Goal: Communication & Community: Share content

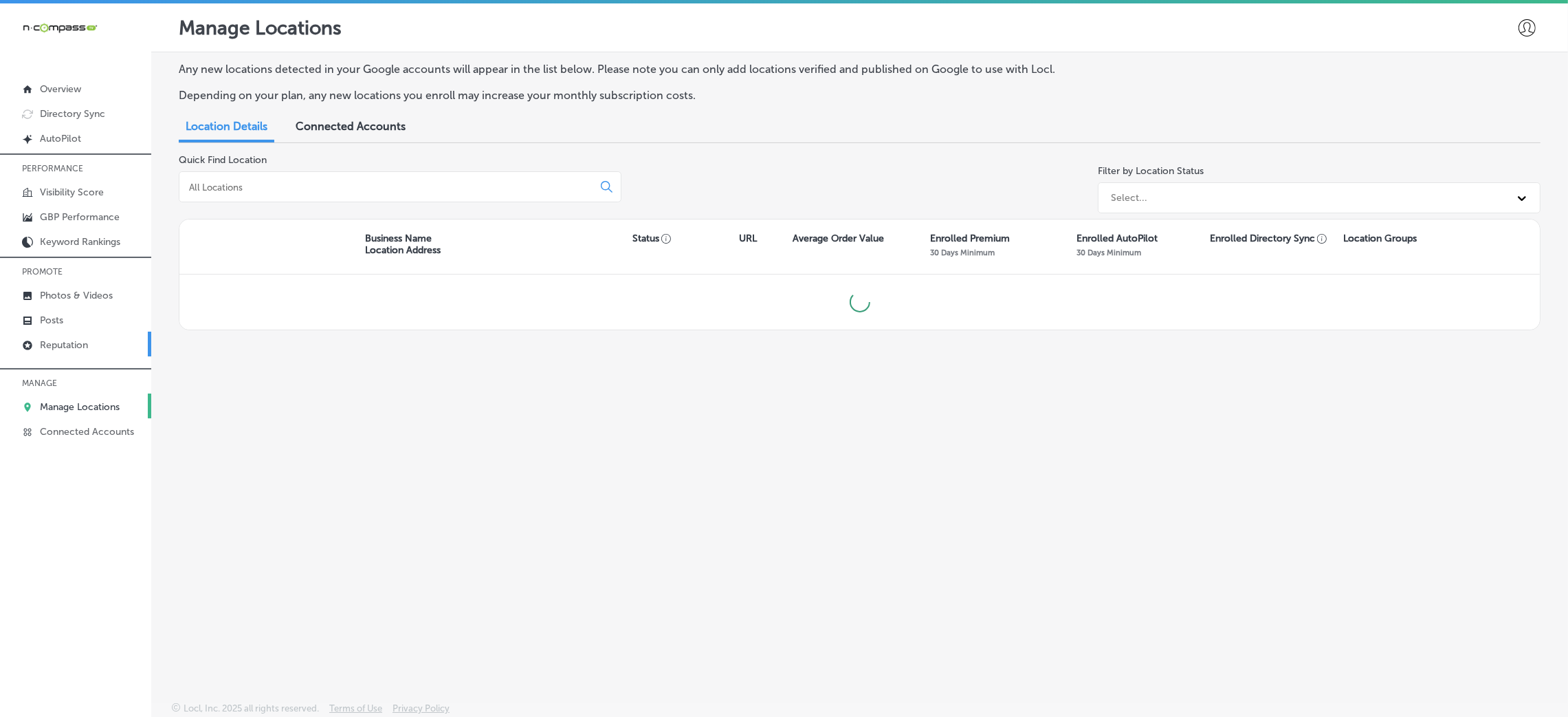
click at [98, 337] on link "Reputation" at bounding box center [75, 344] width 151 height 25
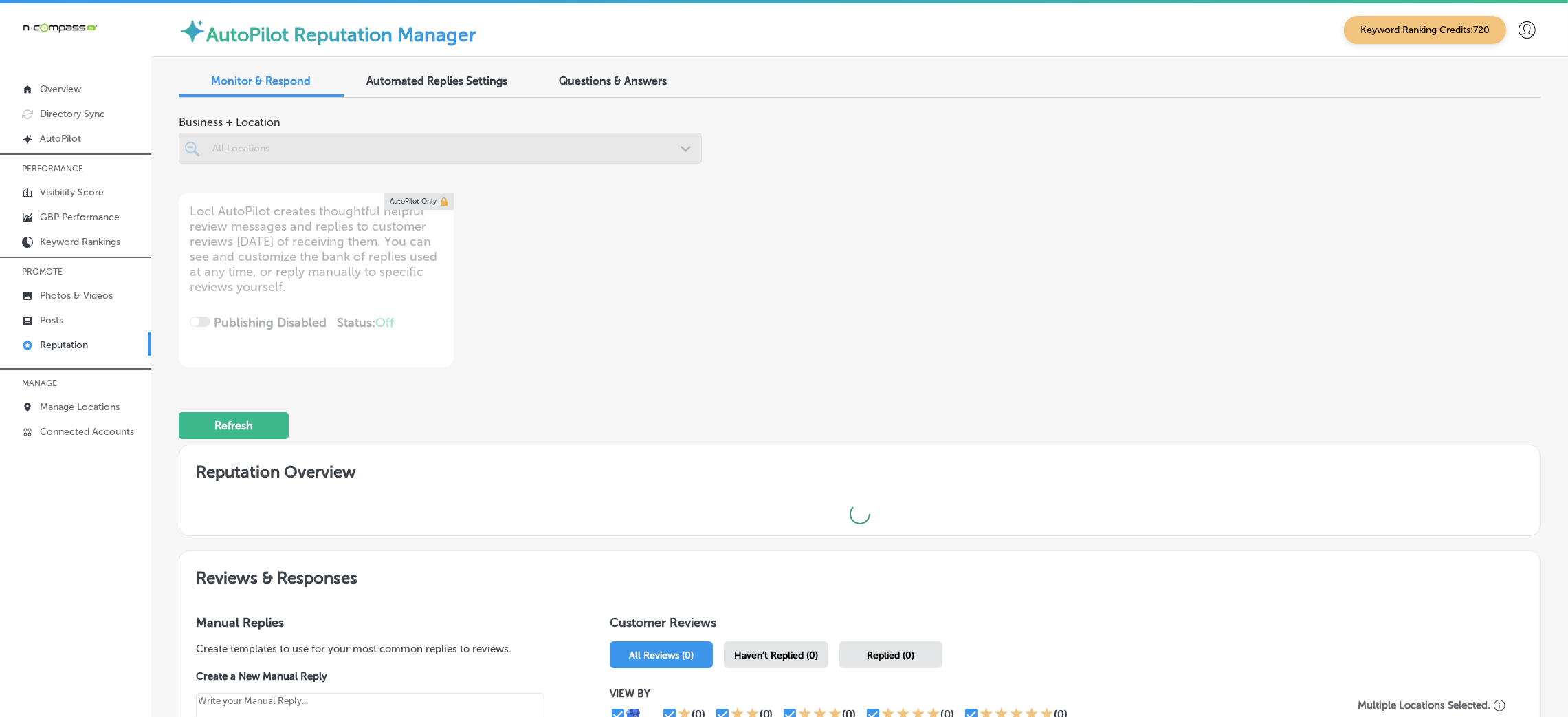
click at [385, 158] on div at bounding box center [440, 148] width 523 height 31
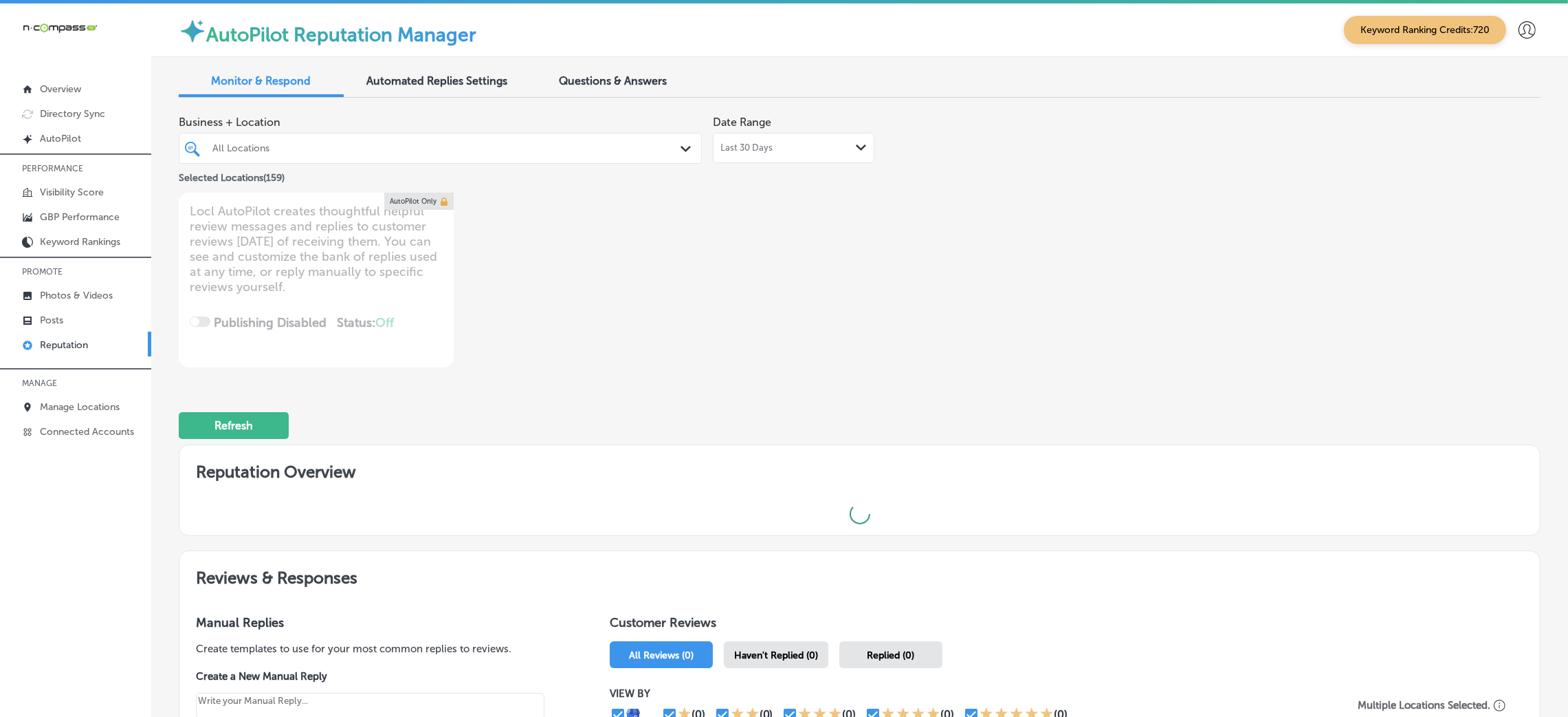
click at [428, 167] on div "Selected Locations ( 159 )" at bounding box center [440, 175] width 523 height 17
click at [428, 152] on div "All Locations" at bounding box center [447, 148] width 469 height 12
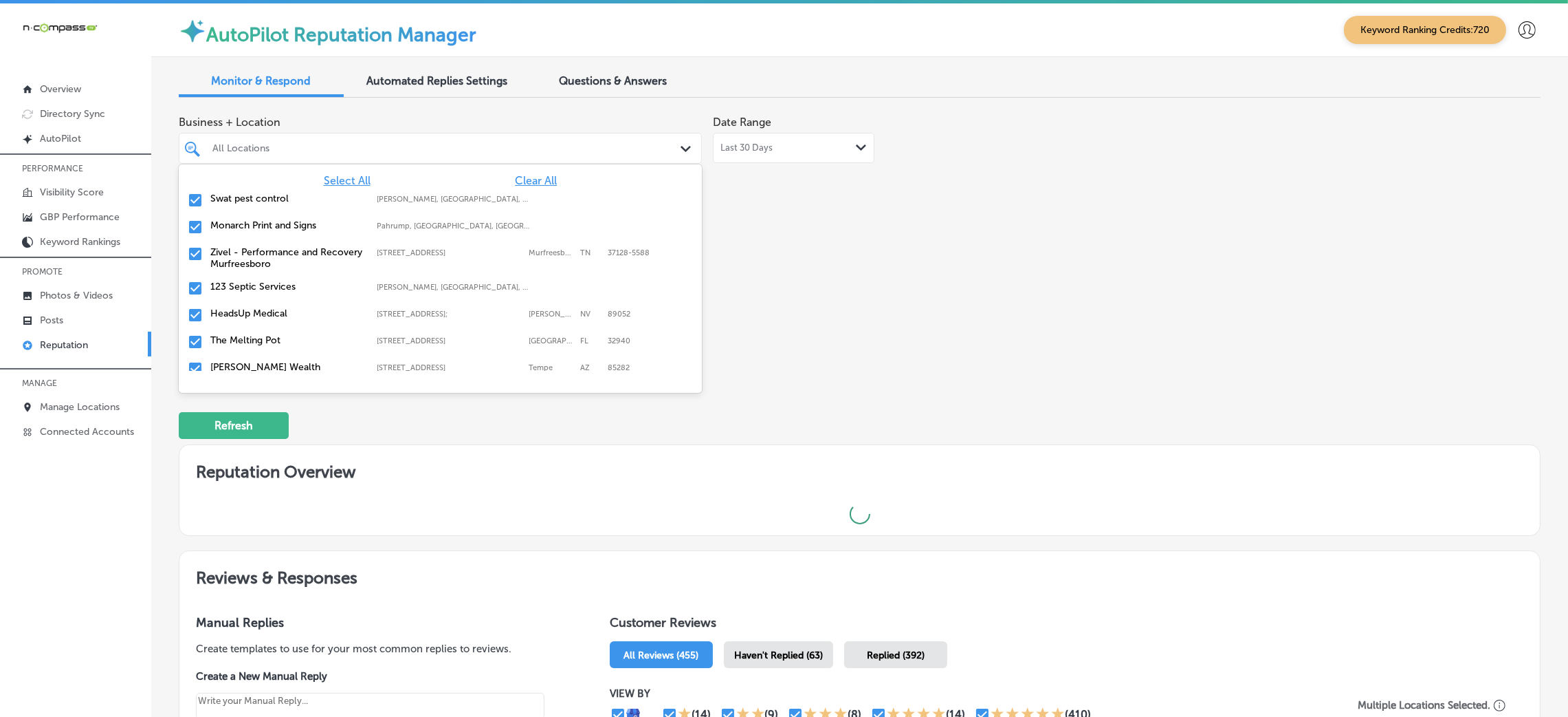
click at [756, 218] on div "Business + Location option focused, 2 of 160. 160 results available. Use Up and…" at bounding box center [587, 237] width 817 height 258
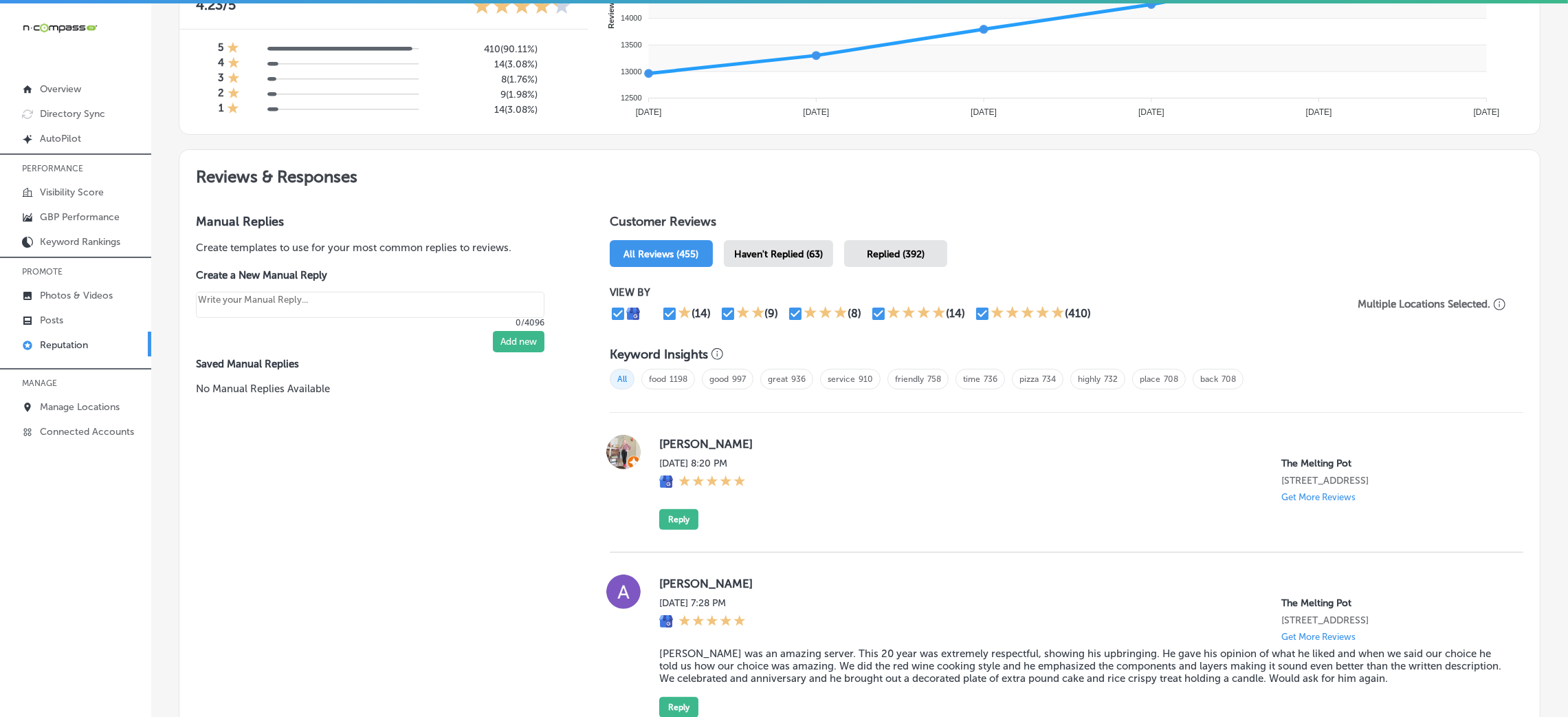
click at [790, 240] on div "Haven't Replied (63)" at bounding box center [778, 254] width 109 height 27
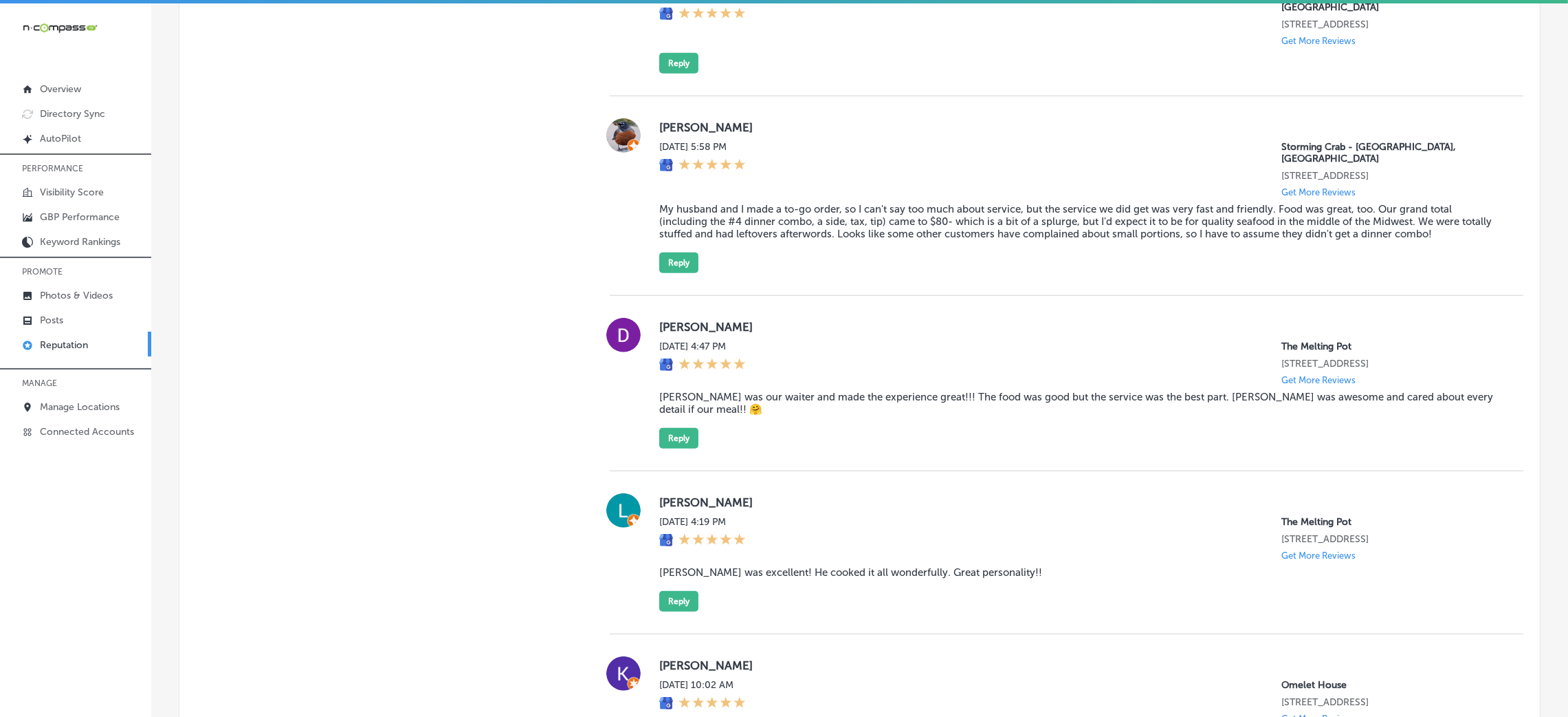
scroll to position [1754, 0]
click at [672, 71] on button "Reply" at bounding box center [679, 61] width 39 height 20
type textarea "x"
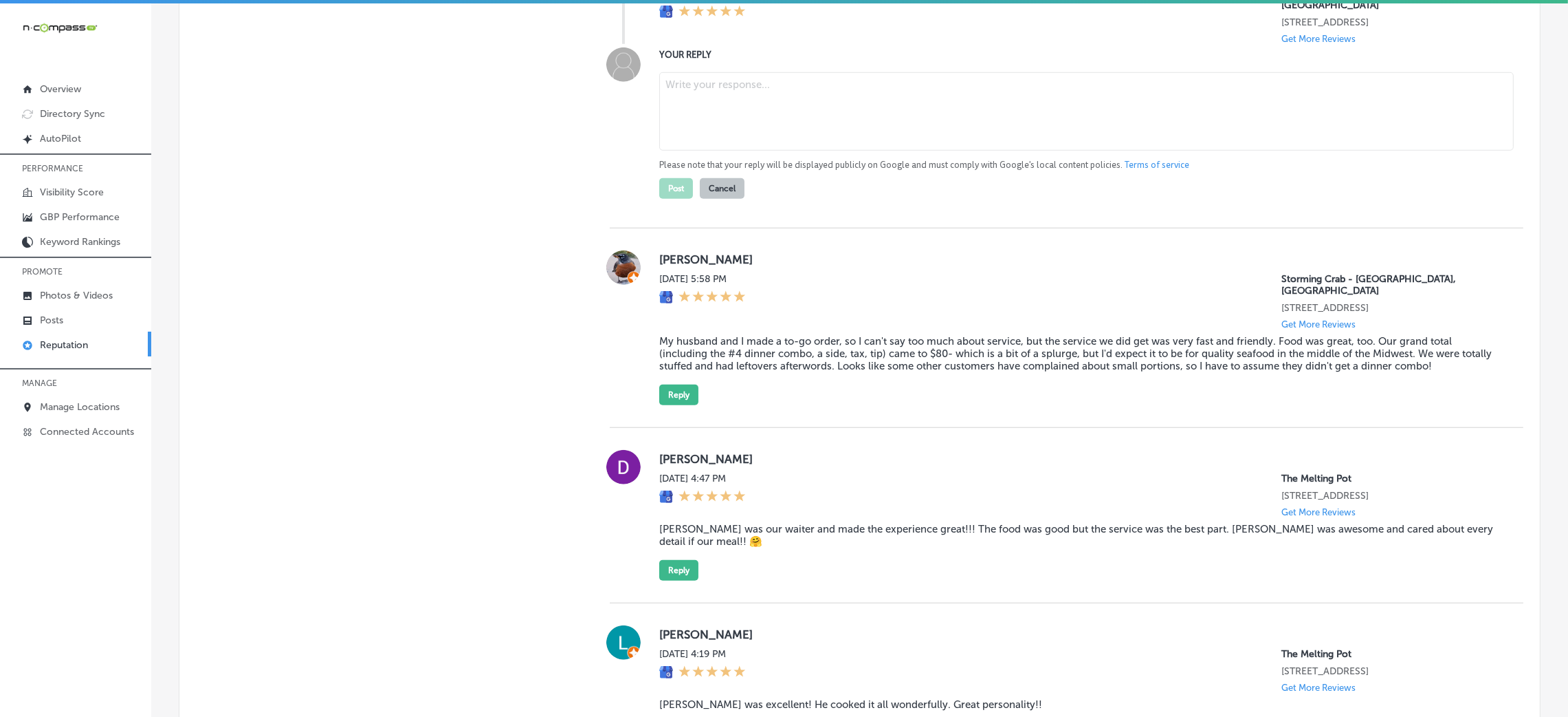
click at [712, 151] on textarea at bounding box center [1086, 112] width 855 height 79
paste textarea "Thank you for the five-star review, [Reviewer Name]! We’re thrilled you enjoyed…"
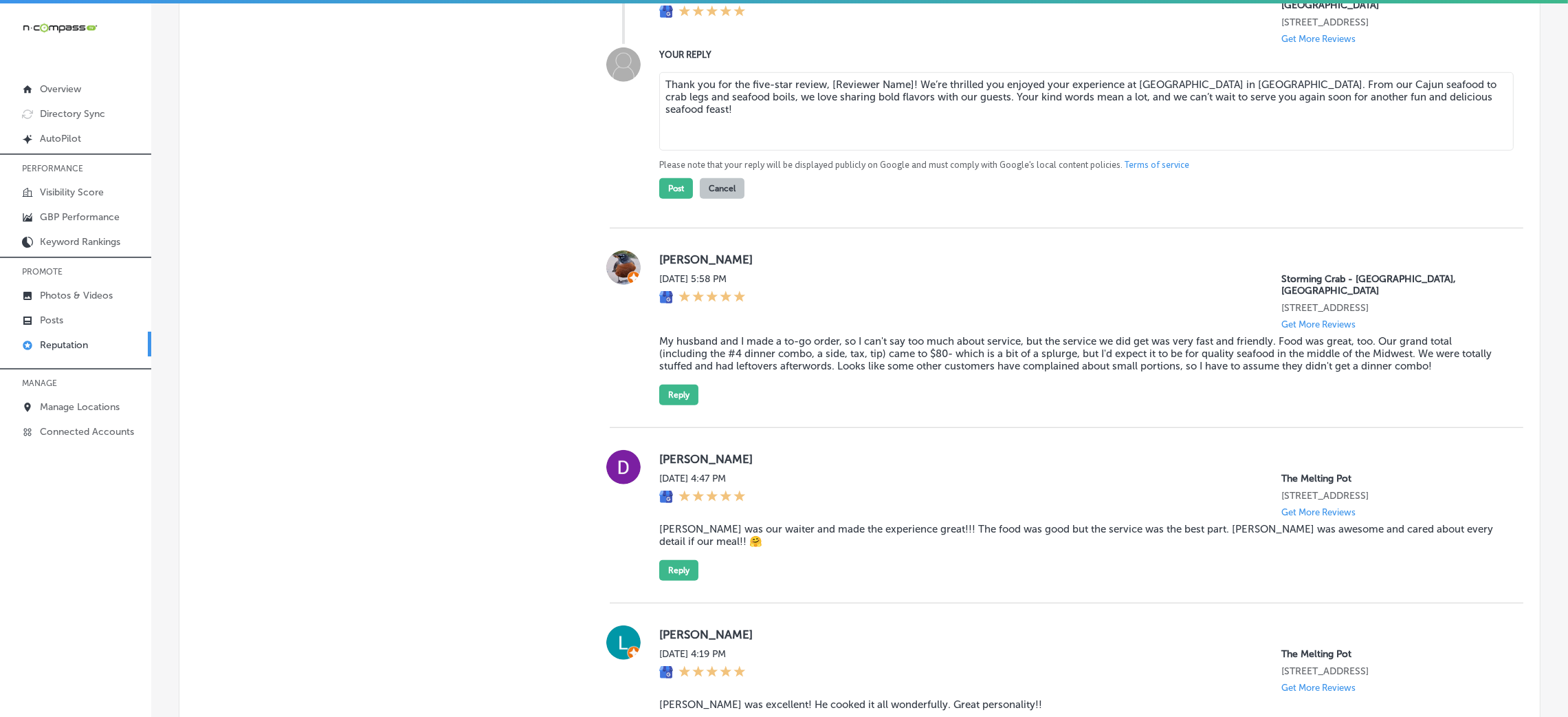
drag, startPoint x: 826, startPoint y: 117, endPoint x: 905, endPoint y: 119, distance: 79.0
click at [905, 119] on textarea "Thank you for the five-star review, [Reviewer Name]! We’re thrilled you enjoyed…" at bounding box center [1086, 112] width 855 height 79
click at [764, 126] on textarea "Thank you for the five-star review, Josh! We’re thrilled you enjoyed your exper…" at bounding box center [1086, 112] width 855 height 79
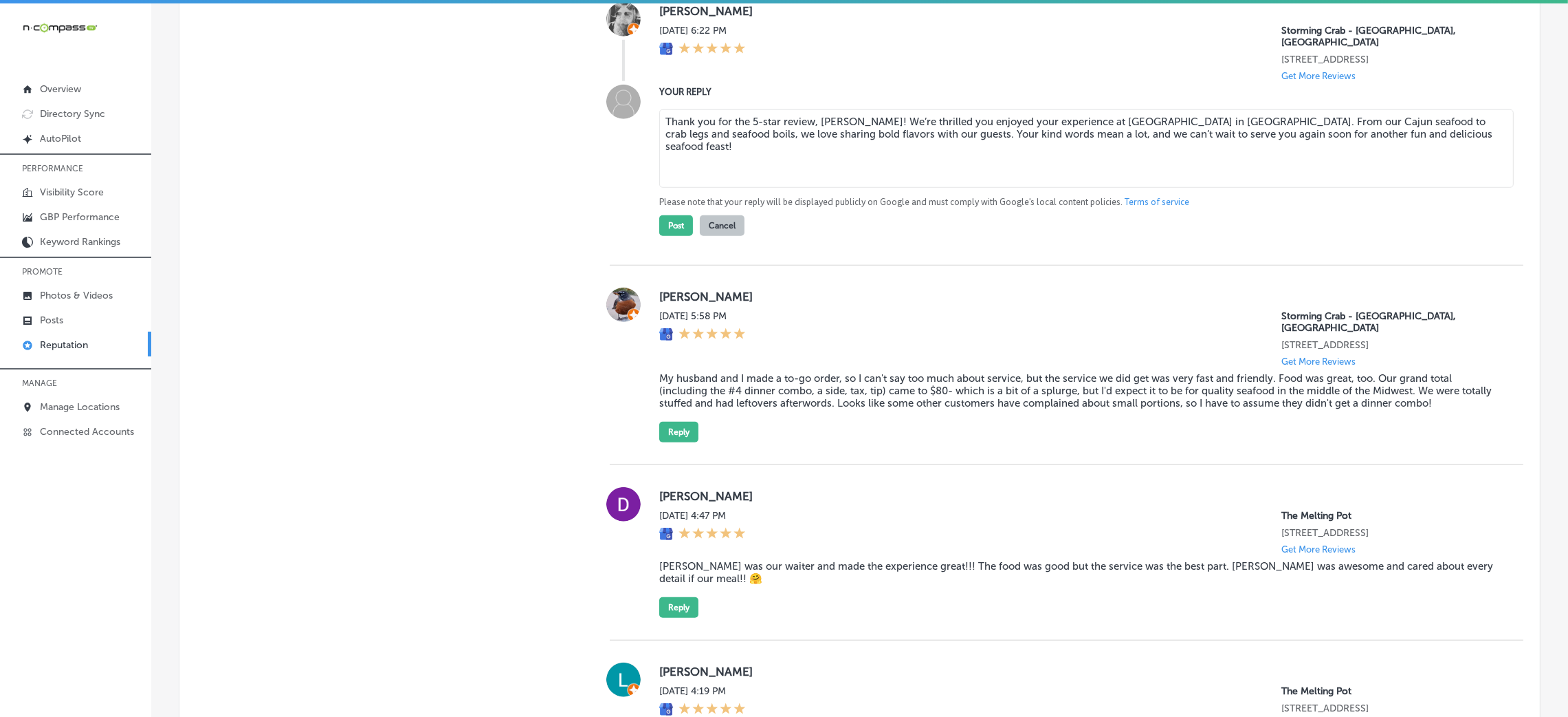
scroll to position [1651, 0]
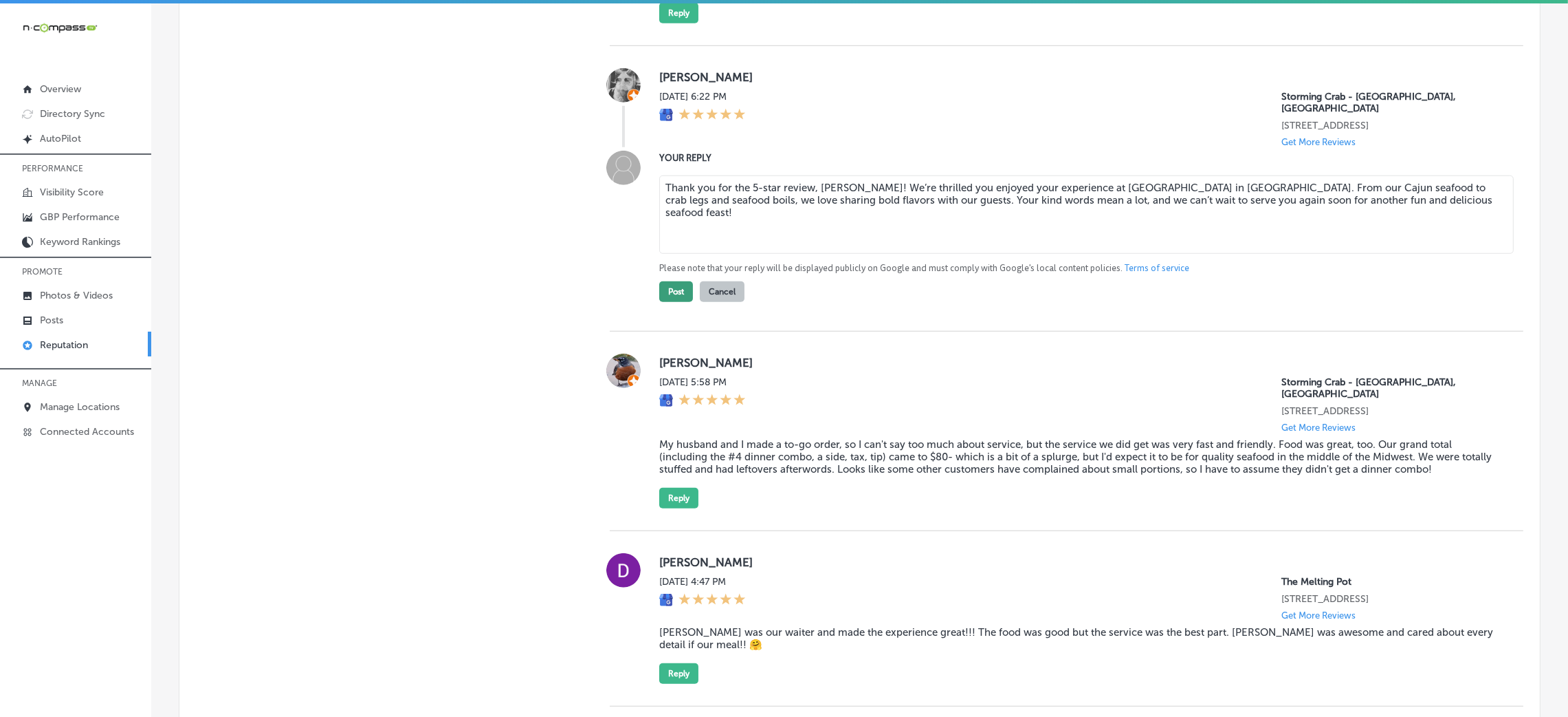
type textarea "Thank you for the 5-star review, Josh! We’re thrilled you enjoyed your experien…"
click at [661, 302] on button "Post" at bounding box center [676, 291] width 34 height 20
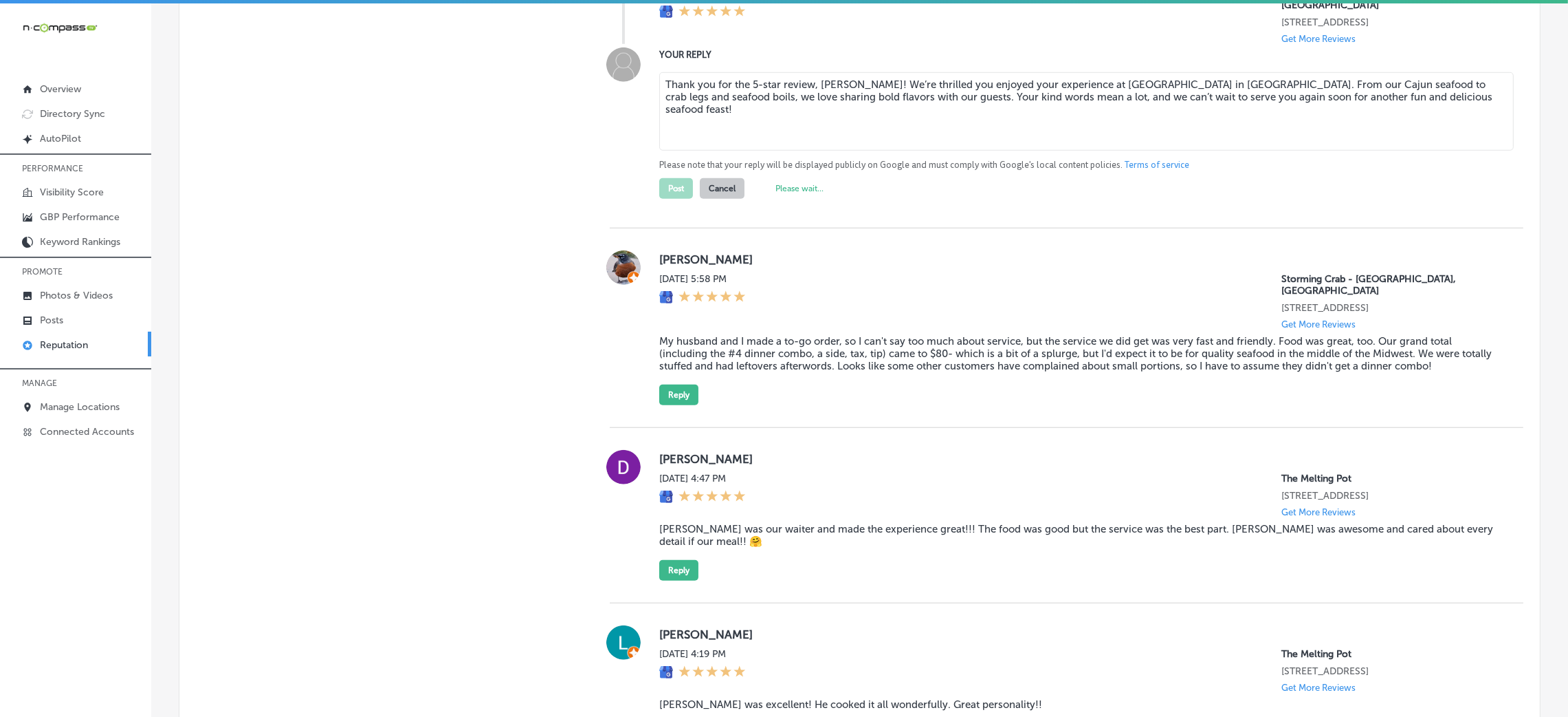
type textarea "x"
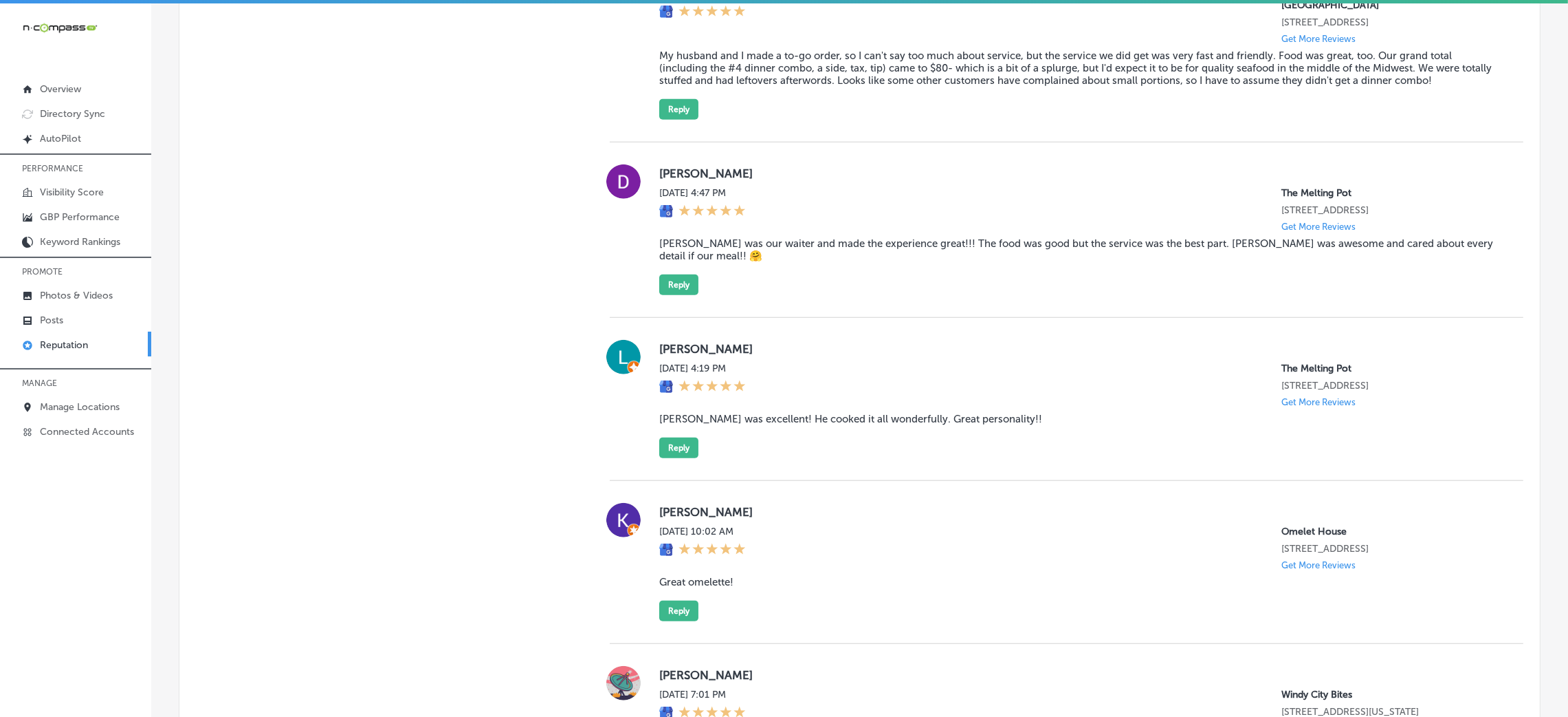
click at [764, 86] on blockquote "My husband and I made a to-go order, so I can't say too much about service, but…" at bounding box center [1080, 68] width 842 height 37
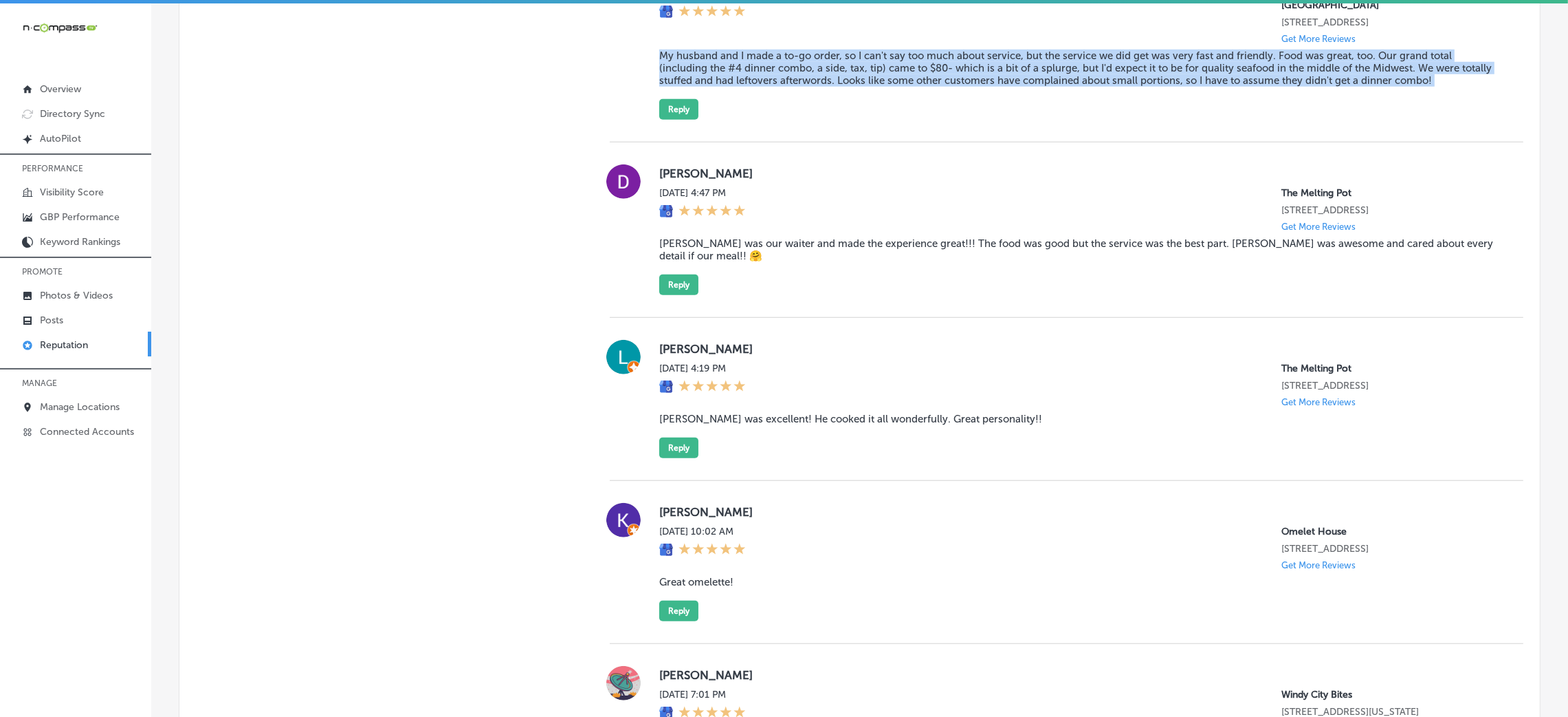
click at [764, 86] on blockquote "My husband and I made a to-go order, so I can't say too much about service, but…" at bounding box center [1080, 68] width 842 height 37
copy blockquote "My husband and I made a to-go order, so I can't say too much about service, but…"
click at [749, 119] on div "Hannah A. Mon, Sep 1, 2025 5:58 PM Storming Crab - Rapid City, SD 1756 eglin st…" at bounding box center [1080, 42] width 842 height 155
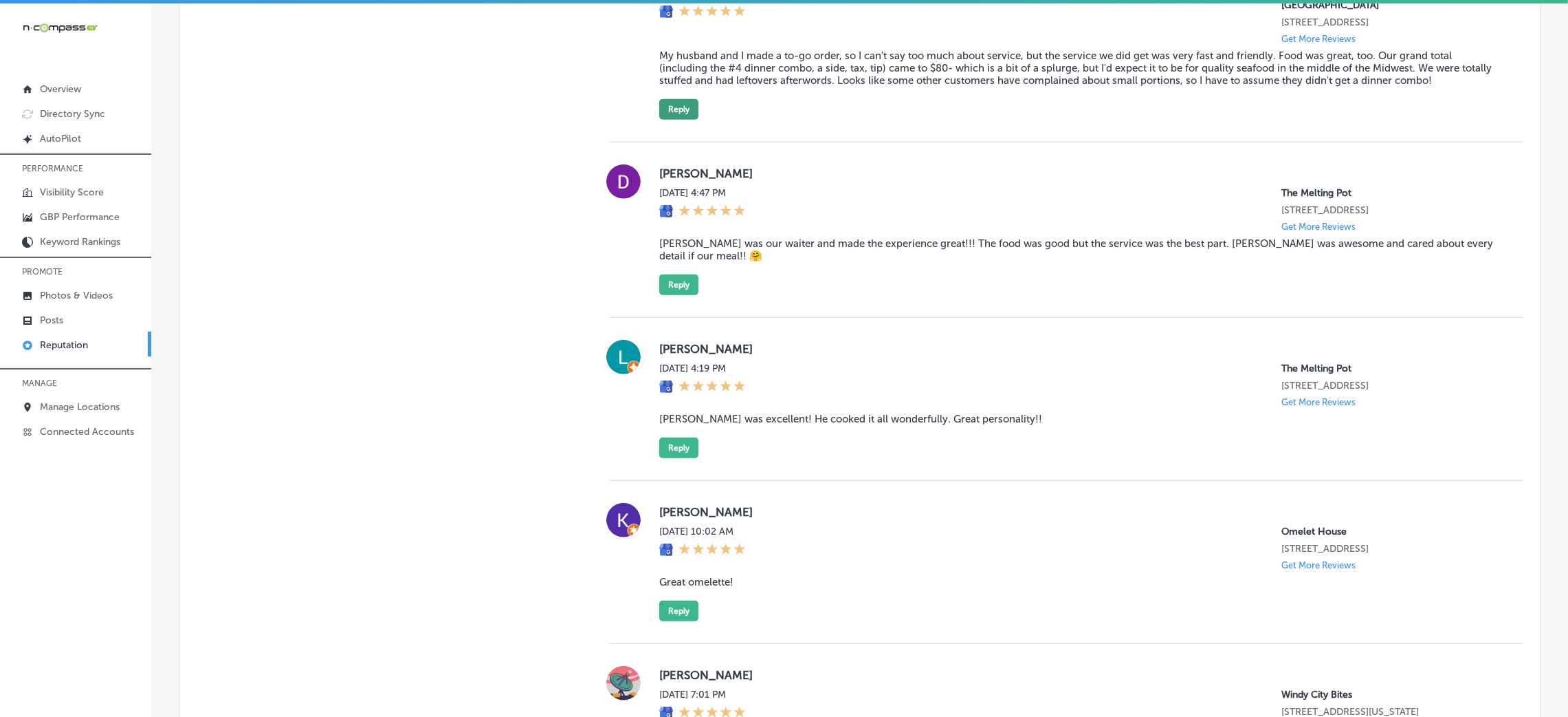
click at [684, 119] on button "Reply" at bounding box center [679, 109] width 39 height 20
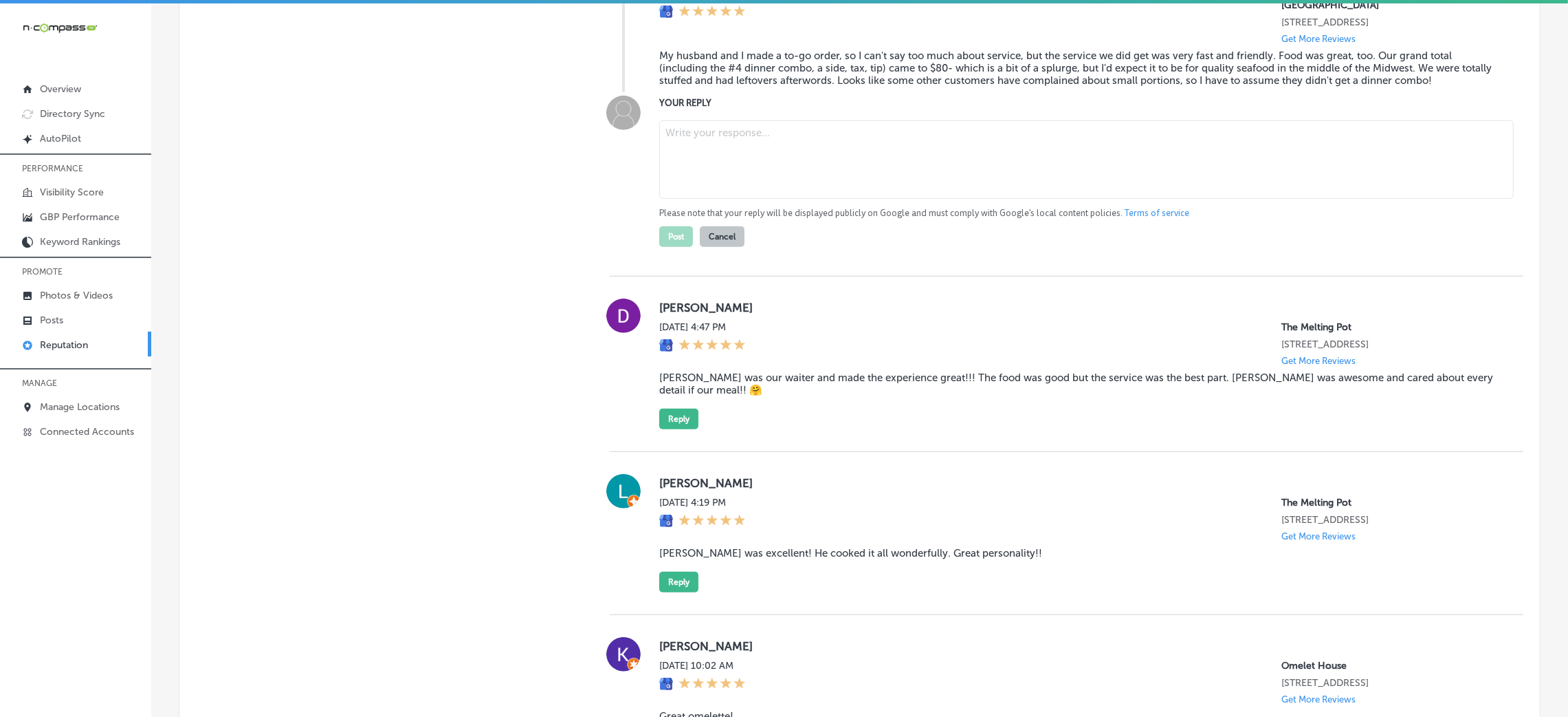
click at [849, 160] on textarea at bounding box center [1086, 159] width 855 height 79
paste textarea "Thank you for the five-star review, [Reviewer Name]! We’re so glad you and your…"
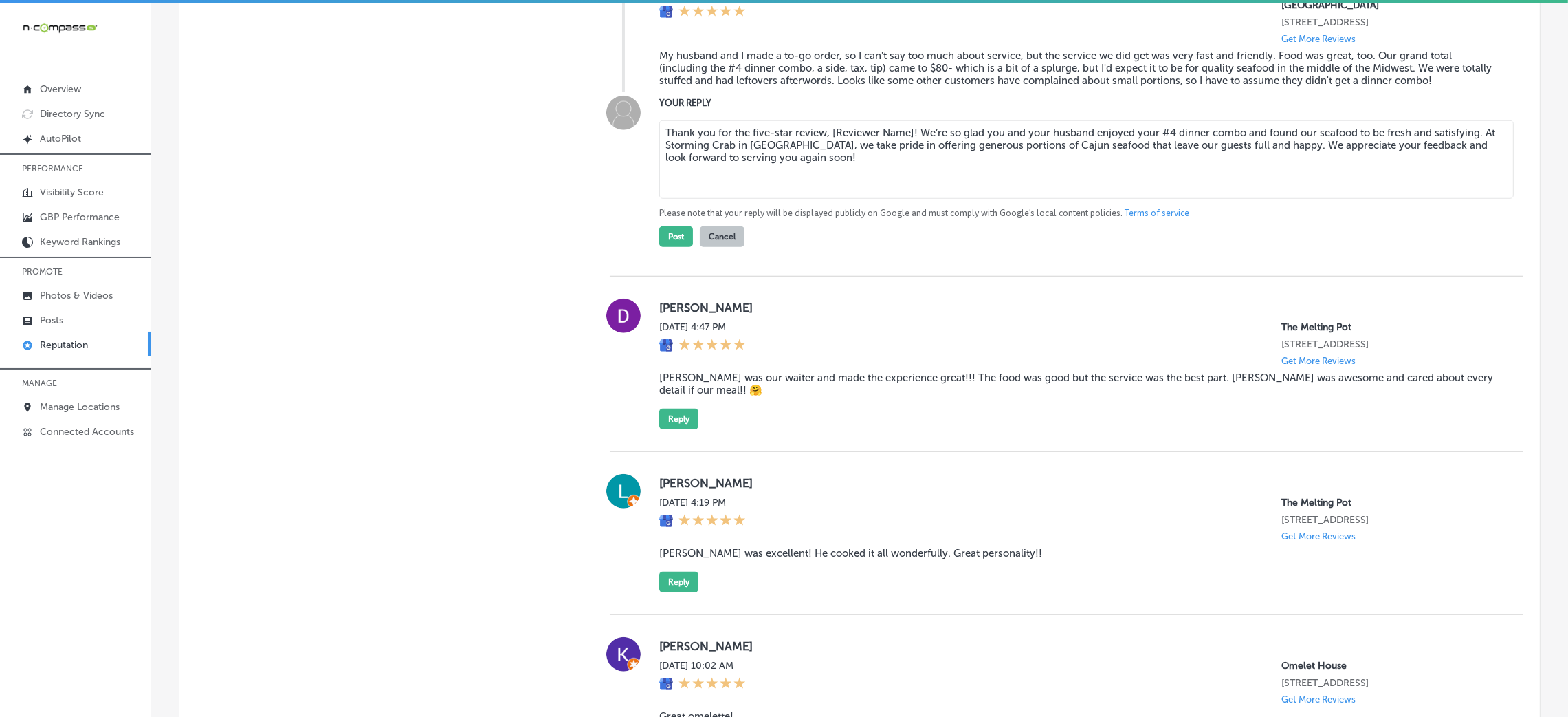
drag, startPoint x: 823, startPoint y: 174, endPoint x: 905, endPoint y: 165, distance: 82.5
click at [905, 165] on textarea "Thank you for the five-star review, [Reviewer Name]! We’re so glad you and your…" at bounding box center [1086, 159] width 855 height 79
type textarea "Thank you for the five-star review, Hannah! We’re so glad you and your husband …"
click at [672, 247] on button "Post" at bounding box center [676, 236] width 34 height 20
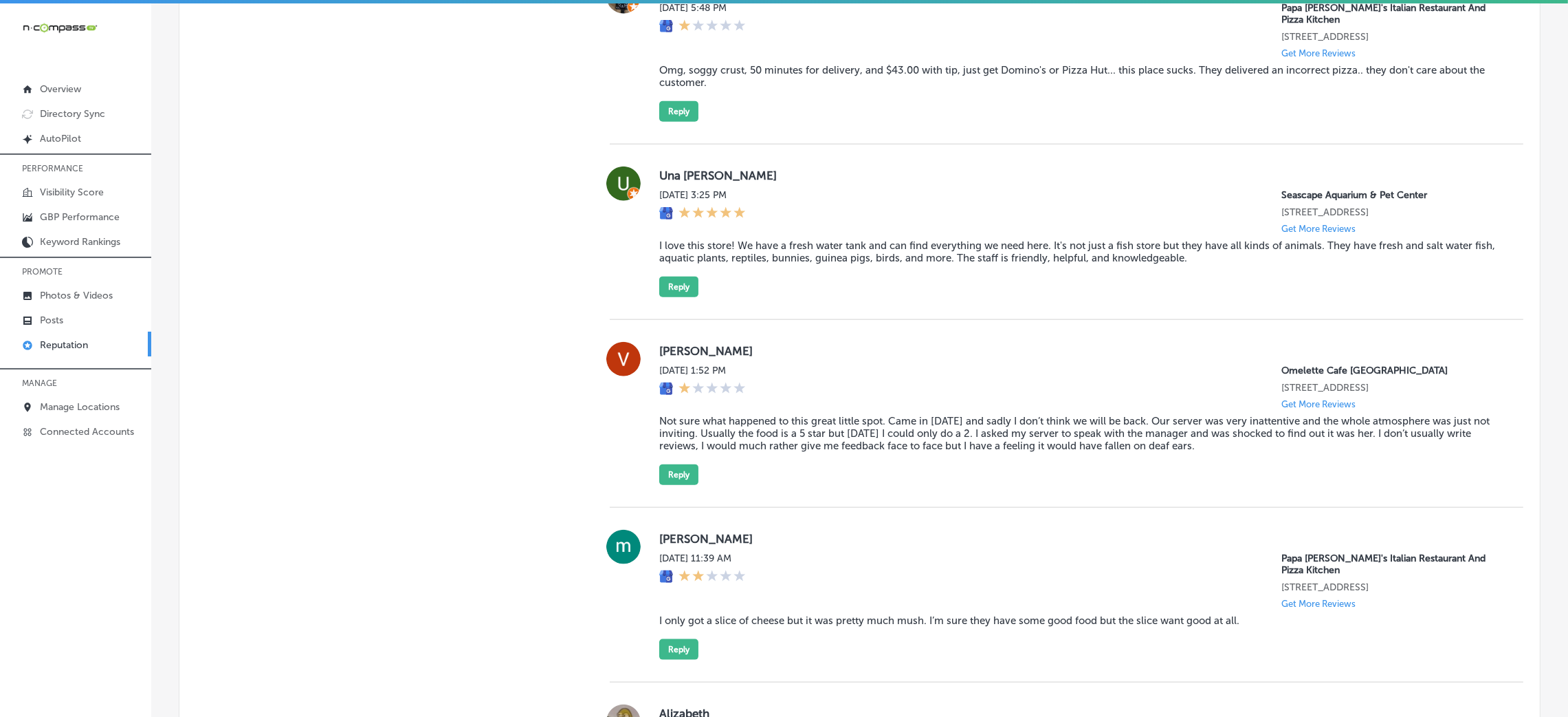
scroll to position [2372, 0]
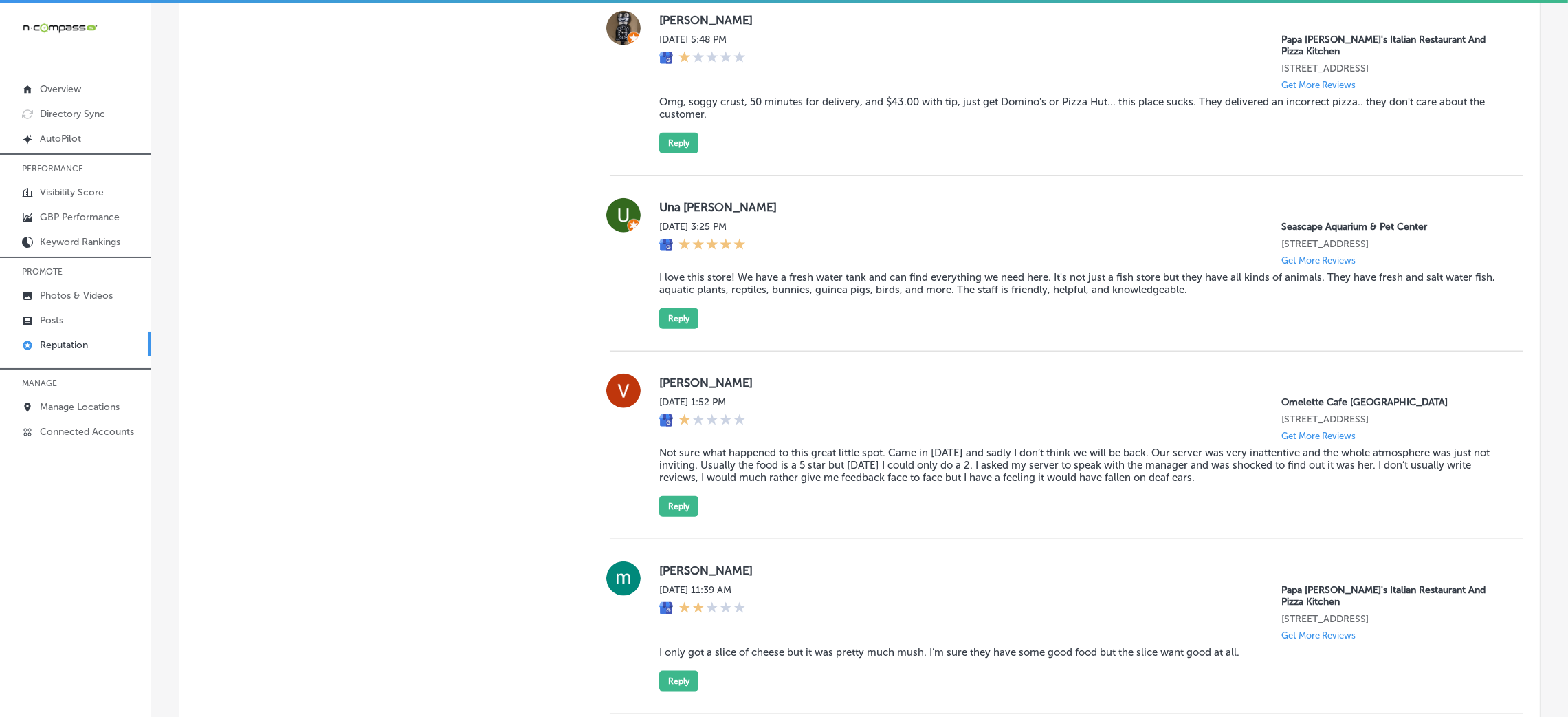
click at [749, 120] on blockquote "Omg, soggy crust, 50 minutes for delivery, and $43.00 with tip, just get Domino…" at bounding box center [1080, 108] width 842 height 25
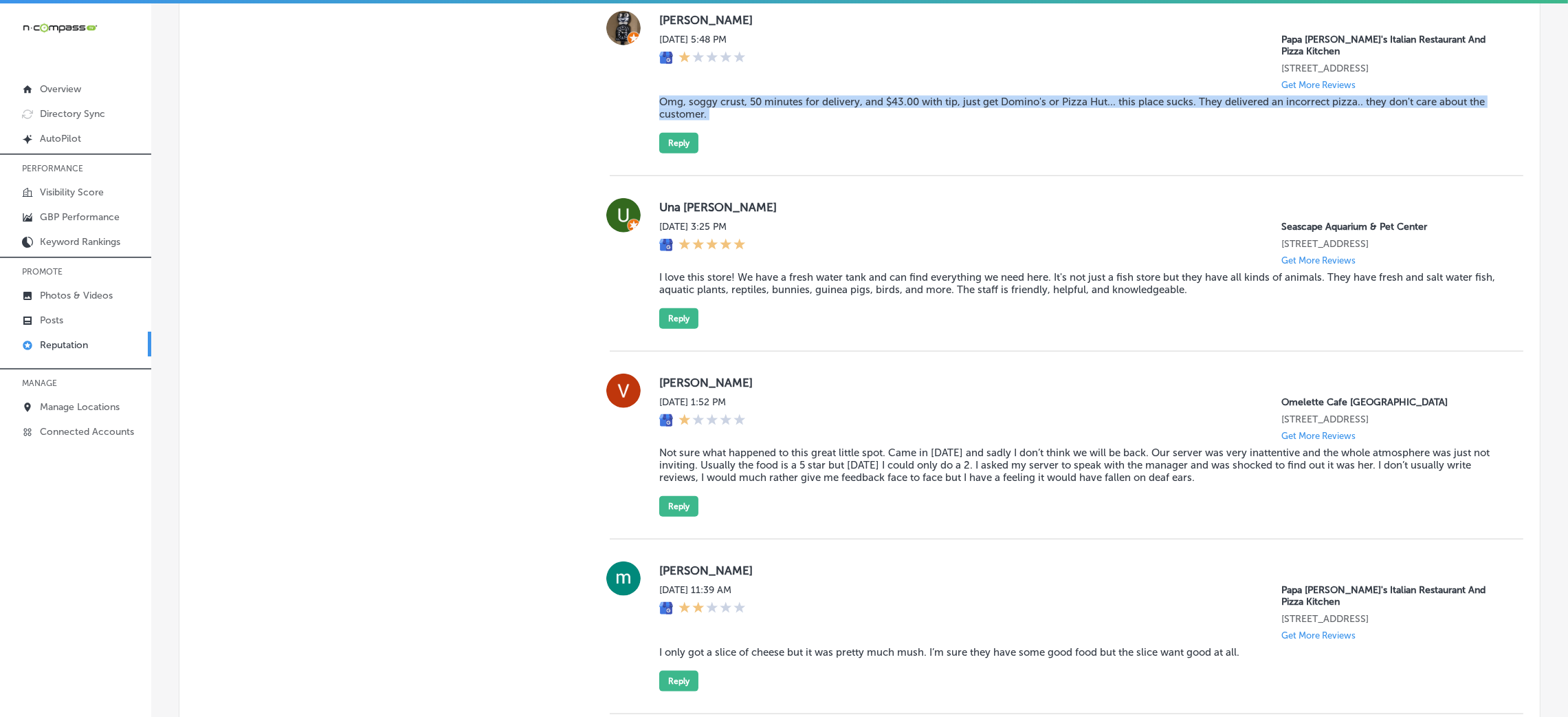
click at [749, 120] on blockquote "Omg, soggy crust, 50 minutes for delivery, and $43.00 with tip, just get Domino…" at bounding box center [1080, 108] width 842 height 25
copy blockquote "Omg, soggy crust, 50 minutes for delivery, and $43.00 with tip, just get Domino…"
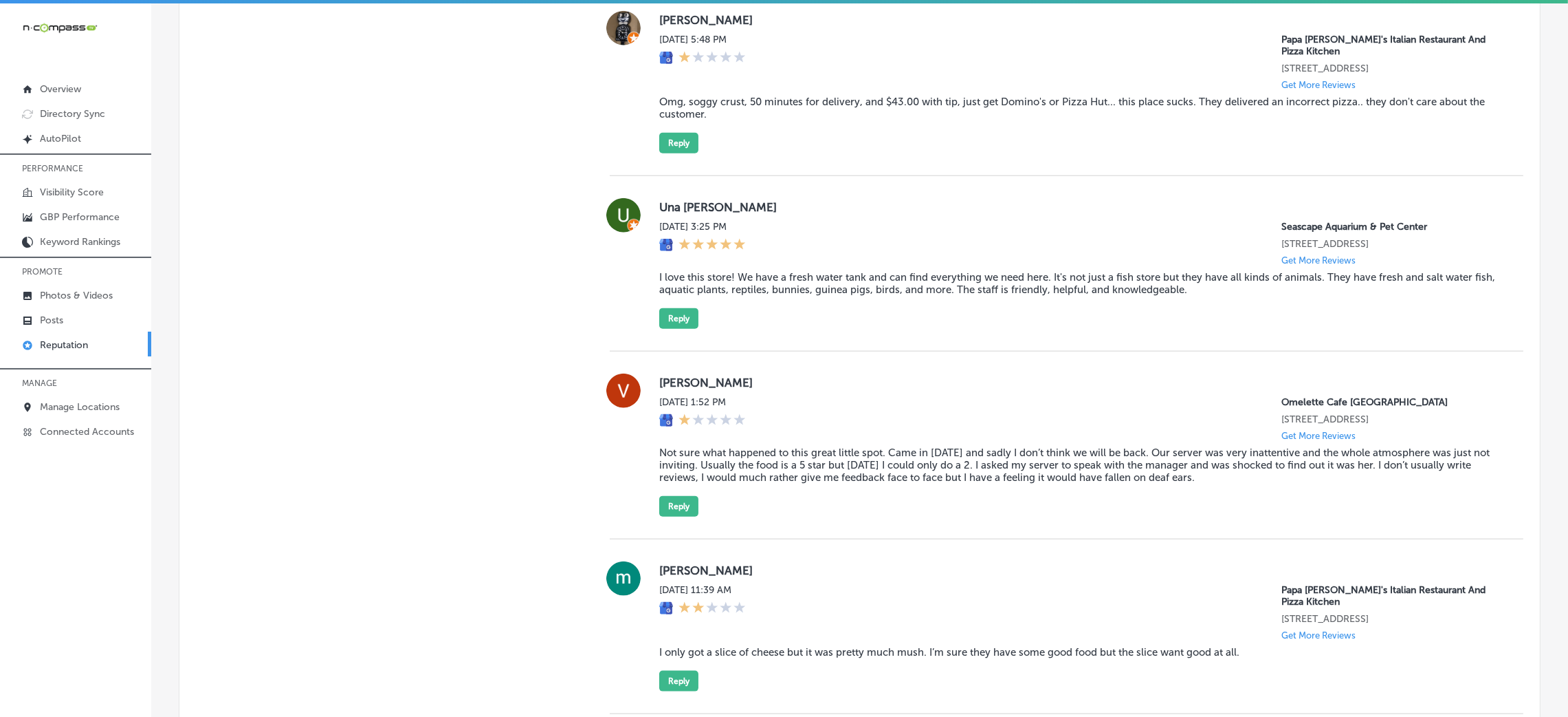
drag, startPoint x: 747, startPoint y: 159, endPoint x: 662, endPoint y: 179, distance: 87.3
click at [662, 120] on blockquote "Omg, soggy crust, 50 minutes for delivery, and $43.00 with tip, just get Domino…" at bounding box center [1080, 108] width 842 height 25
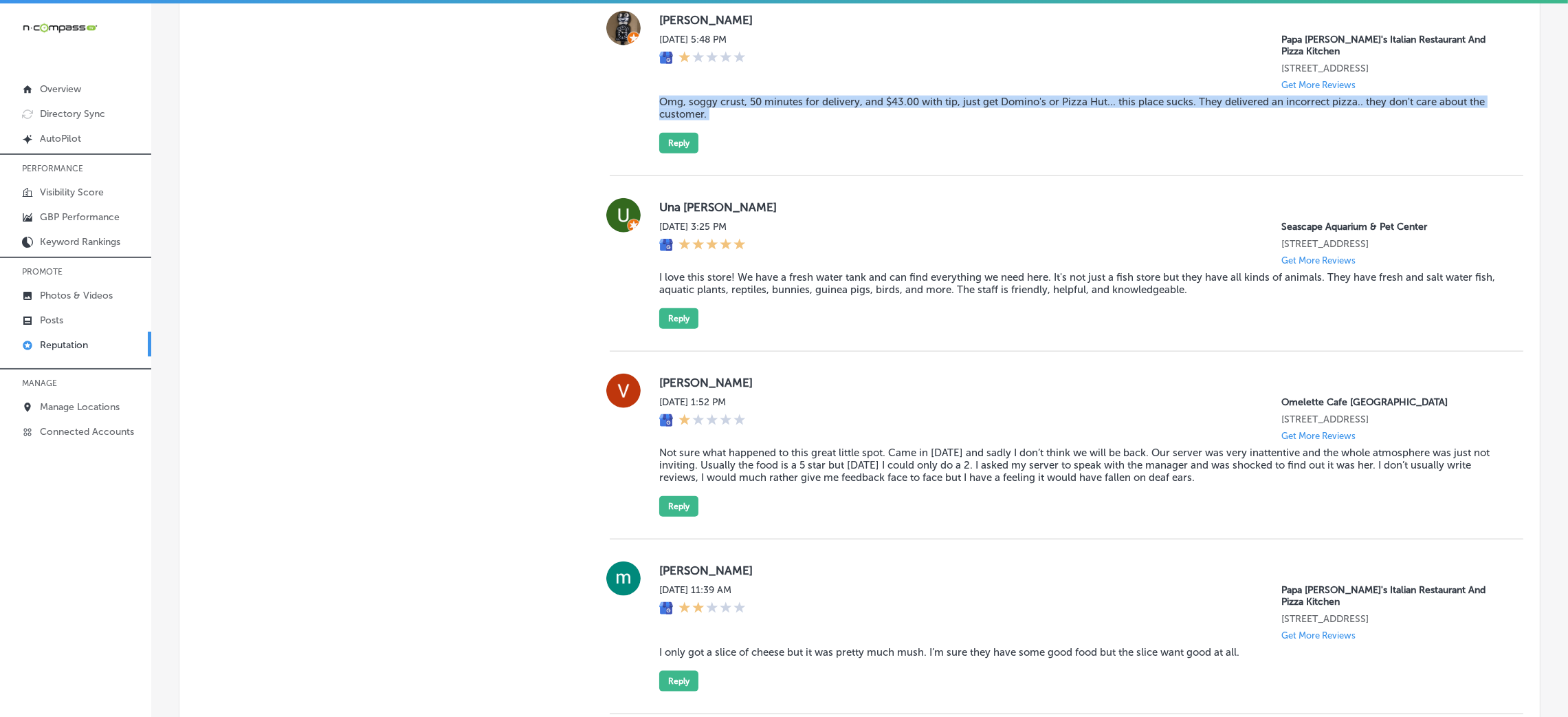
click at [662, 120] on blockquote "Omg, soggy crust, 50 minutes for delivery, and $43.00 with tip, just get Domino…" at bounding box center [1080, 108] width 842 height 25
copy blockquote "Omg, soggy crust, 50 minutes for delivery, and $43.00 with tip, just get Domino…"
click at [760, 153] on div "Dan Skogsberg Sun, Aug 31, 2025 5:48 PM Papa Vito's Italian Restaurant And Pizz…" at bounding box center [1080, 82] width 842 height 142
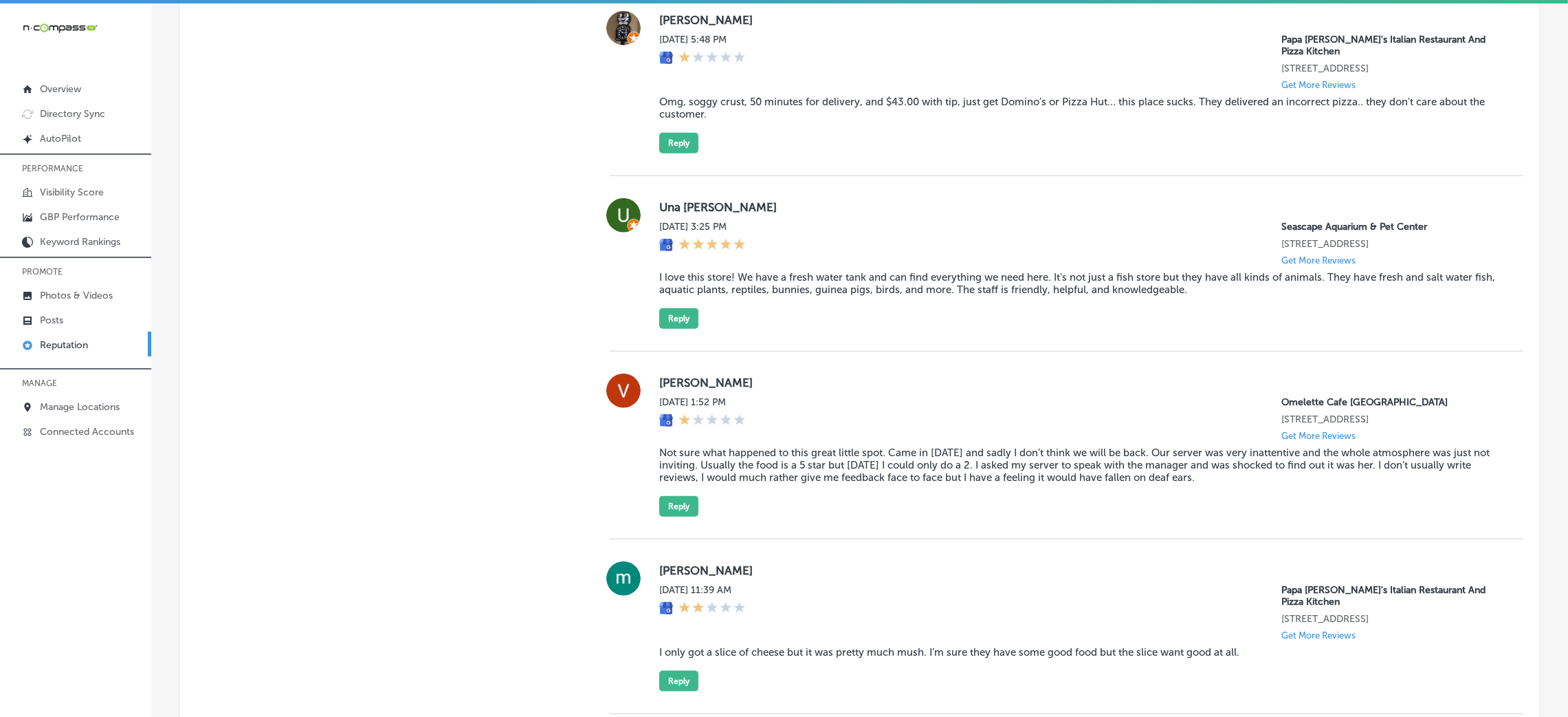
click at [695, 153] on div "Dan Skogsberg Sun, Aug 31, 2025 5:48 PM Papa Vito's Italian Restaurant And Pizz…" at bounding box center [1080, 82] width 842 height 142
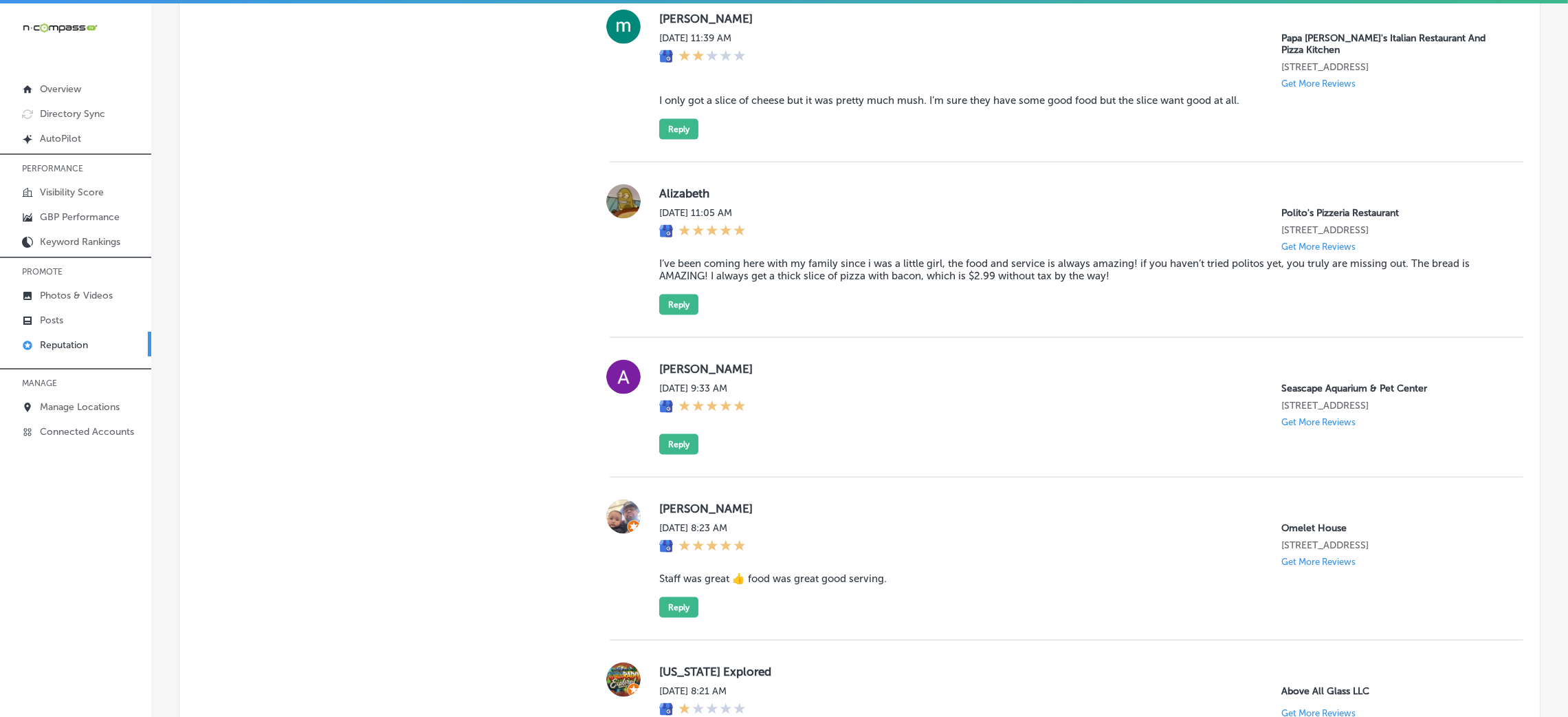
scroll to position [2888, 0]
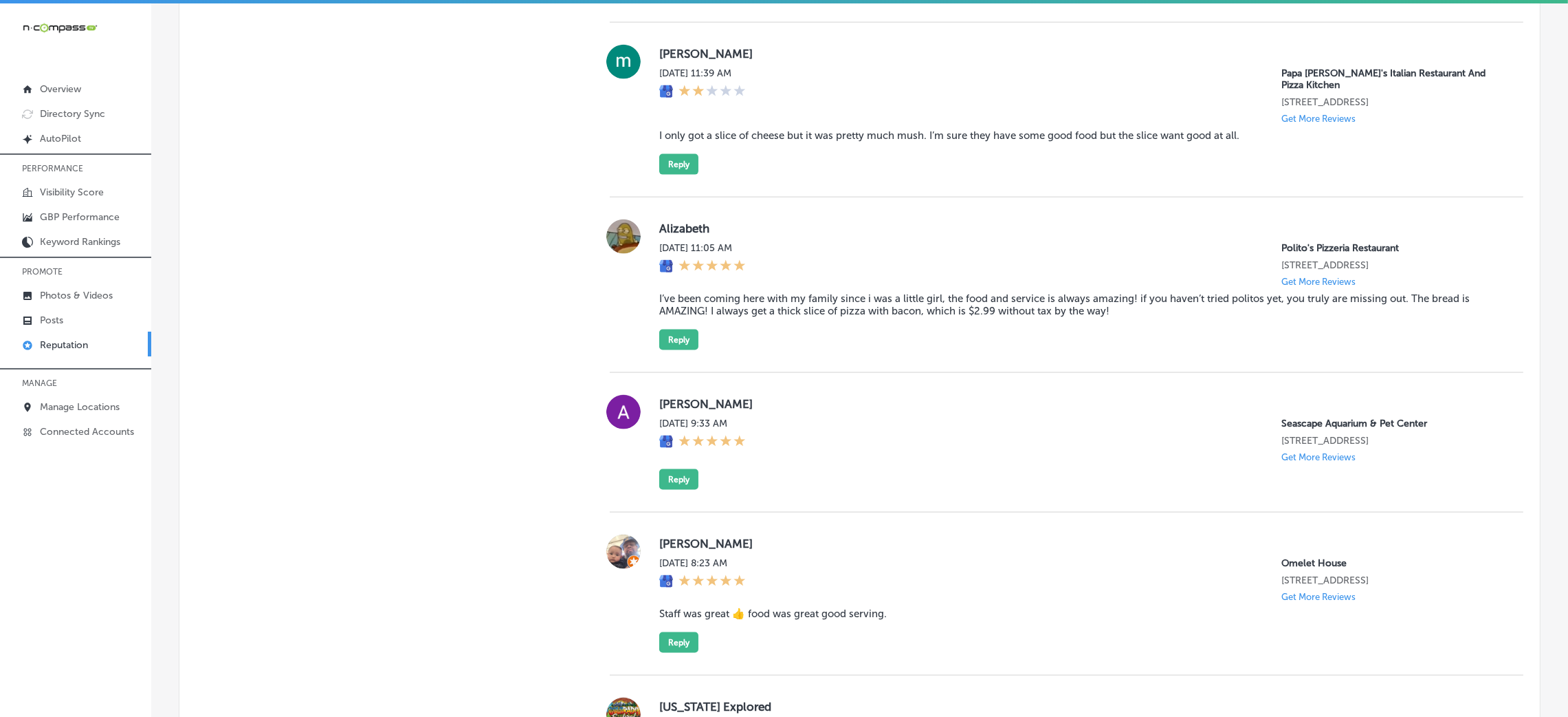
click at [893, 141] on blockquote "I only got a slice of cheese but it was pretty much mush. I’m sure they have so…" at bounding box center [1080, 136] width 842 height 13
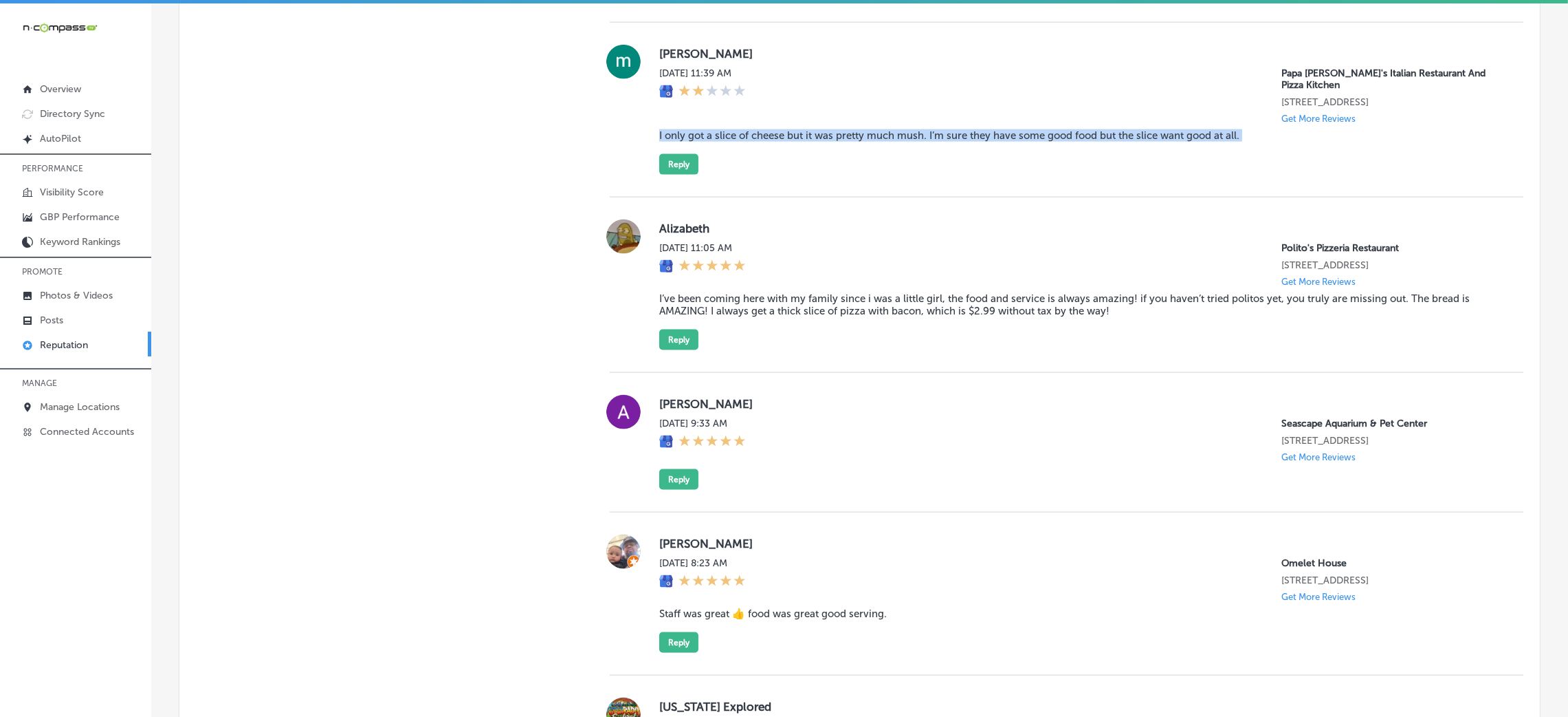
click at [893, 141] on blockquote "I only got a slice of cheese but it was pretty much mush. I’m sure they have so…" at bounding box center [1080, 136] width 842 height 13
copy blockquote "I only got a slice of cheese but it was pretty much mush. I’m sure they have so…"
click at [935, 174] on div "michael scavo Sun, Aug 31, 2025 11:39 AM Papa Vito's Italian Restaurant And Piz…" at bounding box center [1080, 110] width 842 height 130
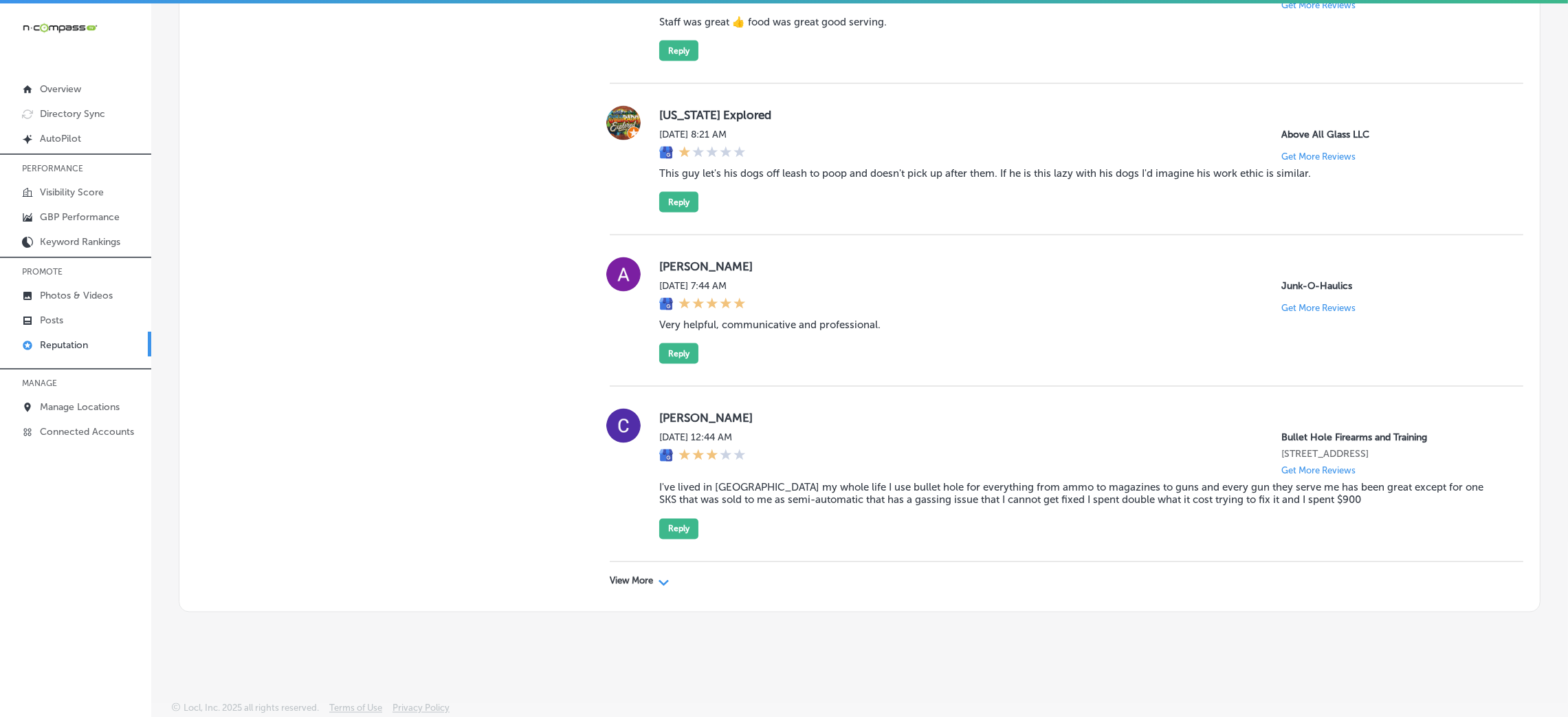
scroll to position [3585, 0]
click at [638, 584] on p "View More" at bounding box center [631, 581] width 43 height 11
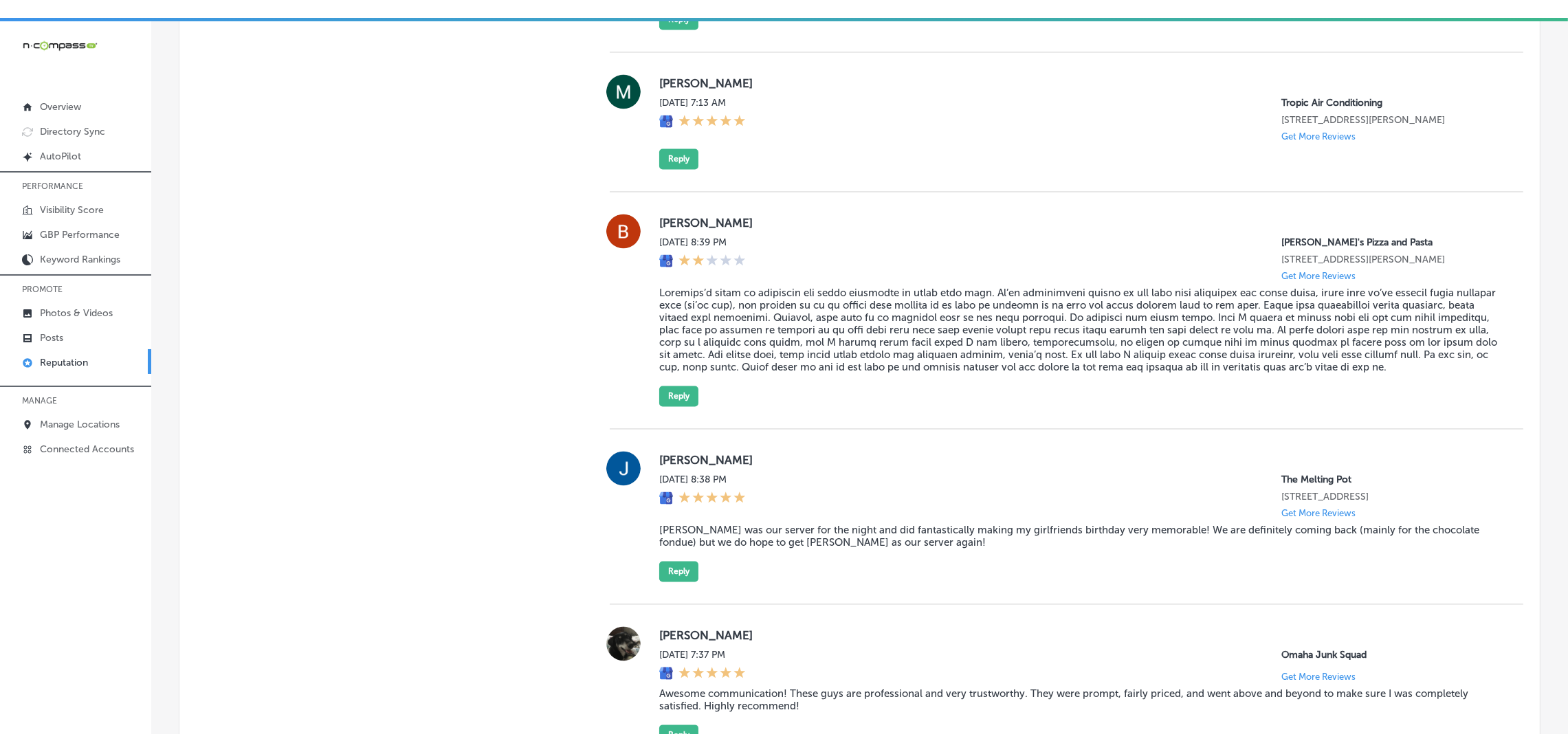
scroll to position [3903, 0]
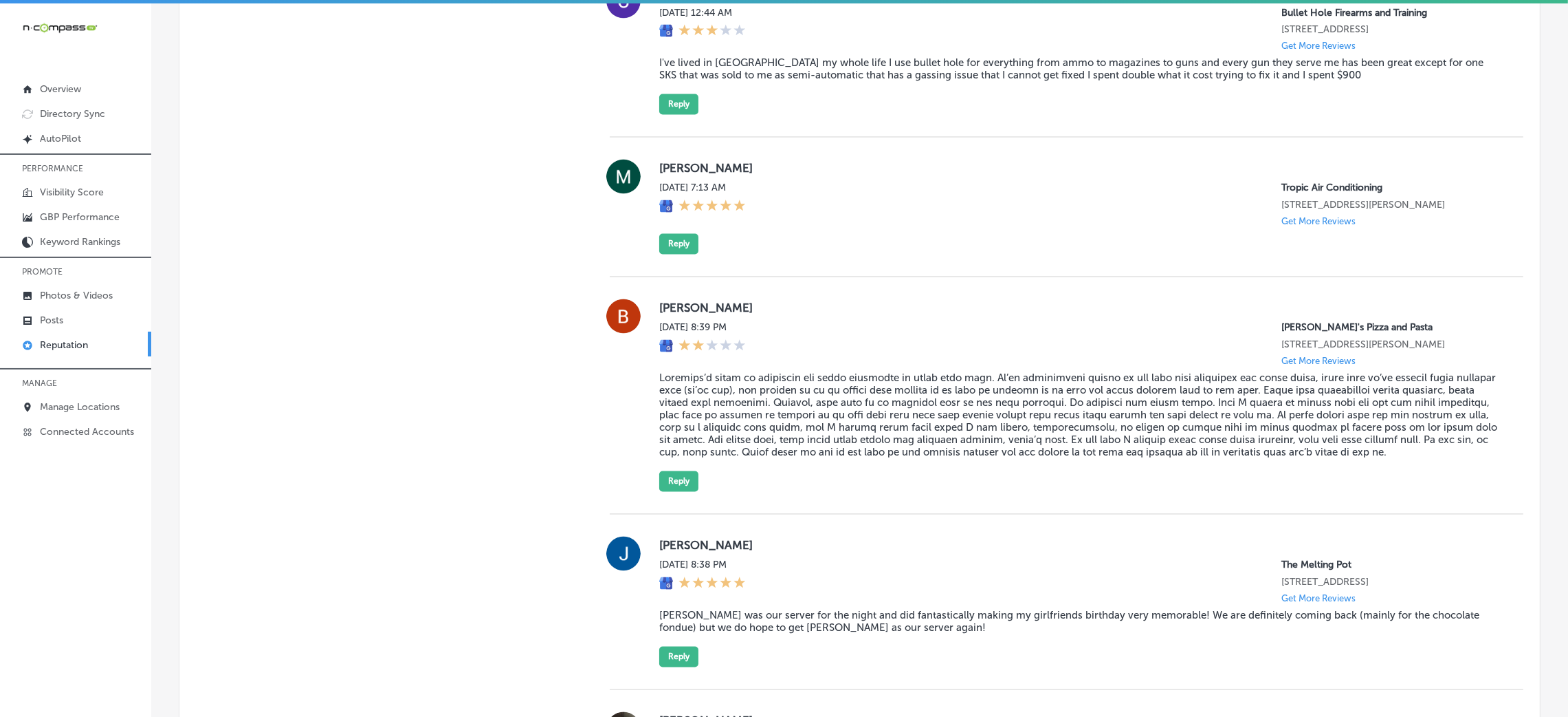
type textarea "x"
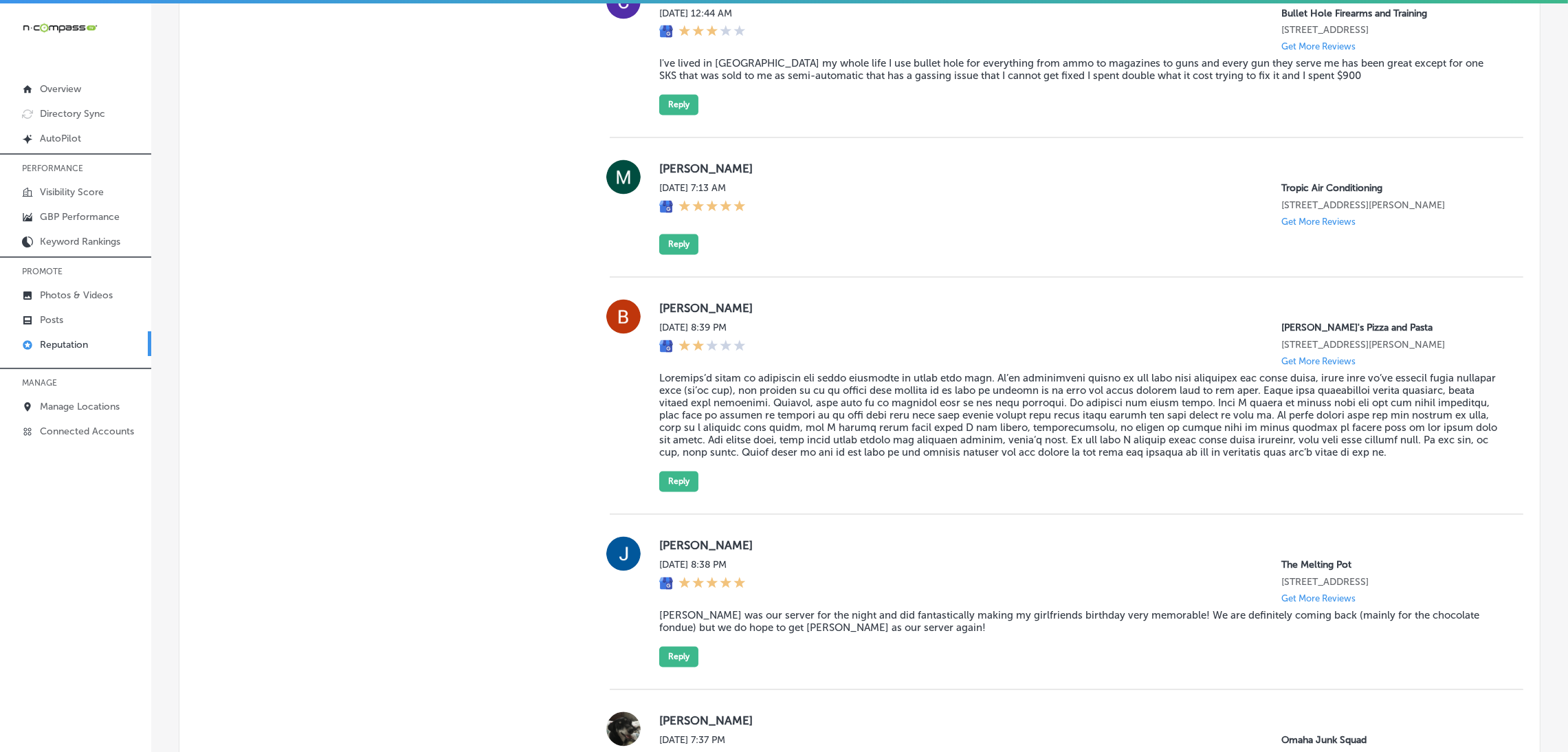
click at [717, 82] on blockquote "I've lived in Holland my whole life I use bullet hole for everything from ammo …" at bounding box center [1080, 71] width 842 height 25
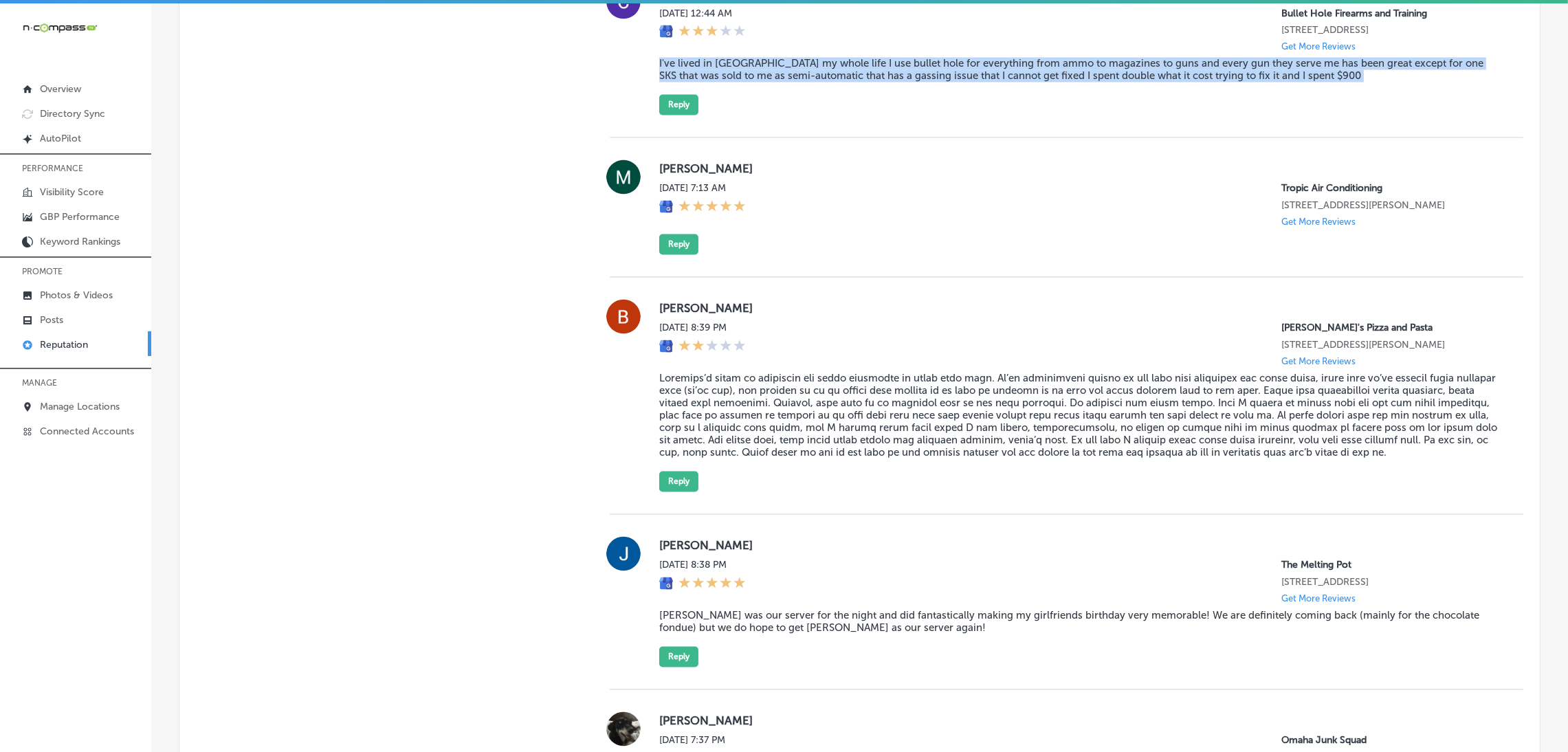
click at [717, 82] on blockquote "I've lived in Holland my whole life I use bullet hole for everything from ammo …" at bounding box center [1080, 71] width 842 height 25
copy blockquote "I've lived in Holland my whole life I use bullet hole for everything from ammo …"
click at [769, 115] on div "Clayton Kammeraad Sun, Aug 31, 2025 12:44 AM Bullet Hole Firearms and Training …" at bounding box center [1080, 50] width 842 height 130
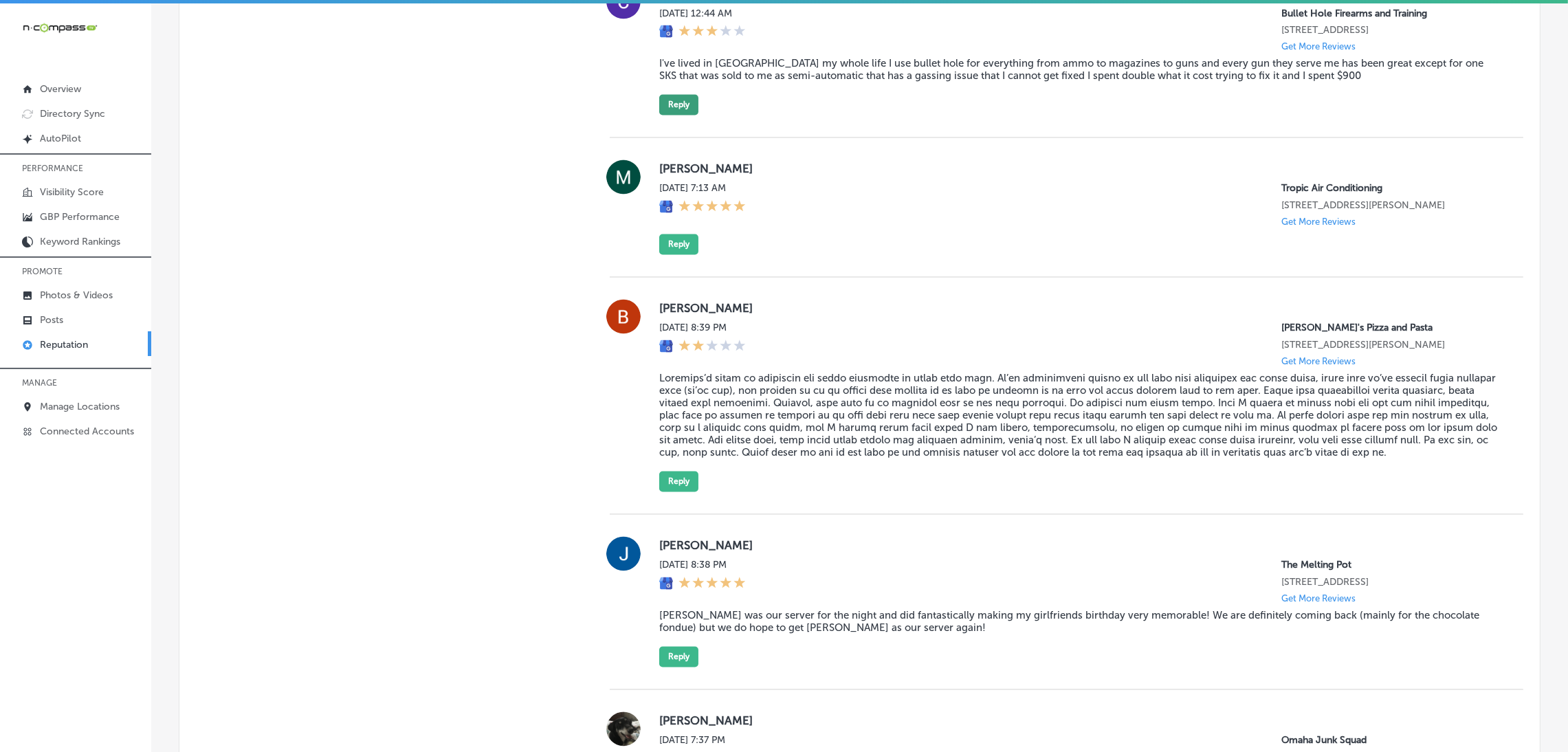
click at [685, 115] on button "Reply" at bounding box center [679, 105] width 39 height 20
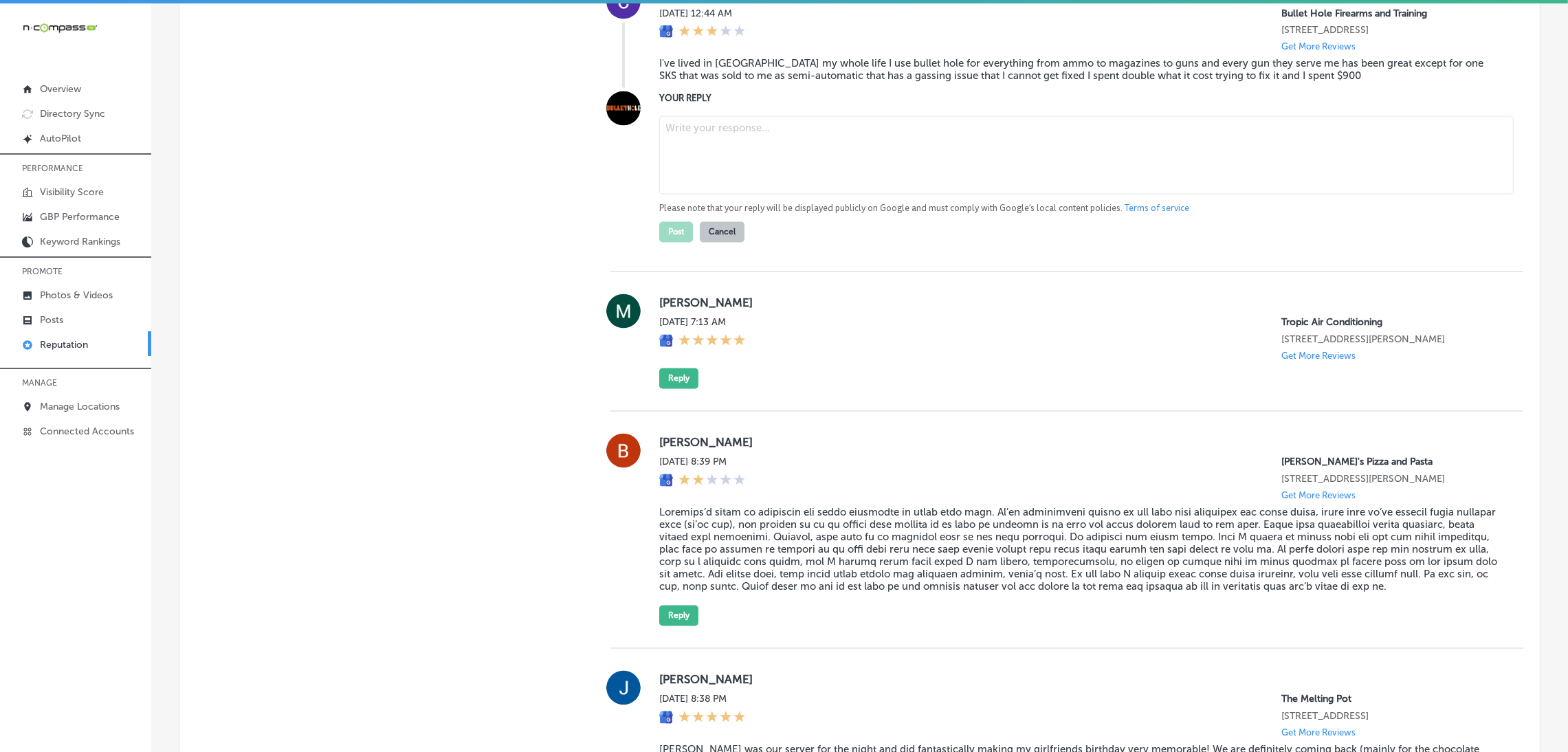
click at [800, 195] on textarea at bounding box center [1086, 155] width 855 height 78
paste textarea "Hi [Reviewer Name], we’re sorry to hear about the trouble with your SKS. At Bul…"
type textarea "Hi [Reviewer Name], we’re sorry to hear about the trouble with your SKS. At Bul…"
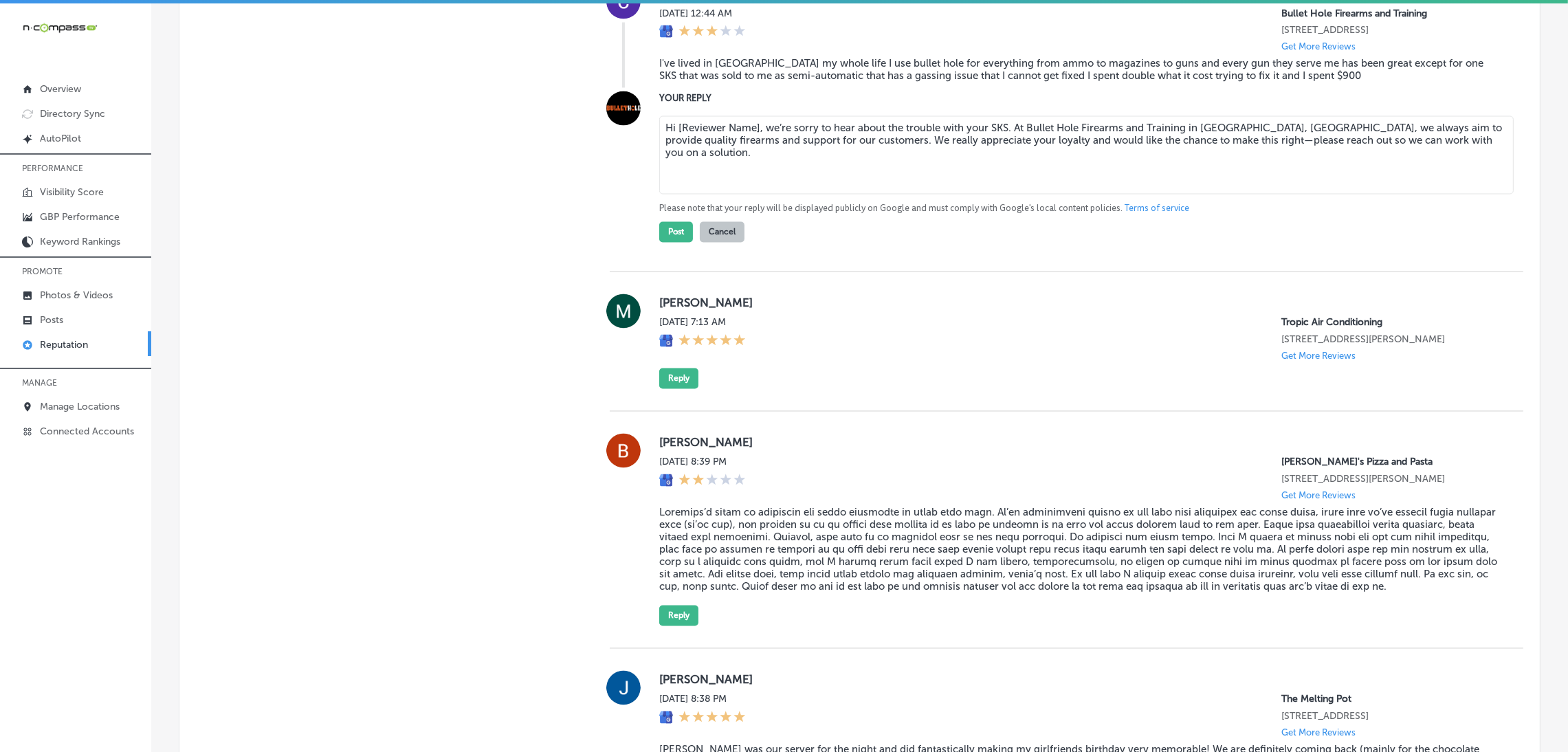
click at [753, 195] on textarea "Hi [Reviewer Name], we’re sorry to hear about the trouble with your SKS. At Bul…" at bounding box center [1086, 155] width 855 height 78
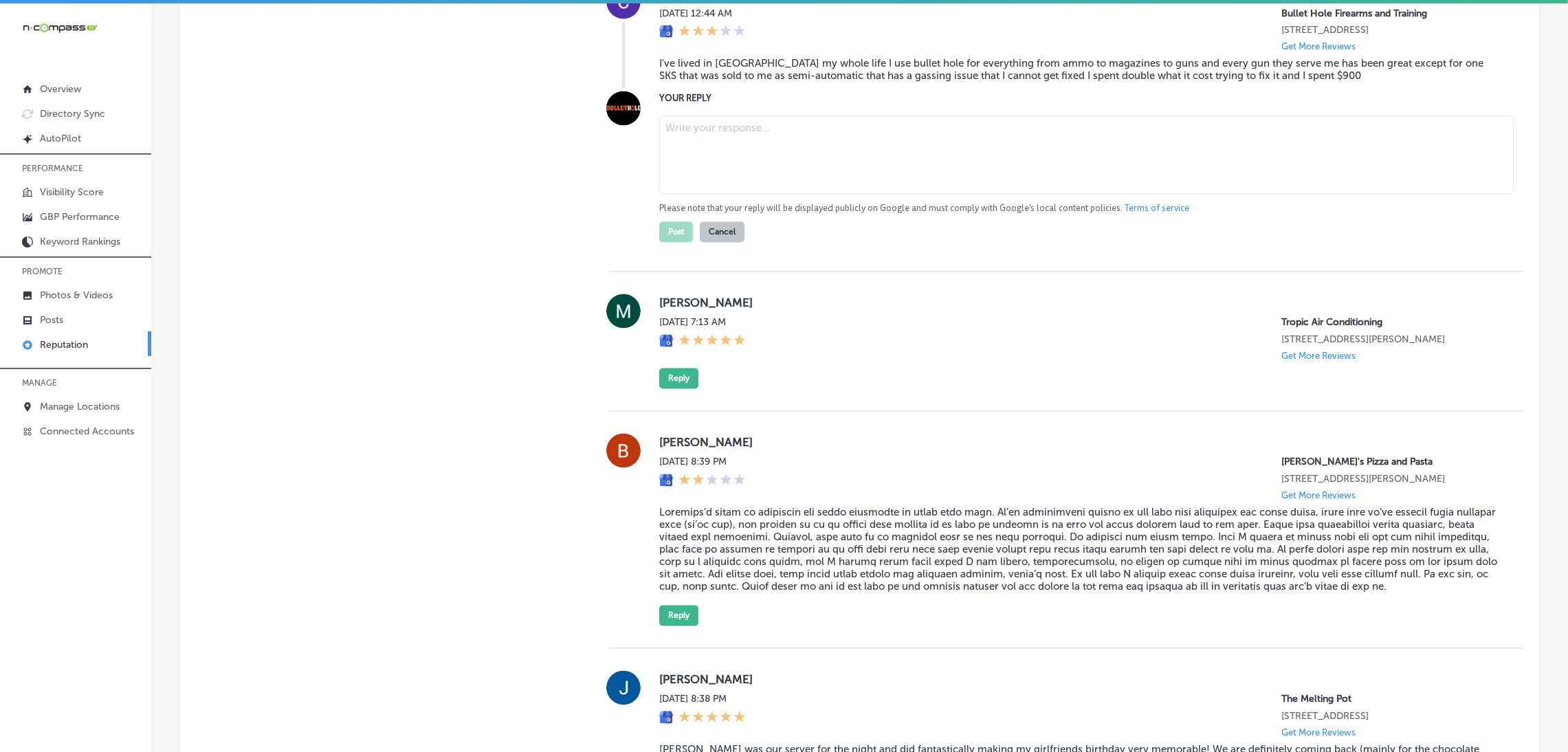
click at [731, 243] on button "Cancel" at bounding box center [722, 232] width 45 height 20
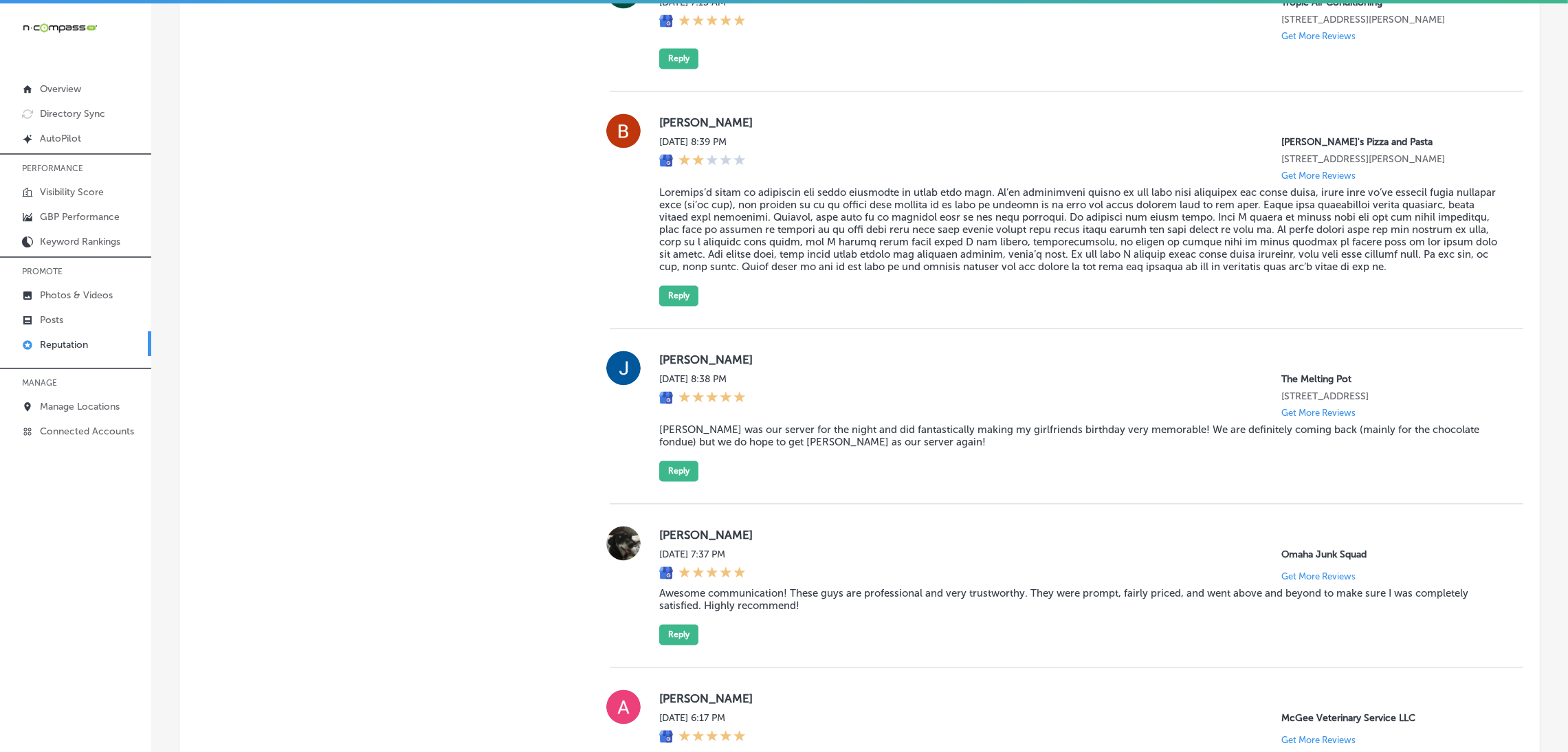
scroll to position [4109, 0]
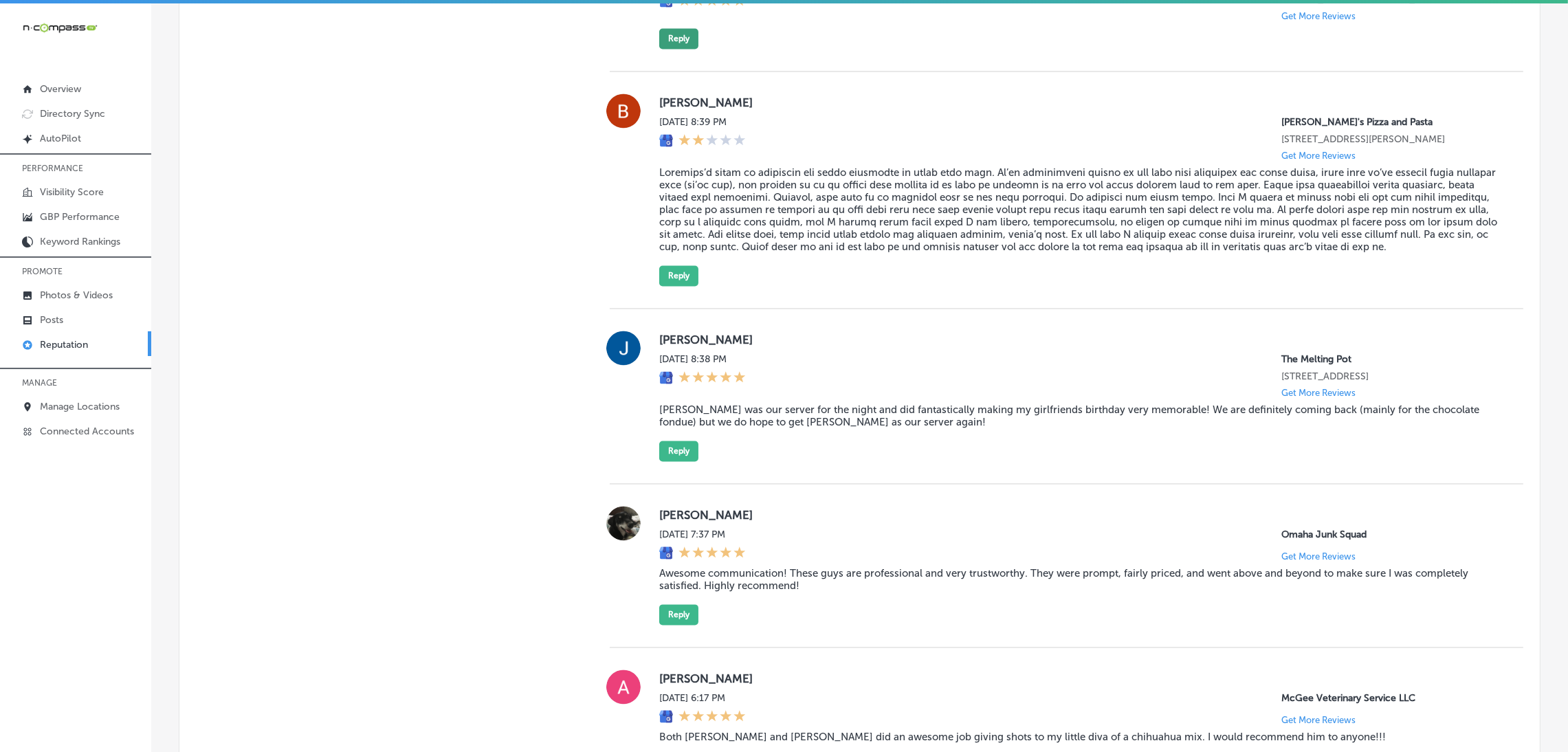
click at [679, 49] on button "Reply" at bounding box center [679, 38] width 39 height 20
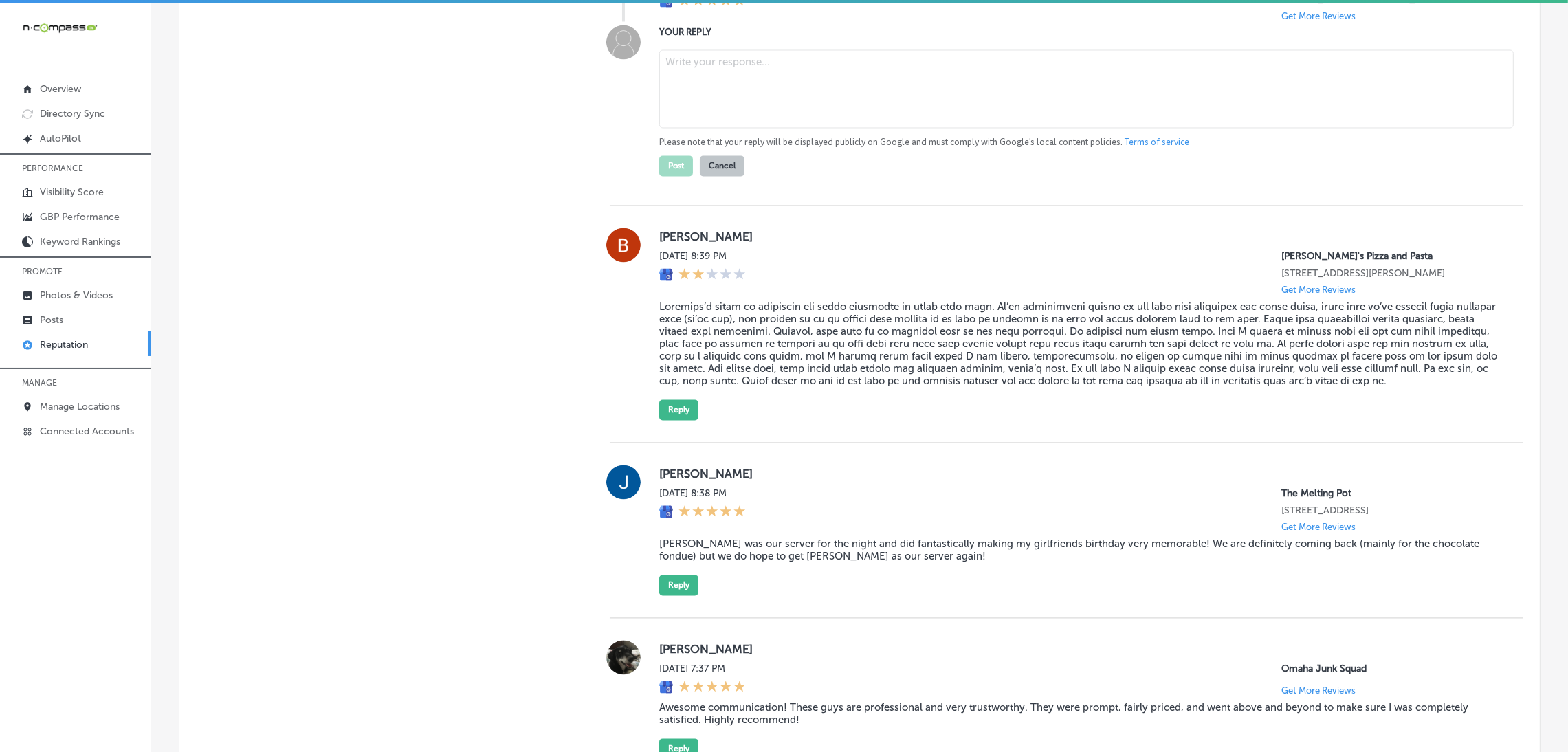
click at [789, 128] on textarea at bounding box center [1086, 89] width 855 height 78
paste textarea "Thank you so much for the 5-star review! We're thrilled to hear you had a great…"
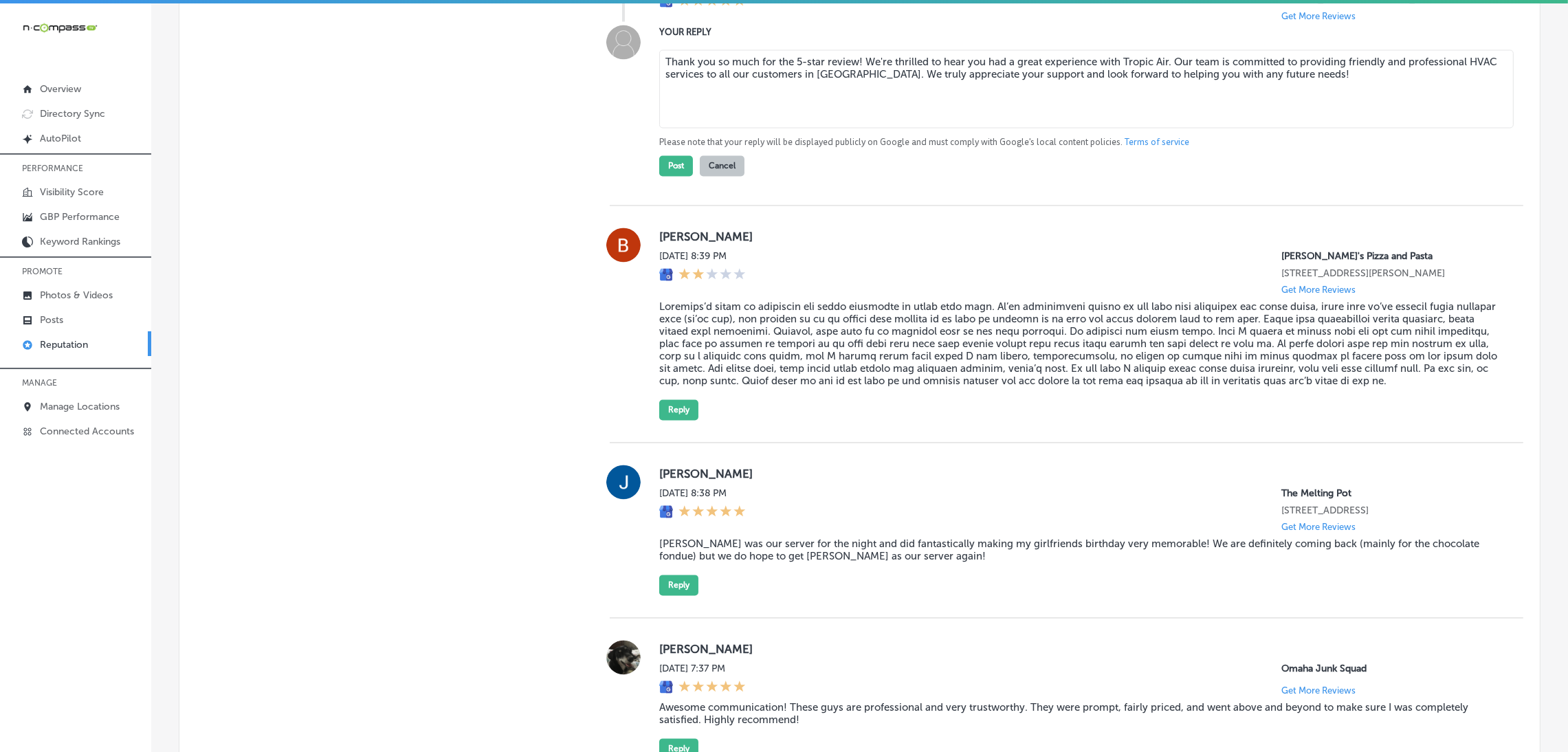
click at [855, 128] on textarea "Thank you so much for the 5-star review! We're thrilled to hear you had a great…" at bounding box center [1086, 89] width 855 height 78
type textarea "Thank you so much for the 5-star review, Marc! We're thrilled to hear you had a…"
click at [676, 176] on button "Post" at bounding box center [676, 166] width 34 height 20
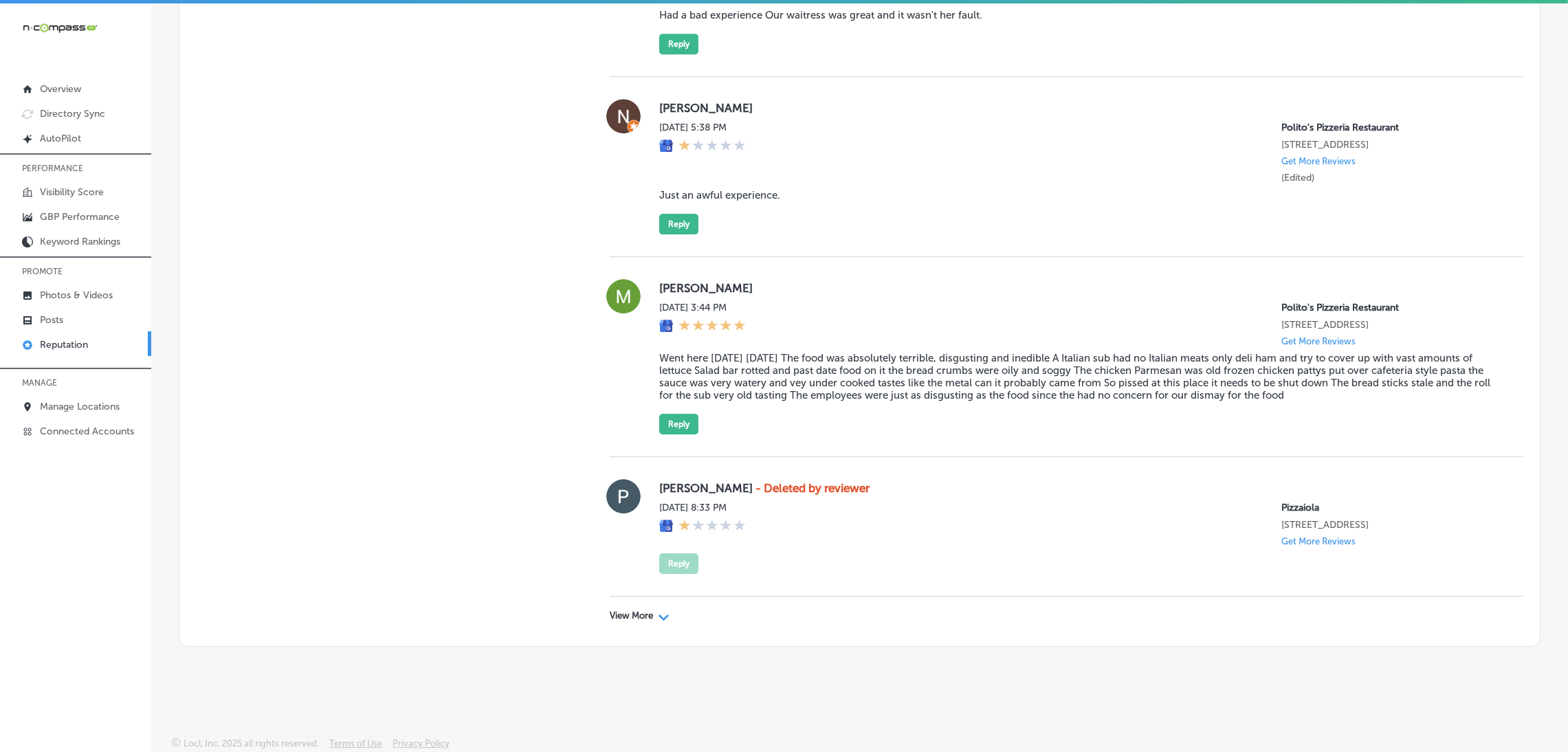
scroll to position [6956, 0]
click at [625, 619] on p "View More" at bounding box center [631, 616] width 43 height 11
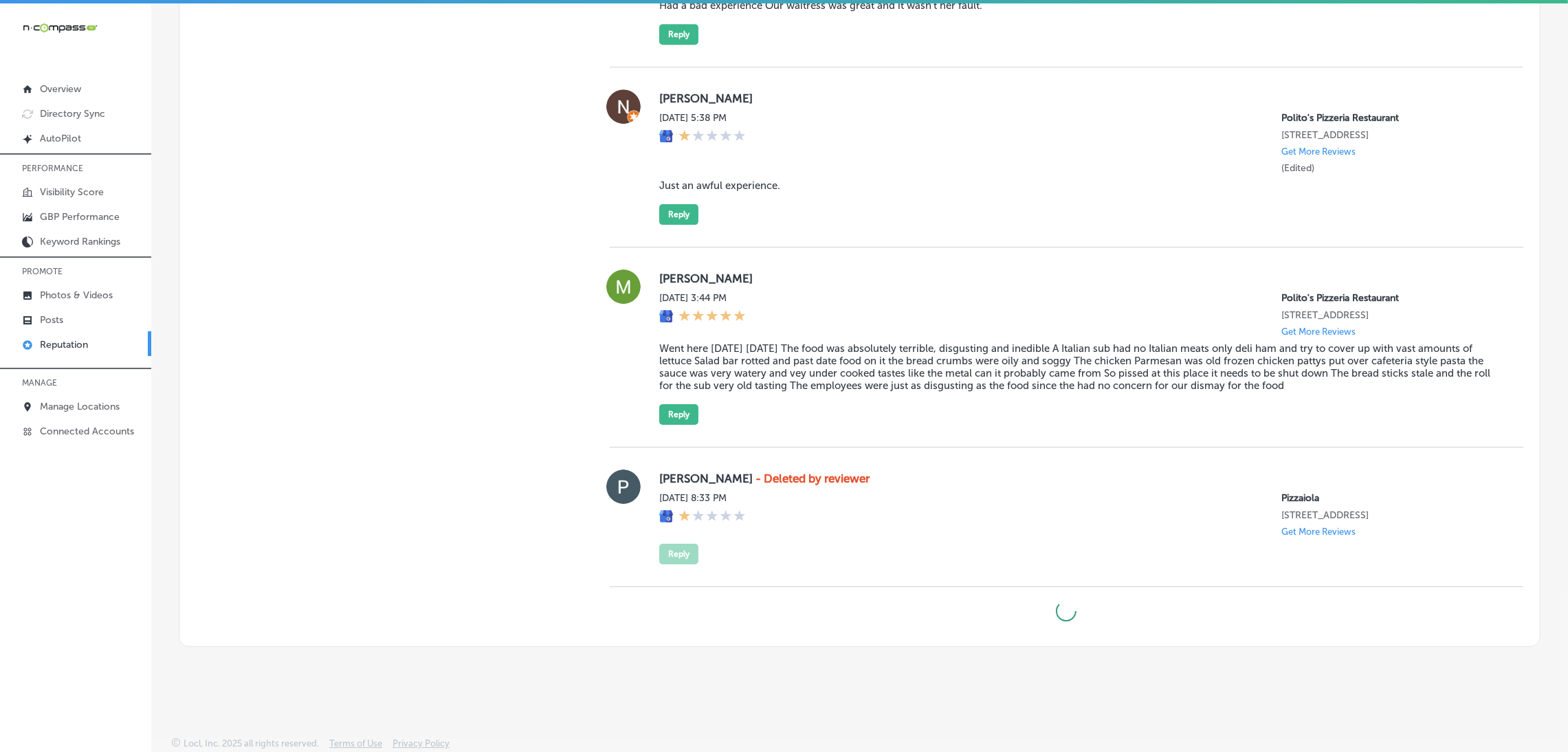
type textarea "x"
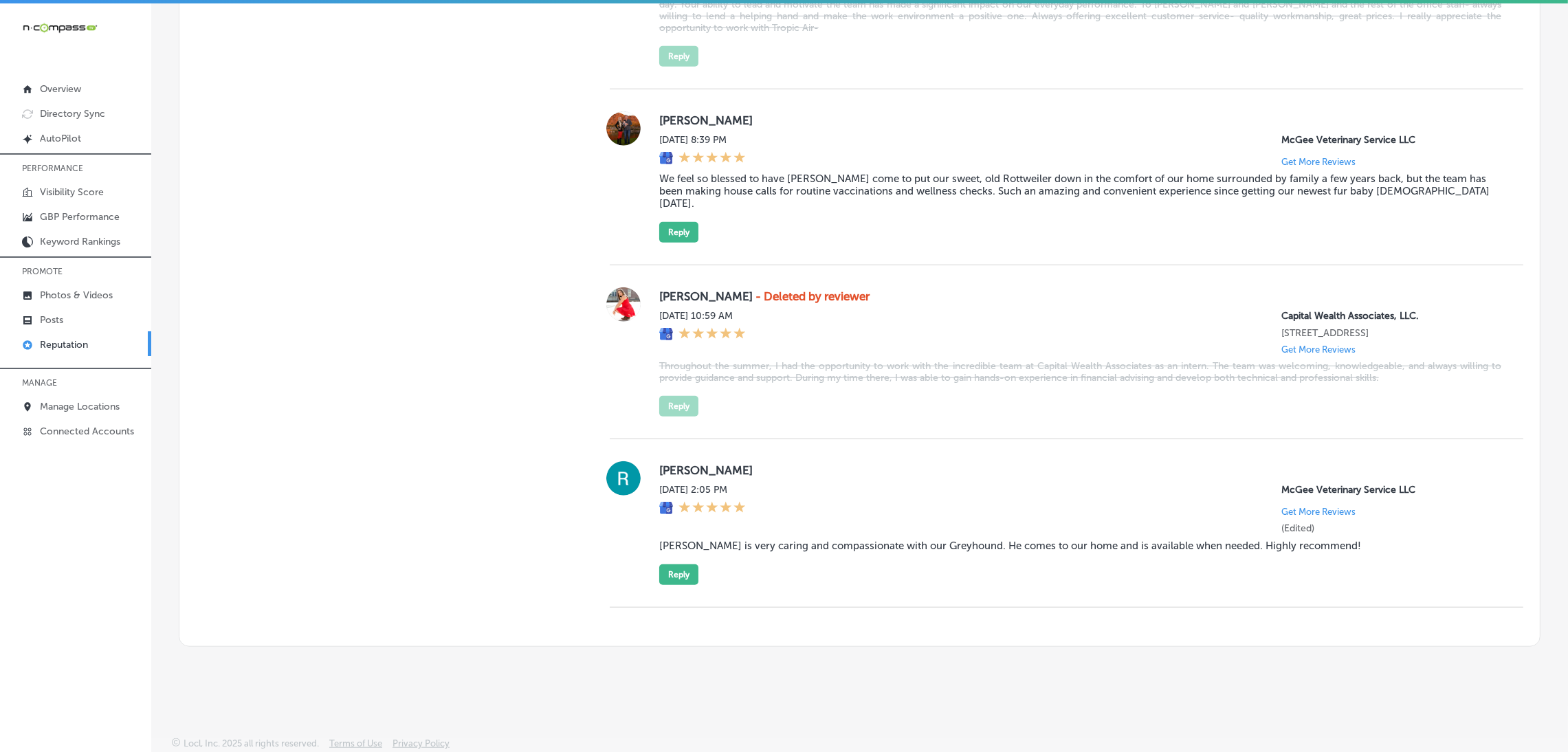
scroll to position [9823, 0]
click at [57, 310] on link "Posts" at bounding box center [75, 319] width 151 height 25
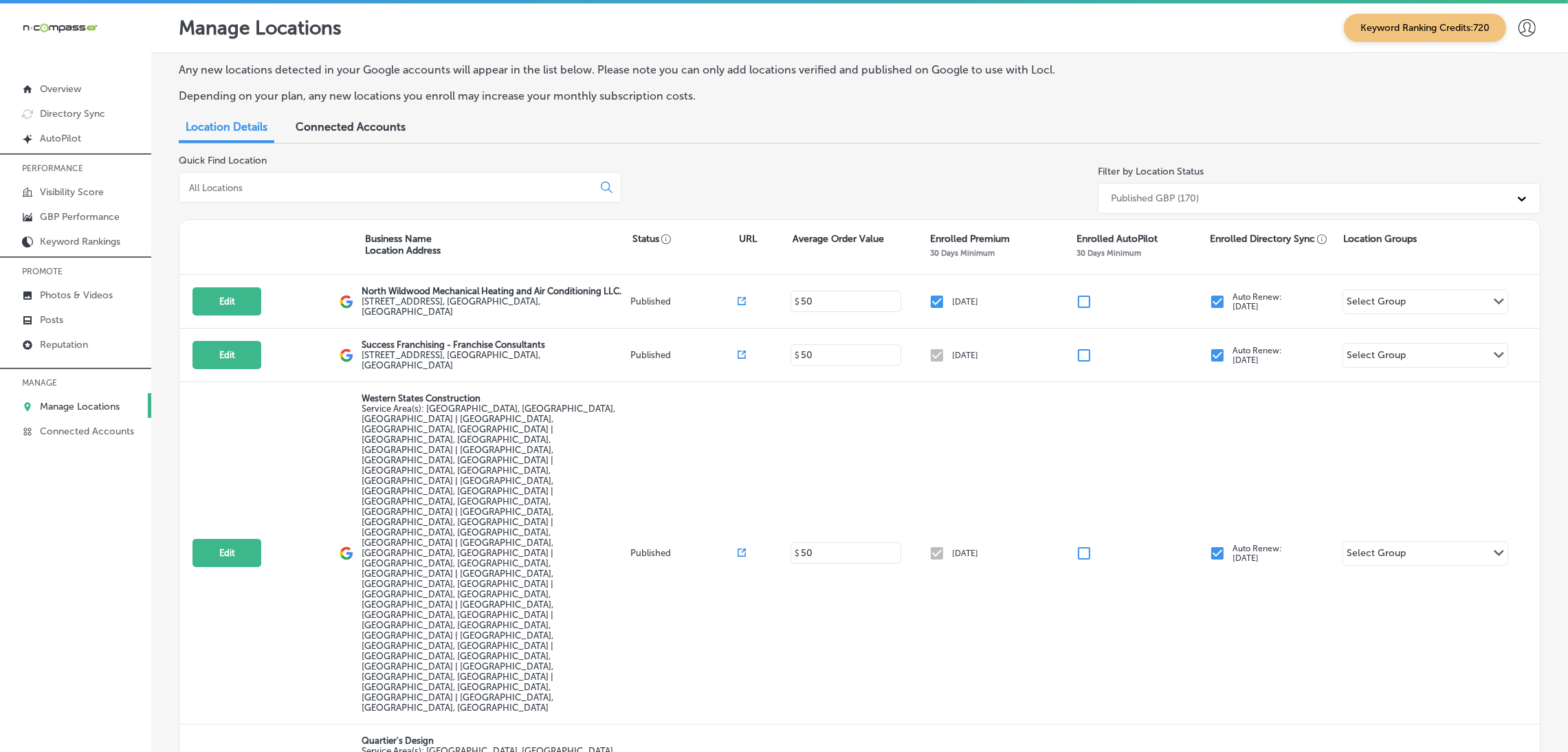
click at [267, 208] on div "Quick Find Location" at bounding box center [400, 187] width 443 height 64
click at [266, 188] on input at bounding box center [388, 188] width 402 height 13
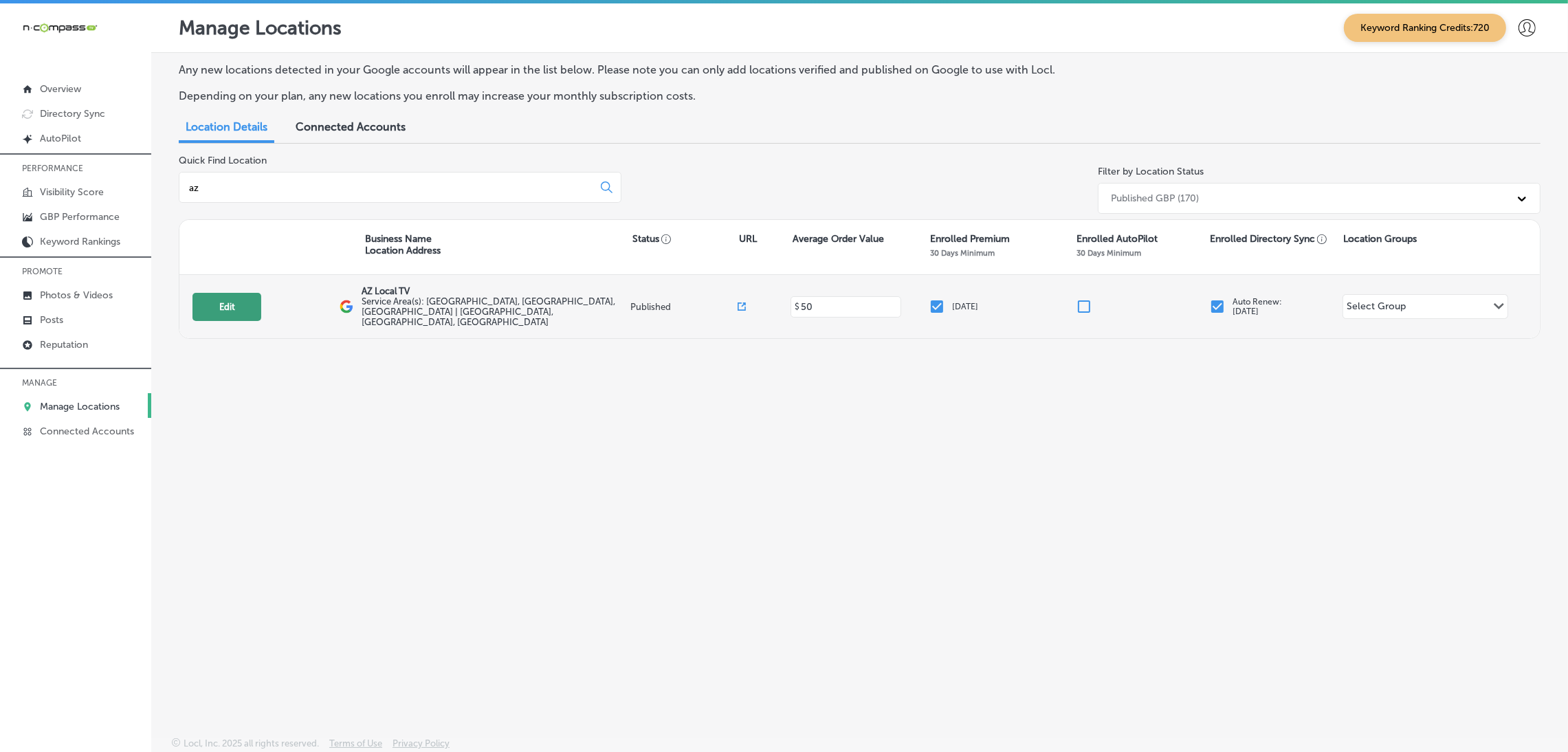
type input "az"
click at [211, 299] on button "Edit" at bounding box center [227, 307] width 69 height 28
select select "US"
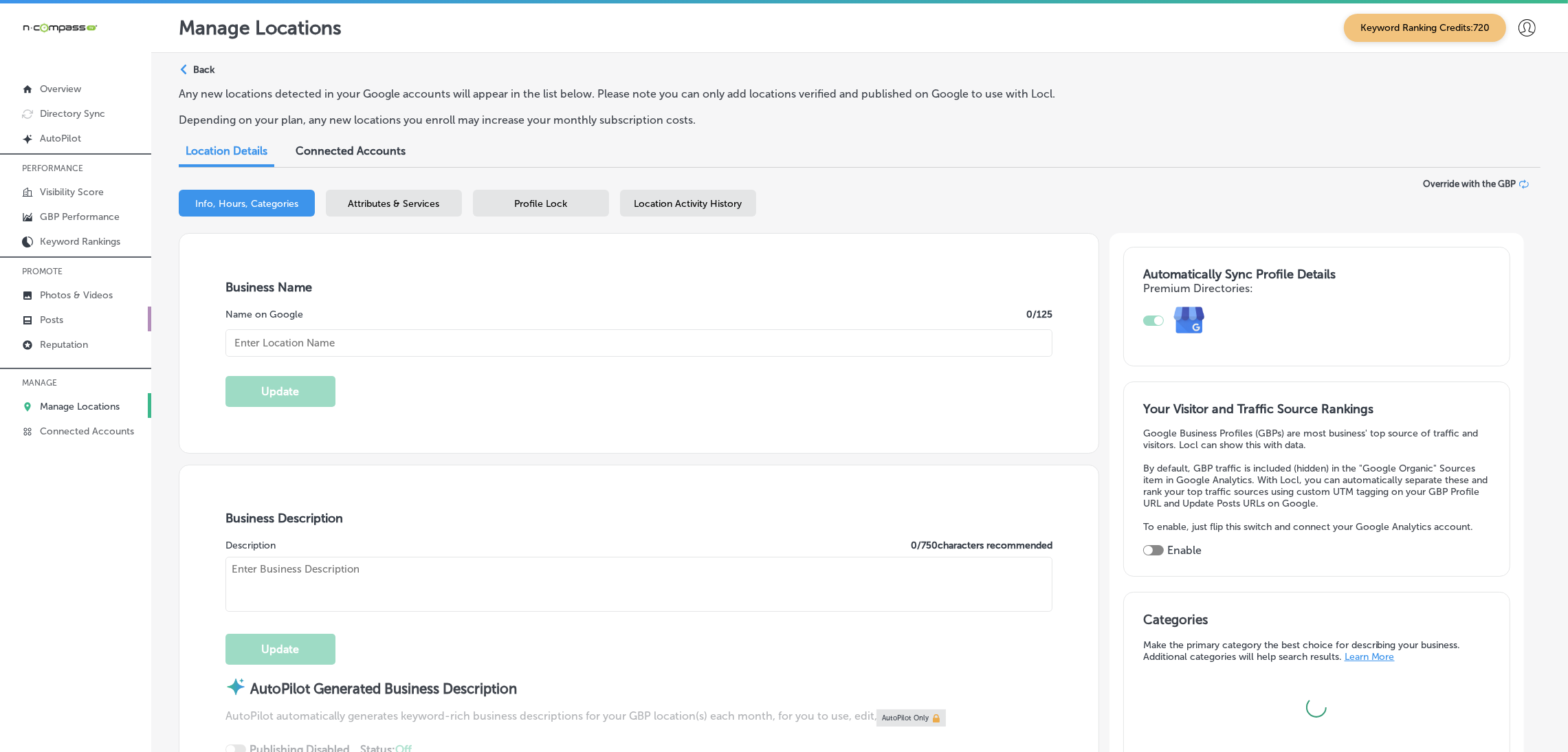
type input "AZ Local TV"
click at [64, 323] on link "Posts" at bounding box center [75, 319] width 151 height 25
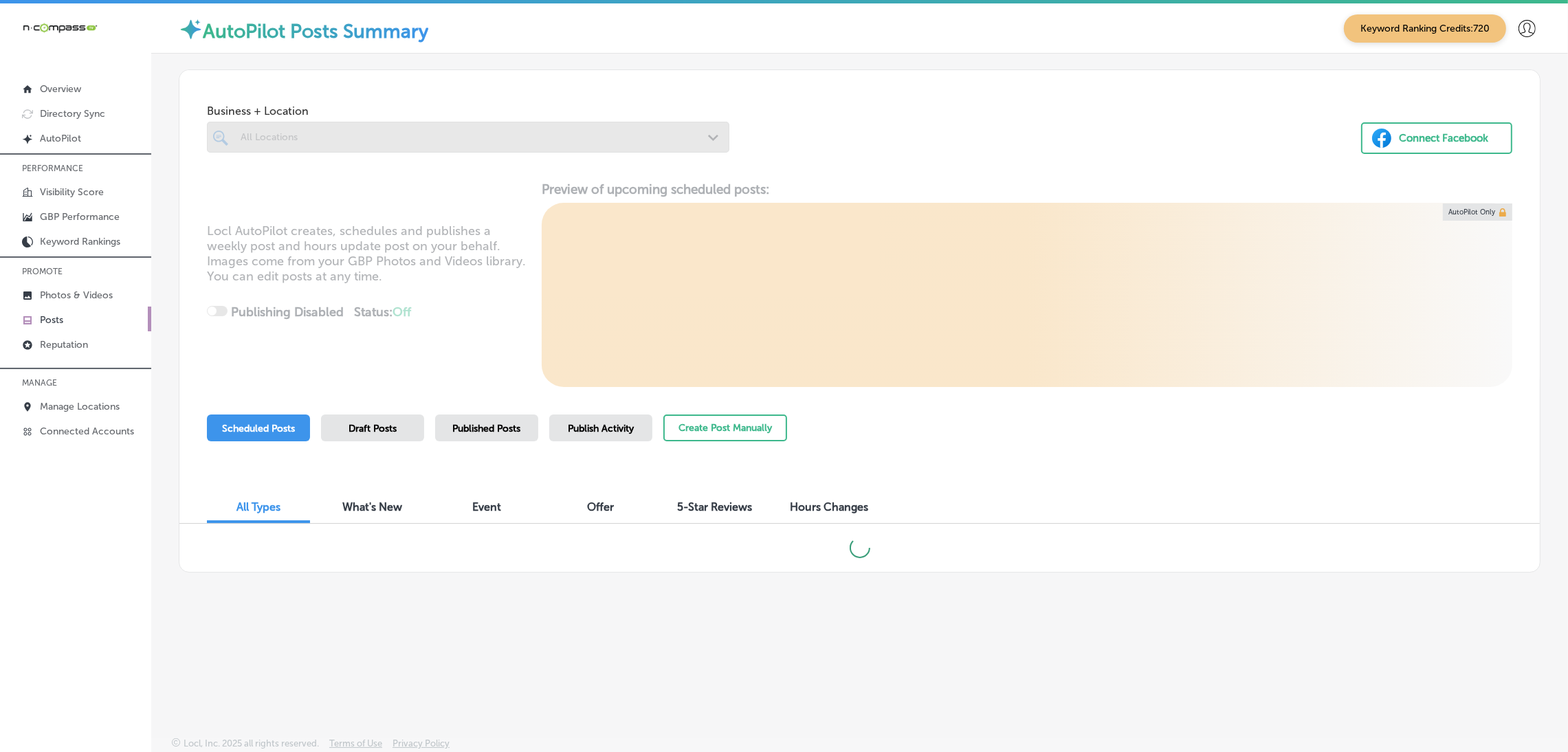
click at [294, 144] on div at bounding box center [469, 137] width 523 height 31
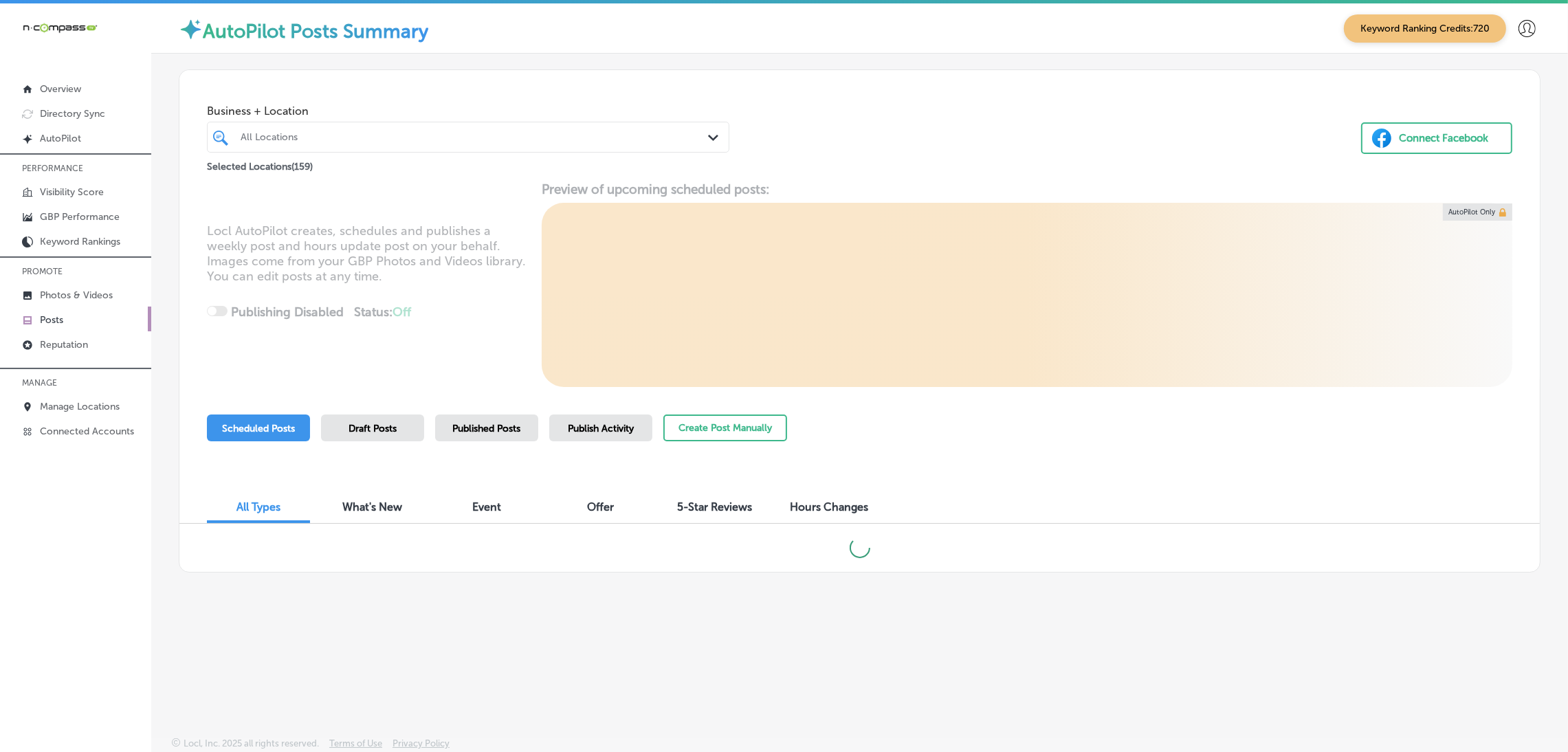
click at [297, 134] on div "All Locations" at bounding box center [475, 137] width 469 height 12
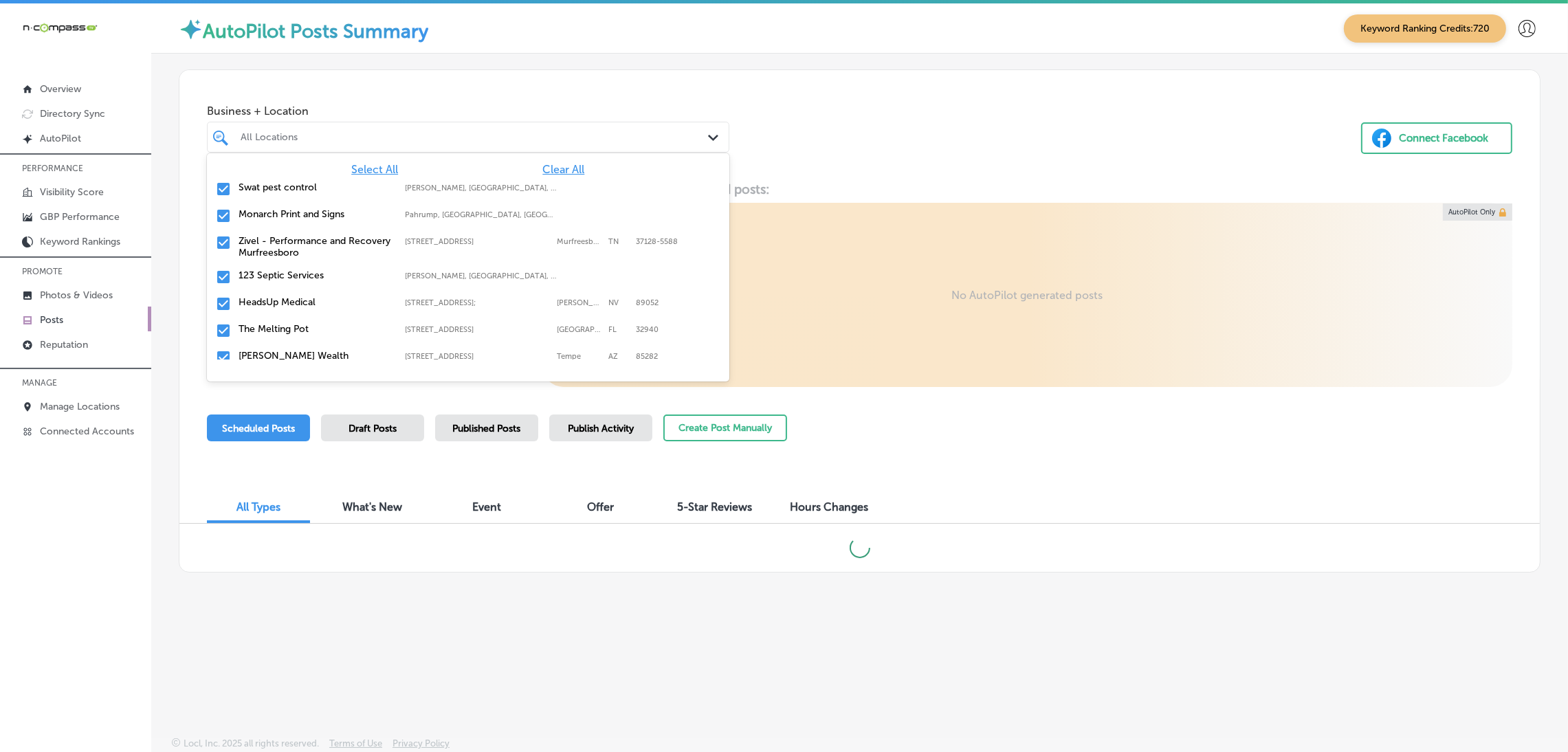
click at [543, 169] on span "Clear All" at bounding box center [563, 170] width 42 height 13
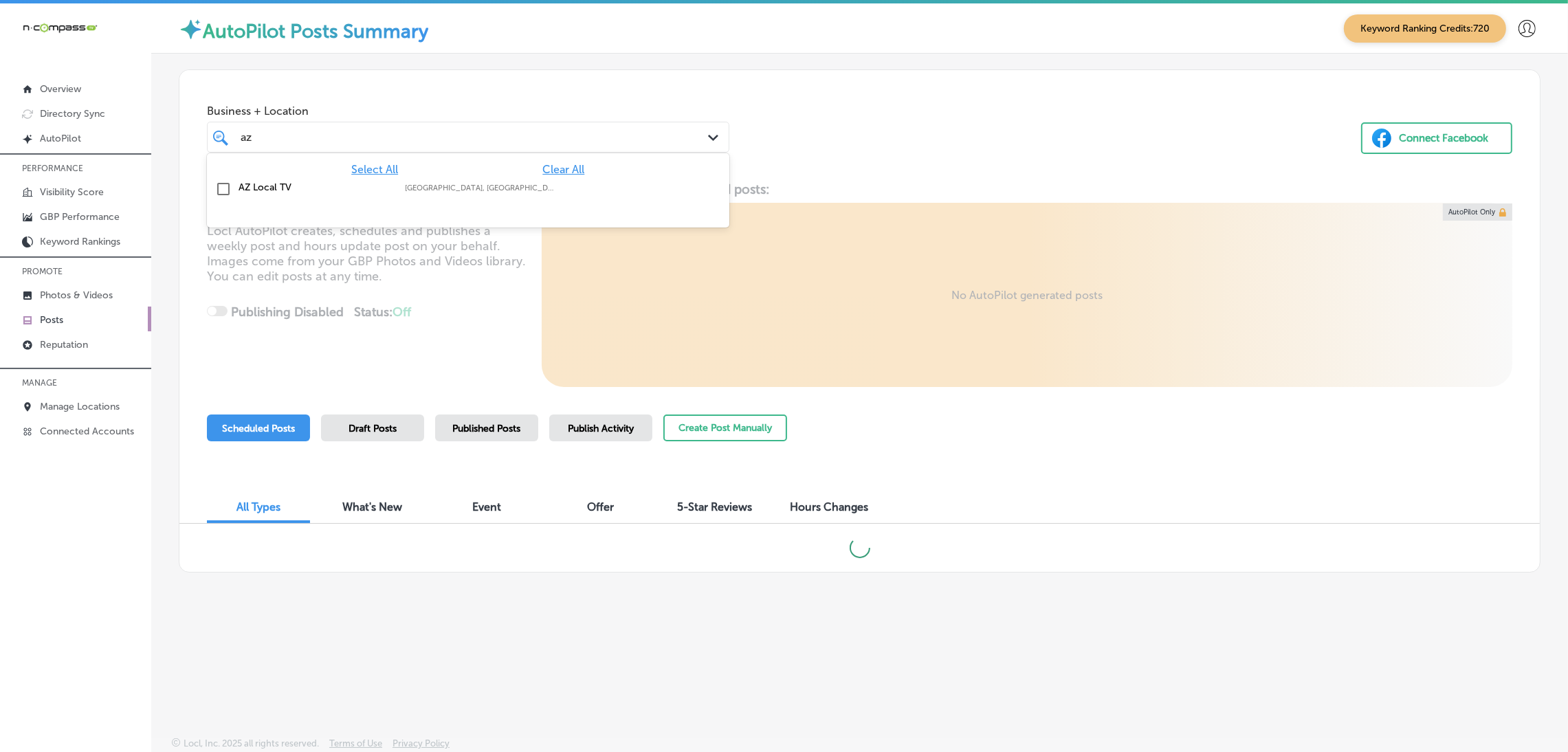
click at [357, 207] on div at bounding box center [469, 217] width 523 height 22
click at [356, 199] on div "AZ Local TV [GEOGRAPHIC_DATA], [GEOGRAPHIC_DATA], [GEOGRAPHIC_DATA] | [GEOGRAPH…" at bounding box center [469, 189] width 512 height 21
type input "az"
click at [851, 159] on div "Business + Location option focused, 2 of 160. 2 results available for search te…" at bounding box center [859, 122] width 1360 height 104
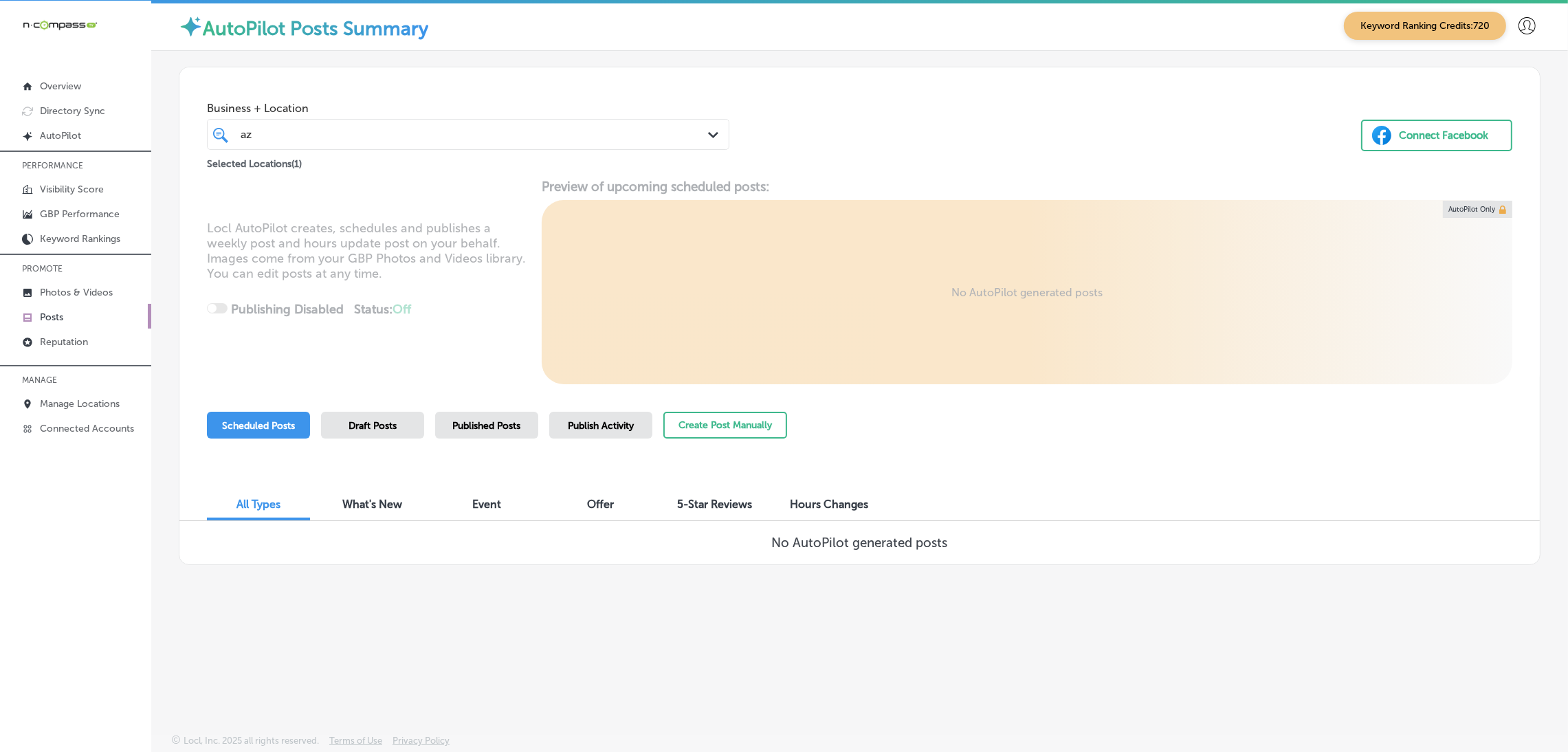
click at [575, 424] on span "Publish Activity" at bounding box center [600, 425] width 66 height 12
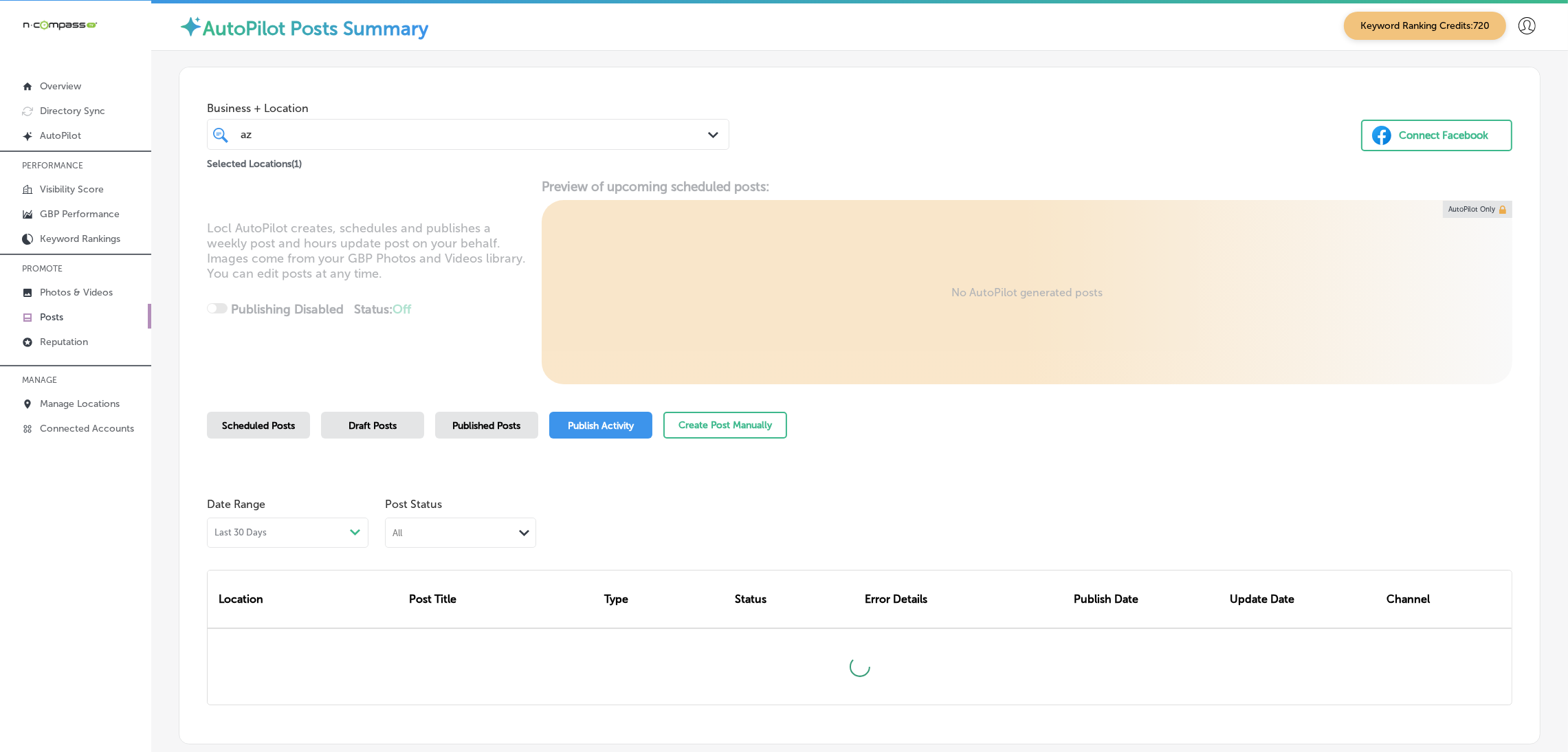
click at [509, 422] on span "Published Posts" at bounding box center [487, 425] width 68 height 12
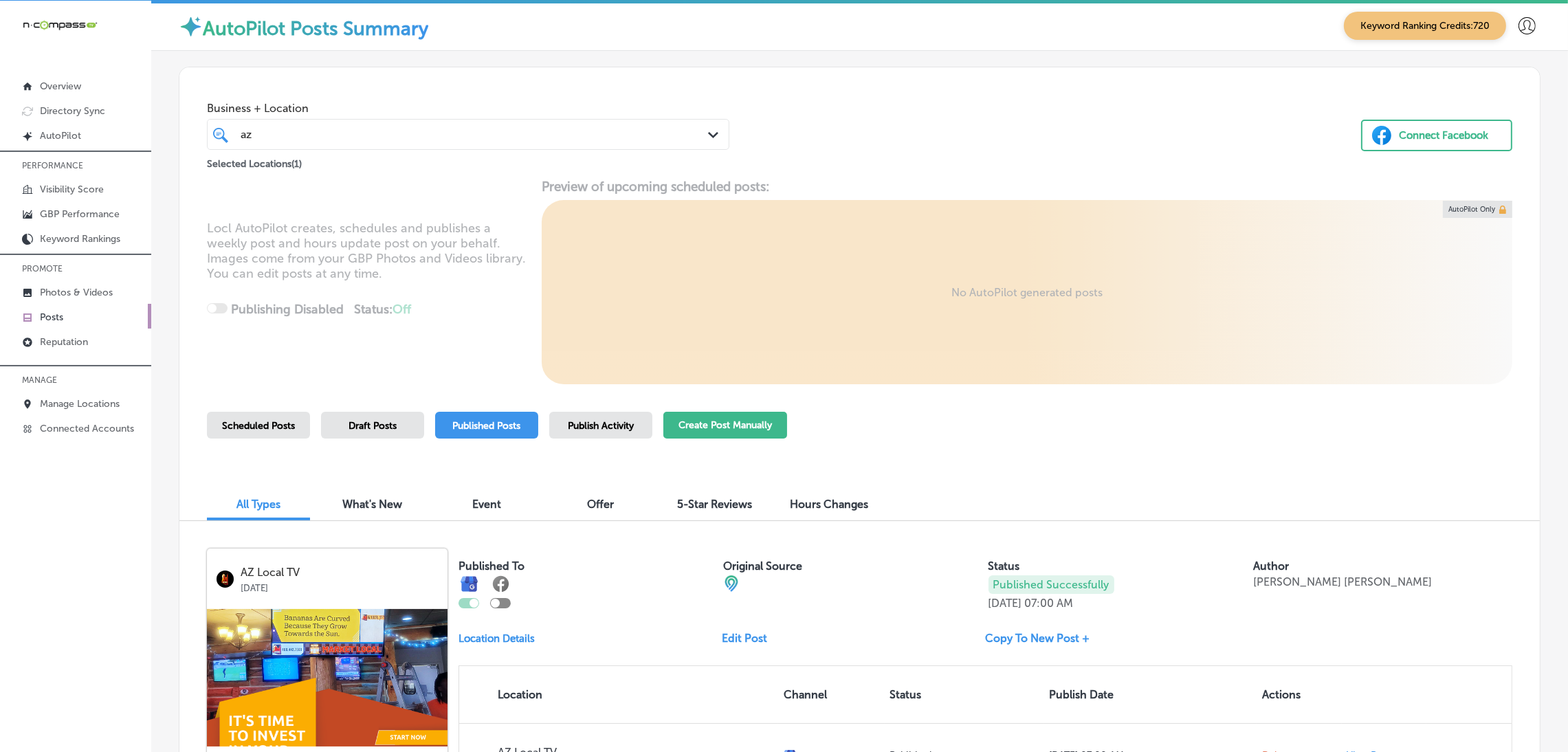
click at [758, 426] on button "Create Post Manually" at bounding box center [725, 425] width 124 height 27
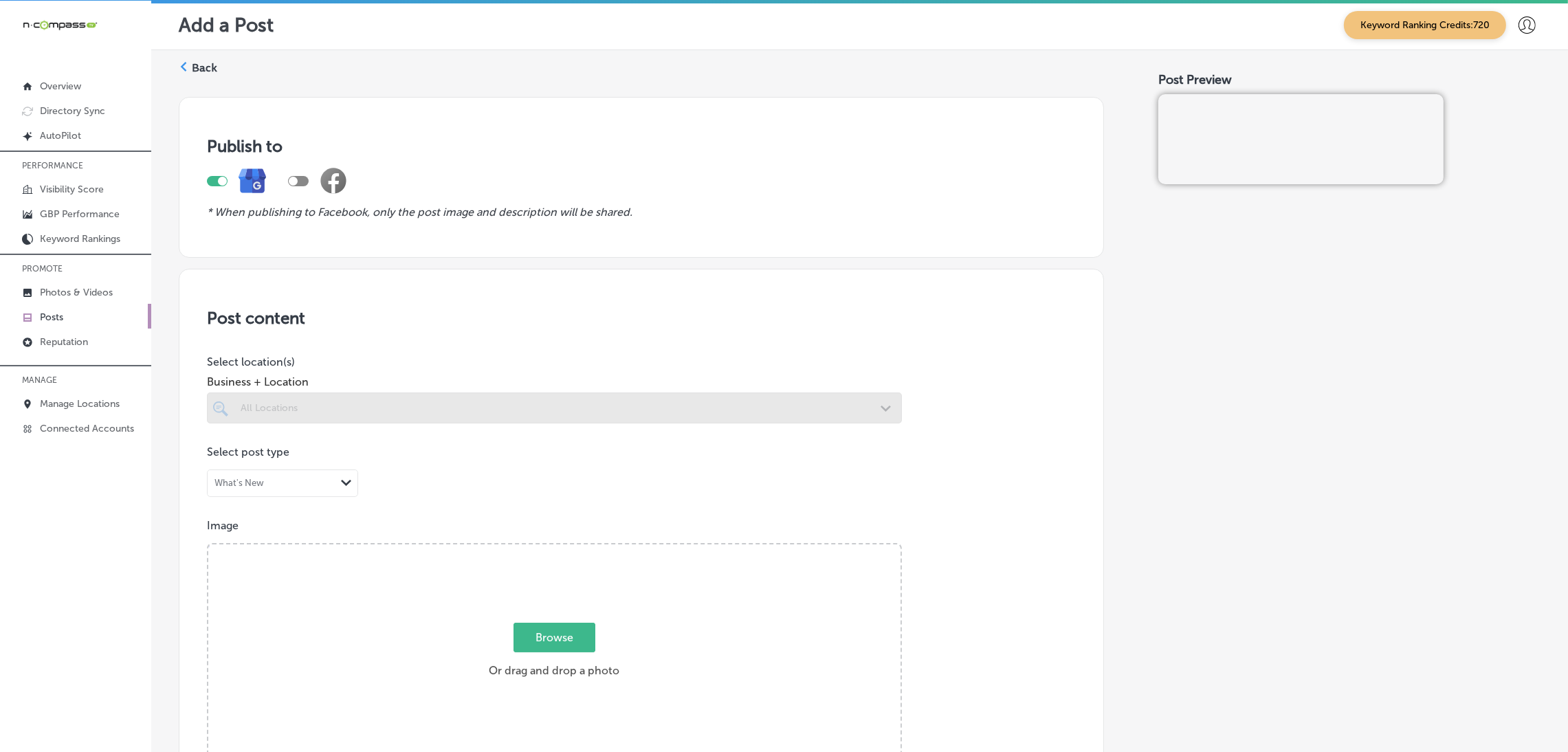
click at [488, 397] on div at bounding box center [554, 407] width 695 height 31
click at [595, 420] on div at bounding box center [554, 407] width 695 height 31
click at [609, 409] on div at bounding box center [554, 407] width 695 height 31
click at [625, 405] on div at bounding box center [554, 407] width 695 height 31
click at [938, 404] on div "Post content Select location(s) Business + Location All Locations Path Created …" at bounding box center [641, 703] width 925 height 871
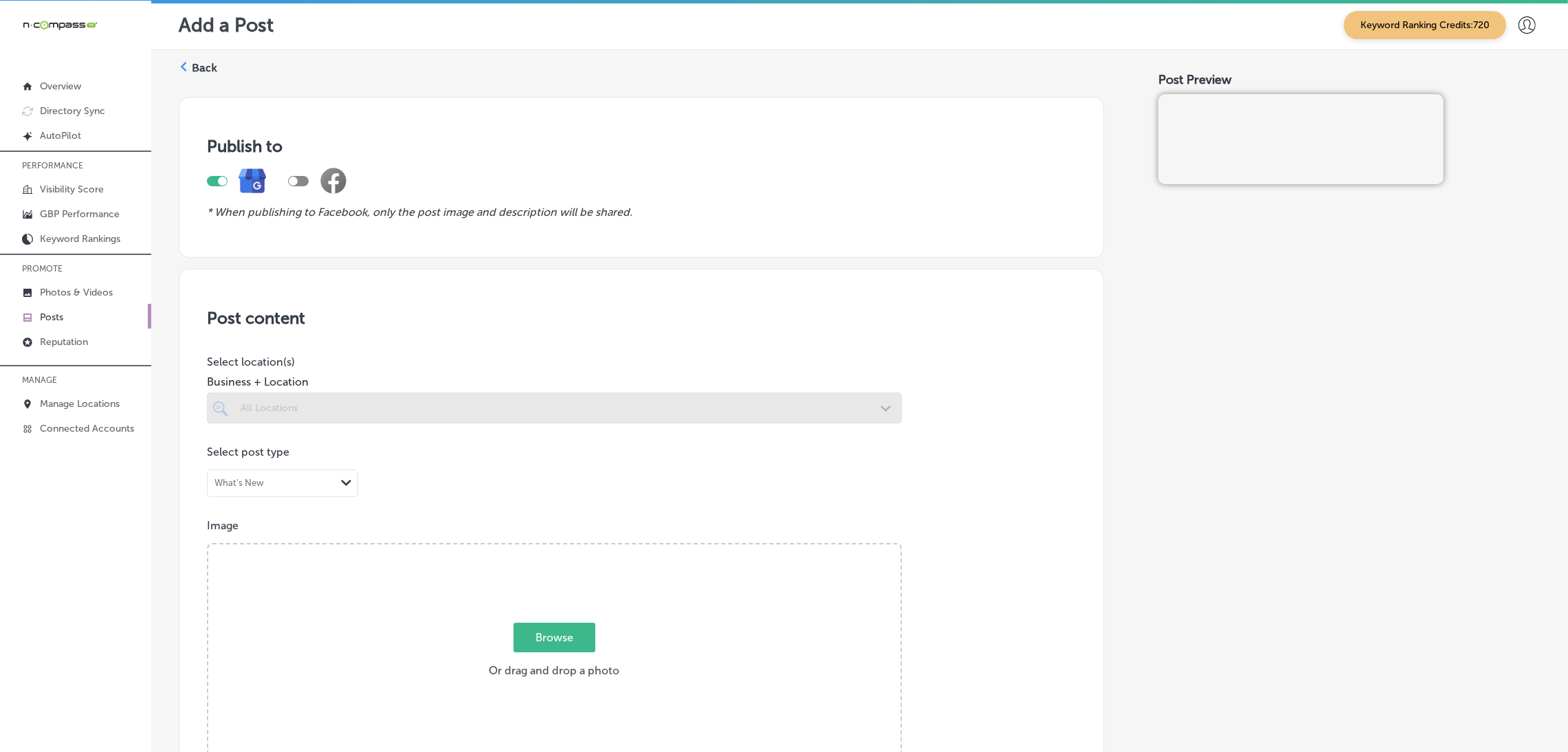
click at [838, 411] on div at bounding box center [554, 407] width 695 height 31
click at [827, 407] on div at bounding box center [554, 407] width 695 height 31
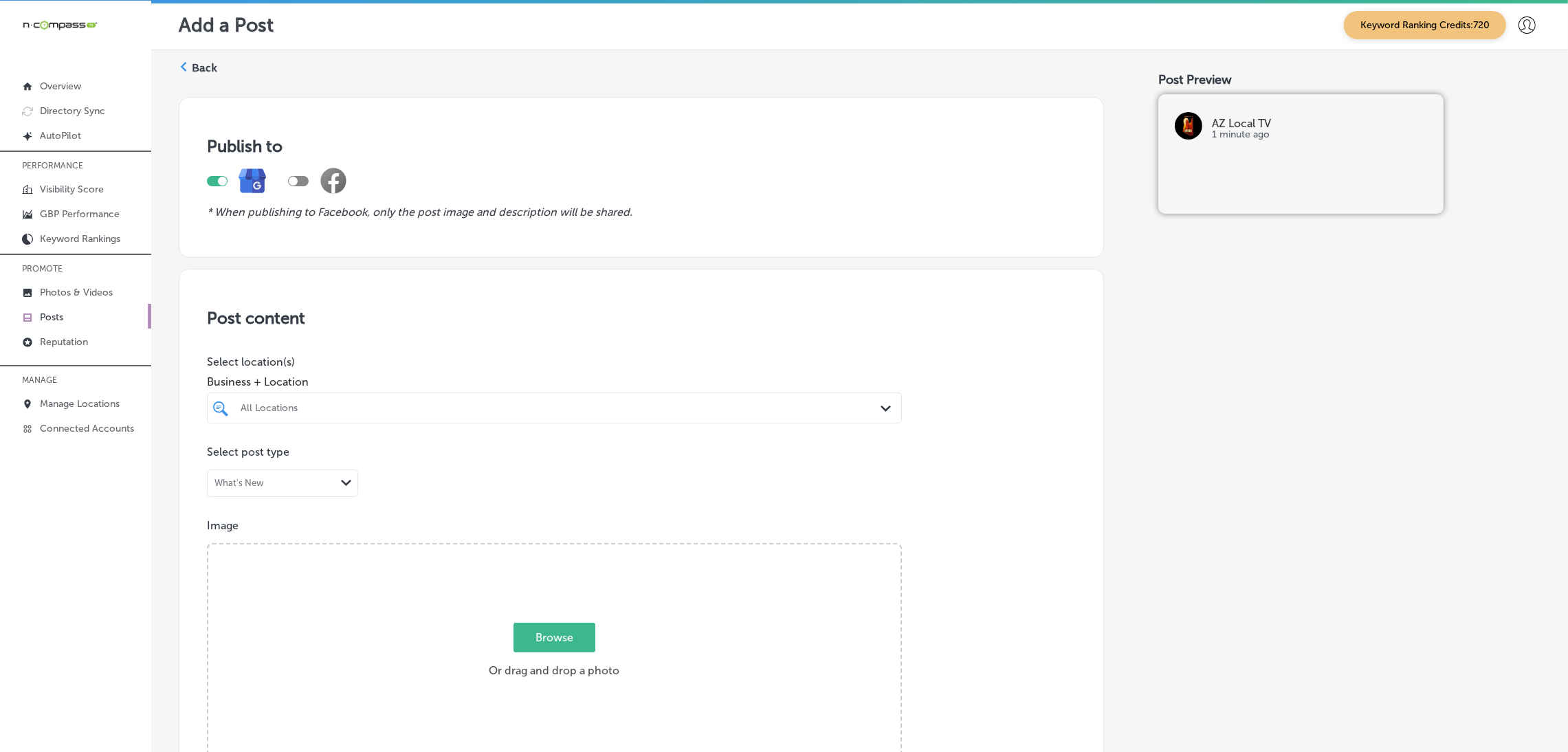
click at [863, 405] on div "All Locations" at bounding box center [561, 407] width 641 height 12
click at [491, 468] on div "M. R. Fence Osprey, [GEOGRAPHIC_DATA], [GEOGRAPHIC_DATA] | [GEOGRAPHIC_DATA], […" at bounding box center [554, 460] width 684 height 21
type input "m."
click at [542, 343] on div "Post content Select location(s) Business + Location option focused, 2 of 160. 2…" at bounding box center [641, 703] width 925 height 871
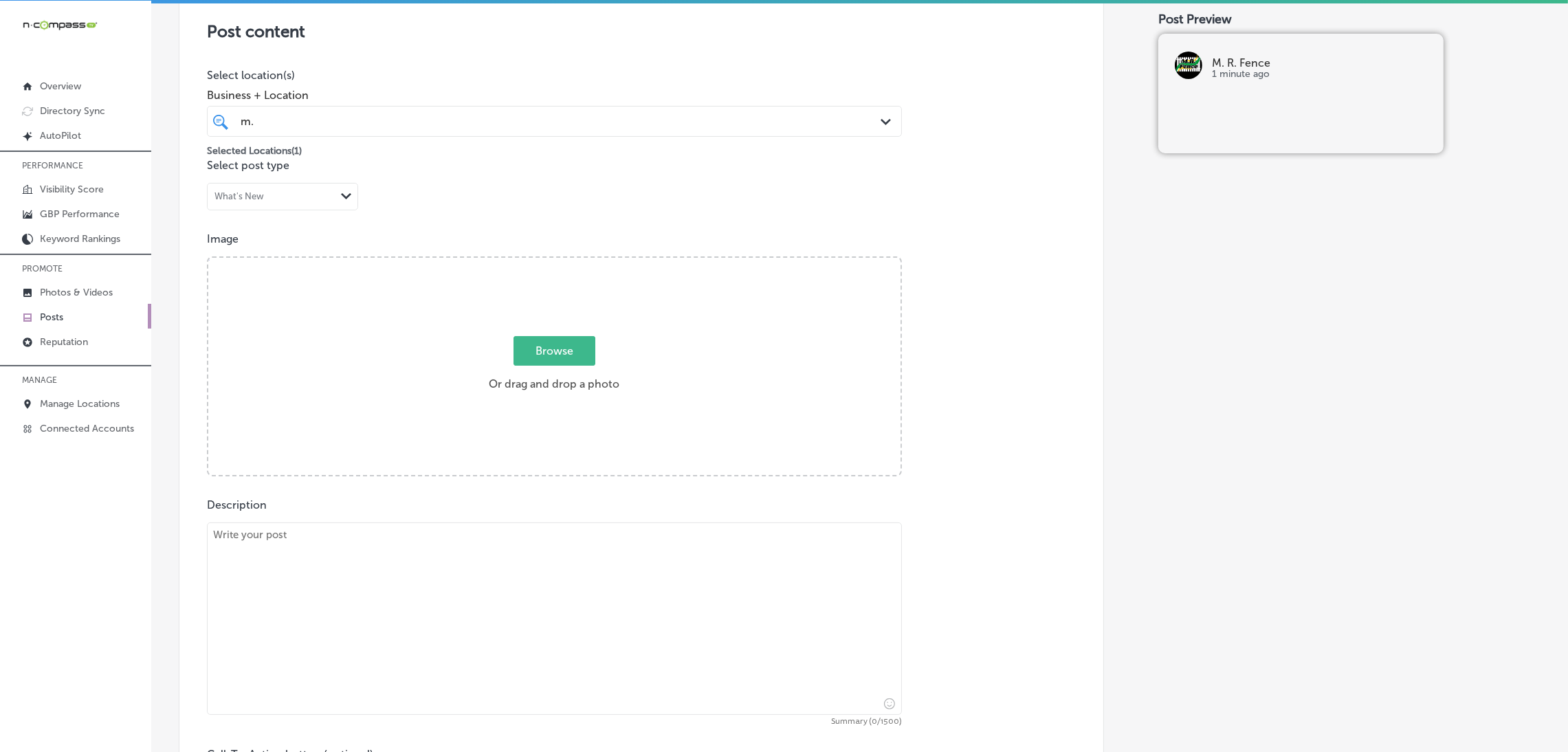
scroll to position [308, 0]
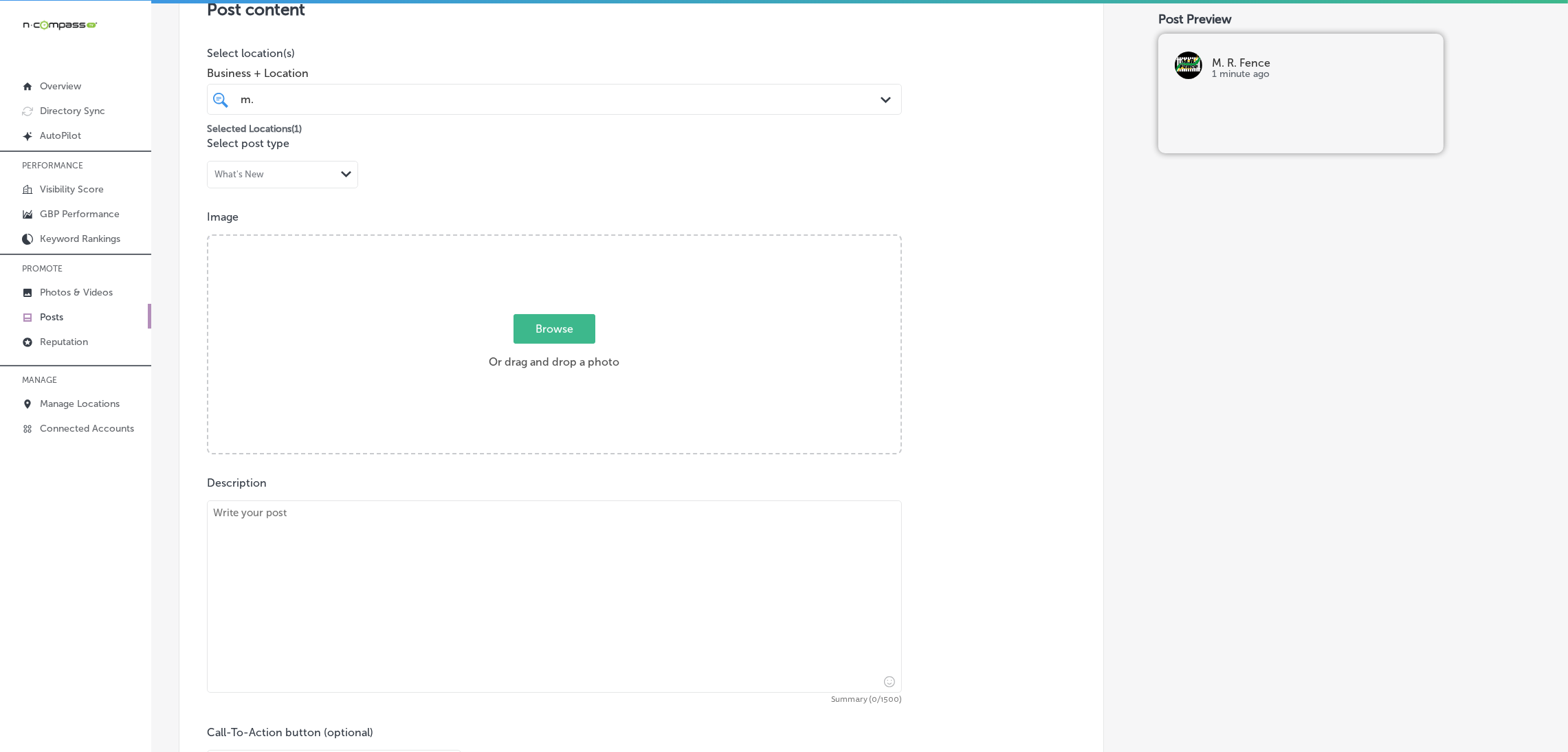
click at [356, 557] on textarea at bounding box center [554, 597] width 695 height 192
paste textarea "Aluminum fencing offers a sleek, secure, and durable solution for both homes an…"
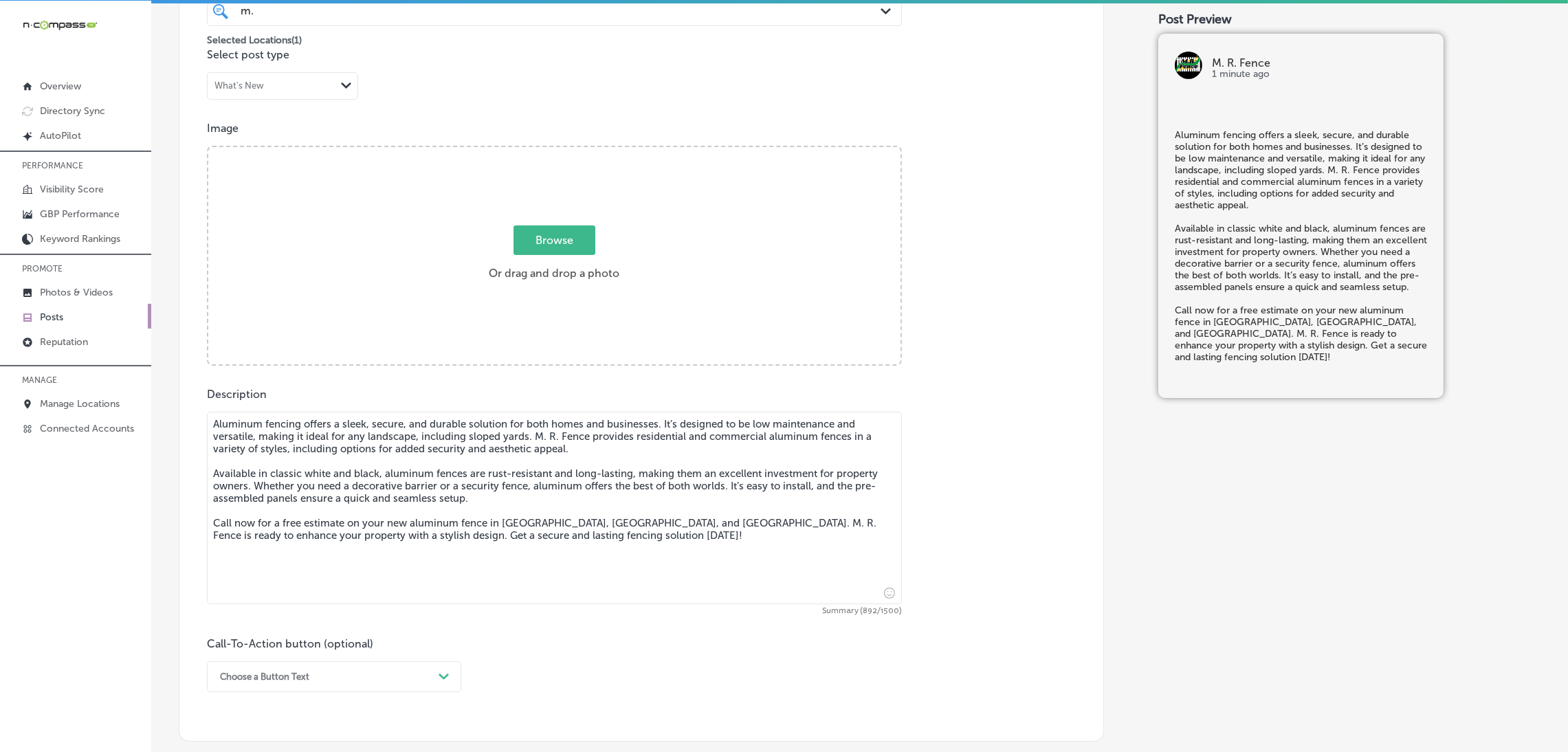
scroll to position [618, 0]
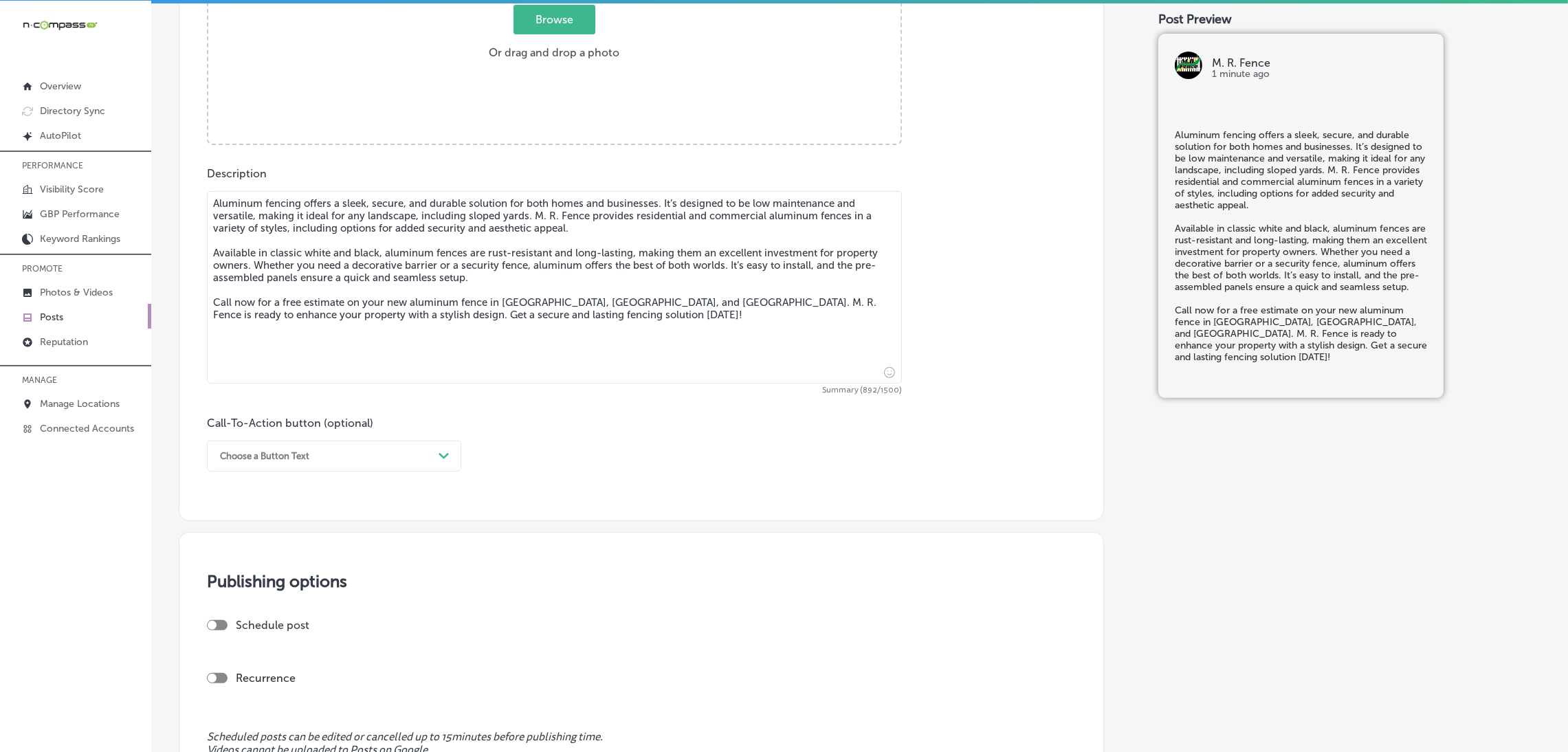
type textarea "Aluminum fencing offers a sleek, secure, and durable solution for both homes an…"
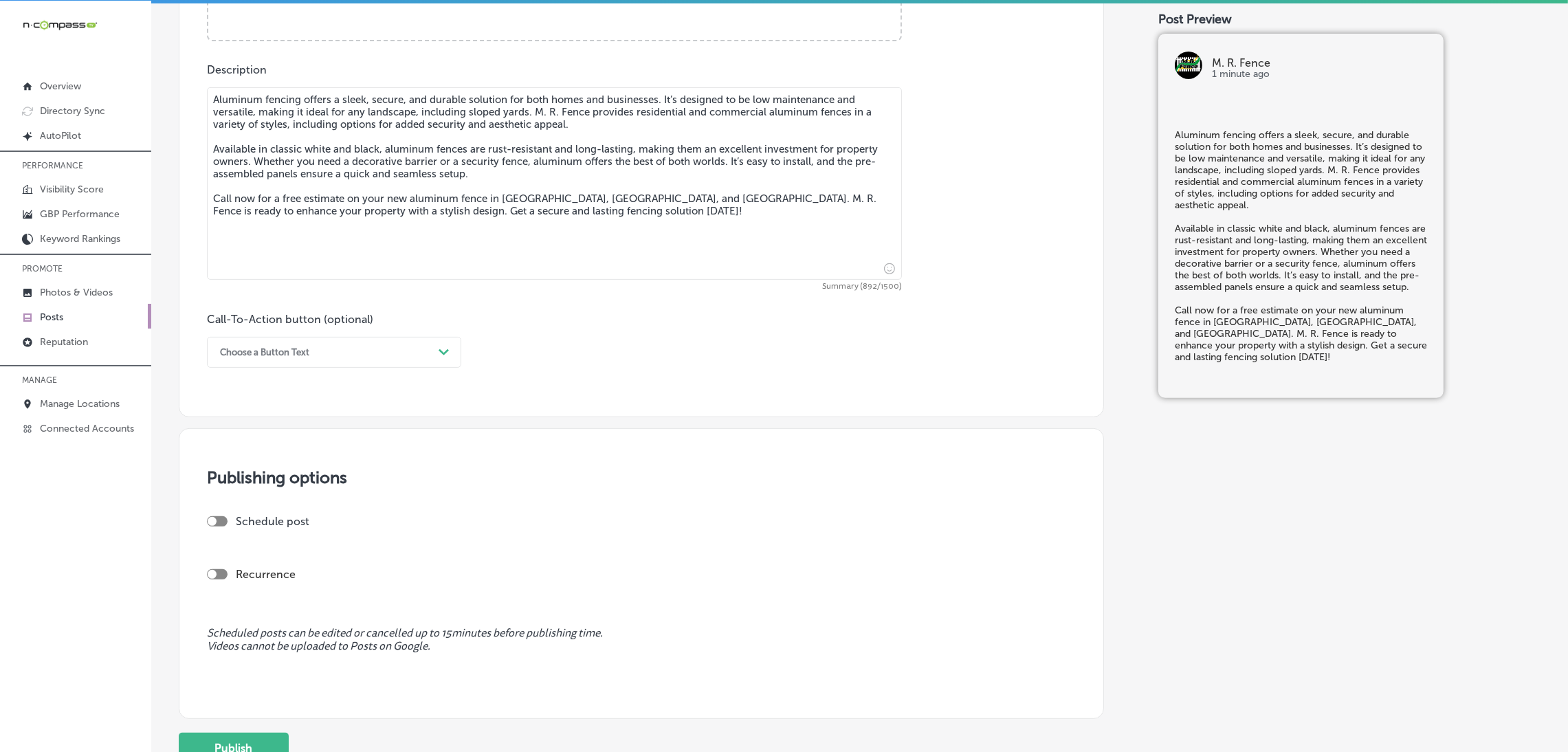
scroll to position [825, 0]
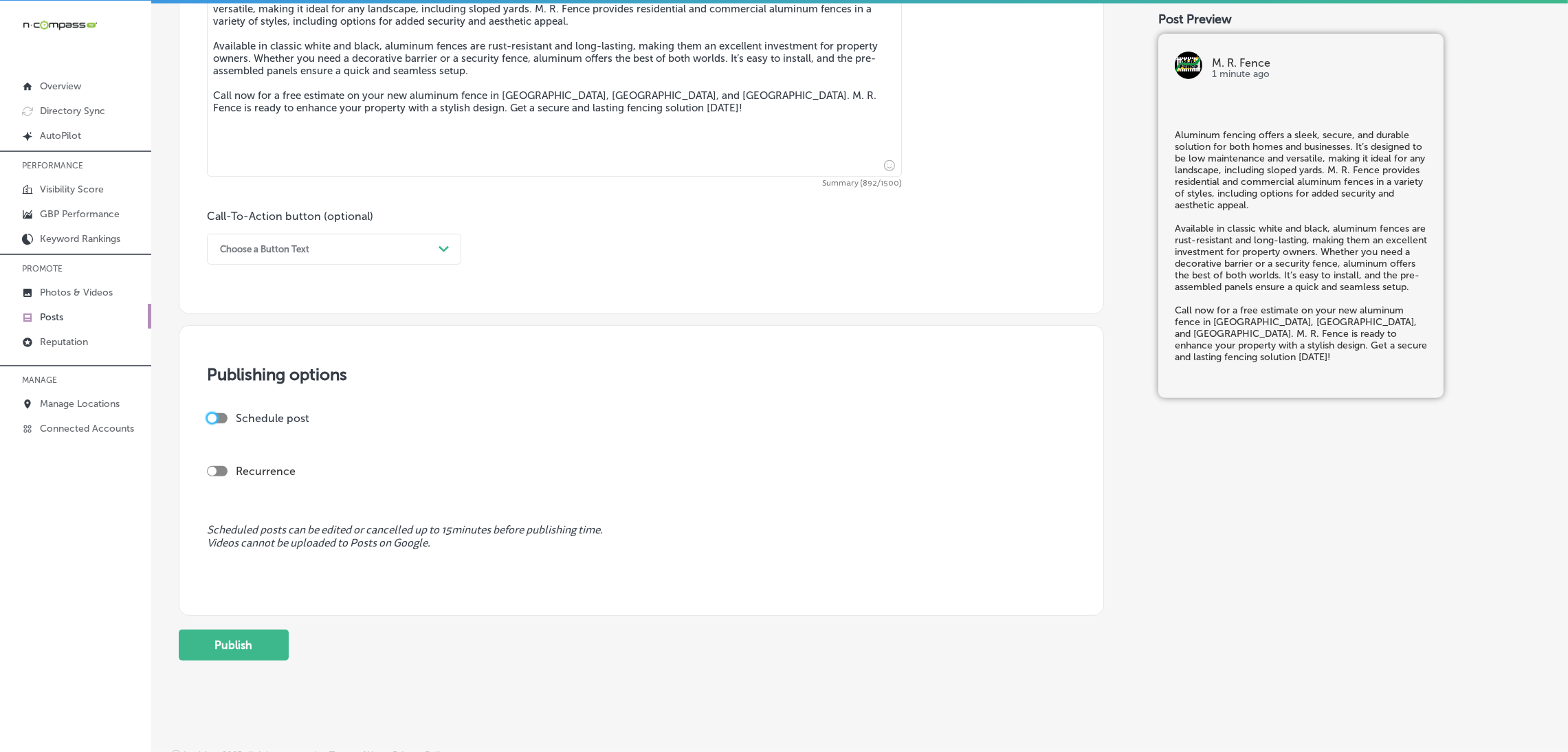
click at [213, 418] on div at bounding box center [211, 418] width 9 height 9
checkbox input "true"
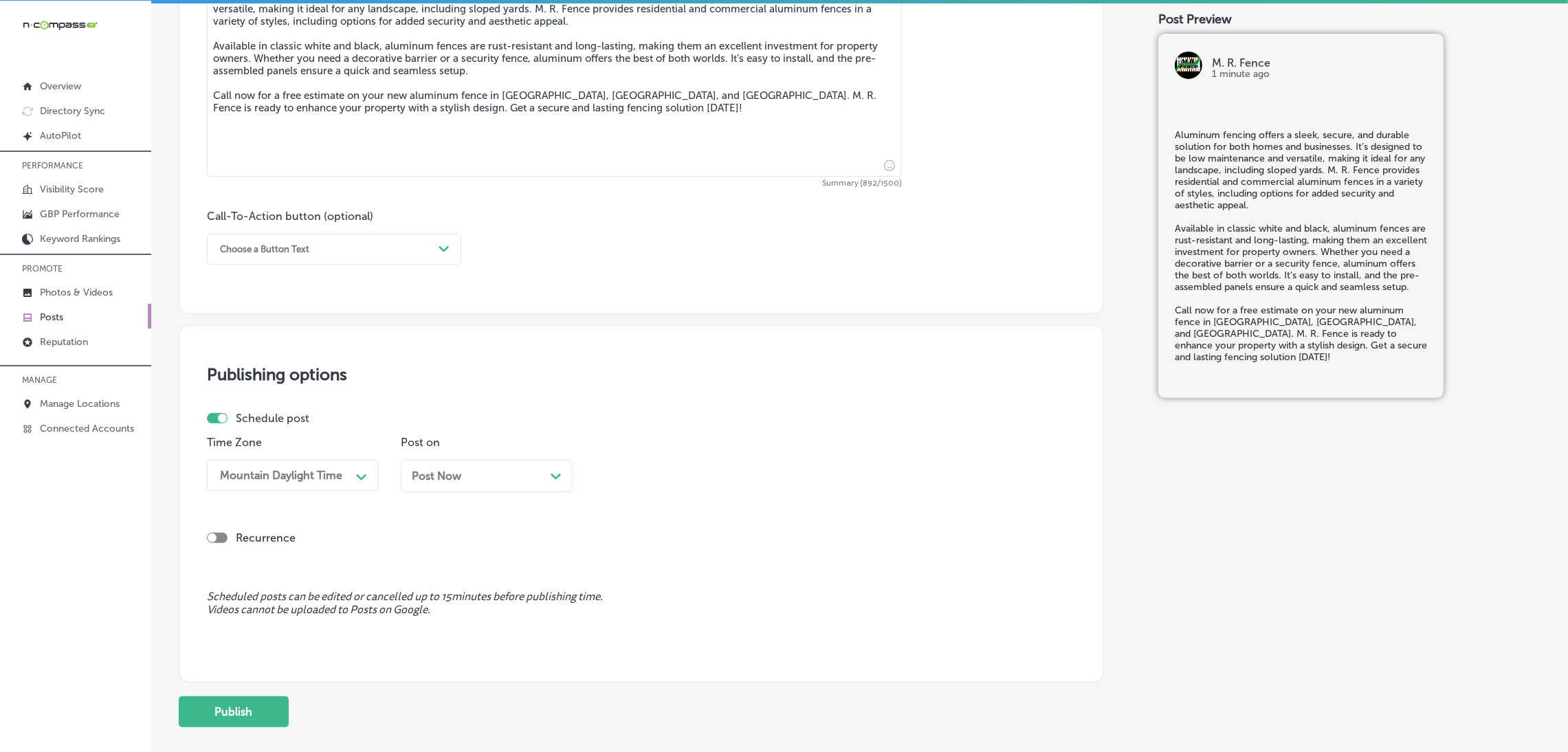
click at [284, 254] on div "Choose a Button Text" at bounding box center [264, 249] width 89 height 10
click at [261, 414] on div "Call Now" at bounding box center [334, 424] width 254 height 24
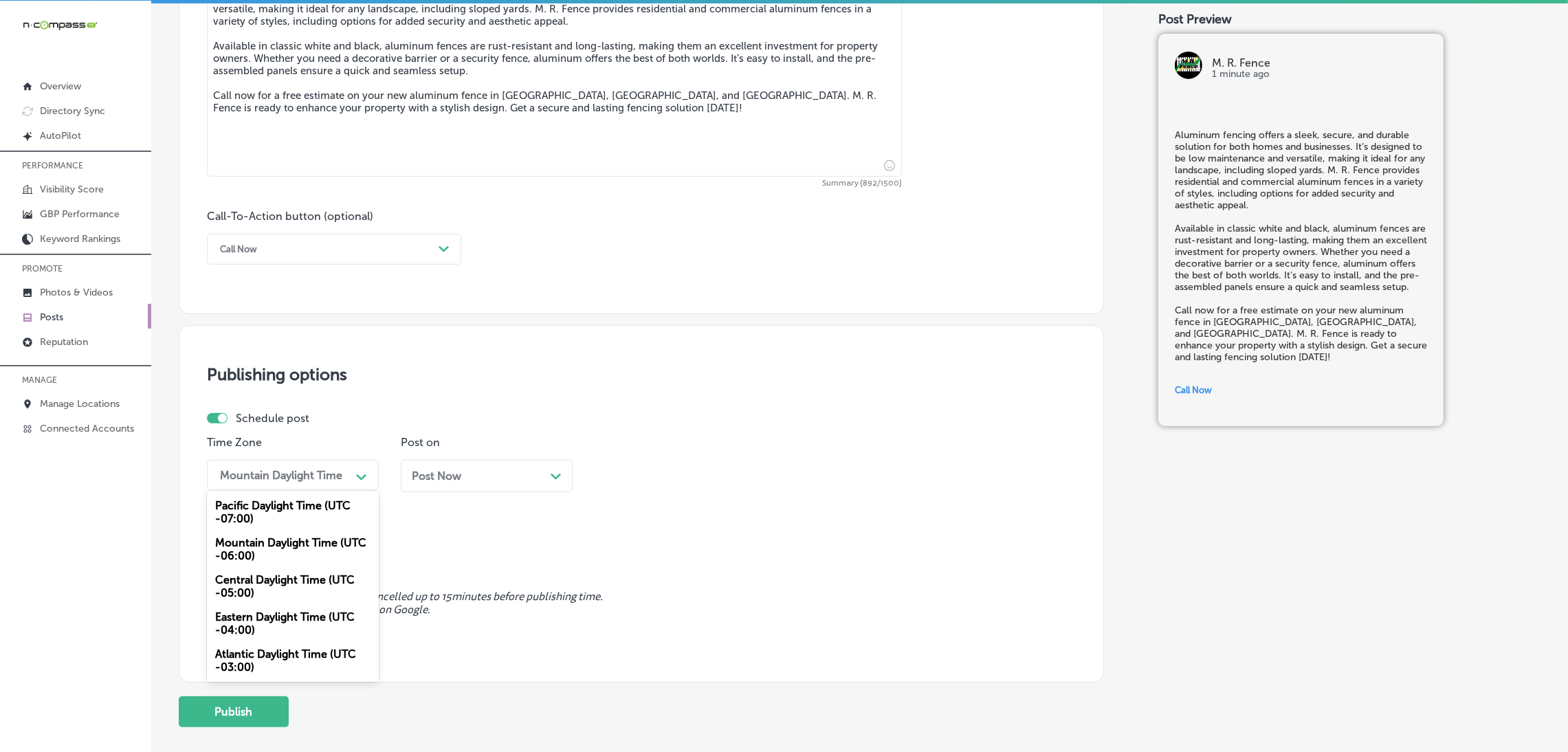
click at [366, 475] on div "Path Created with Sketch." at bounding box center [362, 476] width 22 height 22
click at [327, 540] on div "Mountain Daylight Time (UTC -06:00)" at bounding box center [293, 549] width 172 height 37
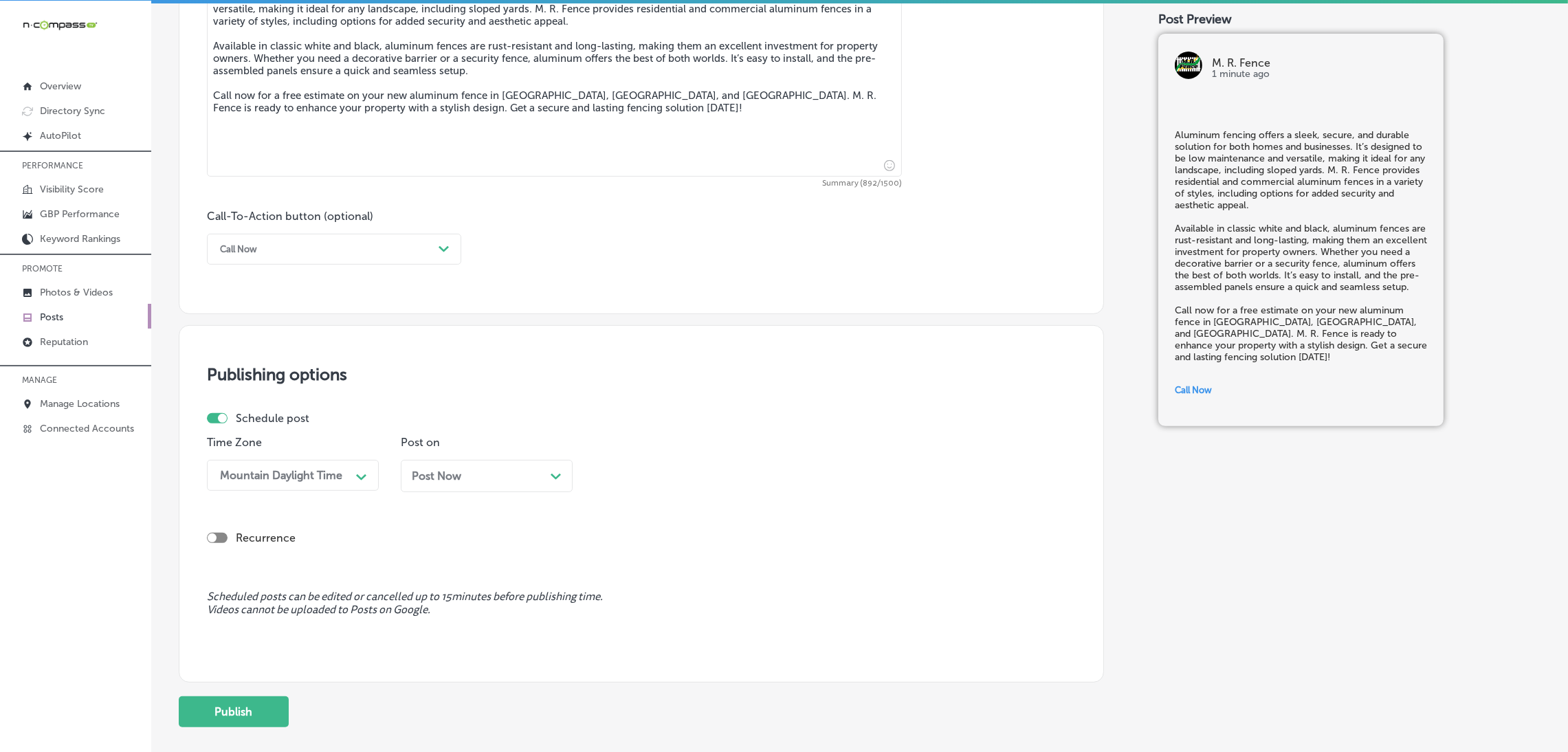
click at [439, 470] on span "Post Now" at bounding box center [436, 476] width 49 height 13
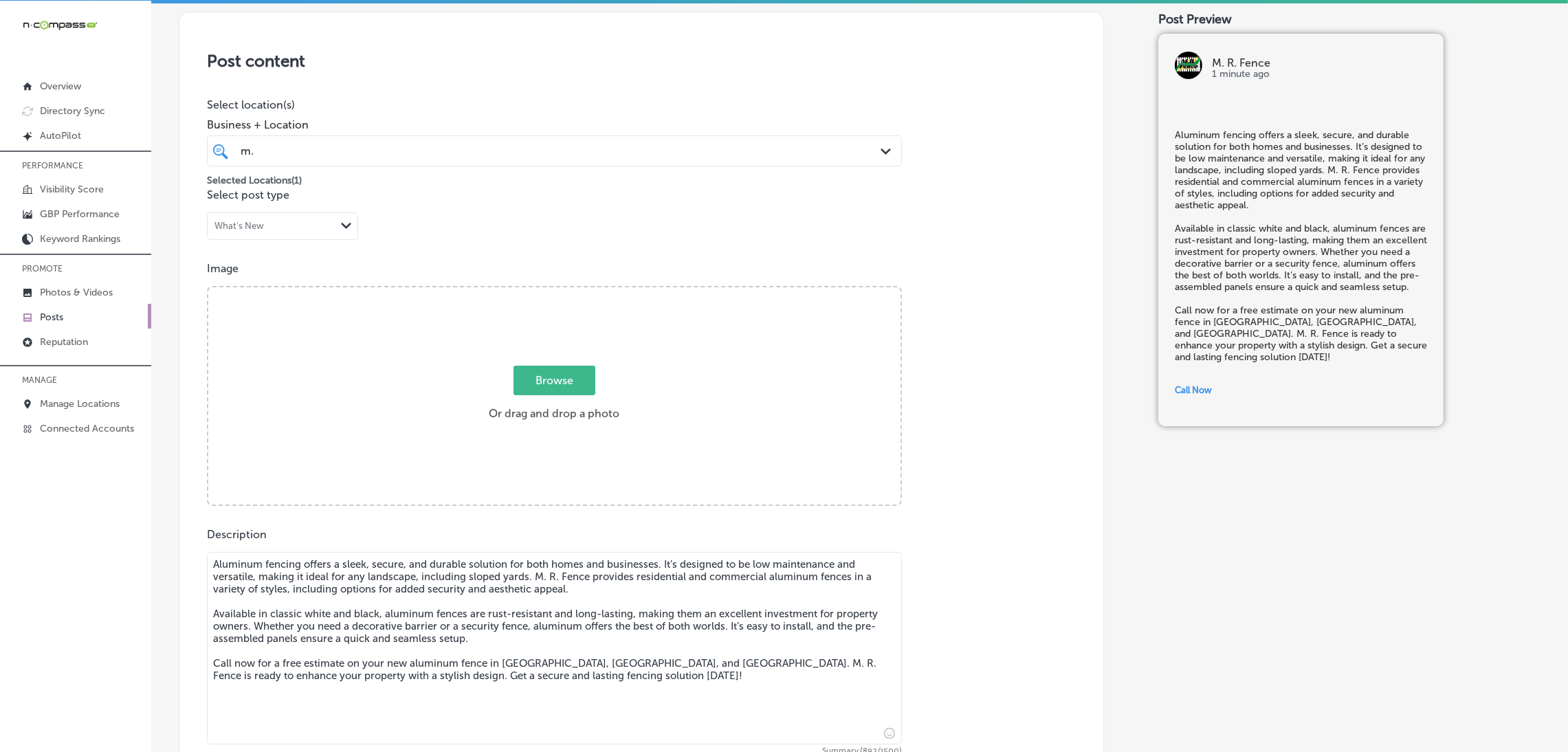
scroll to position [308, 0]
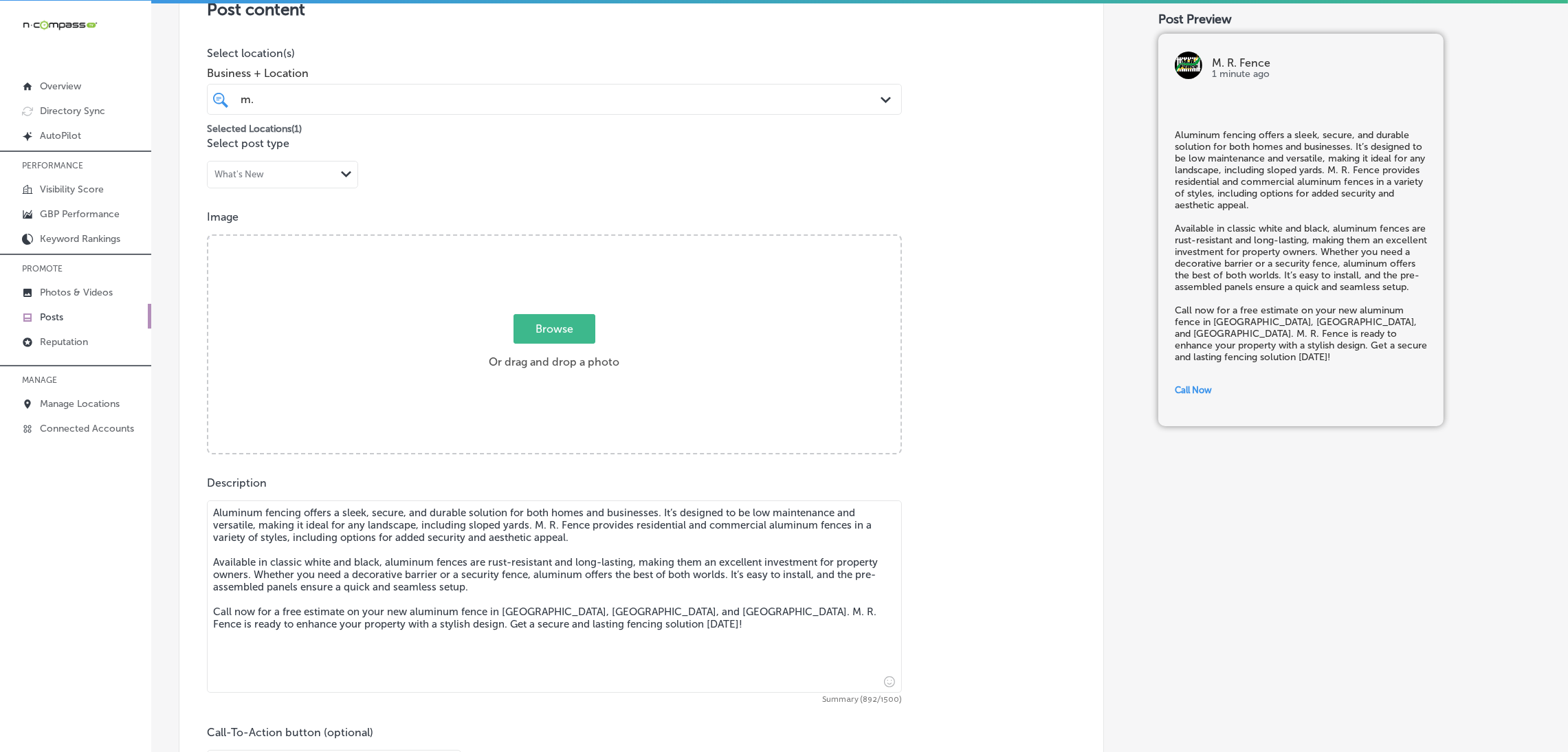
click at [478, 374] on div "Browse Or drag and drop a photo" at bounding box center [554, 345] width 692 height 220
click at [208, 235] on input "Browse Or drag and drop a photo" at bounding box center [554, 237] width 692 height 4
type input "C:\fakepath\M. R. Fence.png"
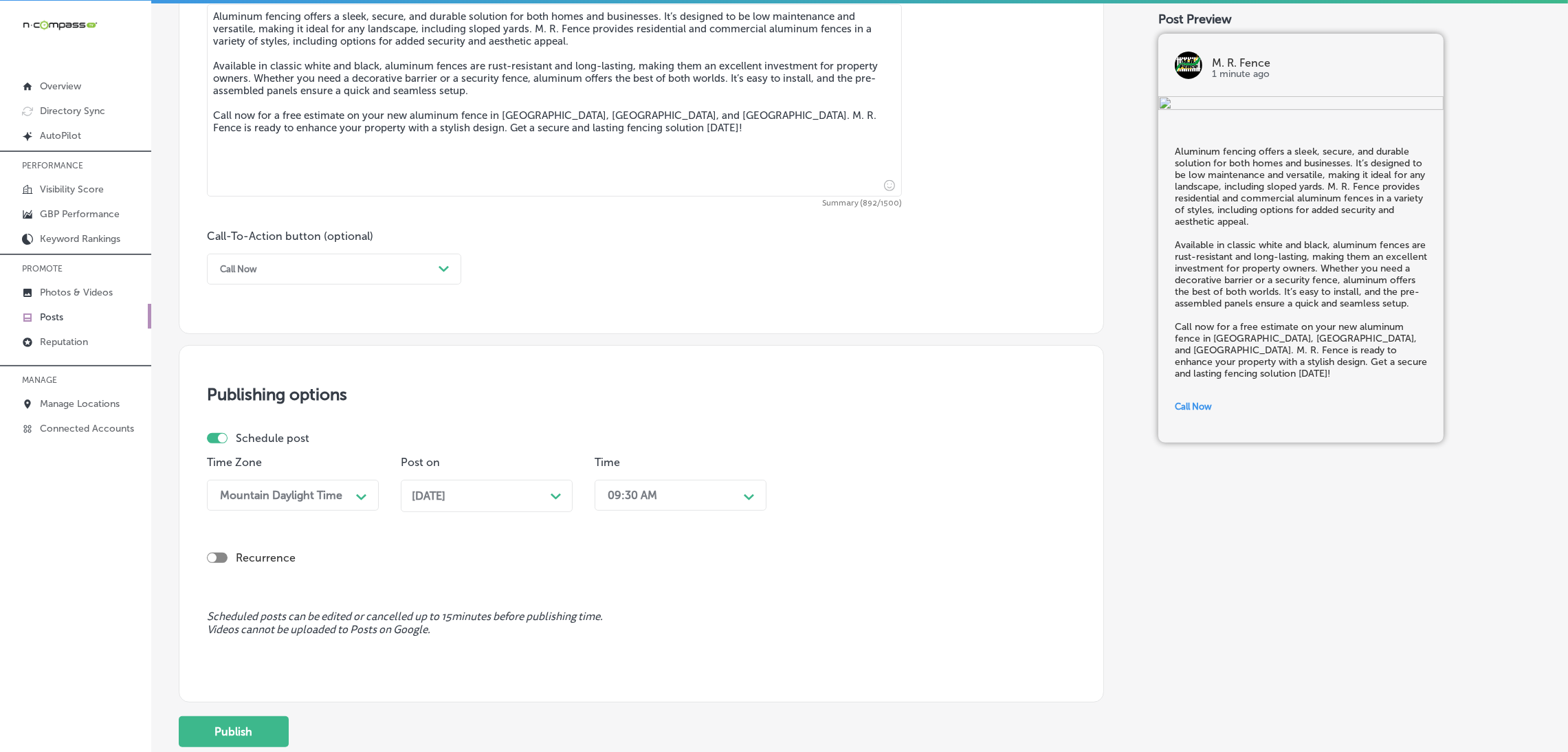
scroll to position [908, 0]
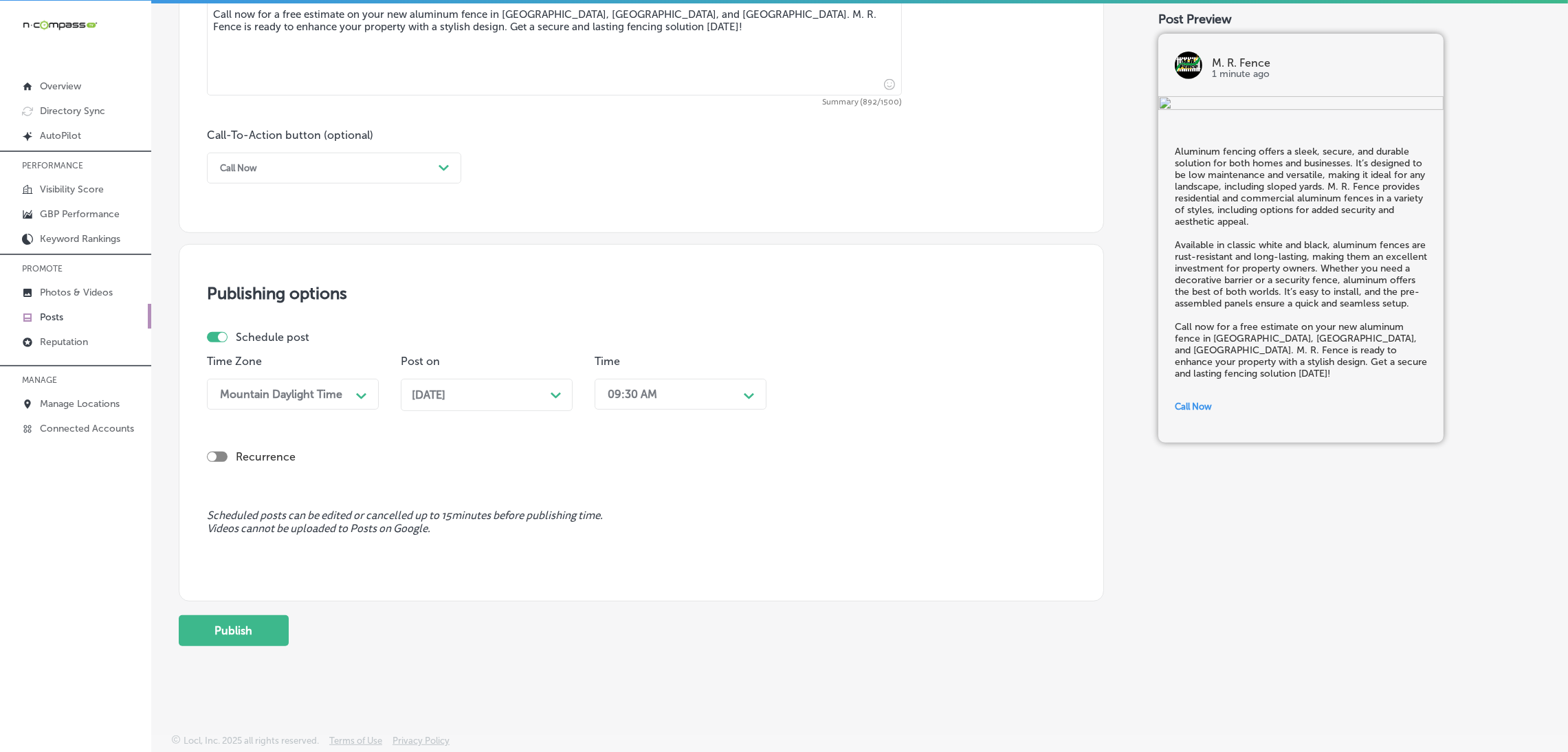
click at [250, 635] on button "Publish" at bounding box center [234, 630] width 110 height 31
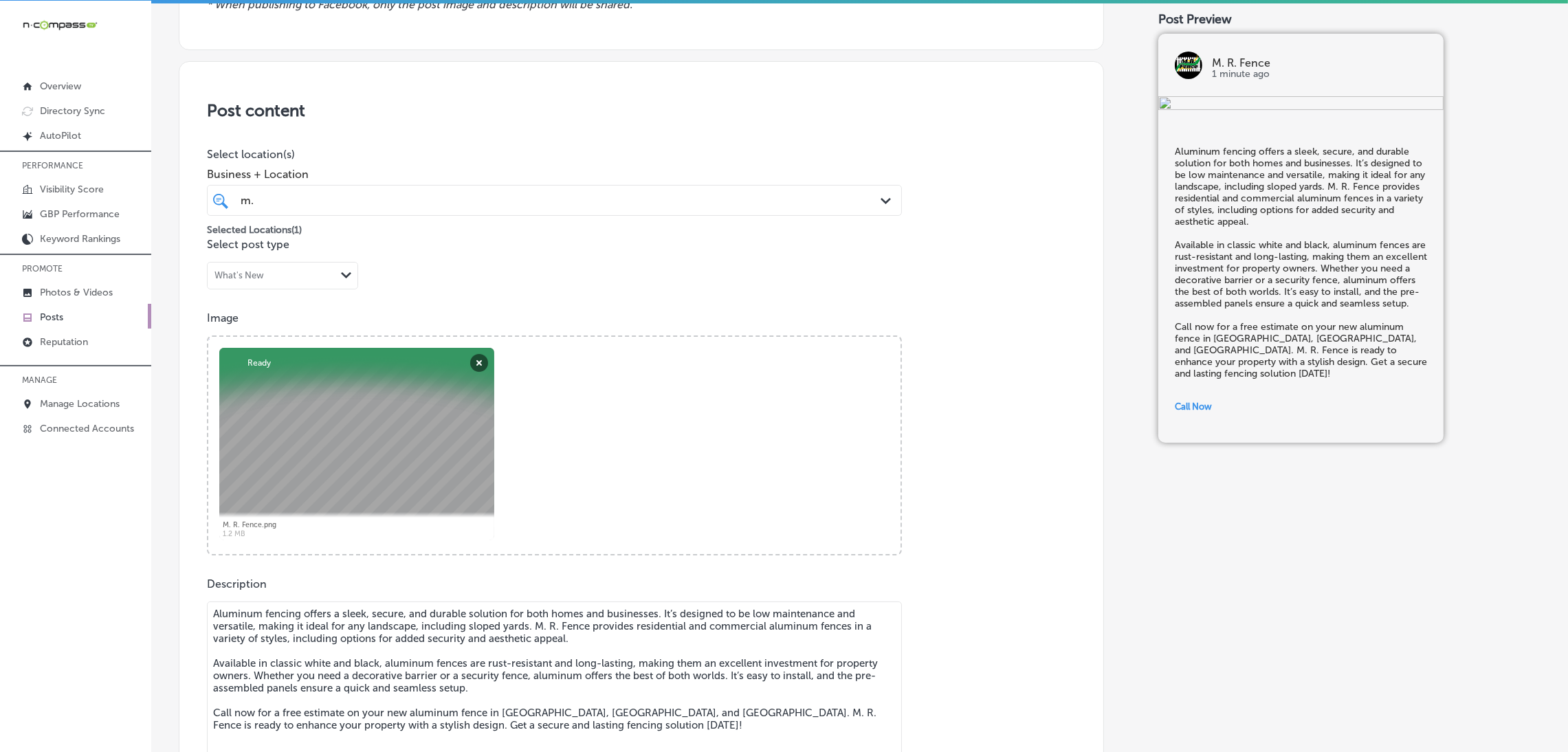
scroll to position [83, 0]
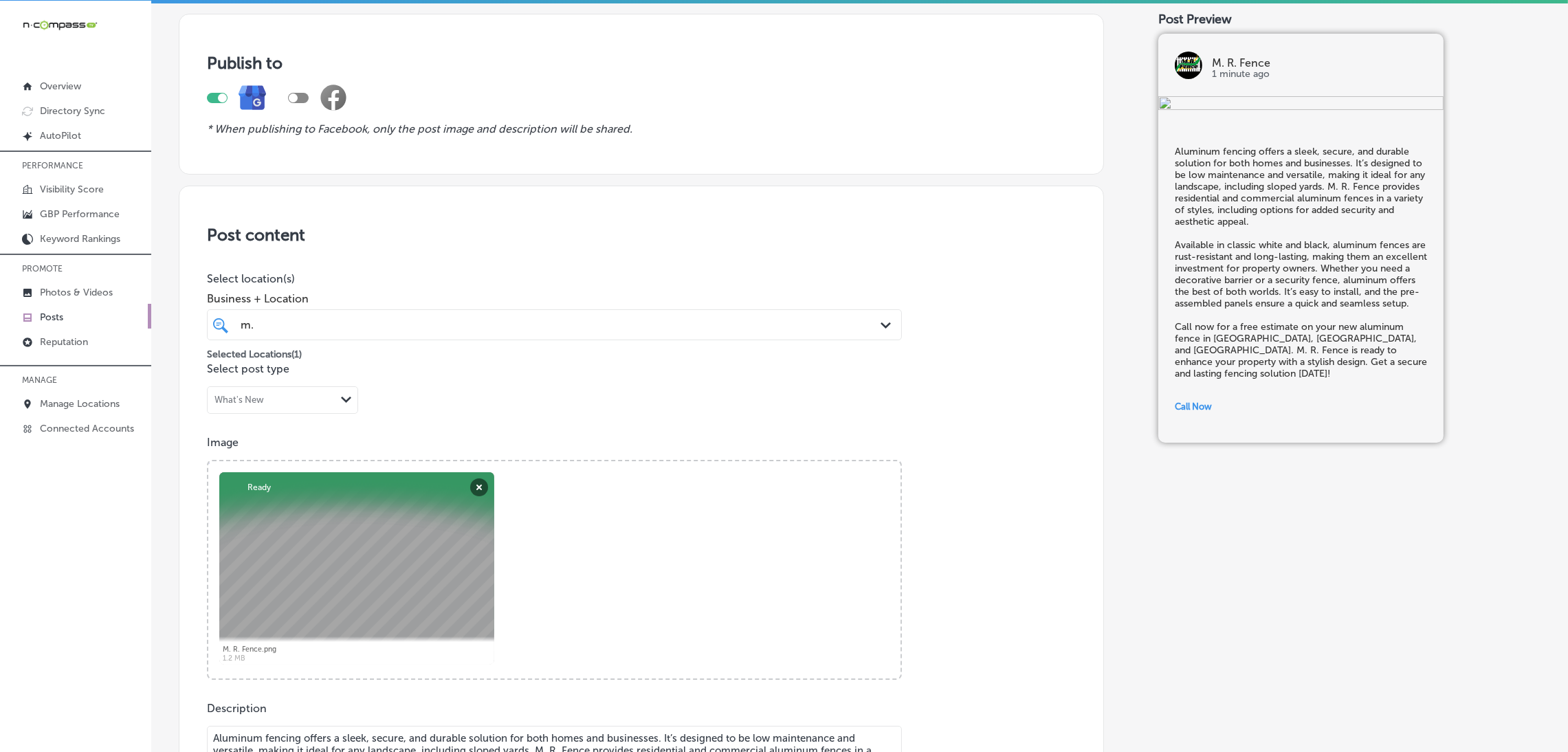
click at [567, 323] on div "m. m." at bounding box center [523, 325] width 567 height 19
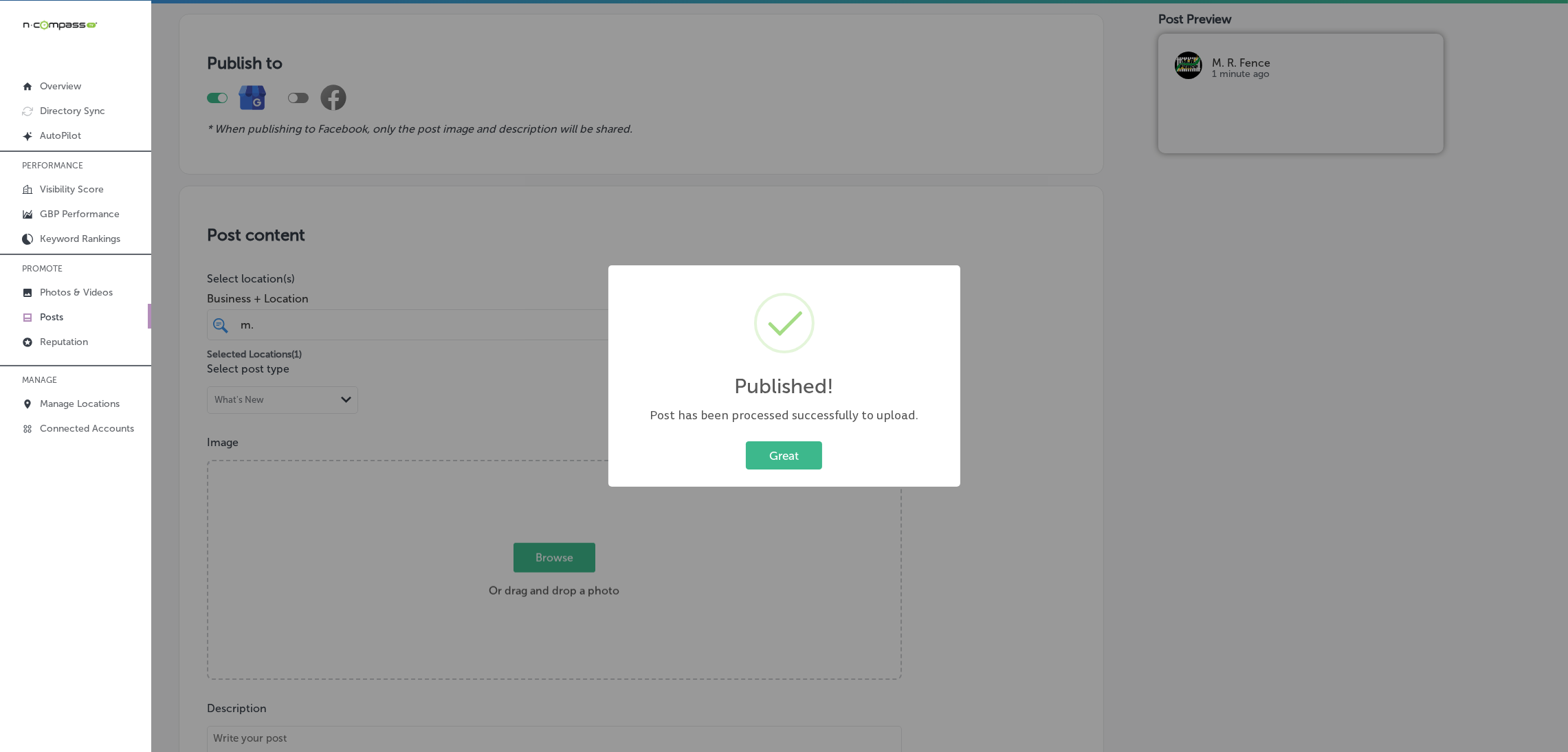
click at [589, 255] on div "Published! × Post has been processed successfully to upload. Great Cancel" at bounding box center [784, 376] width 1568 height 752
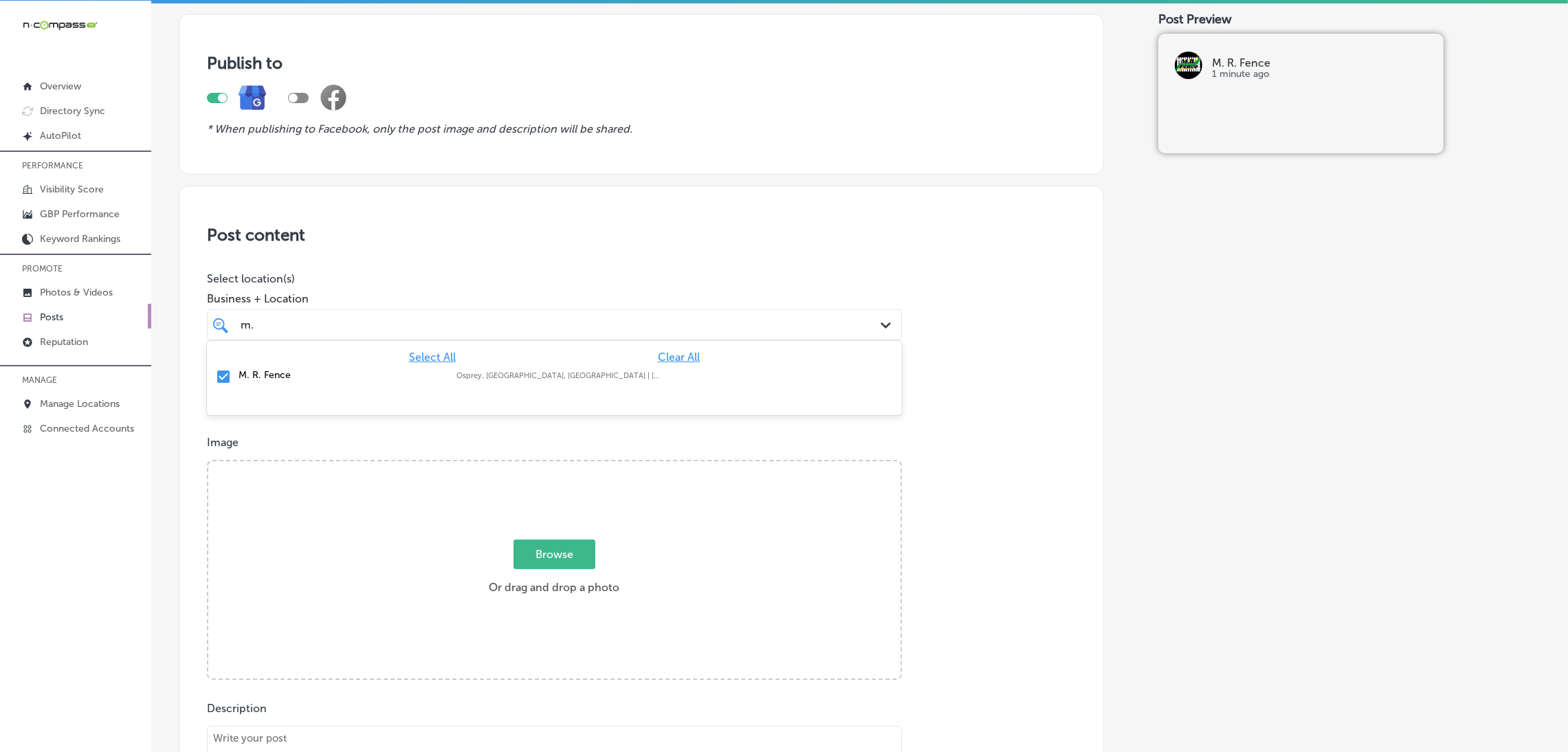
click at [560, 319] on div "m. m." at bounding box center [523, 325] width 567 height 19
click at [923, 273] on div "Post content Select location(s) Business + Location option focused, 1 of 160. 2…" at bounding box center [641, 620] width 925 height 871
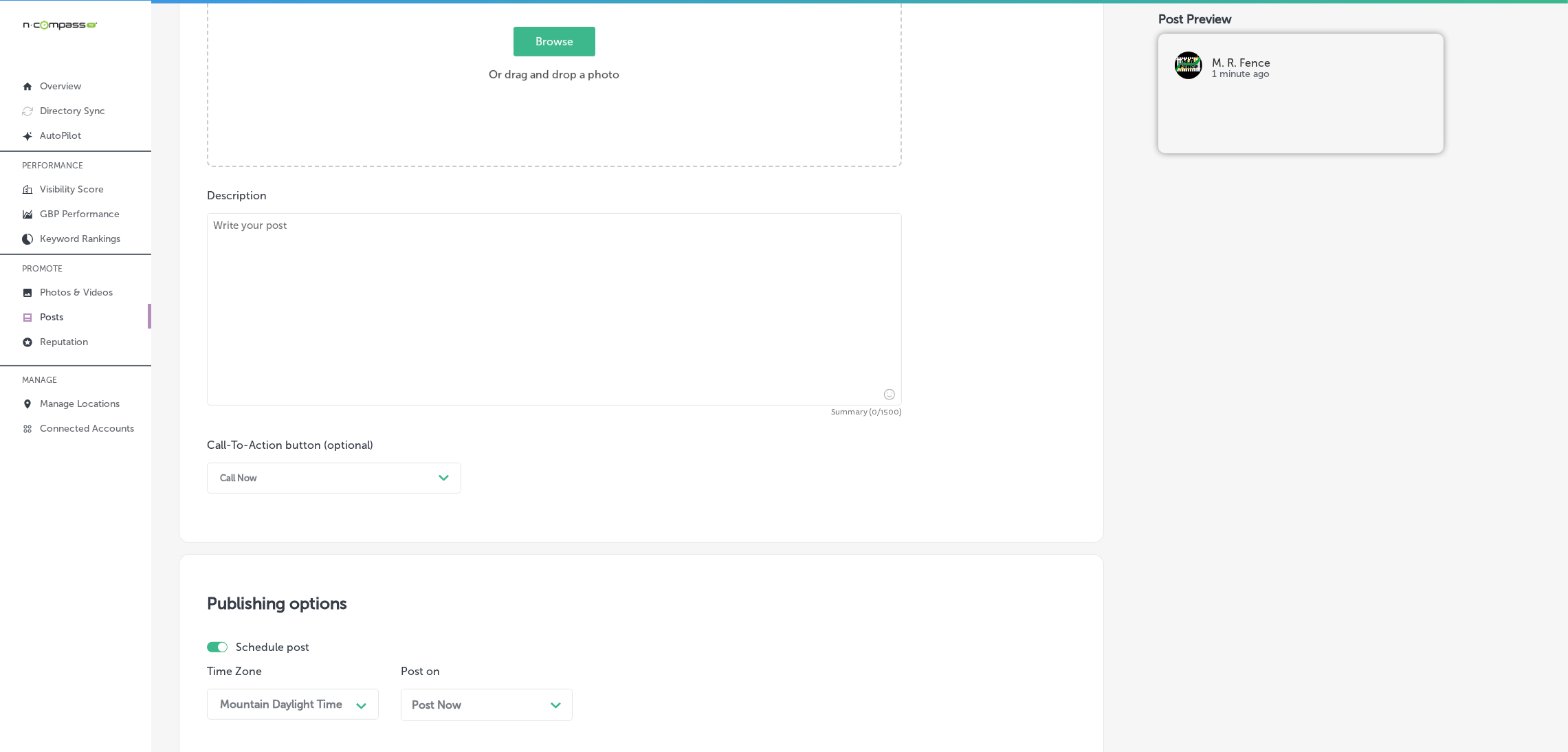
scroll to position [599, 0]
click at [386, 262] on textarea at bounding box center [554, 306] width 695 height 192
paste textarea "Wooden privacy fences are the perfect choice for homeowners looking for a blend…"
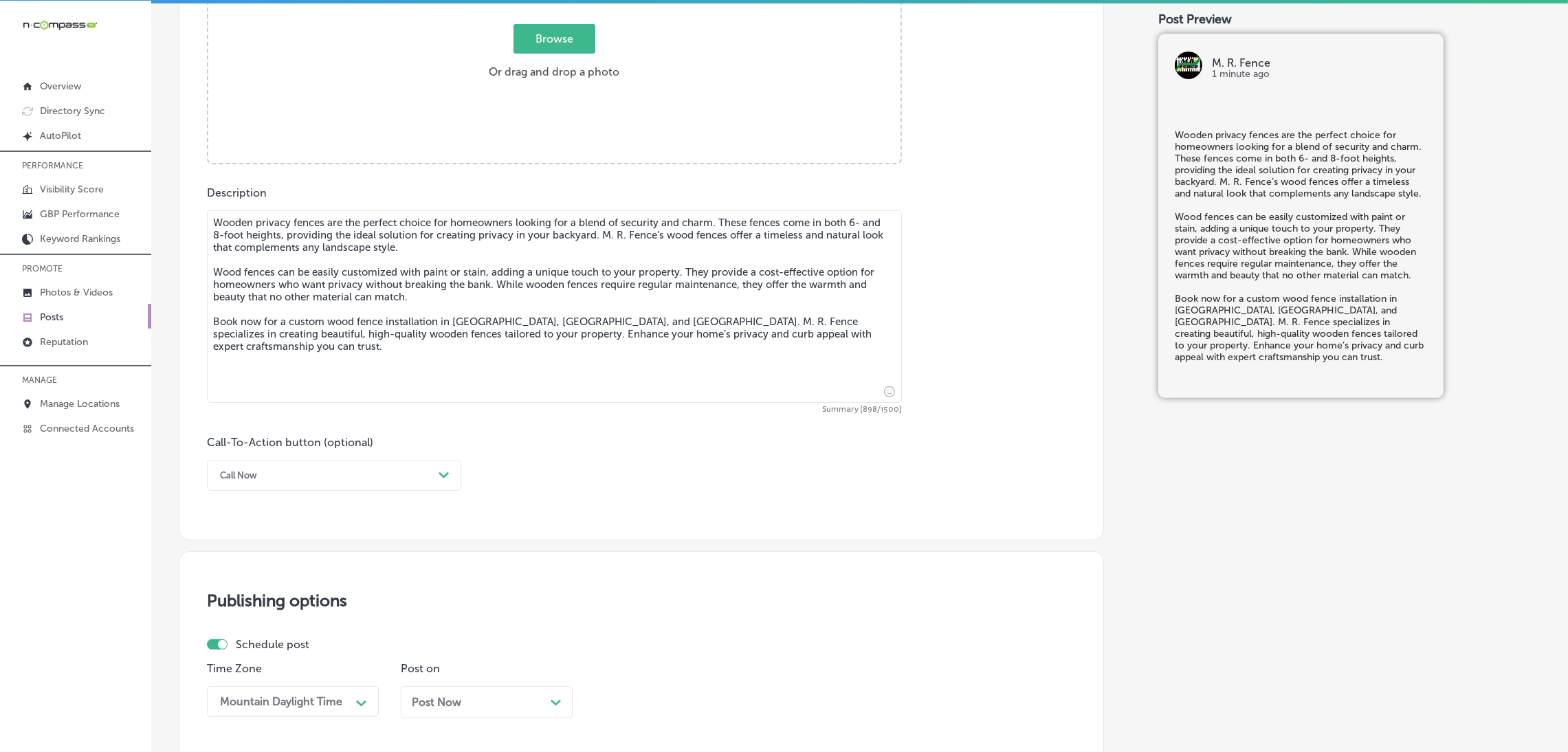
type textarea "Wooden privacy fences are the perfect choice for homeowners looking for a blend…"
click at [307, 489] on div "Call Now Path Created with Sketch." at bounding box center [334, 475] width 254 height 31
click at [249, 608] on div "Learn more" at bounding box center [334, 601] width 254 height 24
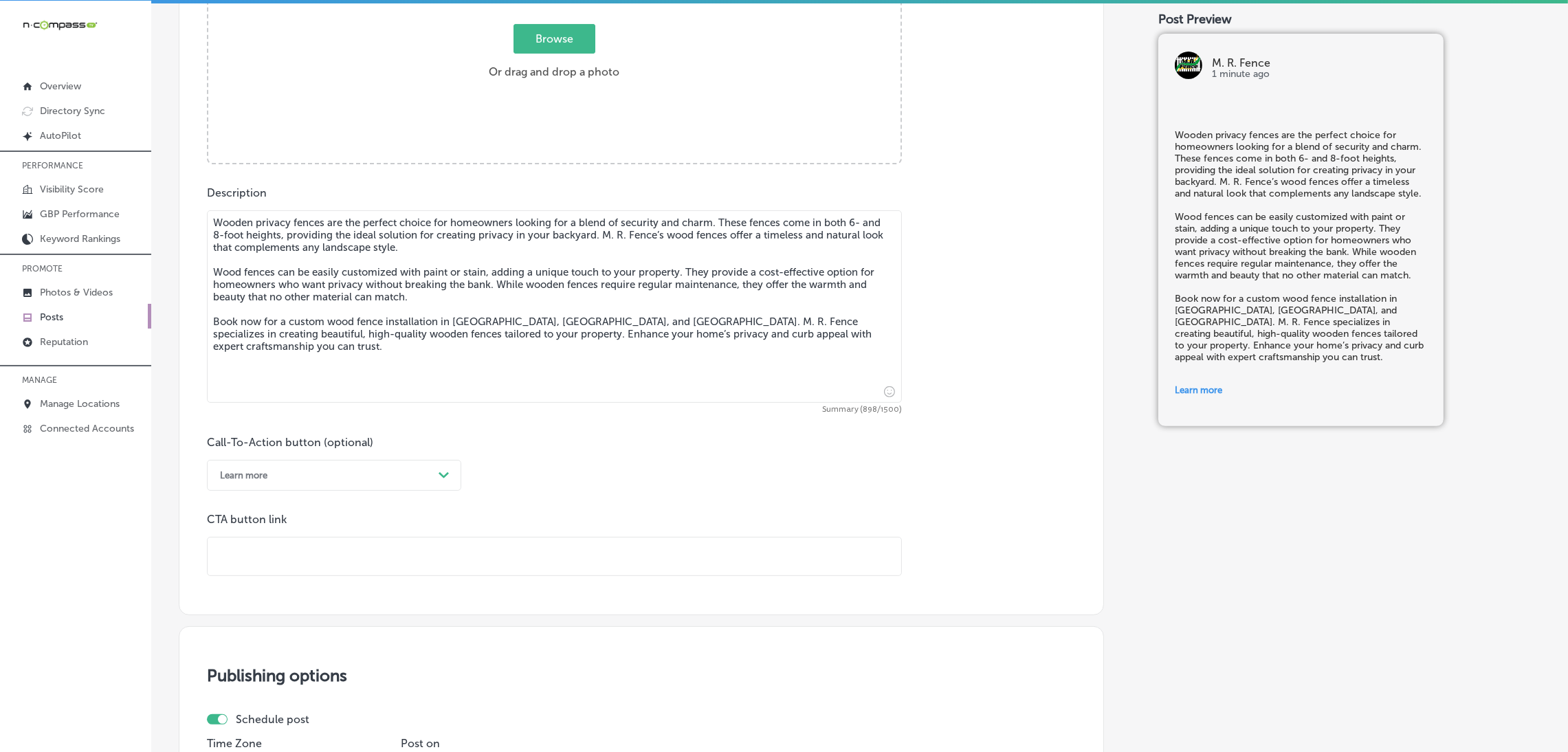
click at [279, 471] on div "Learn more" at bounding box center [323, 475] width 220 height 21
click at [246, 536] on div "Book" at bounding box center [334, 529] width 254 height 24
click at [290, 549] on input "text" at bounding box center [554, 557] width 694 height 38
paste input "[URL][DOMAIN_NAME]"
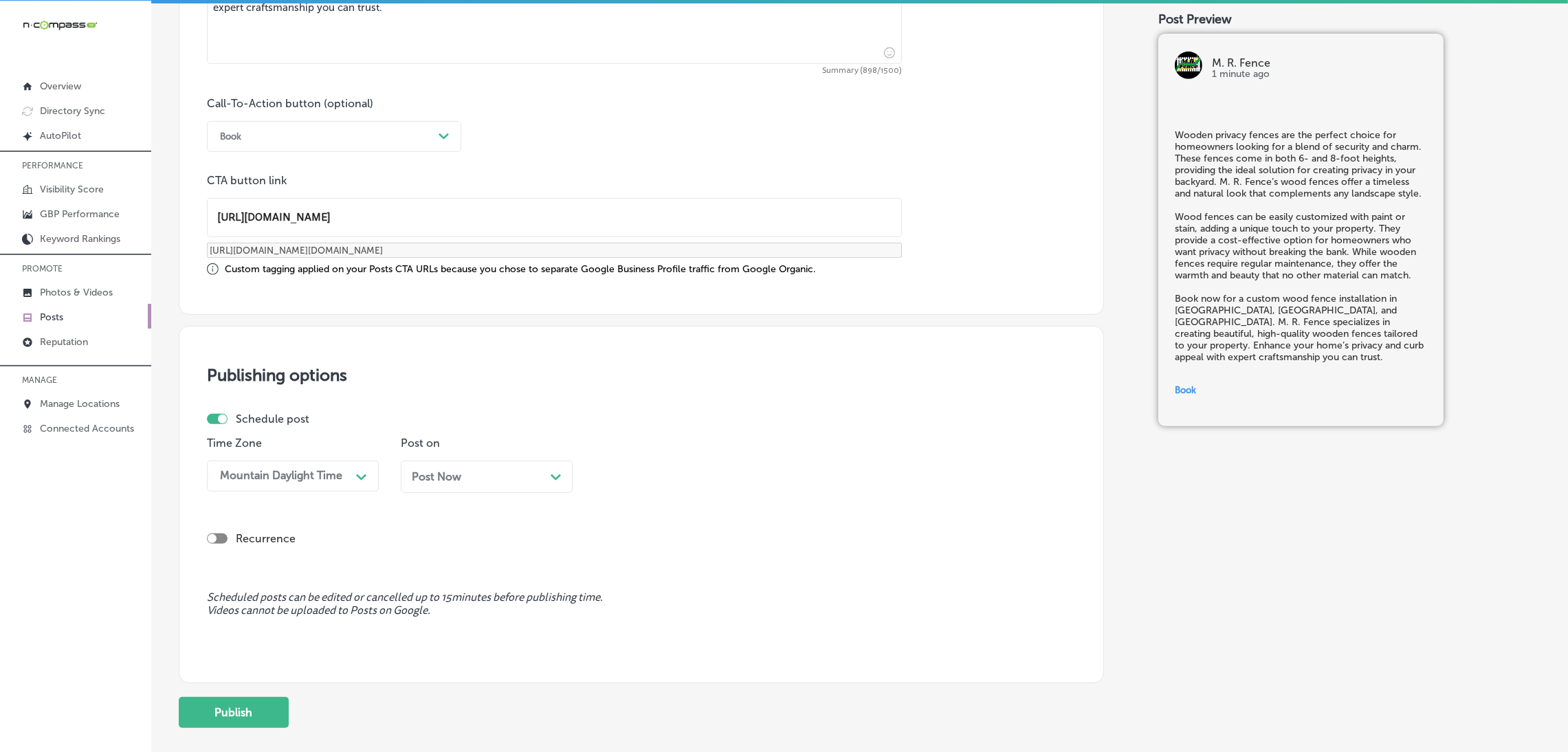
scroll to position [1011, 0]
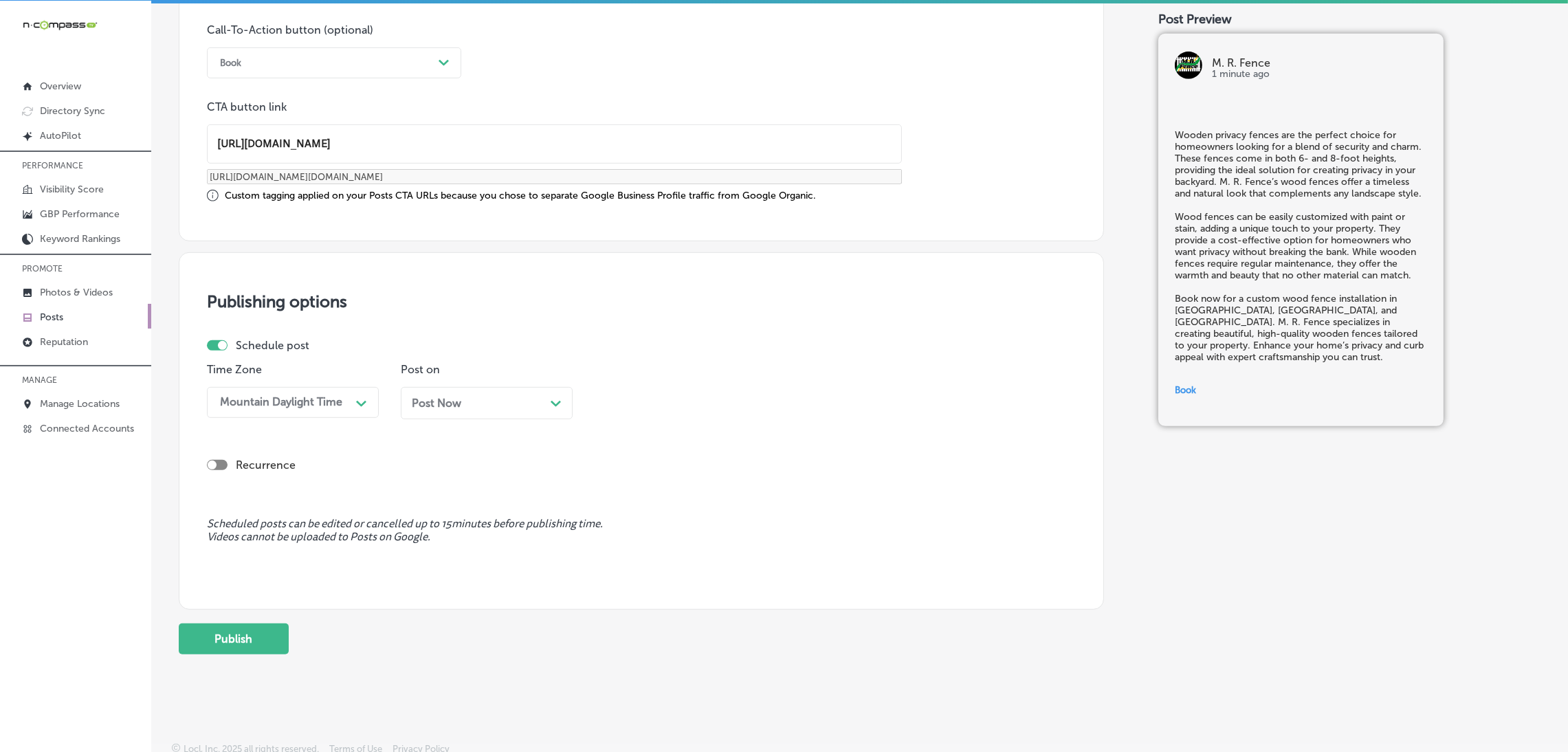
type input "[URL][DOMAIN_NAME]"
click at [519, 408] on div "Post Now Path Created with Sketch." at bounding box center [487, 403] width 150 height 13
click at [625, 412] on div "09:30 AM" at bounding box center [669, 402] width 137 height 24
click at [639, 476] on div "6:45 AM" at bounding box center [680, 464] width 172 height 24
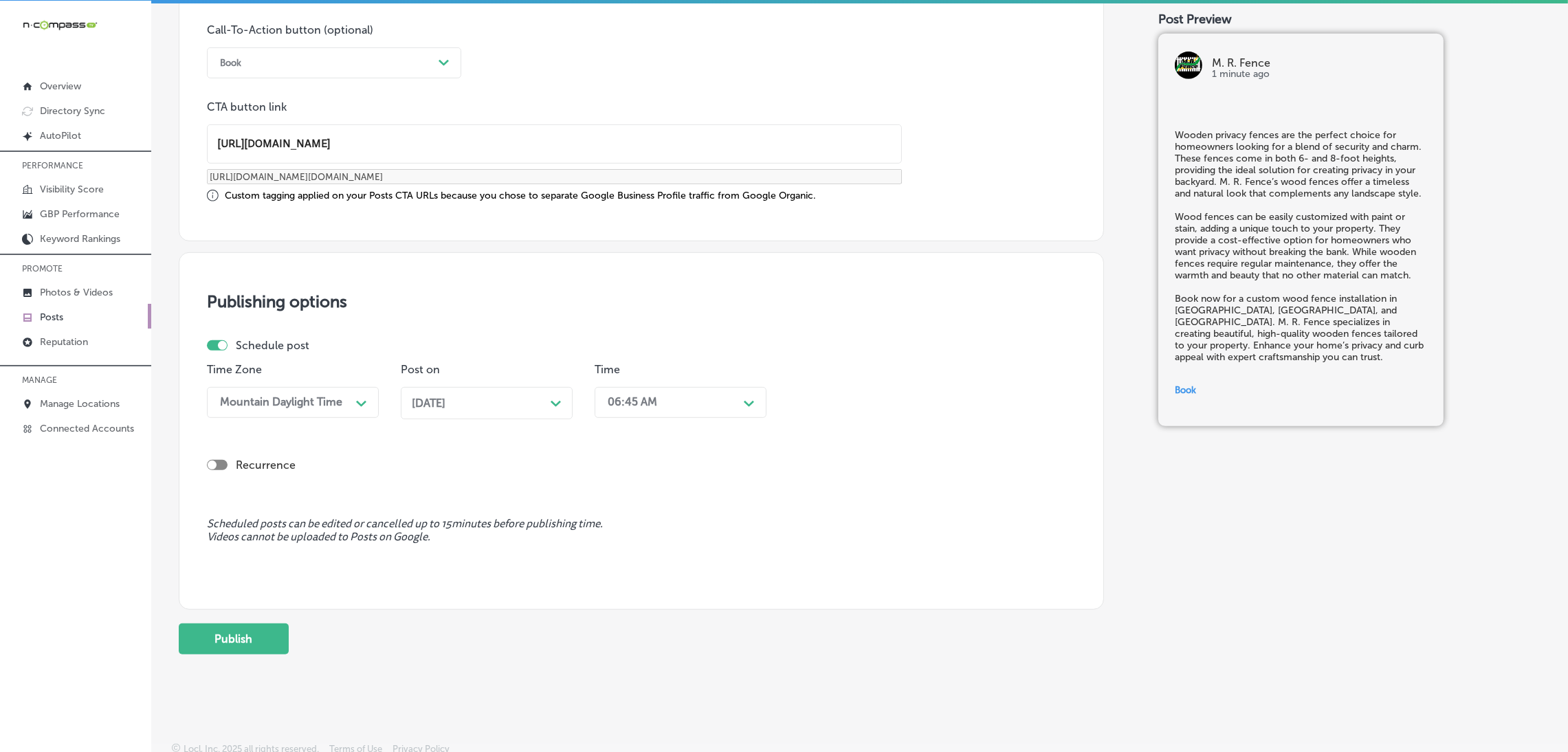
click at [629, 420] on div "Time option 6:45 AM, selected. 0 results available. Select is focused , press D…" at bounding box center [680, 396] width 172 height 67
click at [633, 412] on div "06:45 AM" at bounding box center [669, 402] width 137 height 24
click at [644, 600] on div "7:00 AM" at bounding box center [680, 591] width 172 height 24
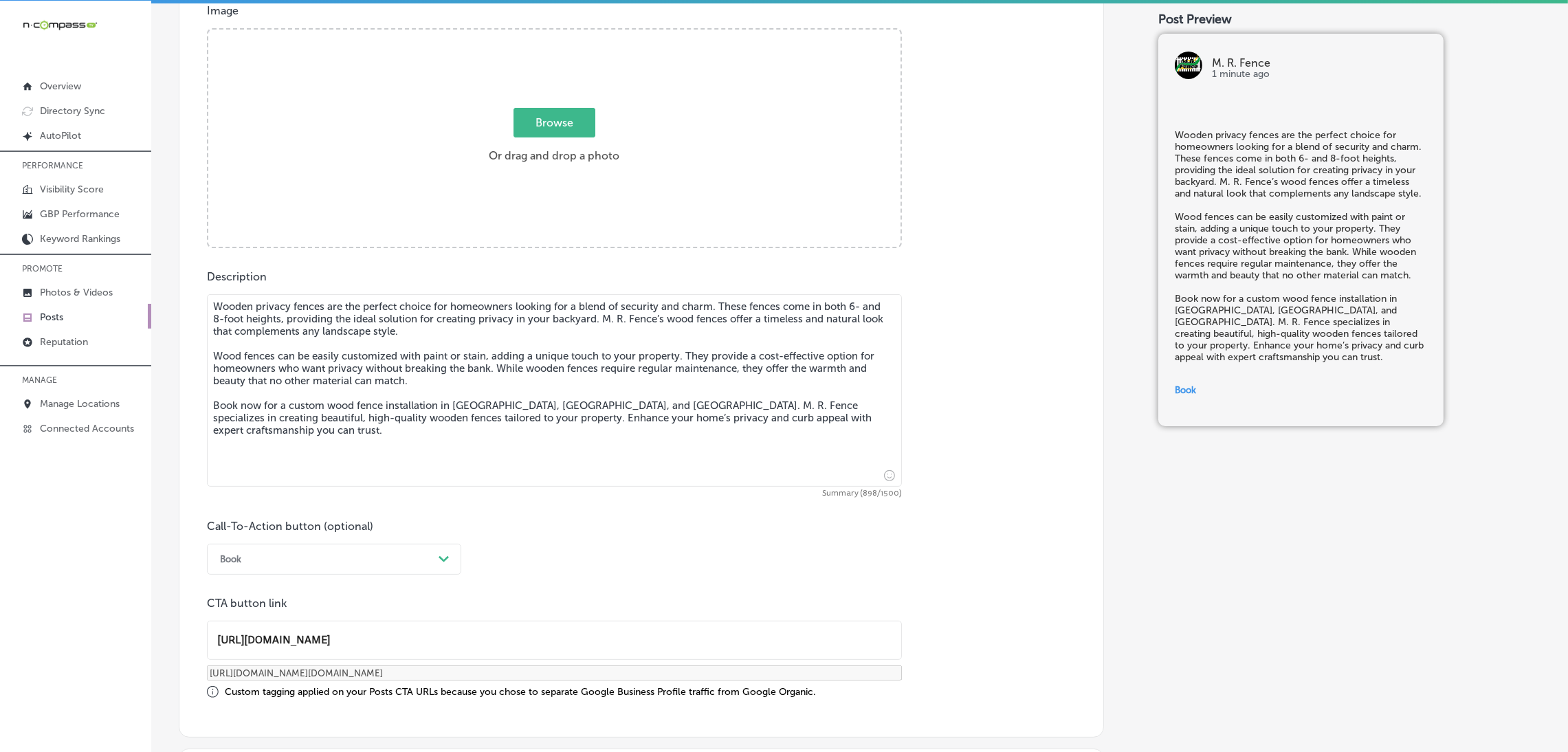
click at [577, 151] on label "Browse Or drag and drop a photo" at bounding box center [554, 139] width 141 height 60
click at [577, 34] on input "Browse Or drag and drop a photo" at bounding box center [554, 31] width 692 height 4
type input "C:\fakepath\M. R. Fence (2).jpg"
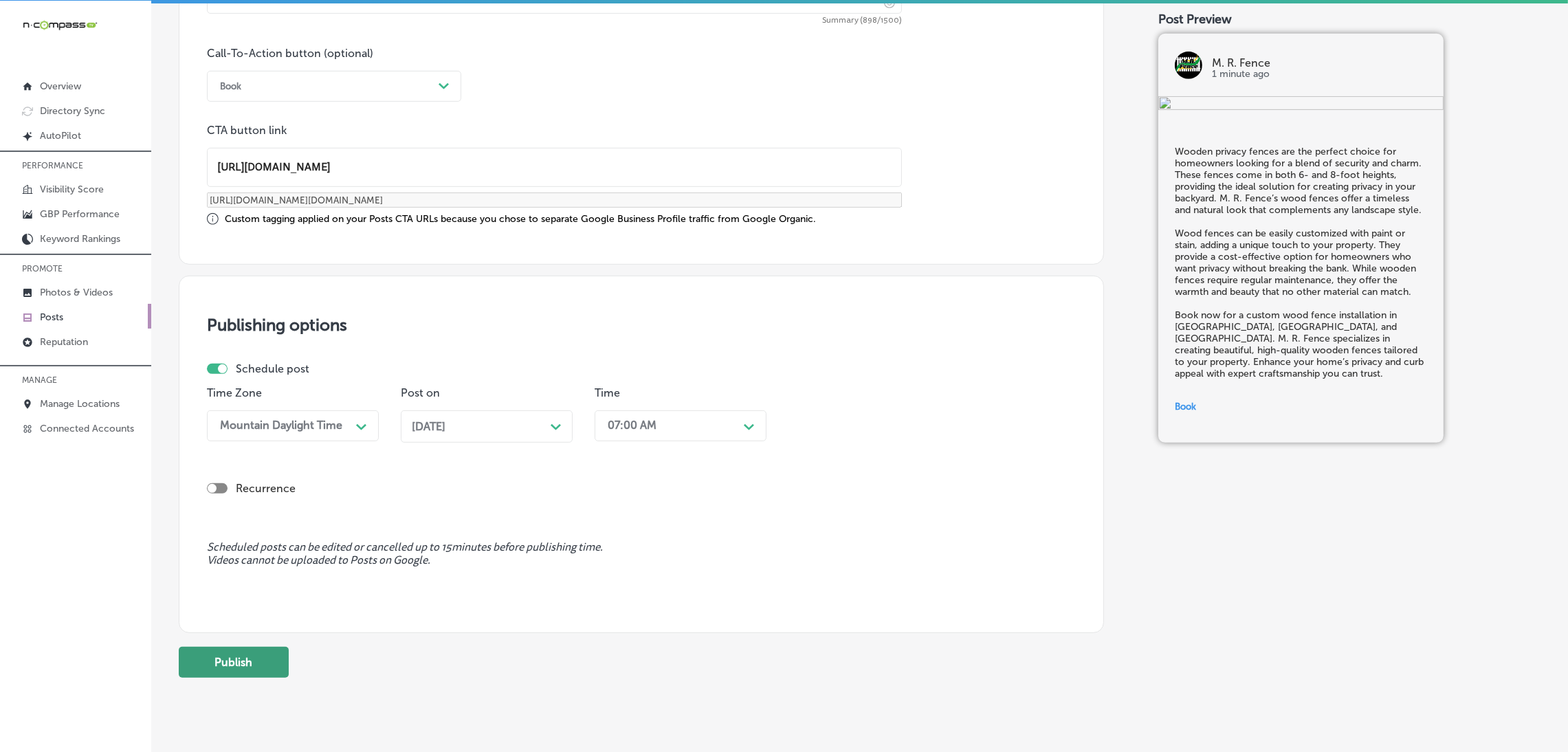
scroll to position [1021, 0]
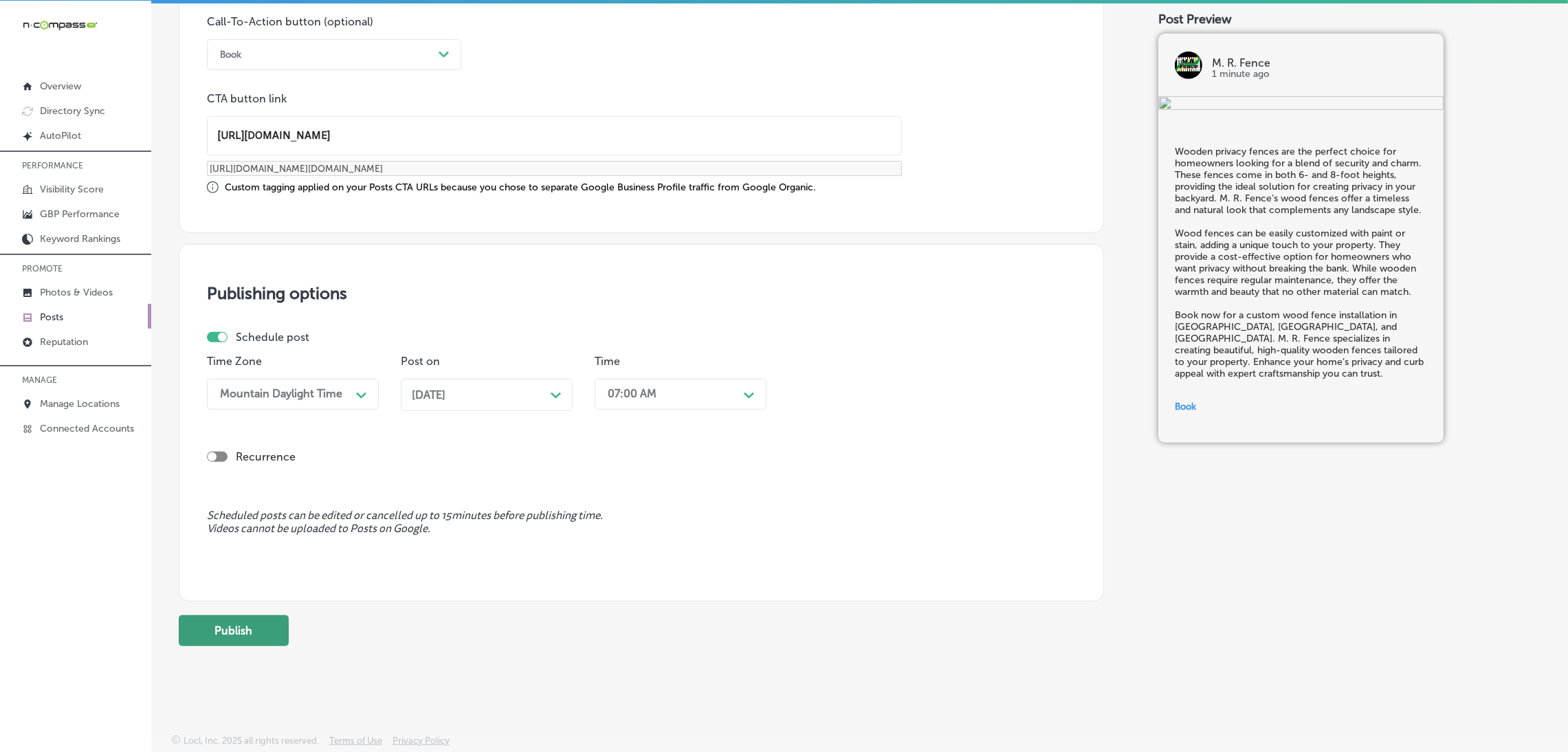
click at [253, 633] on button "Publish" at bounding box center [234, 630] width 110 height 31
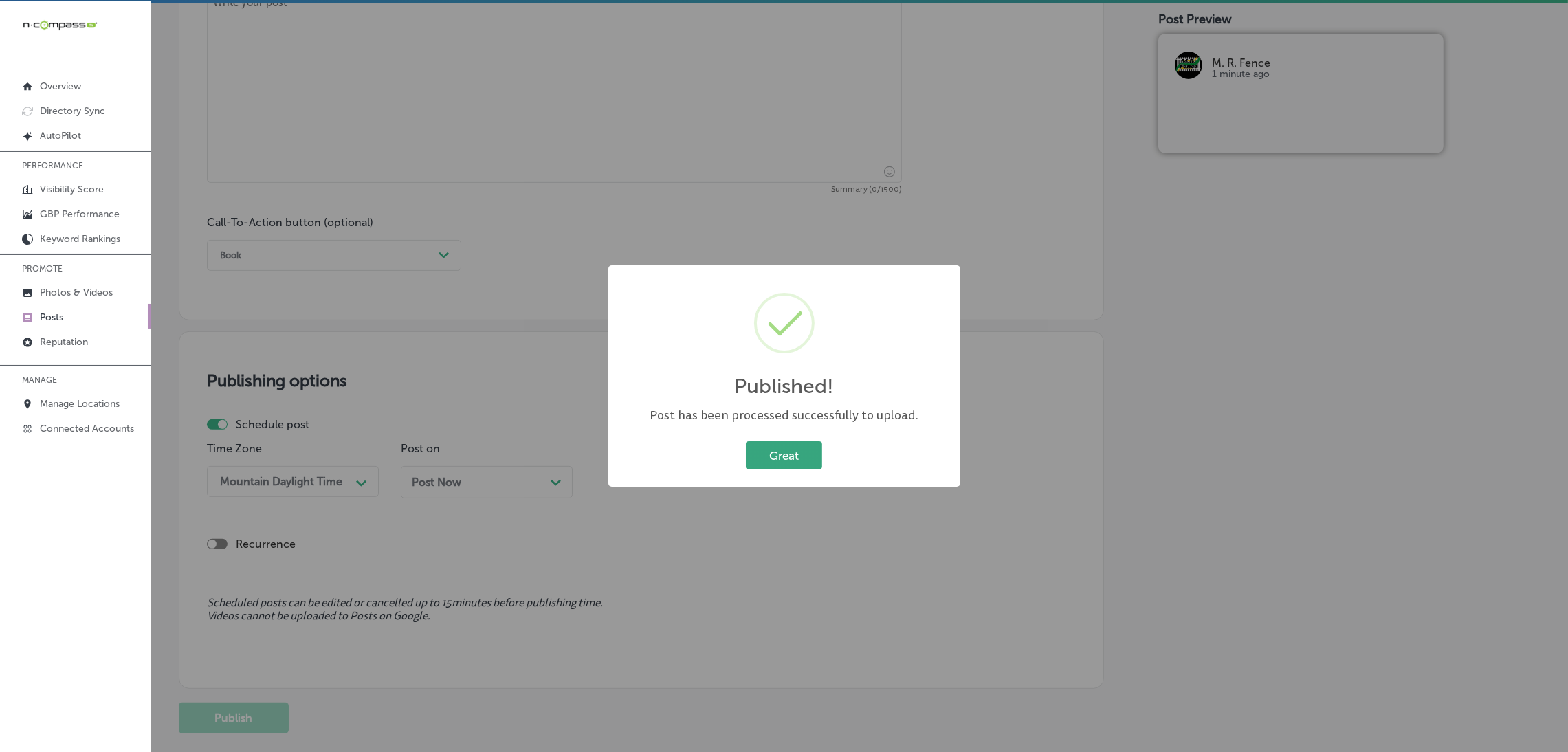
scroll to position [700, 0]
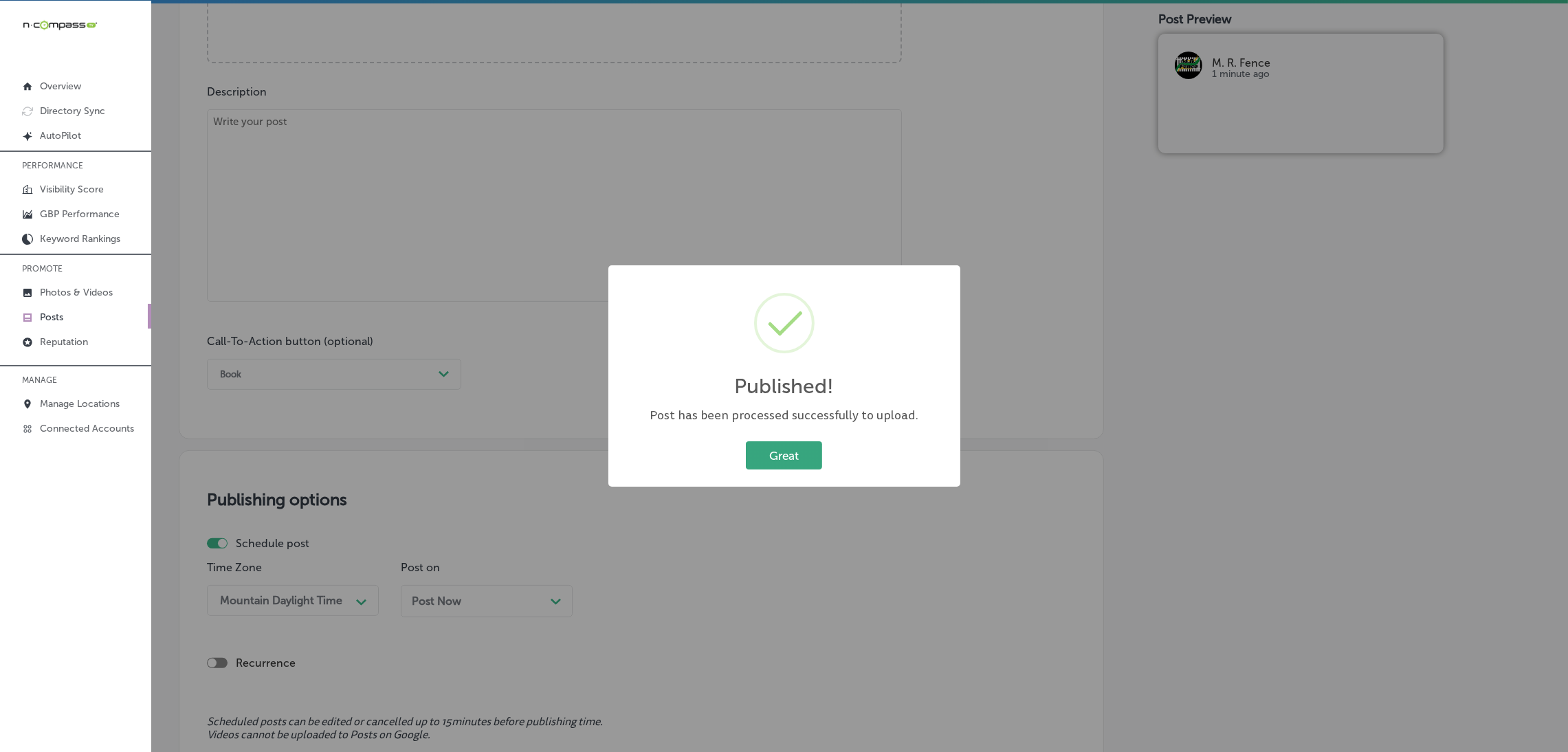
click at [786, 458] on button "Great" at bounding box center [783, 455] width 76 height 28
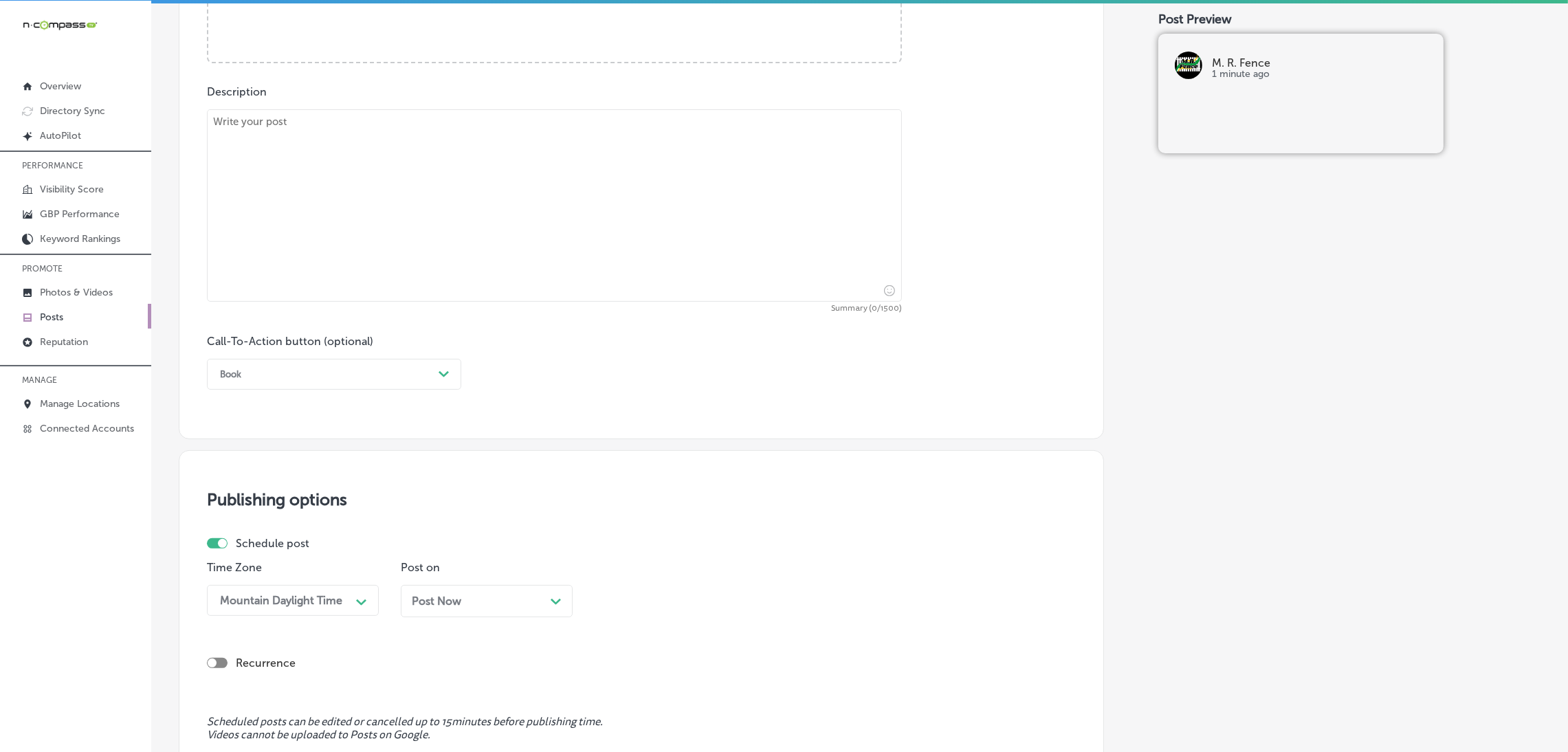
click at [420, 210] on textarea at bounding box center [554, 205] width 695 height 192
paste textarea "If you’re looking for an affordable yet durable fencing option, vinyl-coated ch…"
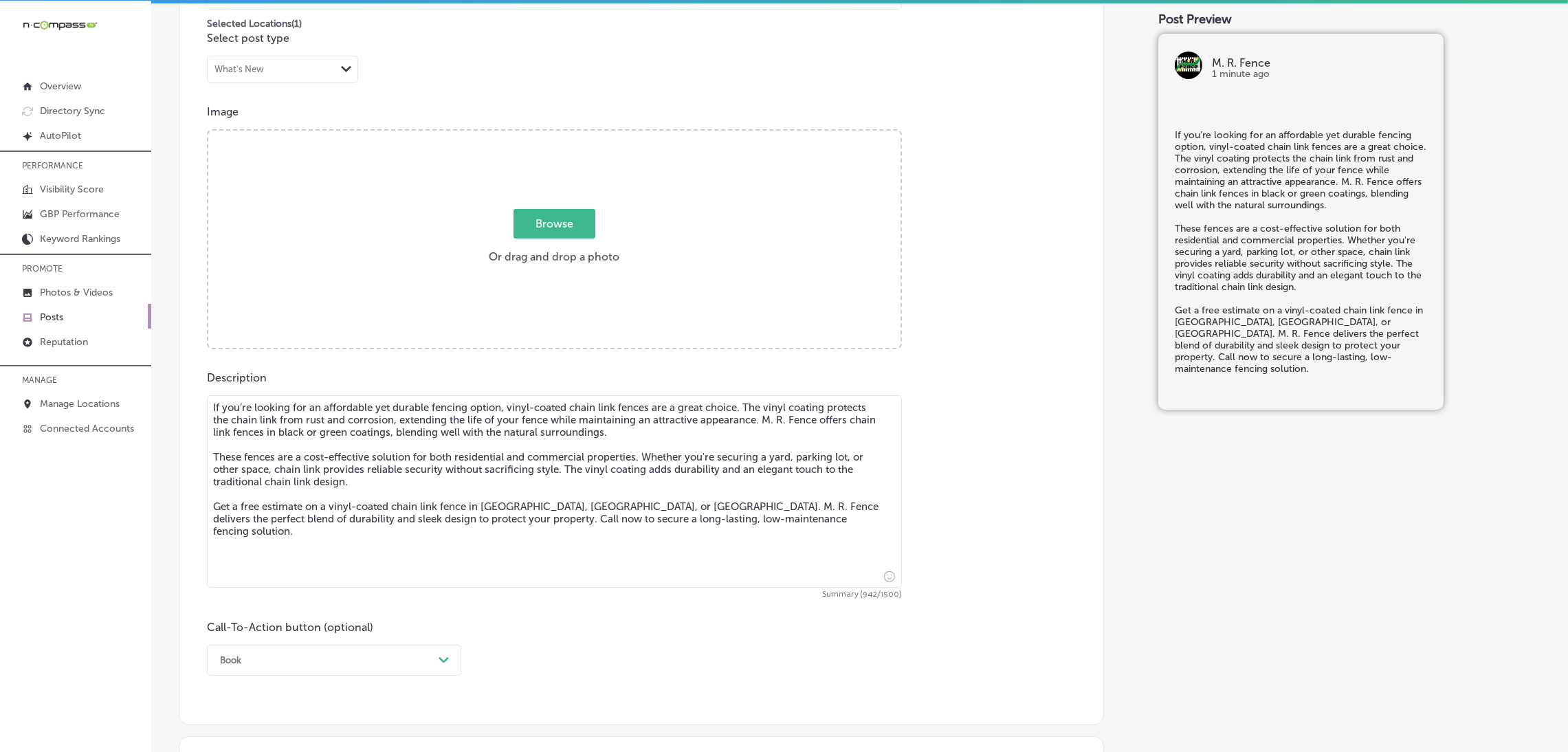
scroll to position [390, 0]
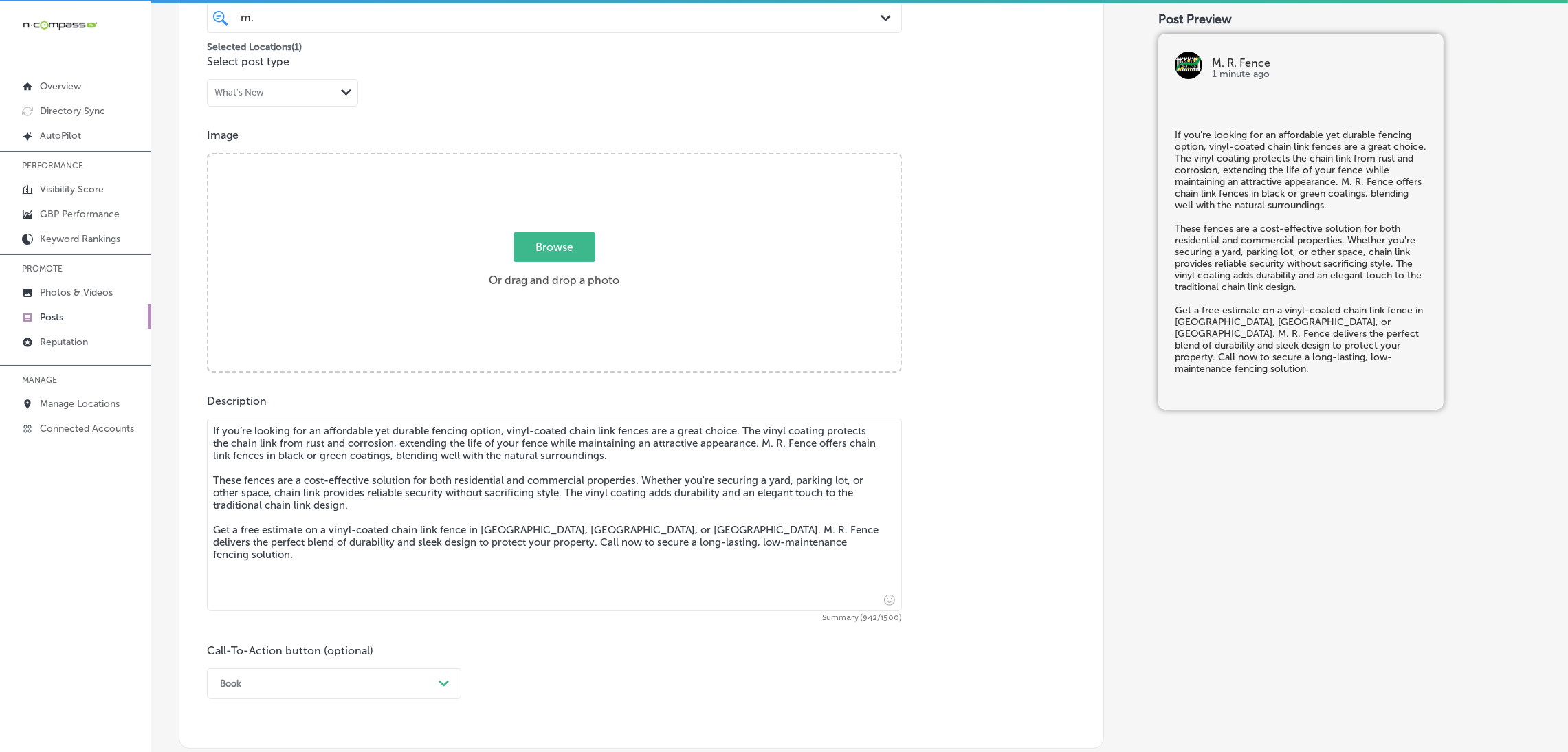
type textarea "If you’re looking for an affordable yet durable fencing option, vinyl-coated ch…"
click at [583, 269] on label "Browse Or drag and drop a photo" at bounding box center [554, 264] width 141 height 60
click at [583, 158] on input "Browse Or drag and drop a photo" at bounding box center [554, 155] width 692 height 4
type input "C:\fakepath\540200889_122183451944351736_161349096594933937_n.jpg"
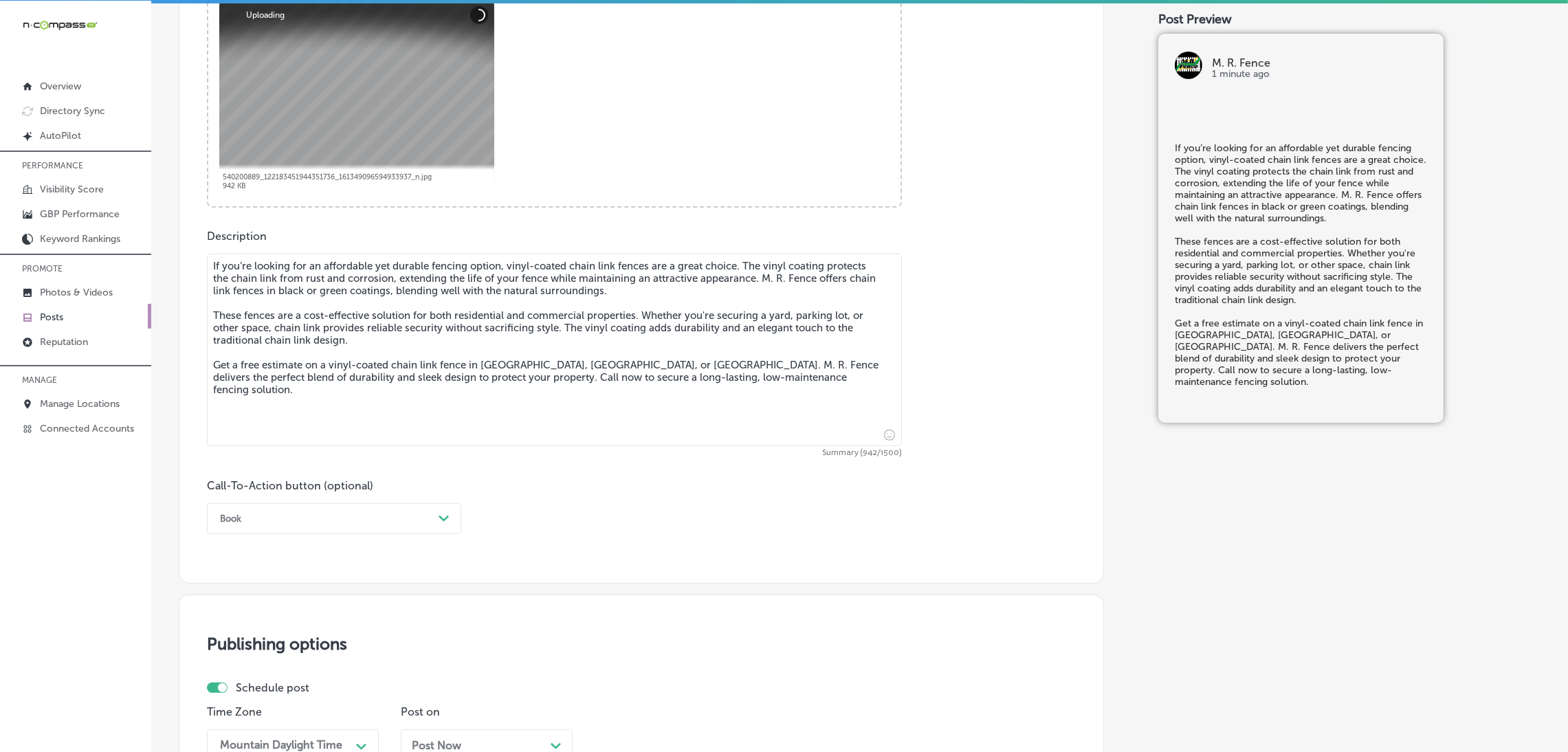
scroll to position [700, 0]
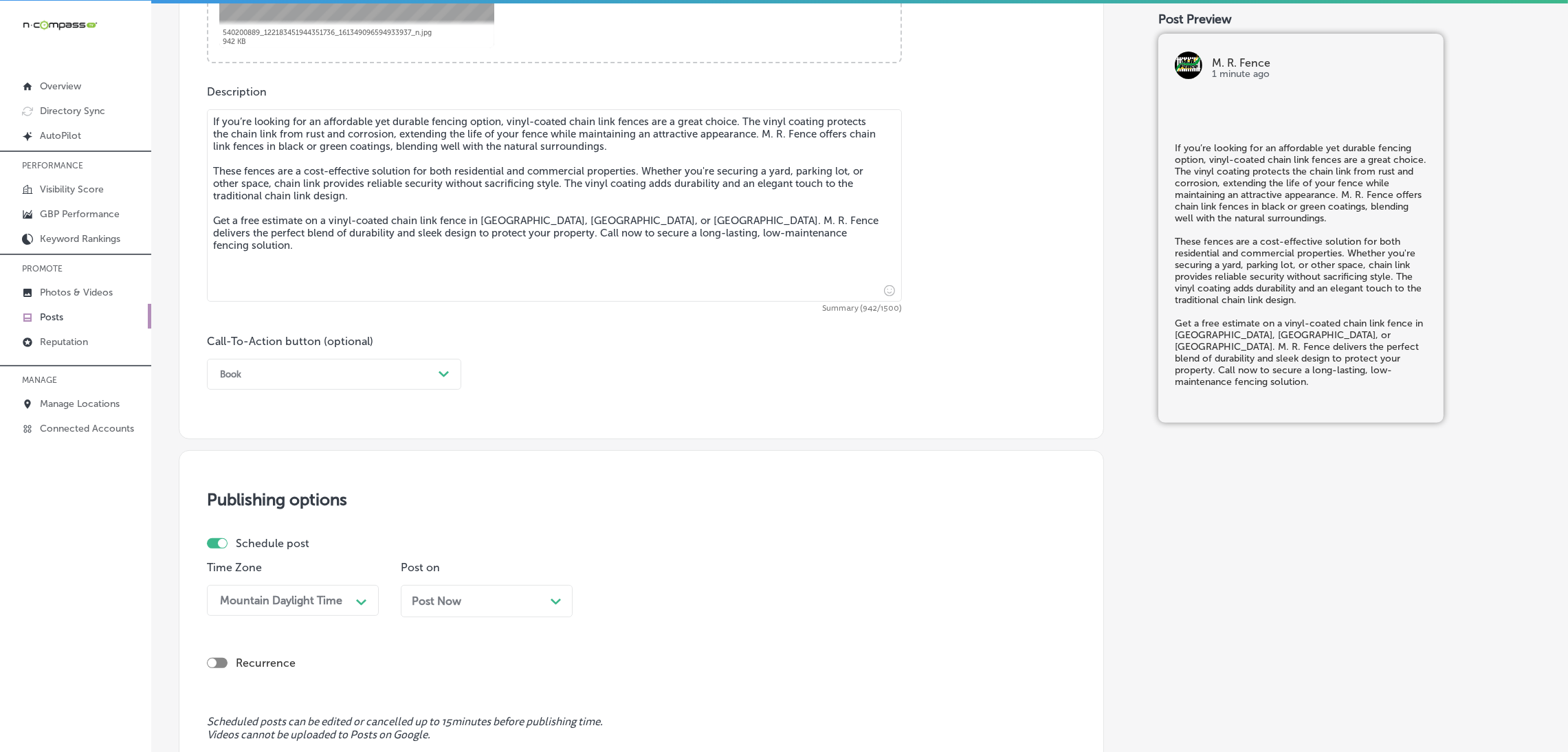
click at [249, 371] on div "Book" at bounding box center [323, 374] width 220 height 21
click at [271, 549] on div "Call Now" at bounding box center [334, 549] width 254 height 24
click at [352, 374] on div "Call Now" at bounding box center [323, 374] width 220 height 21
click at [576, 375] on div "Call-To-Action button (optional) option Call Now, selected. option Call Now foc…" at bounding box center [641, 363] width 869 height 55
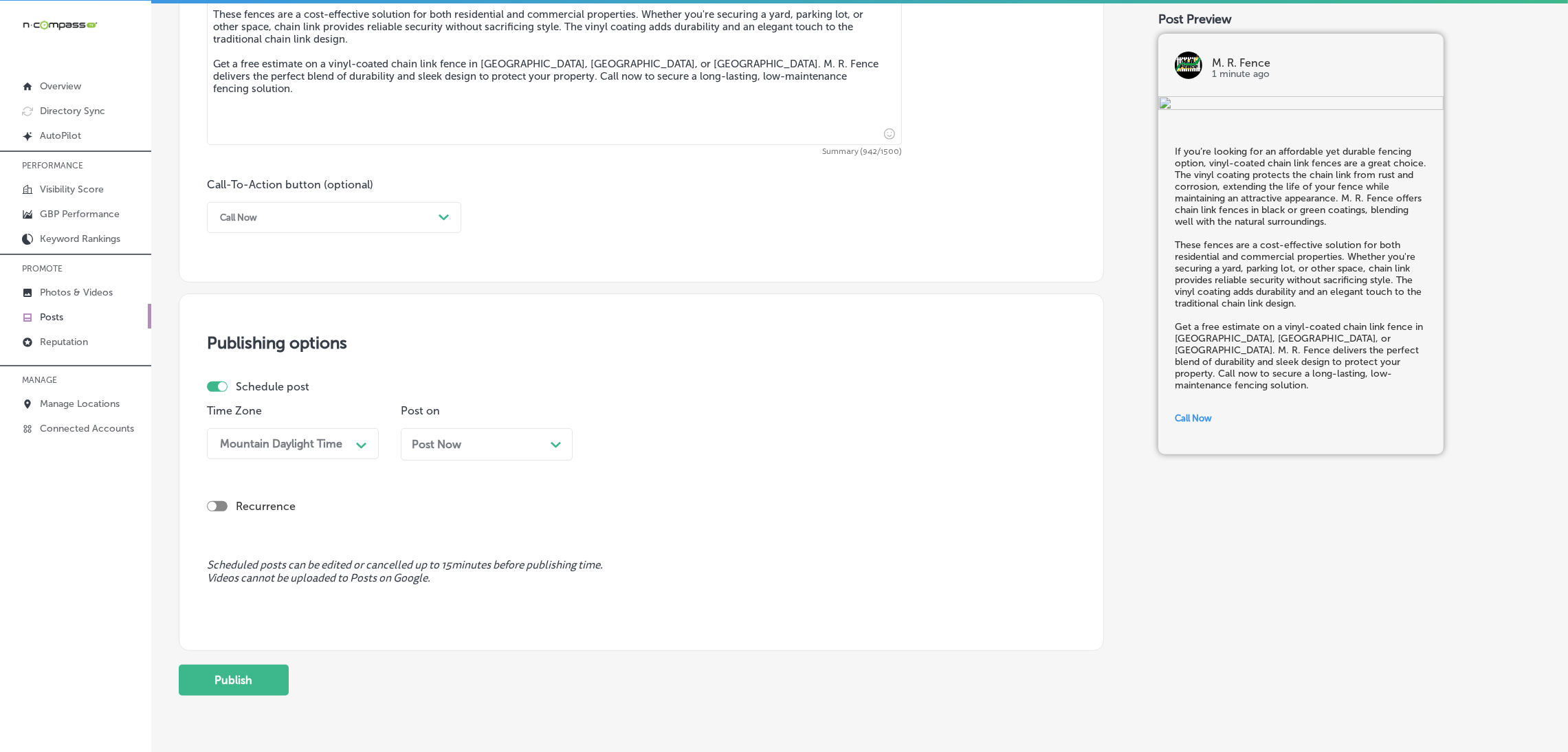
scroll to position [908, 0]
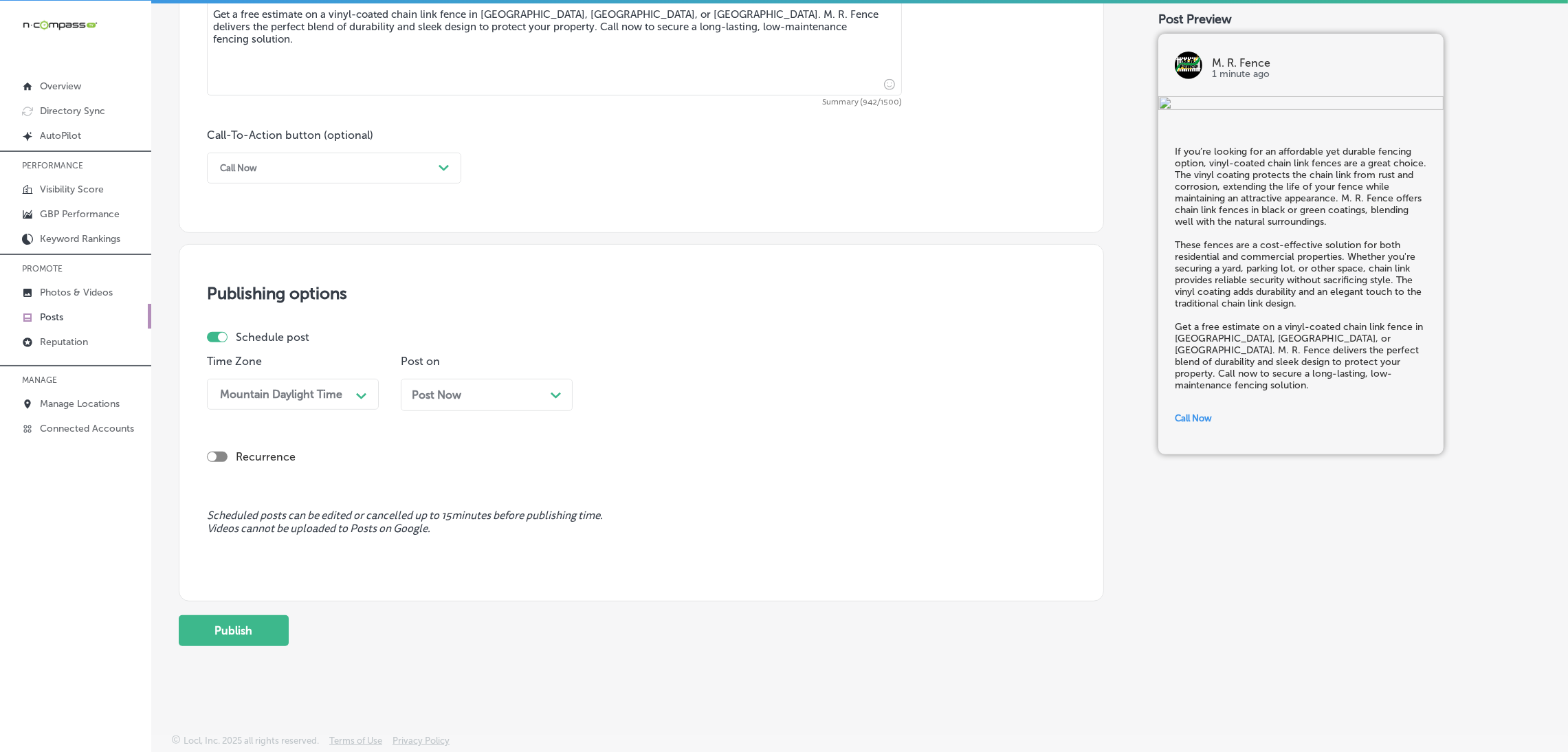
click at [462, 404] on div "Post Now Path Created with Sketch." at bounding box center [487, 395] width 172 height 32
click at [644, 389] on div "09:30 AM" at bounding box center [632, 394] width 49 height 13
click at [633, 581] on div "7:00 AM" at bounding box center [680, 583] width 172 height 24
drag, startPoint x: 224, startPoint y: 637, endPoint x: 285, endPoint y: 645, distance: 61.5
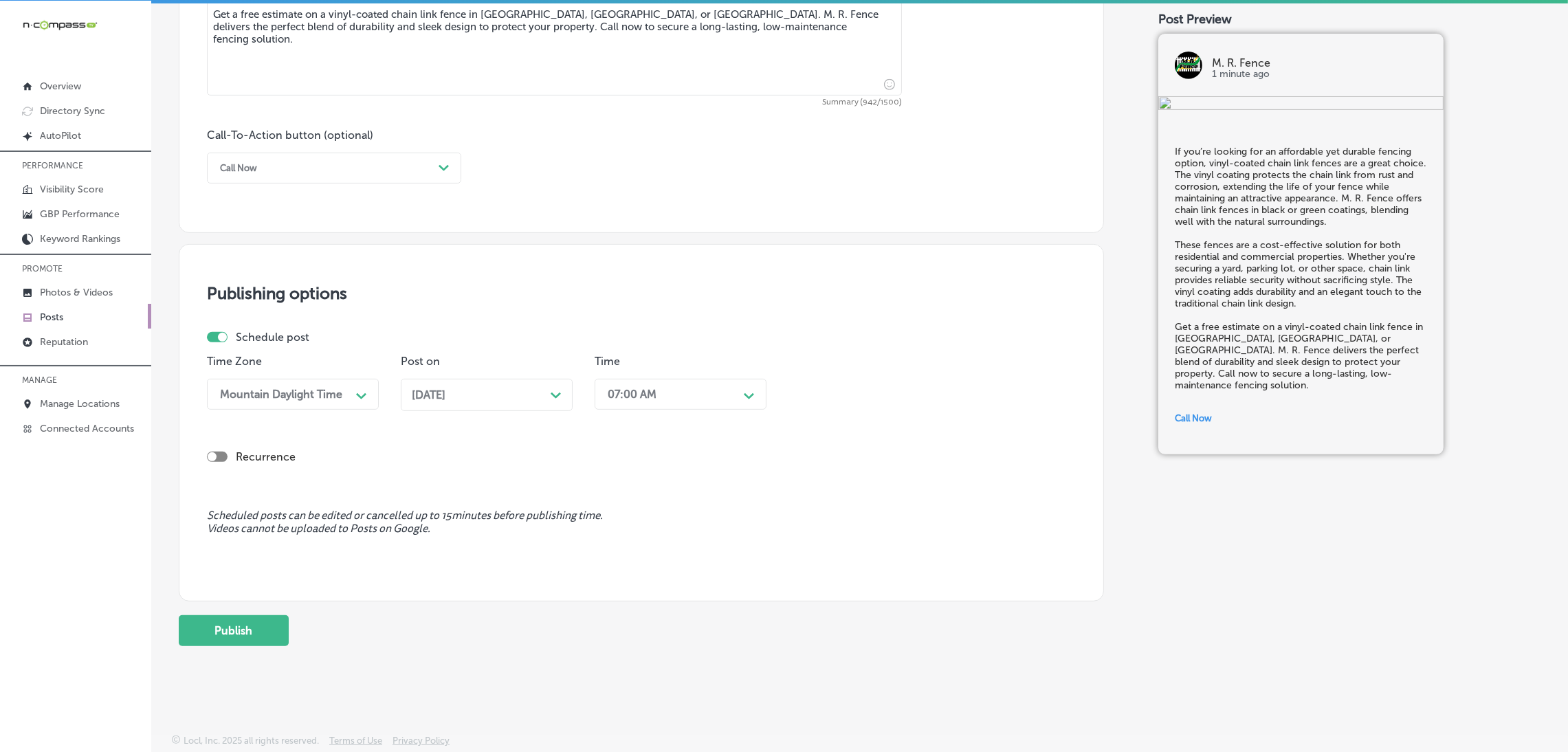
click at [224, 637] on button "Publish" at bounding box center [234, 630] width 110 height 31
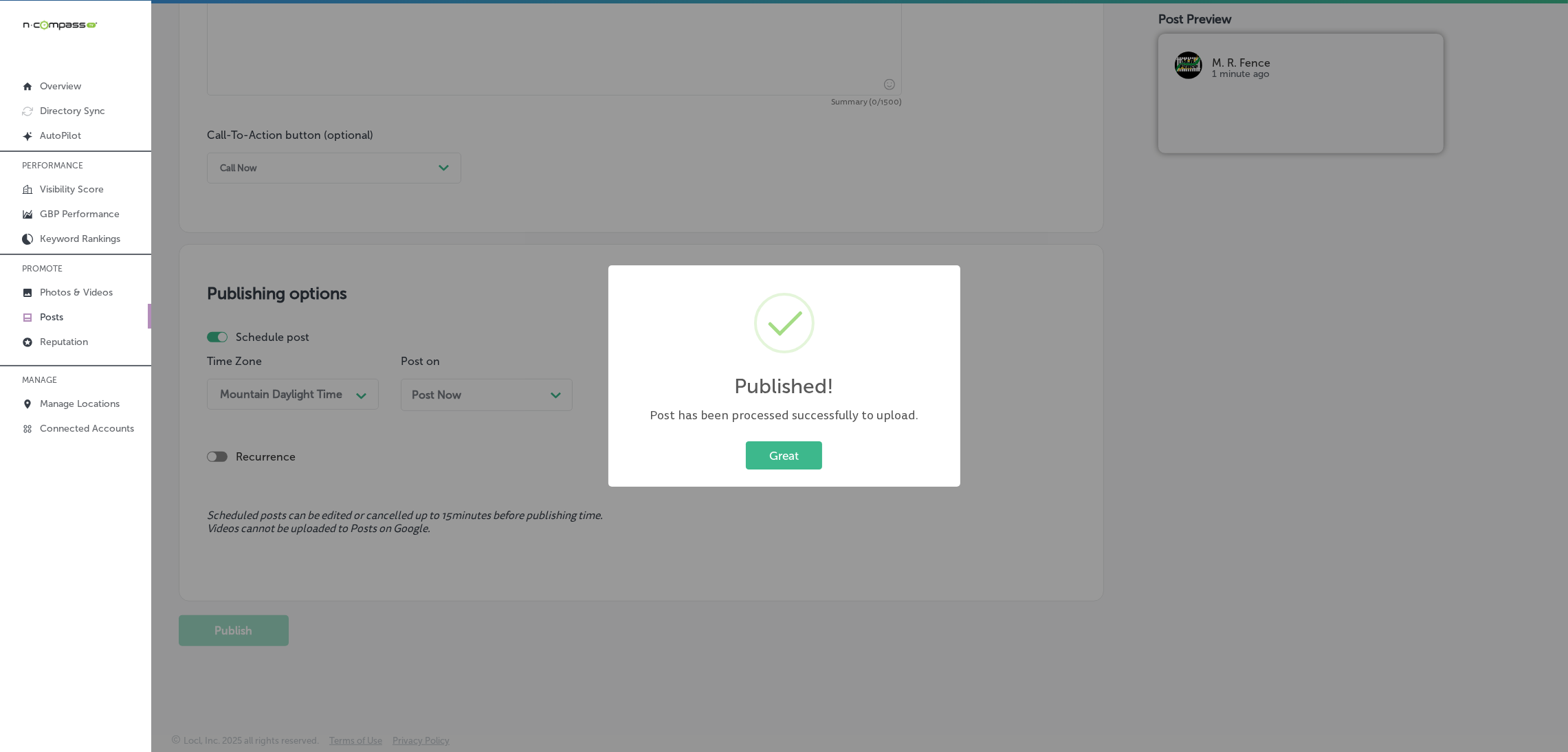
click at [784, 439] on div "Great Cancel" at bounding box center [784, 456] width 324 height 36
click at [784, 447] on button "Great" at bounding box center [783, 455] width 76 height 28
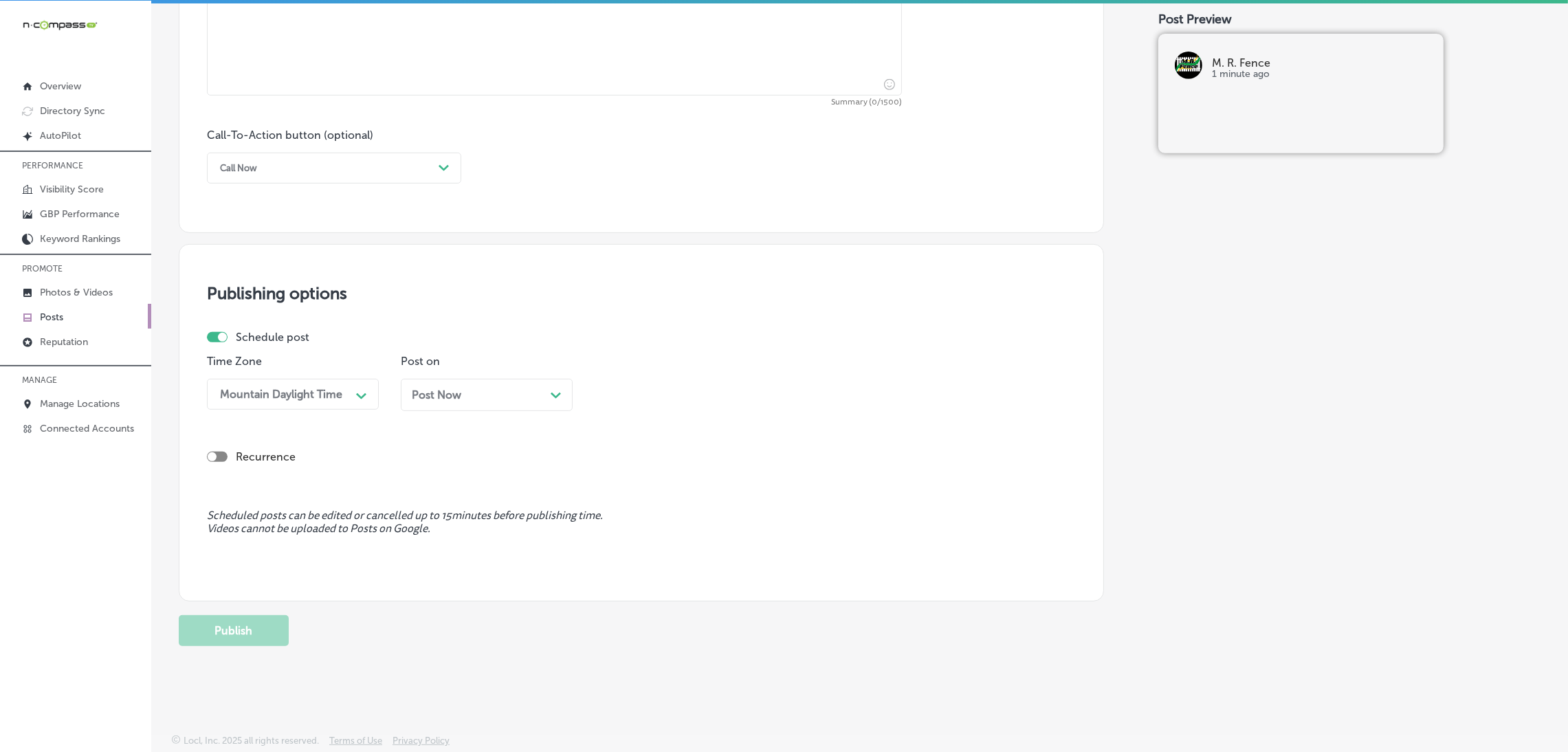
scroll to position [599, 0]
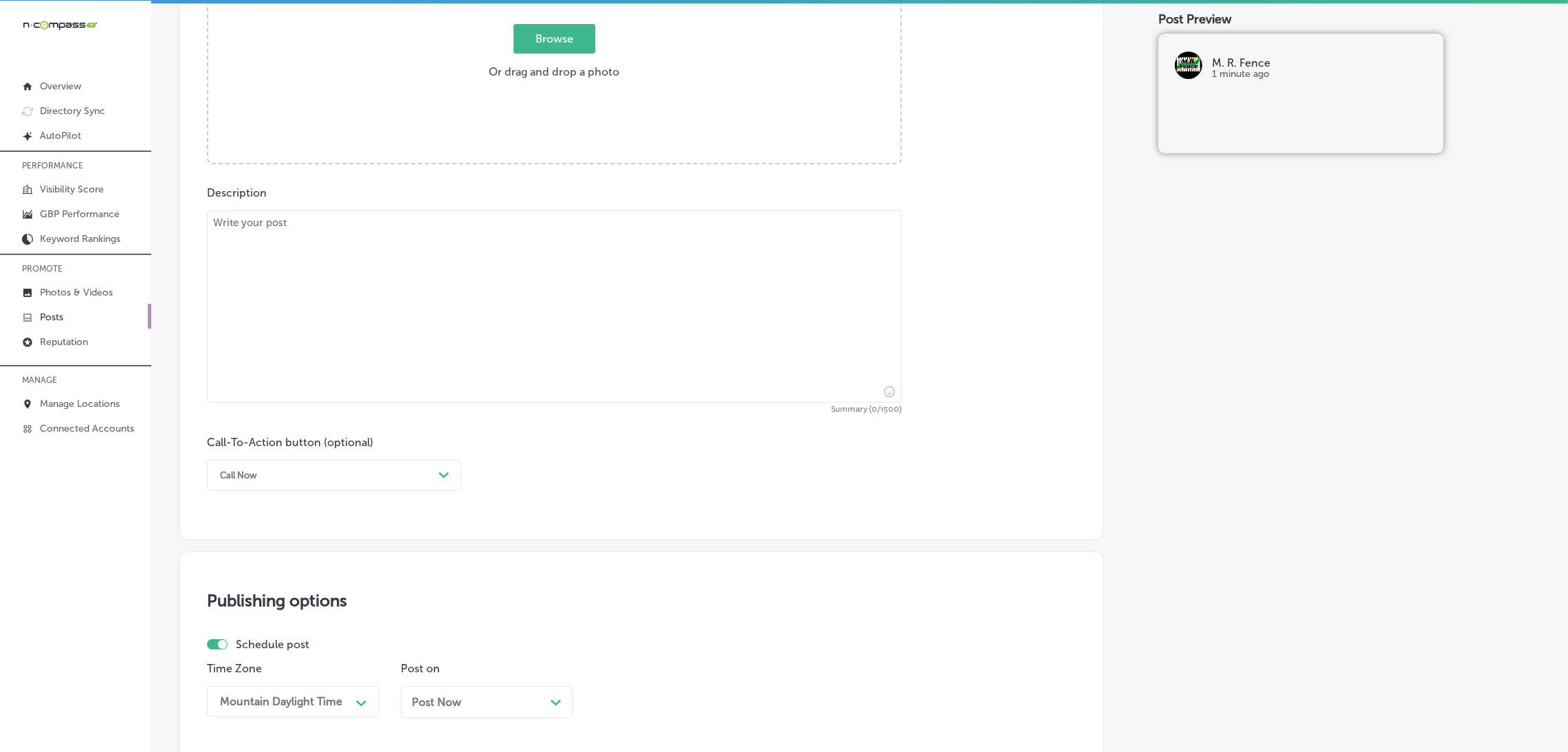
click at [496, 357] on textarea at bounding box center [554, 306] width 695 height 192
paste textarea "M. R. Fence offers custom wood fences that provide both privacy and aesthetic c…"
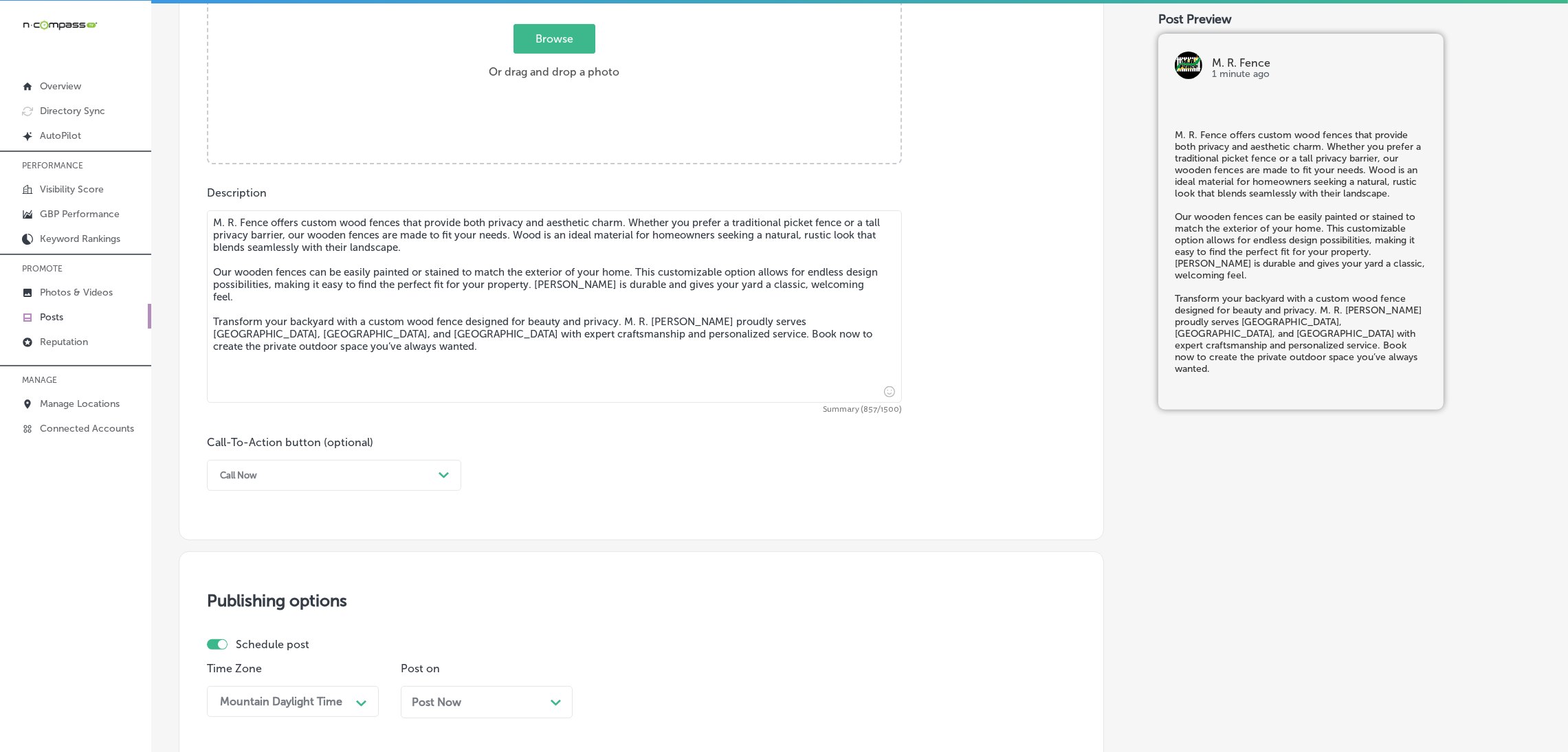
type textarea "M. R. Fence offers custom wood fences that provide both privacy and aesthetic c…"
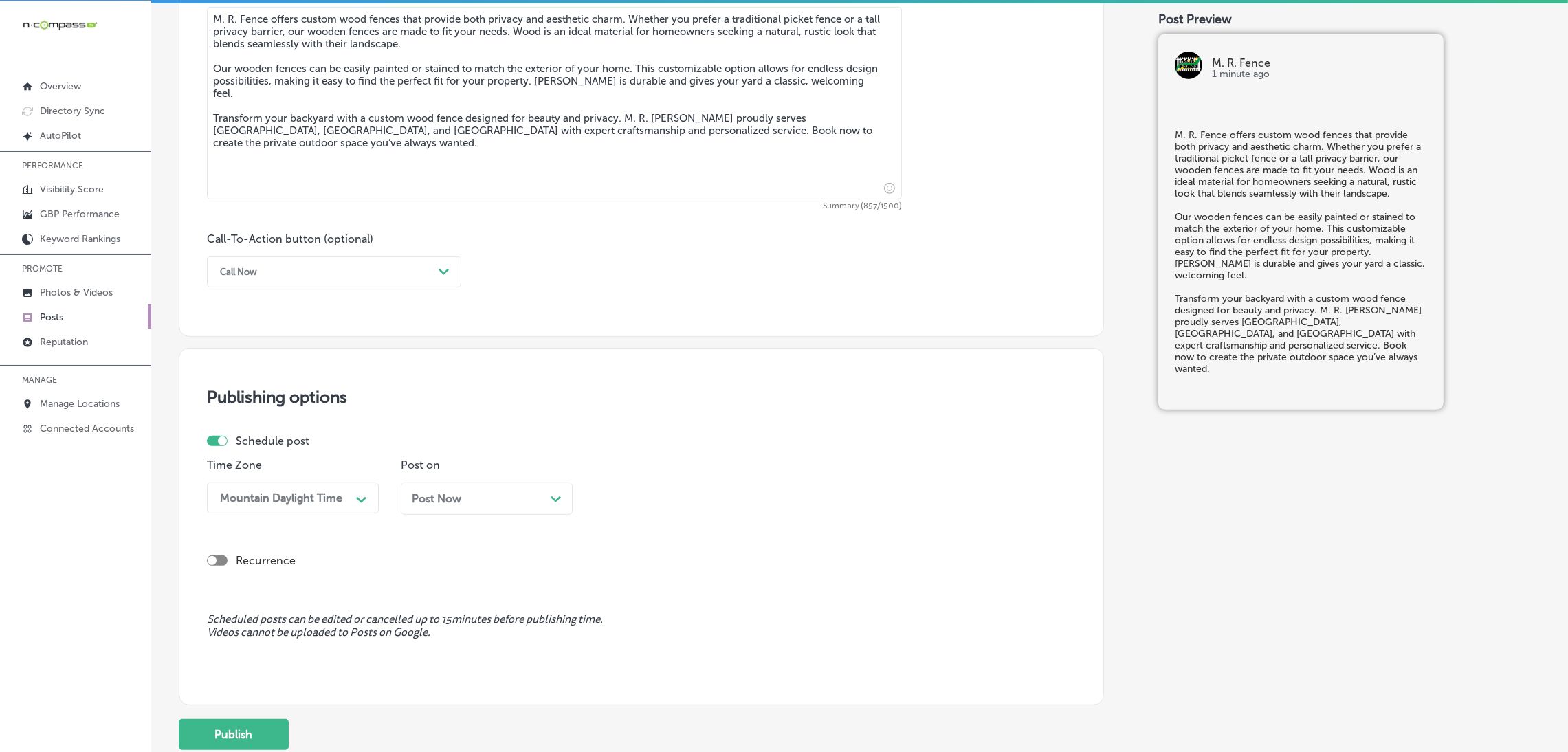
scroll to position [805, 0]
click at [315, 279] on div "Call Now" at bounding box center [323, 268] width 220 height 21
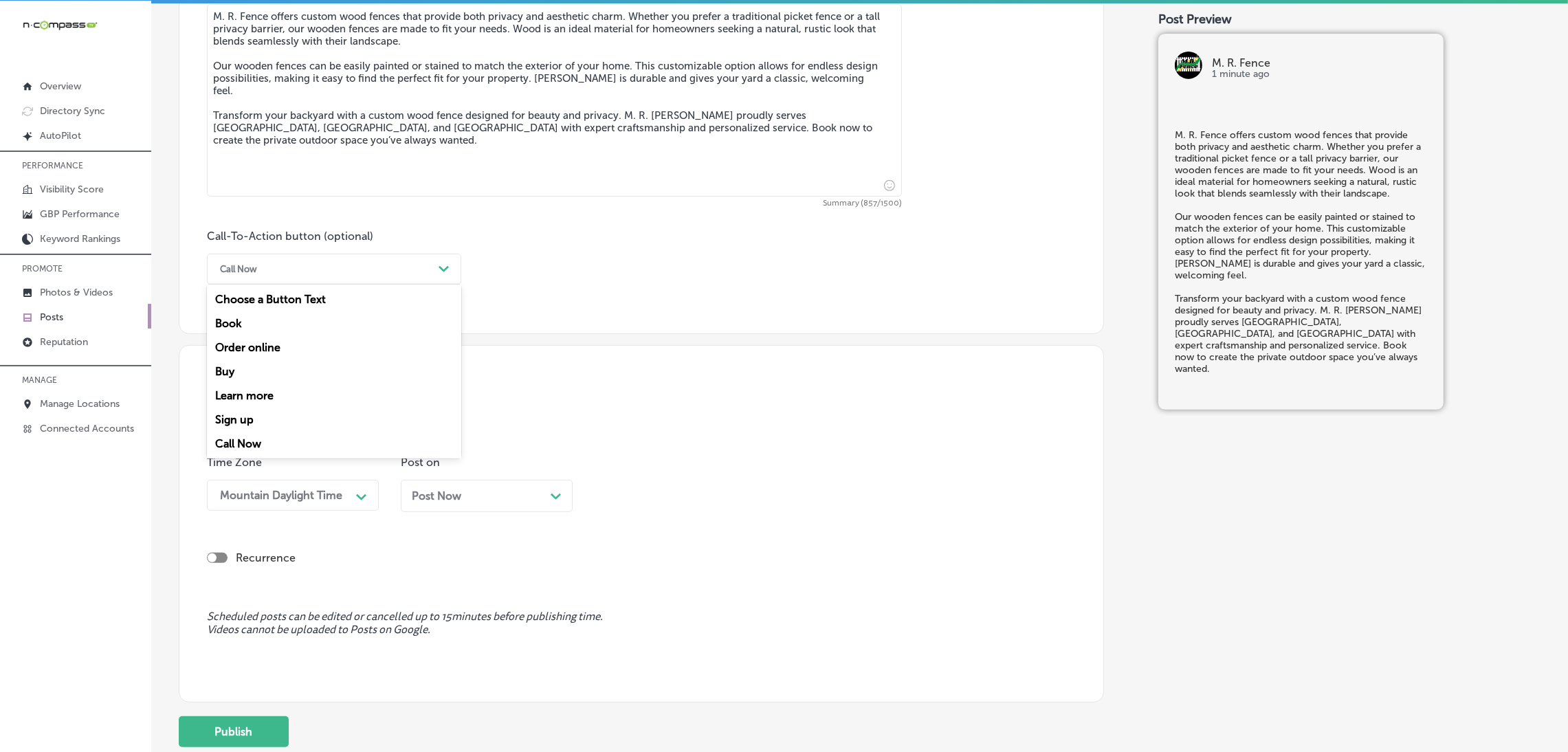
click at [257, 446] on div "Call Now" at bounding box center [334, 444] width 254 height 24
click at [249, 285] on div "option Call Now, selected. option Call Now focused, 7 of 7. 7 results available…" at bounding box center [334, 268] width 254 height 31
click at [264, 323] on div "Book" at bounding box center [334, 323] width 254 height 24
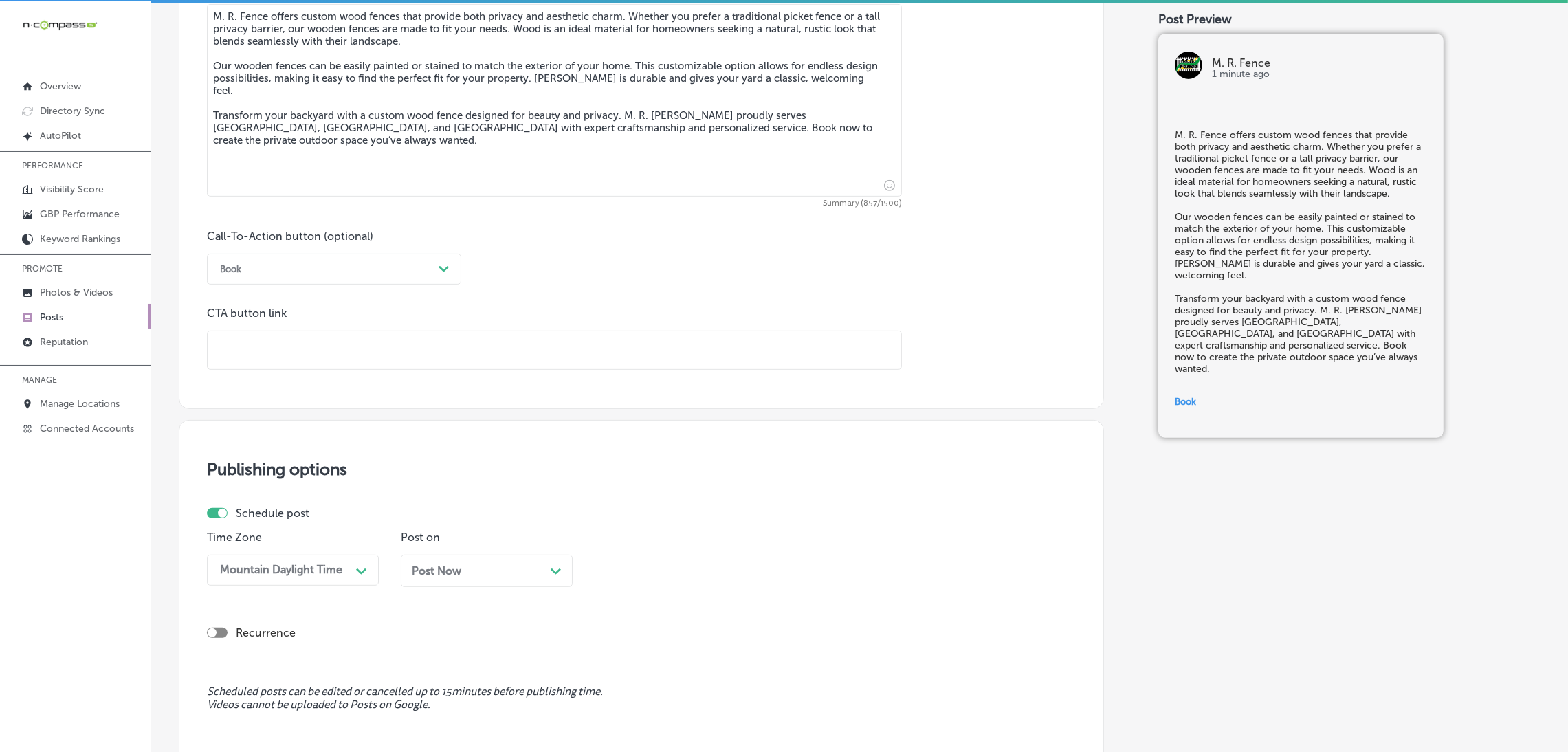
click at [283, 326] on div "CTA button link" at bounding box center [554, 338] width 695 height 64
click at [234, 301] on div "Call-To-Action button (optional) Book Path Created with Sketch. CTA button link" at bounding box center [641, 300] width 869 height 141
click at [272, 352] on input "text" at bounding box center [554, 350] width 694 height 38
paste input "[URL][DOMAIN_NAME]"
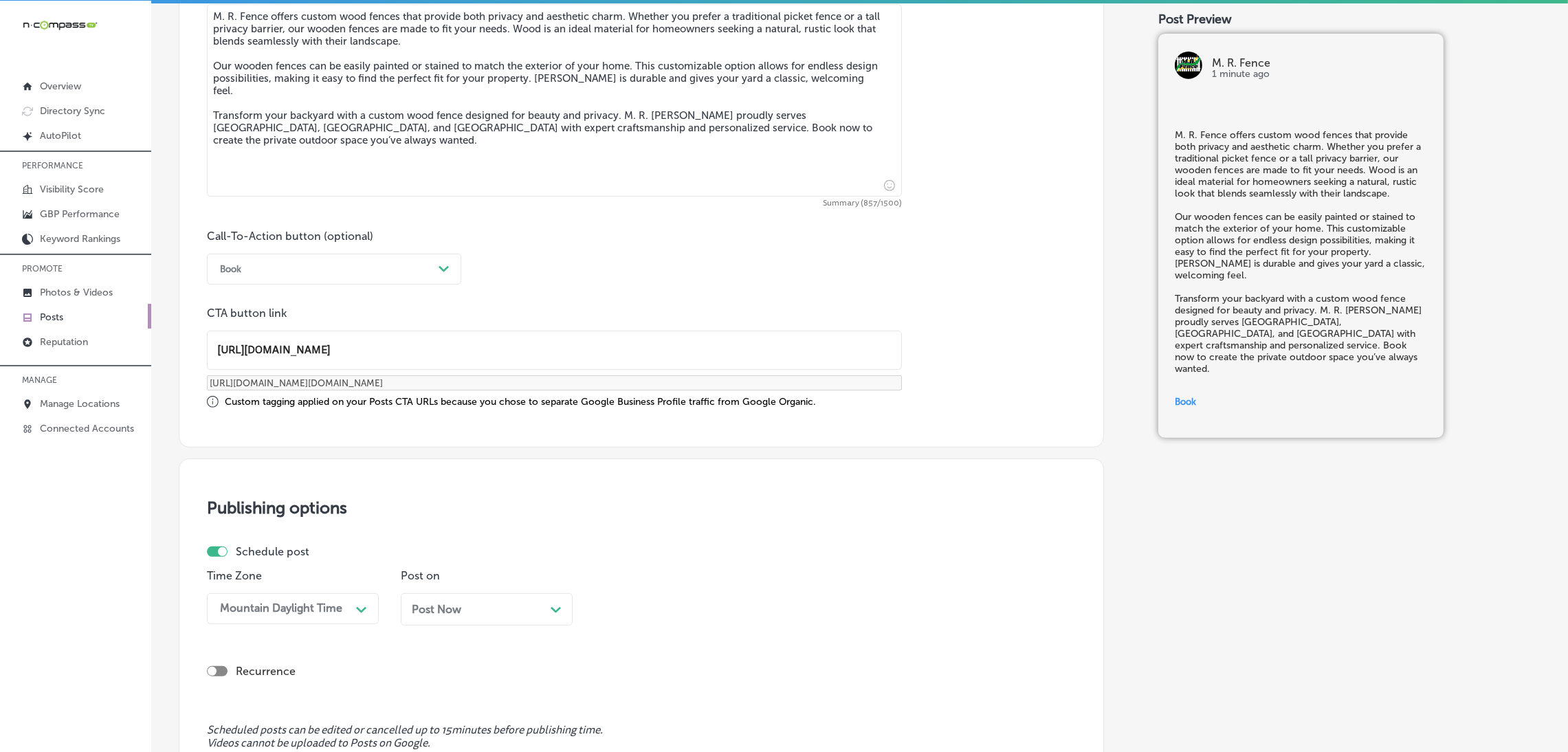
scroll to position [1021, 0]
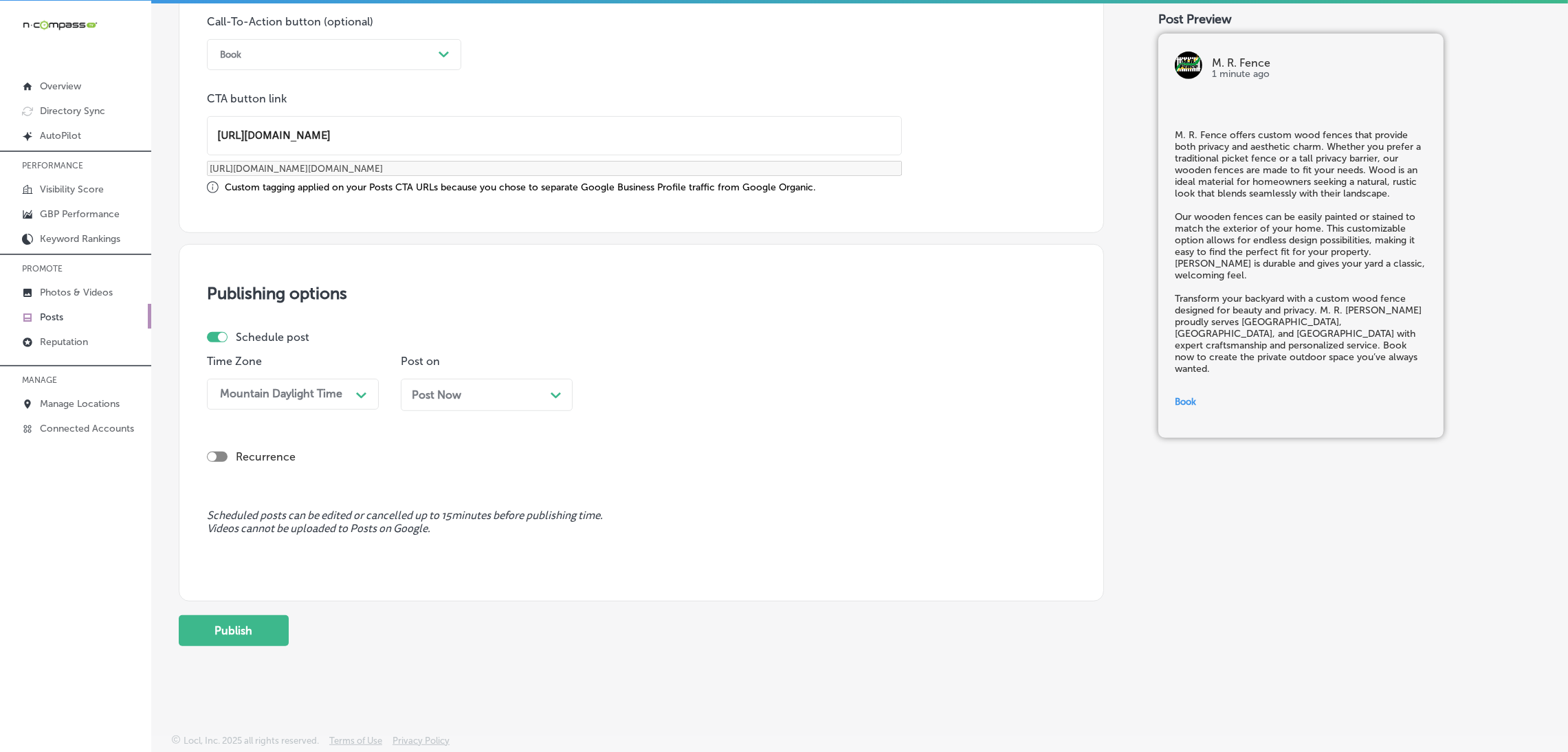
type input "[URL][DOMAIN_NAME]"
click at [472, 394] on div "Post Now Path Created with Sketch." at bounding box center [487, 395] width 150 height 13
click at [641, 396] on div "09:30 AM" at bounding box center [632, 394] width 49 height 13
click at [637, 483] on div "7:00 AM" at bounding box center [680, 480] width 172 height 24
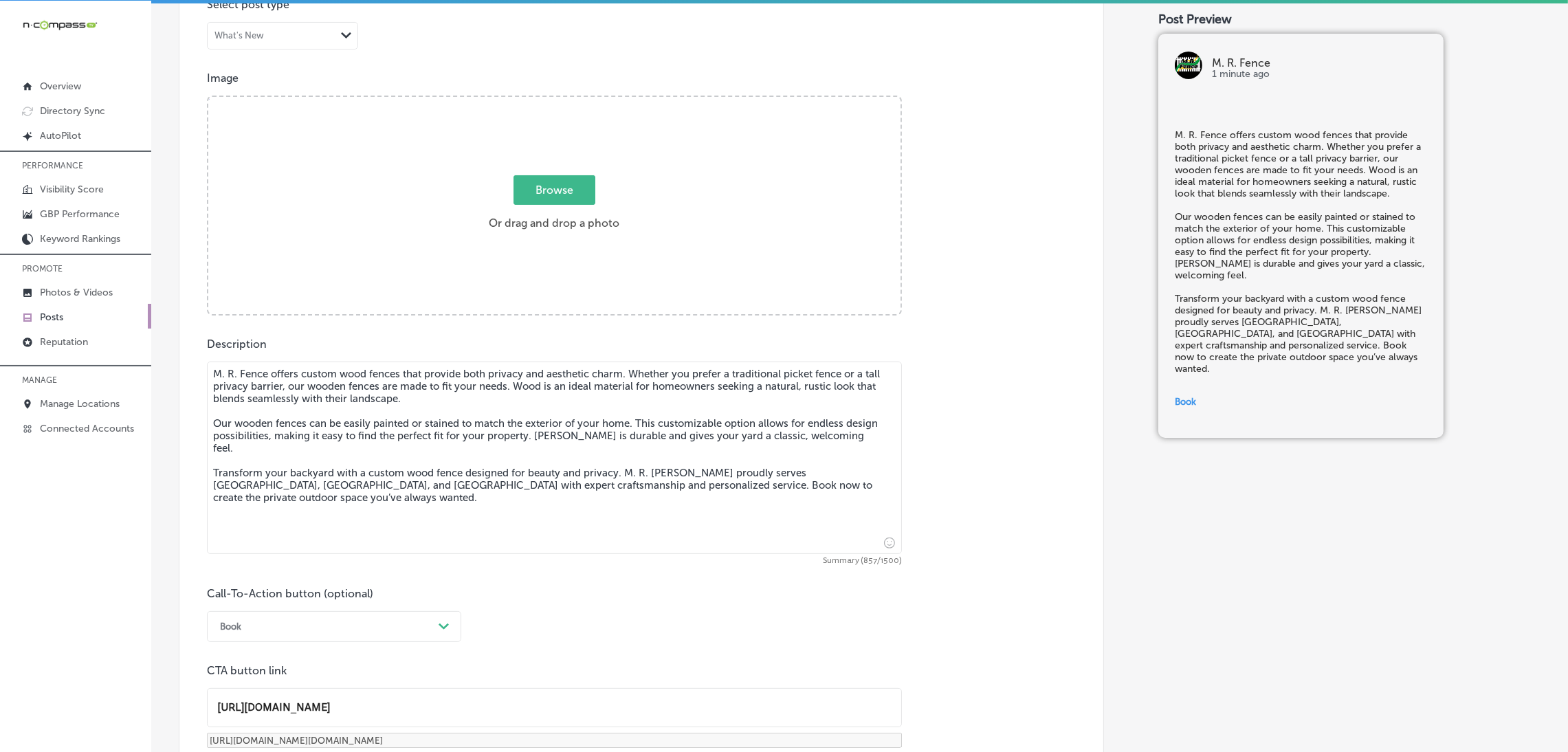
scroll to position [299, 0]
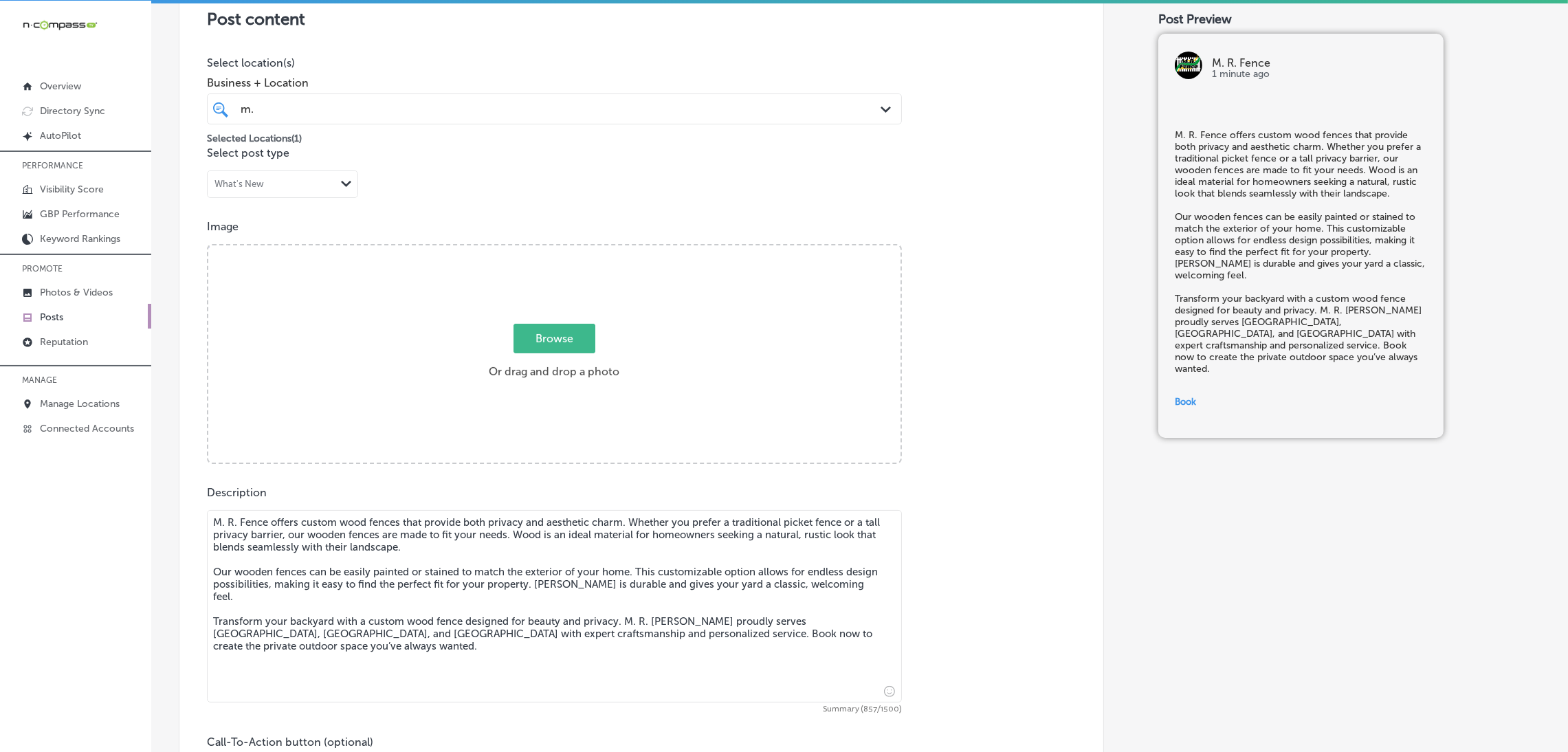
click at [548, 312] on div "Browse Or drag and drop a photo" at bounding box center [554, 356] width 692 height 220
click at [208, 246] on input "Browse Or drag and drop a photo" at bounding box center [554, 247] width 692 height 4
type input "C:\fakepath\M. R. Fence (8).jpg"
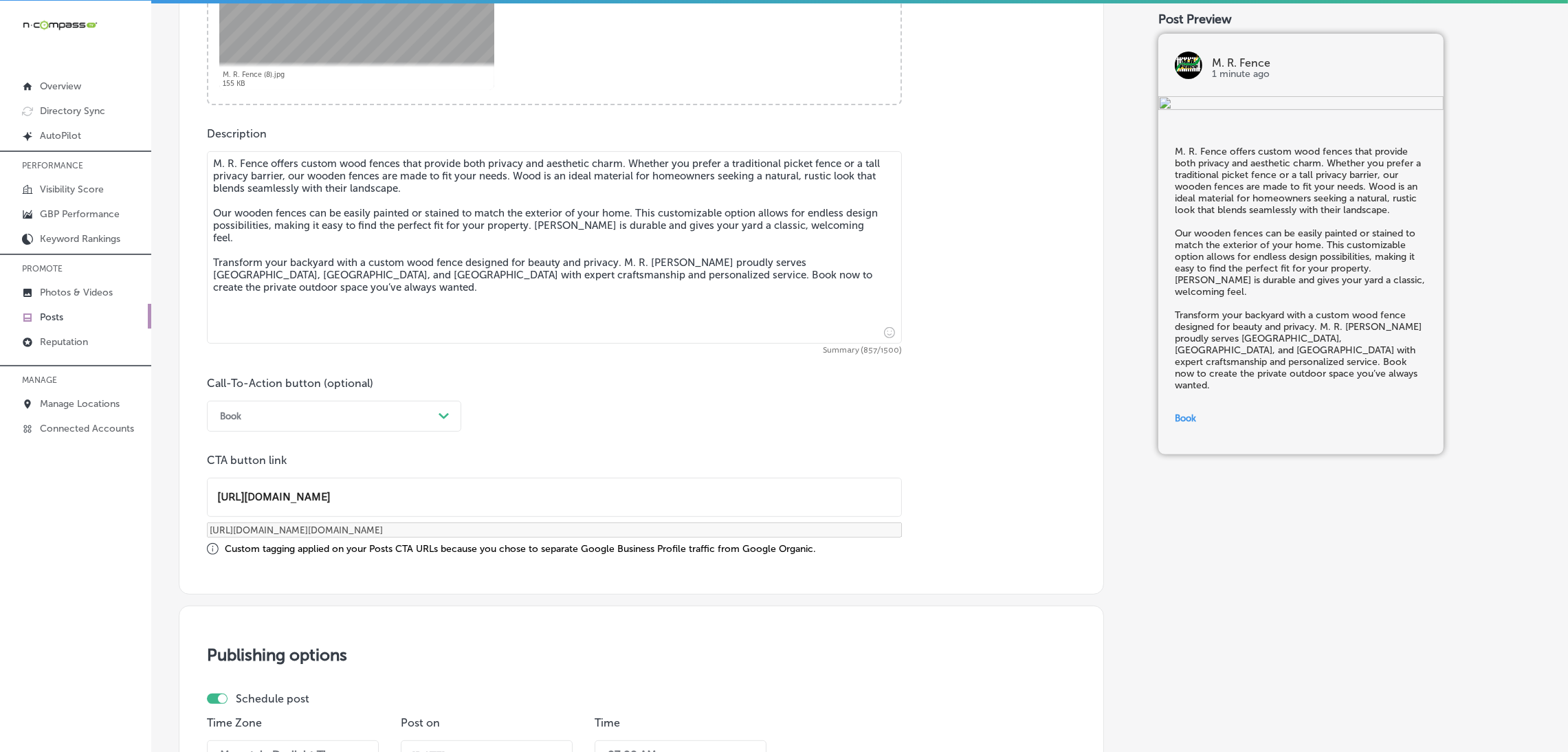
scroll to position [1021, 0]
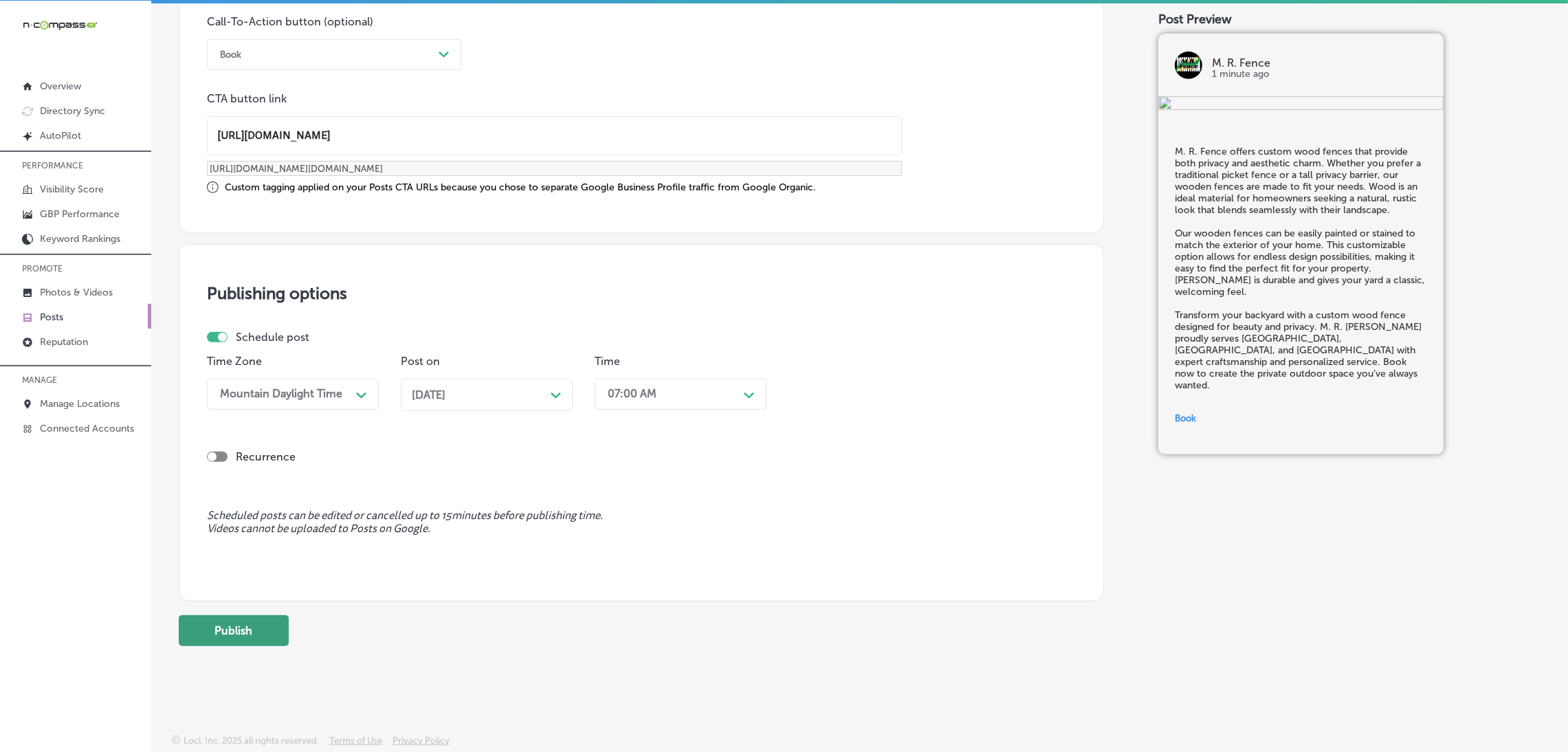
click at [246, 616] on button "Publish" at bounding box center [234, 630] width 110 height 31
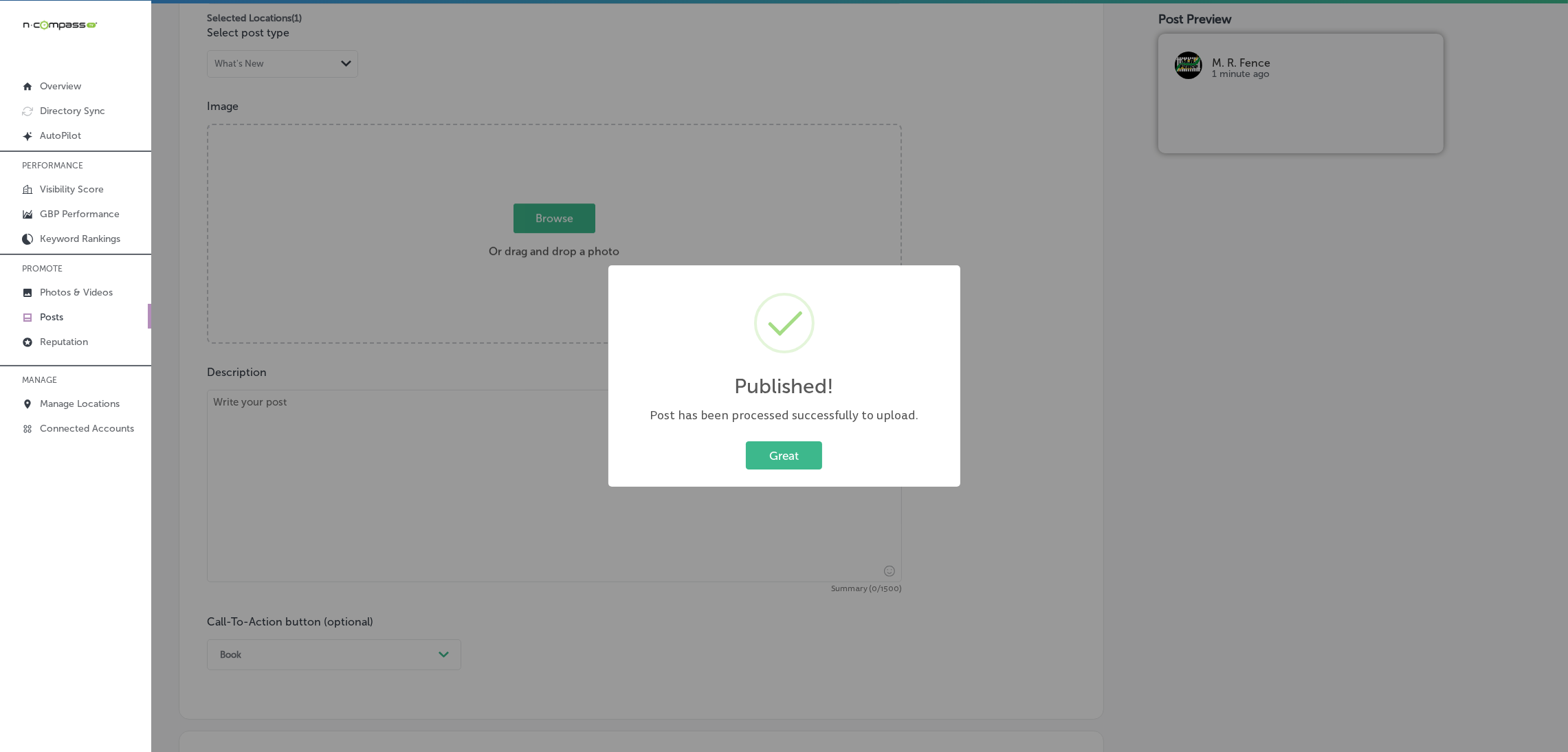
scroll to position [394, 0]
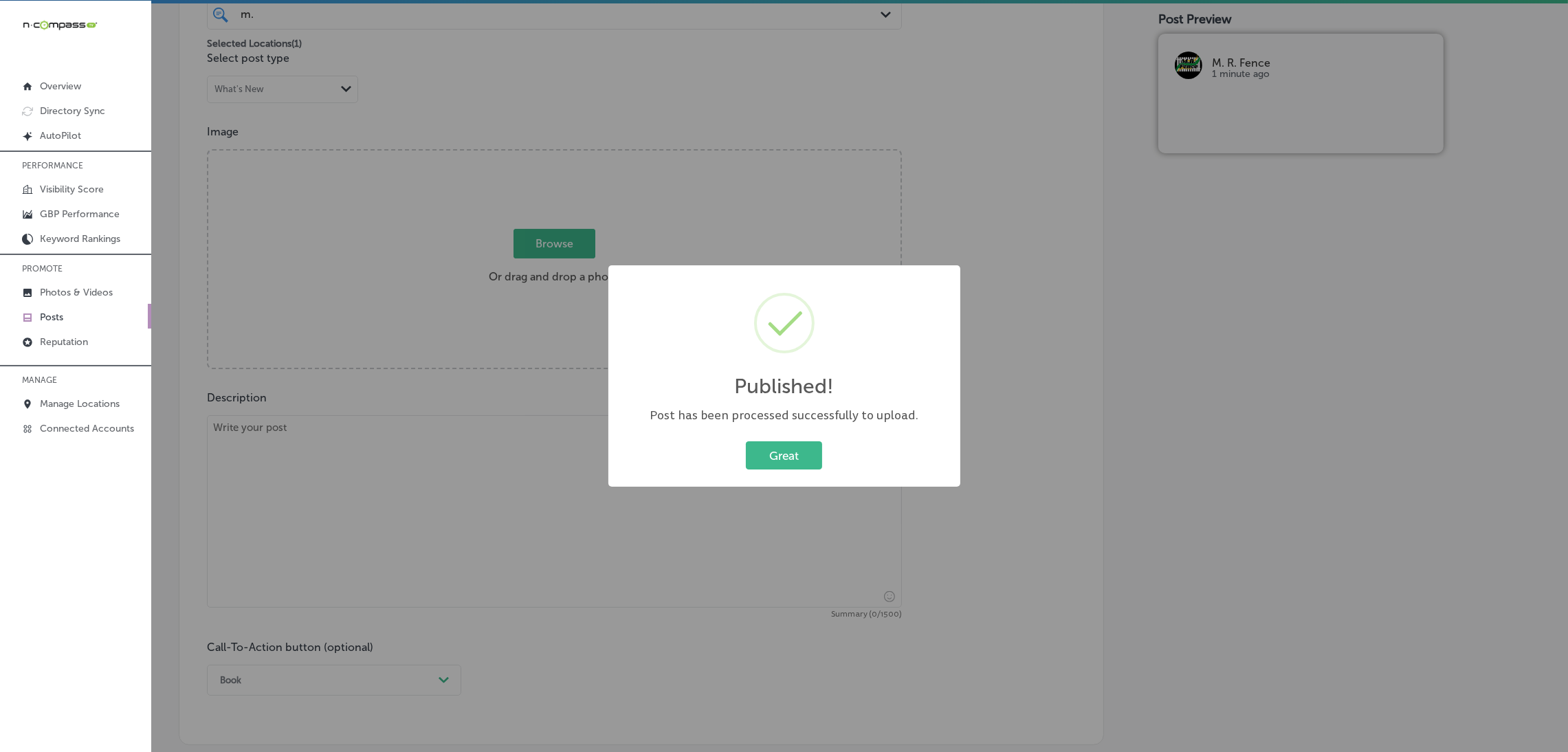
click at [815, 436] on div "Published! × Post has been processed successfully to upload. Great Cancel" at bounding box center [784, 376] width 352 height 222
click at [786, 447] on button "Great" at bounding box center [783, 455] width 76 height 28
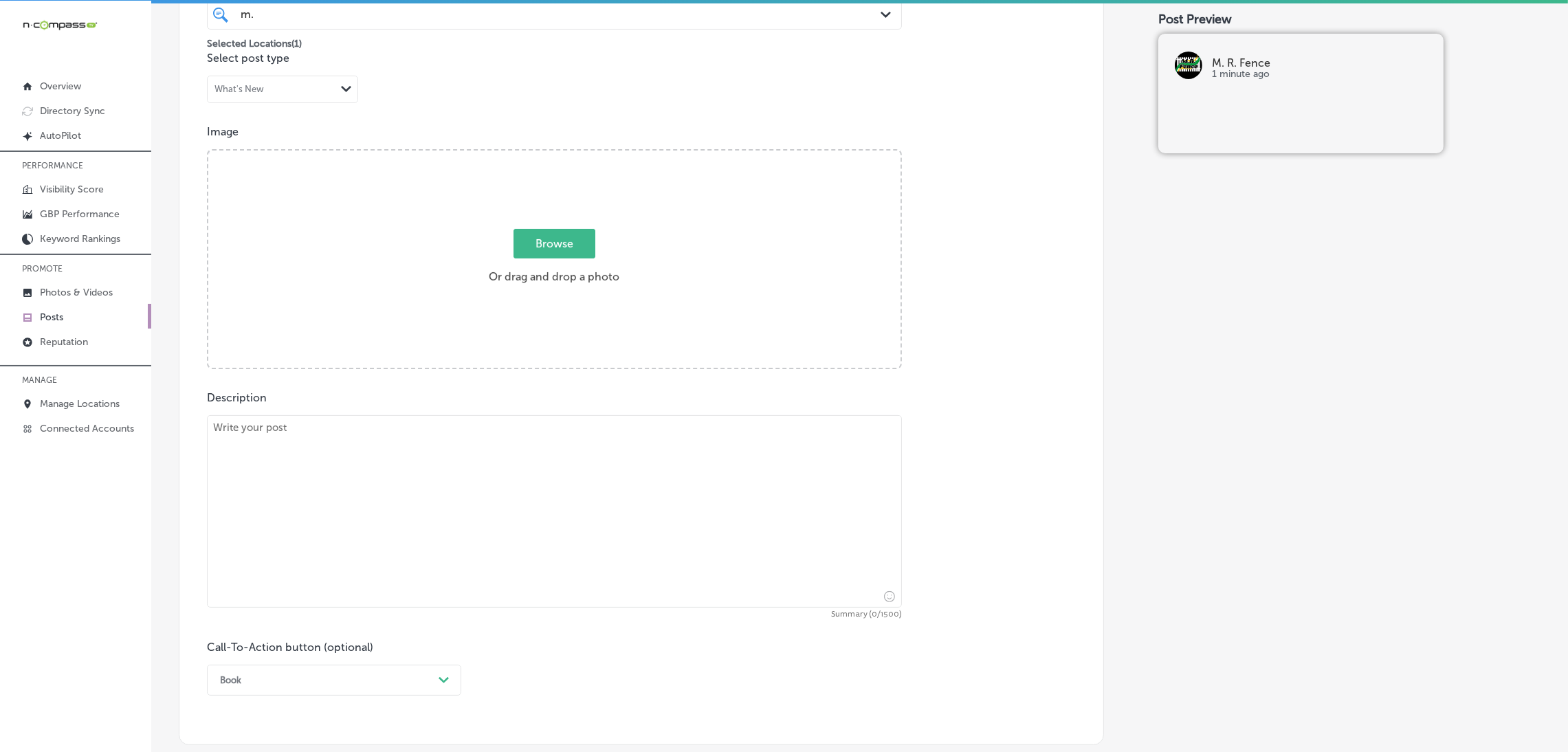
click at [642, 472] on textarea at bounding box center [554, 511] width 695 height 192
paste textarea "The Puppy Picket aluminum fence is perfect for pet owners looking to keep their…"
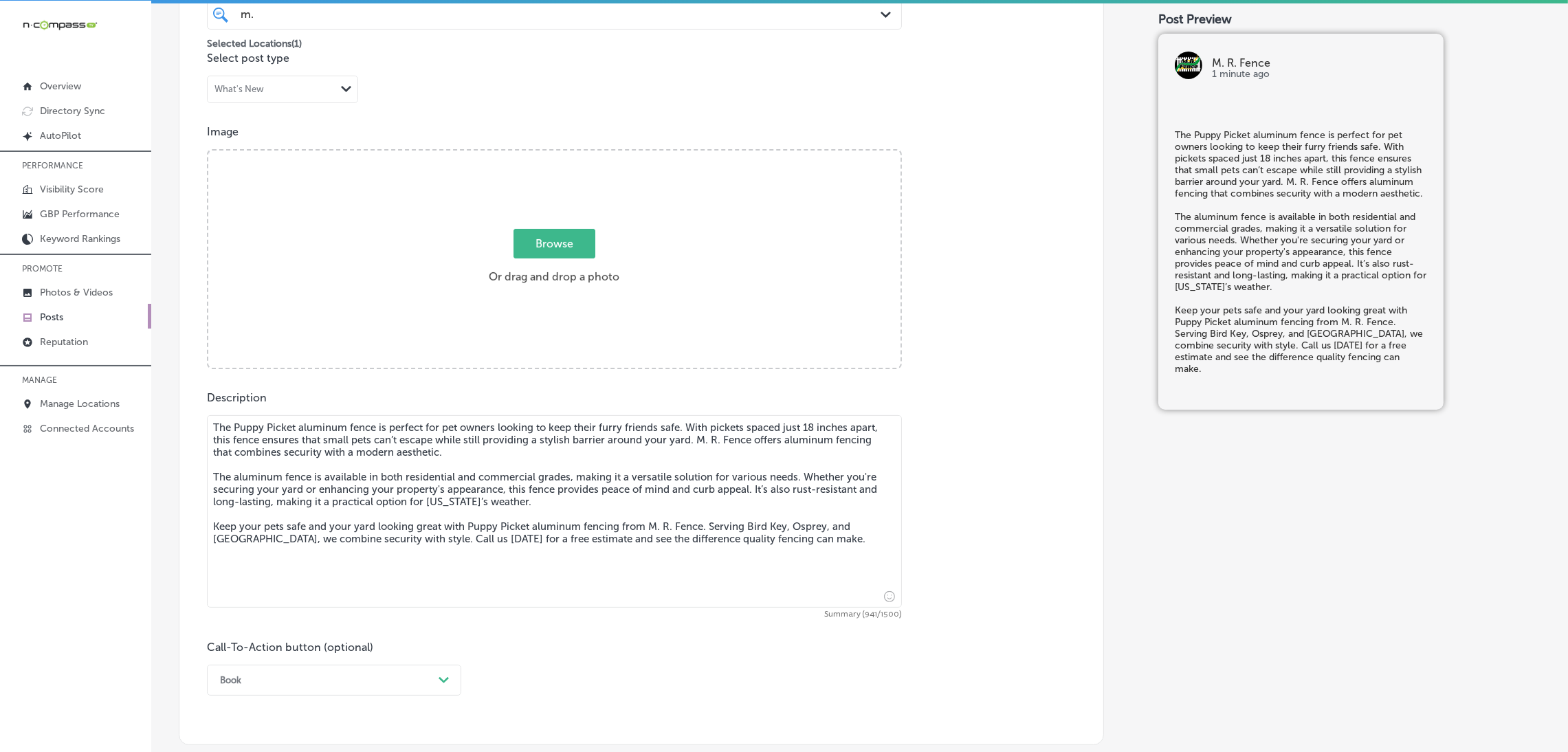
type textarea "The Puppy Picket aluminum fence is perfect for pet owners looking to keep their…"
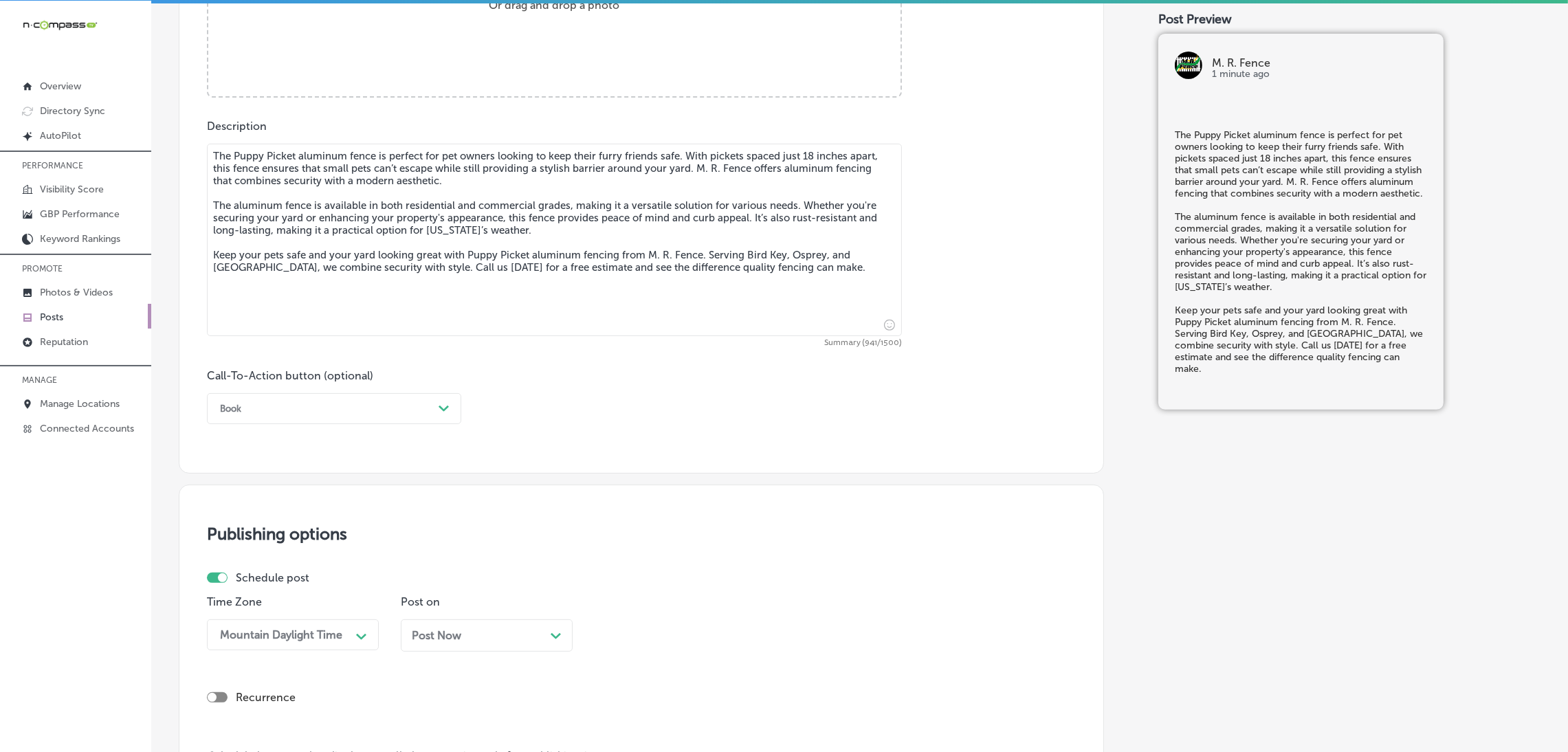
scroll to position [806, 0]
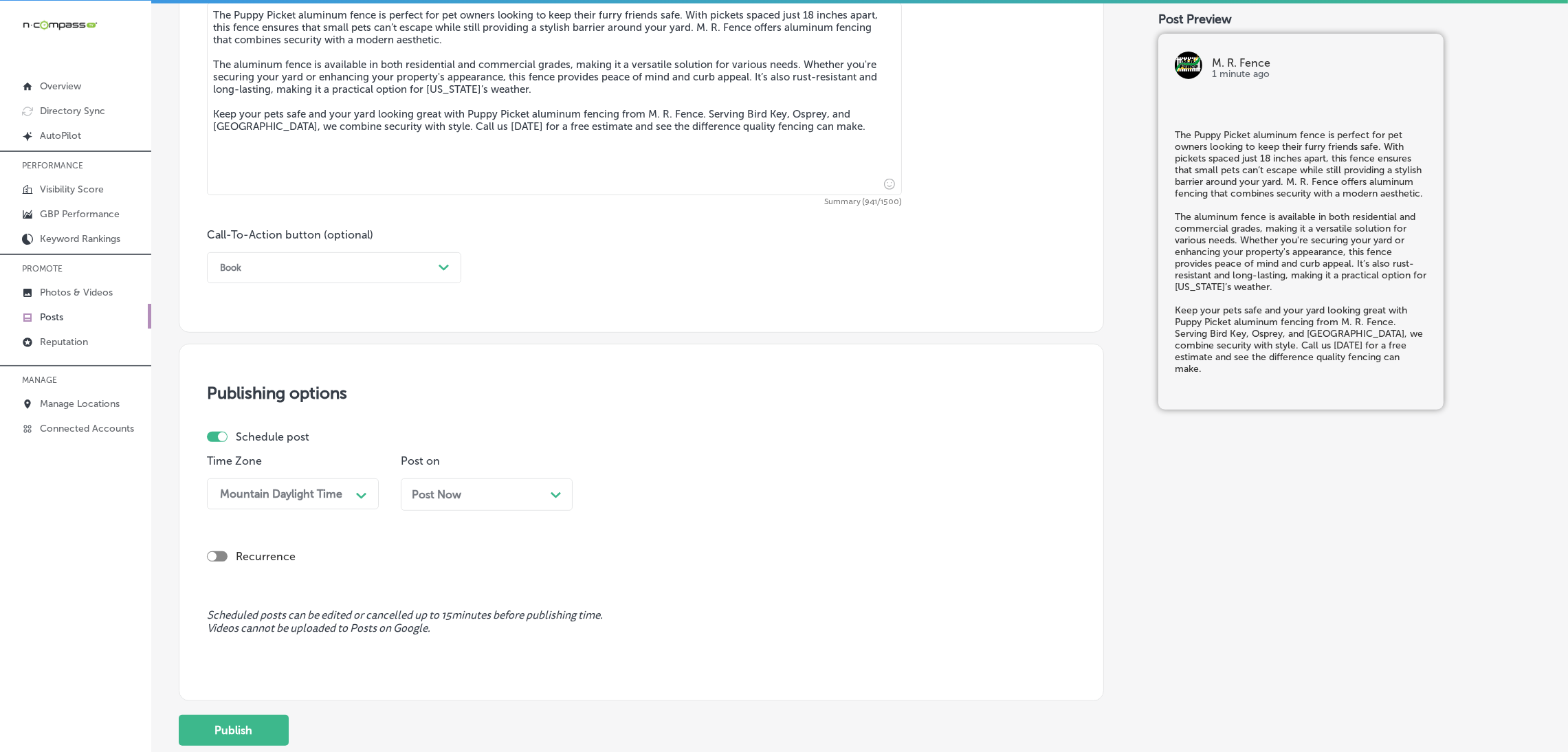
click at [264, 268] on div "Book" at bounding box center [323, 268] width 220 height 21
click at [264, 449] on div "Call Now" at bounding box center [334, 442] width 254 height 24
click at [461, 476] on div "Post on Post Now Path Created with Sketch." at bounding box center [487, 487] width 172 height 67
click at [473, 500] on div "Post Now Path Created with Sketch." at bounding box center [487, 495] width 150 height 13
click at [657, 493] on div "09:30 AM" at bounding box center [669, 494] width 137 height 24
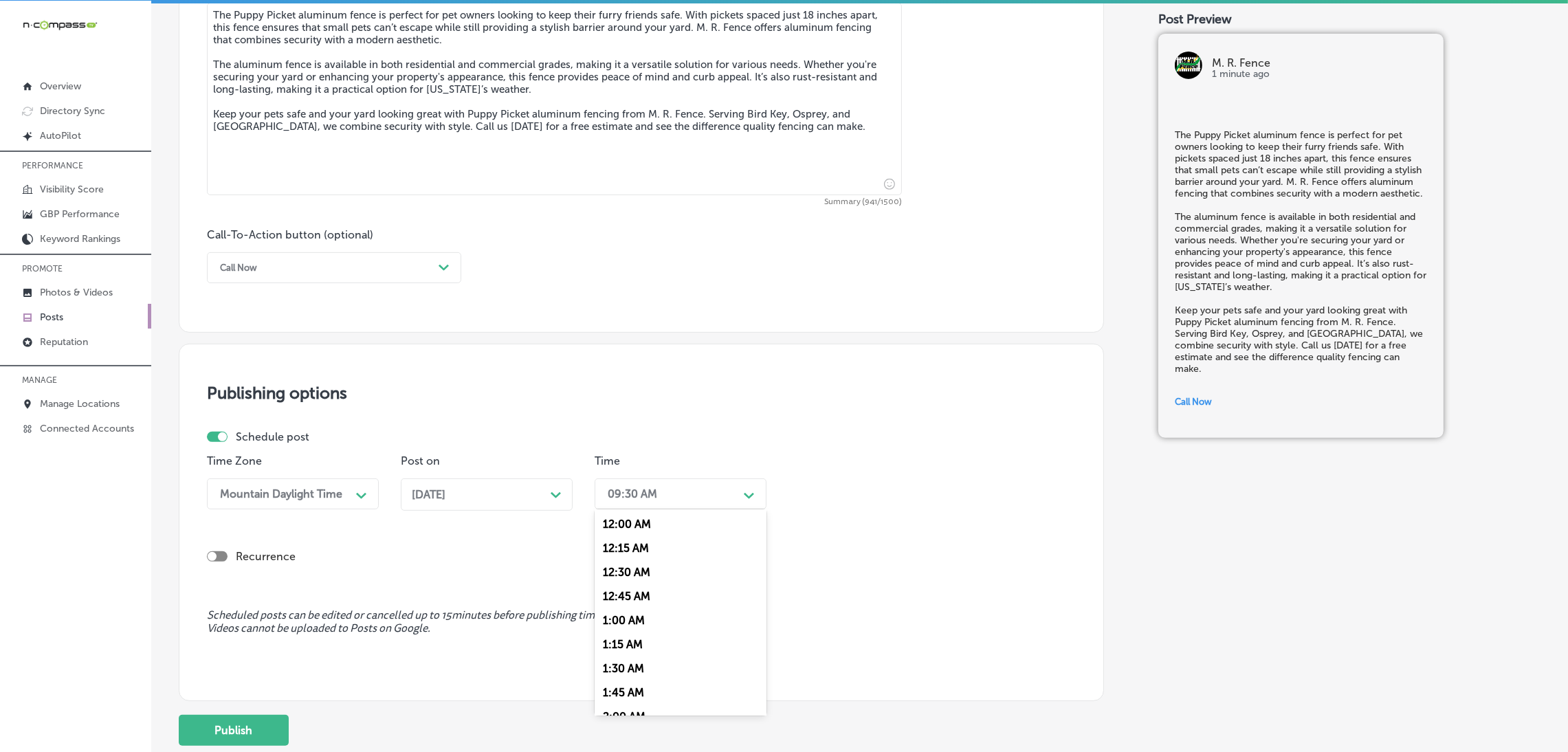
scroll to position [618, 0]
click at [617, 583] on div "7:00 AM" at bounding box center [680, 579] width 172 height 24
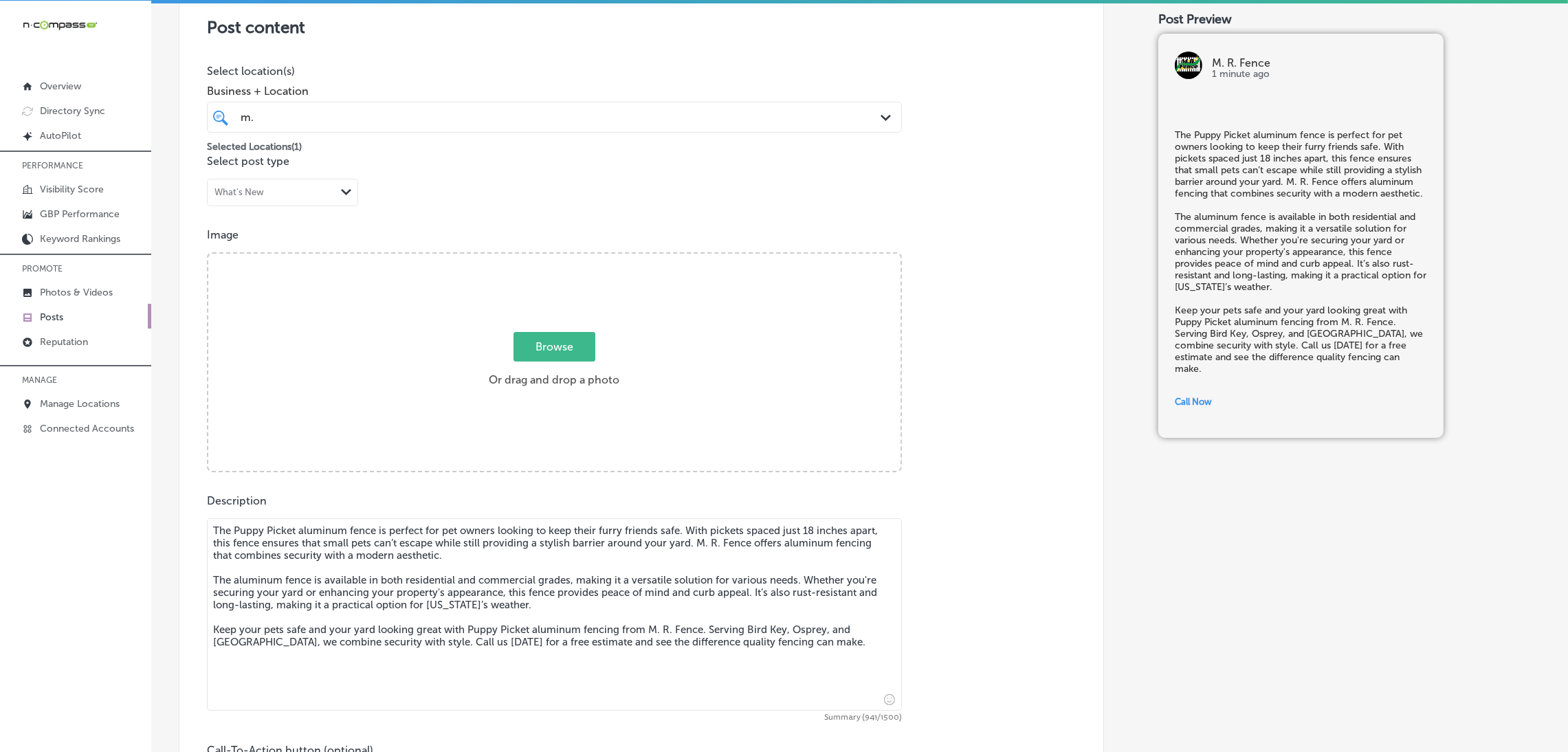
click at [527, 367] on label "Browse Or drag and drop a photo" at bounding box center [554, 363] width 141 height 60
click at [527, 257] on input "Browse Or drag and drop a photo" at bounding box center [554, 255] width 692 height 4
type input "C:\fakepath\M. R. Fence (7).jpg"
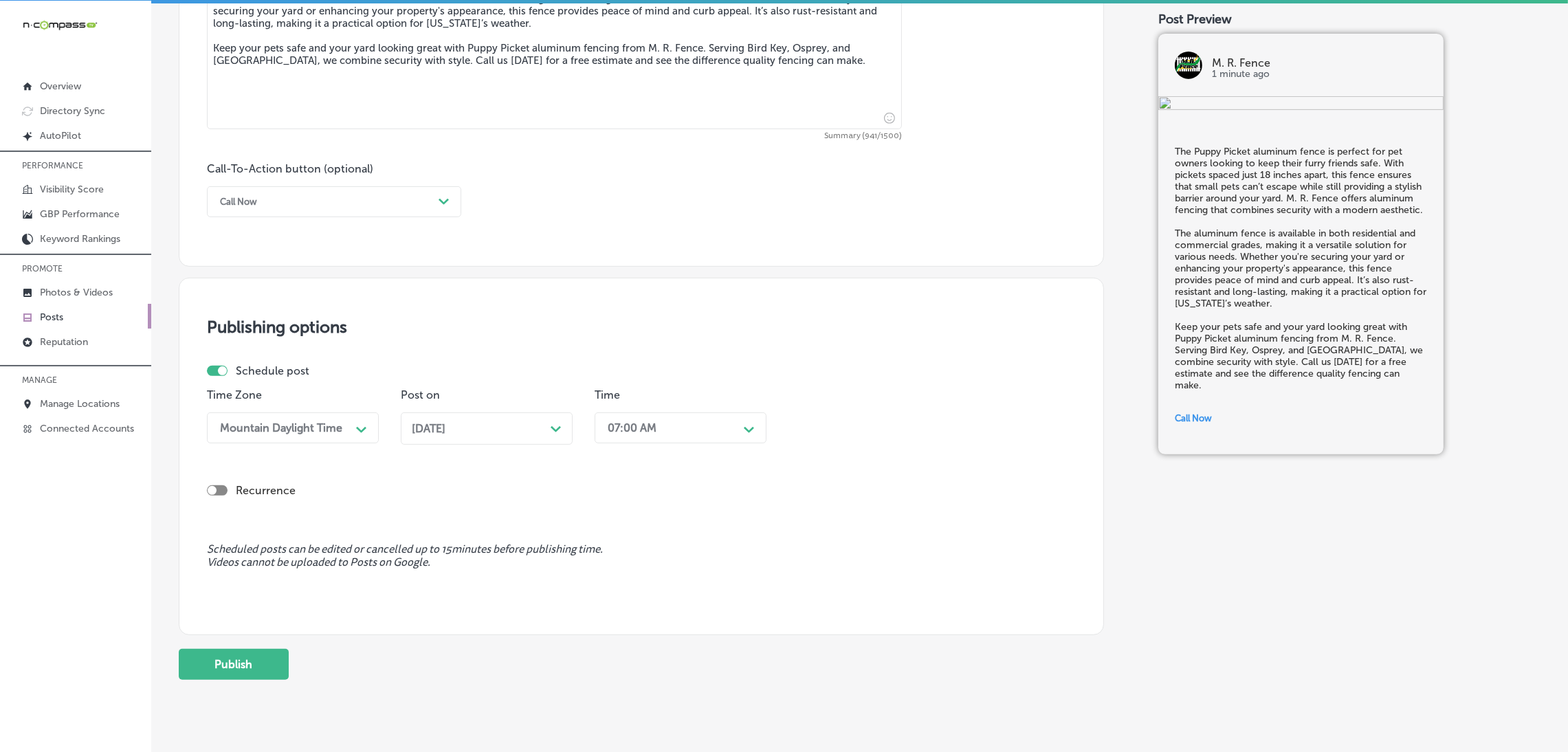
scroll to position [908, 0]
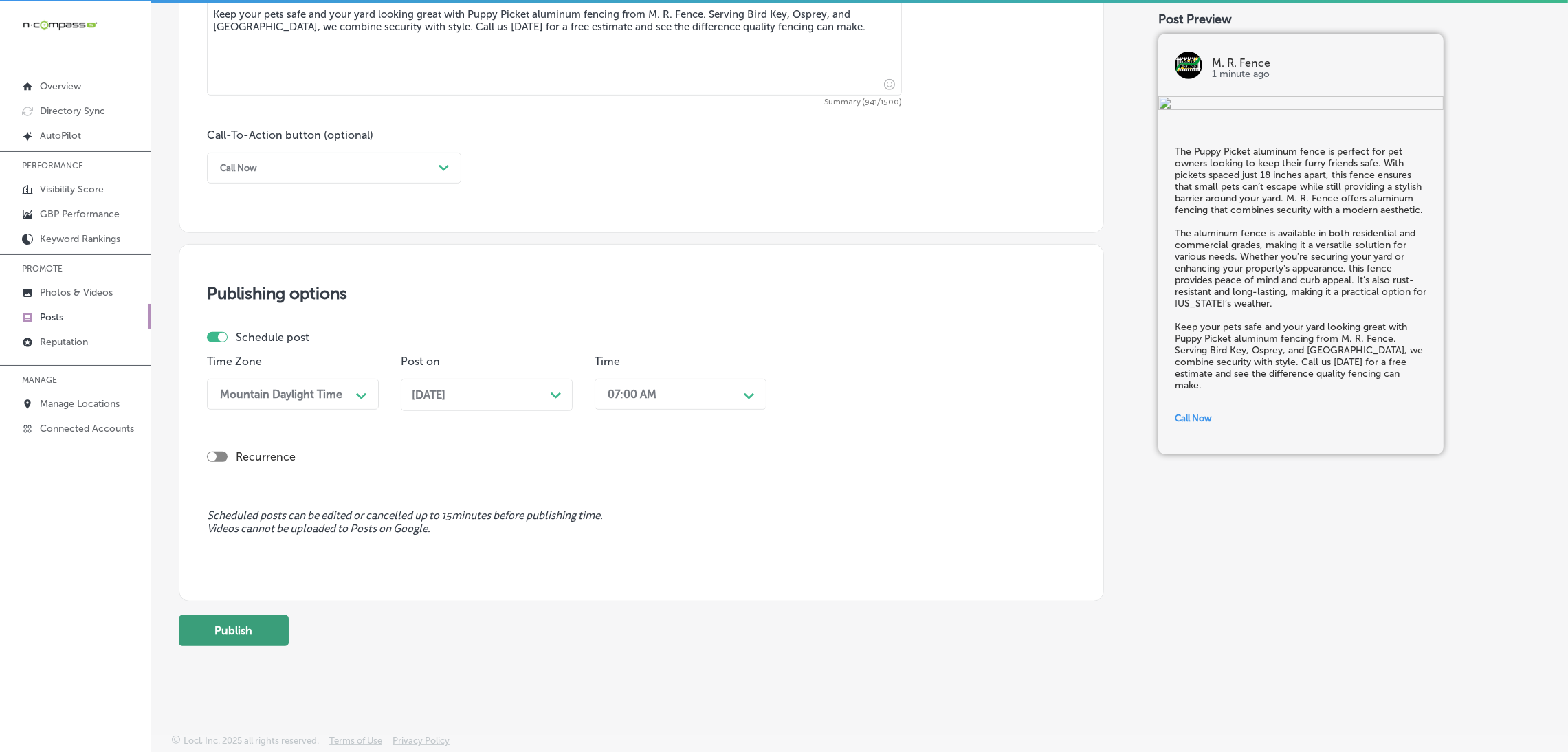
click at [257, 630] on button "Publish" at bounding box center [234, 630] width 110 height 31
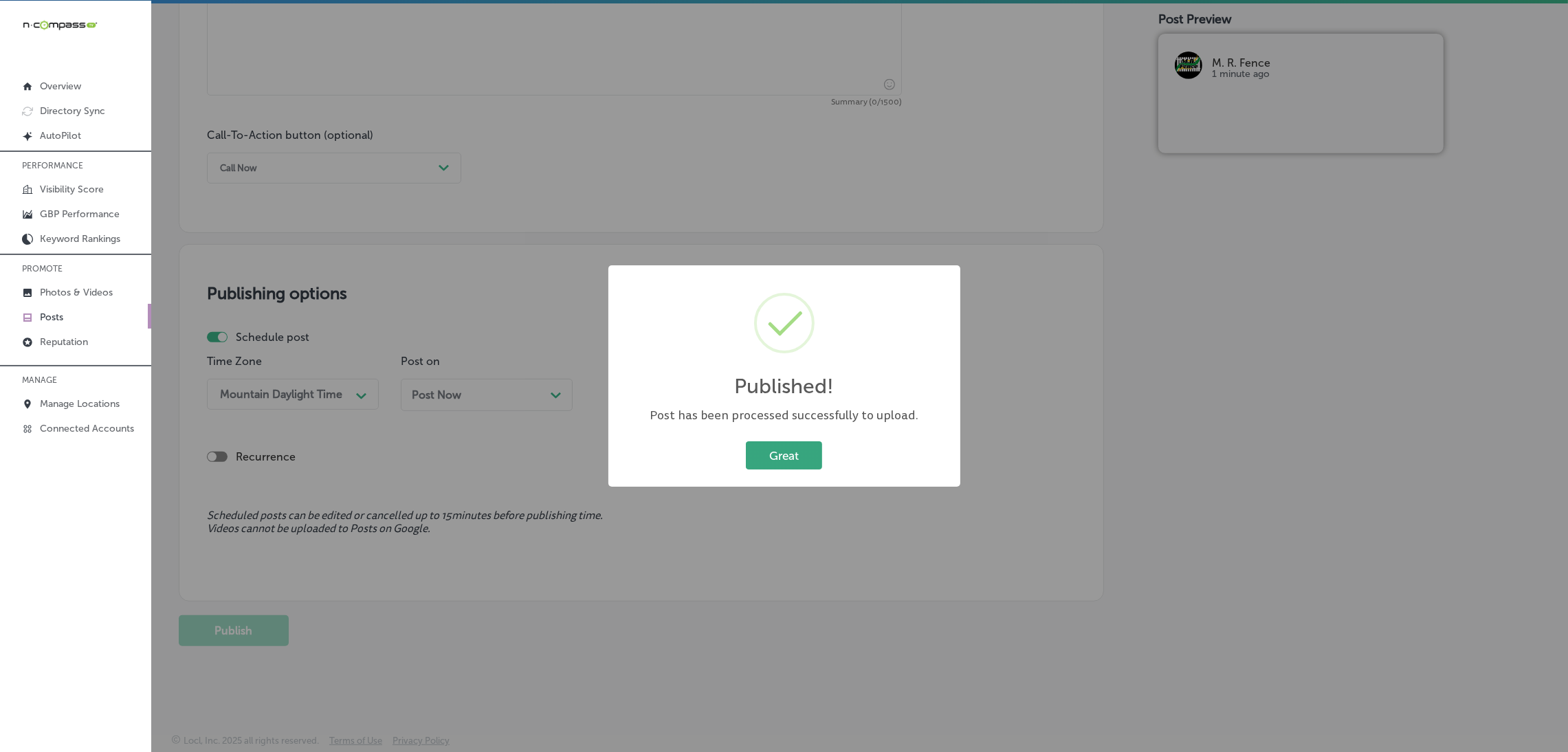
click at [777, 447] on button "Great" at bounding box center [783, 455] width 76 height 28
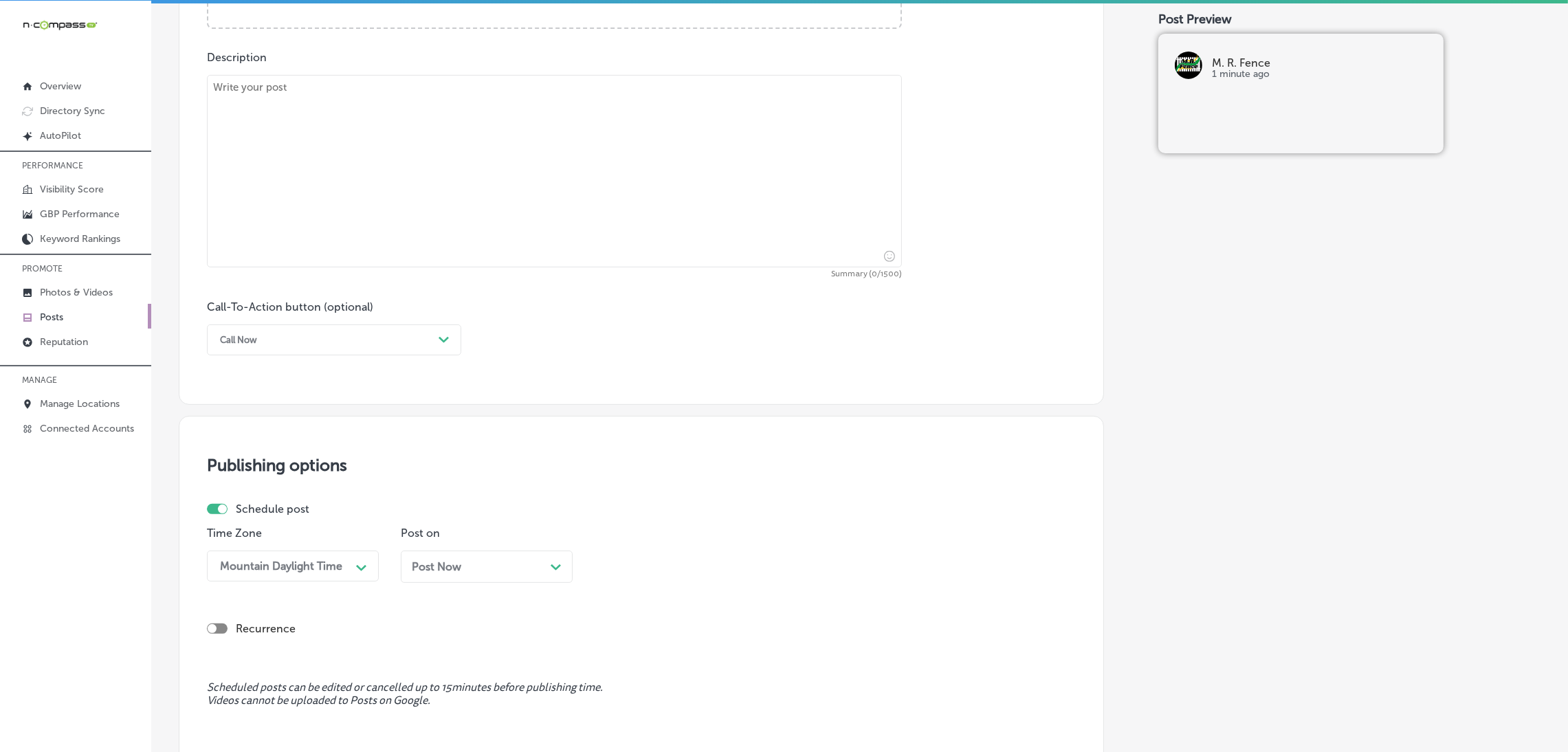
scroll to position [702, 0]
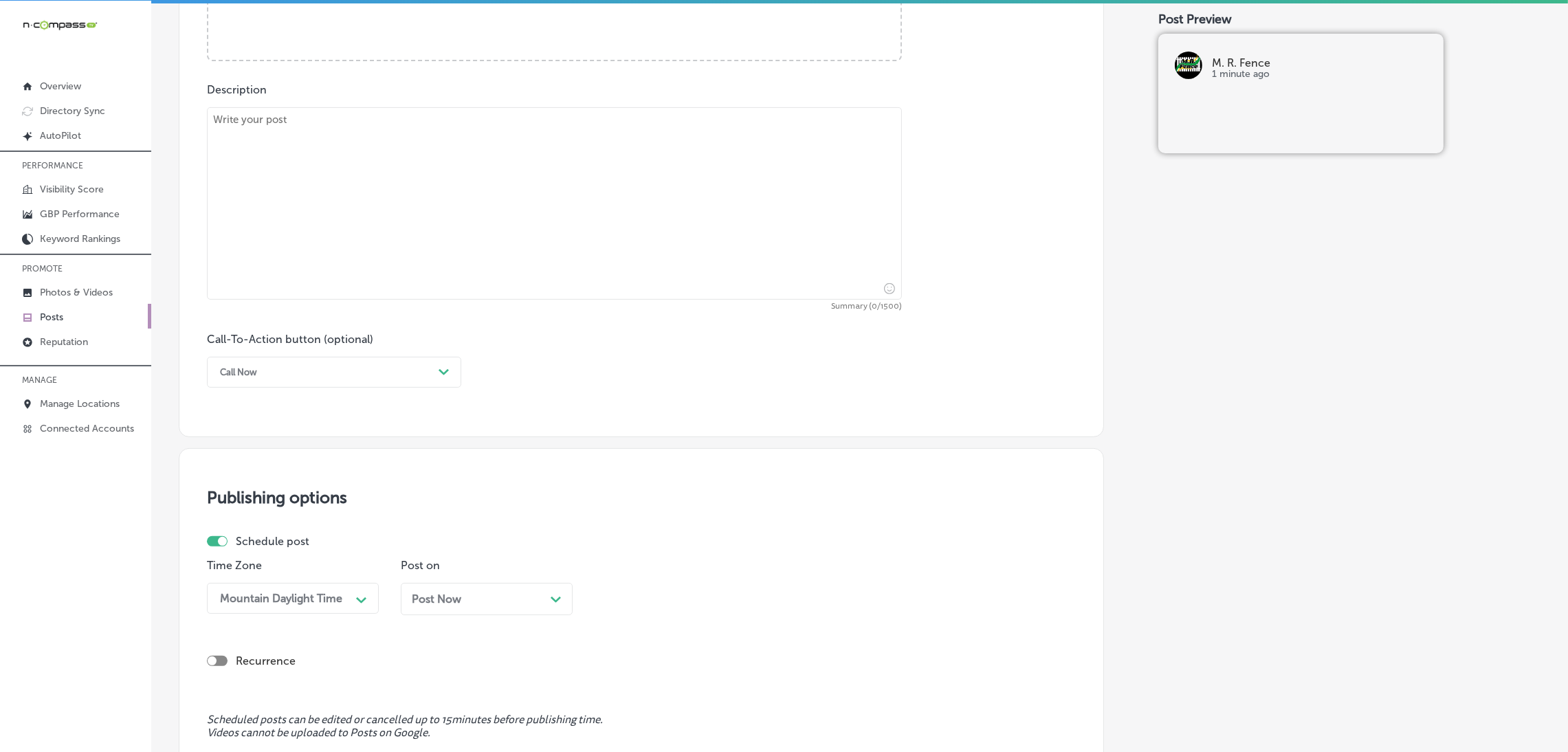
click at [376, 137] on textarea at bounding box center [554, 203] width 695 height 192
paste textarea "Vinyl fencing offers a low-maintenance, durable solution for homeowners who wan…"
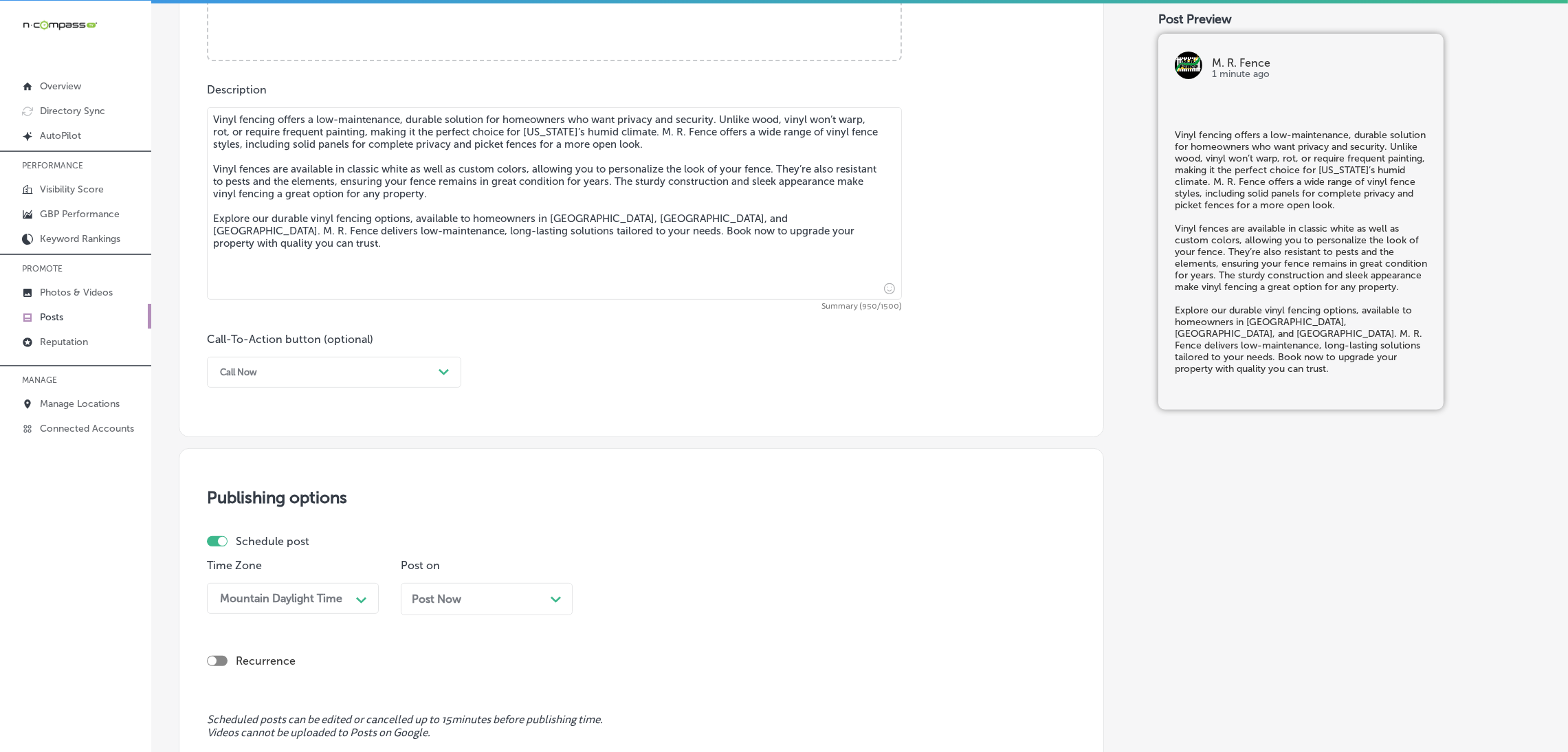
type textarea "Vinyl fencing offers a low-maintenance, durable solution for homeowners who wan…"
click at [242, 343] on label "Call-To-Action button (optional)" at bounding box center [290, 339] width 166 height 13
click at [252, 375] on div "Call Now" at bounding box center [238, 372] width 37 height 10
click at [236, 412] on div "Choose a Button Text" at bounding box center [334, 402] width 254 height 24
click at [258, 373] on div "Choose a Button Text" at bounding box center [264, 372] width 89 height 10
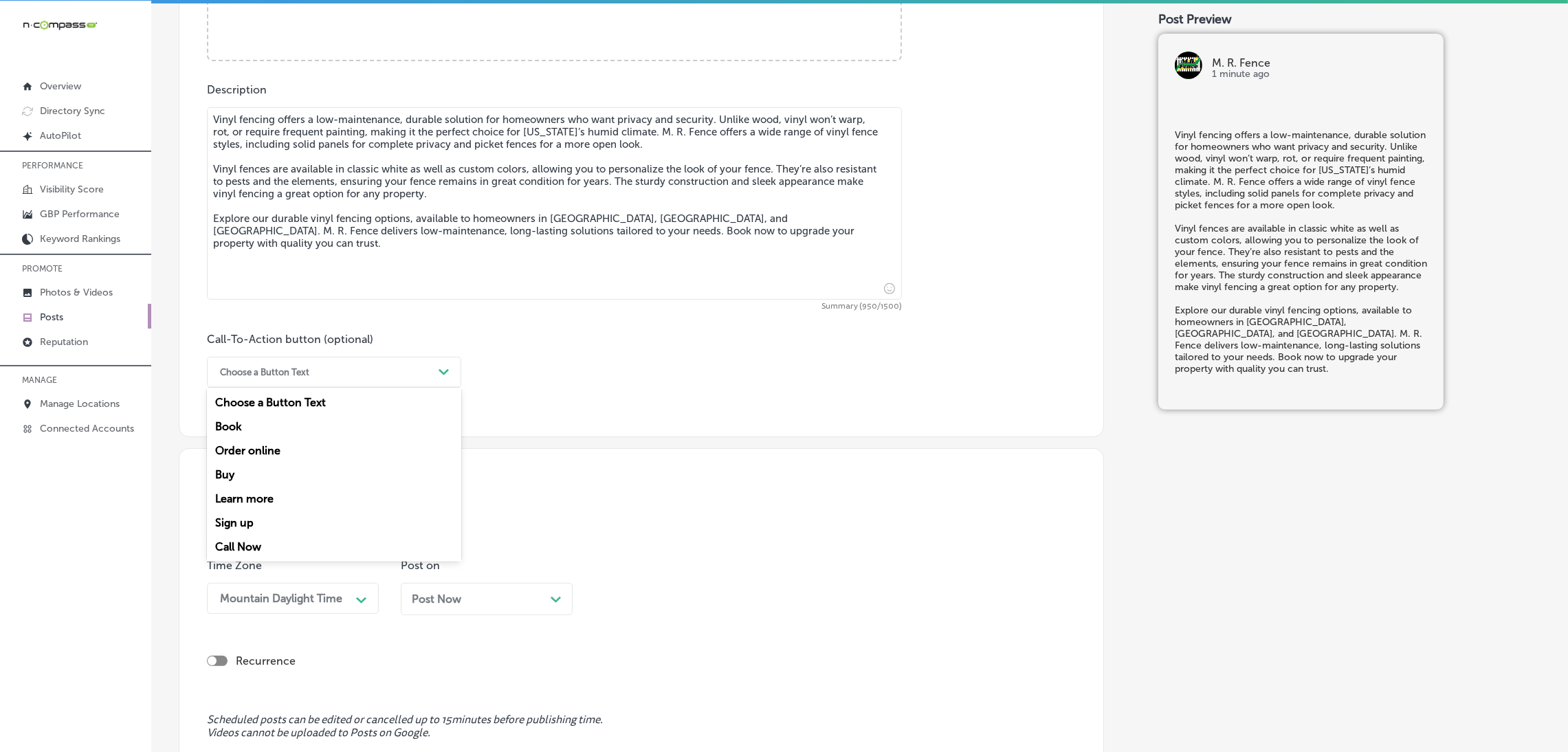
click at [239, 418] on div "Book" at bounding box center [334, 426] width 254 height 24
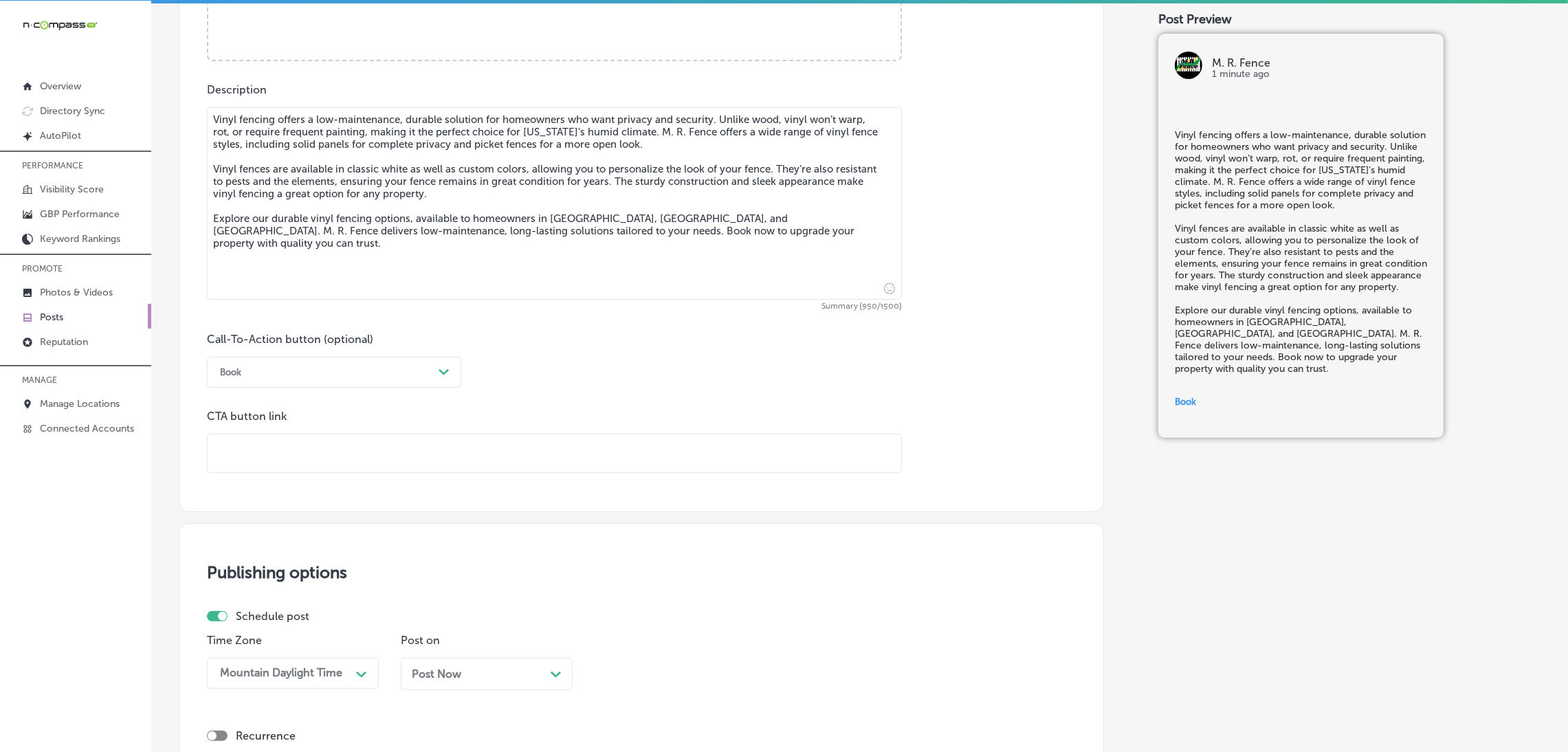
click at [262, 418] on p "CTA button link" at bounding box center [554, 416] width 695 height 13
click at [273, 456] on input "text" at bounding box center [554, 453] width 694 height 38
paste input "[URL][DOMAIN_NAME]"
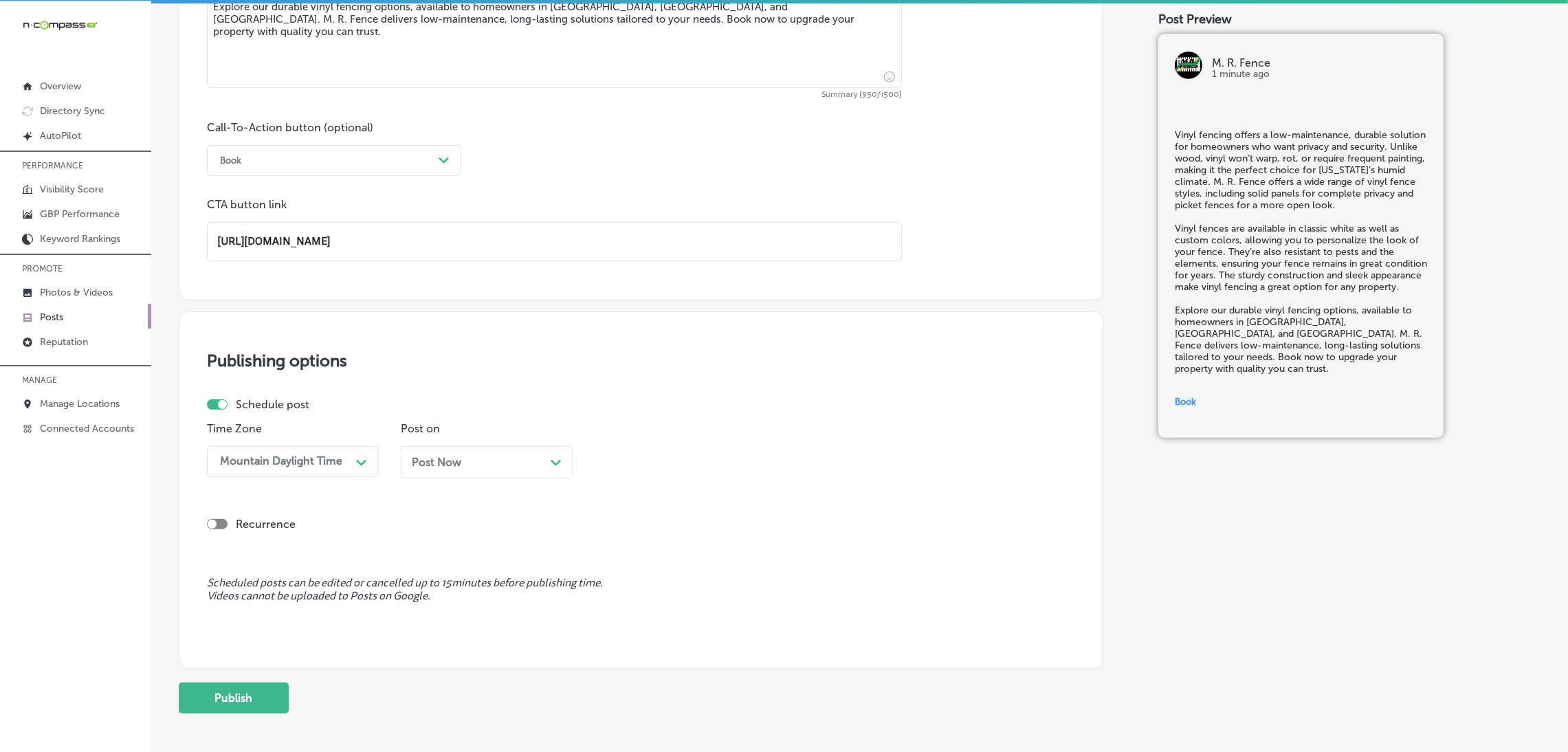
scroll to position [984, 0]
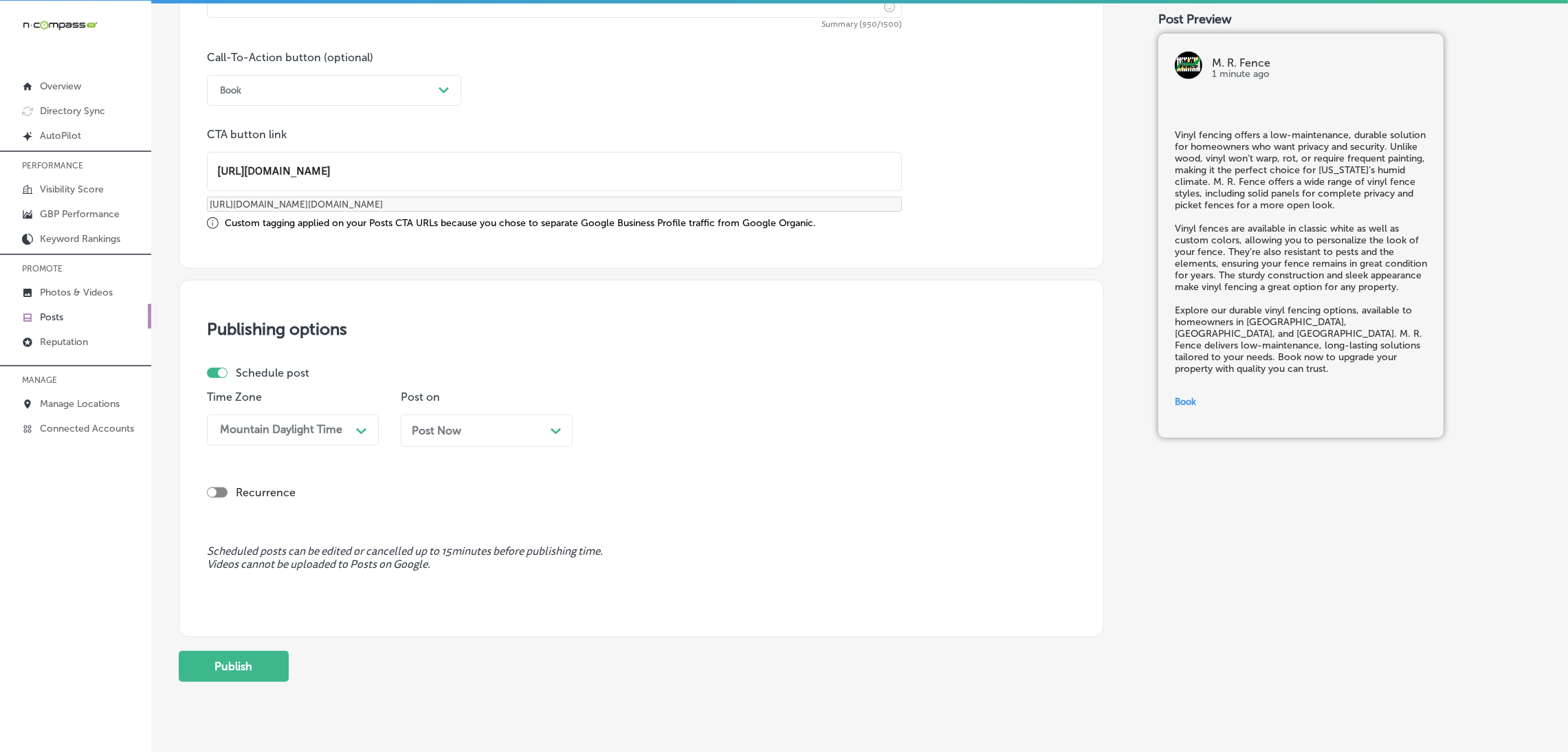
type input "[URL][DOMAIN_NAME]"
click at [454, 438] on div "Post Now Path Created with Sketch." at bounding box center [487, 430] width 172 height 32
click at [645, 425] on div "09:30 AM" at bounding box center [632, 429] width 49 height 13
click at [652, 521] on div "7:00 AM" at bounding box center [680, 516] width 172 height 24
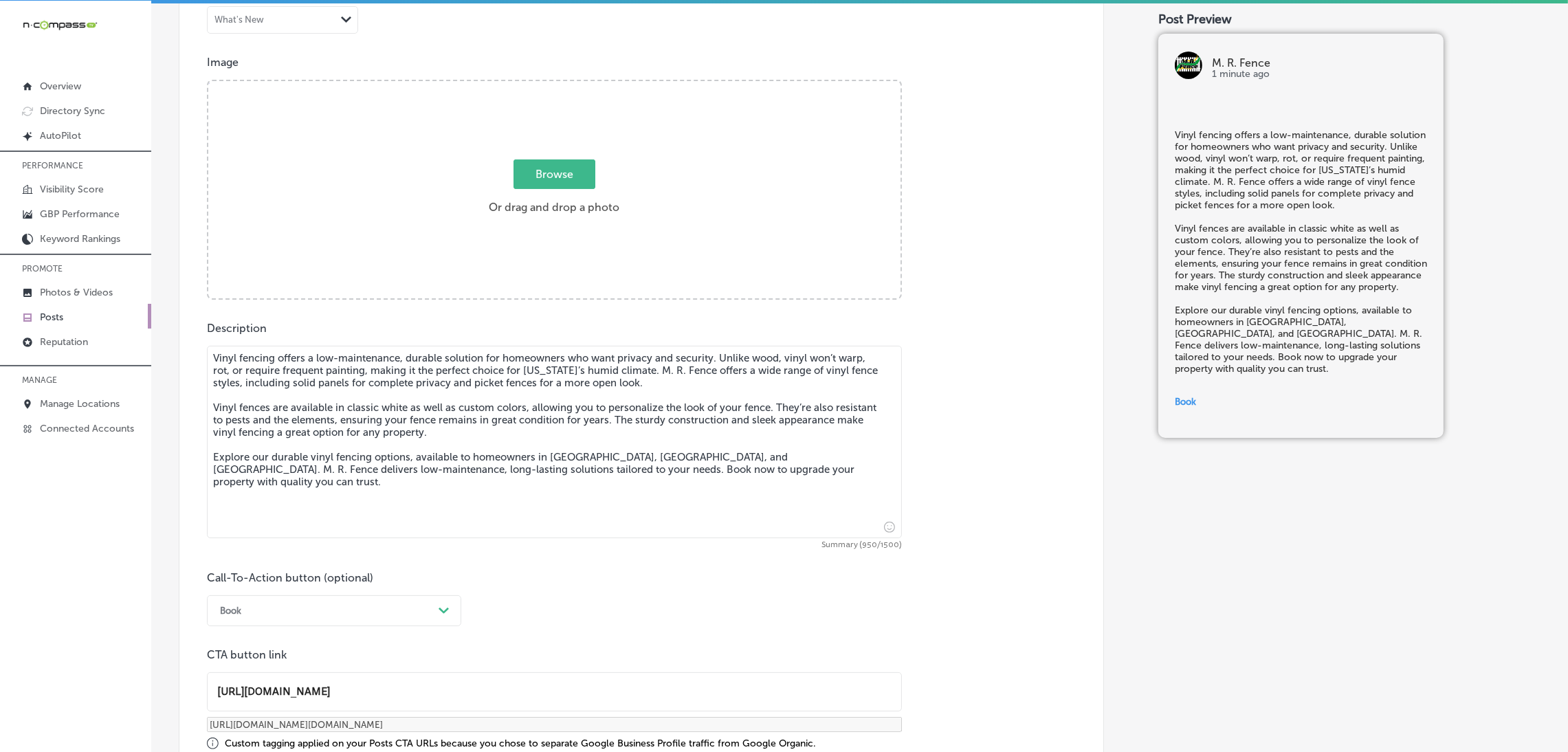
scroll to position [365, 0]
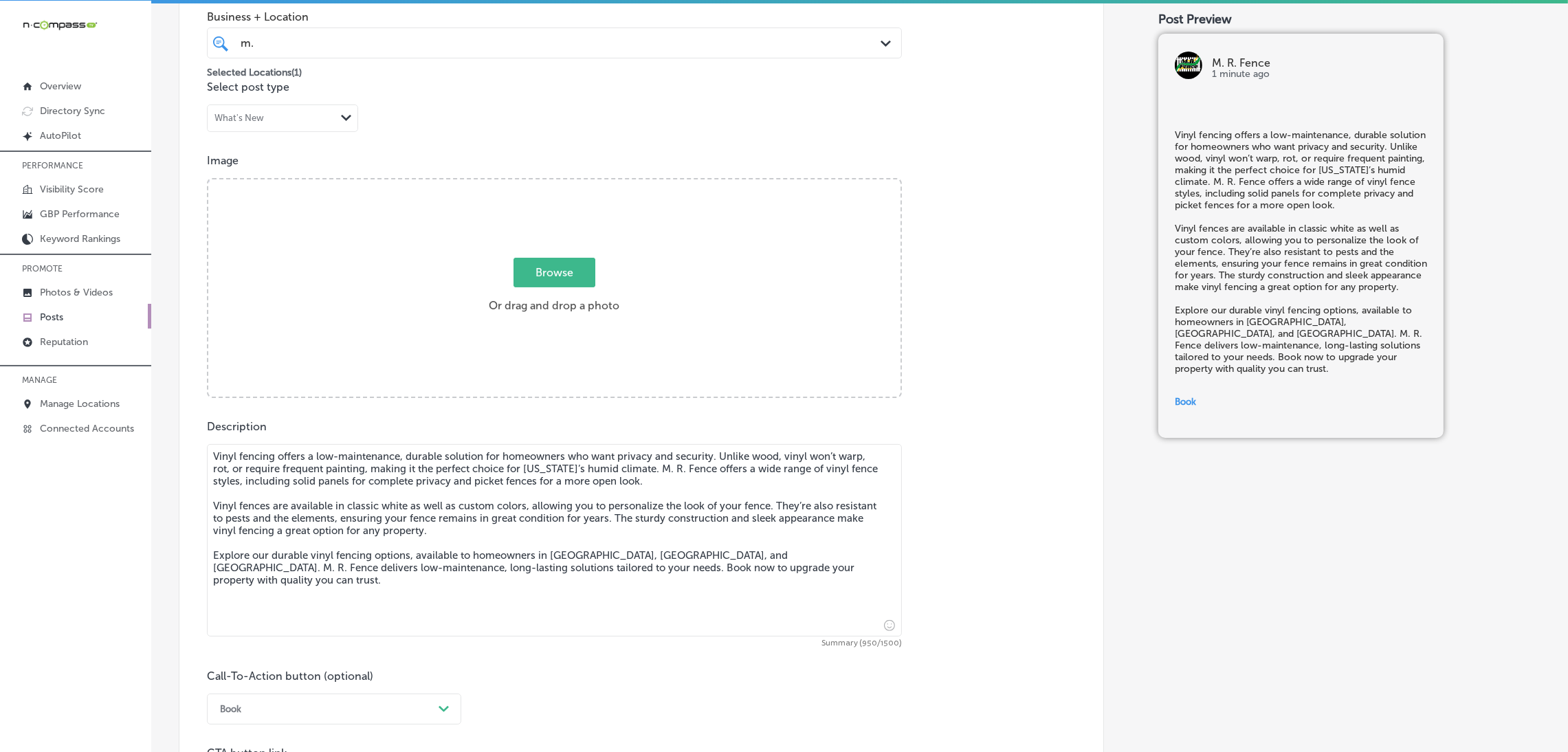
click at [592, 341] on div "Browse Or drag and drop a photo" at bounding box center [554, 290] width 692 height 220
click at [208, 180] on input "Browse Or drag and drop a photo" at bounding box center [554, 181] width 692 height 4
type input "C:\fakepath\M. R. Fence (6).jpg"
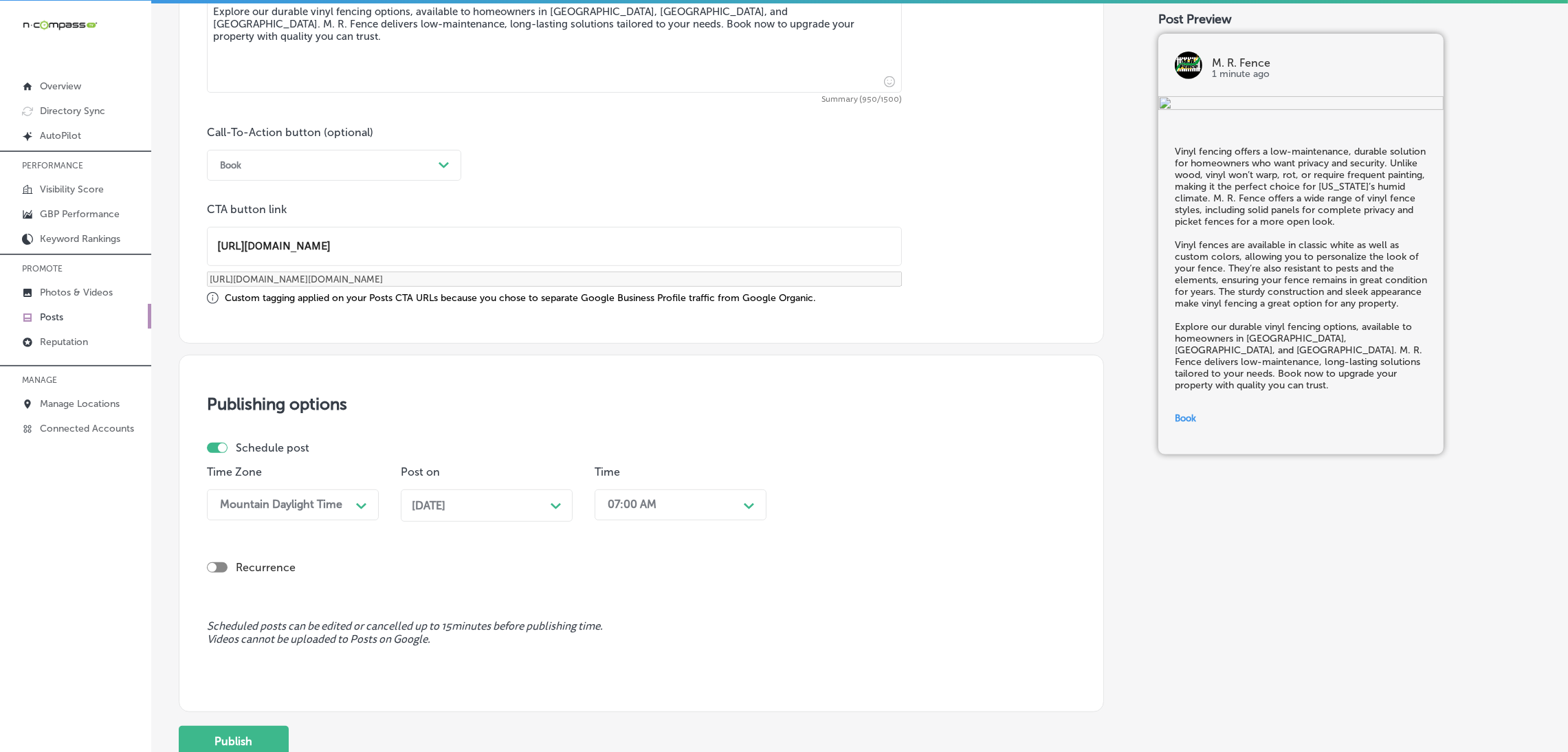
scroll to position [1021, 0]
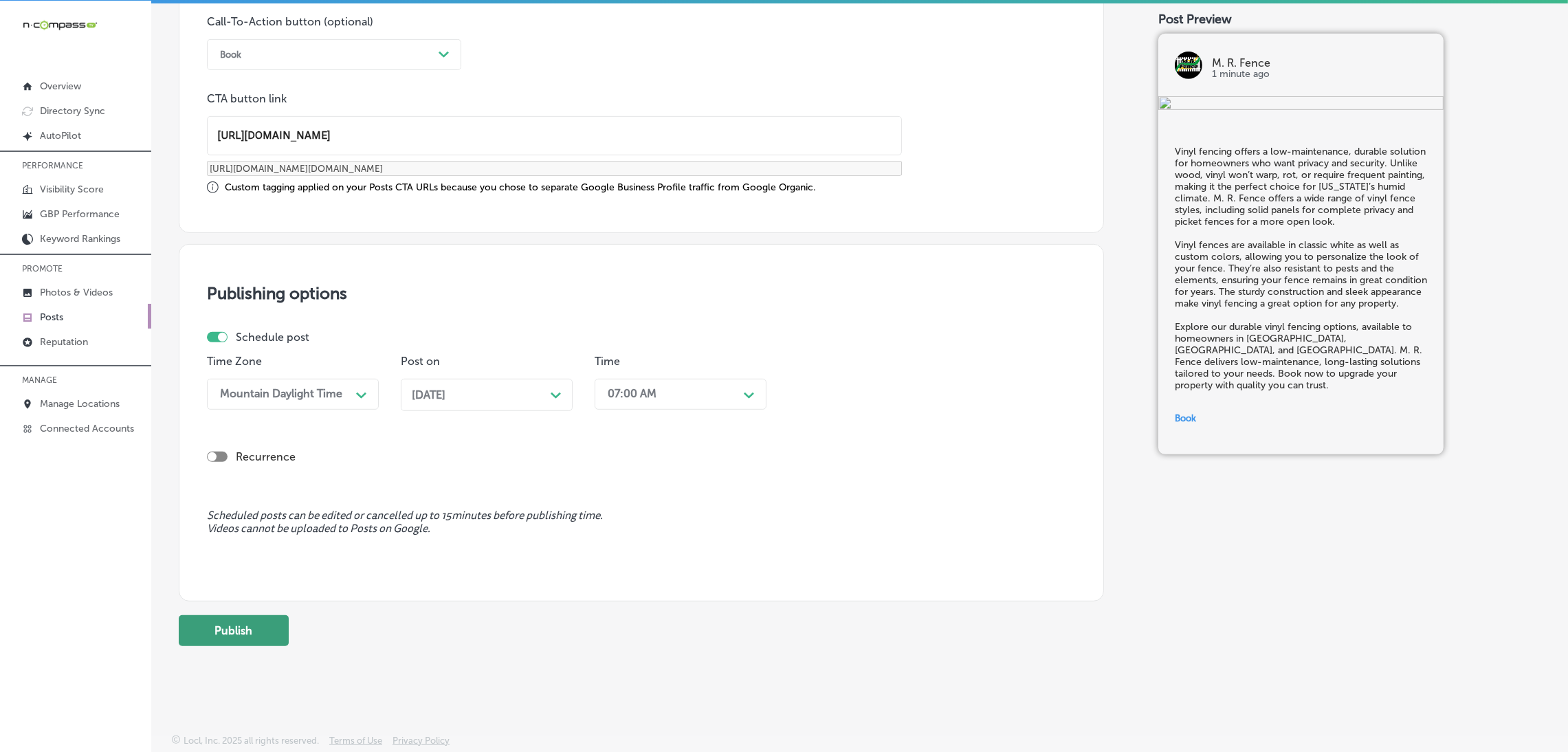
click at [250, 622] on button "Publish" at bounding box center [234, 630] width 110 height 31
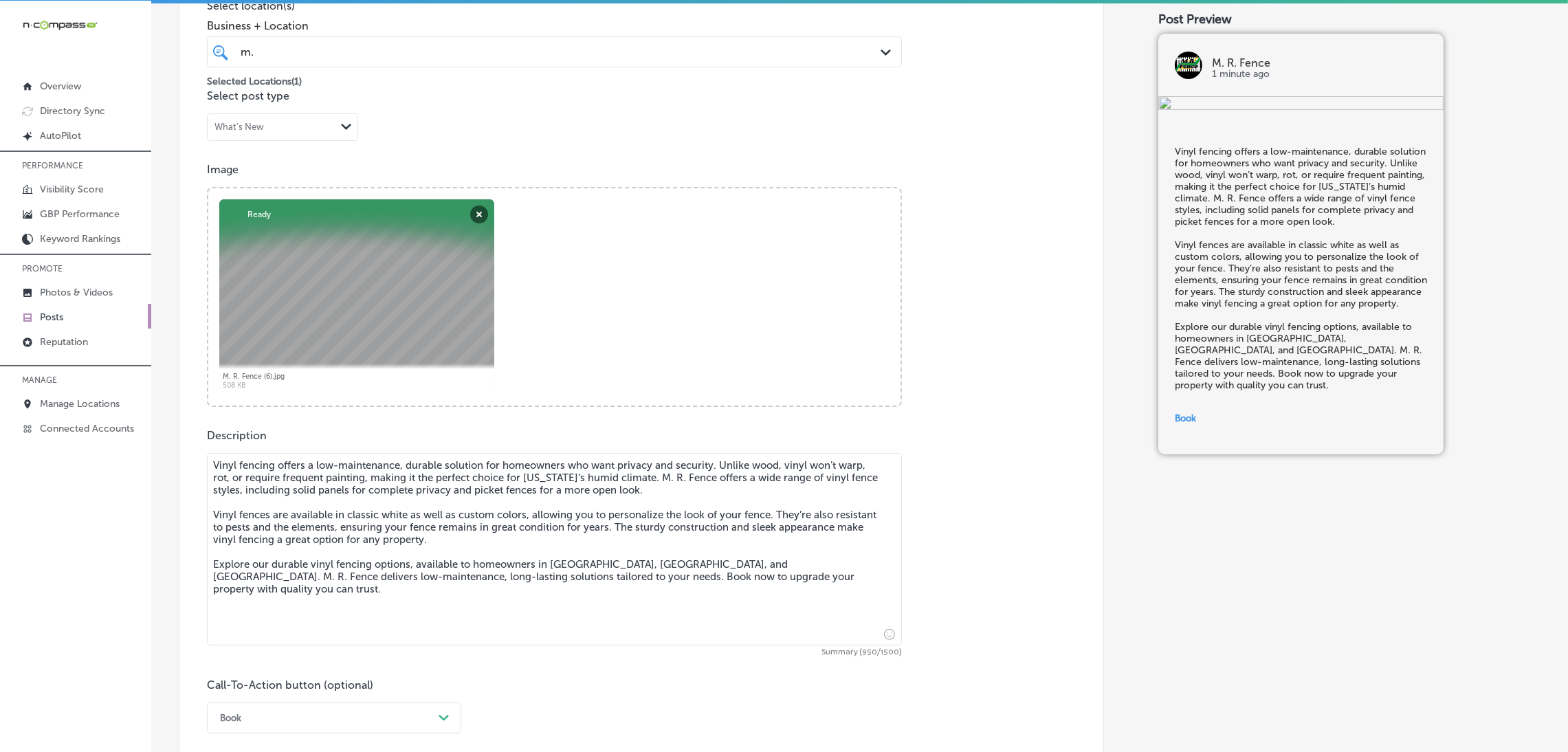
scroll to position [402, 0]
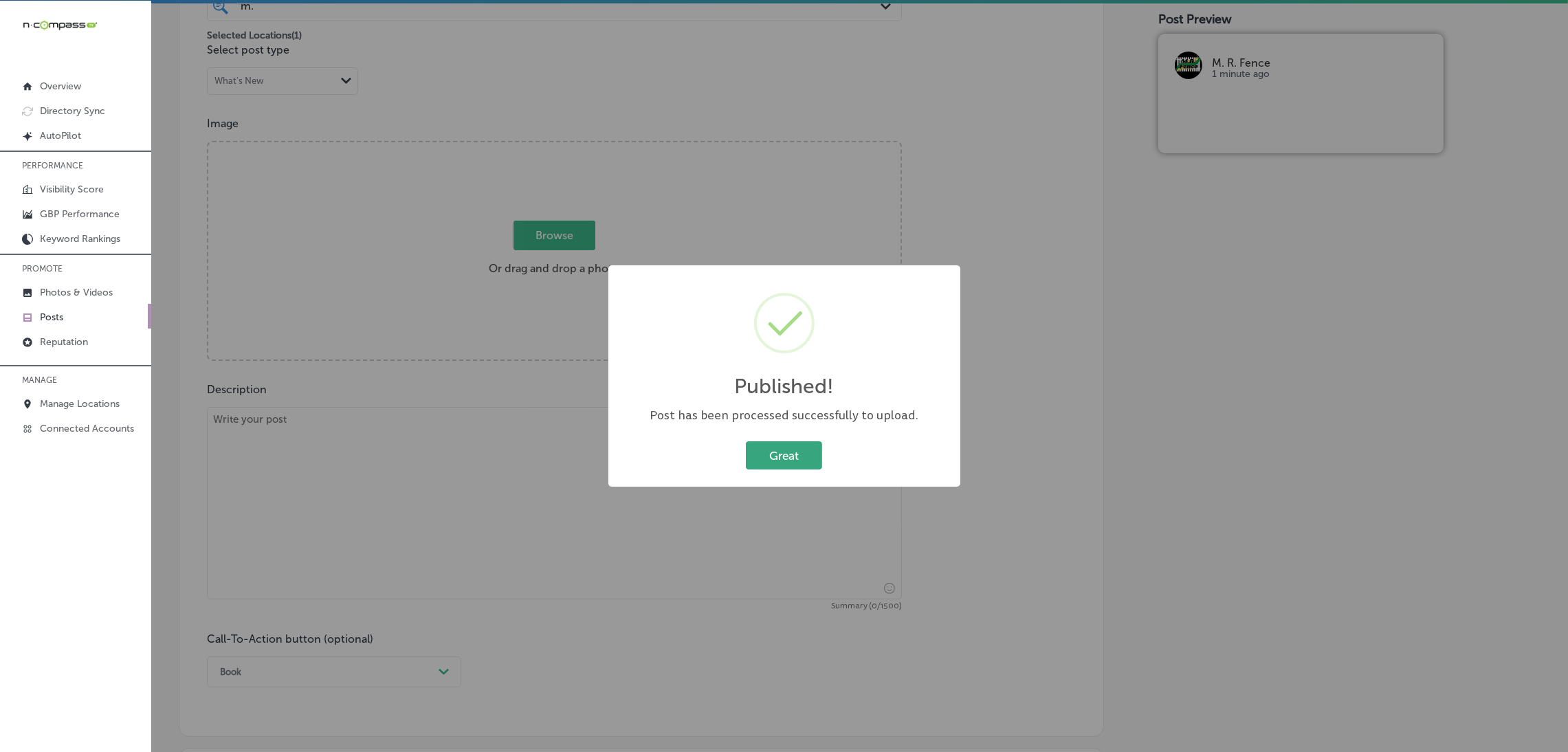
click at [784, 445] on button "Great" at bounding box center [783, 455] width 76 height 28
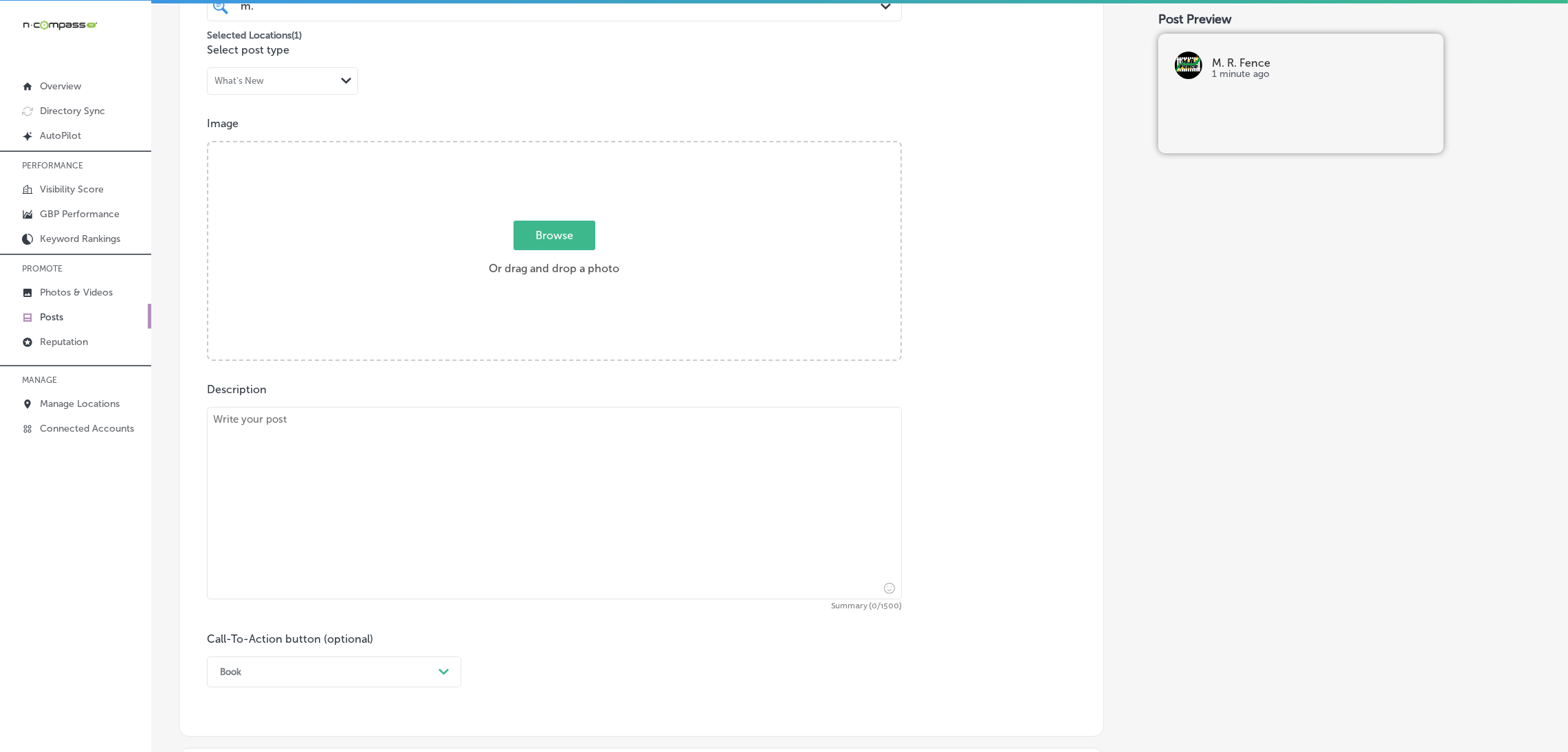
click at [556, 458] on textarea at bounding box center [554, 502] width 695 height 192
paste textarea "M. R. [PERSON_NAME] specializes in aluminum fencing that’s perfect for sloped y…"
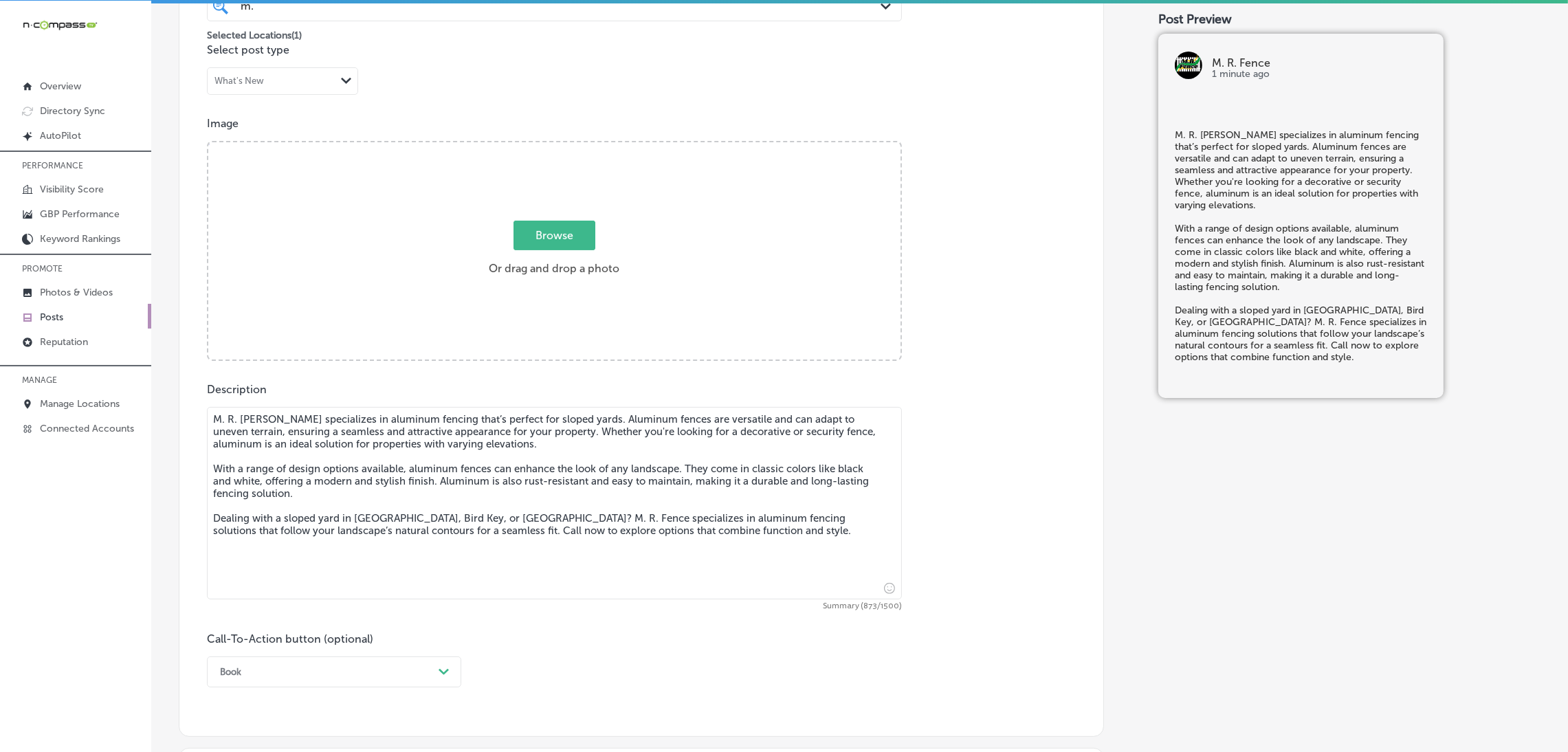
type textarea "M. R. [PERSON_NAME] specializes in aluminum fencing that’s perfect for sloped y…"
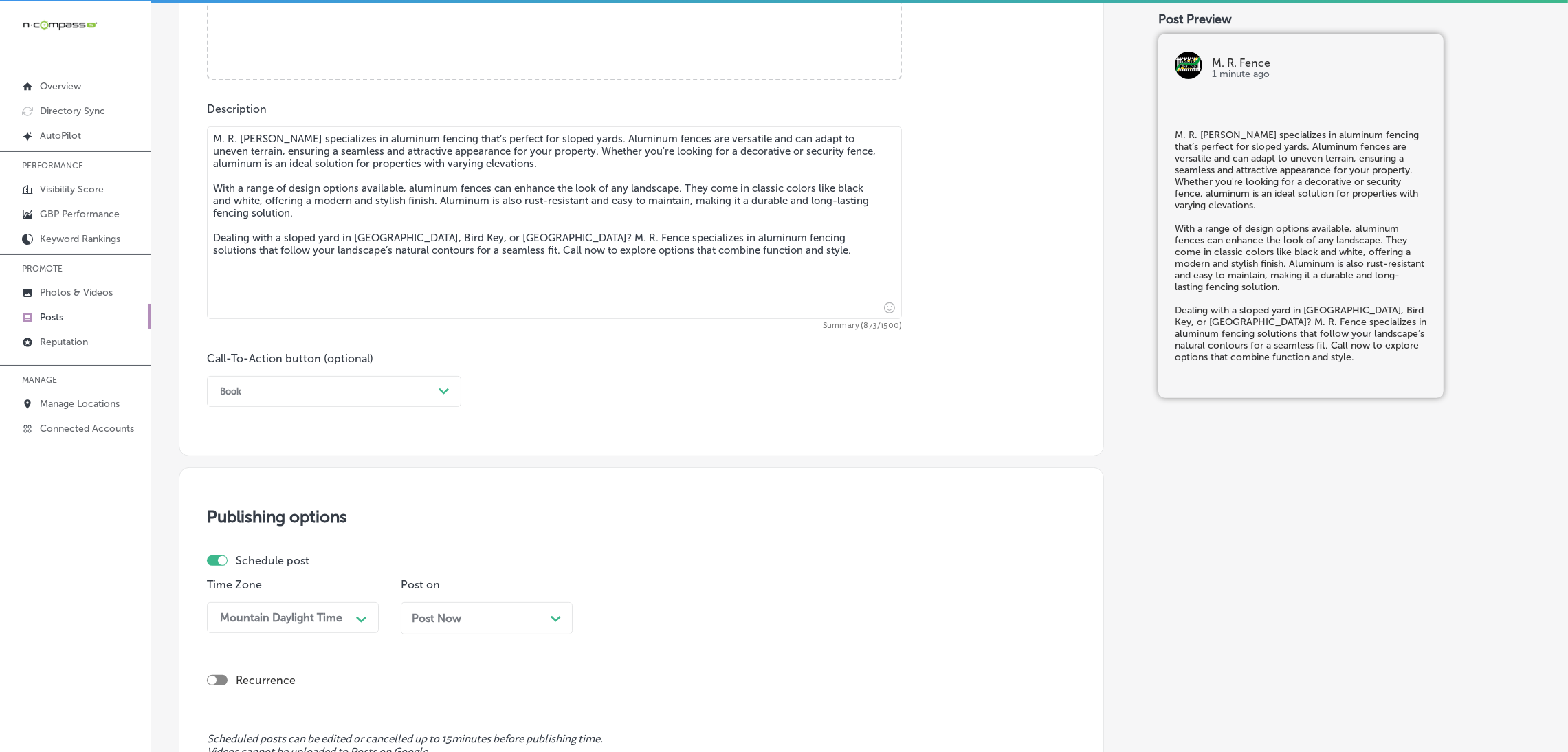
scroll to position [815, 0]
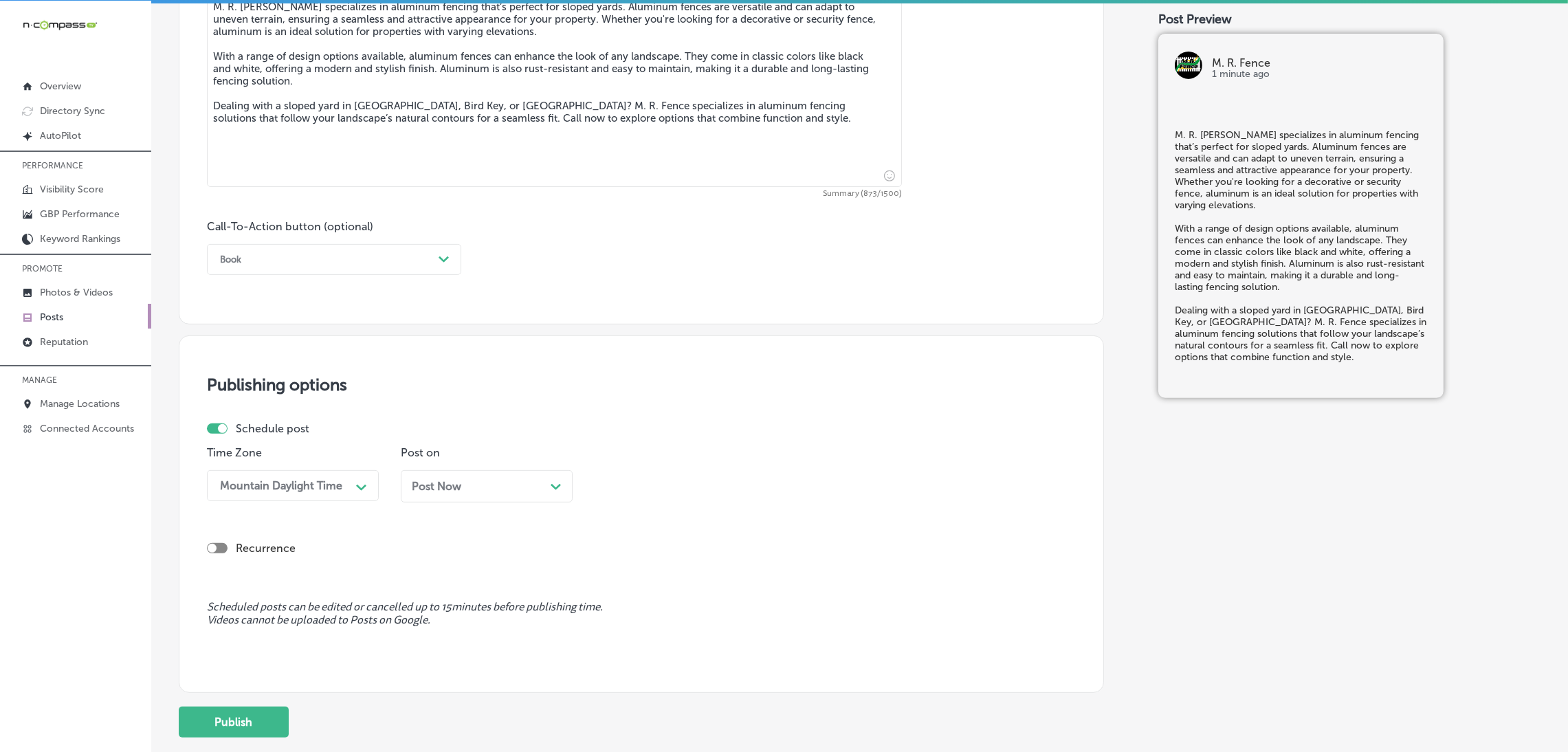
click at [268, 274] on div "Book Path Created with Sketch." at bounding box center [334, 259] width 254 height 31
click at [275, 434] on div "Call Now" at bounding box center [334, 434] width 254 height 24
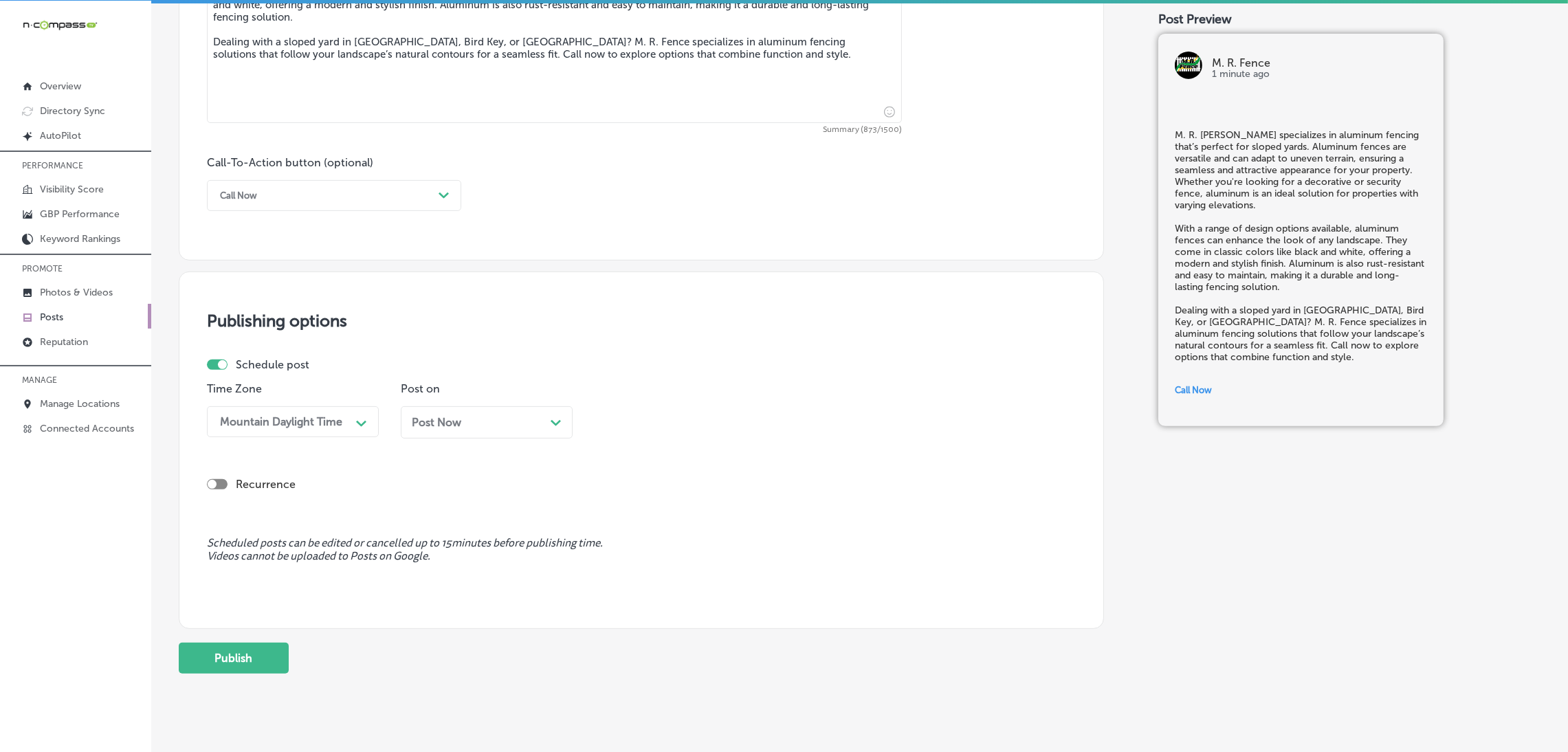
scroll to position [908, 0]
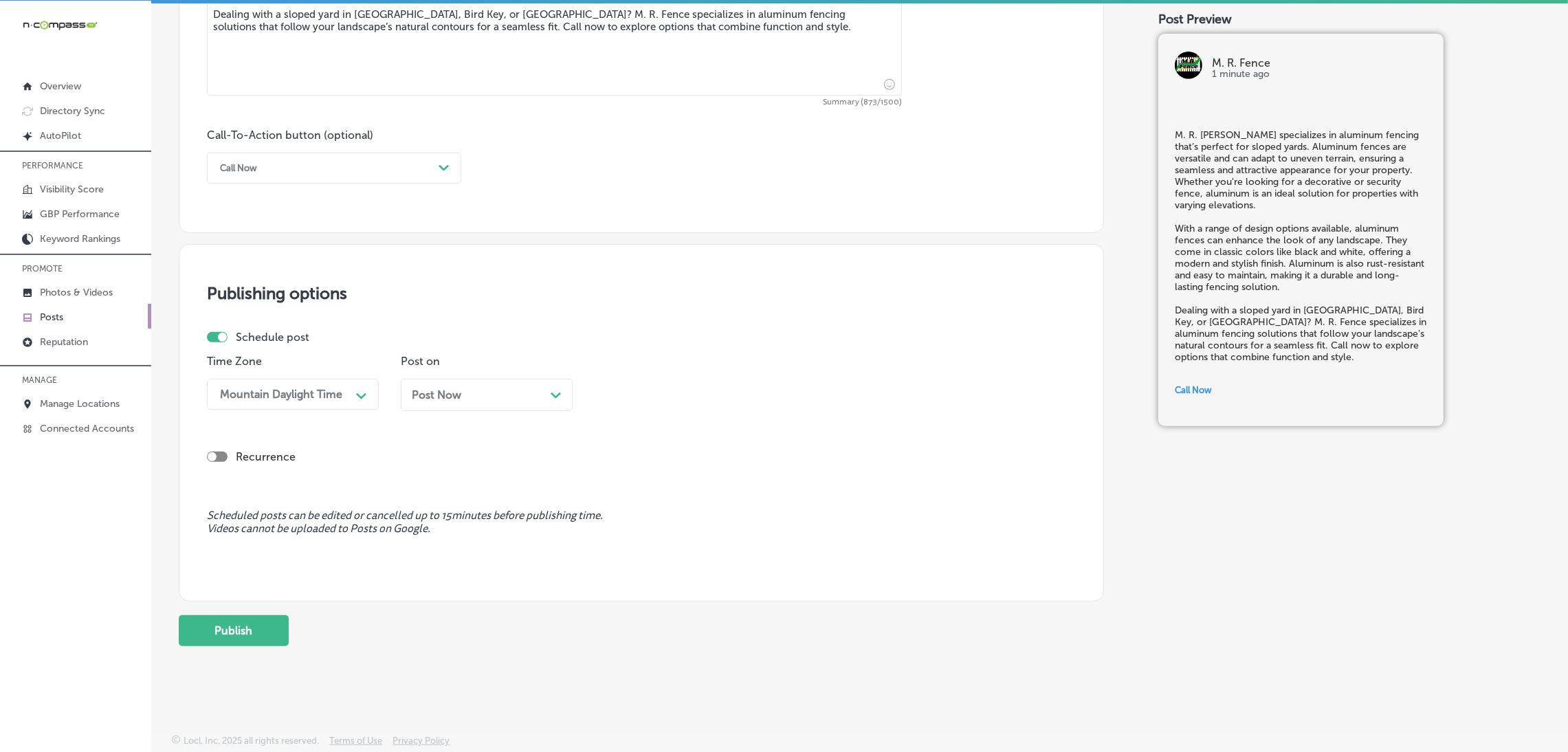
click at [451, 389] on span "Post Now" at bounding box center [436, 395] width 49 height 13
click at [684, 392] on div "09:30 AM" at bounding box center [669, 394] width 137 height 24
click at [629, 586] on div "7:00 AM" at bounding box center [680, 583] width 172 height 24
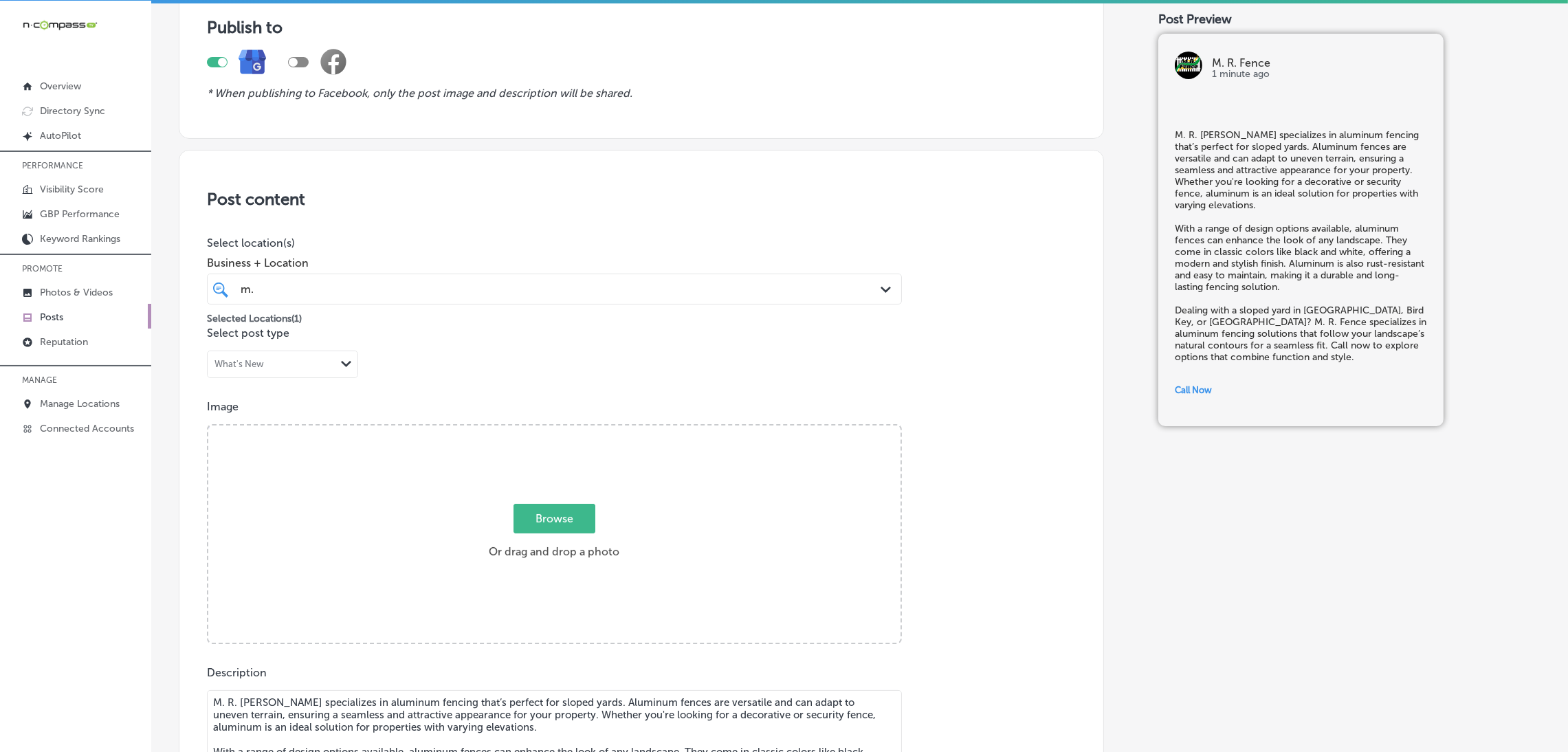
scroll to position [83, 0]
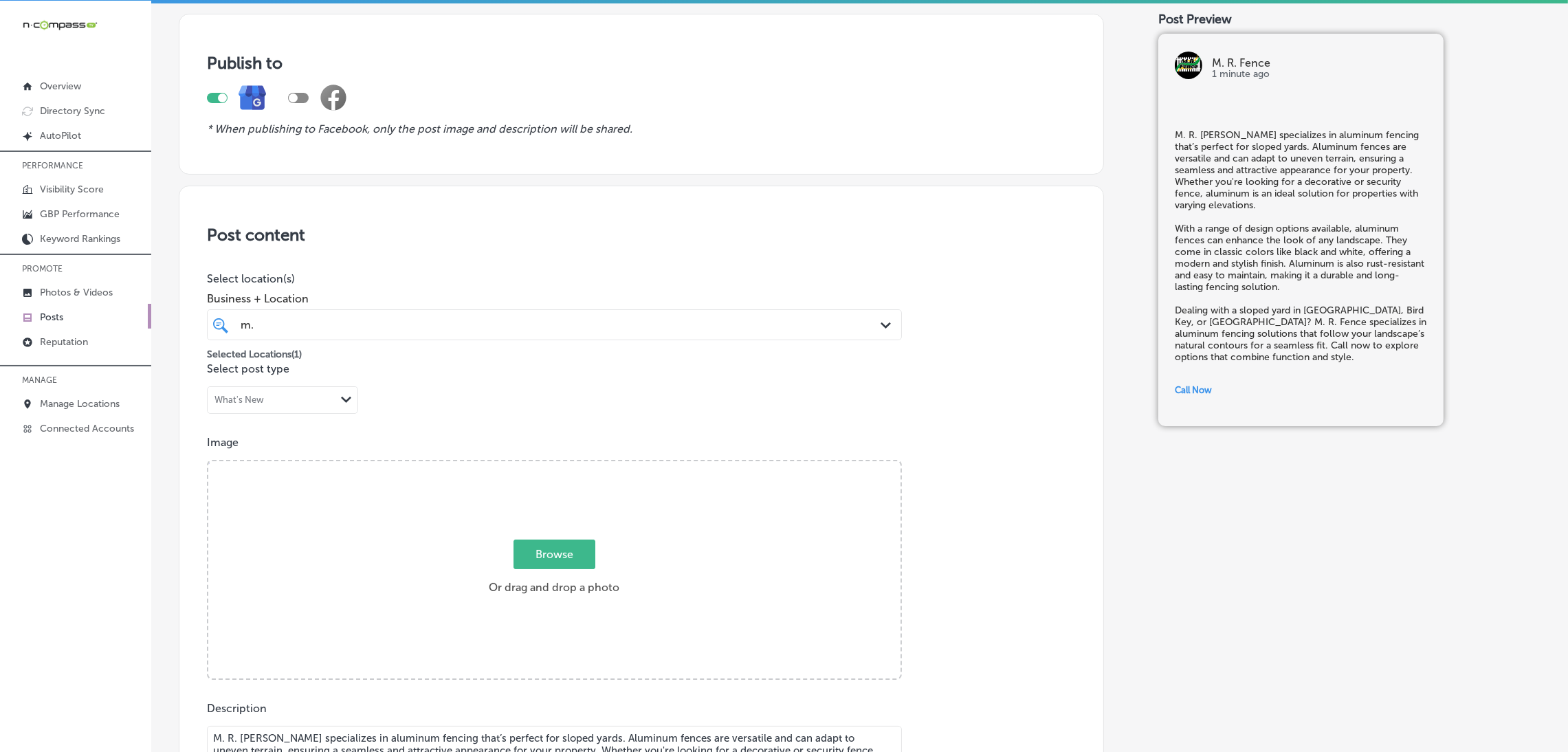
click at [566, 479] on div "Browse Or drag and drop a photo" at bounding box center [554, 571] width 692 height 220
click at [208, 462] on input "Browse Or drag and drop a photo" at bounding box center [554, 463] width 692 height 4
type input "C:\fakepath\M. R. Fence (5).jpg"
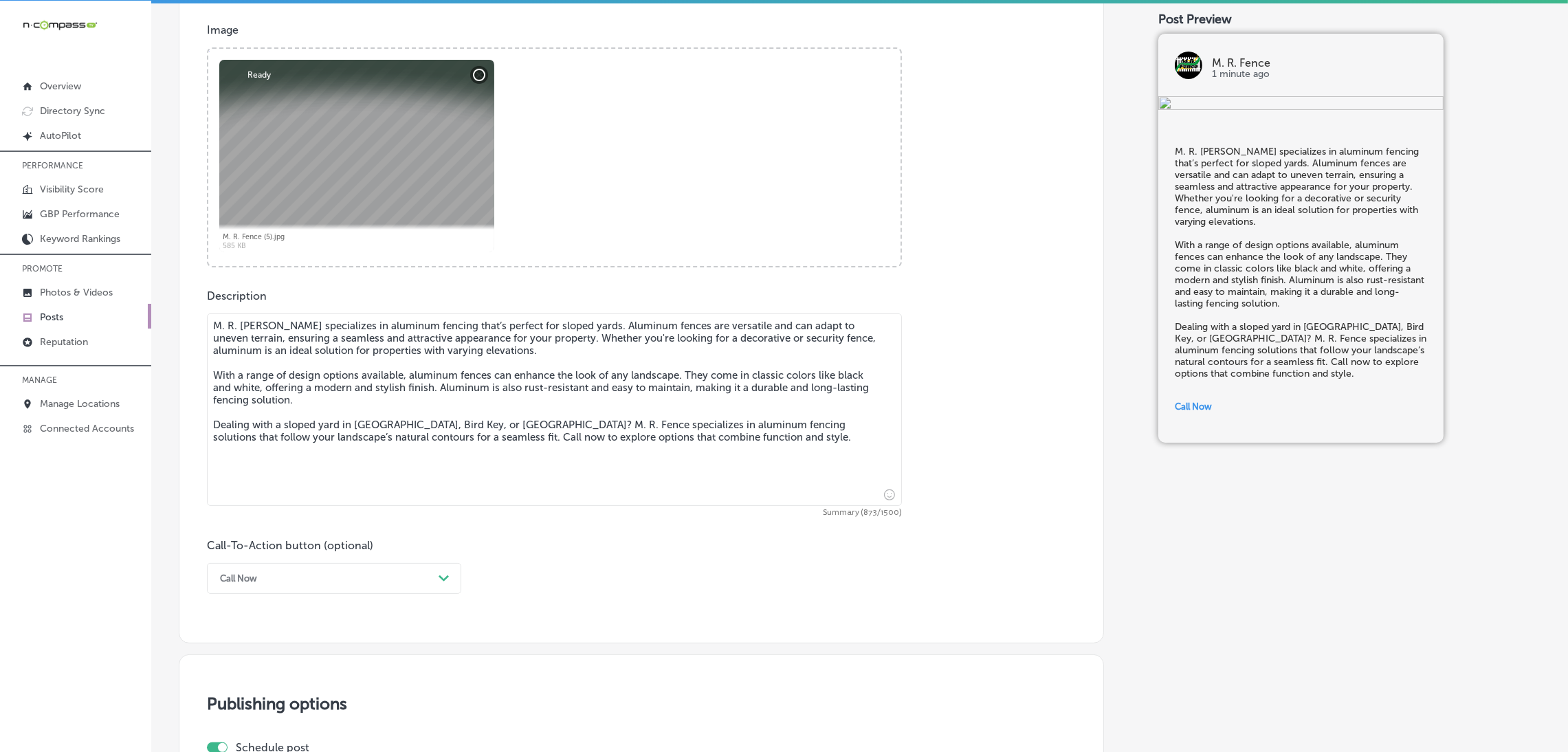
scroll to position [908, 0]
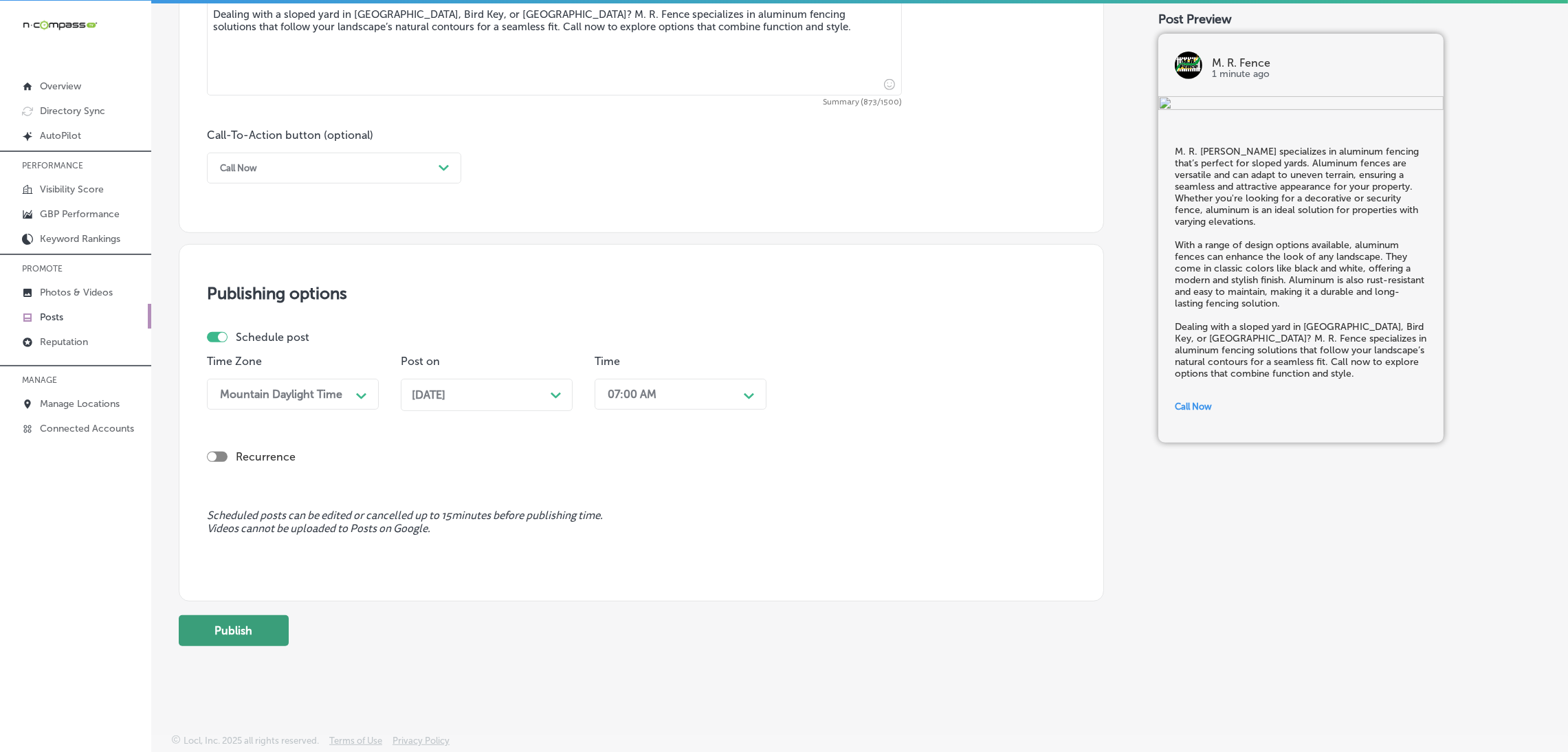
click at [249, 636] on button "Publish" at bounding box center [234, 630] width 110 height 31
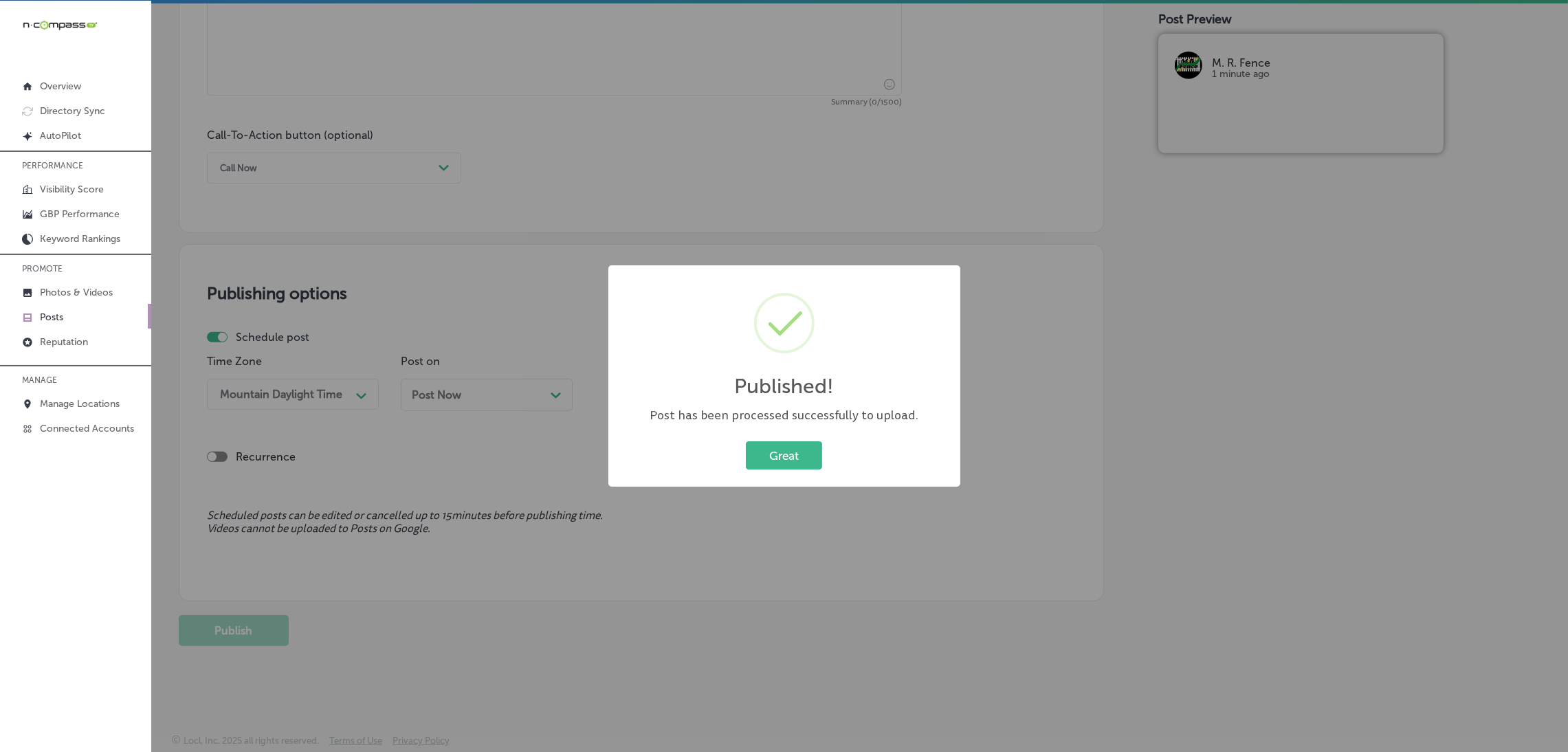
scroll to position [0, 0]
click at [775, 479] on div "Published! × Post has been processed successfully to upload. Great Cancel" at bounding box center [784, 376] width 352 height 222
click at [785, 463] on button "Great" at bounding box center [783, 455] width 76 height 28
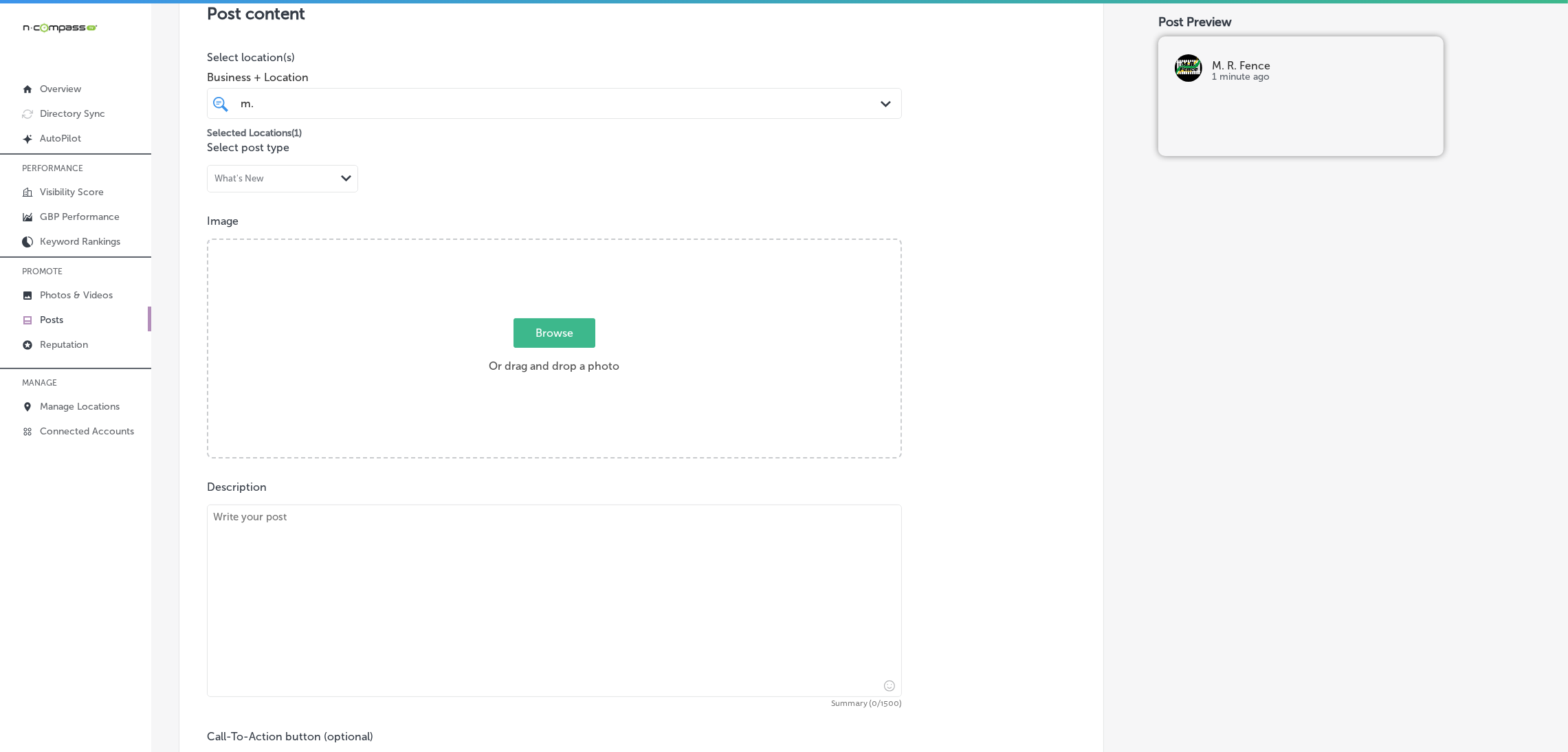
scroll to position [290, 0]
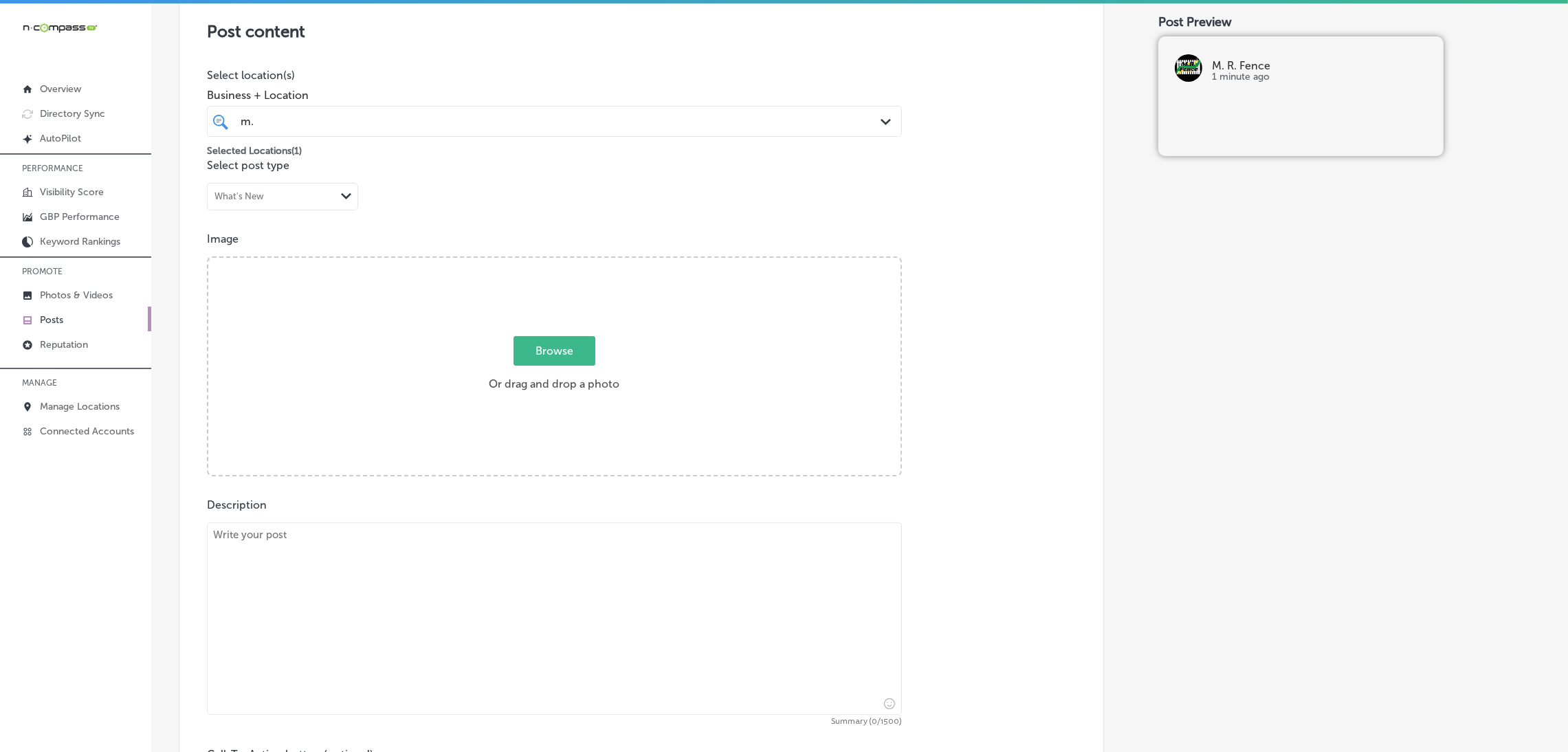
click at [402, 574] on textarea at bounding box center [554, 619] width 695 height 192
paste textarea "For businesses needing high security, M. R. Fence offers commercial aluminum se…"
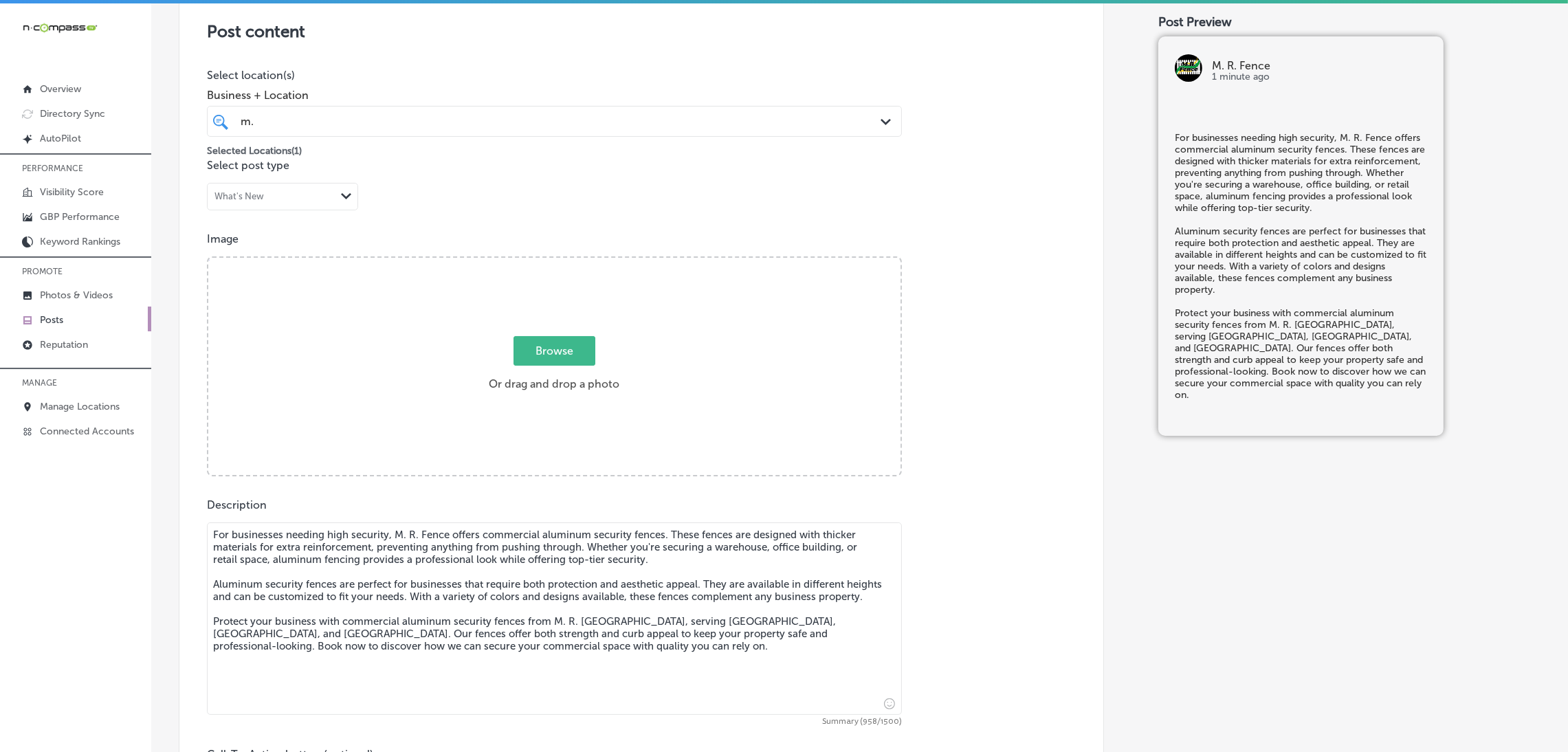
type textarea "For businesses needing high security, M. R. Fence offers commercial aluminum se…"
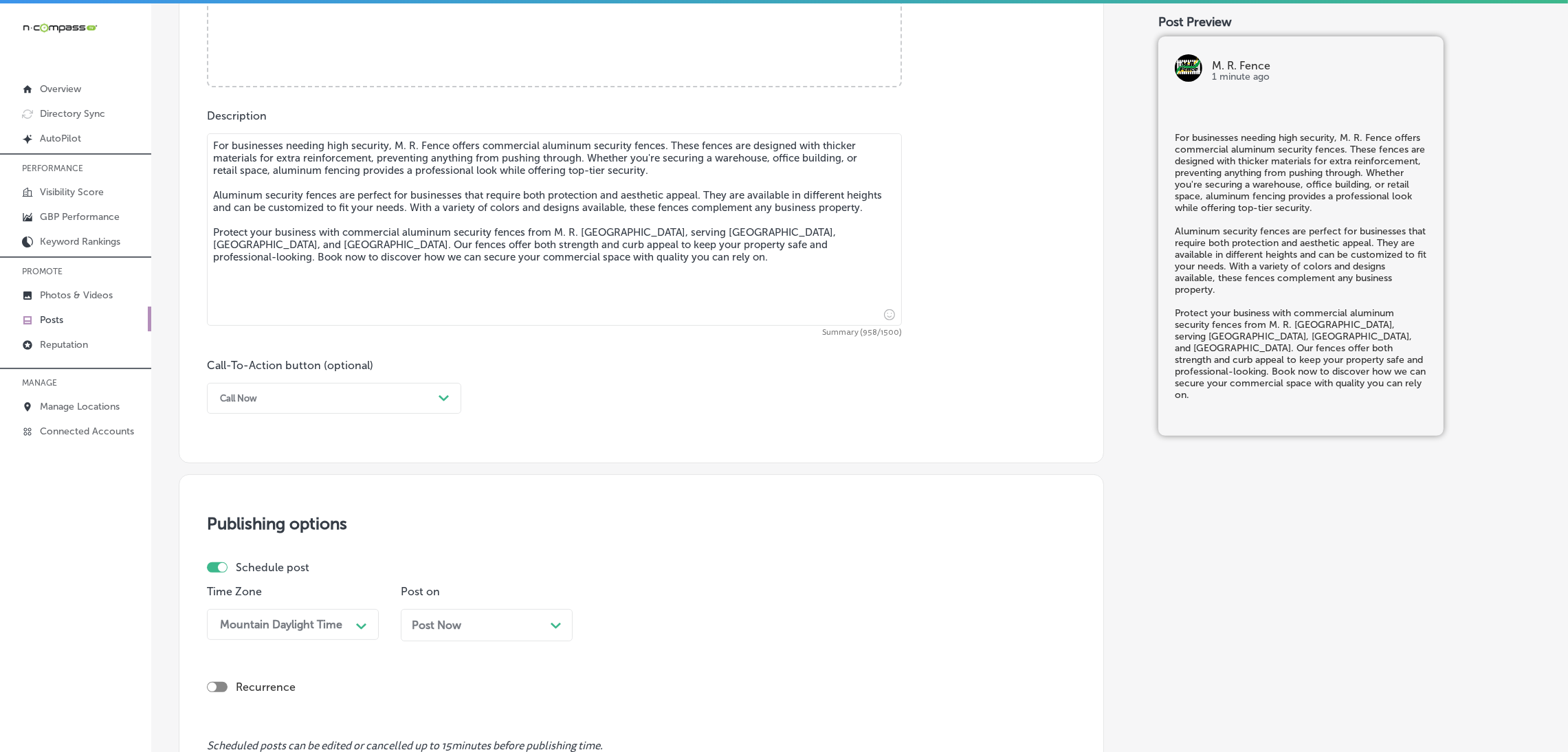
scroll to position [702, 0]
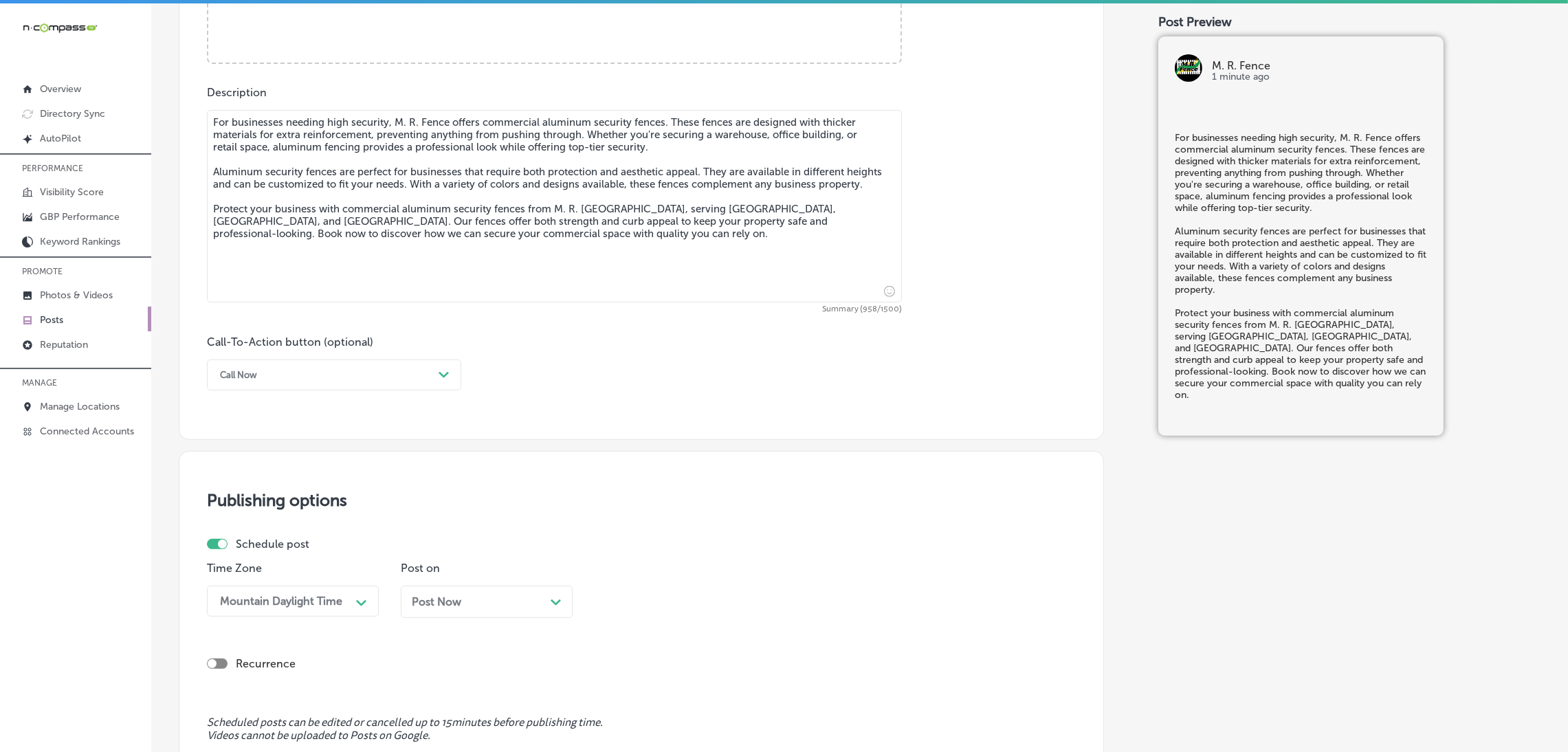
click at [279, 372] on div "Call Now" at bounding box center [323, 374] width 220 height 21
click at [262, 431] on div "Book" at bounding box center [334, 429] width 254 height 24
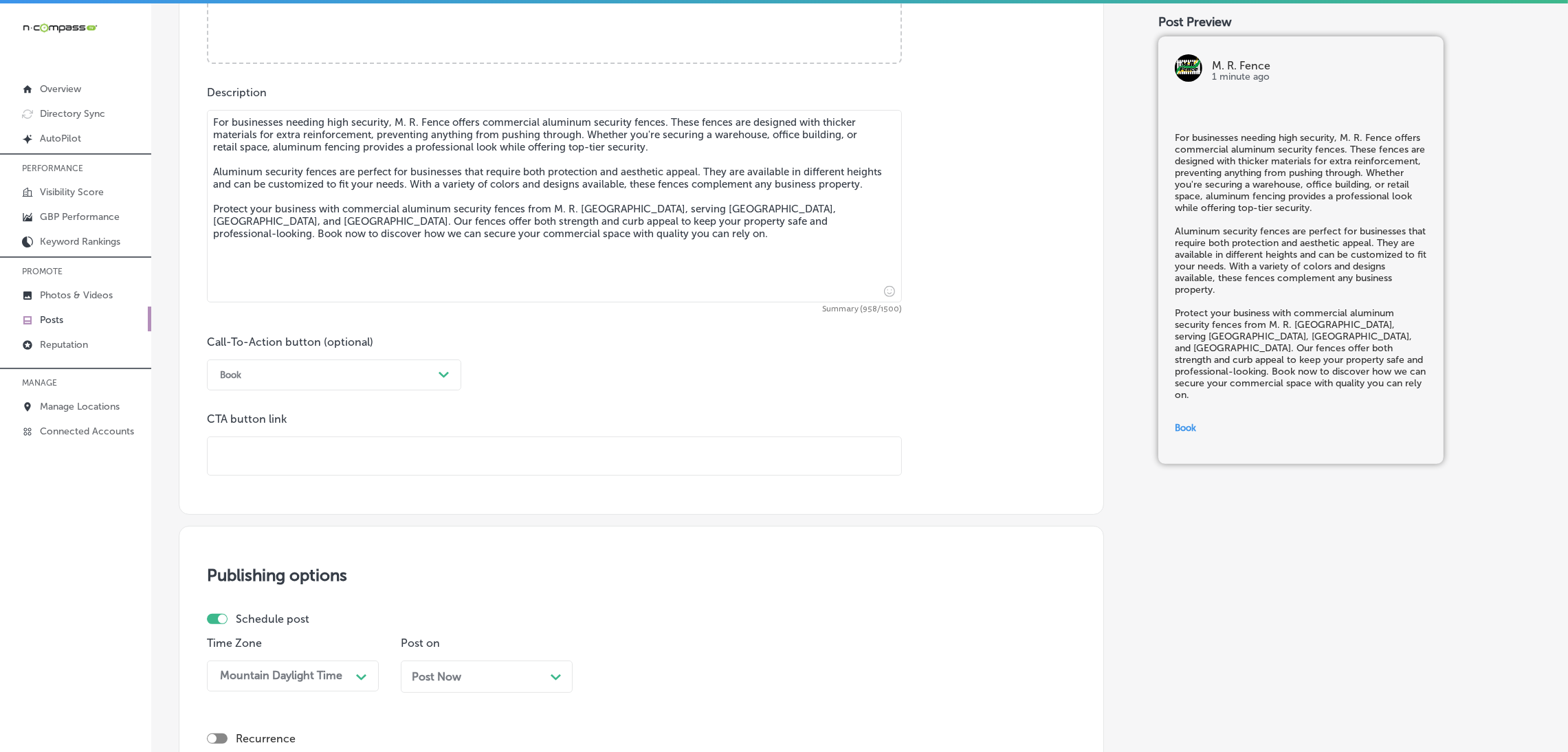
click at [301, 469] on input "text" at bounding box center [554, 456] width 694 height 38
paste input "[URL][DOMAIN_NAME]"
type input "[URL][DOMAIN_NAME]"
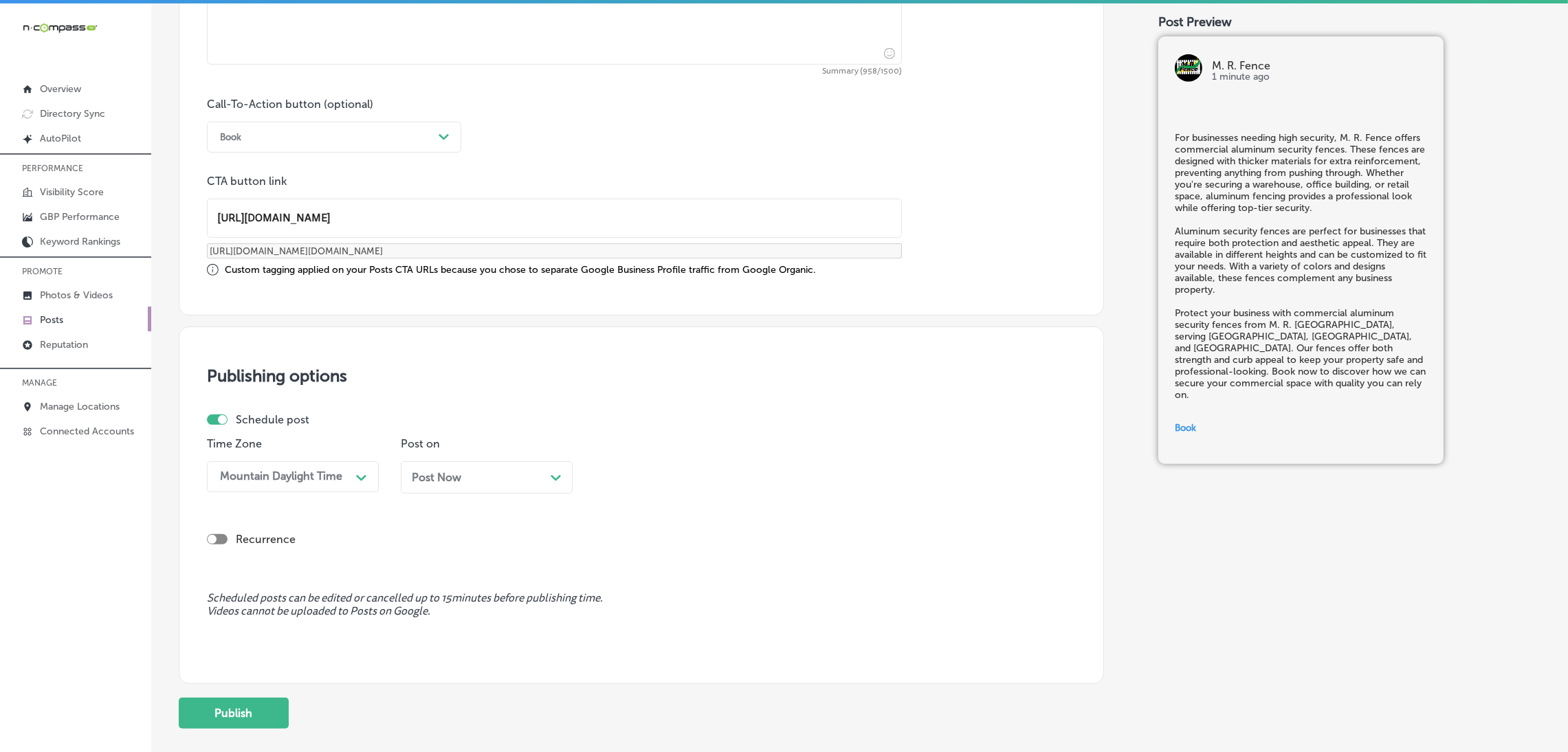
scroll to position [1011, 0]
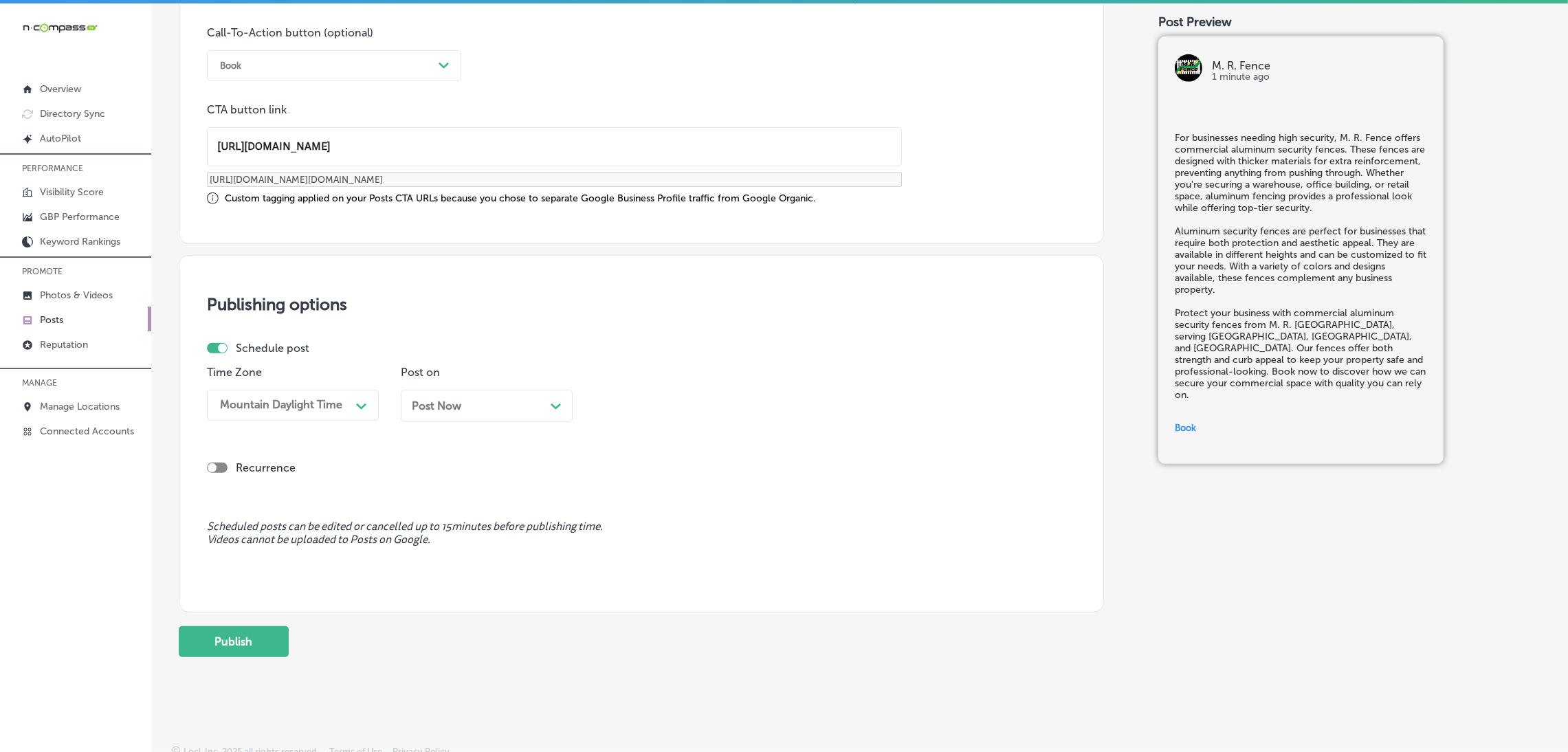
click at [445, 401] on span "Post Now" at bounding box center [436, 406] width 49 height 13
click at [625, 401] on div "09:30 AM" at bounding box center [632, 405] width 49 height 13
click at [637, 606] on div "7:00 AM" at bounding box center [680, 594] width 172 height 24
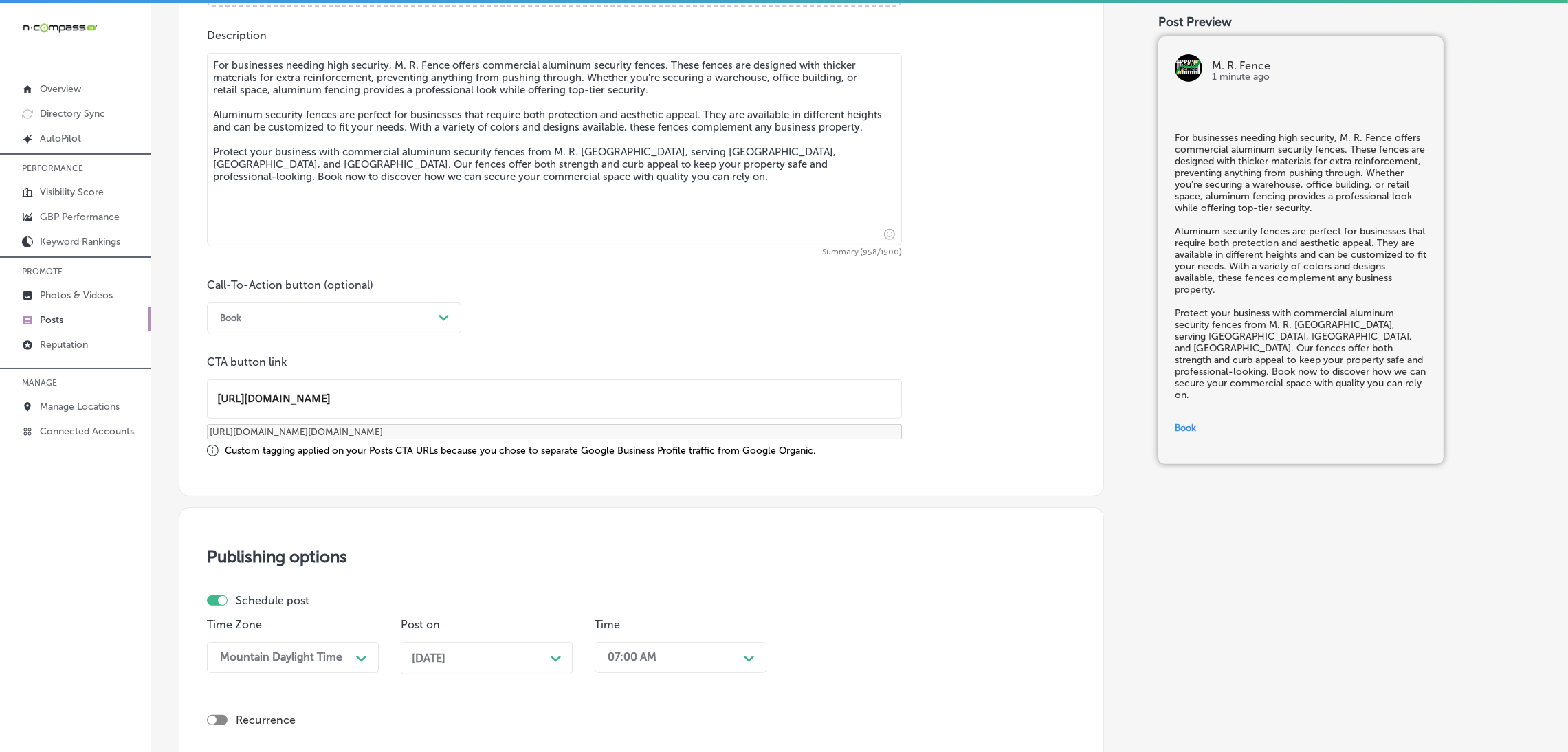
scroll to position [290, 0]
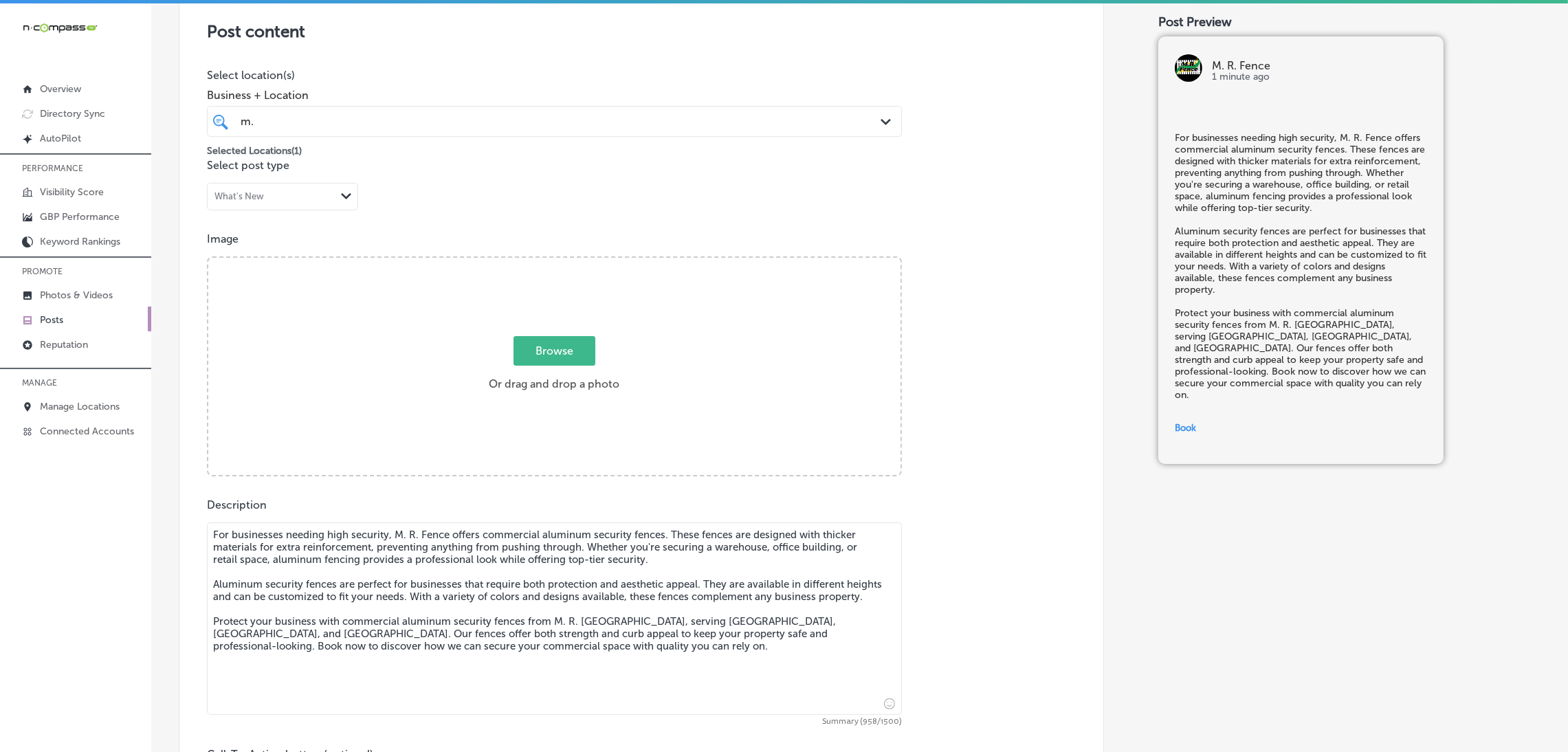
click at [534, 371] on label "Browse Or drag and drop a photo" at bounding box center [554, 367] width 141 height 60
click at [534, 262] on input "Browse Or drag and drop a photo" at bounding box center [554, 259] width 692 height 4
type input "C:\fakepath\M. R. Fence (4).jpg"
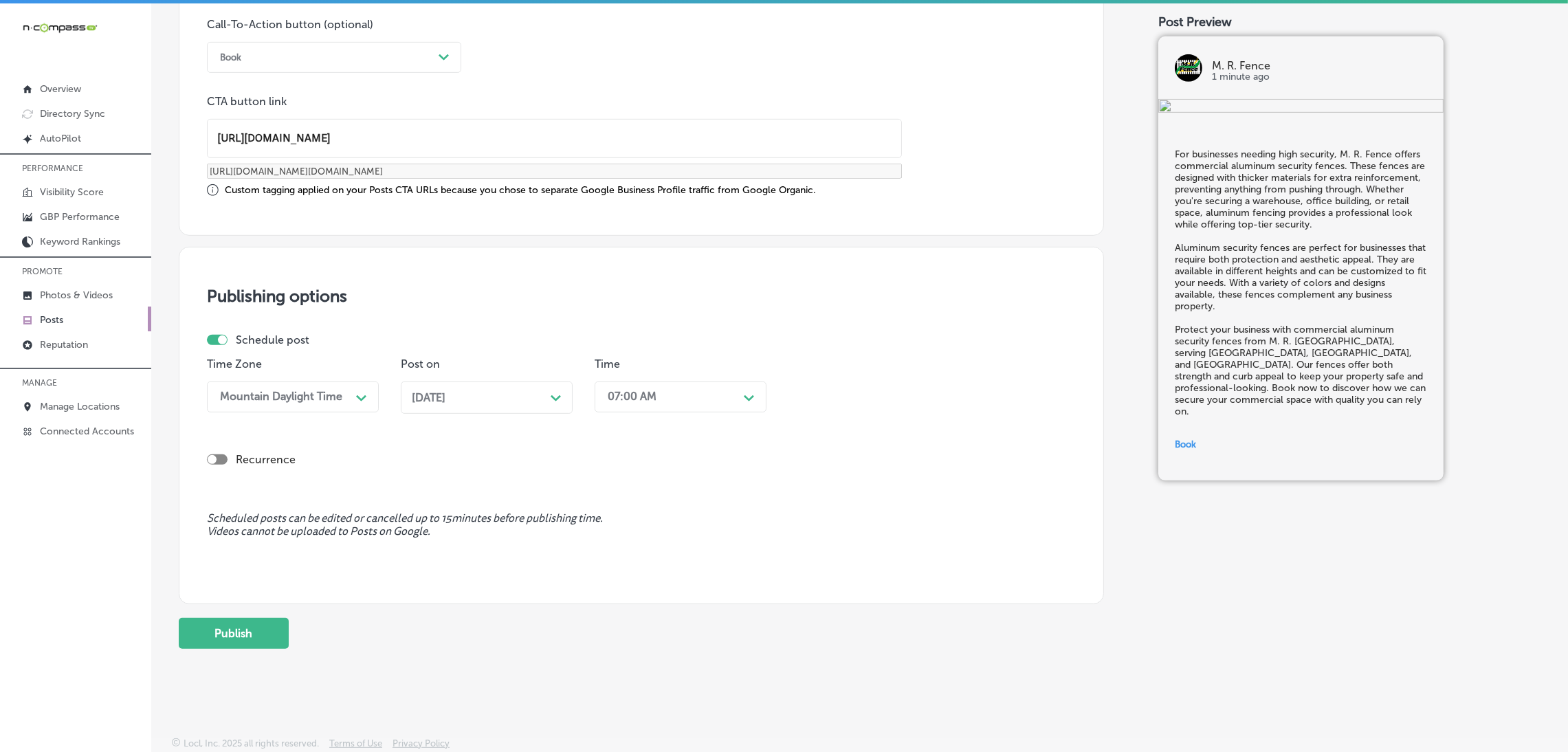
scroll to position [3, 0]
click at [257, 632] on button "Publish" at bounding box center [234, 630] width 110 height 31
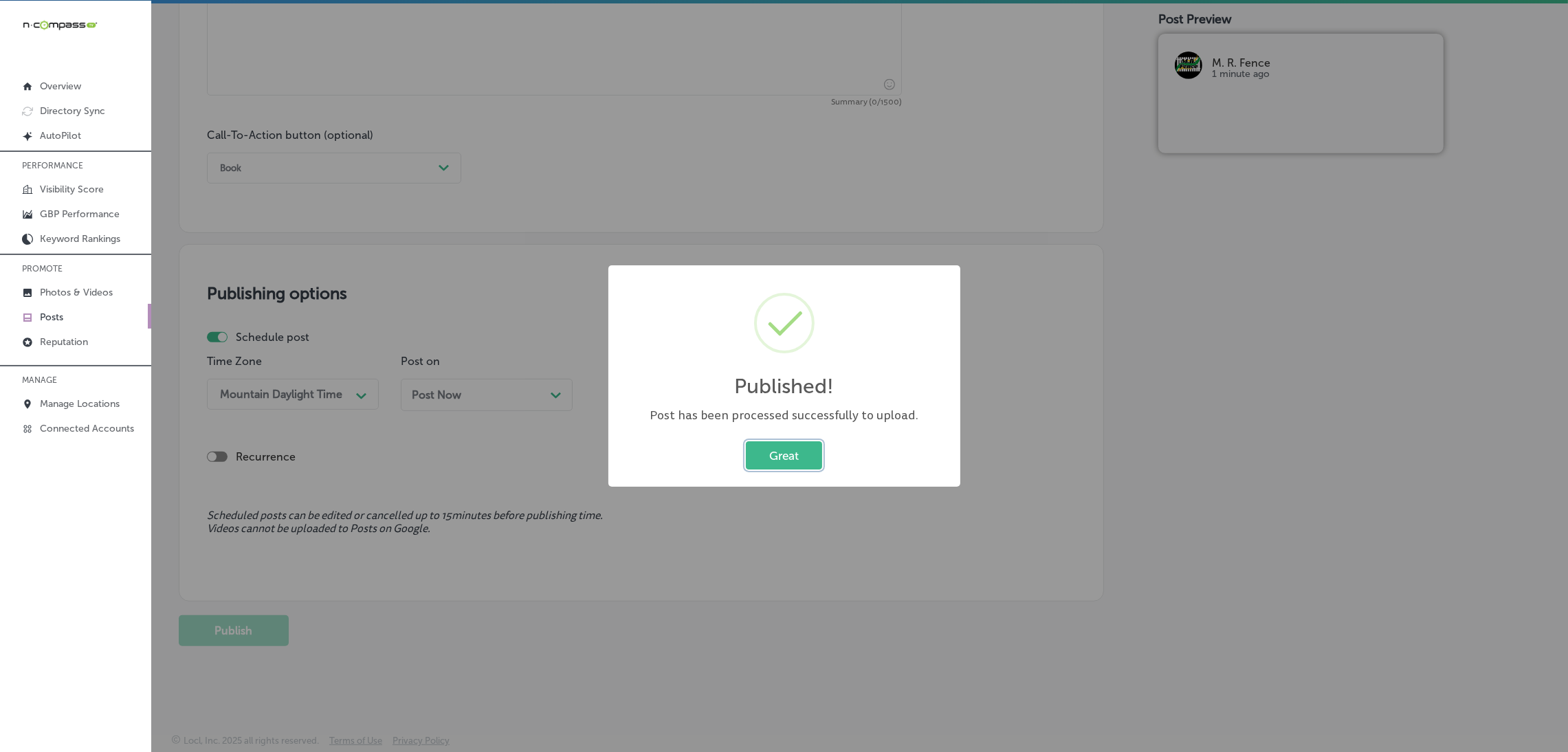
scroll to position [908, 0]
click at [786, 464] on button "Great" at bounding box center [783, 455] width 76 height 28
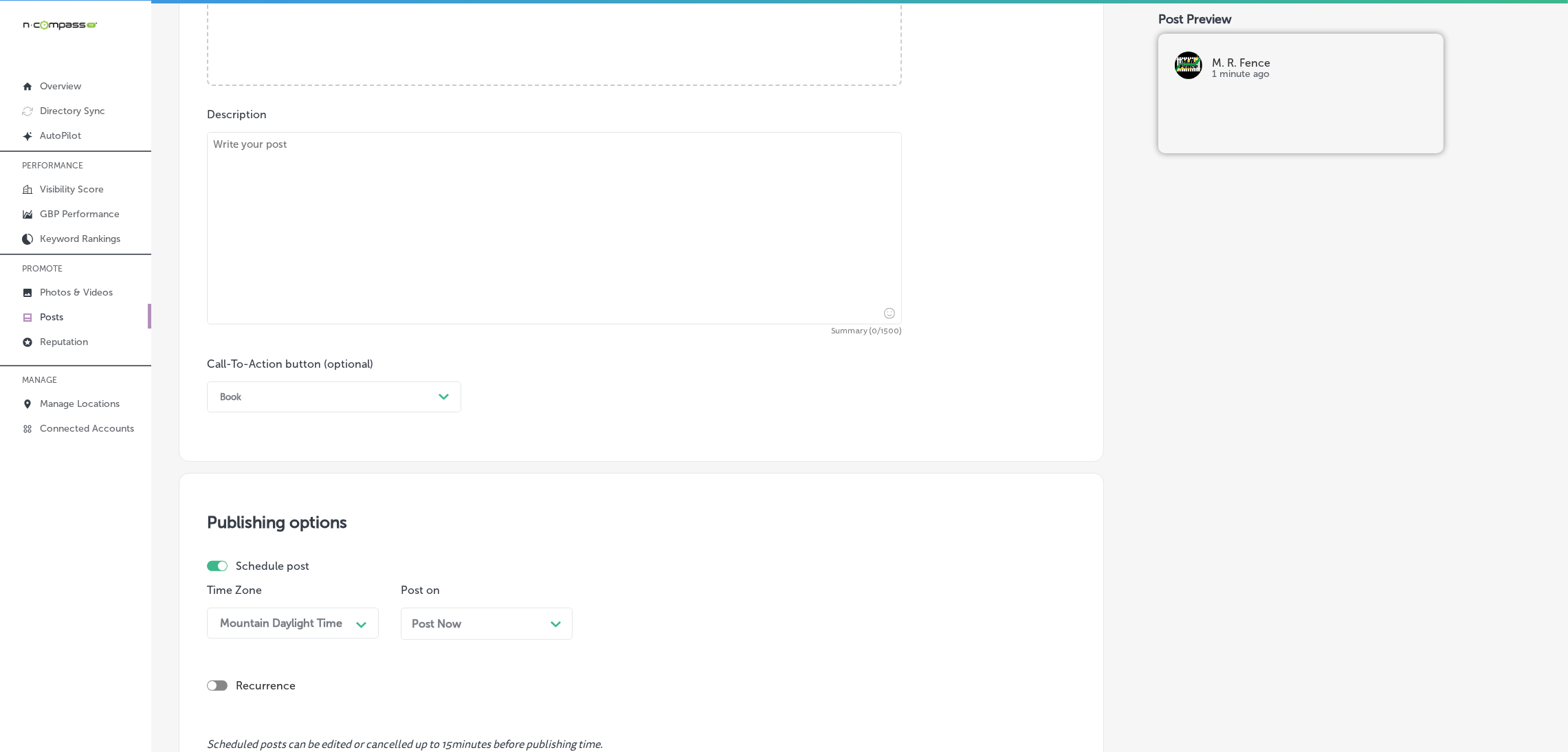
scroll to position [392, 0]
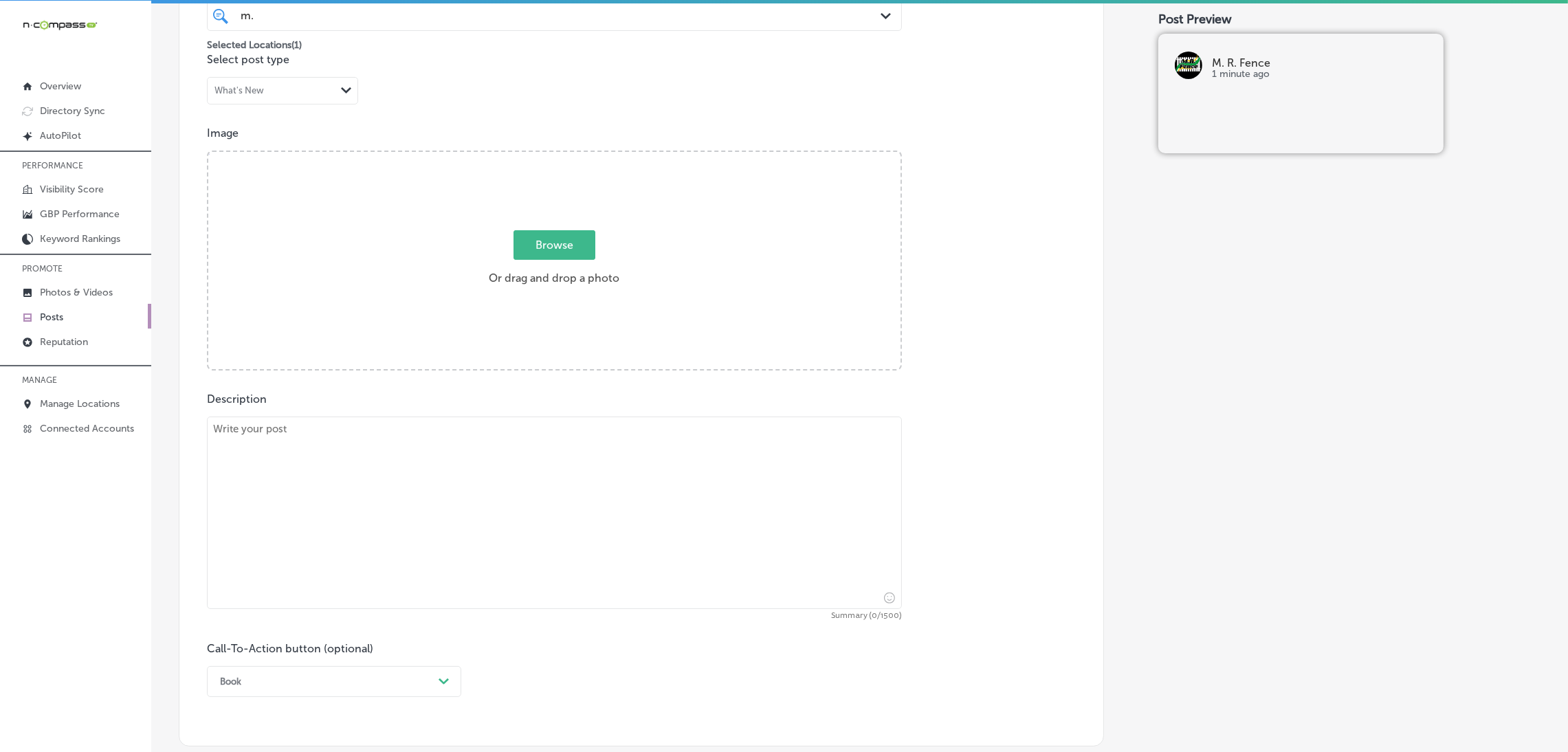
click at [460, 411] on div "Description Summary (0/1500) Call-To-Action button (optional) Book Path Created…" at bounding box center [641, 545] width 869 height 305
click at [439, 487] on textarea at bounding box center [554, 513] width 695 height 192
paste textarea "For homeowners looking for a sleek, modern fence, M. R. Fence offers contempora…"
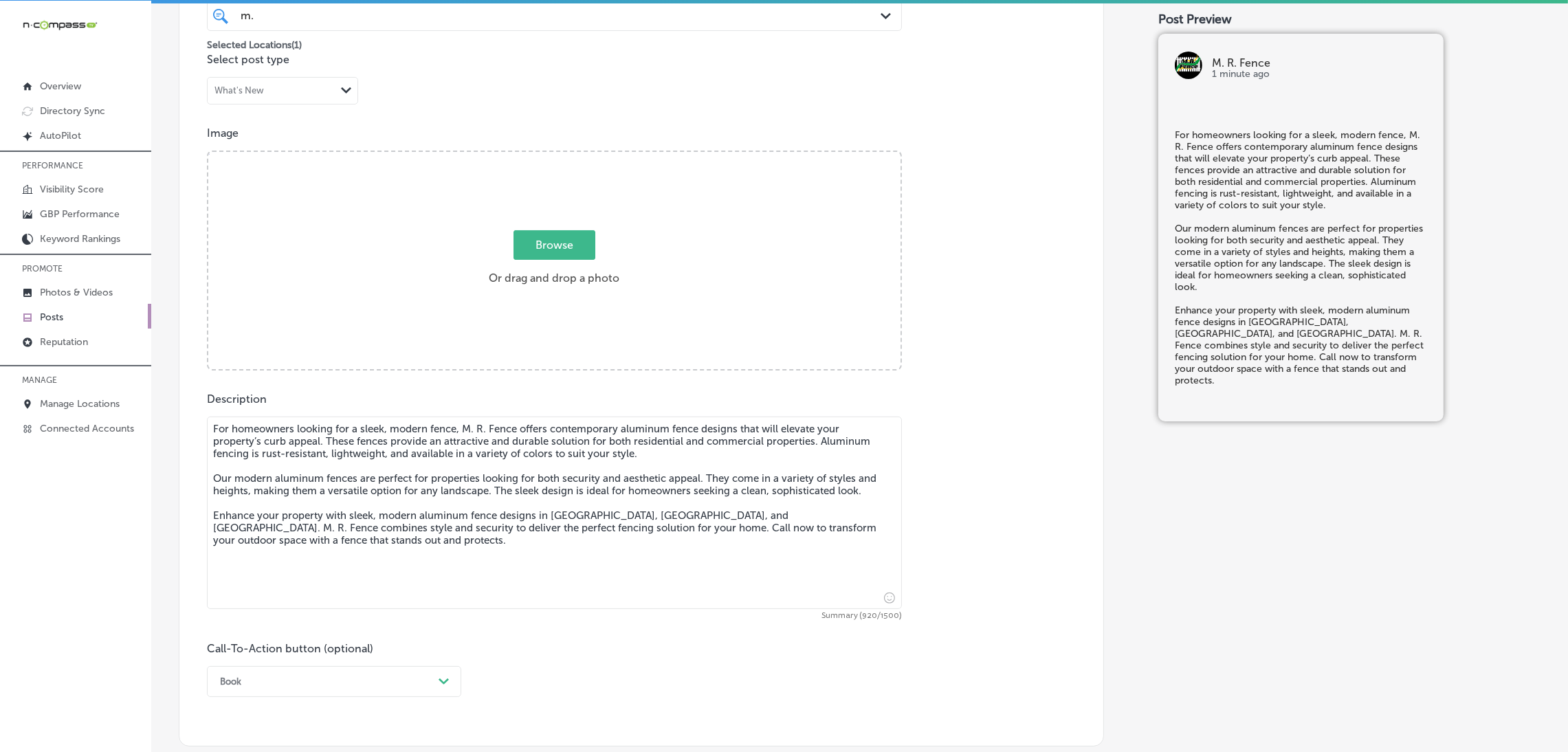
type textarea "For homeowners looking for a sleek, modern fence, M. R. Fence offers contempora…"
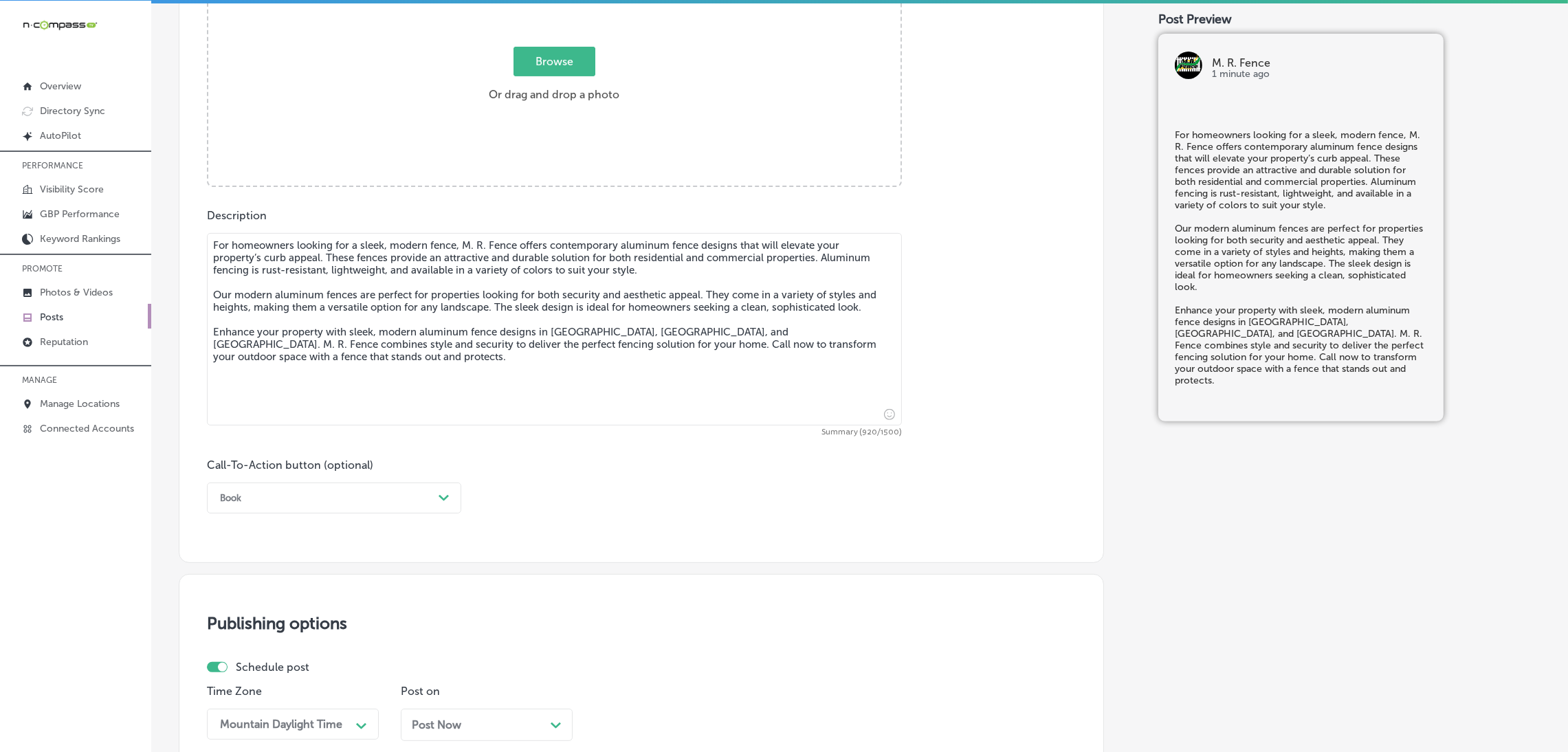
scroll to position [805, 0]
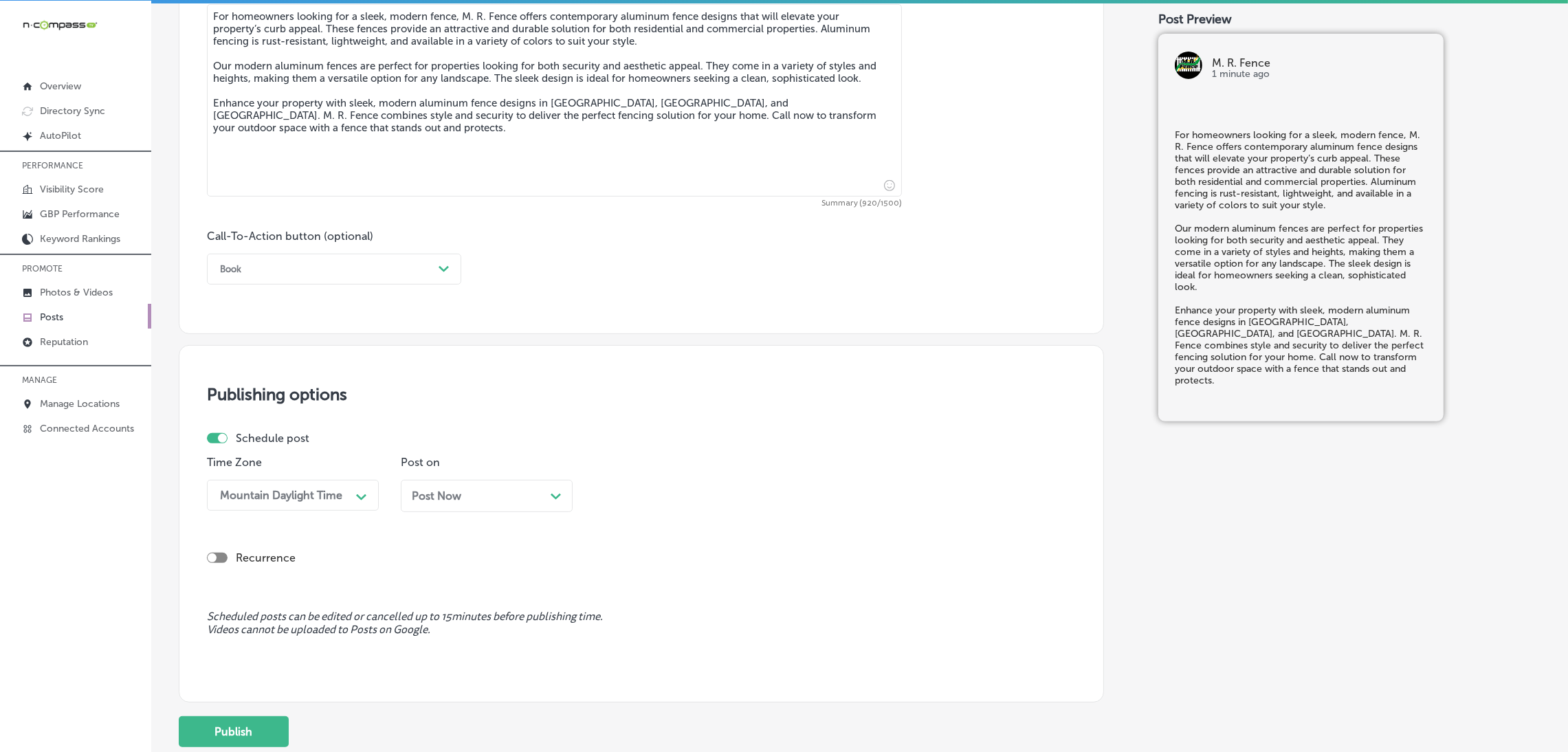
click at [250, 249] on div "Call-To-Action button (optional) Book Path Created with Sketch." at bounding box center [334, 257] width 254 height 55
click at [264, 285] on div "Book Path Created with Sketch." at bounding box center [334, 268] width 254 height 31
click at [292, 440] on div "Call Now" at bounding box center [334, 444] width 254 height 24
click at [468, 496] on div "Post Now Path Created with Sketch." at bounding box center [487, 495] width 172 height 32
click at [633, 513] on div "Time 09:30 AM Path Created with Sketch." at bounding box center [680, 489] width 172 height 67
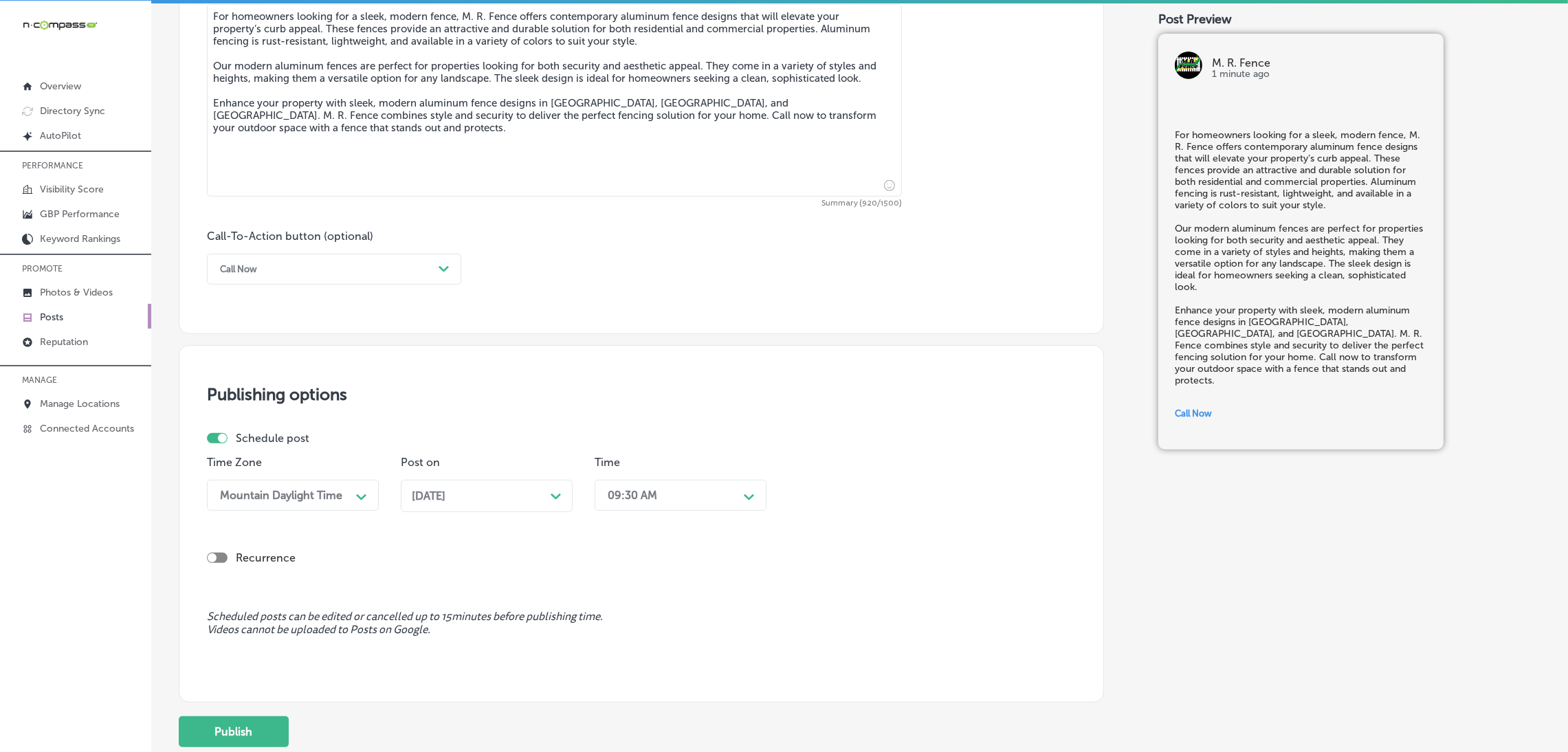
click at [644, 488] on div "09:30 AM" at bounding box center [669, 495] width 137 height 24
click at [638, 586] on div "7:00 AM" at bounding box center [680, 581] width 172 height 24
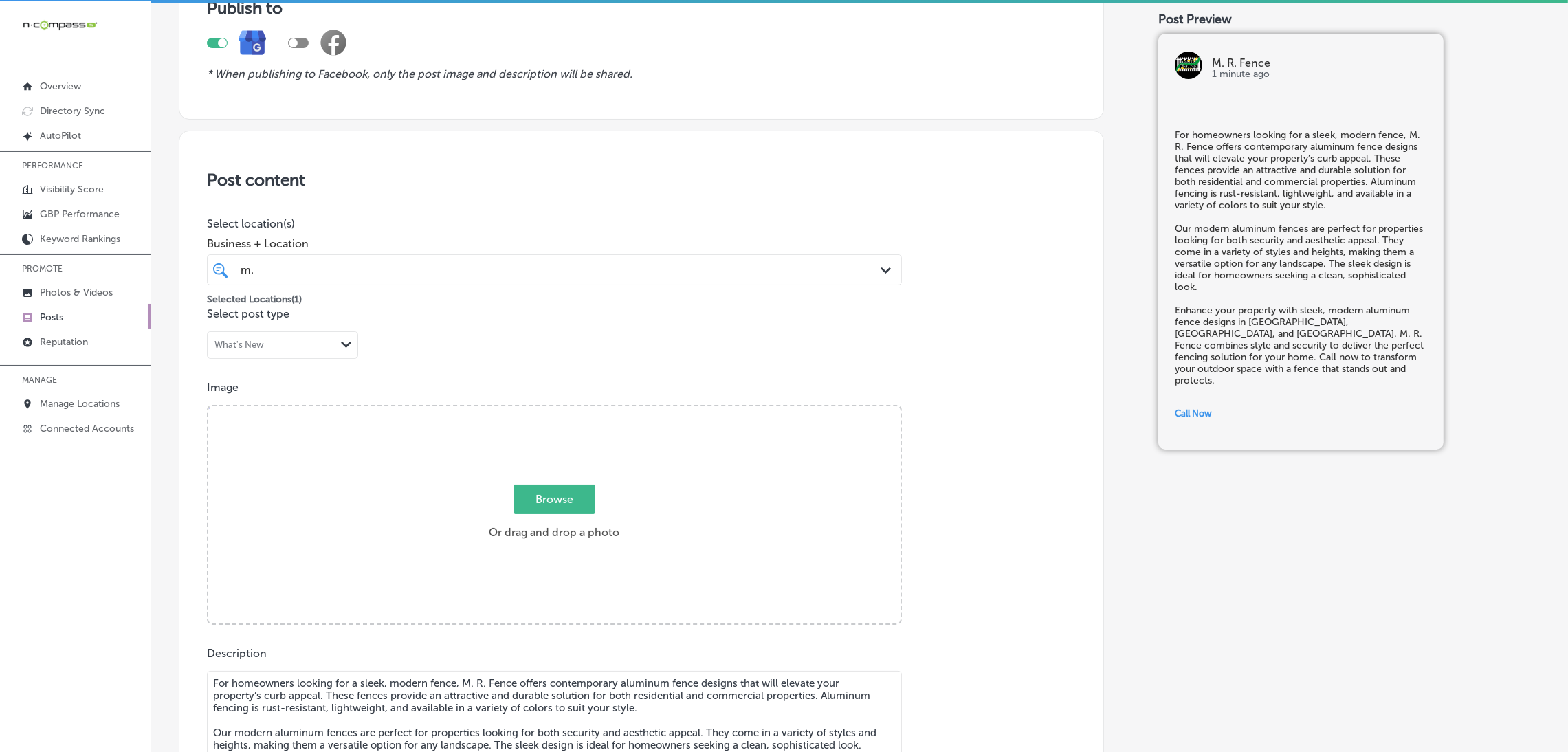
scroll to position [0, 0]
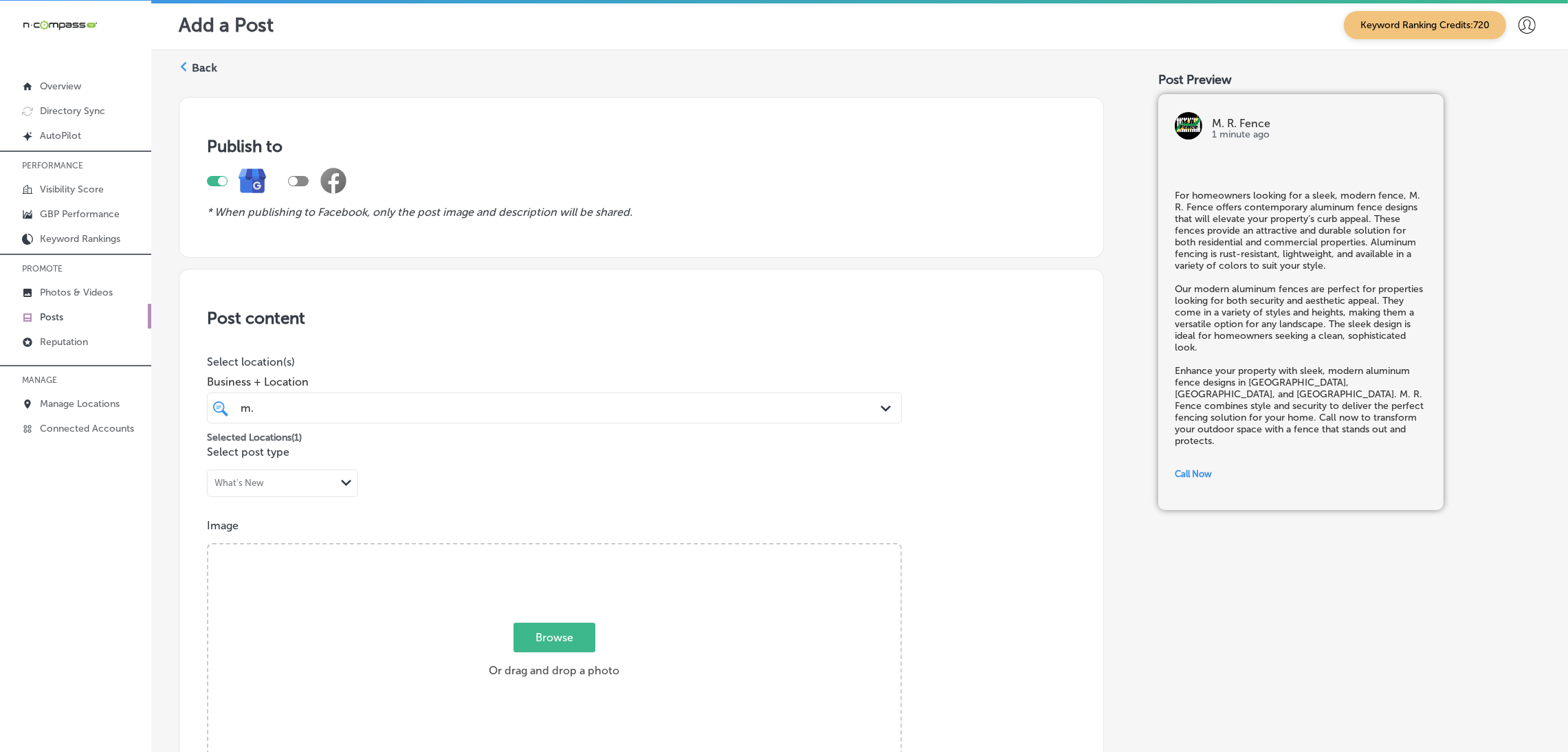
click at [592, 577] on div "Browse Or drag and drop a photo" at bounding box center [554, 655] width 692 height 220
click at [208, 545] on input "Browse Or drag and drop a photo" at bounding box center [554, 546] width 692 height 4
type input "C:\fakepath\M. R. Fence (3).jpg"
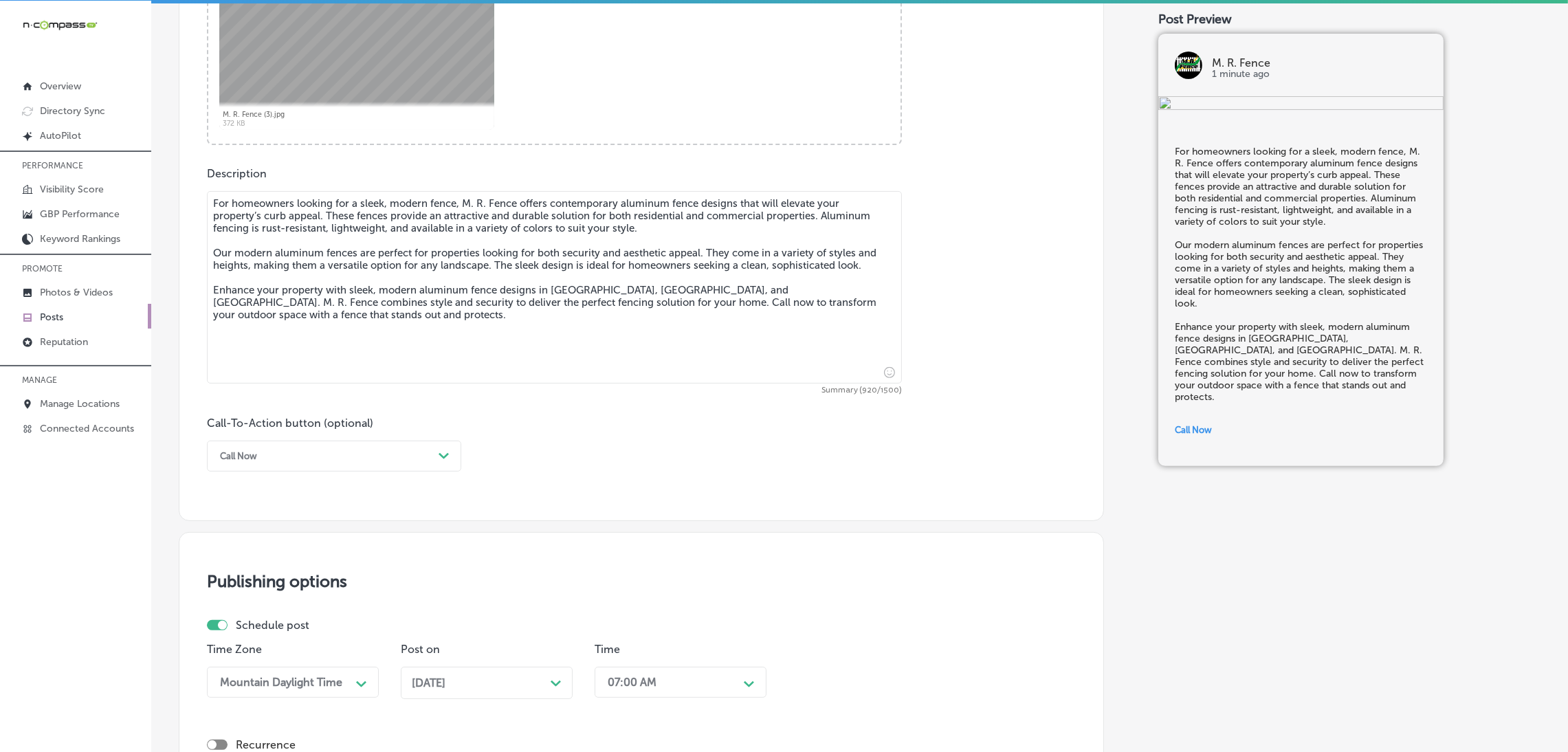
scroll to position [908, 0]
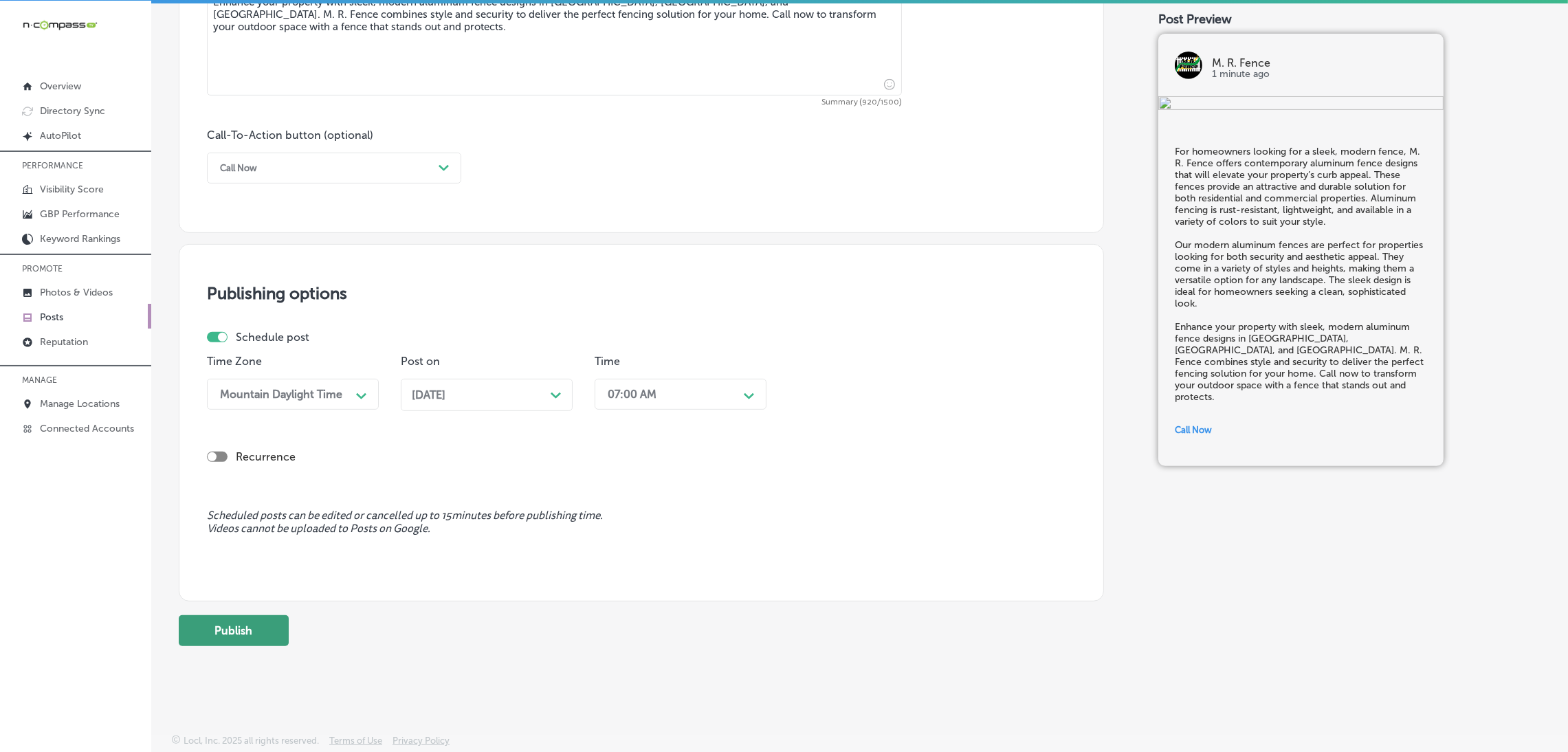
click at [262, 635] on button "Publish" at bounding box center [234, 630] width 110 height 31
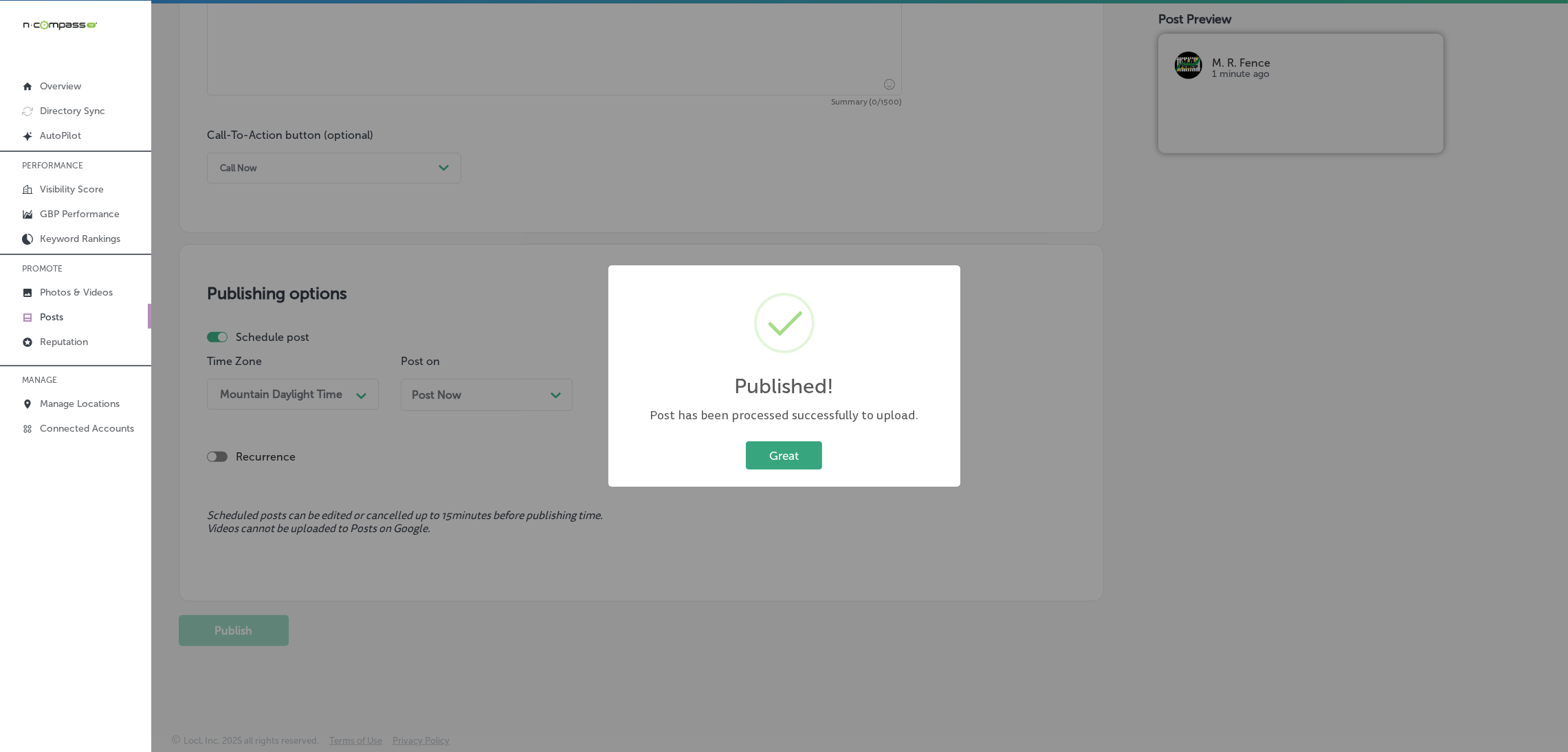
click at [756, 460] on button "Great" at bounding box center [783, 455] width 76 height 28
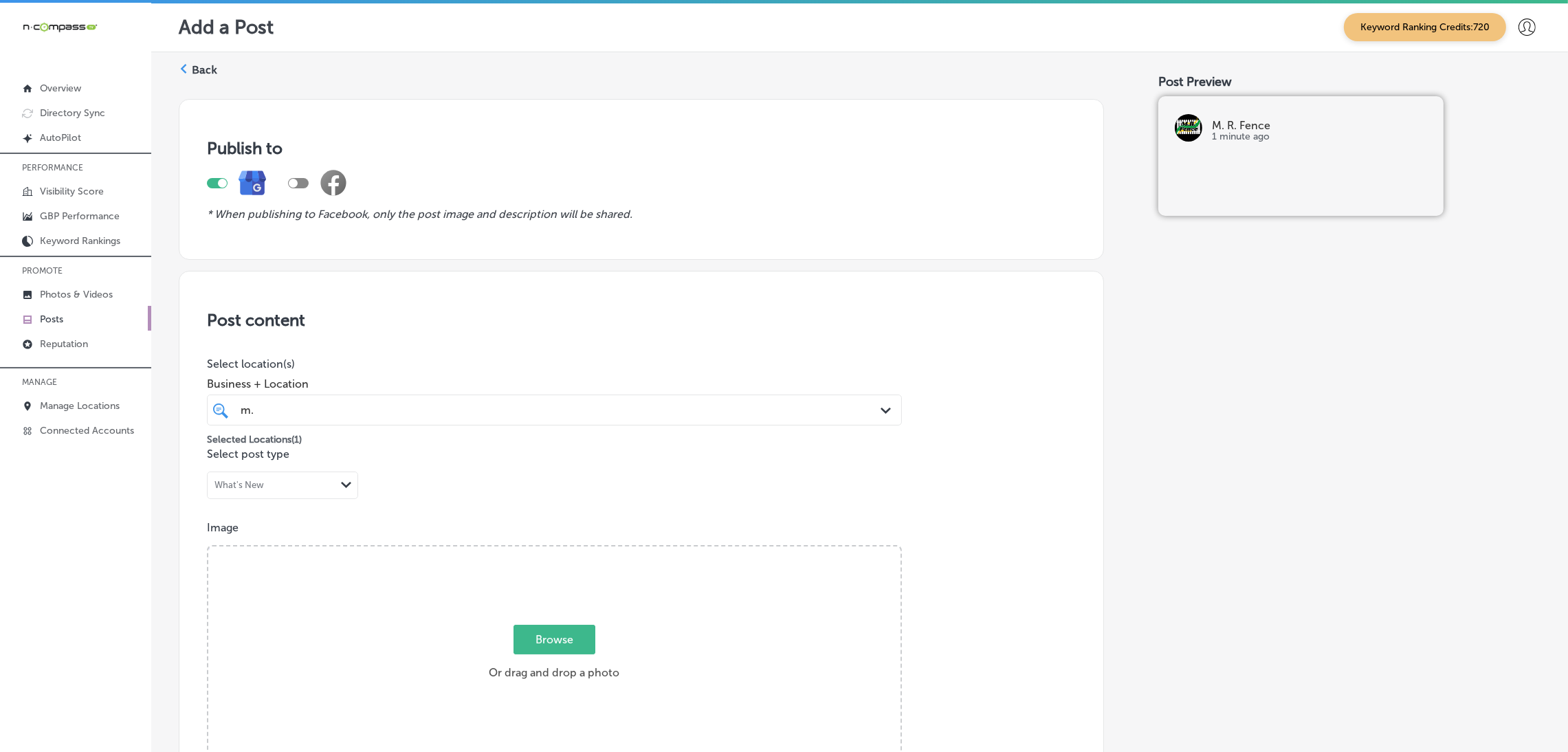
scroll to position [0, 0]
click at [205, 78] on label "Back" at bounding box center [204, 71] width 25 height 15
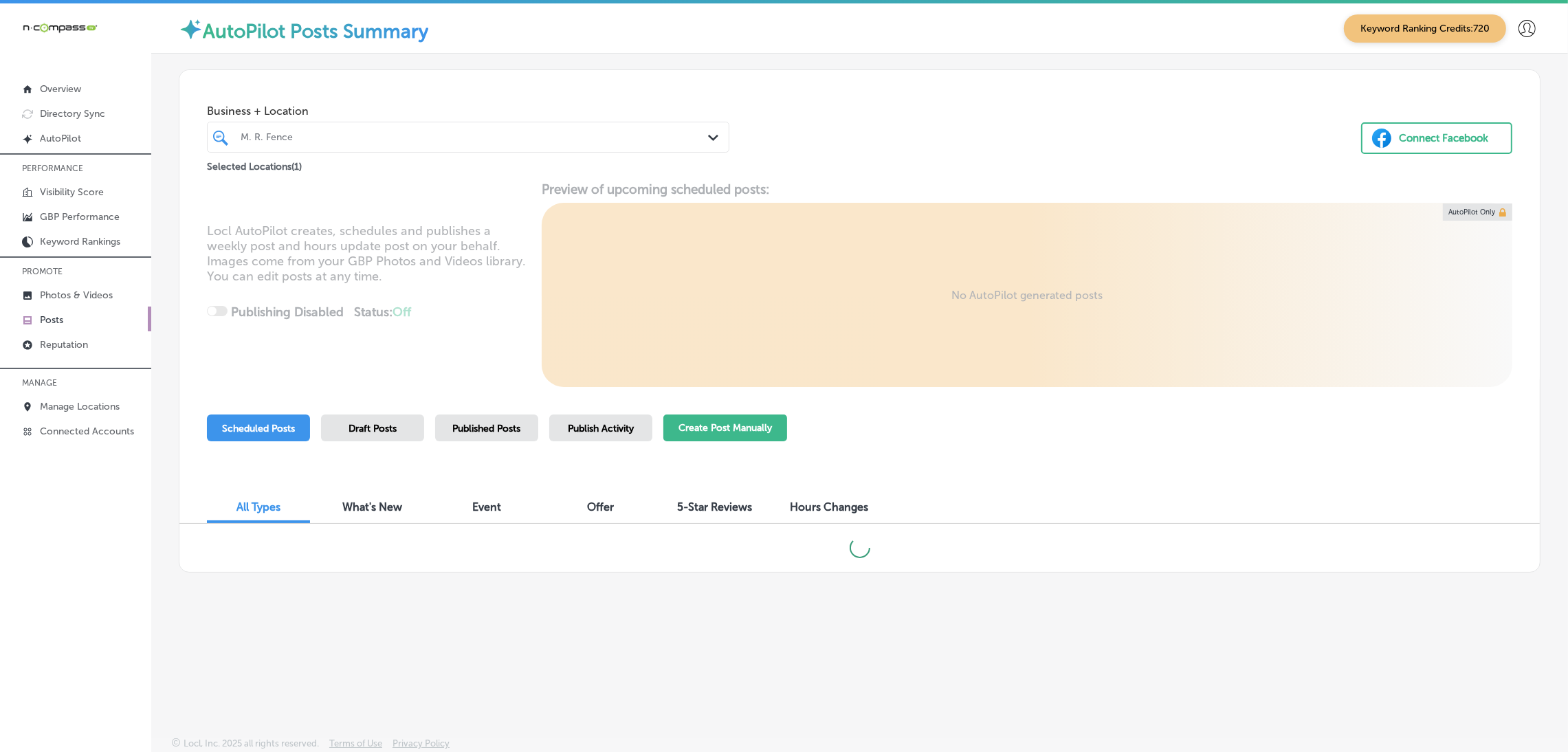
click at [771, 430] on button "Create Post Manually" at bounding box center [725, 428] width 124 height 27
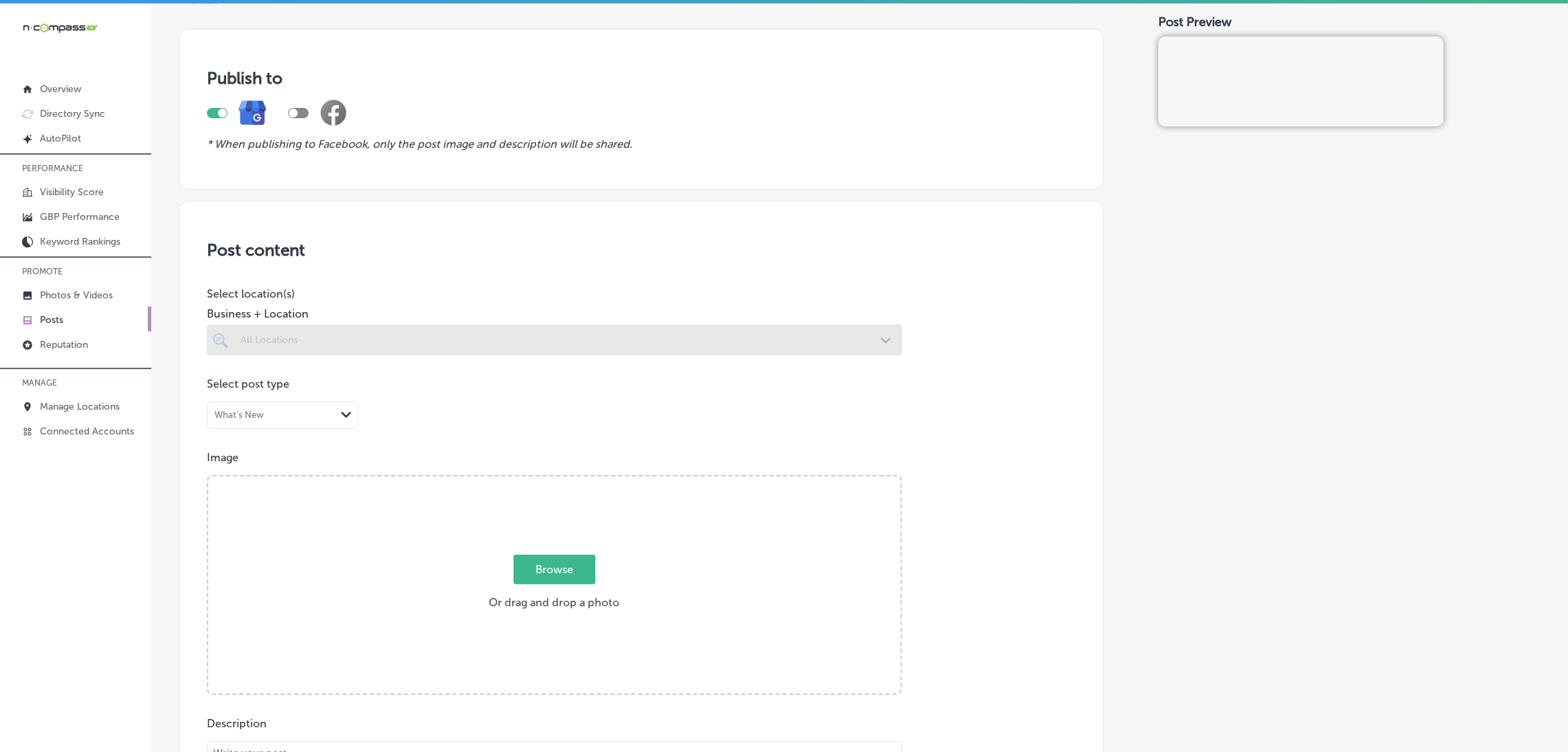
scroll to position [103, 0]
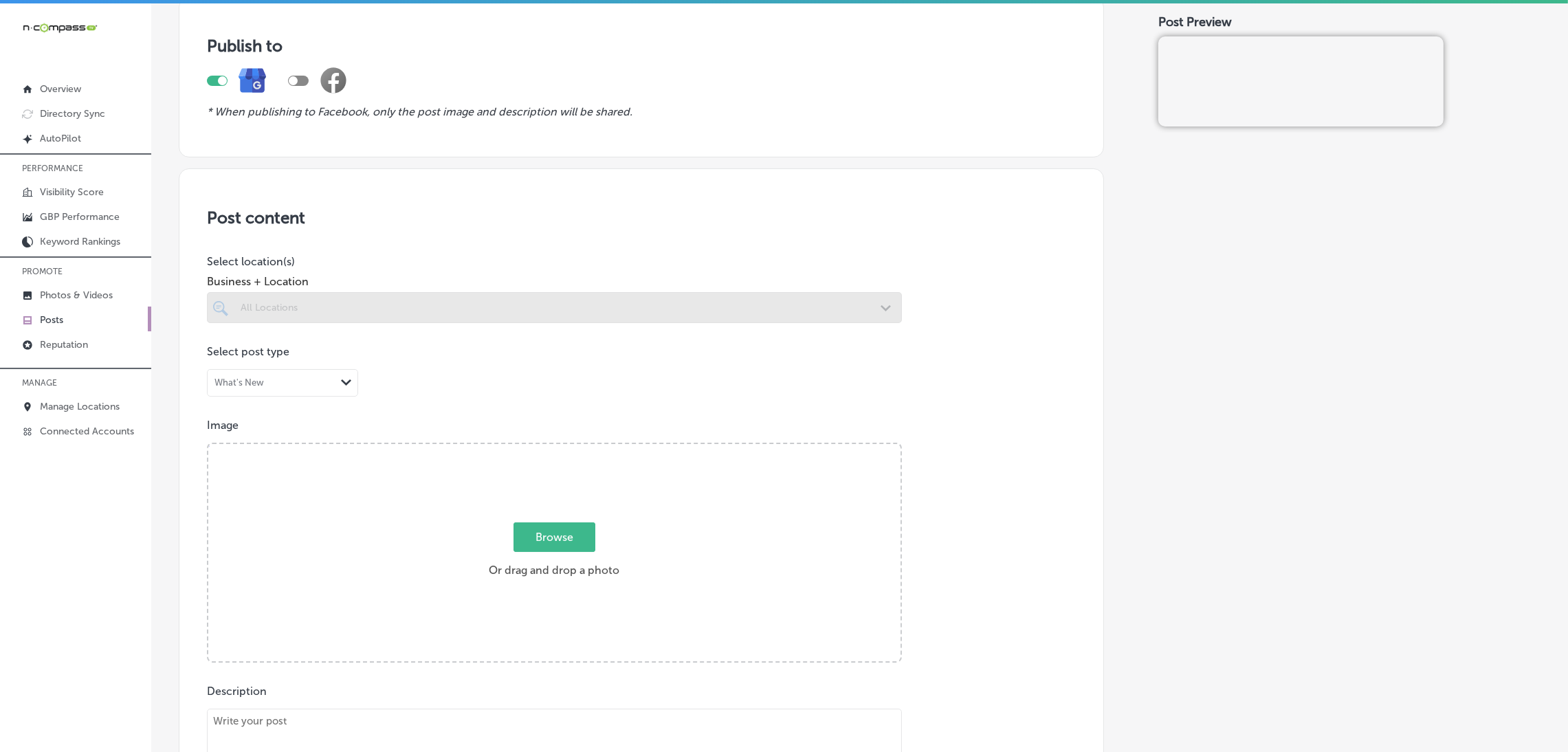
click at [369, 316] on div at bounding box center [554, 307] width 695 height 31
click at [374, 301] on div at bounding box center [554, 307] width 695 height 31
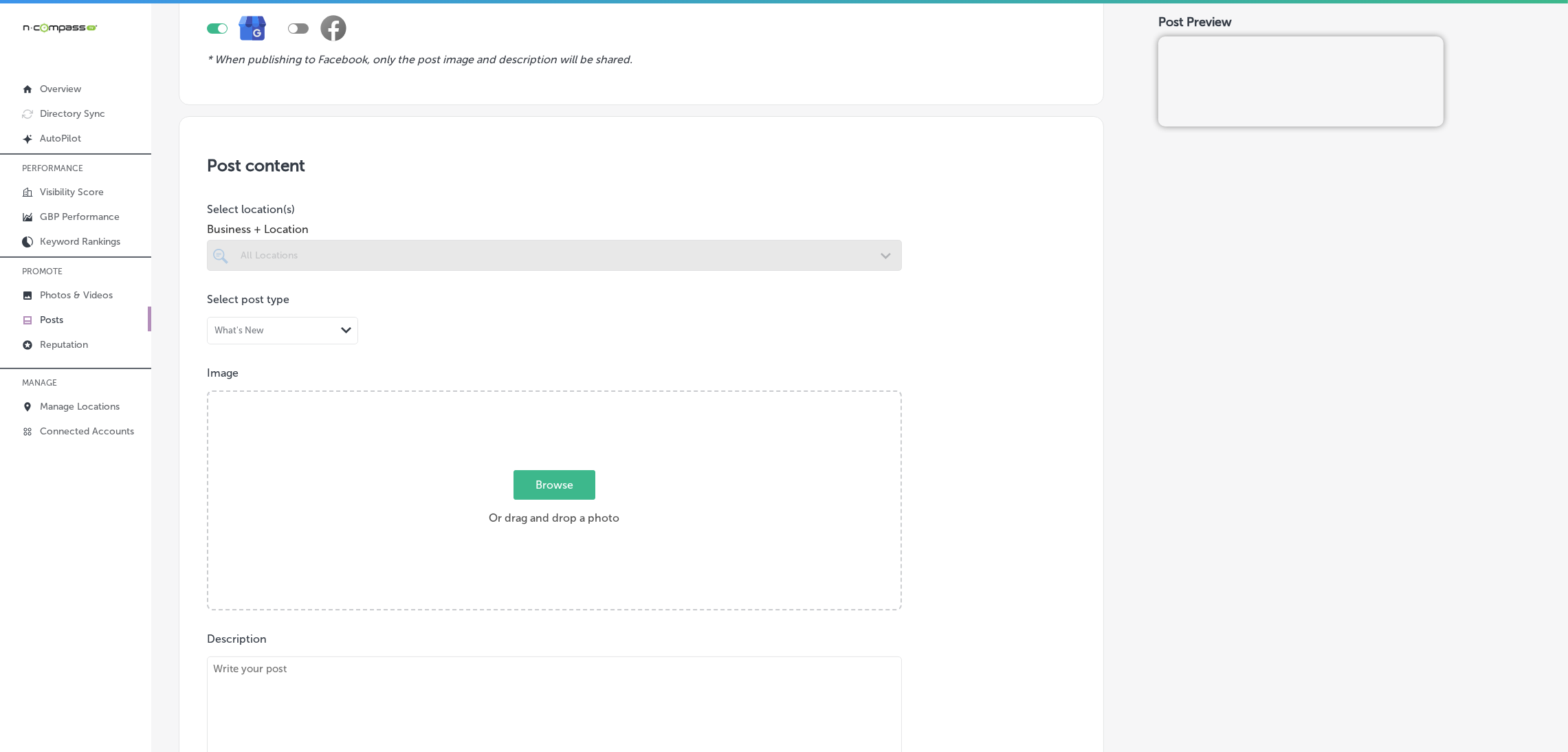
scroll to position [206, 0]
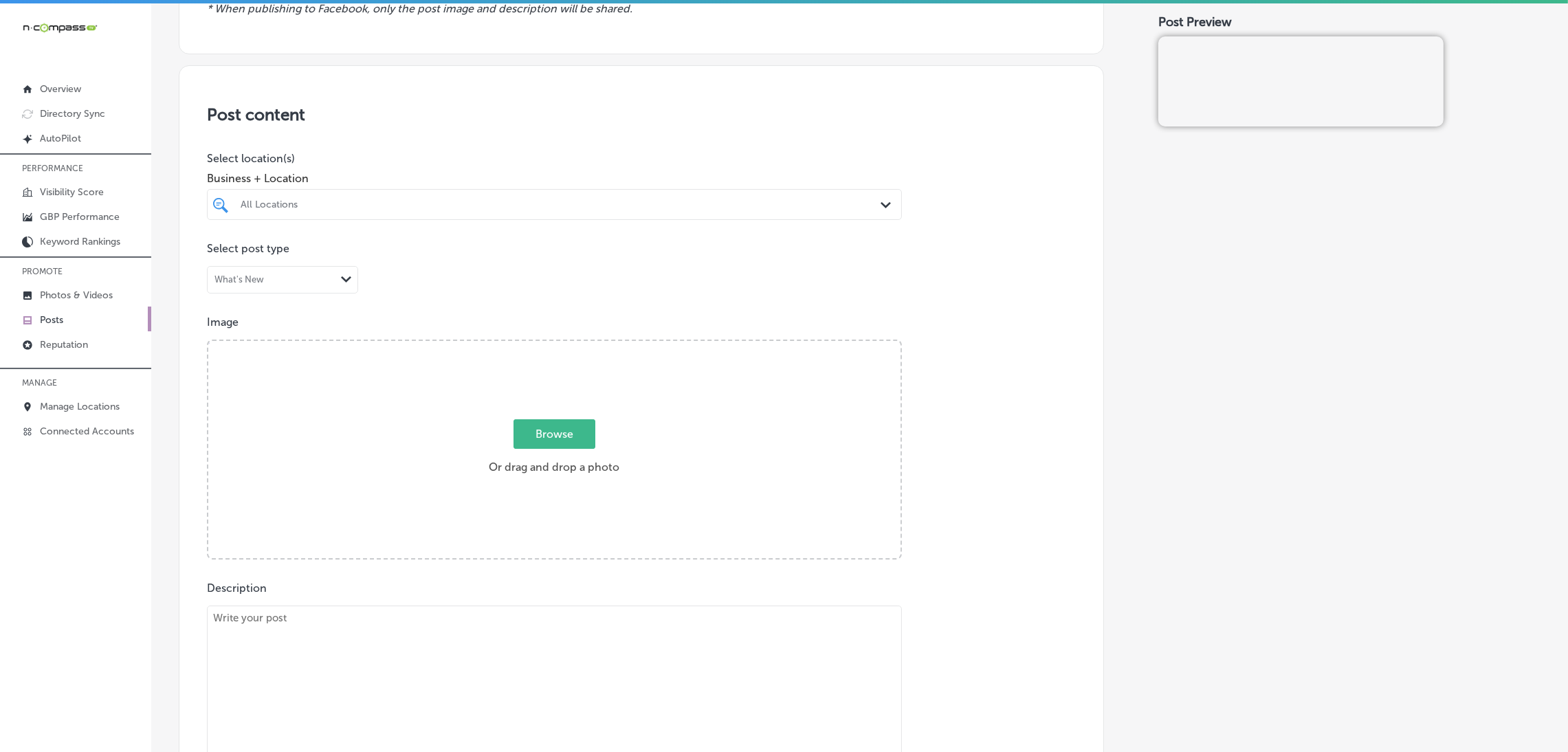
click at [352, 189] on div "Business + Location All Locations Path Created with Sketch." at bounding box center [554, 192] width 695 height 55
click at [358, 202] on div "All Locations" at bounding box center [561, 204] width 641 height 12
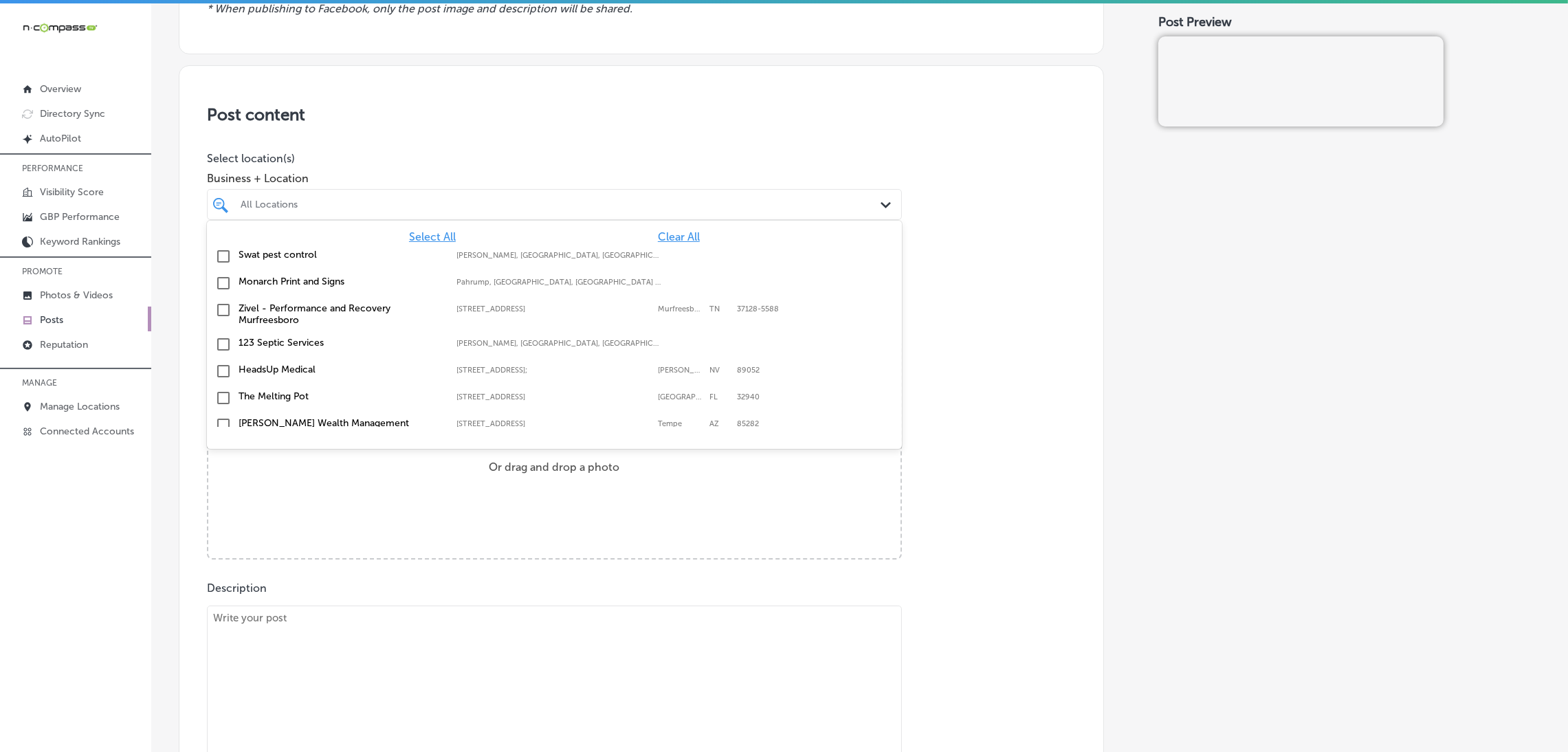
click at [658, 239] on span "Clear All" at bounding box center [678, 236] width 42 height 13
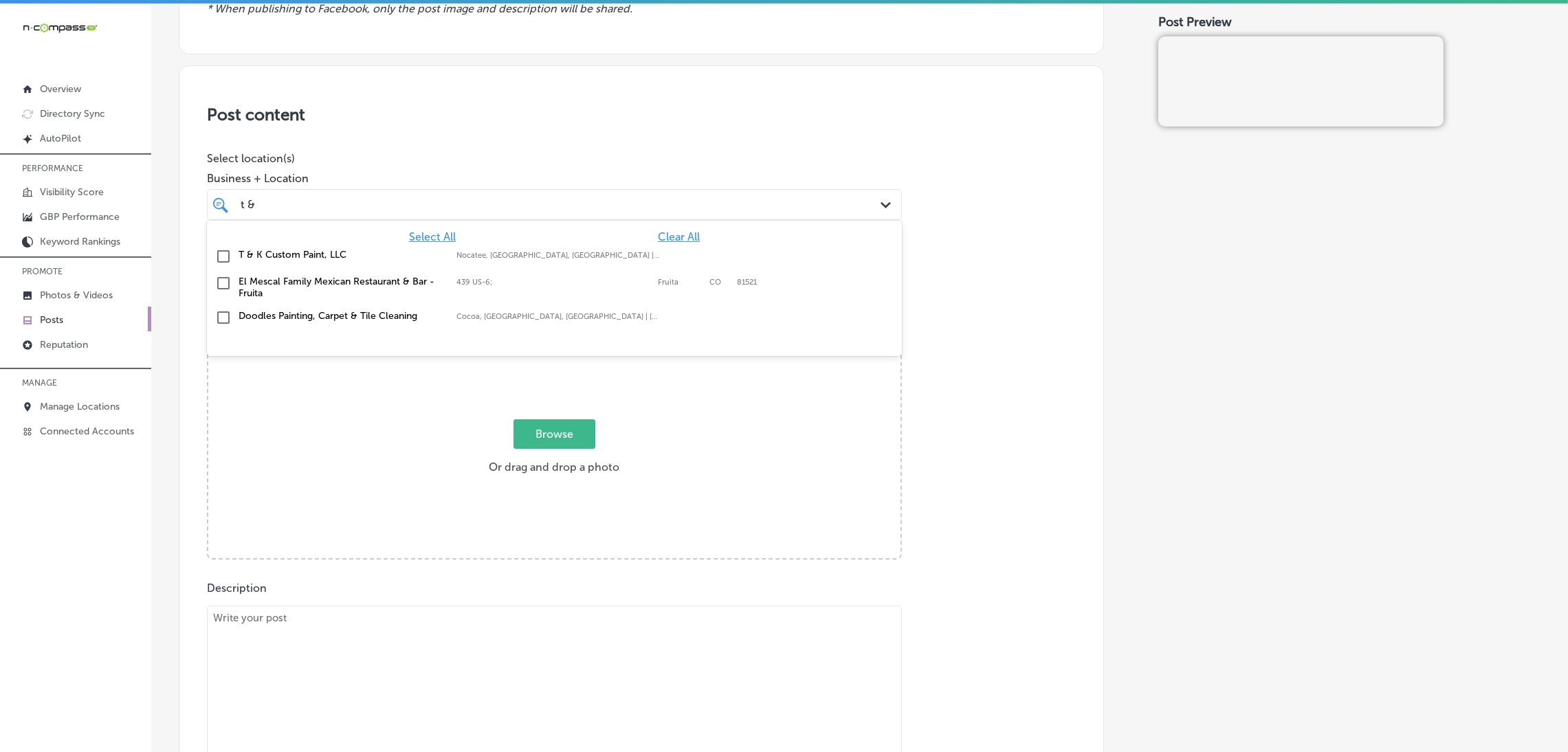
click at [582, 256] on label "Nocatee, [GEOGRAPHIC_DATA], [GEOGRAPHIC_DATA] | [PERSON_NAME][GEOGRAPHIC_DATA],…" at bounding box center [559, 255] width 204 height 9
click at [583, 99] on div "Post content Select location(s) Business + Location option focused, 2 of 160. 4…" at bounding box center [641, 500] width 925 height 871
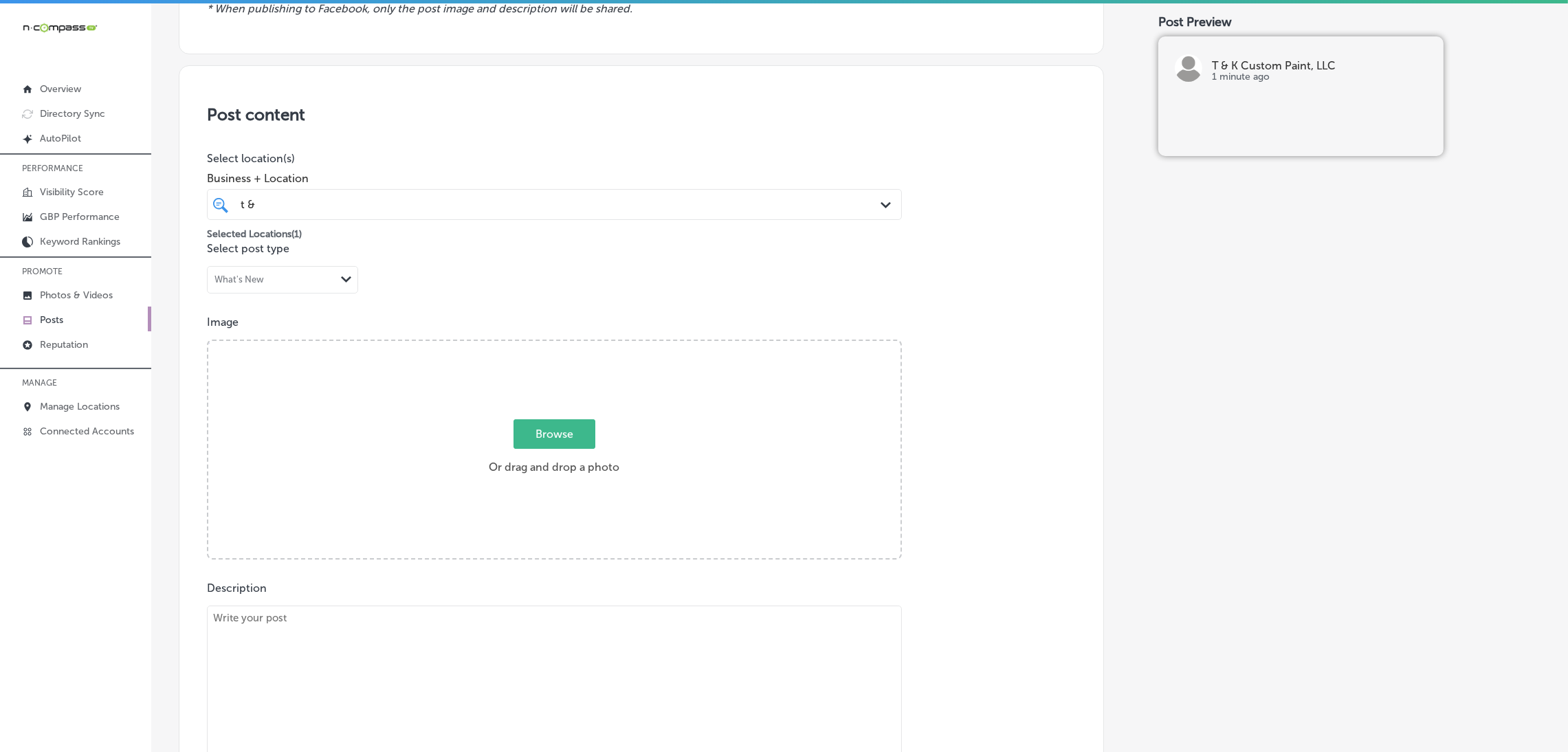
click at [557, 200] on div "t & t &" at bounding box center [523, 205] width 567 height 19
type input "t & K"
click at [557, 147] on div "Post content Select location(s) Business + Location option focused, 1 of 160. 2…" at bounding box center [641, 500] width 925 height 871
click at [396, 431] on div "Browse Or drag and drop a photo" at bounding box center [554, 451] width 692 height 220
click at [208, 341] on input "Browse Or drag and drop a photo" at bounding box center [554, 342] width 692 height 4
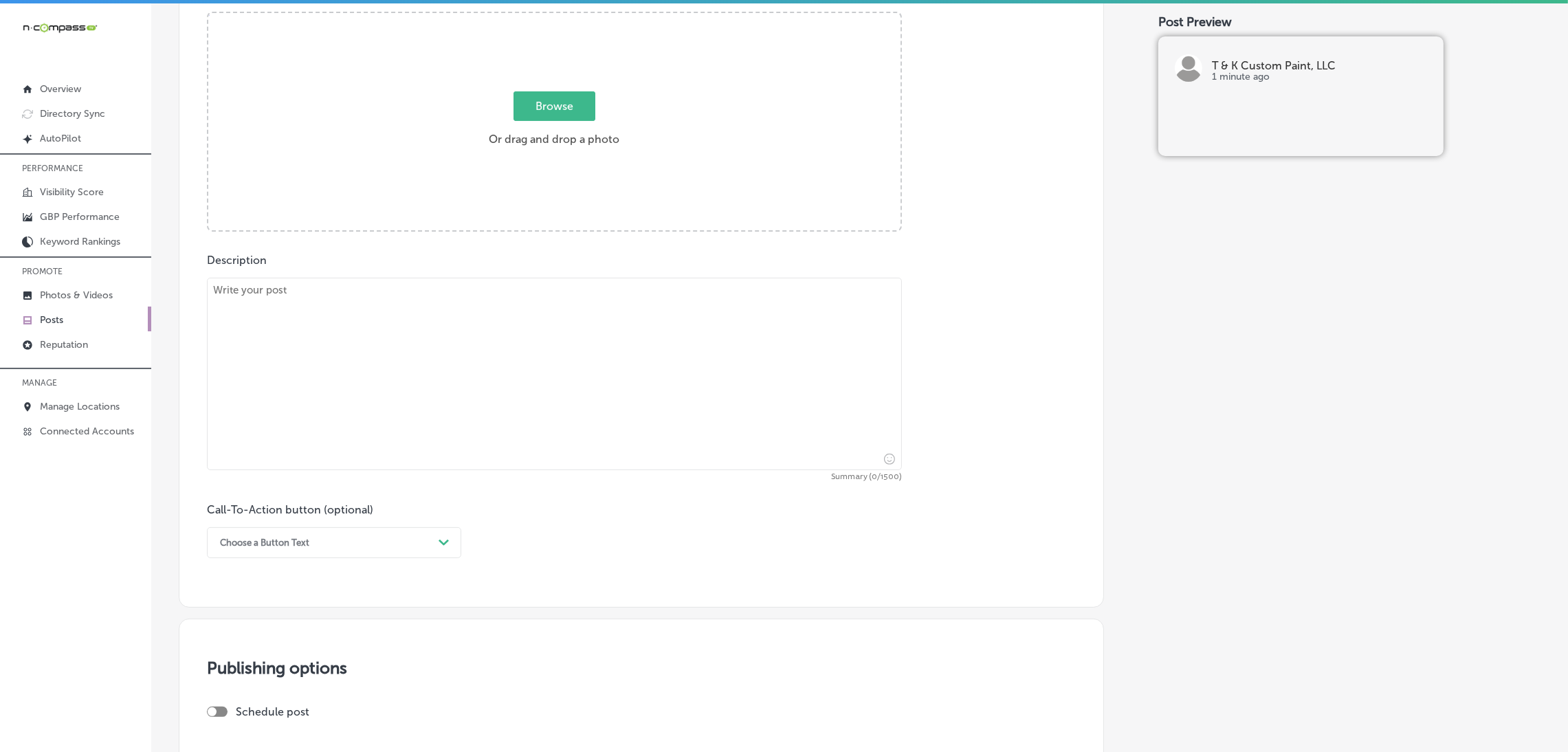
scroll to position [618, 0]
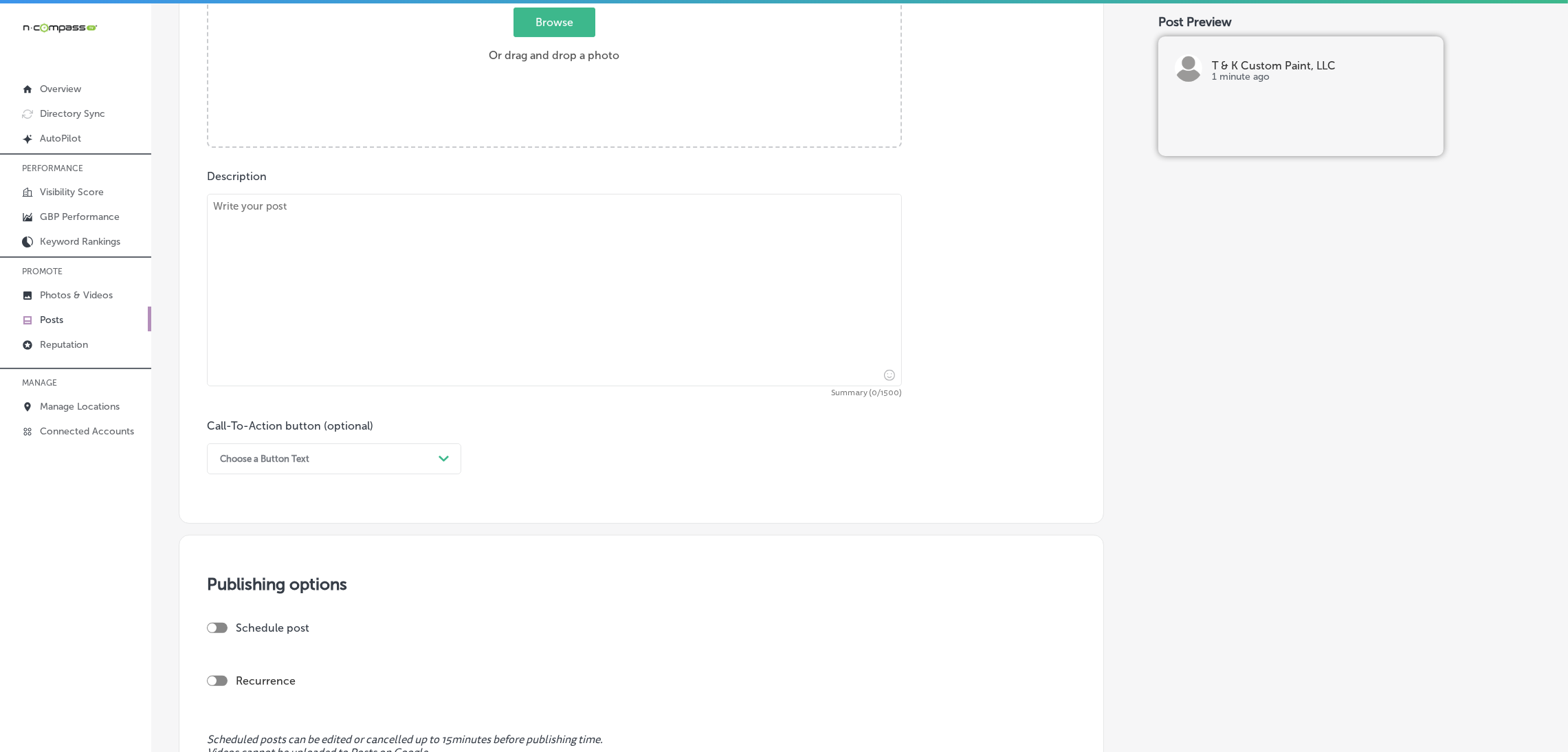
click at [379, 174] on div "Description Summary (0/1500) Call-To-Action button (optional) Choose a Button T…" at bounding box center [641, 322] width 869 height 305
click at [380, 246] on textarea at bounding box center [554, 290] width 695 height 192
paste textarea "Your property deserves a flawless finish—and that’s exactly what we deliver at …"
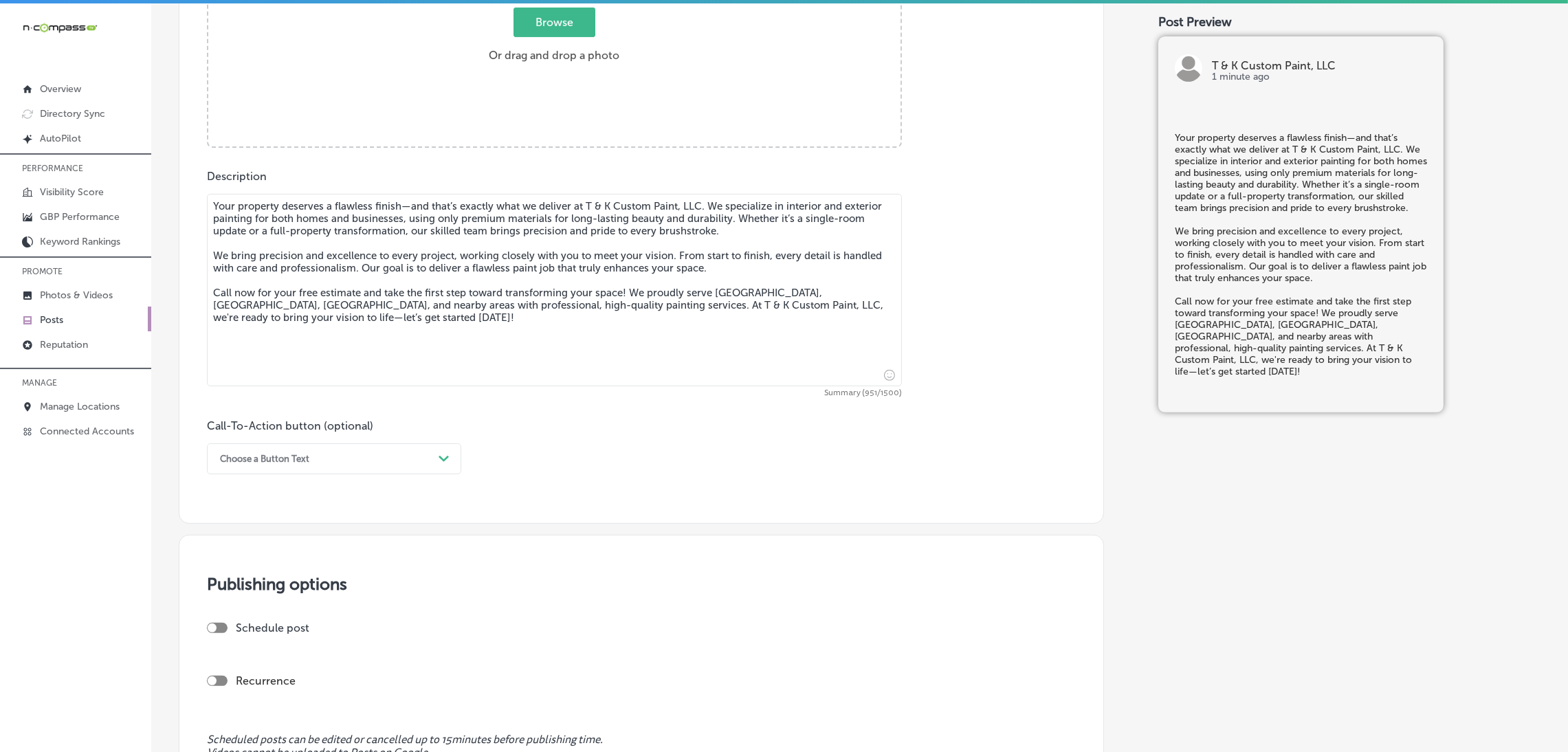
type textarea "Your property deserves a flawless finish—and that’s exactly what we deliver at …"
click at [263, 462] on div "Choose a Button Text" at bounding box center [264, 458] width 89 height 10
click at [261, 631] on div "Call Now" at bounding box center [334, 633] width 254 height 24
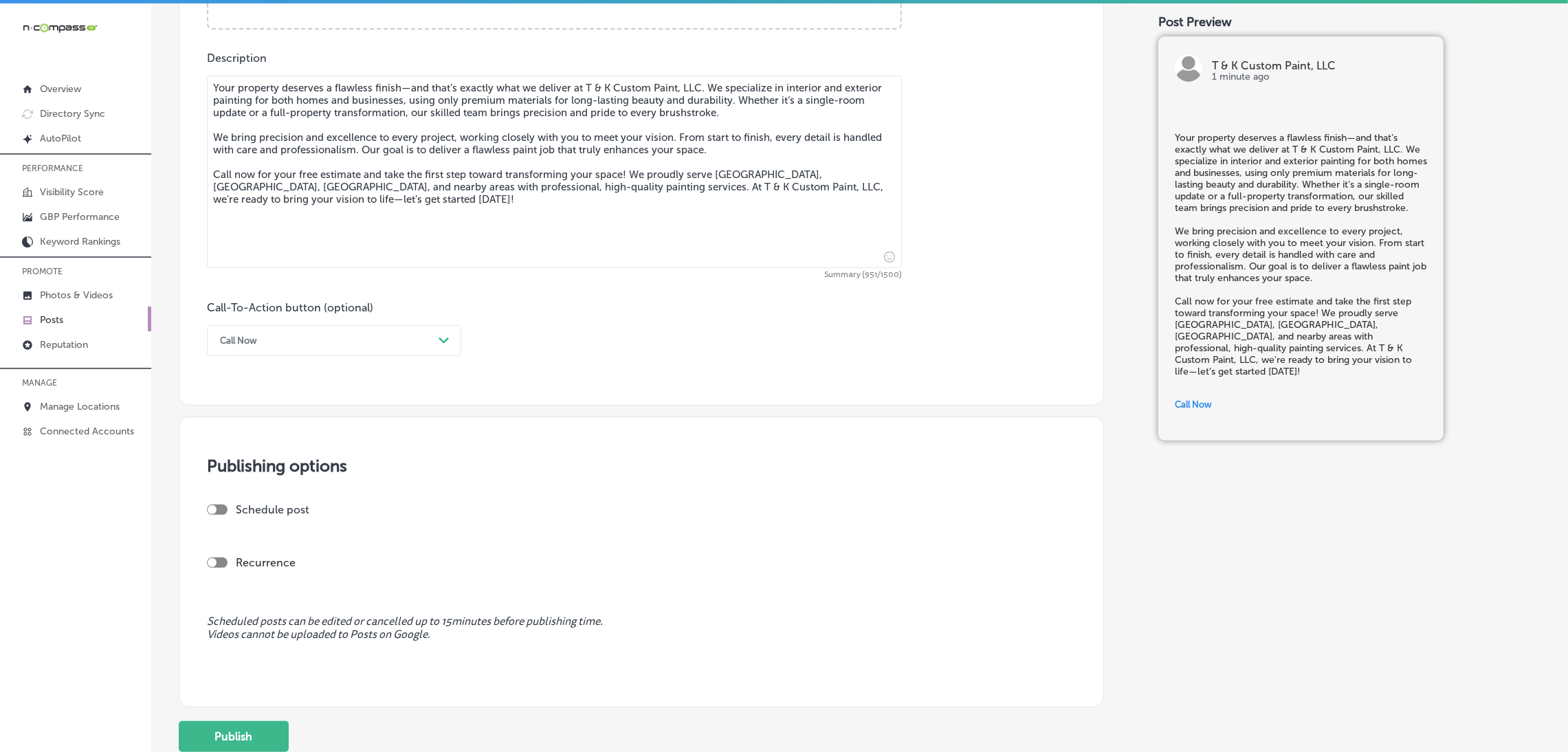
scroll to position [841, 0]
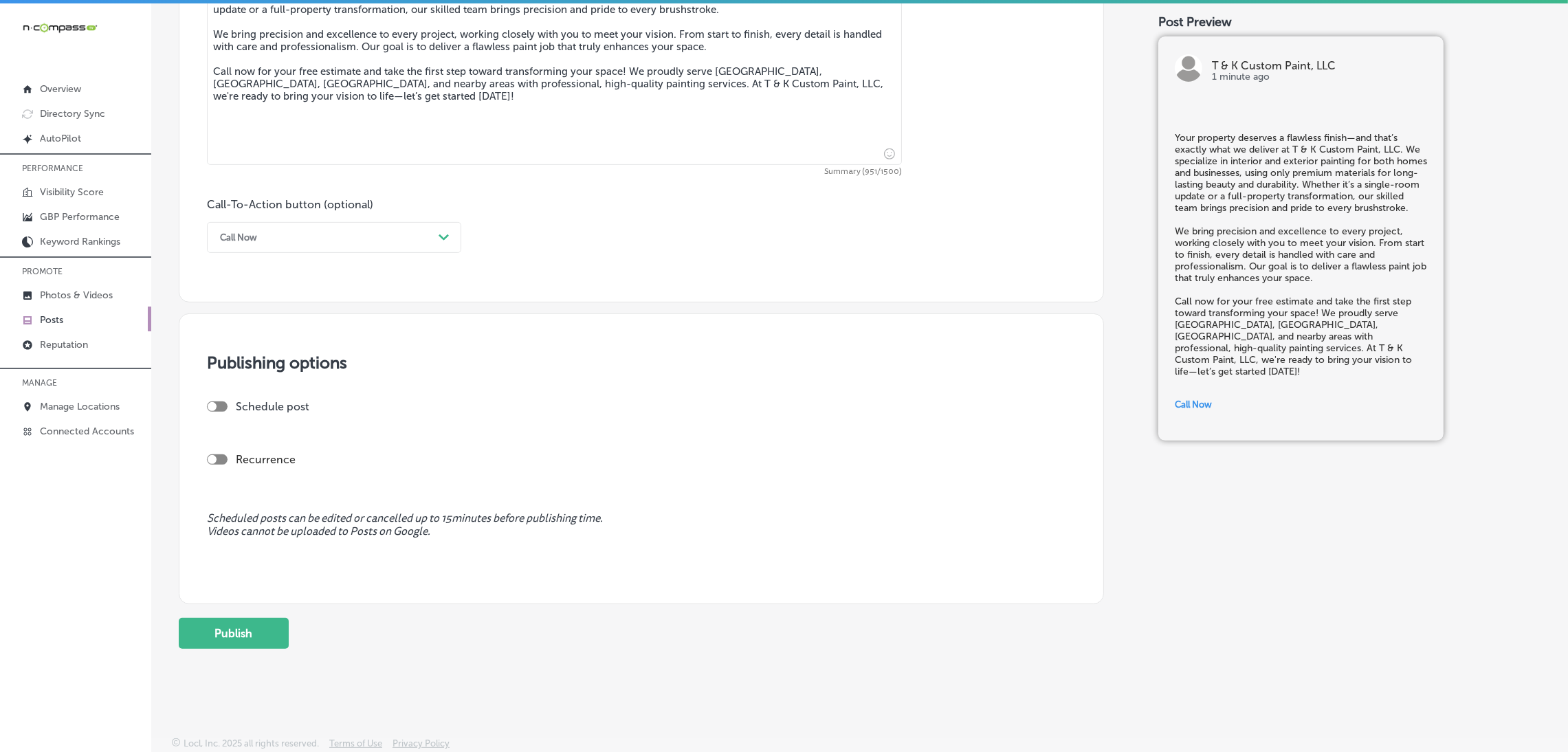
click at [221, 409] on div at bounding box center [217, 406] width 20 height 10
checkbox input "true"
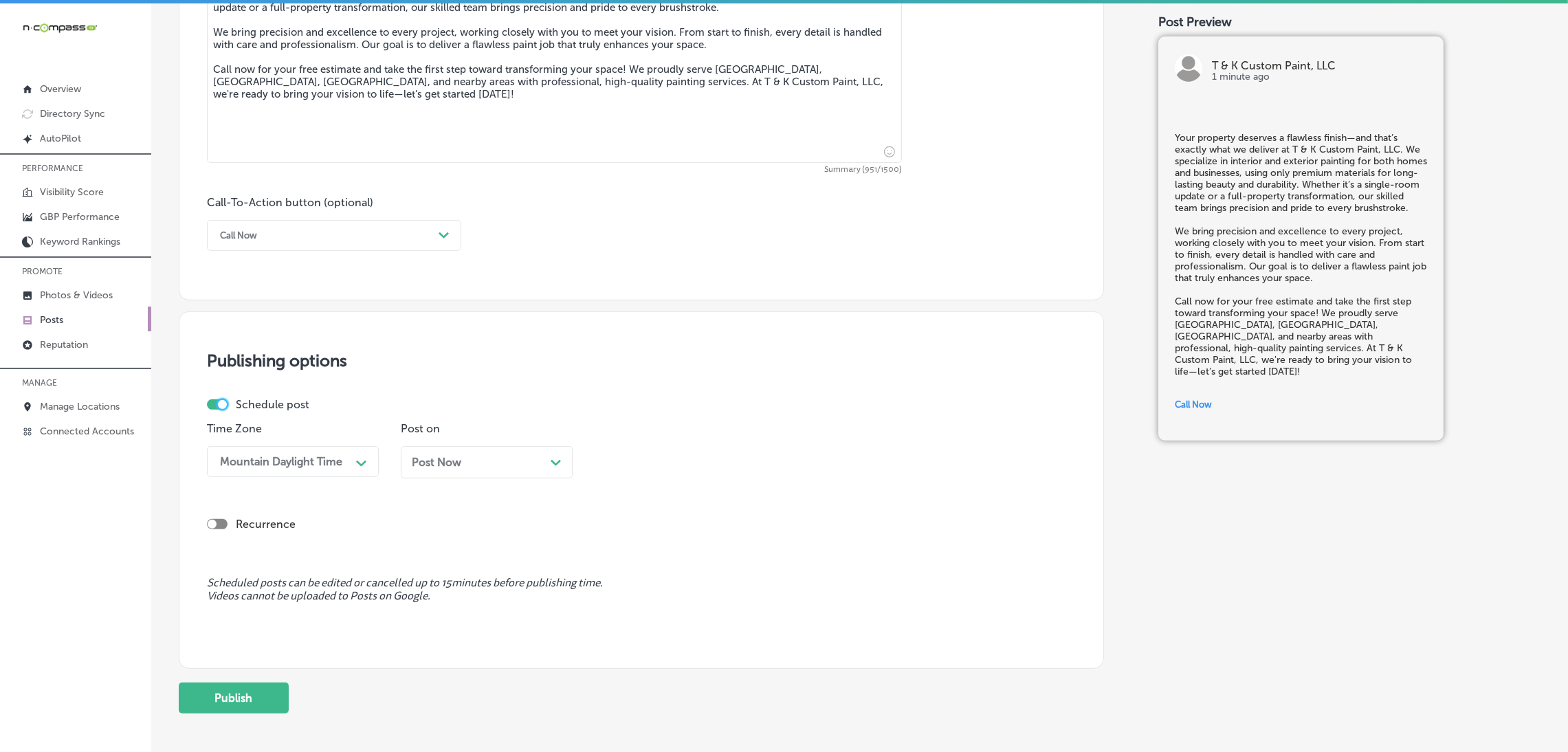
click at [535, 457] on div "Post Now Path Created with Sketch." at bounding box center [487, 462] width 150 height 13
click at [621, 479] on div "Time 09:30 AM Path Created with Sketch." at bounding box center [680, 455] width 172 height 67
click at [639, 468] on div "09:30 AM" at bounding box center [632, 462] width 49 height 13
click at [632, 549] on div "7:00 AM" at bounding box center [680, 547] width 172 height 24
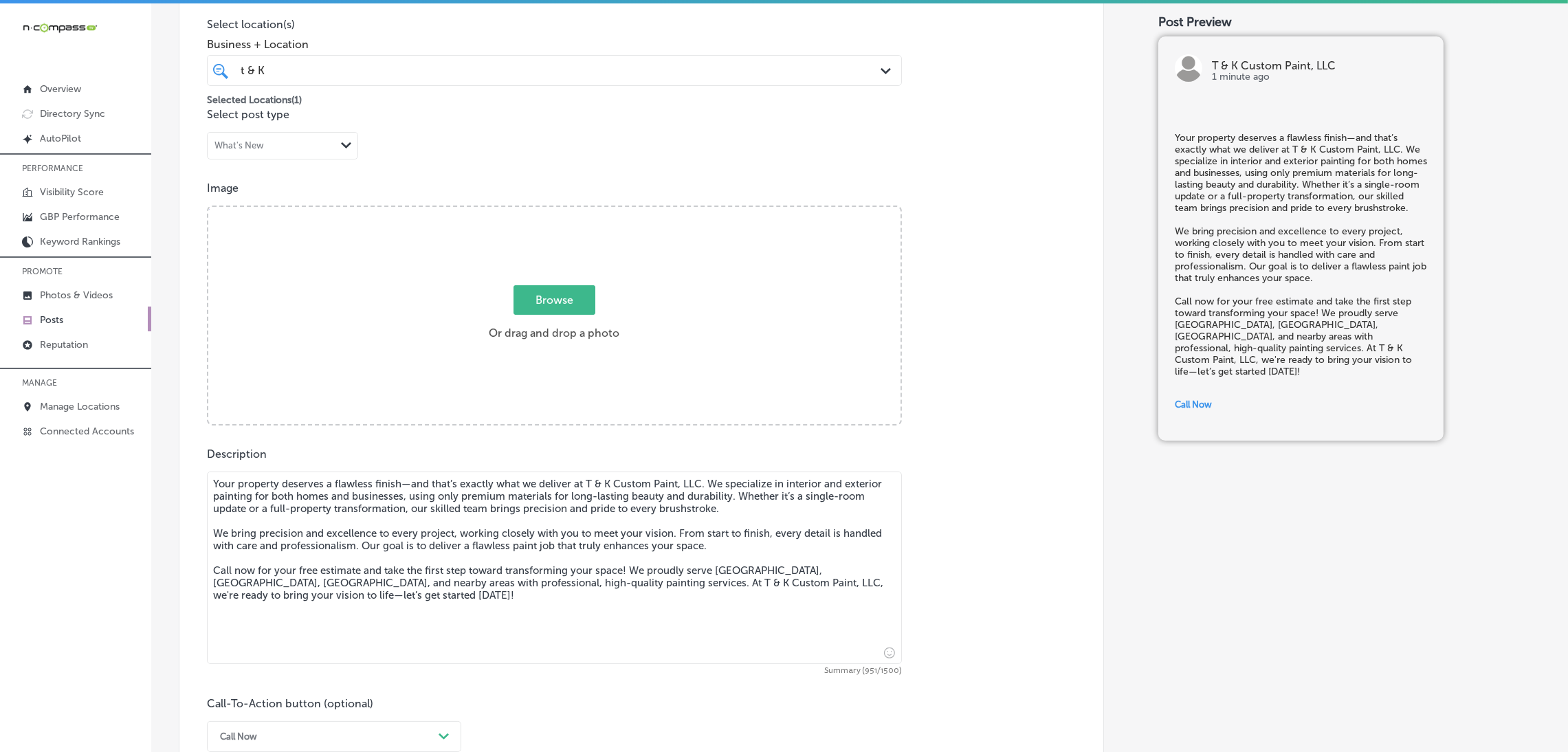
scroll to position [325, 0]
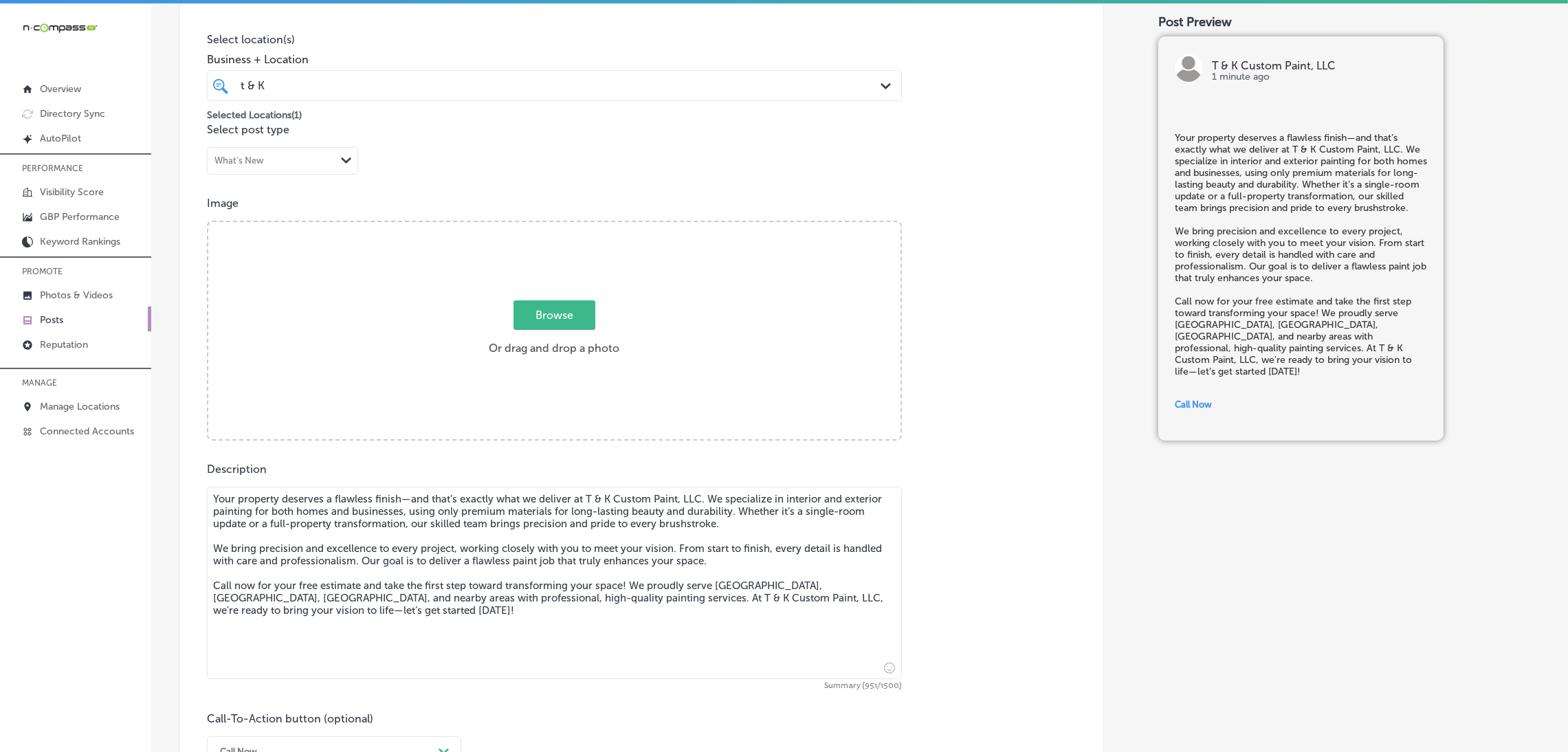
click at [556, 358] on label "Browse Or drag and drop a photo" at bounding box center [554, 331] width 141 height 60
click at [556, 226] on input "Browse Or drag and drop a photo" at bounding box center [554, 224] width 692 height 4
type input "C:\fakepath\482058746_503279322825186_5352609748473658865_n.jpg"
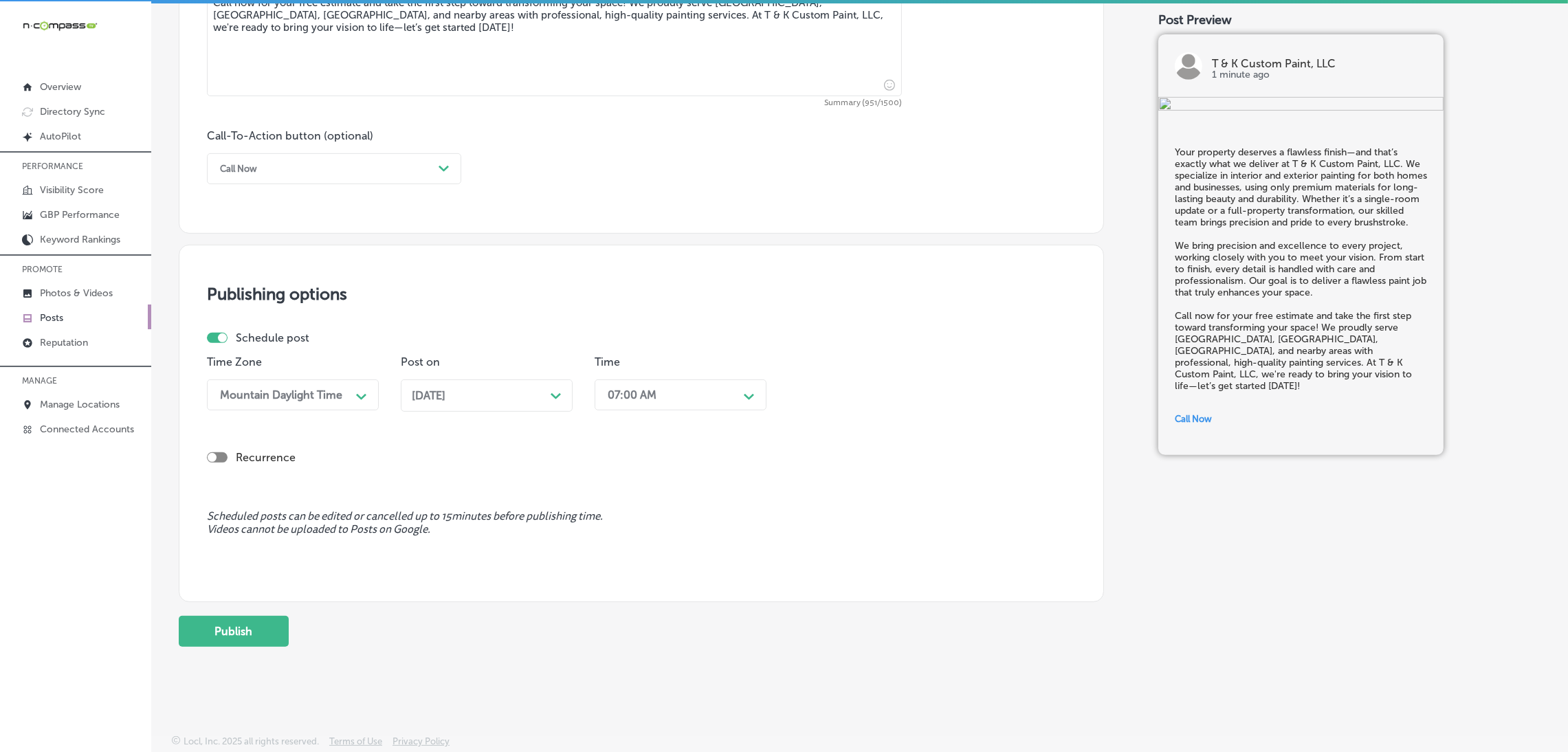
scroll to position [3, 0]
click at [228, 624] on button "Publish" at bounding box center [234, 630] width 110 height 31
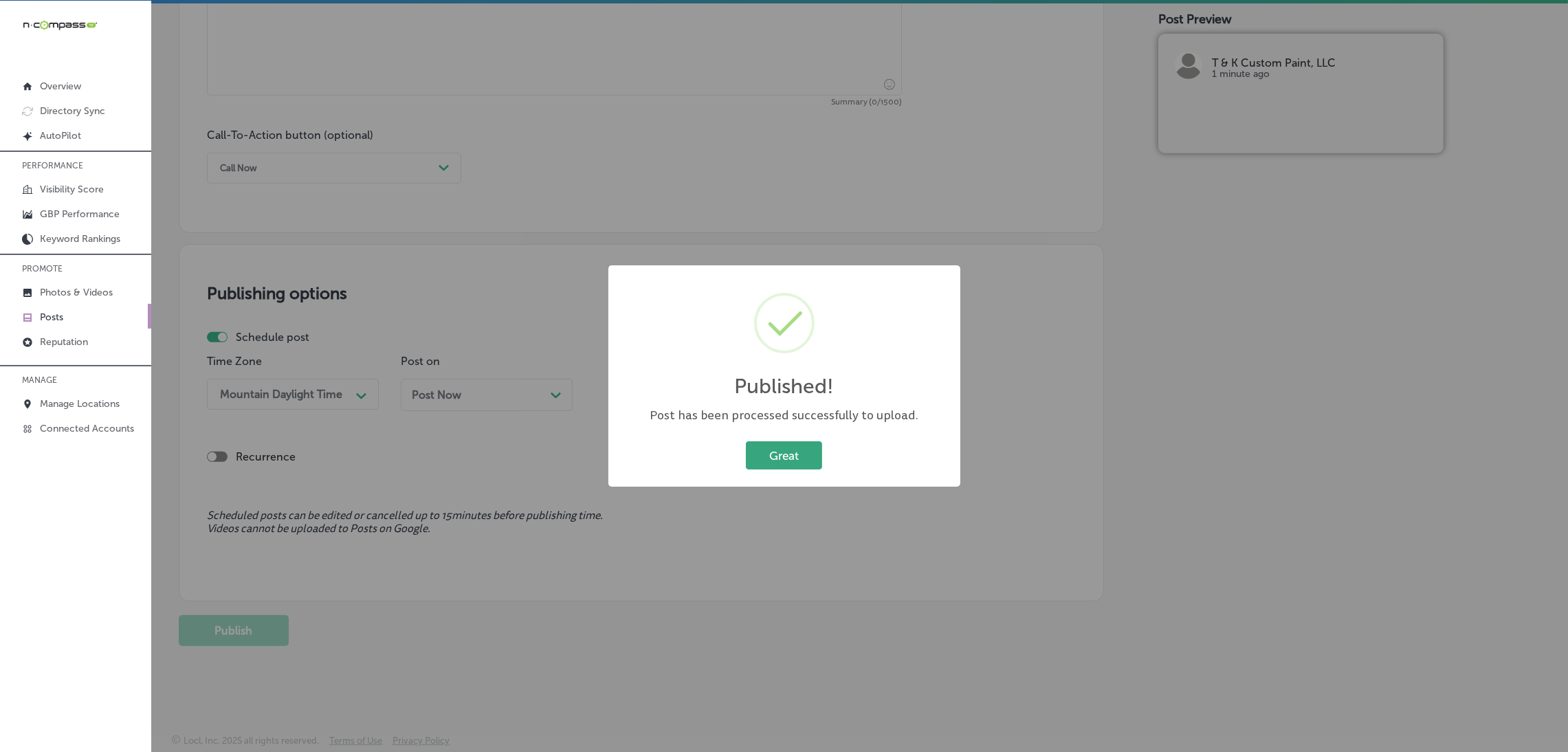
click at [800, 449] on button "Great" at bounding box center [783, 455] width 76 height 28
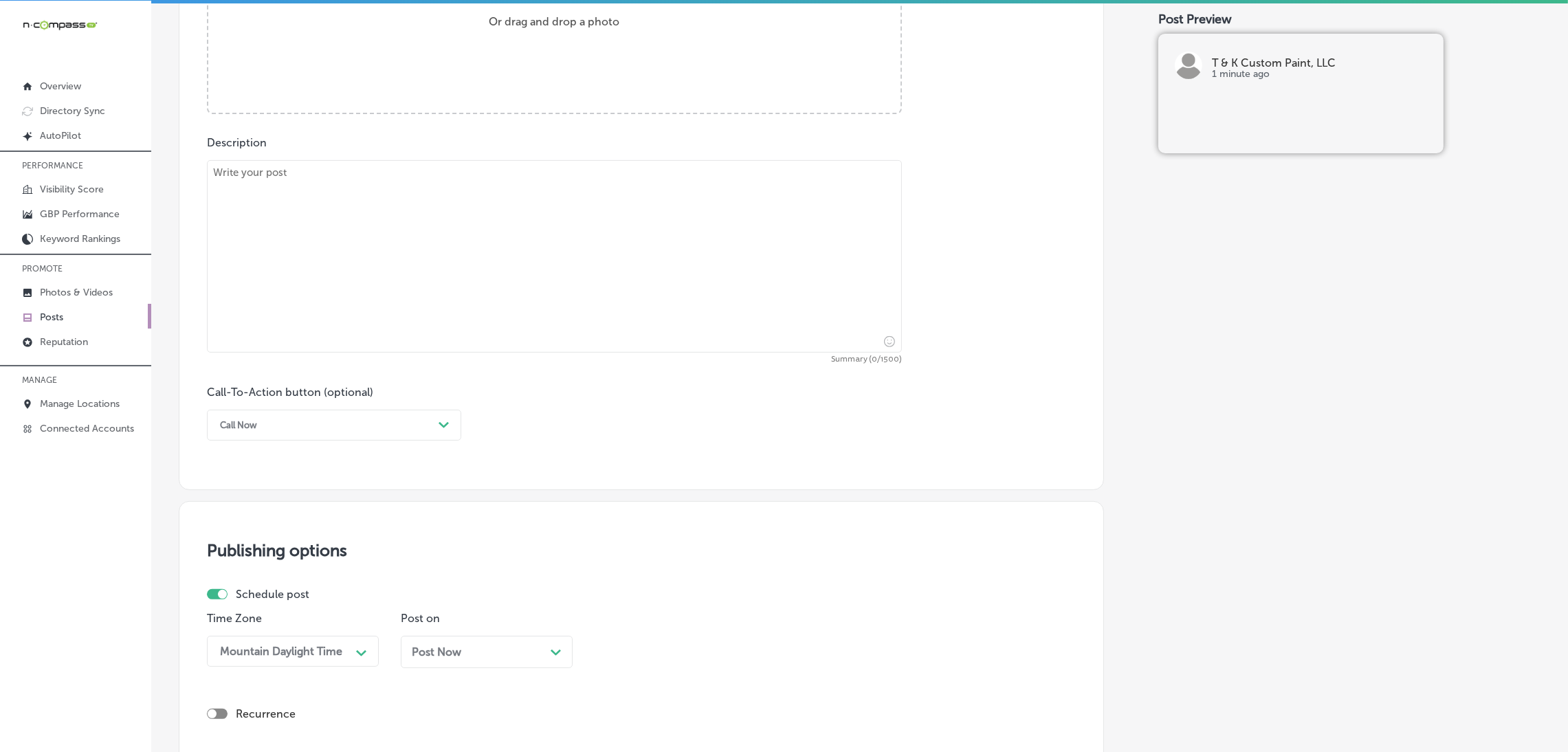
scroll to position [495, 0]
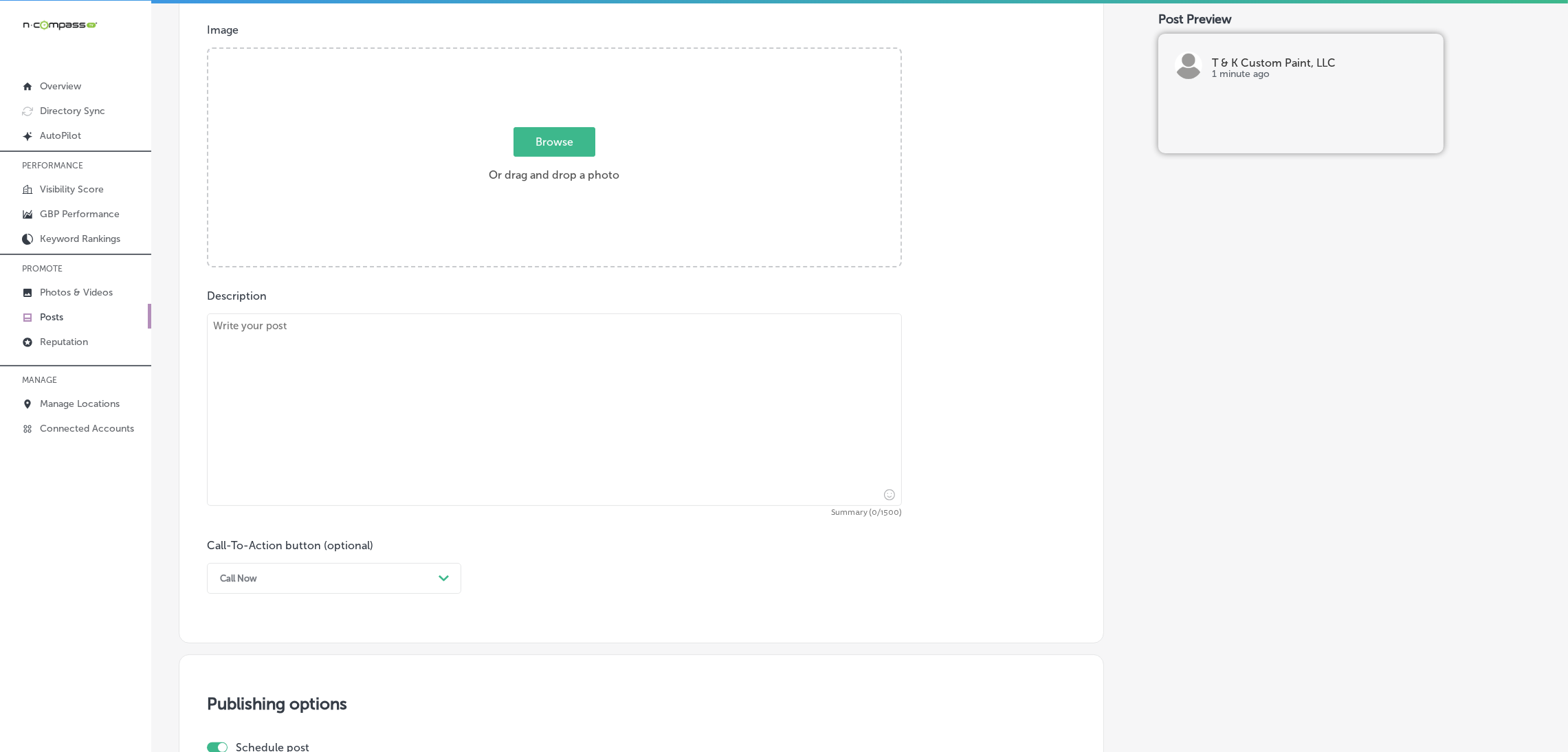
click at [475, 334] on textarea at bounding box center [554, 409] width 695 height 192
paste textarea "Looking for a way to add some personality to your space? T & K Custom Paint, LL…"
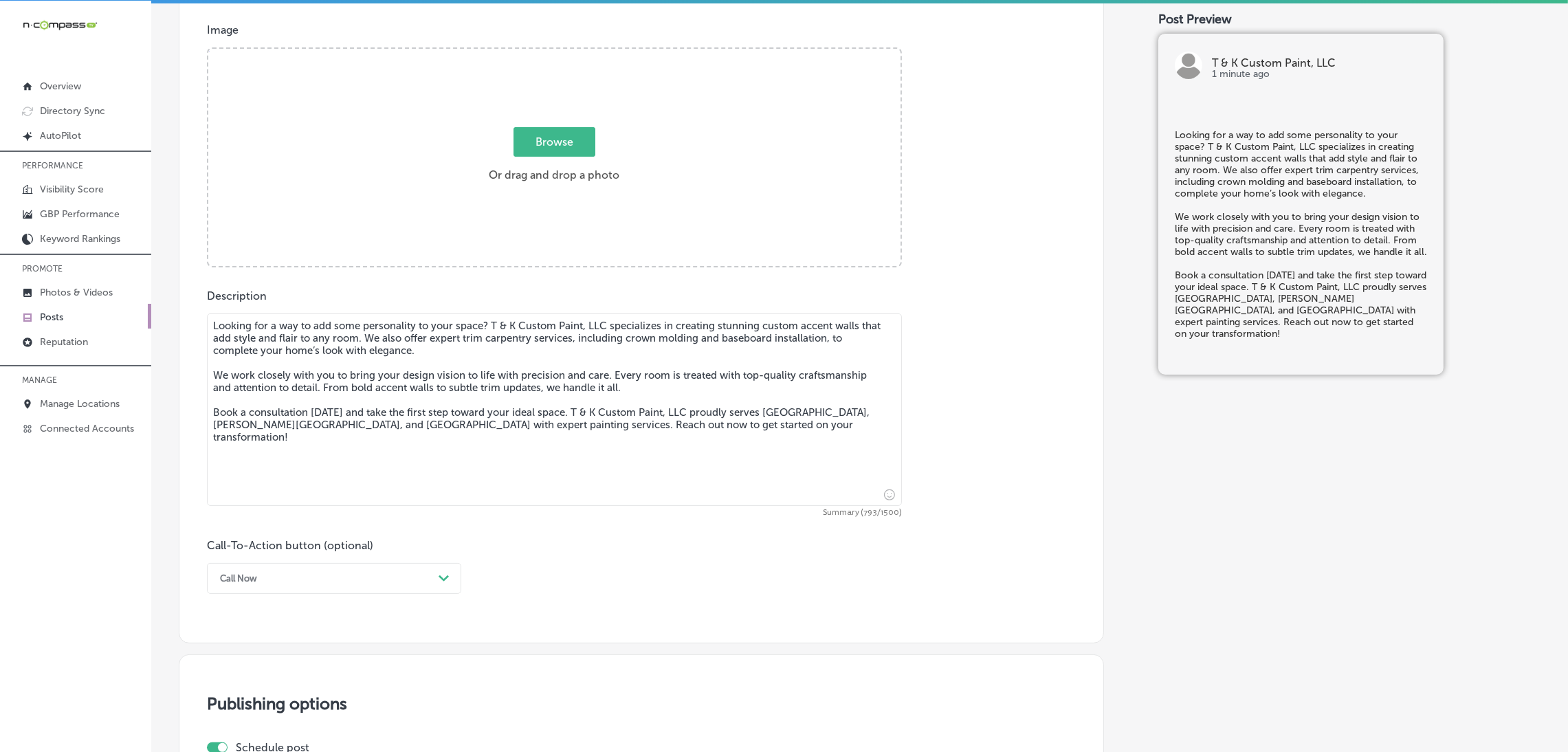
type textarea "Looking for a way to add some personality to your space? T & K Custom Paint, LL…"
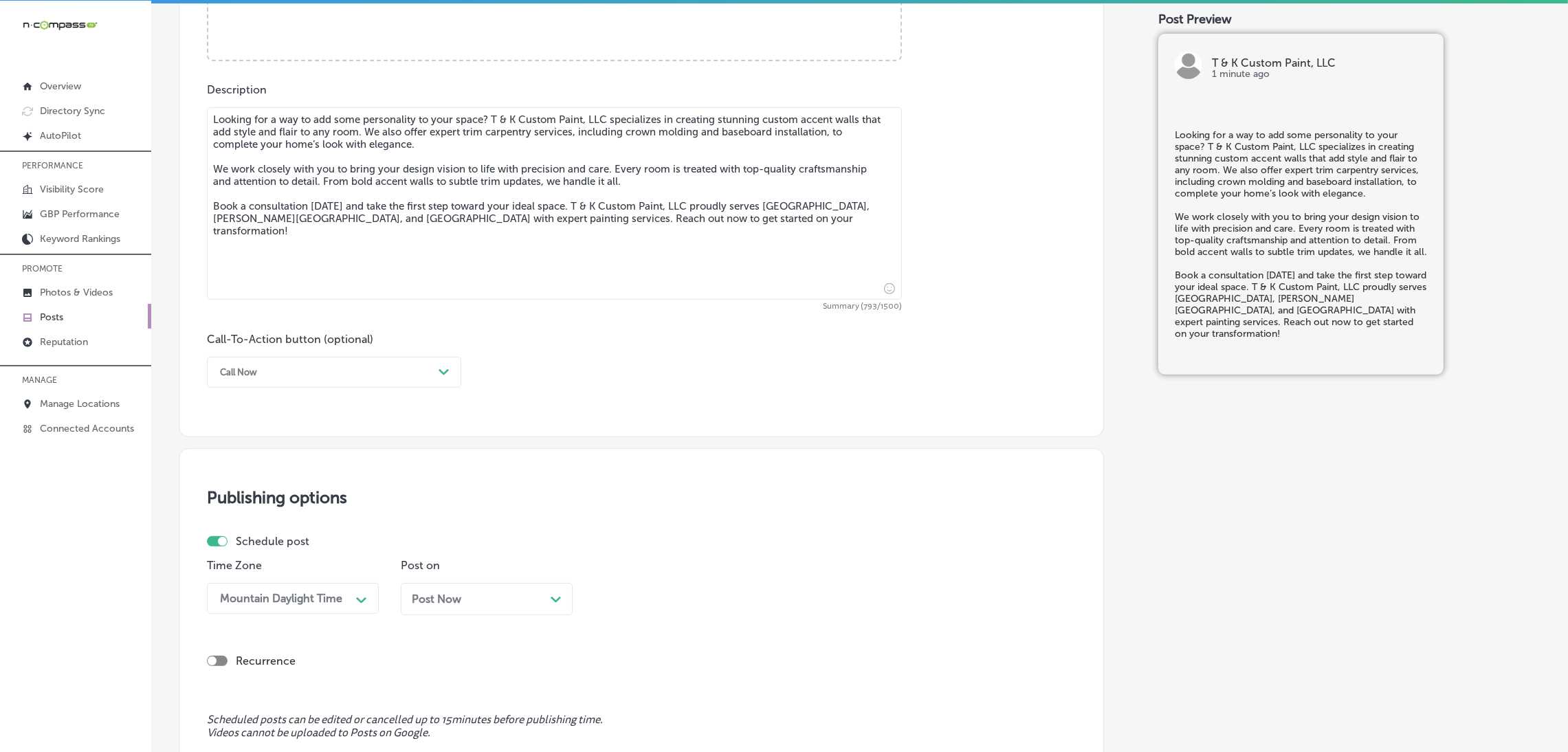
click at [272, 383] on div "Call Now" at bounding box center [323, 372] width 220 height 21
click at [235, 426] on div "Book" at bounding box center [334, 426] width 254 height 24
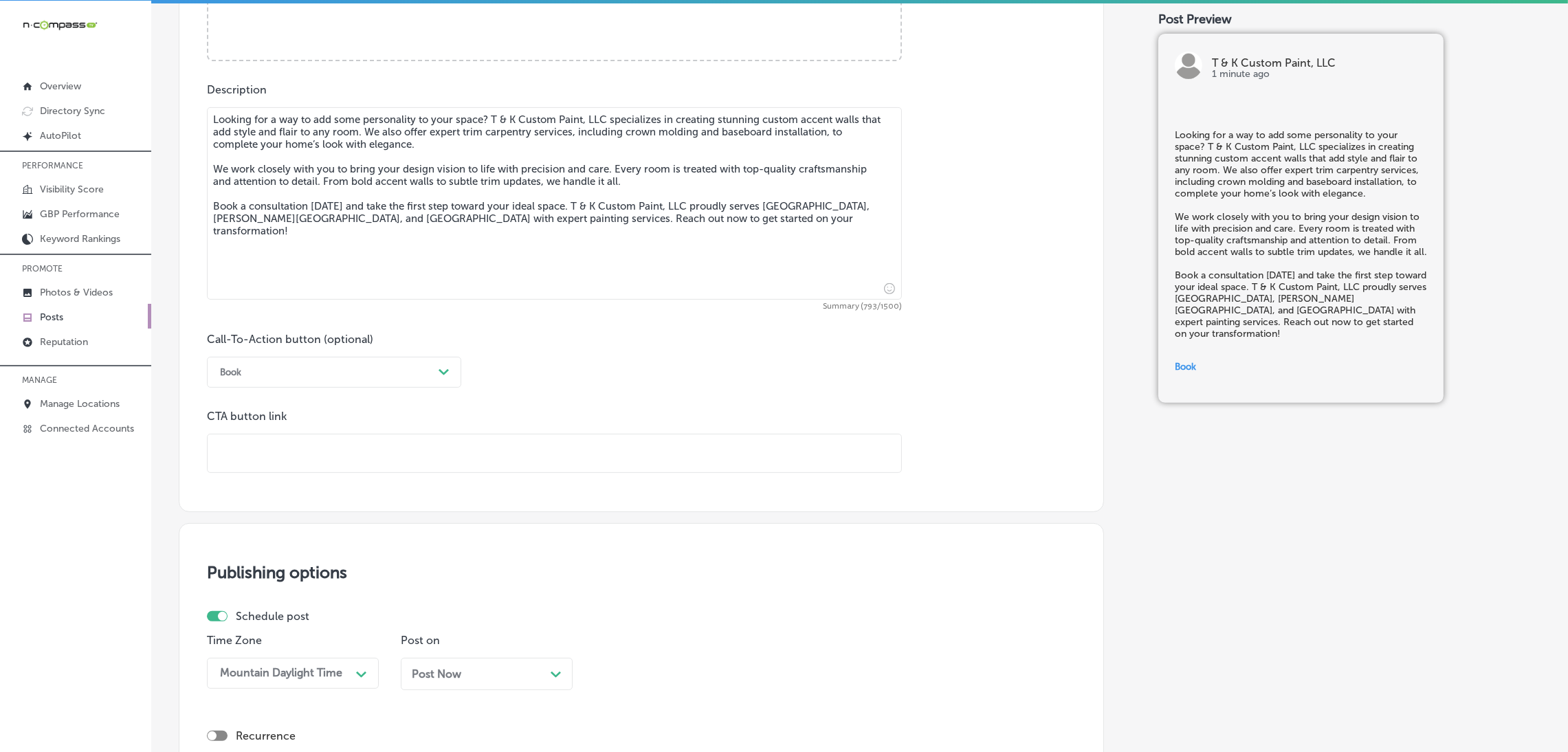
click at [290, 459] on input "text" at bounding box center [554, 453] width 694 height 38
paste input "[URL][DOMAIN_NAME]"
type input "[URL][DOMAIN_NAME]"
click at [614, 403] on div "Call-To-Action button (optional) Book Path Created with Sketch. CTA button link…" at bounding box center [641, 403] width 869 height 141
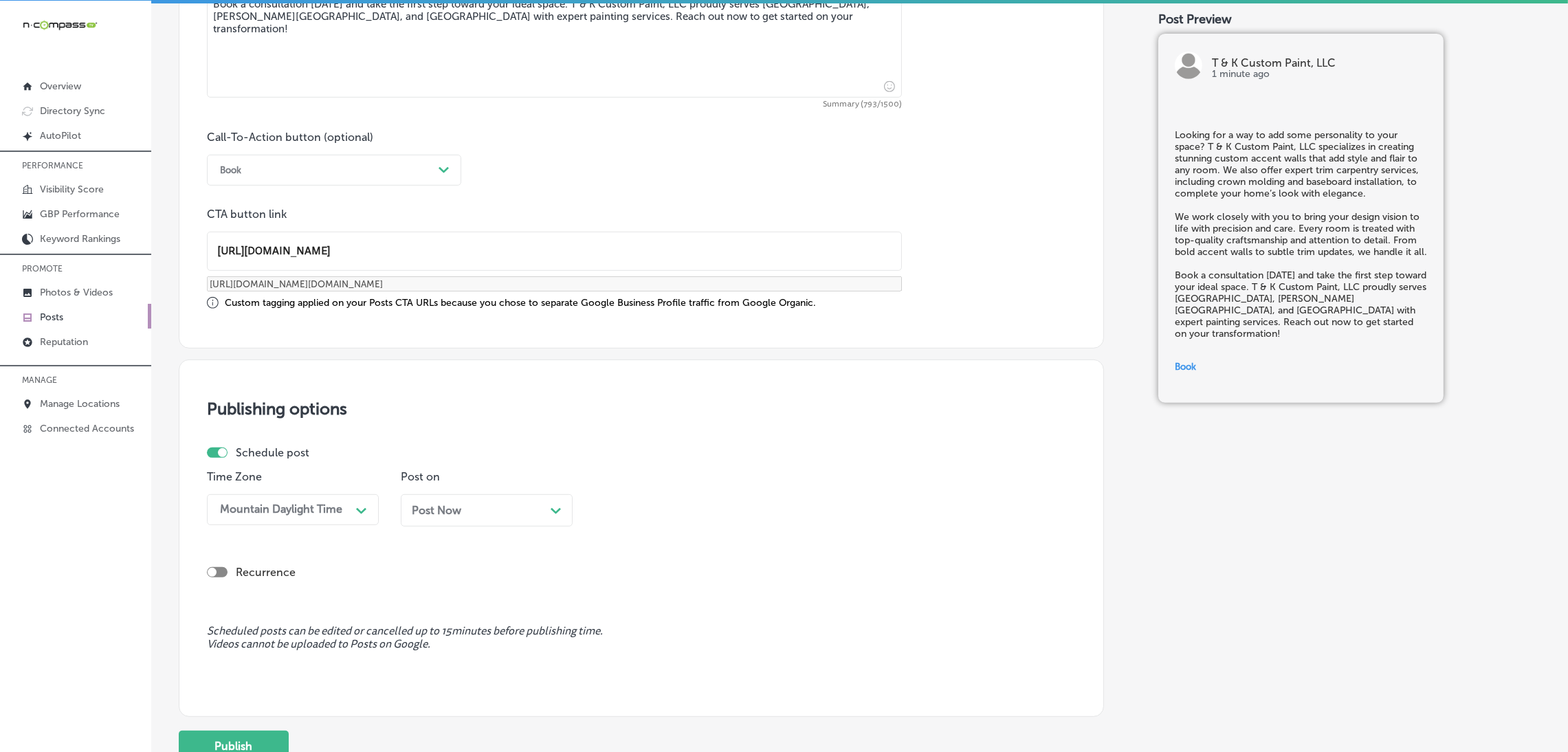
scroll to position [1021, 0]
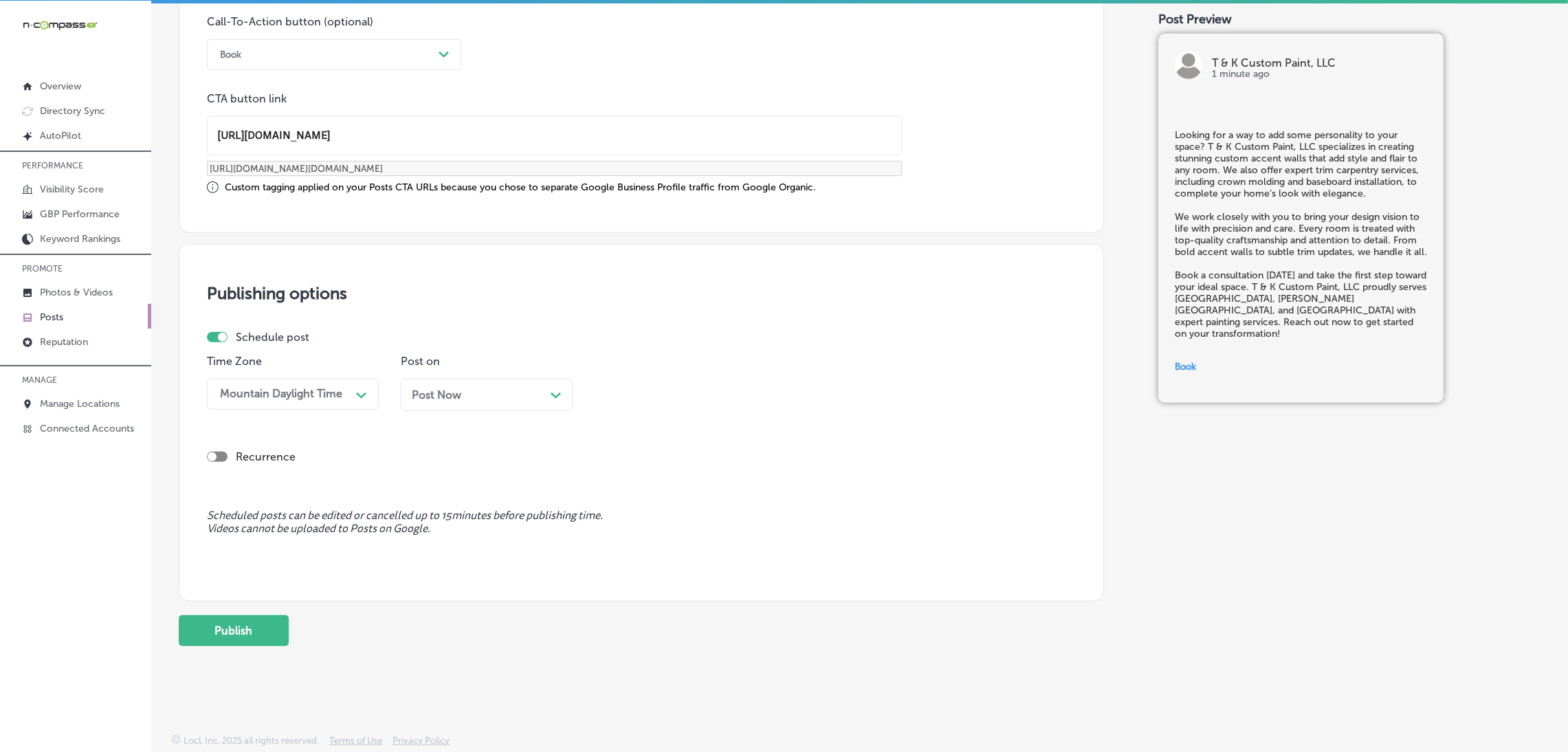
click at [463, 394] on div "Post Now Path Created with Sketch." at bounding box center [487, 395] width 150 height 13
click at [695, 396] on div "09:45 AM" at bounding box center [669, 394] width 137 height 24
click at [615, 476] on div "7:00 AM" at bounding box center [680, 480] width 172 height 24
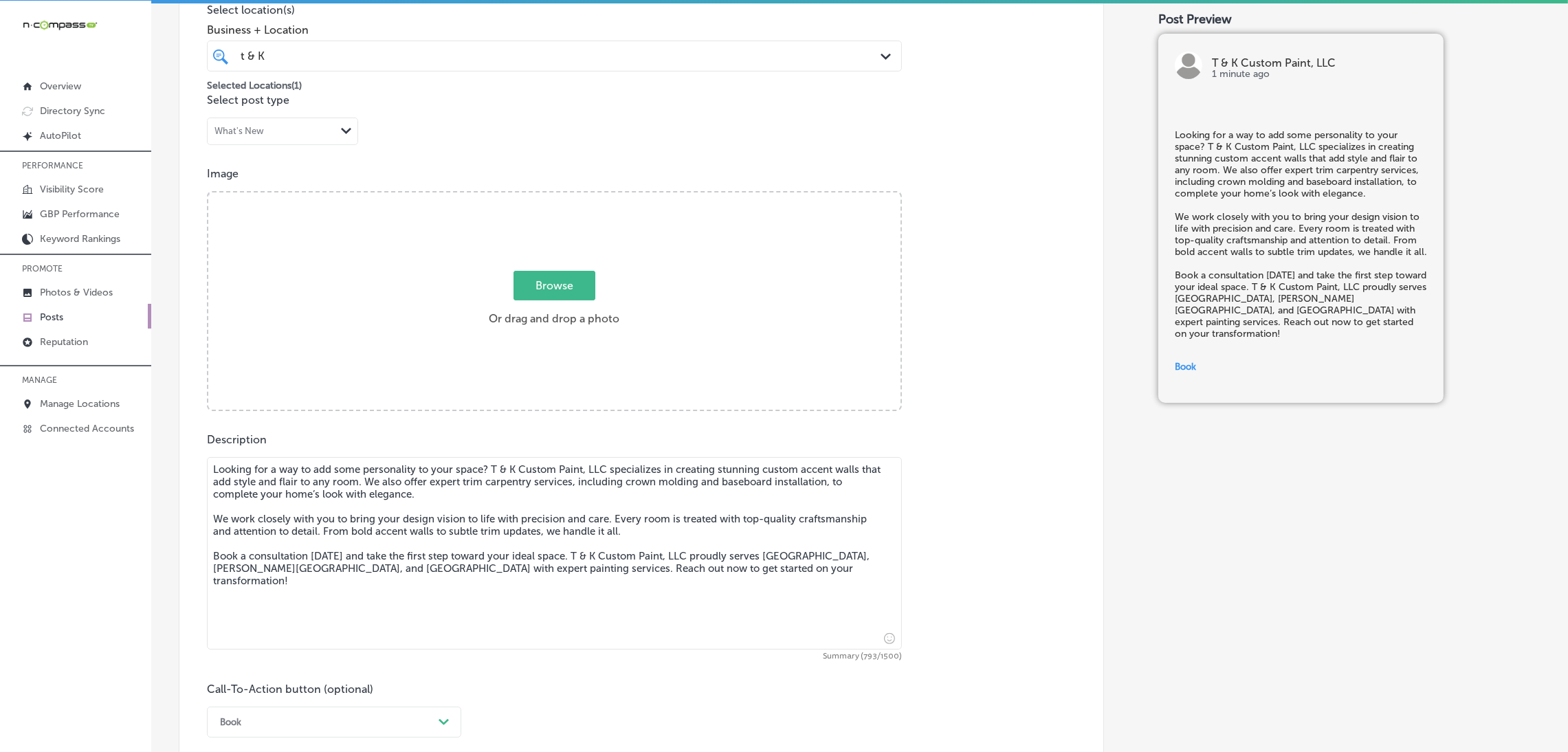
scroll to position [299, 0]
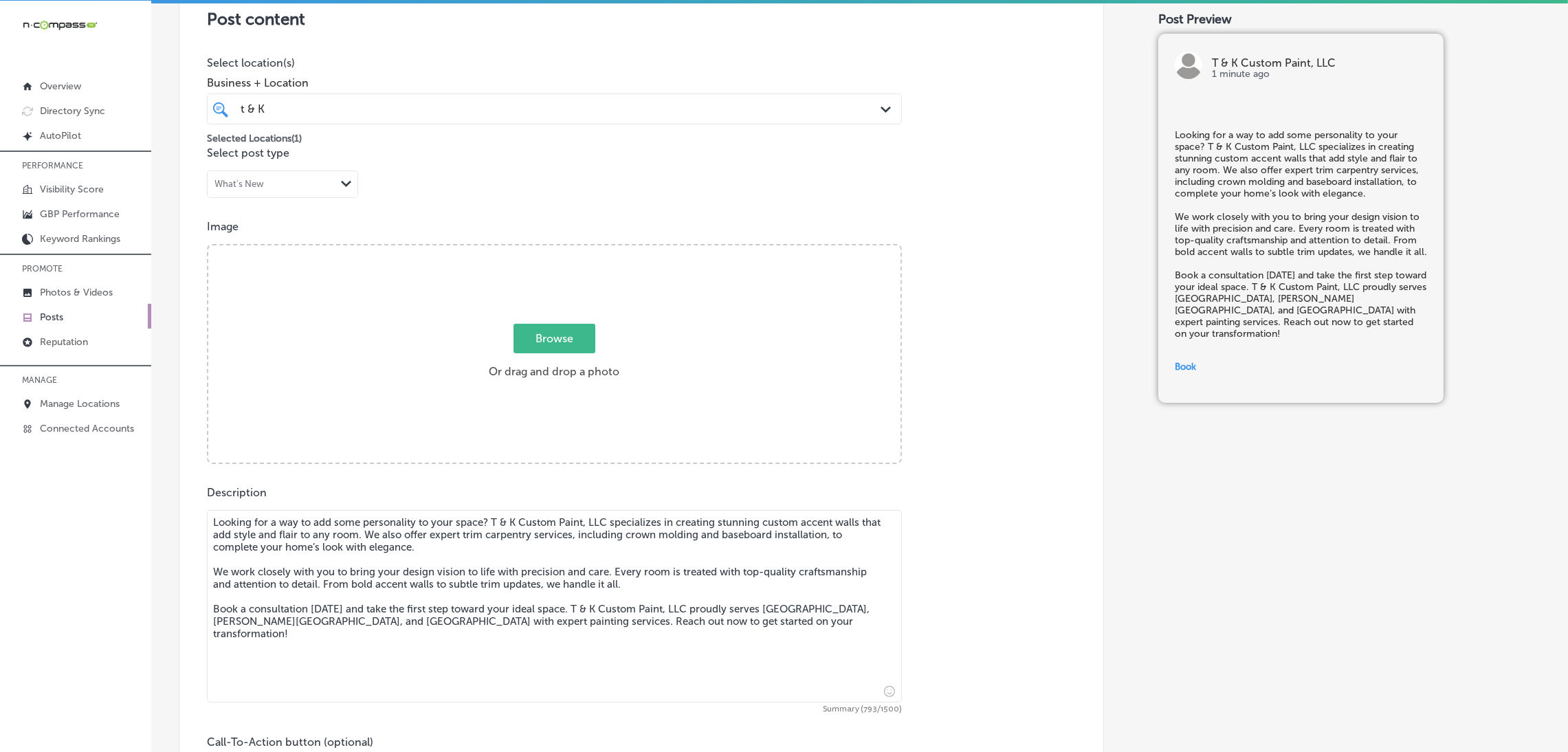
click at [472, 363] on div "Browse Or drag and drop a photo" at bounding box center [554, 356] width 692 height 220
click at [208, 246] on input "Browse Or drag and drop a photo" at bounding box center [554, 247] width 692 height 4
type input "C:\fakepath\481037636_502350642918054_8158839230905852578_n.jpg"
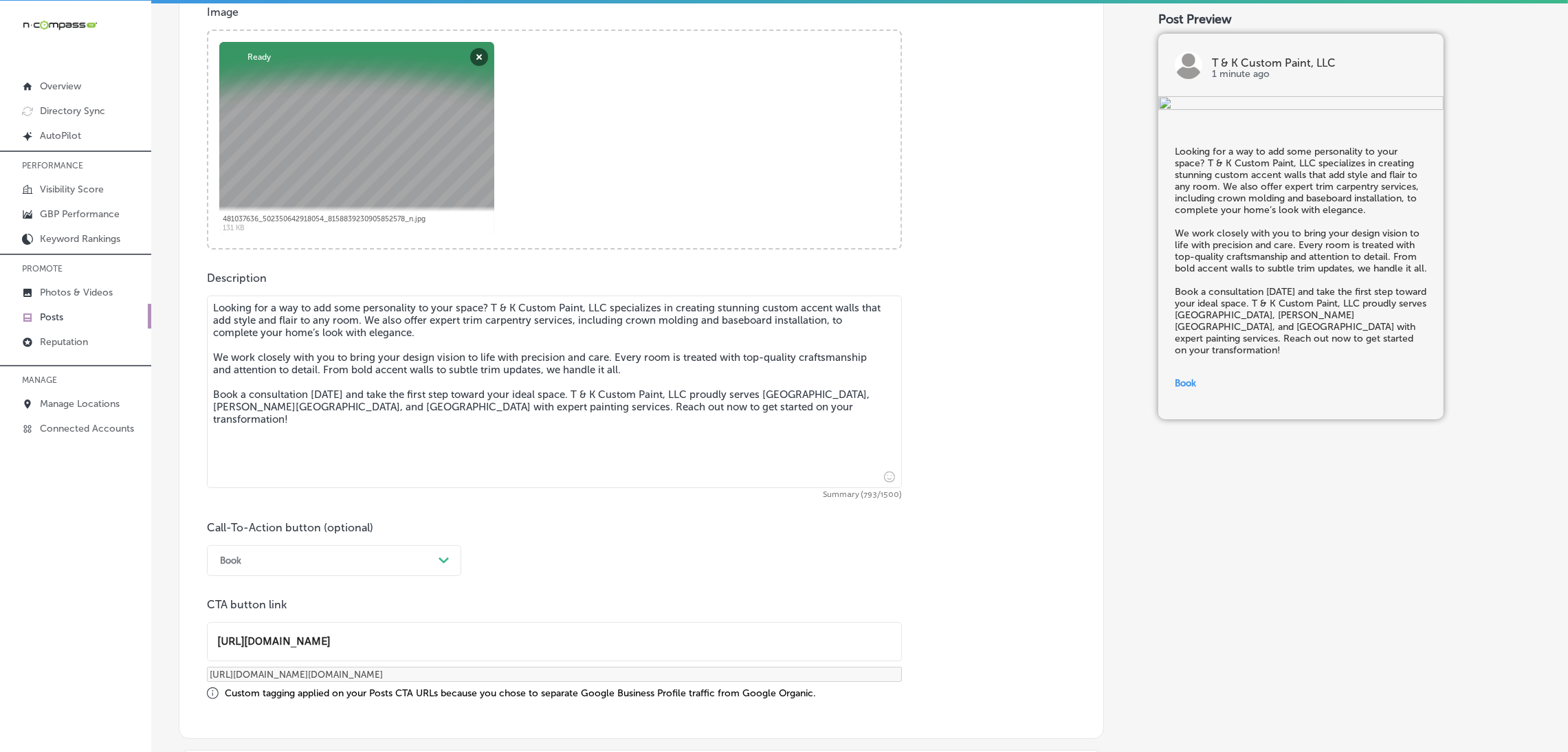
scroll to position [918, 0]
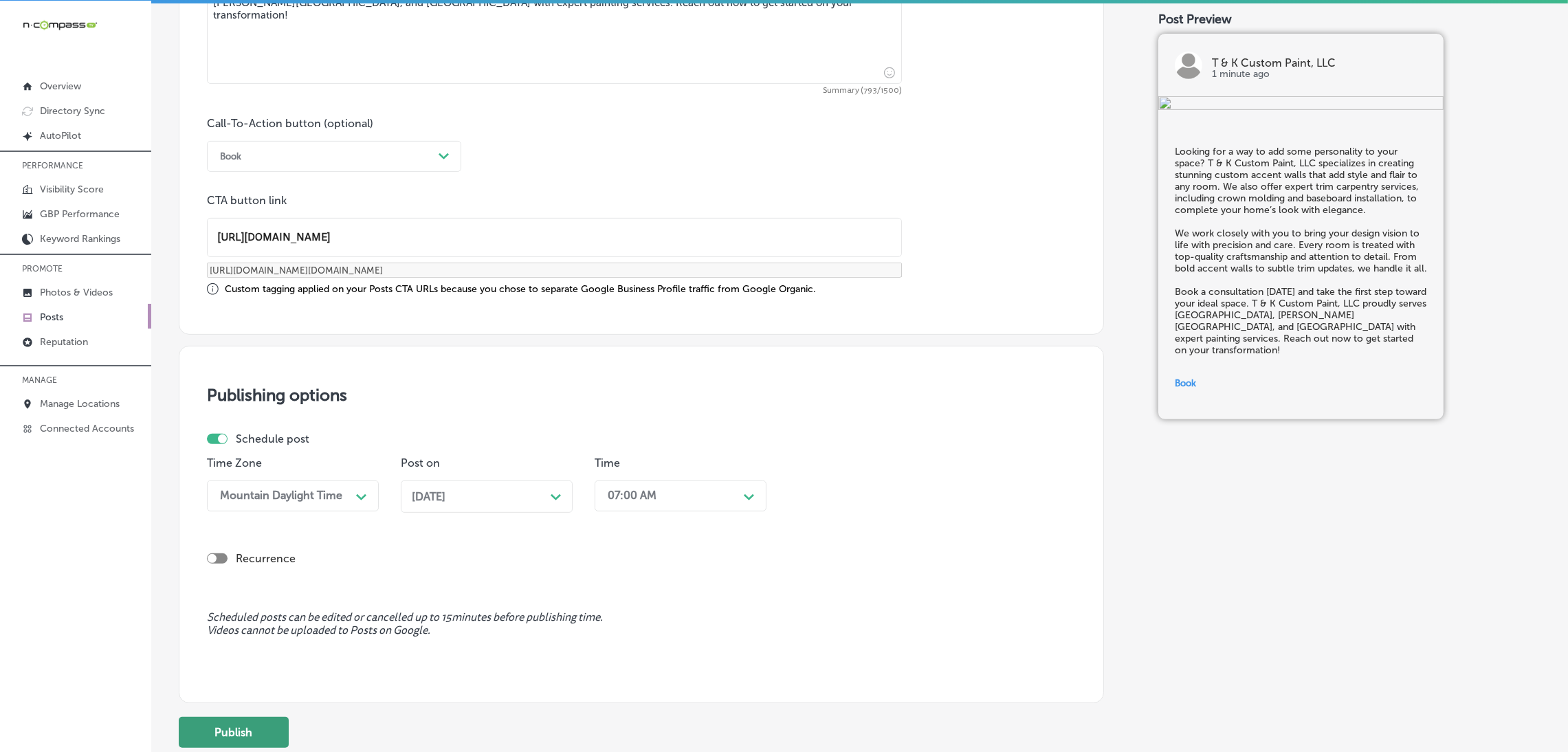
click at [261, 717] on button "Publish" at bounding box center [234, 732] width 110 height 31
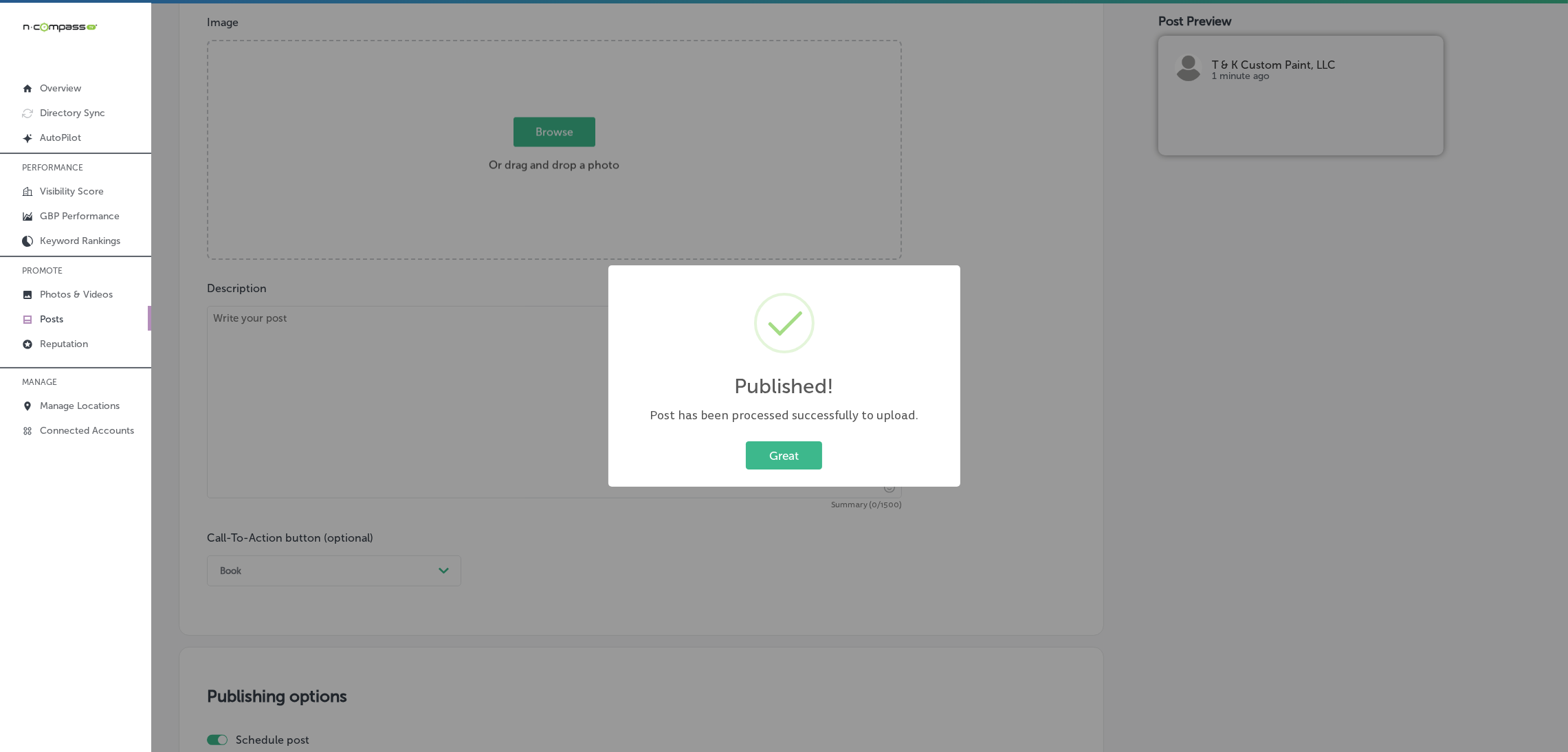
scroll to position [0, 0]
click at [782, 465] on button "Great" at bounding box center [783, 455] width 76 height 28
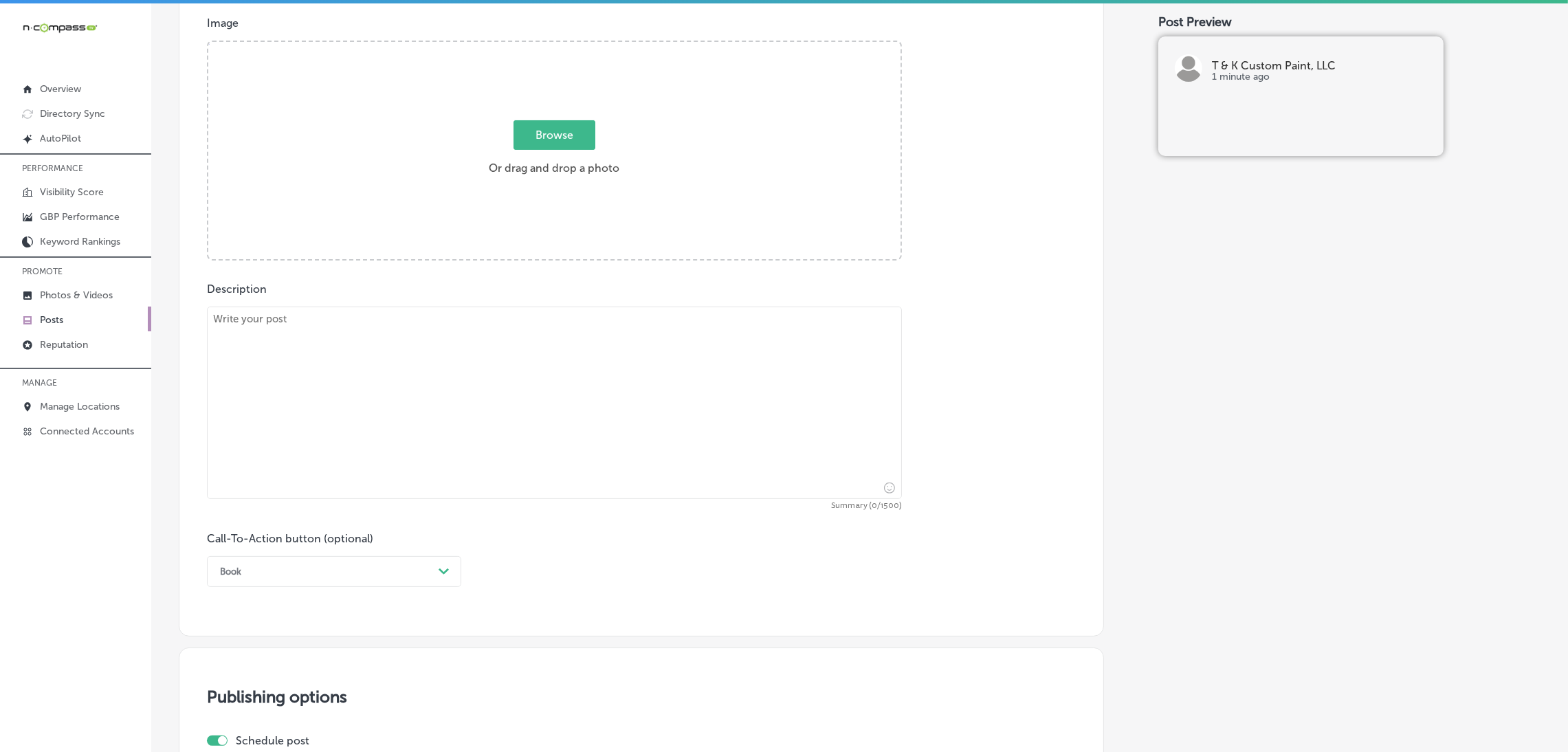
click at [366, 451] on textarea at bounding box center [554, 403] width 695 height 192
paste textarea "T & K Custom Paint, LLC offers professional residential painting services to gi…"
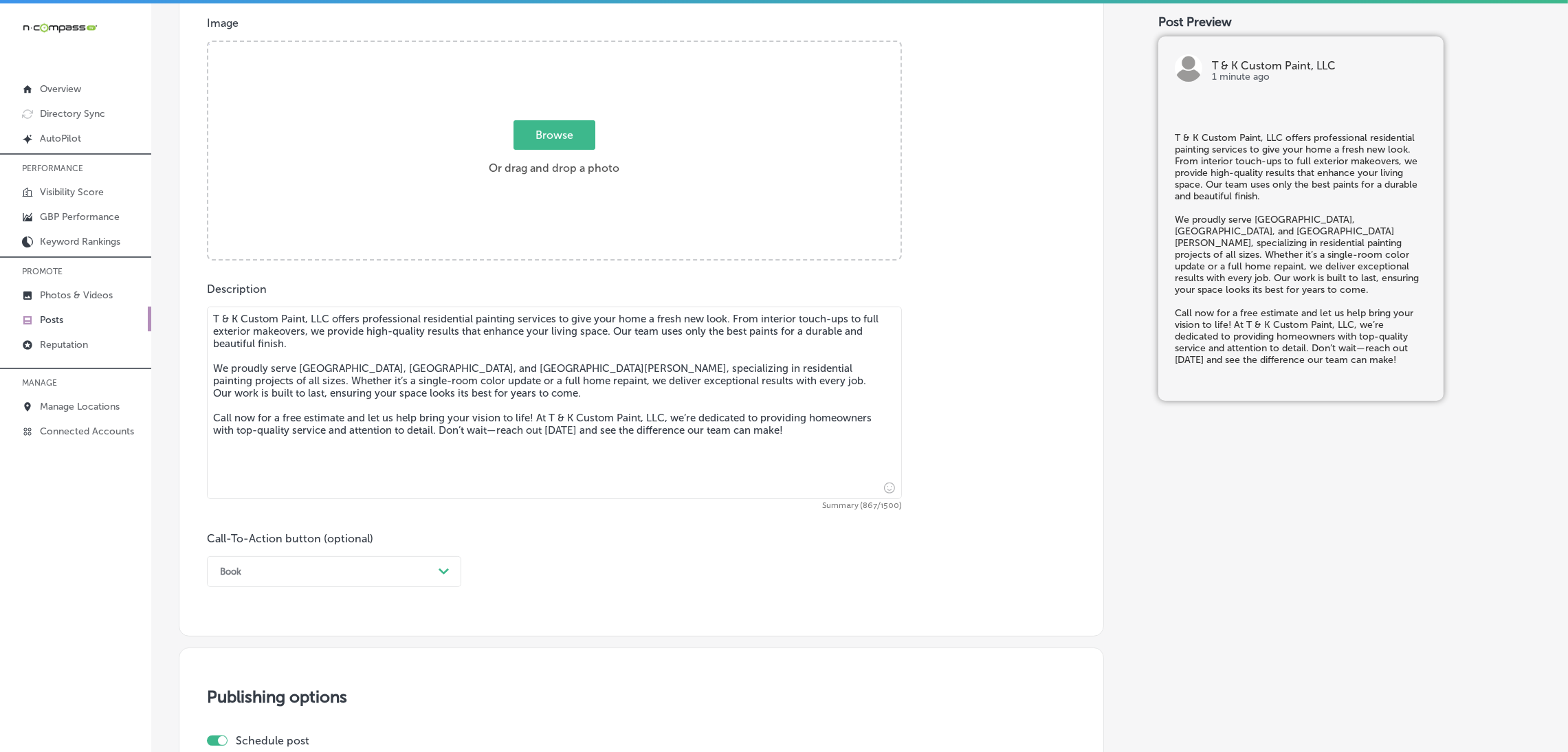
type textarea "T & K Custom Paint, LLC offers professional residential painting services to gi…"
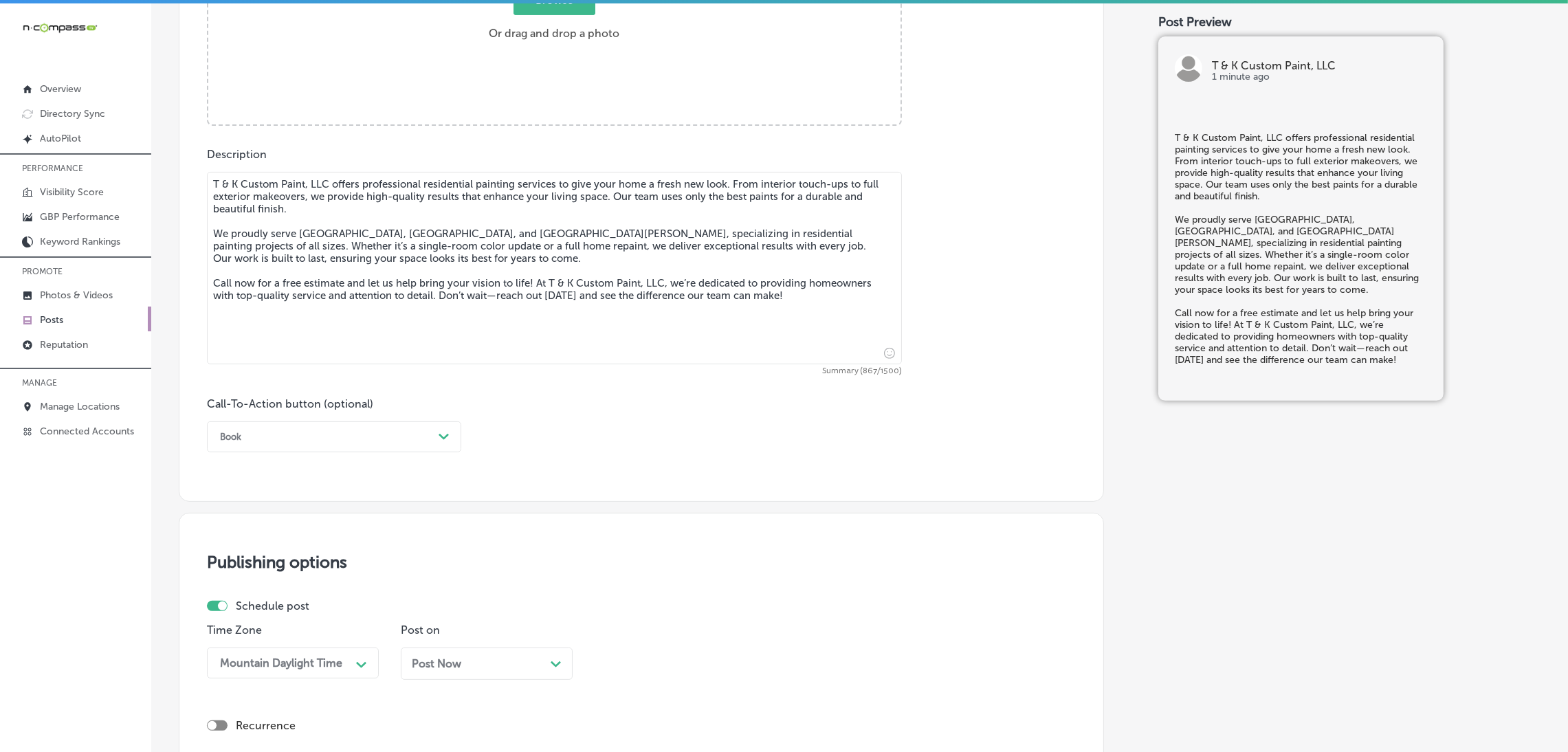
scroll to position [711, 0]
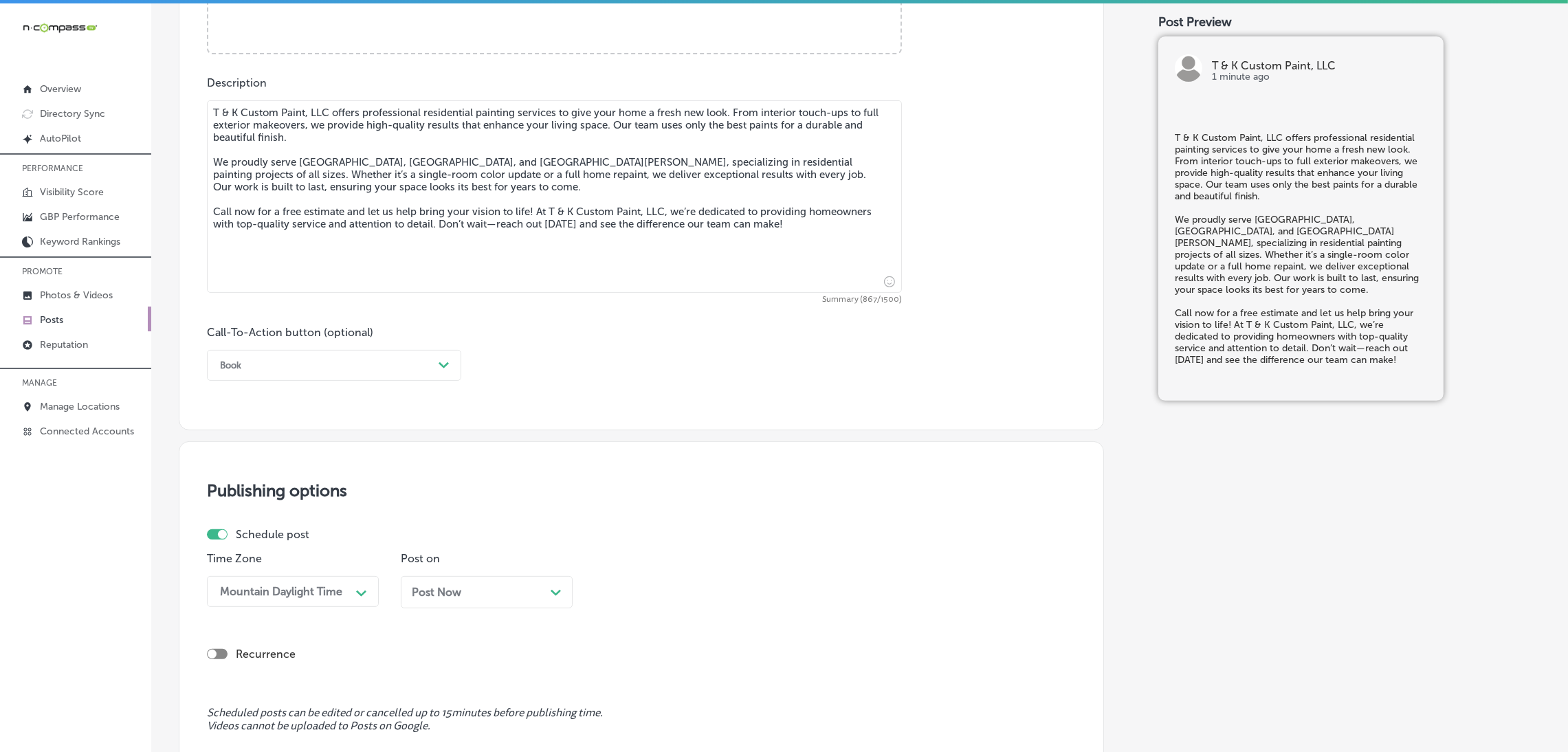
click at [307, 346] on div "Call-To-Action button (optional) Book Path Created with Sketch." at bounding box center [334, 353] width 254 height 55
click at [296, 378] on div "Book Path Created with Sketch." at bounding box center [334, 365] width 254 height 31
click at [255, 534] on div "Call Now" at bounding box center [334, 540] width 254 height 24
click at [467, 599] on div "Post Now Path Created with Sketch." at bounding box center [487, 592] width 150 height 13
click at [652, 579] on div "09:45 AM Path Created with Sketch." at bounding box center [680, 591] width 172 height 31
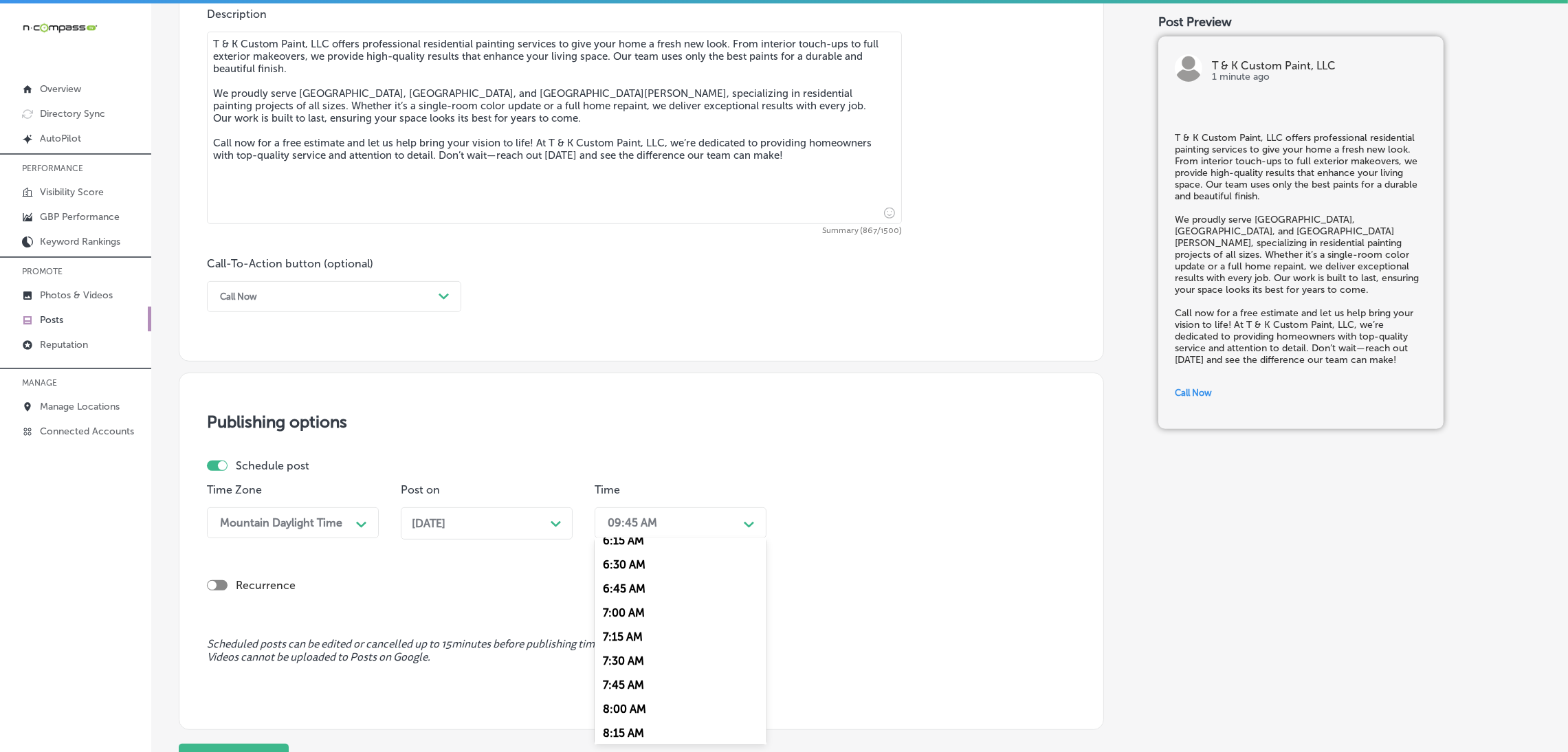
scroll to position [618, 0]
click at [617, 601] on div "7:00 AM" at bounding box center [680, 608] width 172 height 24
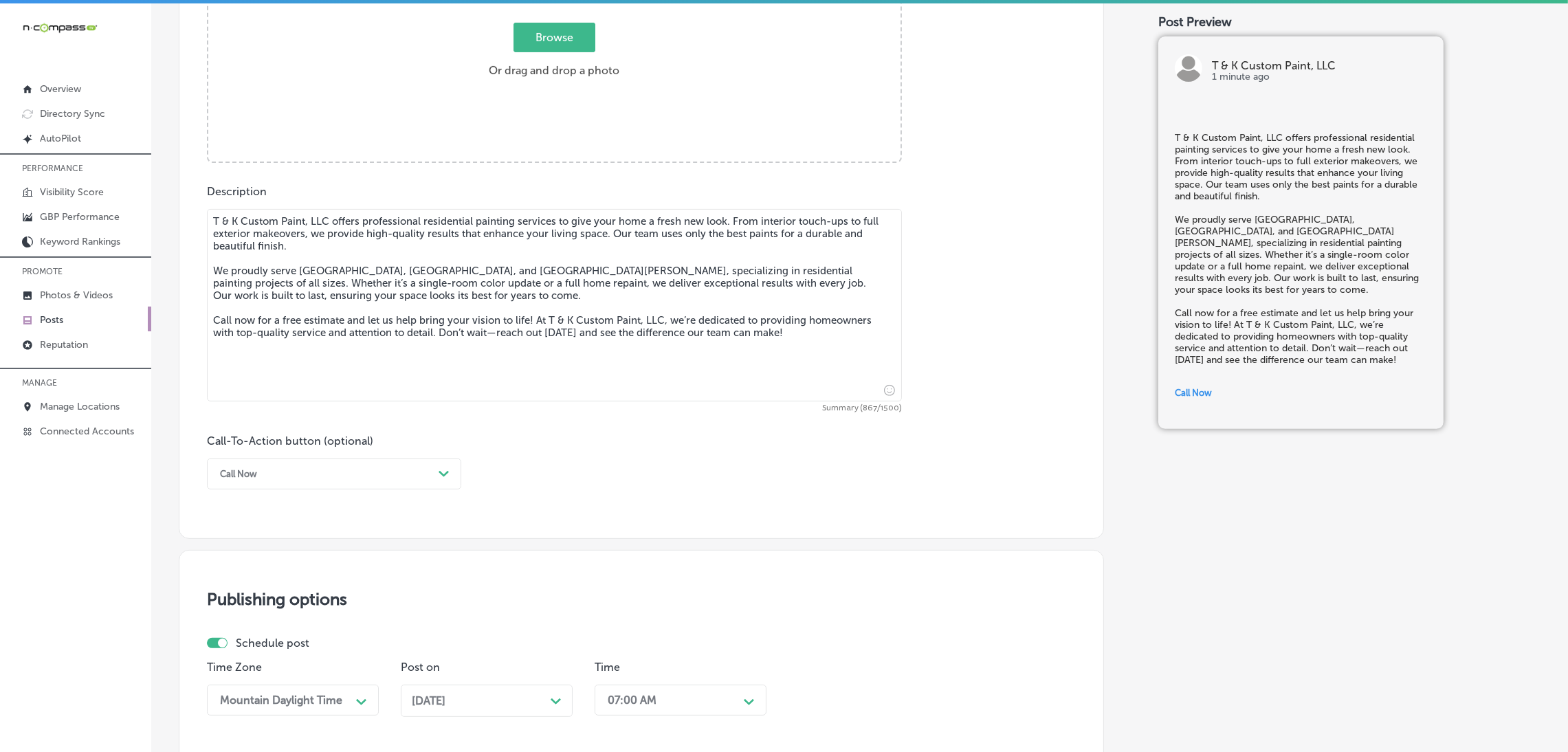
scroll to position [392, 0]
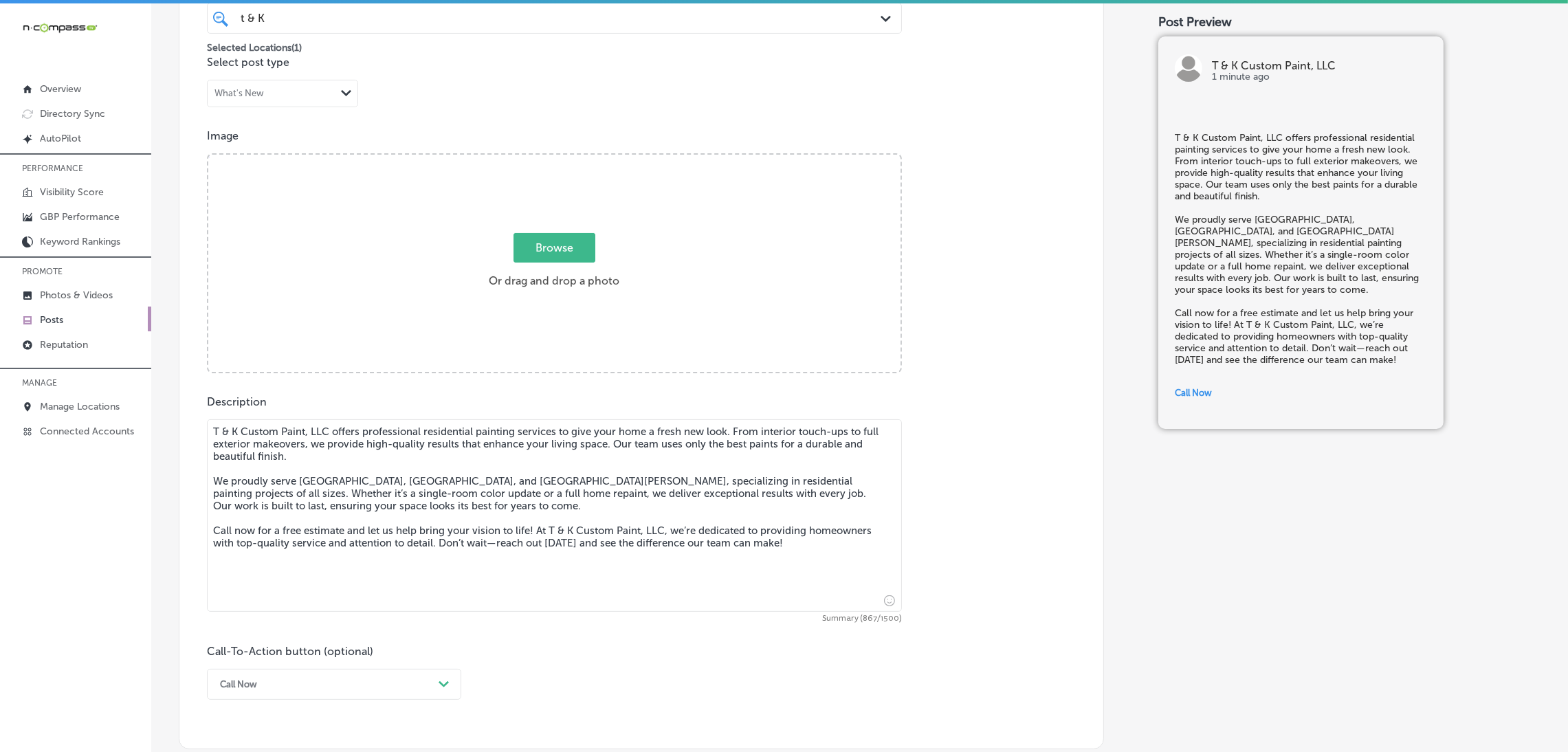
click at [396, 309] on div "Browse Or drag and drop a photo" at bounding box center [554, 265] width 692 height 220
click at [208, 155] on input "Browse Or drag and drop a photo" at bounding box center [554, 156] width 692 height 4
type input "C:\fakepath\480407312_492185473934571_5740099897857567471_n.jpg"
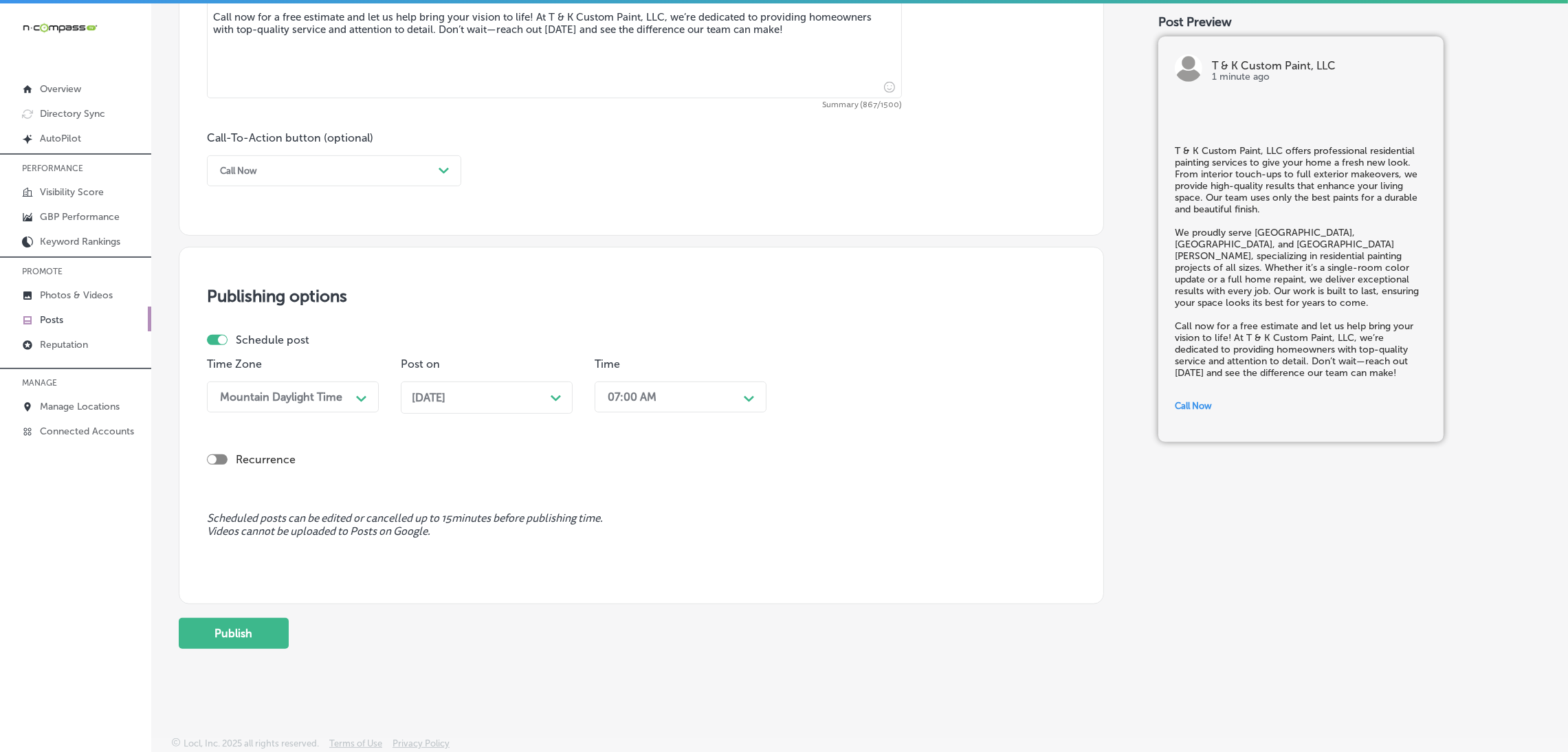
scroll to position [3, 0]
click at [258, 636] on button "Publish" at bounding box center [234, 630] width 110 height 31
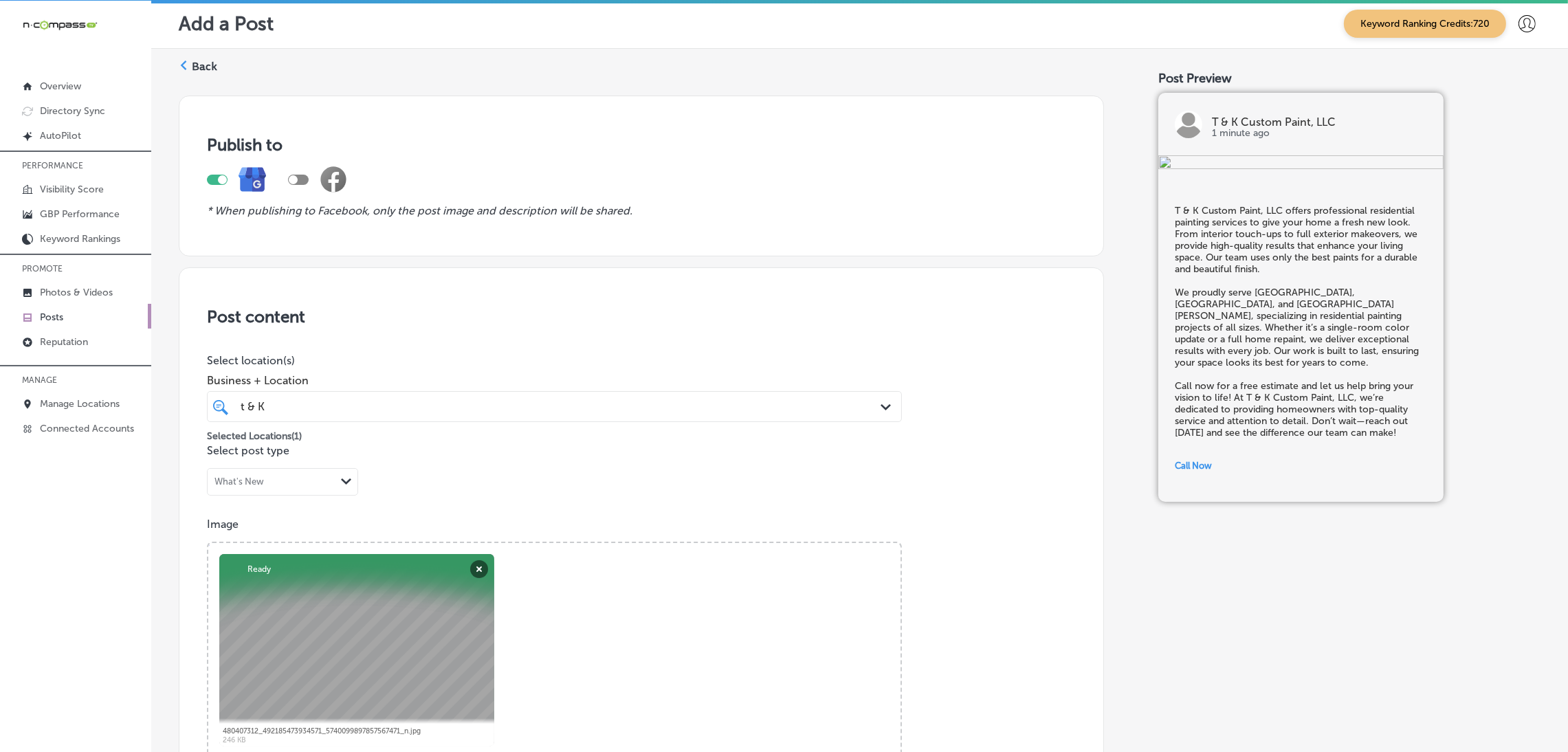
scroll to position [0, 0]
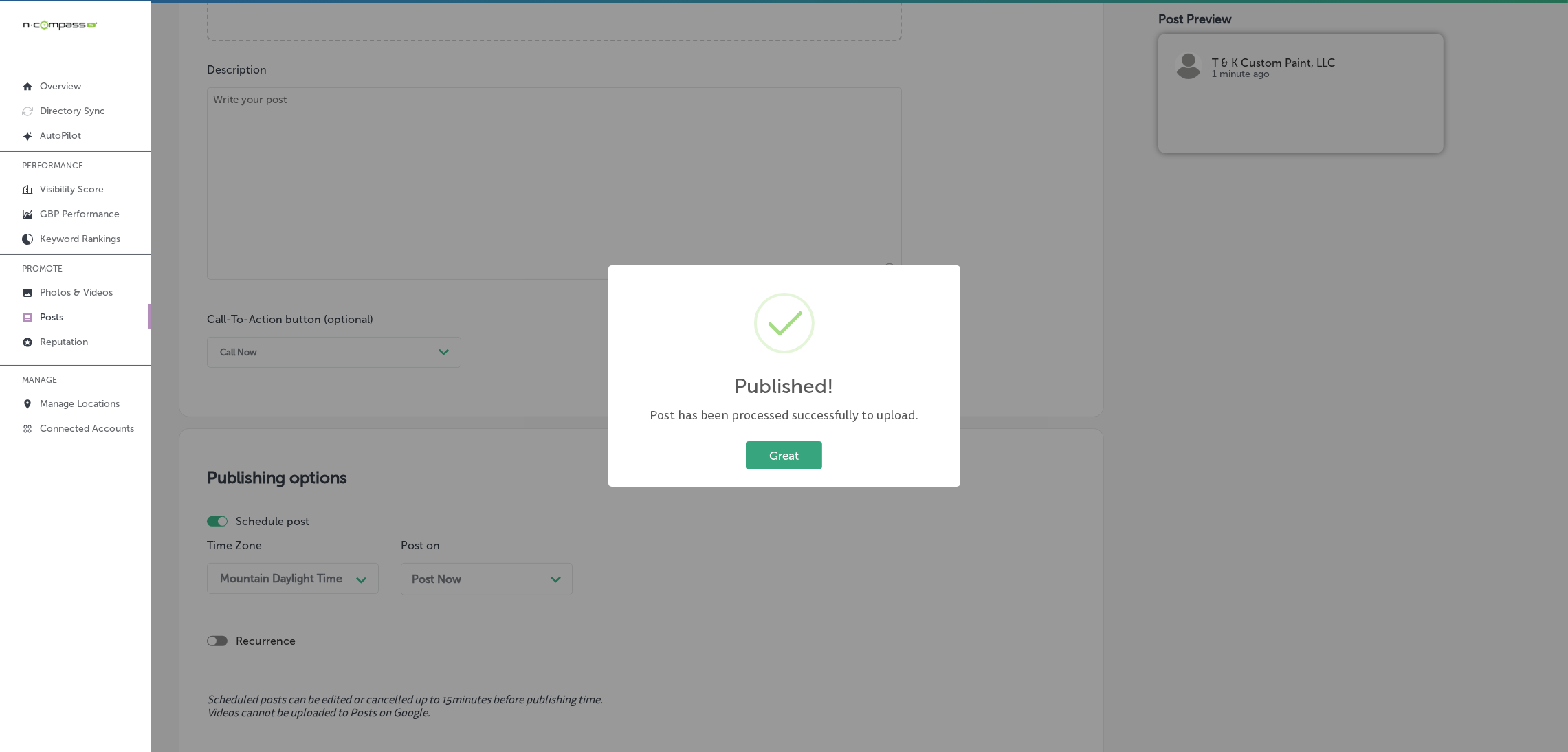
click at [771, 451] on button "Great" at bounding box center [783, 455] width 76 height 28
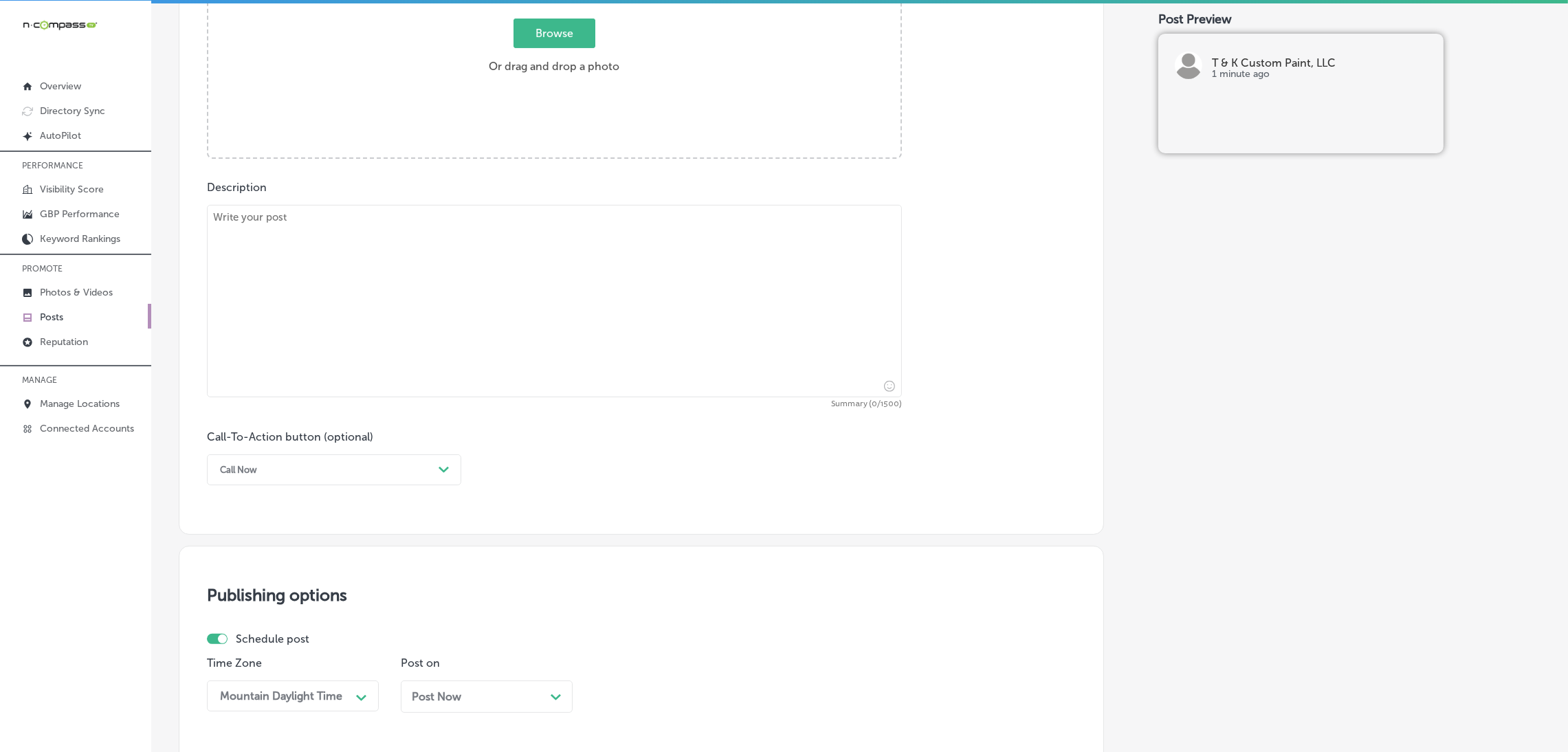
scroll to position [515, 0]
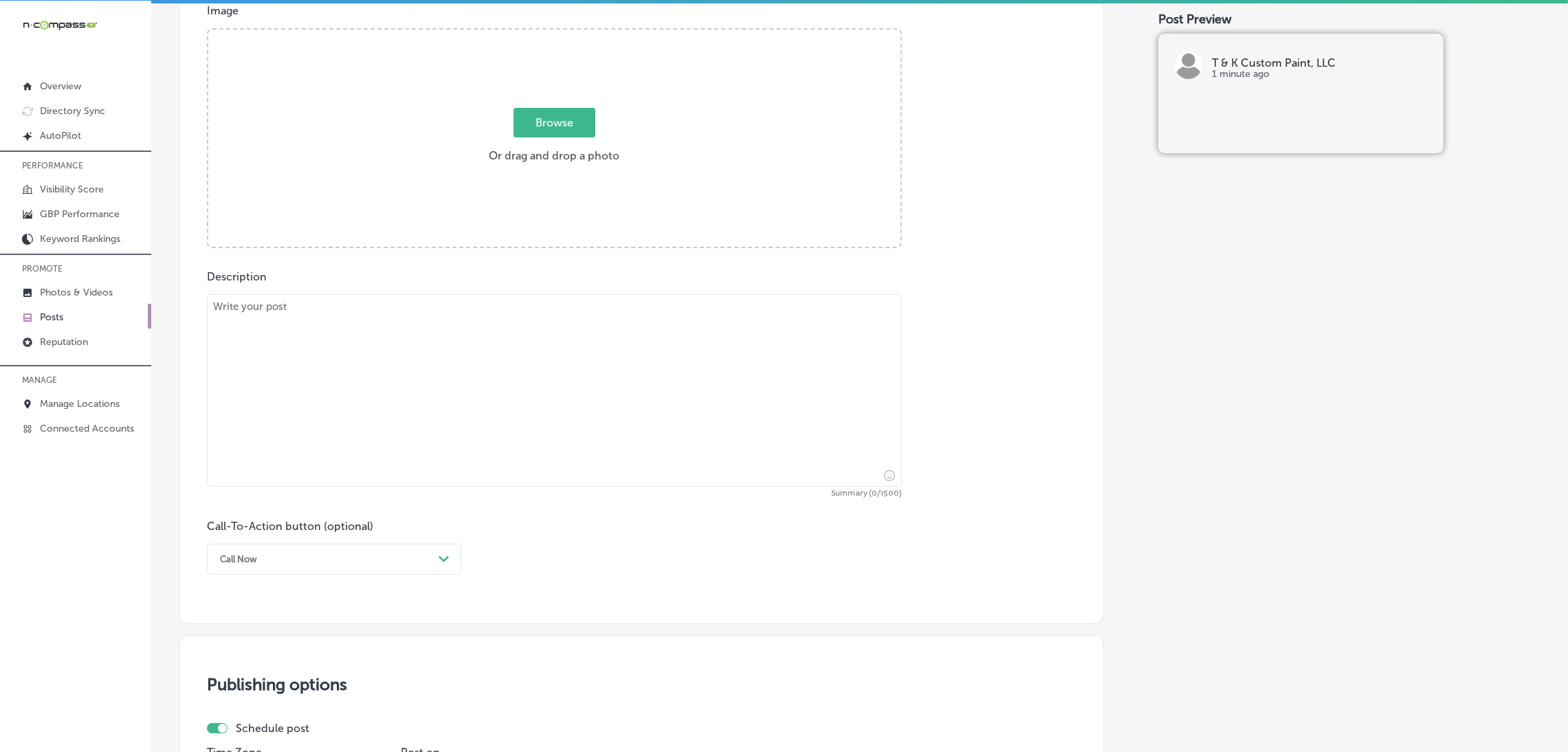
click at [588, 426] on textarea at bounding box center [554, 390] width 695 height 192
paste textarea "Give your business a fresh, professional look with expert commercial painting f…"
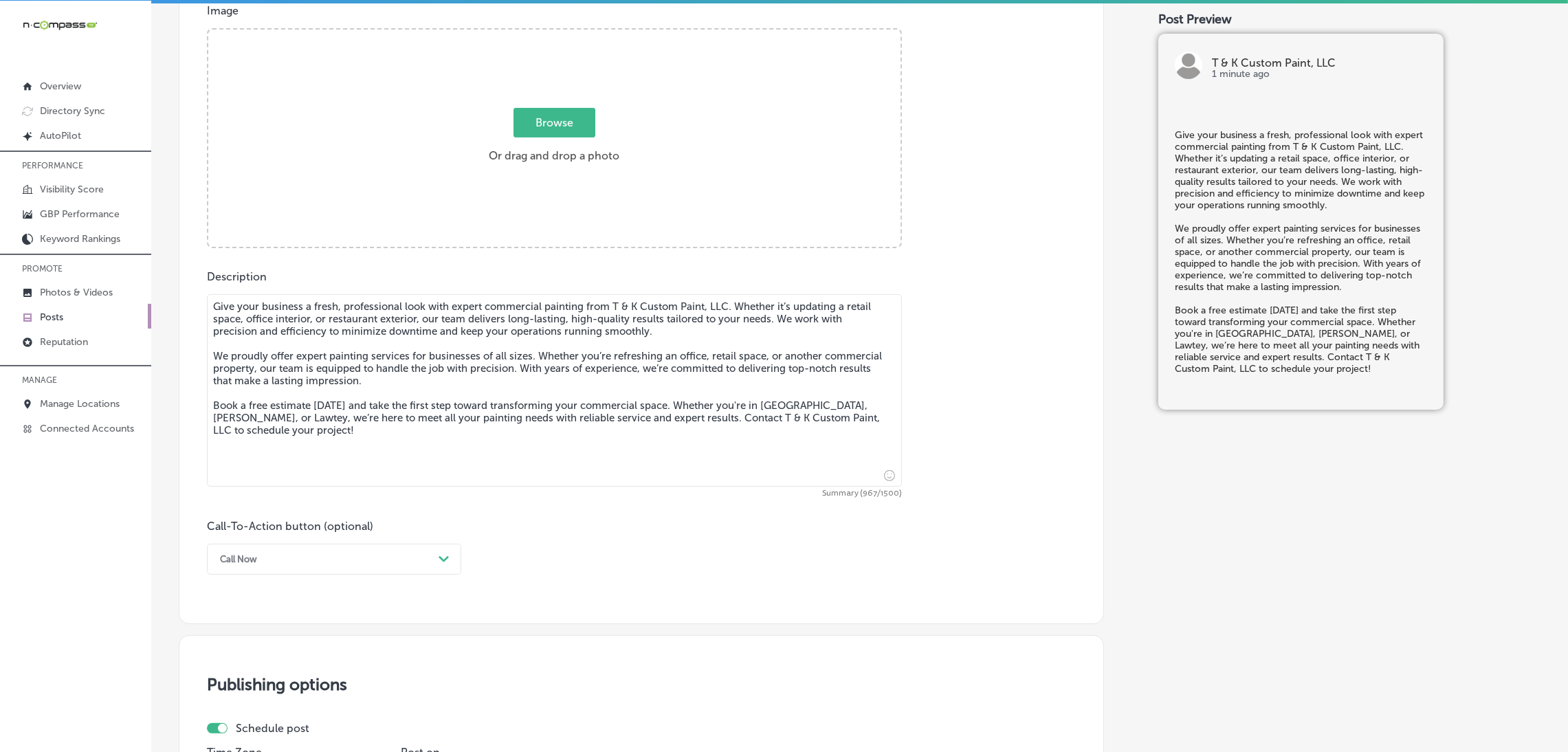
type textarea "Give your business a fresh, professional look with expert commercial painting f…"
click at [335, 545] on div "Call Now Path Created with Sketch." at bounding box center [334, 559] width 254 height 31
click at [274, 619] on div "Book" at bounding box center [334, 613] width 254 height 24
drag, startPoint x: 274, startPoint y: 619, endPoint x: 267, endPoint y: 637, distance: 19.3
click at [267, 637] on input "text" at bounding box center [554, 641] width 694 height 38
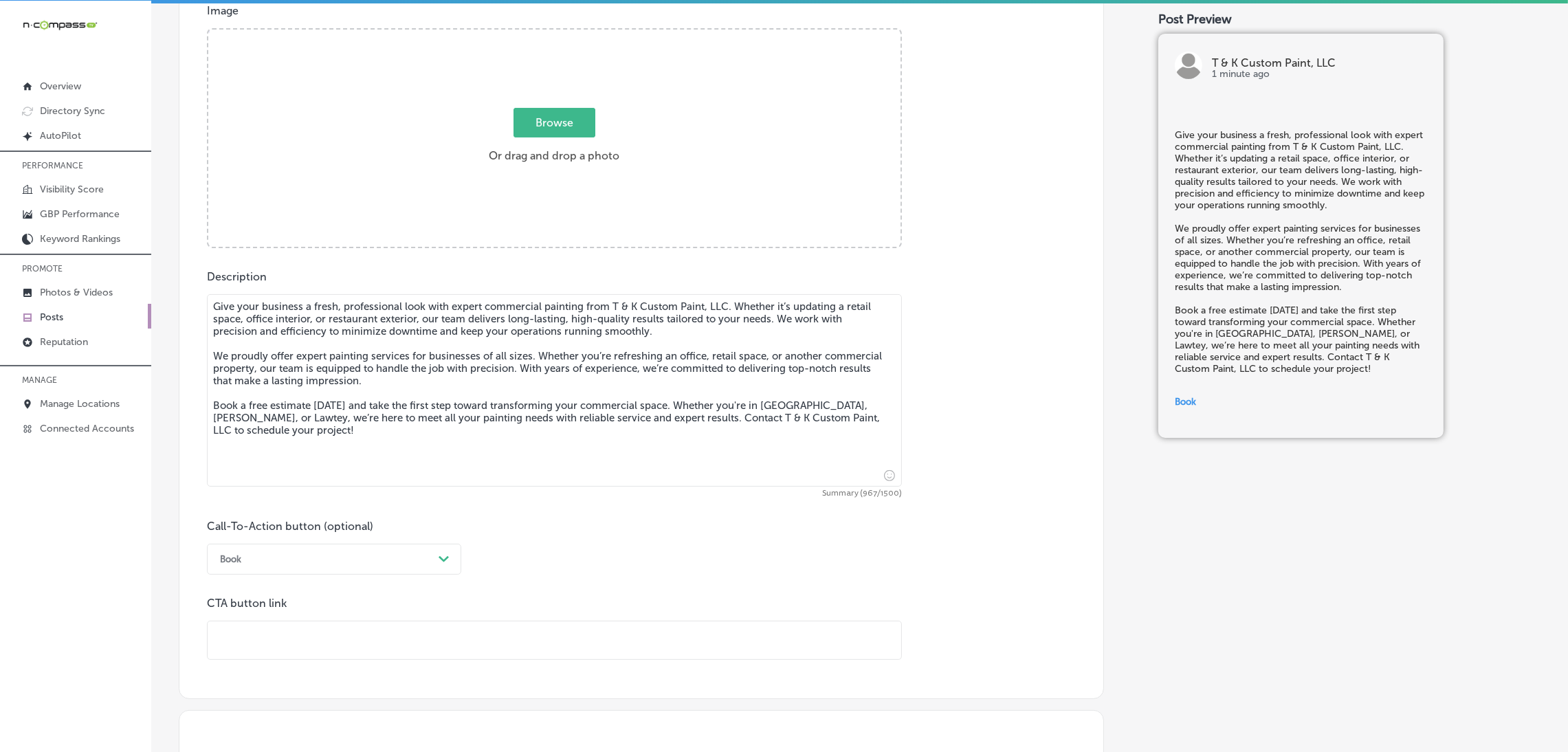
paste input "[URL][DOMAIN_NAME]"
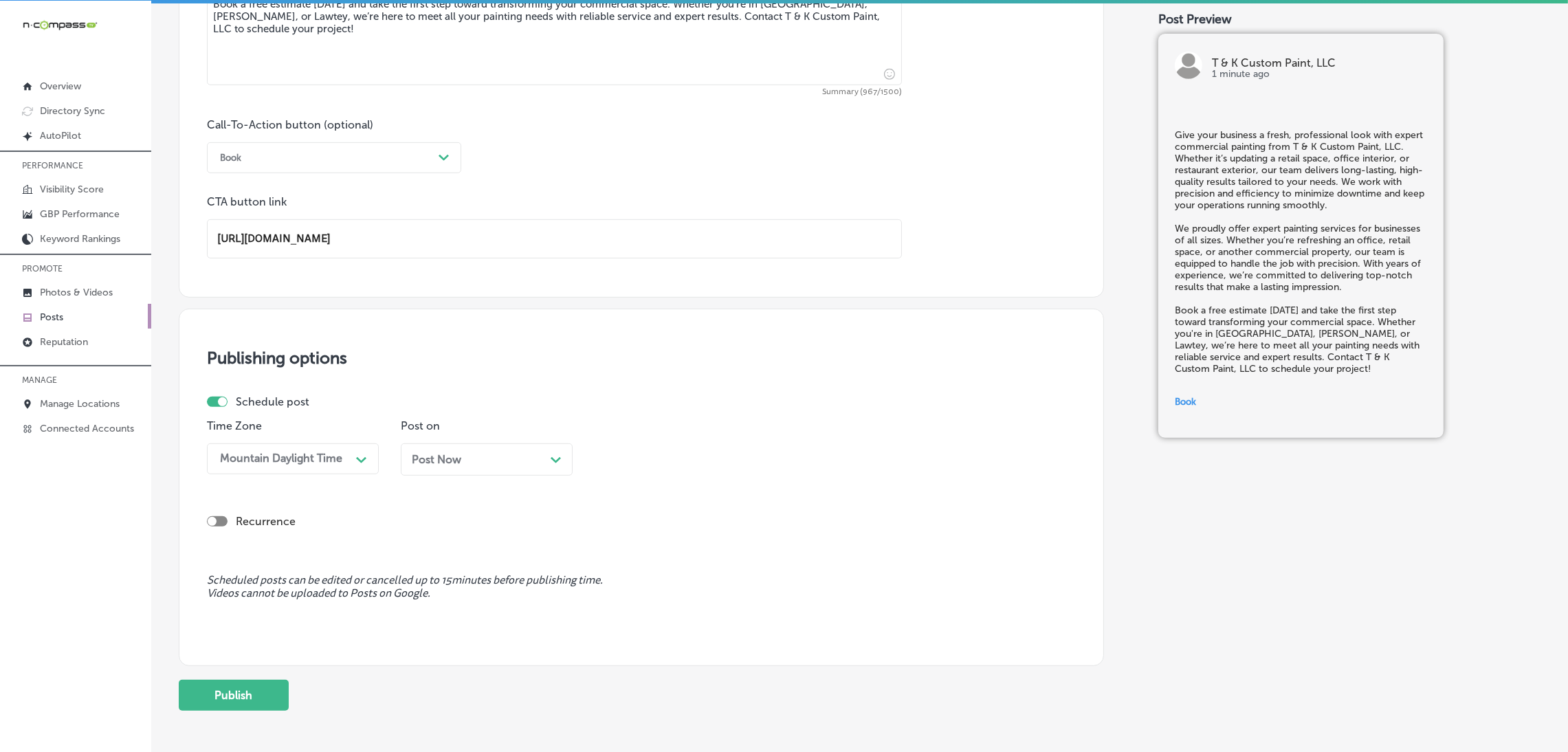
scroll to position [984, 0]
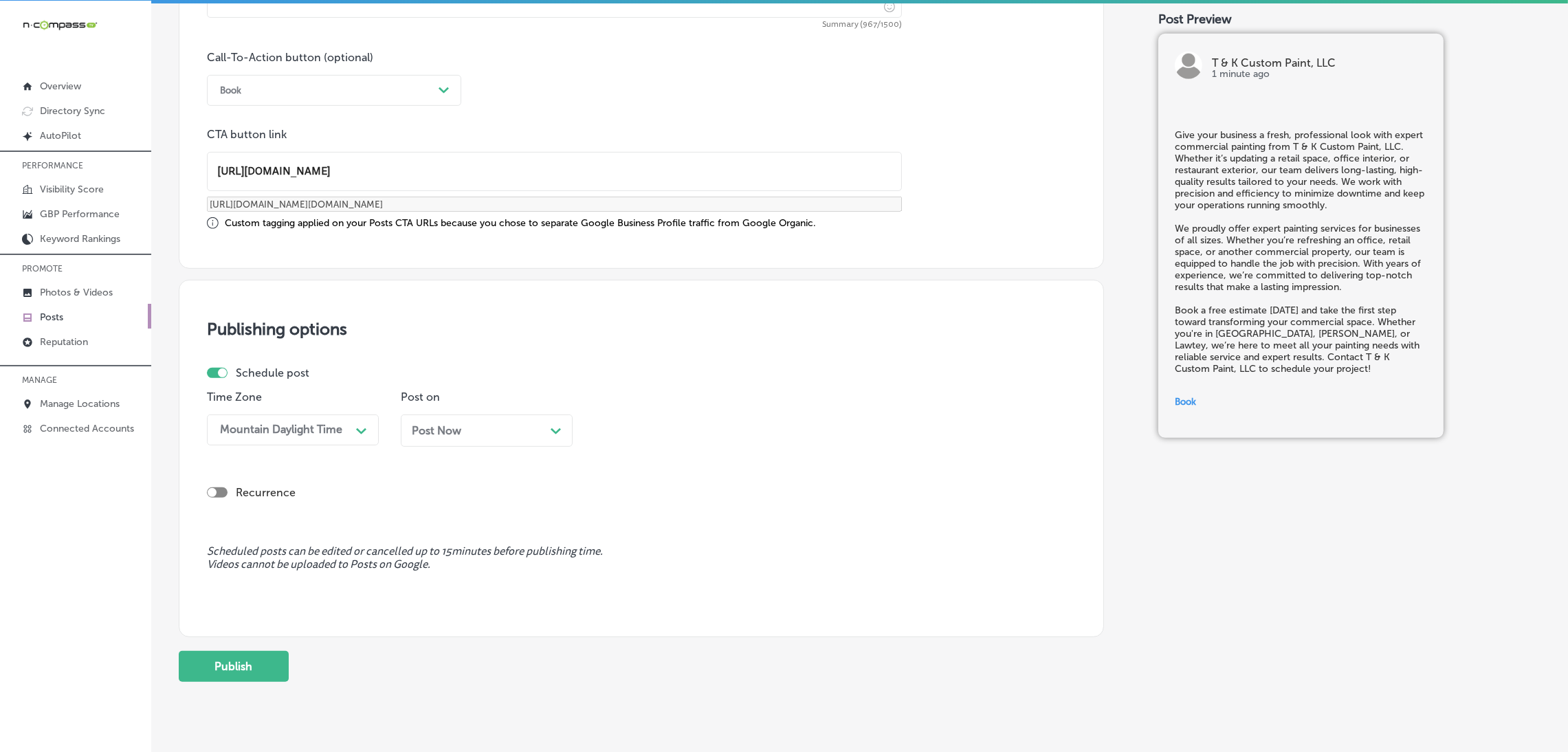
type input "[URL][DOMAIN_NAME]"
click at [436, 435] on span "Post Now" at bounding box center [436, 430] width 49 height 13
click at [625, 433] on div "09:45 AM" at bounding box center [632, 429] width 49 height 13
click at [636, 622] on div "7:00 AM" at bounding box center [680, 619] width 172 height 24
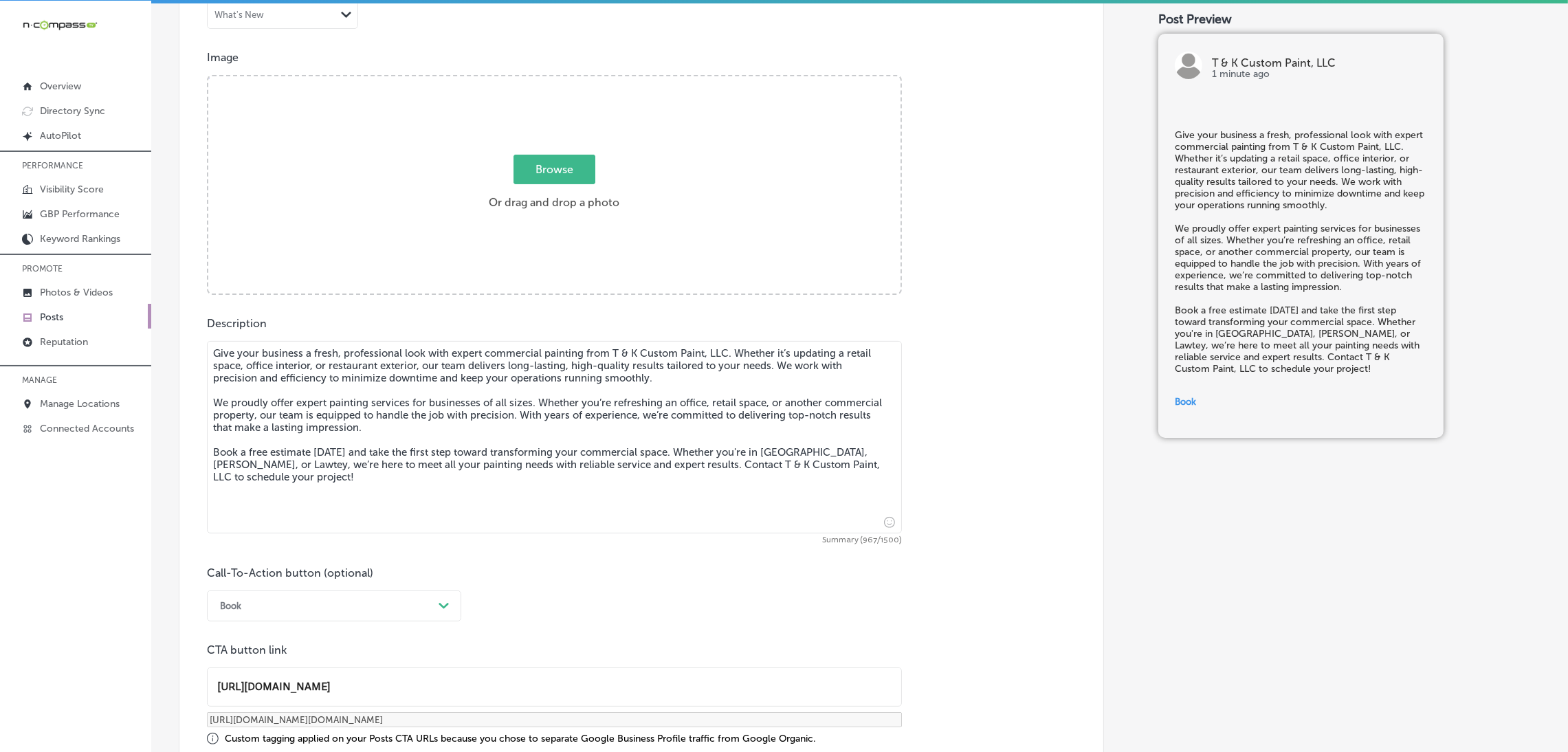
scroll to position [365, 0]
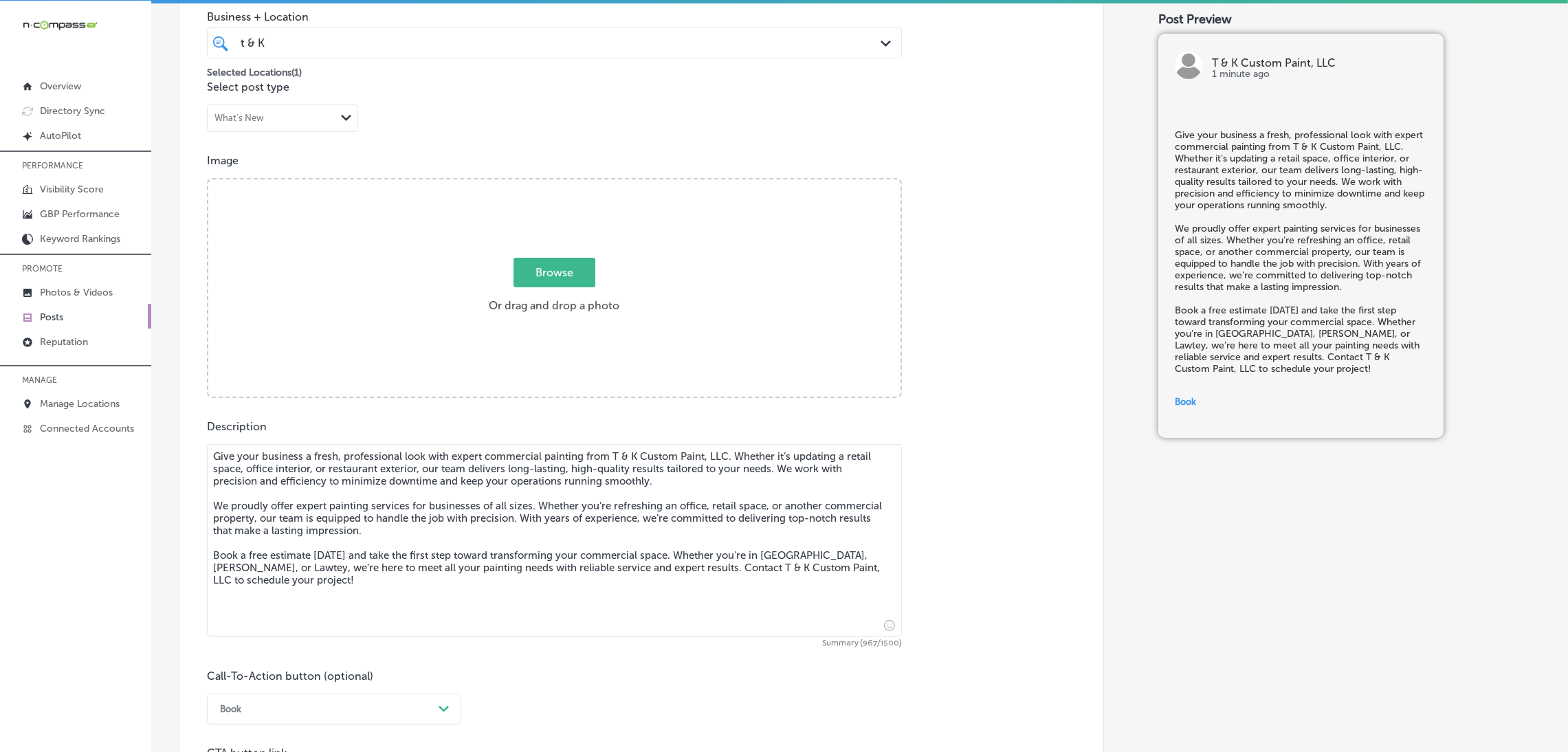
click at [548, 265] on span "Browse" at bounding box center [554, 272] width 82 height 30
click at [548, 184] on input "Browse Or drag and drop a photo" at bounding box center [554, 181] width 692 height 4
type input "C:\fakepath\474245380_474246162395169_6319237921380438914_n.jpg"
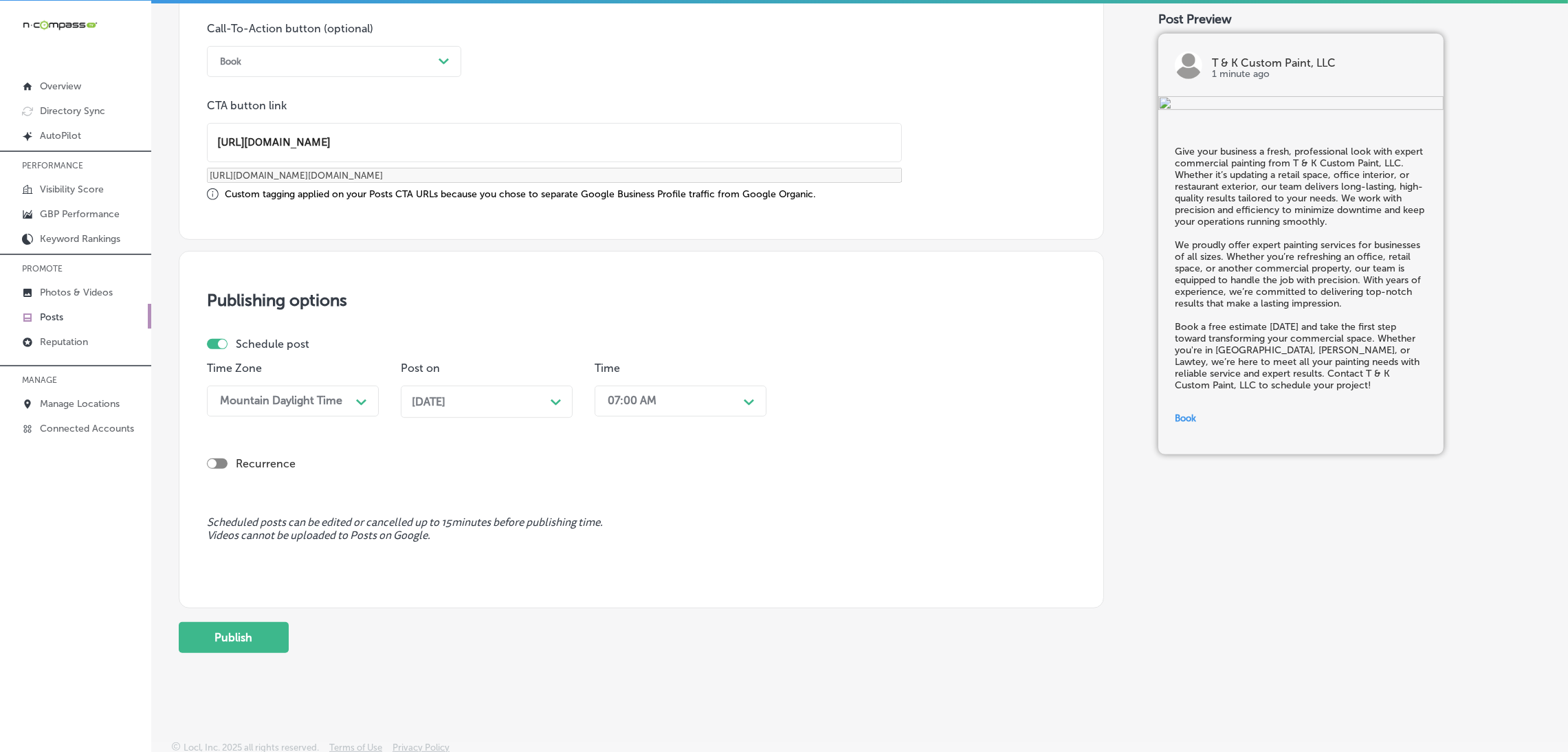
scroll to position [1021, 0]
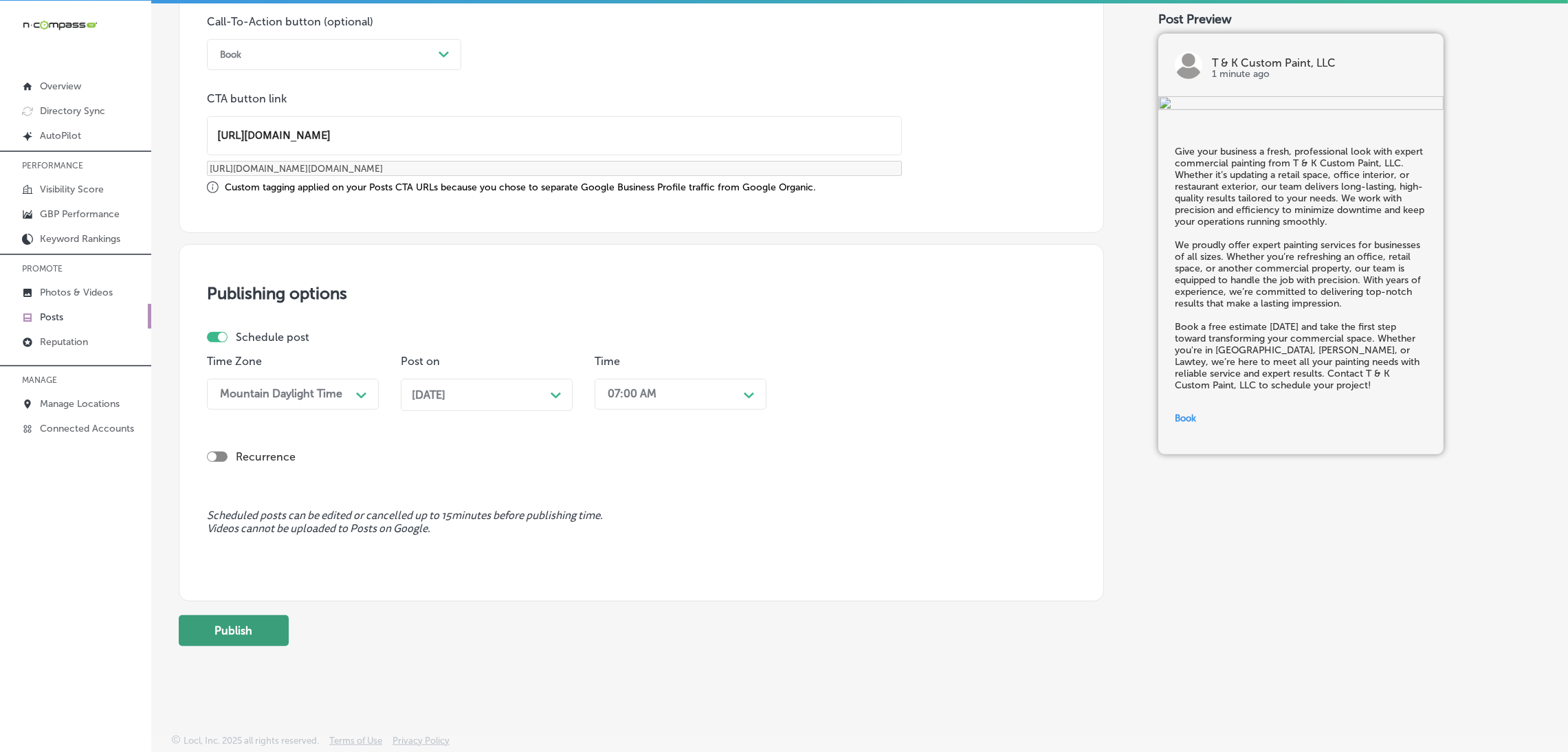
click at [275, 626] on button "Publish" at bounding box center [234, 630] width 110 height 31
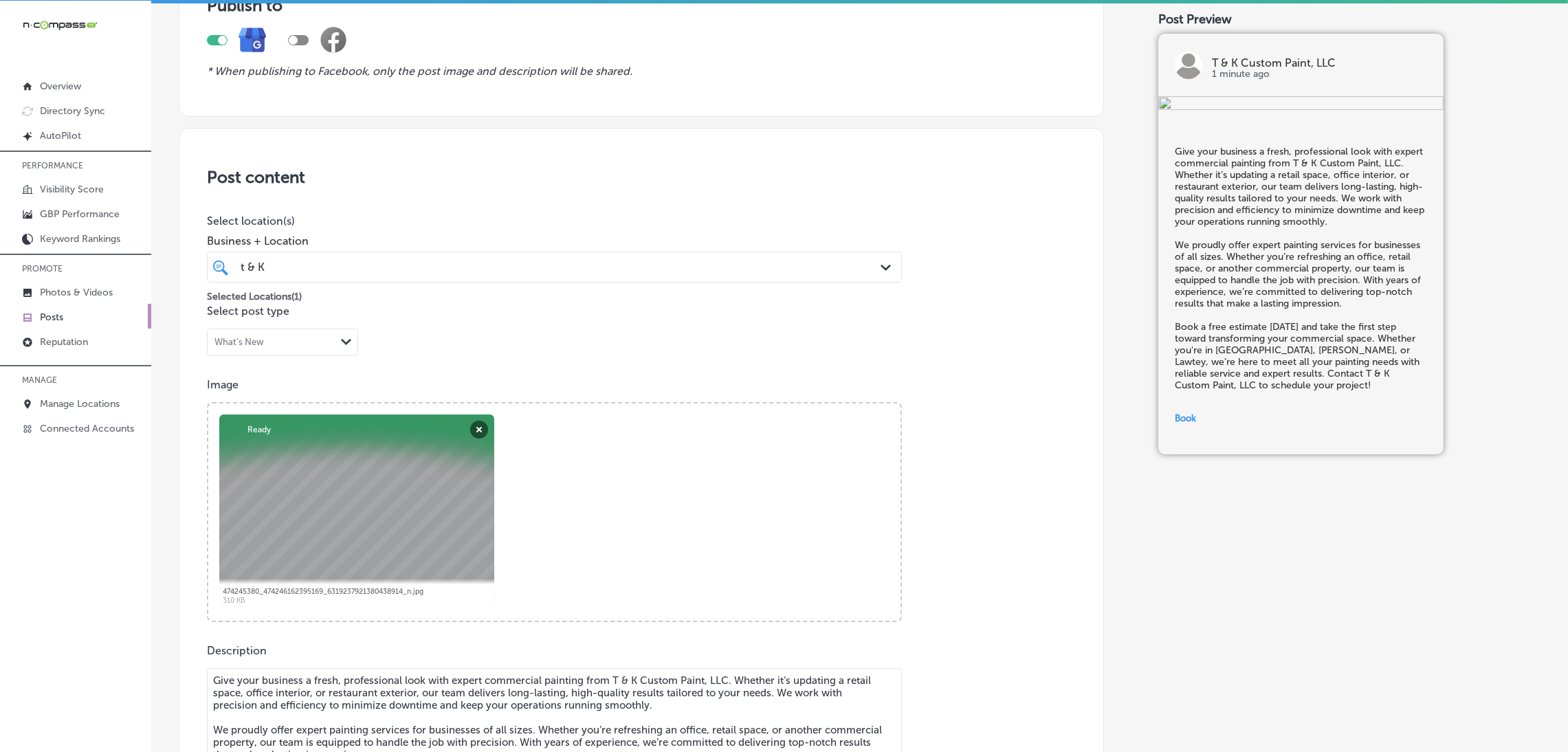
scroll to position [93, 0]
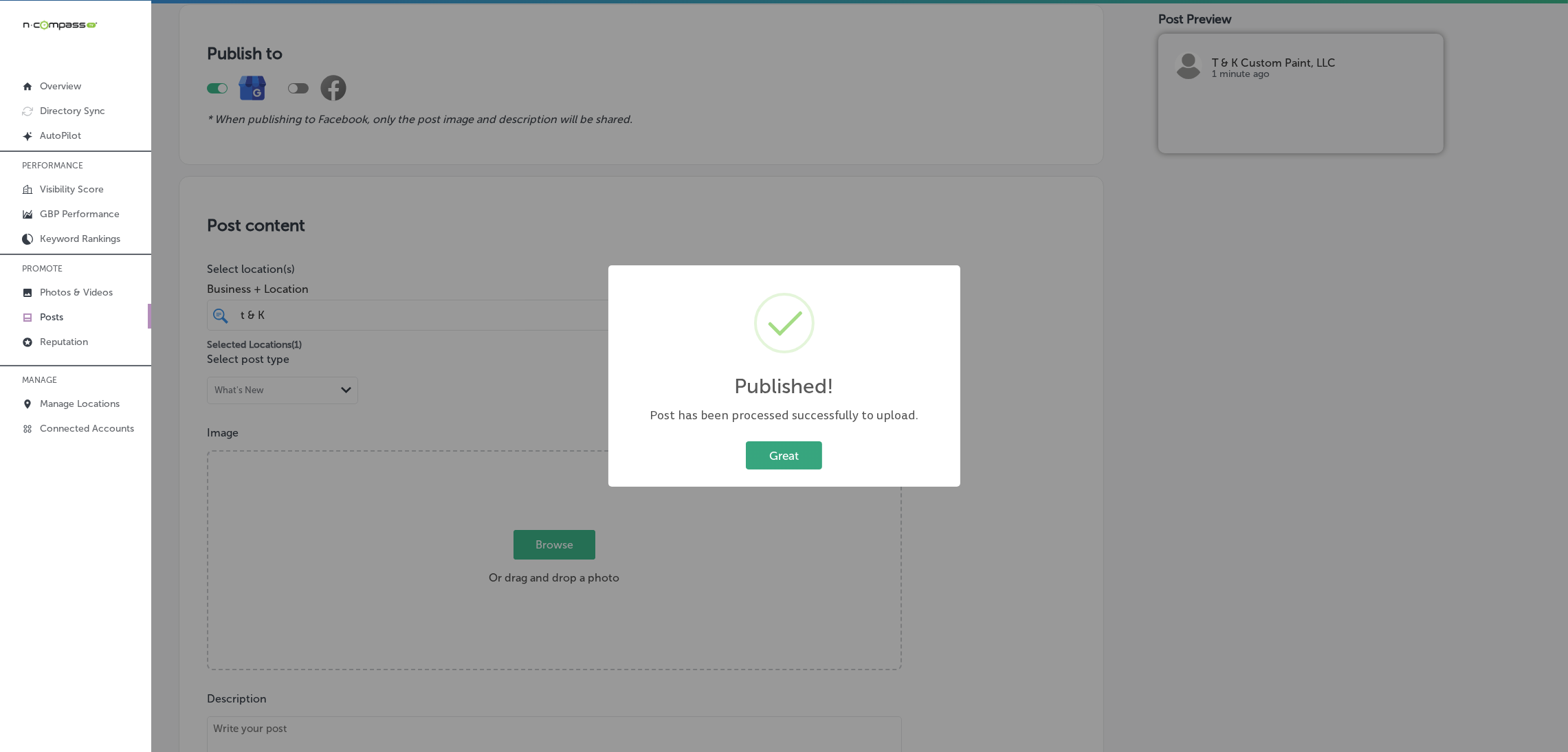
click at [810, 441] on button "Great" at bounding box center [783, 455] width 76 height 28
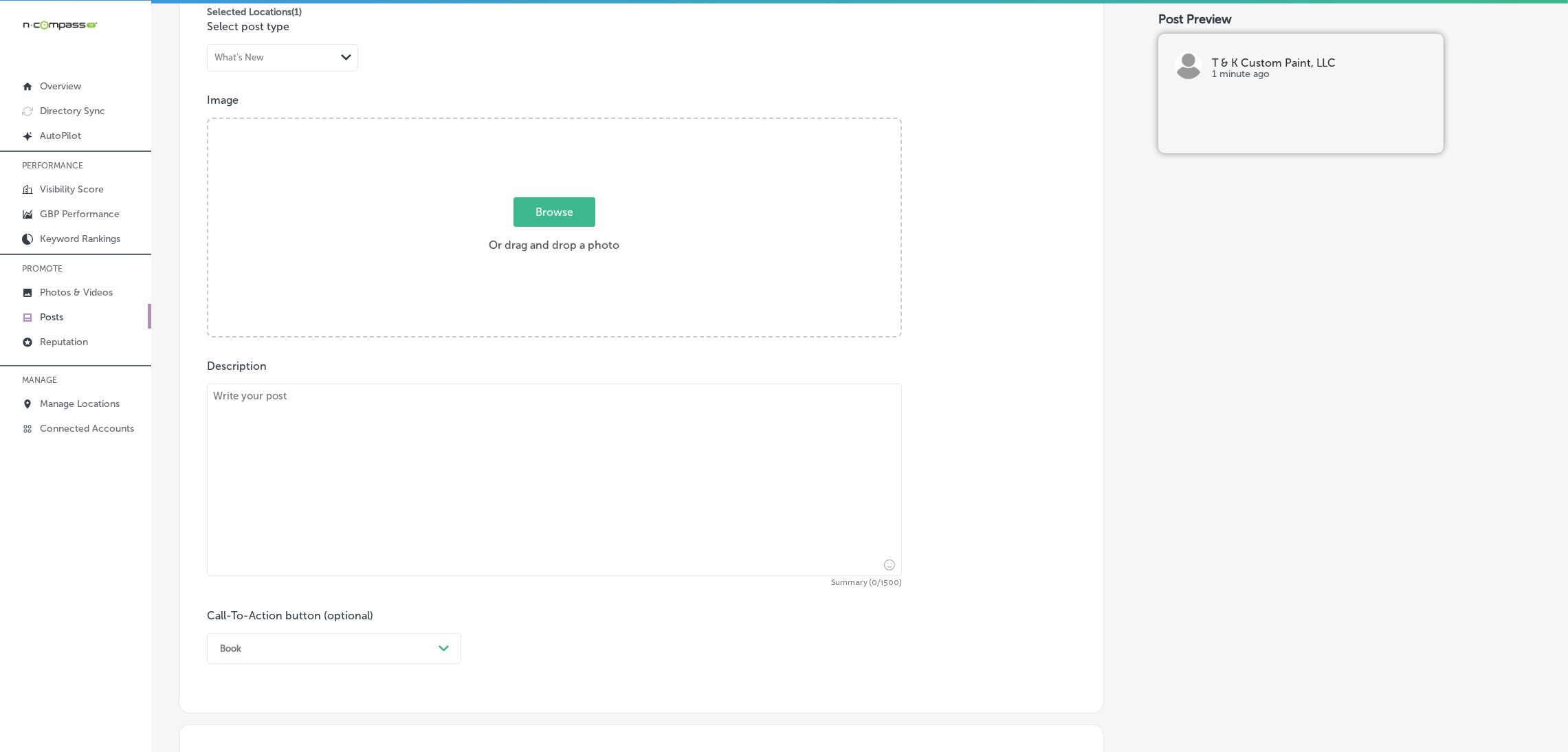
scroll to position [506, 0]
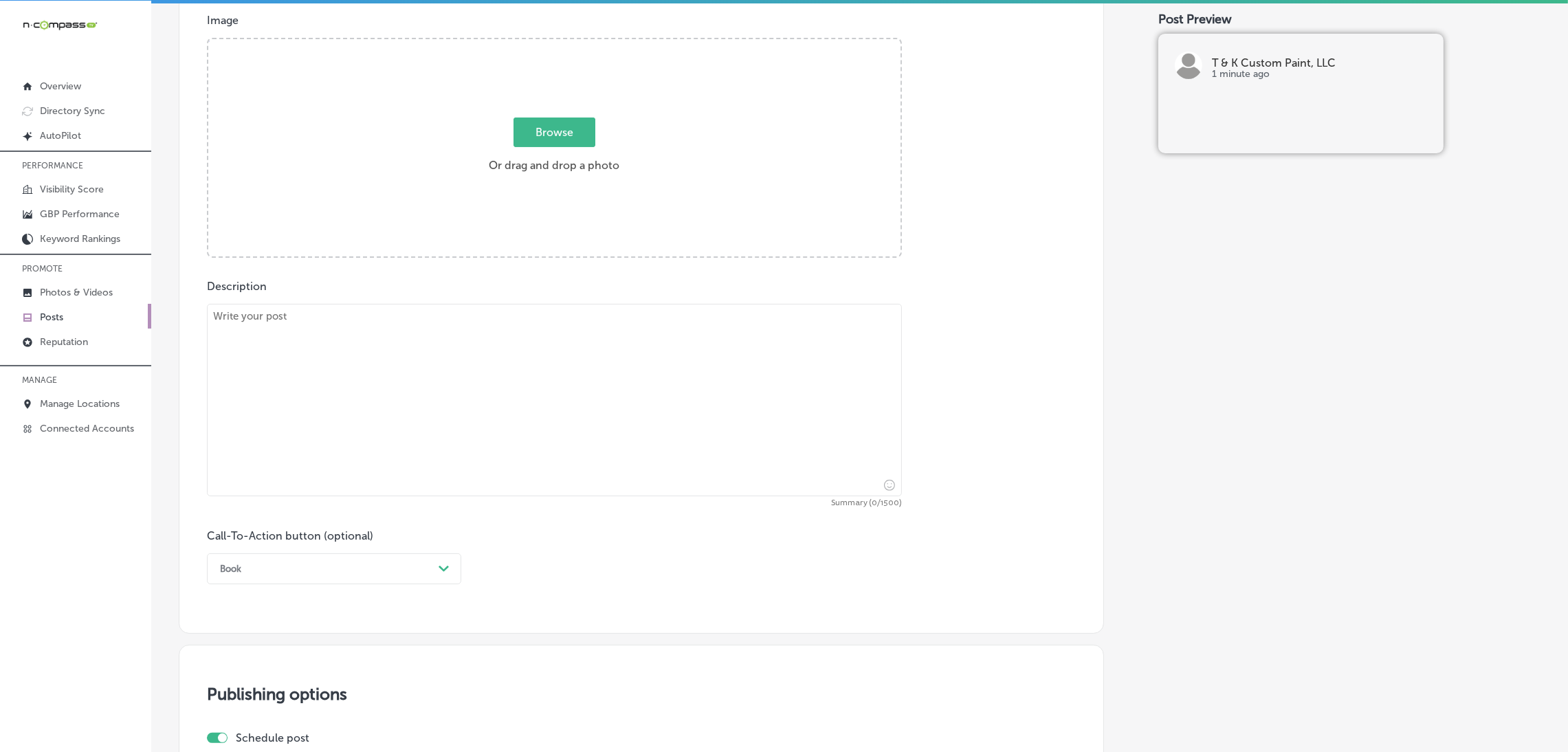
click at [429, 429] on textarea at bounding box center [554, 400] width 695 height 192
paste textarea "T & K Custom Paint, LLC specializes in creating beautiful custom accent walls t…"
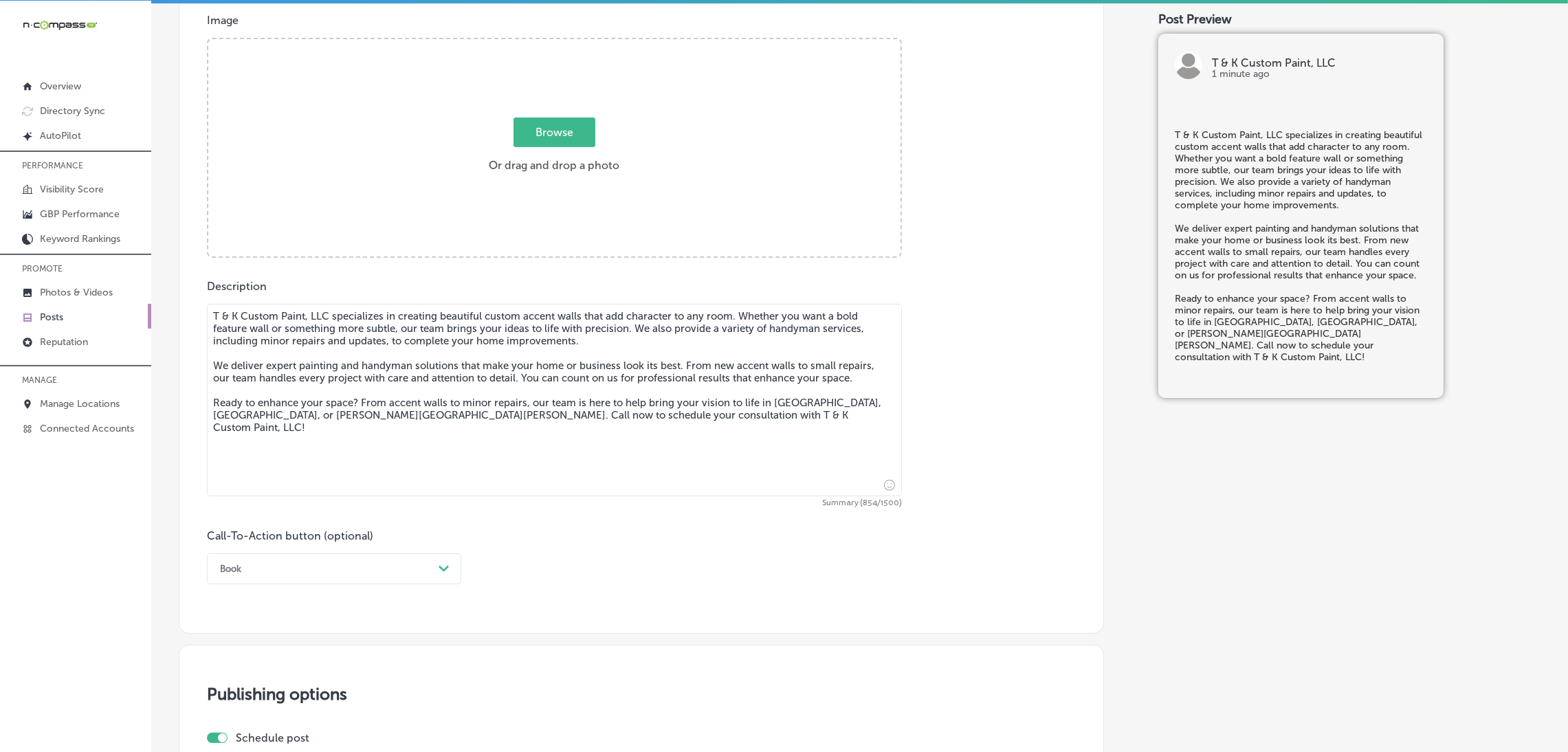
type textarea "T & K Custom Paint, LLC specializes in creating beautiful custom accent walls t…"
click at [556, 144] on span "Browse" at bounding box center [554, 133] width 82 height 30
click at [556, 43] on input "Browse Or drag and drop a photo" at bounding box center [554, 41] width 692 height 4
type input "C:\fakepath\474480722_474246379061814_8221966575004244346_n.jpg"
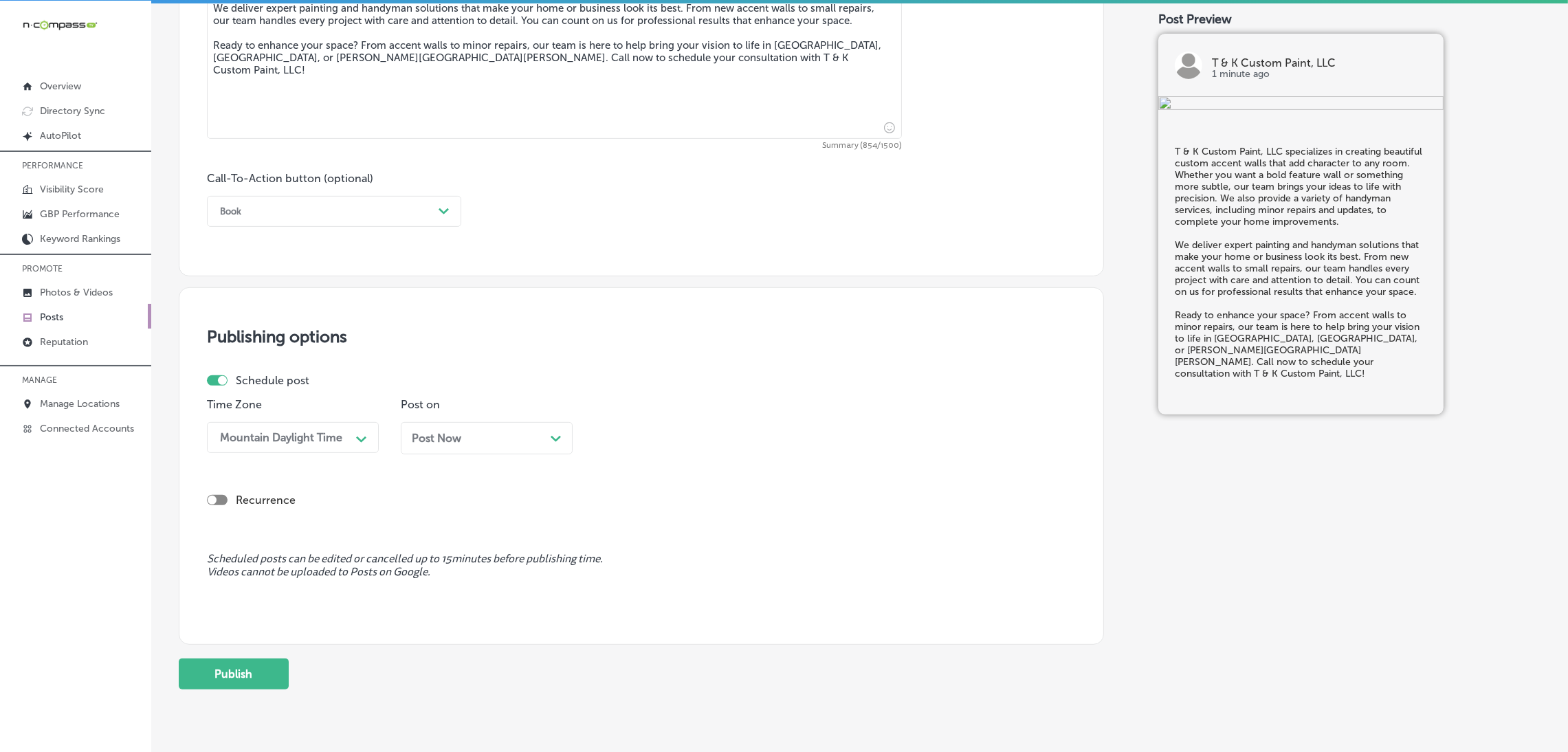
scroll to position [908, 0]
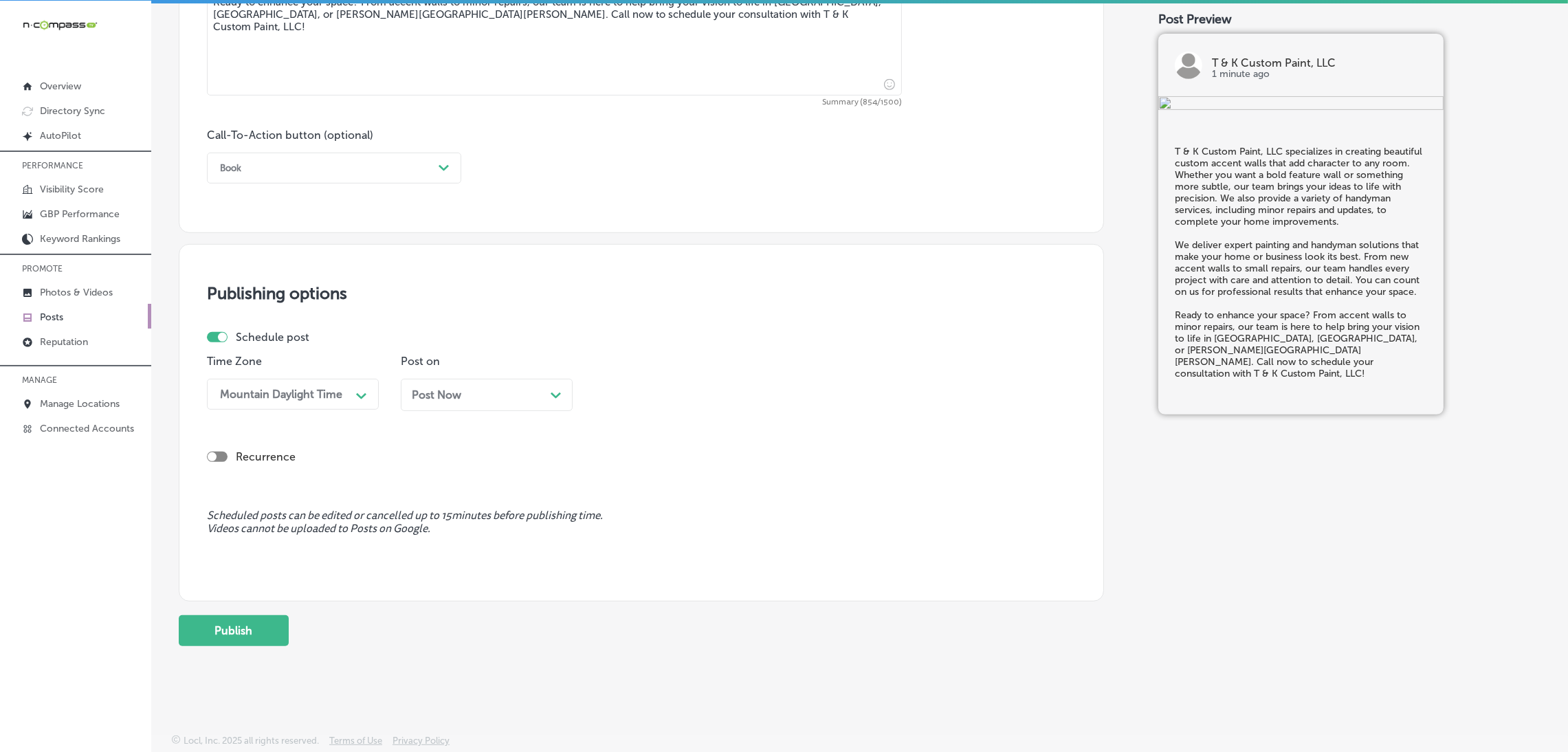
click at [420, 396] on span "Post Now" at bounding box center [436, 395] width 49 height 13
click at [700, 409] on div "Time 09:45 AM Path Created with Sketch." at bounding box center [680, 388] width 172 height 67
click at [691, 397] on div "09:45 AM" at bounding box center [669, 394] width 137 height 24
click at [633, 480] on div "7:00 AM" at bounding box center [680, 480] width 172 height 24
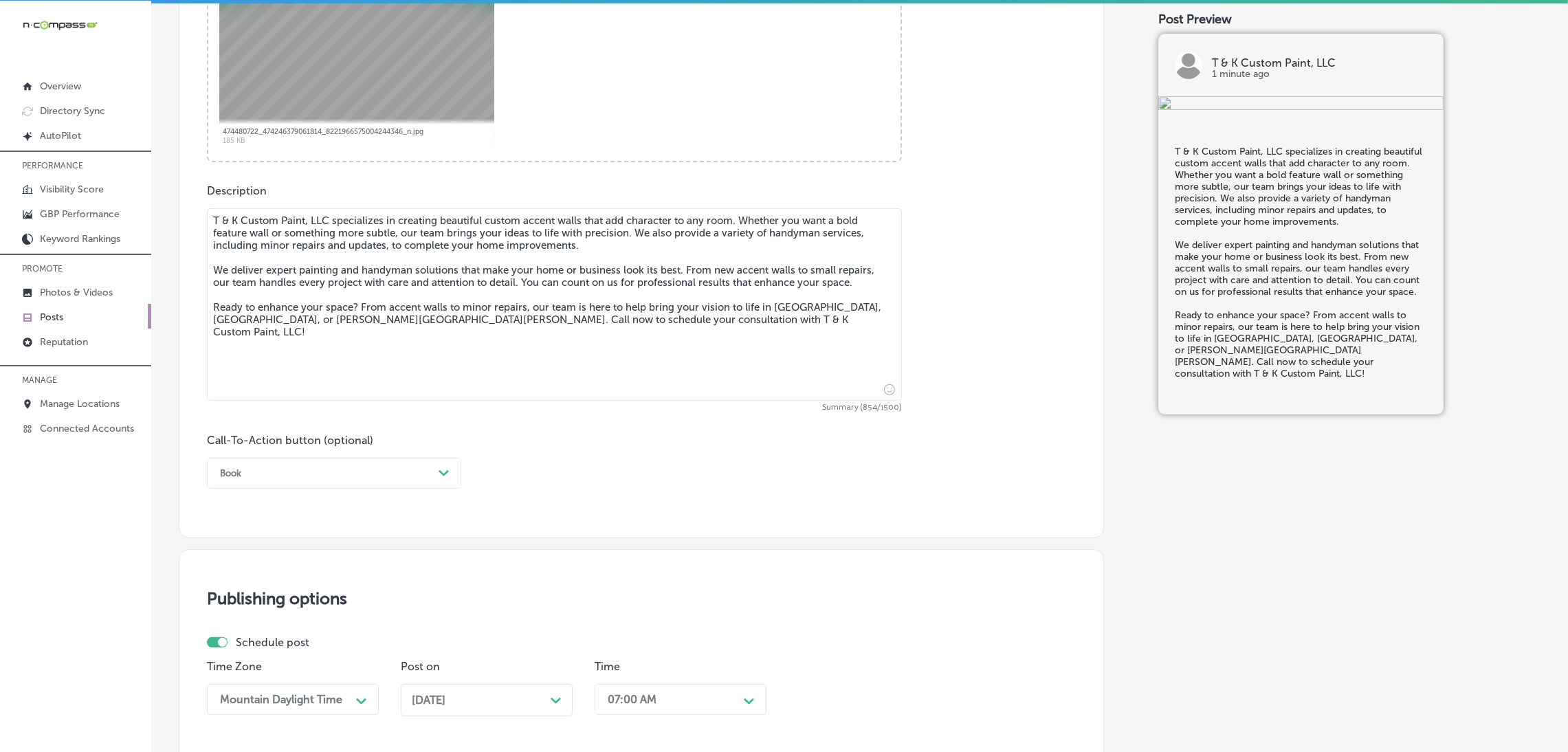
scroll to position [599, 0]
click at [358, 484] on div "Book" at bounding box center [323, 475] width 220 height 21
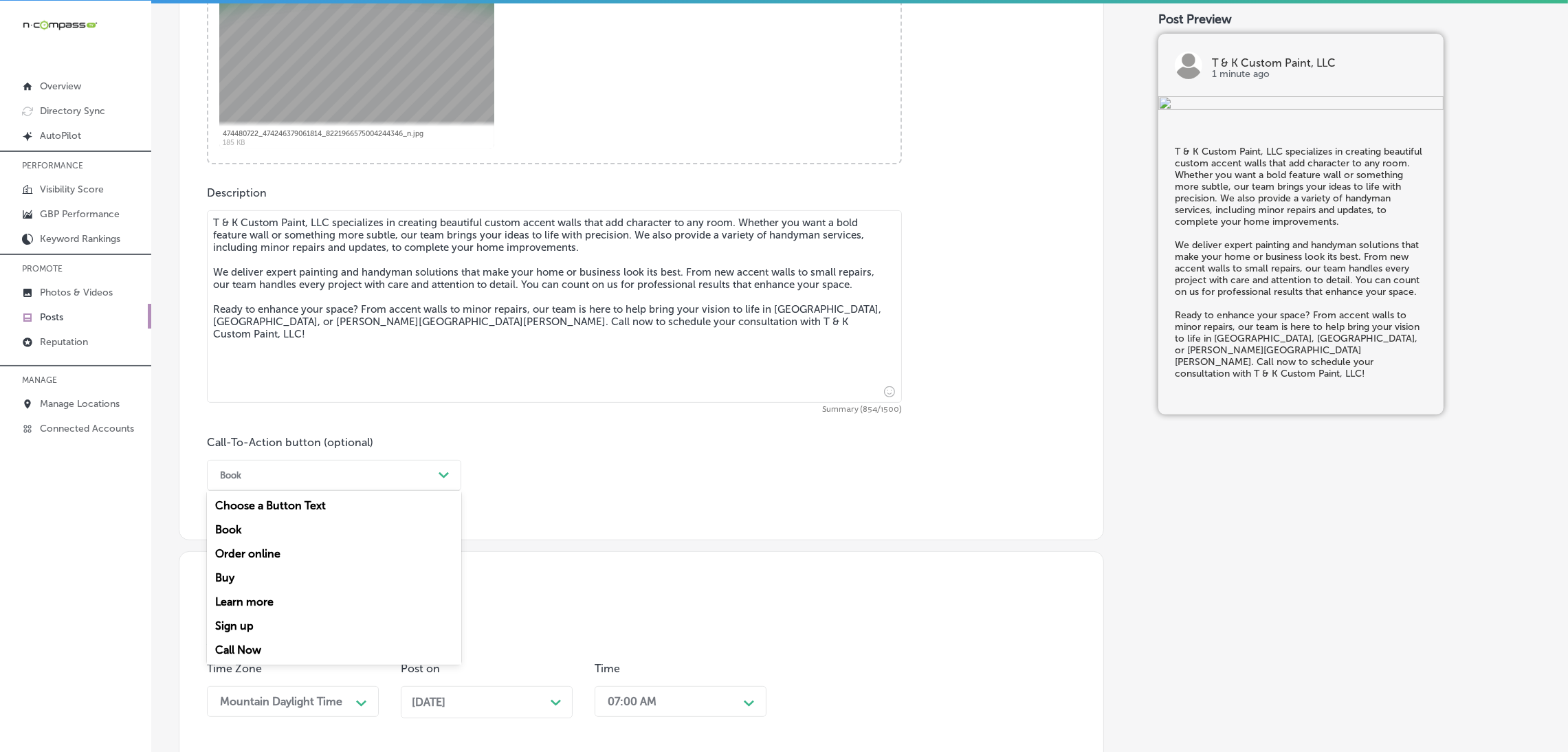
click at [279, 653] on div "Call Now" at bounding box center [334, 650] width 254 height 24
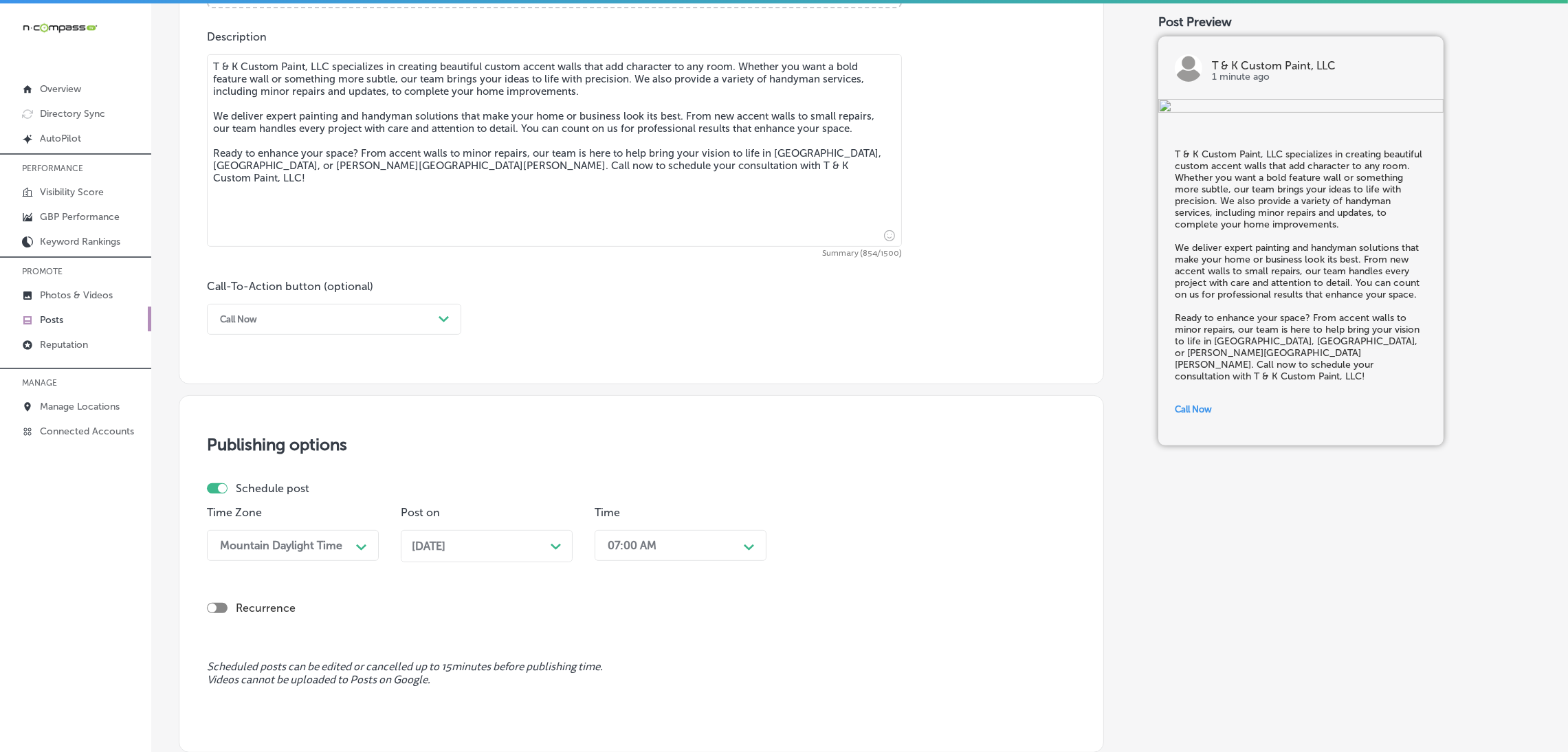
scroll to position [908, 0]
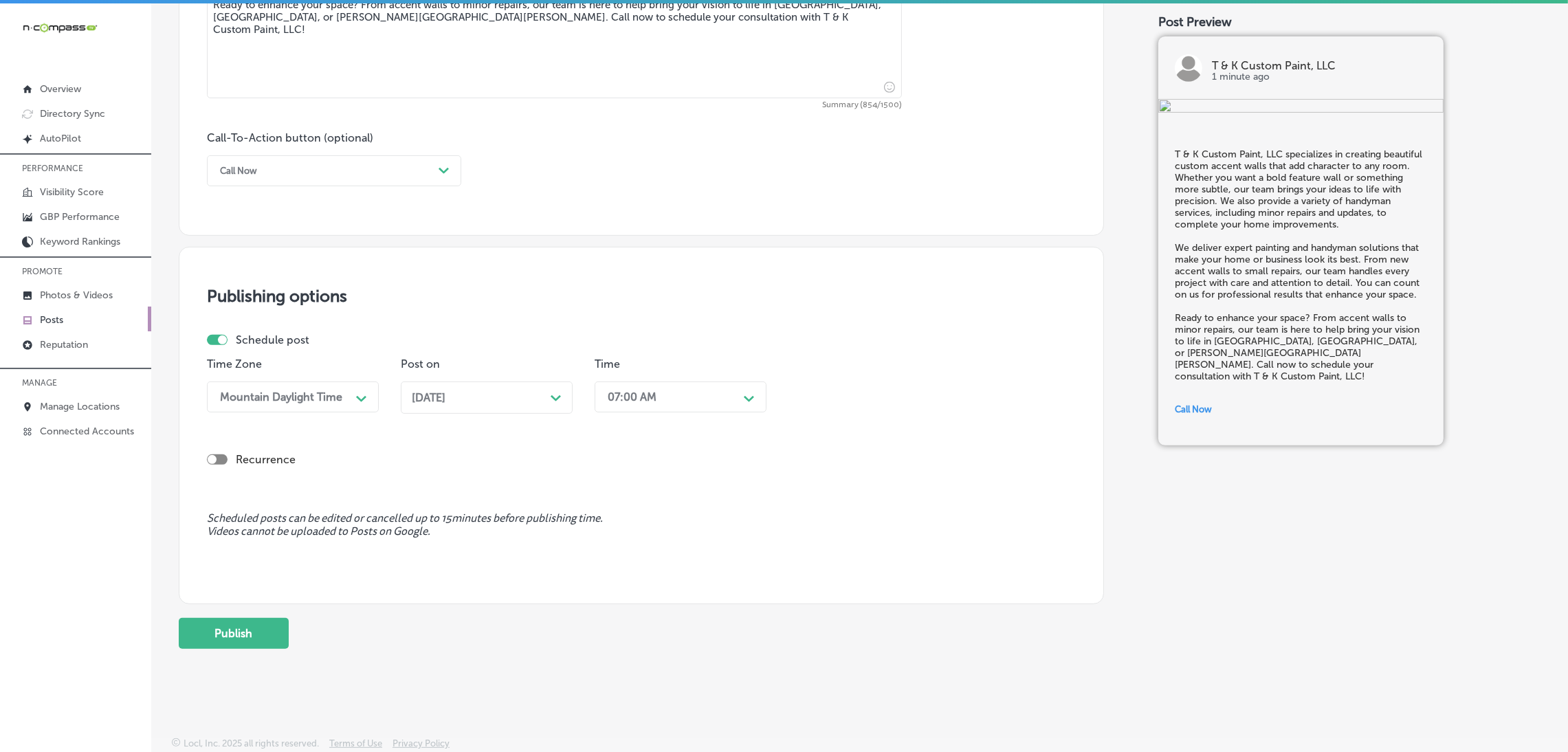
click at [278, 636] on button "Publish" at bounding box center [234, 633] width 110 height 31
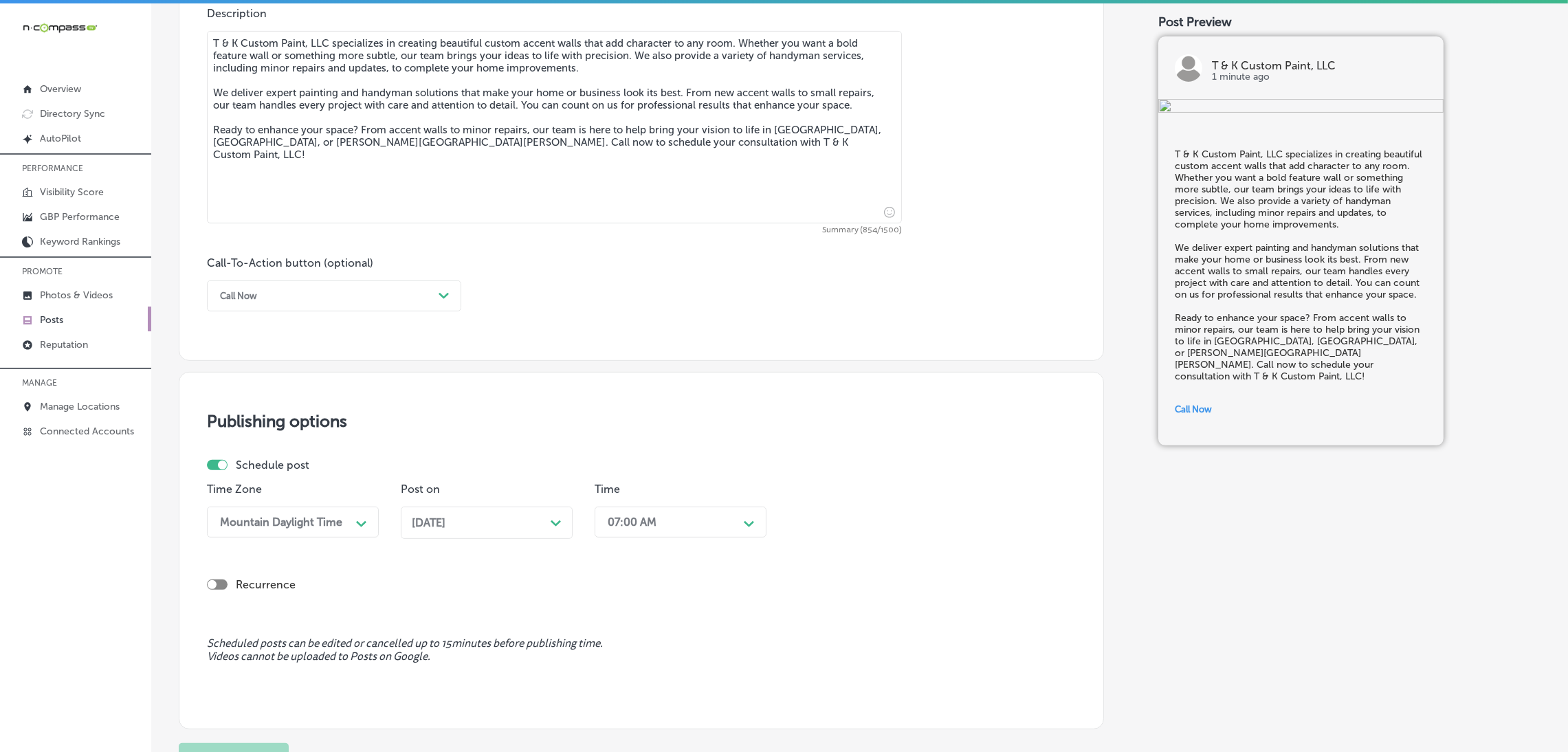
scroll to position [702, 0]
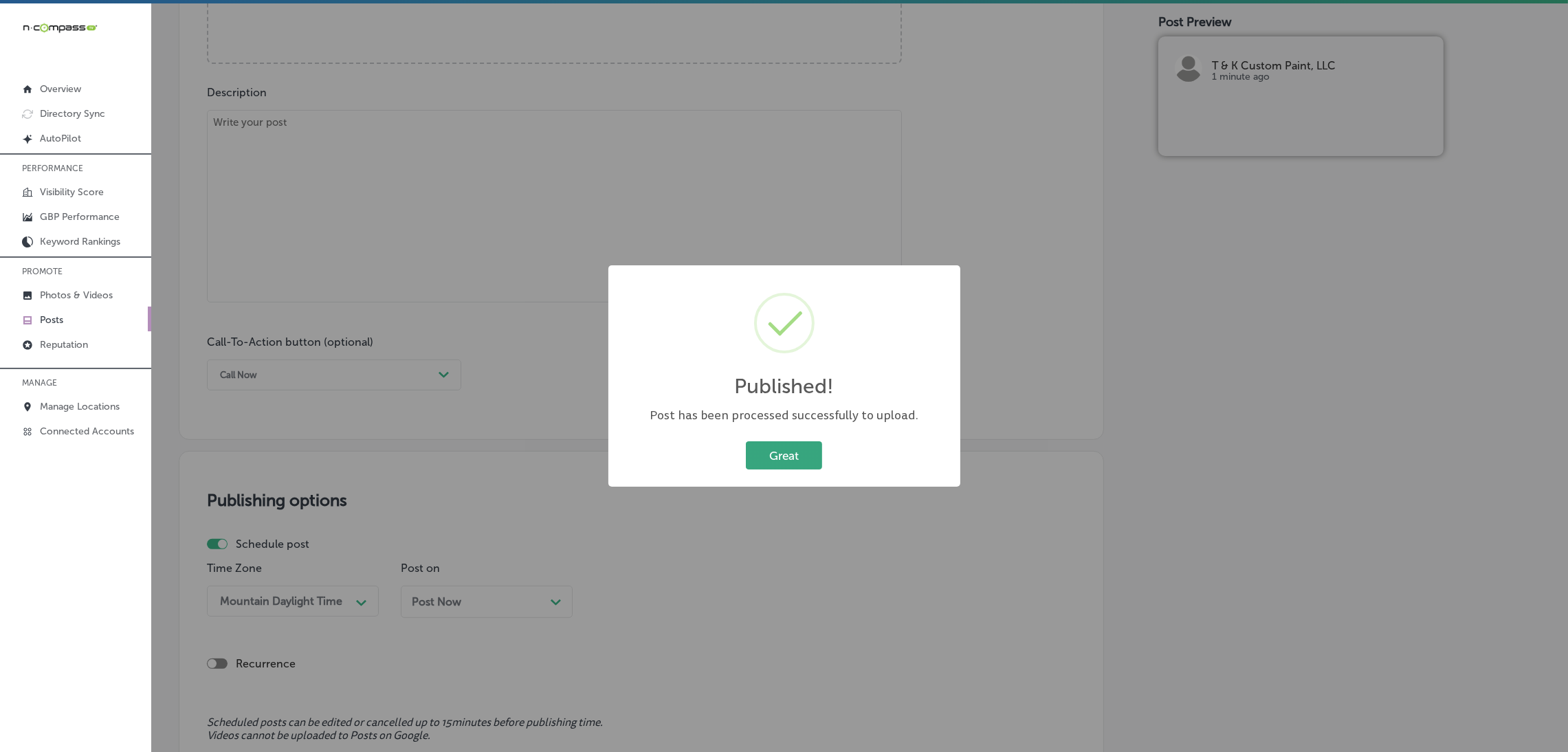
click at [794, 466] on button "Great" at bounding box center [783, 455] width 76 height 28
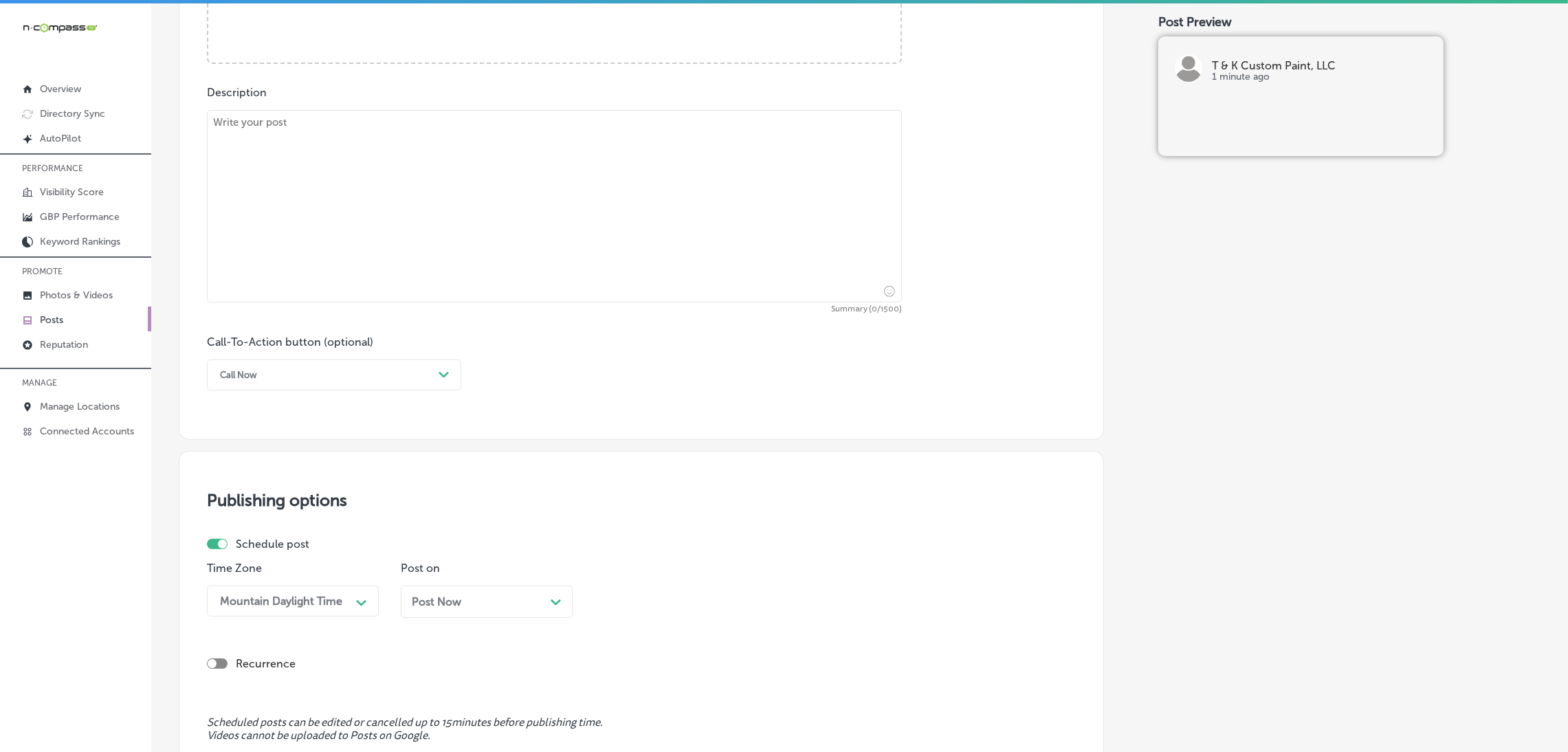
click at [389, 210] on textarea at bounding box center [554, 206] width 695 height 192
paste textarea "Enhance your home’s elegance with T & K Custom Paint, LLC’s trim carpentry serv…"
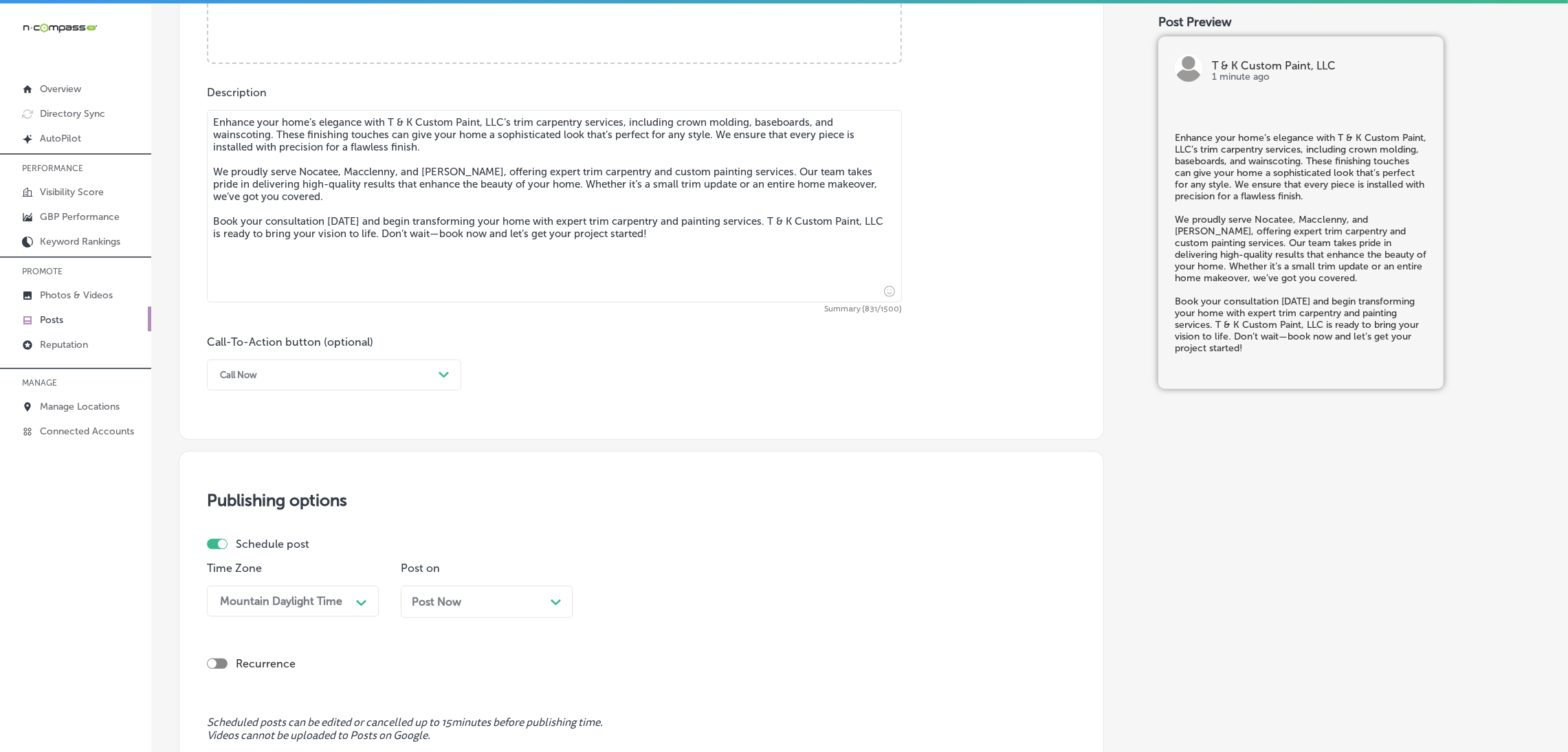
type textarea "Enhance your home’s elegance with T & K Custom Paint, LLC’s trim carpentry serv…"
click at [302, 356] on div "Call-To-Action button (optional) Call Now Path Created with Sketch." at bounding box center [334, 363] width 254 height 55
click at [296, 381] on div "Call Now" at bounding box center [323, 374] width 220 height 21
click at [249, 433] on div "Book" at bounding box center [334, 429] width 254 height 24
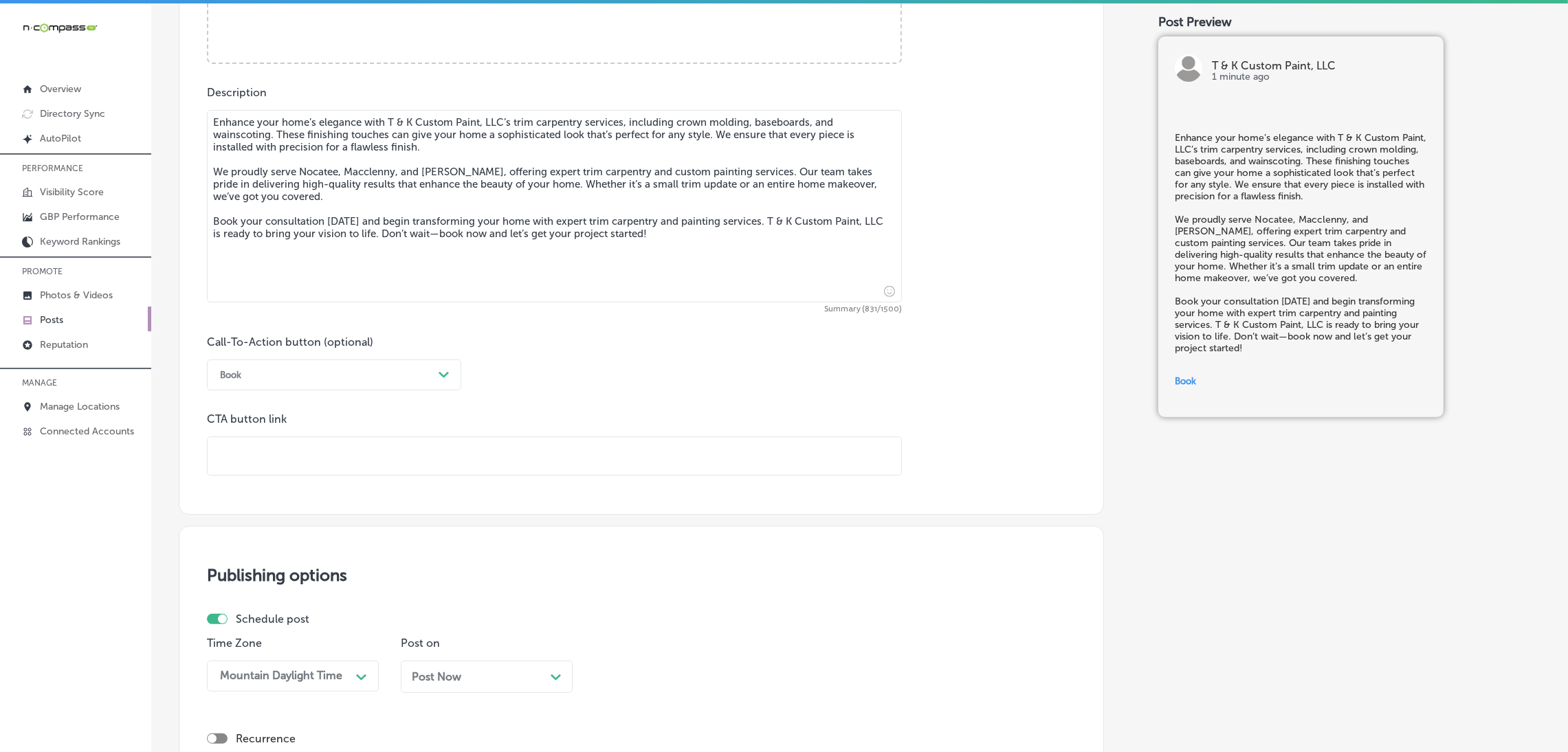
click at [264, 462] on input "text" at bounding box center [554, 456] width 694 height 38
paste input "[URL][DOMAIN_NAME]"
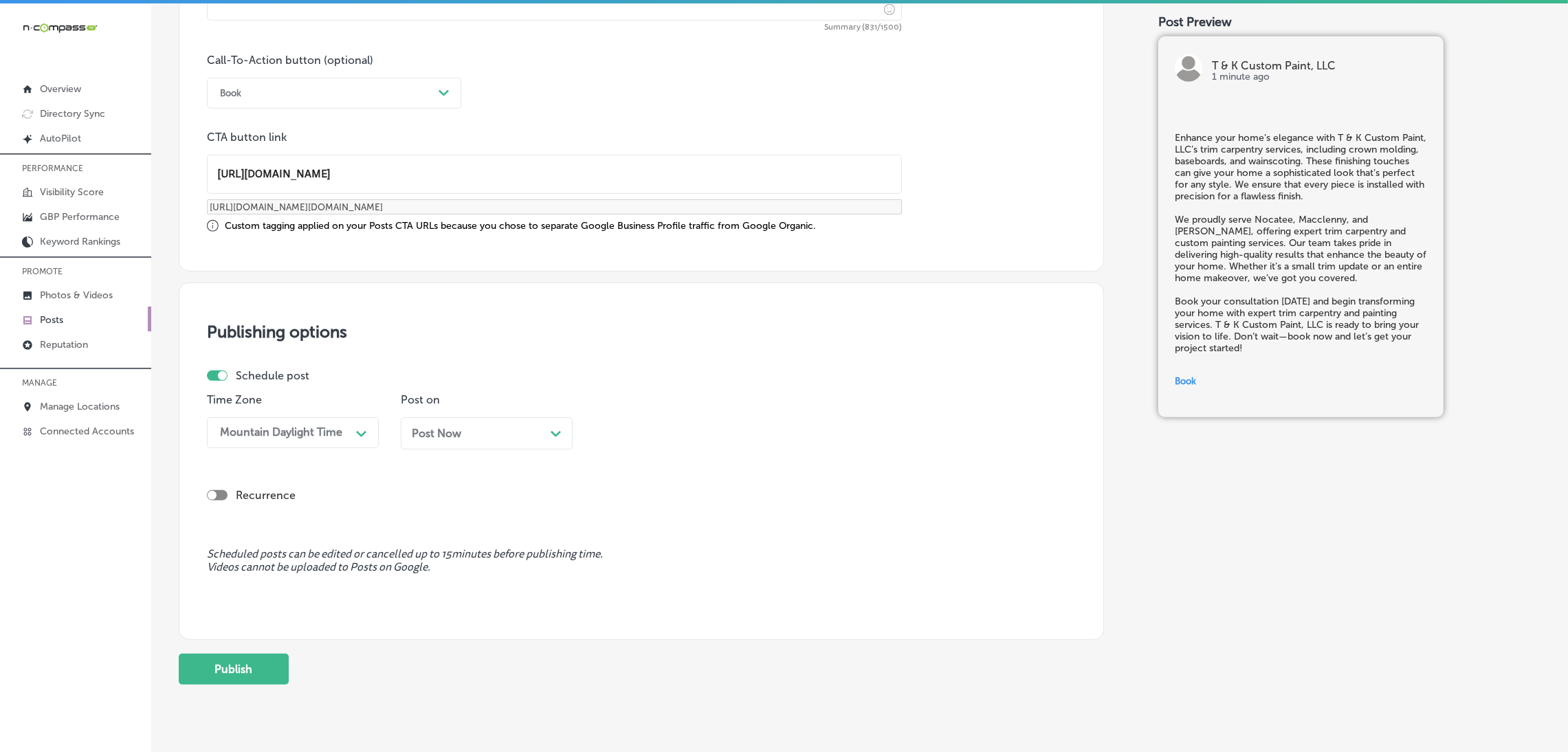
type input "[URL][DOMAIN_NAME]"
click at [443, 405] on p "Post on" at bounding box center [487, 400] width 172 height 13
click at [450, 423] on div "Post Now Path Created with Sketch." at bounding box center [487, 433] width 172 height 32
click at [661, 429] on div "09:45 AM" at bounding box center [669, 433] width 137 height 24
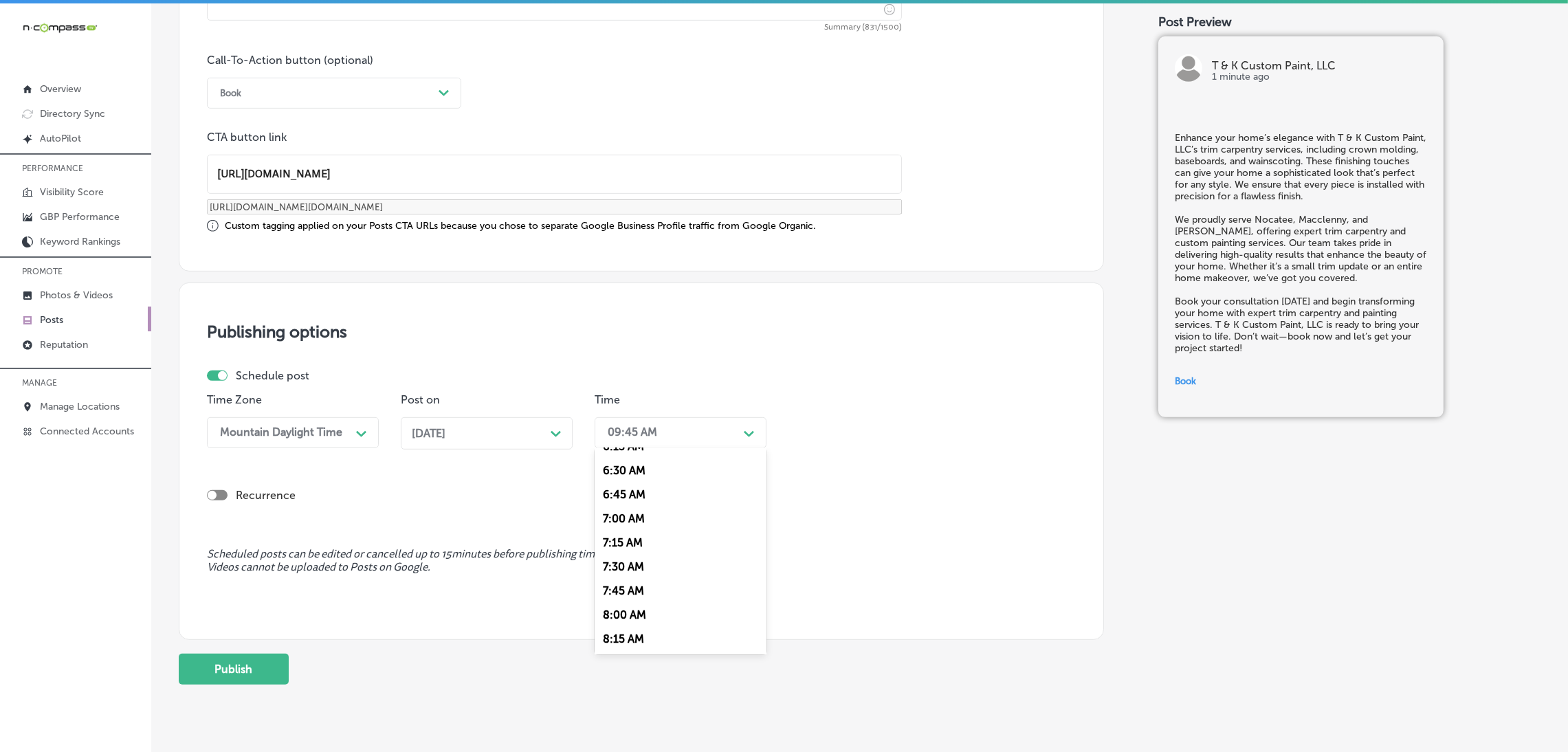
click at [620, 513] on div "7:00 AM" at bounding box center [680, 518] width 172 height 24
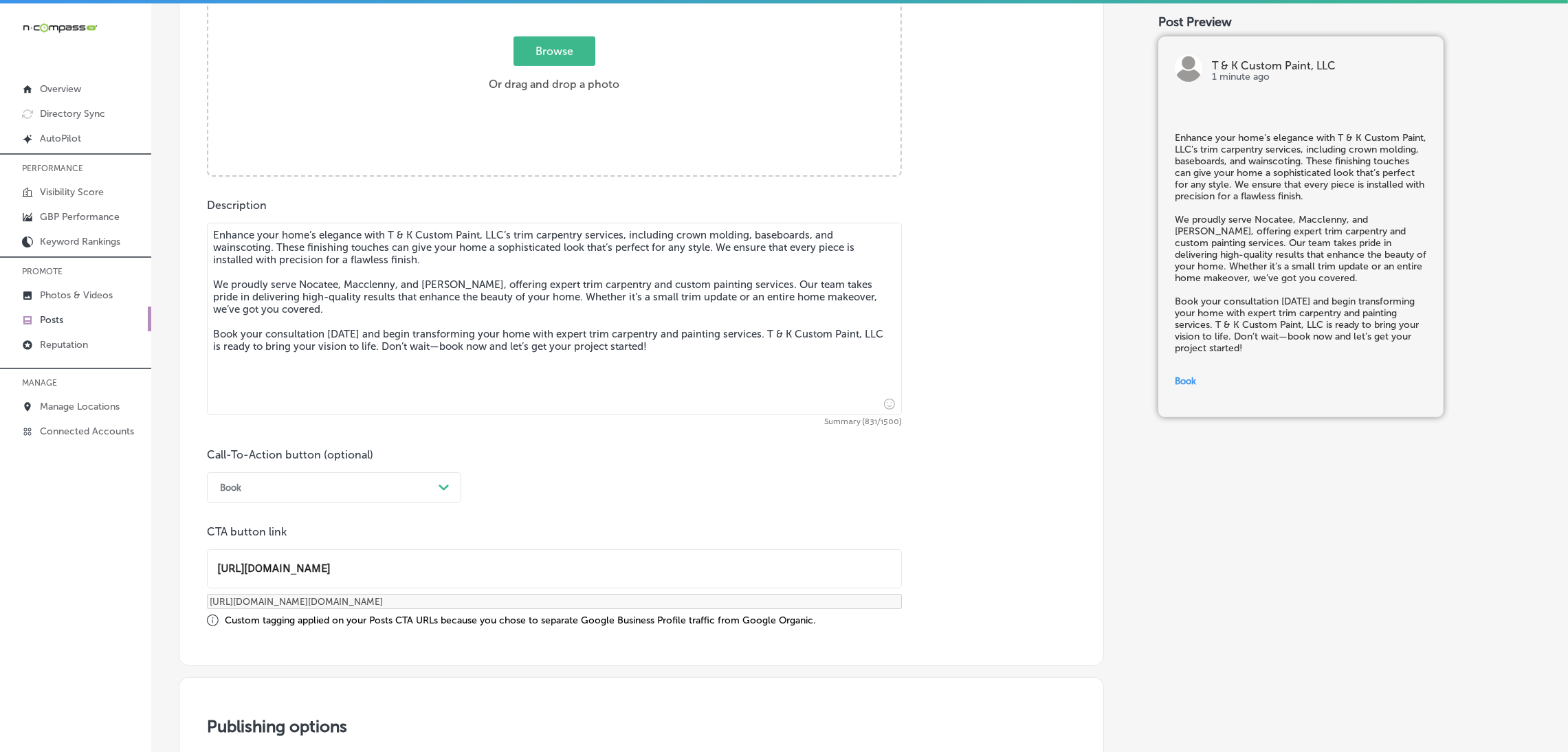
scroll to position [571, 0]
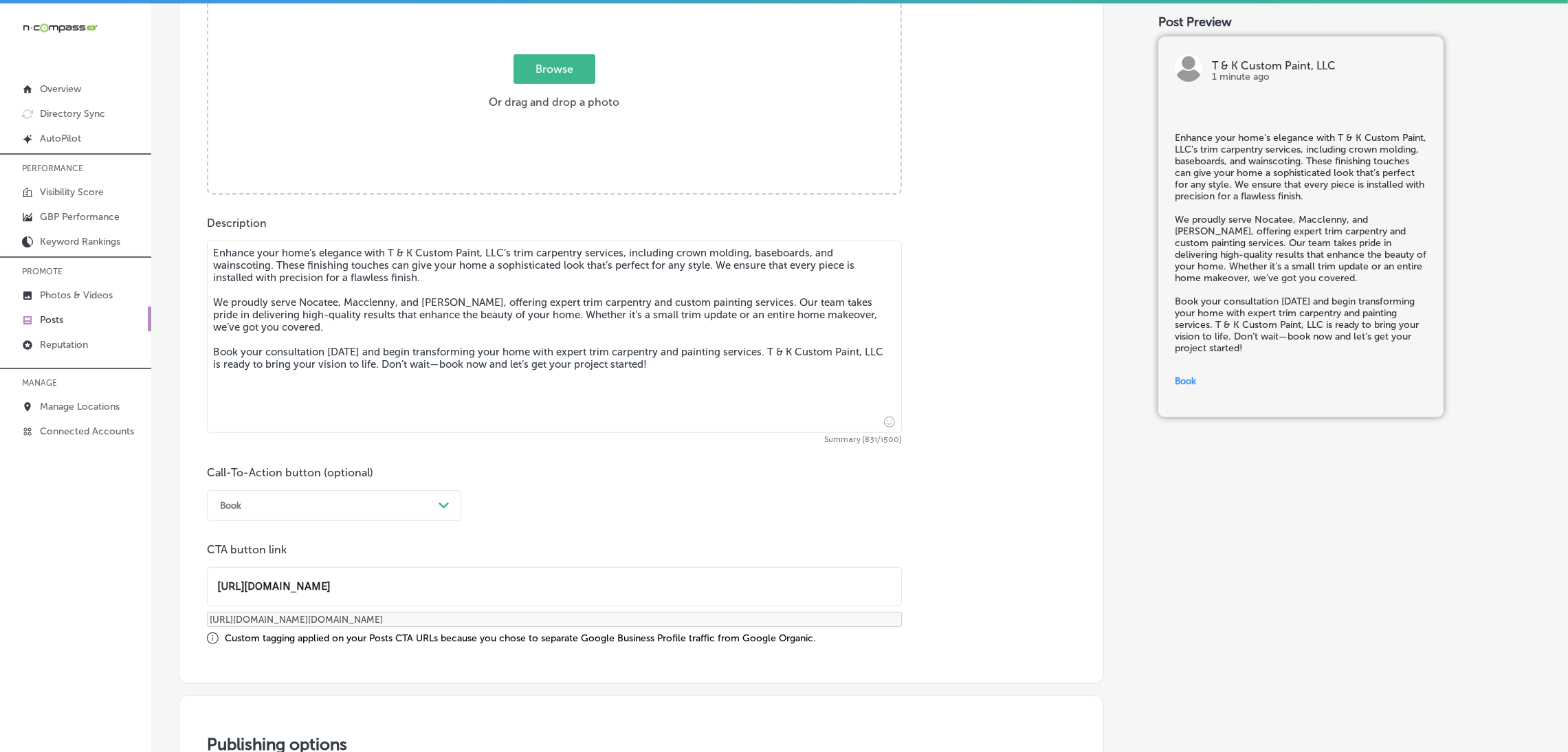
click at [567, 119] on div "Browse Or drag and drop a photo" at bounding box center [554, 86] width 692 height 220
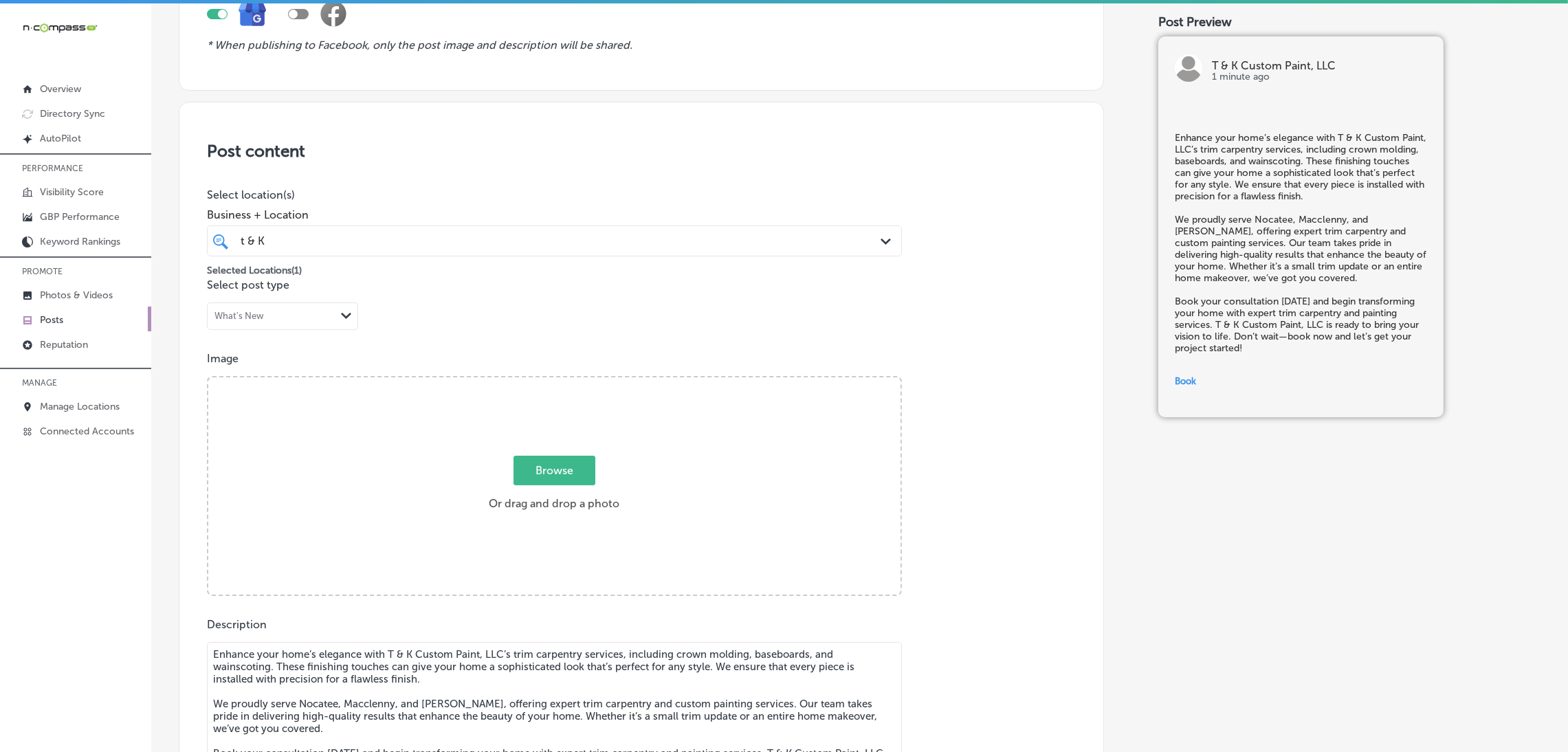
type input "C:\fakepath\474572463_474934845659634_2322704960733690838_n.jpg"
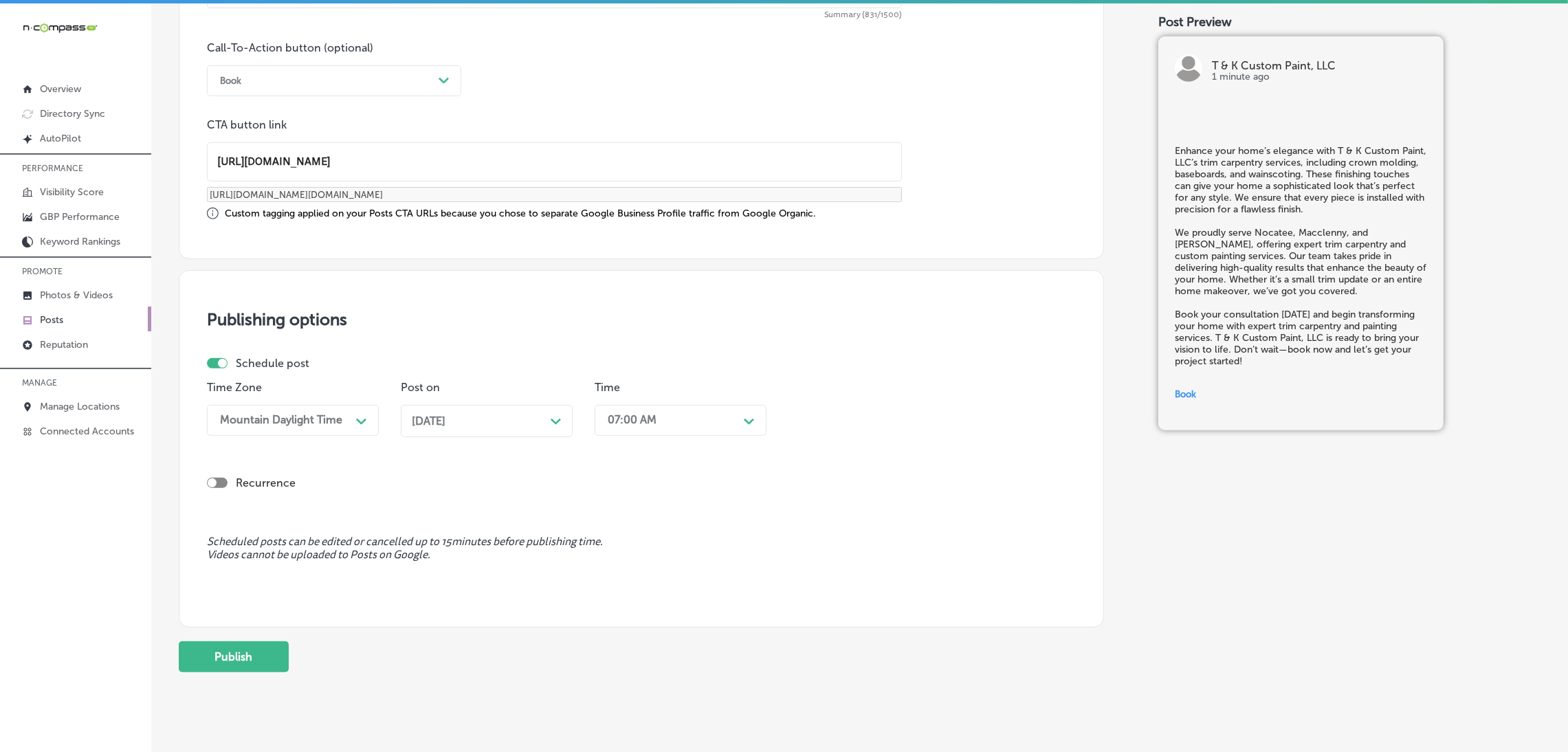
scroll to position [1021, 0]
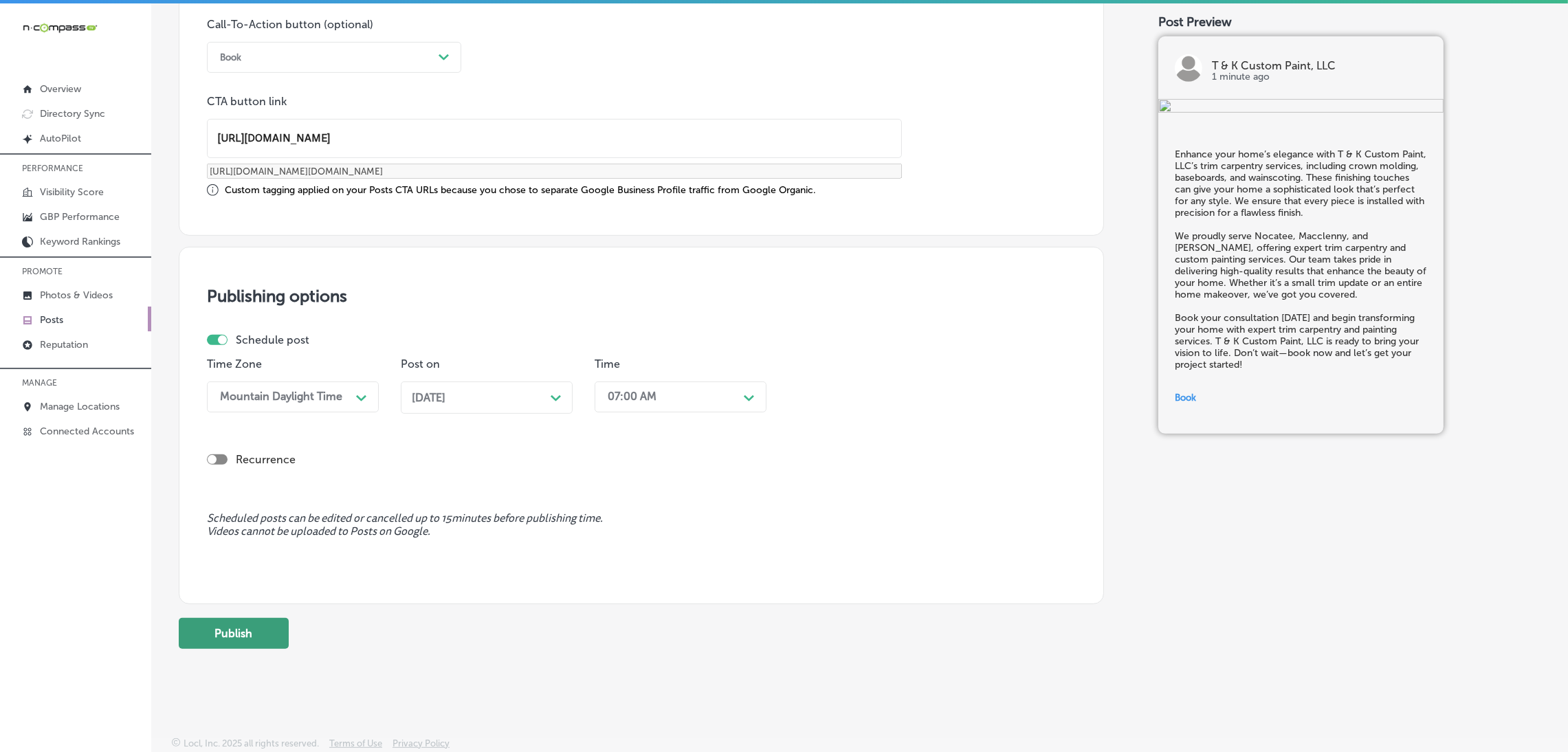
click at [257, 630] on button "Publish" at bounding box center [234, 633] width 110 height 31
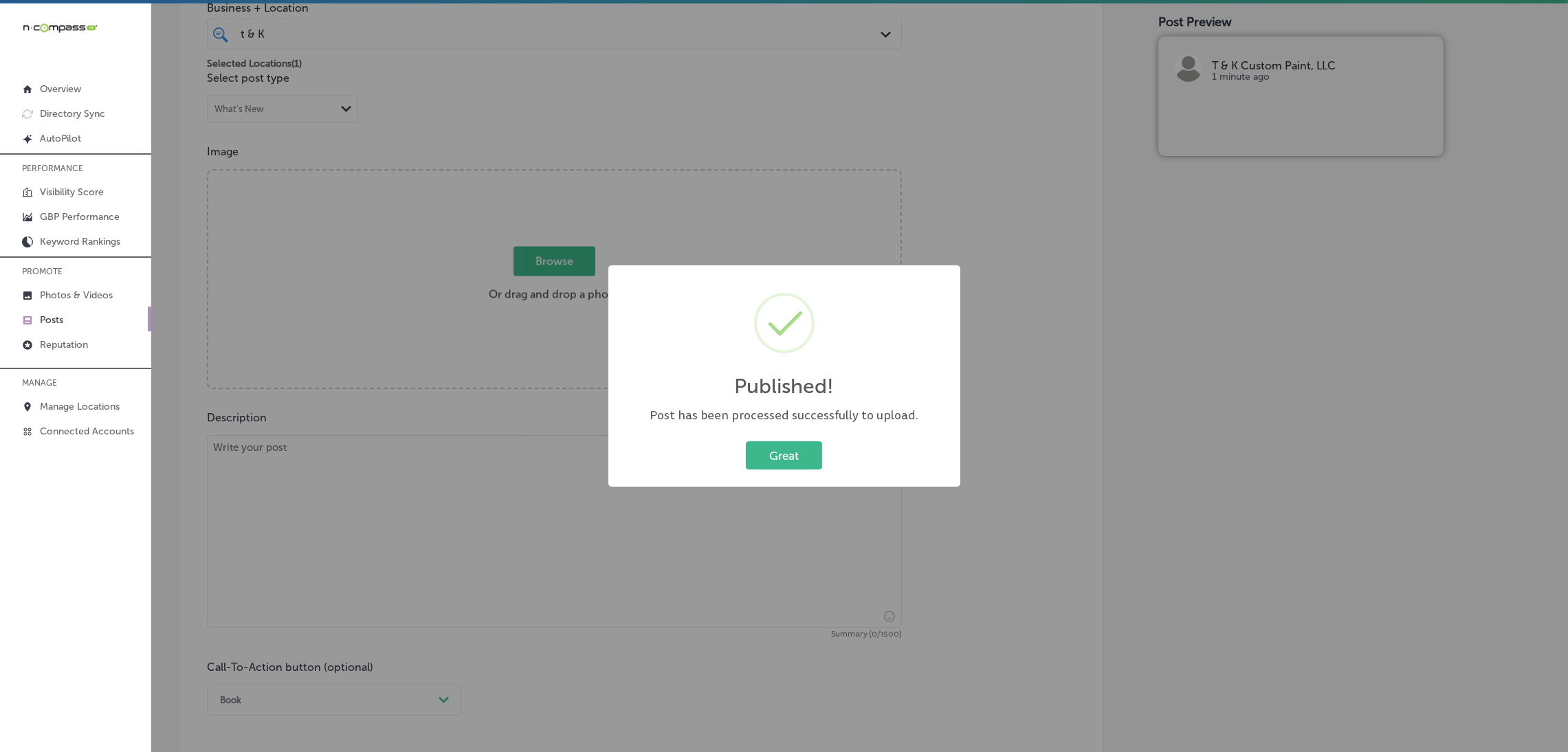
scroll to position [308, 0]
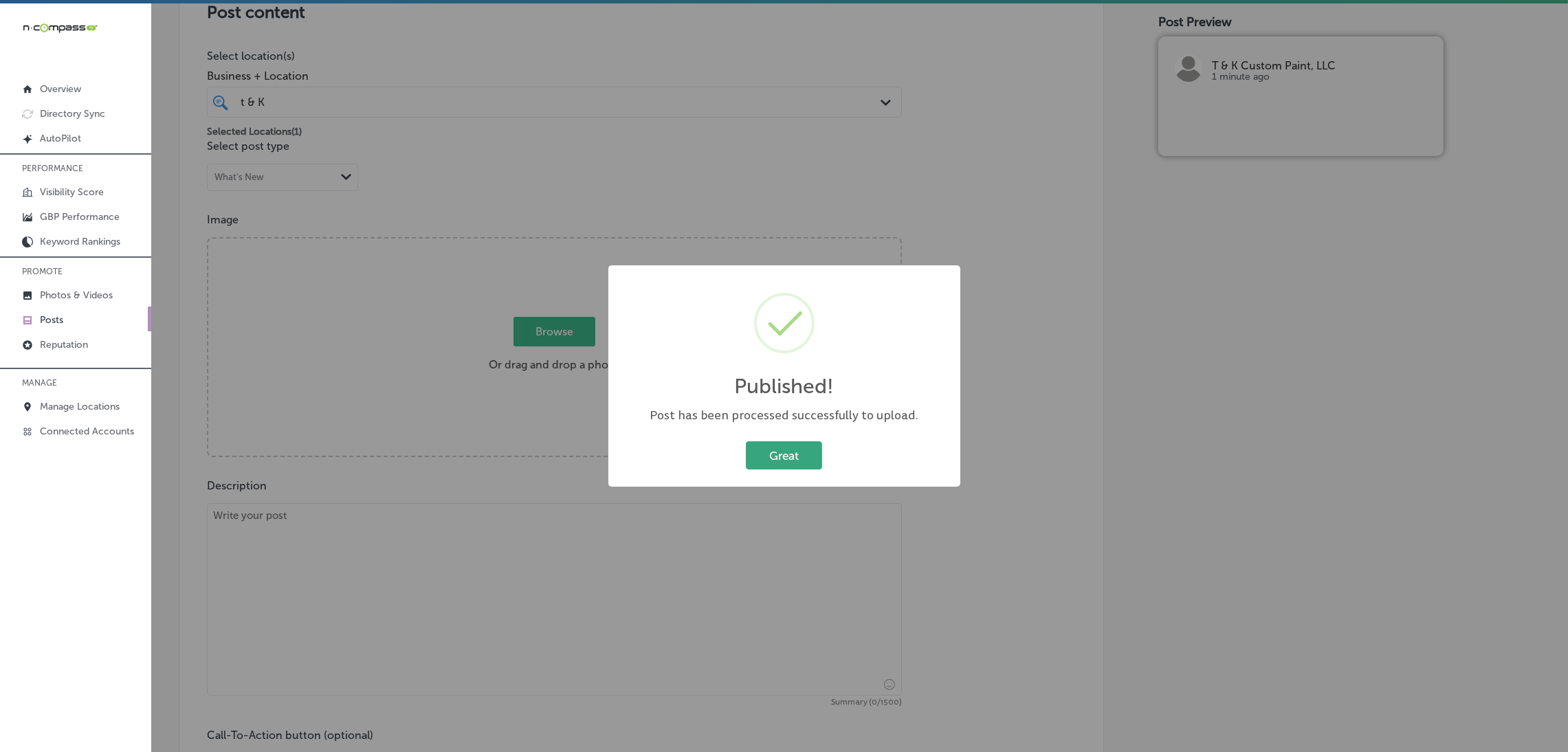
click at [746, 441] on button "Great" at bounding box center [783, 455] width 76 height 28
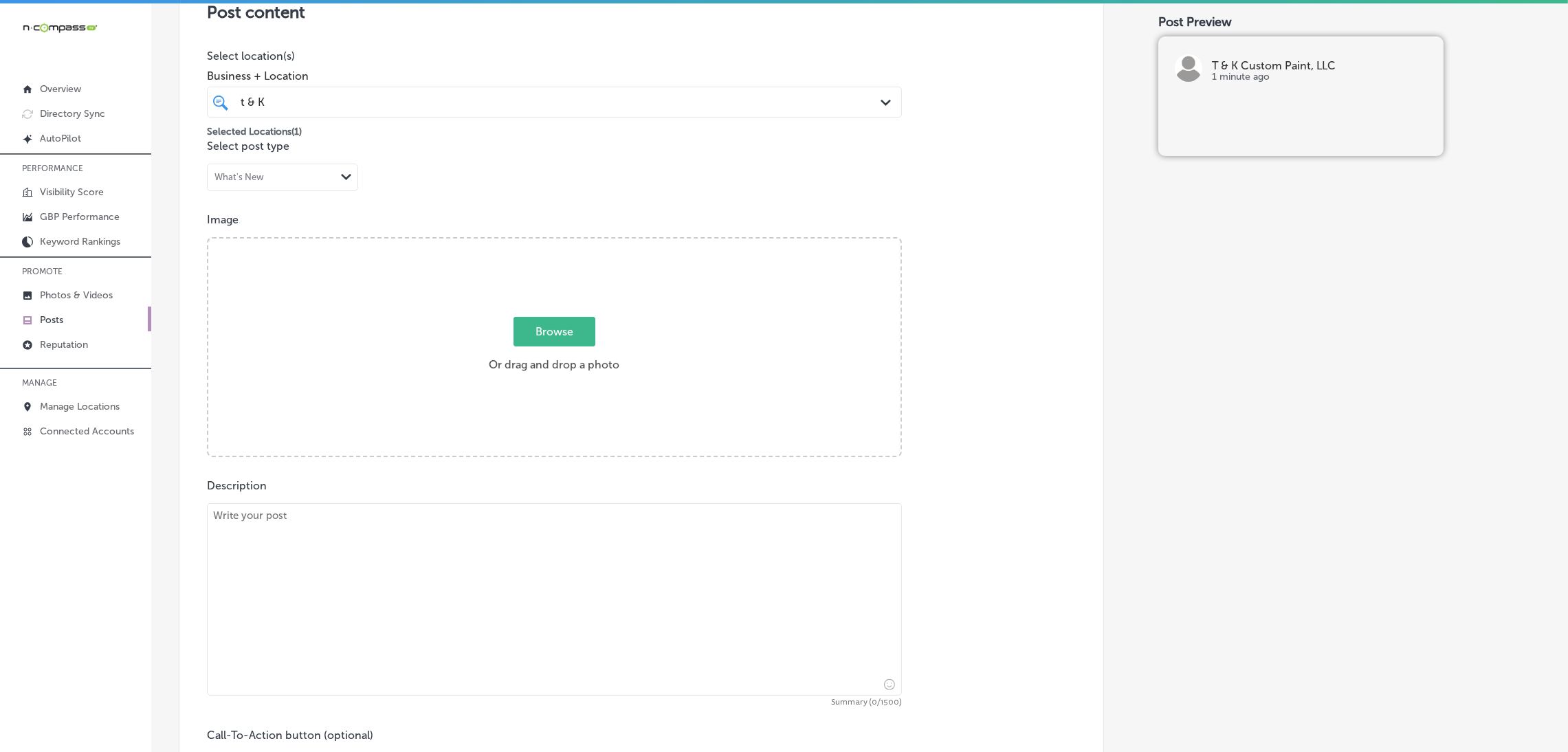
click at [587, 582] on textarea at bounding box center [554, 599] width 695 height 192
paste textarea "T & K Custom Paint, LLC provides expert painting services for both residential …"
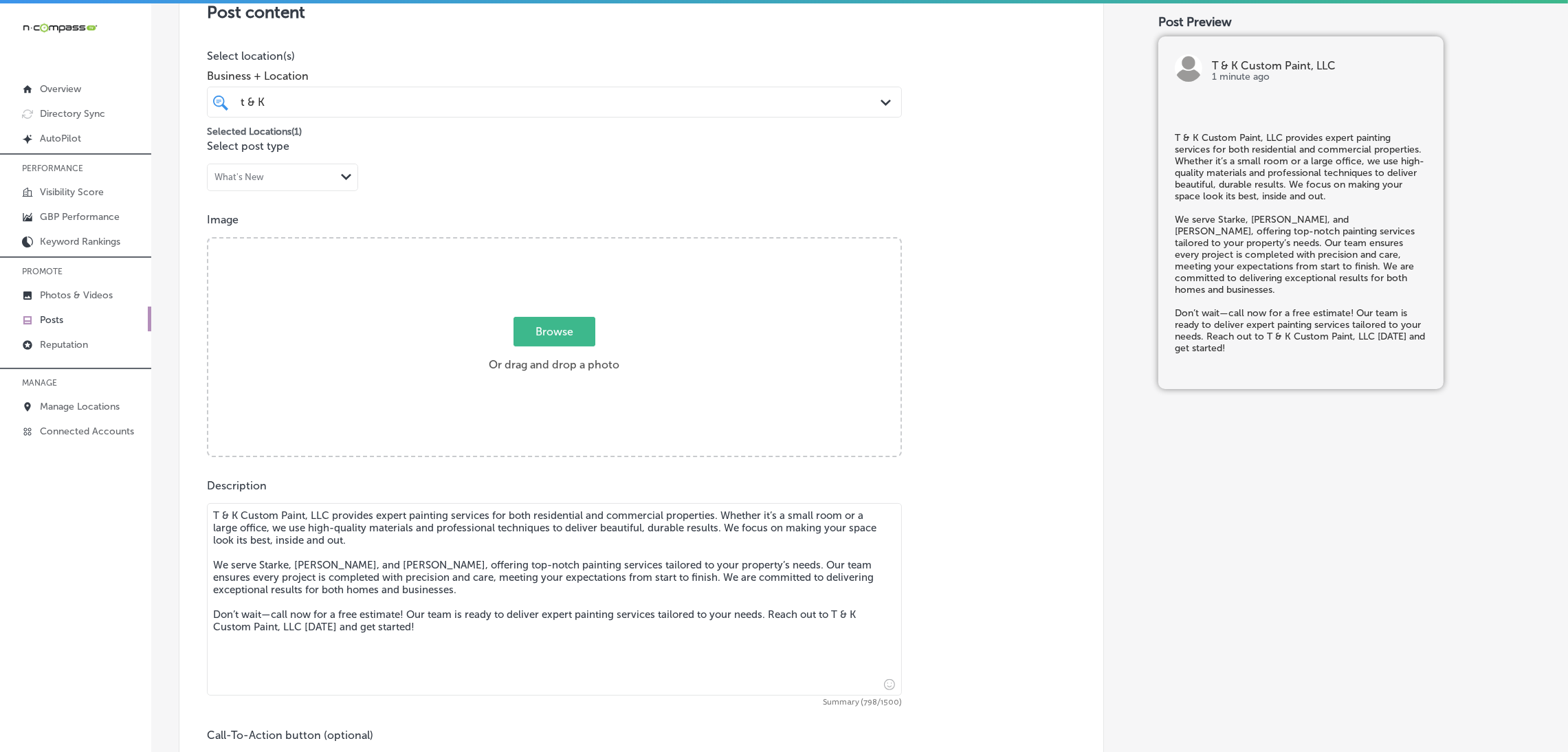
type textarea "T & K Custom Paint, LLC provides expert painting services for both residential …"
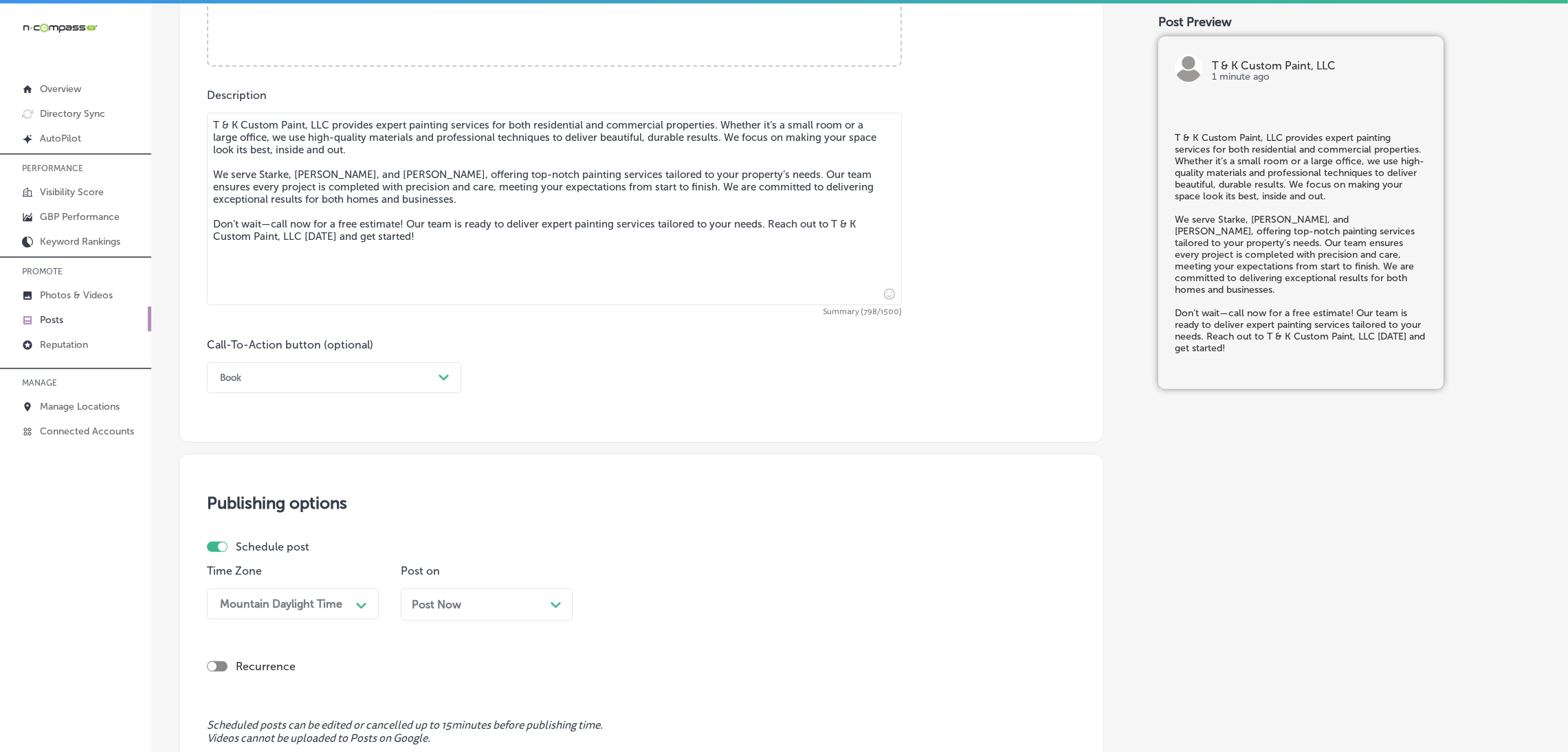
click at [362, 363] on div "Book Path Created with Sketch." at bounding box center [334, 378] width 254 height 31
click at [274, 557] on div "Call Now" at bounding box center [334, 552] width 254 height 24
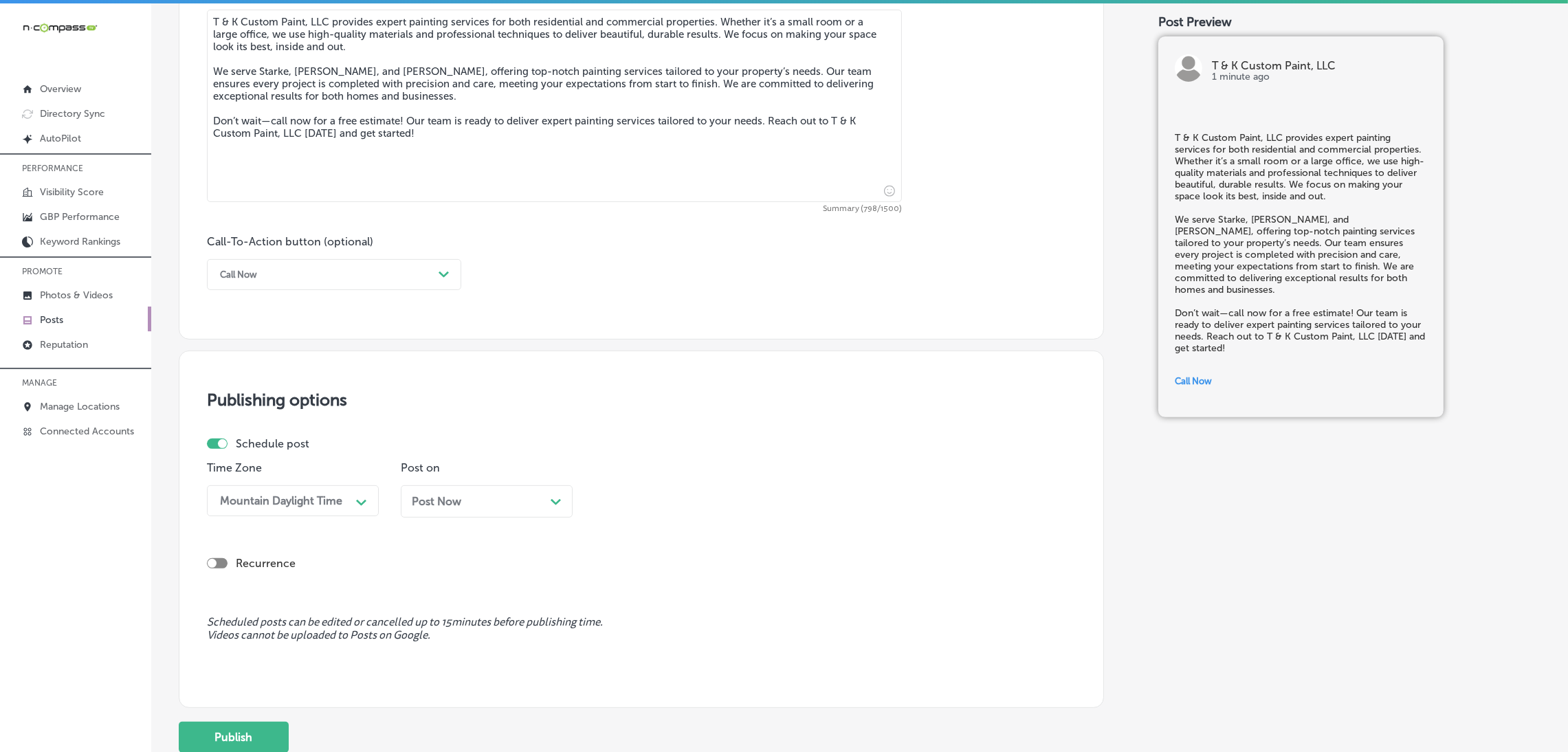
click at [439, 489] on div "Post Now Path Created with Sketch." at bounding box center [487, 501] width 172 height 32
click at [629, 491] on div "09:45 AM" at bounding box center [669, 501] width 137 height 24
click at [646, 697] on div "7:00 AM" at bounding box center [680, 690] width 172 height 24
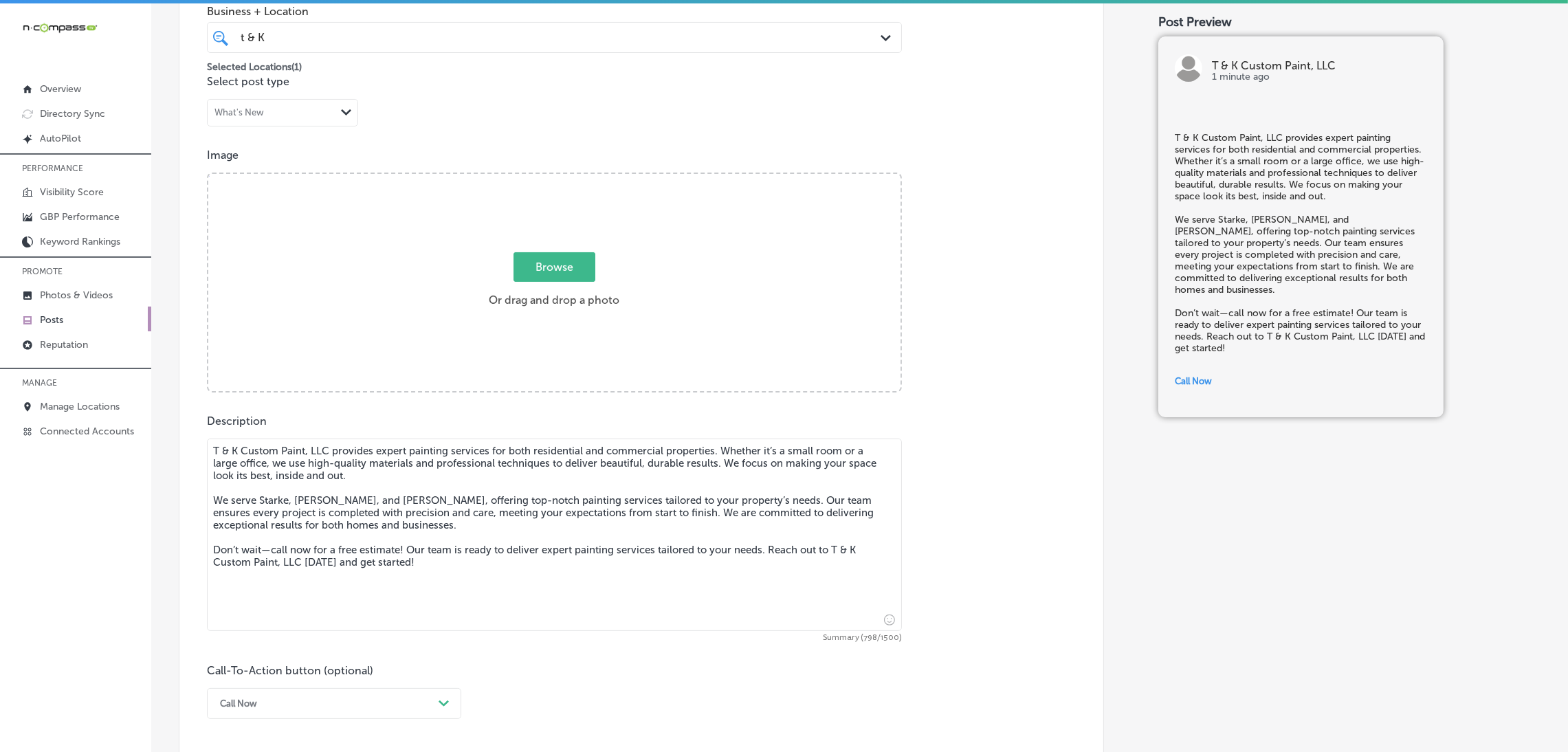
scroll to position [184, 0]
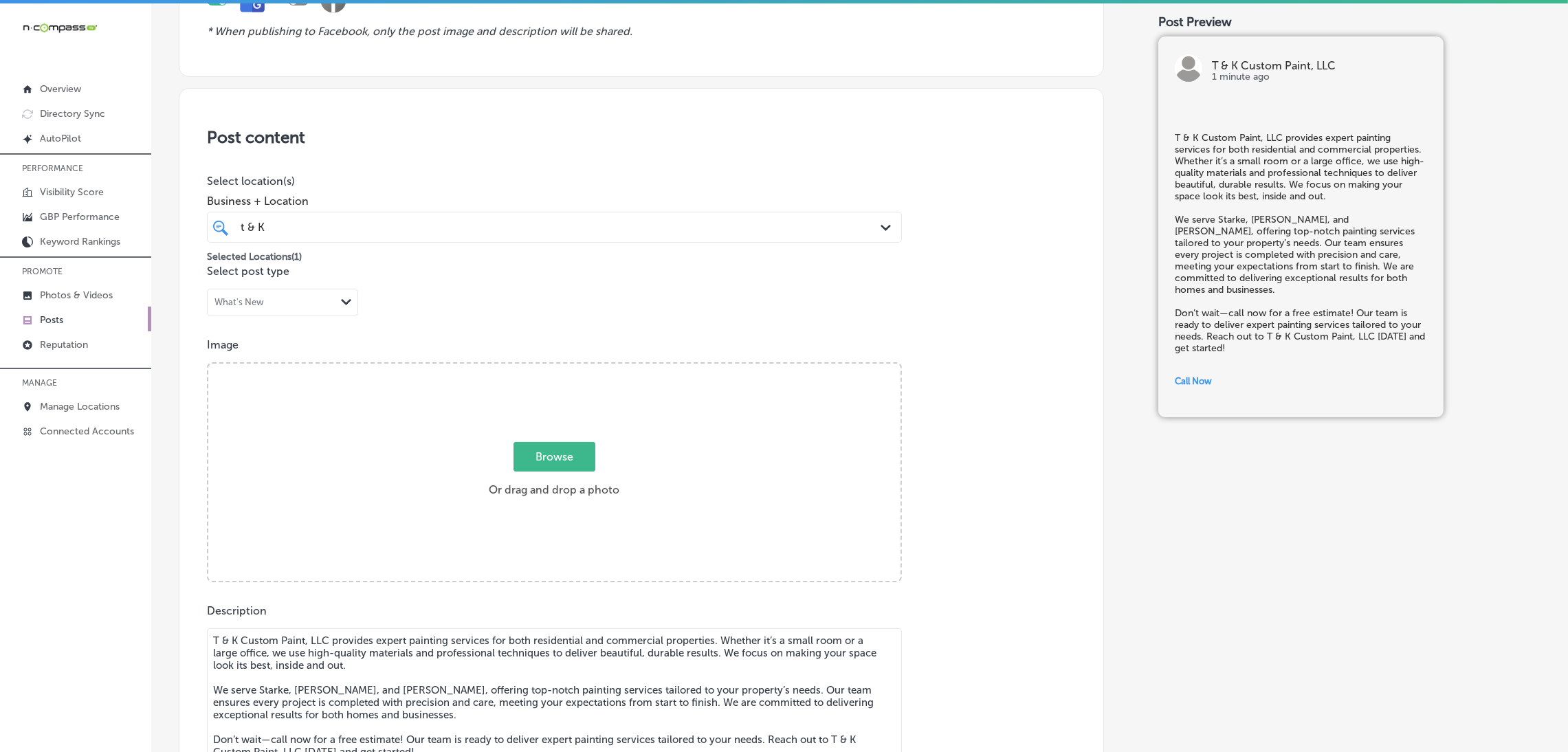
click at [490, 476] on label "Browse Or drag and drop a photo" at bounding box center [554, 473] width 141 height 60
click at [490, 368] on input "Browse Or drag and drop a photo" at bounding box center [554, 365] width 692 height 4
type input "C:\fakepath\470148601_446250321861420_8716168865120414051_n.jpg"
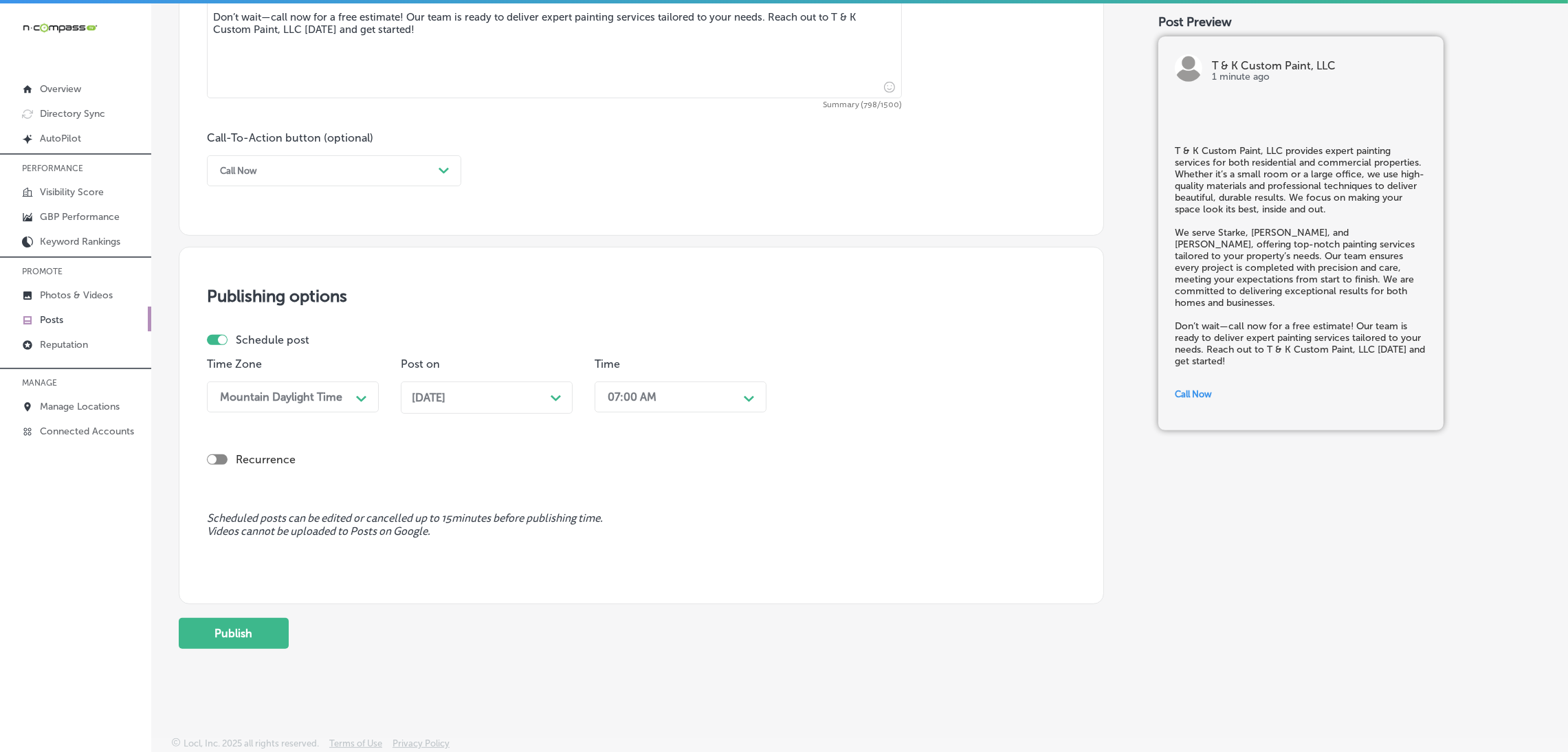
scroll to position [3, 0]
click at [209, 627] on button "Publish" at bounding box center [234, 630] width 110 height 31
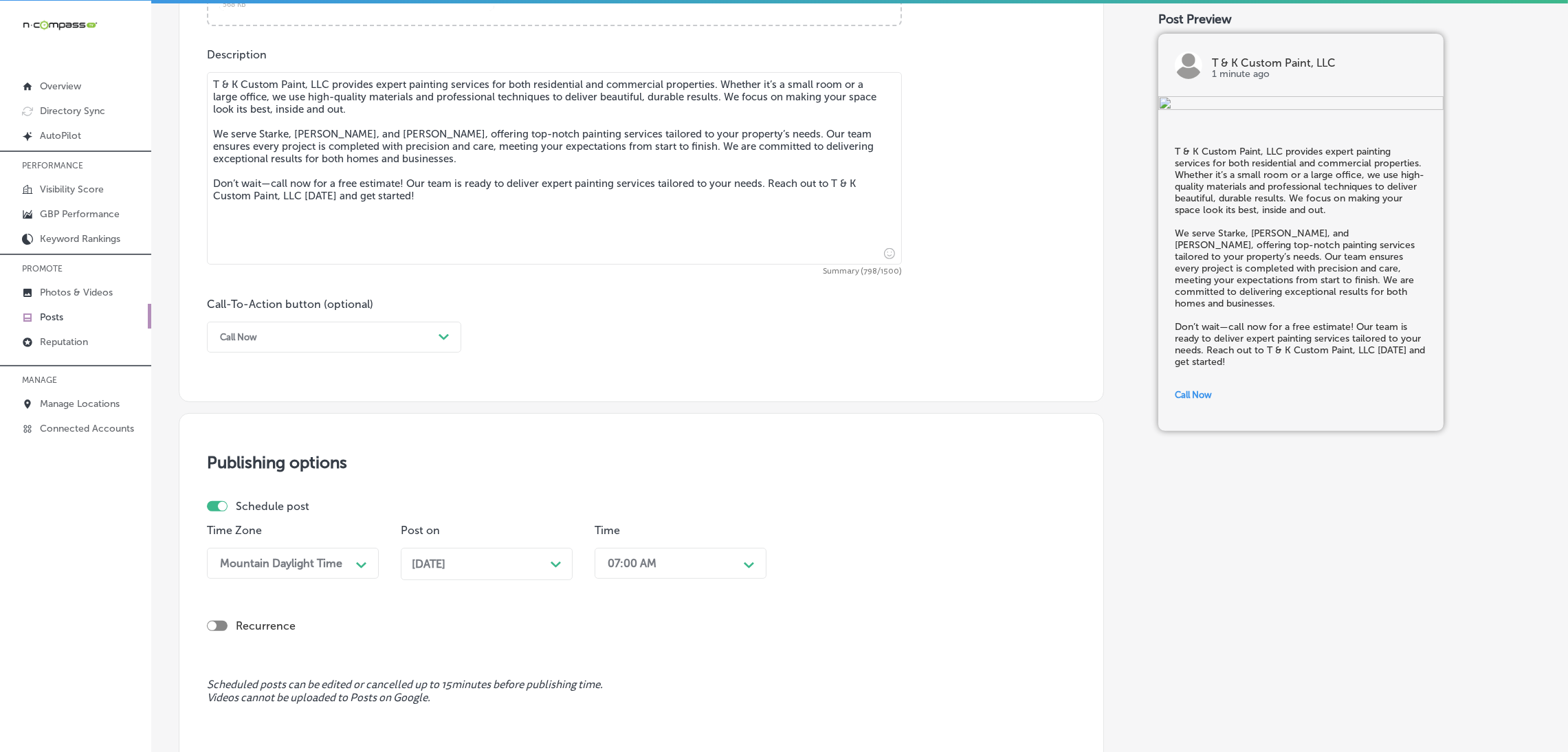
scroll to position [702, 0]
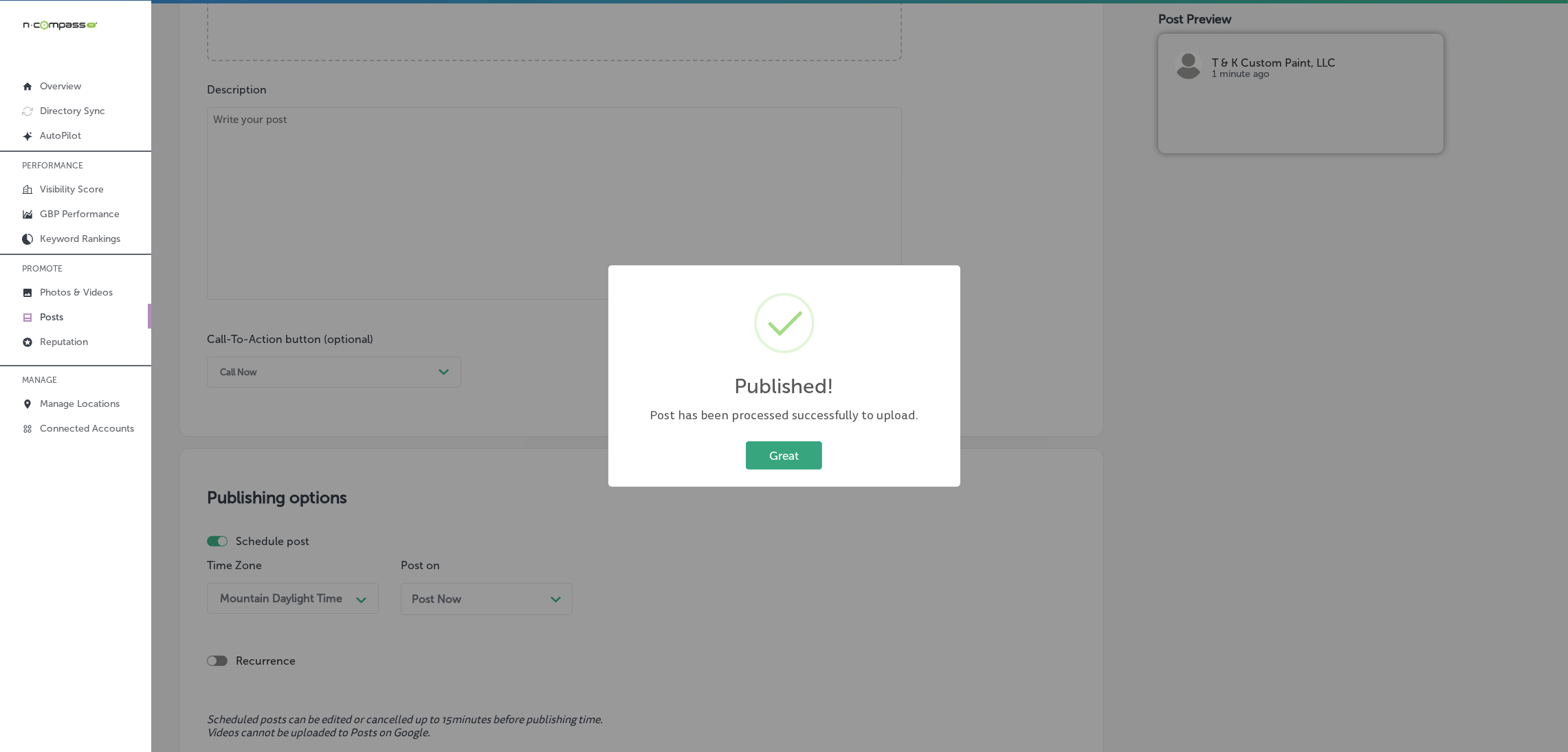
click at [785, 456] on button "Great" at bounding box center [783, 455] width 76 height 28
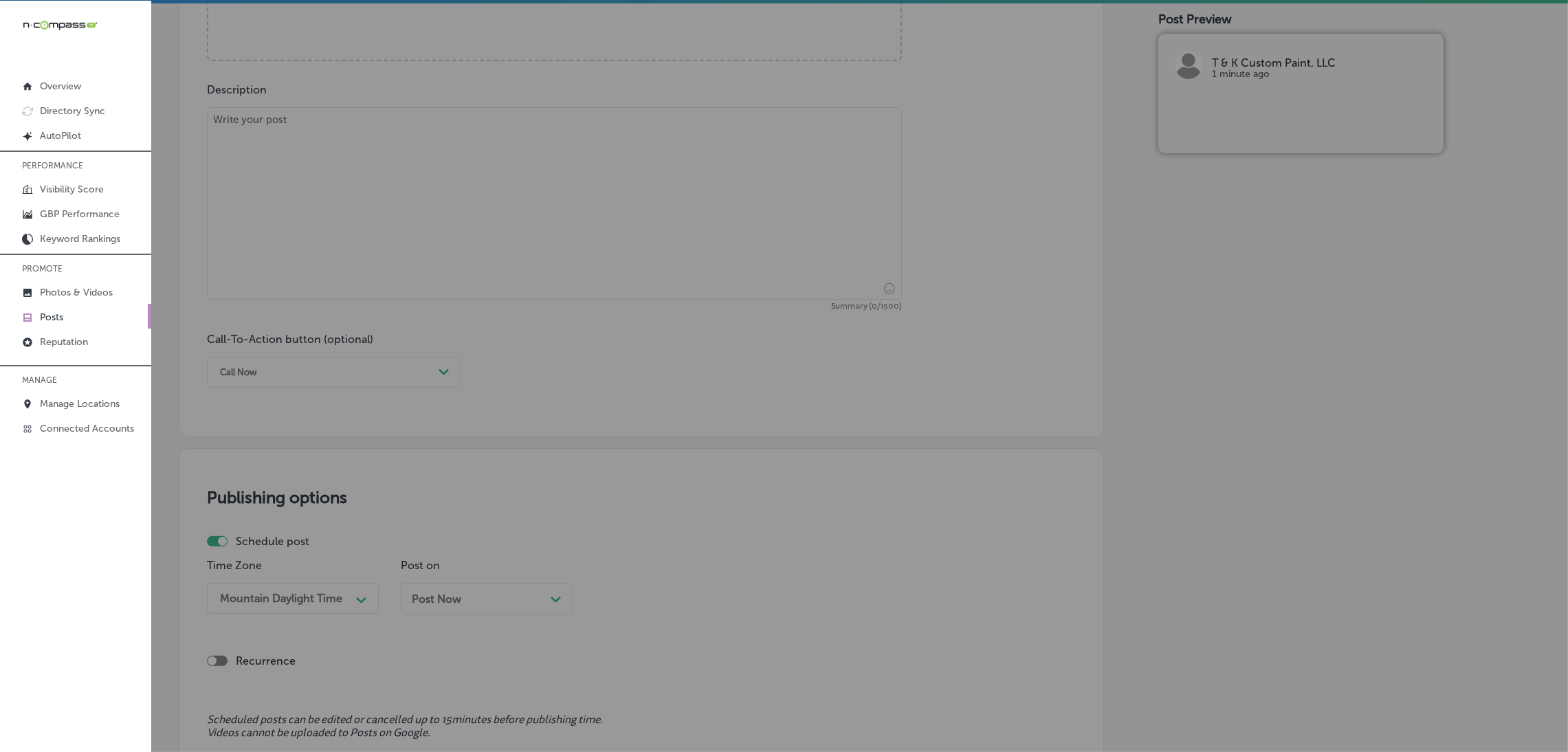
click at [418, 190] on textarea at bounding box center [554, 203] width 695 height 192
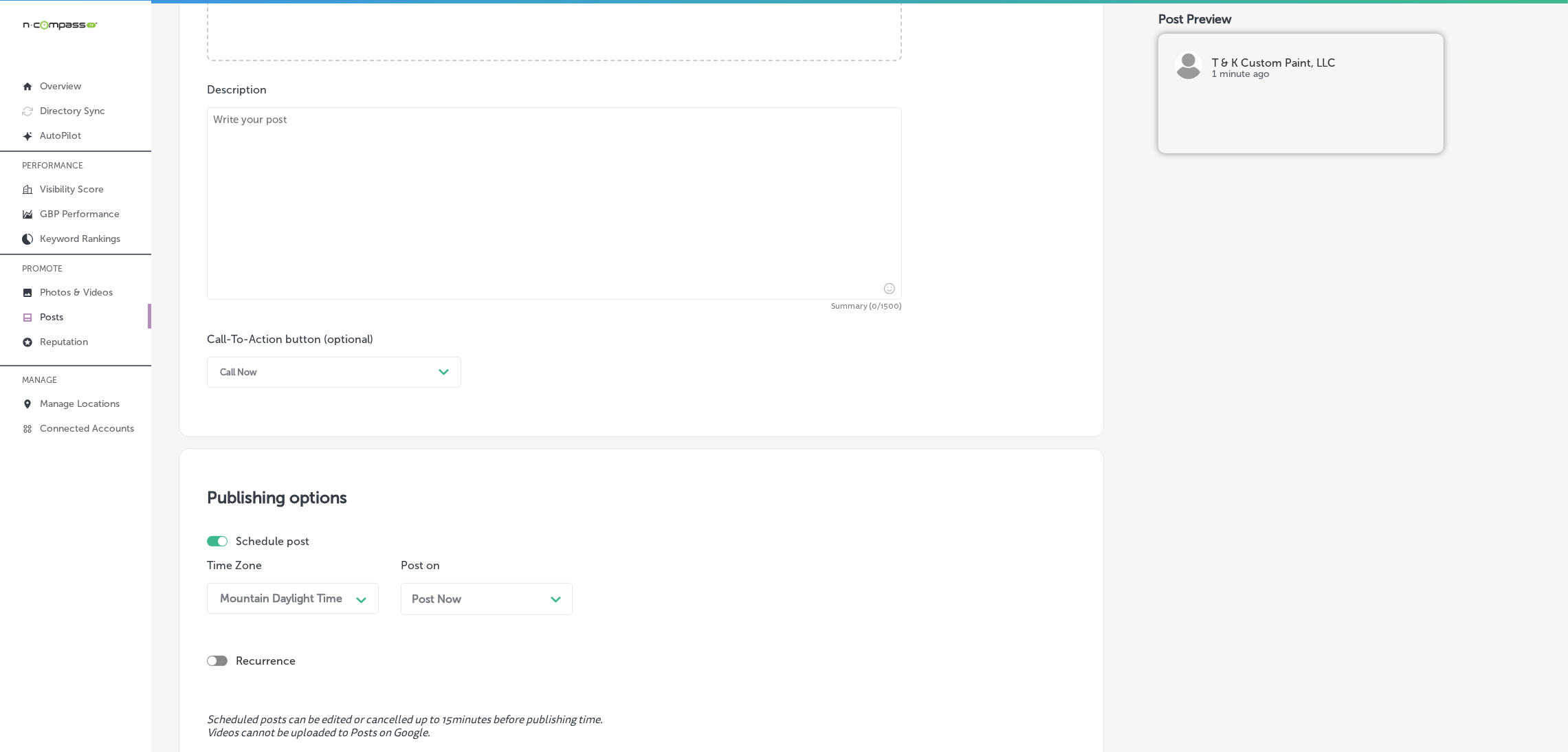
paste textarea "T & K Custom Paint, LLC specializes in exterior painting services that enhance …"
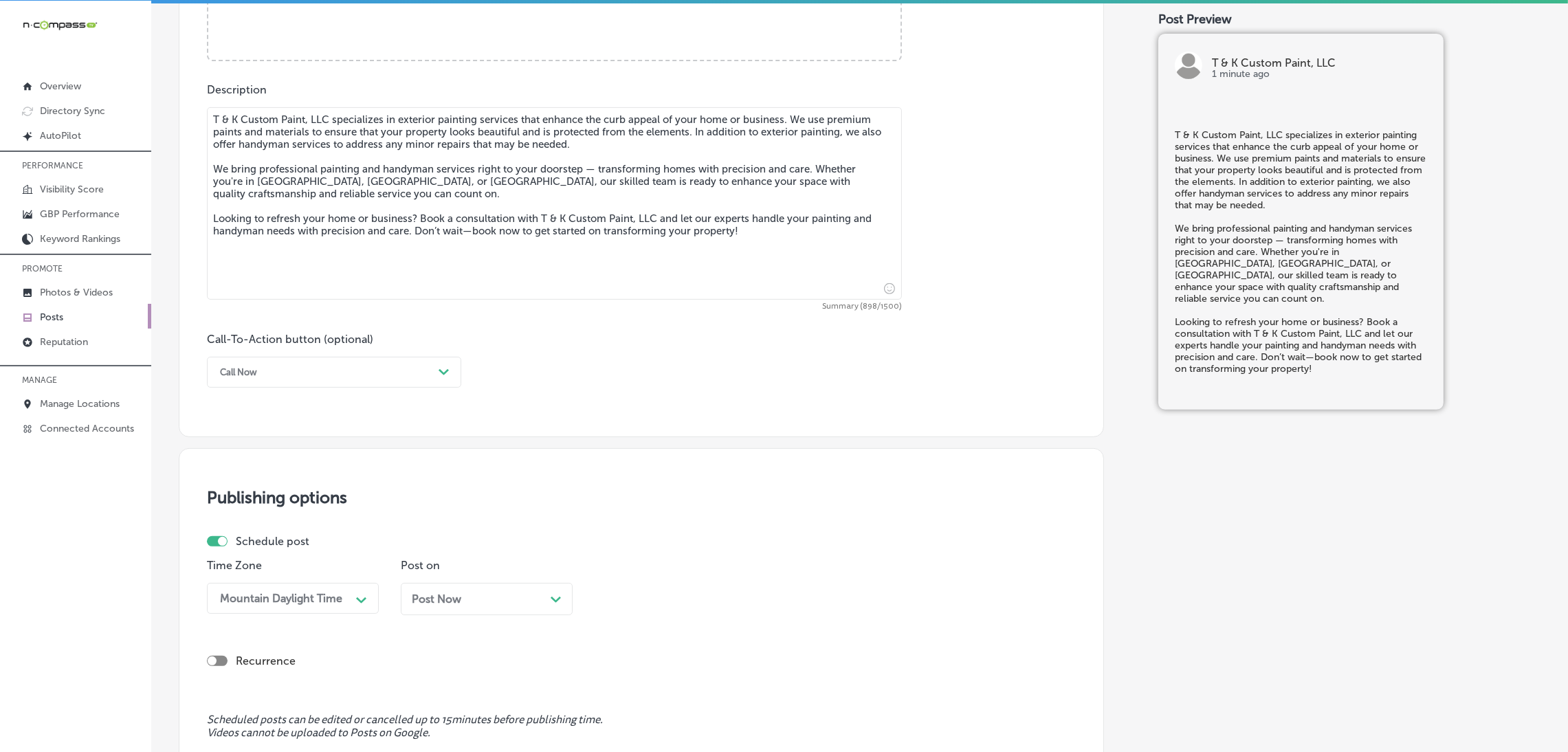
type textarea "T & K Custom Paint, LLC specializes in exterior painting services that enhance …"
click at [282, 372] on div "Call Now" at bounding box center [323, 372] width 220 height 21
click at [261, 433] on div "Book" at bounding box center [334, 426] width 254 height 24
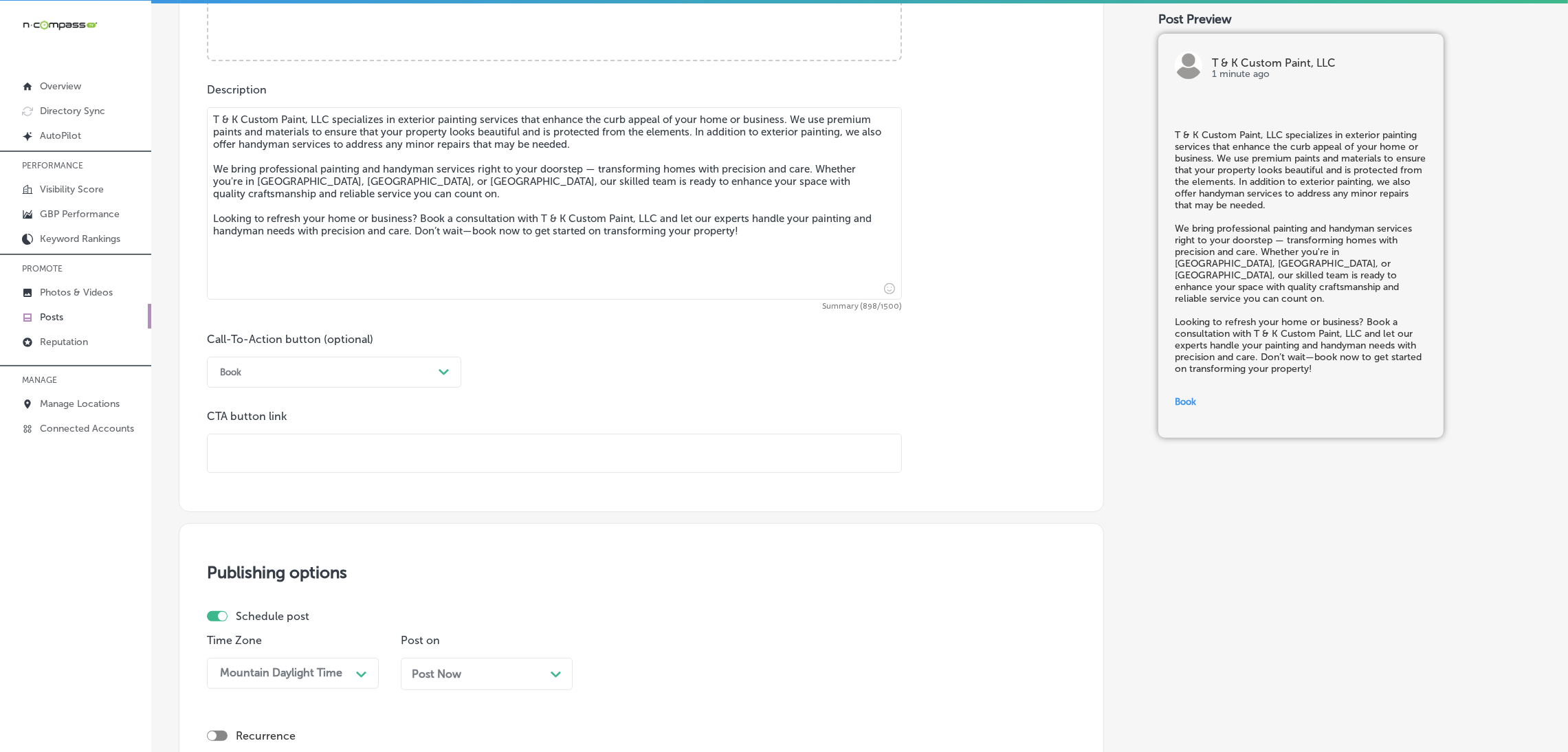
click at [285, 470] on input "text" at bounding box center [554, 453] width 694 height 38
paste input "[URL][DOMAIN_NAME]"
type input "[URL][DOMAIN_NAME]"
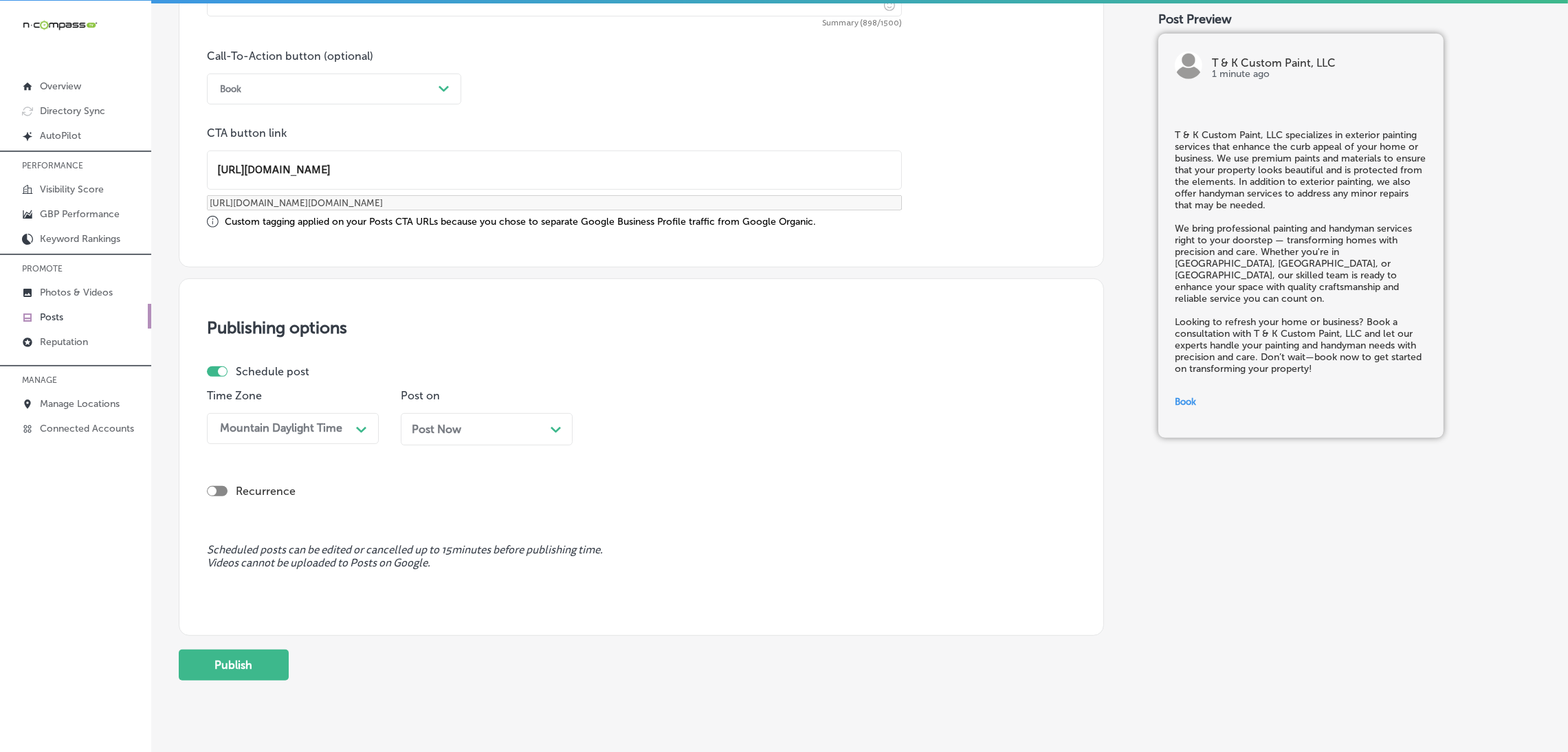
scroll to position [1011, 0]
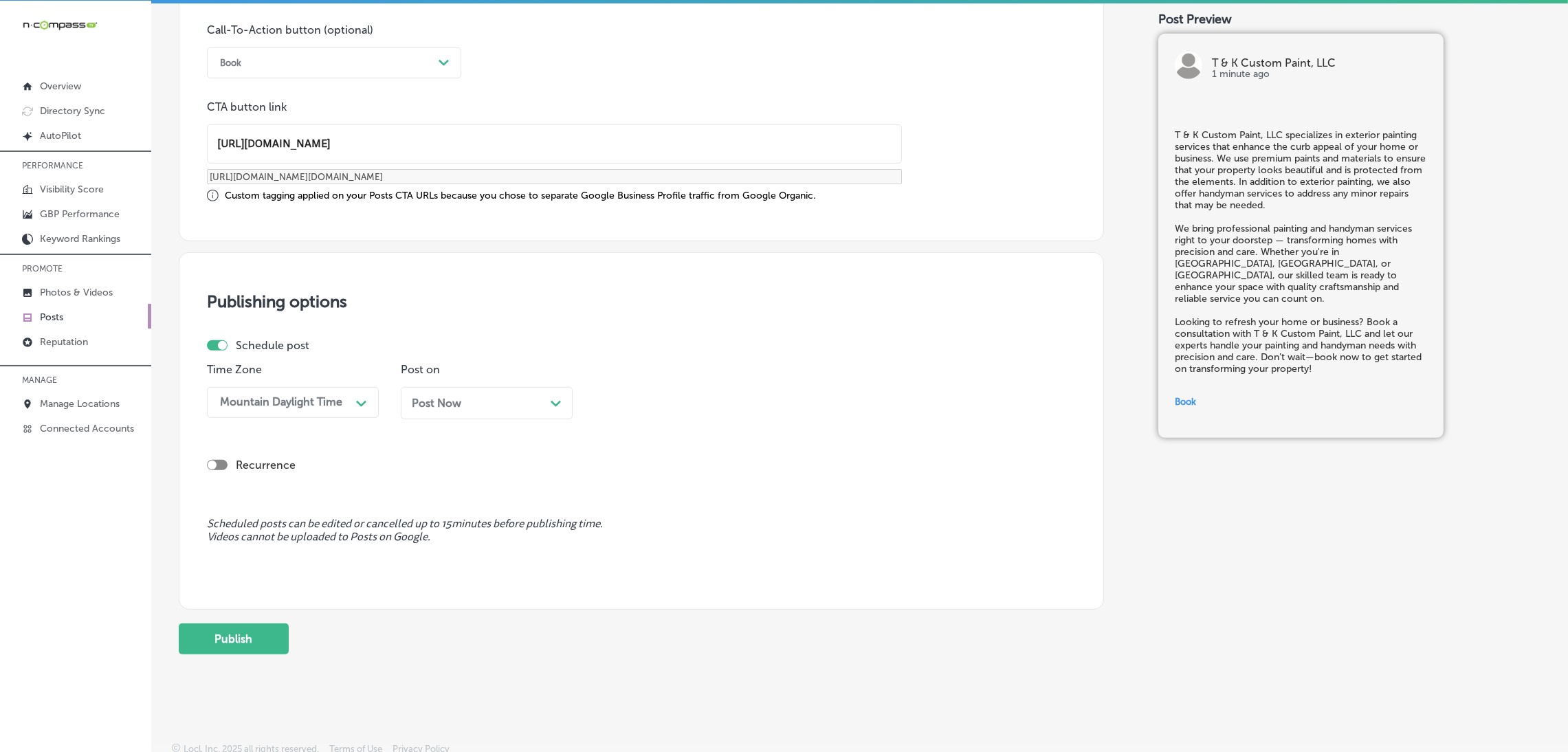
click at [484, 416] on div "Post Now Path Created with Sketch." at bounding box center [487, 403] width 172 height 32
click at [625, 398] on div "09:45 AM" at bounding box center [632, 402] width 49 height 13
click at [618, 495] on div "7:00 AM" at bounding box center [680, 488] width 172 height 24
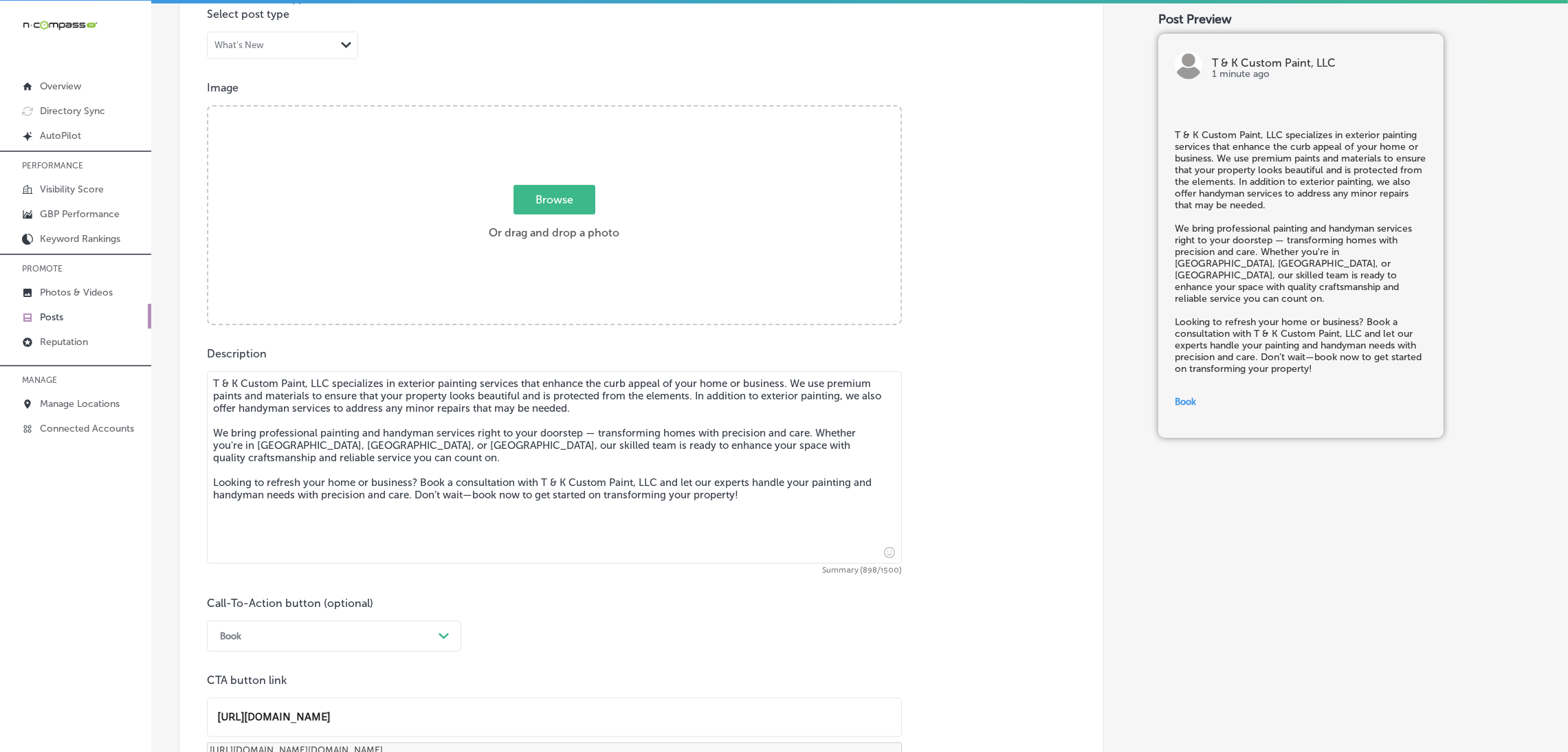
scroll to position [392, 0]
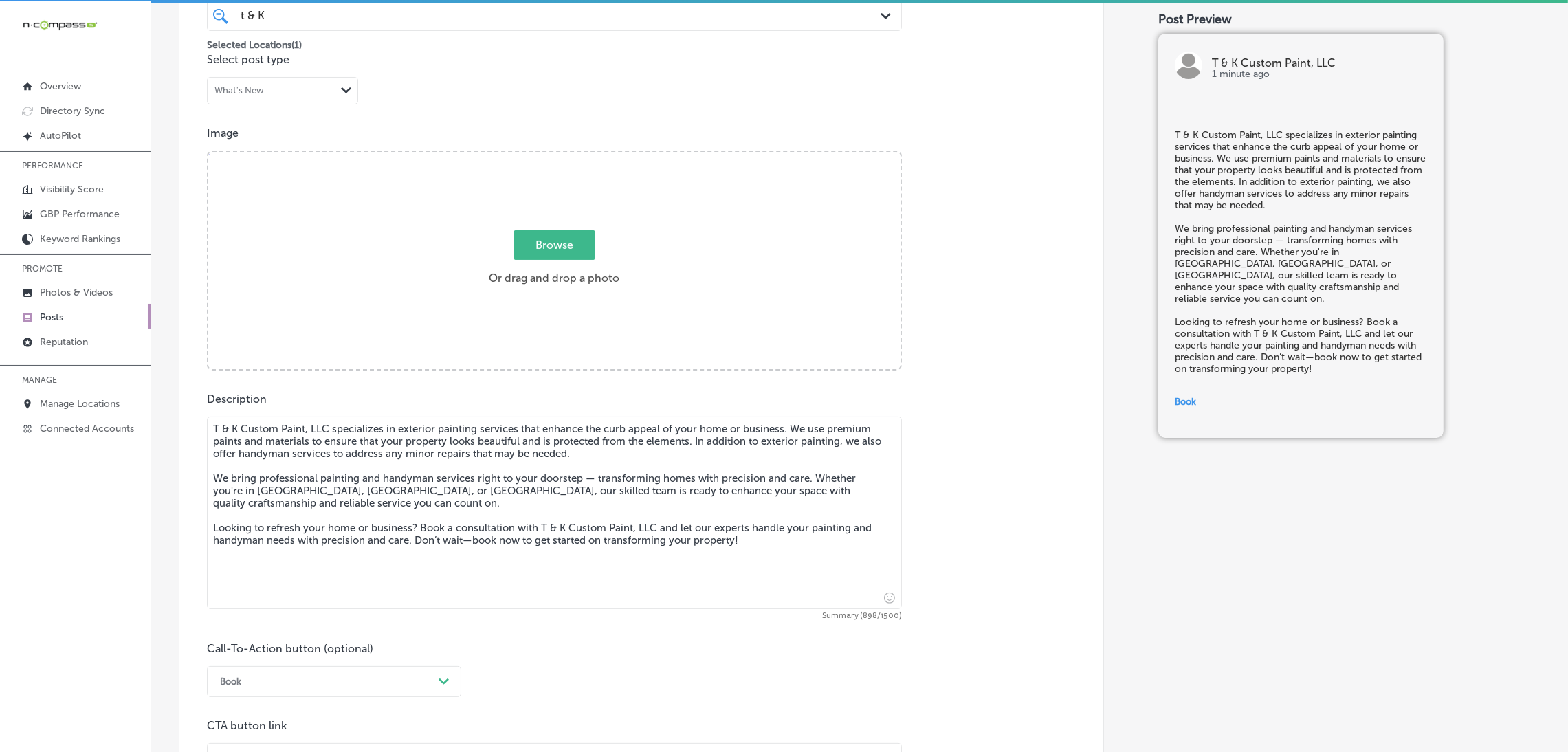
click at [424, 225] on div "Browse Or drag and drop a photo" at bounding box center [554, 262] width 692 height 220
click at [208, 152] on input "Browse Or drag and drop a photo" at bounding box center [554, 154] width 692 height 4
type input "C:\fakepath\481329075_503279316158520_1356718527253346815_n.jpg"
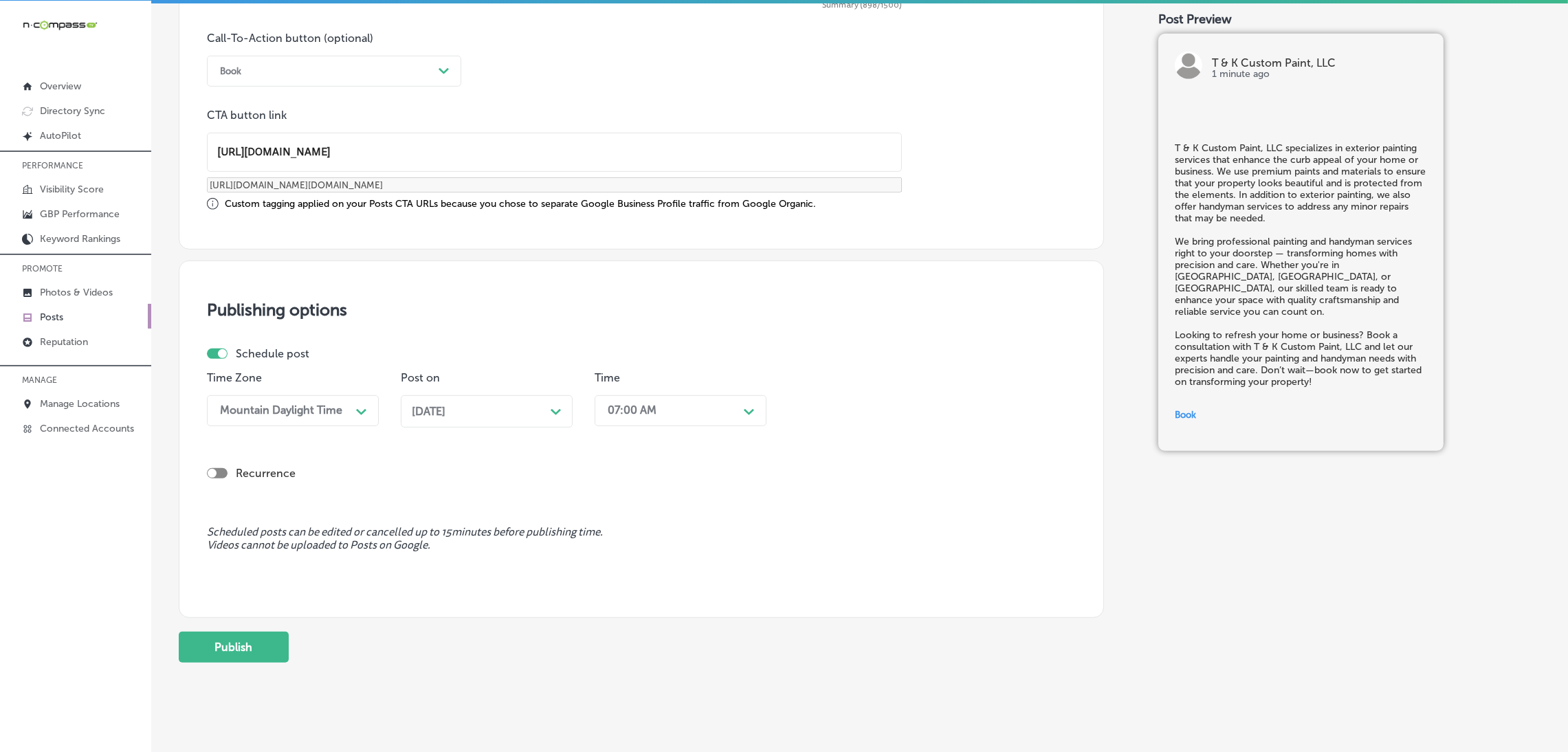
scroll to position [1021, 0]
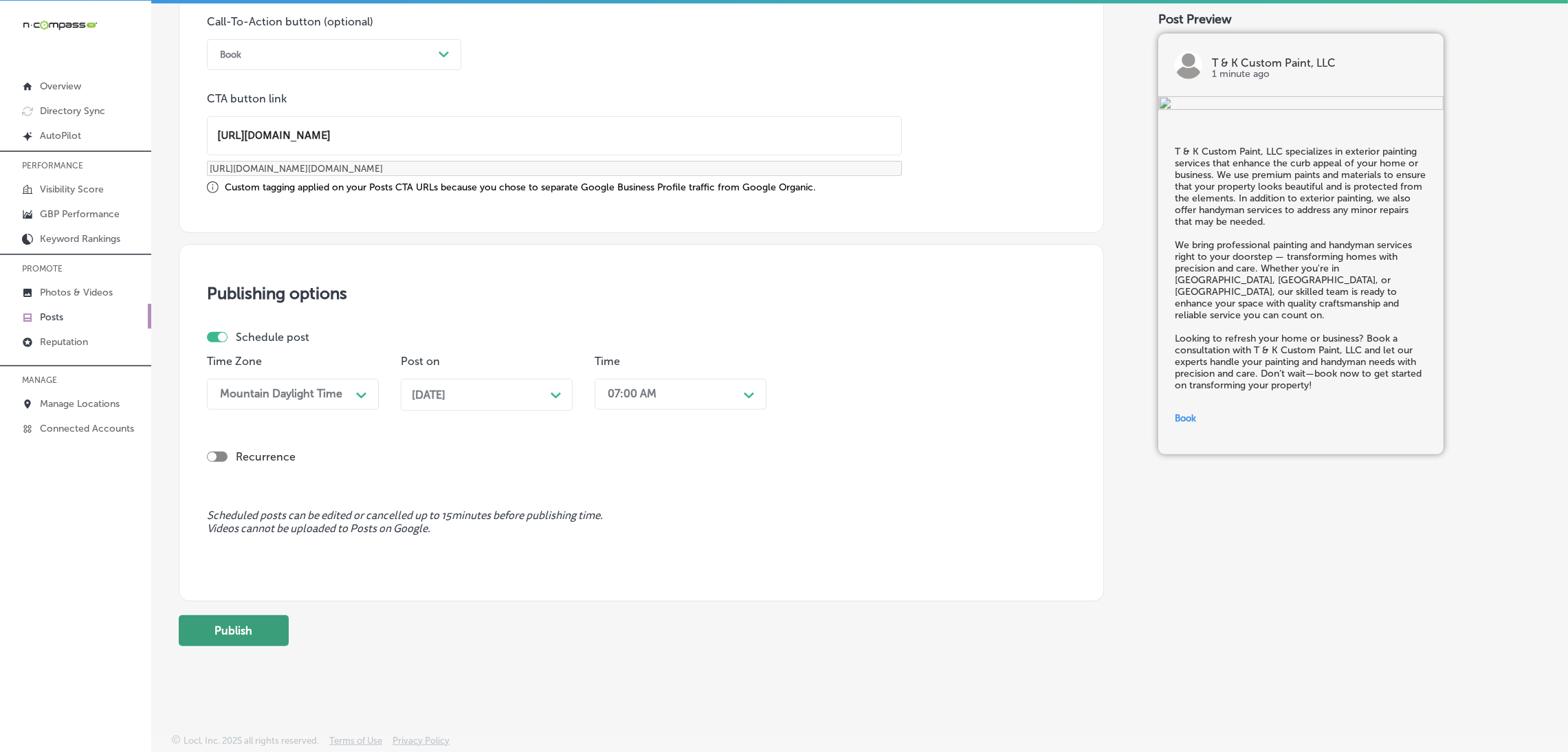
click at [273, 644] on button "Publish" at bounding box center [234, 630] width 110 height 31
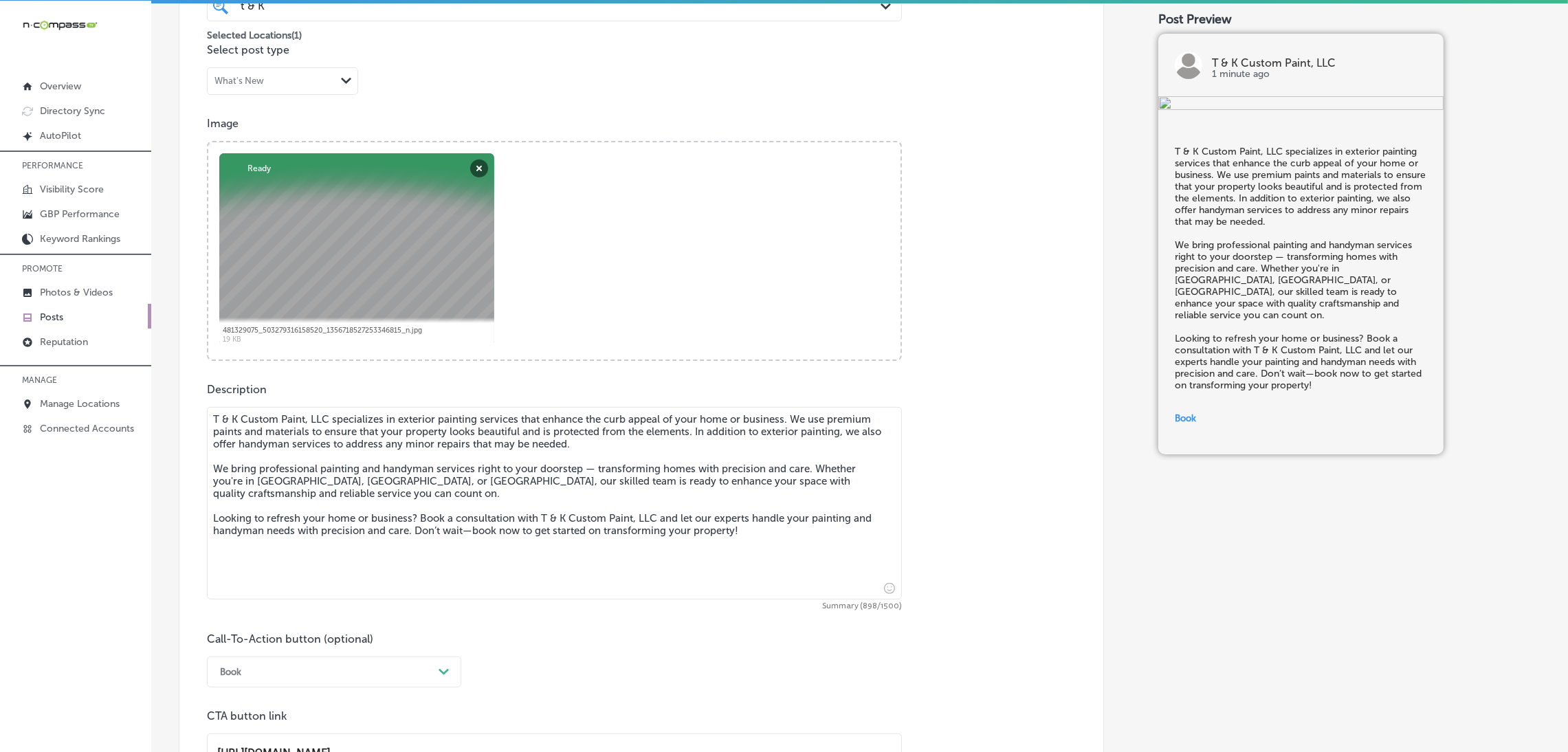
scroll to position [506, 0]
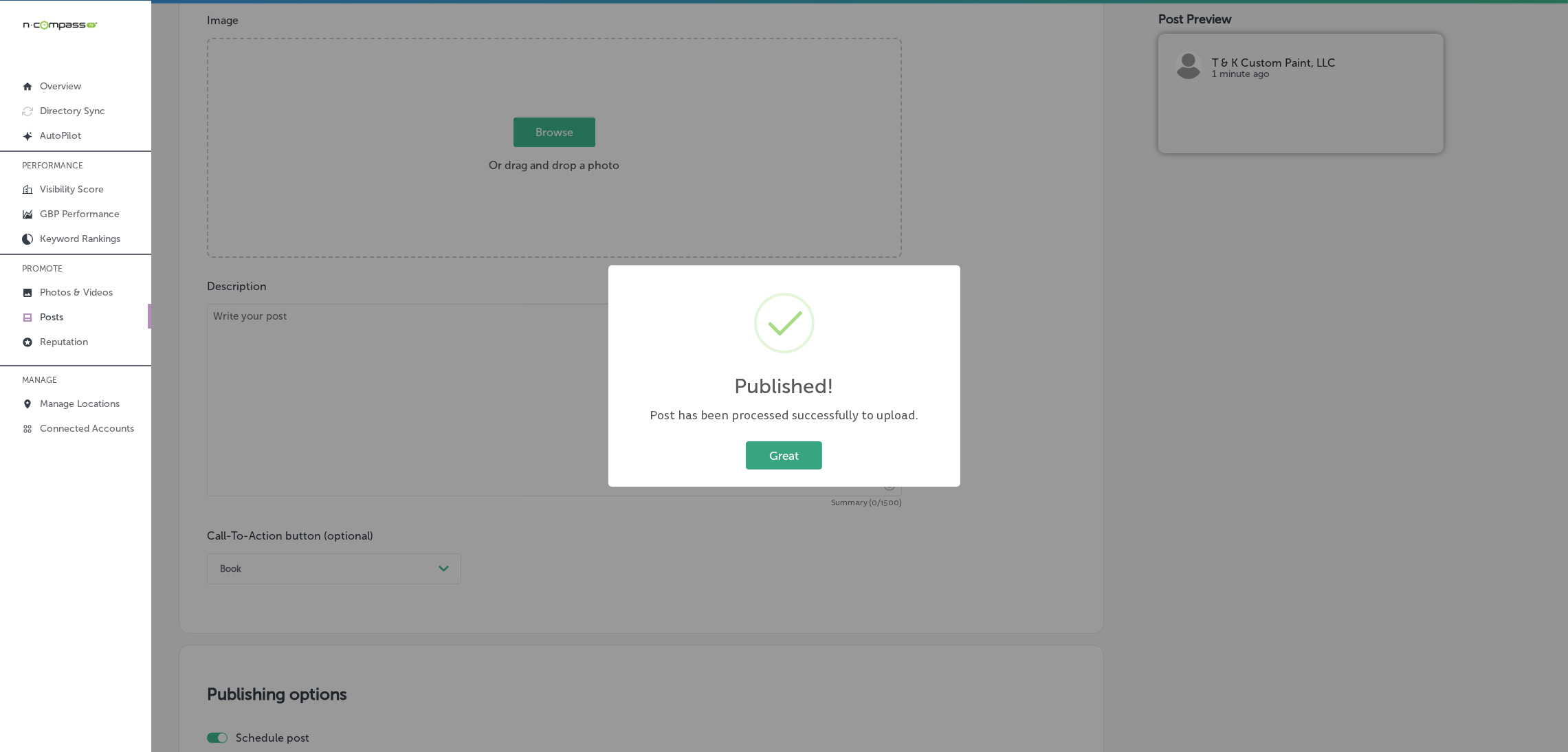
click at [797, 450] on button "Great" at bounding box center [783, 455] width 76 height 28
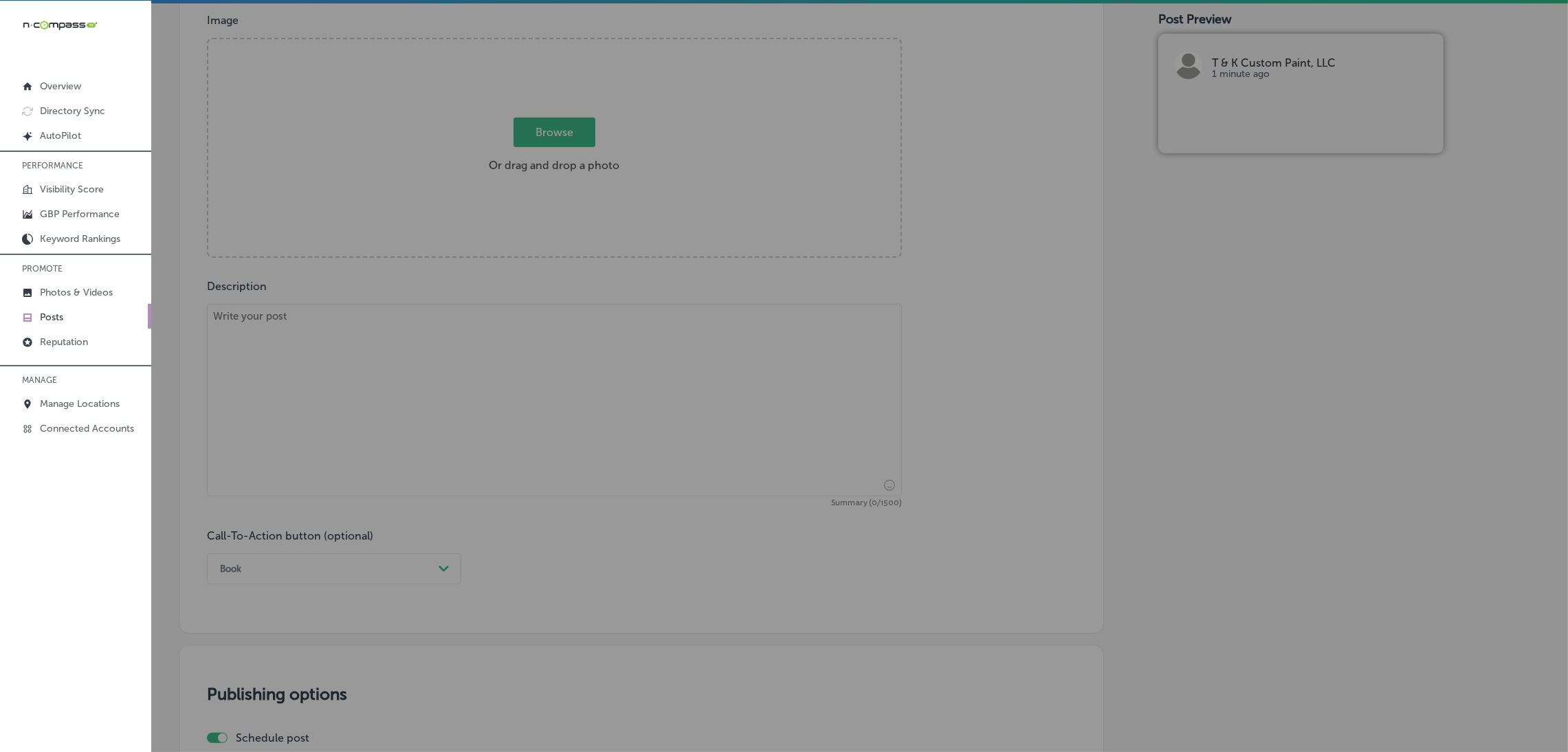
click at [534, 406] on textarea at bounding box center [554, 400] width 695 height 192
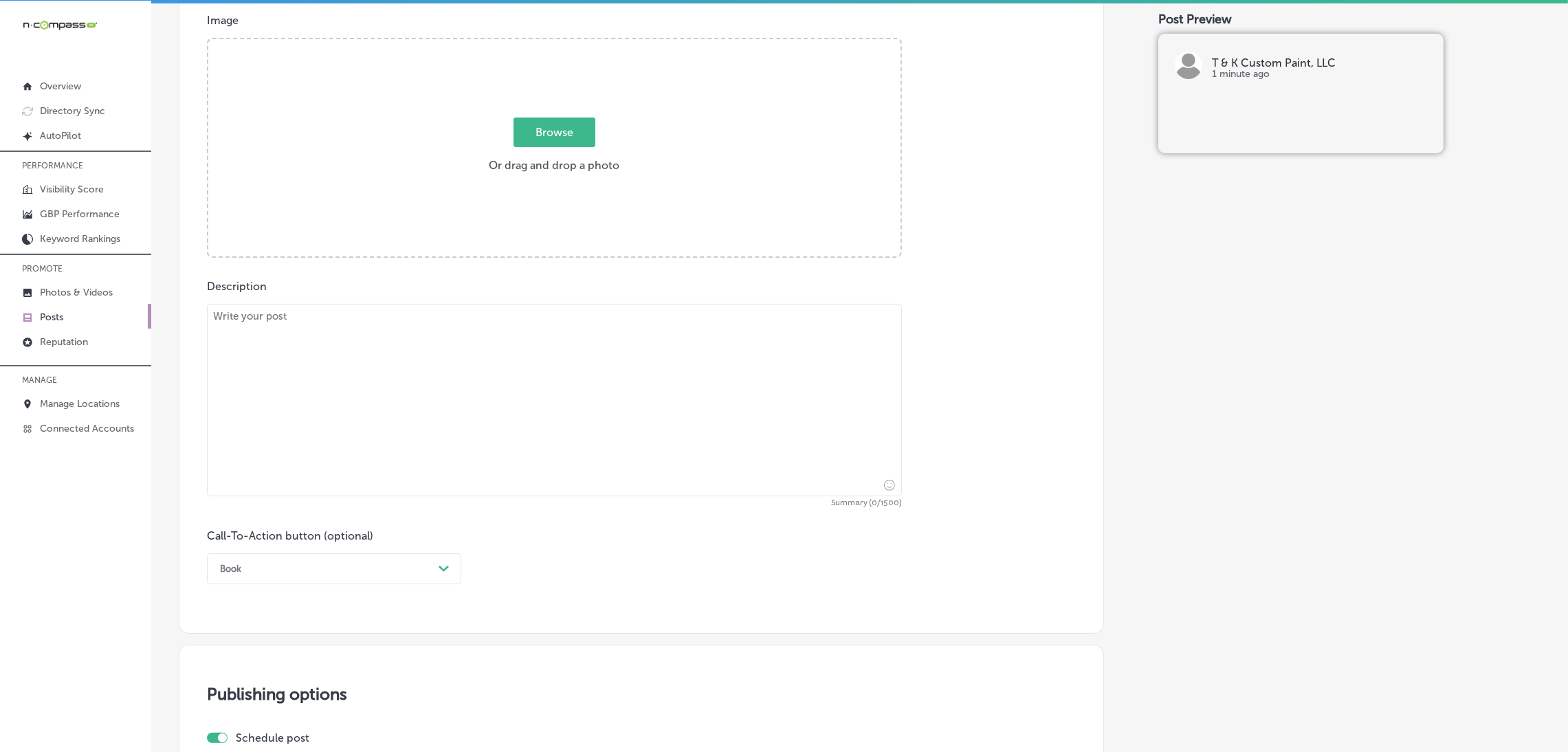
paste textarea "Creating custom accent walls that bring style and personality to any room is on…"
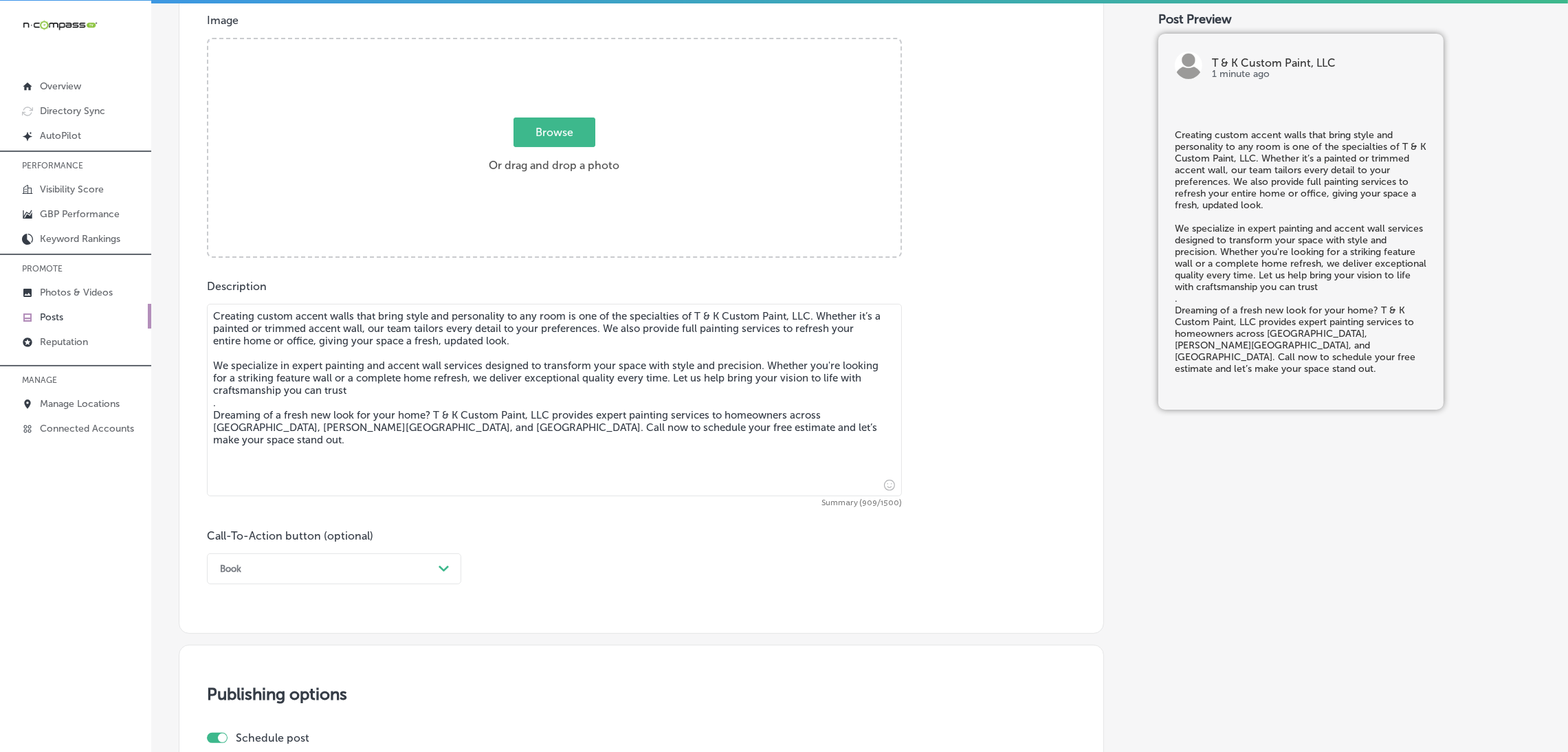
type textarea "Creating custom accent walls that bring style and personality to any room is on…"
click at [473, 96] on div "Browse Or drag and drop a photo" at bounding box center [554, 149] width 692 height 220
click at [208, 39] on input "Browse Or drag and drop a photo" at bounding box center [554, 41] width 692 height 4
type input "C:\fakepath\474256186_473903085762810_5626876621699243320_n.jpg"
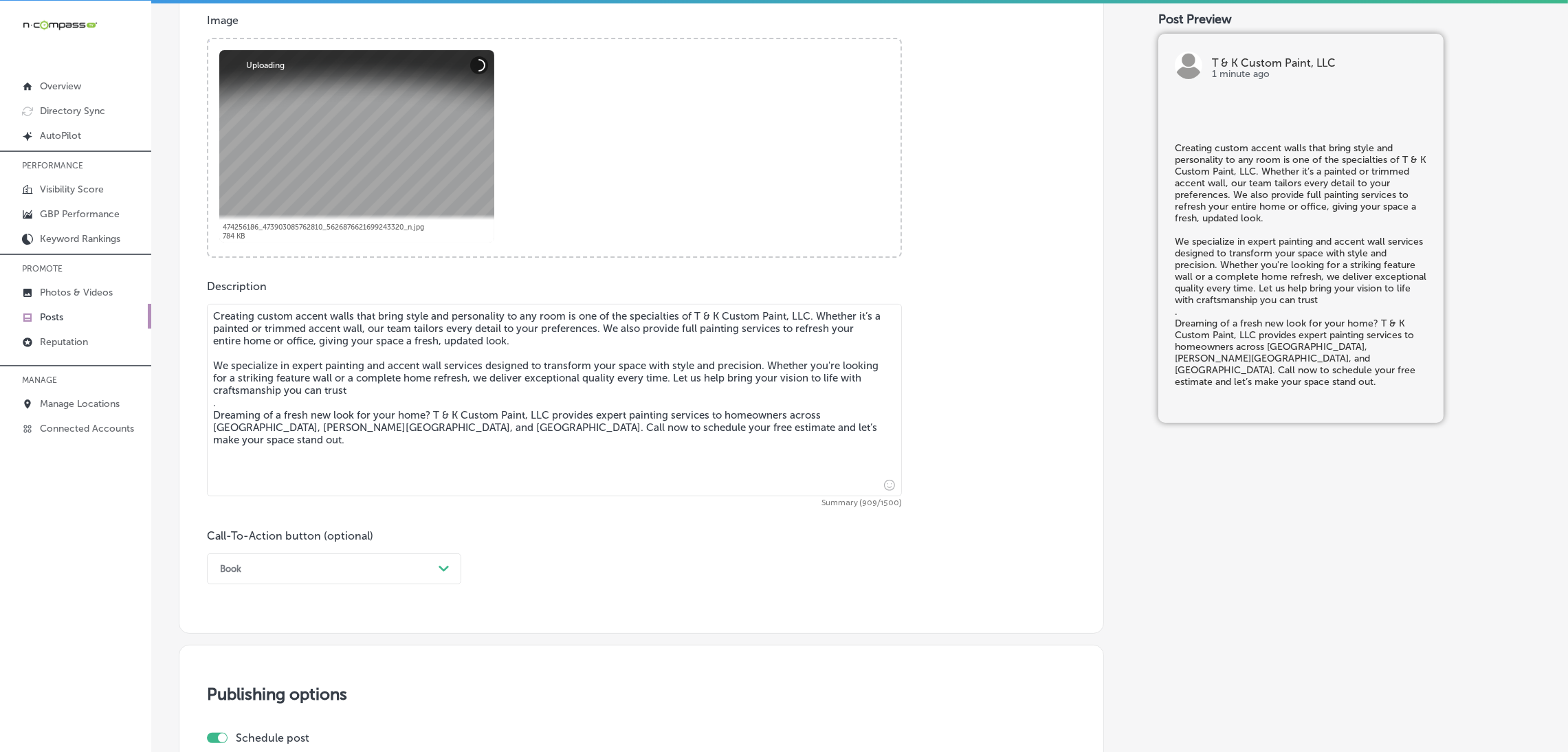
click at [360, 540] on label "Call-To-Action button (optional)" at bounding box center [290, 535] width 166 height 13
click at [347, 570] on div "Book Path Created with Sketch." at bounding box center [334, 568] width 254 height 31
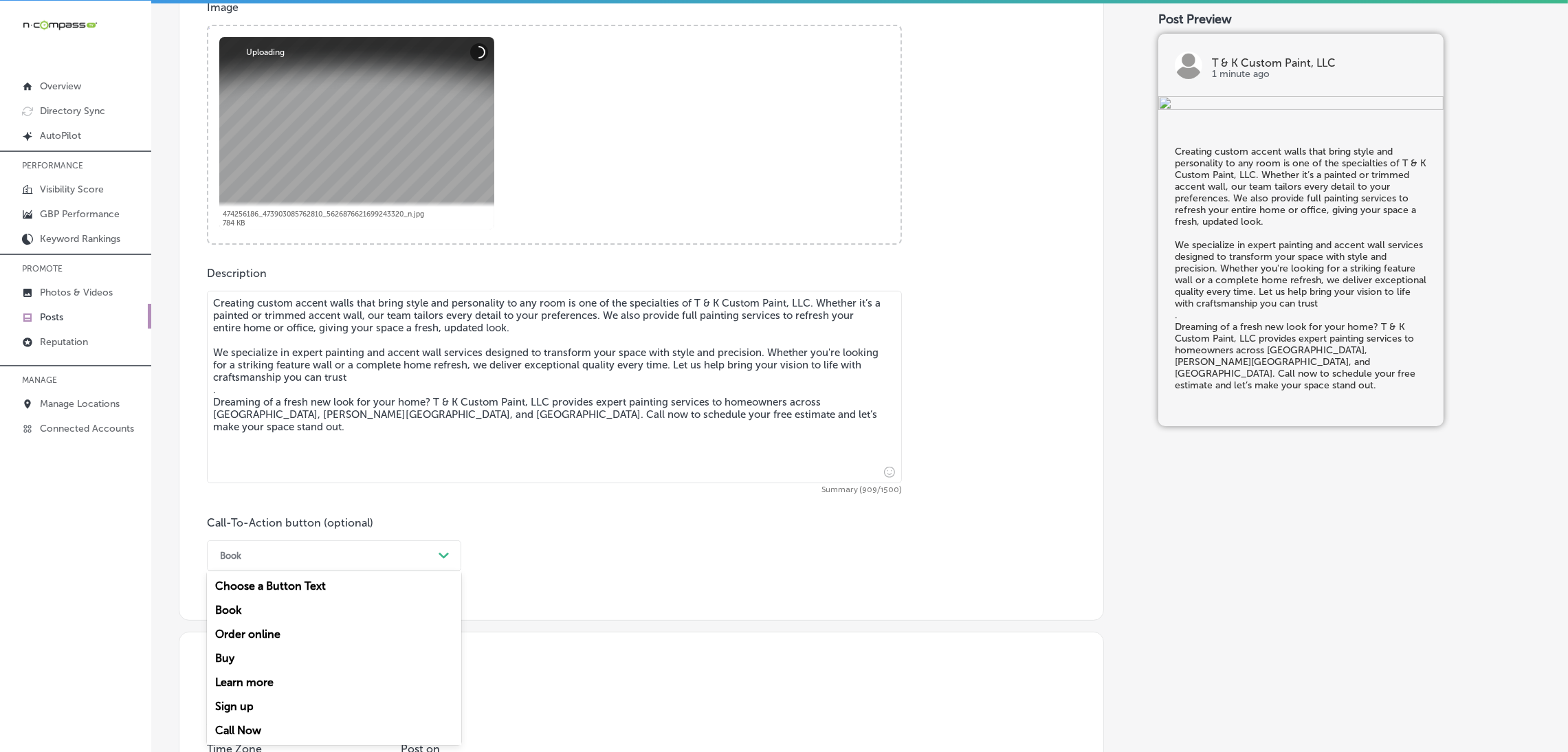
click at [269, 728] on div "Call Now" at bounding box center [334, 730] width 254 height 24
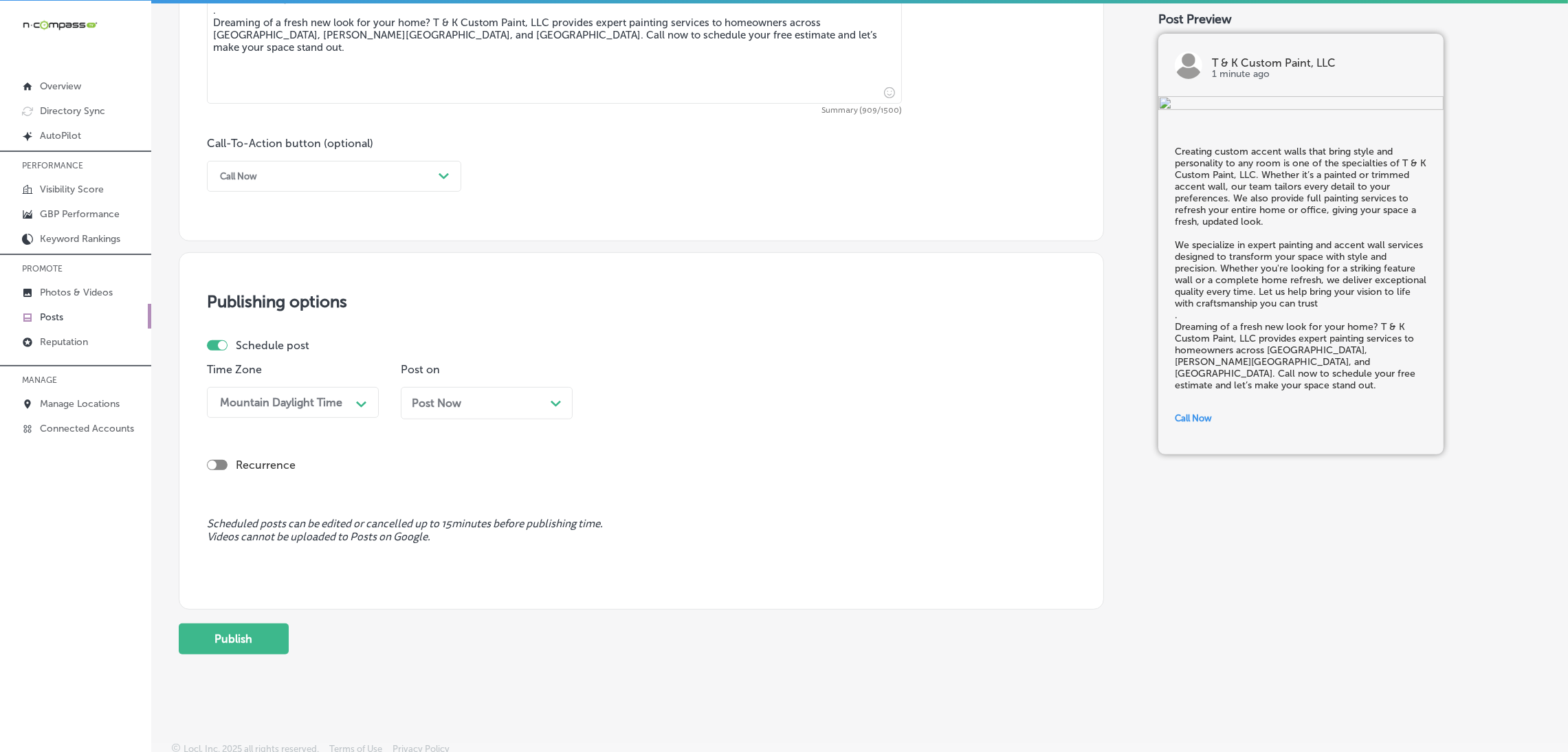
scroll to position [908, 0]
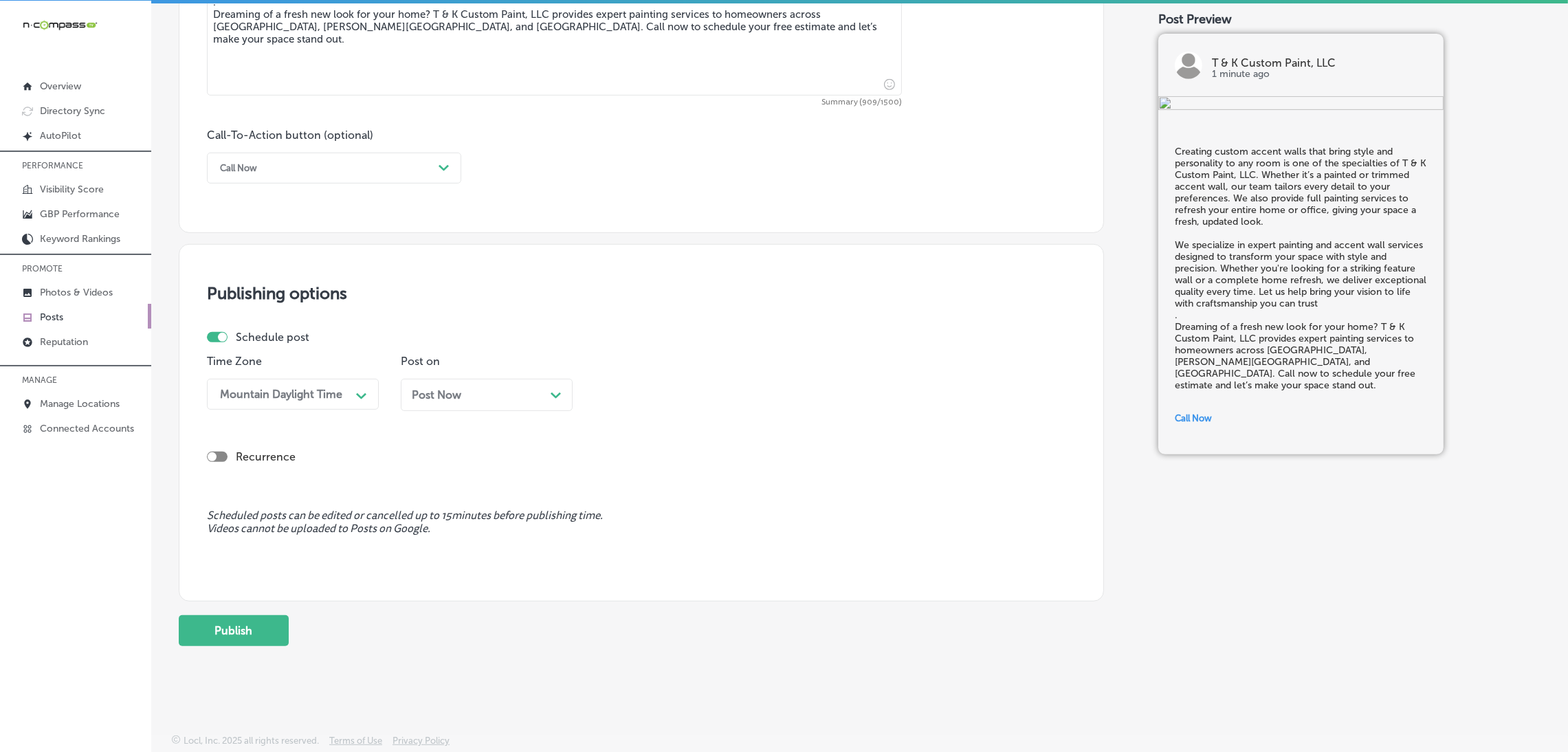
click at [457, 391] on span "Post Now" at bounding box center [436, 395] width 49 height 13
click at [671, 394] on div "09:45 AM" at bounding box center [669, 394] width 137 height 24
click at [618, 480] on div "7:00 AM" at bounding box center [680, 480] width 172 height 24
click at [262, 621] on button "Publish" at bounding box center [234, 630] width 110 height 31
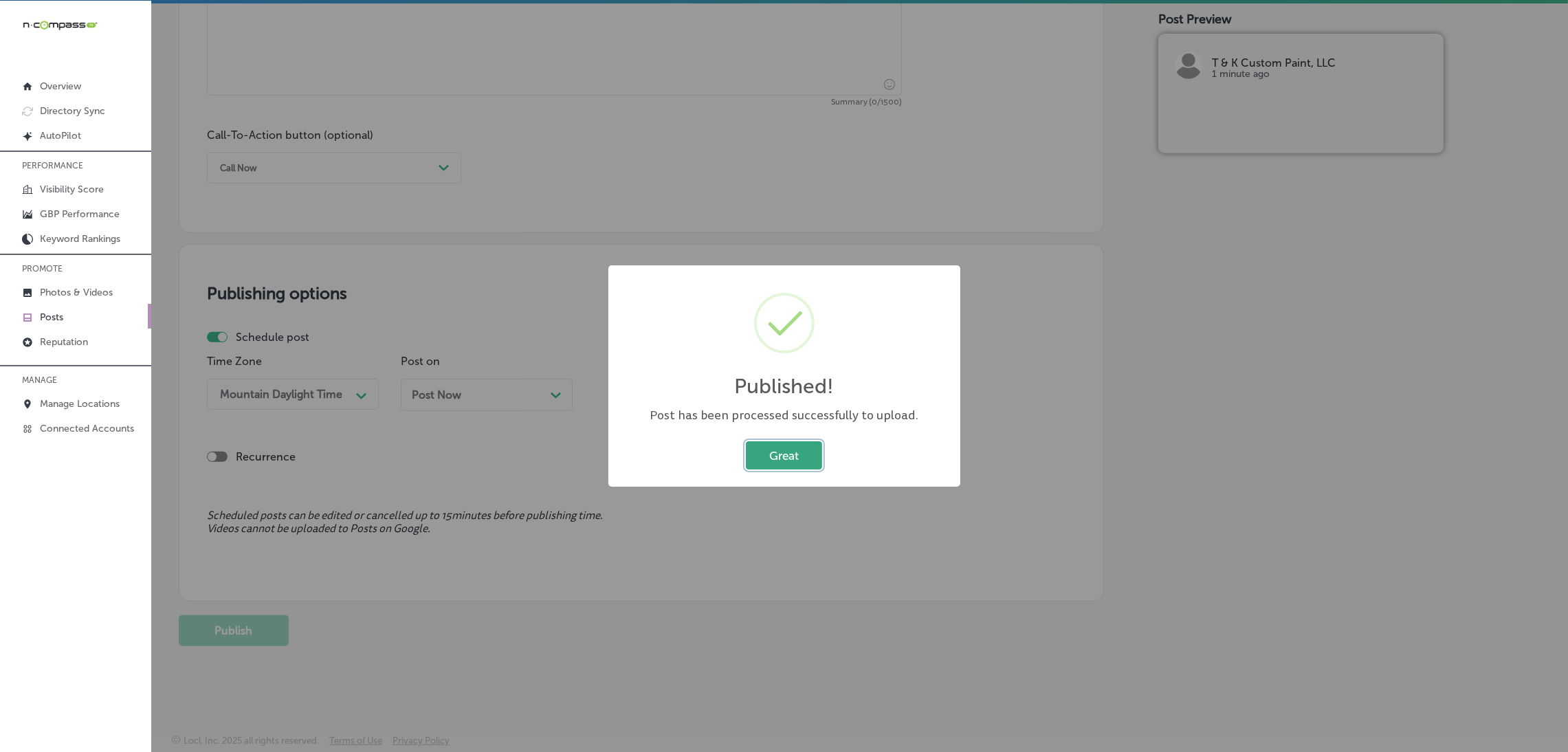
click at [797, 458] on button "Great" at bounding box center [783, 455] width 76 height 28
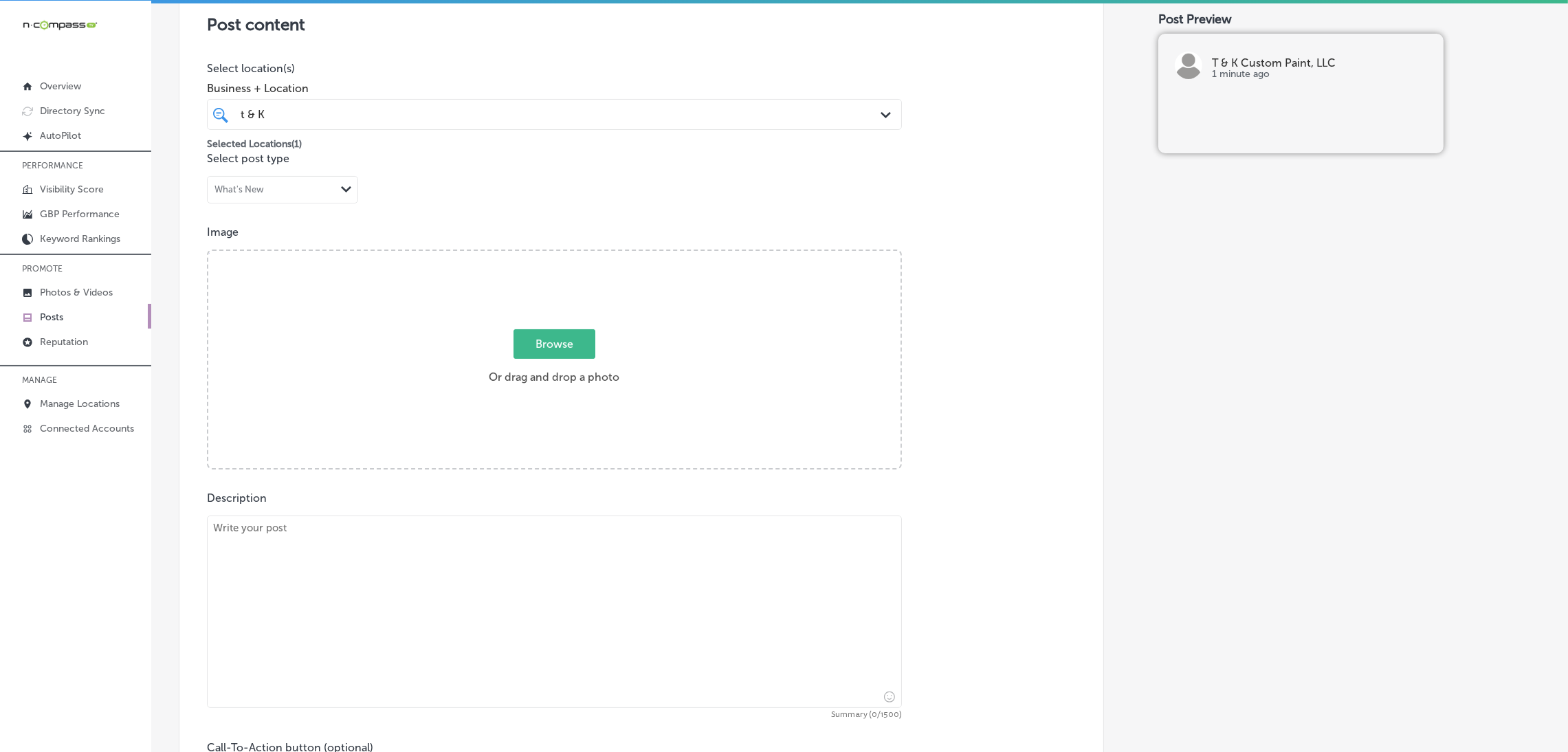
scroll to position [290, 0]
click at [77, 284] on link "Photos & Videos" at bounding box center [75, 292] width 151 height 25
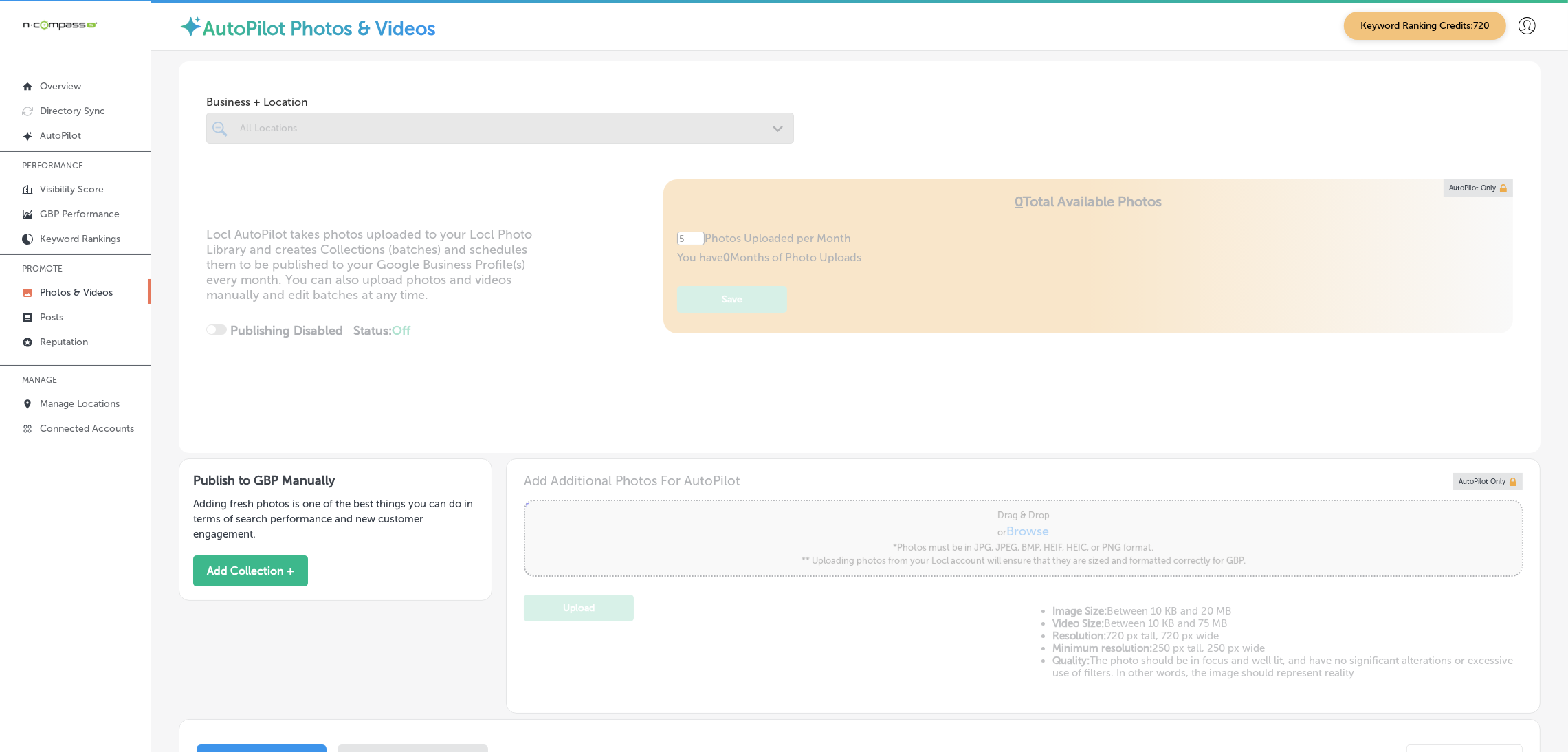
type input "0"
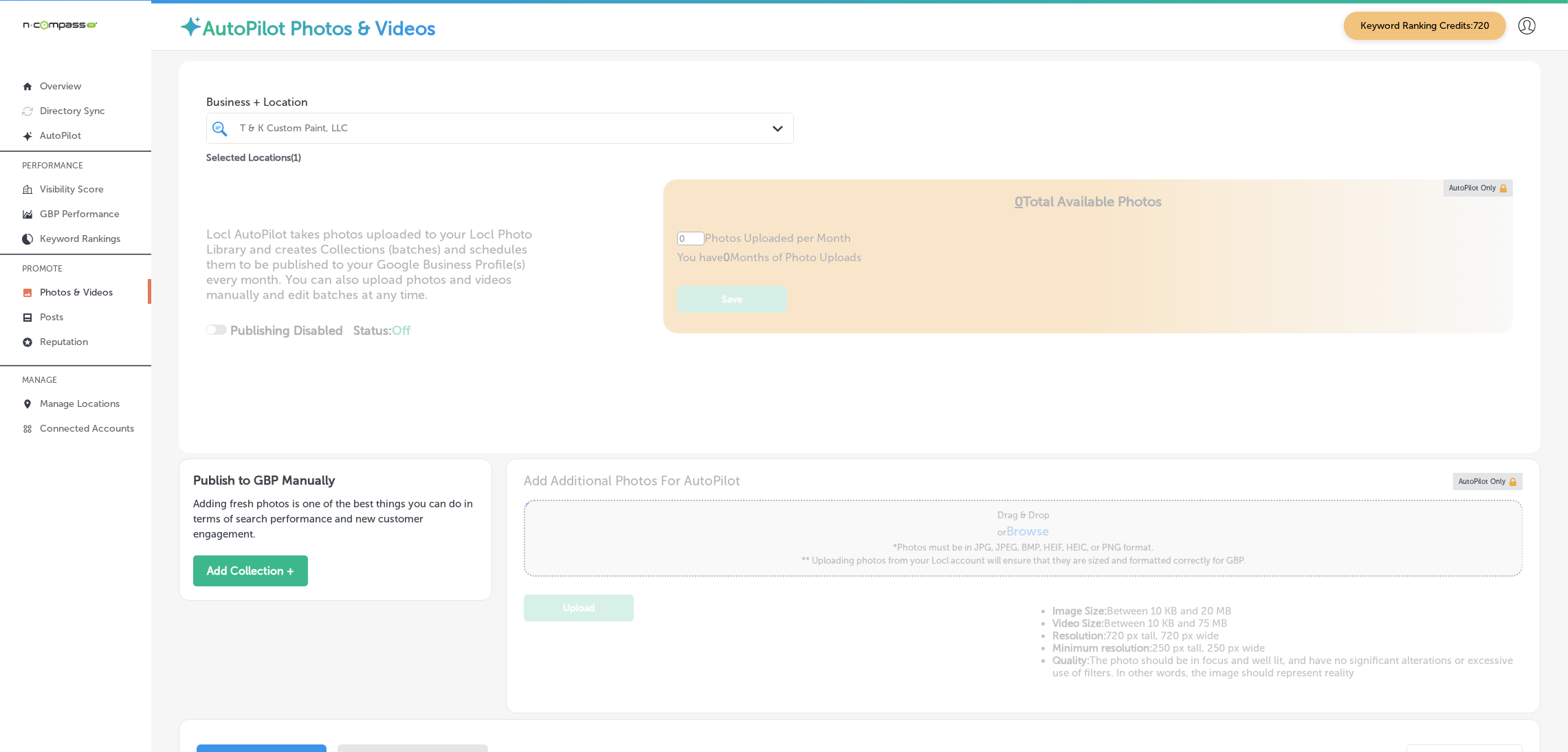
click at [308, 575] on div "Publish to GBP Manually Adding fresh photos is one of the best things you can d…" at bounding box center [335, 529] width 313 height 142
click at [286, 575] on button "Add Collection +" at bounding box center [250, 571] width 115 height 31
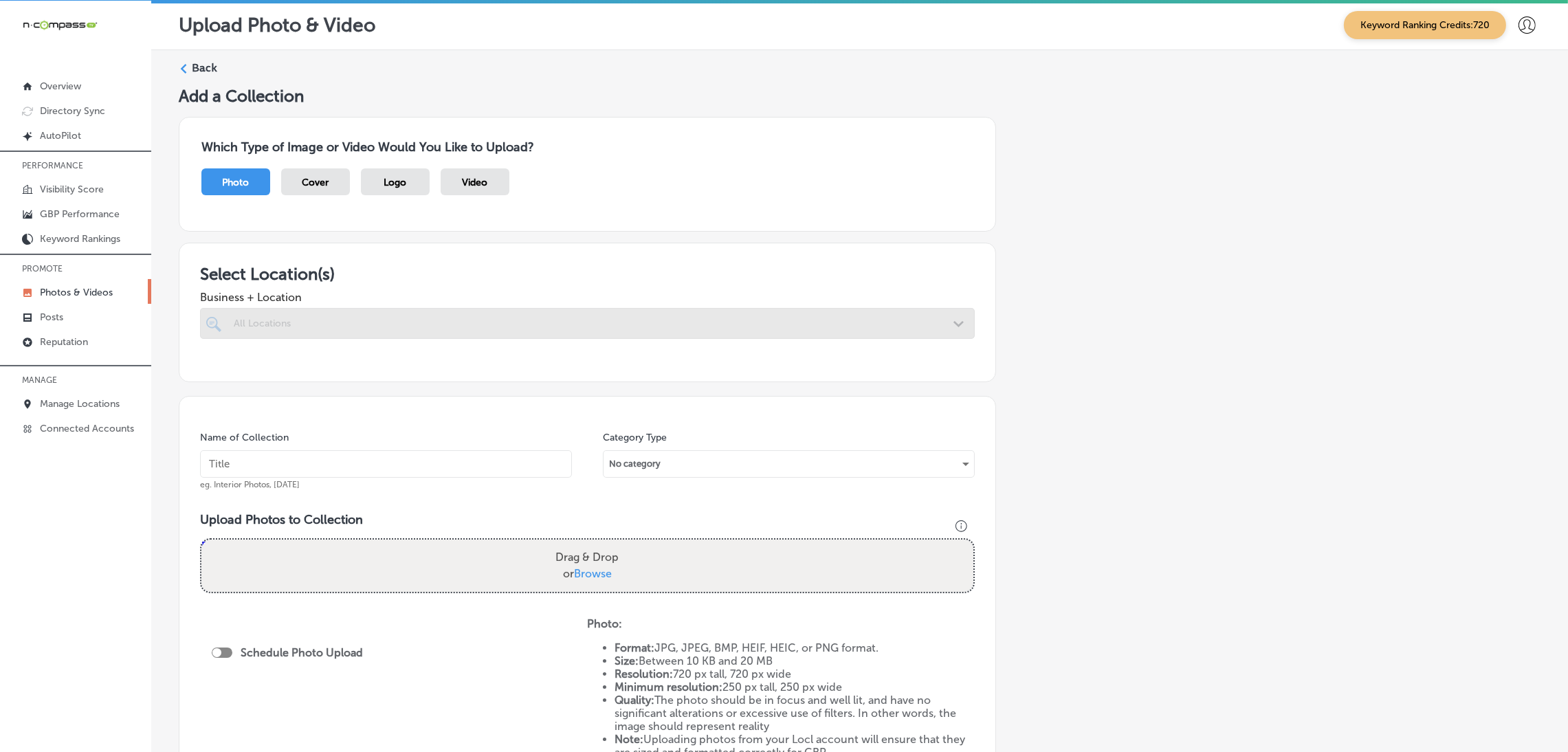
scroll to position [103, 0]
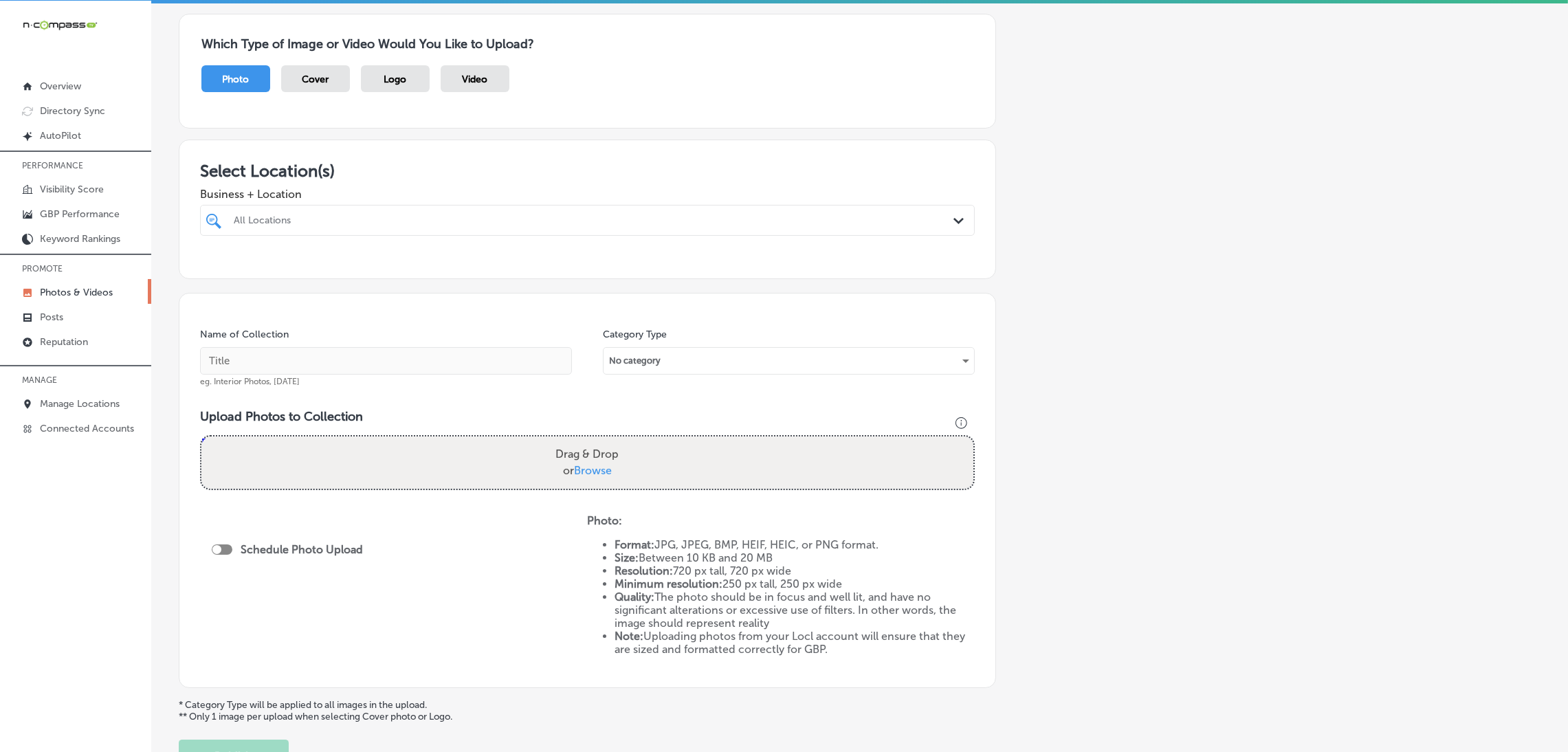
click at [454, 235] on div at bounding box center [587, 246] width 775 height 22
click at [457, 211] on div at bounding box center [552, 221] width 639 height 19
click at [449, 268] on label "[PERSON_NAME] at [PERSON_NAME]" at bounding box center [345, 270] width 228 height 12
type input "matt"
click at [394, 345] on div "Name of Collection eg. Interior Photos, [DATE]" at bounding box center [386, 357] width 372 height 59
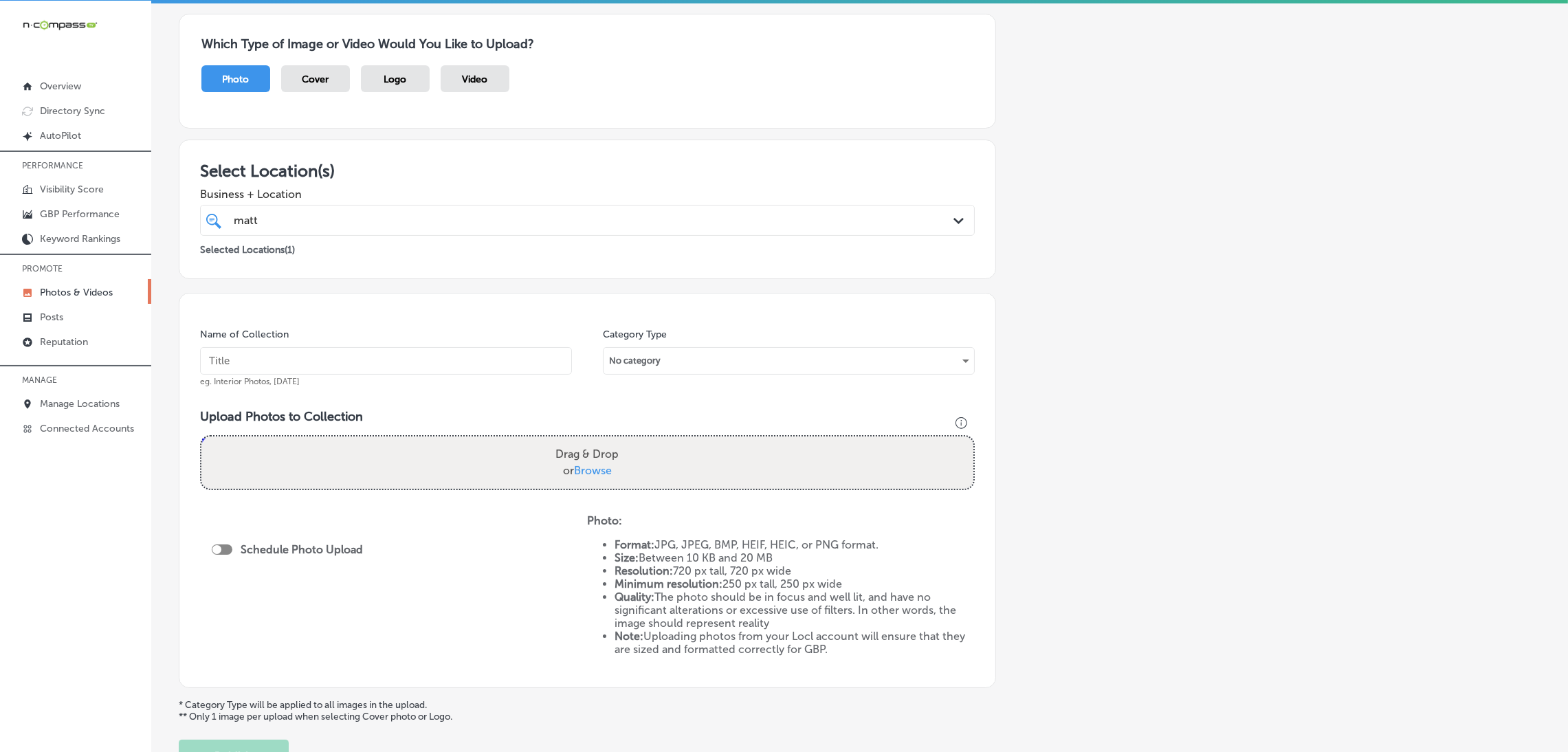
click at [387, 360] on input "text" at bounding box center [386, 360] width 372 height 27
type input "[PERSON_NAME]-at-[PERSON_NAME]"
click at [374, 351] on input "[PERSON_NAME]-at-[PERSON_NAME]" at bounding box center [386, 360] width 372 height 27
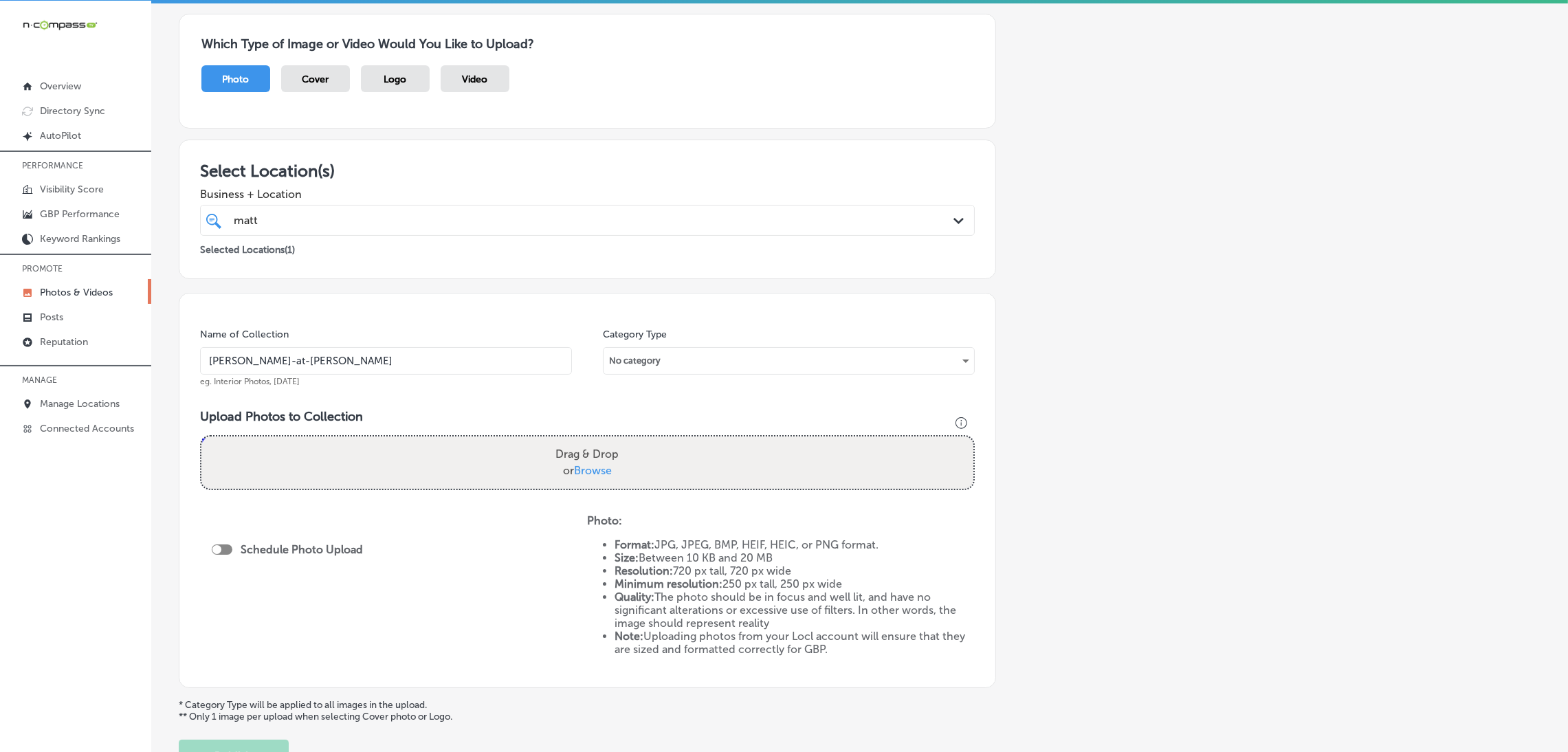
click at [447, 424] on h3 "Upload Photos to Collection" at bounding box center [587, 416] width 775 height 15
drag, startPoint x: 976, startPoint y: 736, endPoint x: 984, endPoint y: 749, distance: 15.3
click at [982, 744] on div "Add a Collection Which Type of Image or Video Would You Like to Upload? Photo C…" at bounding box center [859, 378] width 1362 height 790
click at [357, 361] on input "[PERSON_NAME]-at-[PERSON_NAME]" at bounding box center [386, 360] width 372 height 27
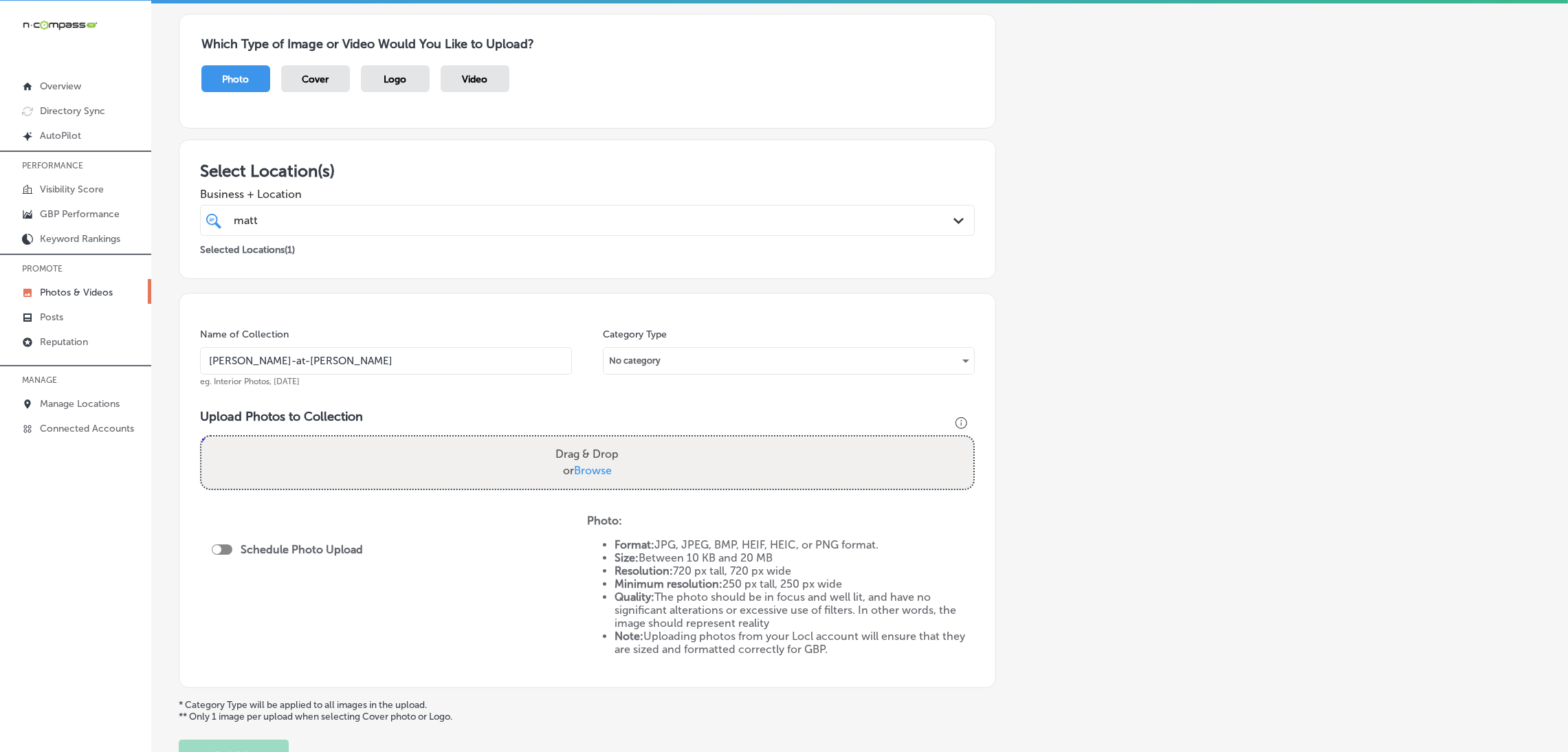
click at [357, 361] on input "[PERSON_NAME]-at-[PERSON_NAME]" at bounding box center [386, 360] width 372 height 27
click at [616, 472] on label "Drag & Drop or Browse" at bounding box center [587, 462] width 75 height 44
click at [616, 440] on input "Drag & Drop or Browse" at bounding box center [587, 438] width 771 height 4
type input "C:\fakepath\[PERSON_NAME] Real Estate (1).jpg"
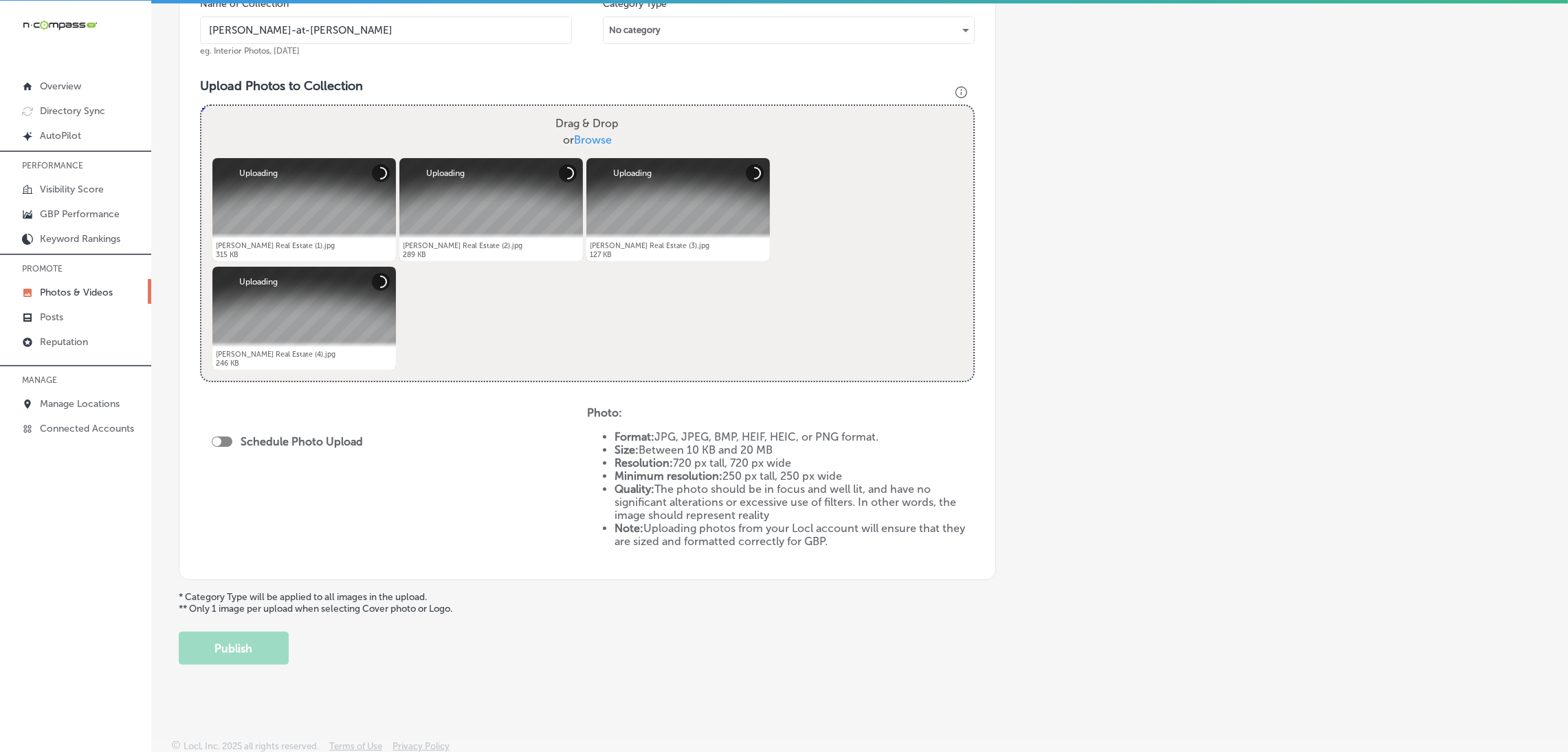
scroll to position [440, 0]
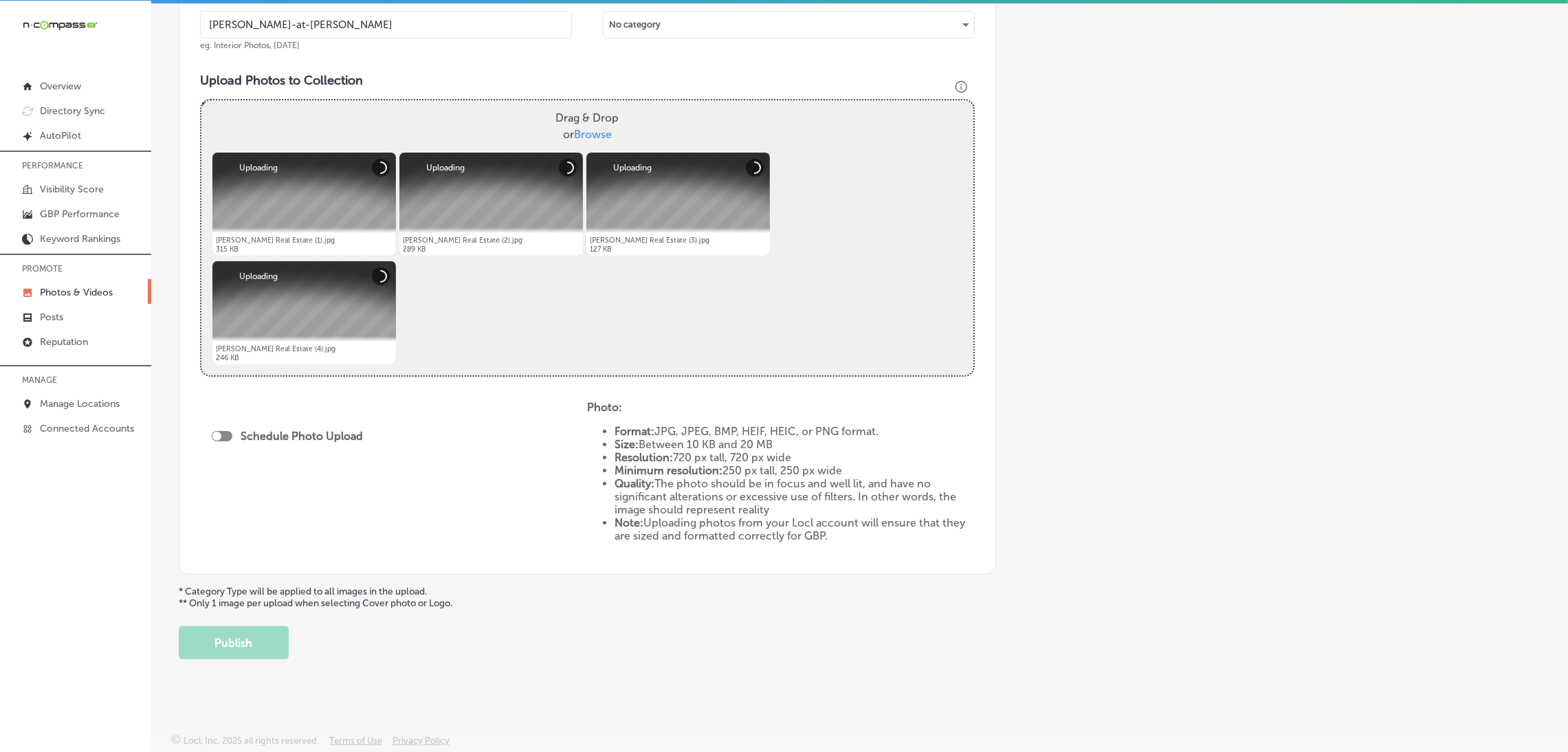
click at [218, 433] on div at bounding box center [217, 436] width 9 height 9
checkbox input "true"
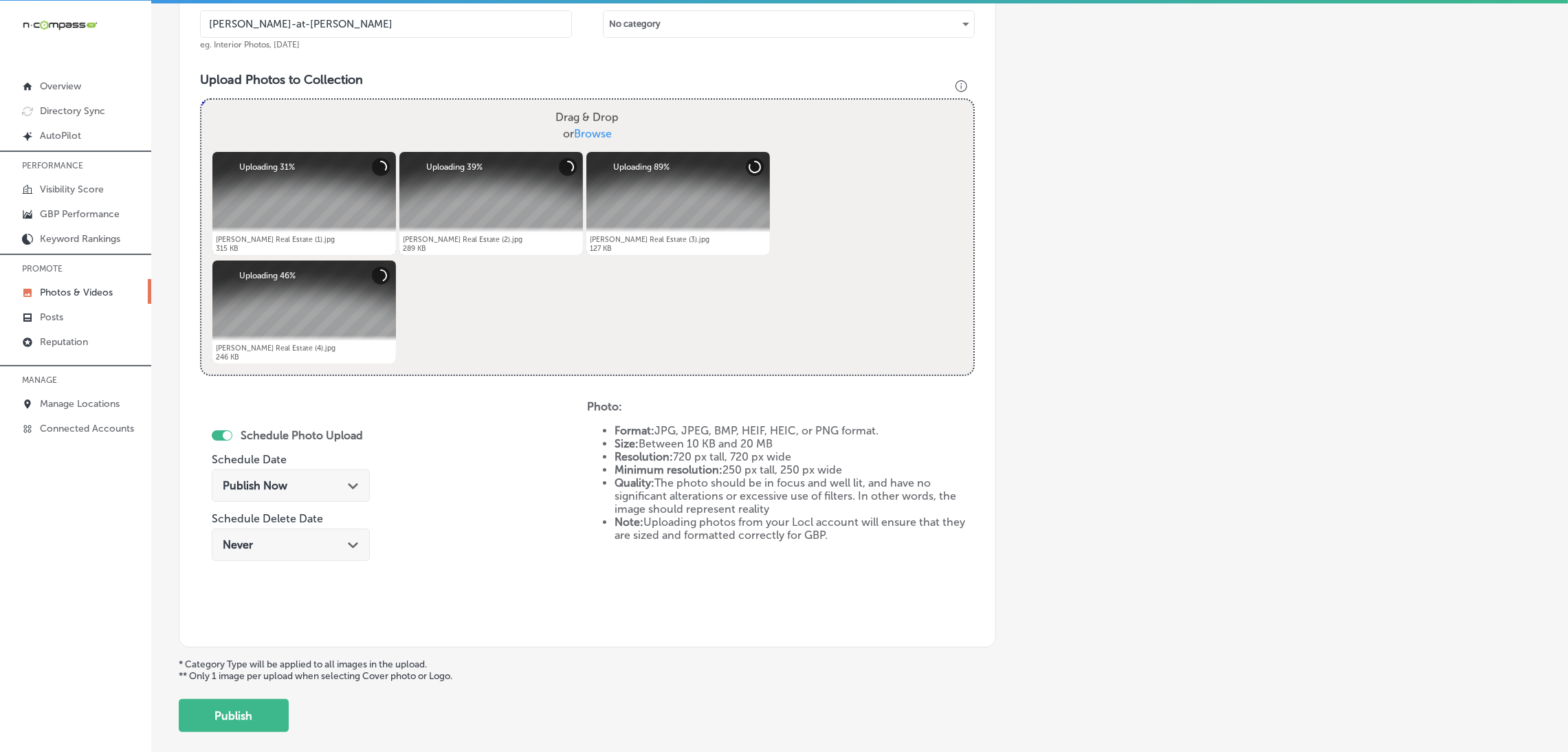
click at [286, 496] on div "Publish Now Path Created with Sketch." at bounding box center [290, 485] width 158 height 32
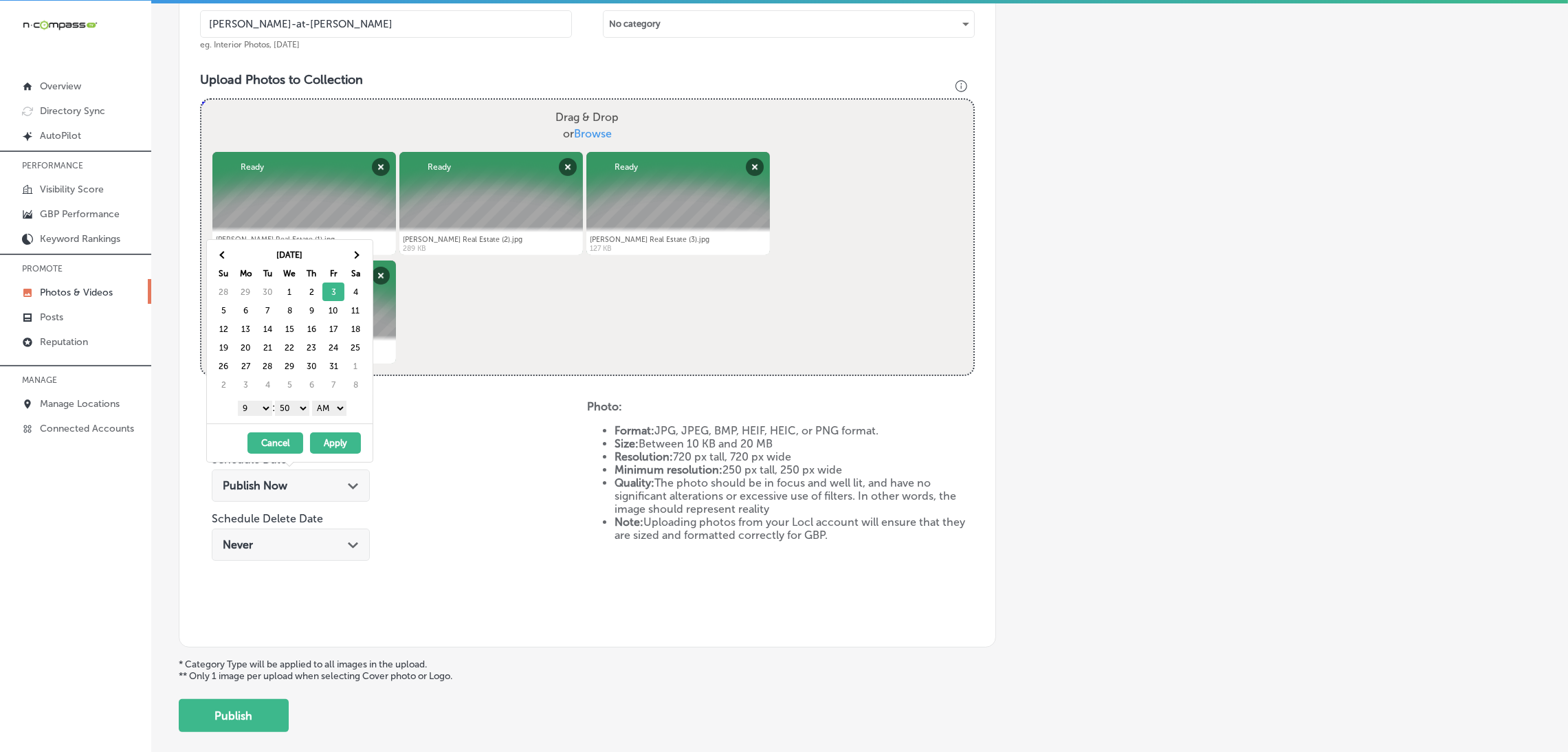
click at [328, 407] on select "AM PM" at bounding box center [330, 408] width 35 height 15
drag, startPoint x: 307, startPoint y: 418, endPoint x: 296, endPoint y: 406, distance: 16.3
click at [296, 406] on select "00 10 20 30 40 50" at bounding box center [292, 408] width 35 height 15
click at [257, 408] on select "1 2 3 4 5 6 7 8 9 10 11 12" at bounding box center [255, 408] width 35 height 15
click at [264, 407] on select "1 2 3 4 5 6 7 8 9 10 11 12" at bounding box center [255, 408] width 35 height 15
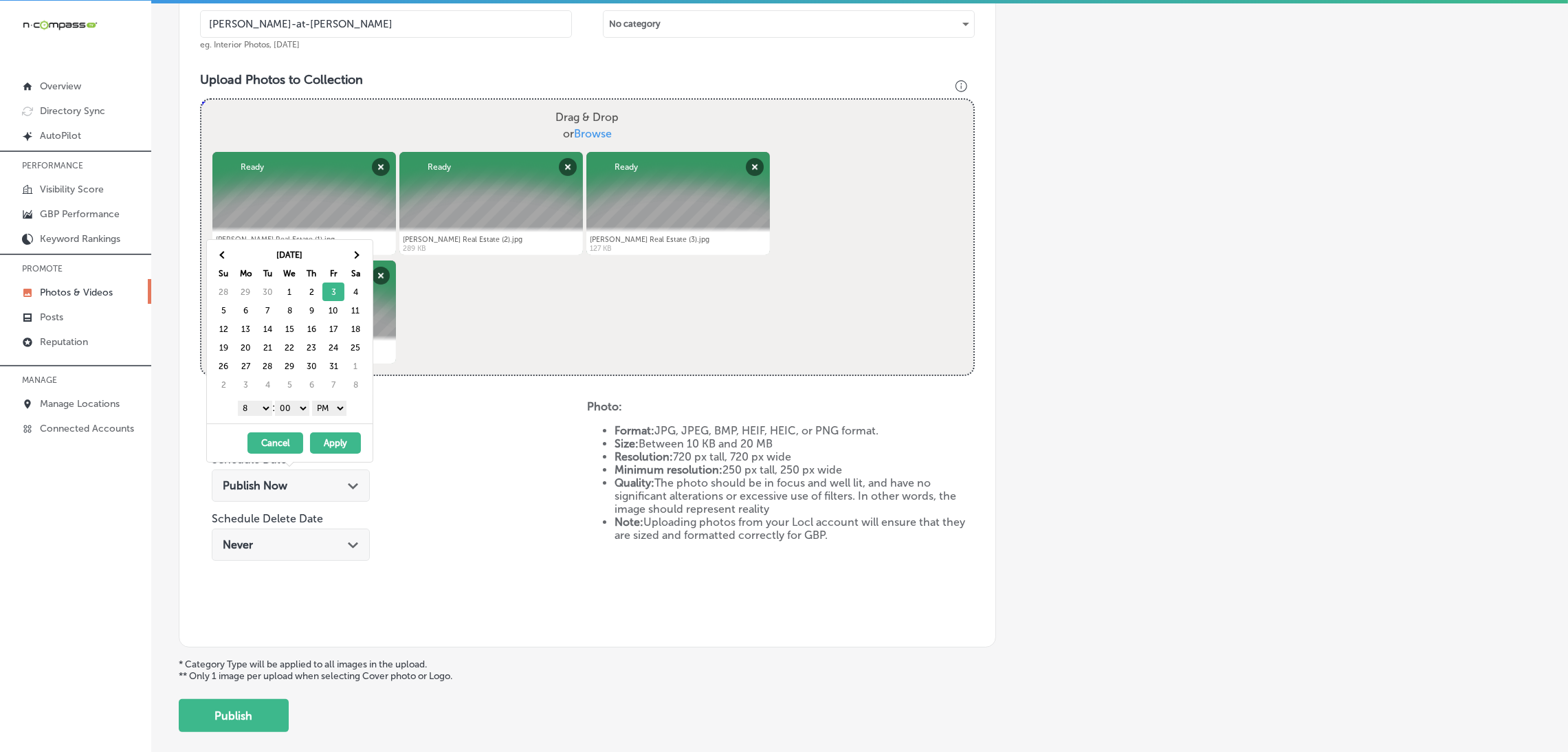
click at [238, 402] on select "1 2 3 4 5 6 7 8 9 10 11 12" at bounding box center [255, 408] width 35 height 15
click at [263, 406] on select "1 2 3 4 5 6 7 8 9 10 11 12" at bounding box center [255, 408] width 35 height 15
click at [323, 440] on button "Apply" at bounding box center [335, 443] width 51 height 21
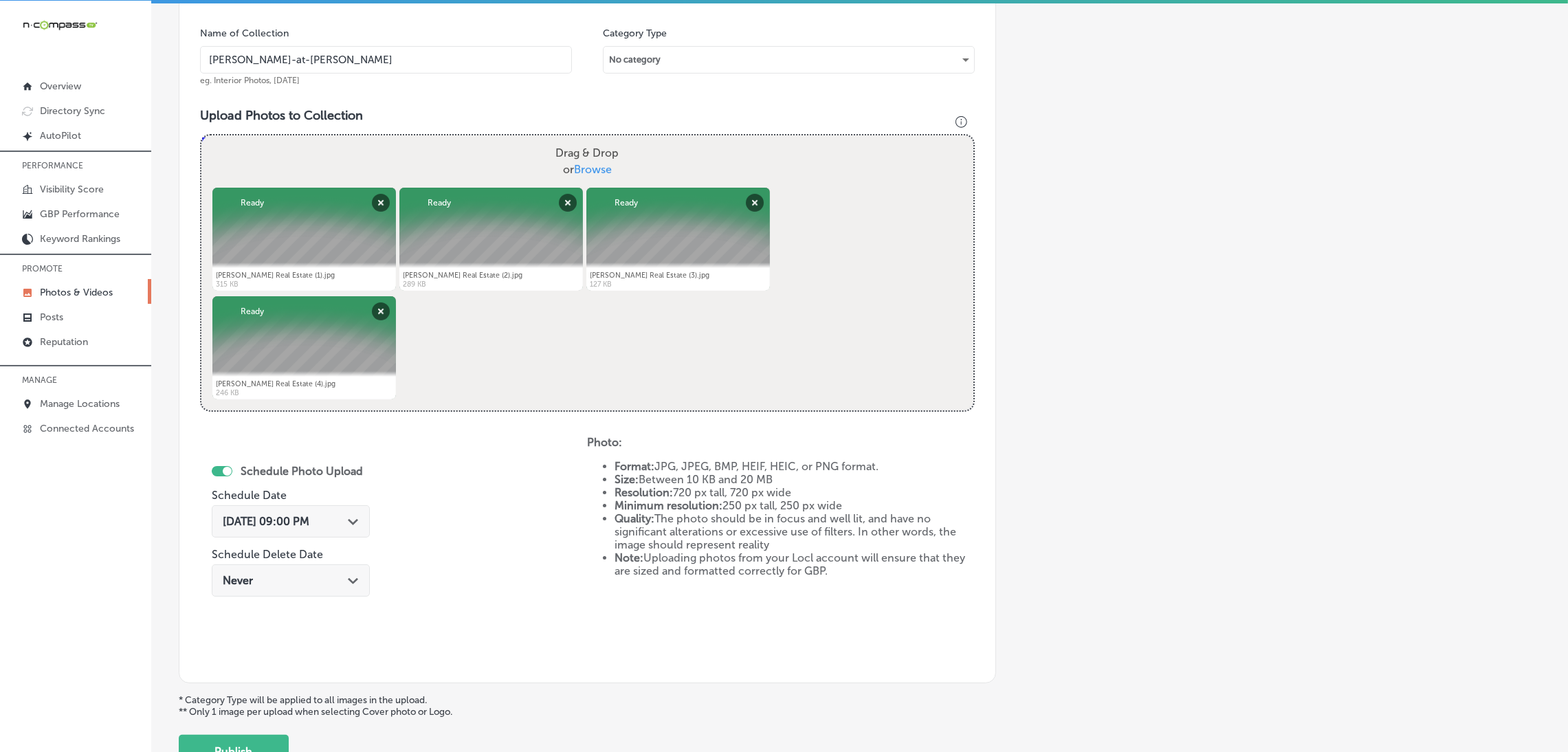
scroll to position [307, 0]
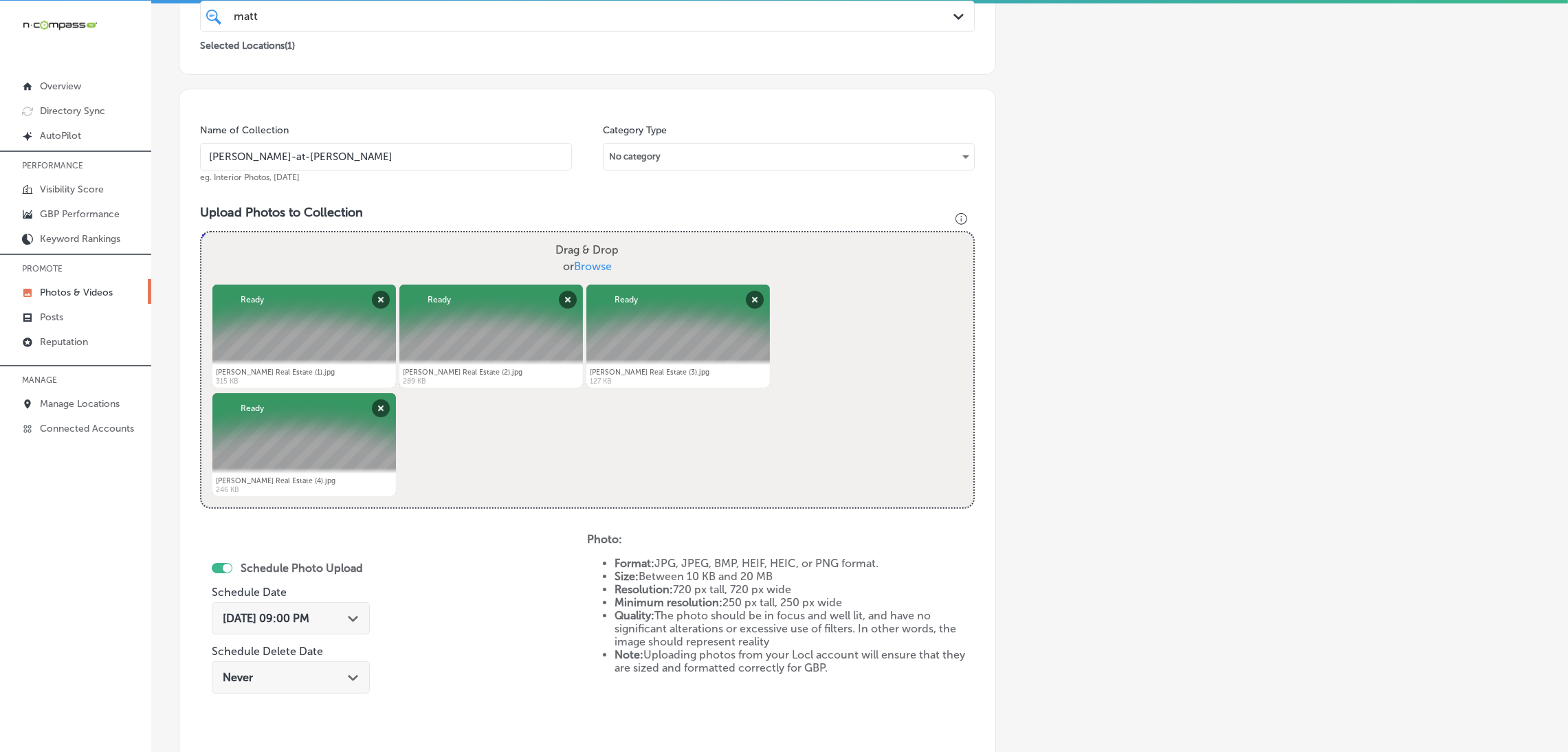
click at [392, 150] on input "[PERSON_NAME]-at-[PERSON_NAME]" at bounding box center [386, 156] width 372 height 27
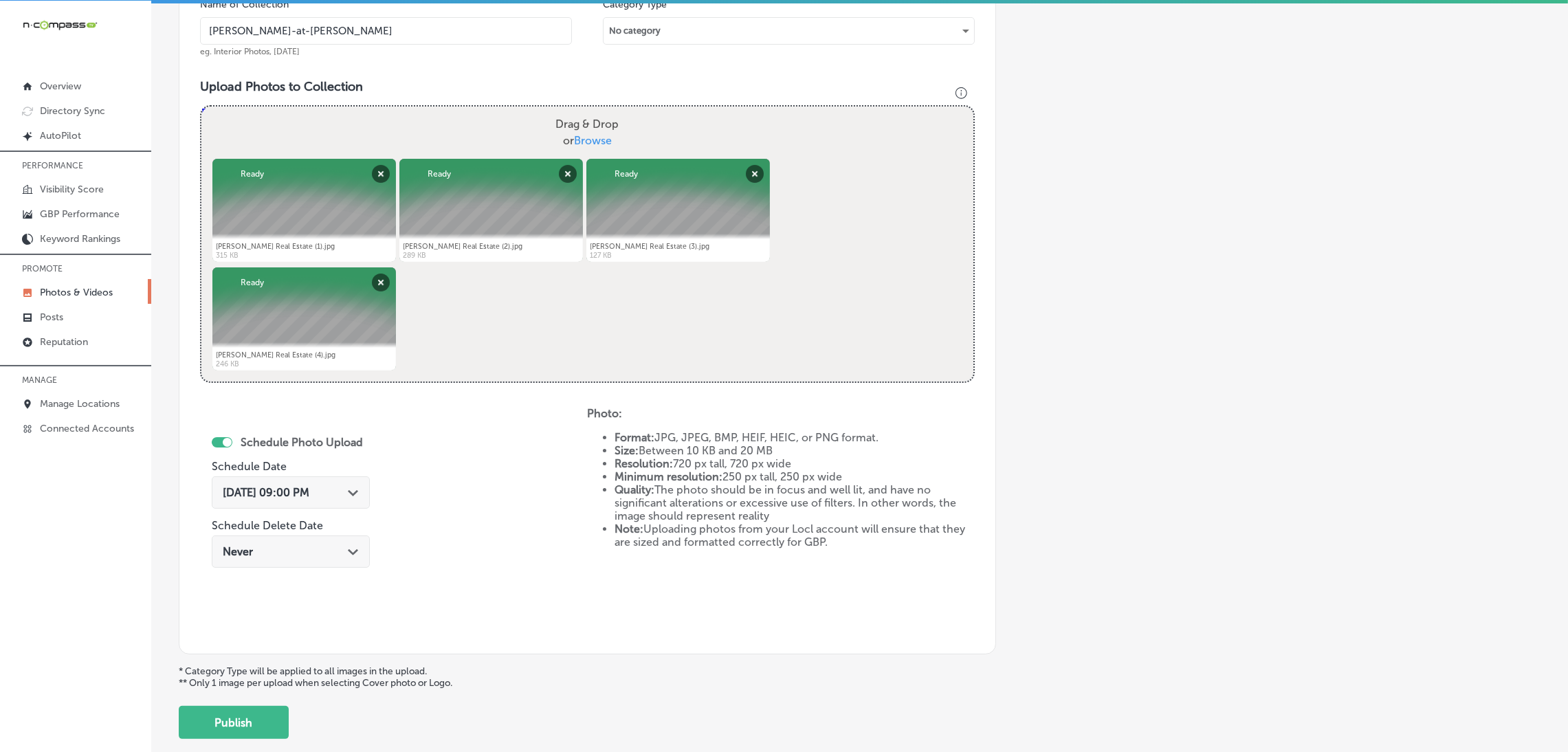
scroll to position [513, 0]
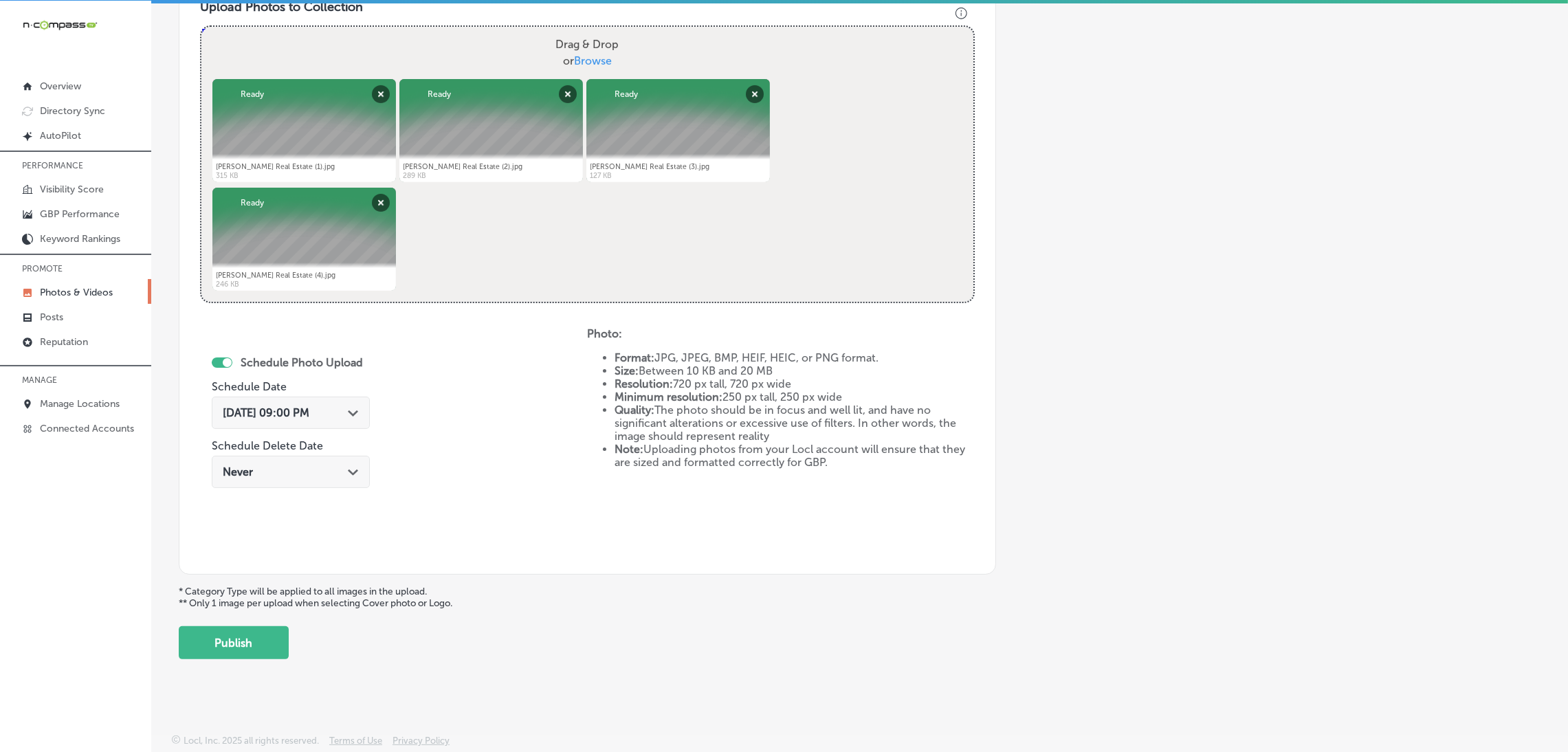
drag, startPoint x: 233, startPoint y: 670, endPoint x: 237, endPoint y: 658, distance: 12.6
click at [236, 670] on div "Upload Photo & Video Keyword Ranking Credits: 720 Back Add a Collection Which T…" at bounding box center [859, 377] width 1417 height 752
click at [240, 654] on button "Publish" at bounding box center [234, 643] width 110 height 33
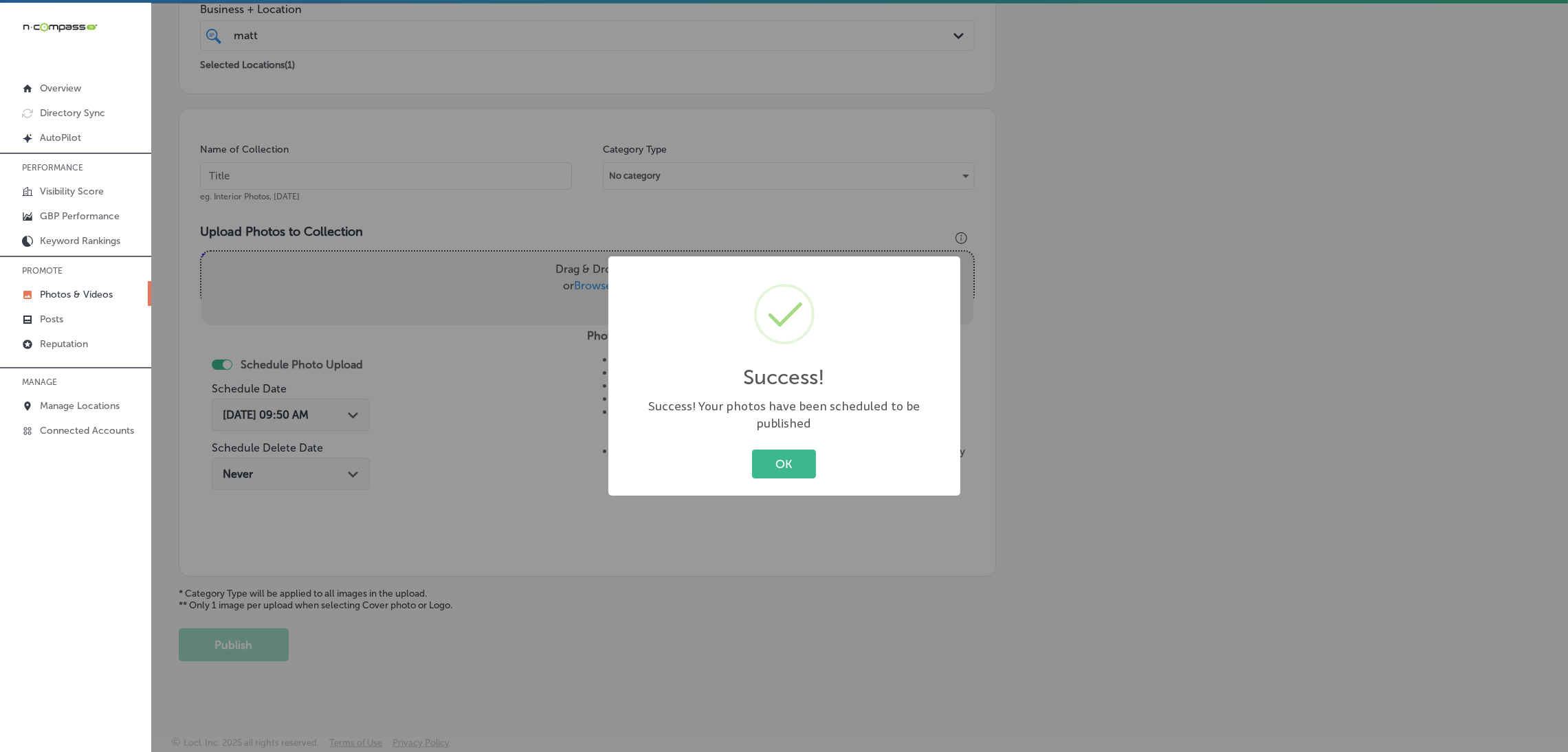
scroll to position [0, 0]
click at [799, 450] on button "OK" at bounding box center [783, 464] width 64 height 28
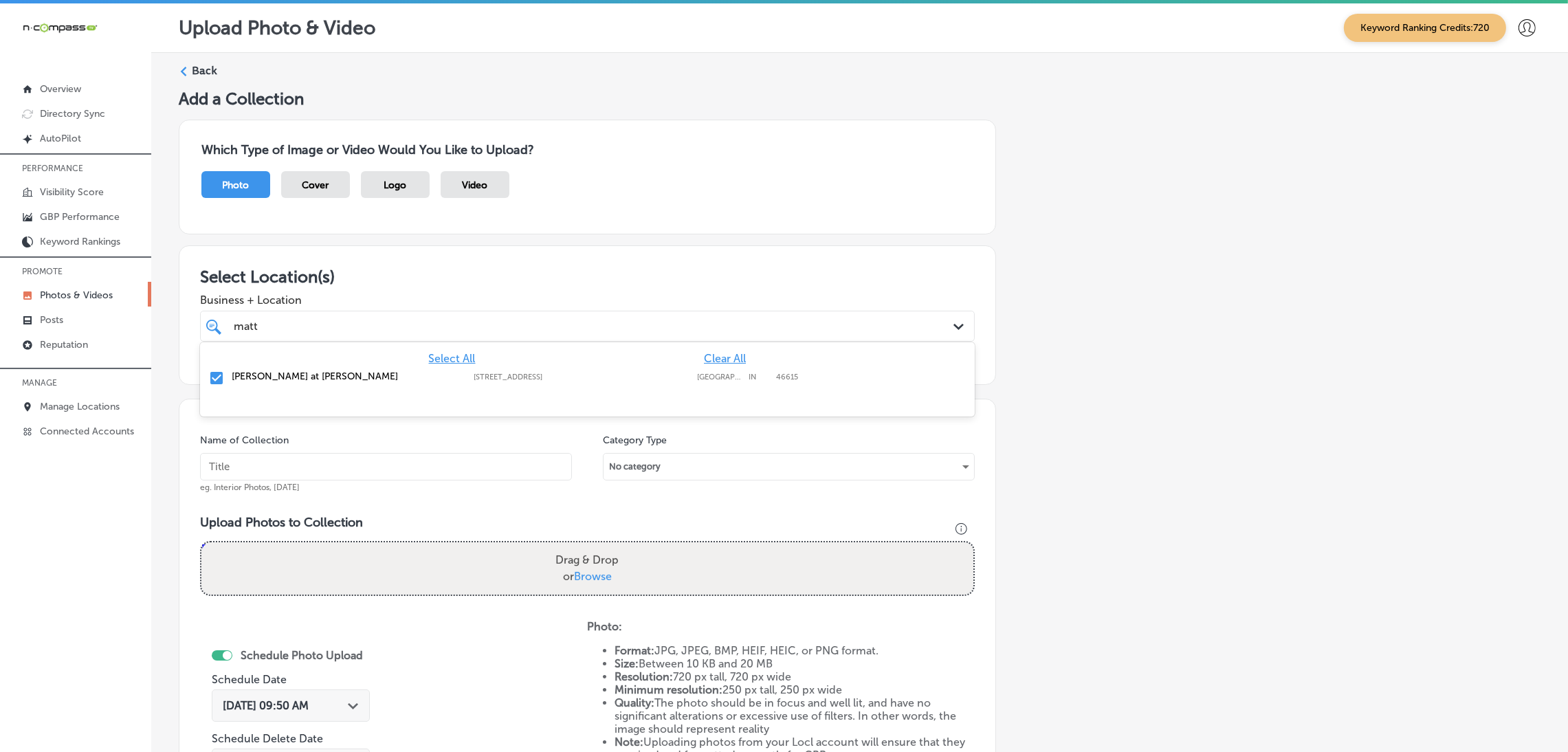
click at [382, 317] on div "[PERSON_NAME] [PERSON_NAME]" at bounding box center [552, 327] width 639 height 19
click at [479, 246] on div "Select Location(s) Business + Location option [STREET_ADDRESS]. option focused,…" at bounding box center [587, 316] width 817 height 140
click at [422, 465] on input "text" at bounding box center [386, 466] width 372 height 27
paste input "[PERSON_NAME]-at-[PERSON_NAME]"
type input "[PERSON_NAME]-at-[PERSON_NAME]"
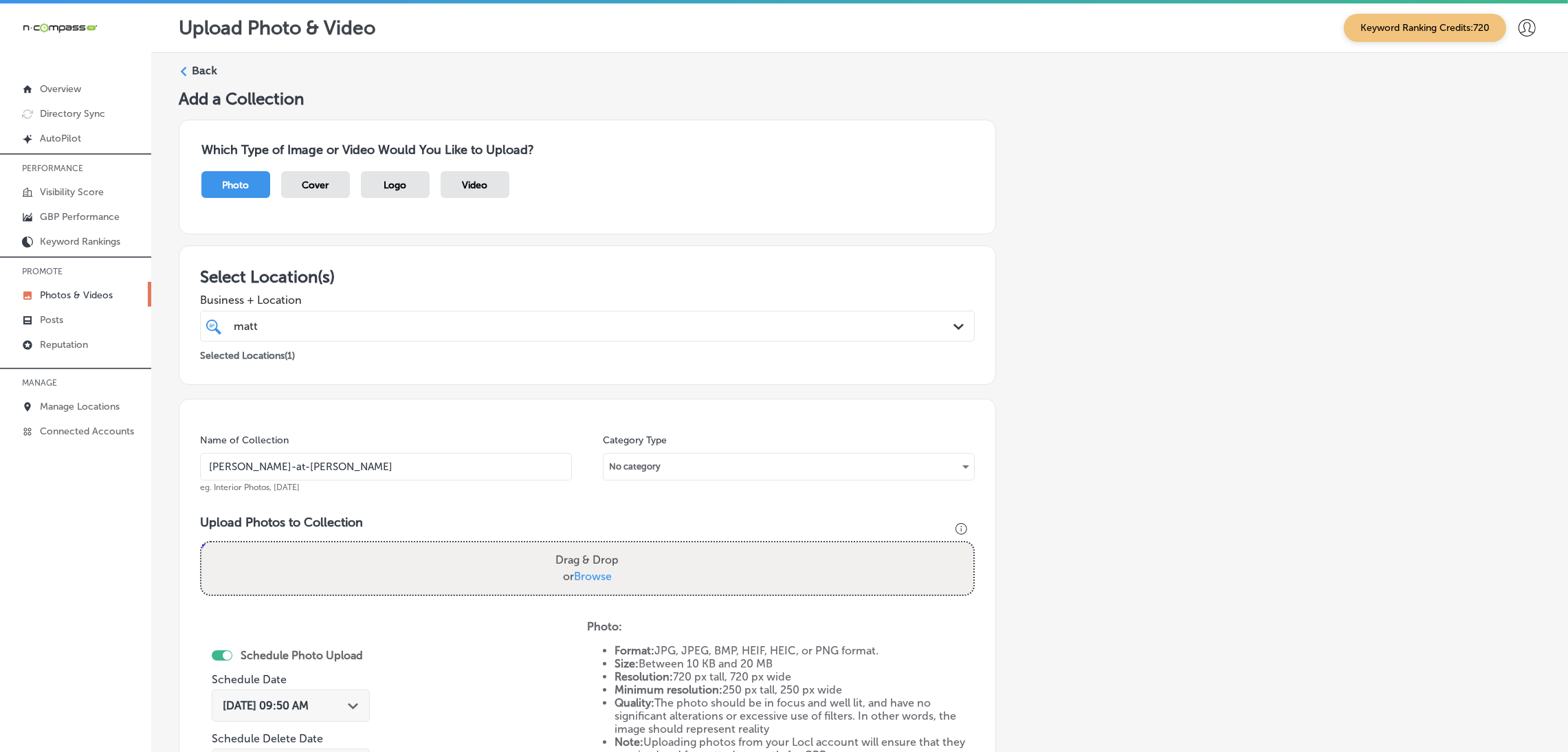
click at [641, 593] on div "Drag & Drop or Browse" at bounding box center [587, 568] width 771 height 53
click at [202, 542] on input "Drag & Drop or Browse" at bounding box center [587, 544] width 771 height 4
type input "C:\fakepath\[PERSON_NAME] Real Estate (5).jpg"
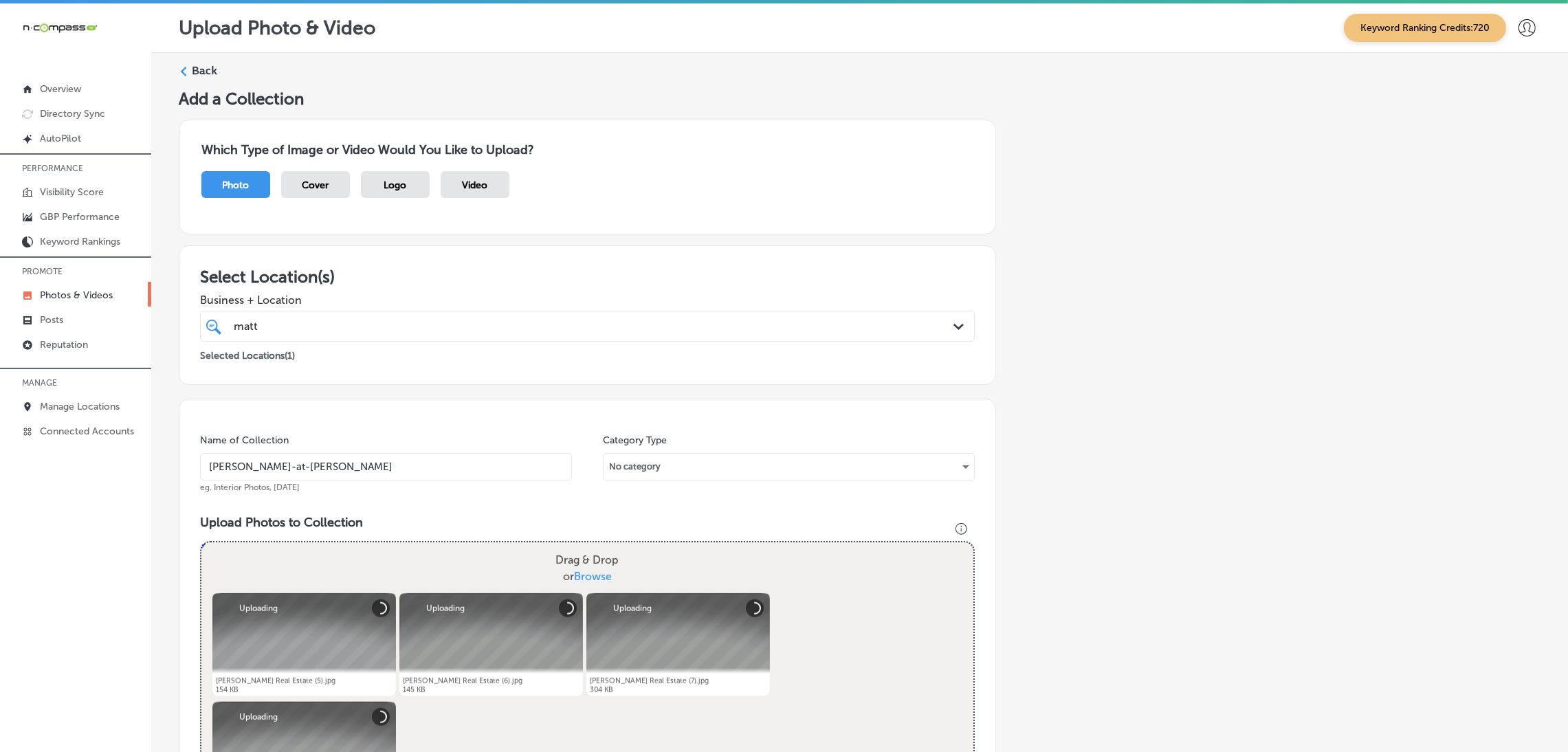
scroll to position [308, 0]
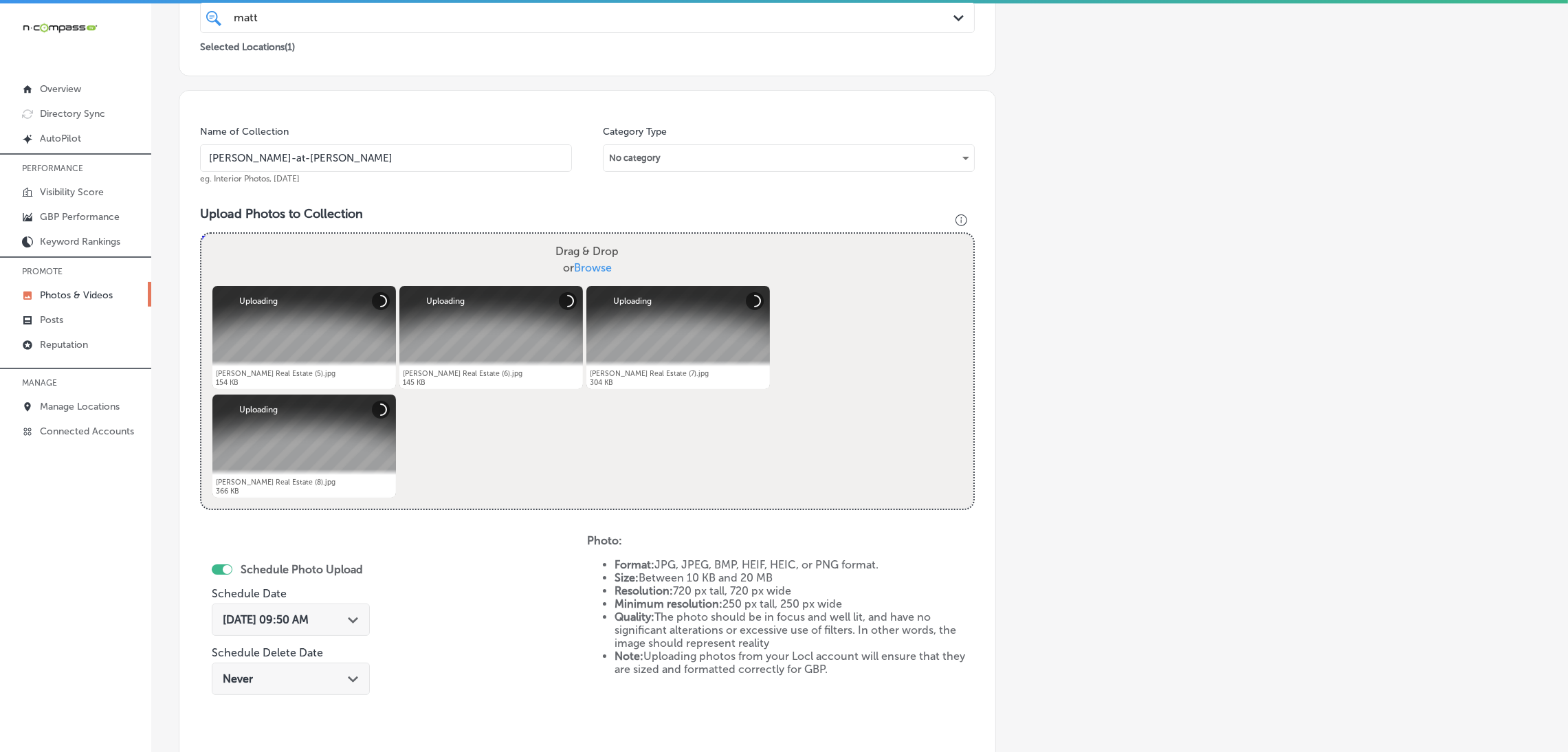
click at [308, 615] on span "[DATE] 09:50 AM" at bounding box center [265, 619] width 86 height 13
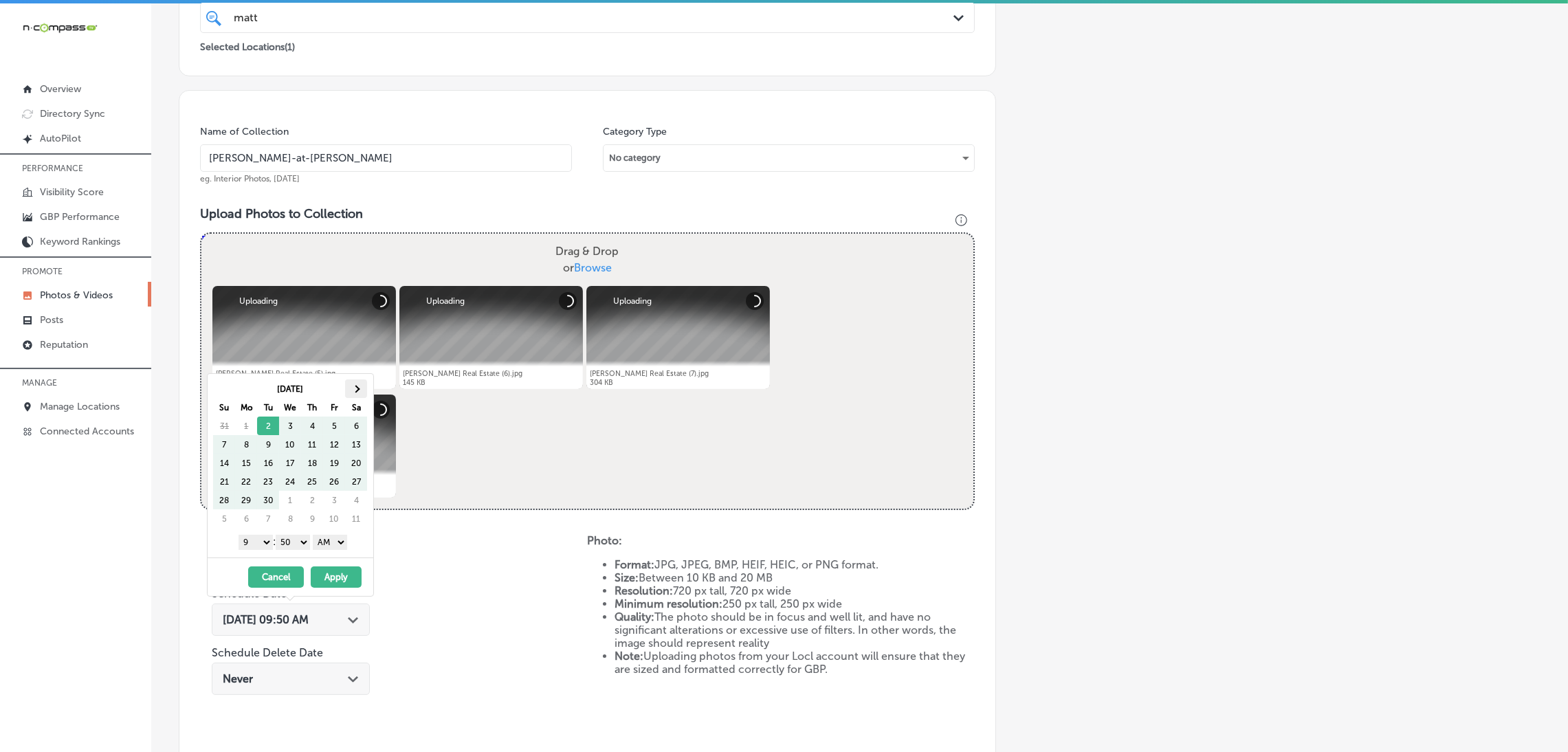
click at [357, 391] on span at bounding box center [356, 389] width 8 height 8
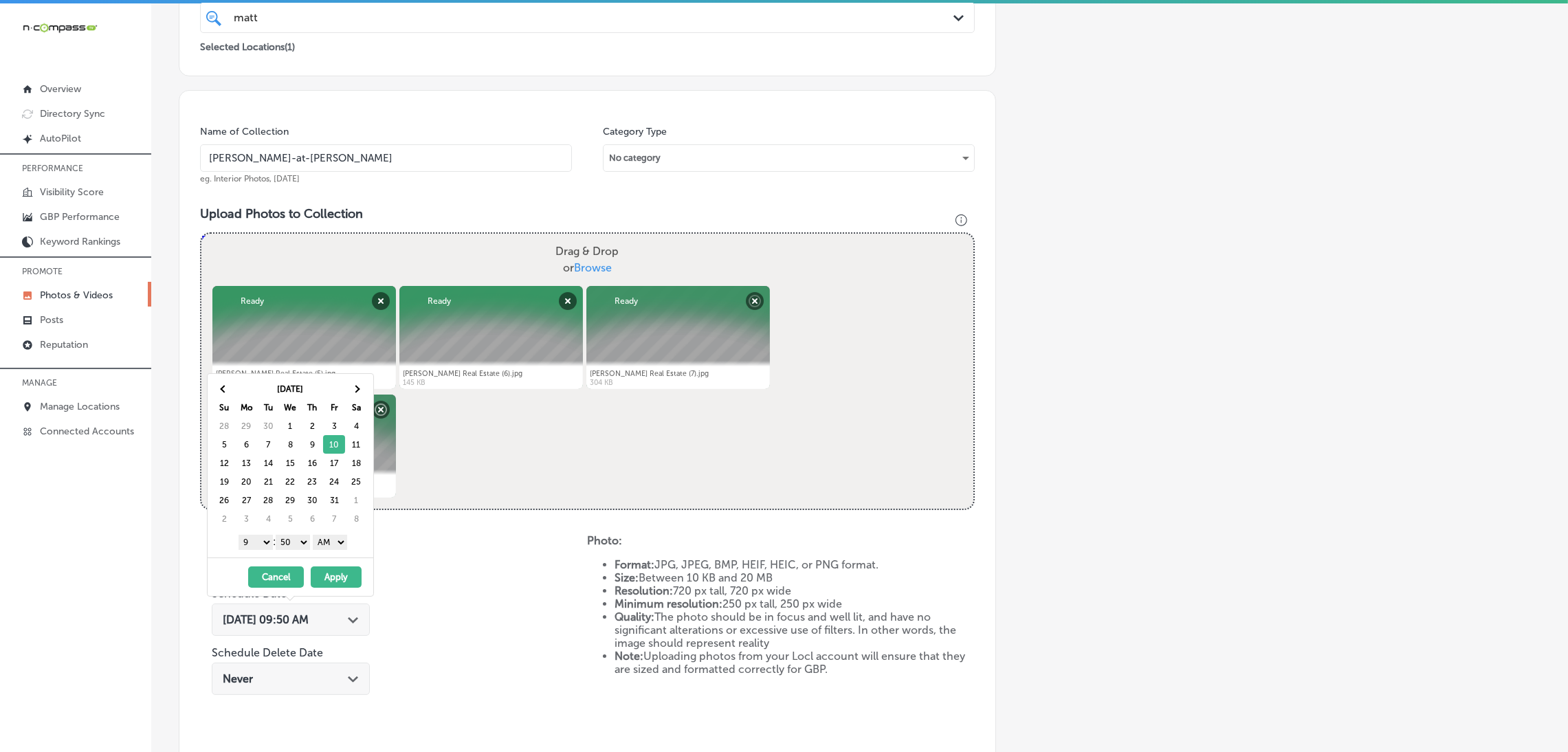
drag, startPoint x: 304, startPoint y: 541, endPoint x: 306, endPoint y: 548, distance: 7.3
click at [304, 541] on select "00 10 20 30 40 50" at bounding box center [293, 542] width 35 height 15
drag, startPoint x: 337, startPoint y: 542, endPoint x: 345, endPoint y: 549, distance: 10.6
click at [337, 542] on select "AM PM" at bounding box center [330, 542] width 35 height 15
click at [348, 585] on button "Apply" at bounding box center [336, 577] width 51 height 21
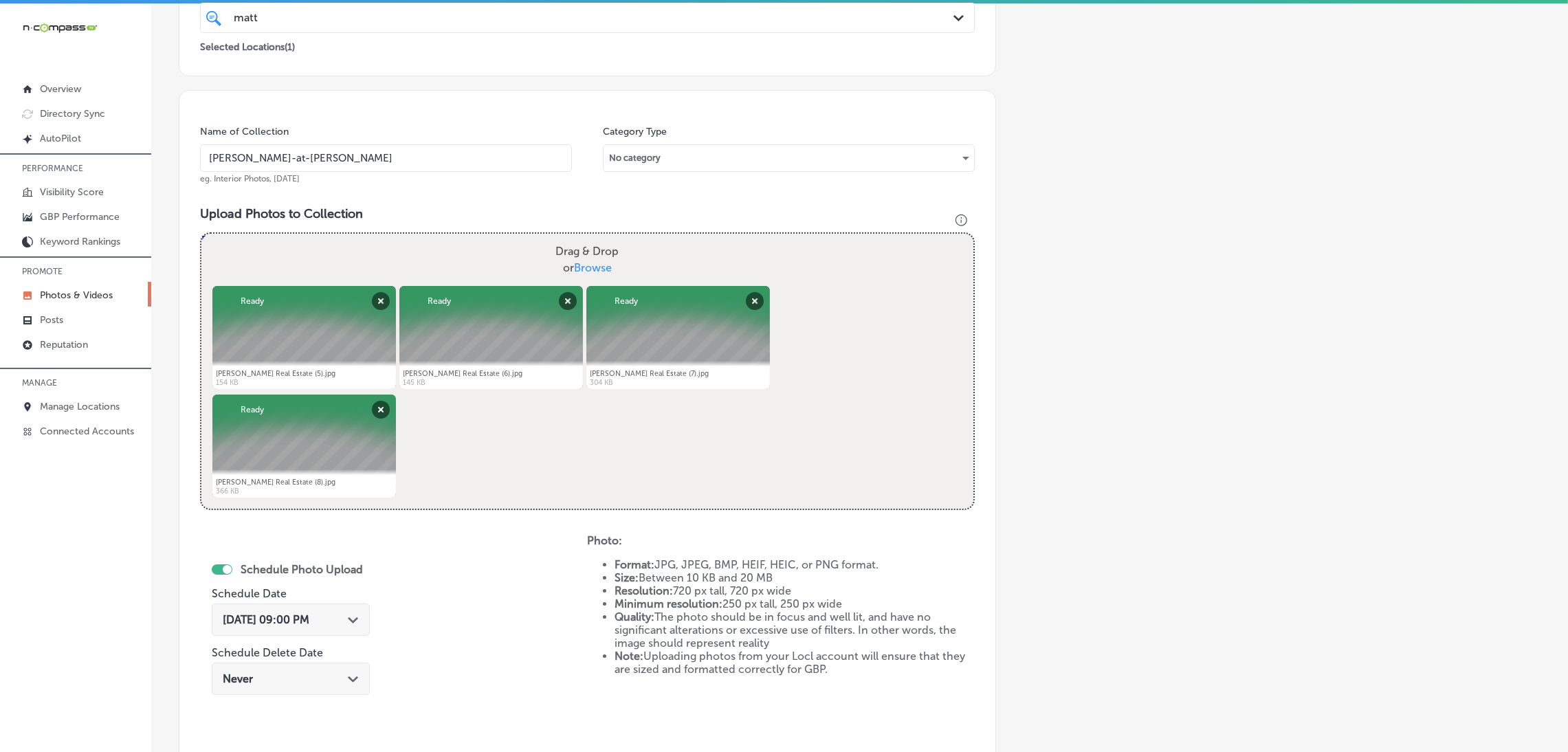
scroll to position [513, 0]
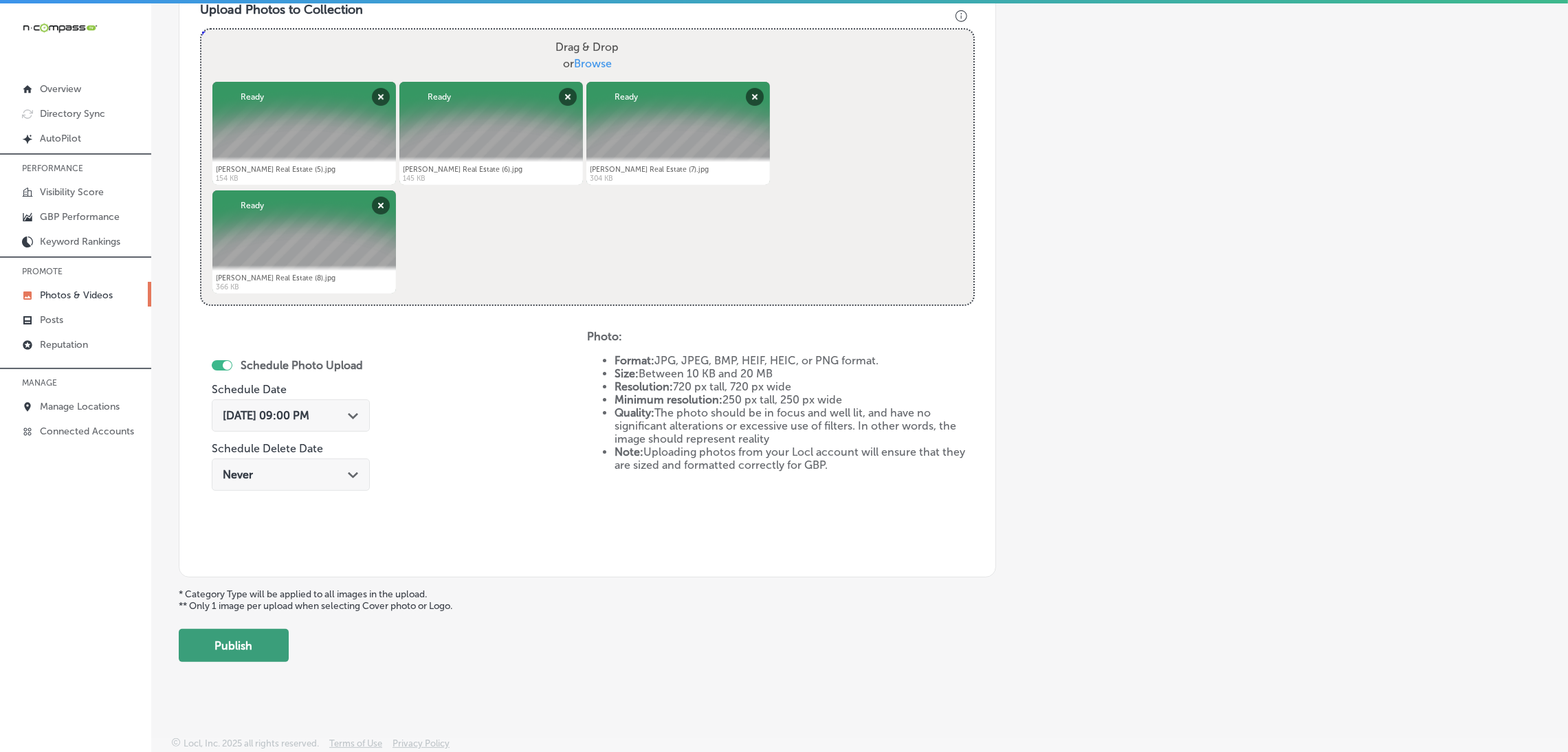
click at [284, 648] on button "Publish" at bounding box center [234, 645] width 110 height 33
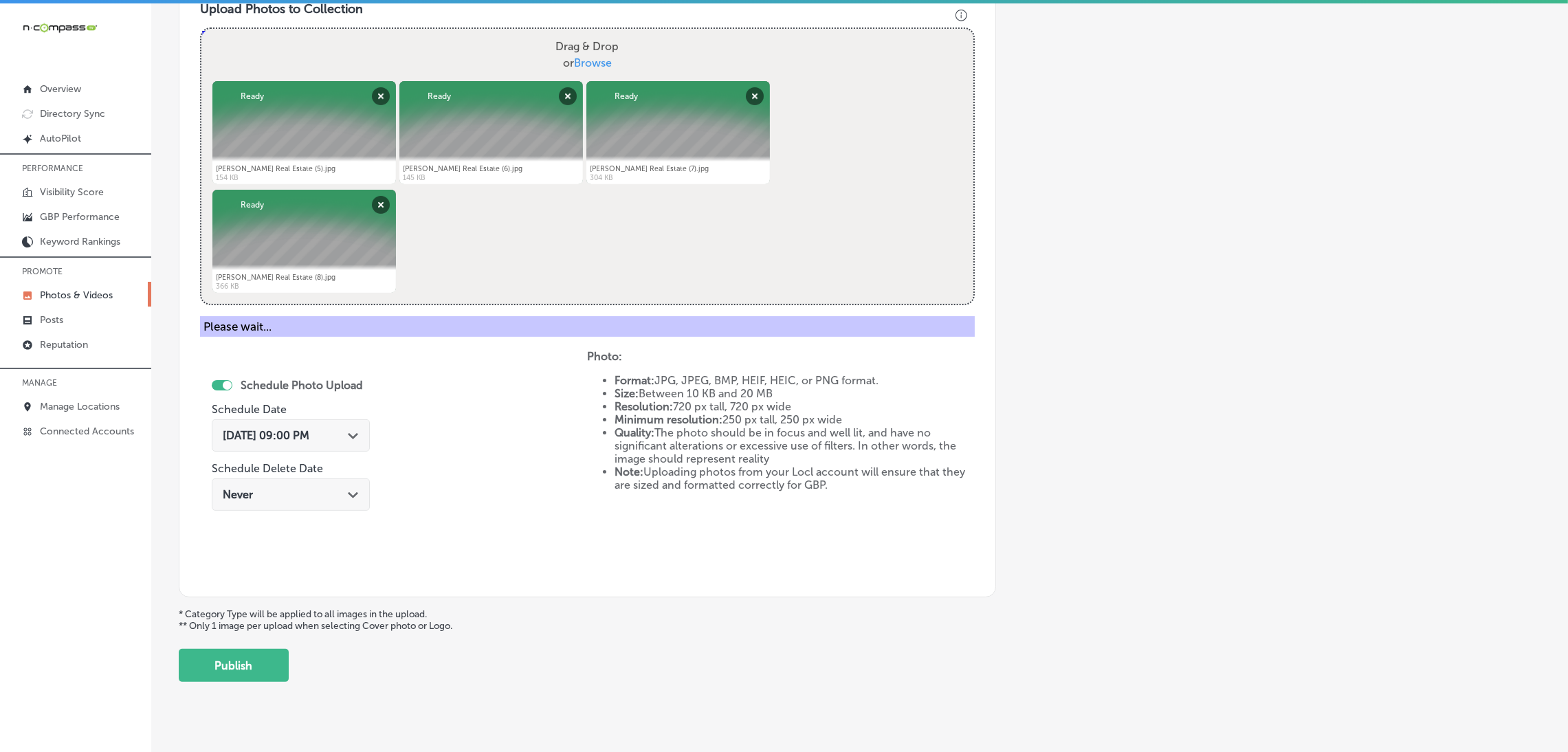
scroll to position [290, 0]
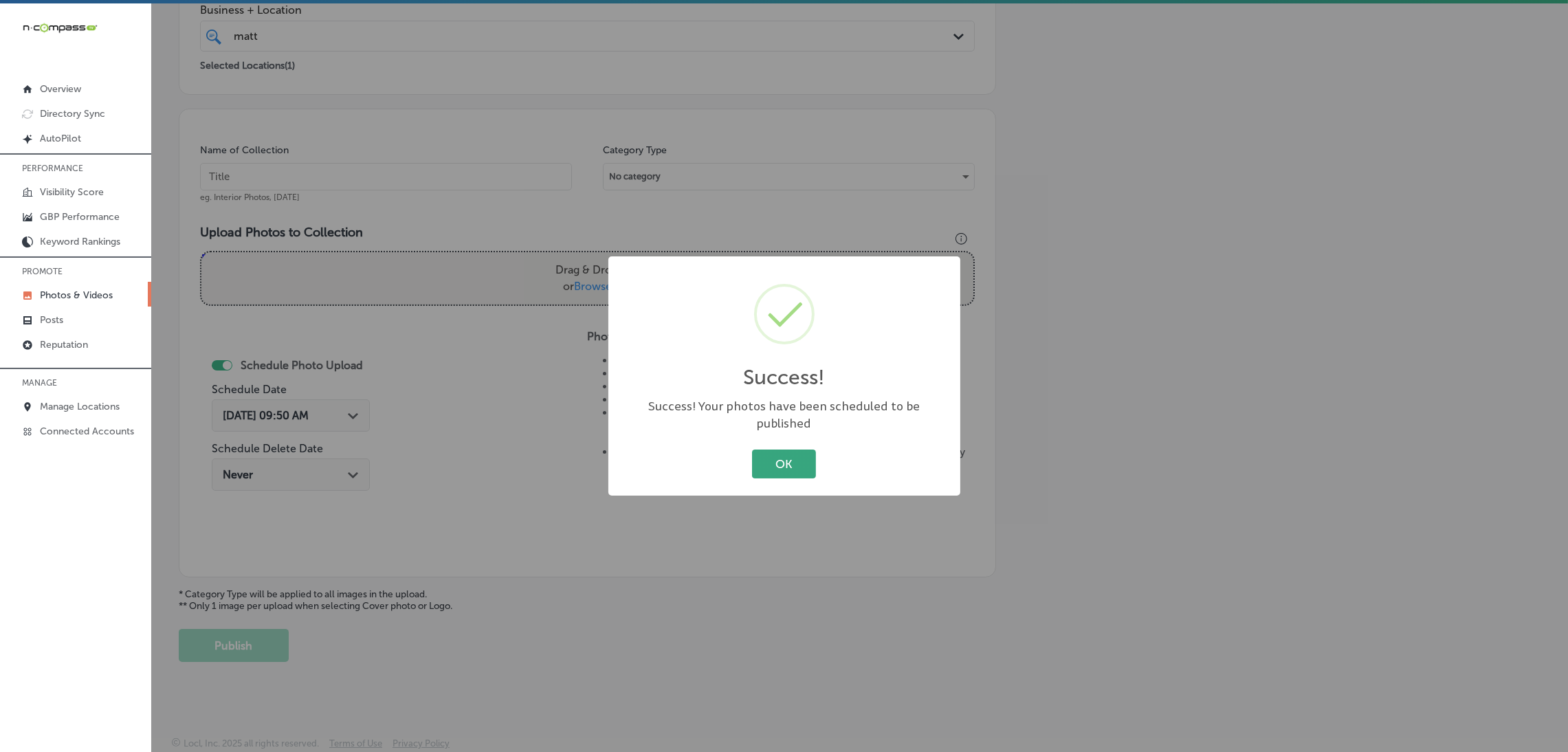
click at [782, 450] on button "OK" at bounding box center [783, 464] width 64 height 28
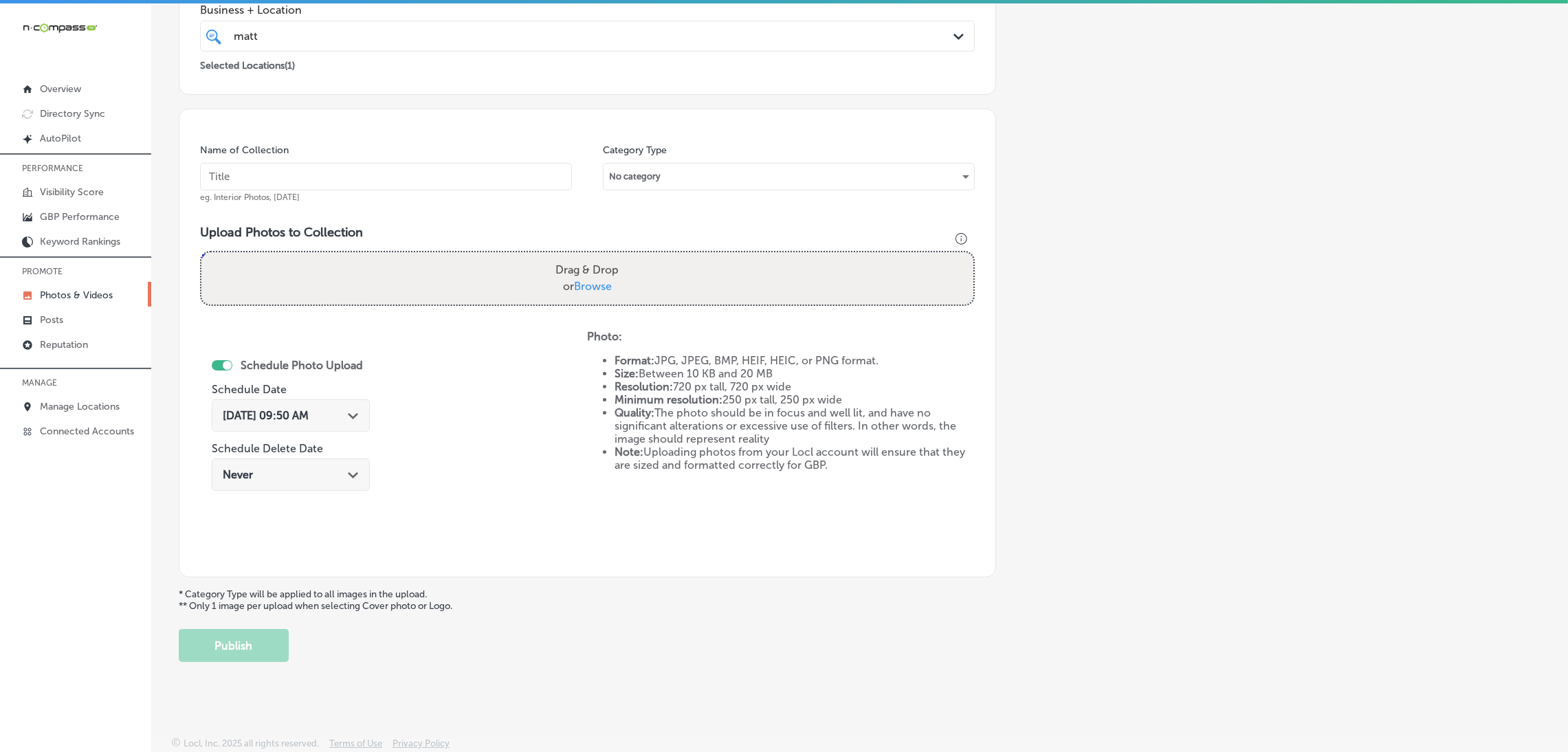
click at [315, 173] on input "text" at bounding box center [386, 177] width 372 height 27
paste input "[PERSON_NAME]-at-[PERSON_NAME]"
type input "[PERSON_NAME]-at-[PERSON_NAME]"
click at [345, 294] on div "Drag & Drop or Browse" at bounding box center [587, 278] width 771 height 53
click at [202, 252] on input "Drag & Drop or Browse" at bounding box center [587, 254] width 771 height 4
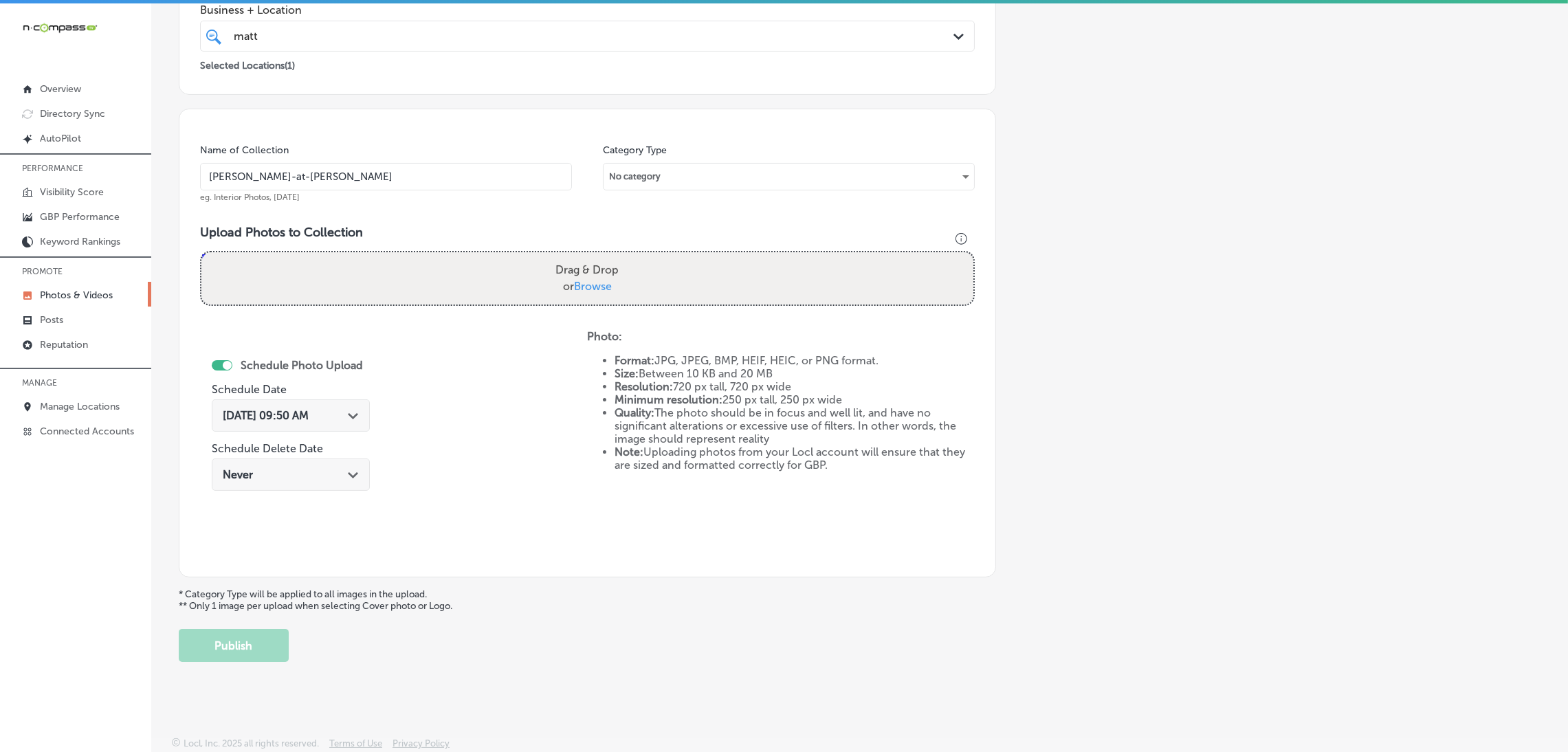
type input "C:\fakepath\[PERSON_NAME] Real Estate (9).jpg"
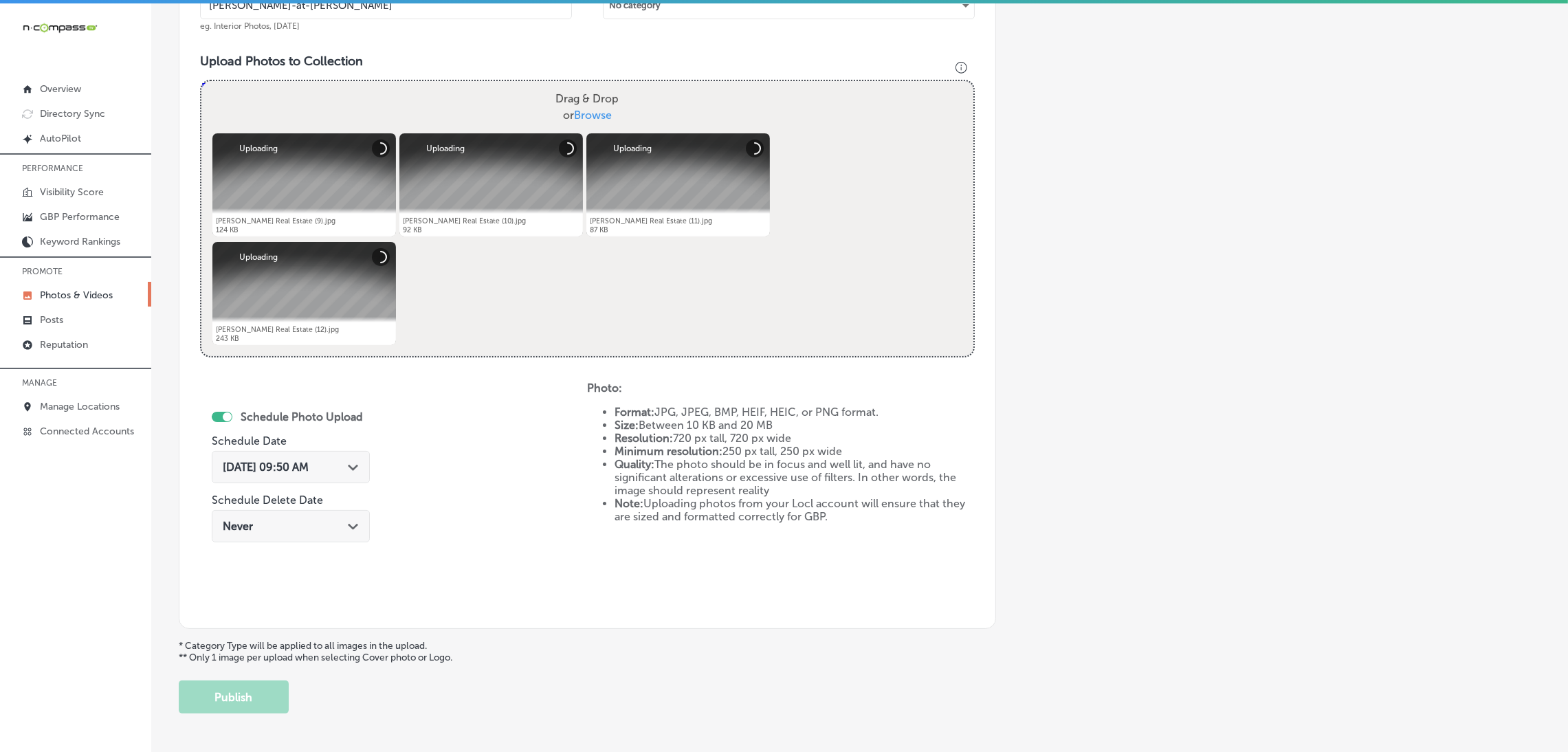
scroll to position [497, 0]
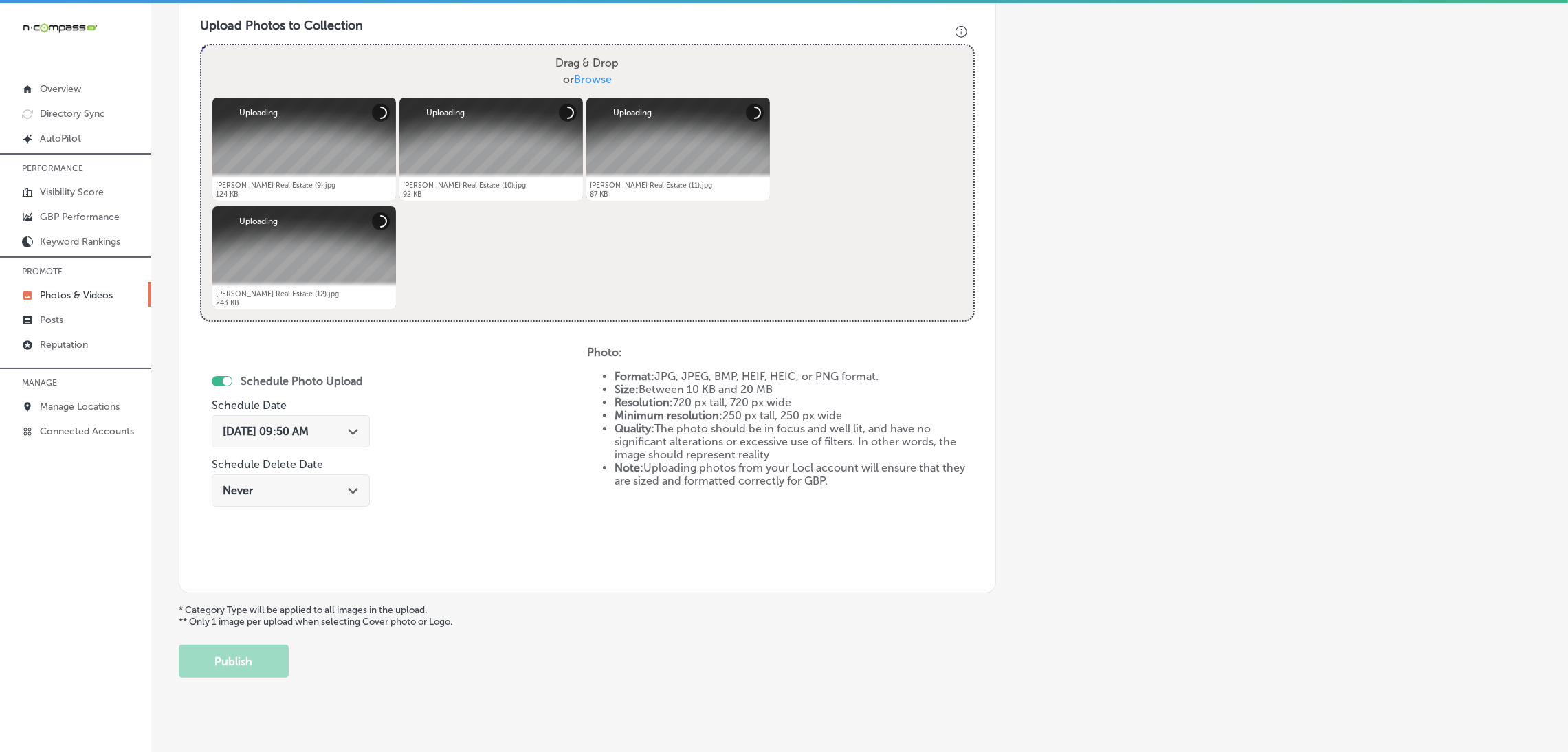
click at [290, 431] on span "[DATE] 09:50 AM" at bounding box center [265, 431] width 86 height 13
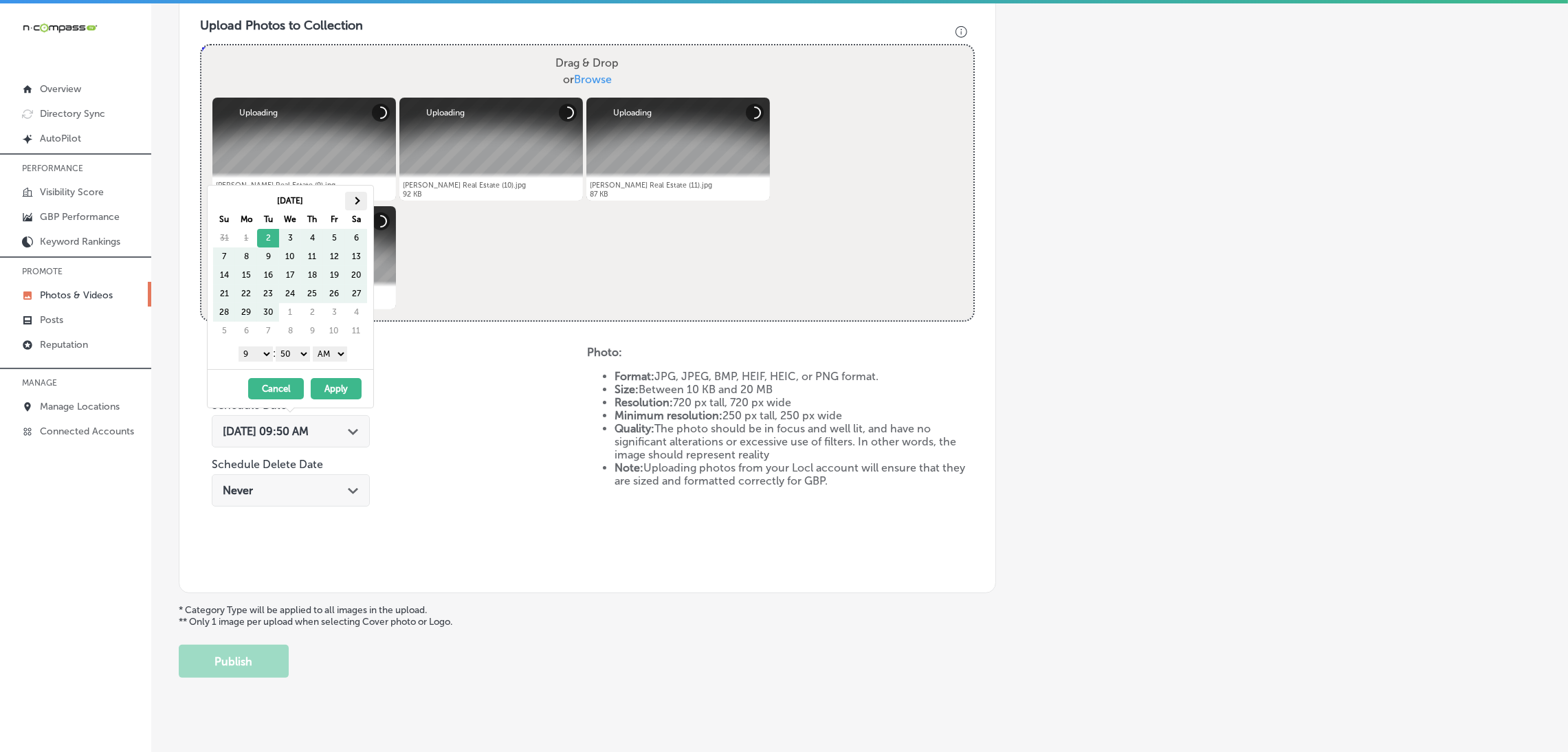
click at [360, 202] on th at bounding box center [356, 201] width 22 height 19
click at [230, 202] on th at bounding box center [224, 201] width 22 height 19
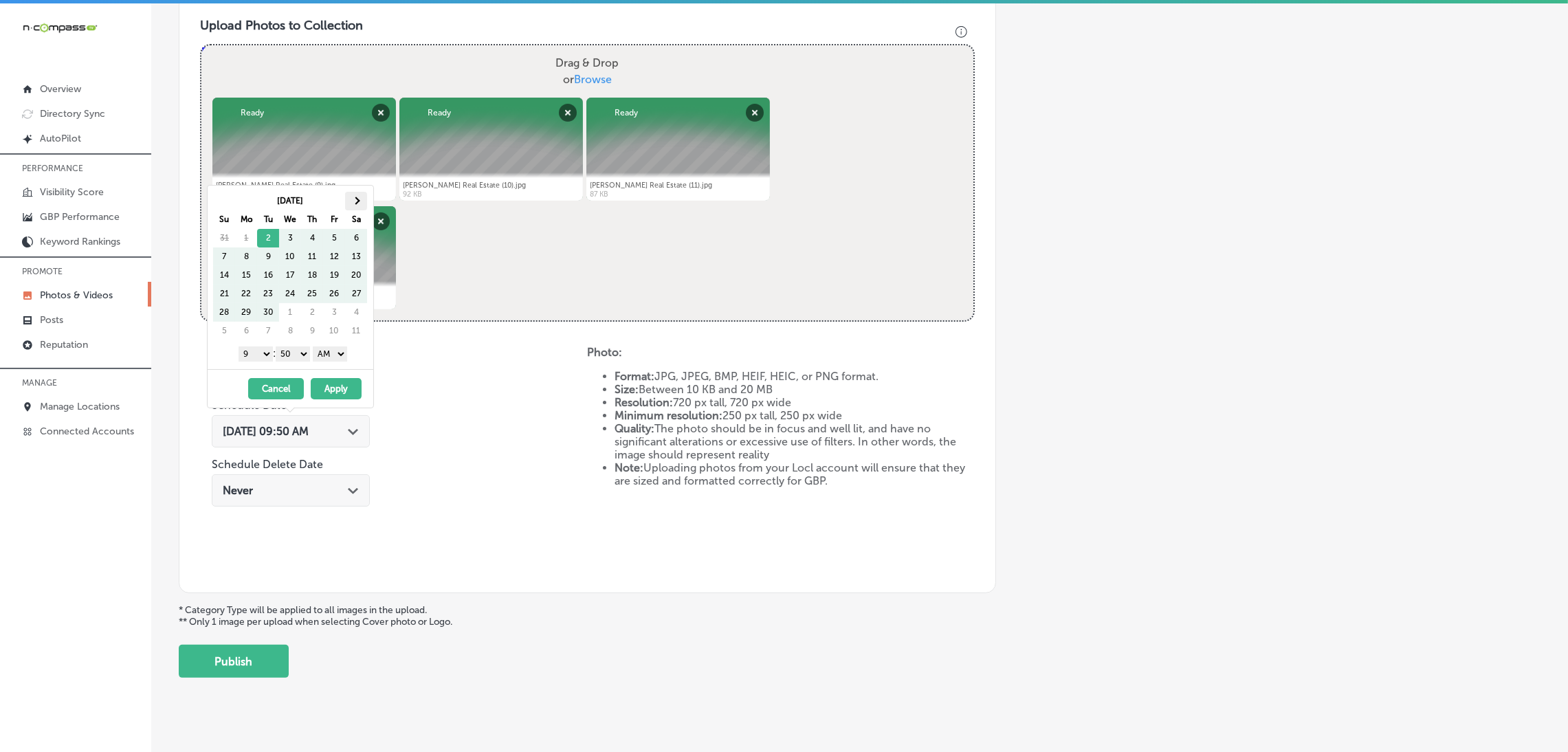
click at [353, 199] on span at bounding box center [356, 200] width 8 height 8
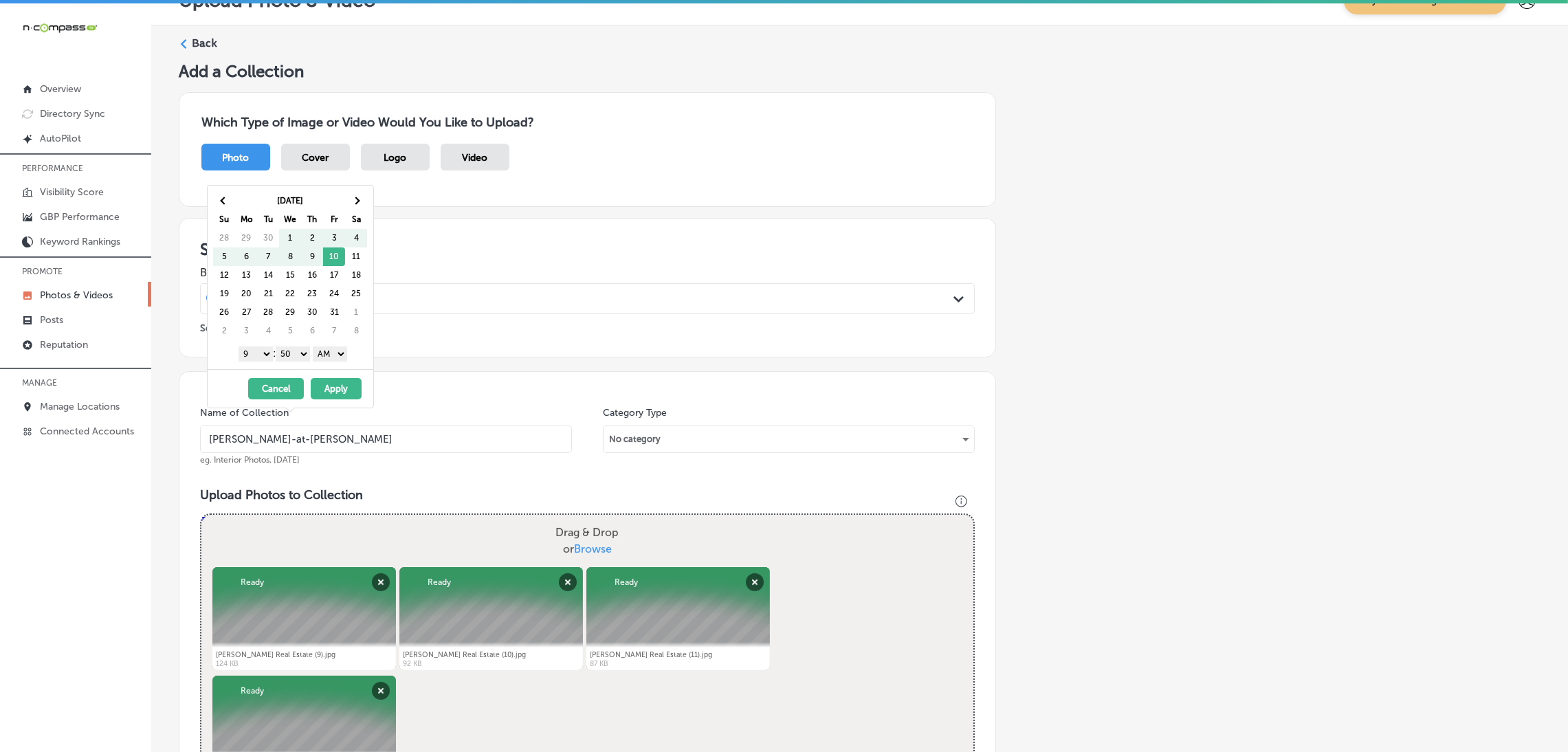
scroll to position [0, 0]
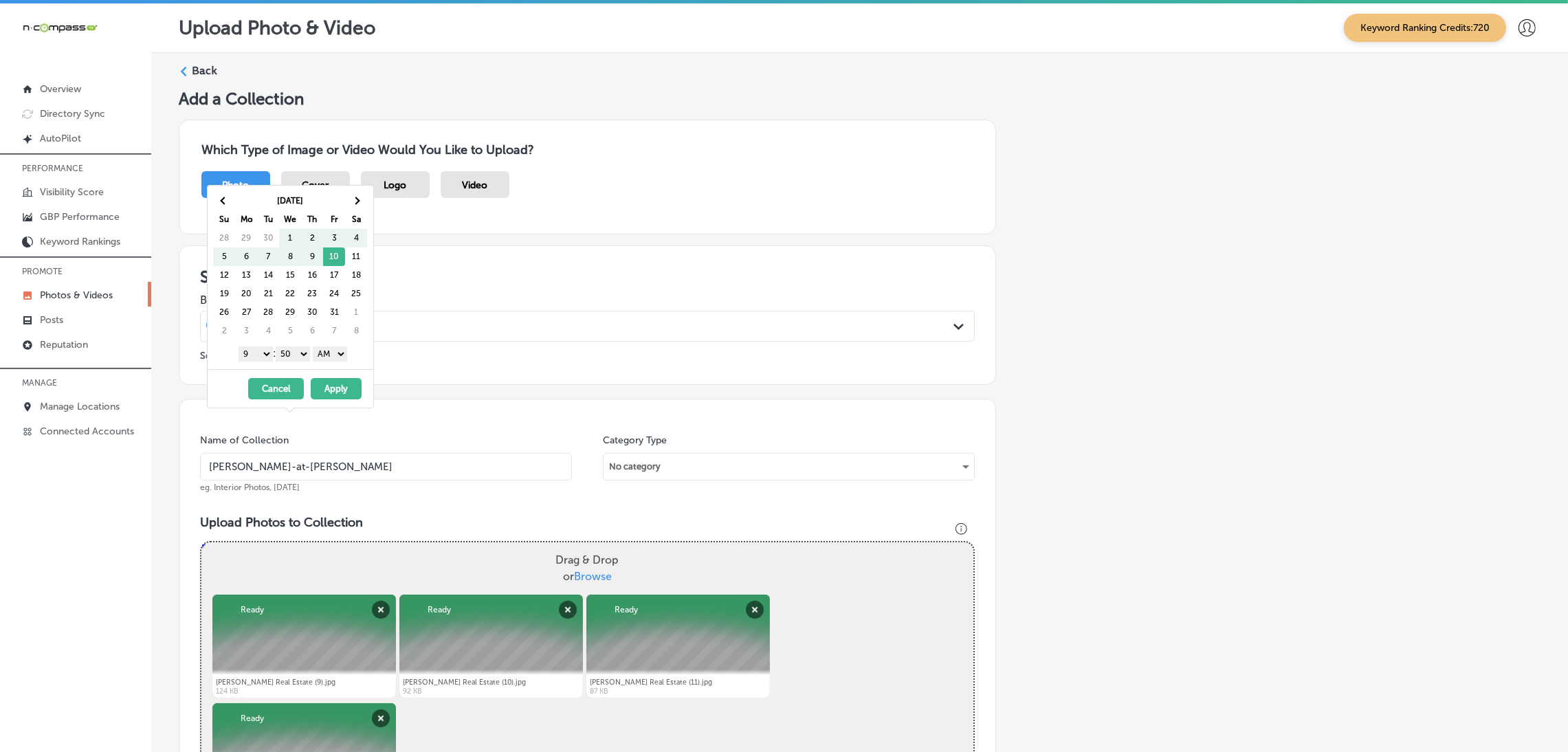
click at [191, 71] on div "Back" at bounding box center [859, 76] width 1362 height 25
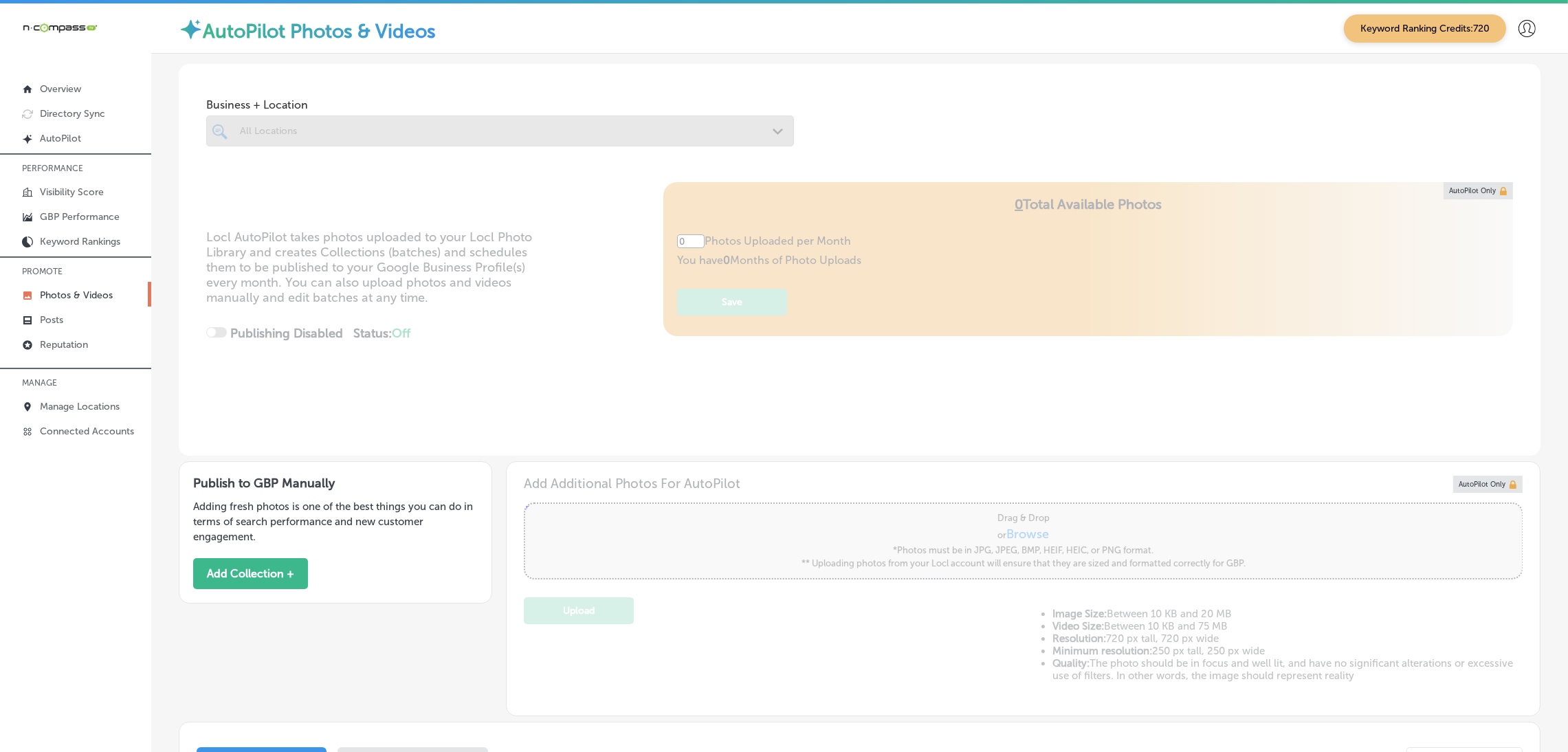
type input "5"
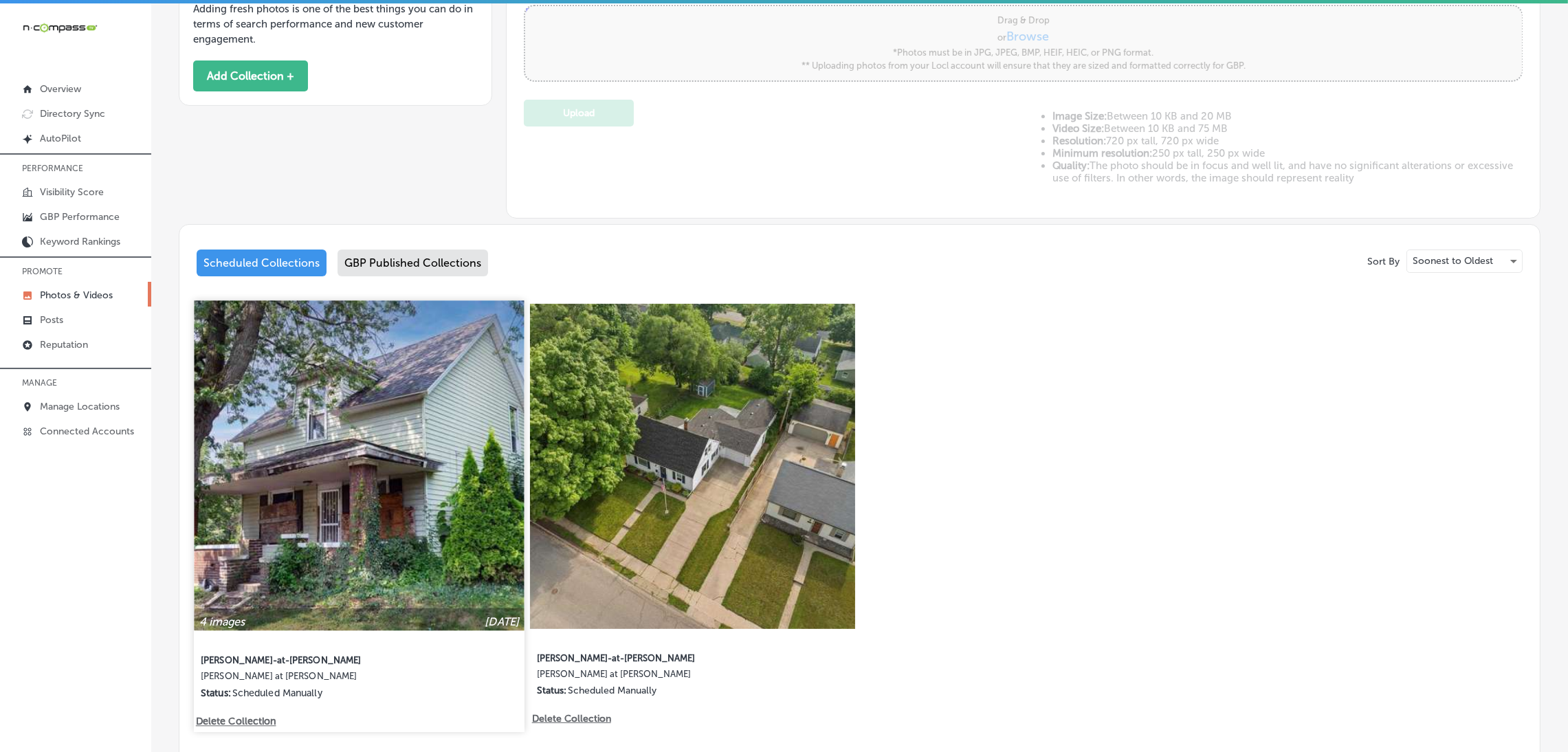
scroll to position [515, 0]
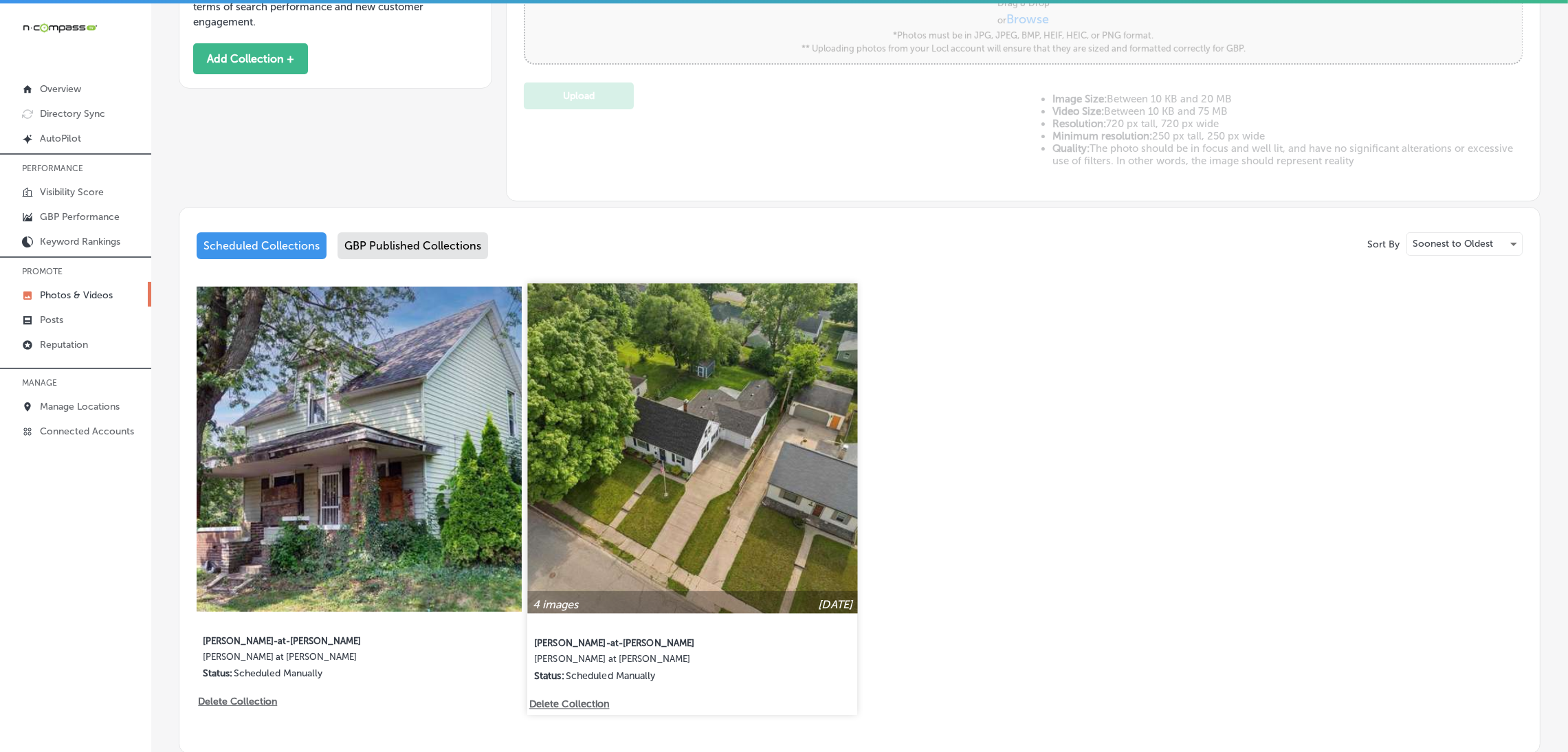
click at [580, 692] on div "4 images [DATE] [PERSON_NAME]-at-[PERSON_NAME] [PERSON_NAME] at [PERSON_NAME] S…" at bounding box center [693, 491] width 330 height 415
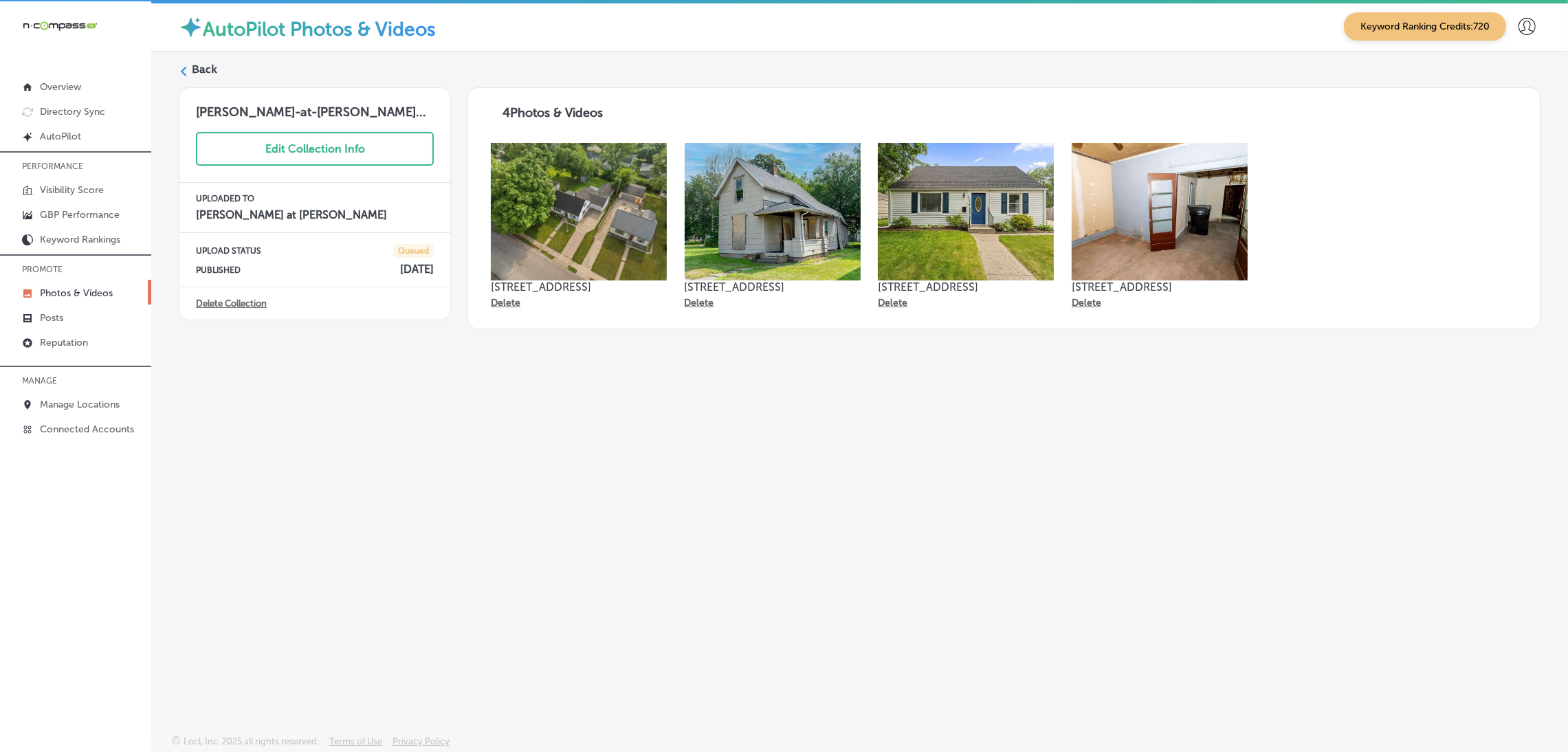
scroll to position [3, 0]
drag, startPoint x: 193, startPoint y: 55, endPoint x: 195, endPoint y: 64, distance: 9.2
click at [195, 64] on div "Back [PERSON_NAME]-at-[PERSON_NAME]... Edit Collection Info UPLOADED TO [PERSON…" at bounding box center [859, 360] width 1417 height 619
click at [216, 75] on div "Back" at bounding box center [859, 74] width 1362 height 25
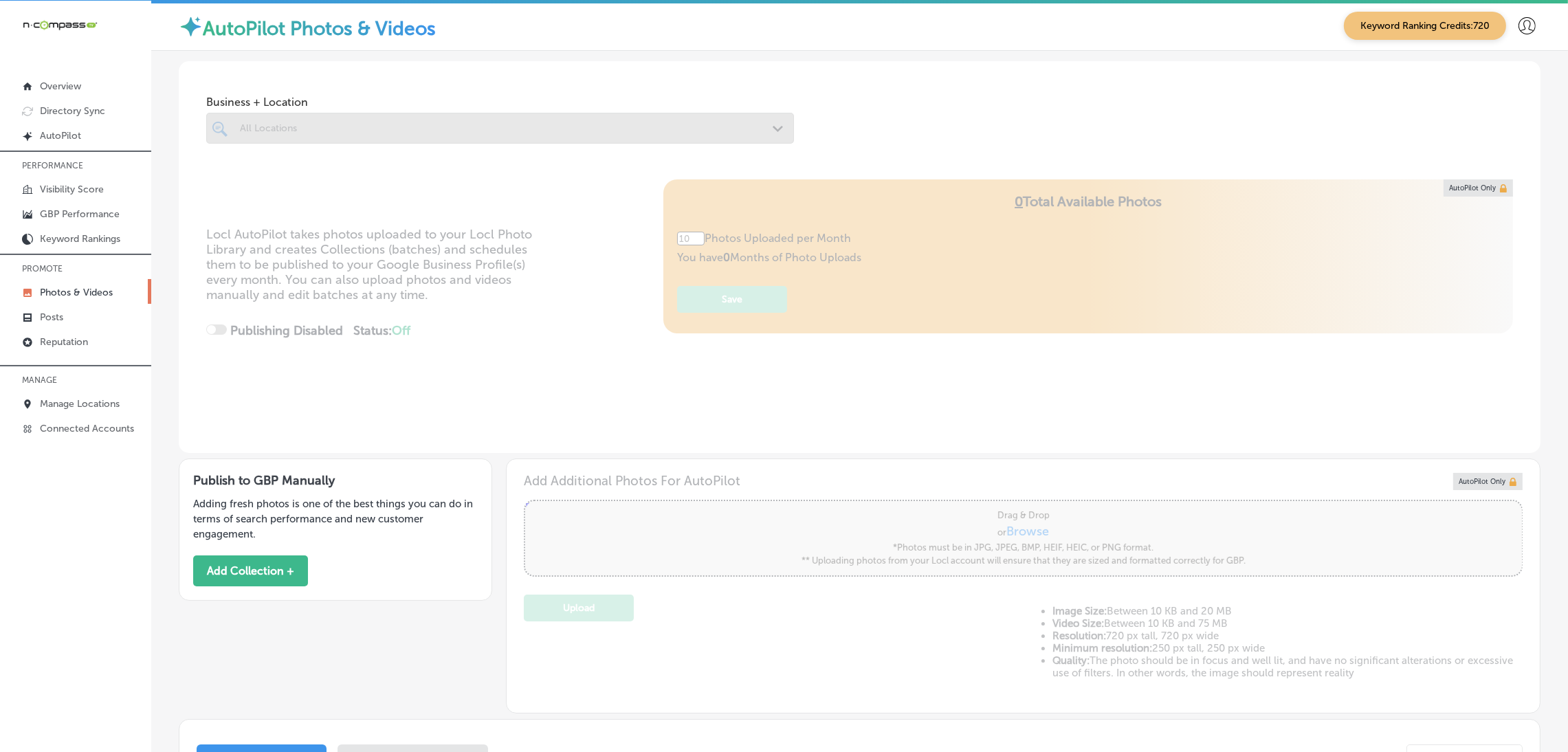
type input "5"
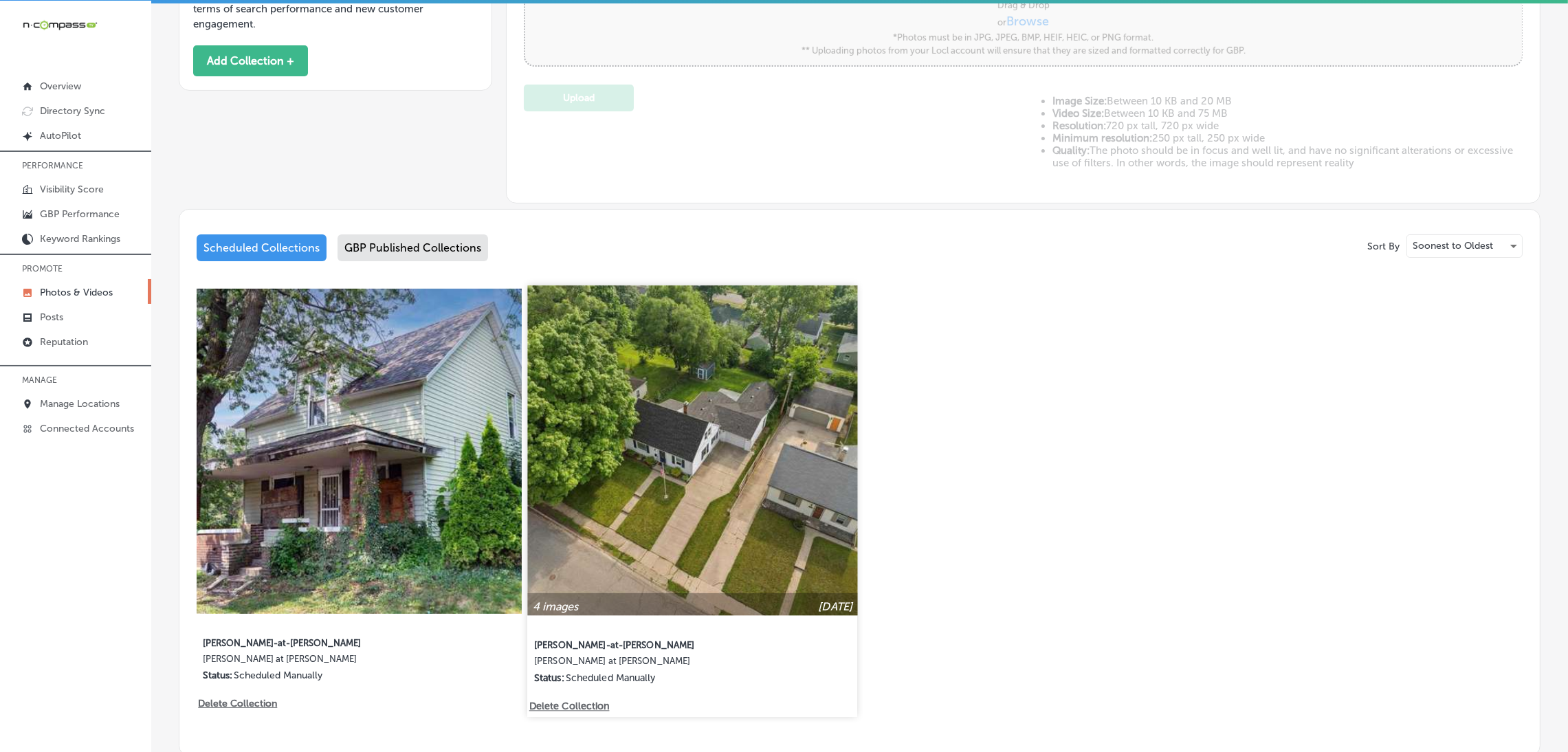
scroll to position [515, 0]
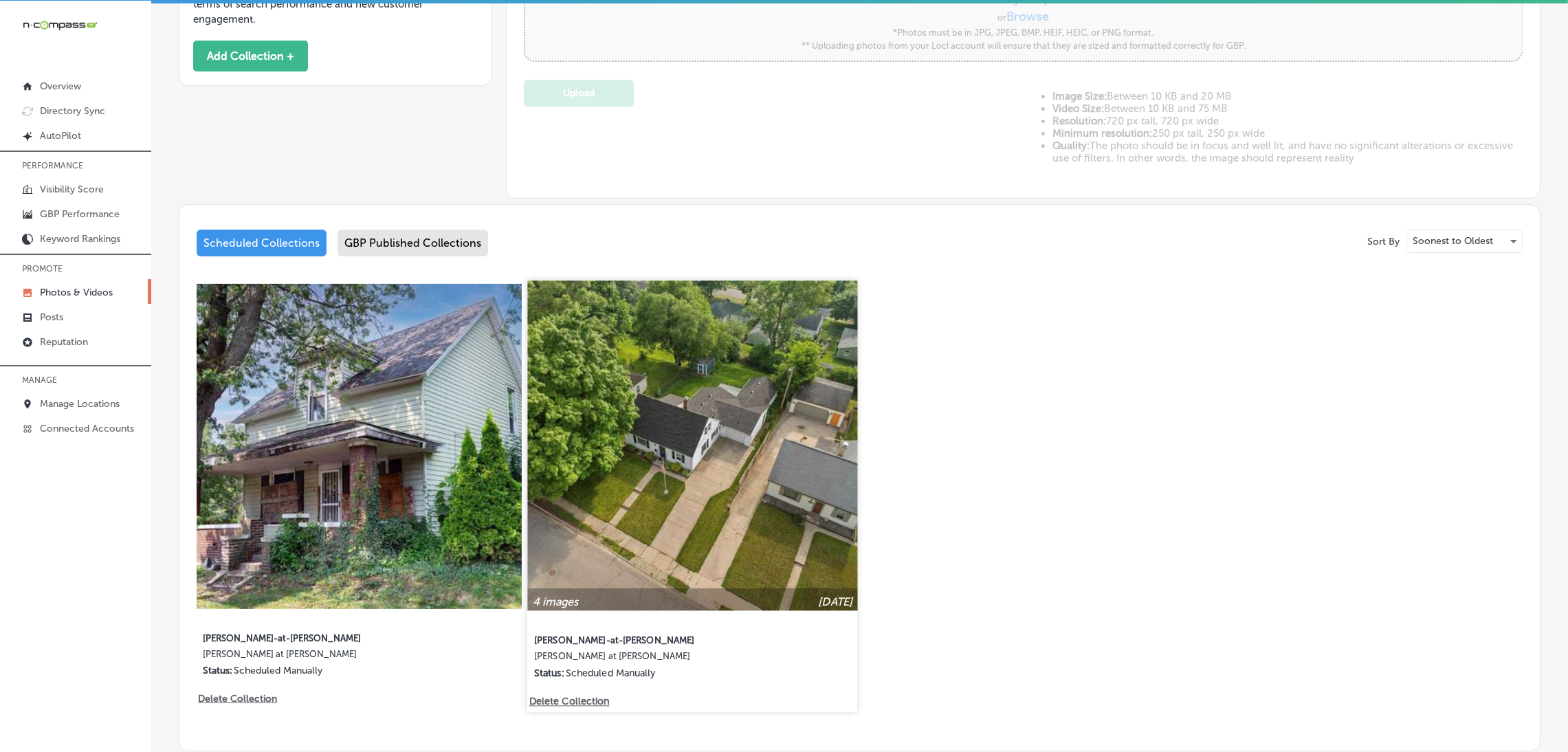
click at [591, 695] on p "Delete Collection" at bounding box center [568, 701] width 78 height 12
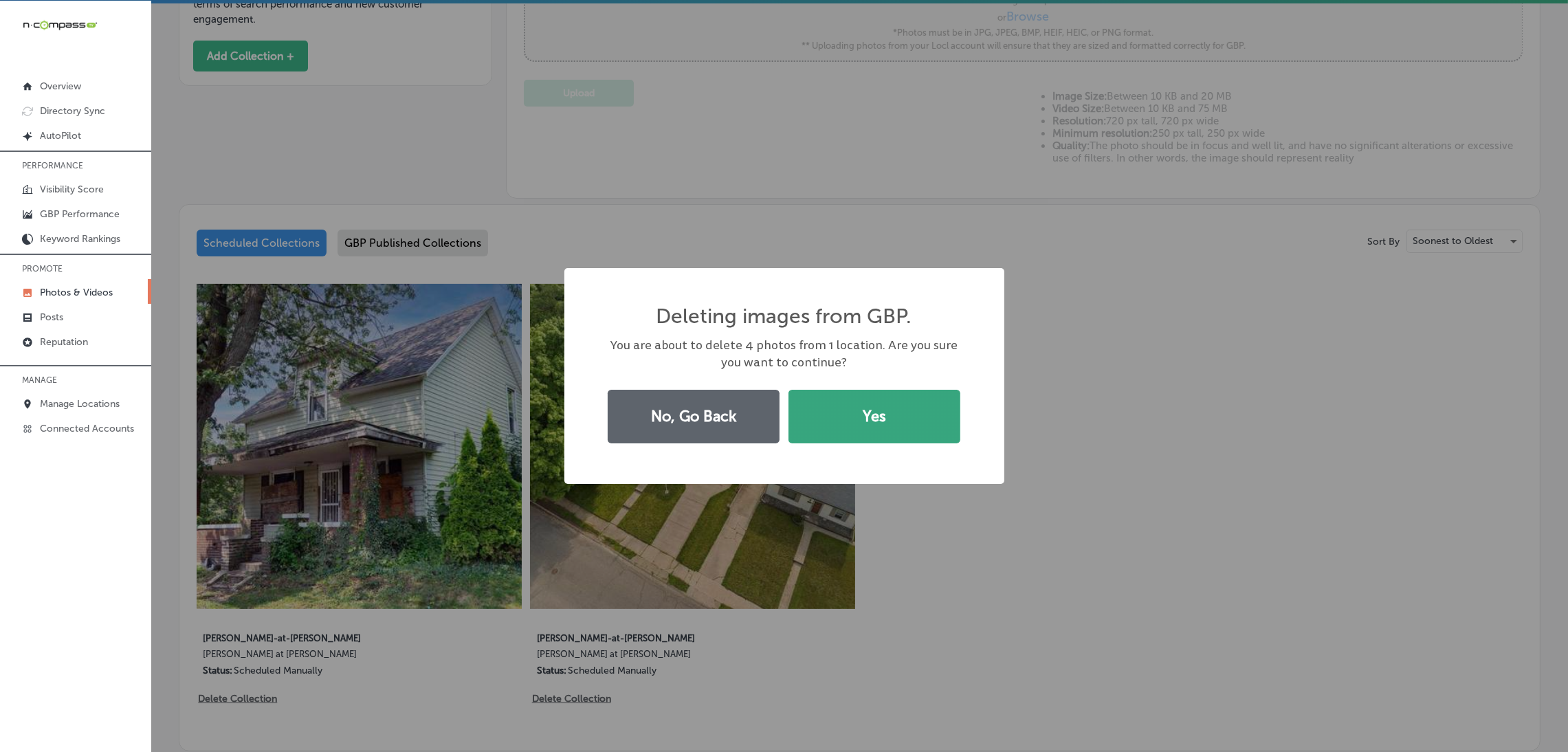
click at [875, 401] on button "Yes" at bounding box center [874, 417] width 172 height 53
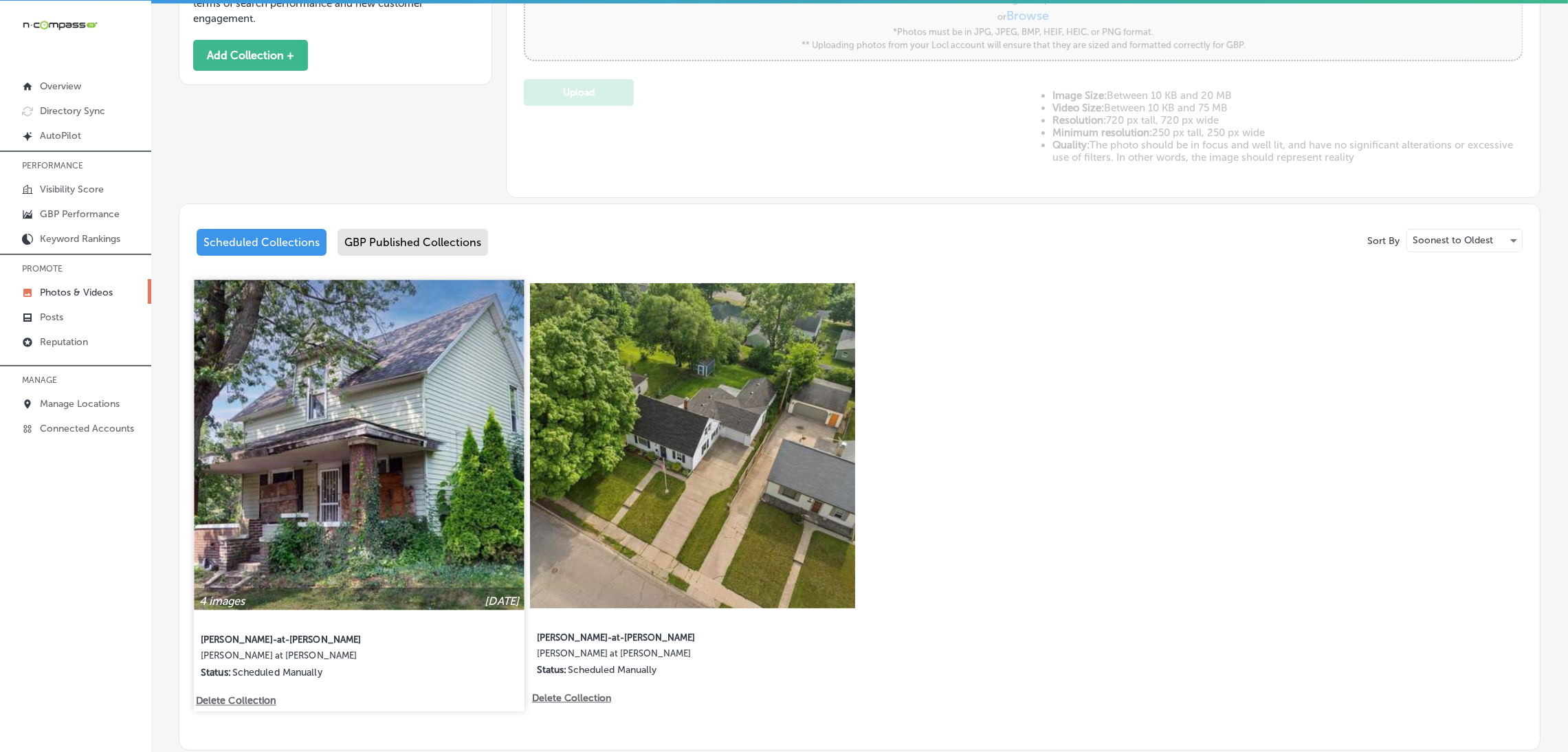
click at [244, 688] on div "4 images [DATE] [PERSON_NAME]-at-[PERSON_NAME] [PERSON_NAME] at [PERSON_NAME] S…" at bounding box center [359, 487] width 330 height 415
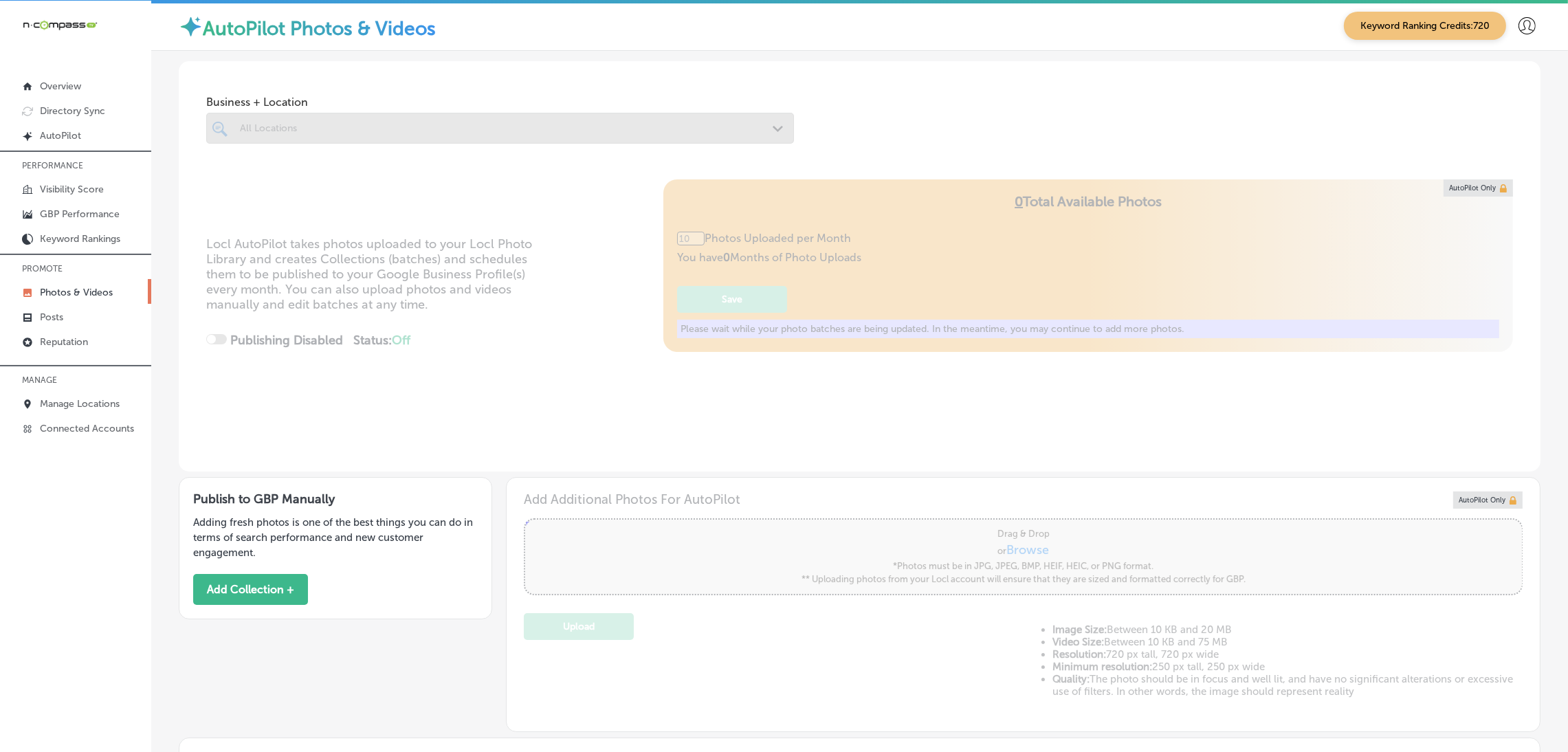
type input "5"
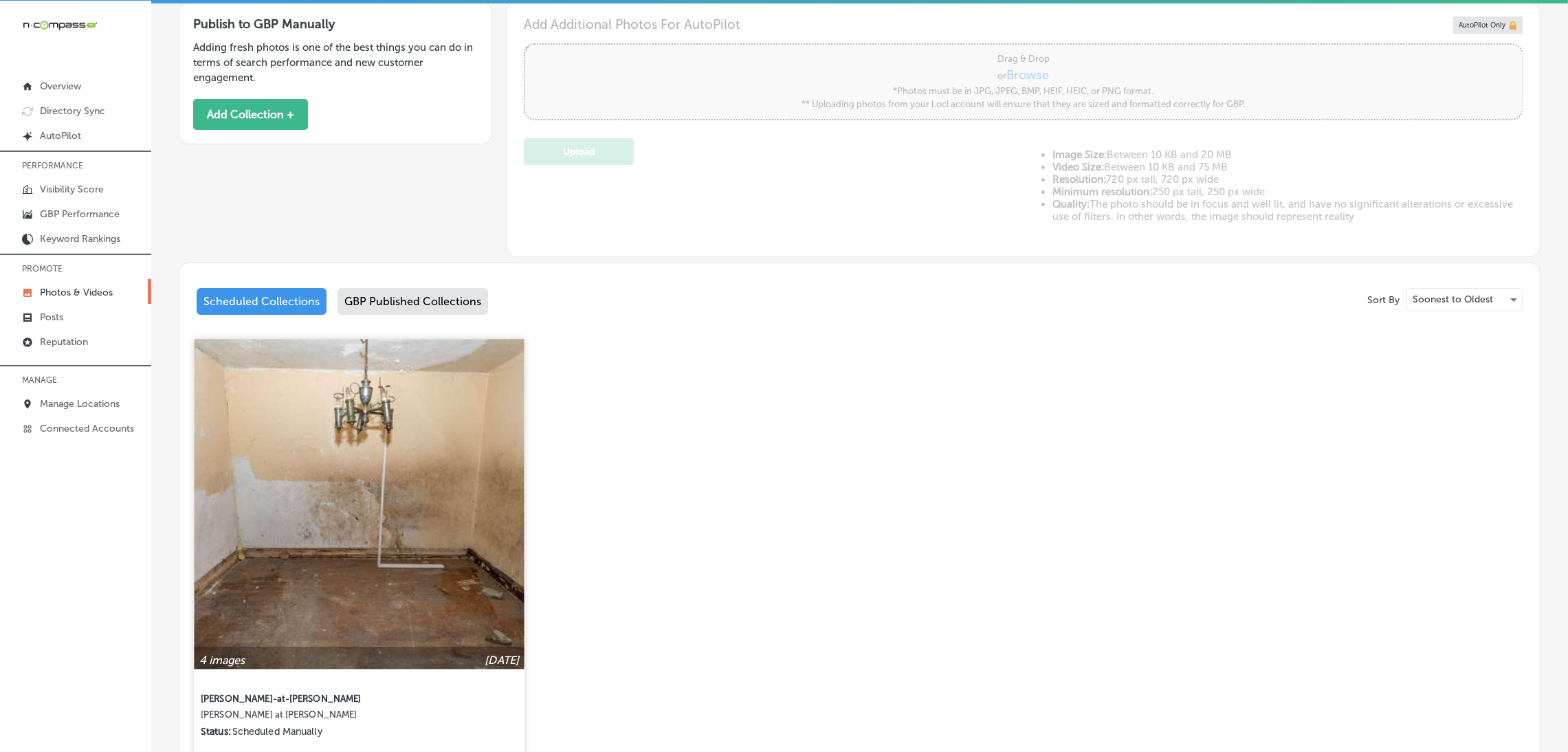
scroll to position [621, 0]
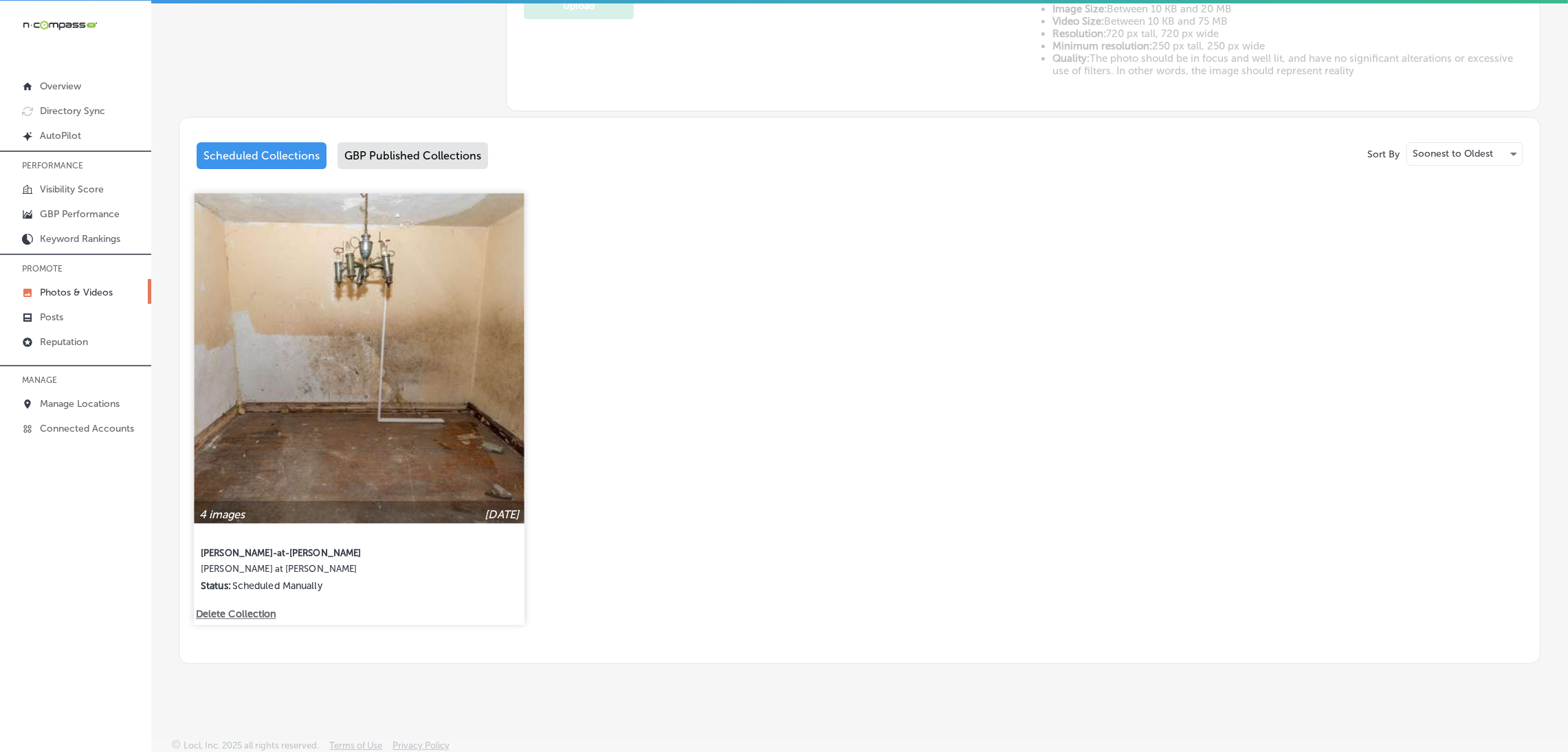
click at [242, 608] on p "Delete Collection" at bounding box center [235, 614] width 78 height 12
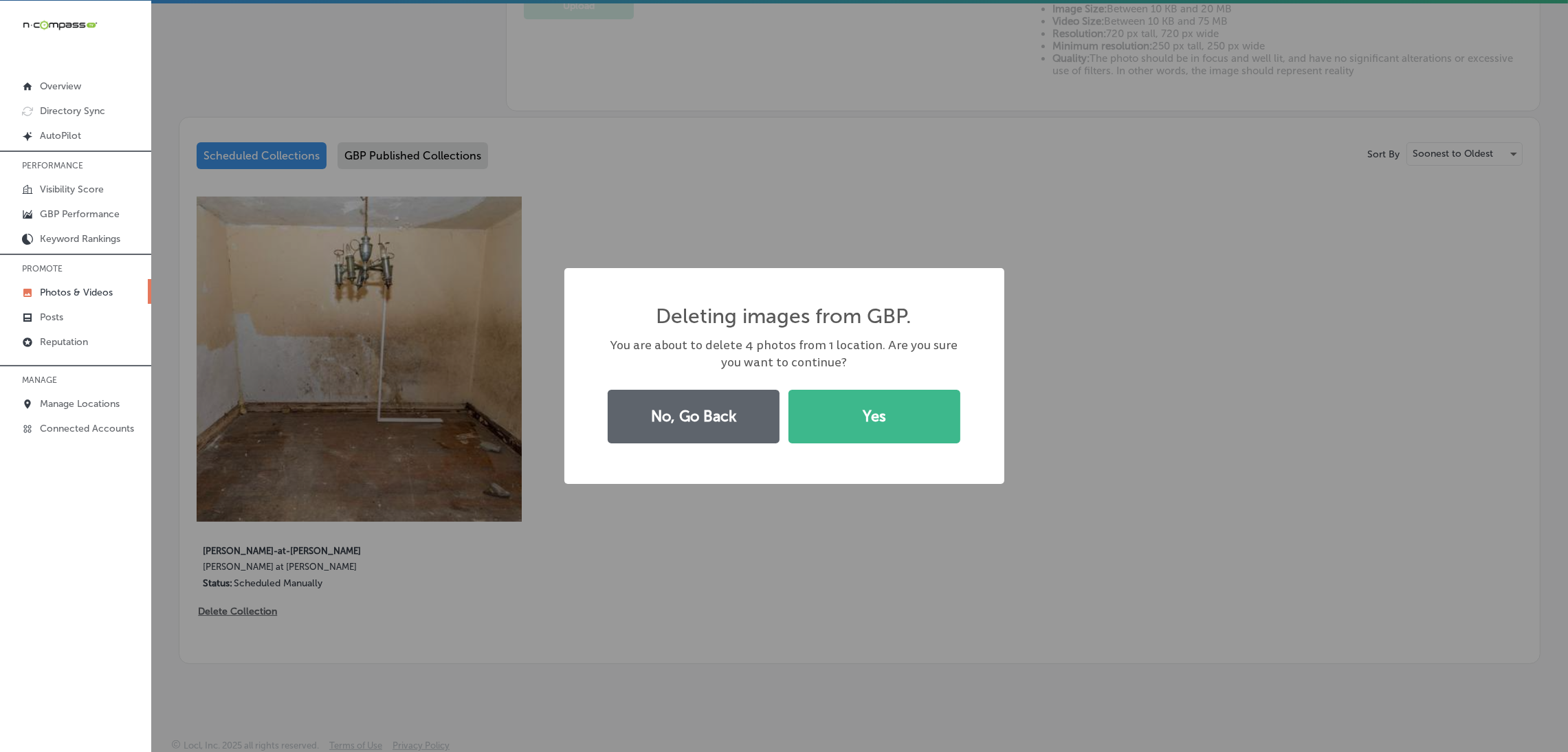
drag, startPoint x: 932, startPoint y: 405, endPoint x: 913, endPoint y: 421, distance: 24.8
click at [930, 410] on button "Yes" at bounding box center [874, 417] width 172 height 53
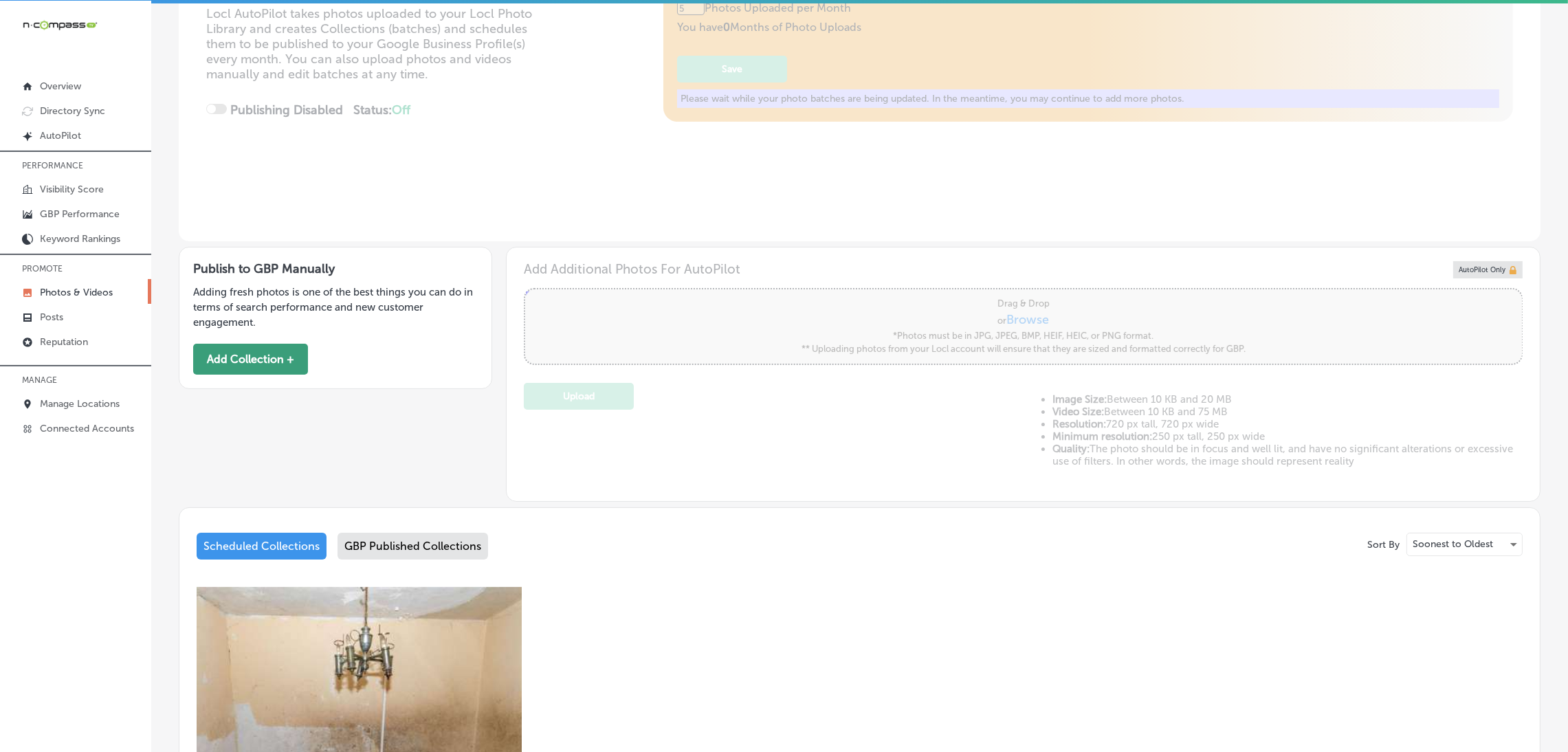
scroll to position [199, 0]
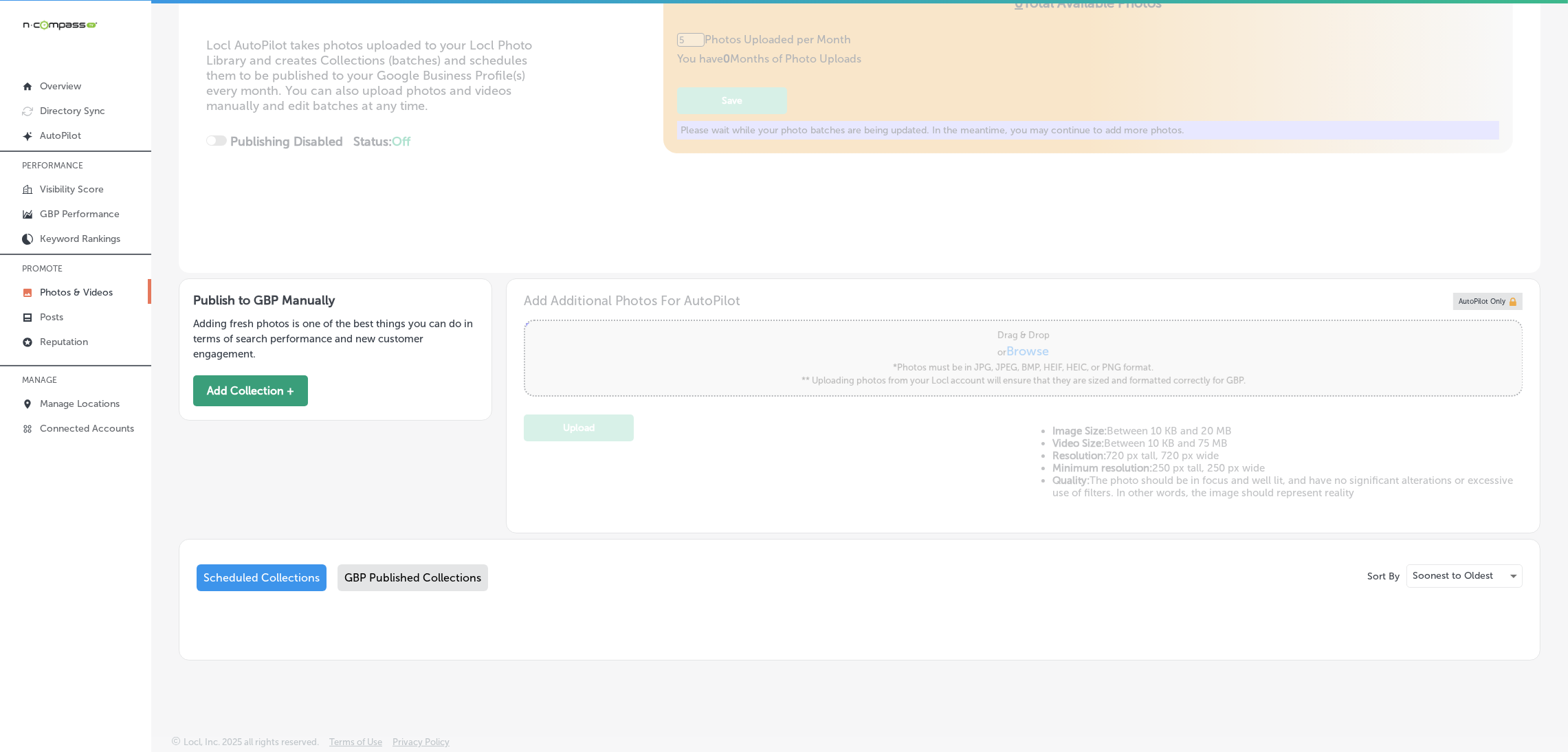
click at [225, 390] on button "Add Collection +" at bounding box center [250, 390] width 115 height 31
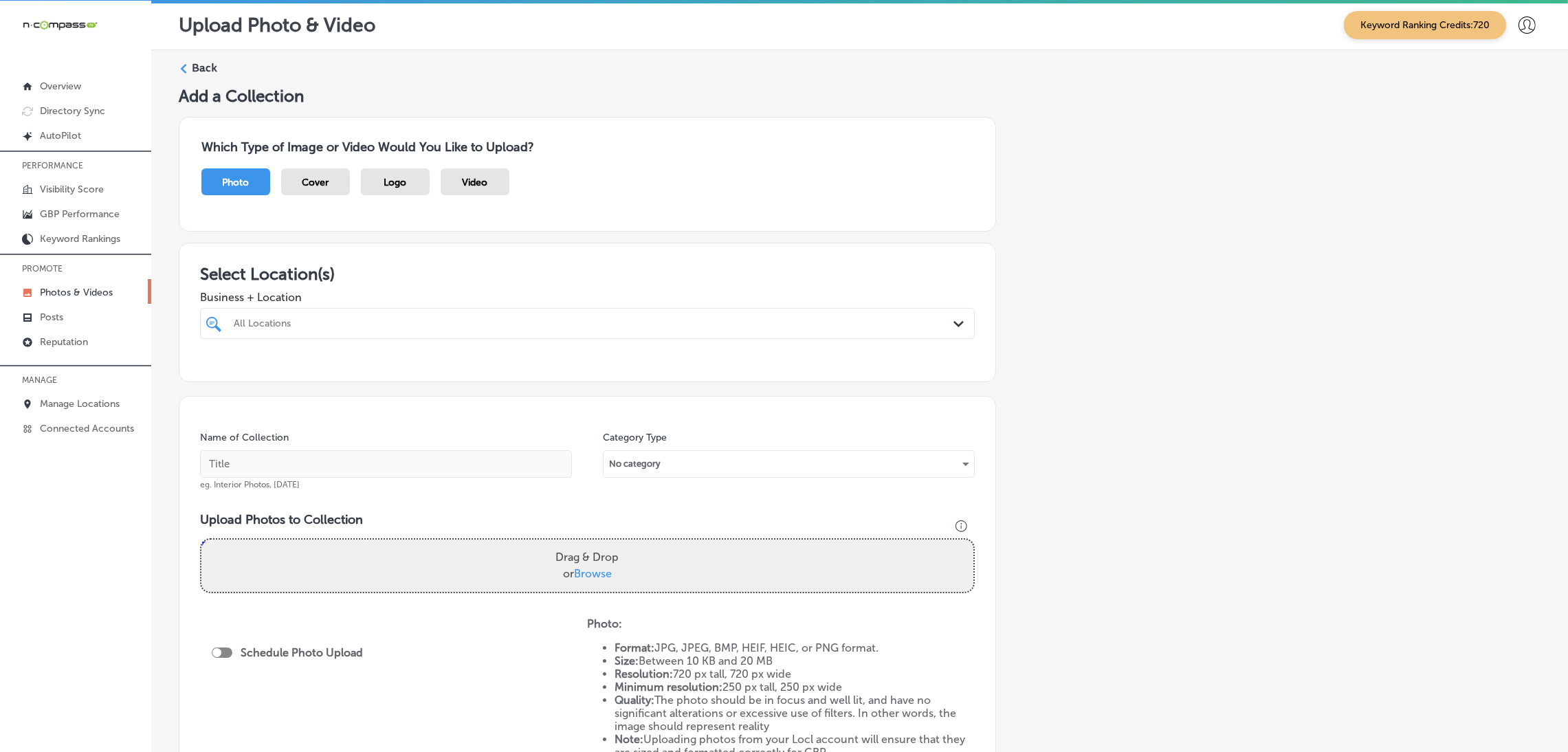
click at [348, 330] on div at bounding box center [552, 323] width 639 height 19
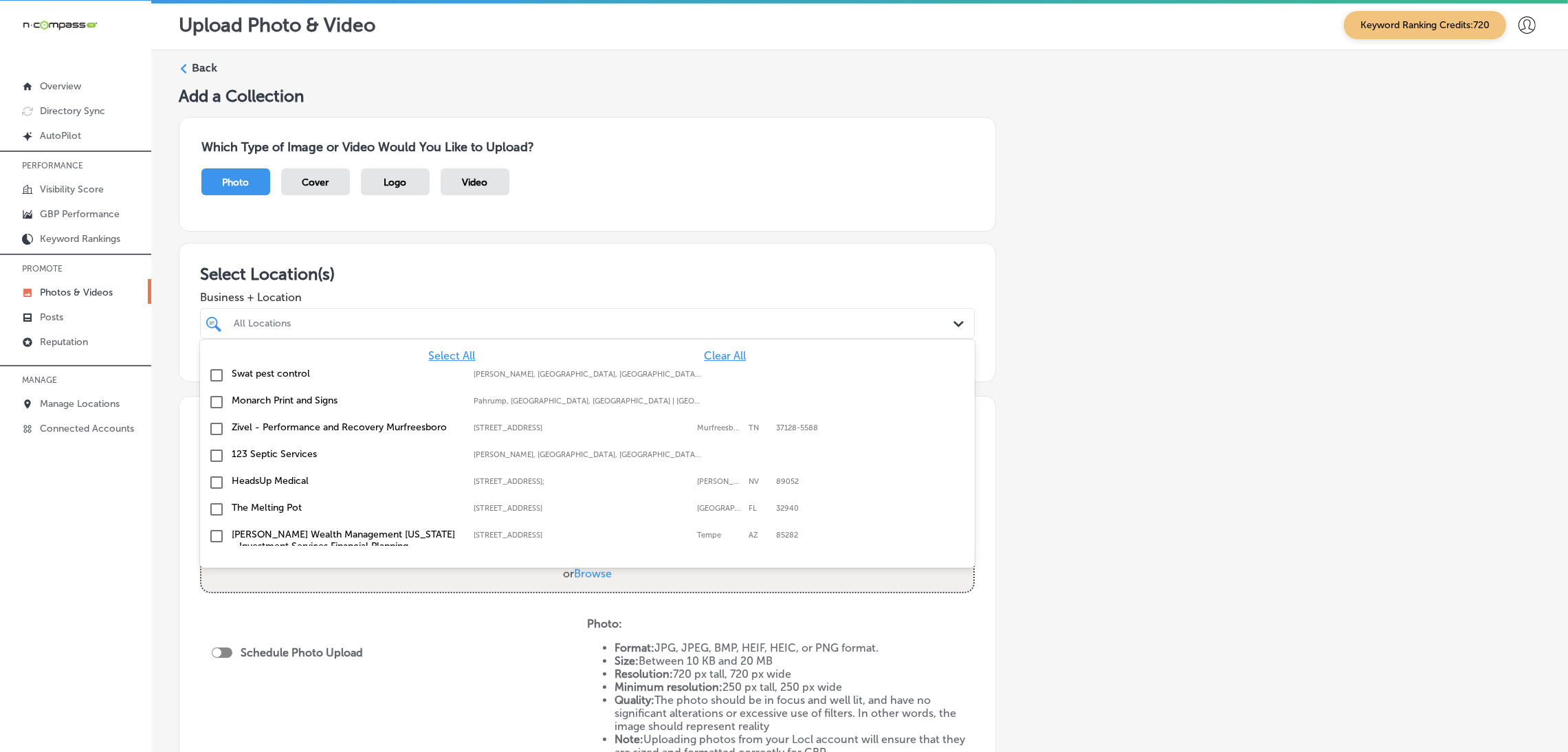
click at [714, 359] on span "Clear All" at bounding box center [724, 356] width 42 height 13
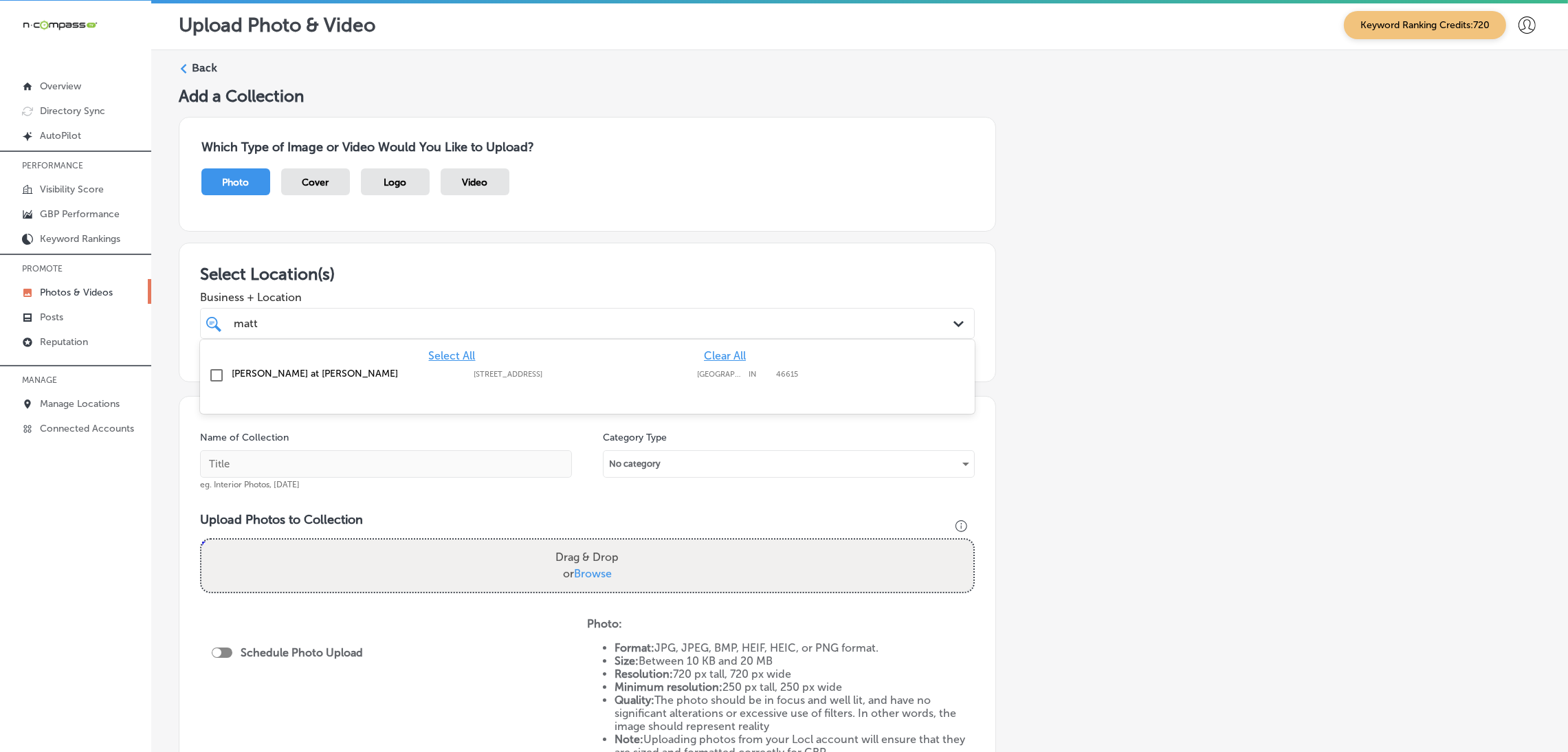
click at [776, 385] on div "[PERSON_NAME] at [PERSON_NAME] [STREET_ADDRESS] [STREET_ADDRESS]" at bounding box center [587, 375] width 764 height 21
type input "matt"
click at [1184, 392] on div "Add a Collection Which Type of Image or Video Would You Like to Upload? Photo C…" at bounding box center [859, 480] width 1362 height 790
click at [461, 462] on input "text" at bounding box center [386, 464] width 372 height 27
paste input "[PERSON_NAME]-at-[PERSON_NAME]"
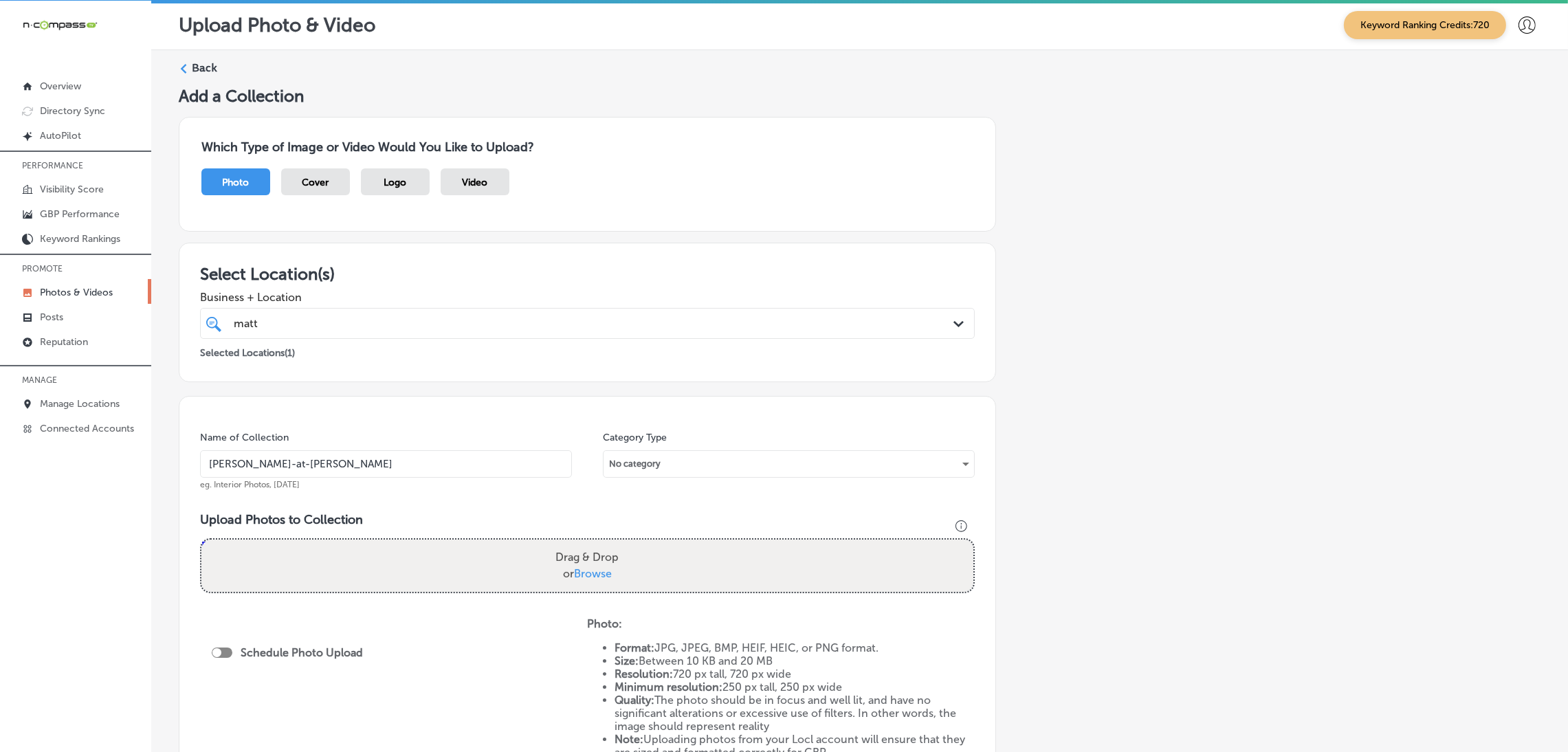
type input "[PERSON_NAME]-at-[PERSON_NAME]"
click at [567, 571] on label "Drag & Drop or Browse" at bounding box center [587, 566] width 75 height 44
click at [567, 544] on input "Drag & Drop or Browse" at bounding box center [587, 541] width 771 height 4
type input "C:\fakepath\[PERSON_NAME] Real Estate (1).jpg"
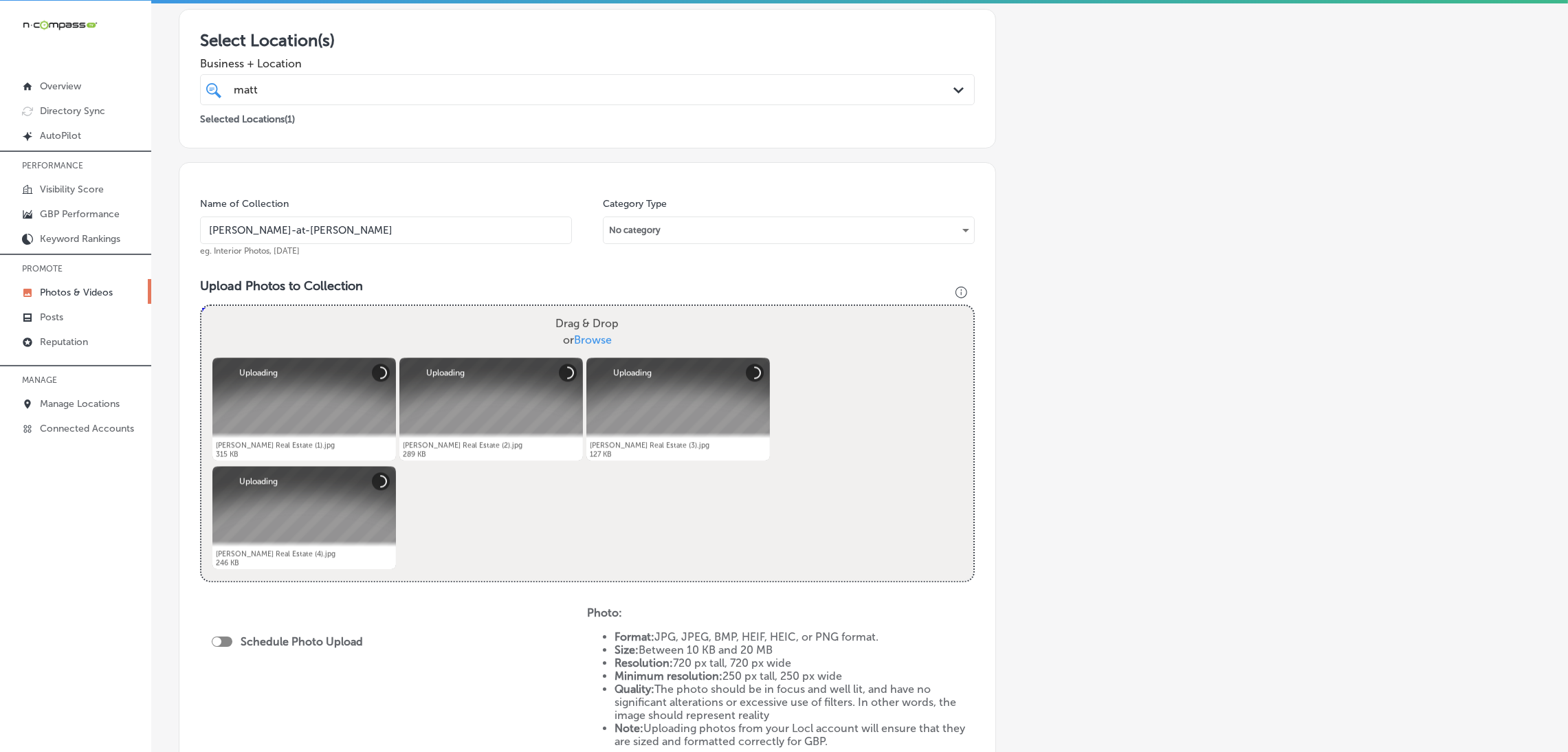
scroll to position [440, 0]
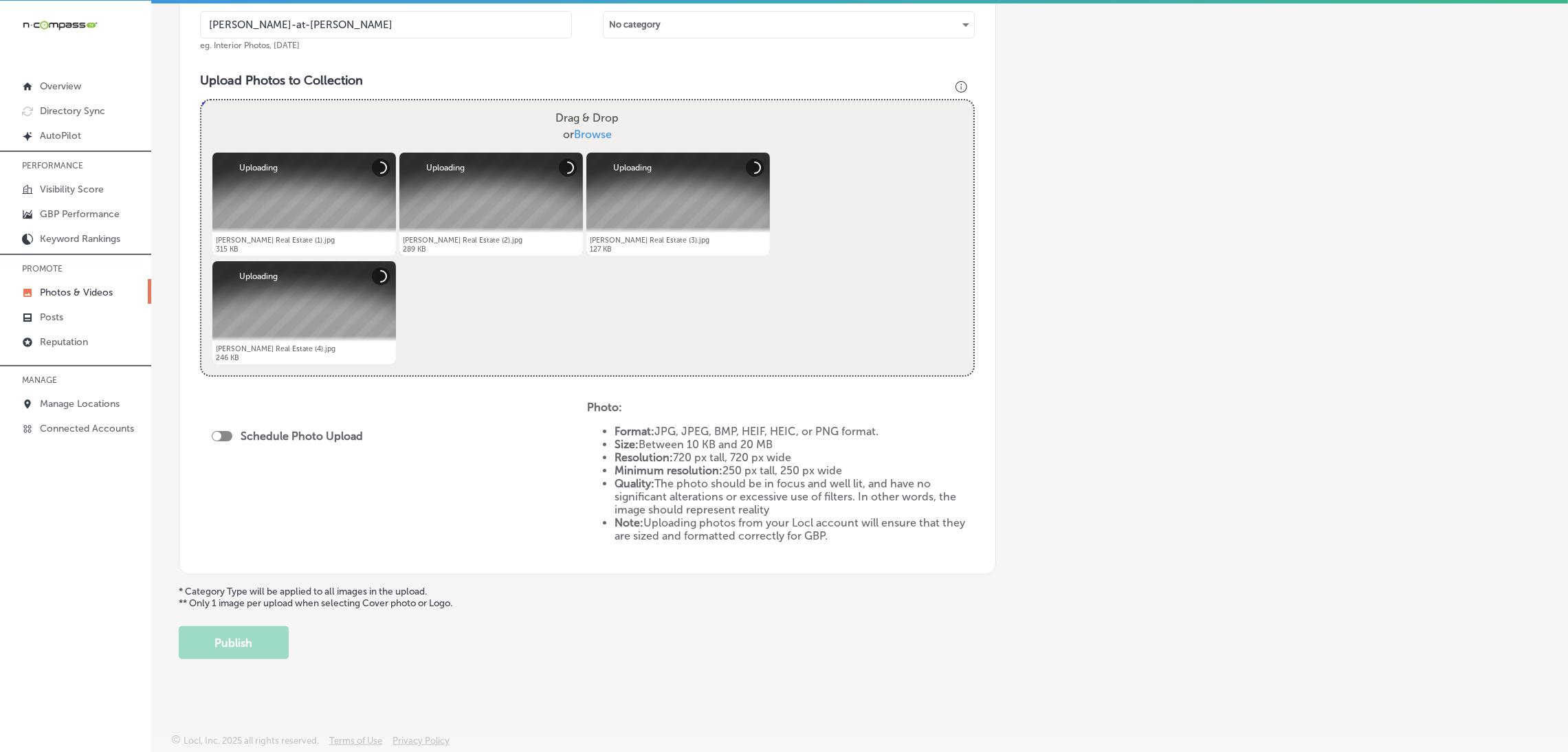
click at [216, 435] on div at bounding box center [217, 436] width 9 height 9
checkbox input "true"
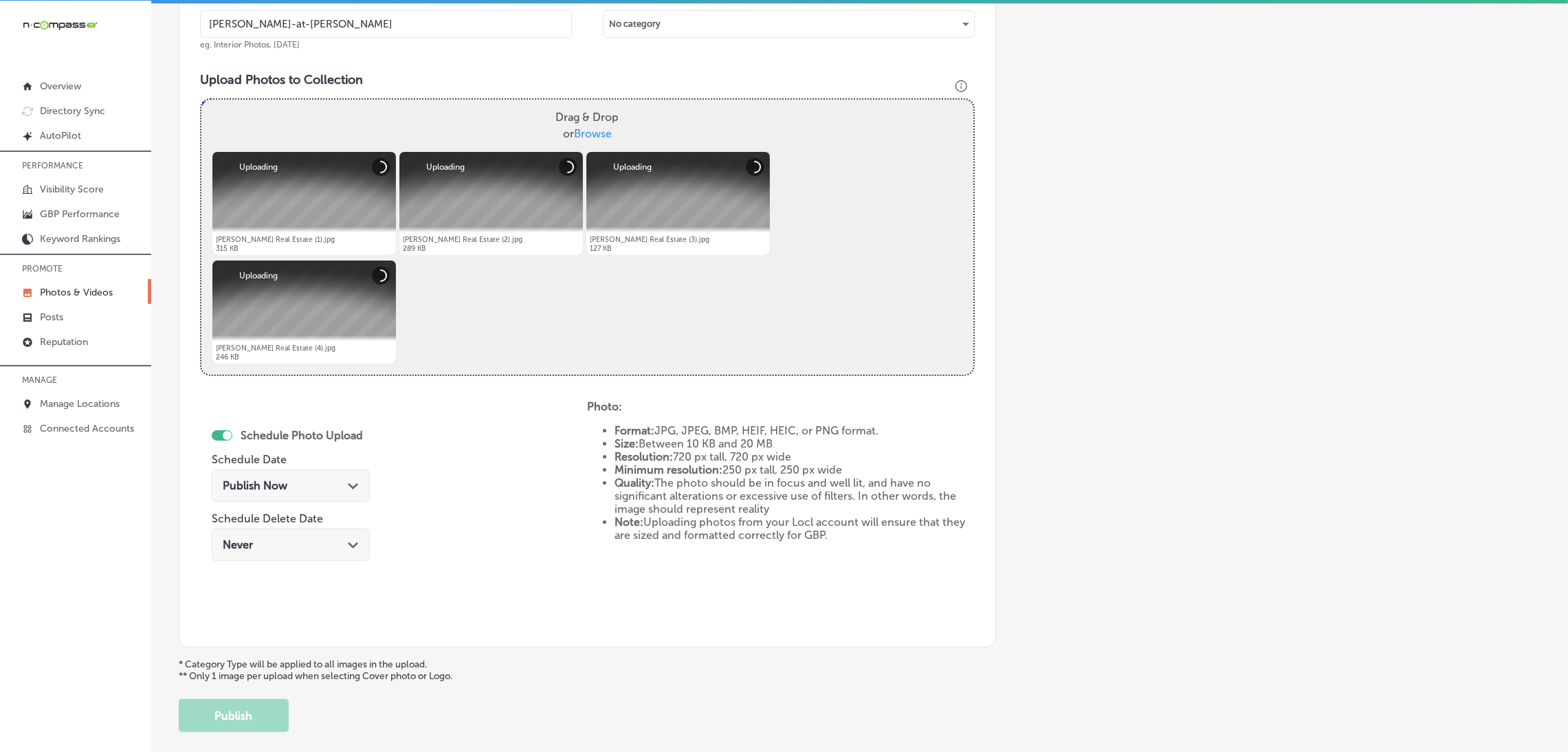
click at [251, 501] on div "Publish Now Path Created with Sketch." at bounding box center [290, 489] width 158 height 46
click at [259, 488] on span "Publish Now" at bounding box center [255, 485] width 64 height 13
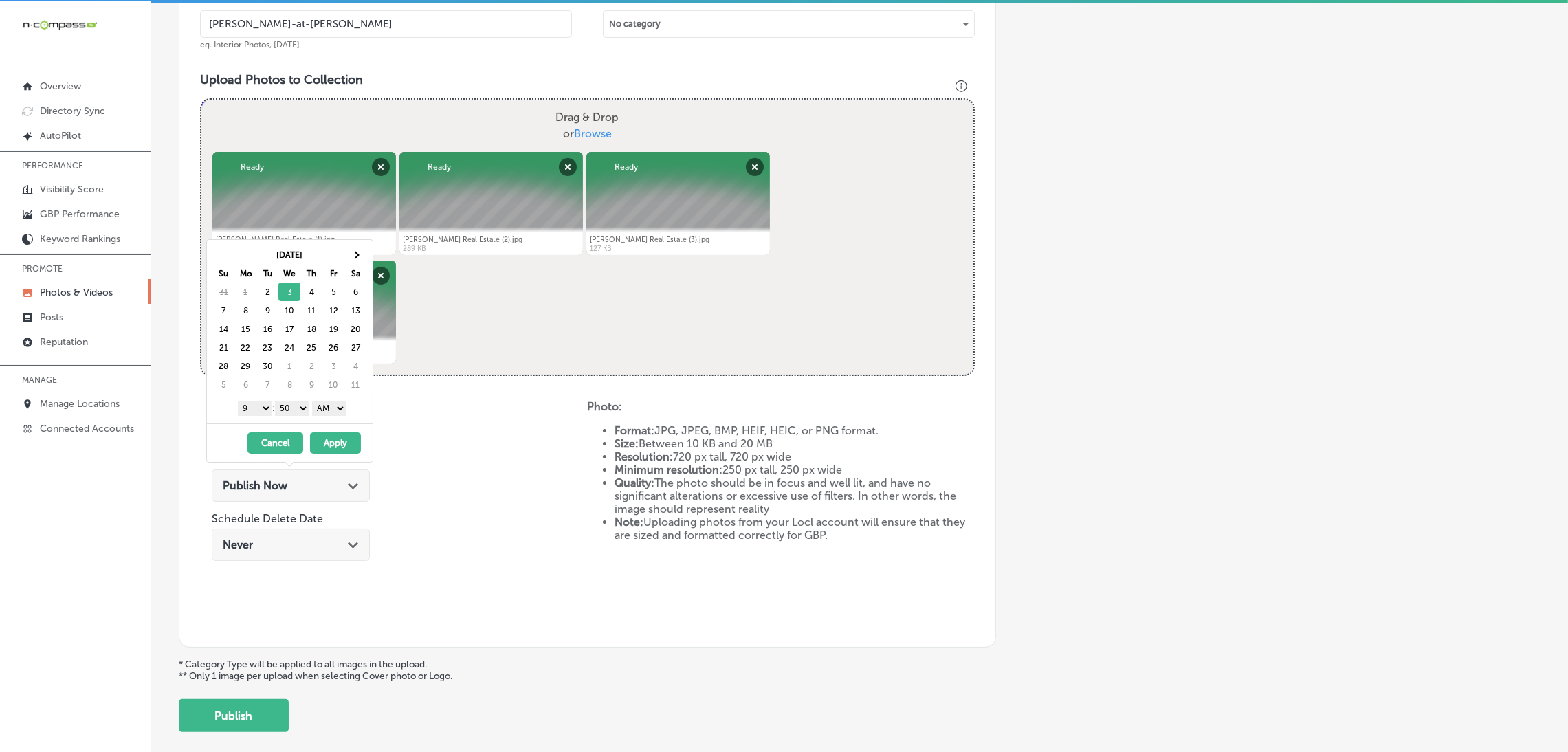
drag, startPoint x: 329, startPoint y: 406, endPoint x: 333, endPoint y: 414, distance: 8.9
click at [329, 406] on select "AM PM" at bounding box center [330, 408] width 35 height 15
click at [304, 413] on select "00 10 20 30 40 50" at bounding box center [292, 408] width 35 height 15
click at [346, 439] on button "Apply" at bounding box center [335, 443] width 51 height 21
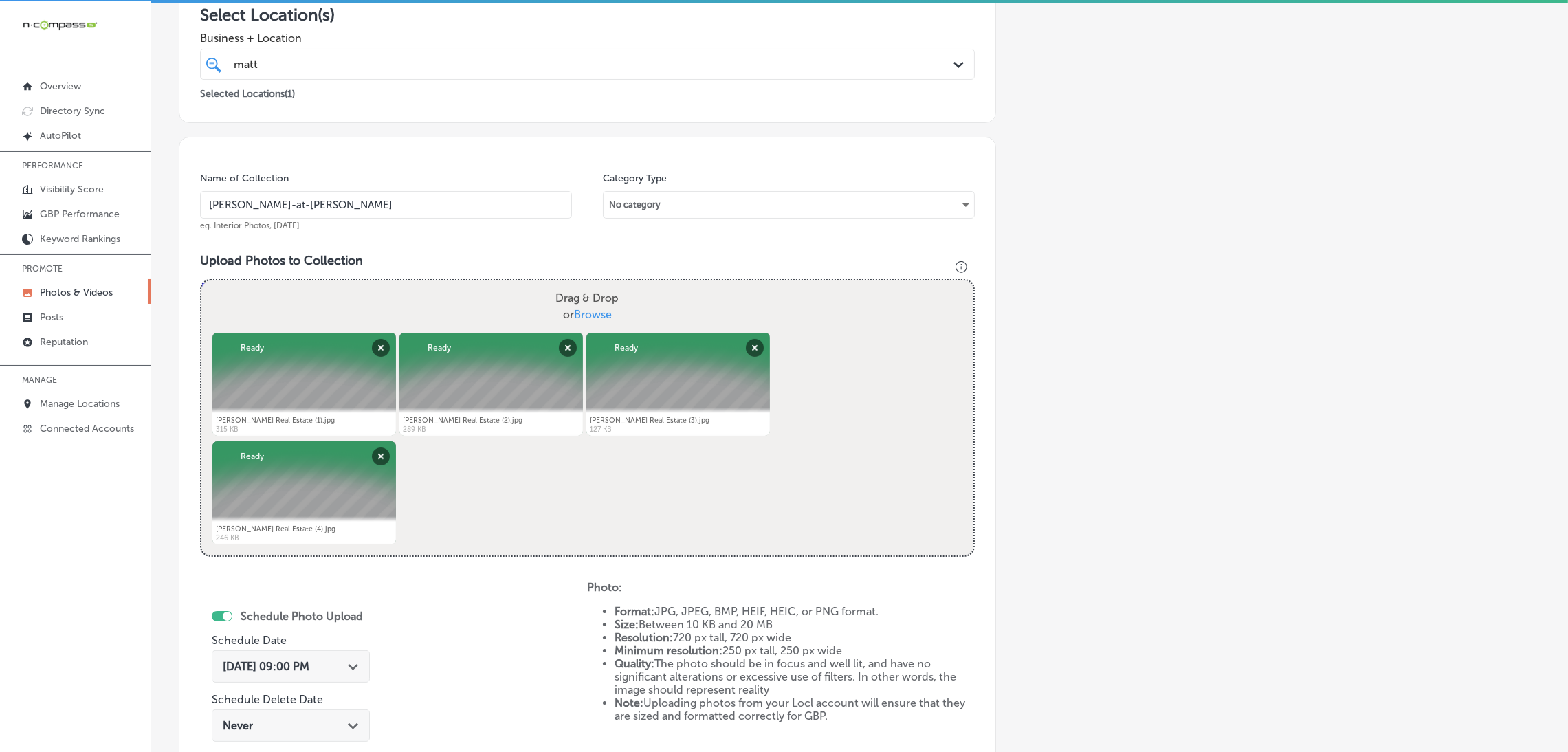
scroll to position [130, 0]
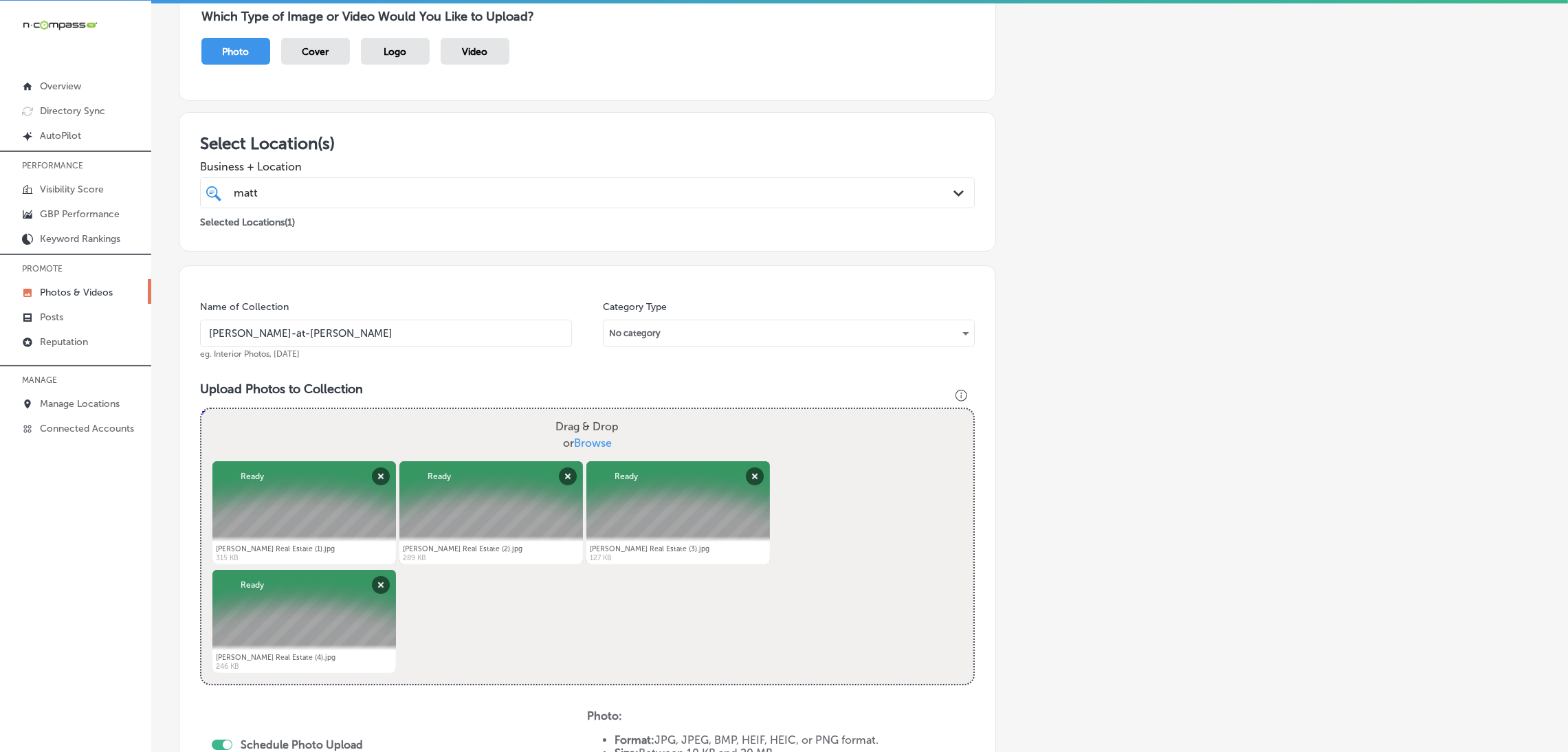
click at [356, 321] on input "[PERSON_NAME]-at-[PERSON_NAME]" at bounding box center [386, 333] width 372 height 27
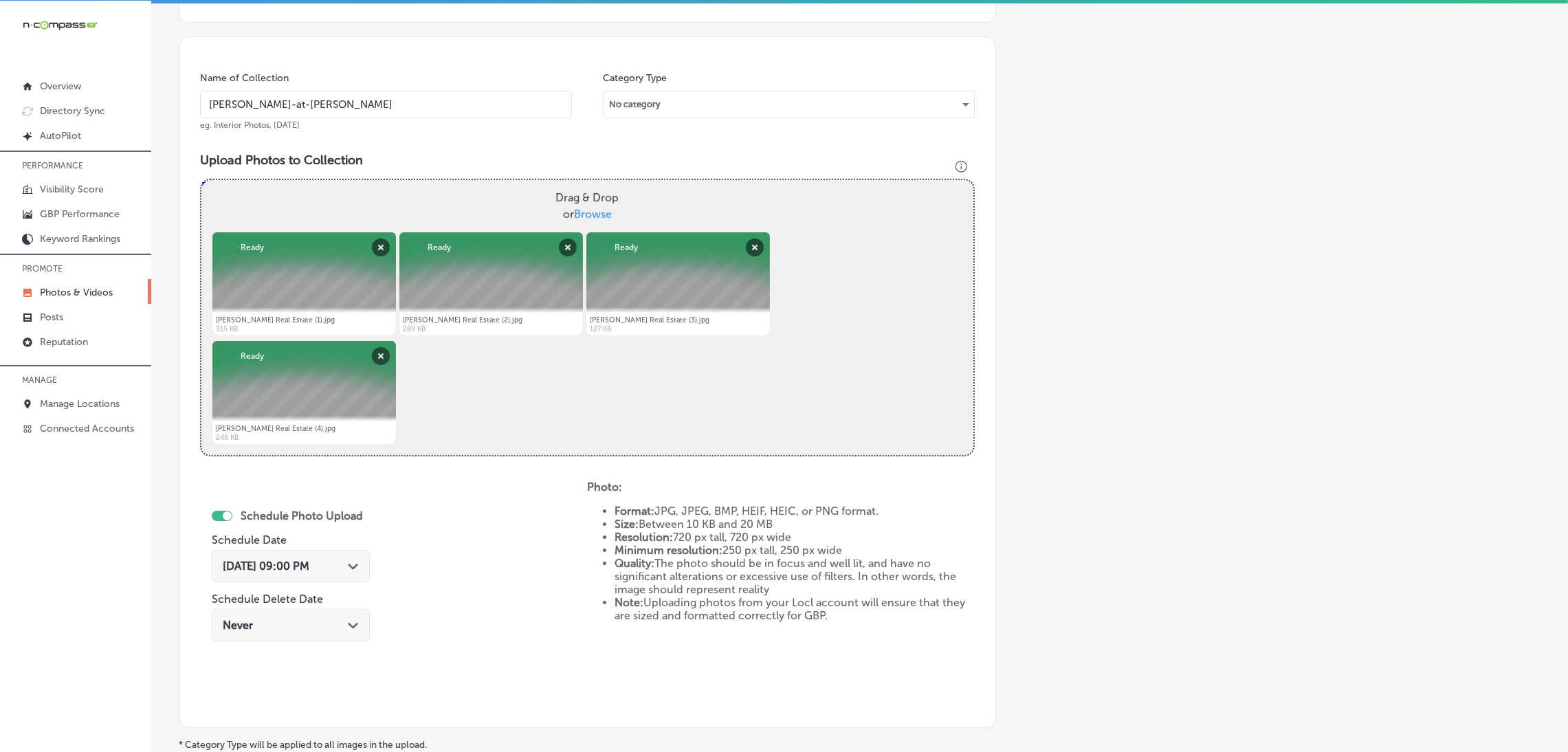
scroll to position [513, 0]
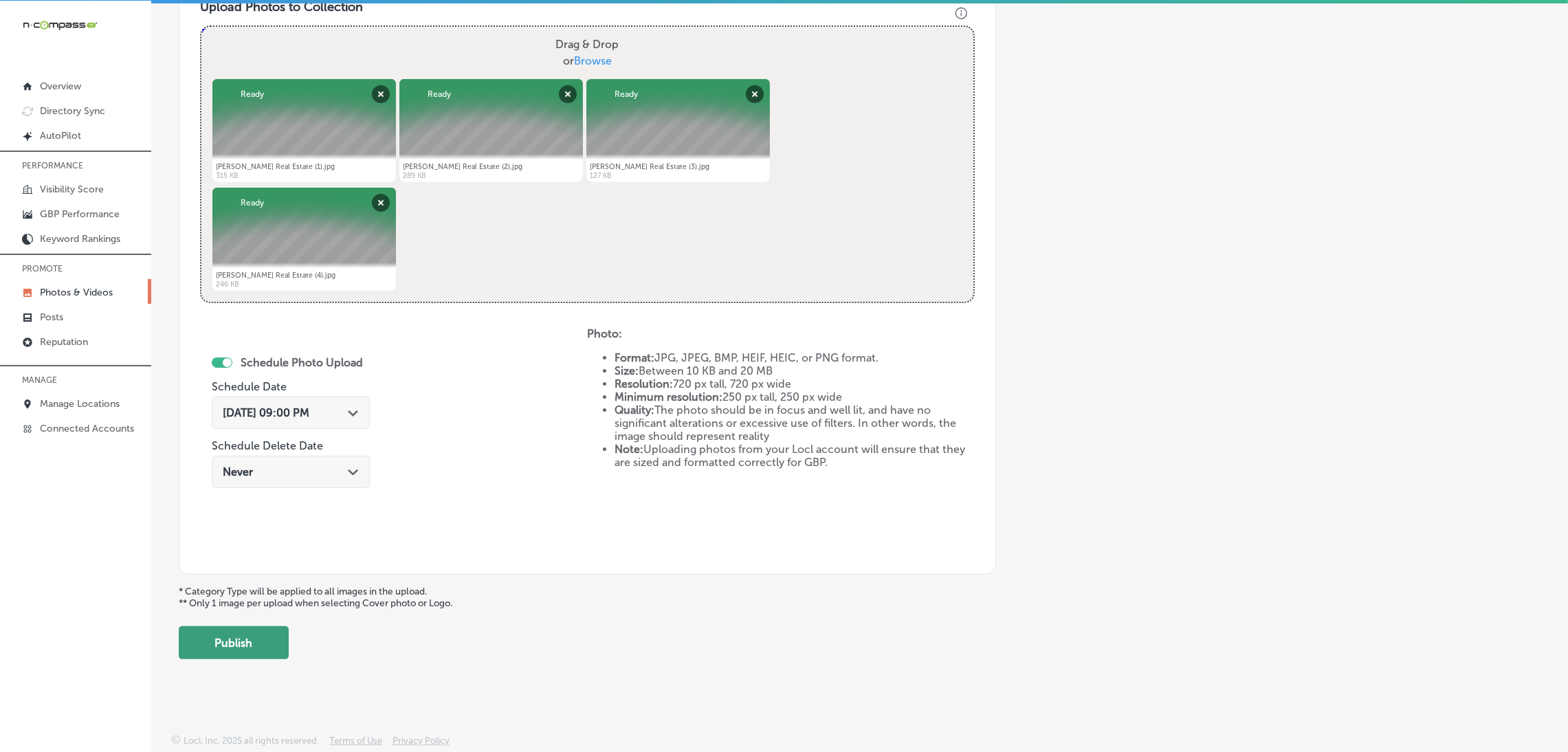
click at [249, 645] on button "Publish" at bounding box center [234, 643] width 110 height 33
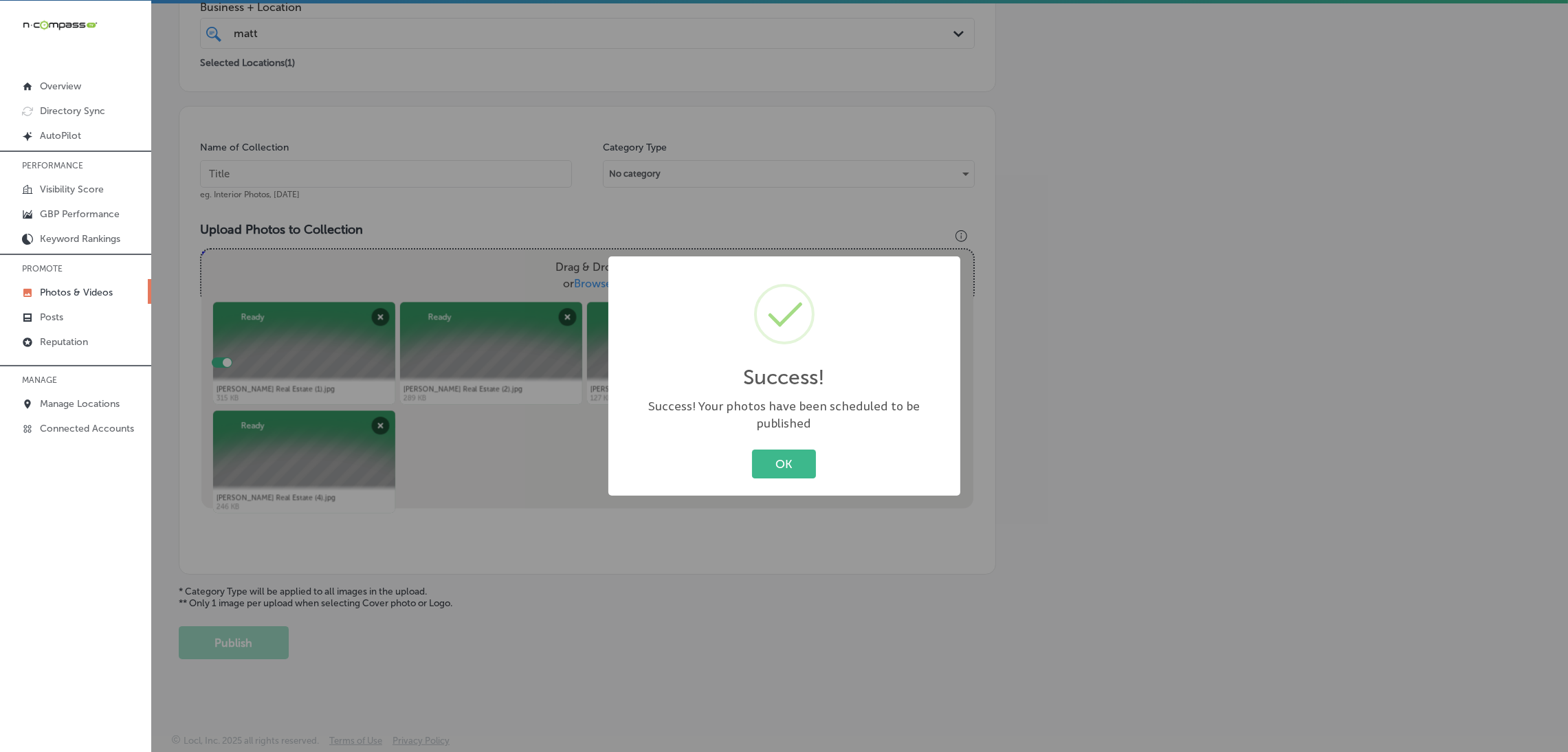
scroll to position [290, 0]
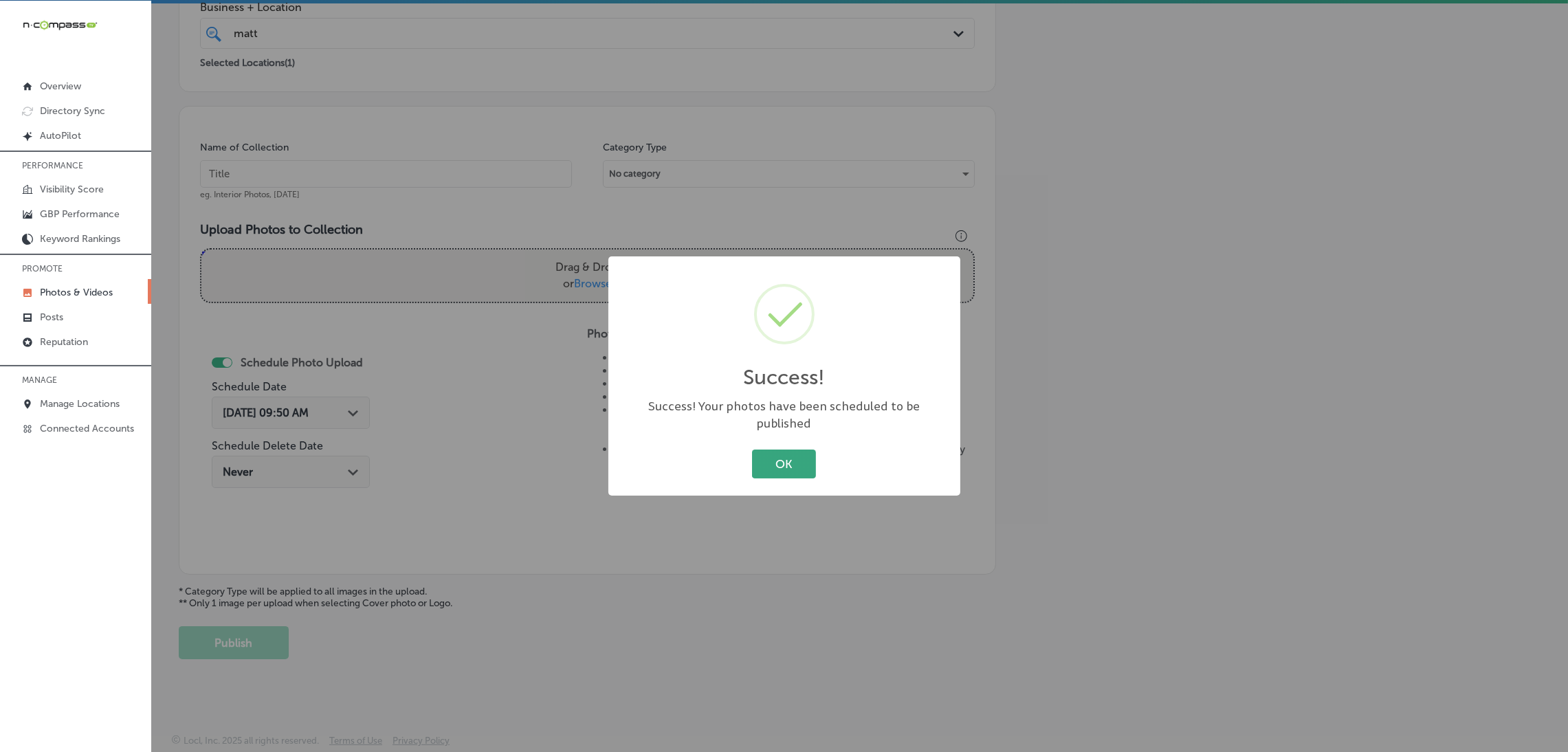
click at [789, 451] on button "OK" at bounding box center [783, 464] width 64 height 28
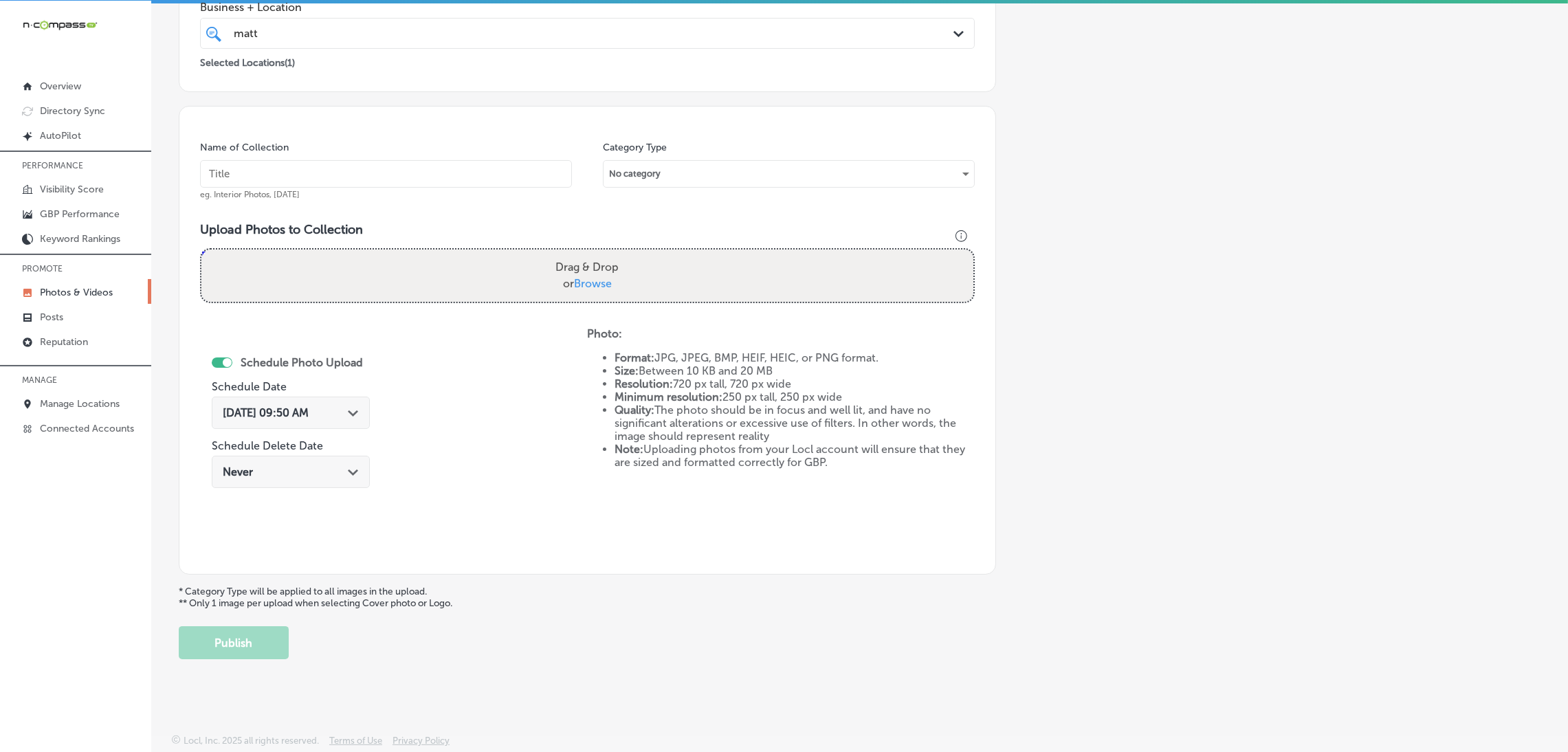
click at [366, 169] on input "text" at bounding box center [386, 173] width 372 height 27
paste input "[PERSON_NAME]-at-[PERSON_NAME]"
type input "[PERSON_NAME]-at-[PERSON_NAME]"
click at [601, 277] on span "Browse" at bounding box center [593, 283] width 38 height 13
click at [601, 254] on input "Drag & Drop or Browse" at bounding box center [587, 251] width 771 height 4
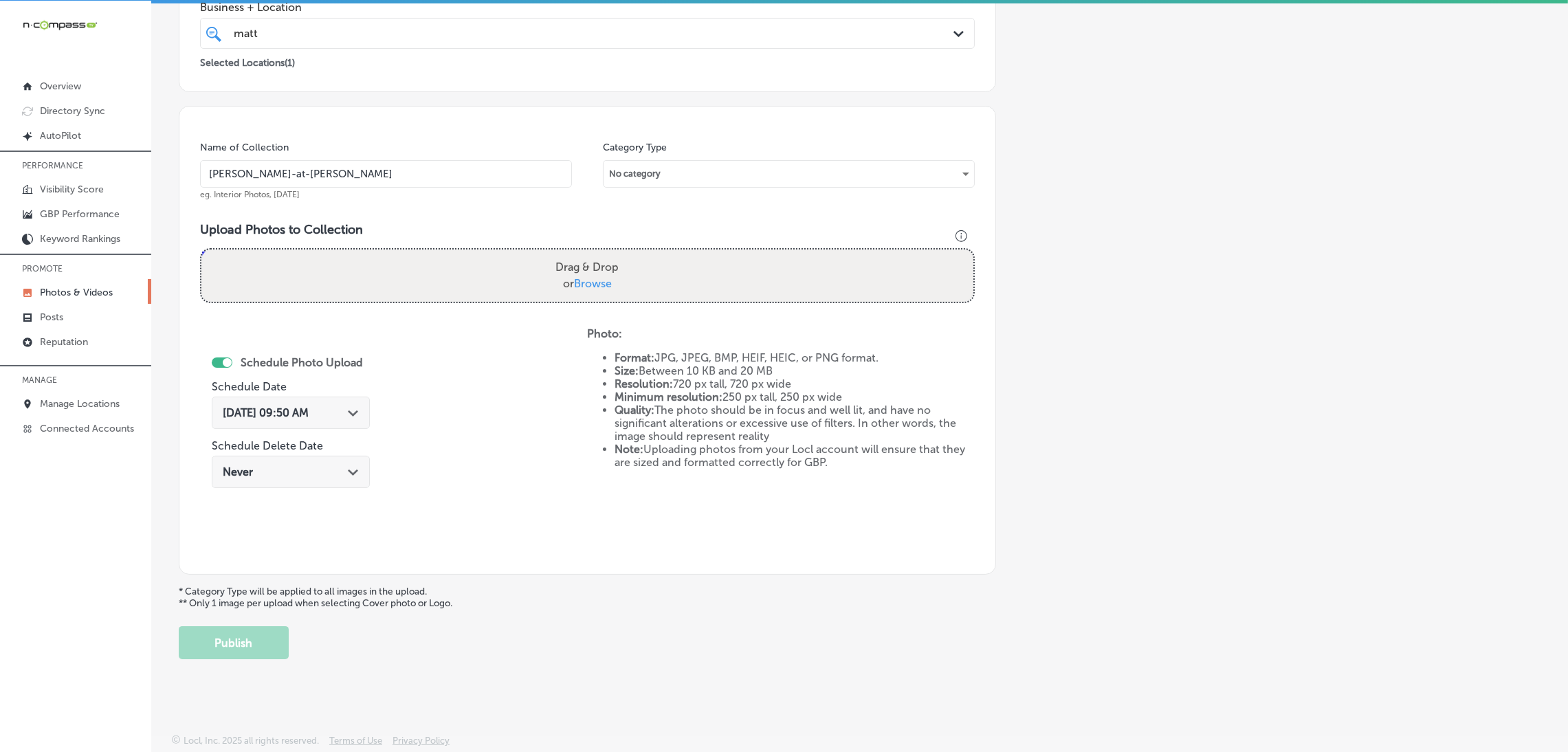
type input "C:\fakepath\[PERSON_NAME] Real Estate (5).jpg"
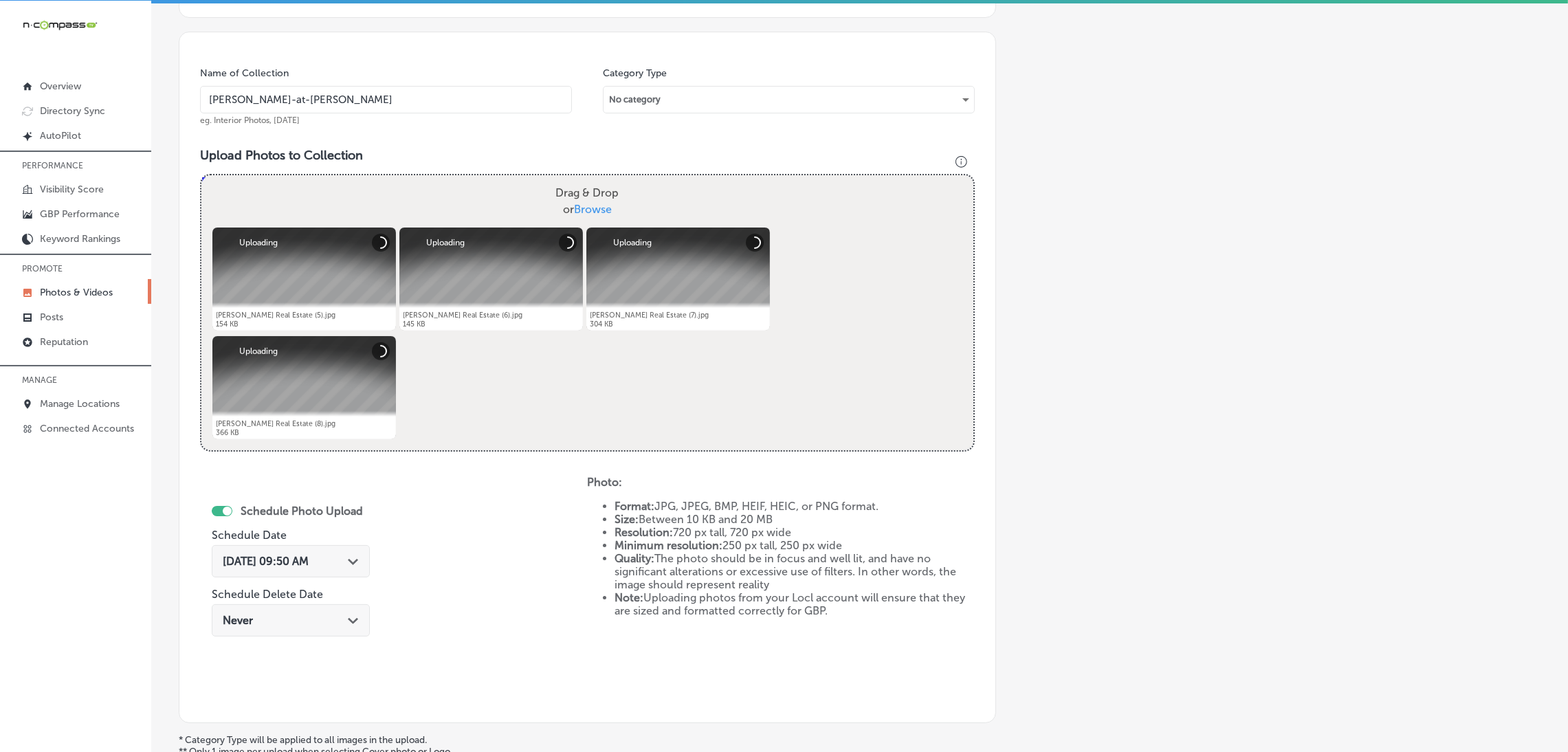
scroll to position [497, 0]
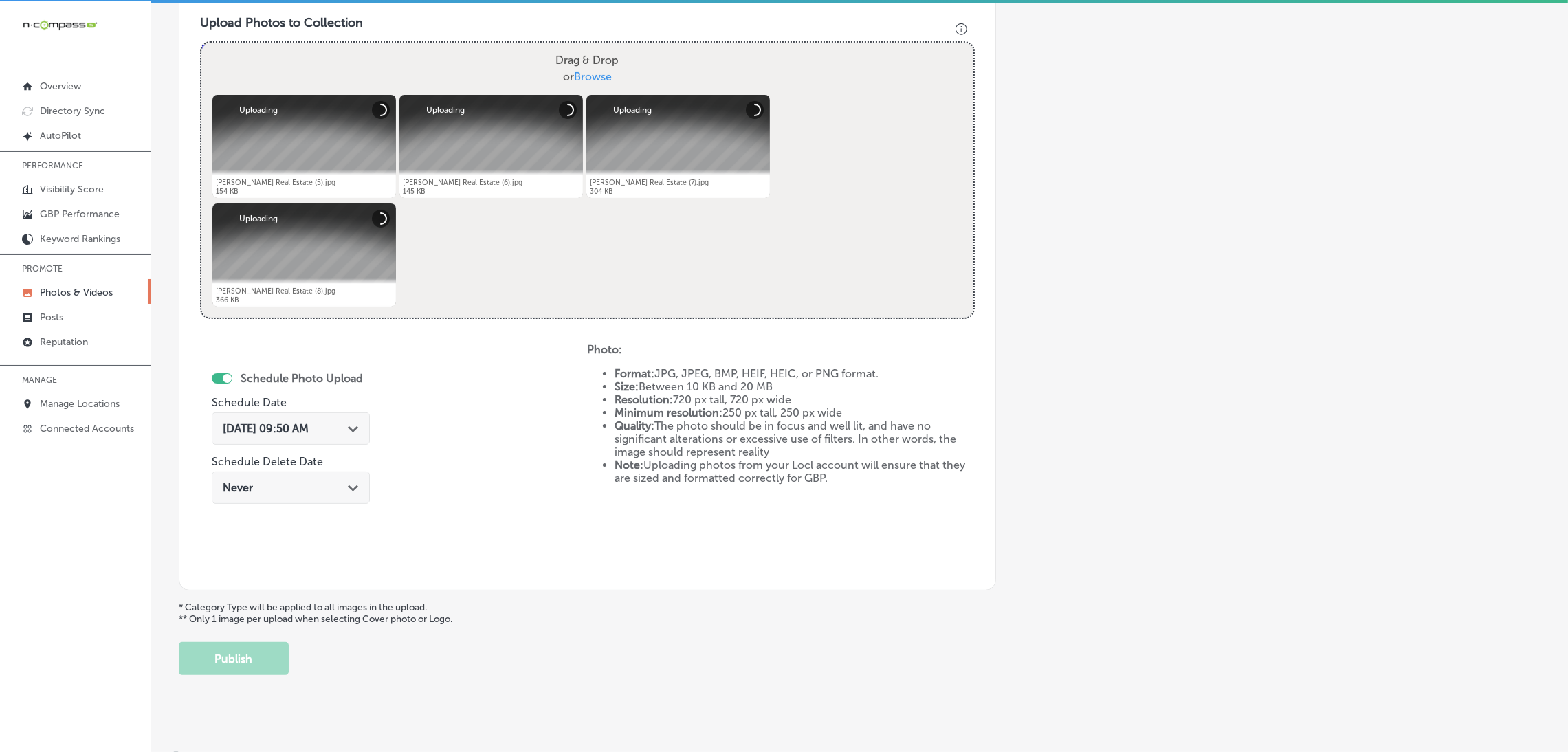
click at [350, 417] on div "[DATE] 09:50 AM Path Created with Sketch." at bounding box center [290, 428] width 158 height 32
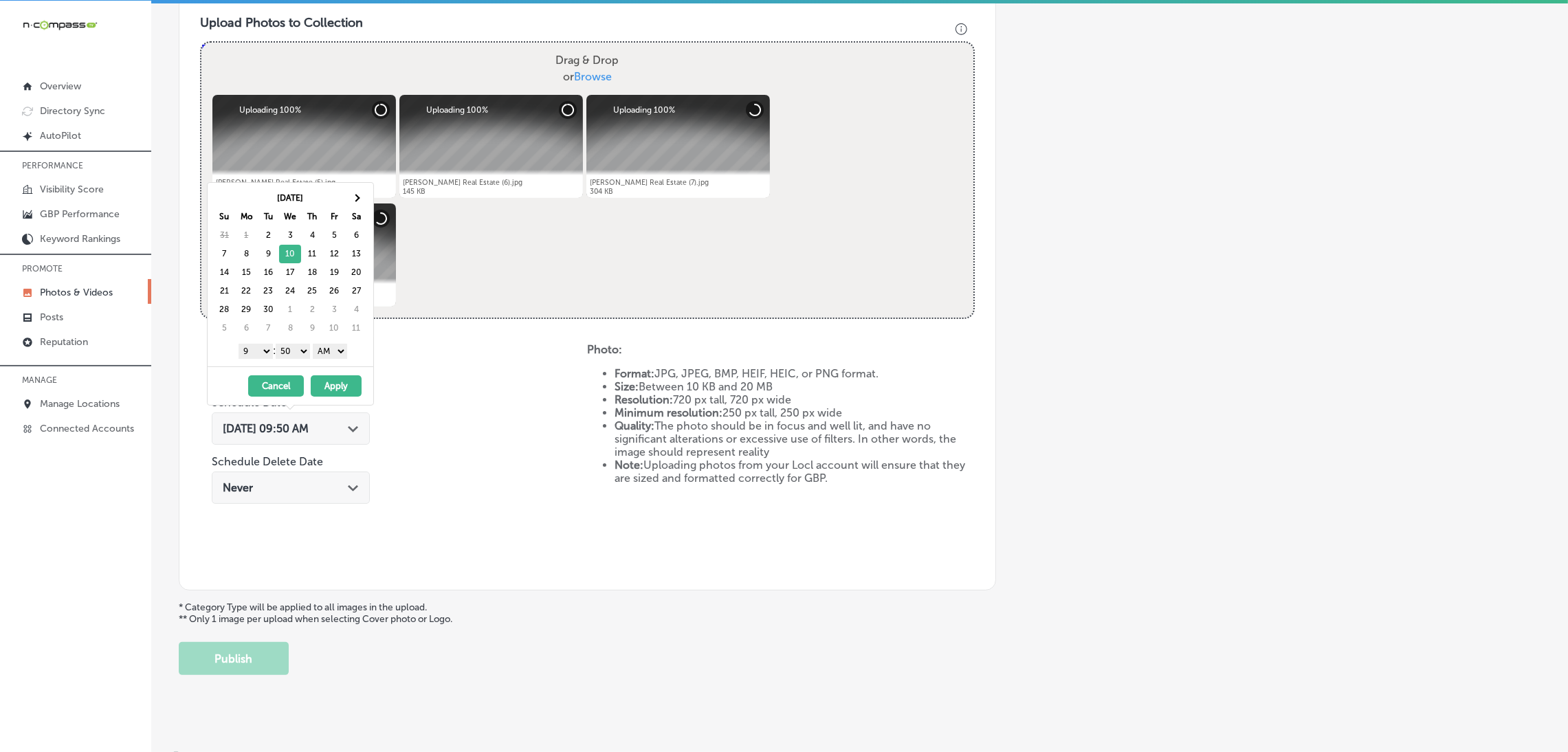
click at [324, 354] on select "AM PM" at bounding box center [330, 351] width 35 height 15
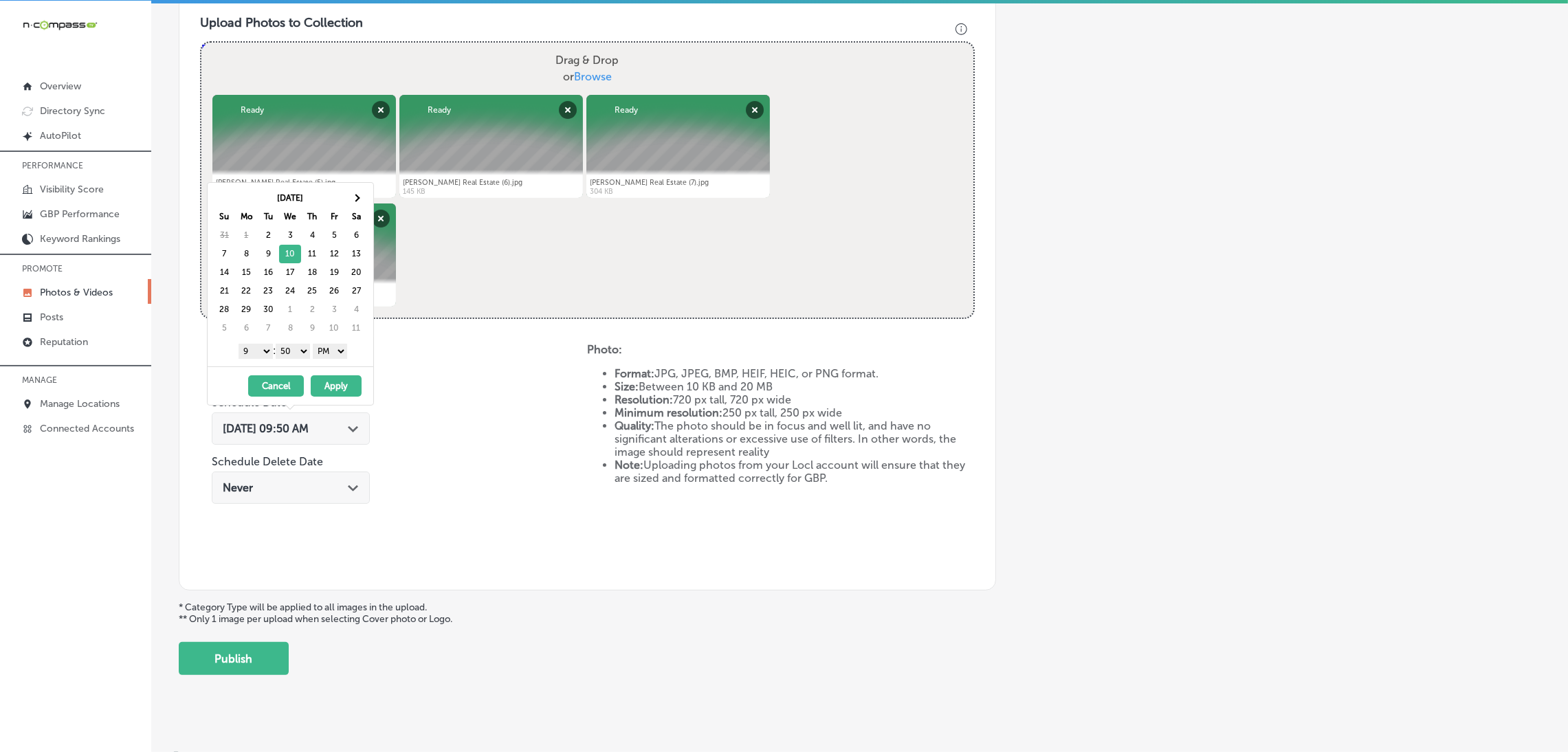
click at [296, 350] on select "00 10 20 30 40 50" at bounding box center [293, 351] width 35 height 15
click at [346, 385] on button "Apply" at bounding box center [336, 385] width 51 height 21
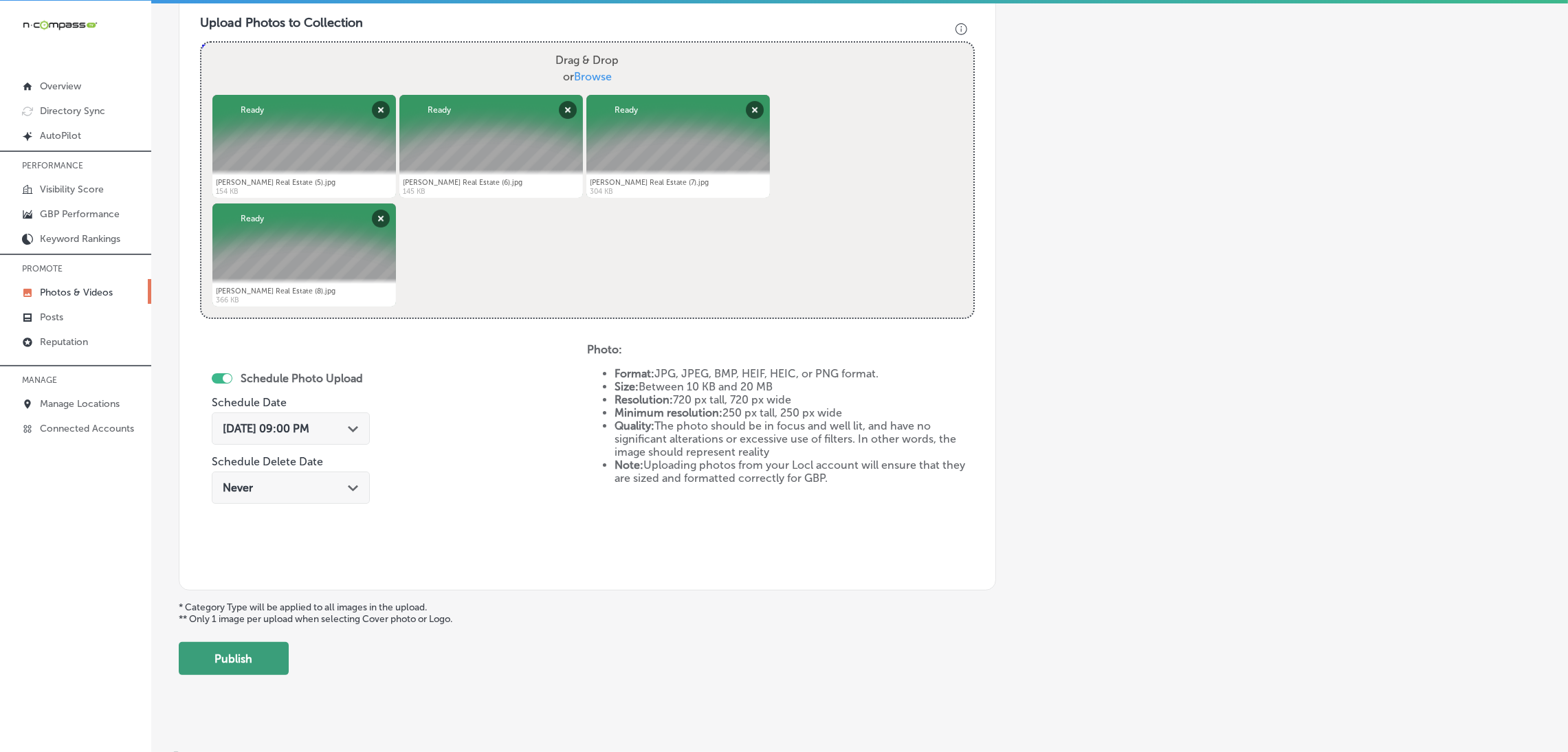
click at [224, 651] on button "Publish" at bounding box center [234, 659] width 110 height 33
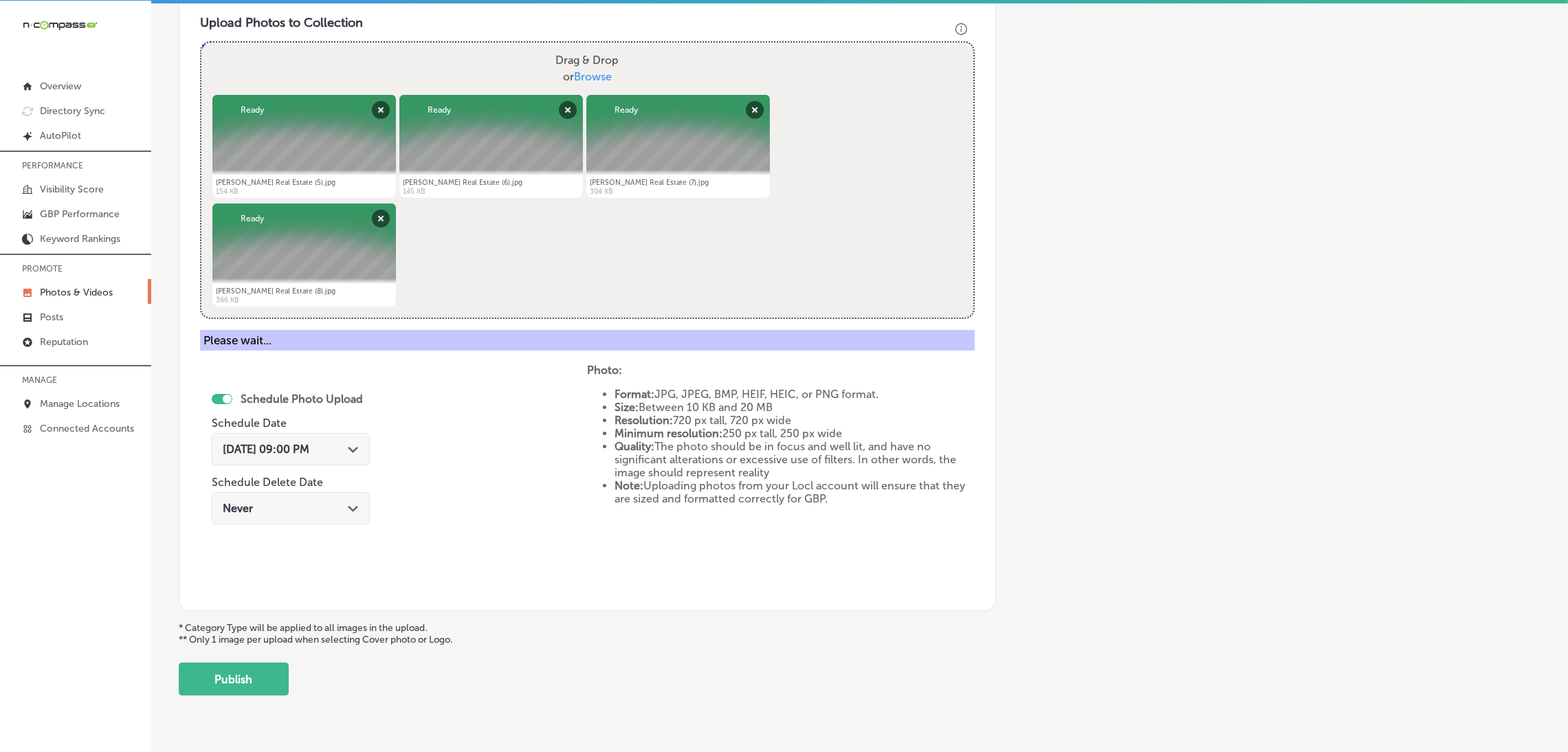
scroll to position [290, 0]
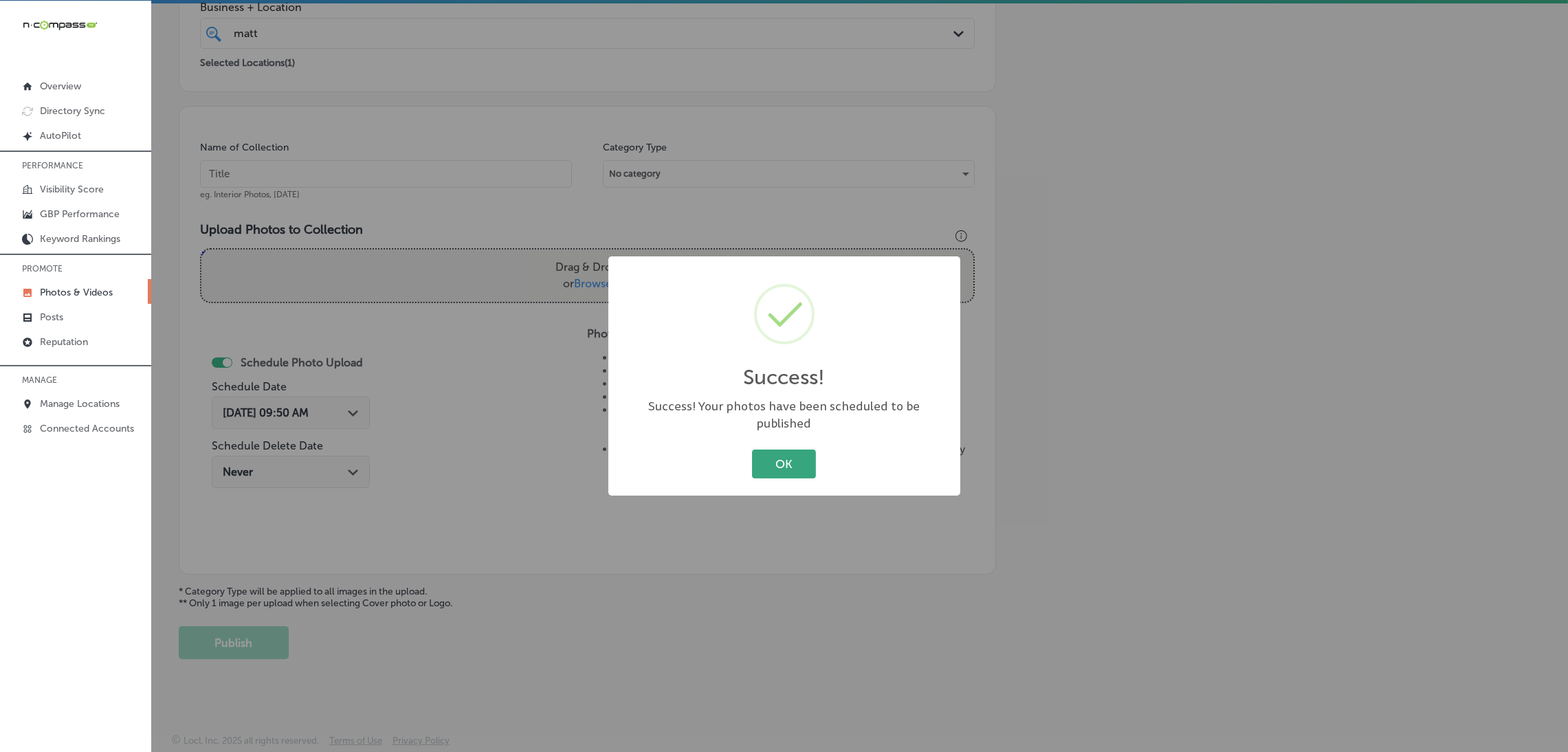
click at [775, 458] on button "OK" at bounding box center [783, 464] width 64 height 28
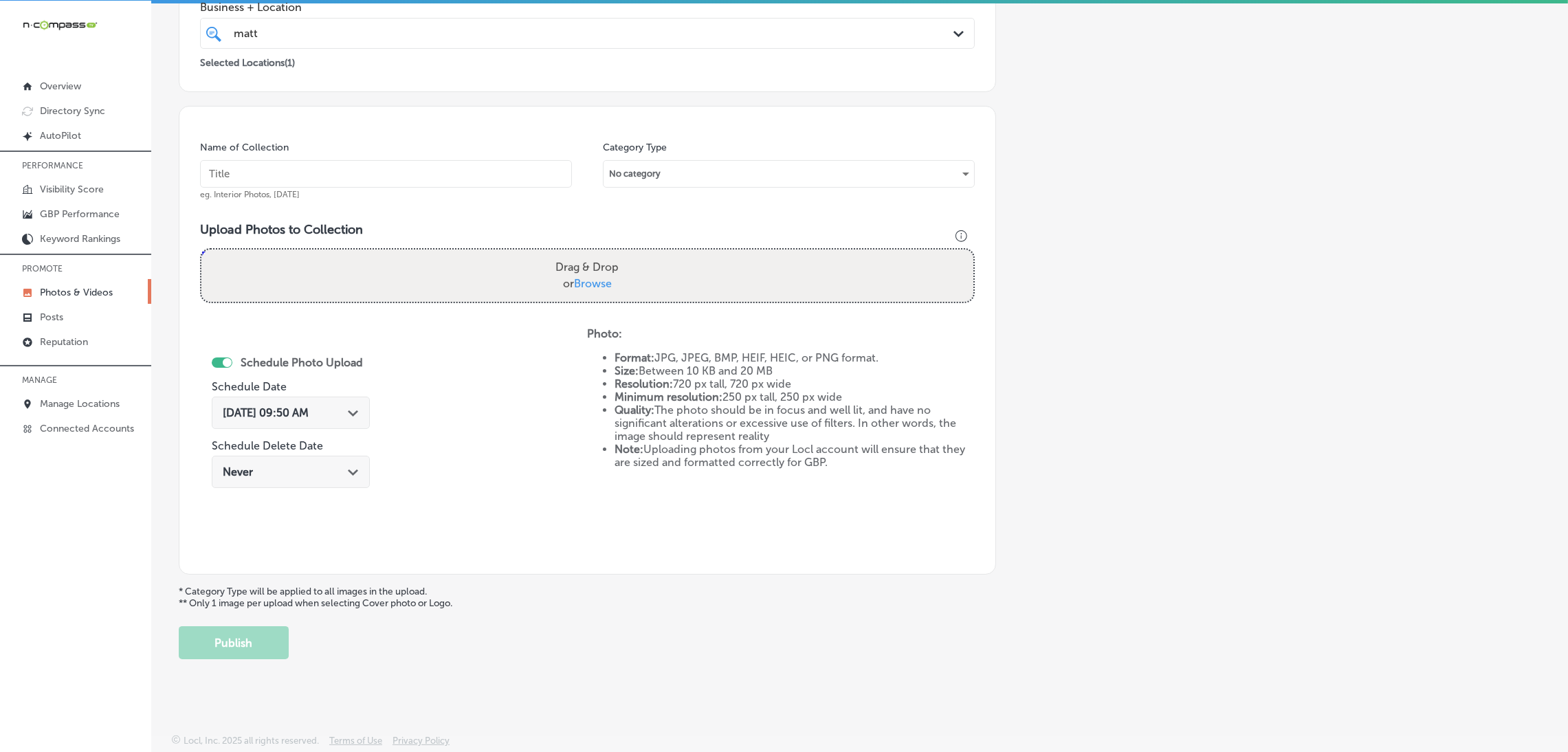
click at [387, 179] on input "text" at bounding box center [386, 173] width 372 height 27
paste input "[PERSON_NAME]-at-[PERSON_NAME]"
type input "[PERSON_NAME]-at-[PERSON_NAME]"
click at [559, 307] on div "Upload Photos to Collection Powered by PQINA Drag & Drop or Browse [PERSON_NAME…" at bounding box center [587, 268] width 775 height 92
click at [552, 280] on label "Drag & Drop or Browse" at bounding box center [587, 276] width 75 height 44
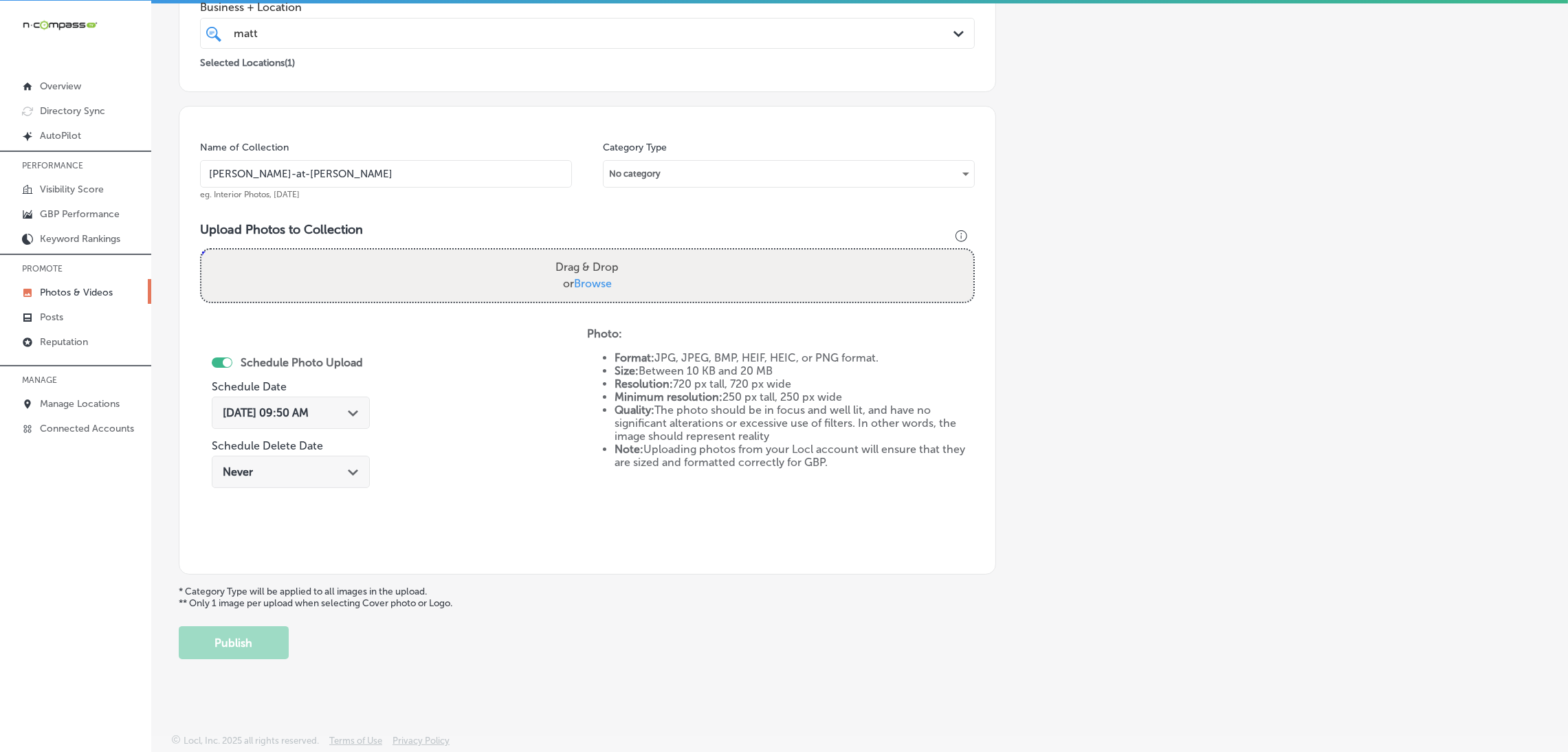
click at [552, 254] on input "Drag & Drop or Browse" at bounding box center [587, 251] width 771 height 4
type input "C:\fakepath\[PERSON_NAME] Real Estate (9).jpg"
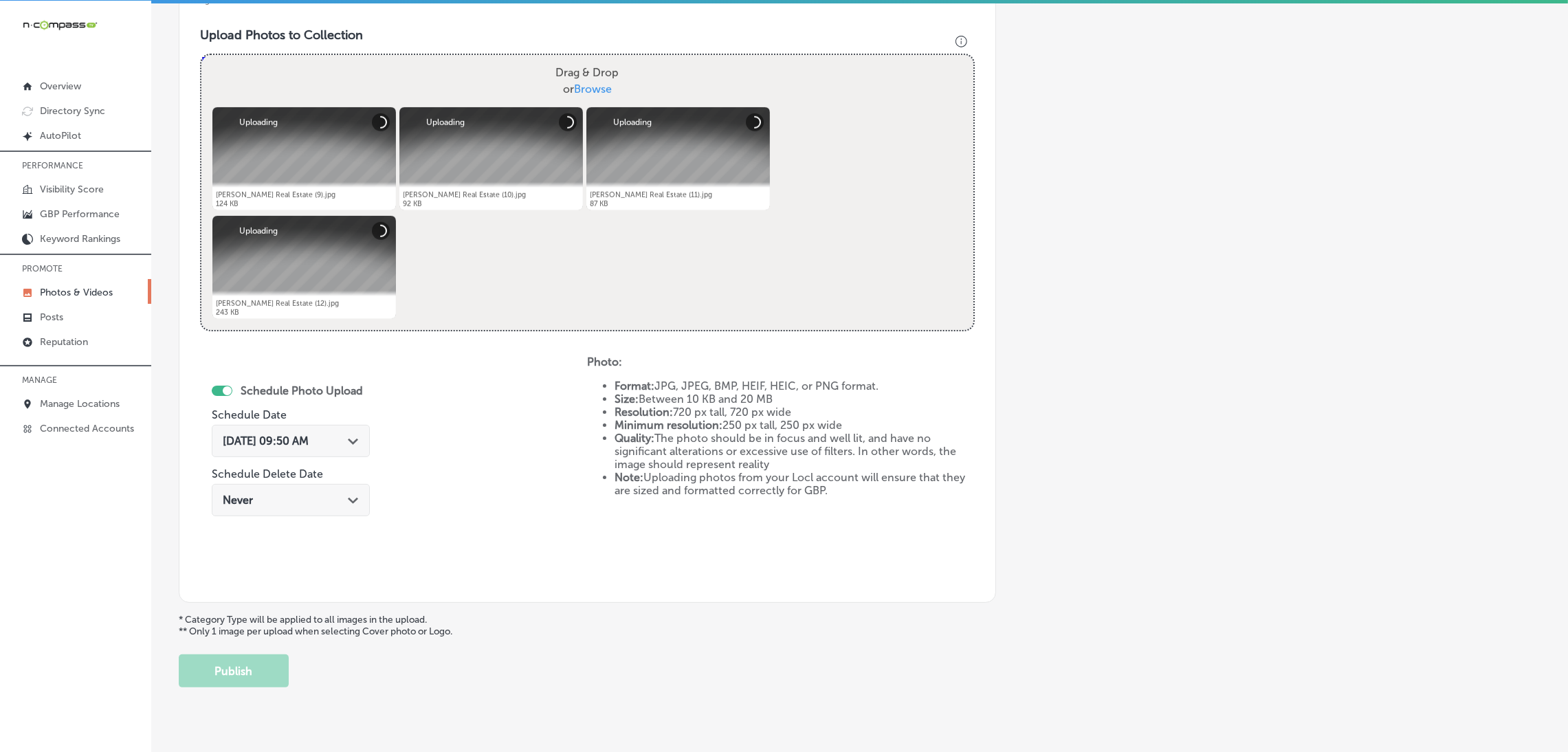
scroll to position [497, 0]
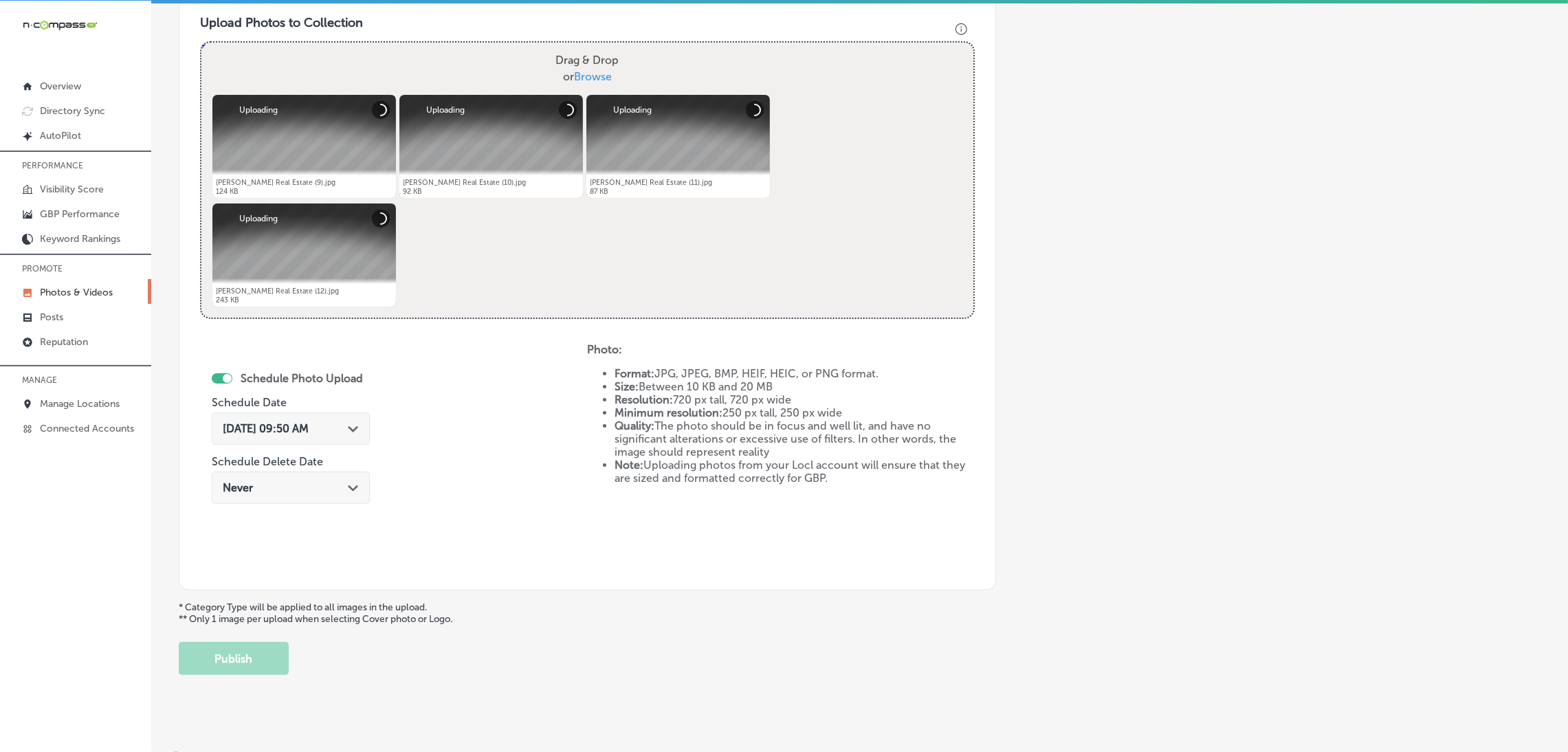
click at [301, 422] on span "[DATE] 09:50 AM" at bounding box center [265, 429] width 86 height 13
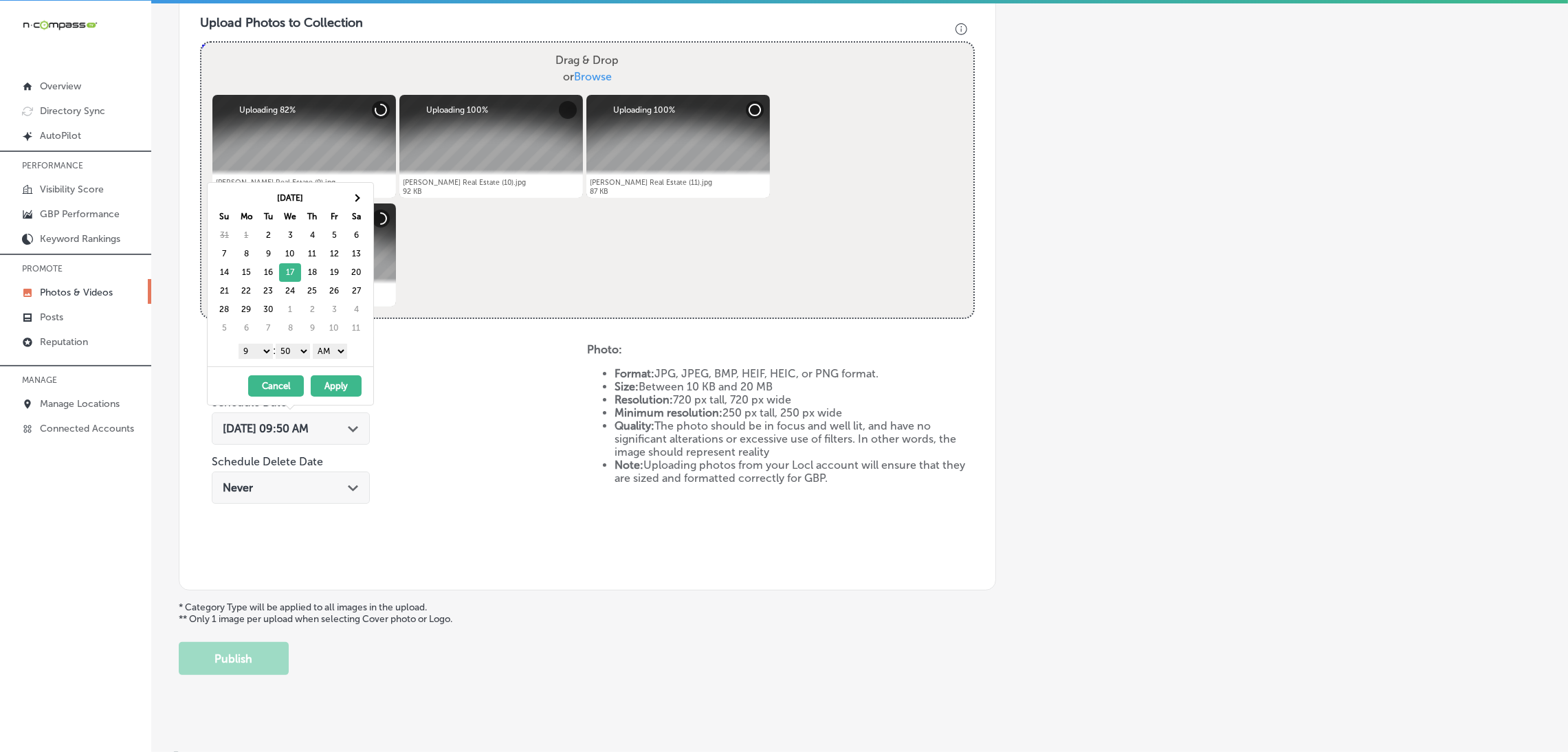
click at [317, 349] on select "AM PM" at bounding box center [330, 351] width 35 height 15
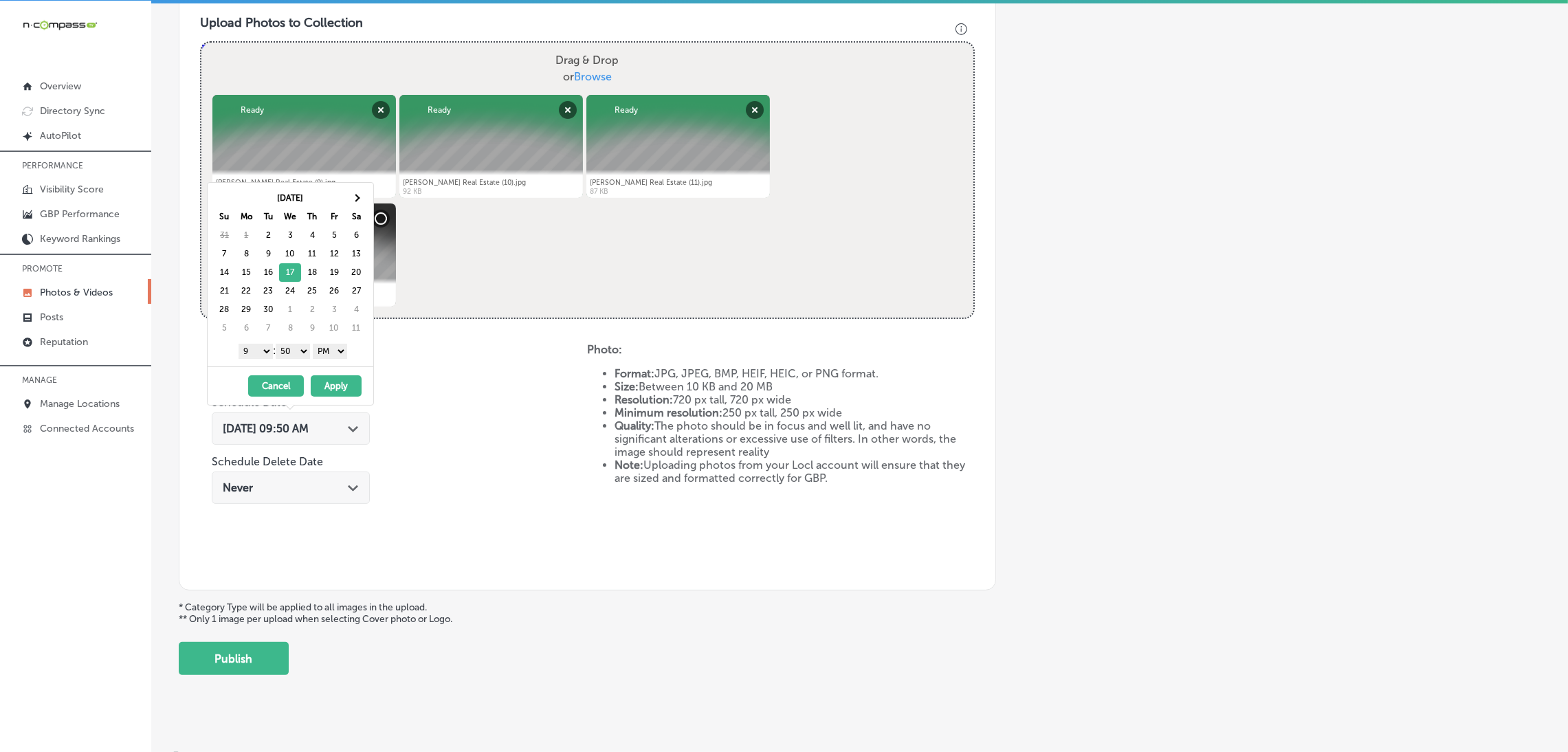
click at [272, 356] on div "1 2 3 4 5 6 7 8 9 10 11 12 : 00 10 20 30 40 50 AM PM" at bounding box center [293, 351] width 160 height 20
click at [294, 356] on select "00 10 20 30 40 50" at bounding box center [293, 351] width 35 height 15
click at [346, 394] on button "Apply" at bounding box center [336, 385] width 51 height 21
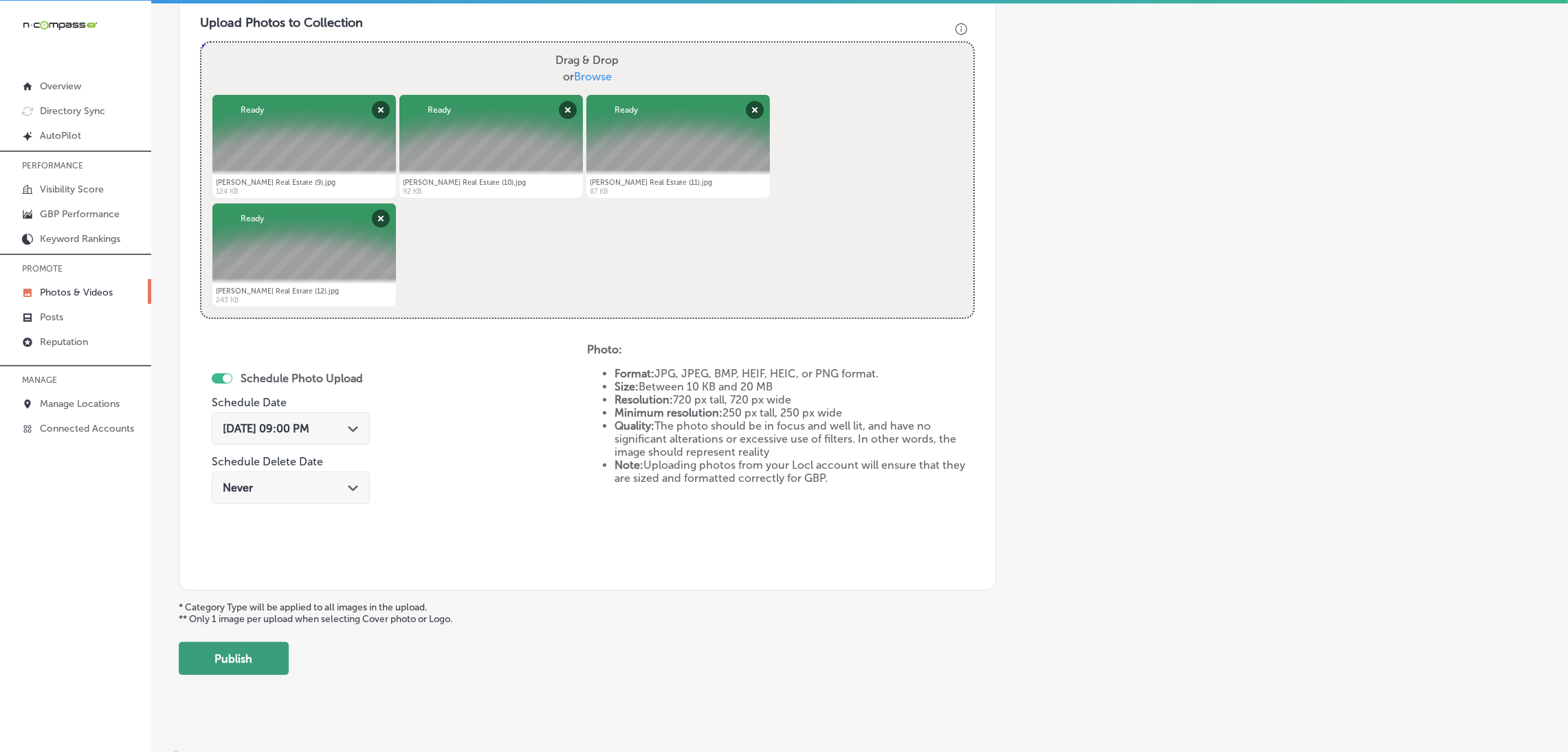
click at [257, 658] on button "Publish" at bounding box center [234, 659] width 110 height 33
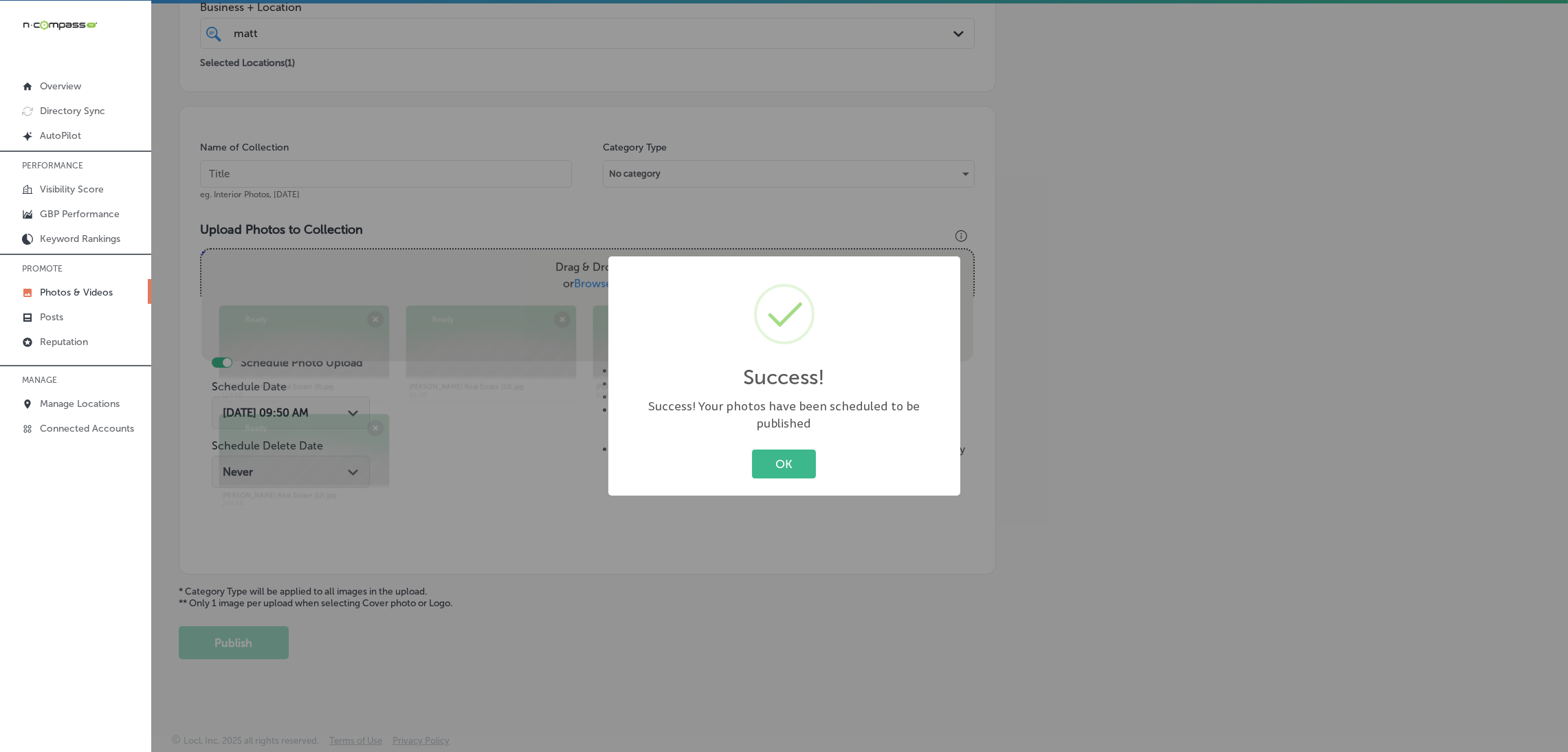
scroll to position [290, 0]
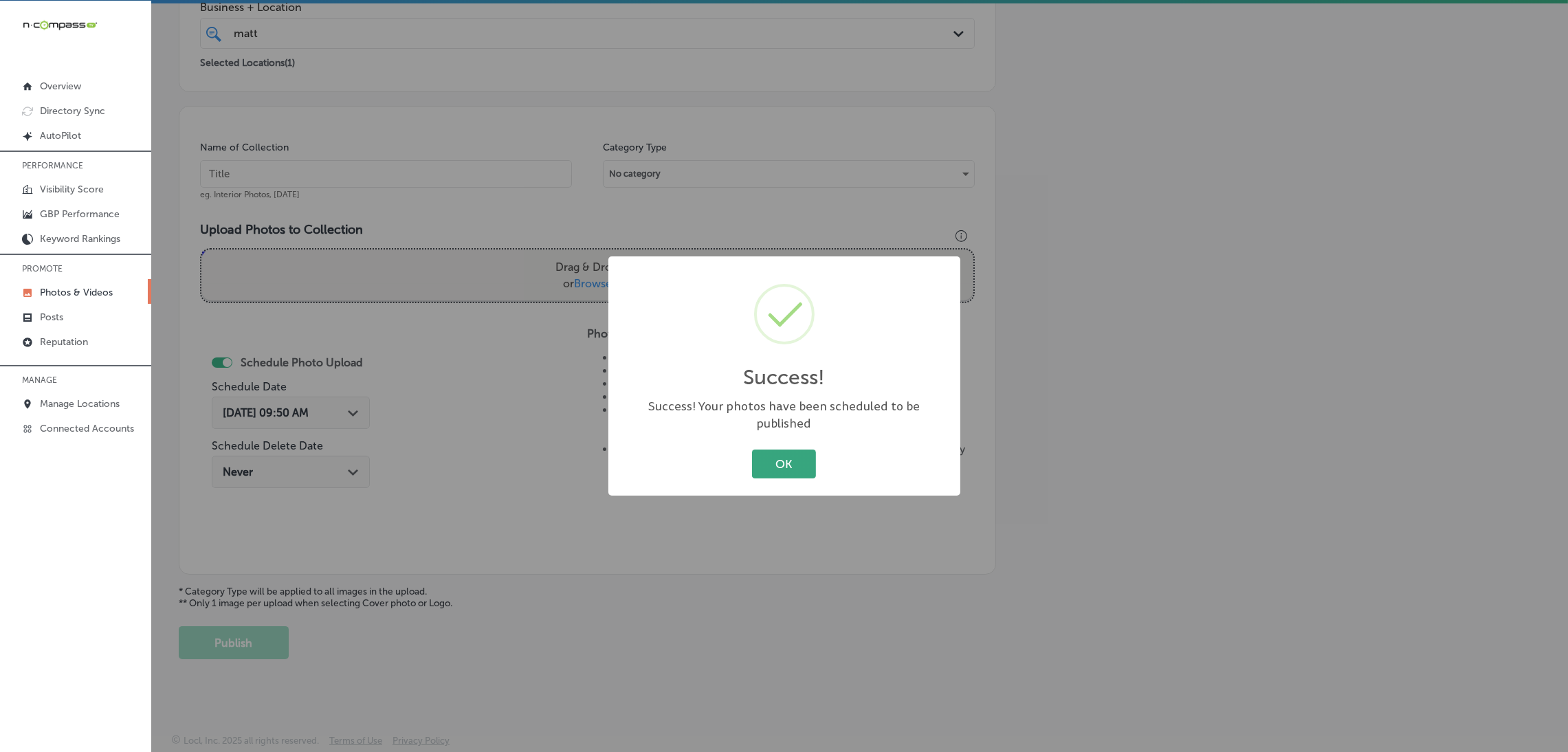
click at [797, 458] on button "OK" at bounding box center [783, 464] width 64 height 28
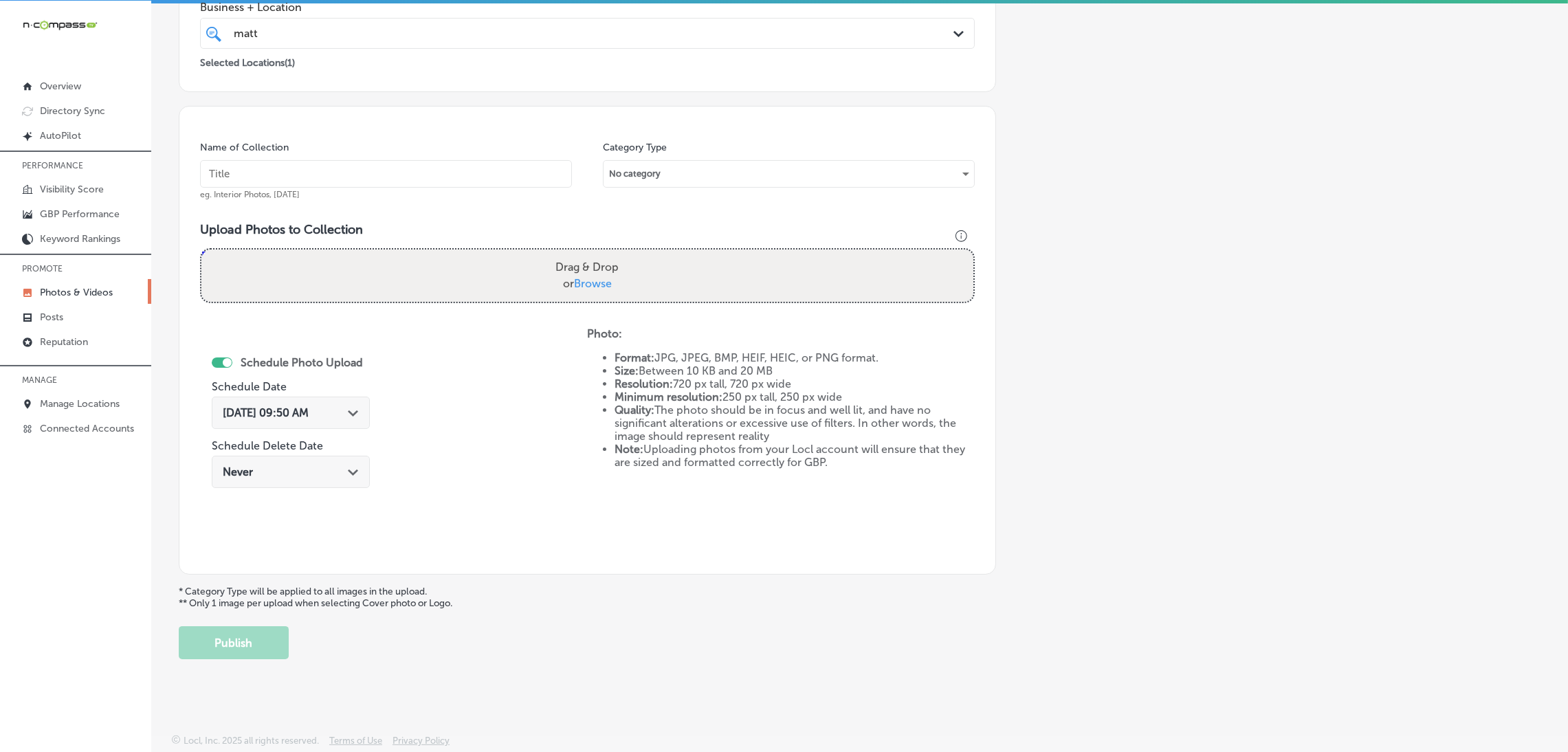
click at [426, 164] on input "text" at bounding box center [386, 173] width 372 height 27
paste input "[PERSON_NAME]-at-[PERSON_NAME]"
type input "[PERSON_NAME]-at-[PERSON_NAME]"
click at [523, 264] on div "Drag & Drop or Browse" at bounding box center [587, 276] width 771 height 53
click at [202, 250] on input "Drag & Drop or Browse" at bounding box center [587, 251] width 771 height 4
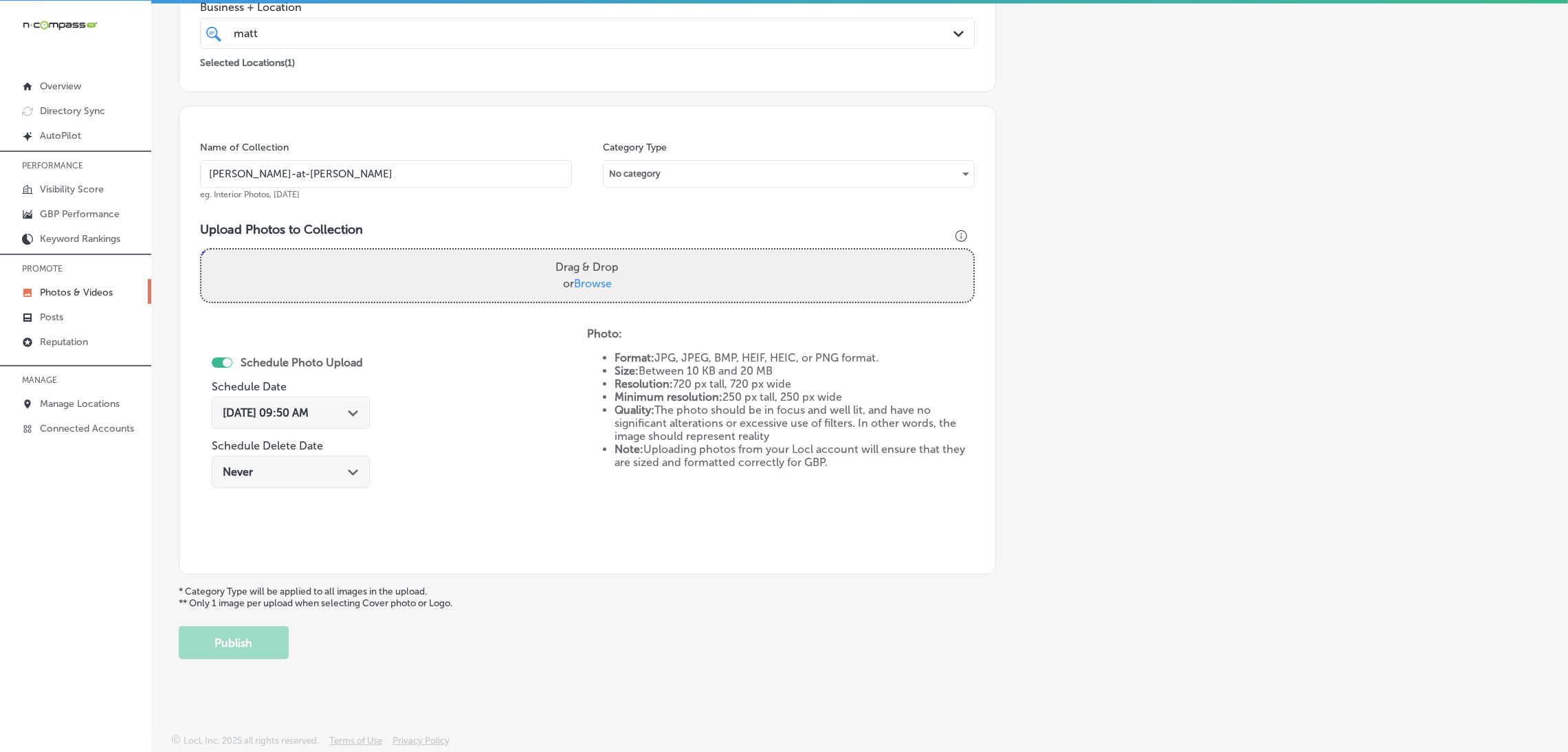
type input "C:\fakepath\[PERSON_NAME] Real Estate (13).jpg"
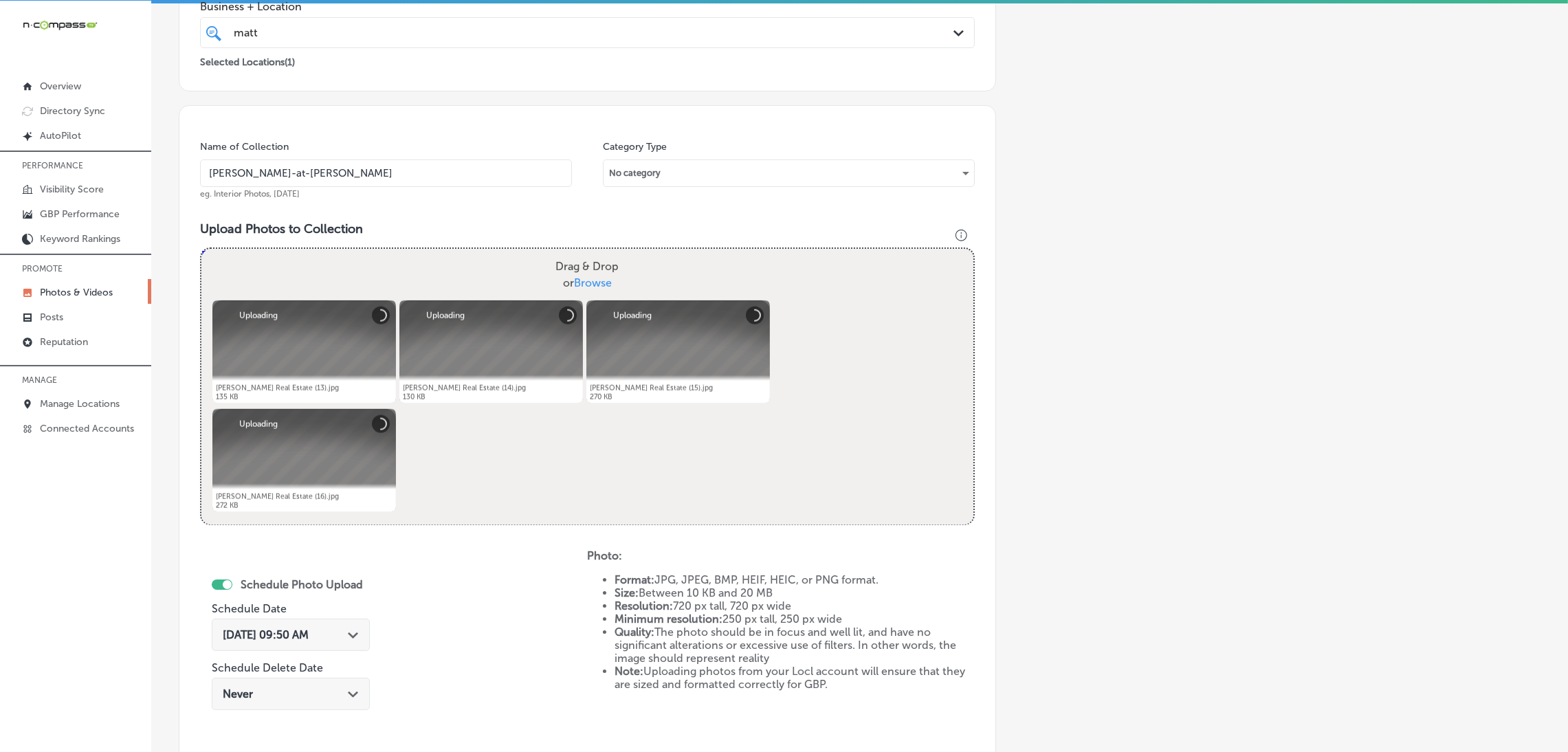
scroll to position [394, 0]
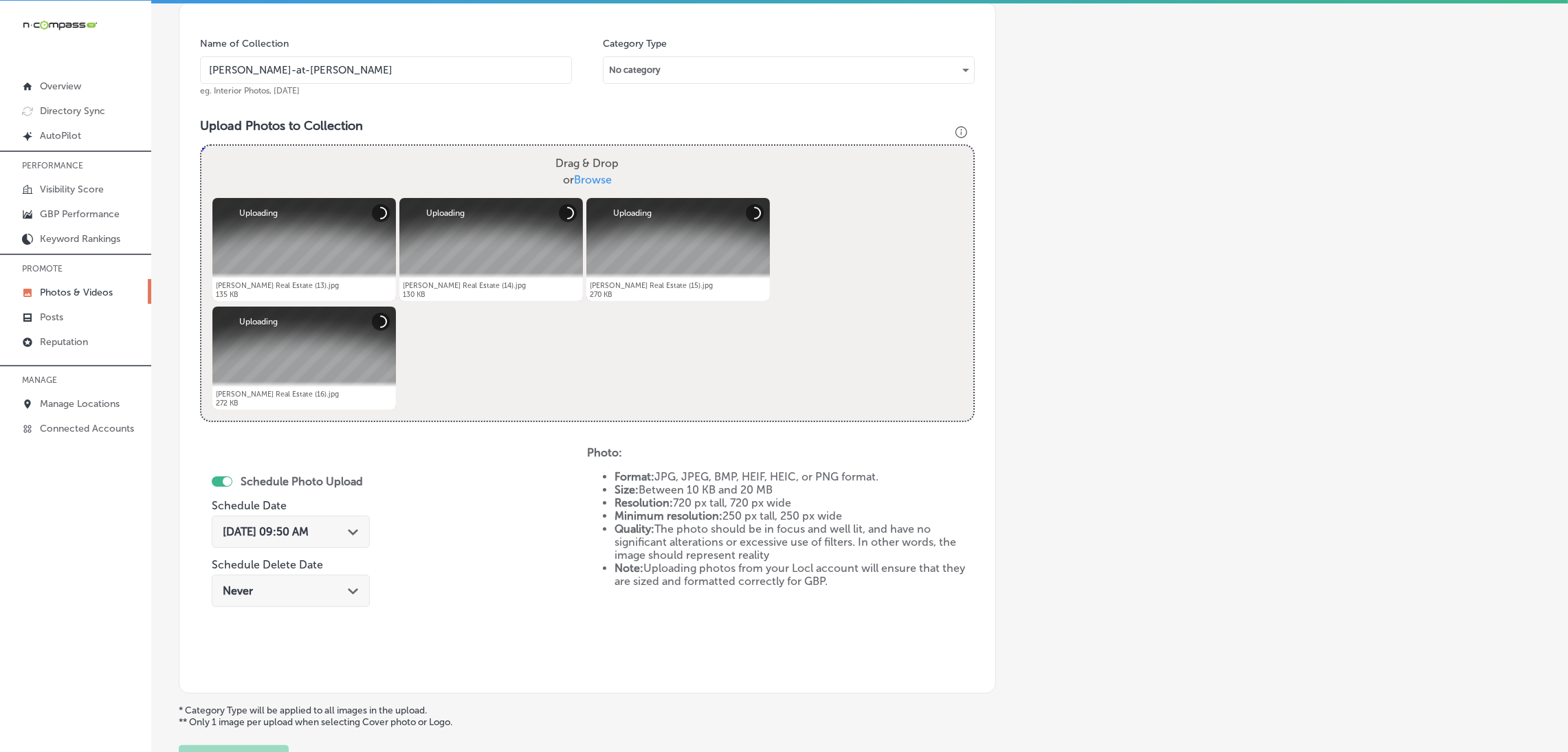
click at [335, 528] on div "[DATE] 09:50 AM Path Created with Sketch." at bounding box center [290, 531] width 136 height 13
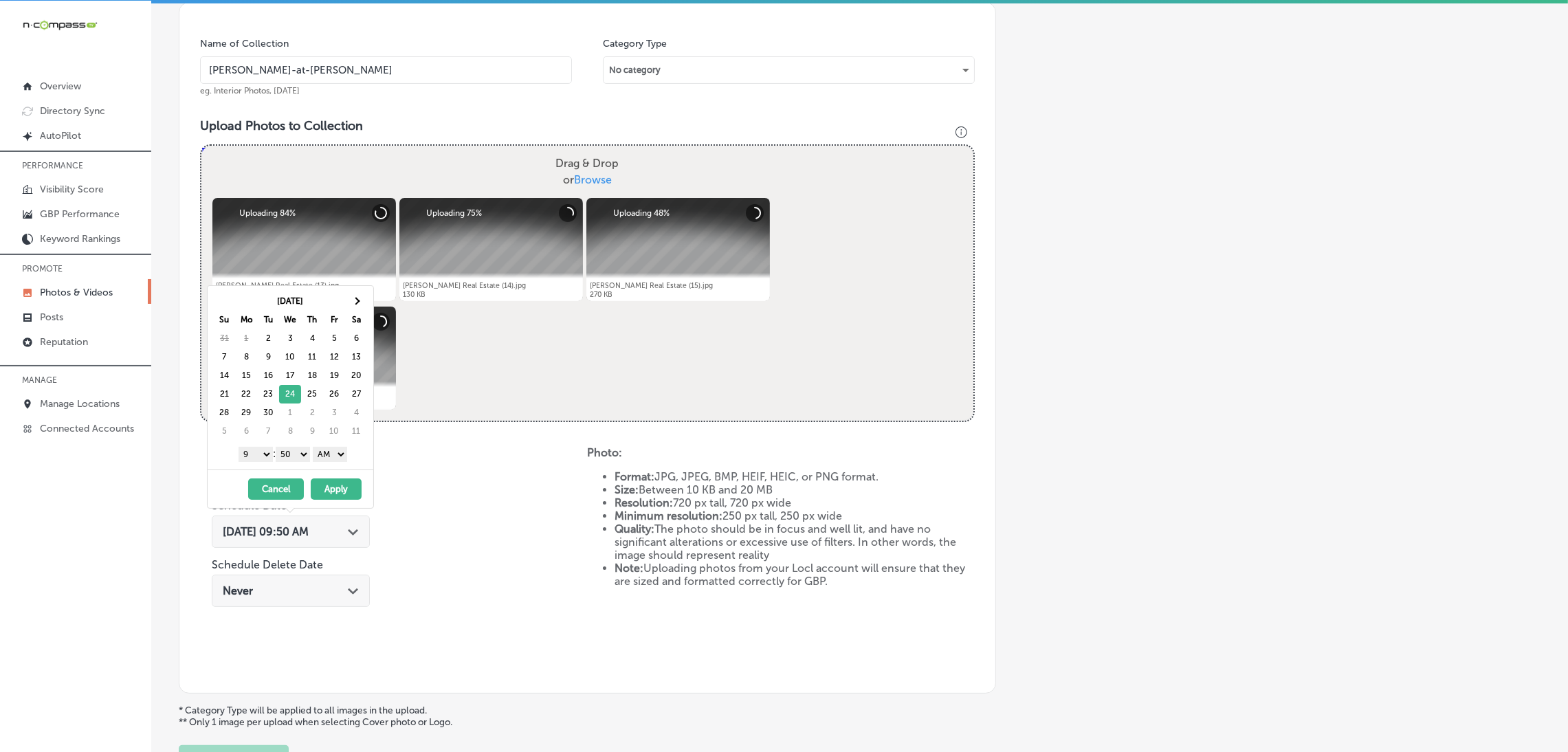
drag, startPoint x: 312, startPoint y: 464, endPoint x: 321, endPoint y: 458, distance: 10.8
click at [312, 464] on div "1 2 3 4 5 6 7 8 9 10 11 12 : 00 10 20 30 40 50 AM PM" at bounding box center [293, 454] width 160 height 20
click at [323, 458] on select "AM PM" at bounding box center [330, 454] width 35 height 15
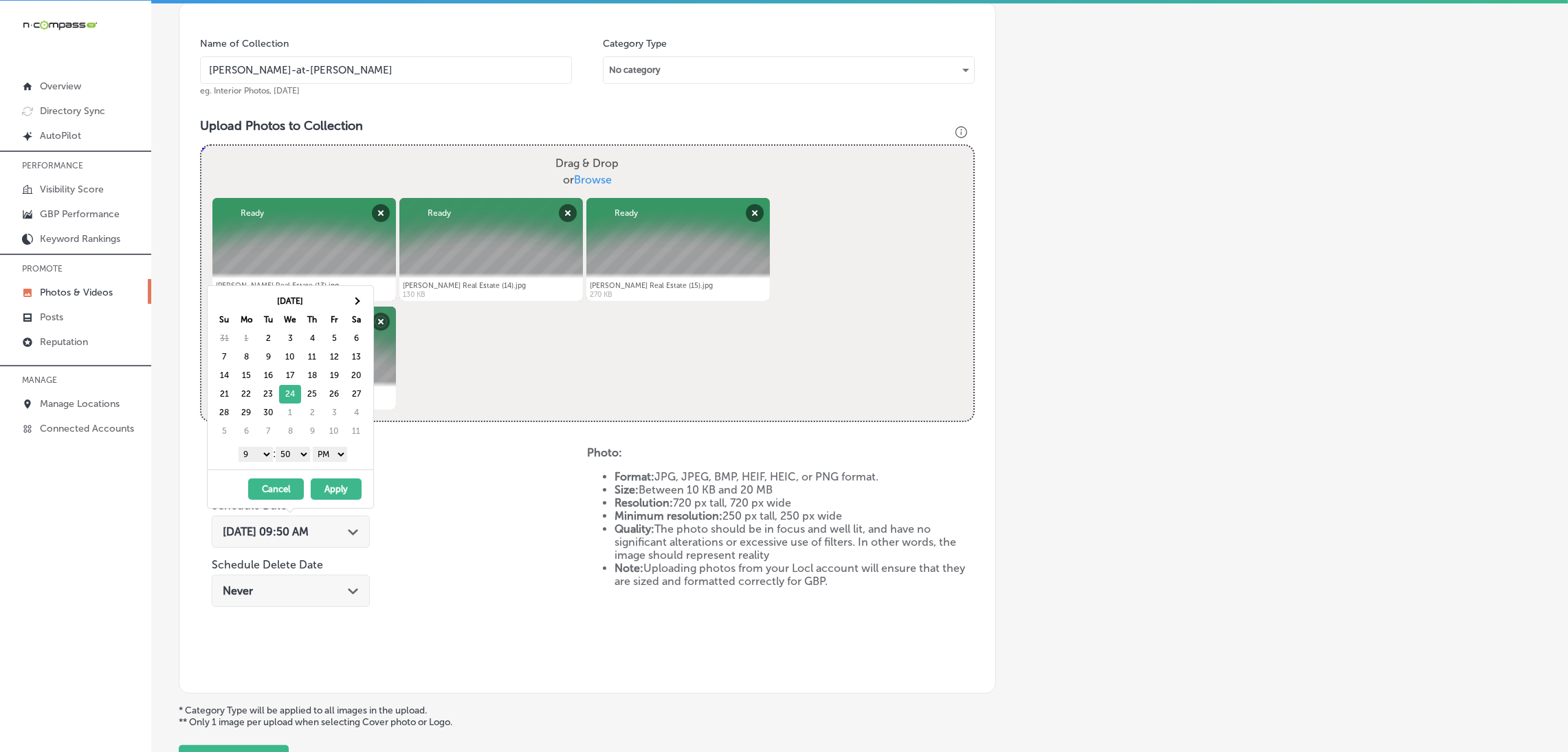
click at [308, 455] on select "00 10 20 30 40 50" at bounding box center [293, 454] width 35 height 15
click at [335, 487] on button "Apply" at bounding box center [336, 489] width 51 height 21
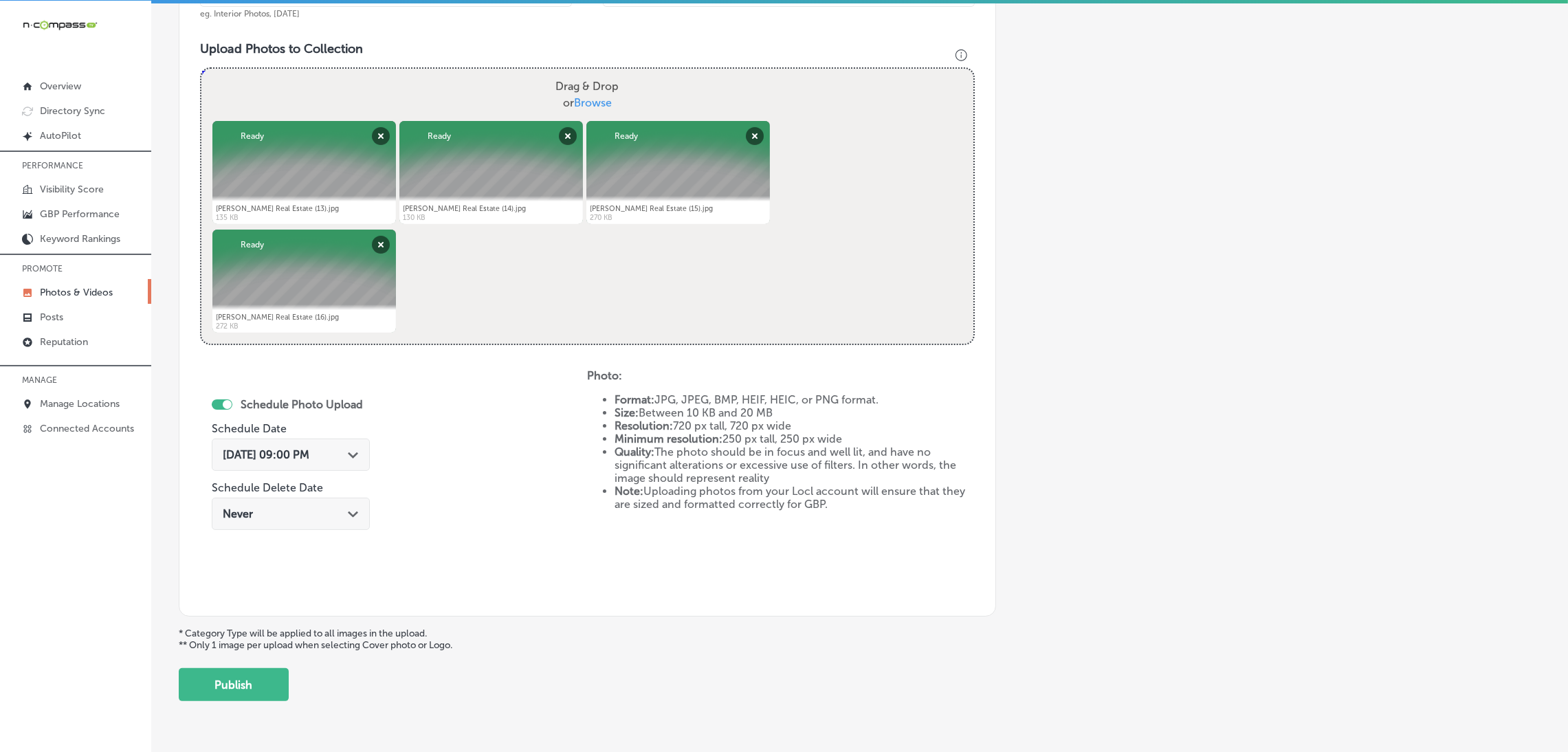
scroll to position [513, 0]
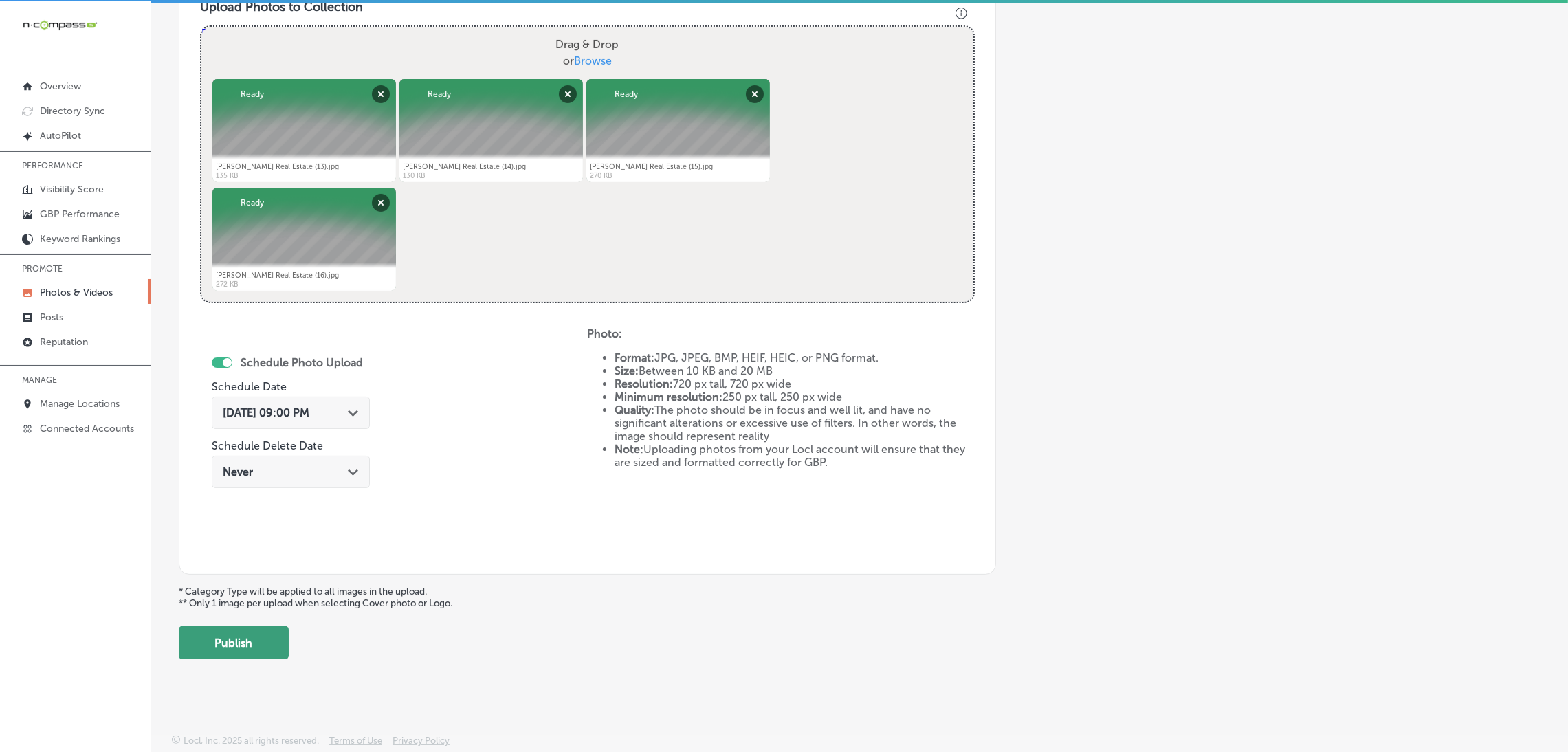
click at [233, 634] on button "Publish" at bounding box center [234, 643] width 110 height 33
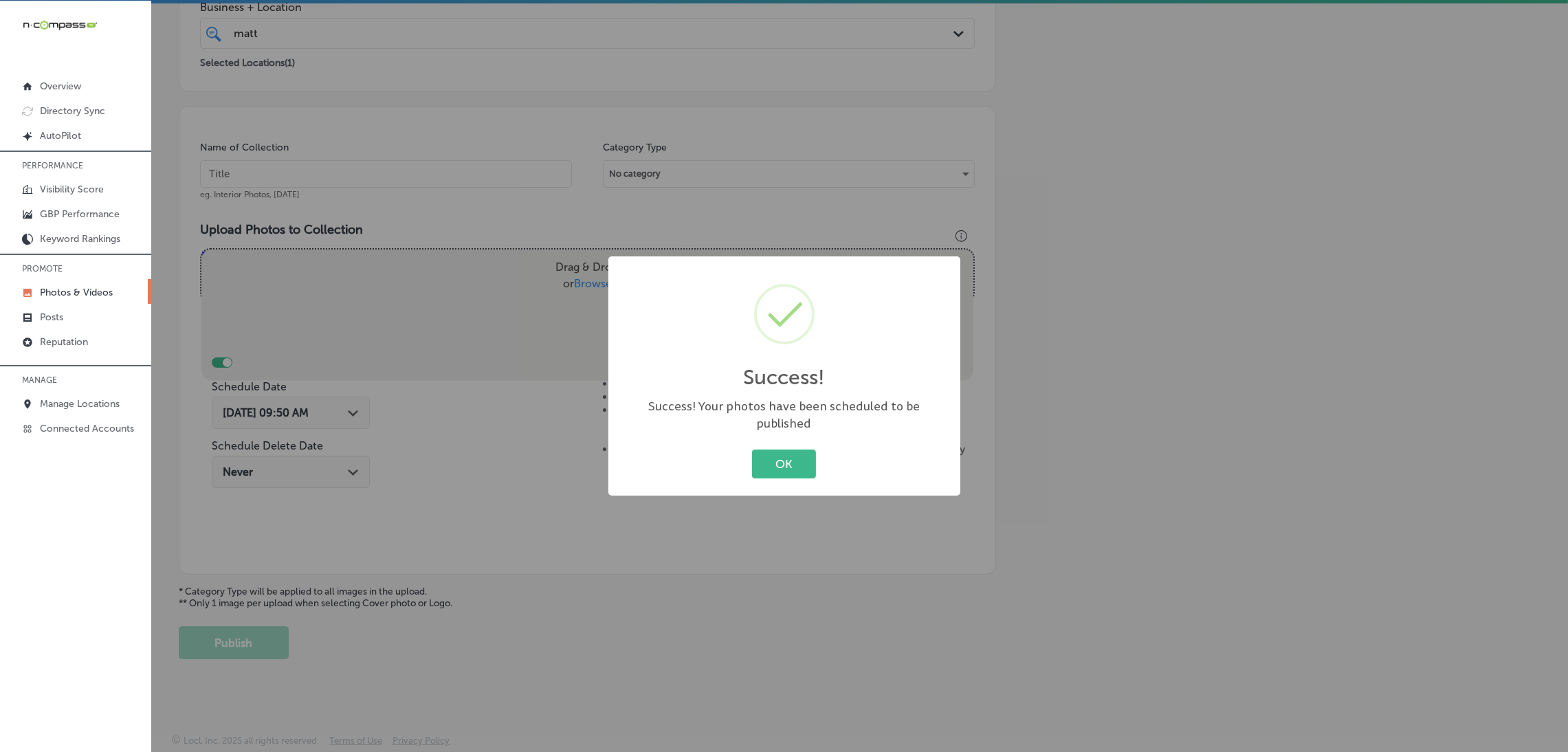
scroll to position [290, 0]
click at [268, 648] on div "Success! × Success! Your photos have been scheduled to be published OK Cancel" at bounding box center [784, 376] width 1568 height 752
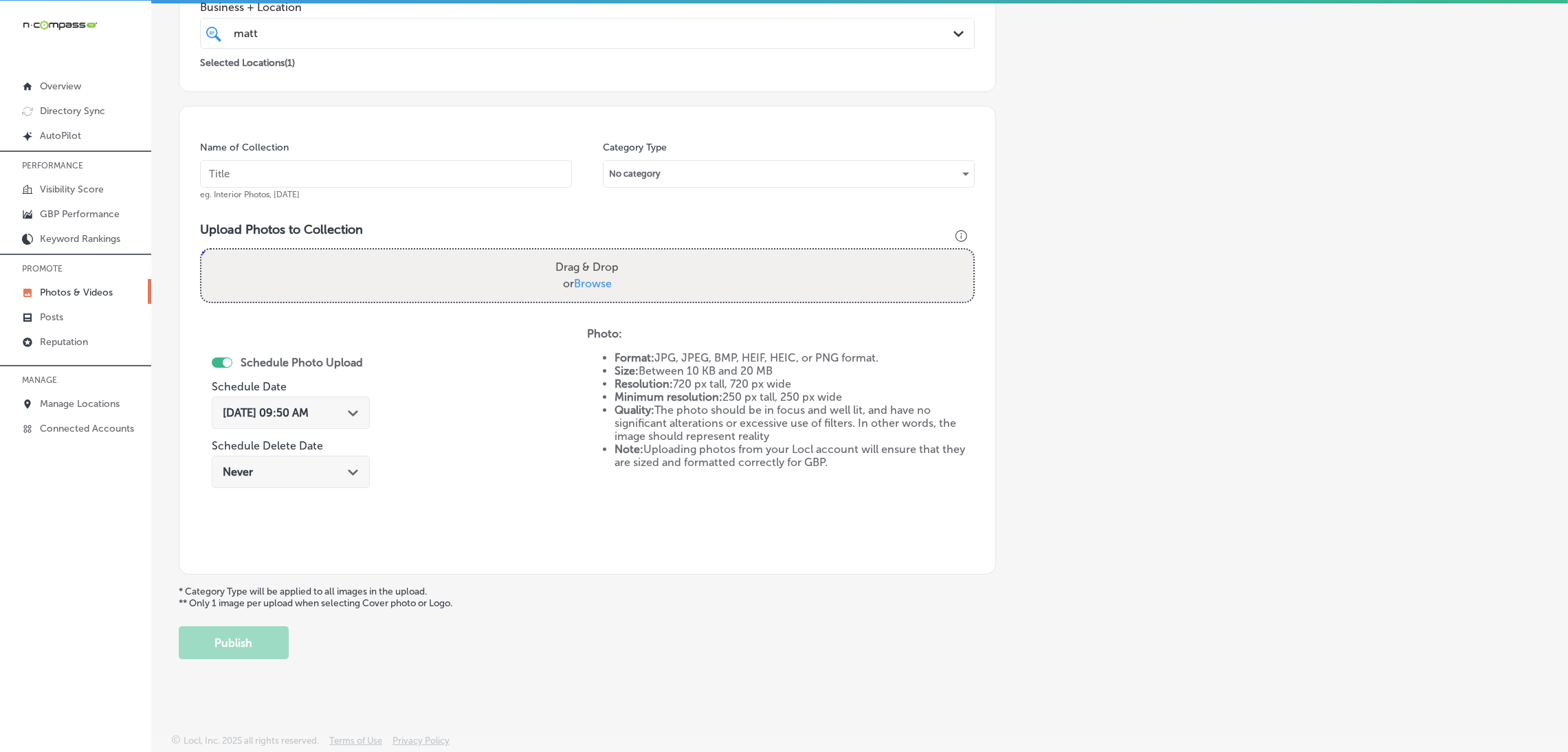
scroll to position [0, 0]
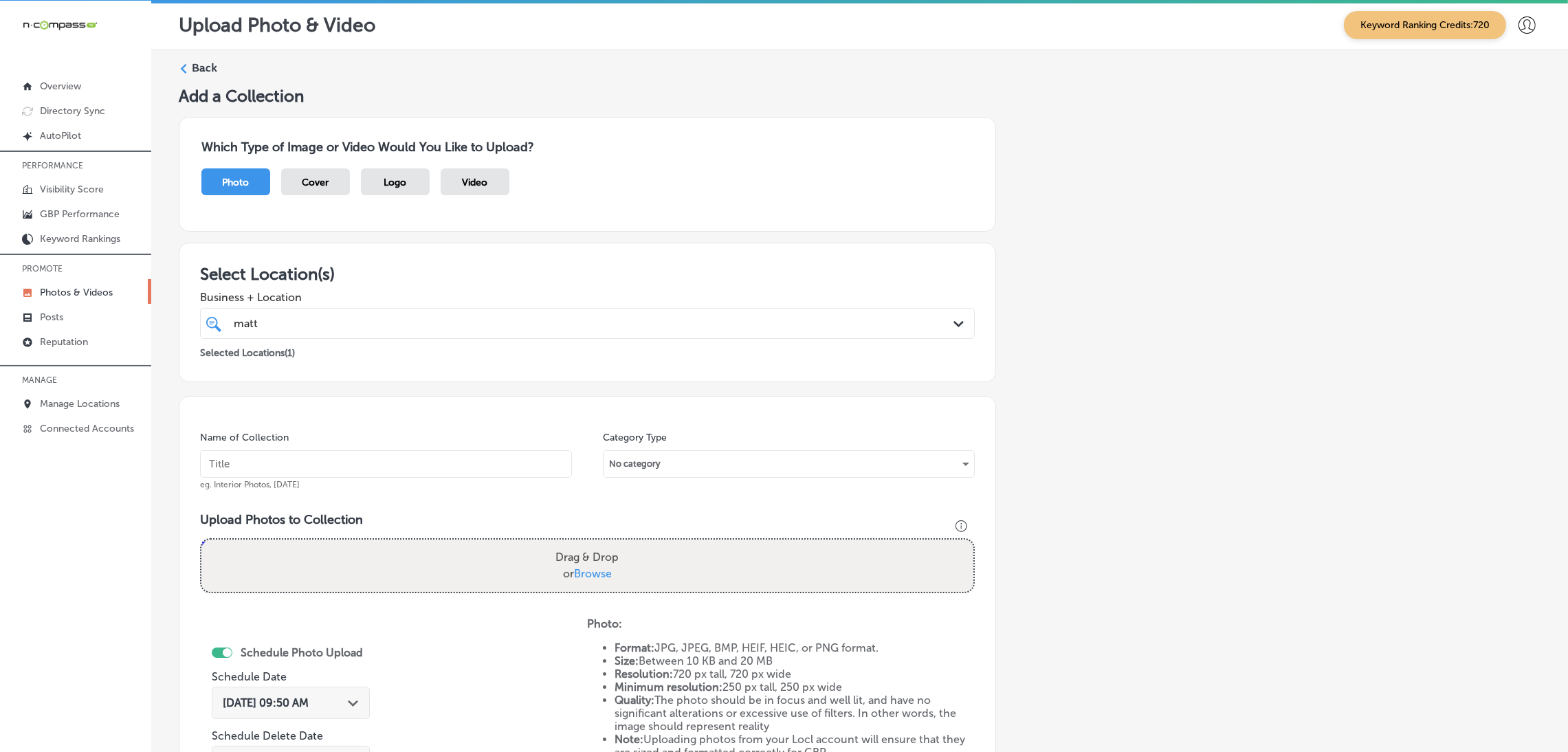
click at [200, 68] on label "Back" at bounding box center [204, 68] width 25 height 15
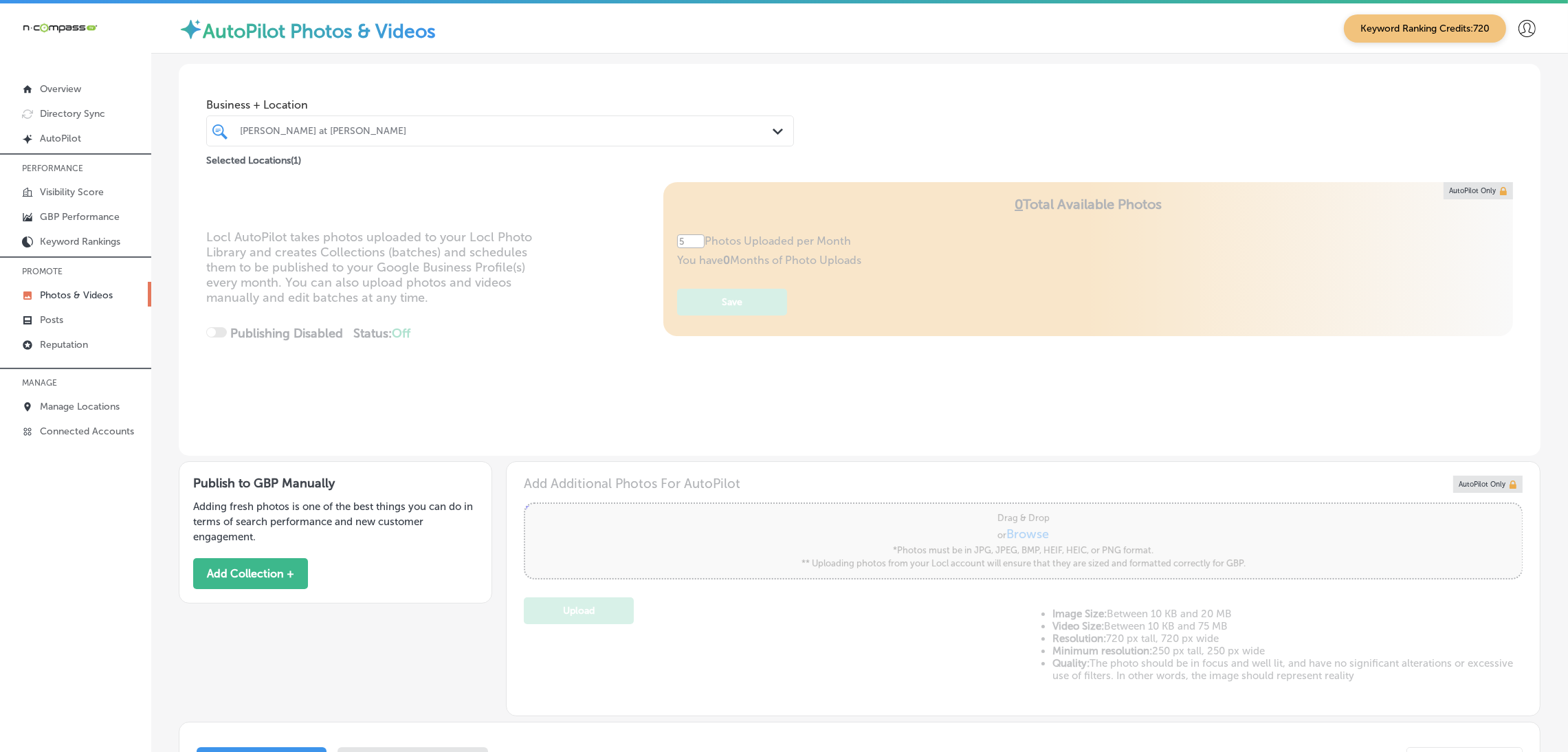
click at [350, 133] on div "[PERSON_NAME] at [PERSON_NAME]" at bounding box center [507, 130] width 534 height 12
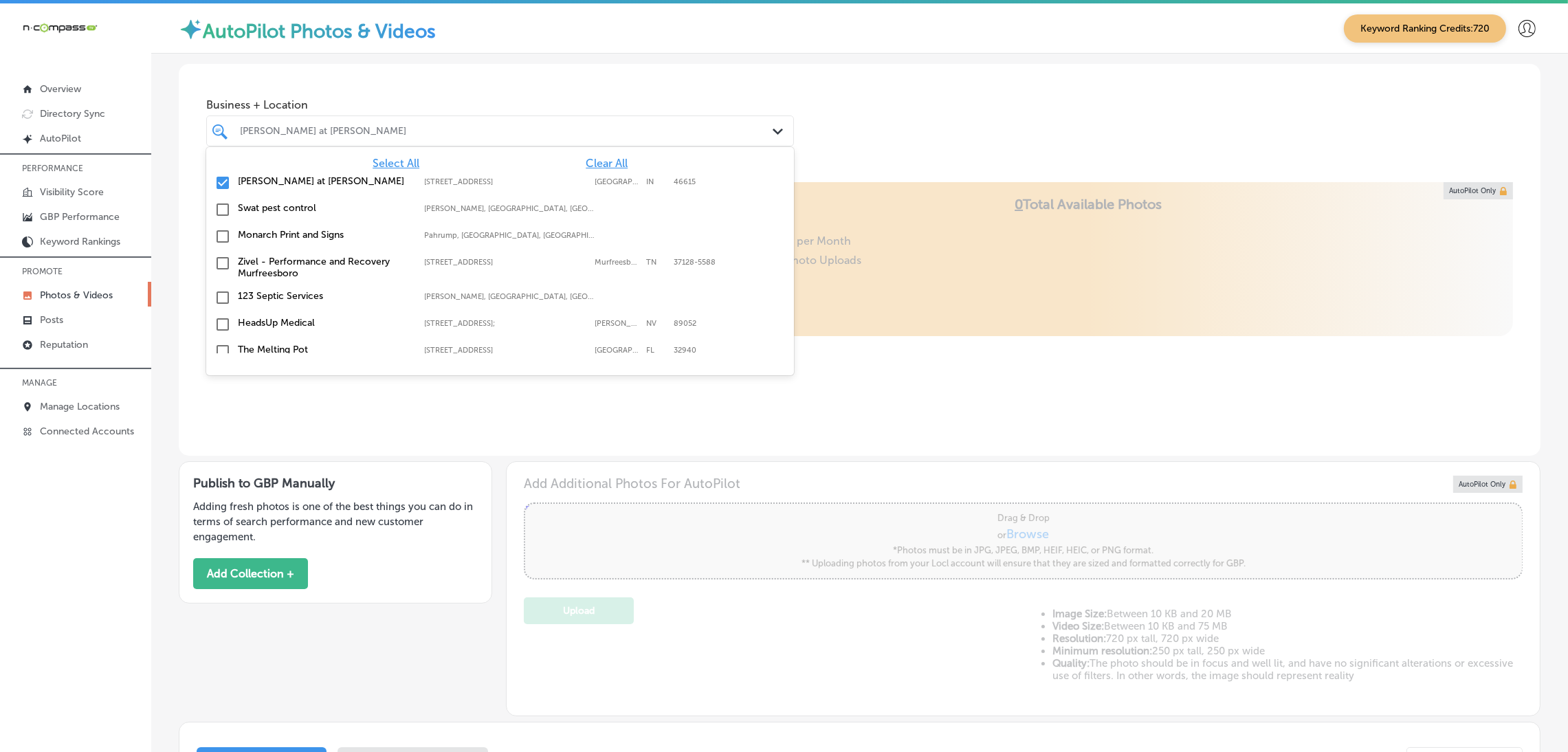
click at [585, 170] on span "Clear All" at bounding box center [606, 163] width 42 height 13
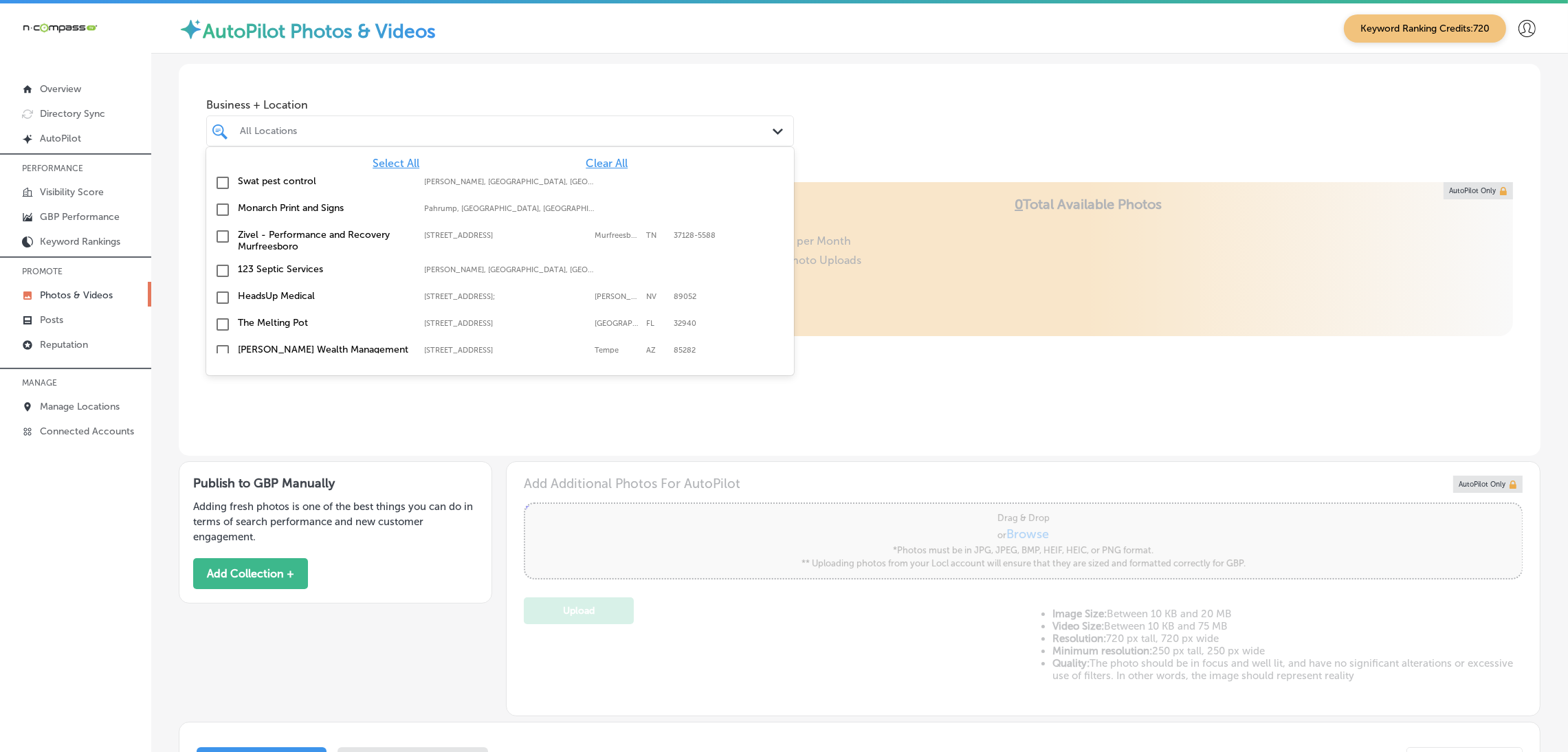
click at [899, 130] on div "Business + Location option [STREET_ADDRESS]. 160 results available. Use Up and …" at bounding box center [859, 115] width 1362 height 104
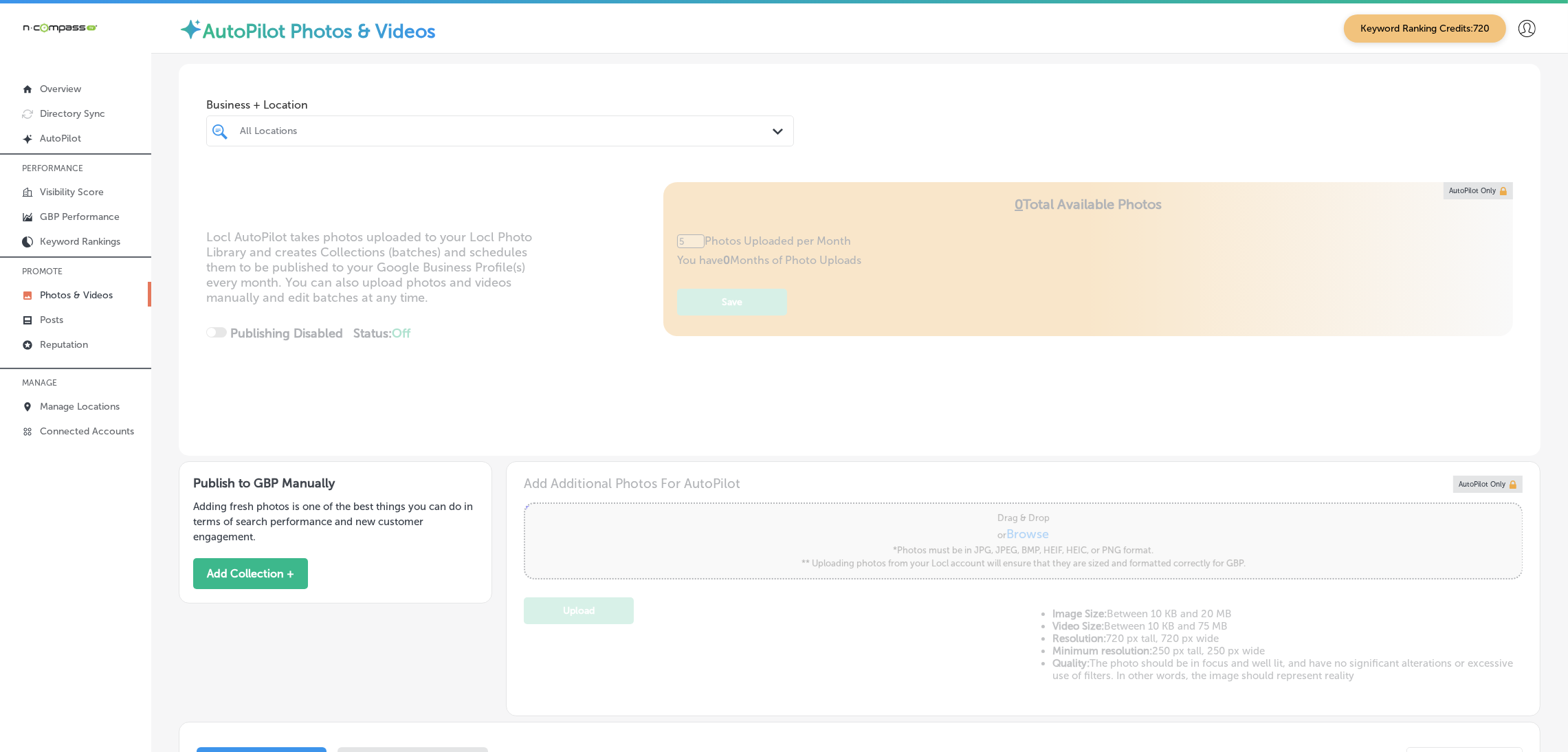
type input "0"
click at [368, 122] on div at bounding box center [474, 131] width 471 height 19
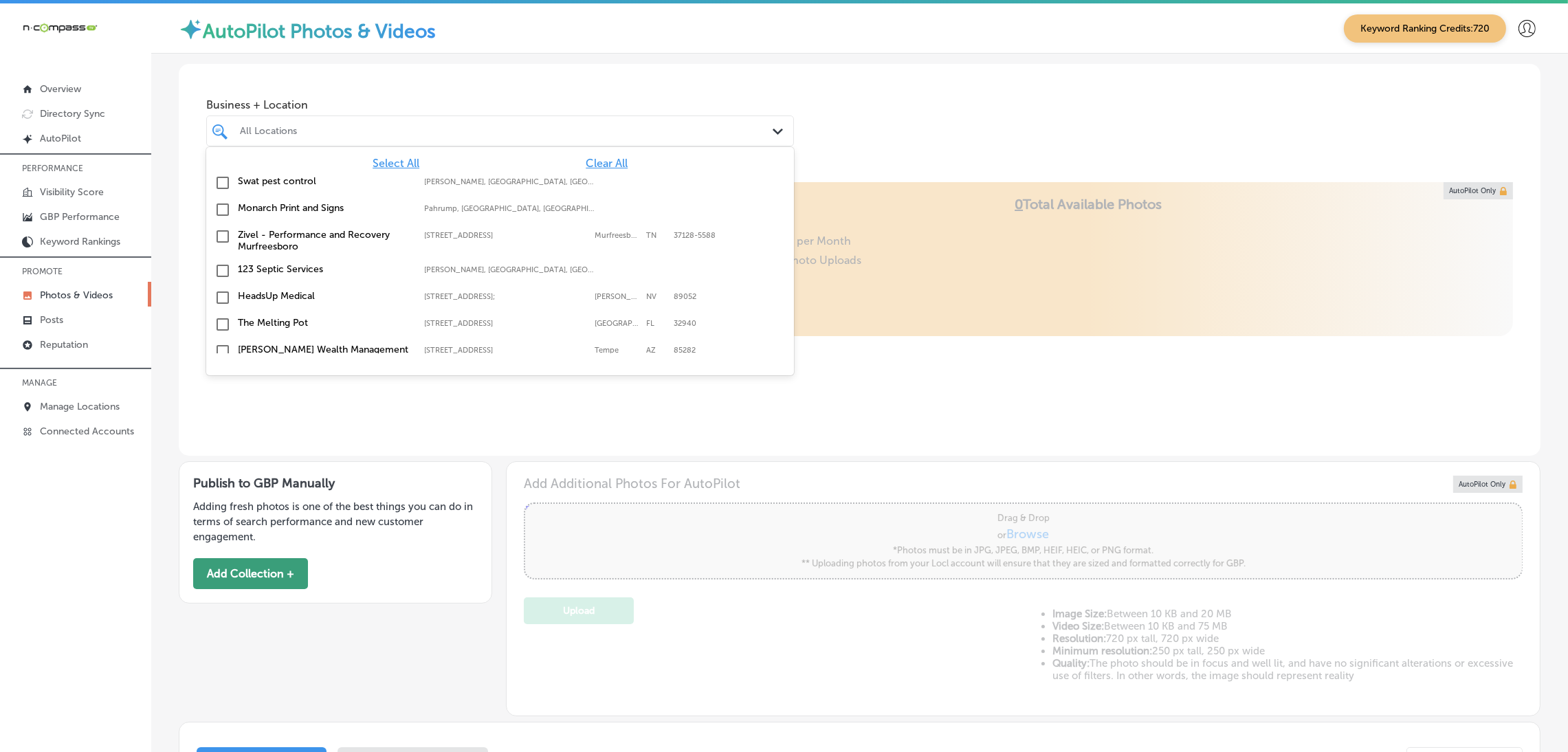
click at [262, 562] on button "Add Collection +" at bounding box center [250, 573] width 115 height 31
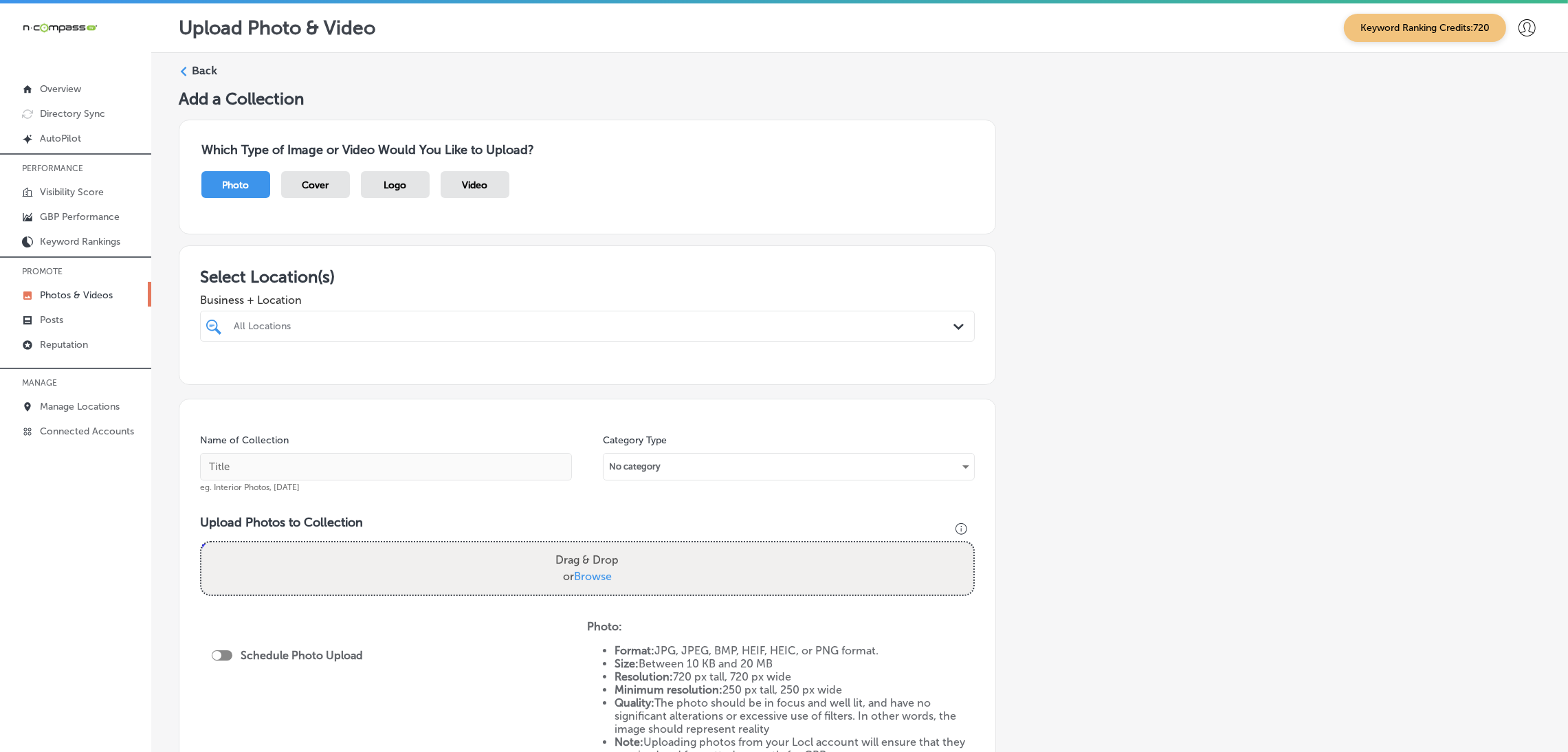
click at [465, 328] on div "All Locations" at bounding box center [594, 326] width 721 height 12
click at [476, 368] on div "K Line Impact Windows and Doors Brevard [STREET_ADDRESS][GEOGRAPHIC_DATA][STREE…" at bounding box center [587, 378] width 775 height 27
type input "k line"
click at [1186, 389] on div "Add a Collection Which Type of Image or Video Would You Like to Upload? Photo C…" at bounding box center [859, 484] width 1362 height 790
click at [482, 458] on input "text" at bounding box center [386, 466] width 372 height 27
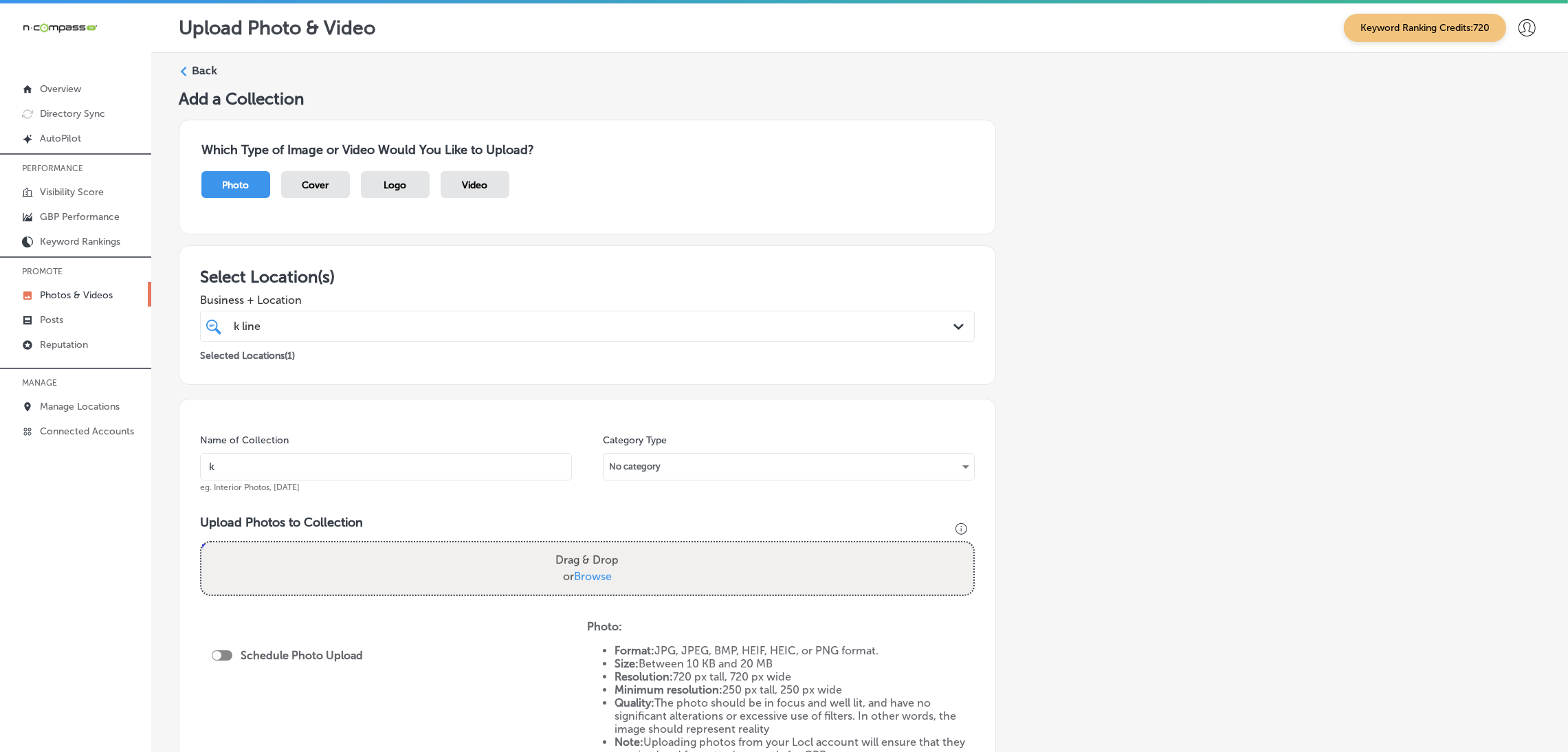
type input "K-Line-Impact-Windows-and-Doors-Brevard-impact-windows"
click at [444, 483] on div "Name of Collection K-Line-Impact-Windows-and-Doors-Brevard-impact-windows eg. I…" at bounding box center [386, 463] width 372 height 59
click at [445, 475] on input "K-Line-Impact-Windows-and-Doors-Brevard-impact-windows" at bounding box center [386, 466] width 372 height 27
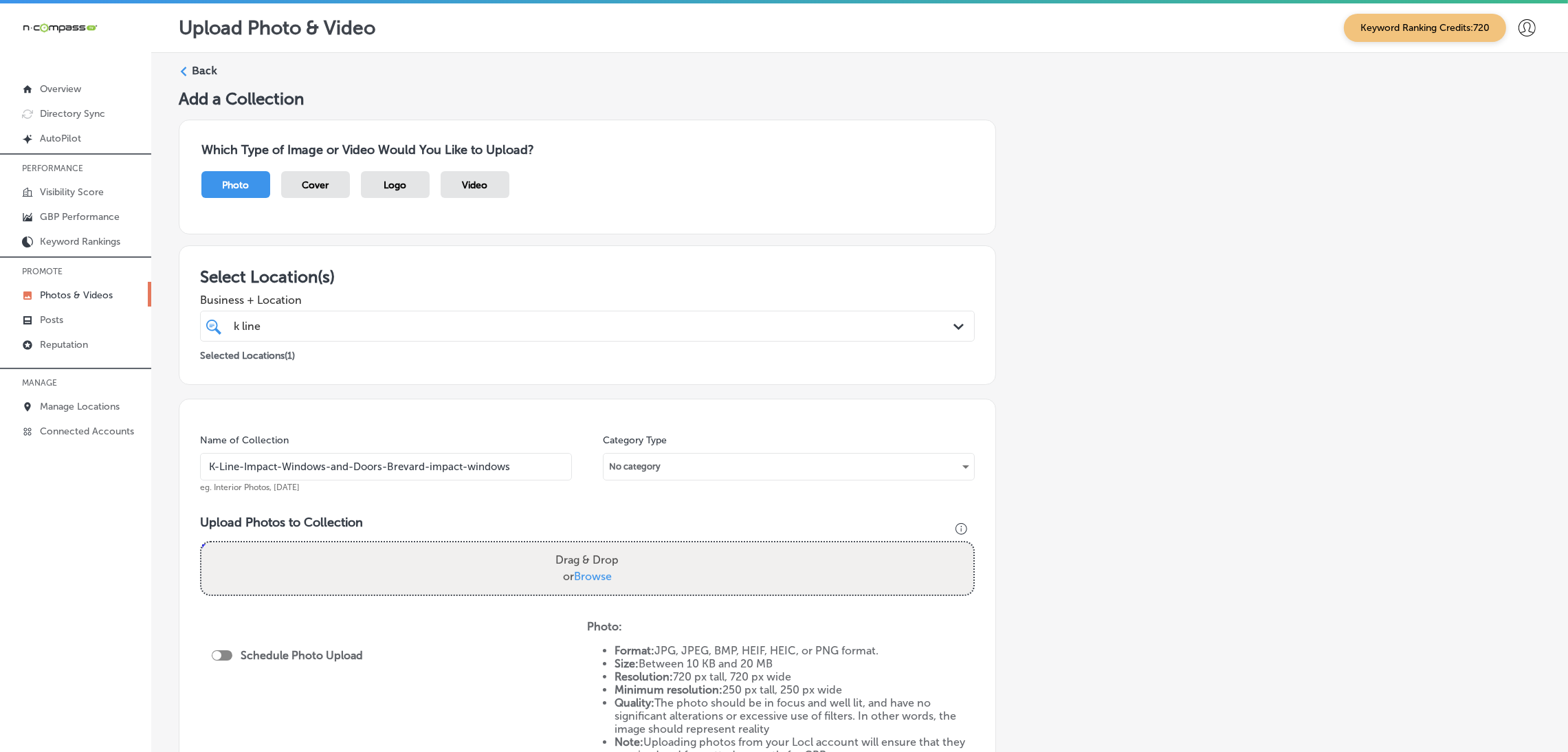
click at [527, 502] on div "Name of Collection K-Line-Impact-Windows-and-Doors-Brevard-impact-windows eg. I…" at bounding box center [587, 597] width 817 height 396
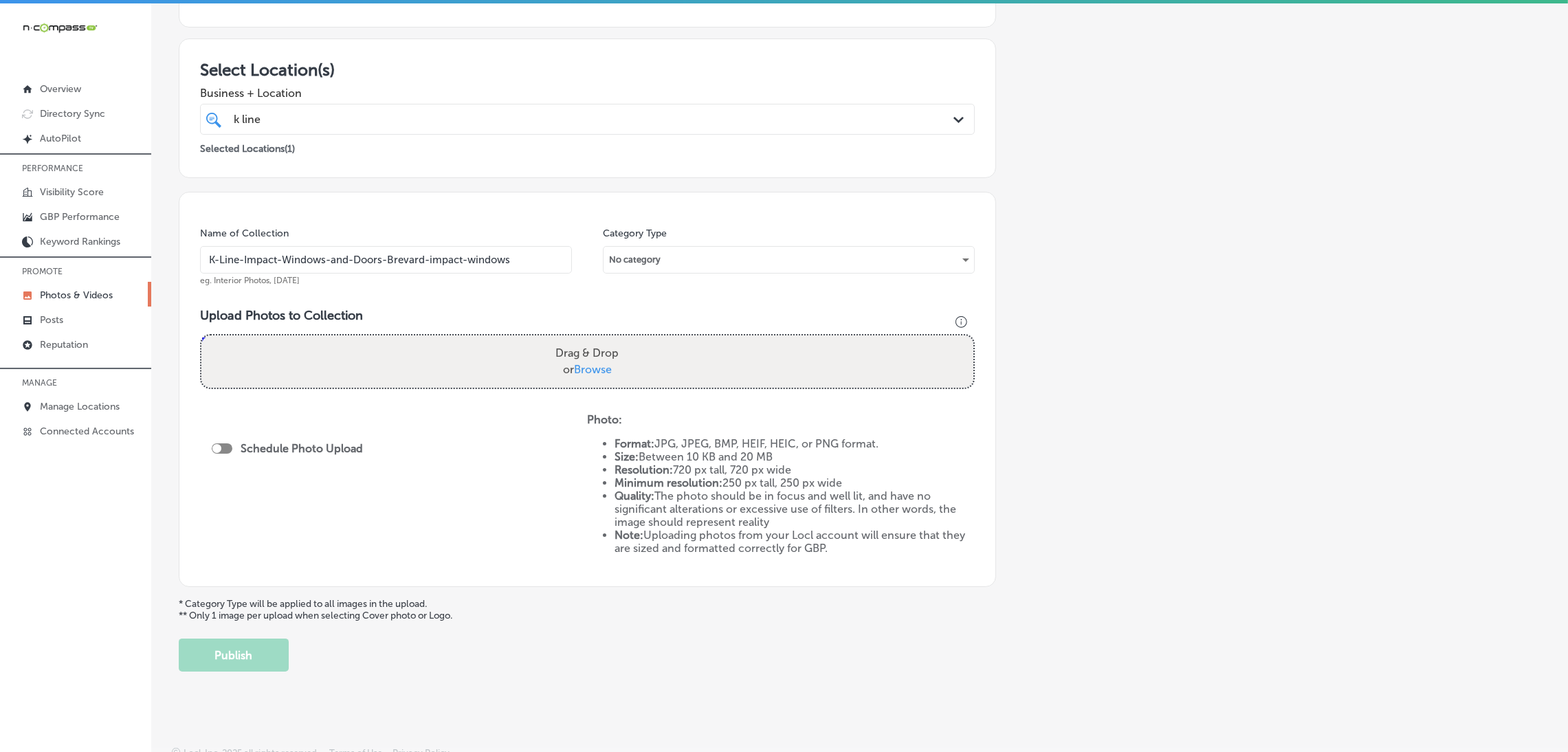
scroll to position [217, 0]
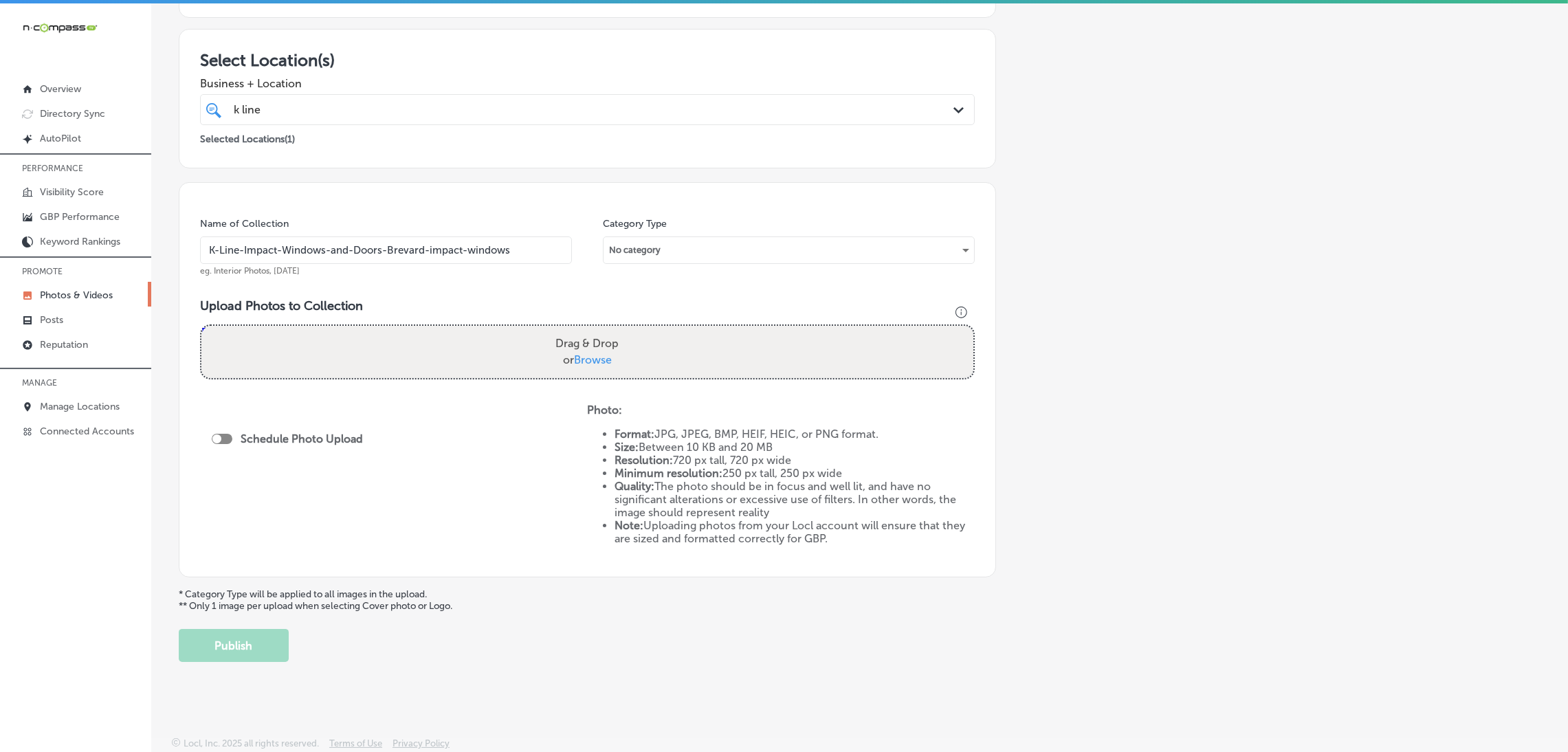
click at [571, 347] on label "Drag & Drop or Browse" at bounding box center [587, 352] width 75 height 44
click at [571, 330] on input "Drag & Drop or Browse" at bounding box center [587, 327] width 771 height 4
type input "C:\fakepath\K Line Impact Windows and Doors28.jpg"
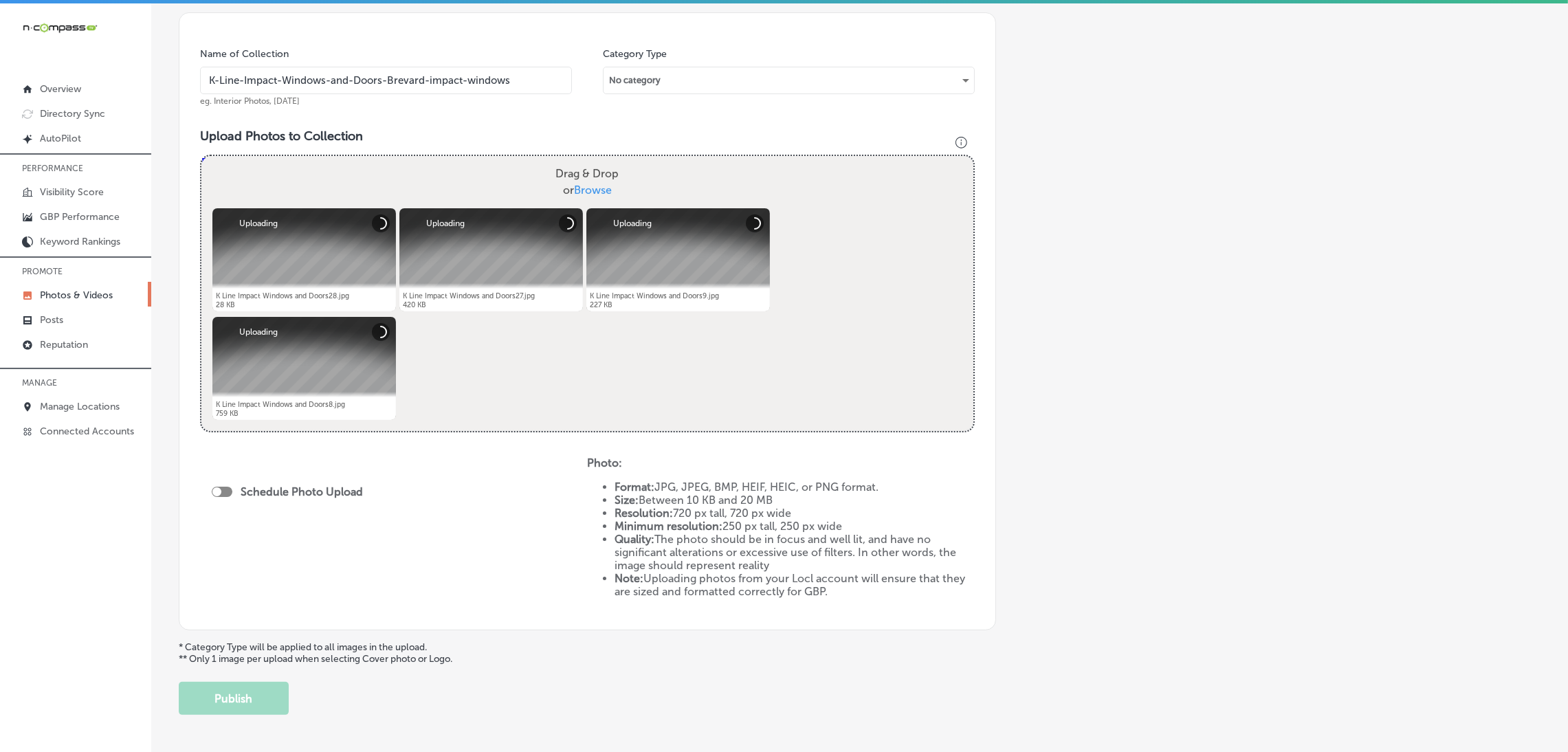
scroll to position [423, 0]
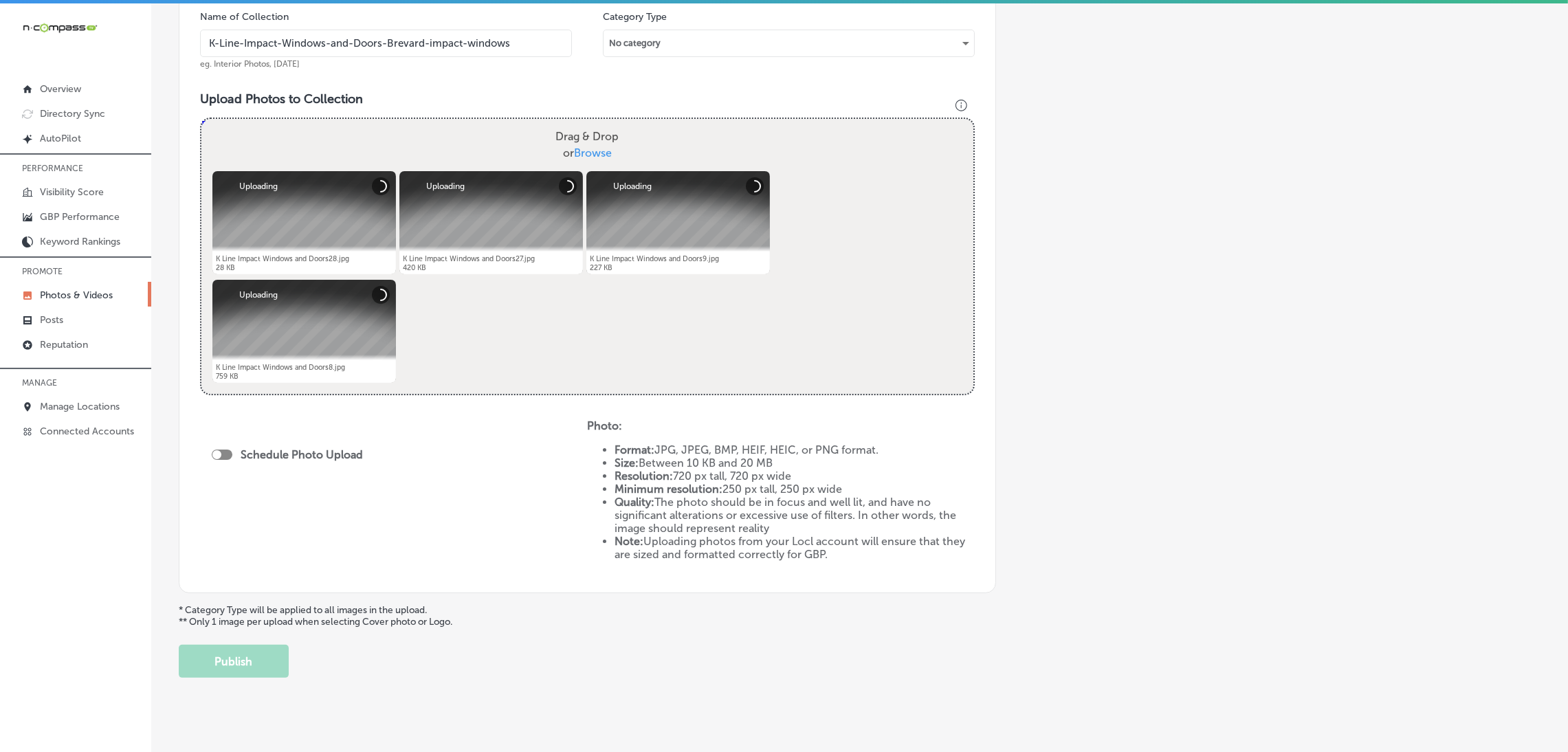
click at [230, 456] on div "Schedule Photo Upload" at bounding box center [290, 454] width 158 height 13
click at [228, 455] on div at bounding box center [222, 454] width 20 height 10
checkbox input "true"
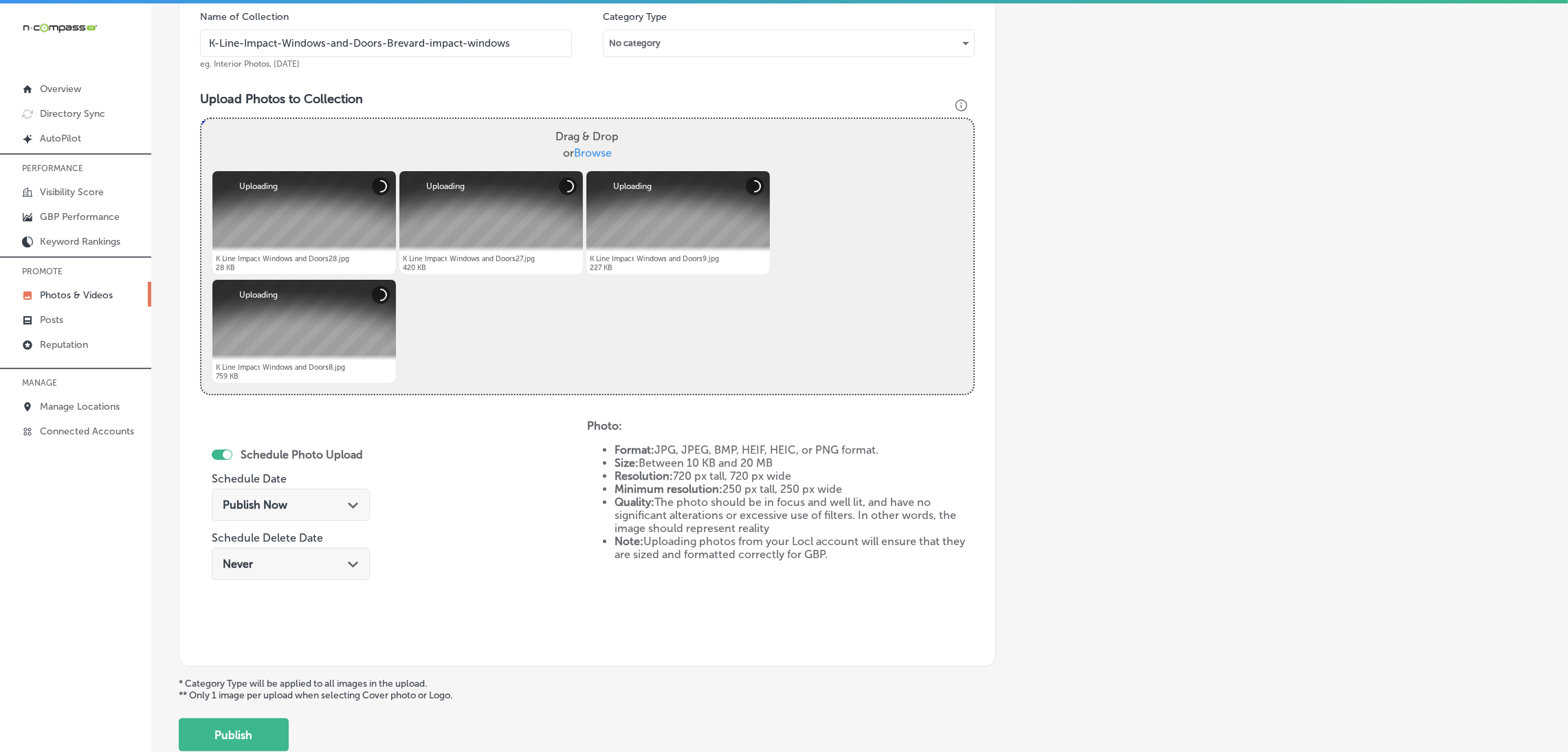
click at [273, 503] on span "Publish Now" at bounding box center [255, 505] width 64 height 13
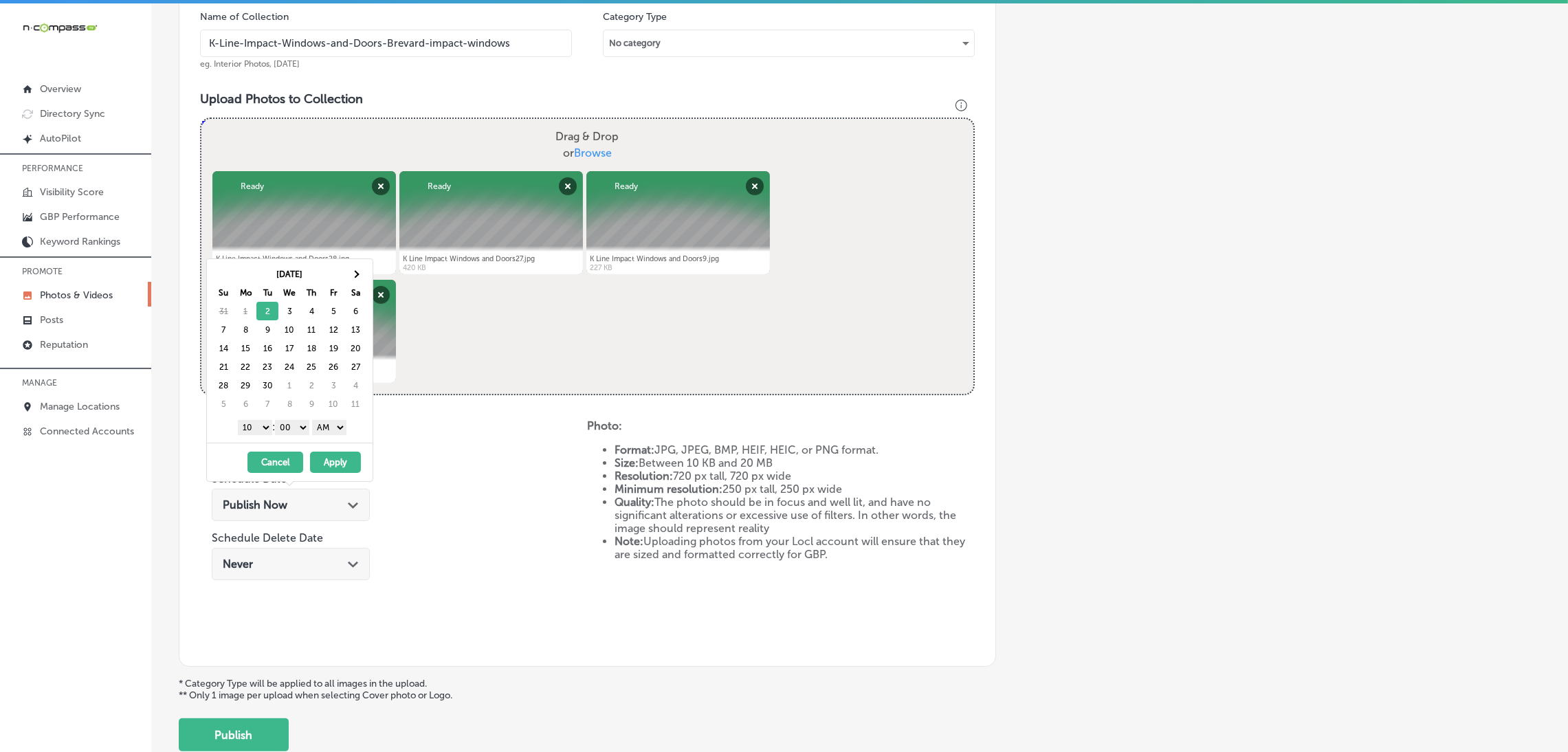
click at [341, 462] on button "Apply" at bounding box center [335, 462] width 51 height 21
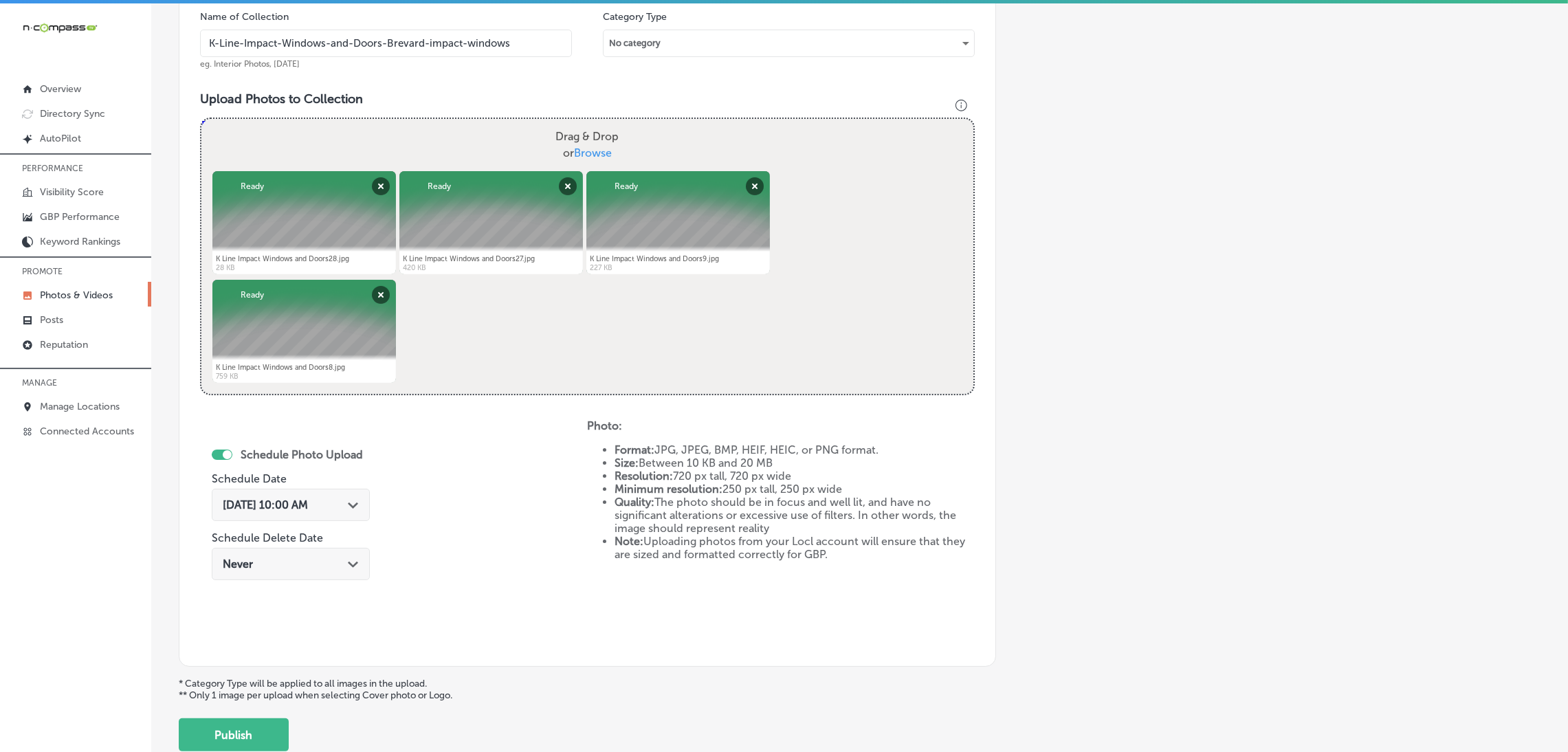
scroll to position [320, 0]
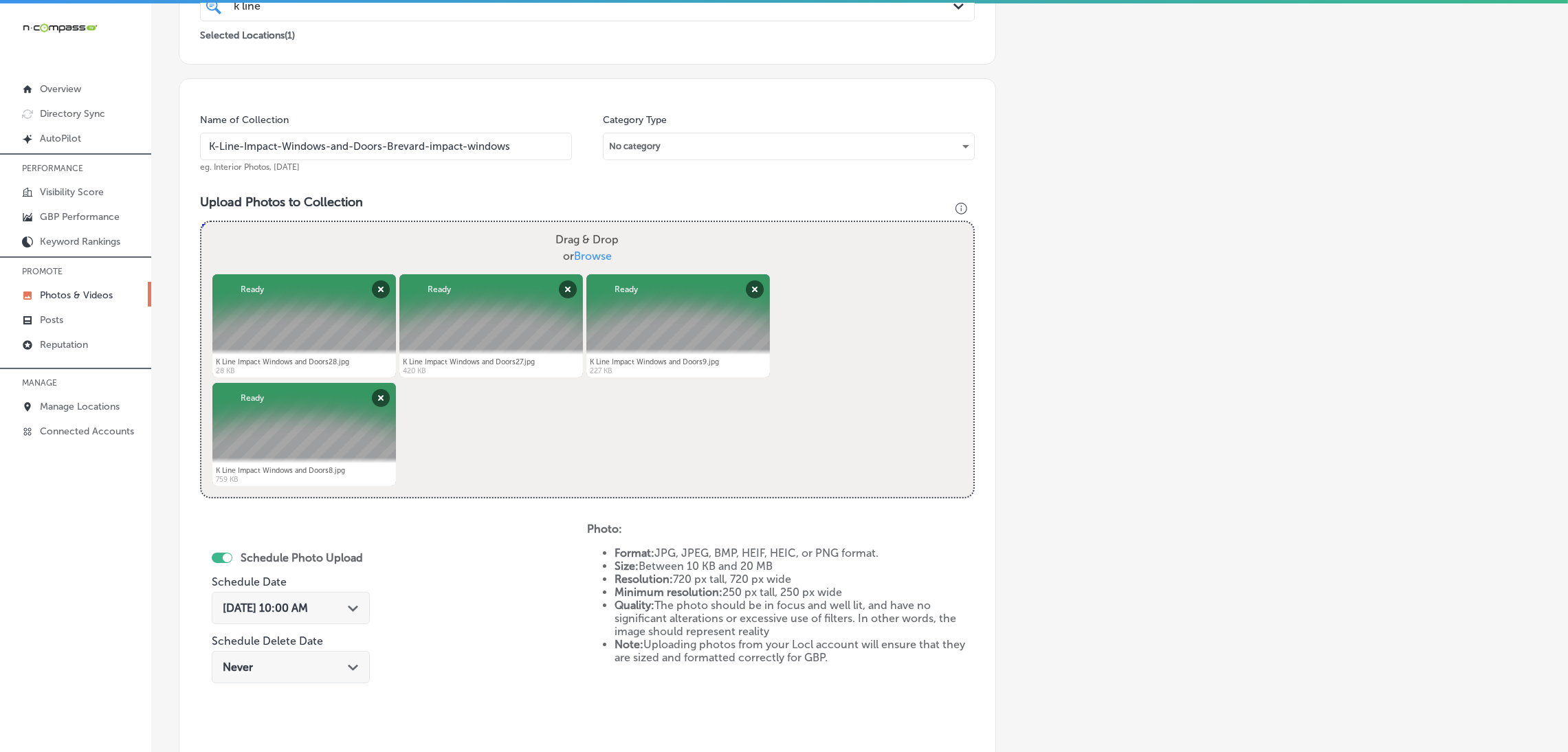
click at [424, 158] on input "K-Line-Impact-Windows-and-Doors-Brevard-impact-windows" at bounding box center [386, 146] width 372 height 27
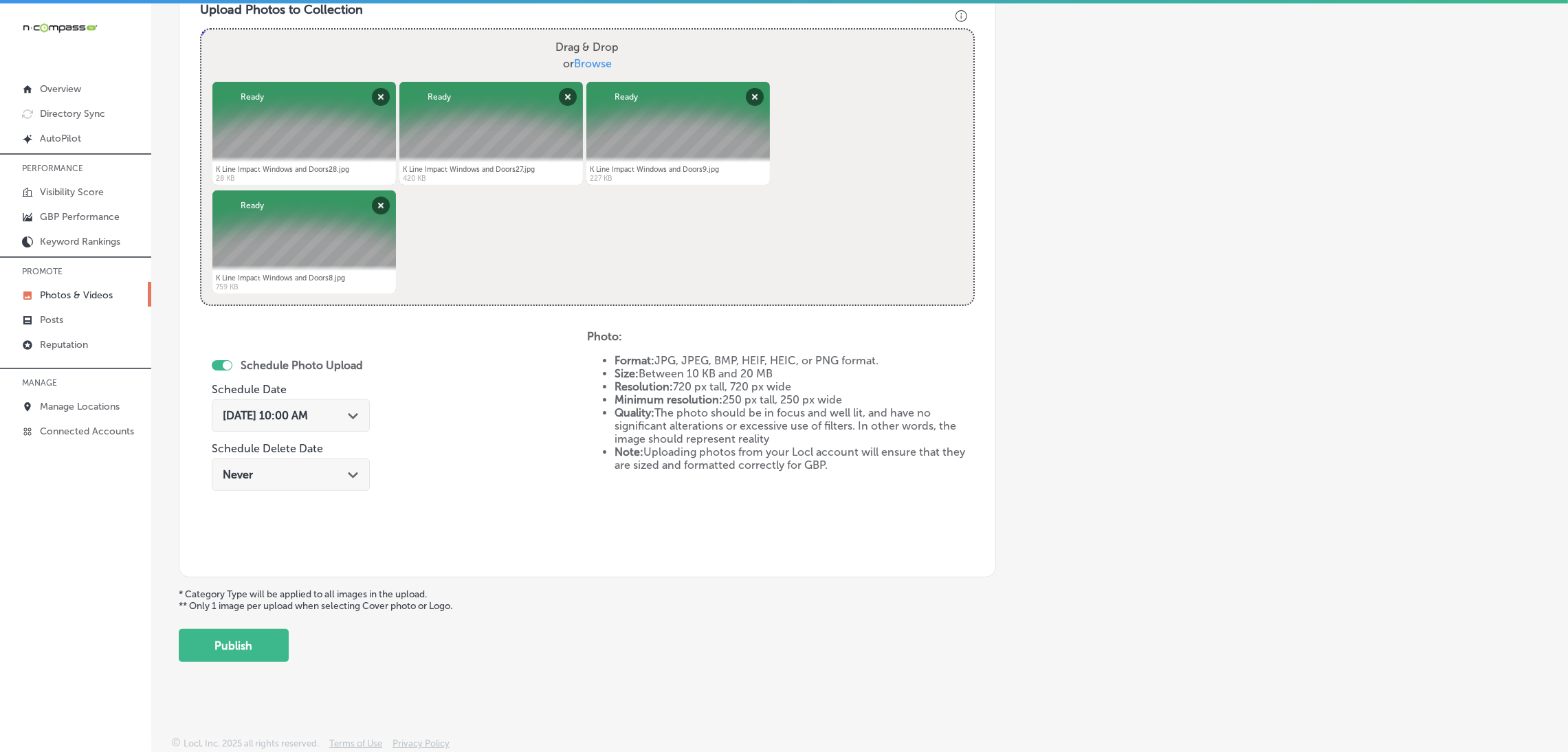
scroll to position [513, 0]
click at [269, 648] on button "Publish" at bounding box center [234, 645] width 110 height 33
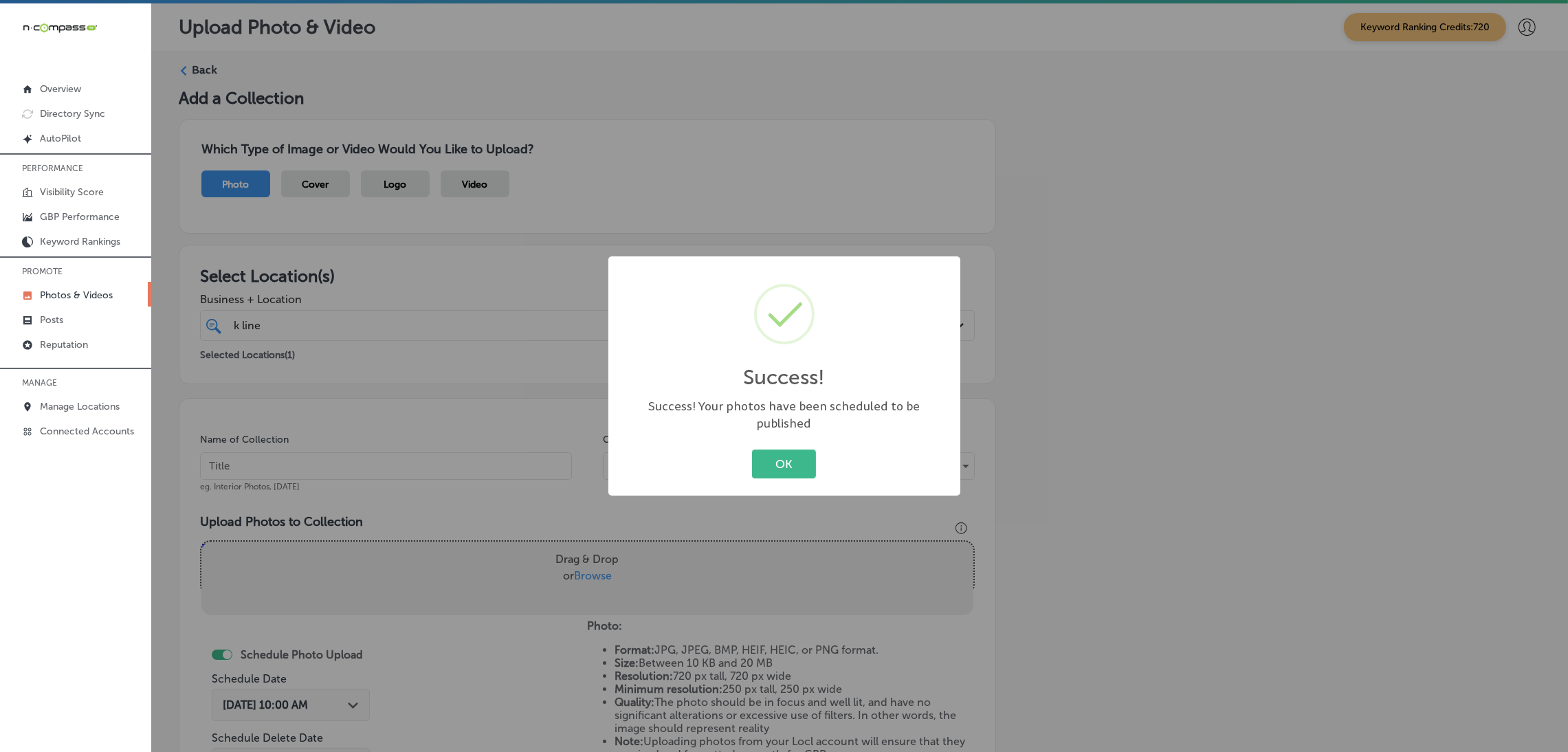
scroll to position [0, 0]
click at [805, 464] on button "OK" at bounding box center [783, 464] width 64 height 28
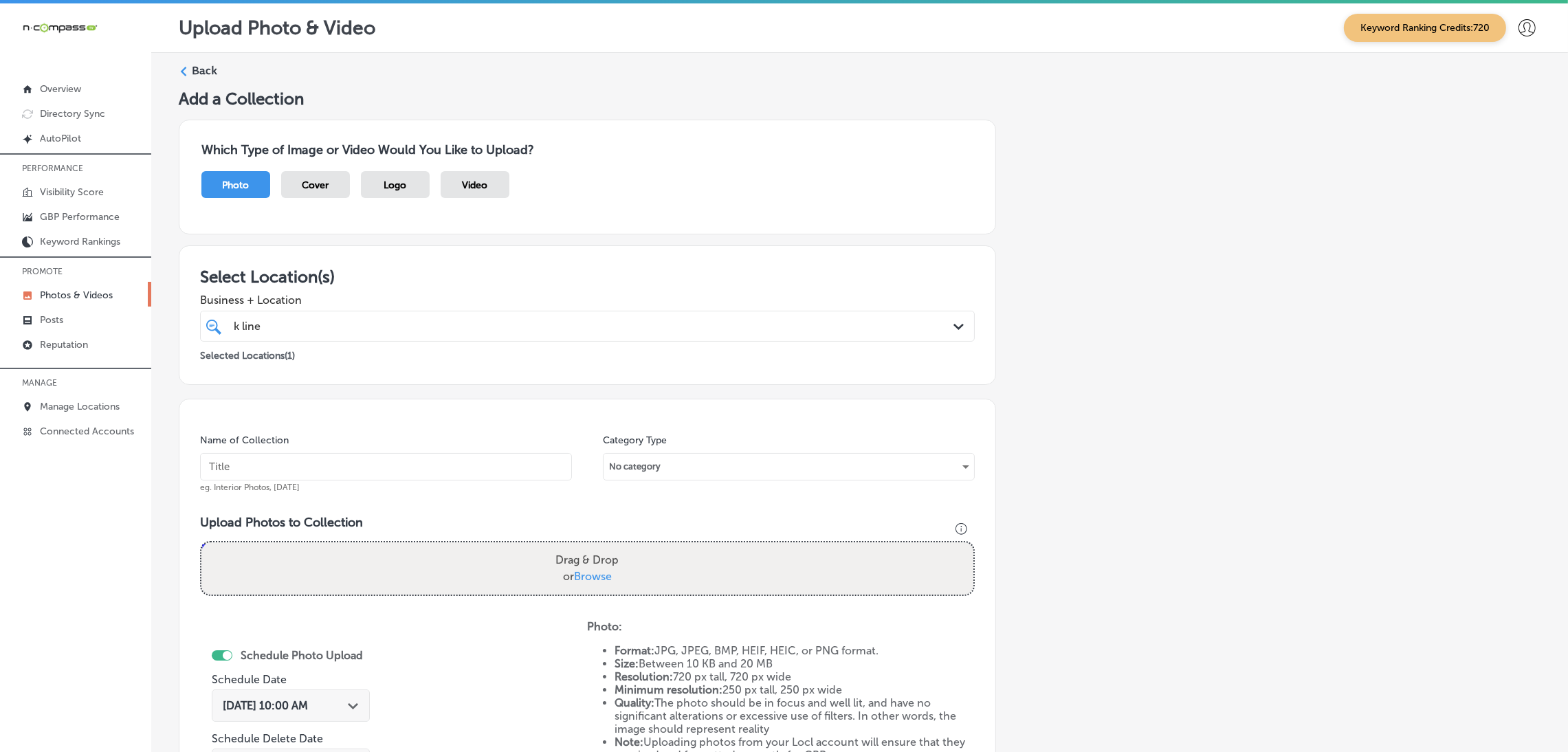
click at [471, 334] on div "k line k line" at bounding box center [552, 327] width 639 height 19
click at [1326, 392] on div "Add a Collection Which Type of Image or Video Would You Like to Upload? Photo C…" at bounding box center [859, 520] width 1362 height 863
click at [429, 459] on input "text" at bounding box center [386, 466] width 372 height 27
paste input "K-Line-Impact-Windows-and-Doors-Brevard-impact-windows"
type input "K-Line-Impact-Windows-and-Doors-Brevard-impact-windows"
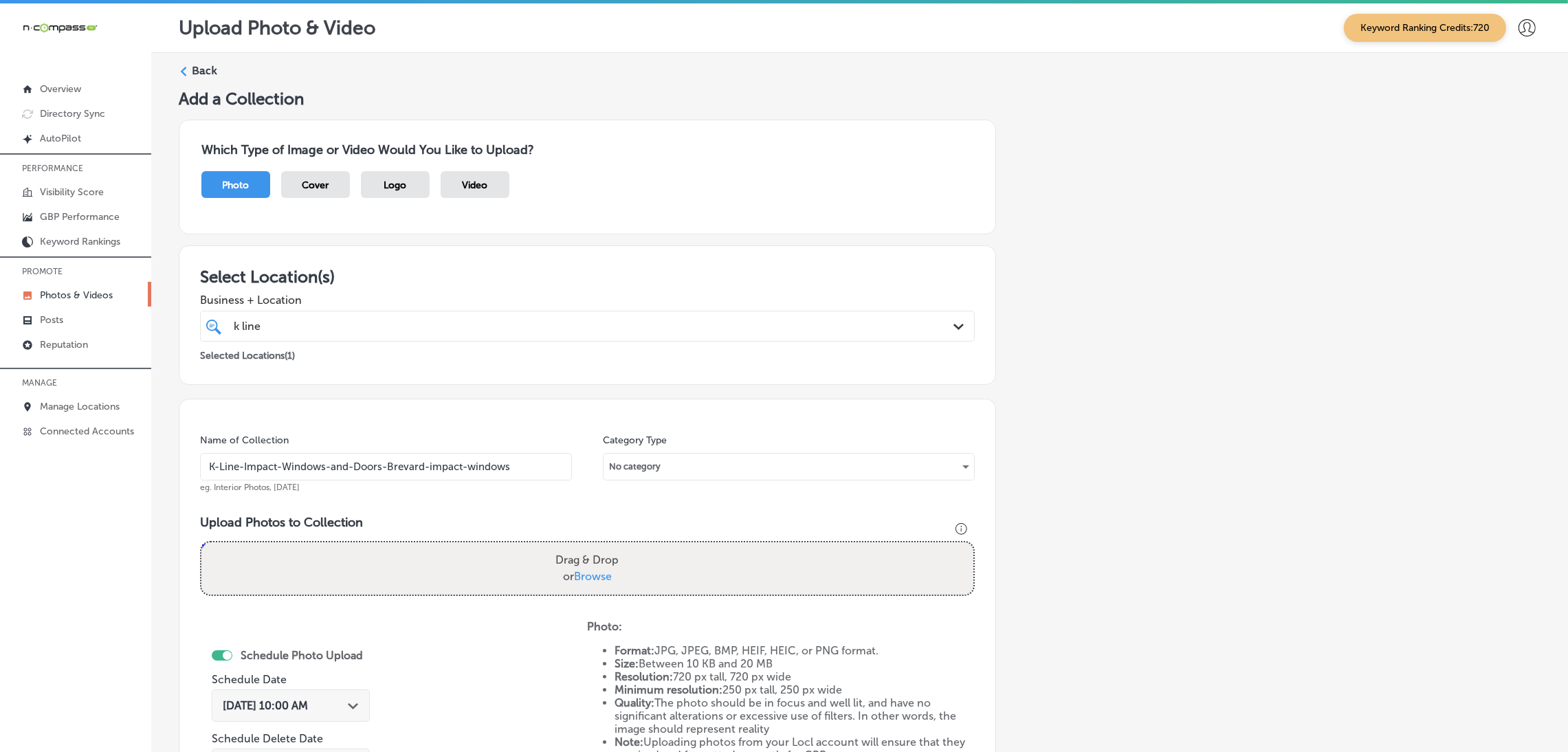
click at [609, 539] on div "Upload Photos to Collection Powered by PQINA Drag & Drop or Browse K Line Impac…" at bounding box center [587, 560] width 775 height 92
click at [608, 557] on label "Drag & Drop or Browse" at bounding box center [587, 568] width 75 height 44
click at [608, 546] on input "Drag & Drop or Browse" at bounding box center [587, 544] width 771 height 4
type input "C:\fakepath\K Line Impact Windows and Doors26.jpg"
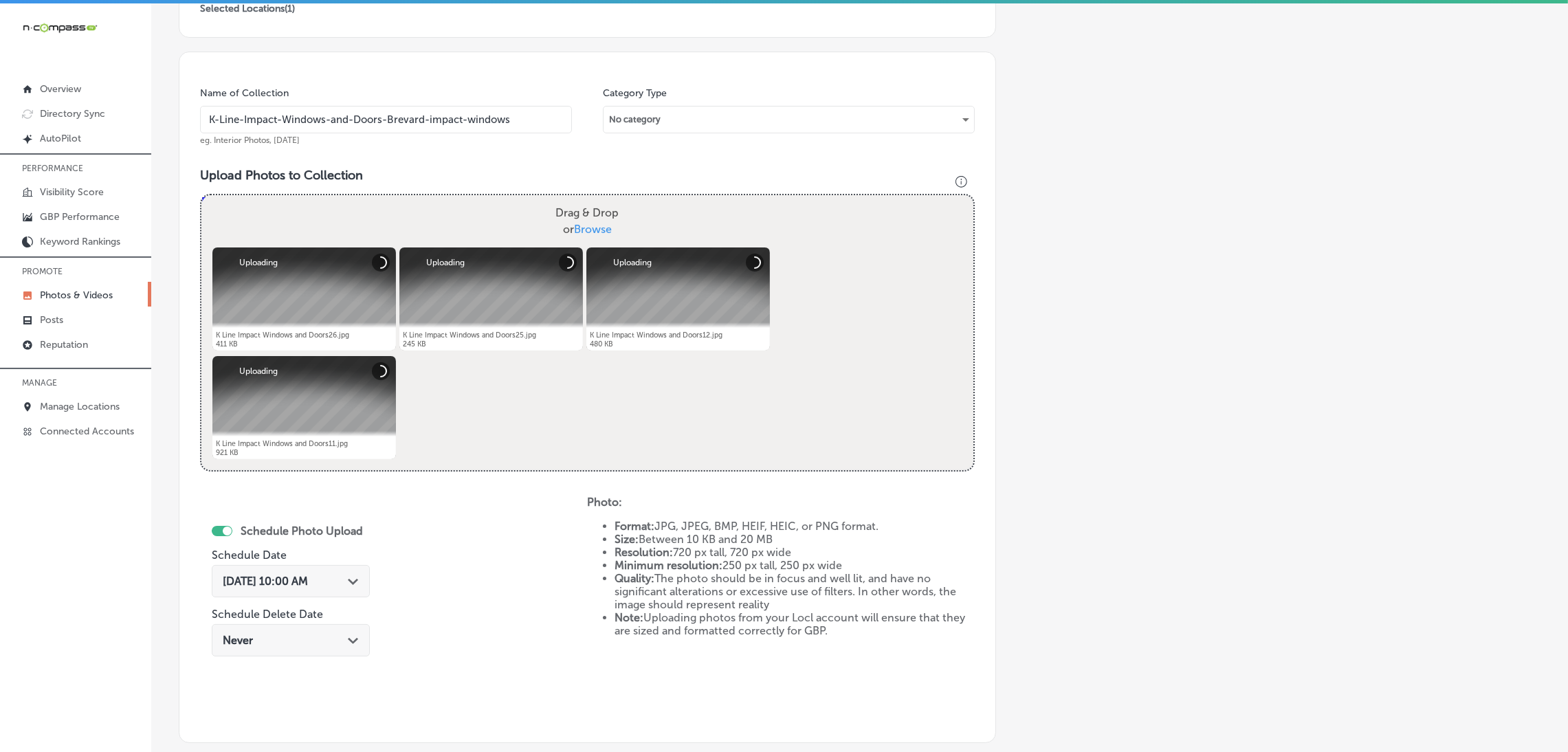
scroll to position [412, 0]
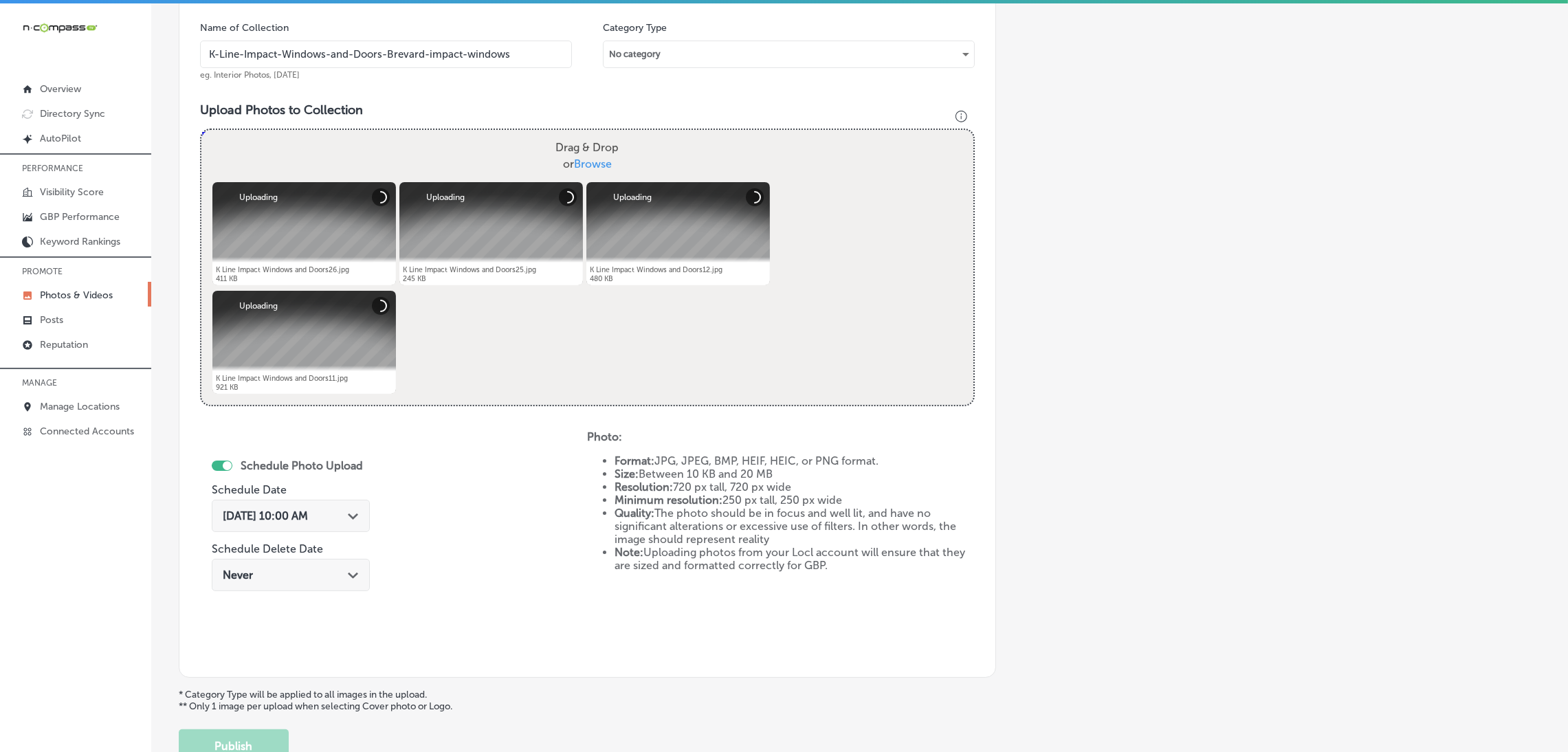
click at [274, 524] on div "[DATE] 10:00 AM Path Created with Sketch." at bounding box center [290, 516] width 158 height 32
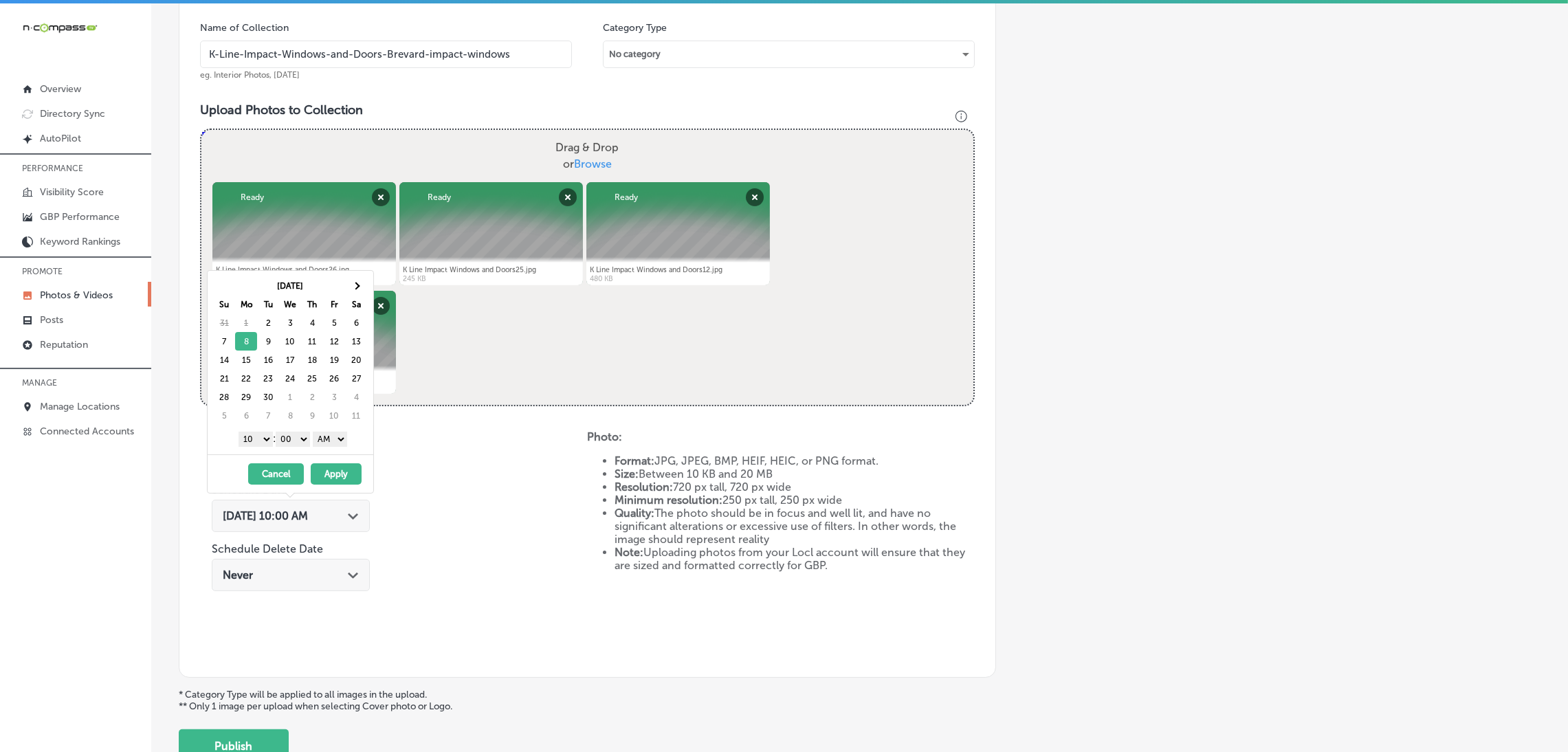
click at [328, 444] on select "AM PM" at bounding box center [330, 439] width 35 height 15
click at [258, 439] on select "1 2 3 4 5 6 7 8 9 10 11 12" at bounding box center [256, 439] width 35 height 15
click at [350, 471] on button "Apply" at bounding box center [336, 473] width 51 height 21
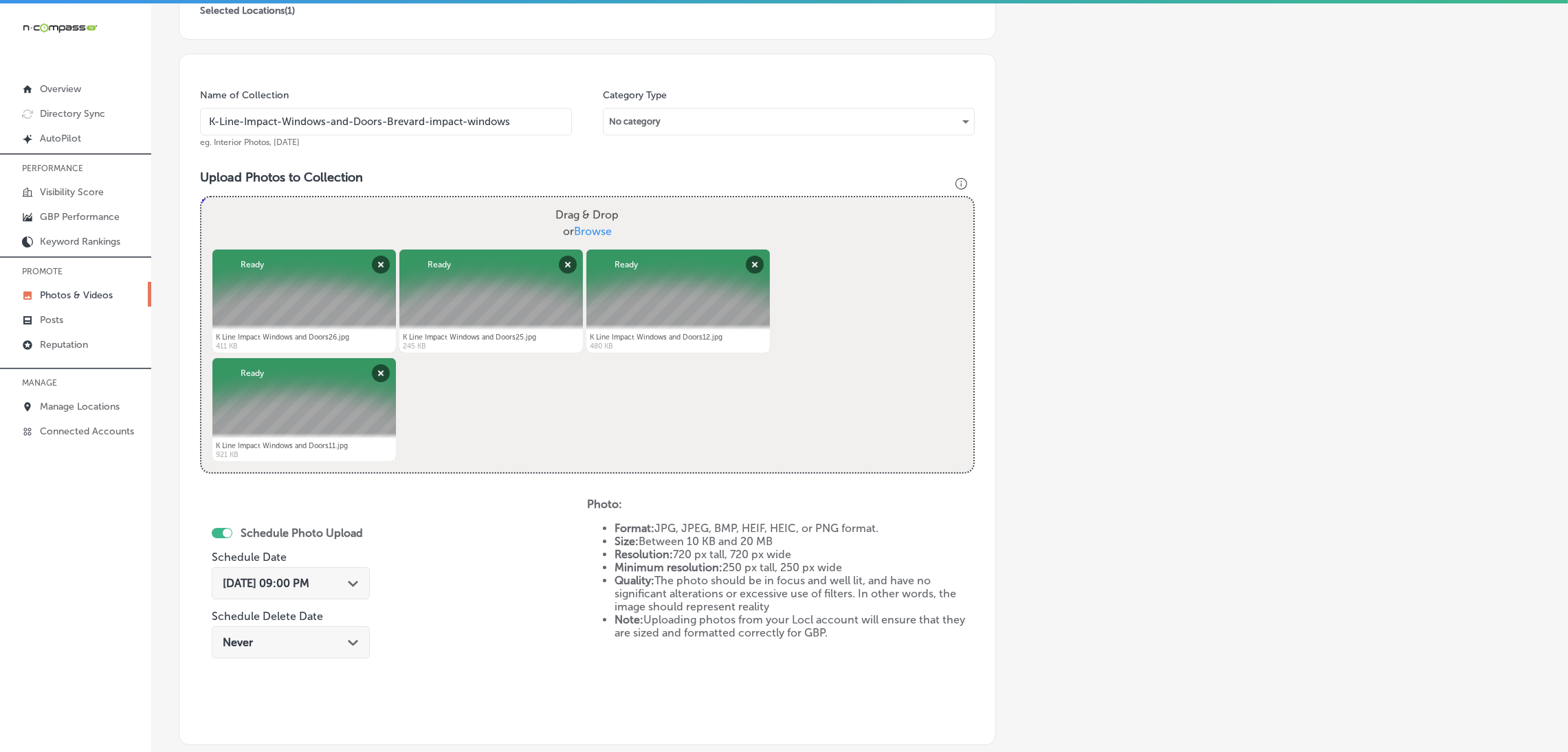
scroll to position [206, 0]
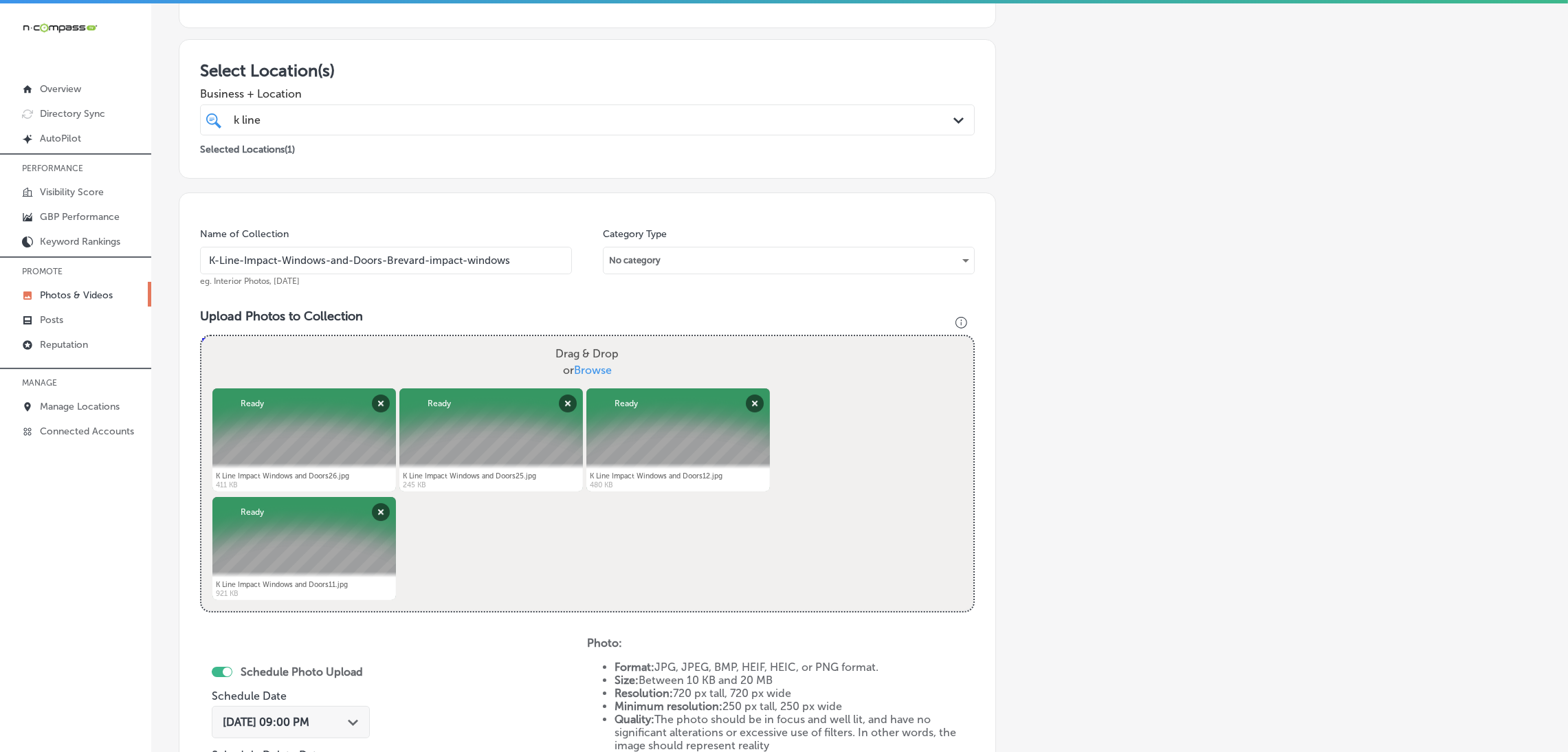
click at [381, 263] on input "K-Line-Impact-Windows-and-Doors-Brevard-impact-windows" at bounding box center [386, 260] width 372 height 27
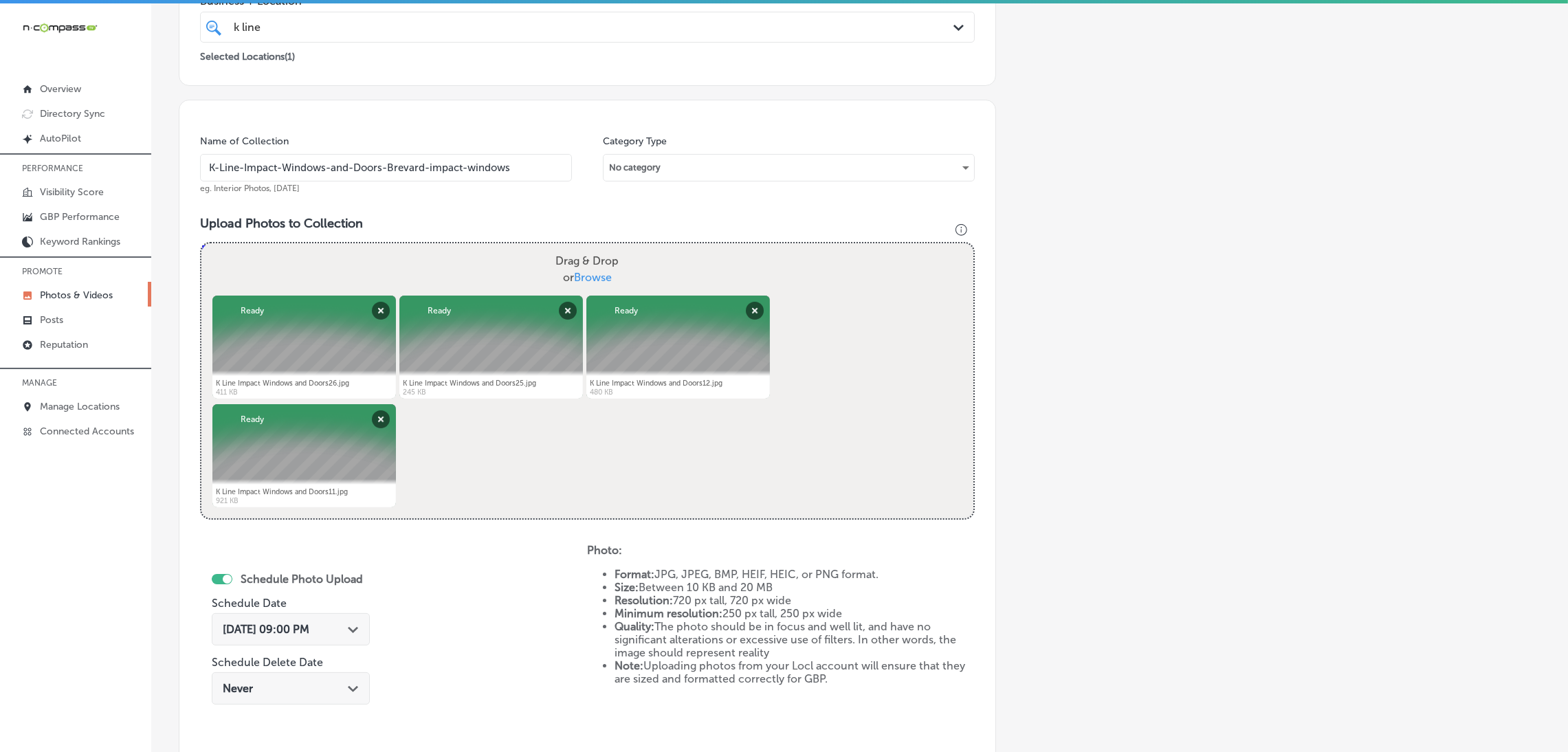
scroll to position [513, 0]
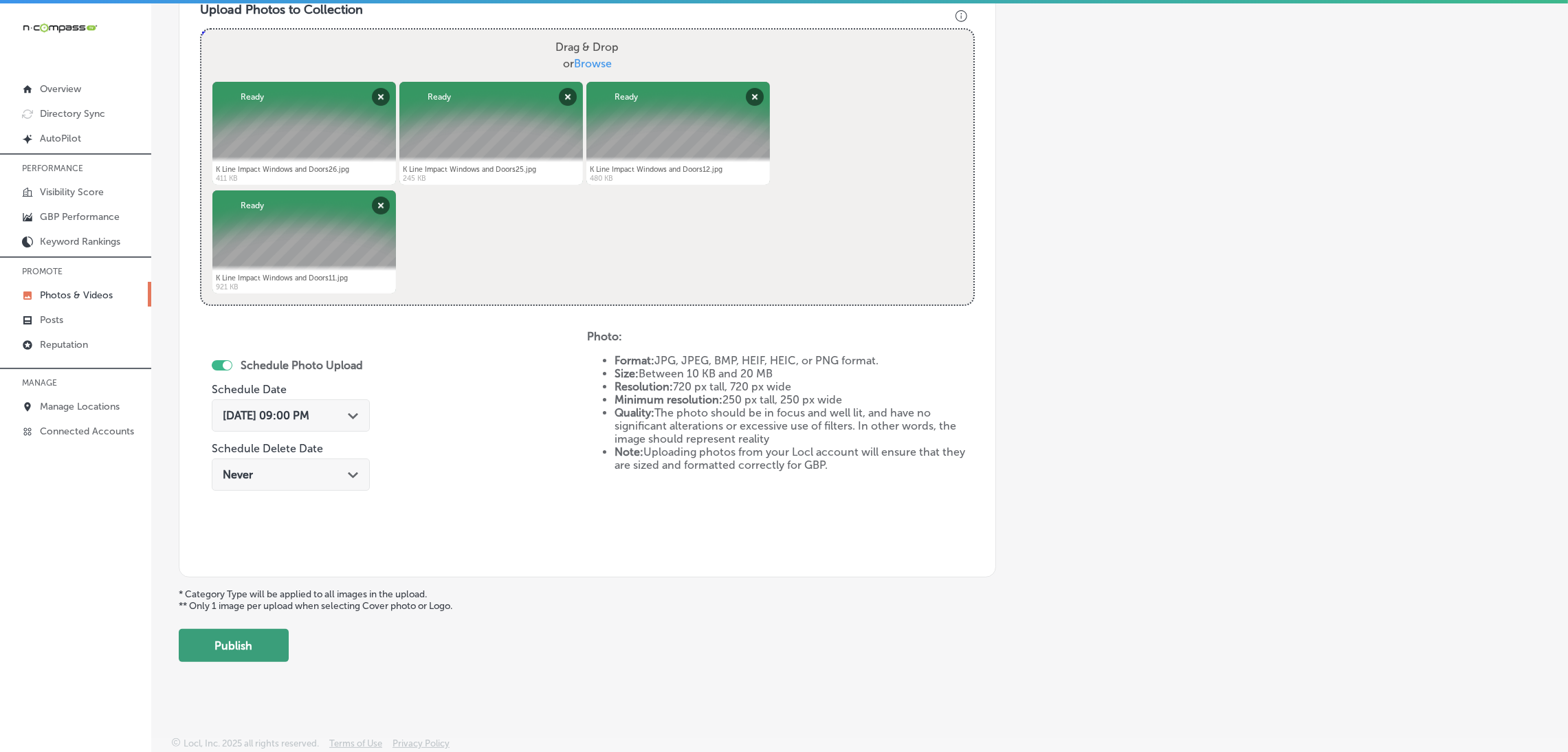
click at [241, 647] on button "Publish" at bounding box center [234, 645] width 110 height 33
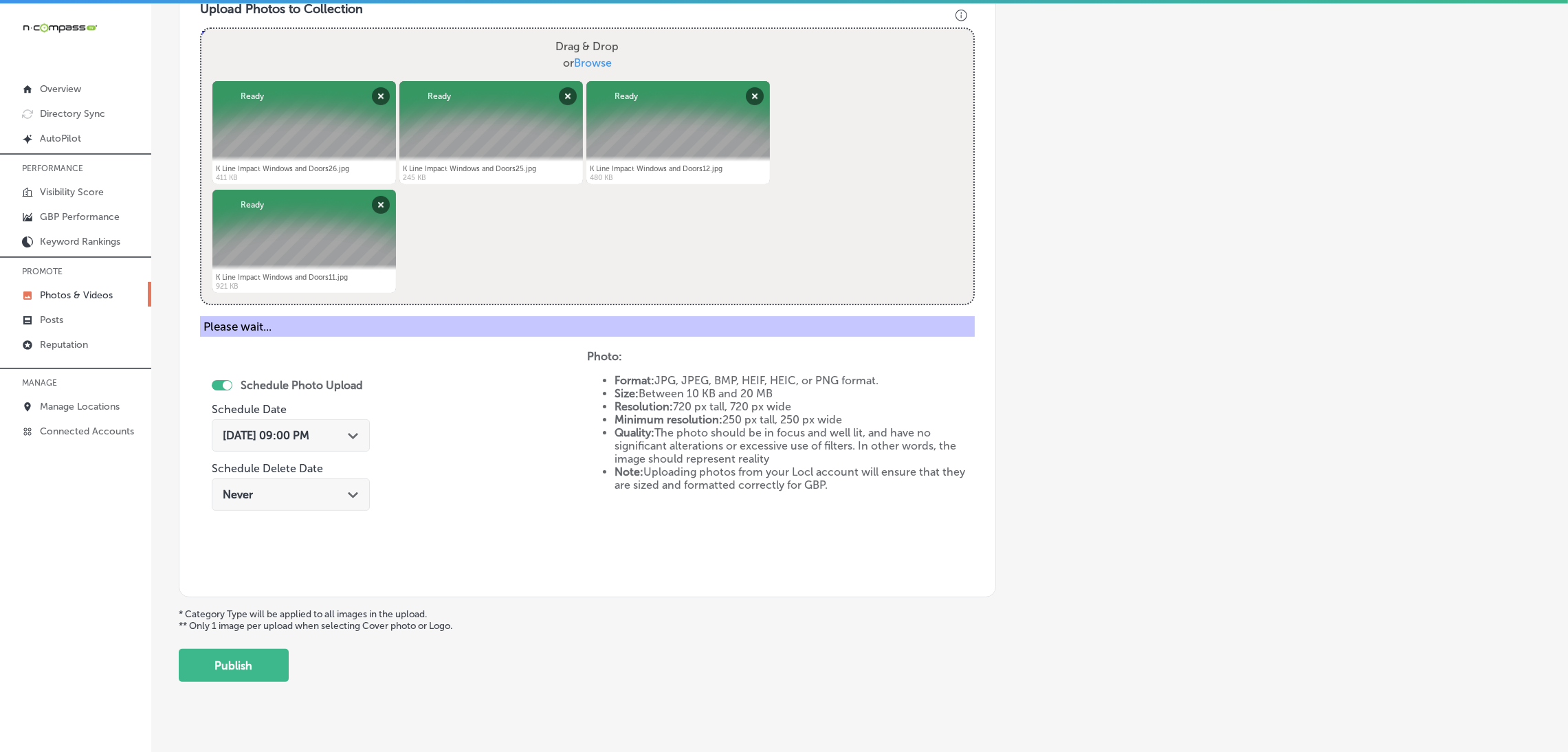
scroll to position [290, 0]
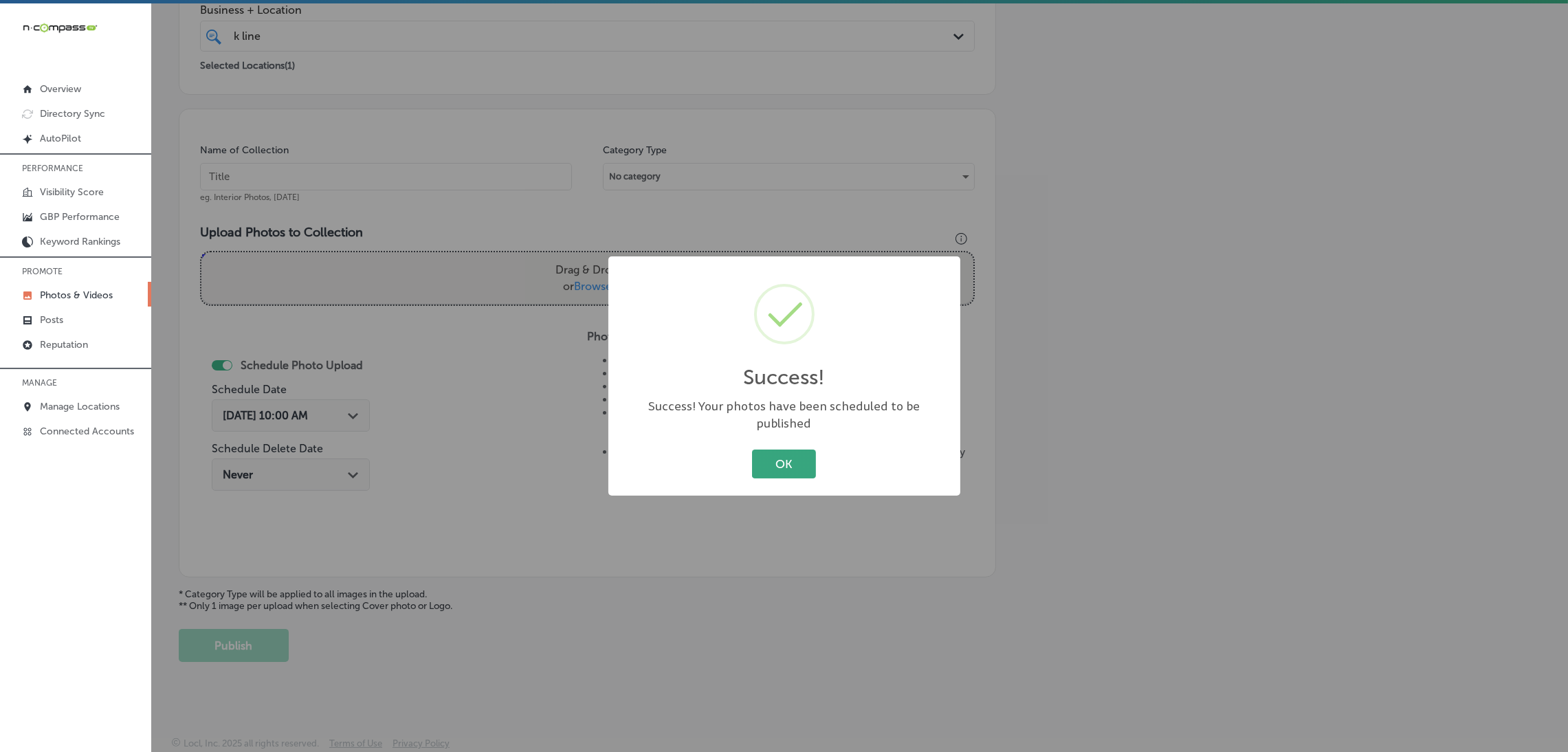
click at [786, 457] on button "OK" at bounding box center [783, 464] width 64 height 28
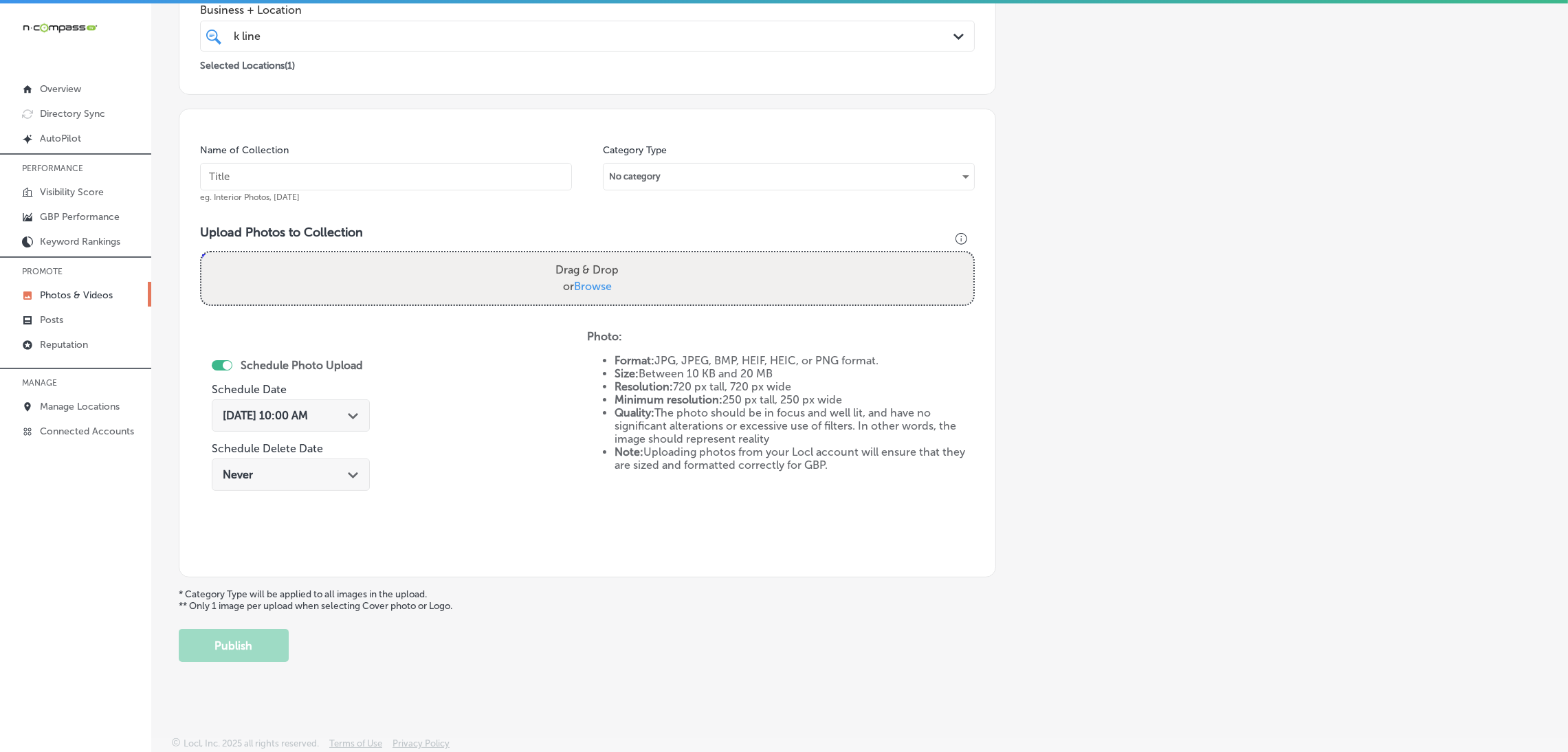
click at [356, 189] on input "text" at bounding box center [386, 177] width 372 height 27
paste input "K-Line-Impact-Windows-and-Doors-Brevard-impact-windows"
type input "K-Line-Impact-Windows-and-Doors-Brevard-impact-windows"
click at [580, 274] on label "Drag & Drop or Browse" at bounding box center [587, 279] width 75 height 44
click at [580, 257] on input "Drag & Drop or Browse" at bounding box center [587, 254] width 771 height 4
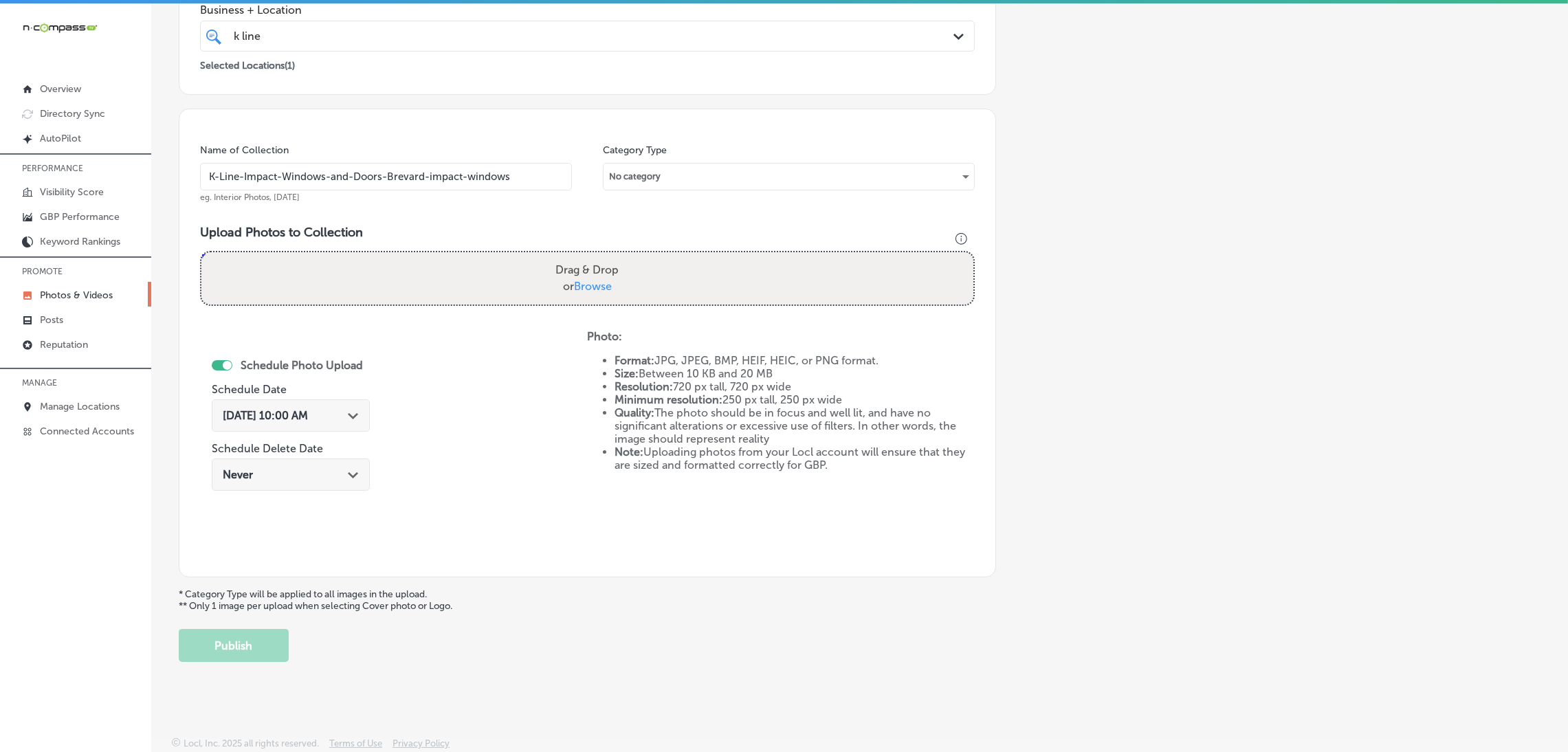
type input "C:\fakepath\K Line Impact Windows and Doors24.jpg"
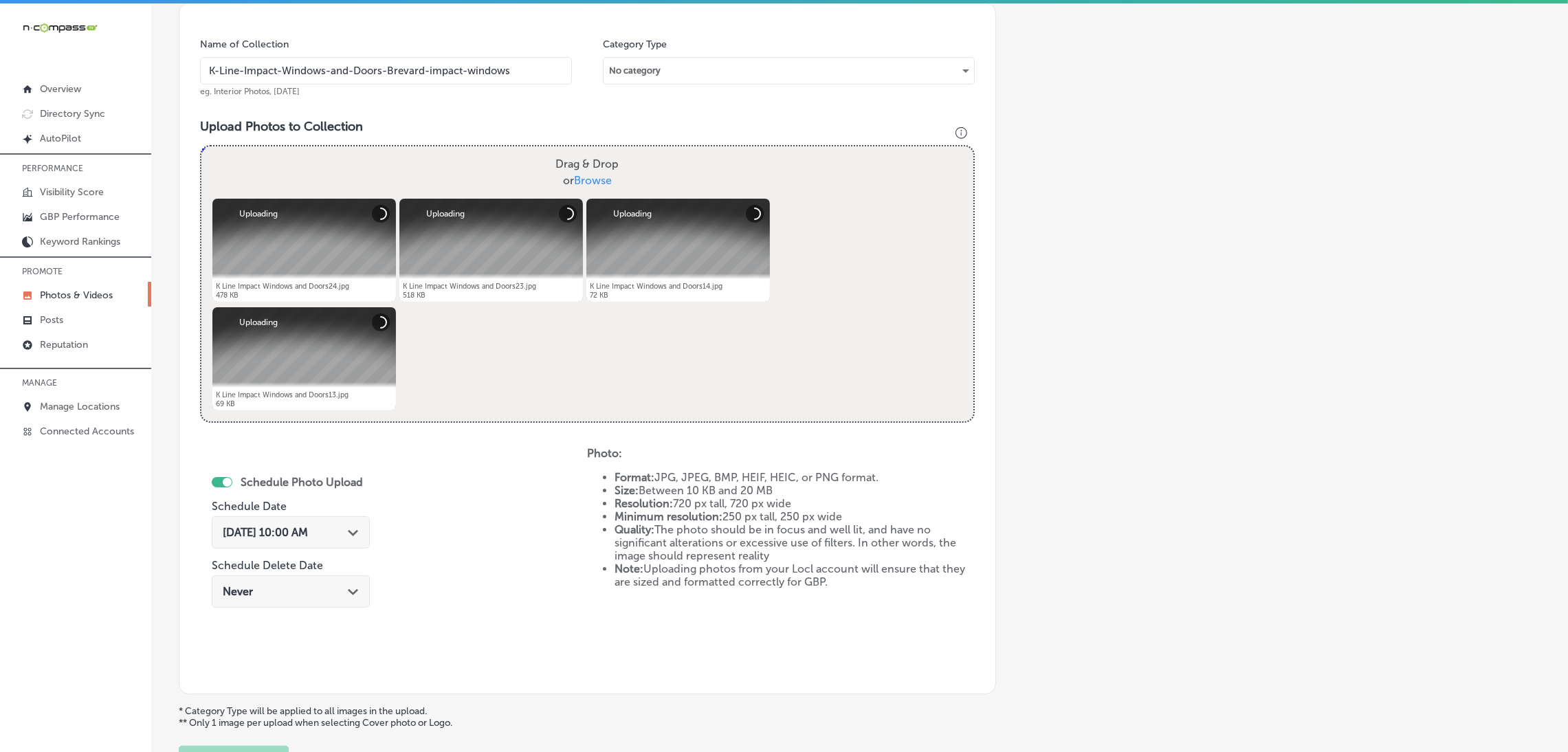
scroll to position [497, 0]
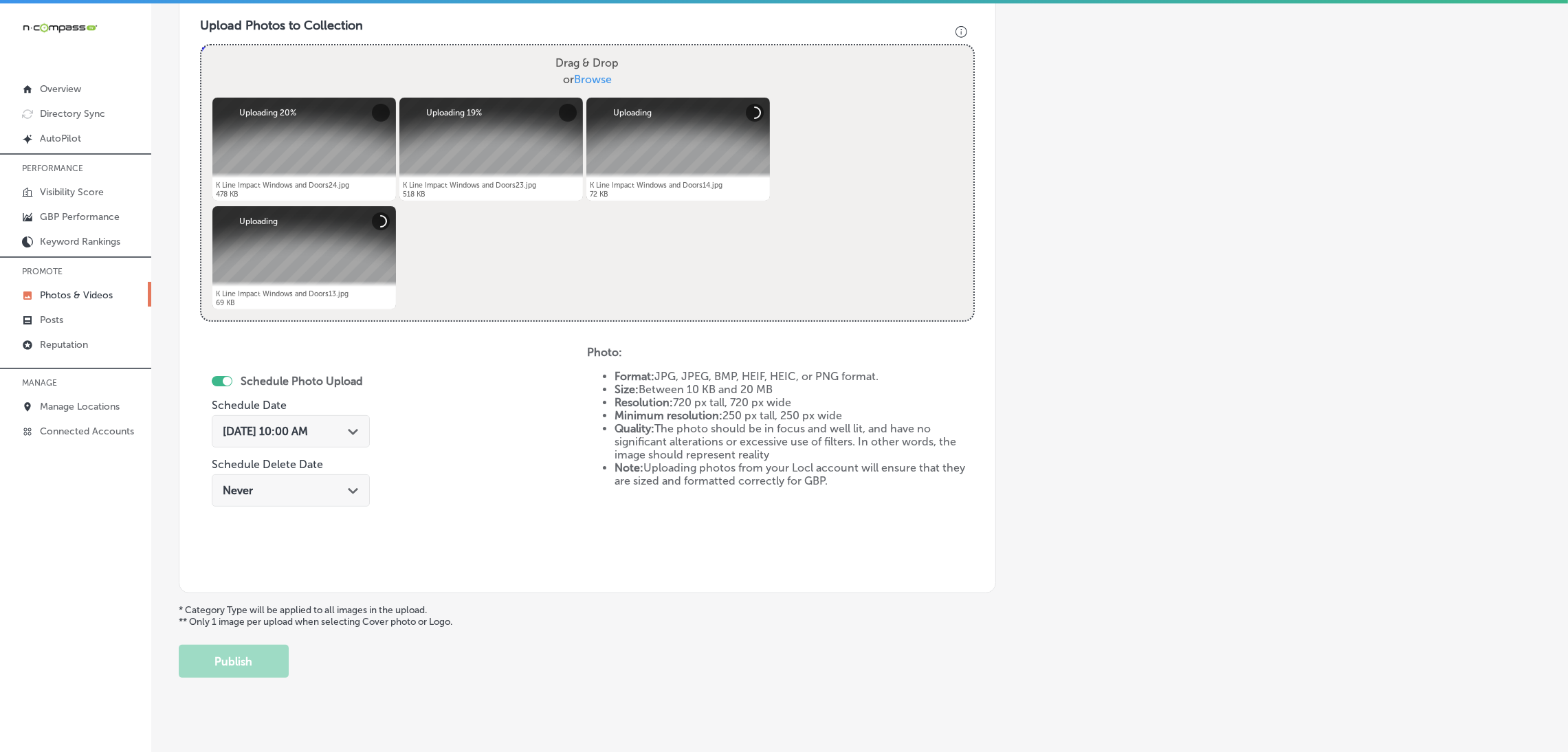
click at [308, 433] on span "[DATE] 10:00 AM" at bounding box center [265, 431] width 86 height 13
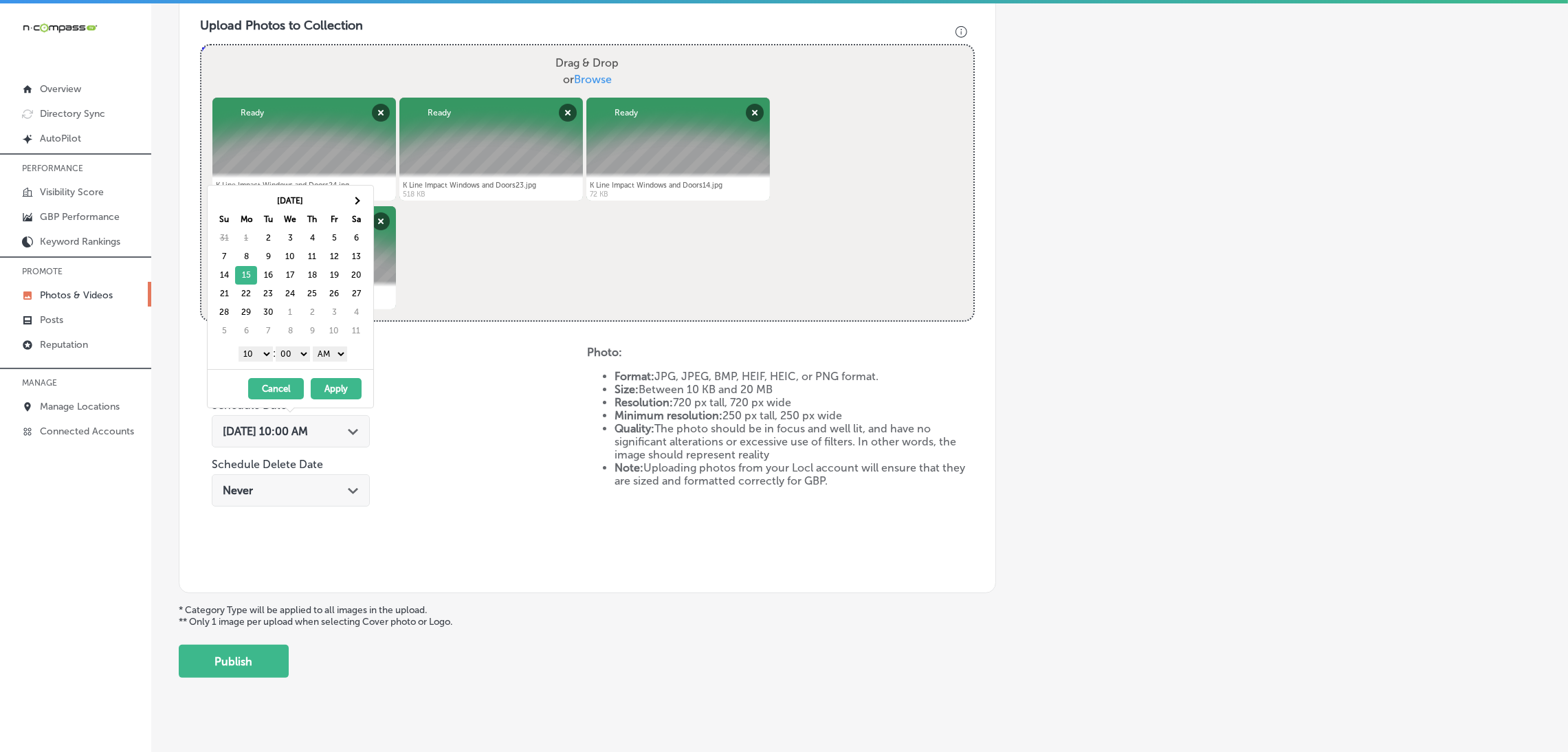
click at [337, 354] on select "AM PM" at bounding box center [330, 353] width 35 height 15
click at [266, 356] on select "1 2 3 4 5 6 7 8 9 10 11 12" at bounding box center [256, 353] width 35 height 15
click at [344, 396] on button "Apply" at bounding box center [336, 389] width 51 height 21
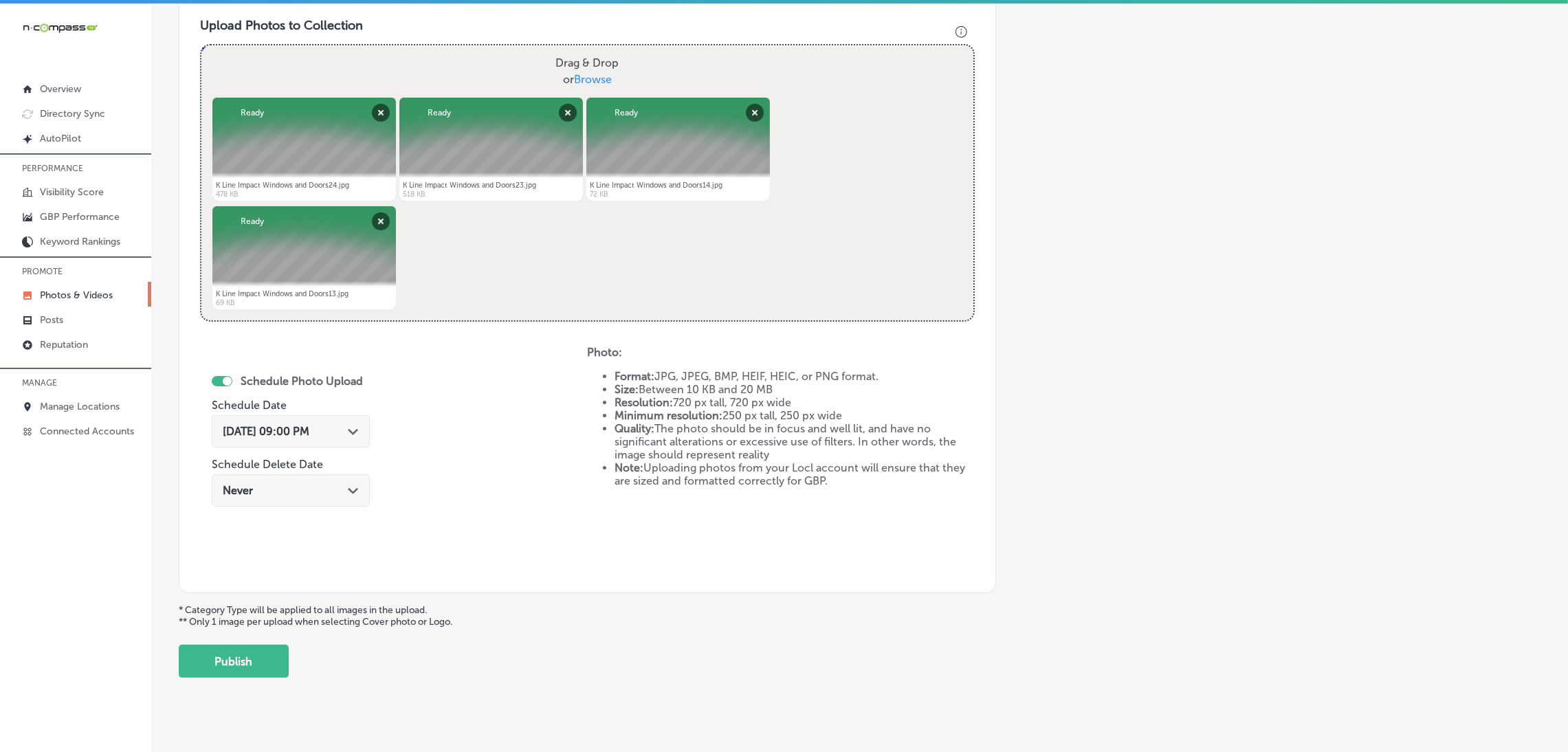
scroll to position [290, 0]
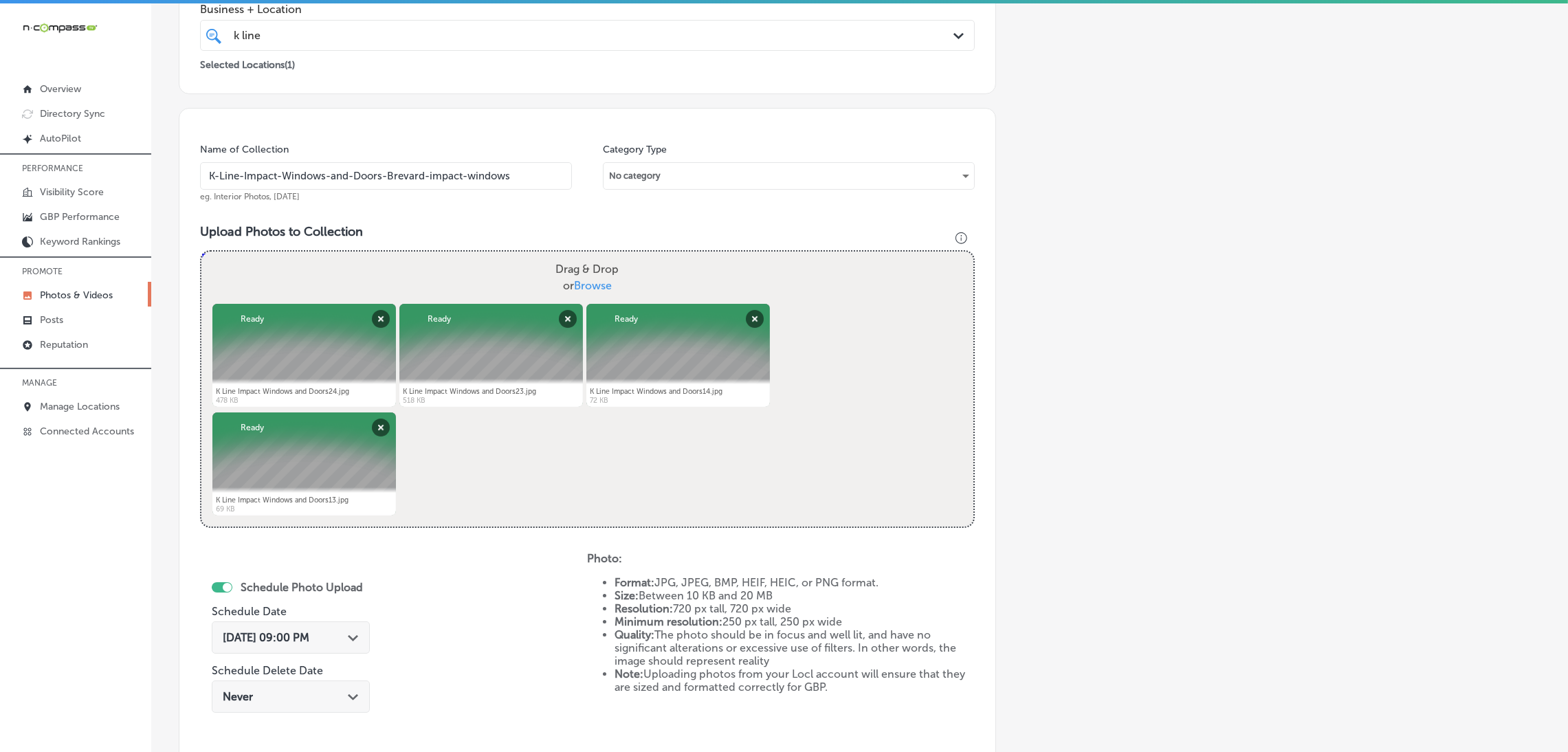
click at [377, 177] on input "K-Line-Impact-Windows-and-Doors-Brevard-impact-windows" at bounding box center [386, 176] width 372 height 27
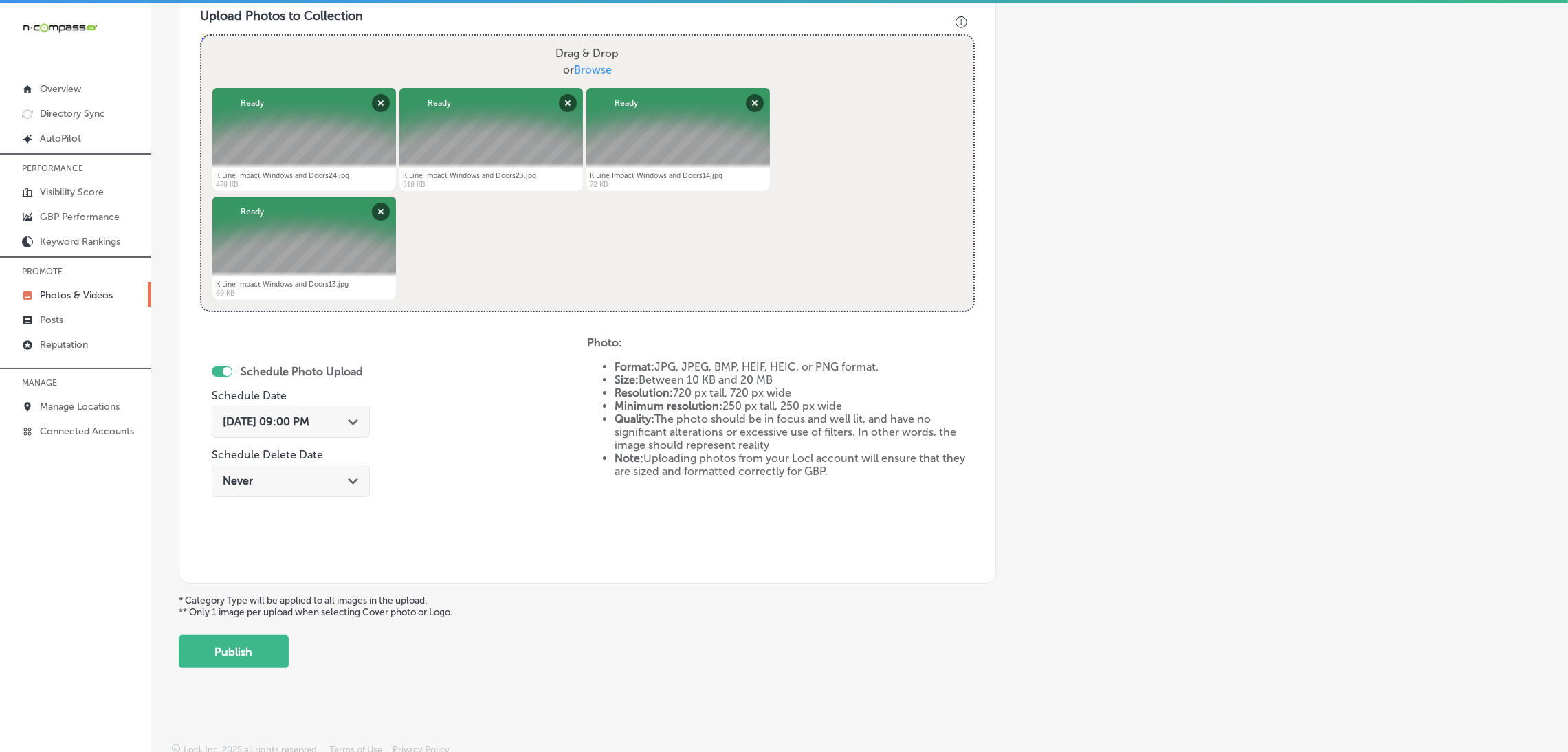
scroll to position [513, 0]
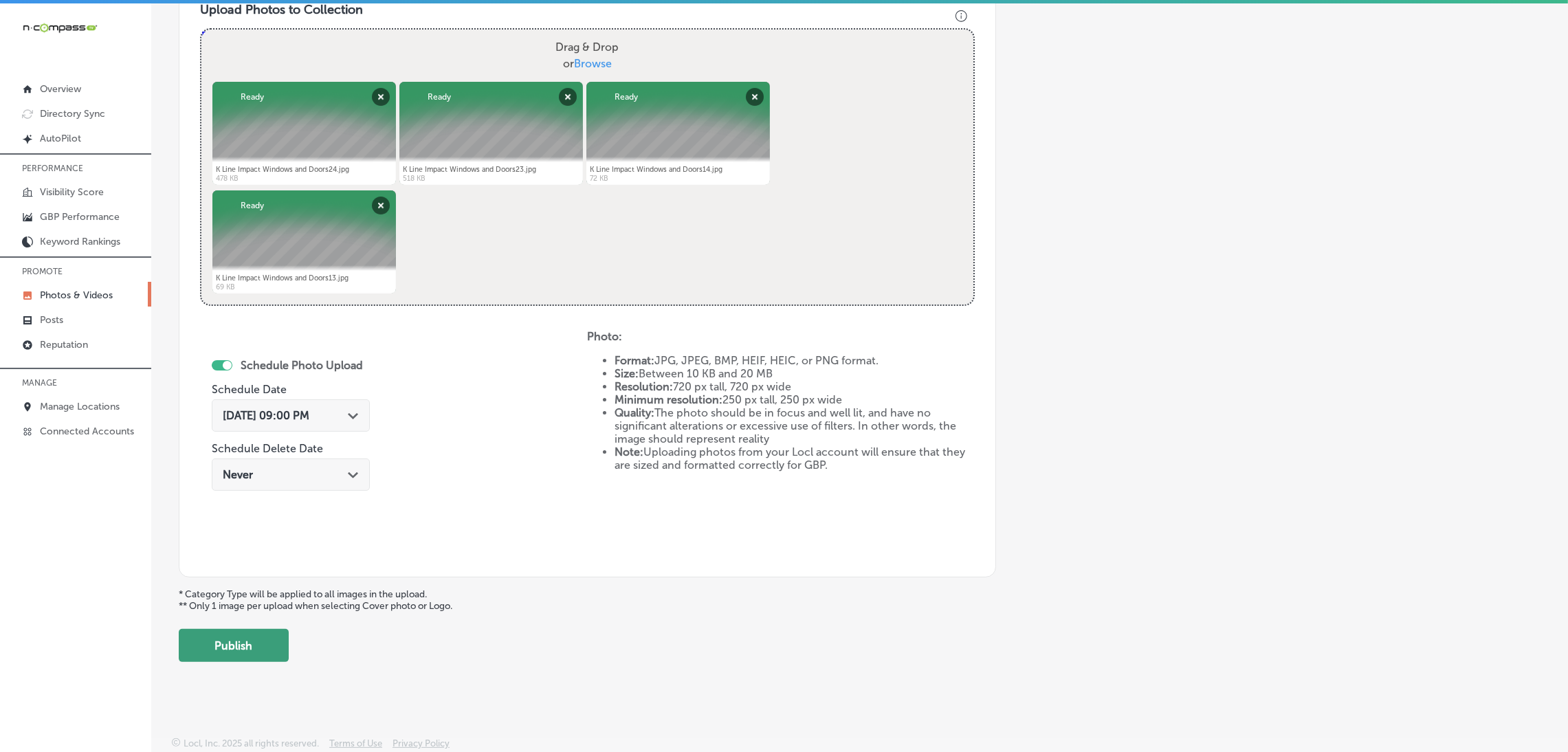
click at [249, 649] on button "Publish" at bounding box center [234, 645] width 110 height 33
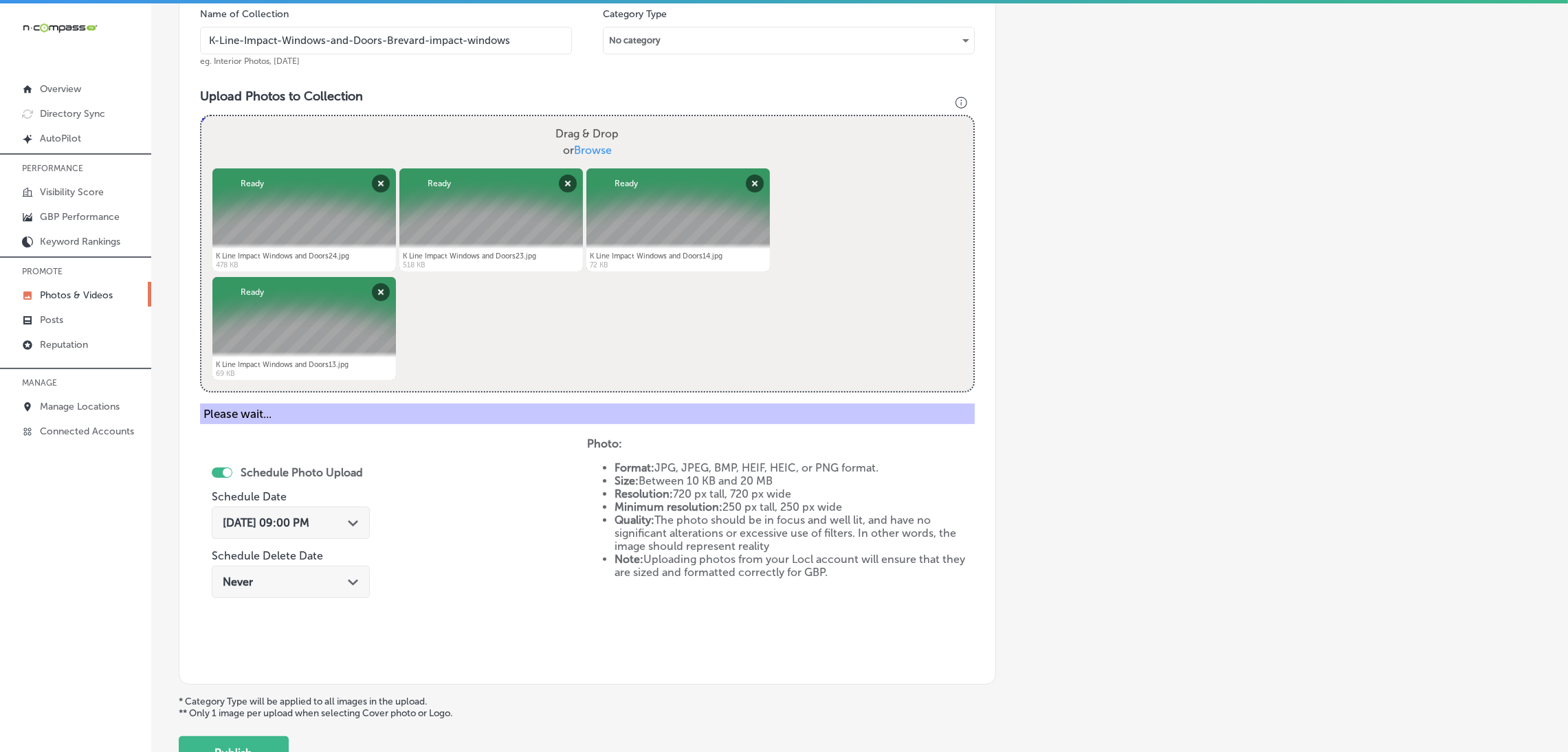
scroll to position [204, 0]
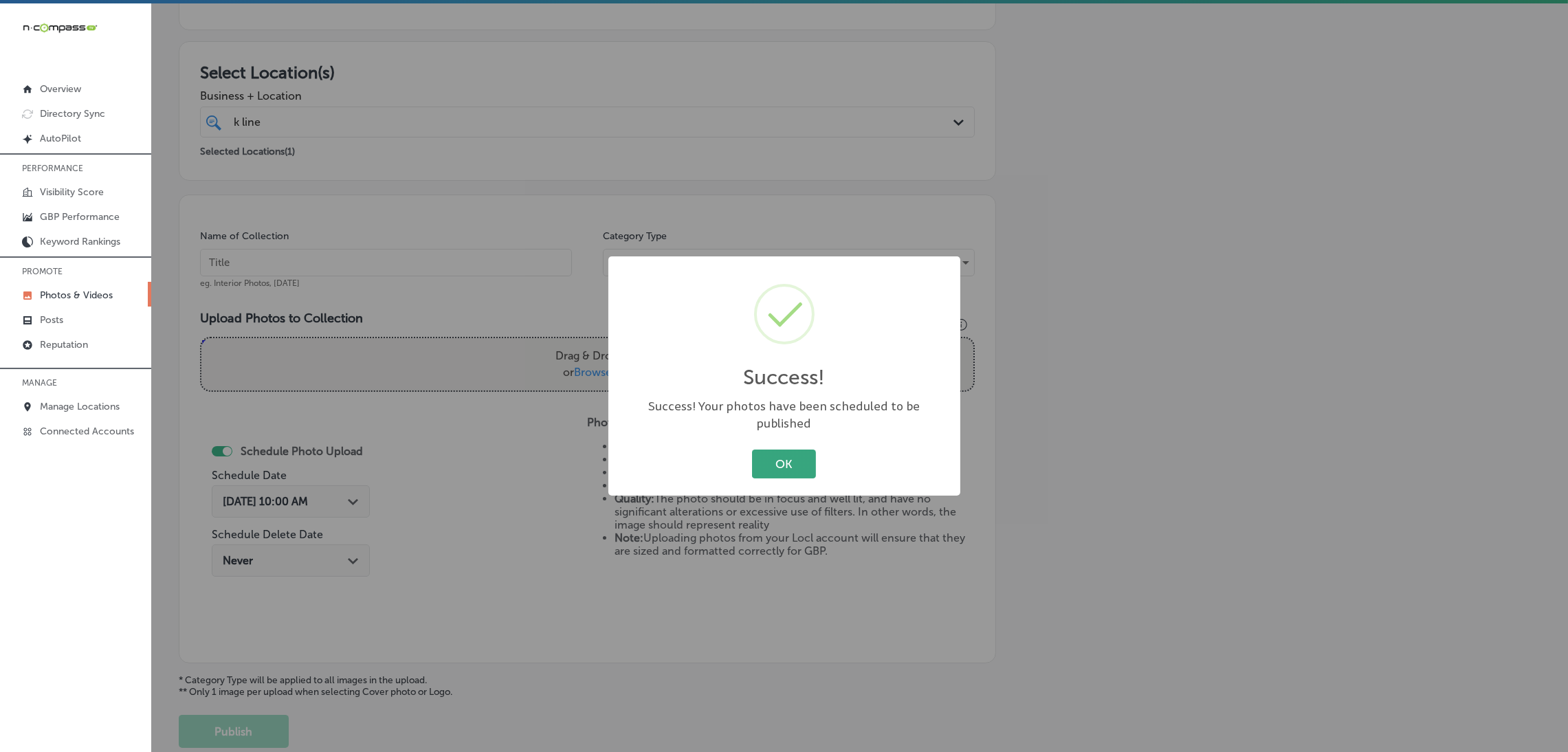
click at [789, 450] on button "OK" at bounding box center [783, 464] width 64 height 28
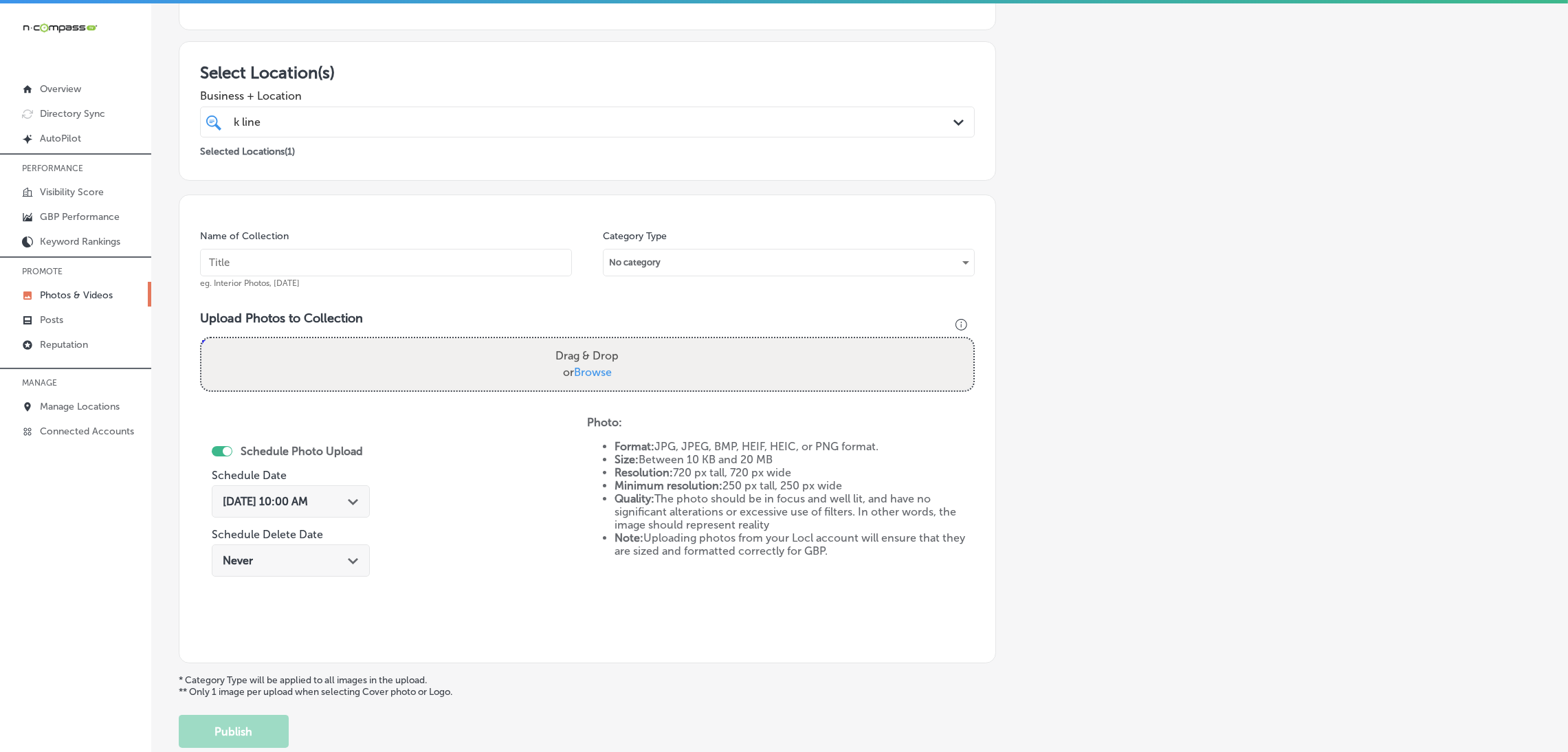
click at [527, 274] on input "text" at bounding box center [386, 262] width 372 height 27
paste input "K-Line-Impact-Windows-and-Doors-Brevard-impact-windows"
type input "K-Line-Impact-Windows-and-Doors-Brevard-impact-windows"
click at [672, 393] on div "Upload Photos to Collection Powered by PQINA Drag & Drop or Browse K Line Impac…" at bounding box center [587, 356] width 775 height 92
click at [672, 371] on div "Drag & Drop or Browse" at bounding box center [587, 364] width 771 height 53
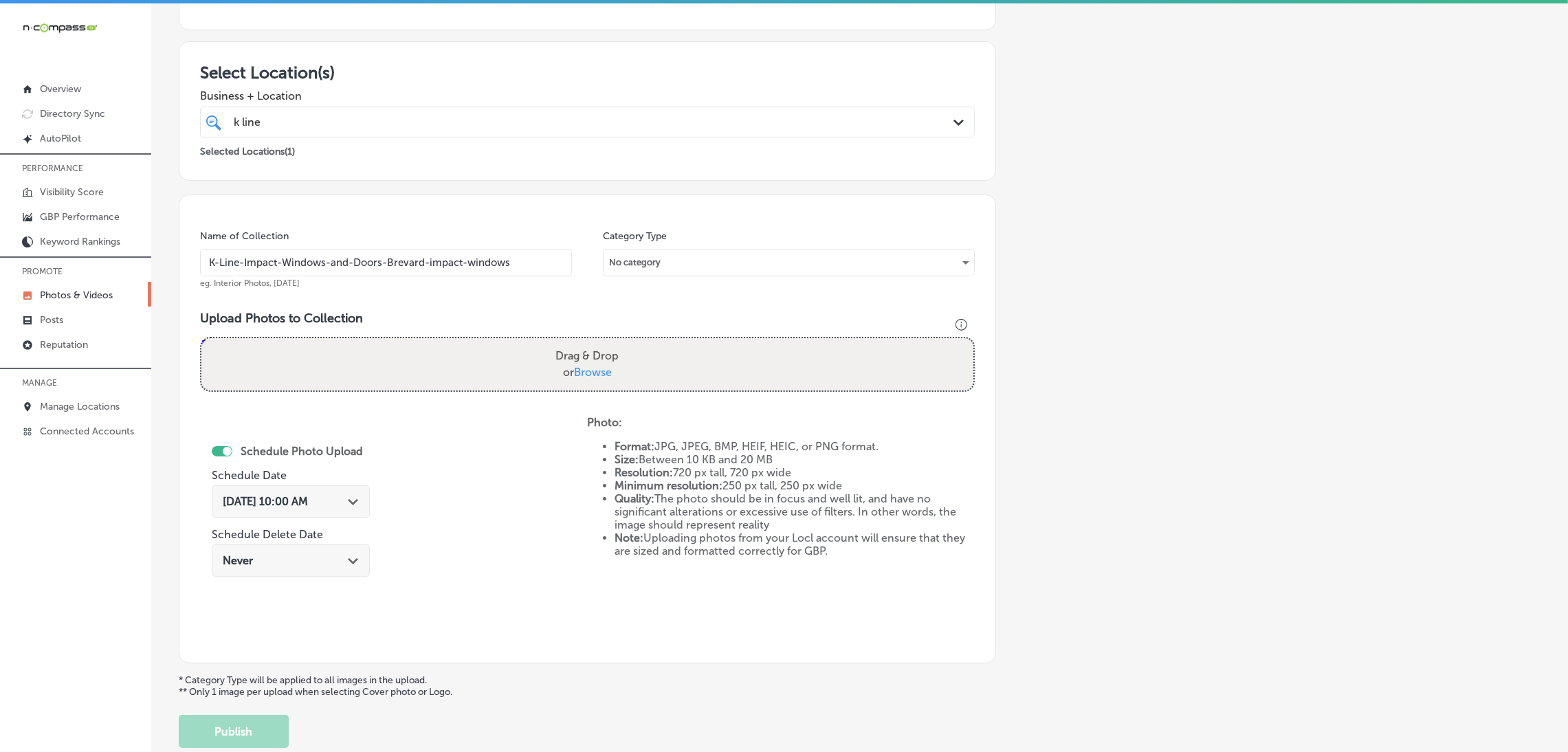
click at [202, 338] on input "Drag & Drop or Browse" at bounding box center [587, 340] width 771 height 4
type input "C:\fakepath\K Line Impact Windows and Doors22.jpg"
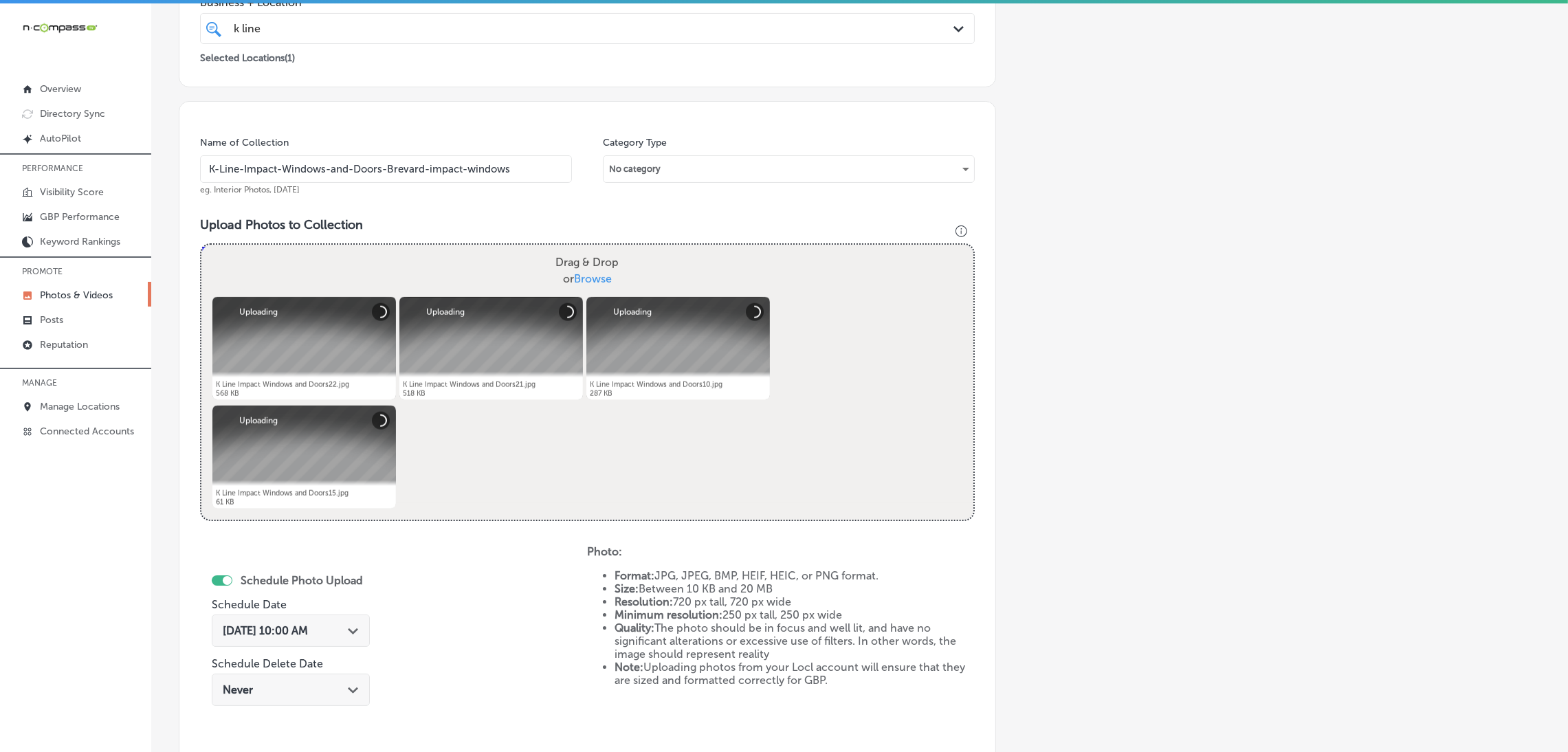
scroll to position [411, 0]
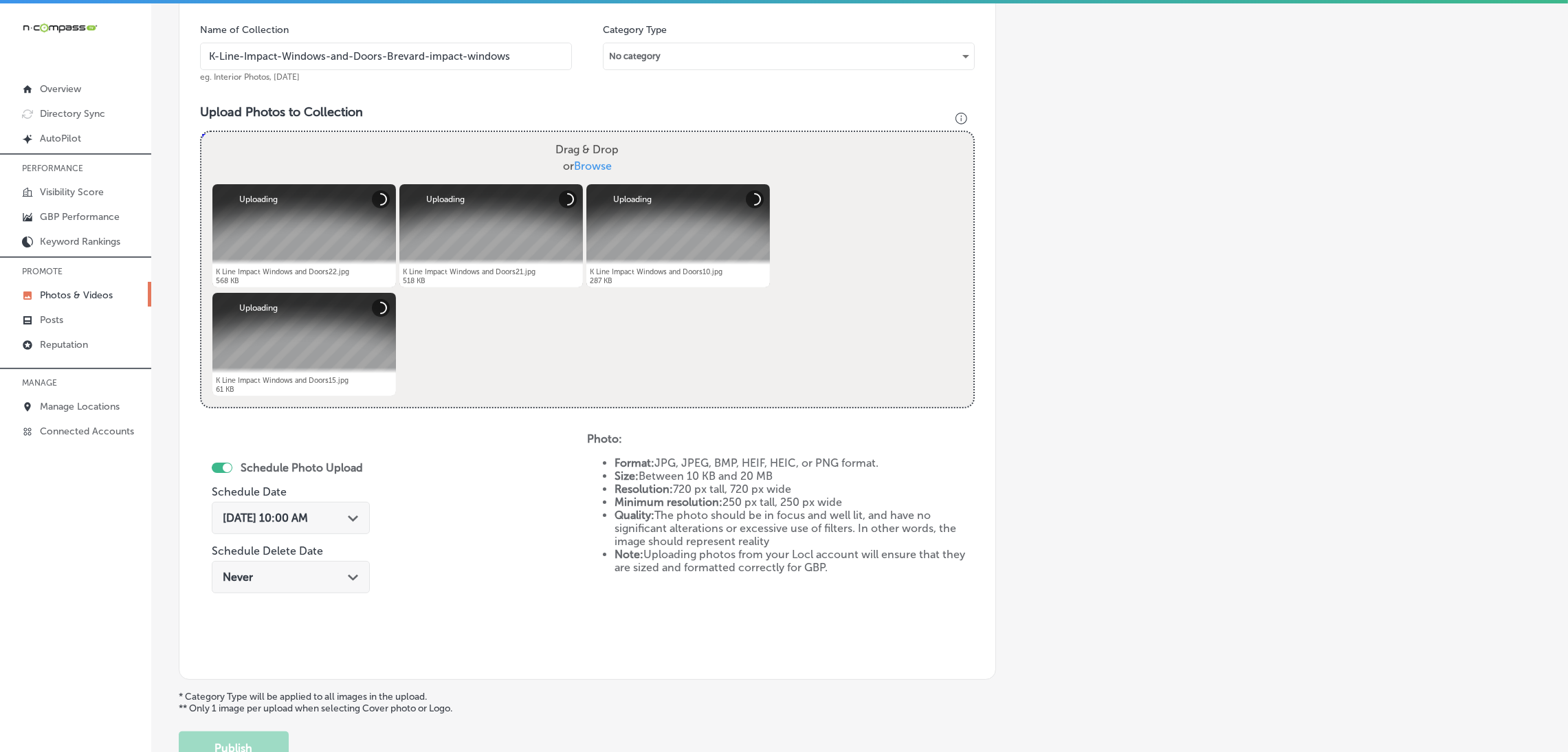
click at [308, 512] on span "[DATE] 10:00 AM" at bounding box center [265, 518] width 86 height 13
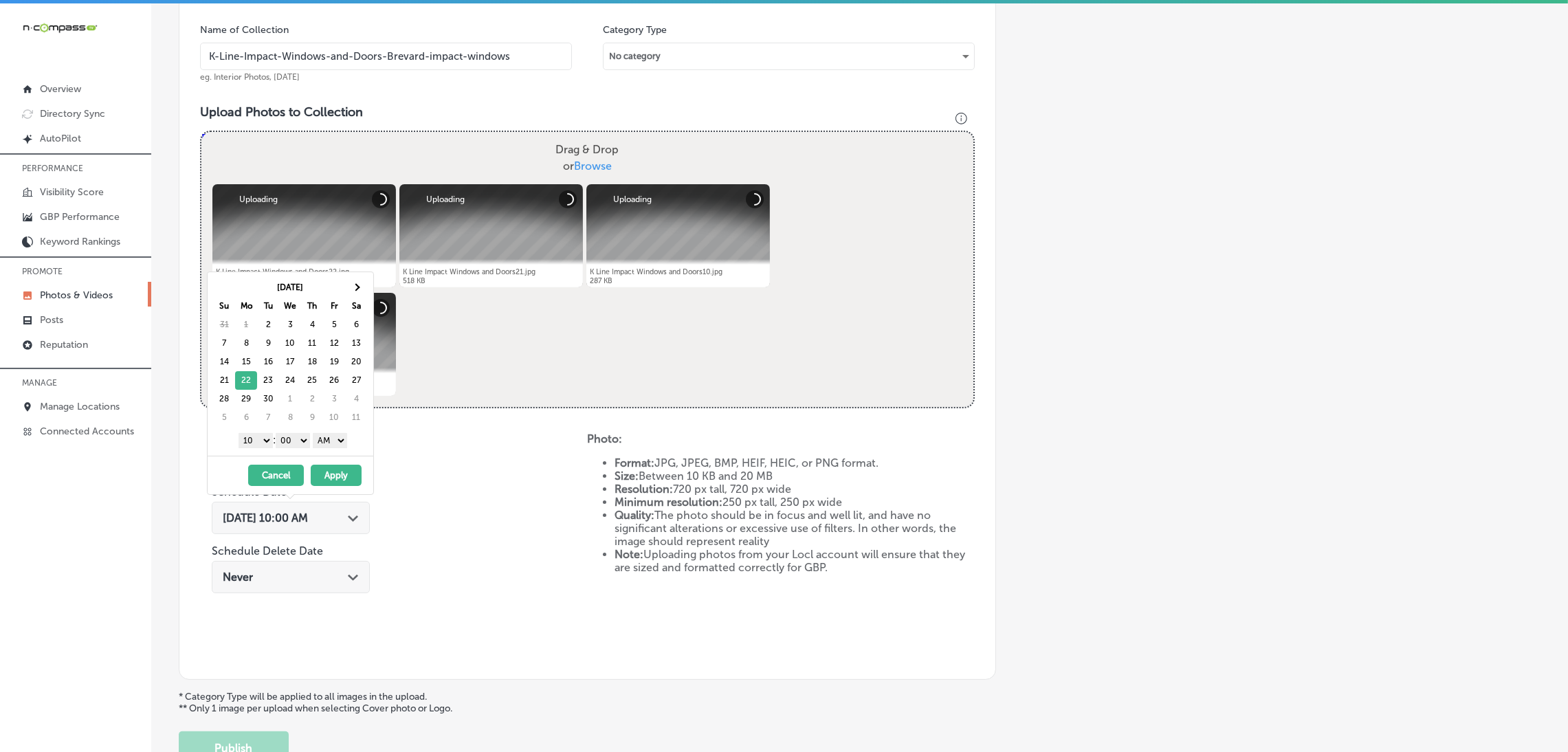
click at [282, 445] on select "00 10 20 30 40 50" at bounding box center [293, 440] width 35 height 15
click at [326, 444] on select "AM PM" at bounding box center [330, 440] width 35 height 15
click at [257, 445] on select "1 2 3 4 5 6 7 8 9 10 11 12" at bounding box center [256, 440] width 35 height 15
click at [315, 473] on button "Apply" at bounding box center [336, 475] width 51 height 21
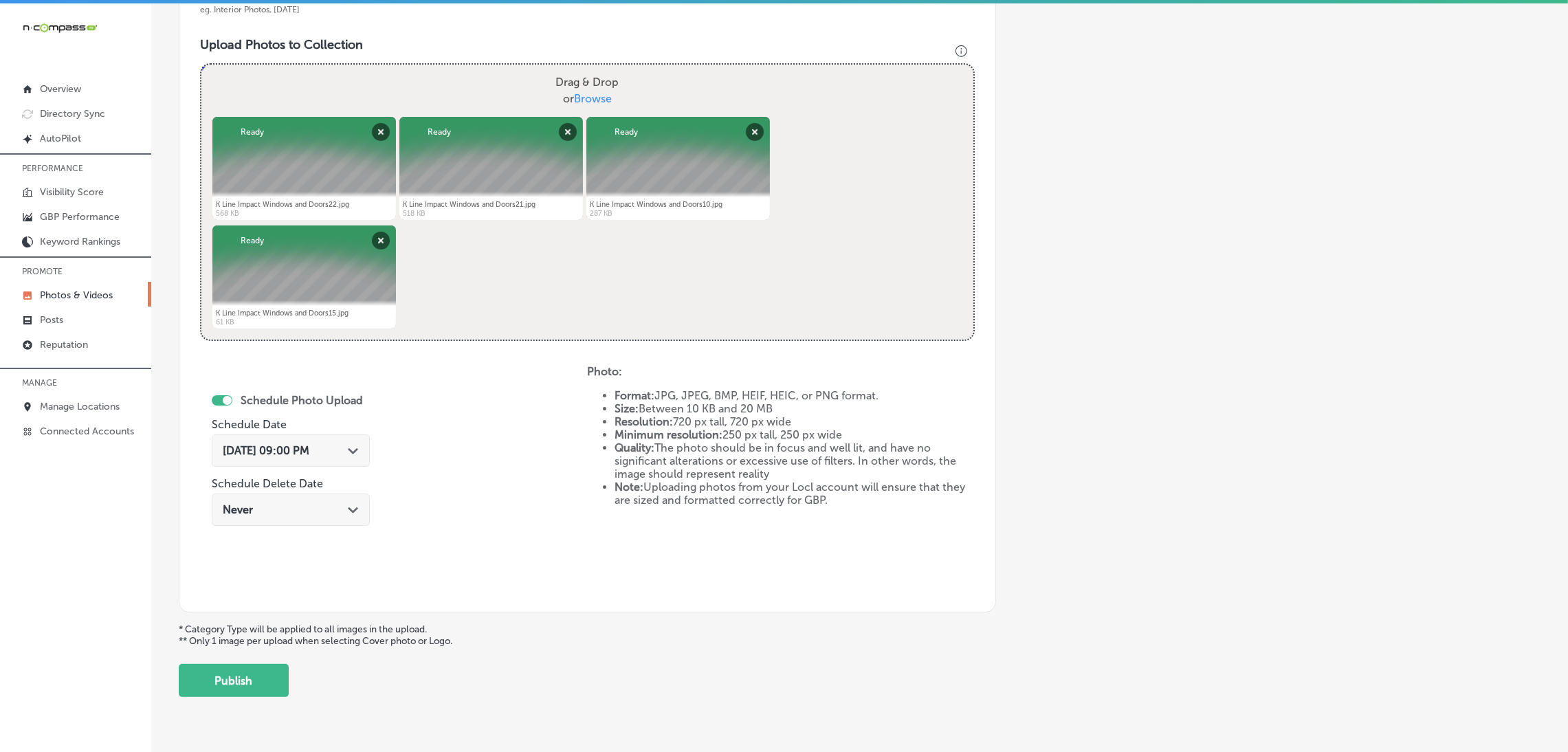
scroll to position [513, 0]
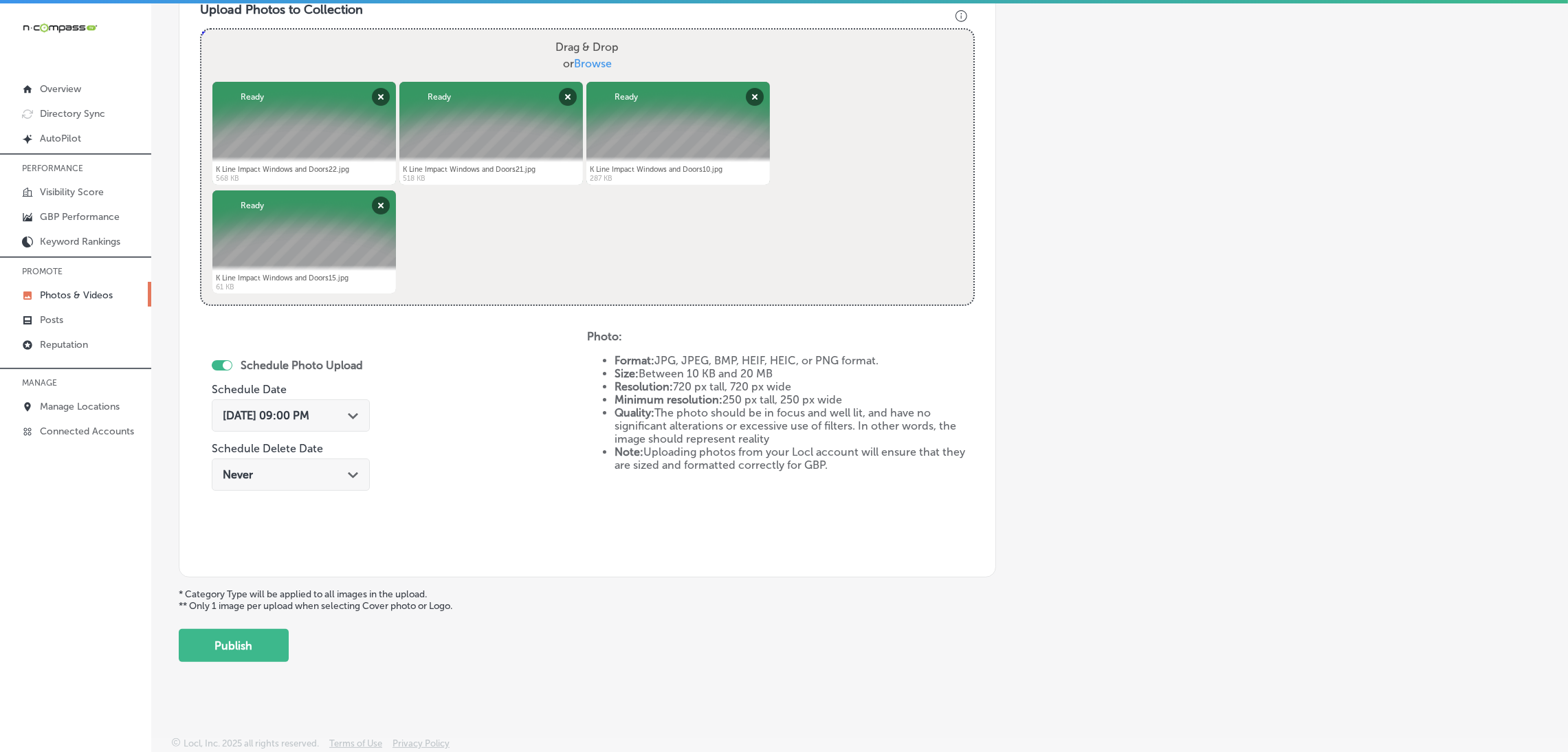
click at [290, 637] on div "Add a Collection Which Type of Image or Video Would You Like to Upload? Photo C…" at bounding box center [859, 119] width 1362 height 1086
click at [261, 660] on button "Publish" at bounding box center [234, 645] width 110 height 33
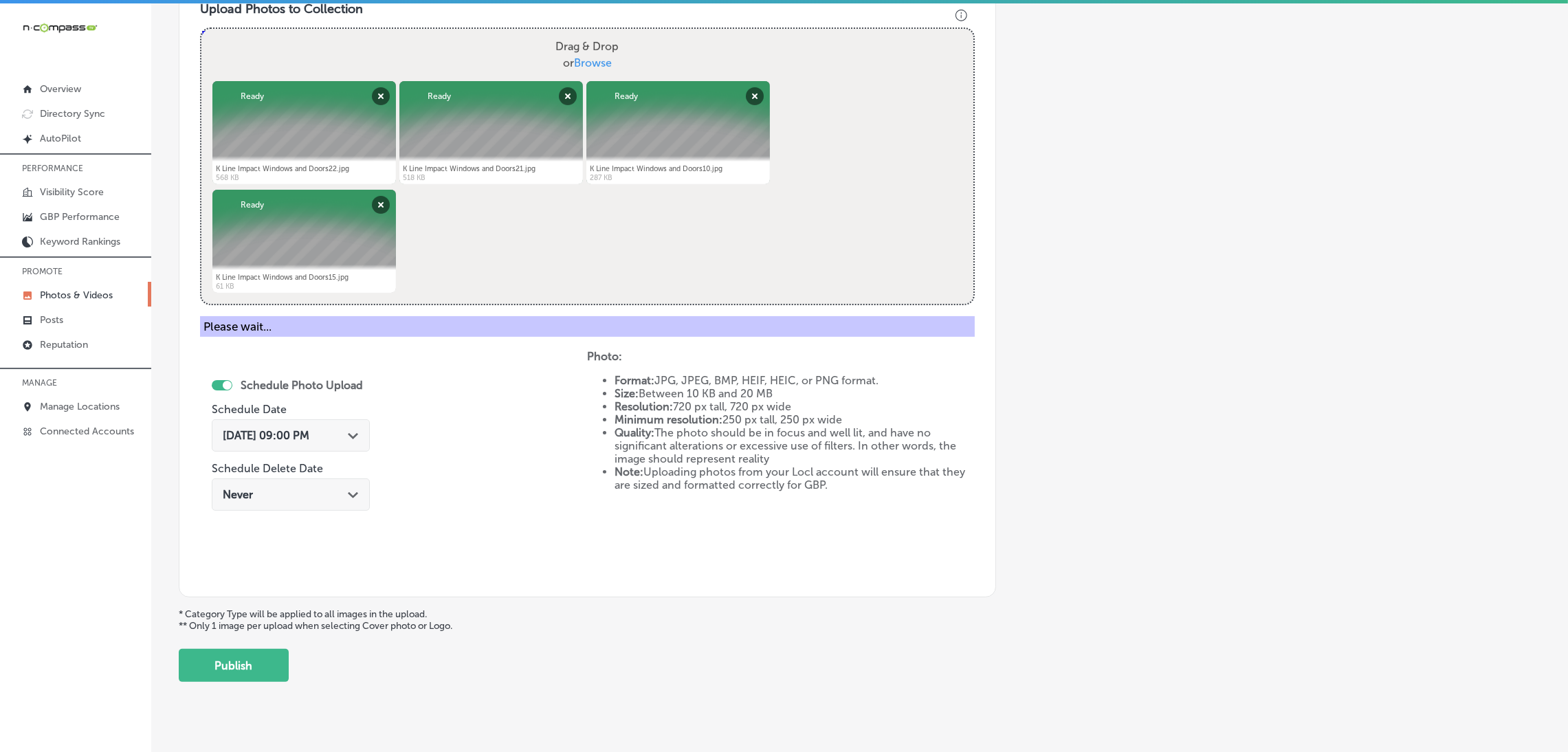
scroll to position [290, 0]
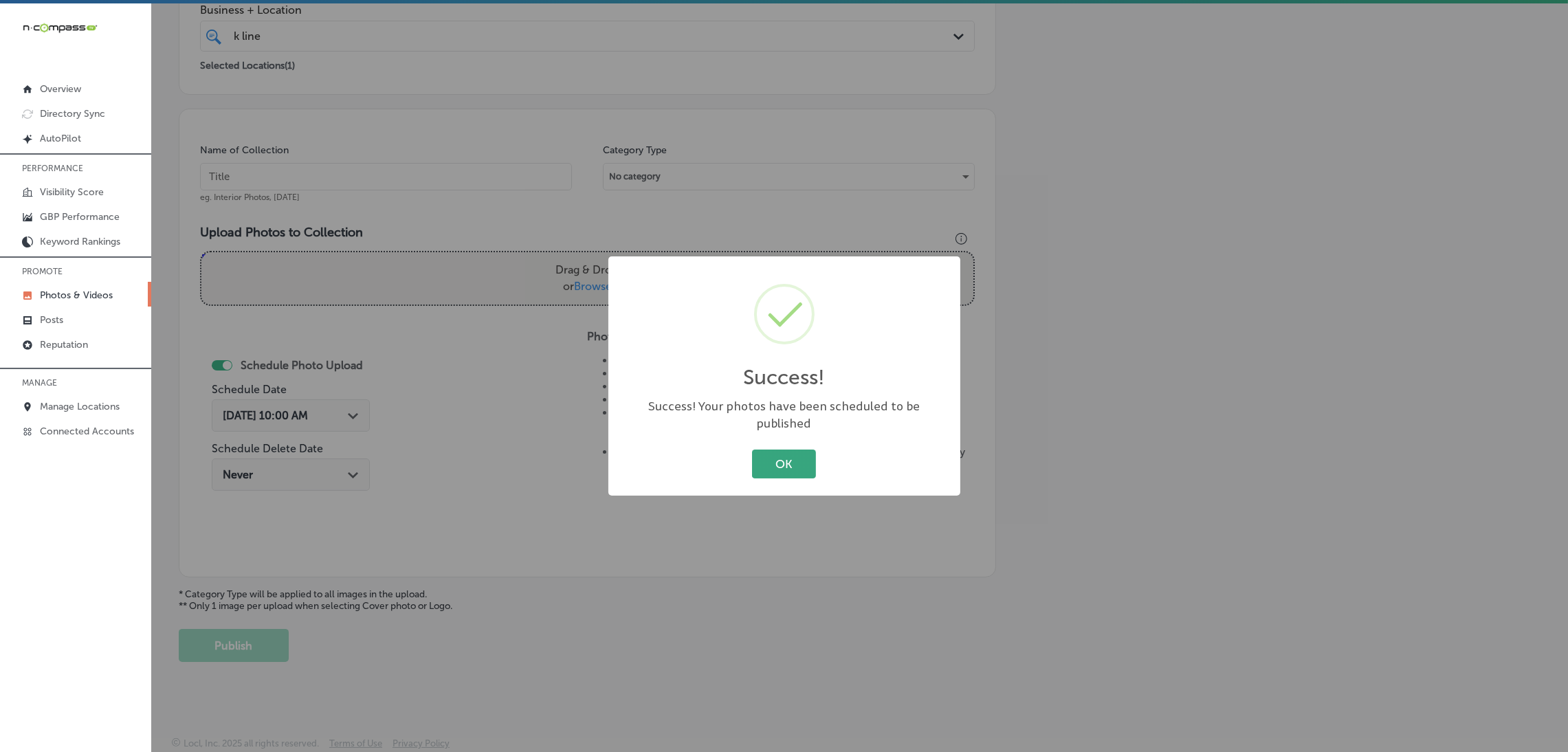
click at [806, 460] on button "OK" at bounding box center [783, 464] width 64 height 28
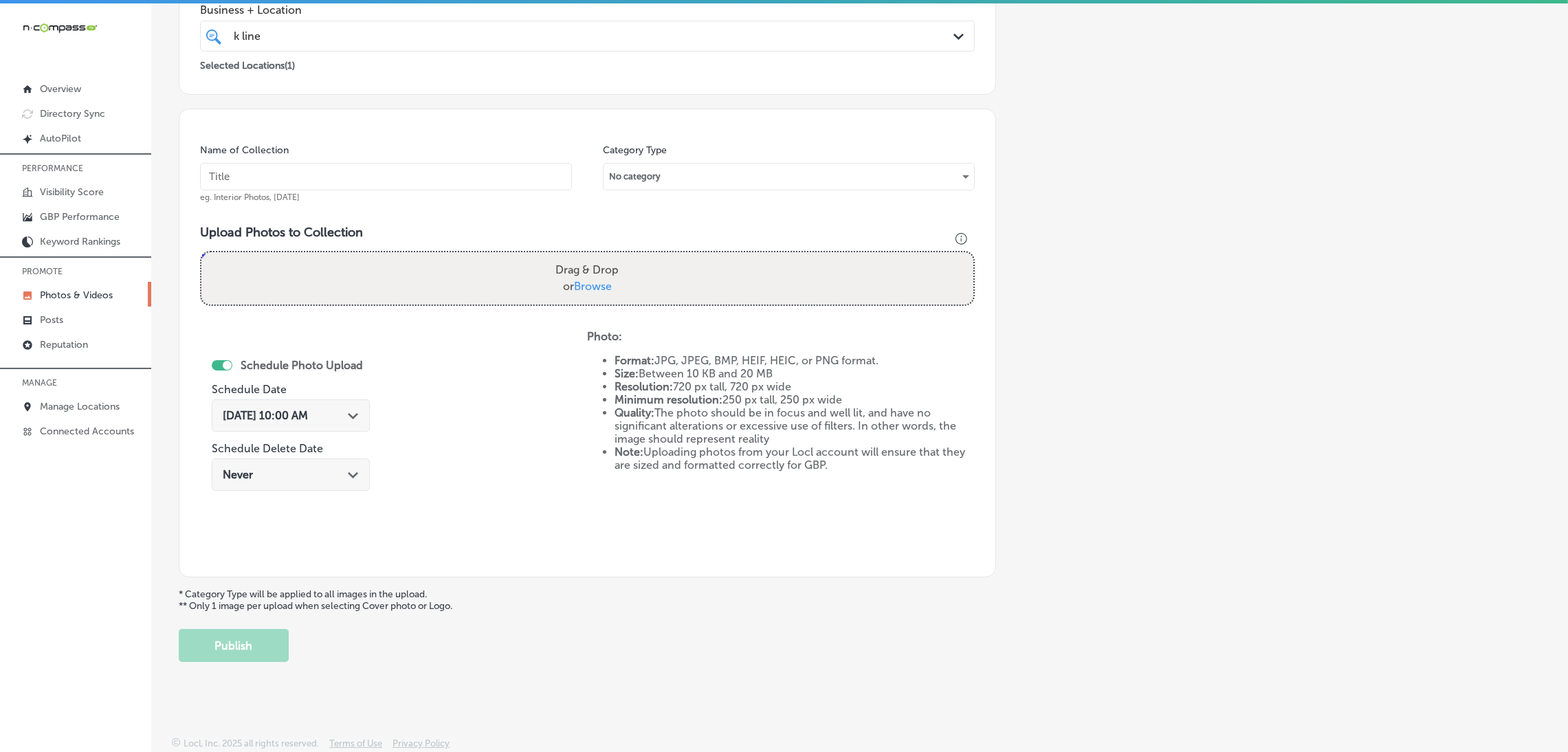
click at [490, 185] on input "text" at bounding box center [386, 177] width 372 height 27
paste input "K-Line-Impact-Windows-and-Doors-Brevard-impact-windows"
type input "K-Line-Impact-Windows-and-Doors-Brevard-impact-windows"
click at [615, 270] on label "Drag & Drop or Browse" at bounding box center [587, 279] width 75 height 44
click at [615, 257] on input "Drag & Drop or Browse" at bounding box center [587, 254] width 771 height 4
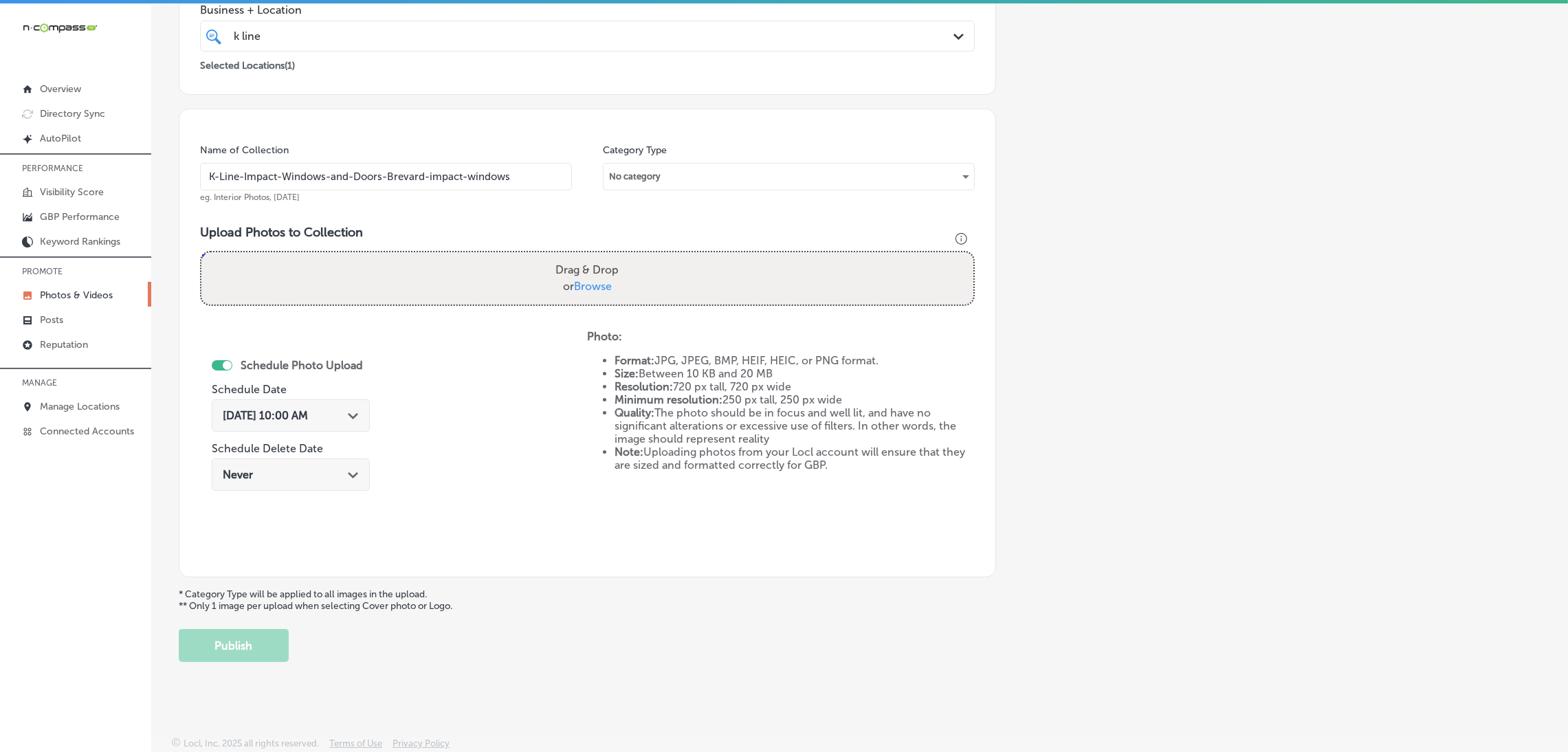
type input "C:\fakepath\K Line Impact Windows and Doors20.jpg"
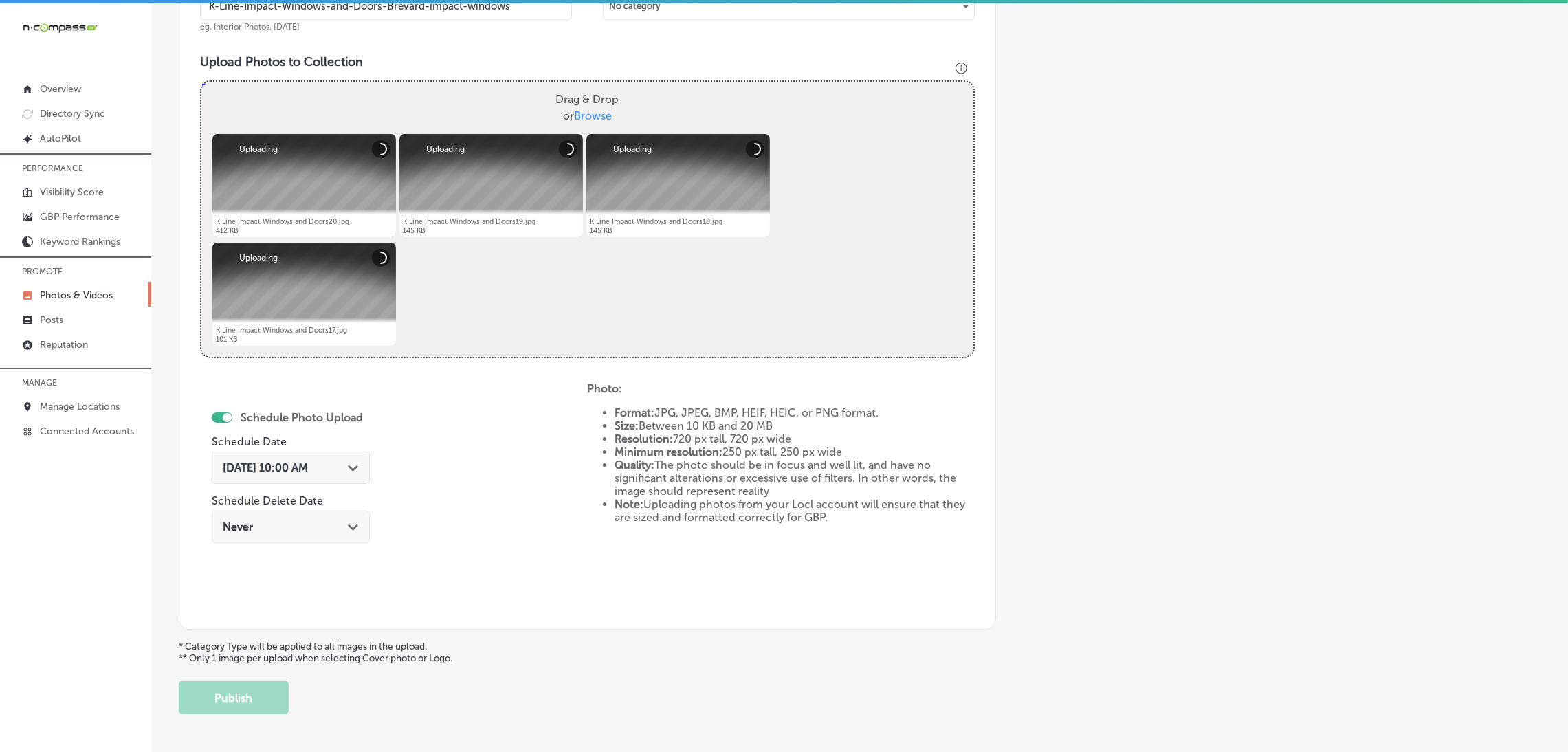
scroll to position [513, 0]
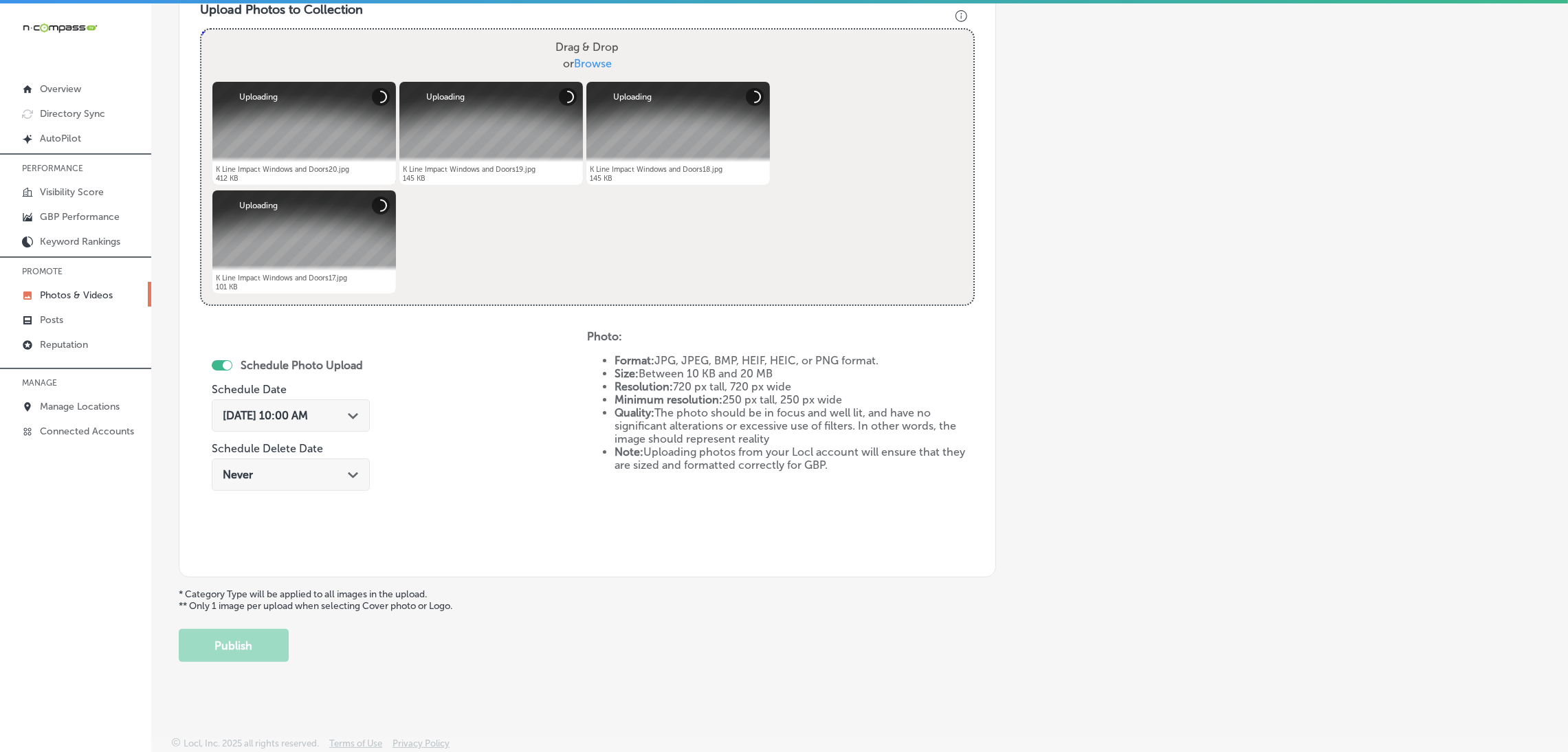
click at [323, 412] on div "[DATE] 10:00 AM Path Created with Sketch." at bounding box center [290, 415] width 158 height 32
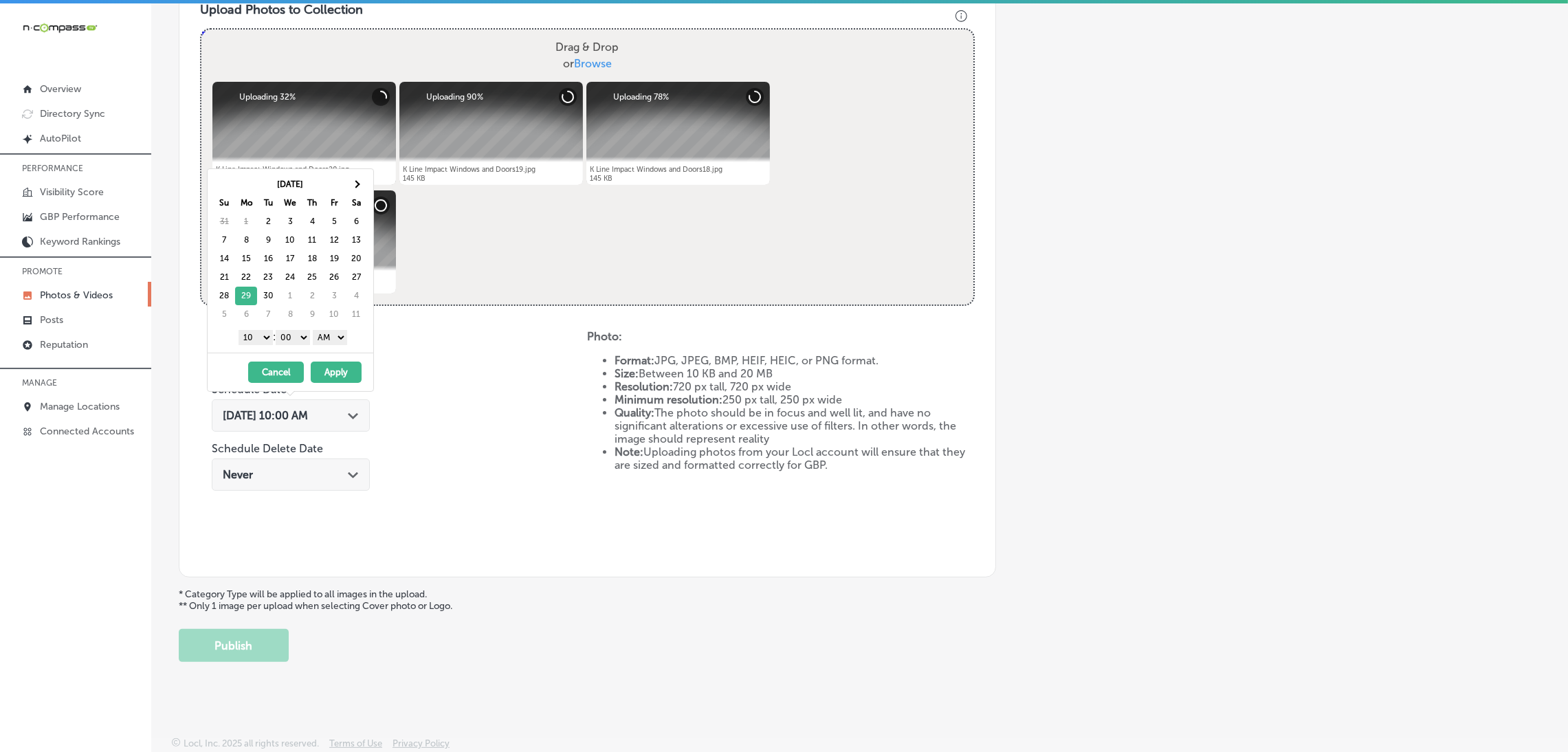
click at [341, 340] on select "AM PM" at bounding box center [330, 337] width 35 height 15
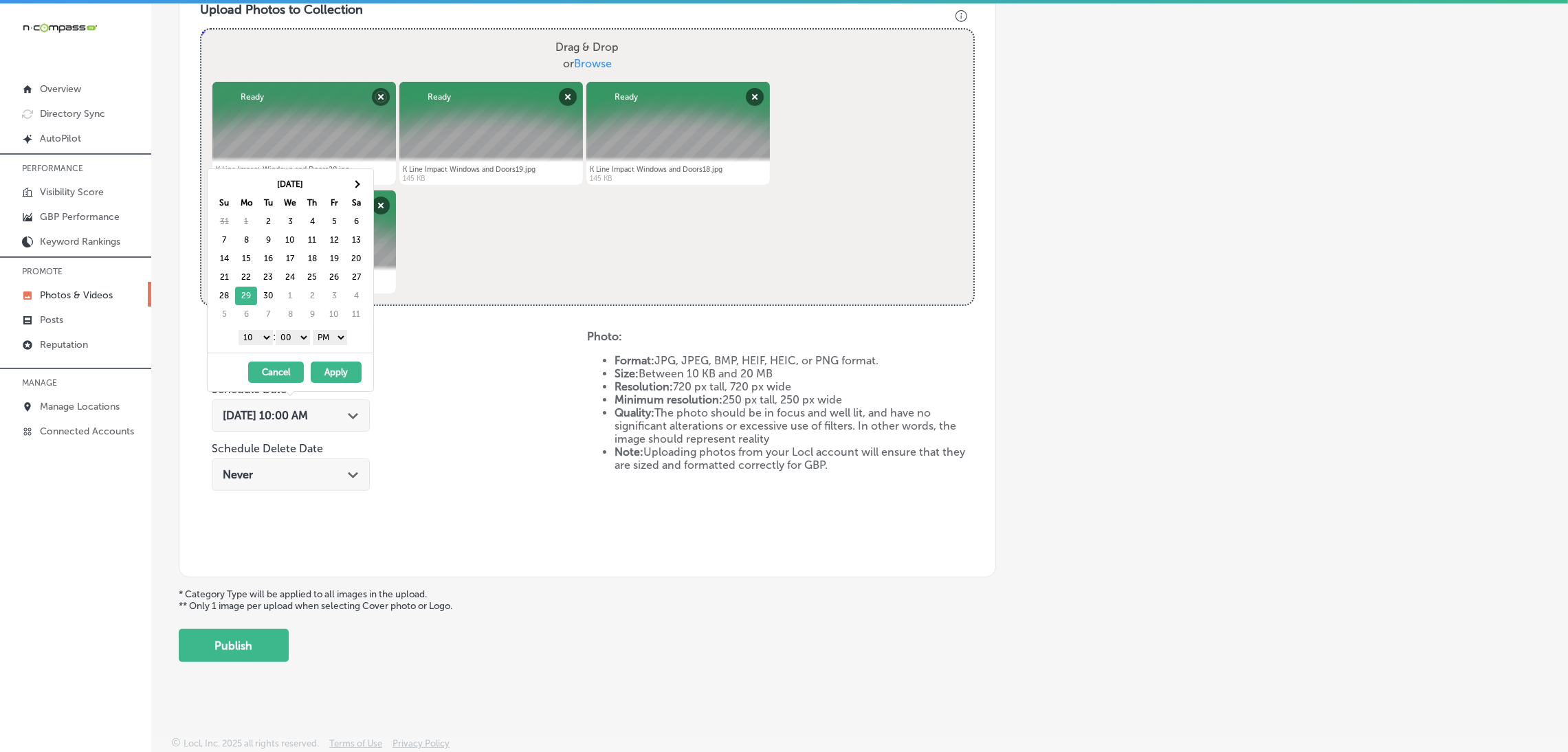
click at [253, 341] on select "1 2 3 4 5 6 7 8 9 10 11 12" at bounding box center [256, 337] width 35 height 15
click at [339, 368] on button "Apply" at bounding box center [336, 372] width 51 height 21
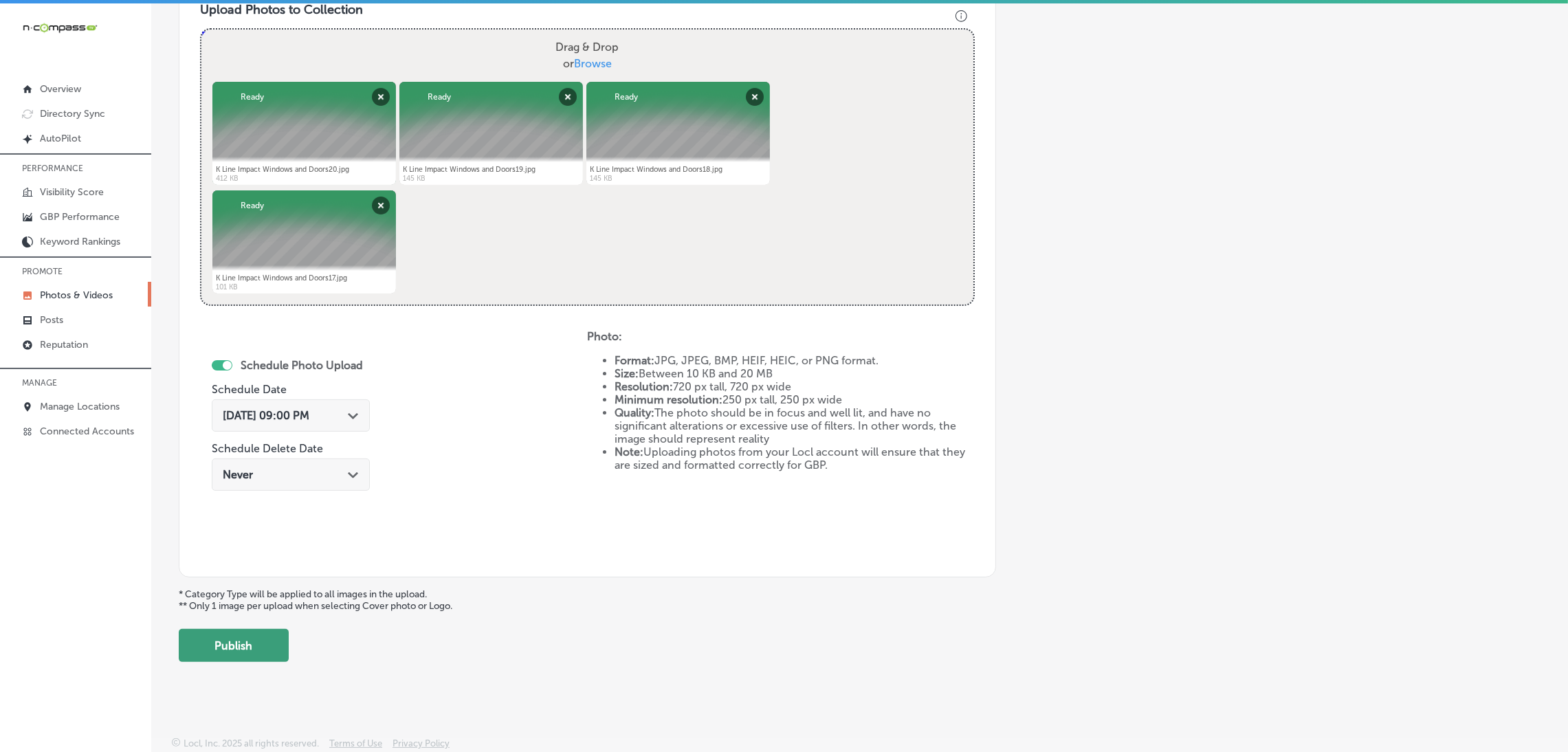
click at [286, 629] on button "Publish" at bounding box center [234, 645] width 110 height 33
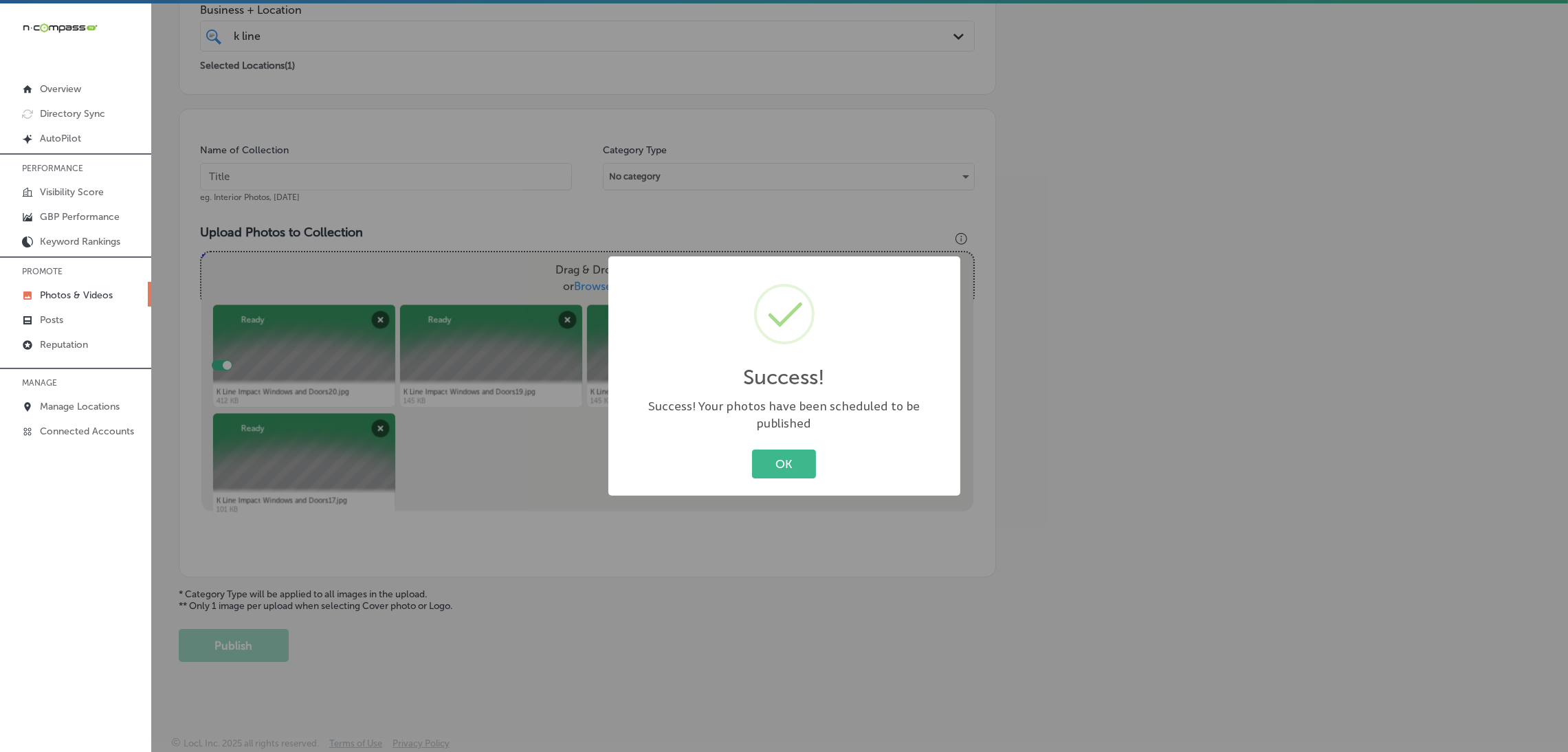
scroll to position [290, 0]
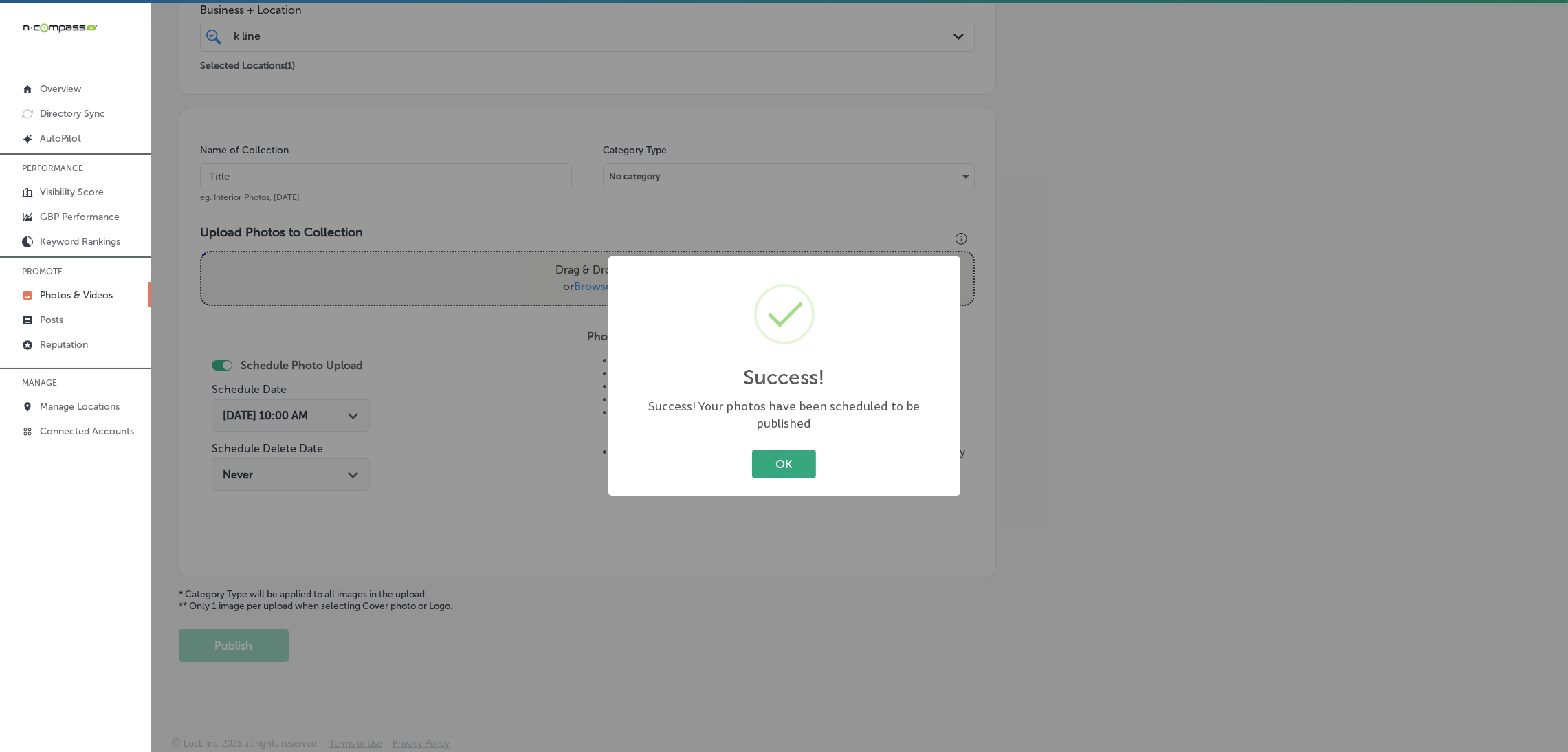
click at [760, 457] on button "OK" at bounding box center [783, 464] width 64 height 28
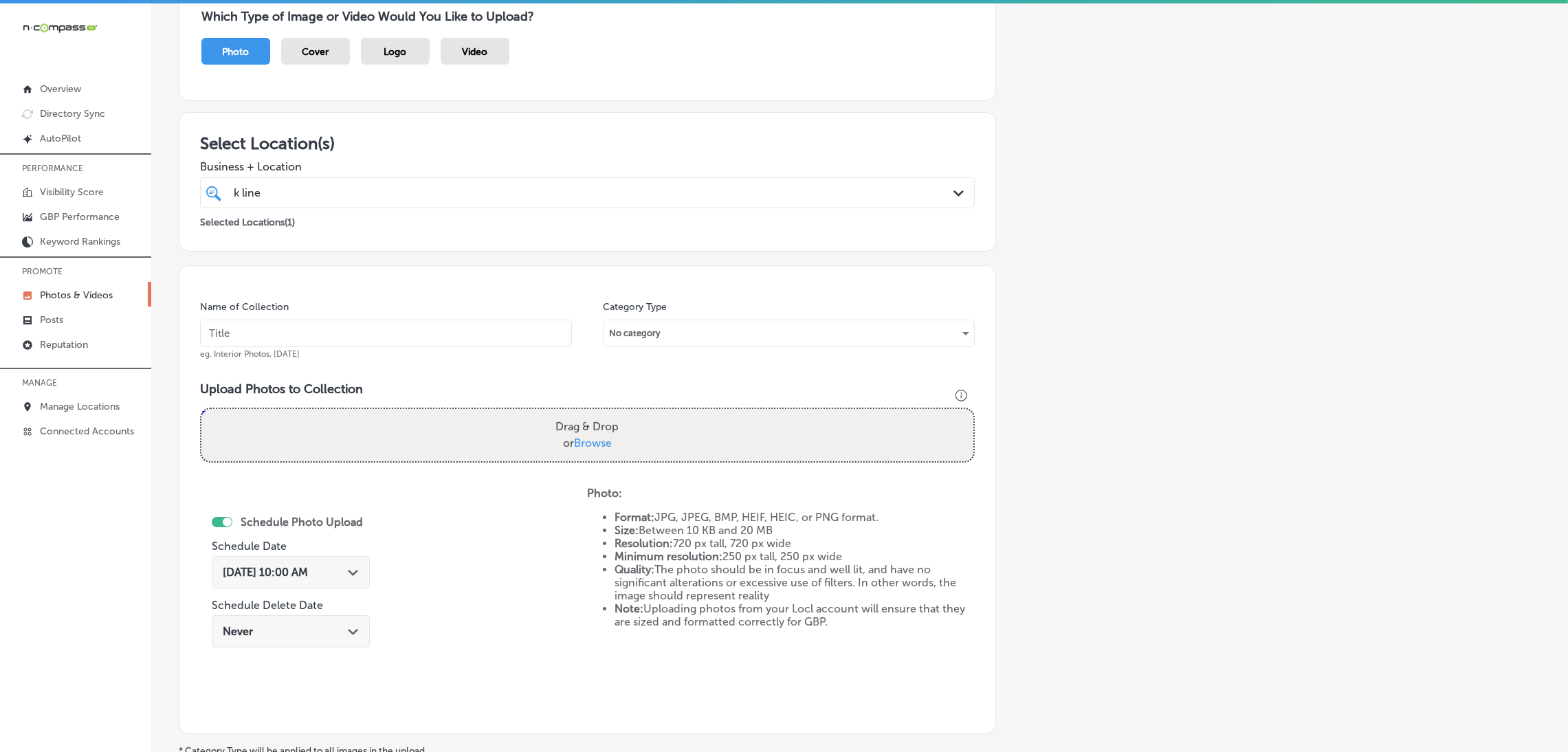
scroll to position [0, 0]
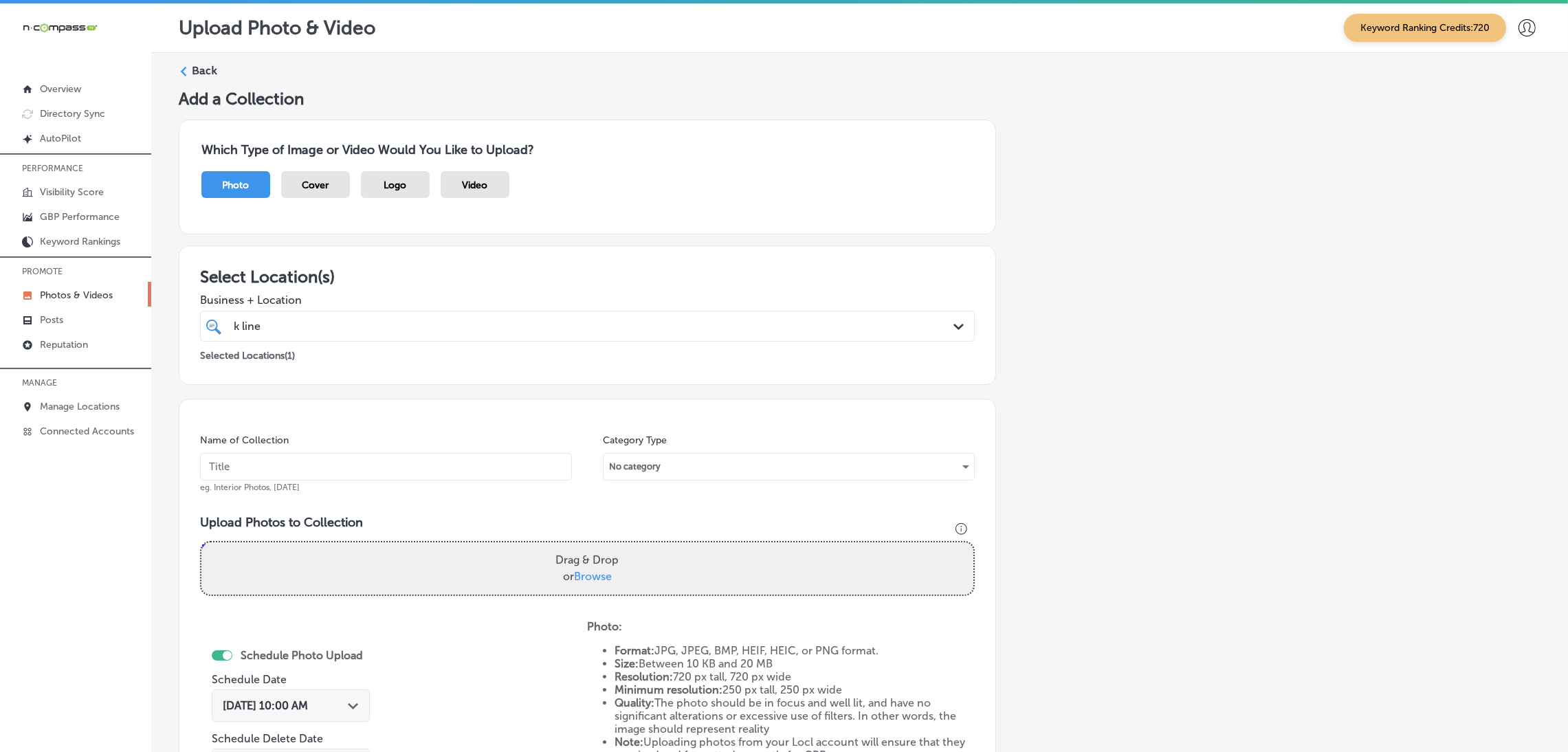
click at [196, 78] on label "Back" at bounding box center [204, 71] width 25 height 15
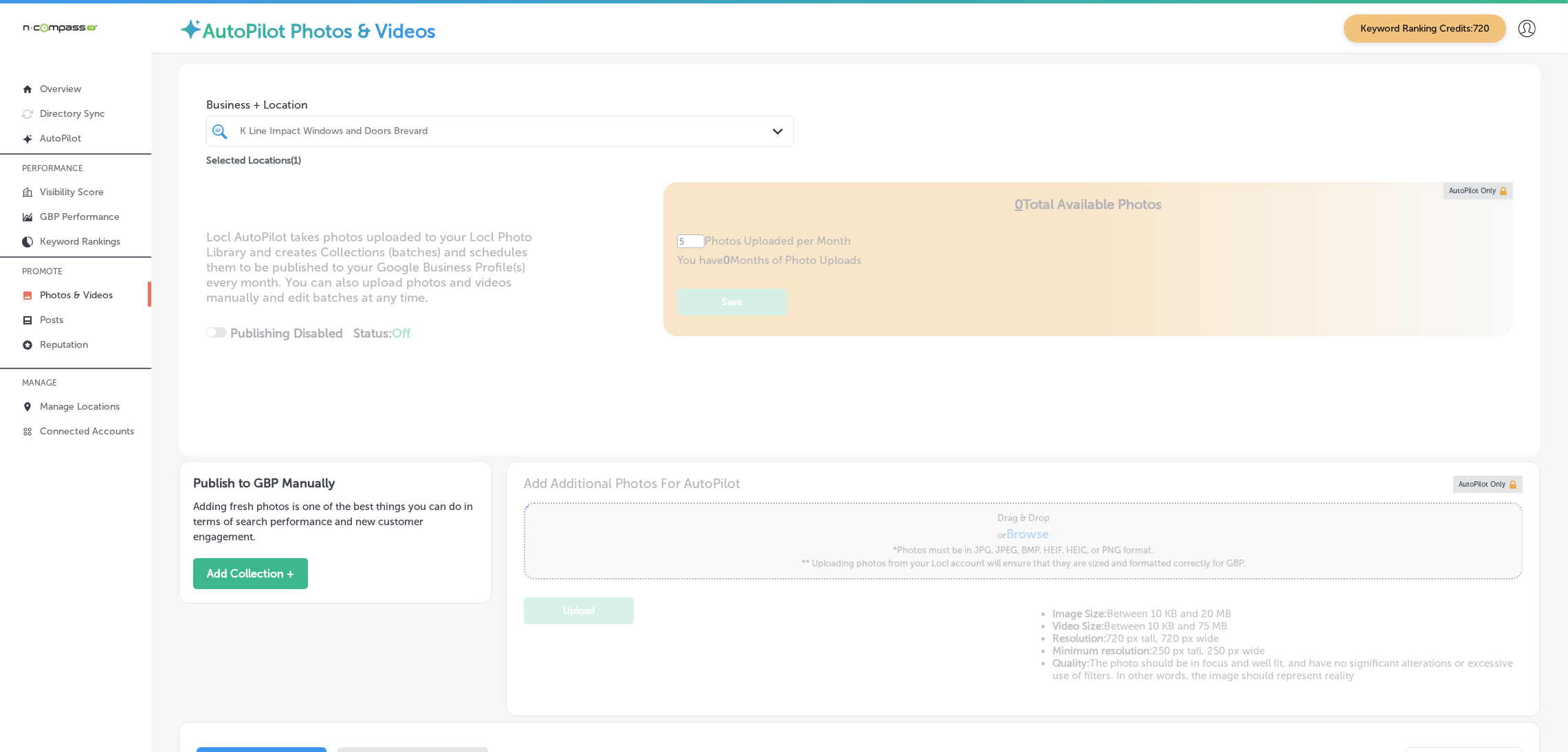
click at [262, 120] on div "K Line Impact Windows and Doors Brevard" at bounding box center [500, 130] width 534 height 21
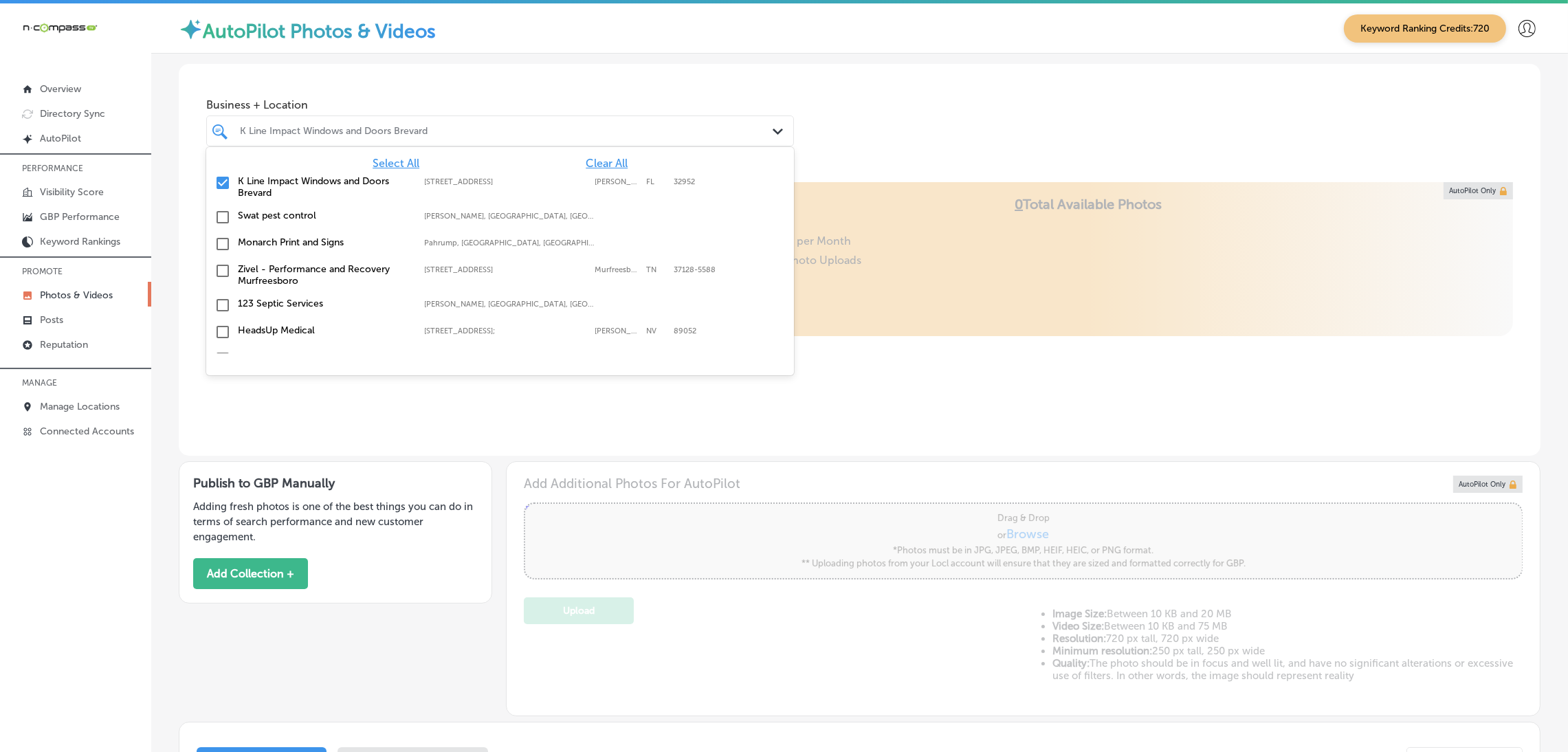
click at [585, 158] on span "Clear All" at bounding box center [606, 163] width 42 height 13
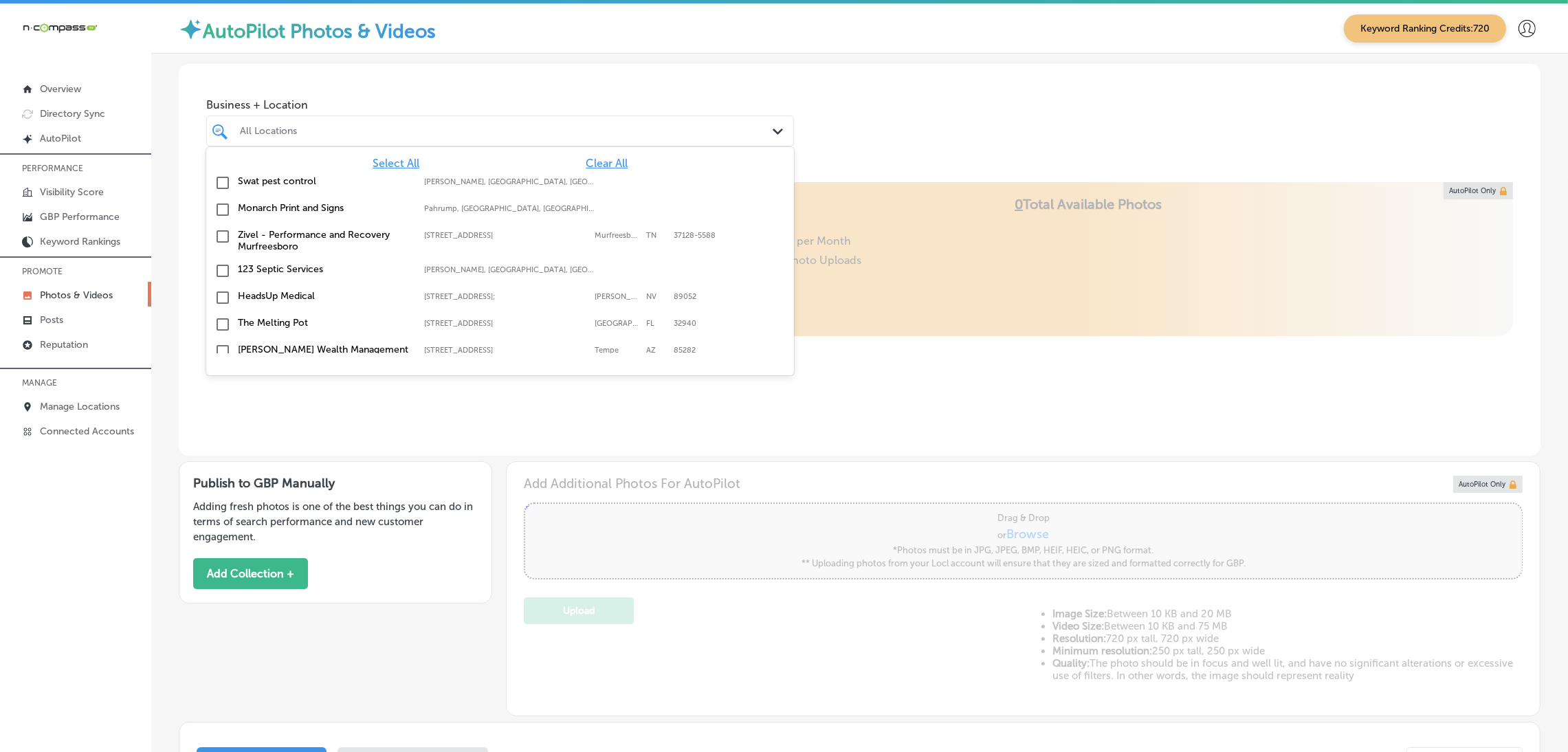
click at [883, 141] on div "Business + Location option focused, 1 of 160. 160 results available. Use Up and…" at bounding box center [859, 115] width 1362 height 104
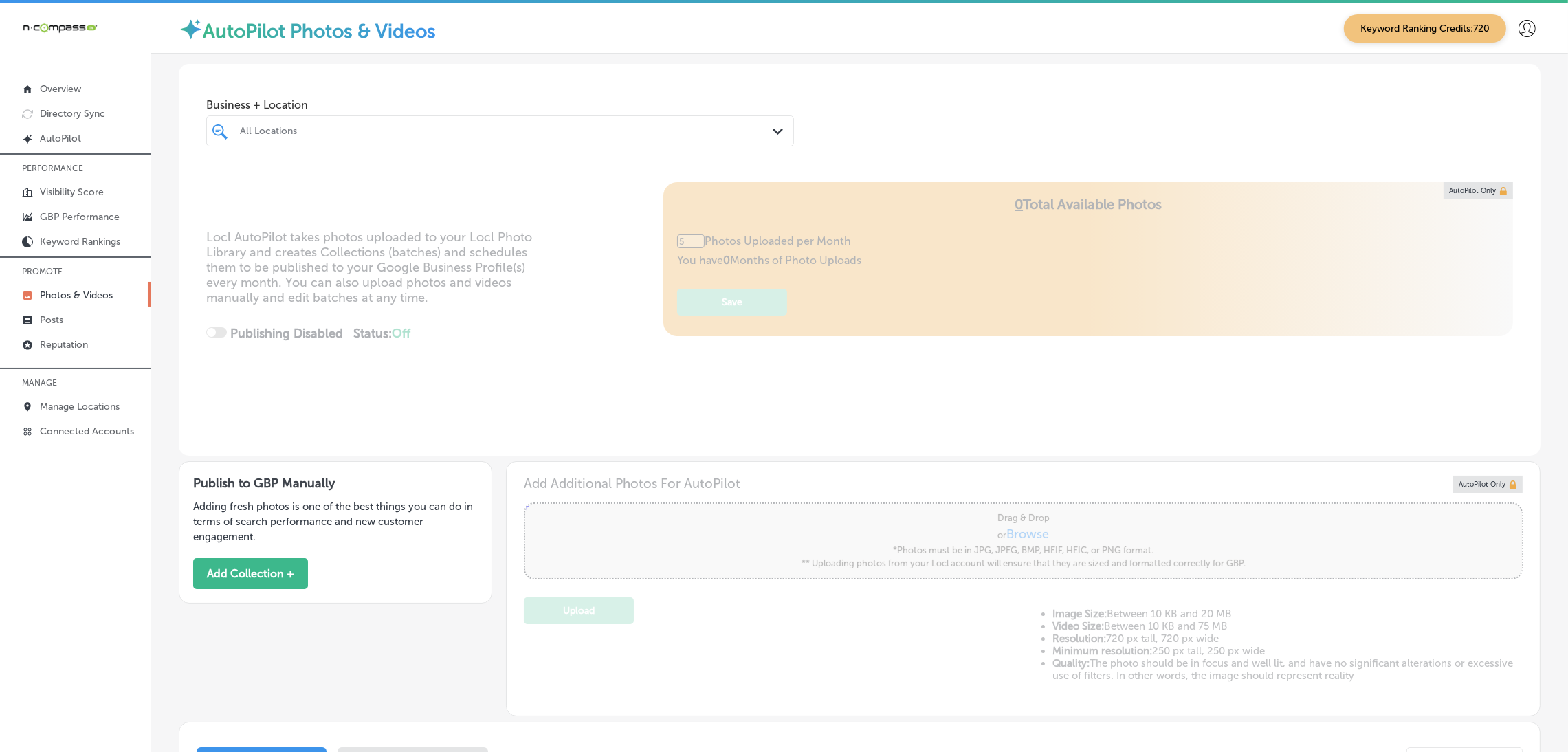
type input "0"
click at [269, 578] on button "Add Collection +" at bounding box center [250, 573] width 115 height 31
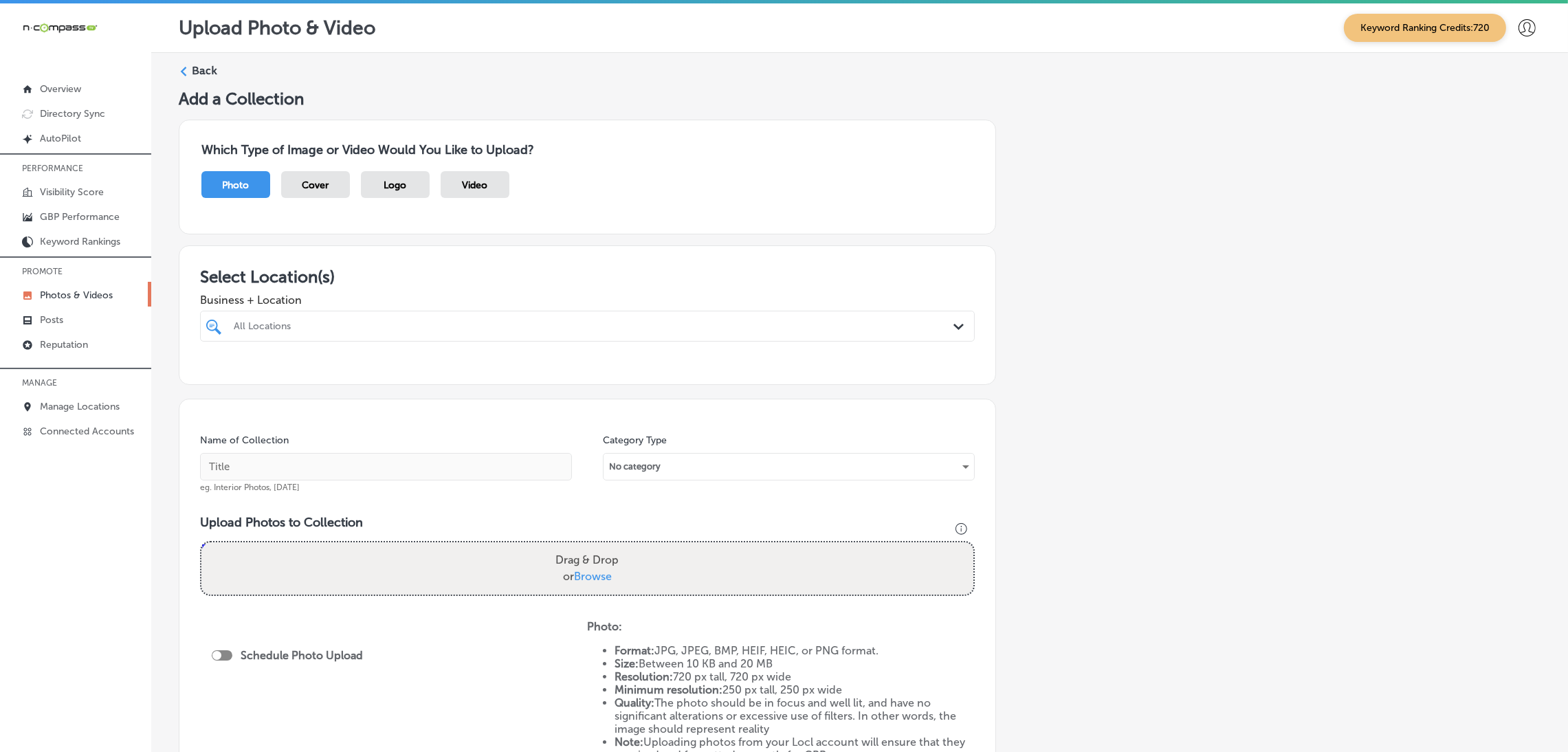
click at [321, 323] on div "All Locations" at bounding box center [594, 326] width 721 height 12
click at [527, 378] on label "Nocatee, [GEOGRAPHIC_DATA], [GEOGRAPHIC_DATA] | [PERSON_NAME][GEOGRAPHIC_DATA],…" at bounding box center [587, 377] width 228 height 9
type input "t & k"
click at [1198, 318] on div "Add a Collection Which Type of Image or Video Would You Like to Upload? Photo C…" at bounding box center [859, 484] width 1362 height 790
click at [390, 469] on input "text" at bounding box center [386, 466] width 372 height 27
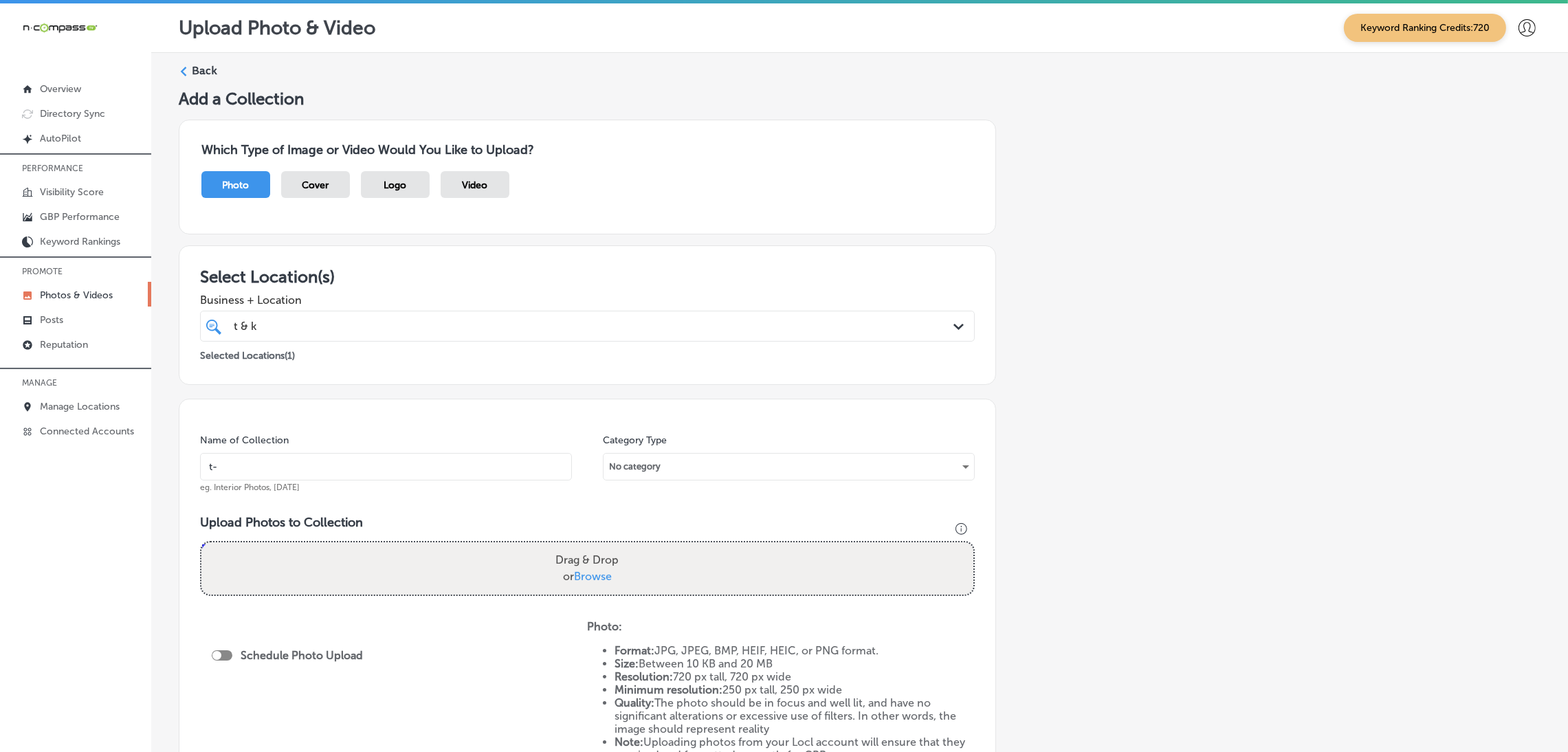
type input "T-&-K-Custom-Paint,-LLC"
click at [386, 478] on input "T-&-K-Custom-Paint,-LLC" at bounding box center [386, 466] width 372 height 27
click at [391, 508] on div "Name of Collection T-&-K-Custom-Paint,-LLC eg. Interior Photos, [DATE] Category…" at bounding box center [587, 597] width 817 height 396
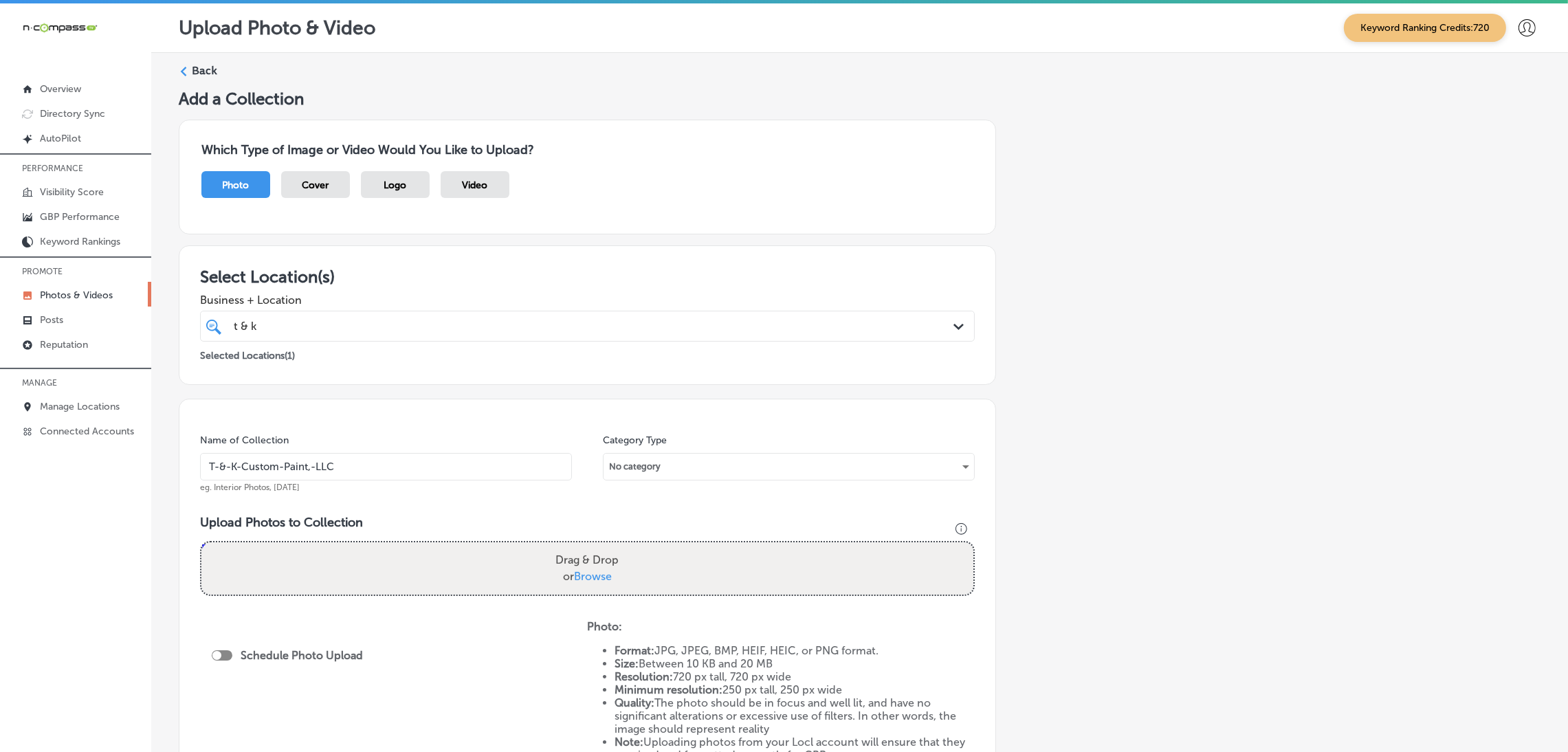
click at [401, 593] on div "Drag & Drop or Browse" at bounding box center [587, 568] width 771 height 53
click at [202, 542] on input "Drag & Drop or Browse" at bounding box center [587, 544] width 771 height 4
type input "C:\fakepath\T&K Custom Paint (24).jpg"
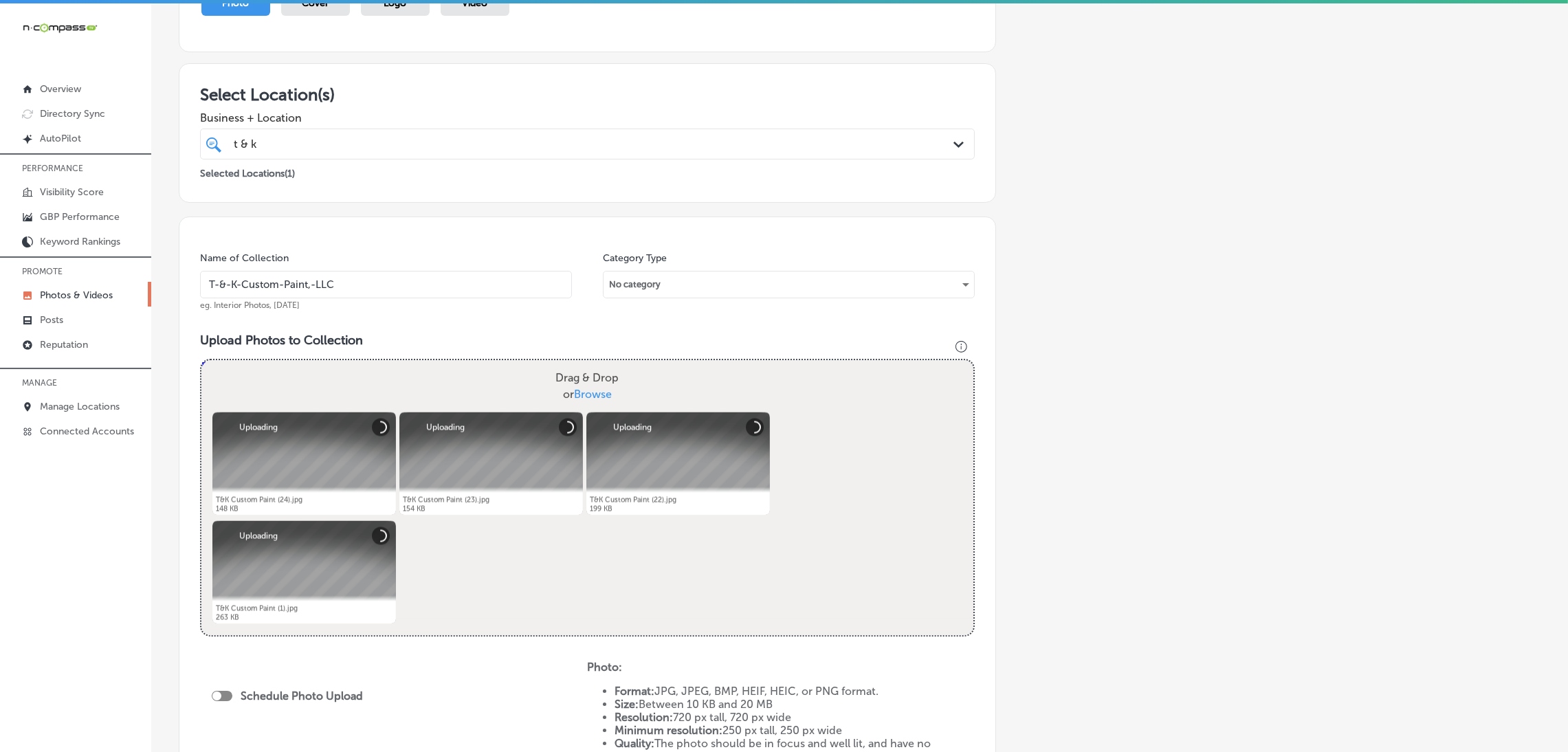
scroll to position [412, 0]
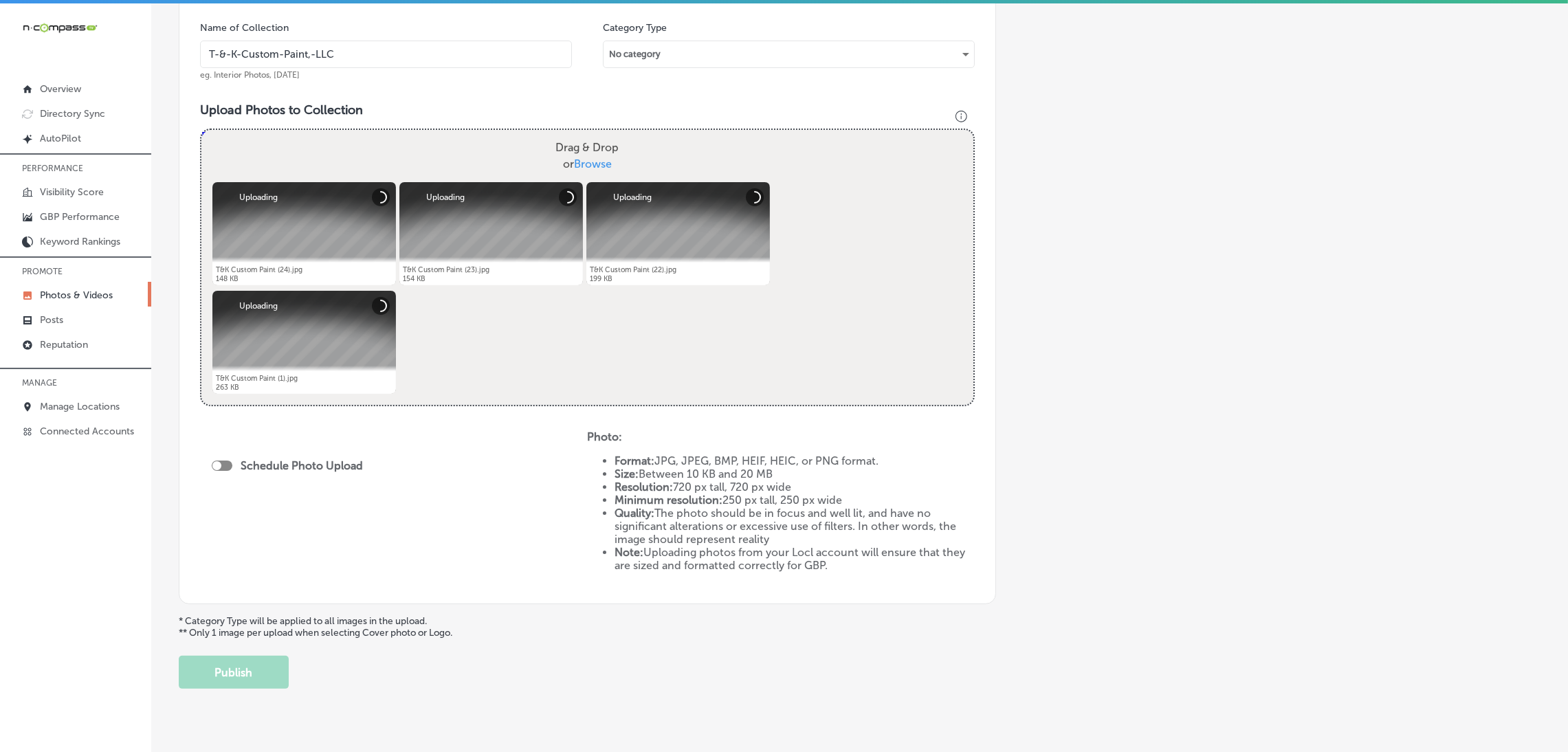
click at [232, 473] on div "Schedule Photo Upload" at bounding box center [290, 467] width 158 height 31
drag, startPoint x: 220, startPoint y: 468, endPoint x: 224, endPoint y: 475, distance: 8.1
click at [224, 475] on div "Schedule Photo Upload" at bounding box center [290, 467] width 158 height 31
checkbox input "true"
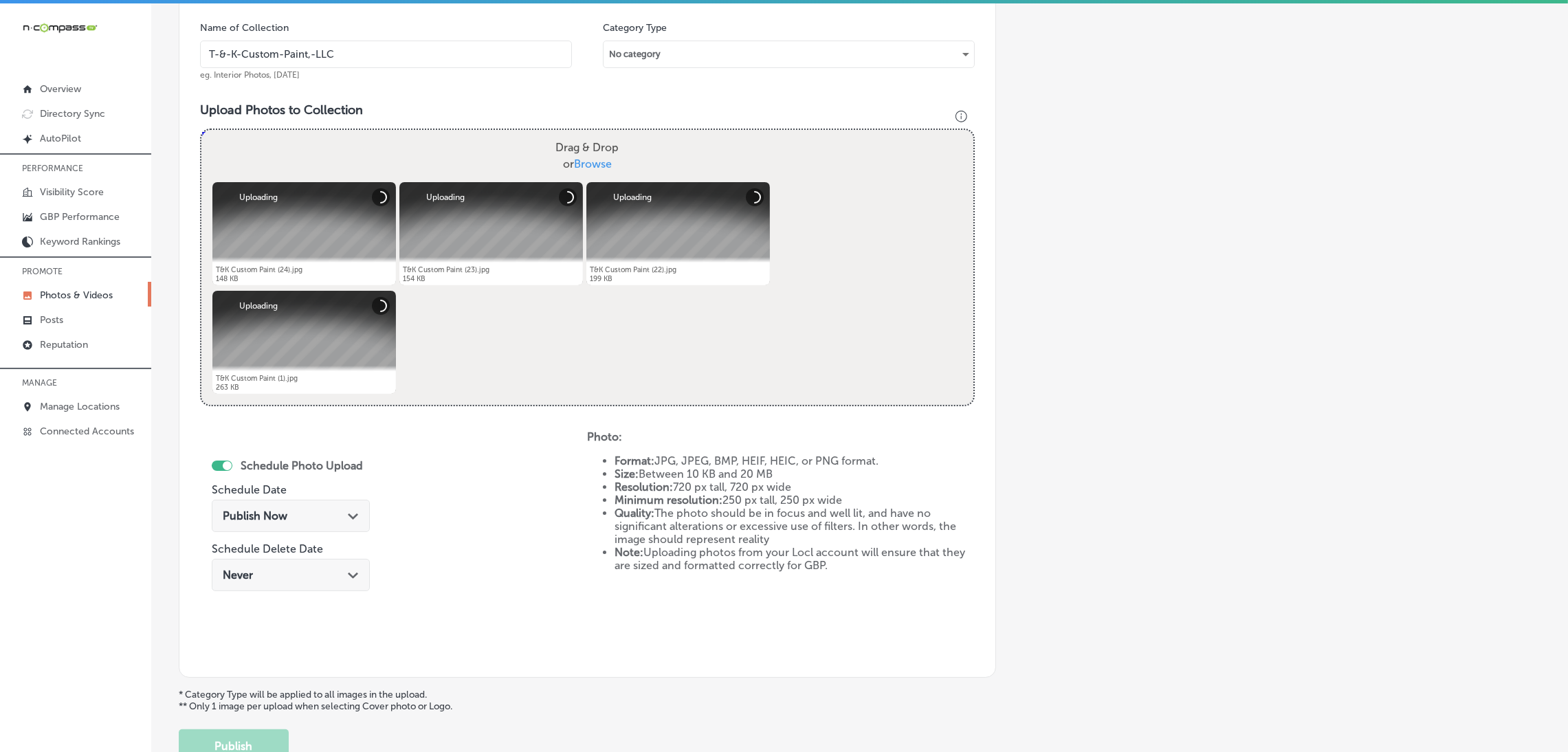
click at [296, 523] on div "Publish Now Path Created with Sketch." at bounding box center [290, 516] width 158 height 32
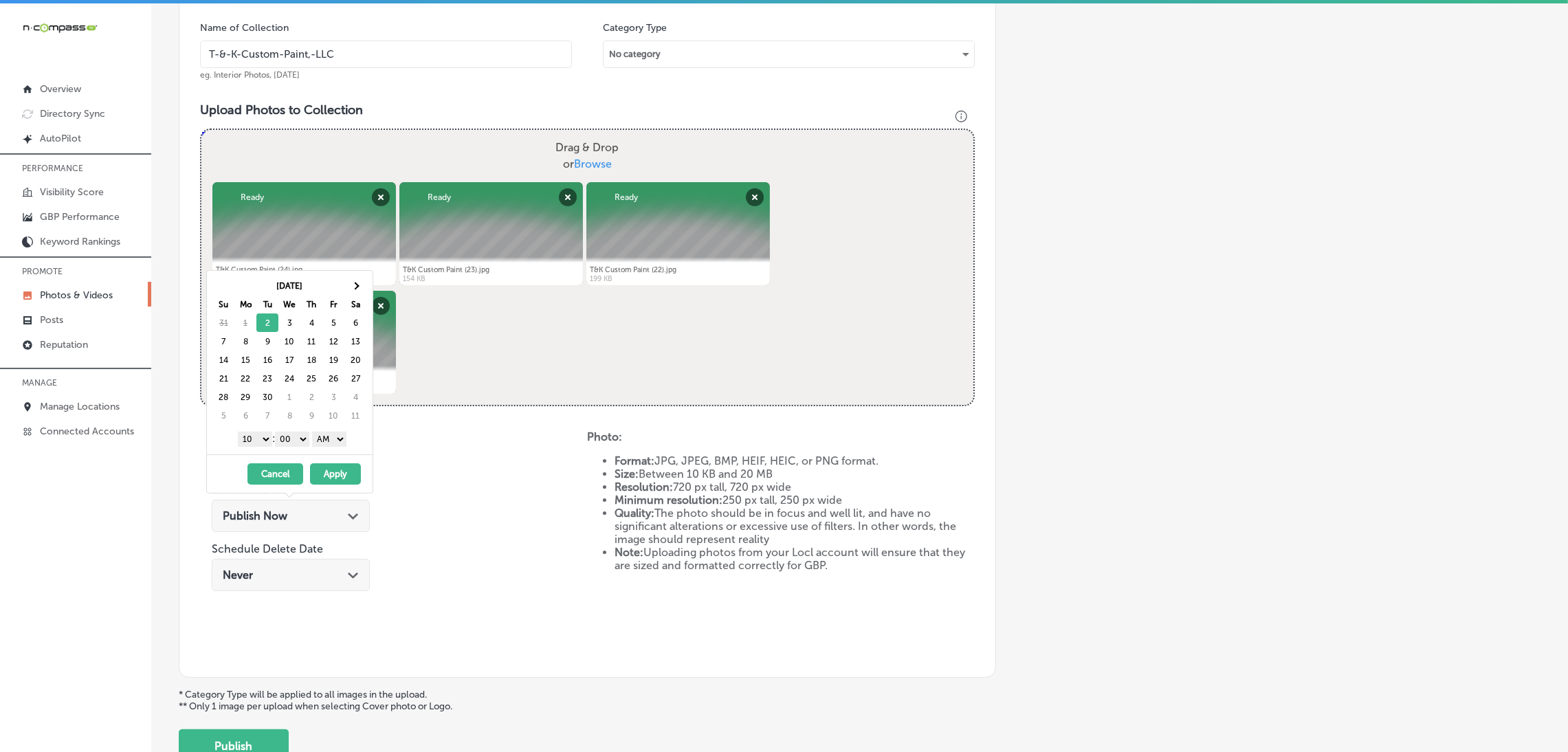
click at [291, 311] on th "We" at bounding box center [290, 305] width 22 height 19
click at [332, 442] on select "AM PM" at bounding box center [330, 439] width 35 height 15
click at [257, 433] on div "1 2 3 4 5 6 7 8 9 10 11 12 : 00 10 20 30 40 50 AM PM" at bounding box center [293, 439] width 160 height 20
click at [255, 441] on select "1 2 3 4 5 6 7 8 9 10 11 12" at bounding box center [255, 439] width 35 height 15
click at [337, 480] on button "Apply" at bounding box center [335, 473] width 51 height 21
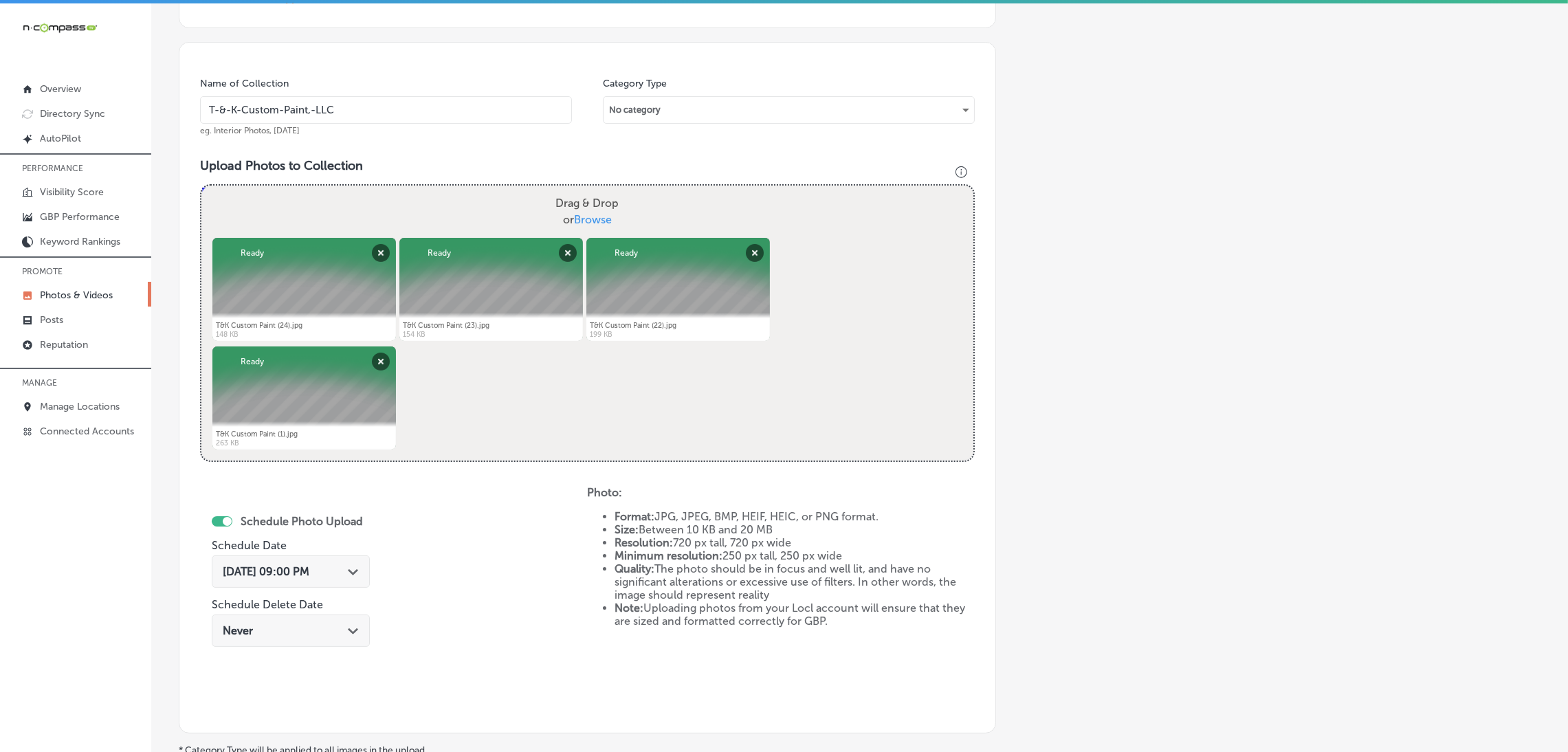
scroll to position [308, 0]
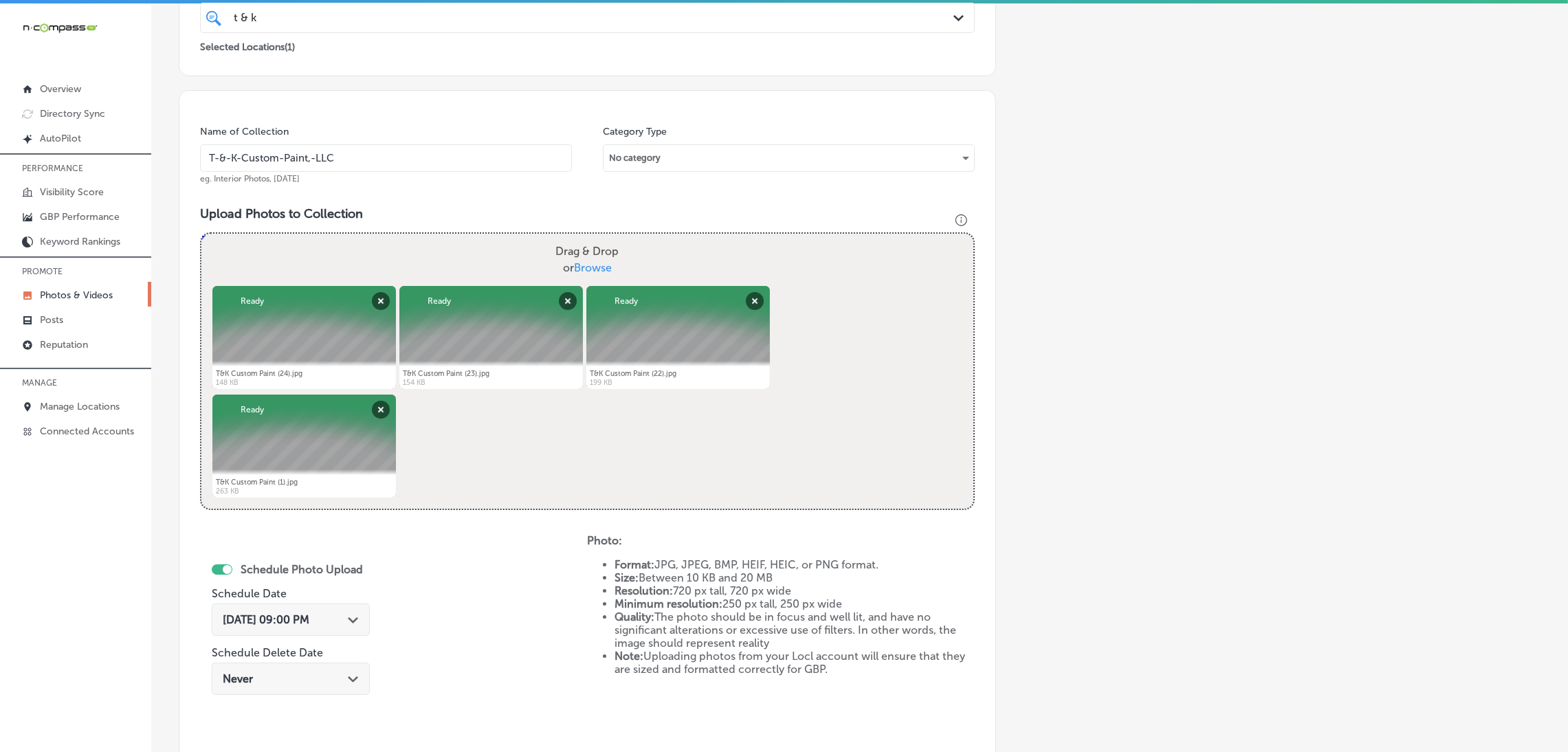
click at [373, 147] on input "T-&-K-Custom-Paint,-LLC" at bounding box center [386, 158] width 372 height 27
click at [370, 166] on input "T-&-K-Custom-Paint,-LLC" at bounding box center [386, 158] width 372 height 27
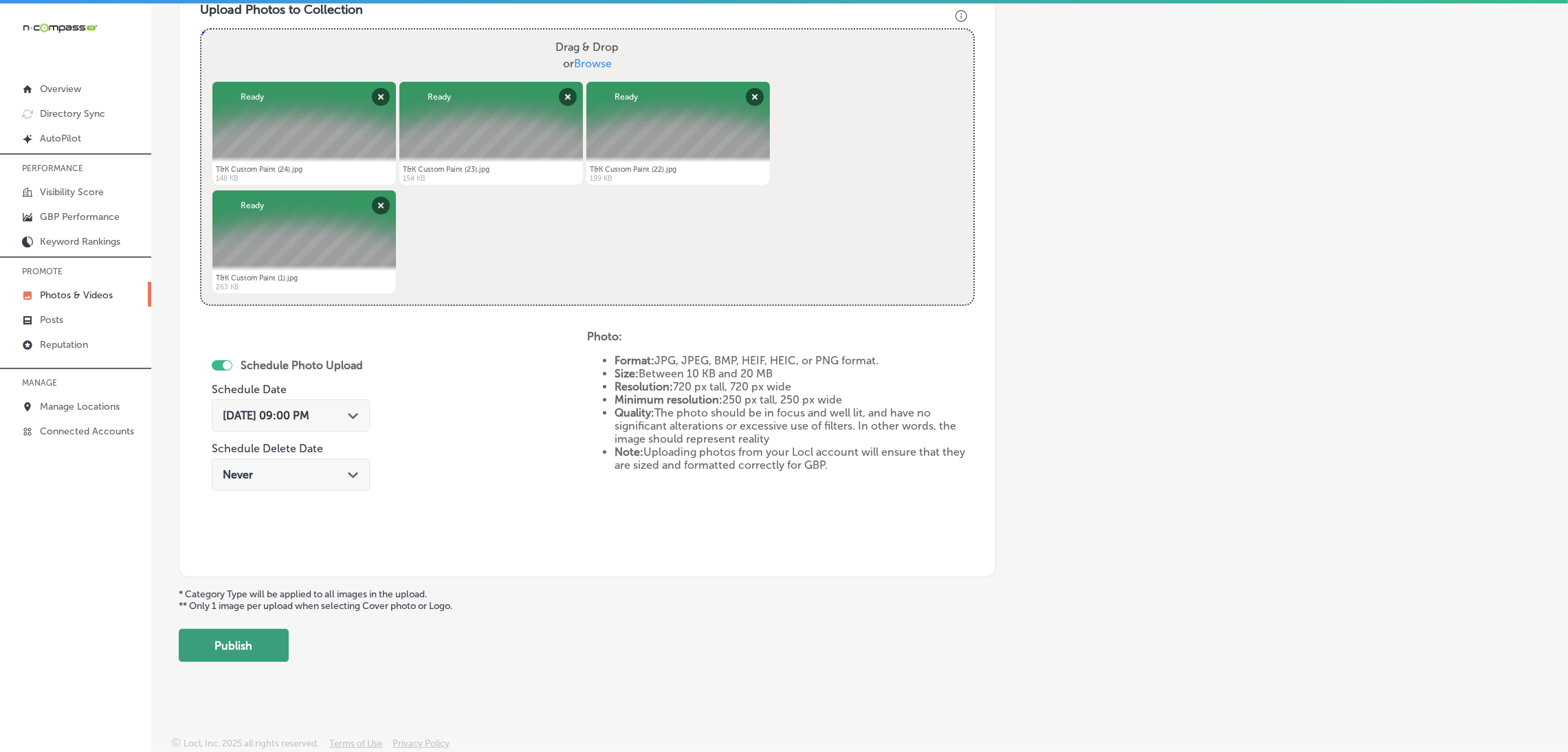
click at [257, 652] on button "Publish" at bounding box center [234, 645] width 110 height 33
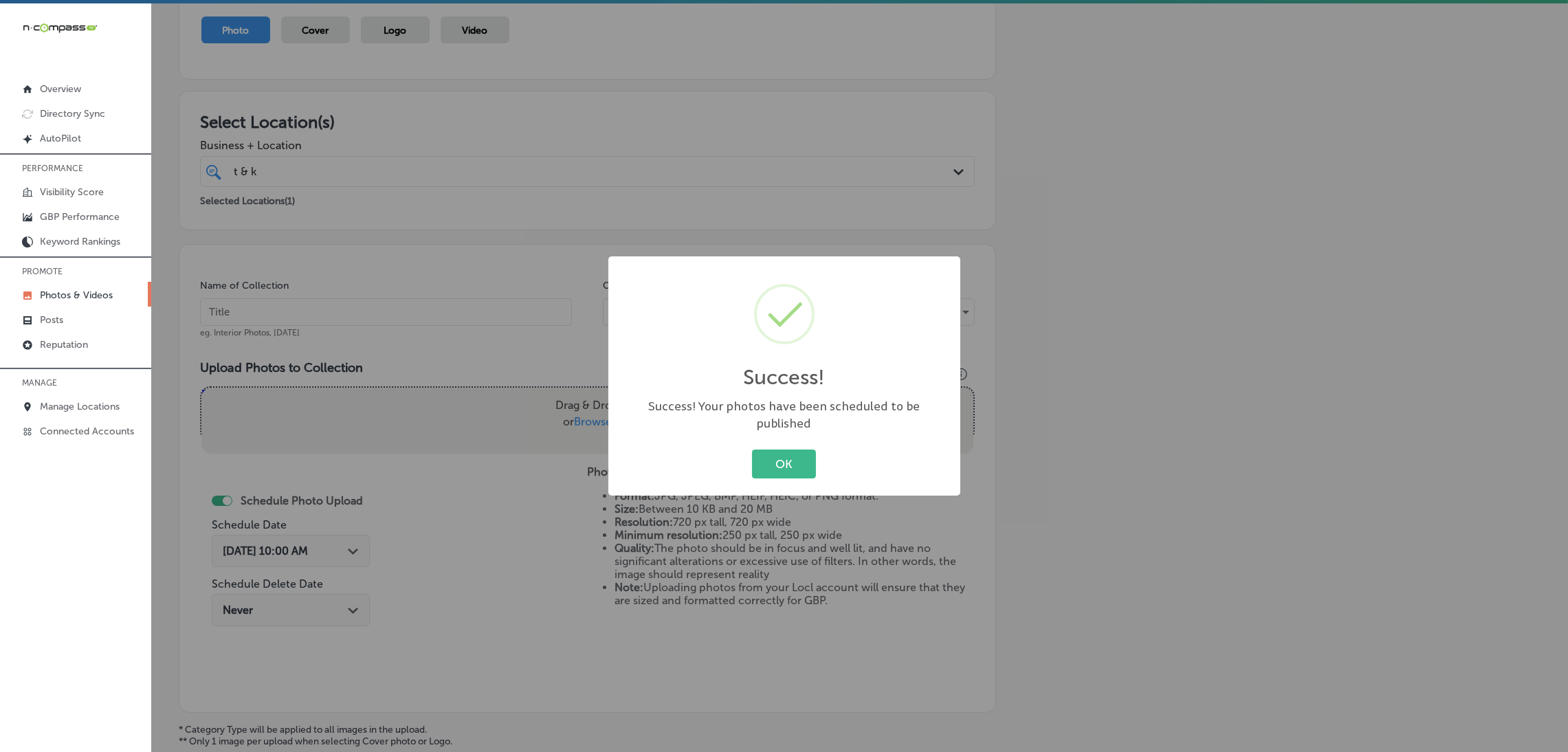
scroll to position [152, 0]
click at [781, 476] on div "Success! × Success! Your photos have been scheduled to be published OK Cancel" at bounding box center [784, 376] width 352 height 239
click at [785, 434] on div "Success! × Success! Your photos have been scheduled to be published OK Cancel" at bounding box center [784, 376] width 352 height 239
click at [778, 450] on button "OK" at bounding box center [783, 464] width 64 height 28
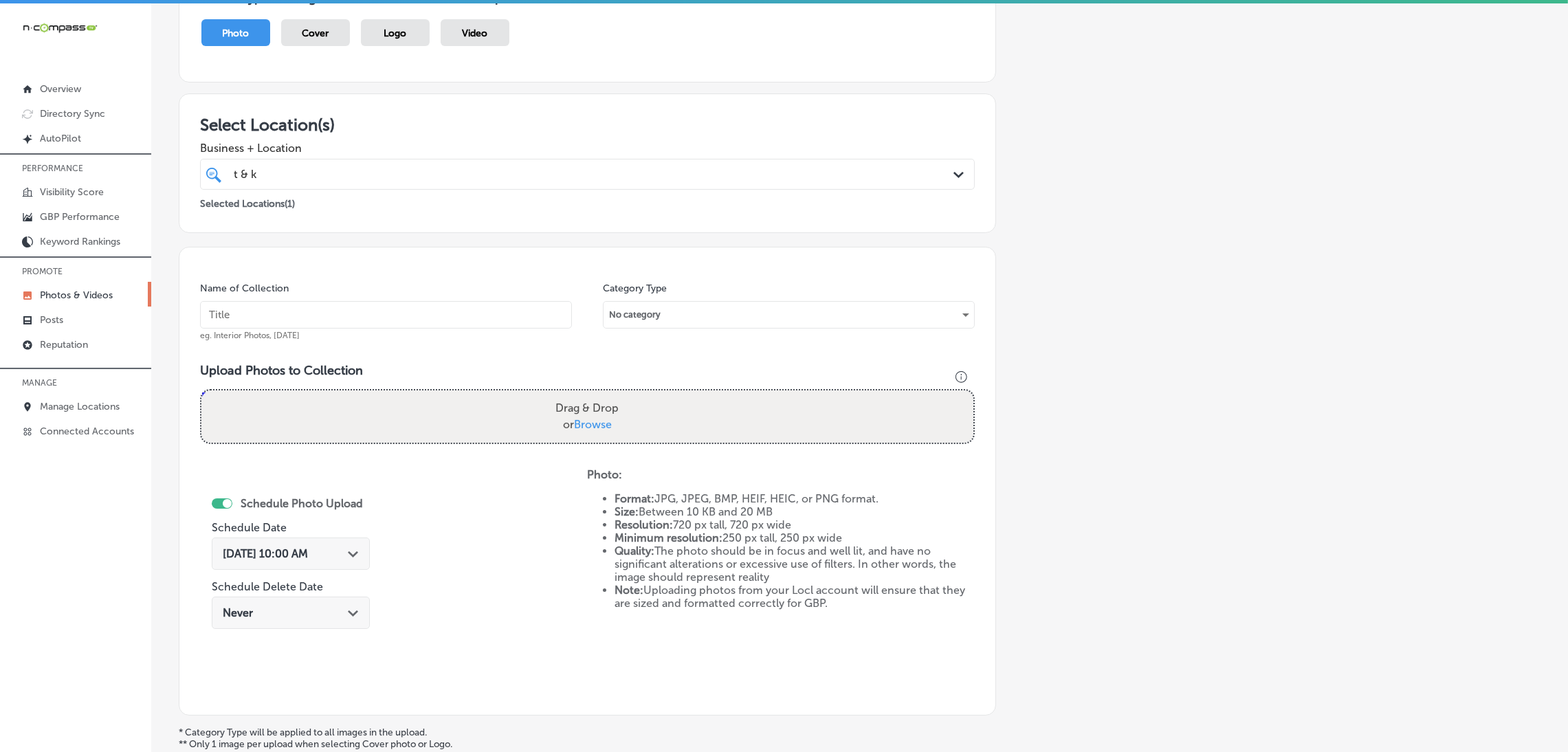
click at [563, 312] on input "text" at bounding box center [386, 315] width 372 height 27
paste input "T-&-K-Custom-Paint,-LLC"
type input "T-&-K-Custom-Paint,-LLC"
click at [614, 431] on label "Drag & Drop or Browse" at bounding box center [587, 417] width 75 height 44
click at [614, 395] on input "Drag & Drop or Browse" at bounding box center [587, 392] width 771 height 4
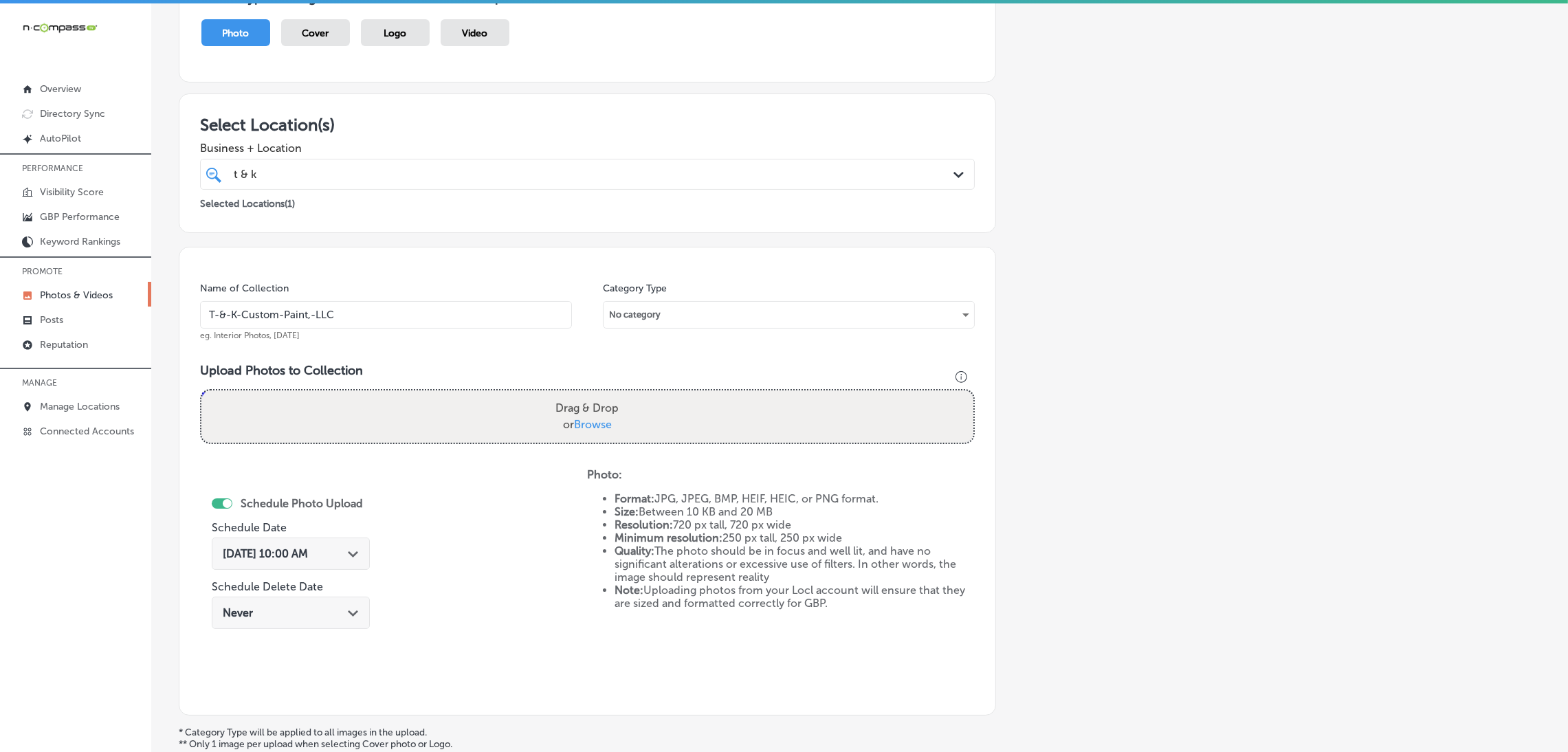
type input "C:\fakepath\T&K Custom Paint (2).jpg"
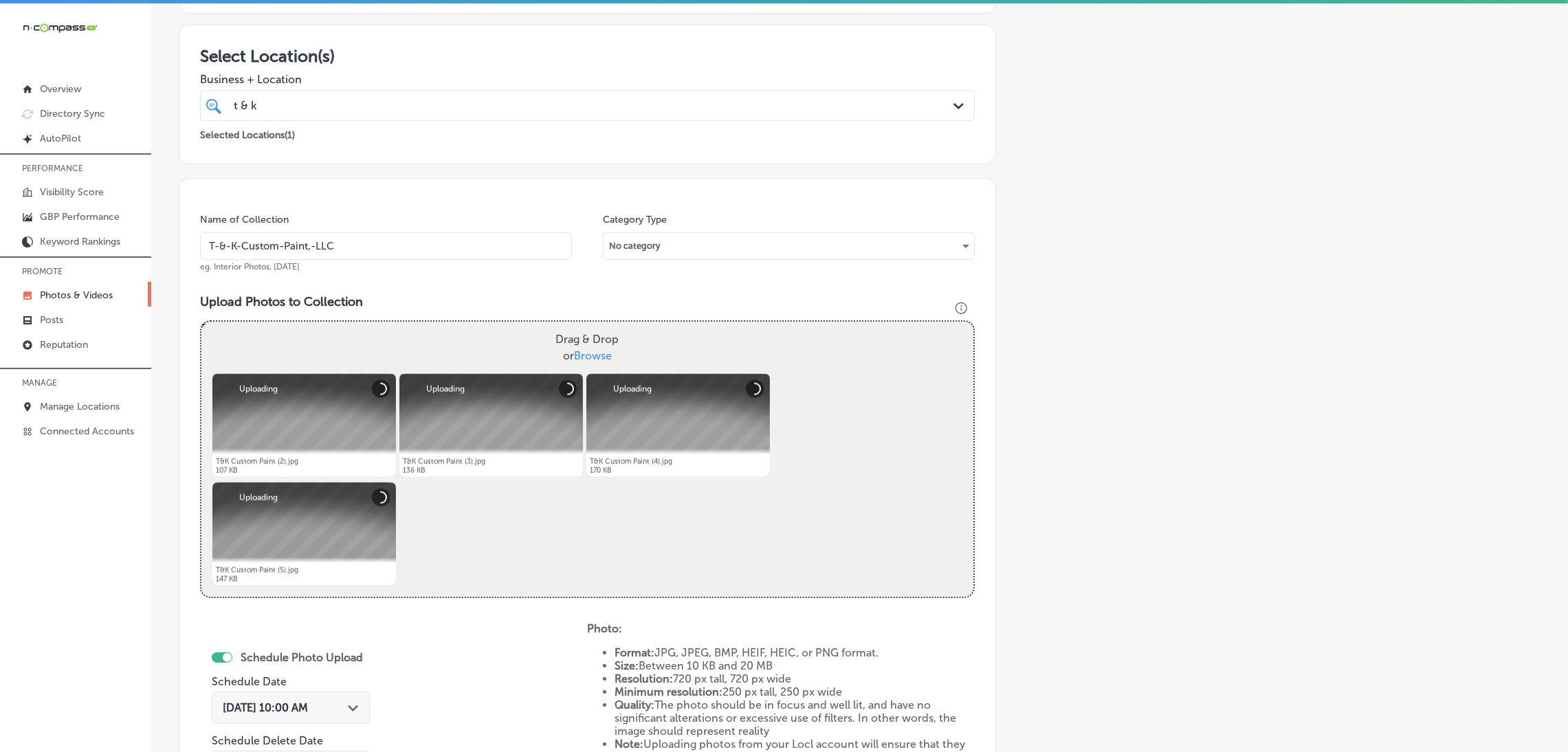
scroll to position [462, 0]
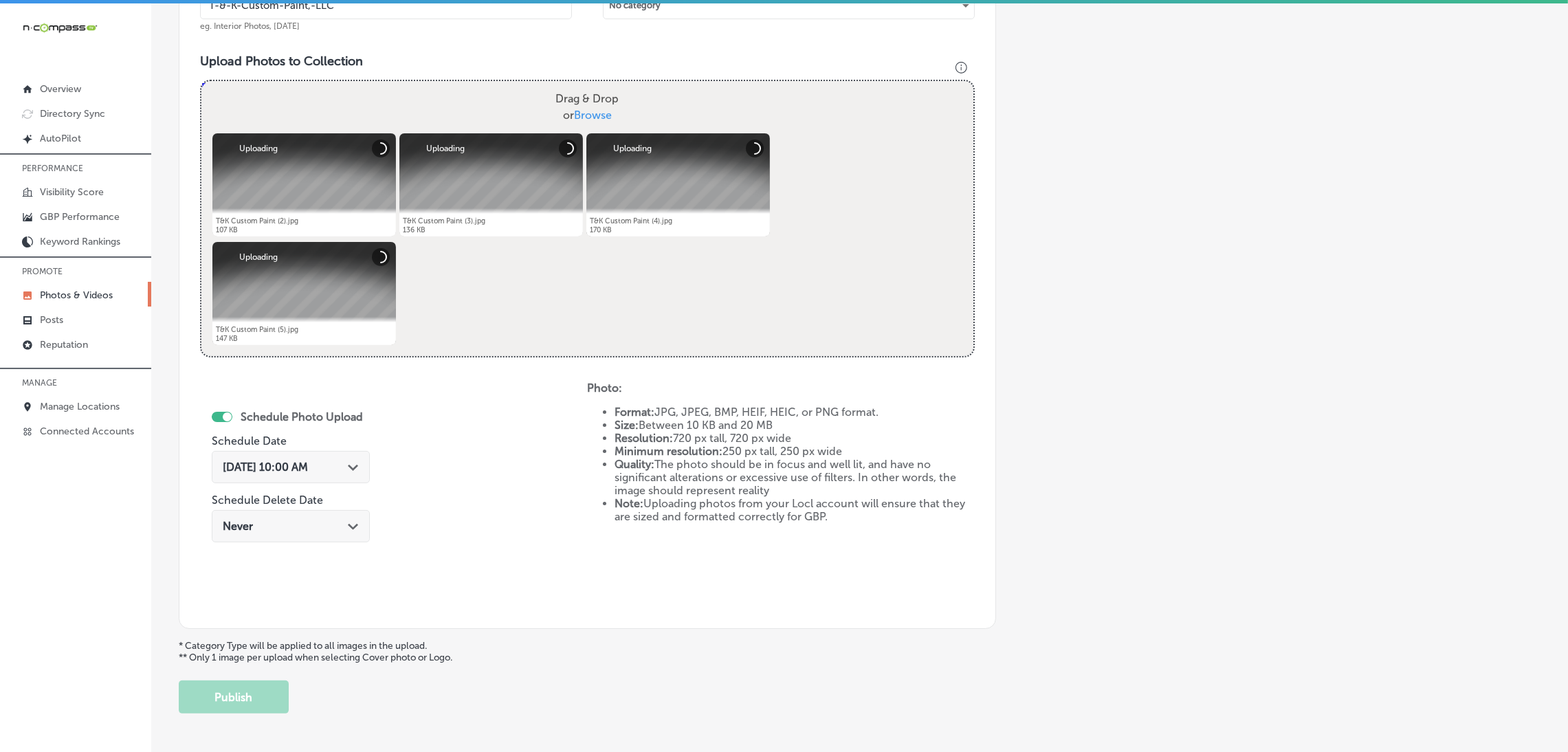
drag, startPoint x: 374, startPoint y: 451, endPoint x: 363, endPoint y: 462, distance: 15.6
click at [374, 454] on div "Schedule Photo Upload Schedule Date [DATE] 10:00 AM Path Created with Sketch. S…" at bounding box center [296, 478] width 169 height 149
click at [354, 465] on icon "Path Created with Sketch." at bounding box center [352, 468] width 10 height 6
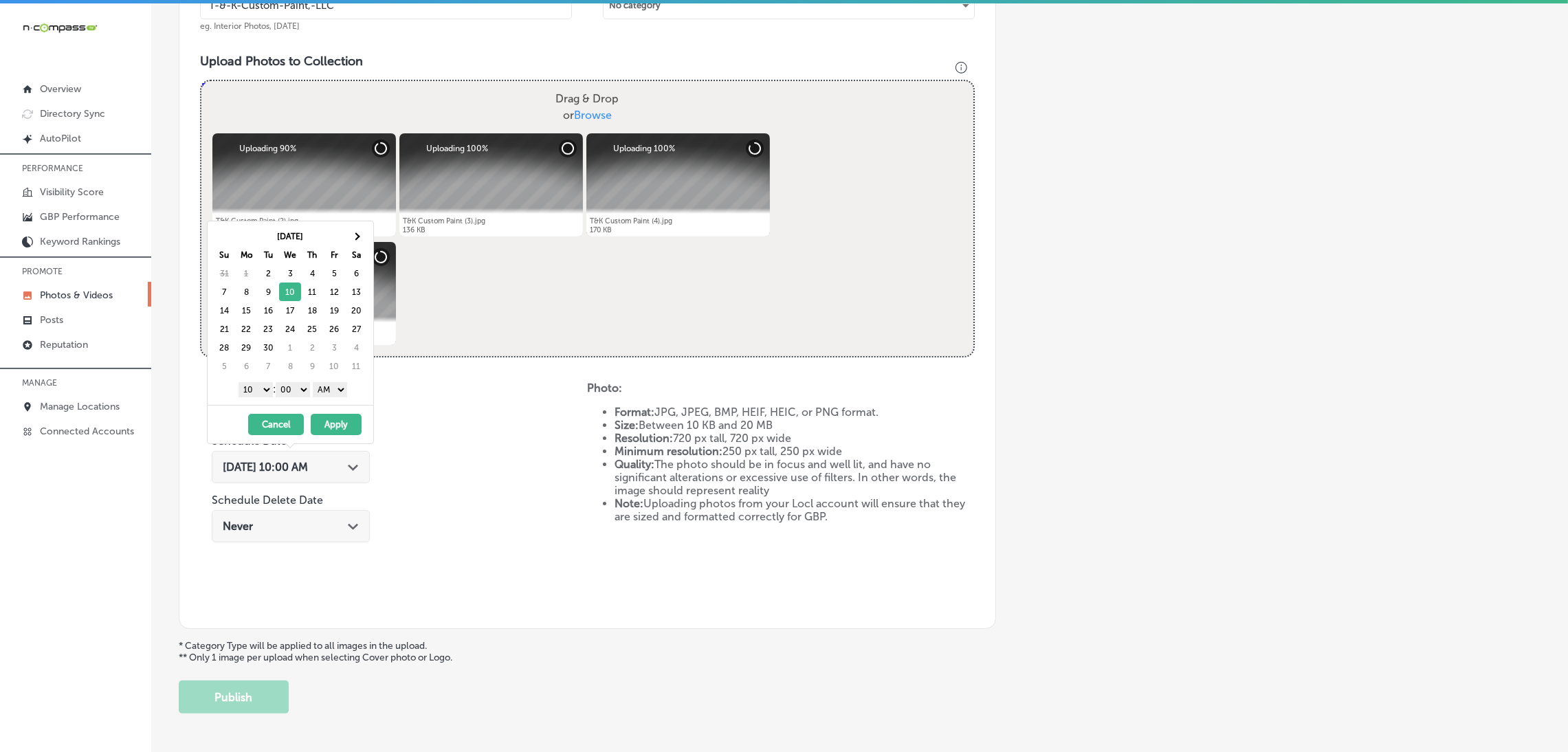
click at [333, 394] on select "AM PM" at bounding box center [330, 389] width 35 height 15
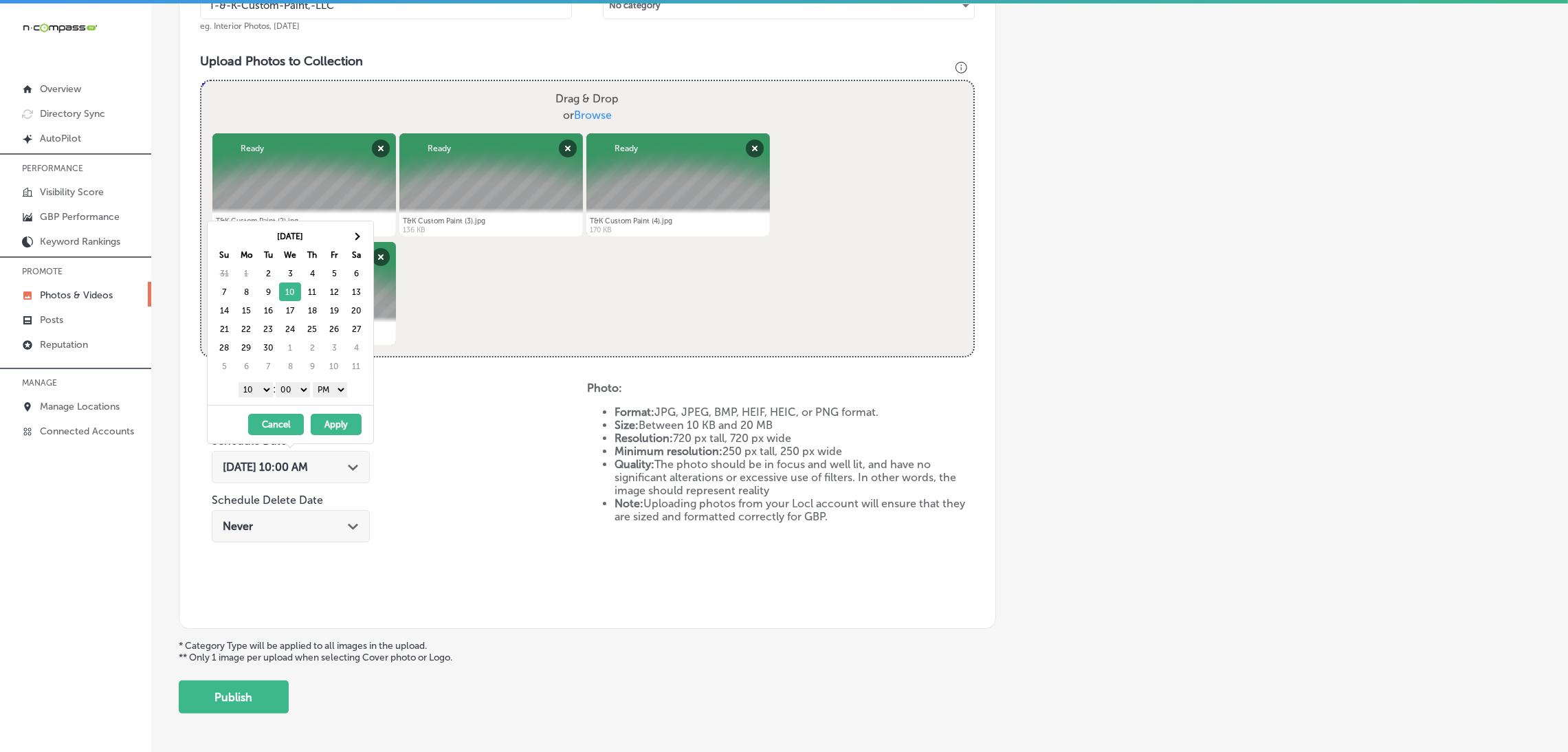
click at [253, 389] on select "1 2 3 4 5 6 7 8 9 10 11 12" at bounding box center [256, 389] width 35 height 15
click at [331, 427] on button "Apply" at bounding box center [336, 424] width 51 height 21
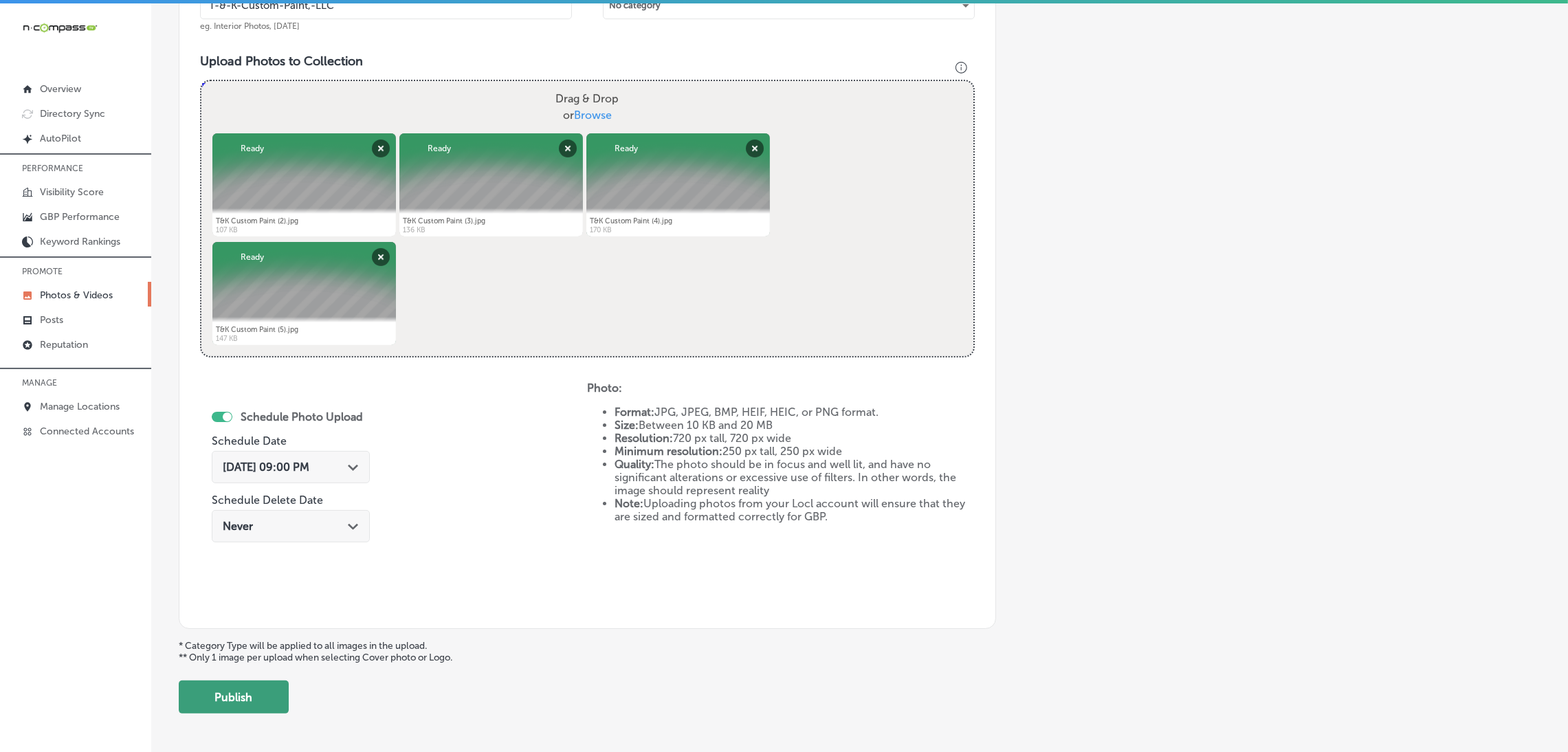
click at [253, 697] on button "Publish" at bounding box center [234, 697] width 110 height 33
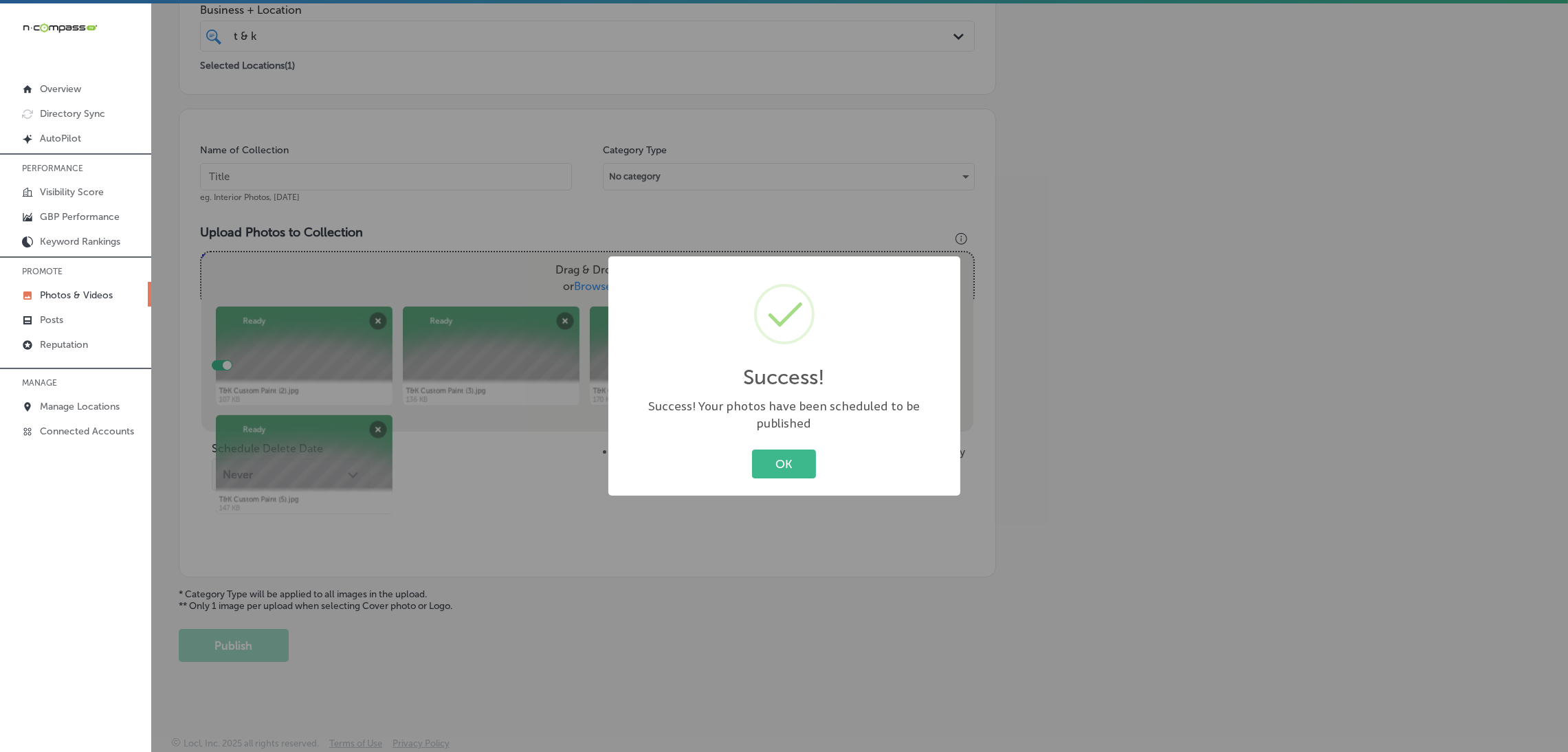
scroll to position [290, 0]
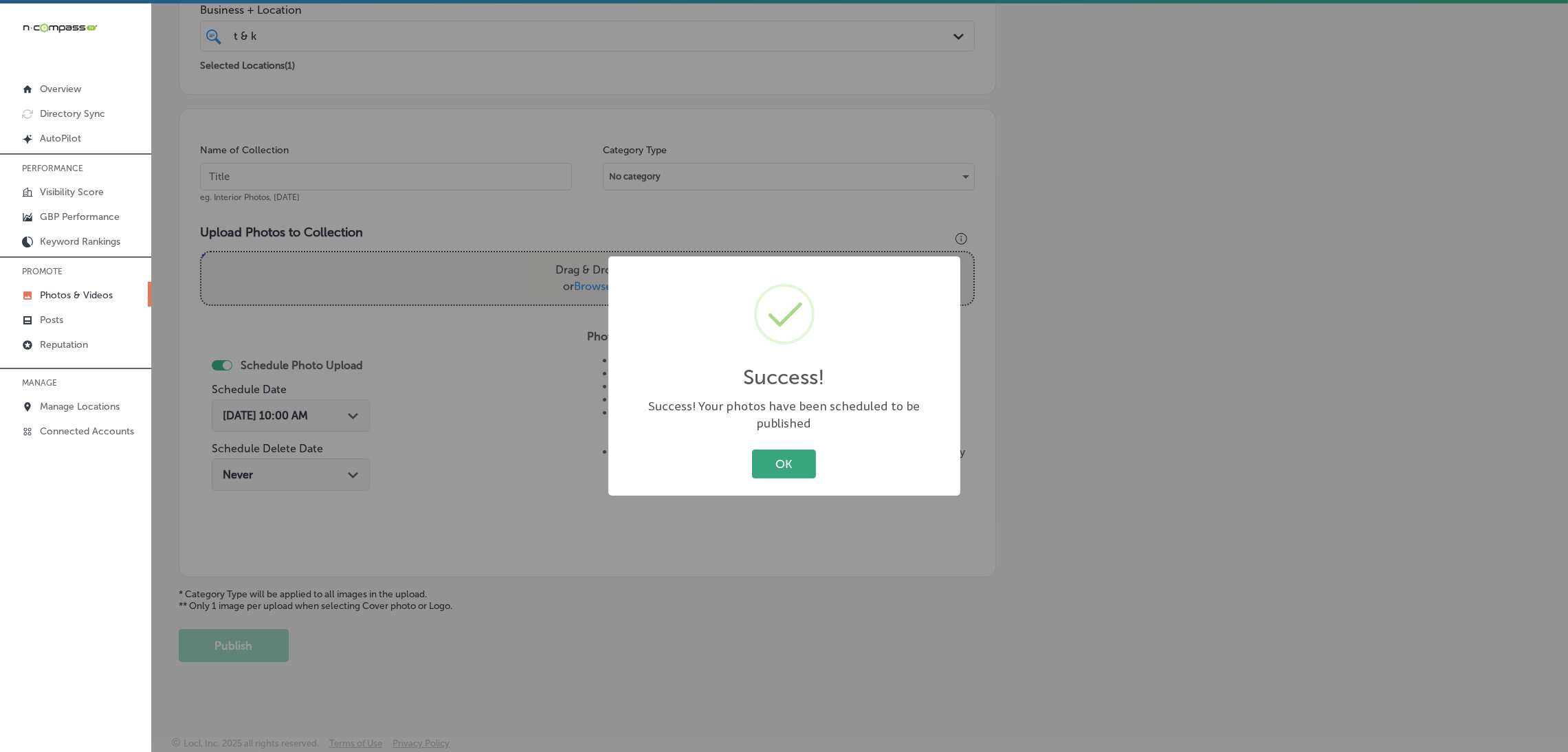
click at [780, 456] on button "OK" at bounding box center [783, 464] width 64 height 28
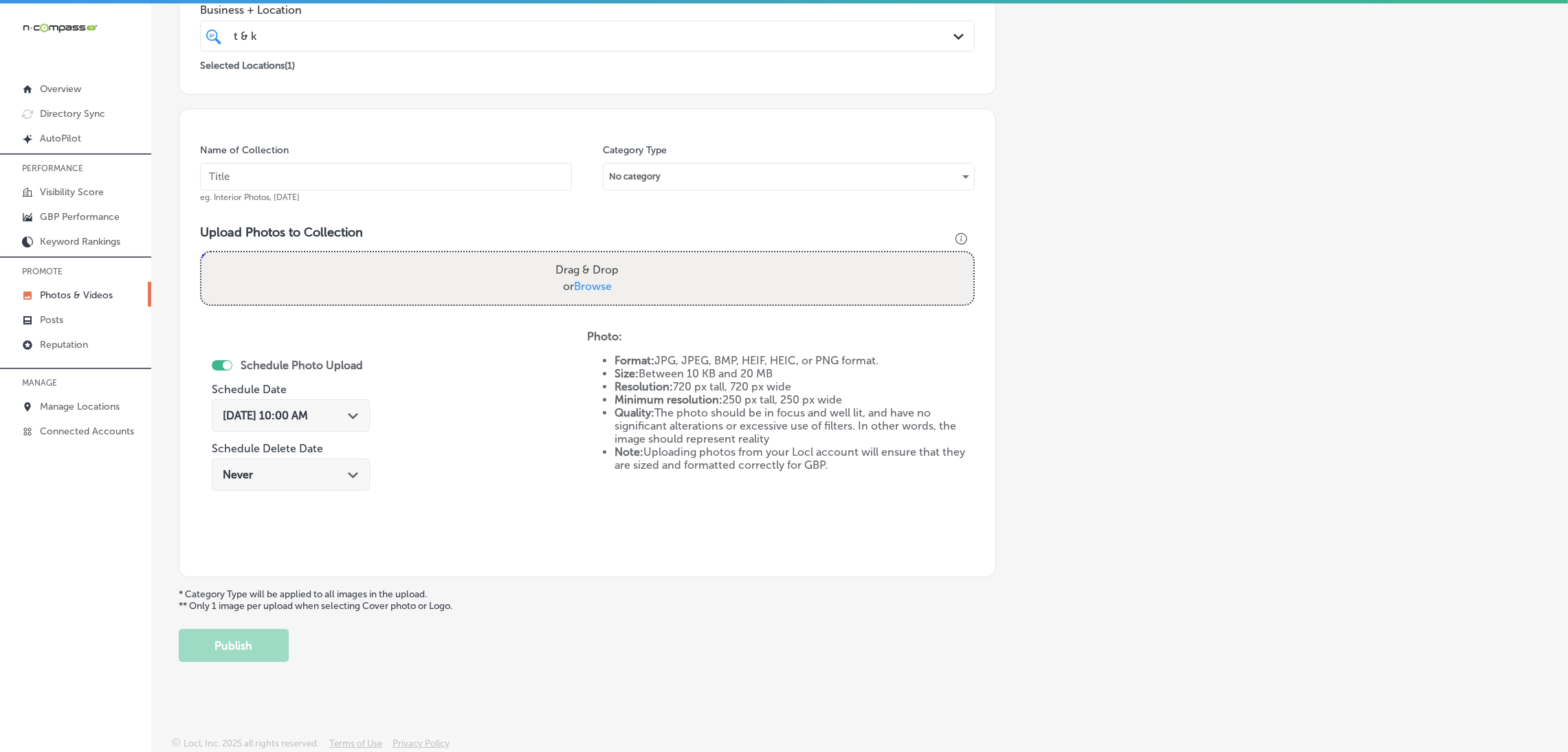
click at [379, 182] on input "text" at bounding box center [386, 177] width 372 height 27
paste input "T-&-K-Custom-Paint,-LLC"
type input "T-&-K-Custom-Paint,-LLC"
click at [622, 283] on div "Drag & Drop or Browse" at bounding box center [587, 278] width 771 height 53
click at [202, 252] on input "Drag & Drop or Browse" at bounding box center [587, 254] width 771 height 4
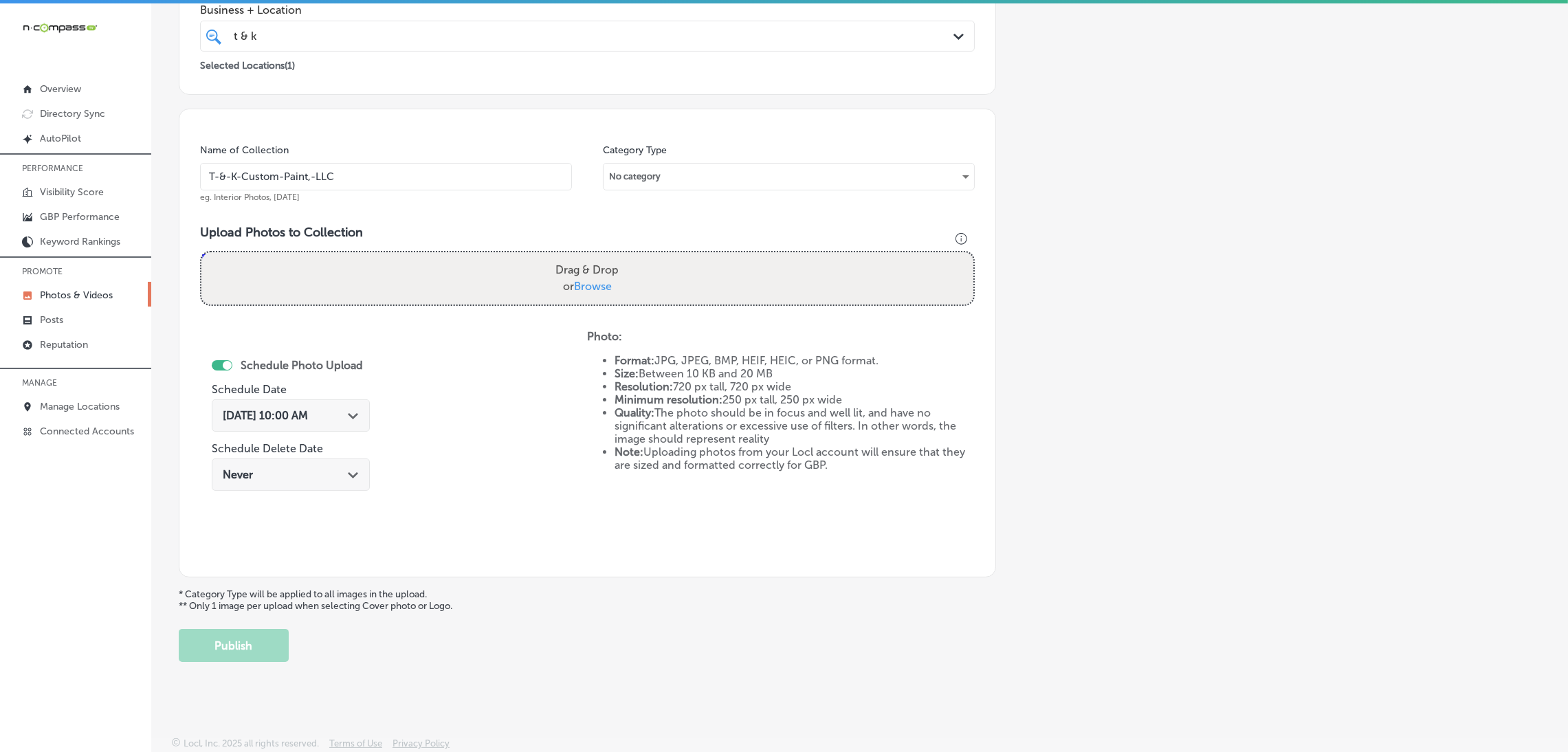
type input "C:\fakepath\T&K Custom Paint (6).jpg"
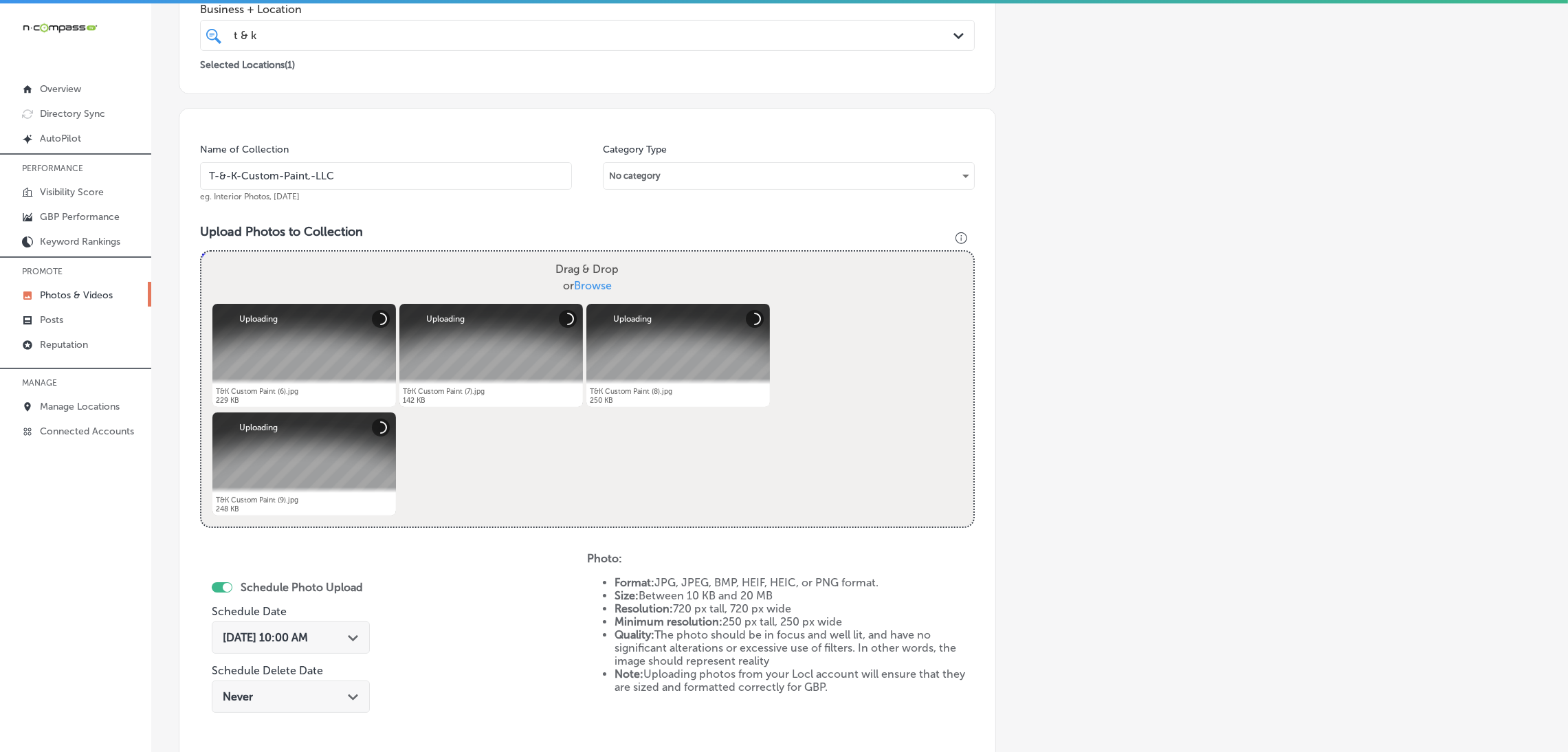
click at [341, 631] on div "[DATE] 10:00 AM Path Created with Sketch." at bounding box center [290, 637] width 136 height 13
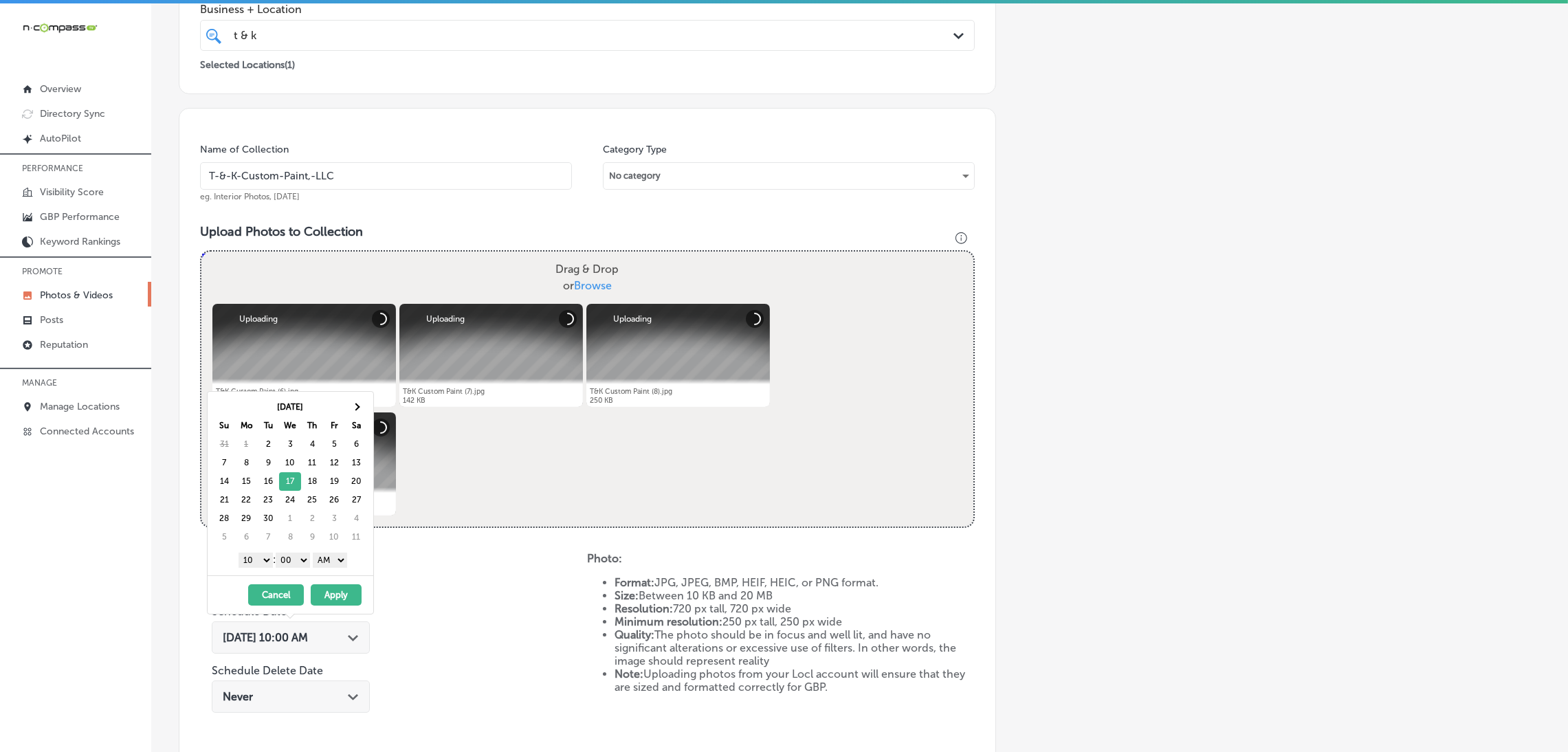
drag, startPoint x: 340, startPoint y: 557, endPoint x: 336, endPoint y: 568, distance: 11.7
click at [340, 557] on select "AM PM" at bounding box center [330, 560] width 35 height 15
click at [263, 567] on select "1 2 3 4 5 6 7 8 9 10 11 12" at bounding box center [256, 560] width 35 height 15
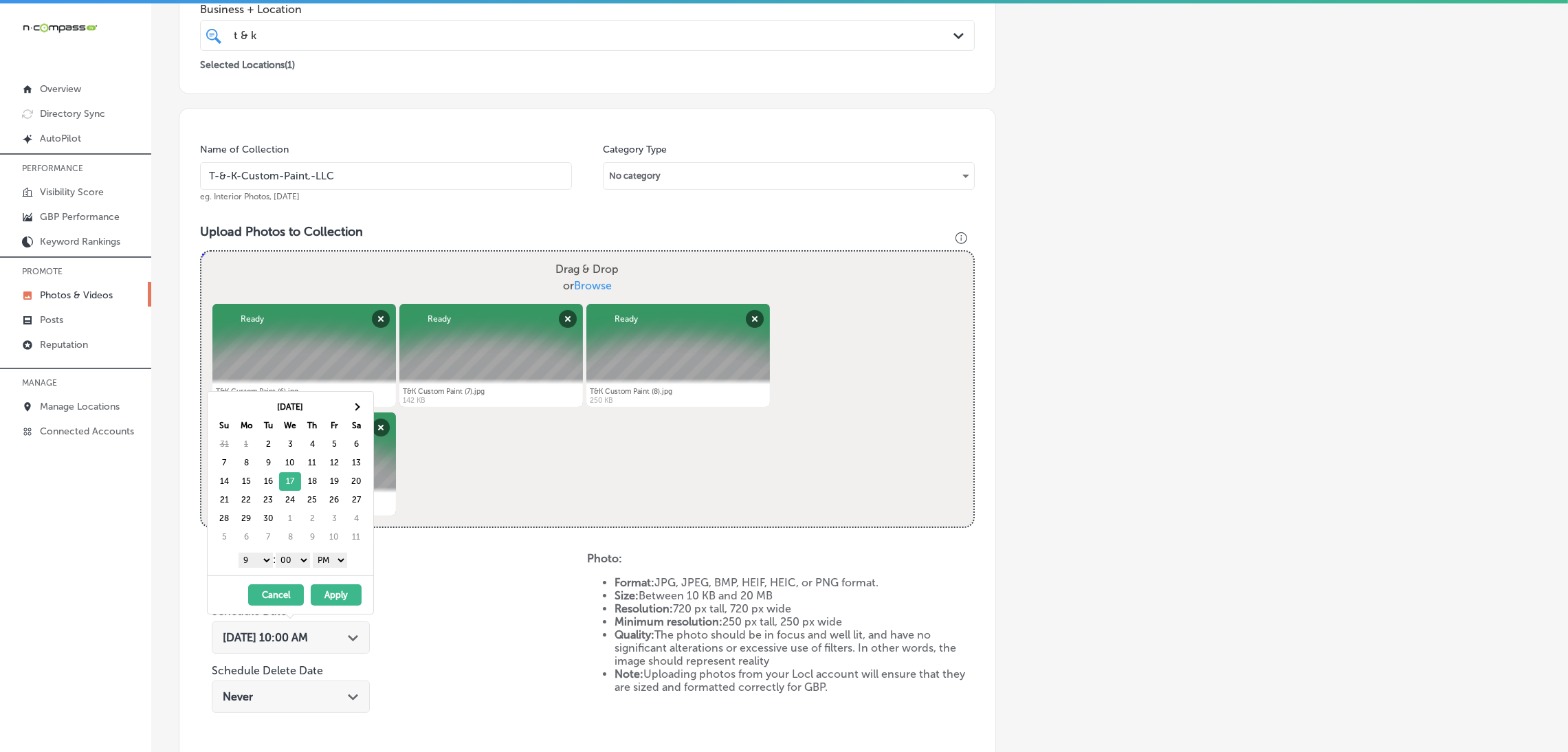
click at [337, 595] on button "Apply" at bounding box center [336, 594] width 51 height 21
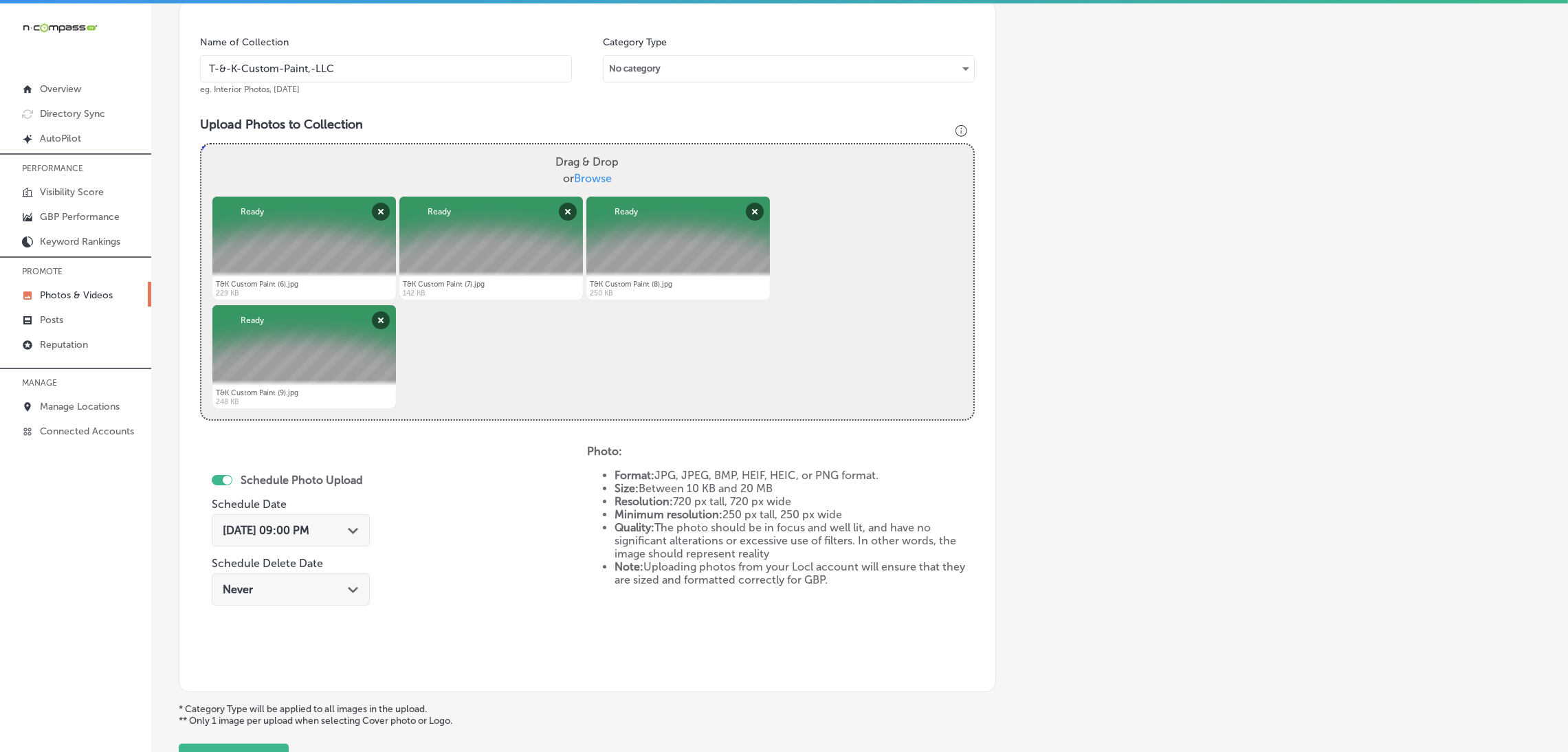
scroll to position [513, 0]
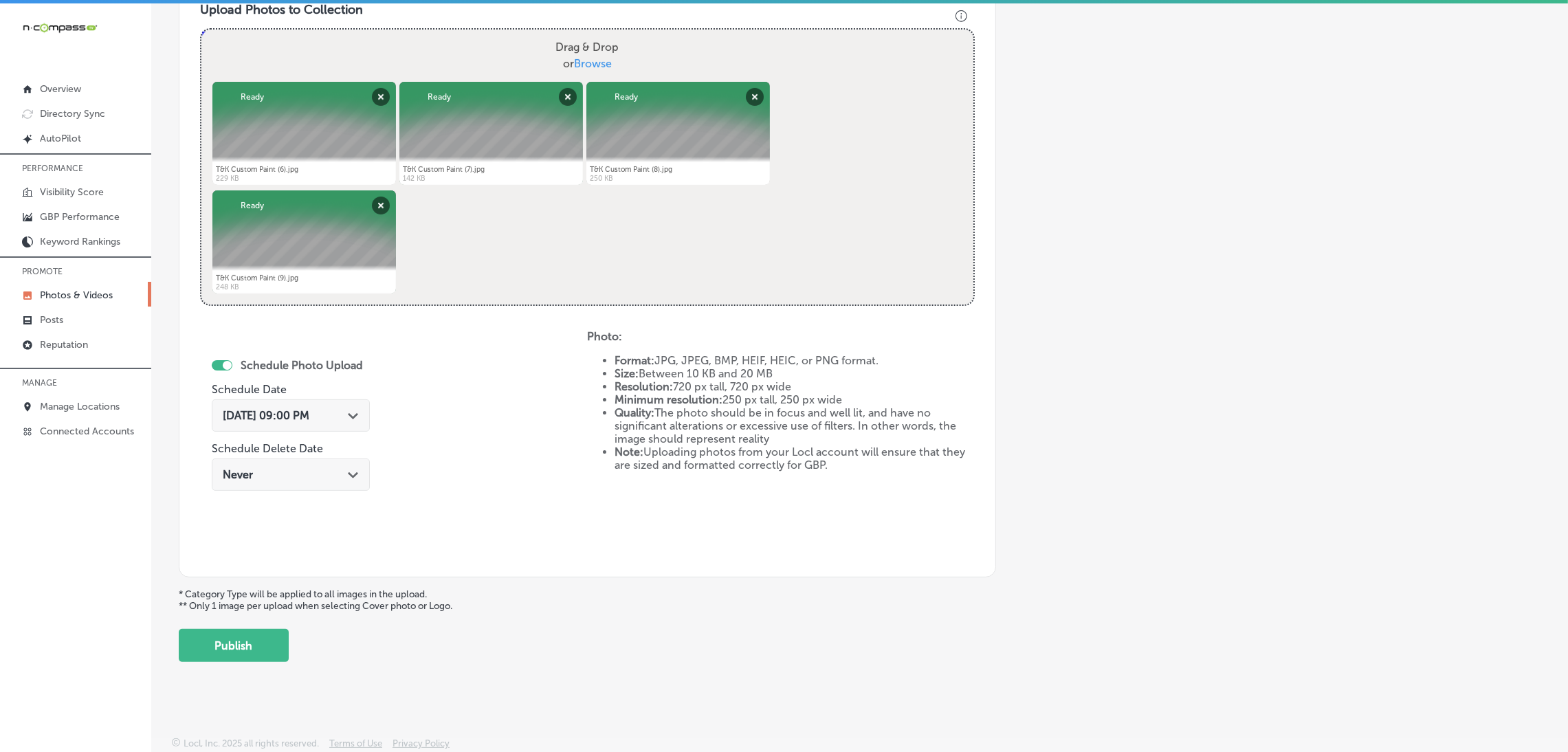
click at [319, 400] on div "[DATE] 09:00 PM Path Created with Sketch." at bounding box center [290, 415] width 158 height 32
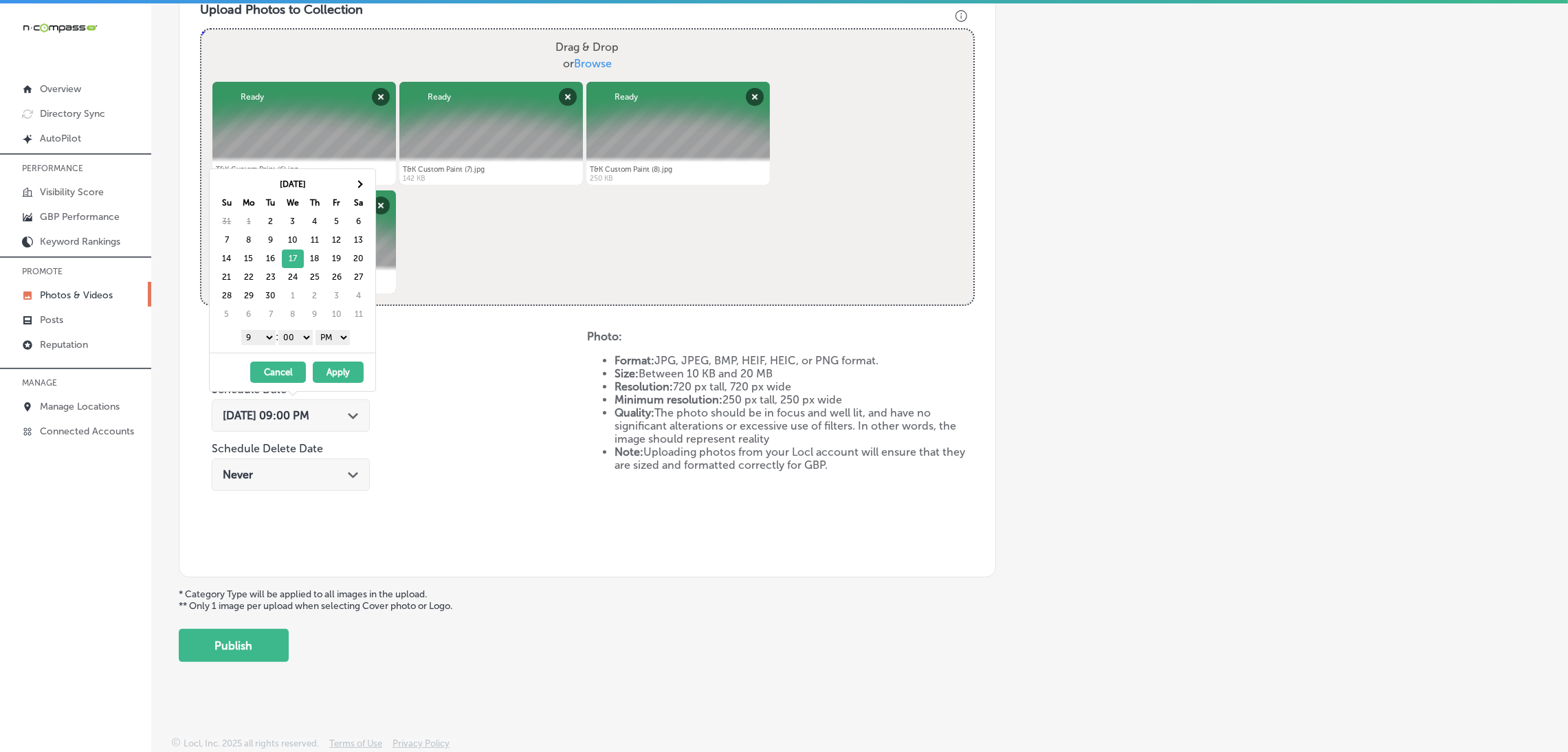
click at [391, 407] on div "Schedule Photo Upload Schedule Date [DATE] 09:00 PM Path Created with Sketch. S…" at bounding box center [393, 443] width 387 height 226
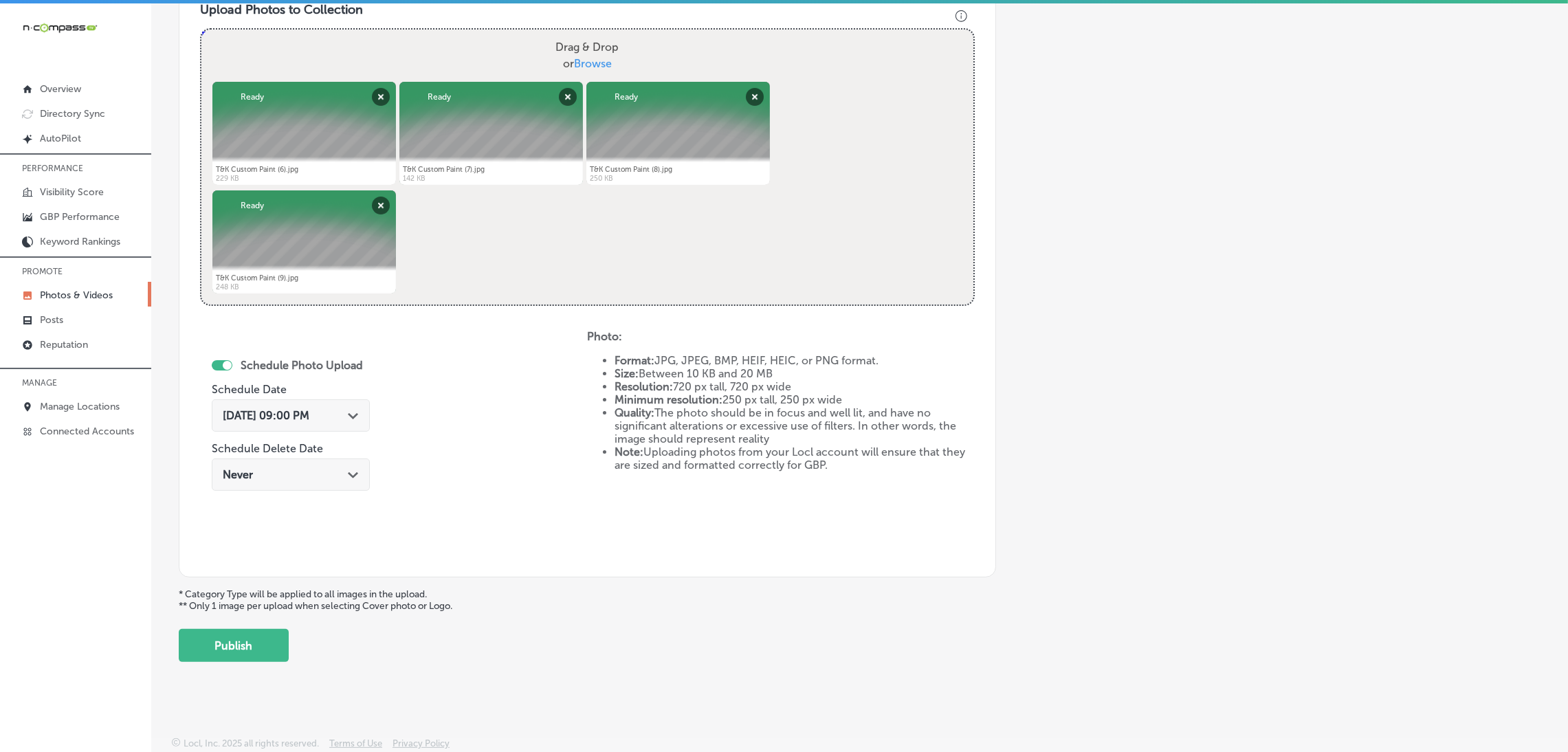
drag, startPoint x: 282, startPoint y: 654, endPoint x: 292, endPoint y: 644, distance: 14.1
click at [283, 654] on button "Publish" at bounding box center [234, 645] width 110 height 33
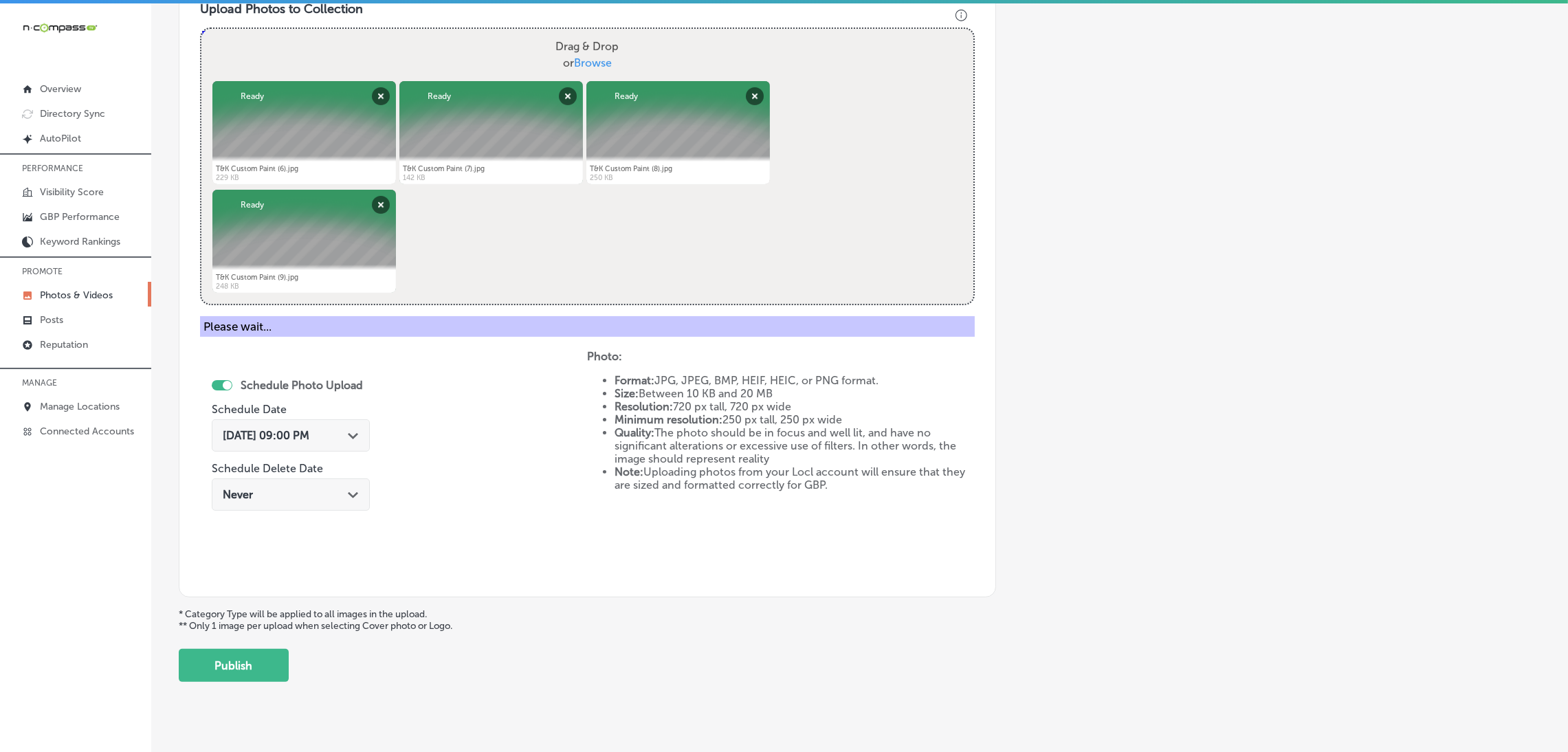
scroll to position [290, 0]
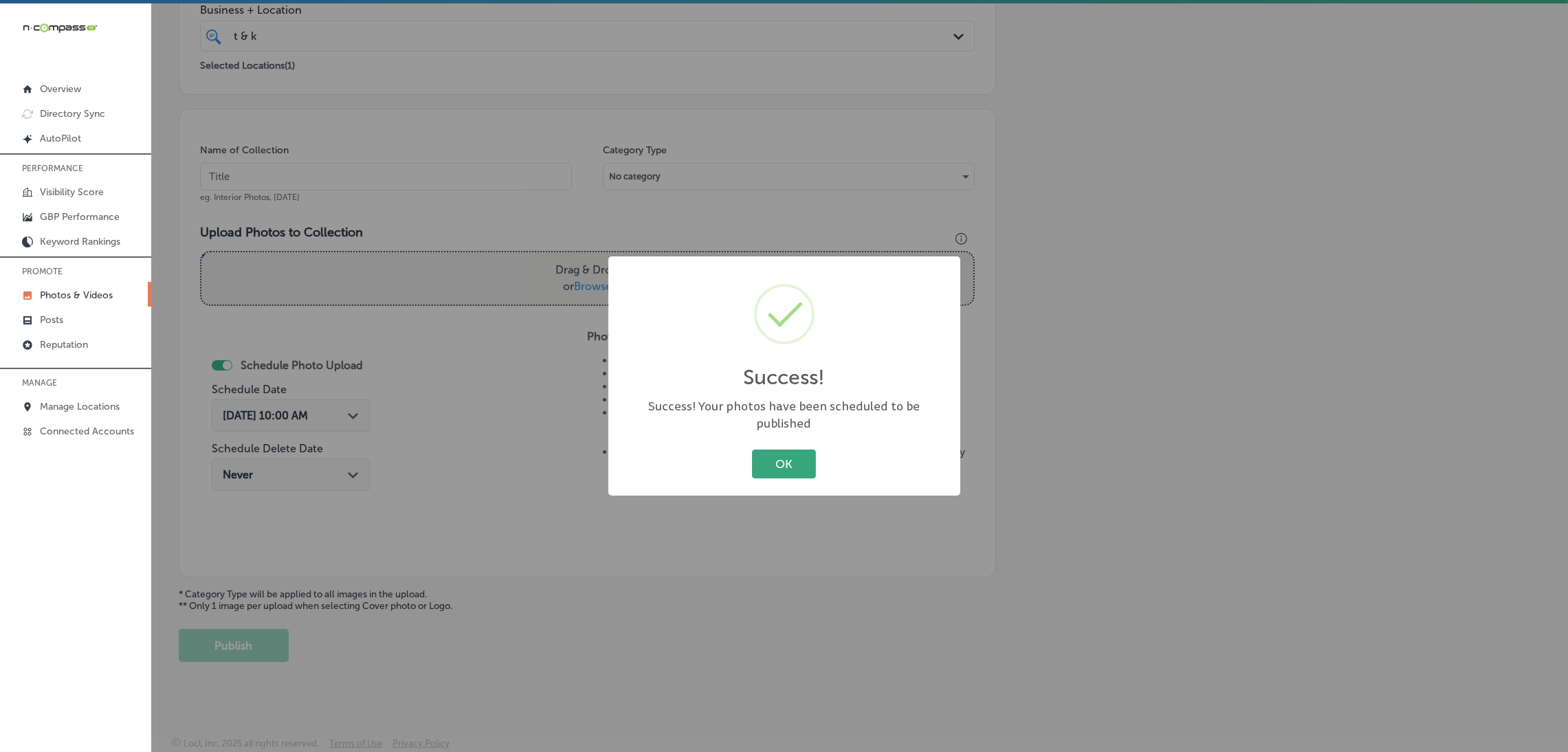
click at [811, 457] on button "OK" at bounding box center [783, 464] width 64 height 28
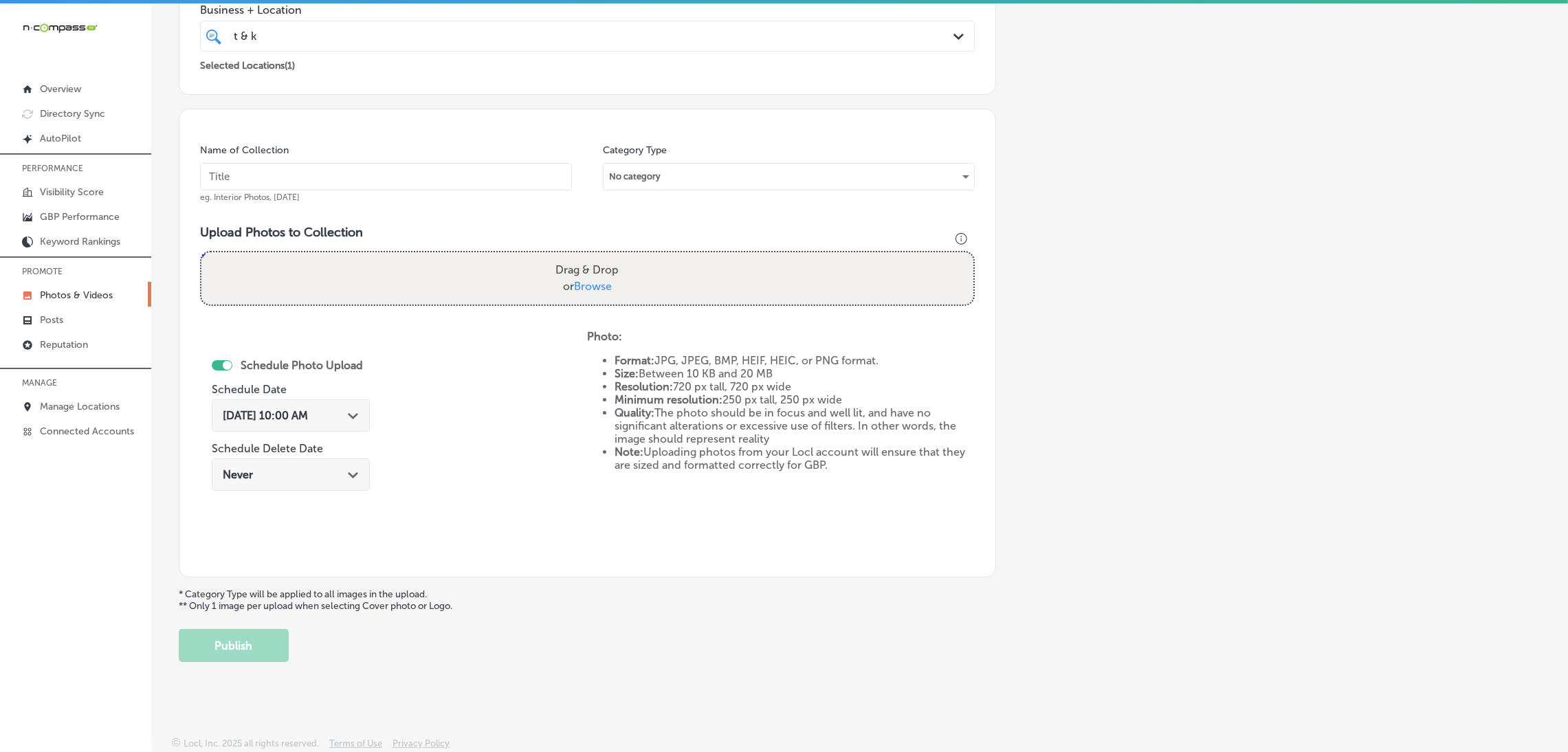
click at [527, 174] on input "text" at bounding box center [386, 177] width 372 height 27
paste input "T-&-K-Custom-Paint,-LLC"
type input "T-&-K-Custom-Paint,-LLC"
click at [688, 285] on div "Drag & Drop or Browse" at bounding box center [587, 278] width 771 height 53
click at [202, 252] on input "Drag & Drop or Browse" at bounding box center [587, 254] width 771 height 4
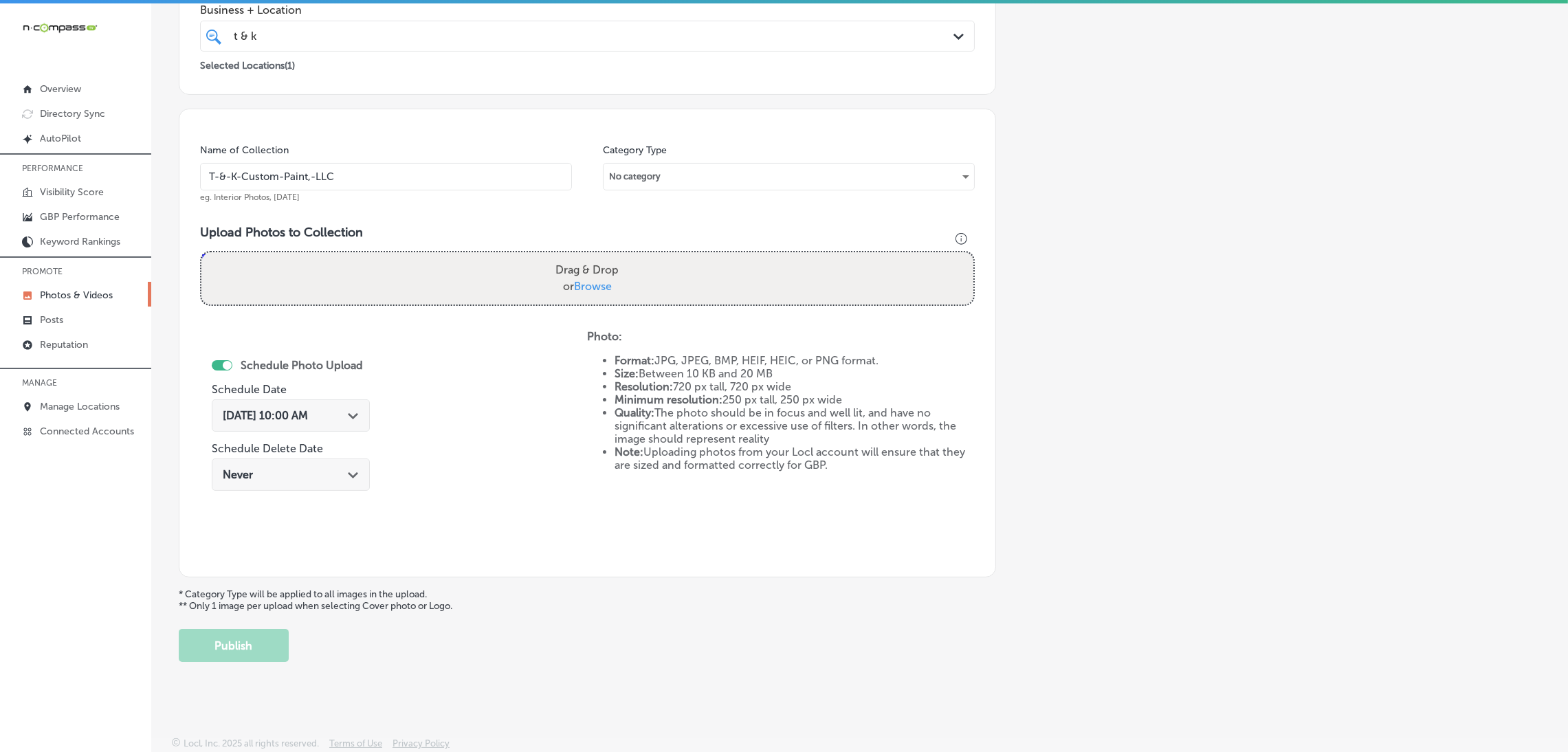
type input "C:\fakepath\T&K Custom Paint (10).jpg"
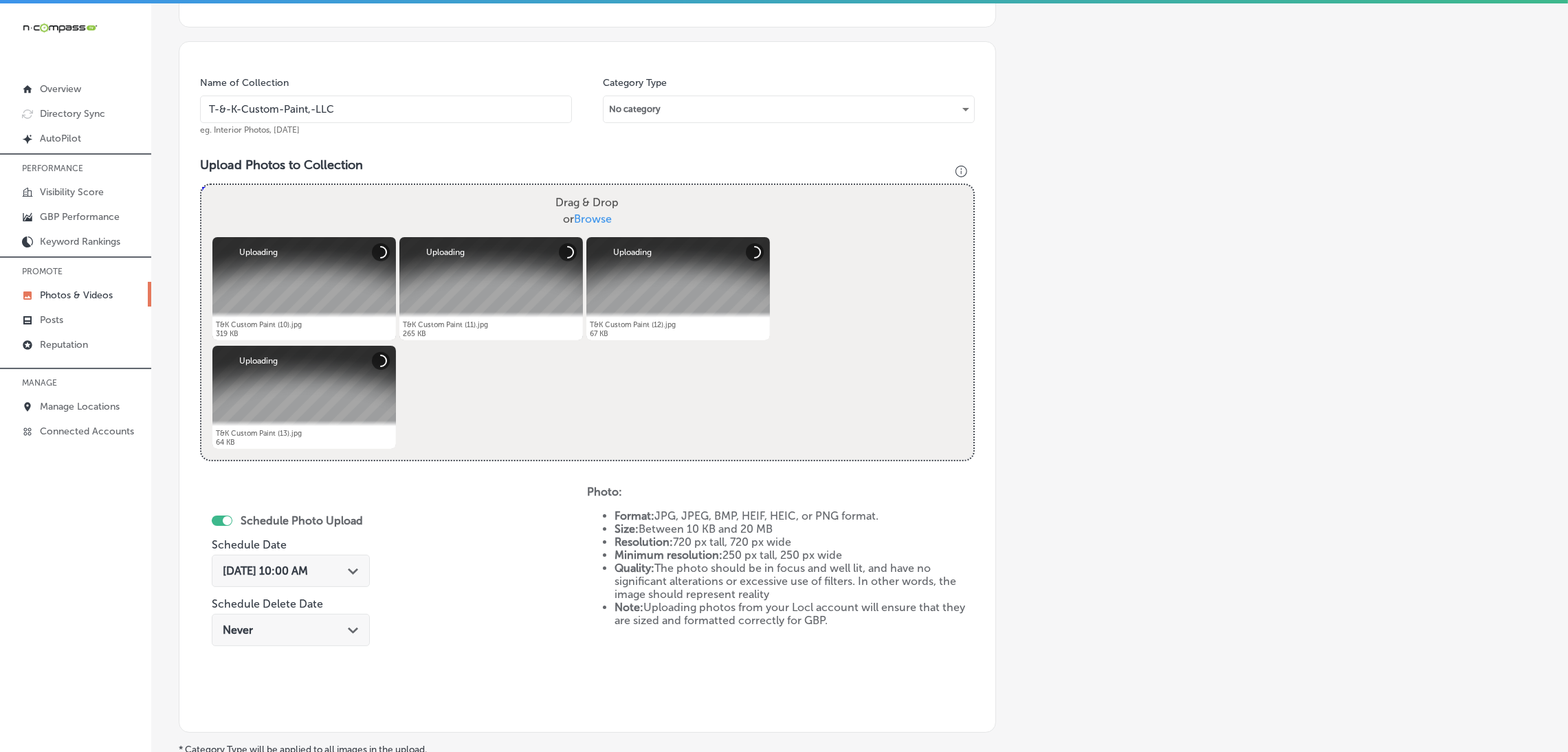
scroll to position [394, 0]
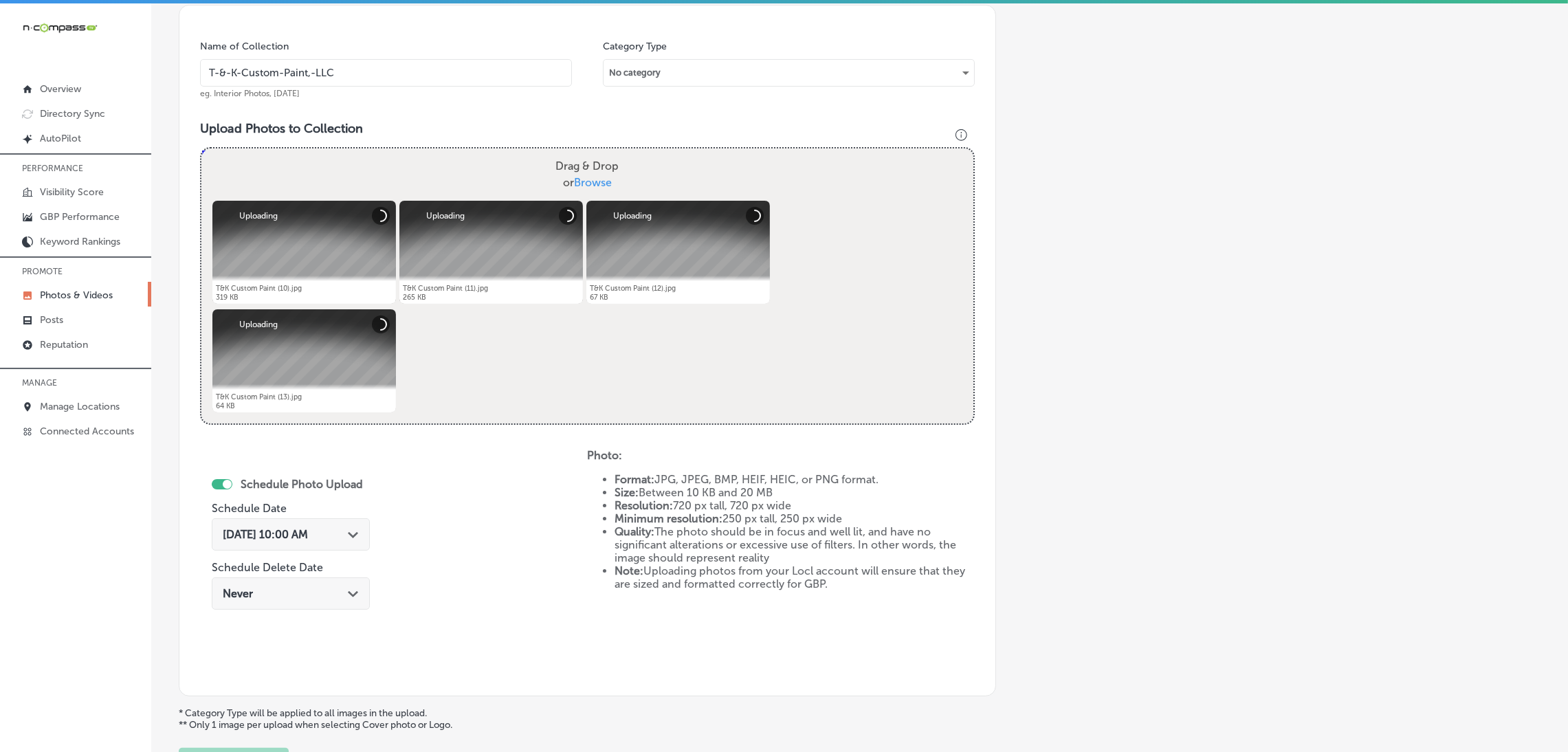
click at [308, 538] on span "[DATE] 10:00 AM" at bounding box center [265, 535] width 86 height 13
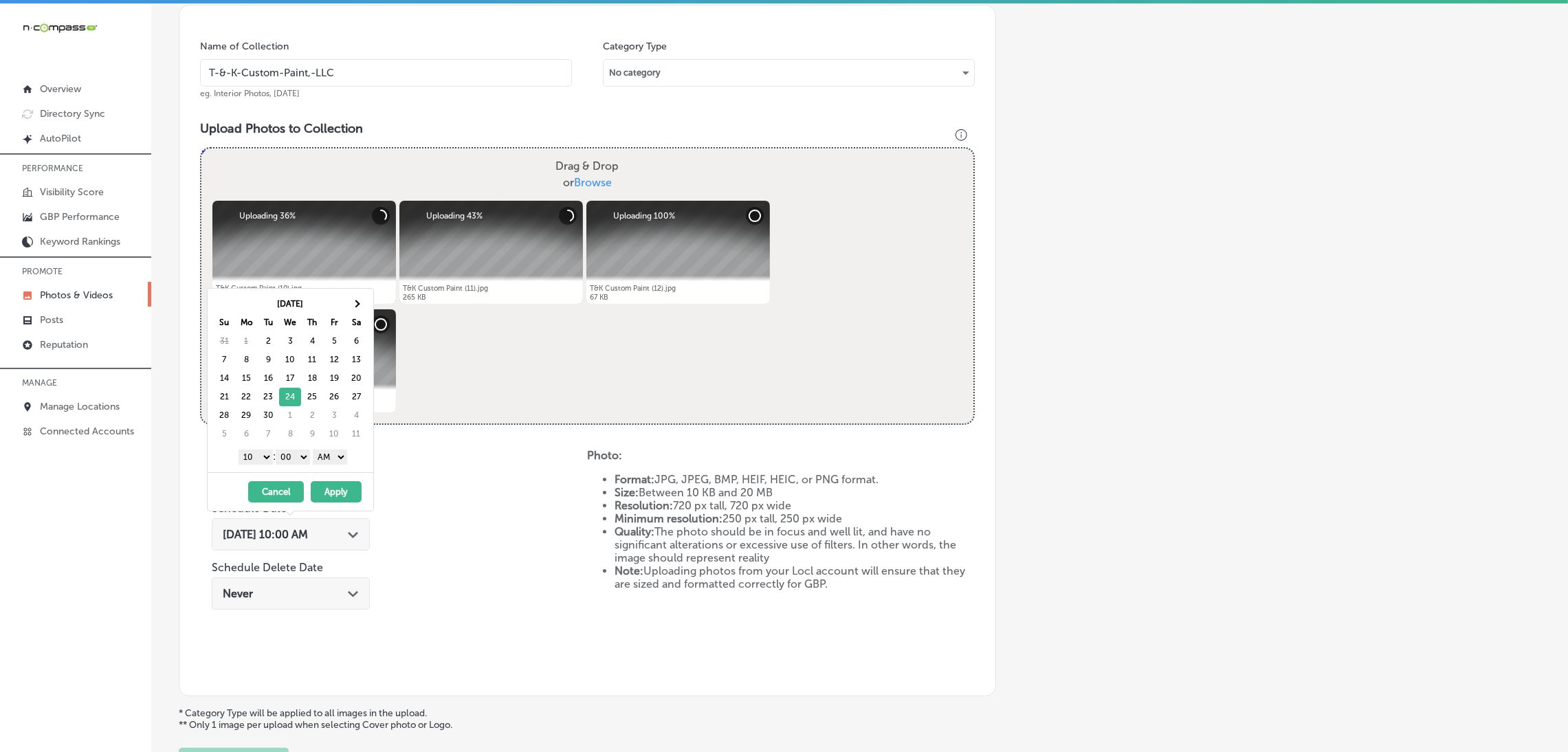
click at [328, 456] on select "AM PM" at bounding box center [330, 457] width 35 height 15
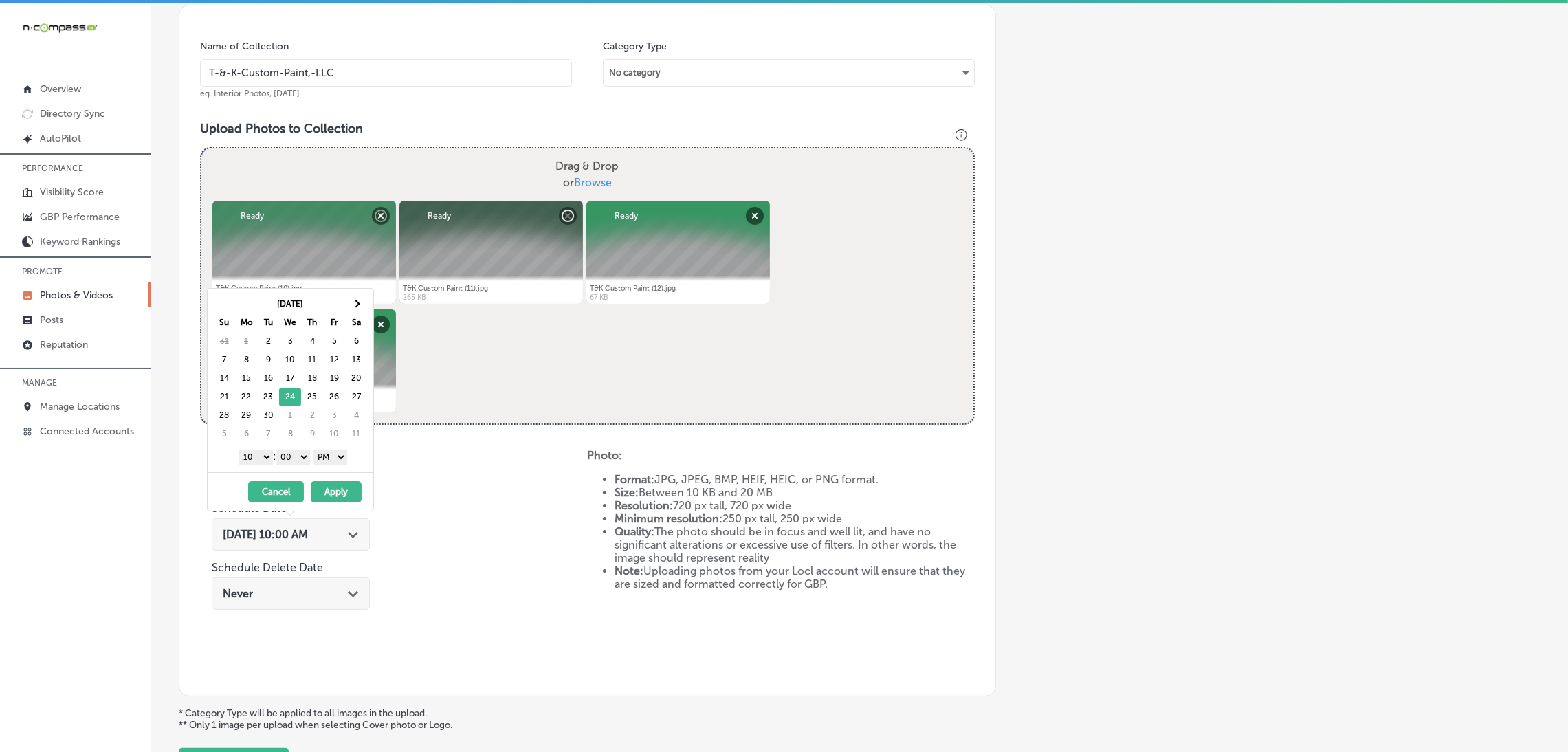
drag, startPoint x: 257, startPoint y: 462, endPoint x: 261, endPoint y: 497, distance: 35.2
click at [257, 462] on select "1 2 3 4 5 6 7 8 9 10 11 12" at bounding box center [256, 457] width 35 height 15
click at [340, 489] on button "Apply" at bounding box center [336, 491] width 51 height 21
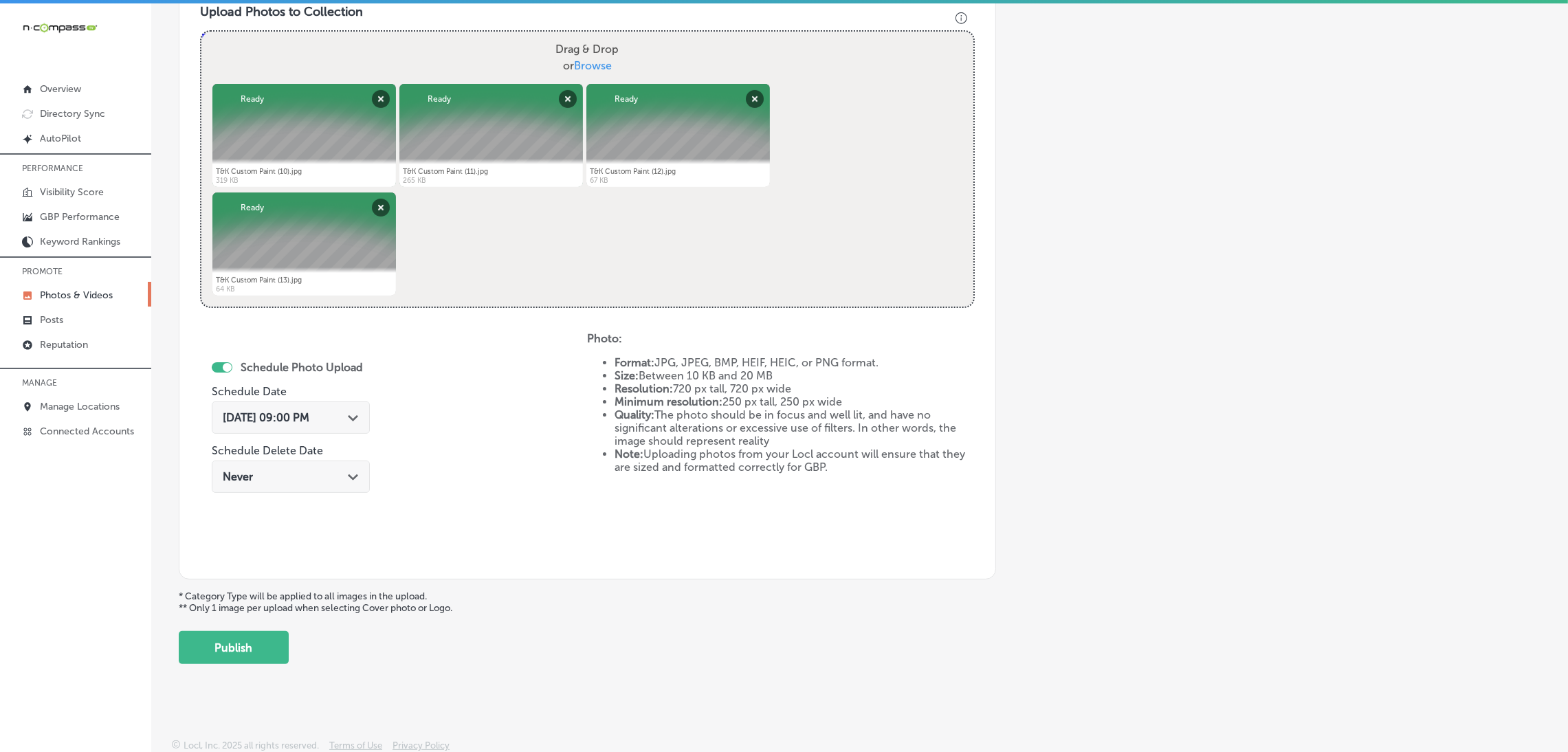
scroll to position [513, 0]
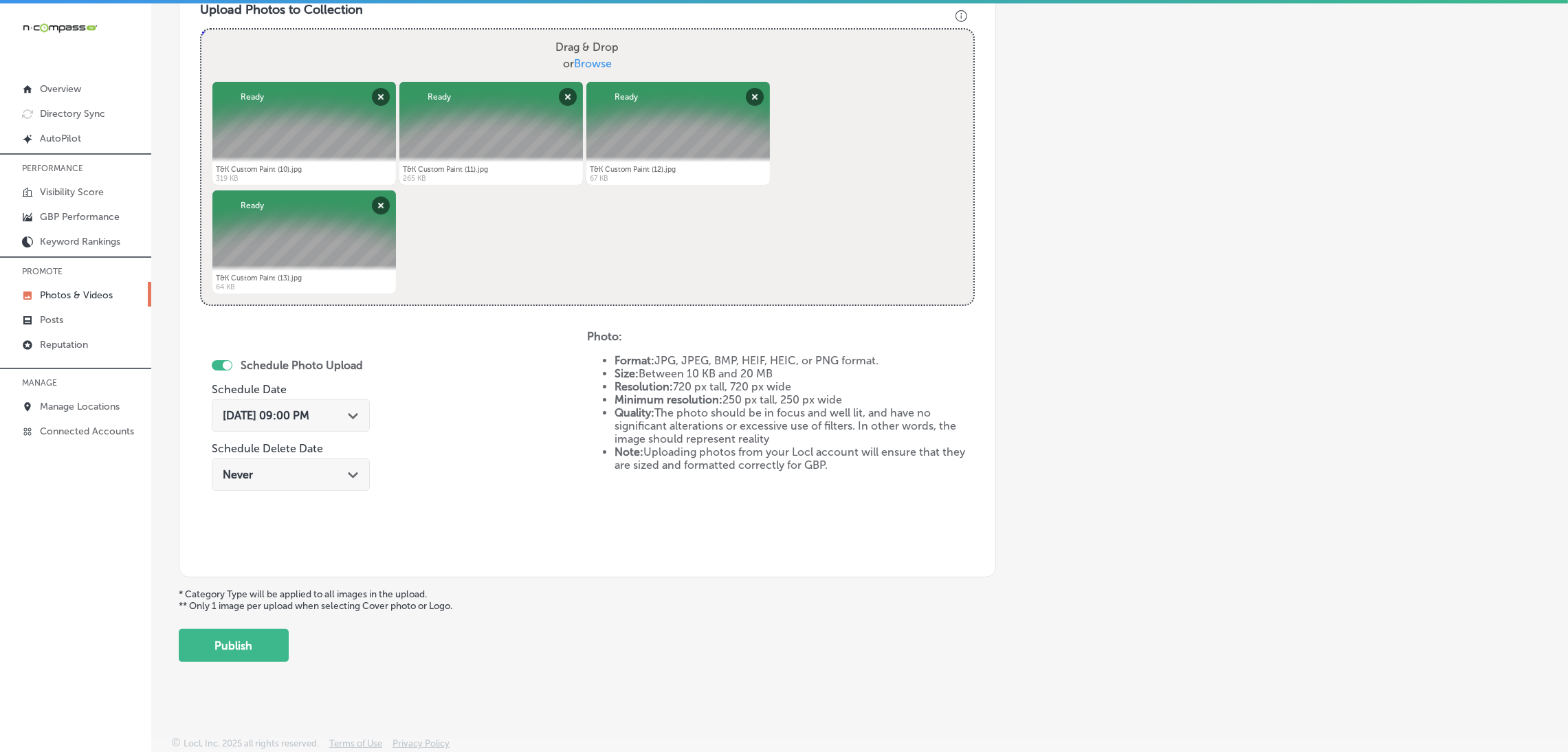
click at [257, 670] on div "Back Add a Collection Which Type of Image or Video Would You Like to Upload? Ph…" at bounding box center [859, 106] width 1417 height 1132
click at [263, 655] on button "Publish" at bounding box center [234, 645] width 110 height 33
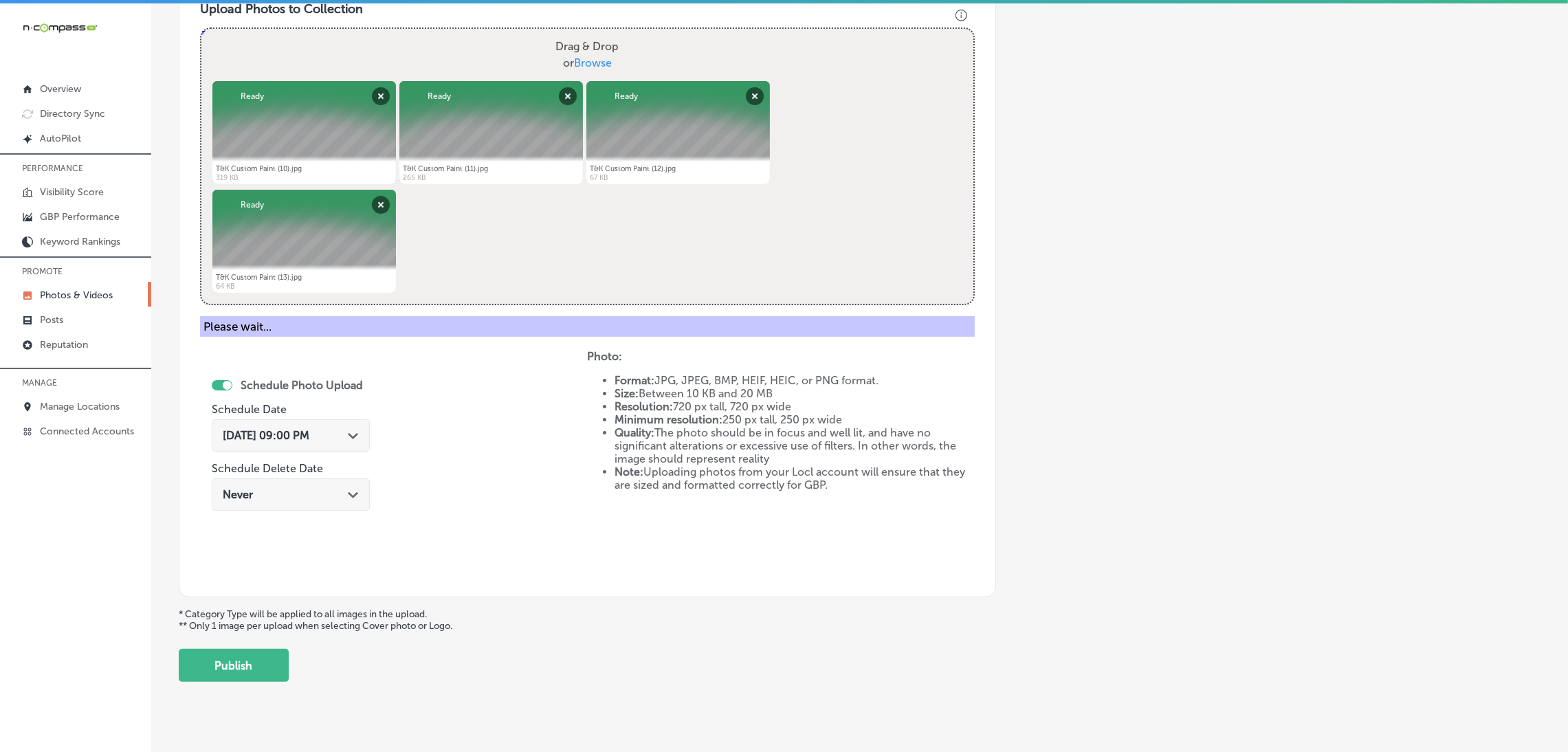
scroll to position [290, 0]
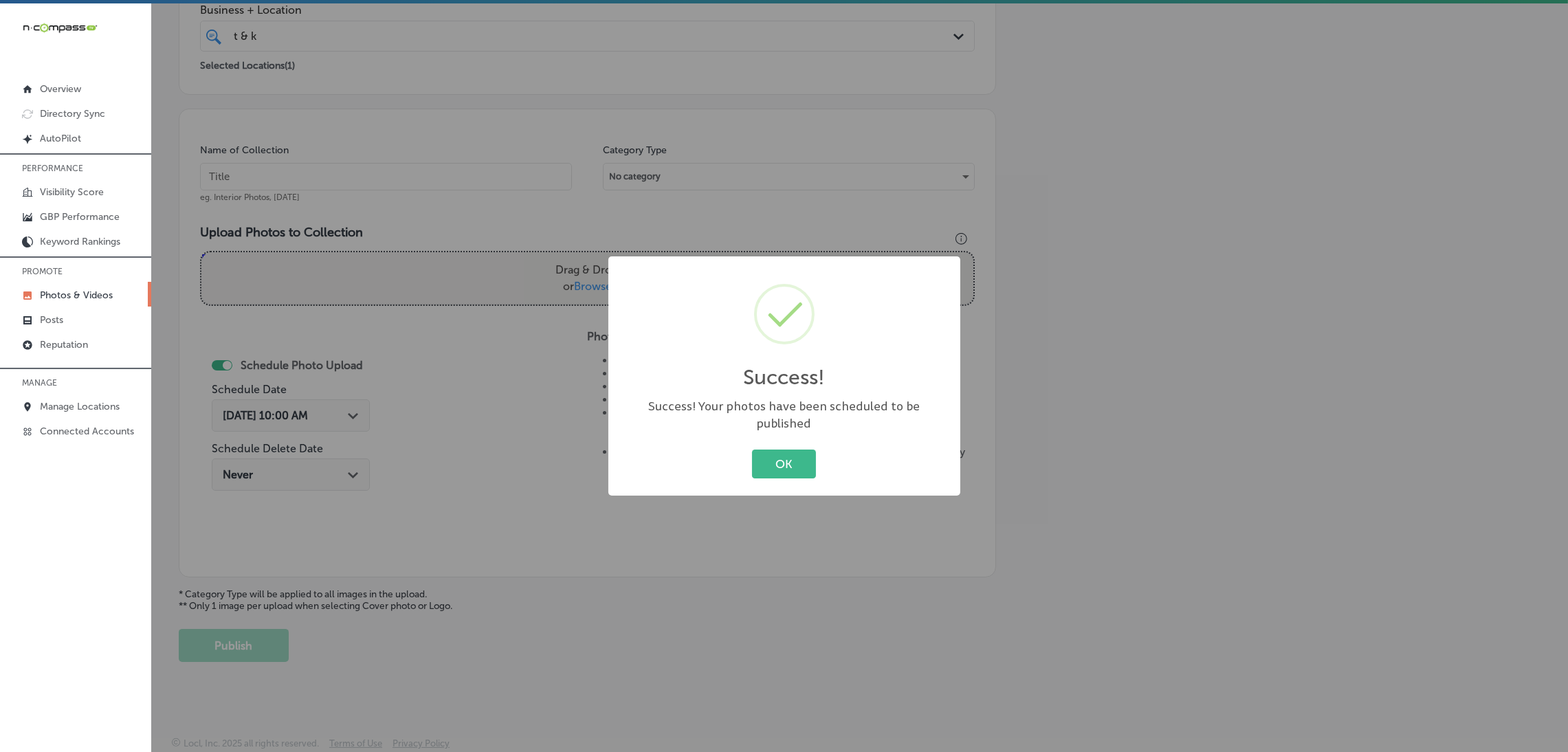
click at [784, 446] on div "OK Cancel" at bounding box center [784, 464] width 324 height 36
click at [757, 446] on div "OK Cancel" at bounding box center [784, 464] width 324 height 36
click at [779, 467] on button "OK" at bounding box center [783, 464] width 64 height 28
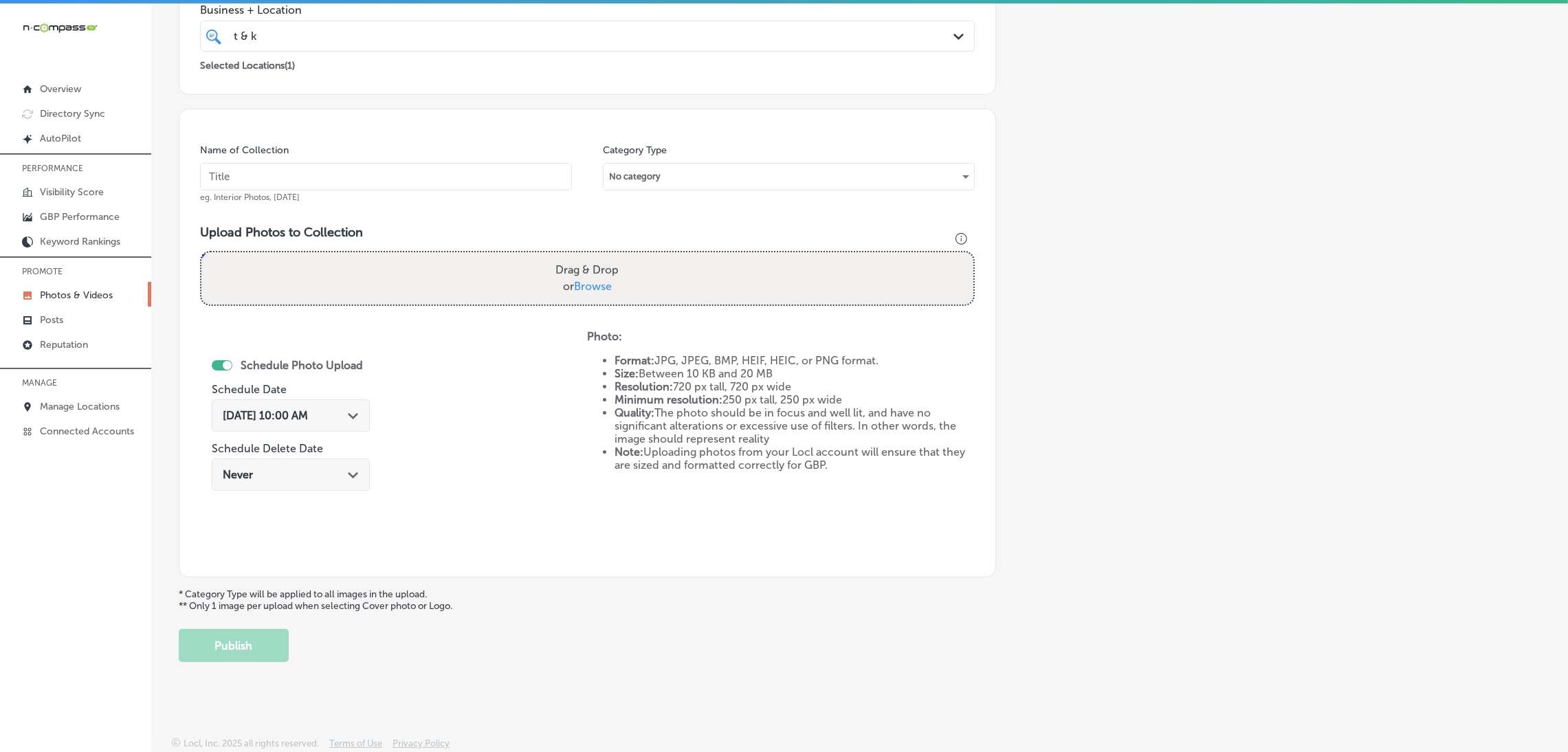
click at [515, 184] on input "text" at bounding box center [386, 177] width 372 height 27
paste input "T-&-K-Custom-Paint,-LLC"
type input "T-&-K-Custom-Paint,-LLC"
click at [544, 262] on div "Drag & Drop or Browse" at bounding box center [587, 278] width 771 height 53
click at [202, 252] on input "Drag & Drop or Browse" at bounding box center [587, 254] width 771 height 4
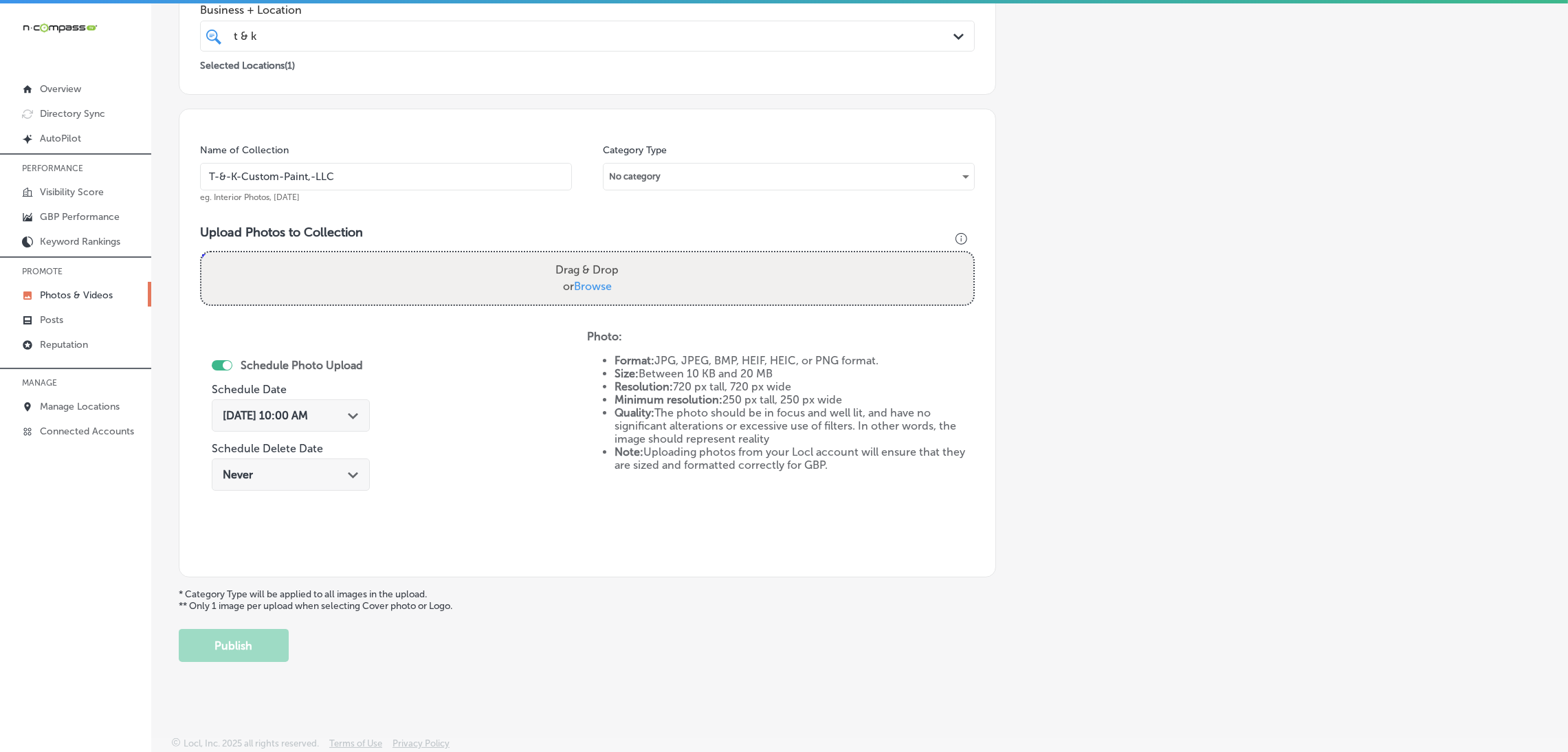
type input "C:\fakepath\T&K Custom Paint (14).jpg"
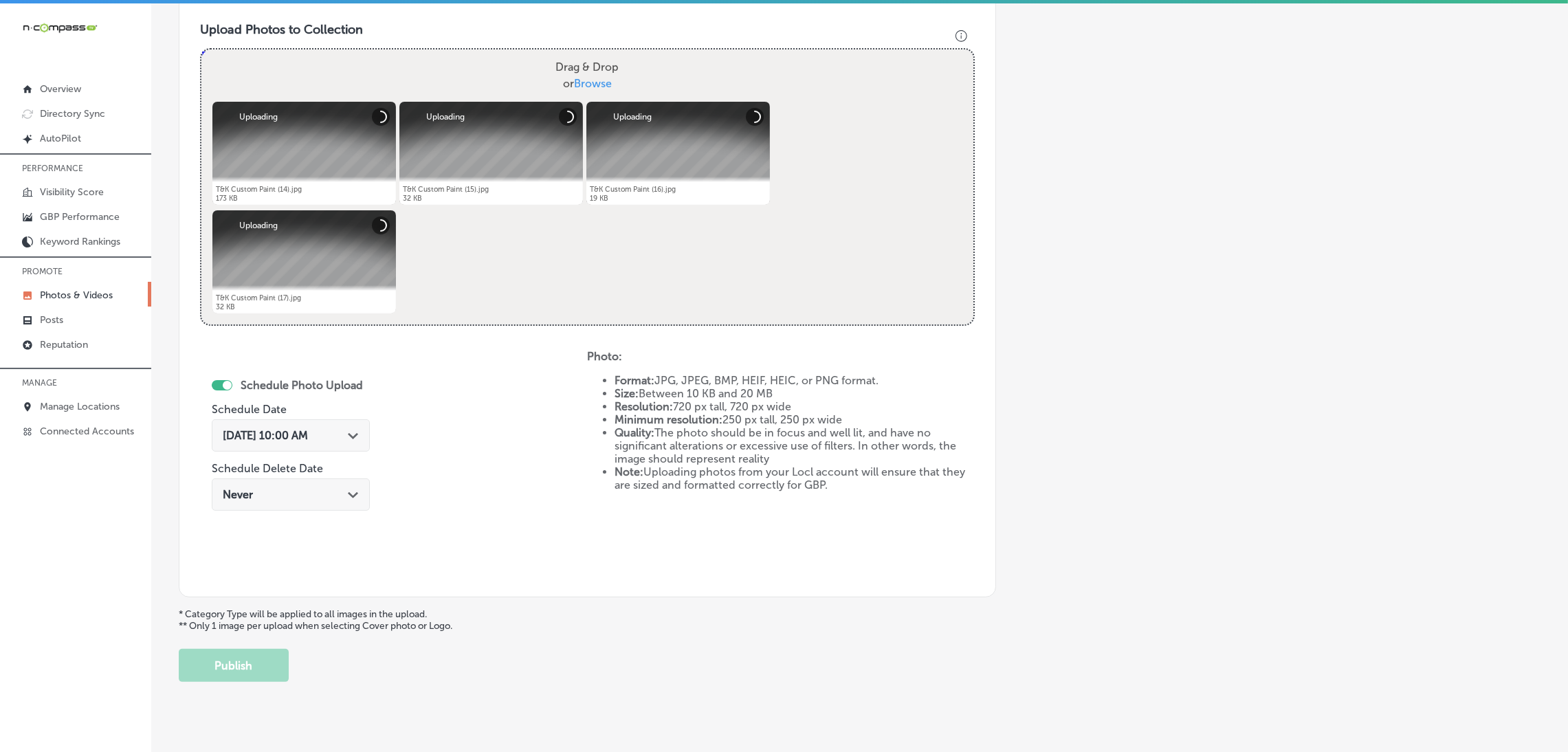
scroll to position [497, 0]
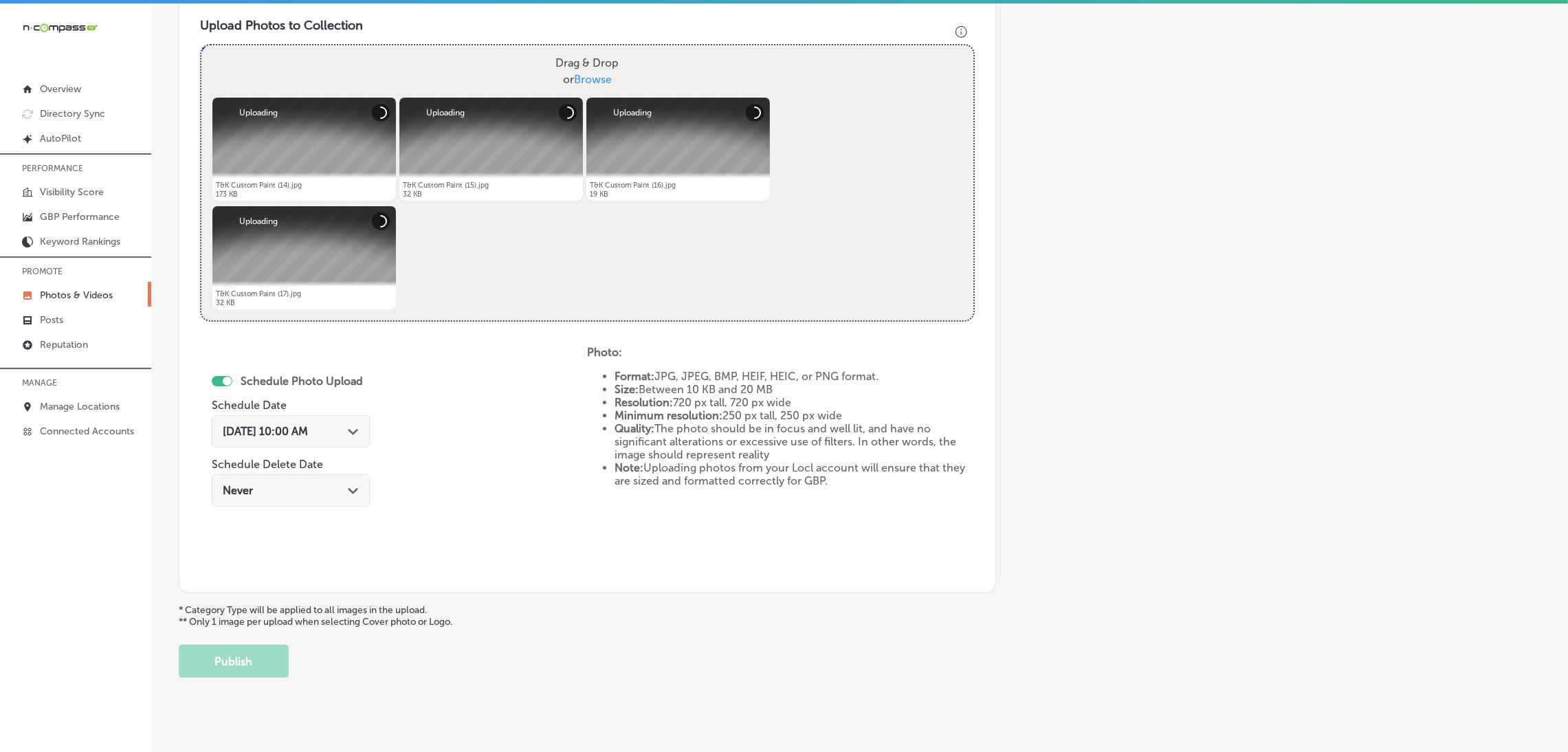
click at [340, 437] on div "[DATE] 10:00 AM Path Created with Sketch." at bounding box center [290, 431] width 136 height 13
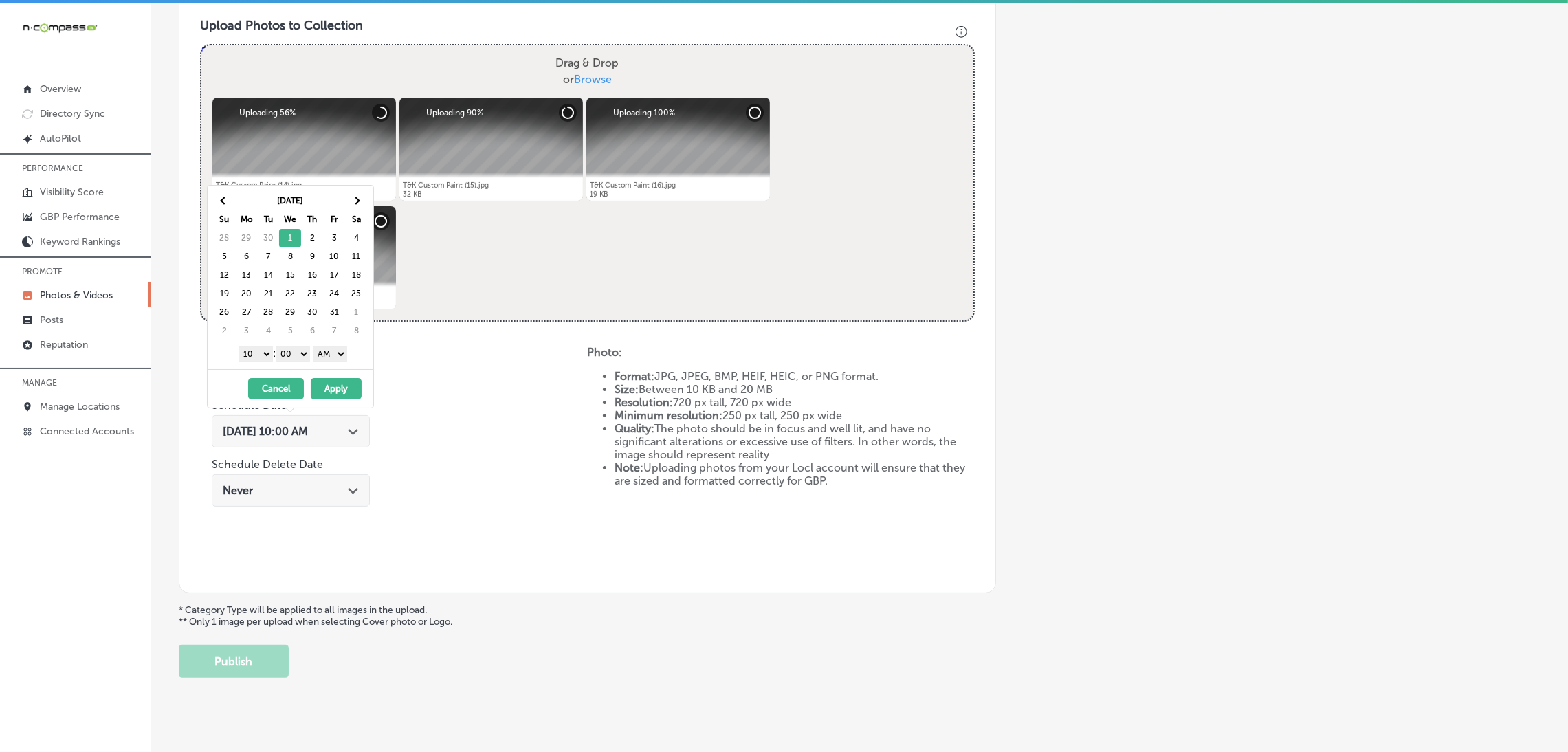
click at [332, 363] on div "1 2 3 4 5 6 7 8 9 10 11 12 : 00 10 20 30 40 50 AM PM" at bounding box center [293, 353] width 160 height 20
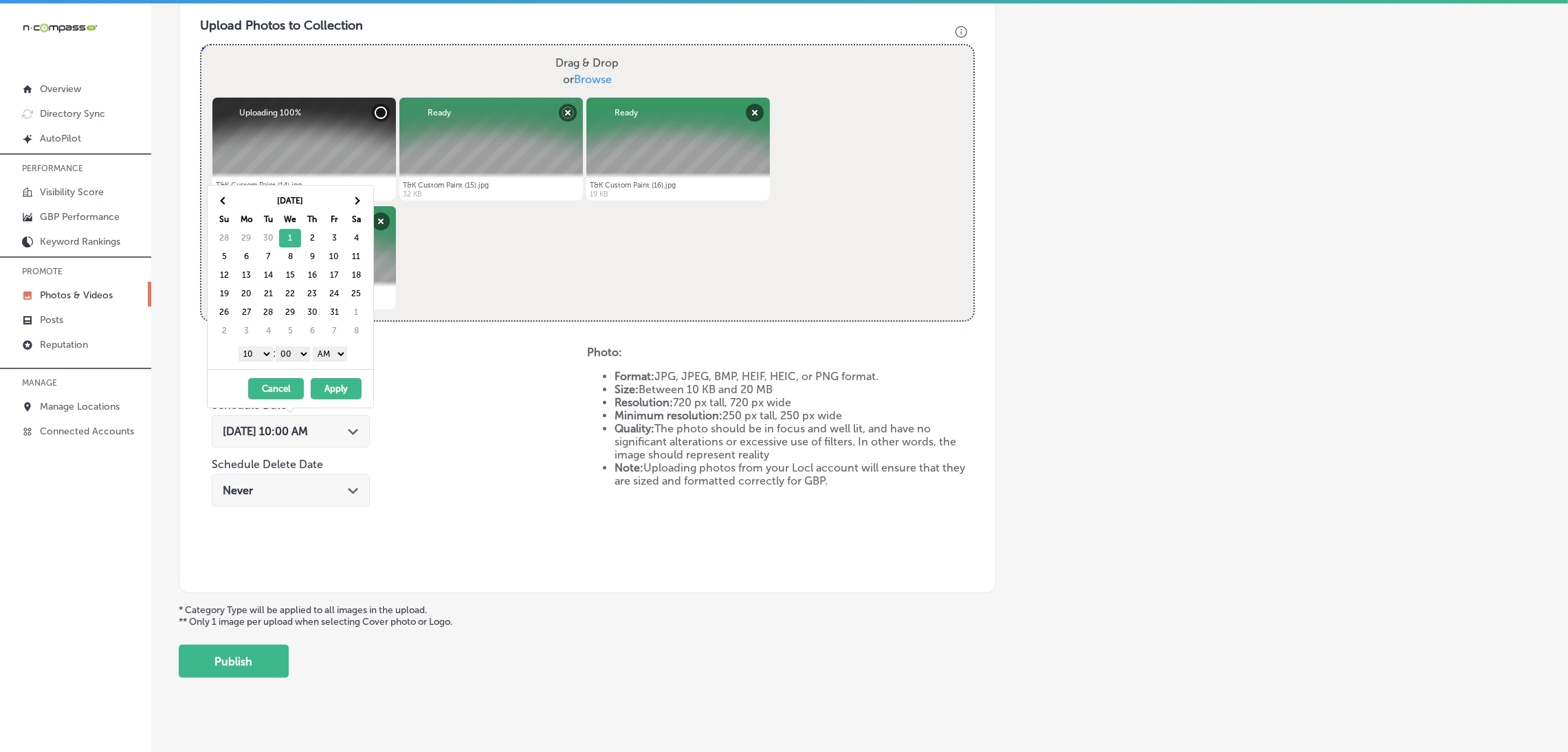
click at [334, 360] on select "AM PM" at bounding box center [330, 353] width 35 height 15
click at [261, 352] on select "1 2 3 4 5 6 7 8 9 10 11 12" at bounding box center [256, 353] width 35 height 15
click at [344, 385] on button "Apply" at bounding box center [336, 389] width 51 height 21
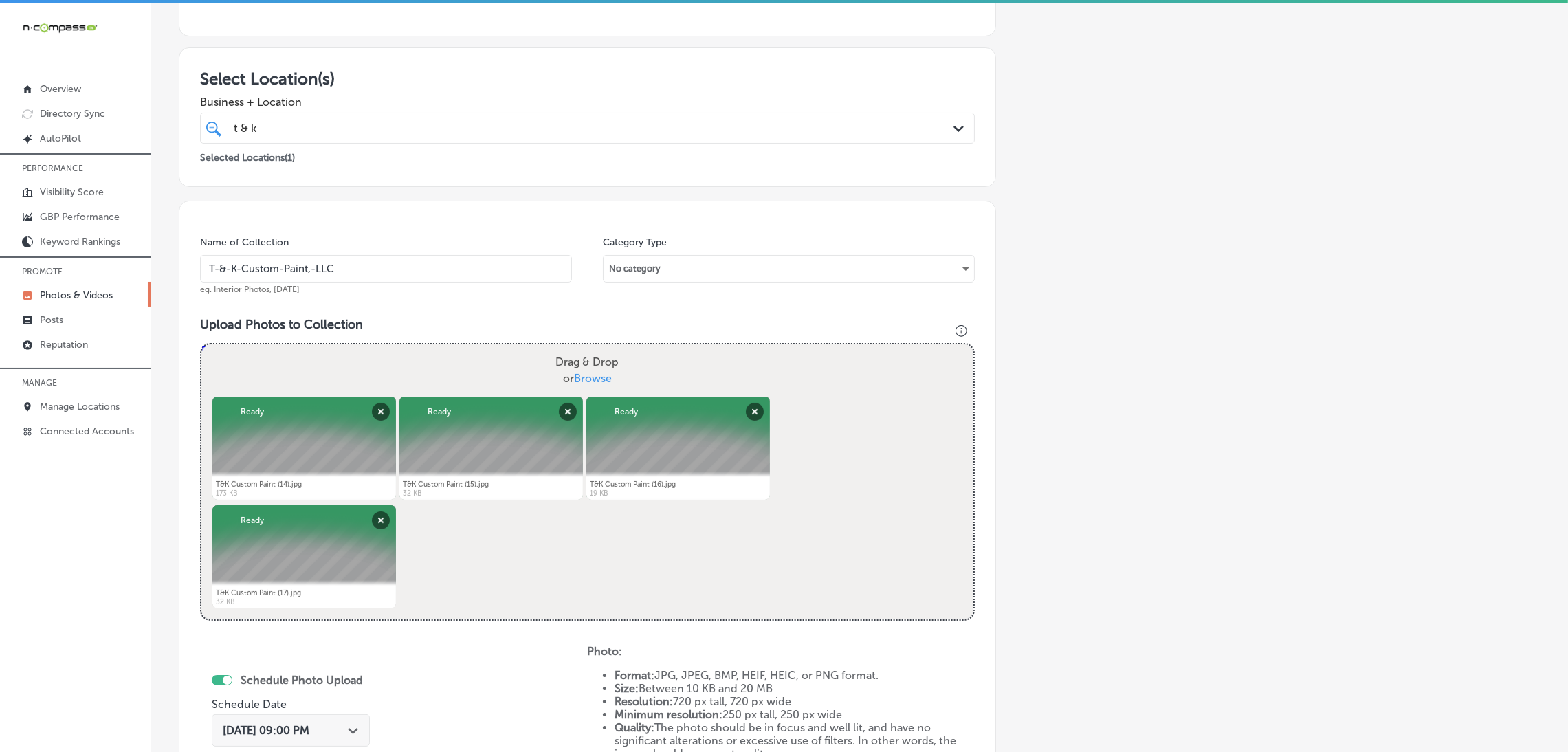
scroll to position [188, 0]
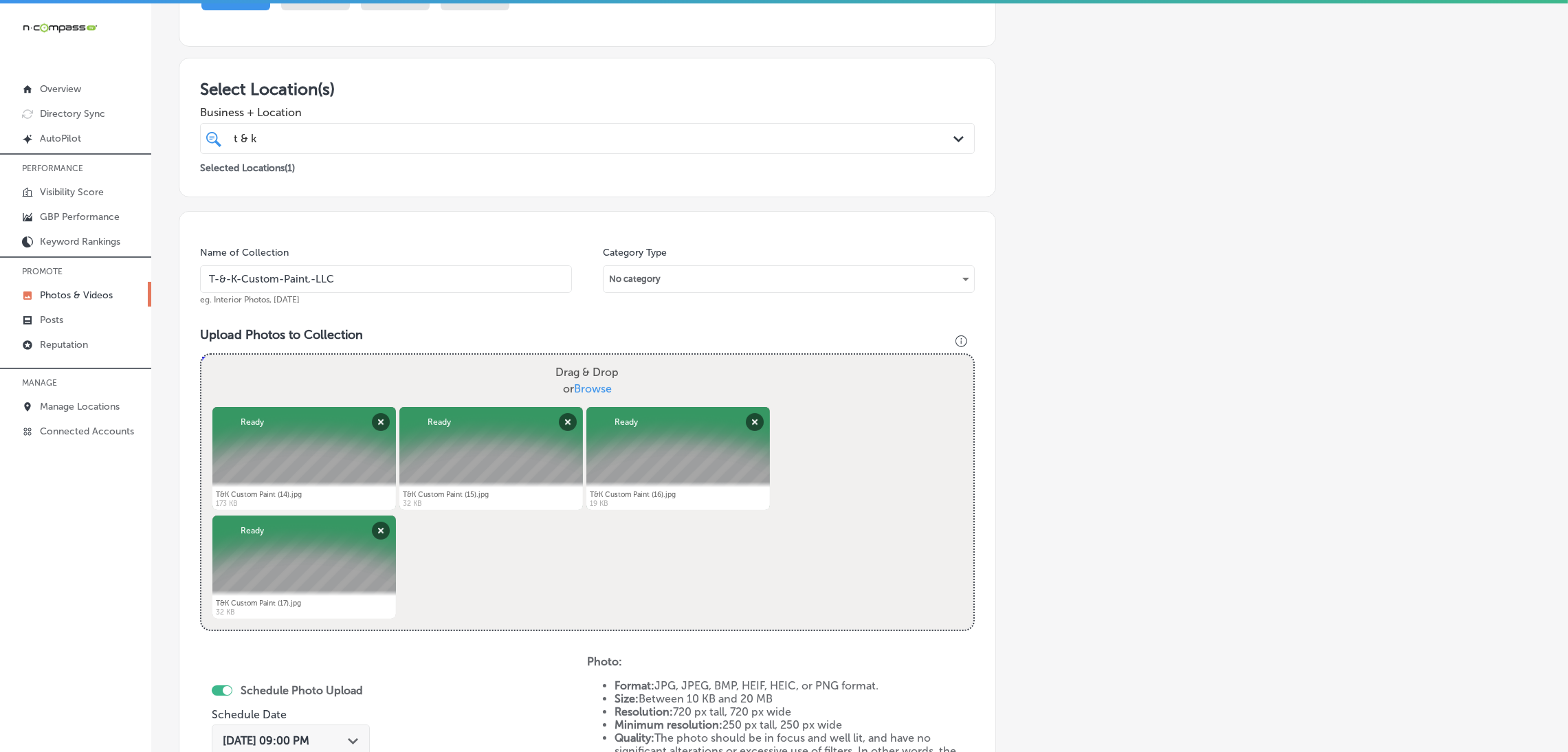
click at [368, 266] on input "T-&-K-Custom-Paint,-LLC" at bounding box center [386, 279] width 372 height 27
click at [586, 319] on div "Name of Collection T-&-K-Custom-Paint,-LLC eg. Interior Photos, [DATE] Category…" at bounding box center [587, 557] width 817 height 692
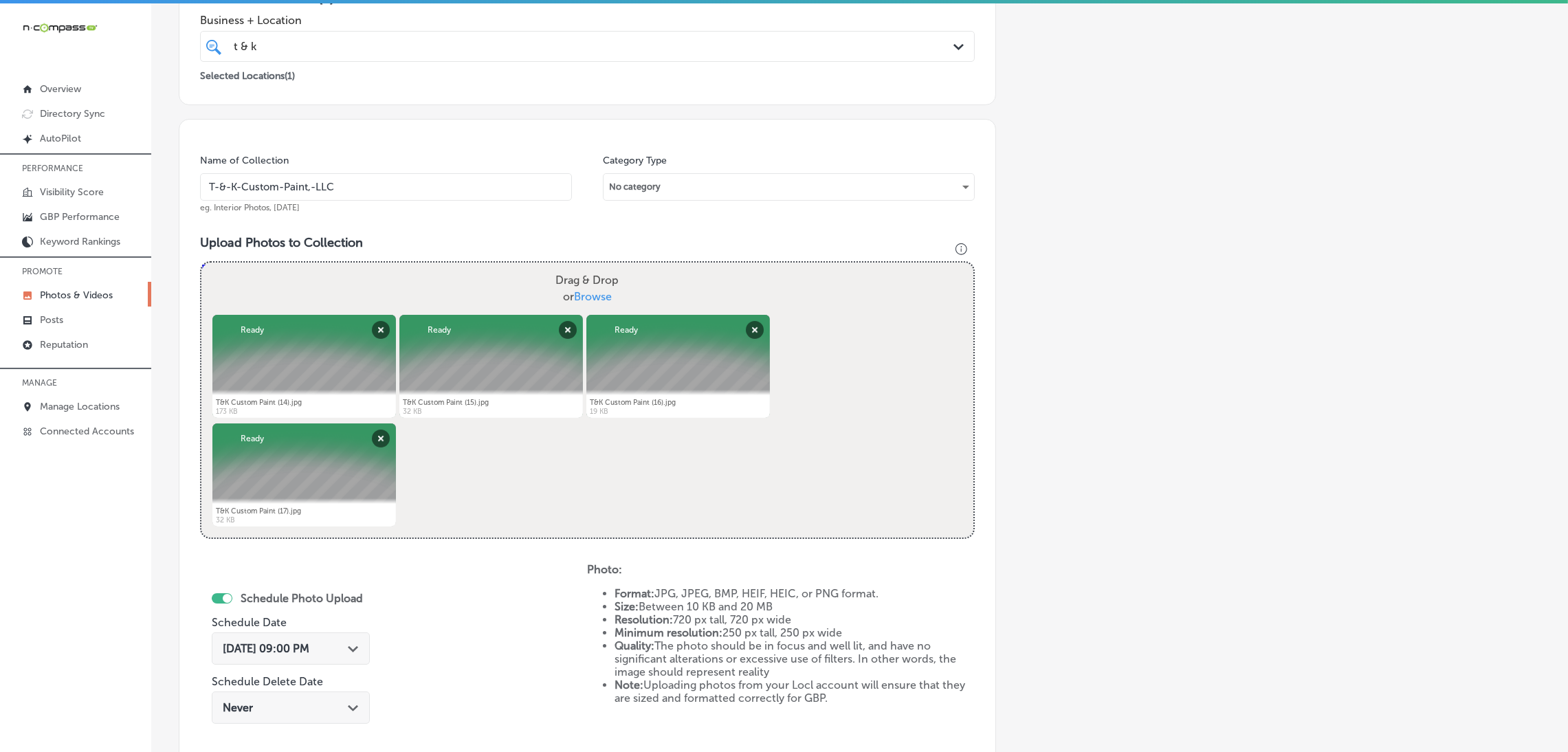
scroll to position [513, 0]
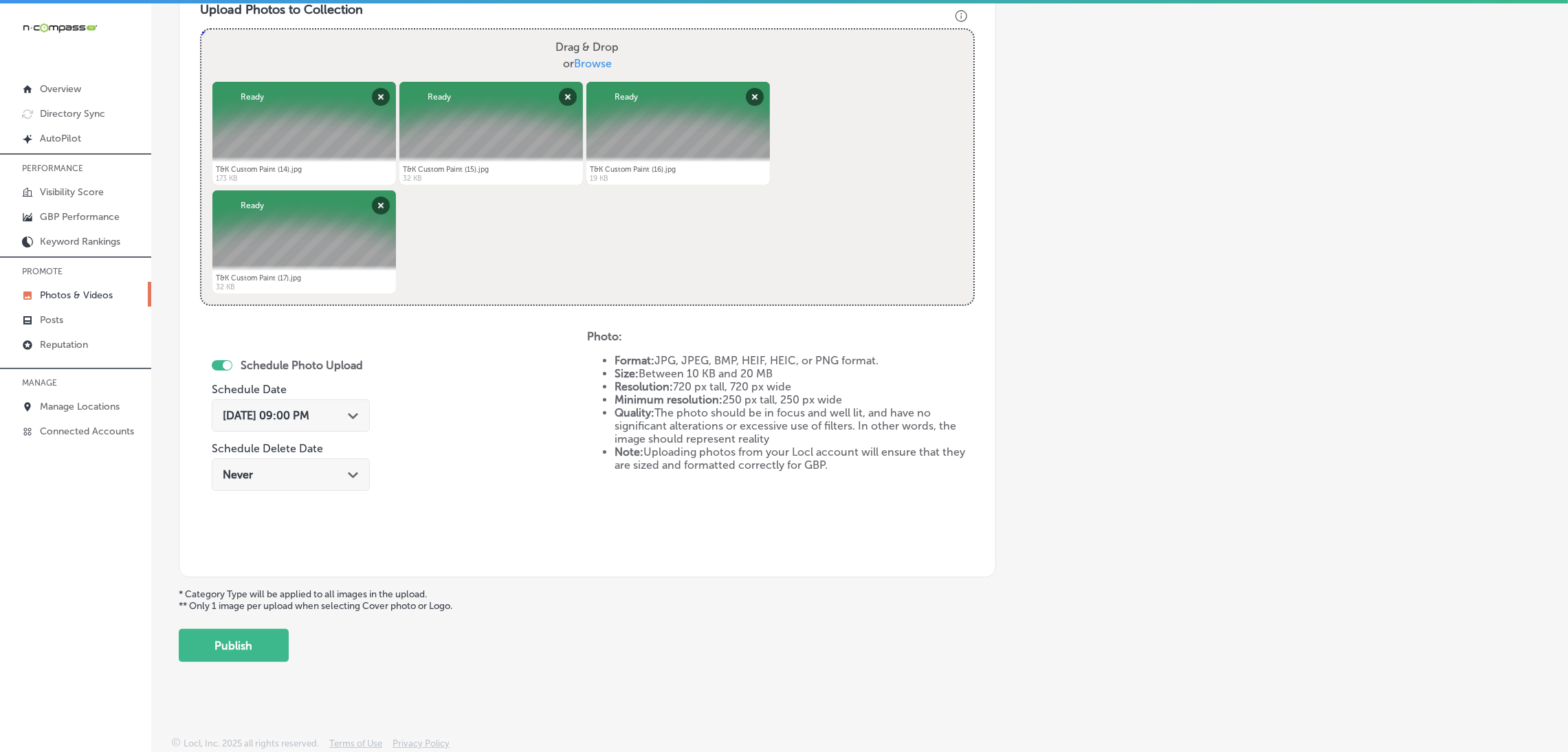
drag, startPoint x: 257, startPoint y: 644, endPoint x: 285, endPoint y: 647, distance: 28.2
click at [259, 644] on button "Publish" at bounding box center [234, 645] width 110 height 33
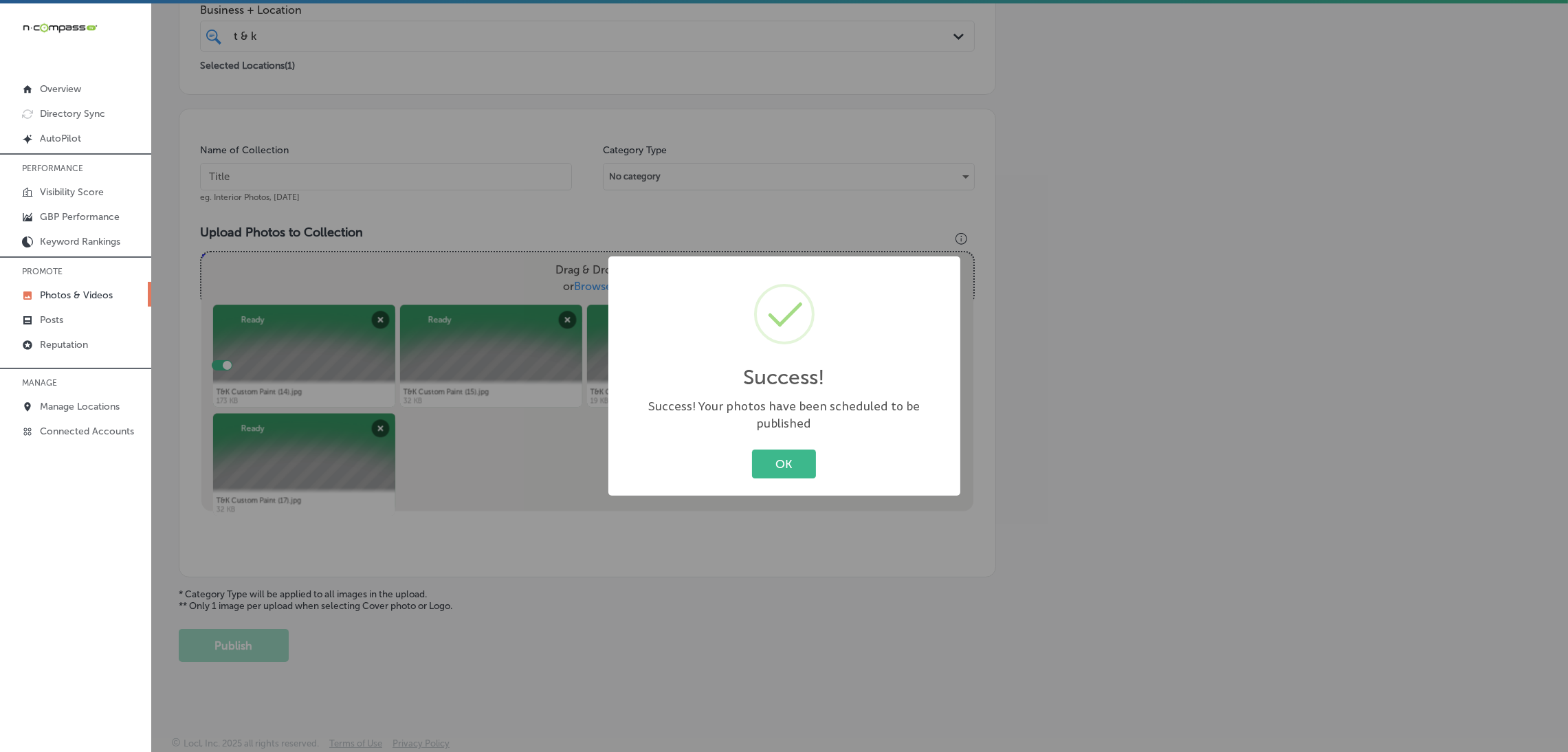
scroll to position [290, 0]
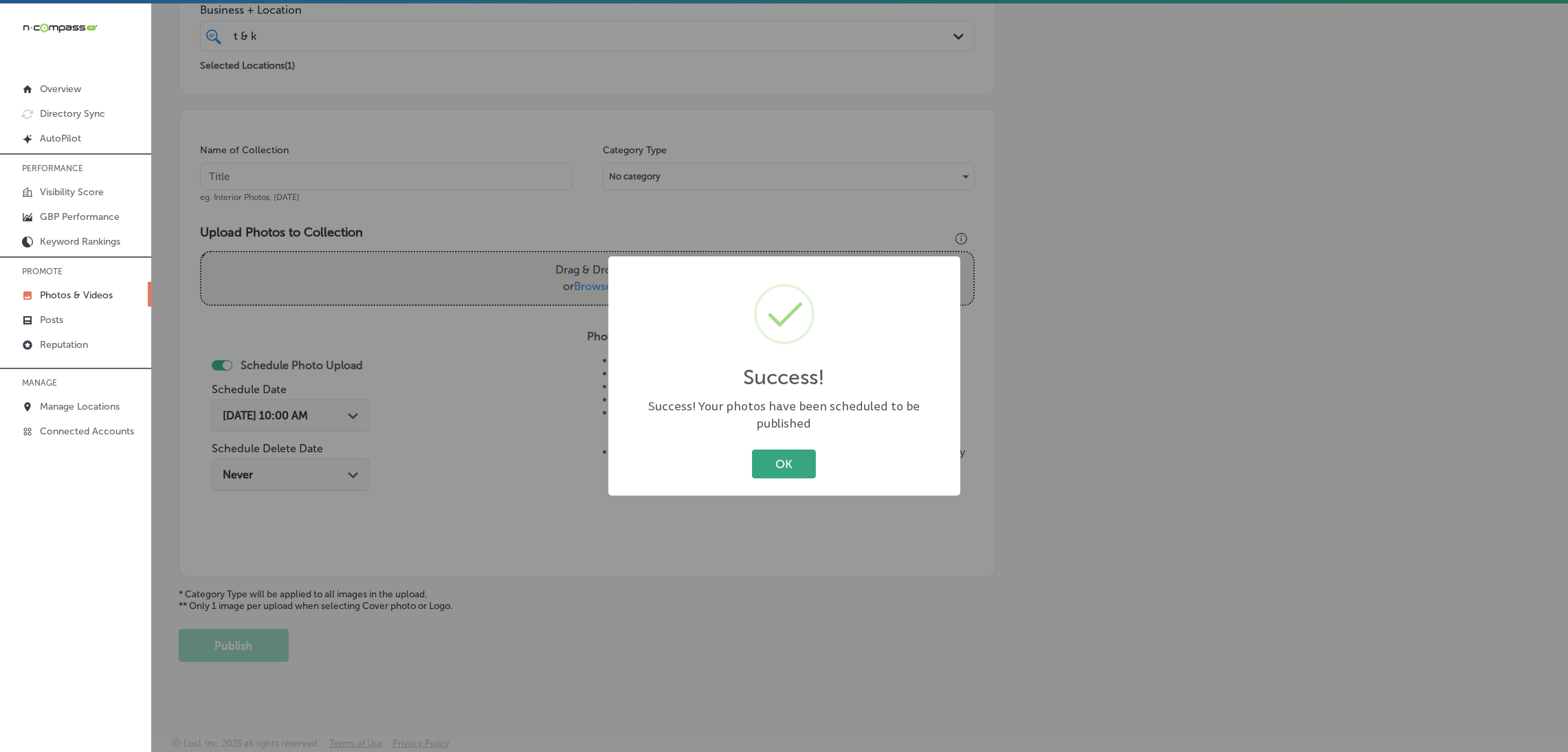
click at [789, 457] on button "OK" at bounding box center [783, 464] width 64 height 28
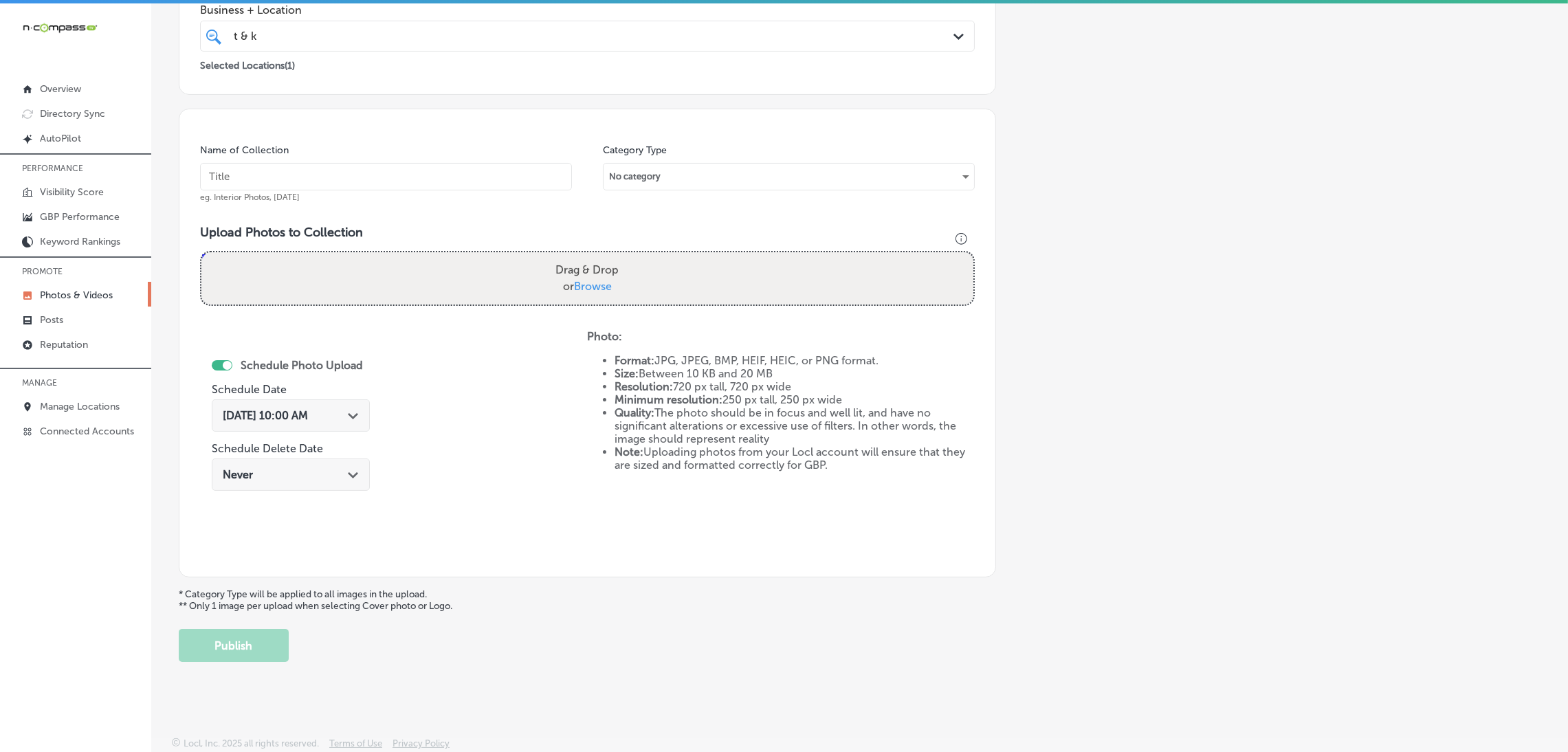
click at [482, 149] on div "Name of Collection eg. Interior Photos, [DATE]" at bounding box center [386, 173] width 372 height 59
click at [483, 166] on input "text" at bounding box center [386, 177] width 372 height 27
paste input "T-&-K-Custom-Paint,-LLC"
type input "T-&-K-Custom-Paint,-LLC"
click at [560, 268] on label "Drag & Drop or Browse" at bounding box center [587, 279] width 75 height 44
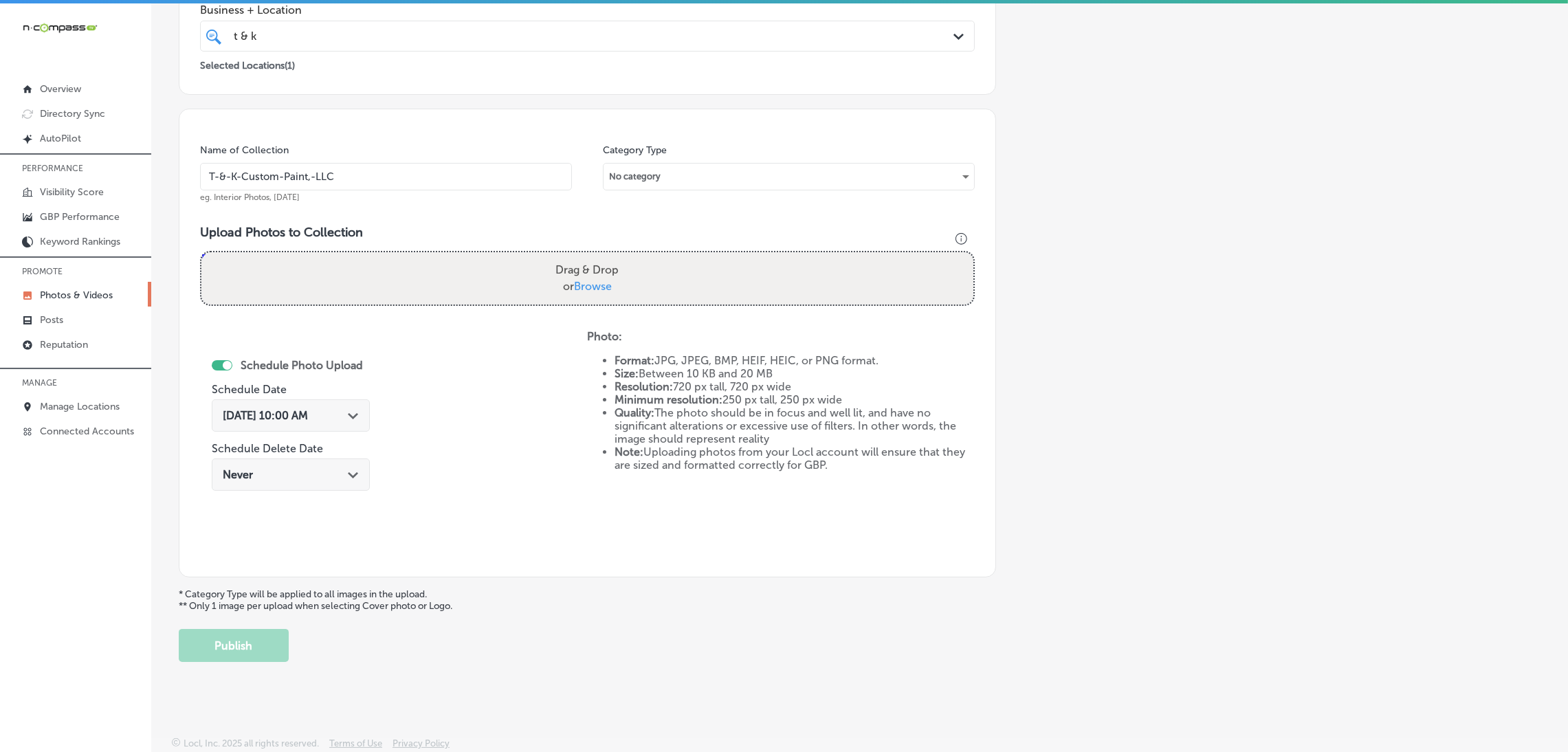
click at [560, 257] on input "Drag & Drop or Browse" at bounding box center [587, 254] width 771 height 4
type input "C:\fakepath\T&K Custom Paint (18).jpg"
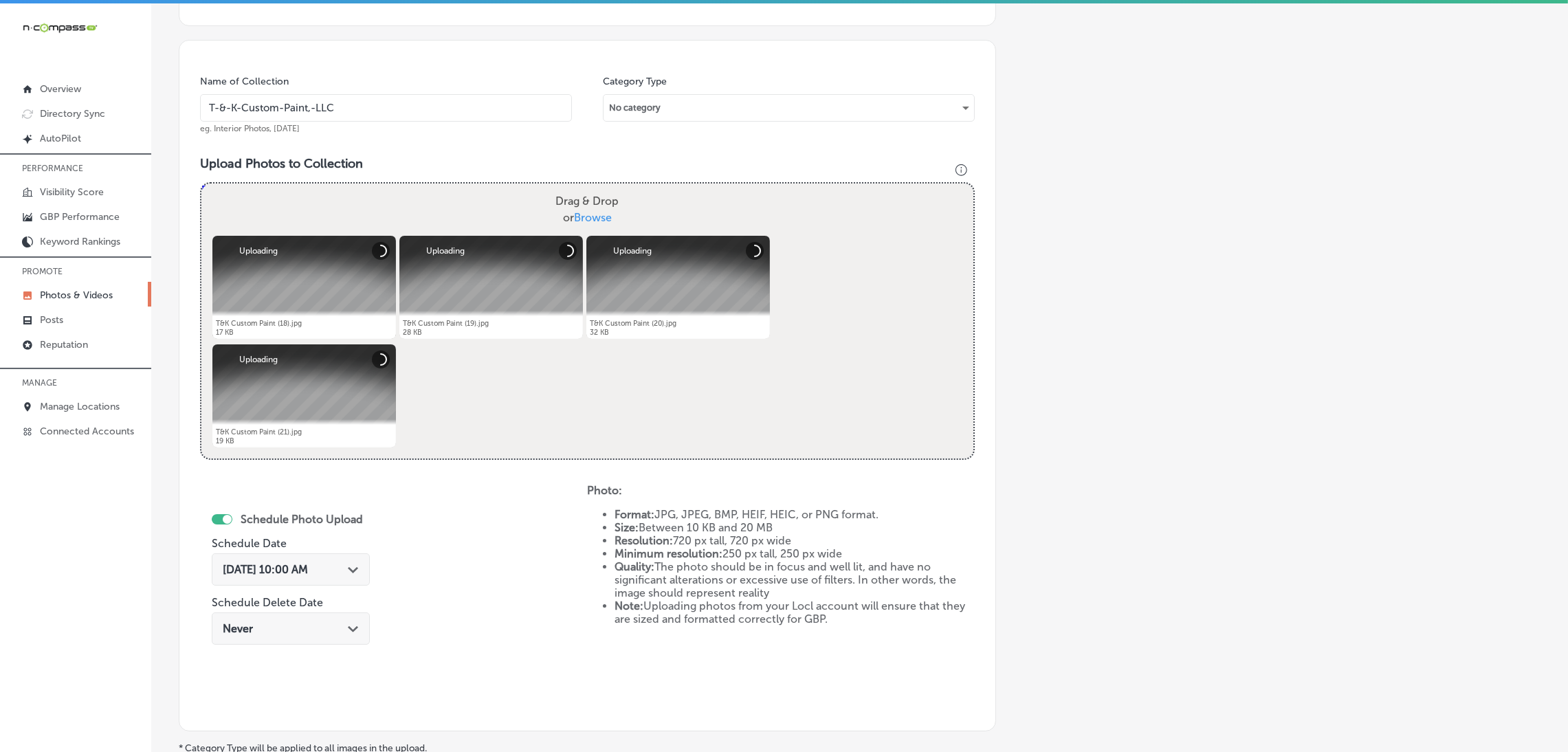
scroll to position [513, 0]
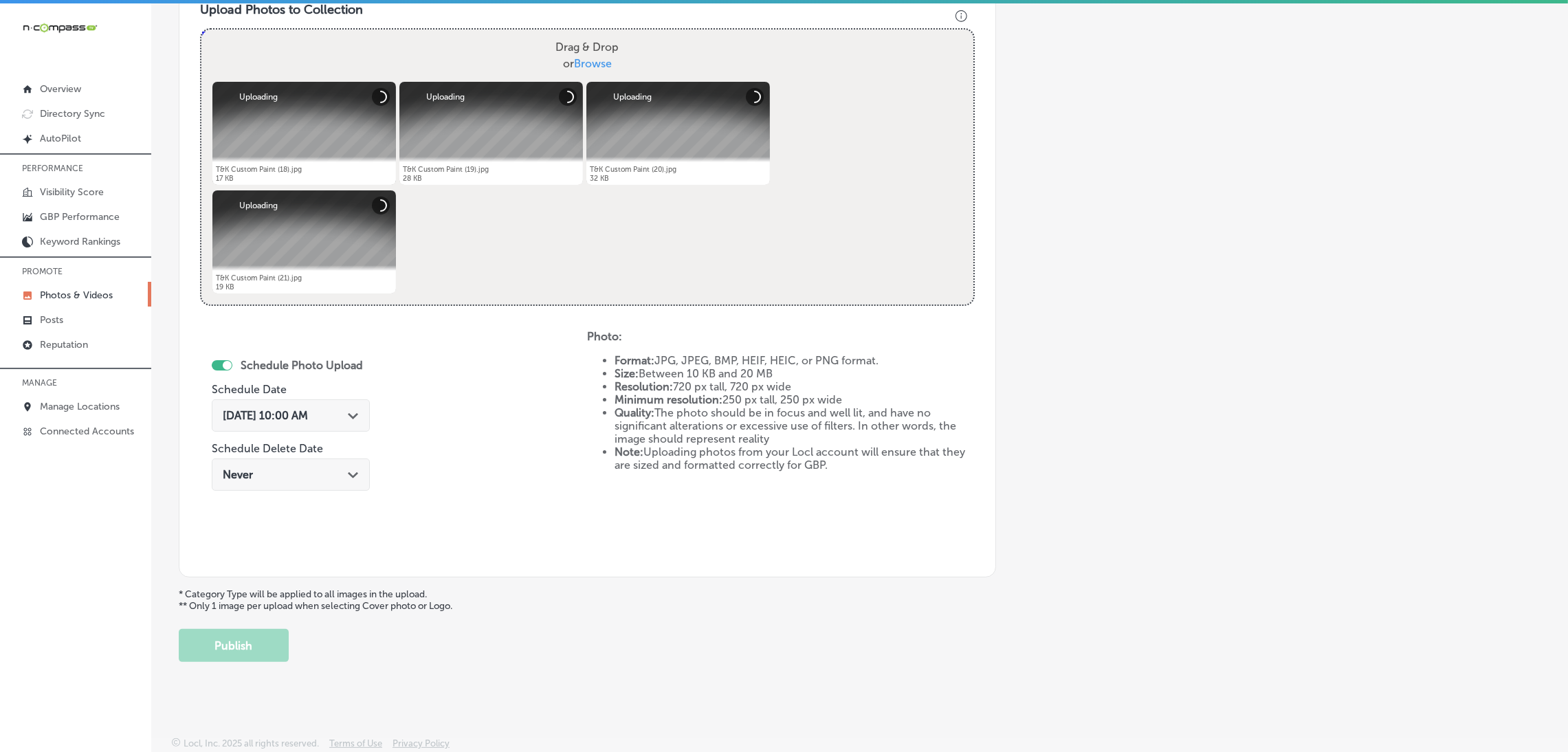
click at [299, 429] on div "[DATE] 10:00 AM Path Created with Sketch." at bounding box center [290, 415] width 158 height 32
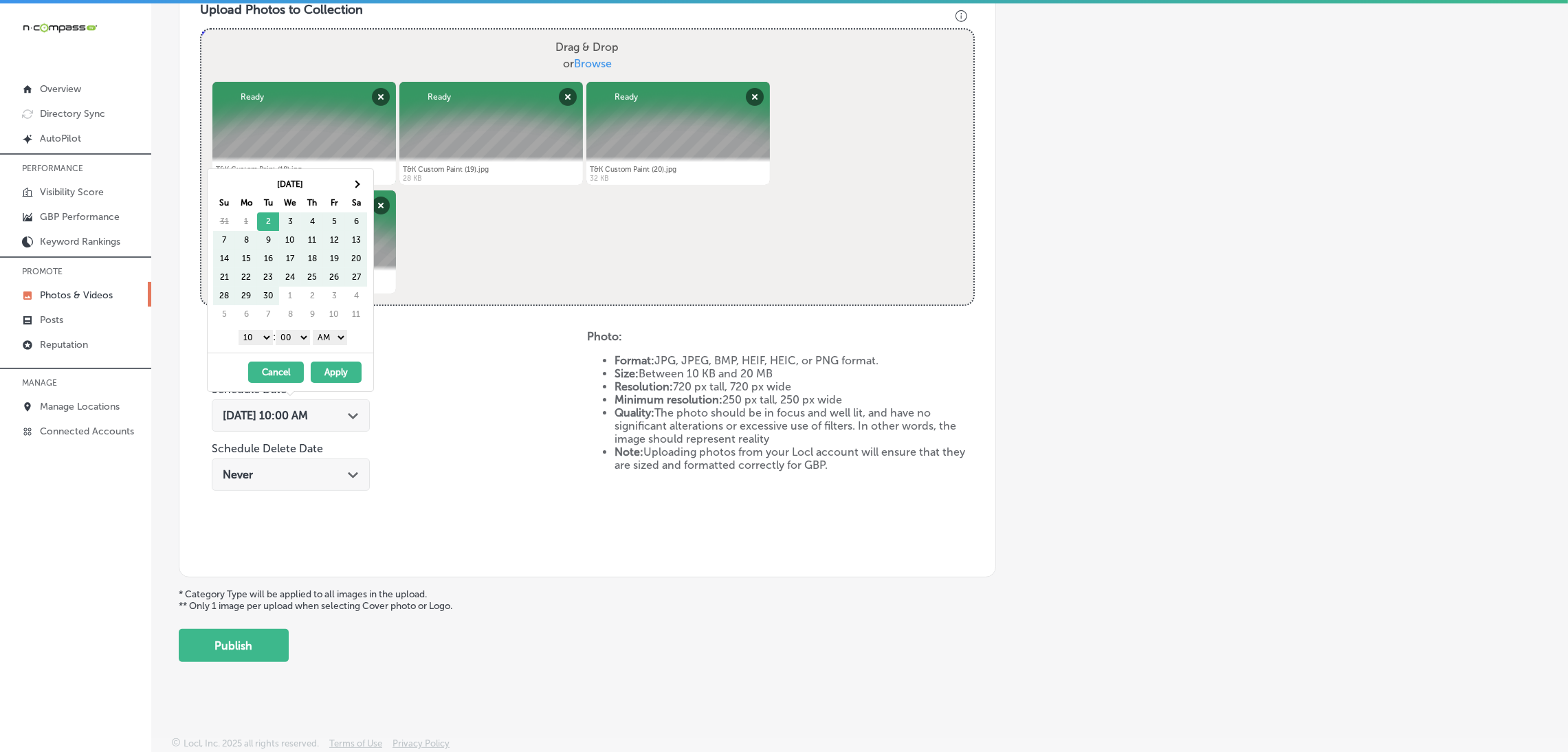
click at [357, 194] on th "Sa" at bounding box center [356, 203] width 22 height 19
click at [357, 183] on span at bounding box center [356, 184] width 8 height 8
drag, startPoint x: 335, startPoint y: 338, endPoint x: 326, endPoint y: 345, distance: 11.4
click at [330, 342] on select "AM PM" at bounding box center [330, 337] width 35 height 15
click at [250, 338] on select "1 2 3 4 5 6 7 8 9 10 11 12" at bounding box center [256, 337] width 35 height 15
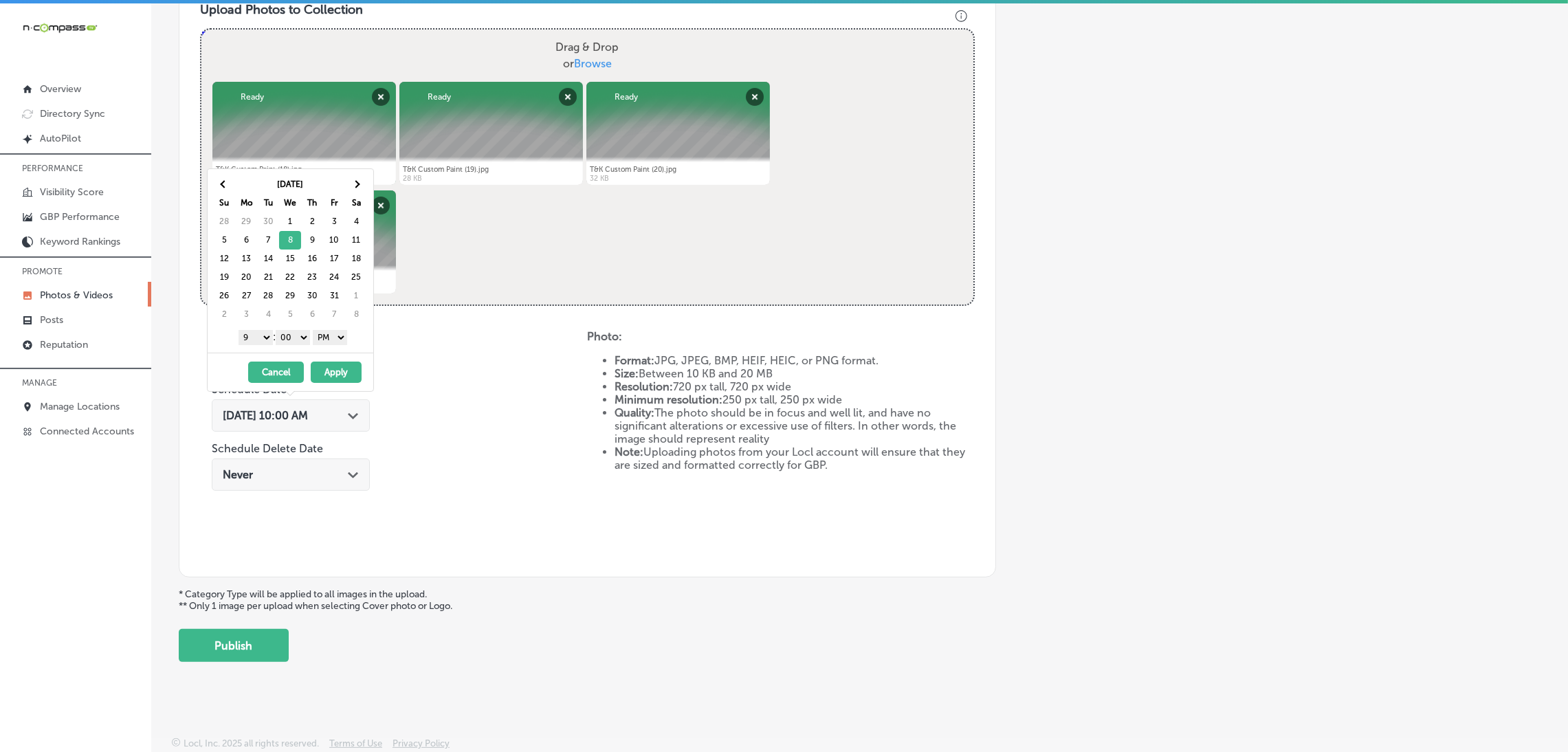
click at [318, 371] on button "Apply" at bounding box center [336, 372] width 51 height 21
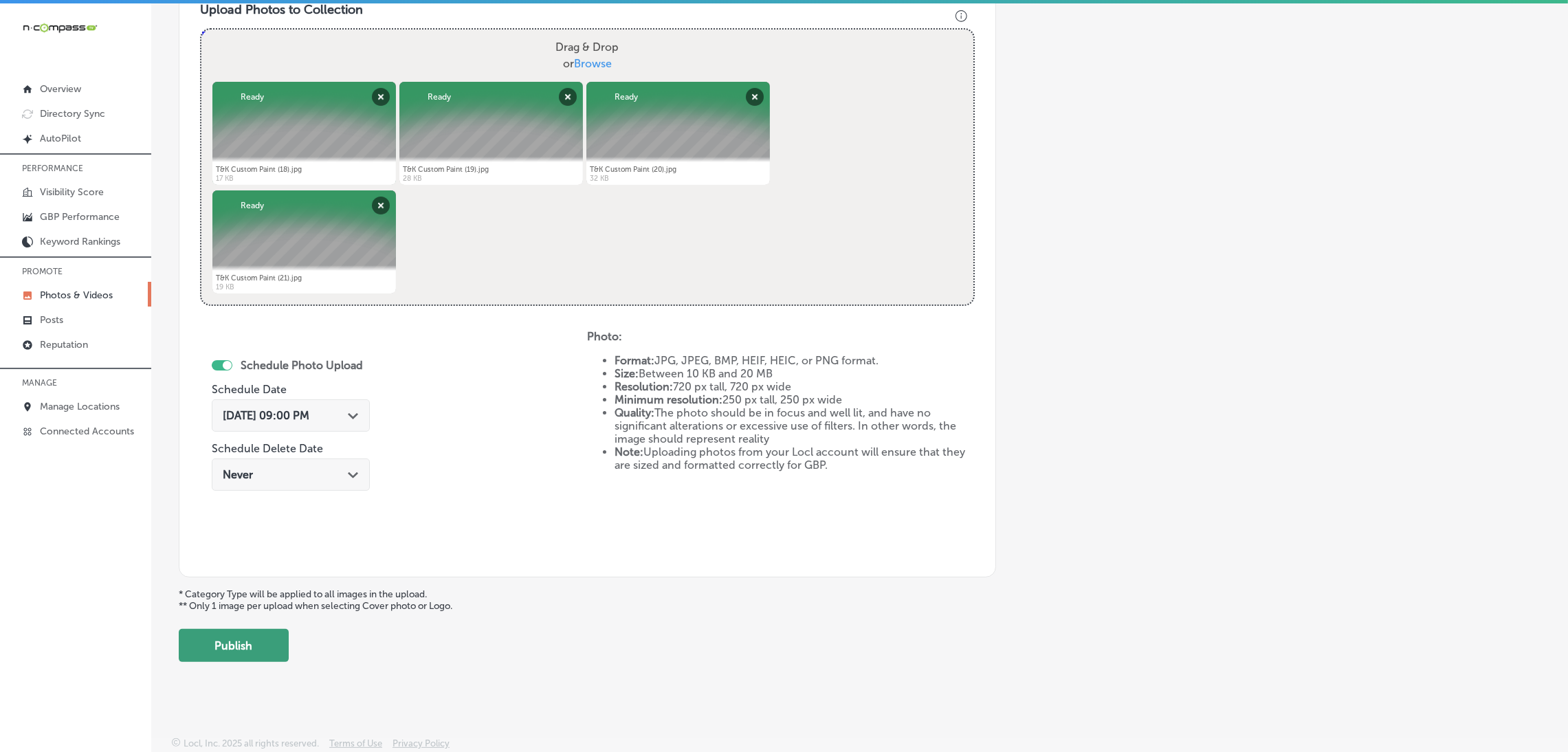
click at [263, 644] on button "Publish" at bounding box center [234, 645] width 110 height 33
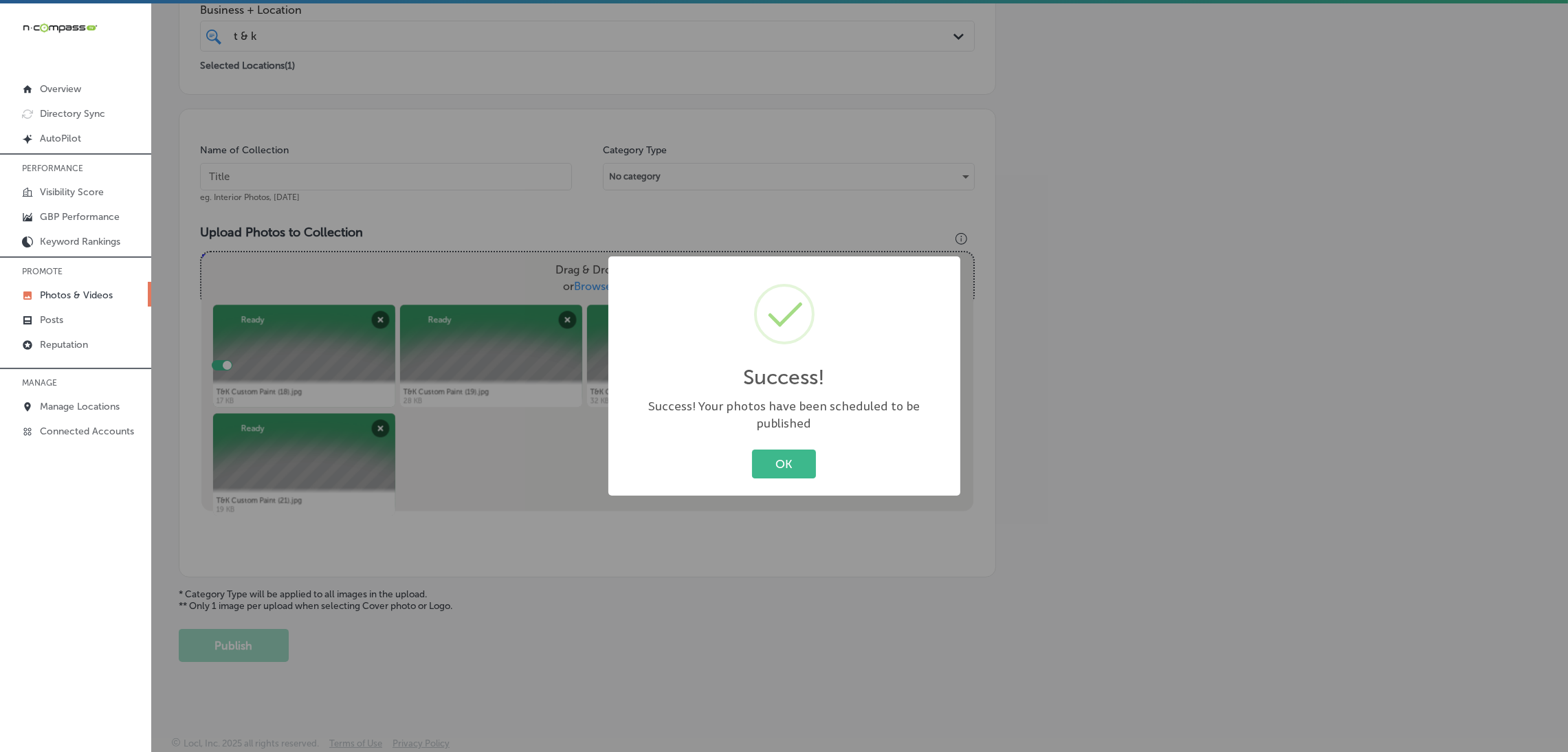
scroll to position [290, 0]
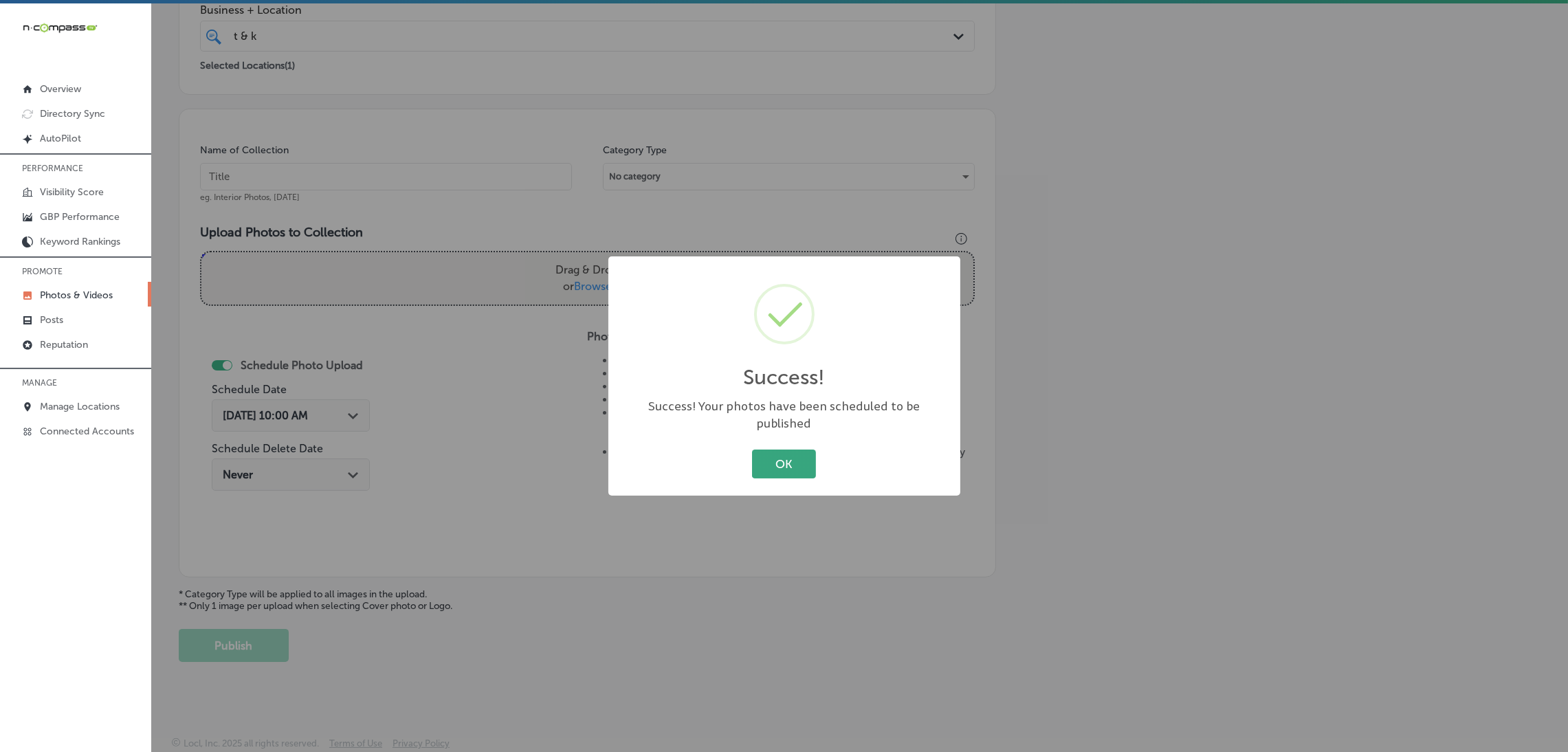
click at [805, 463] on button "OK" at bounding box center [783, 464] width 64 height 28
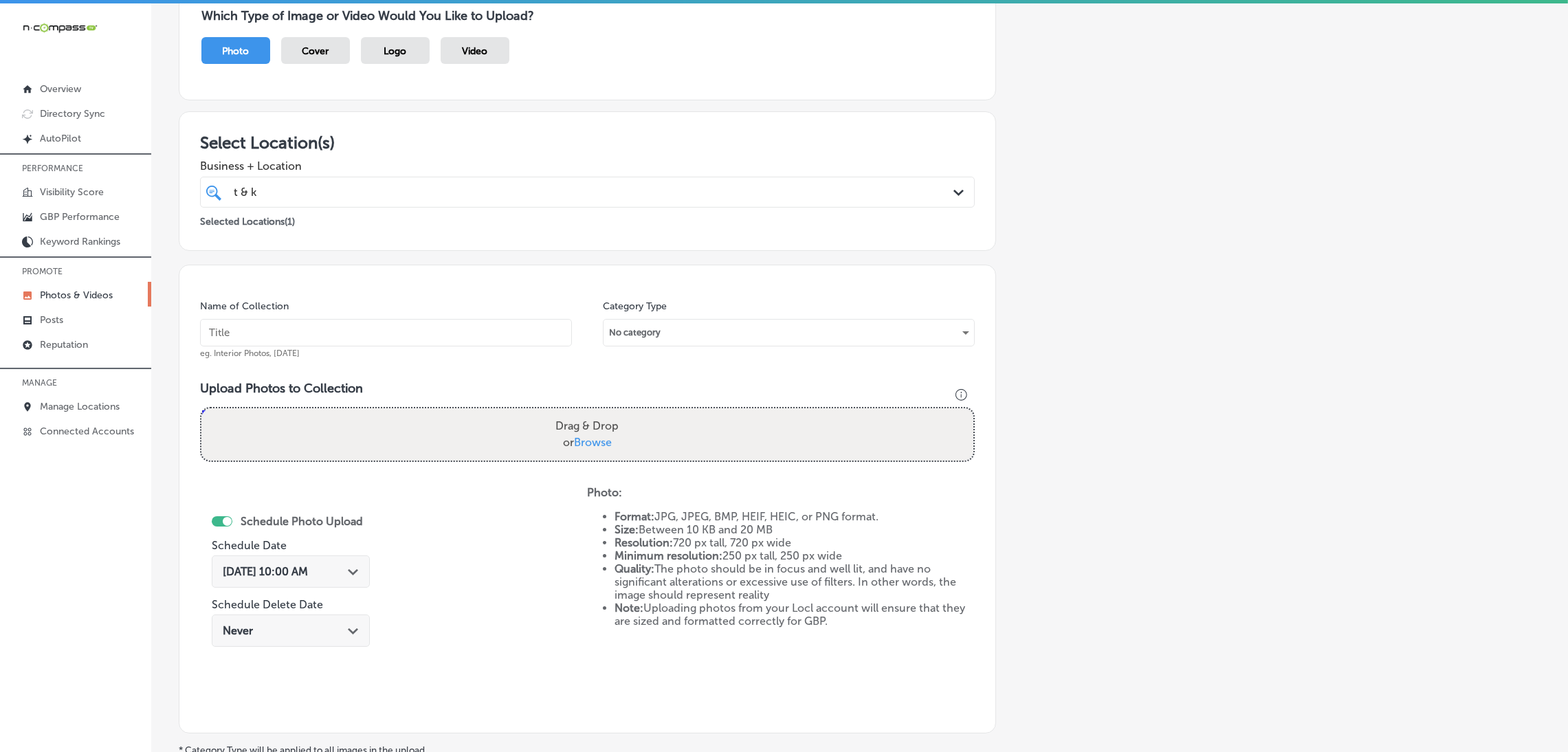
scroll to position [0, 0]
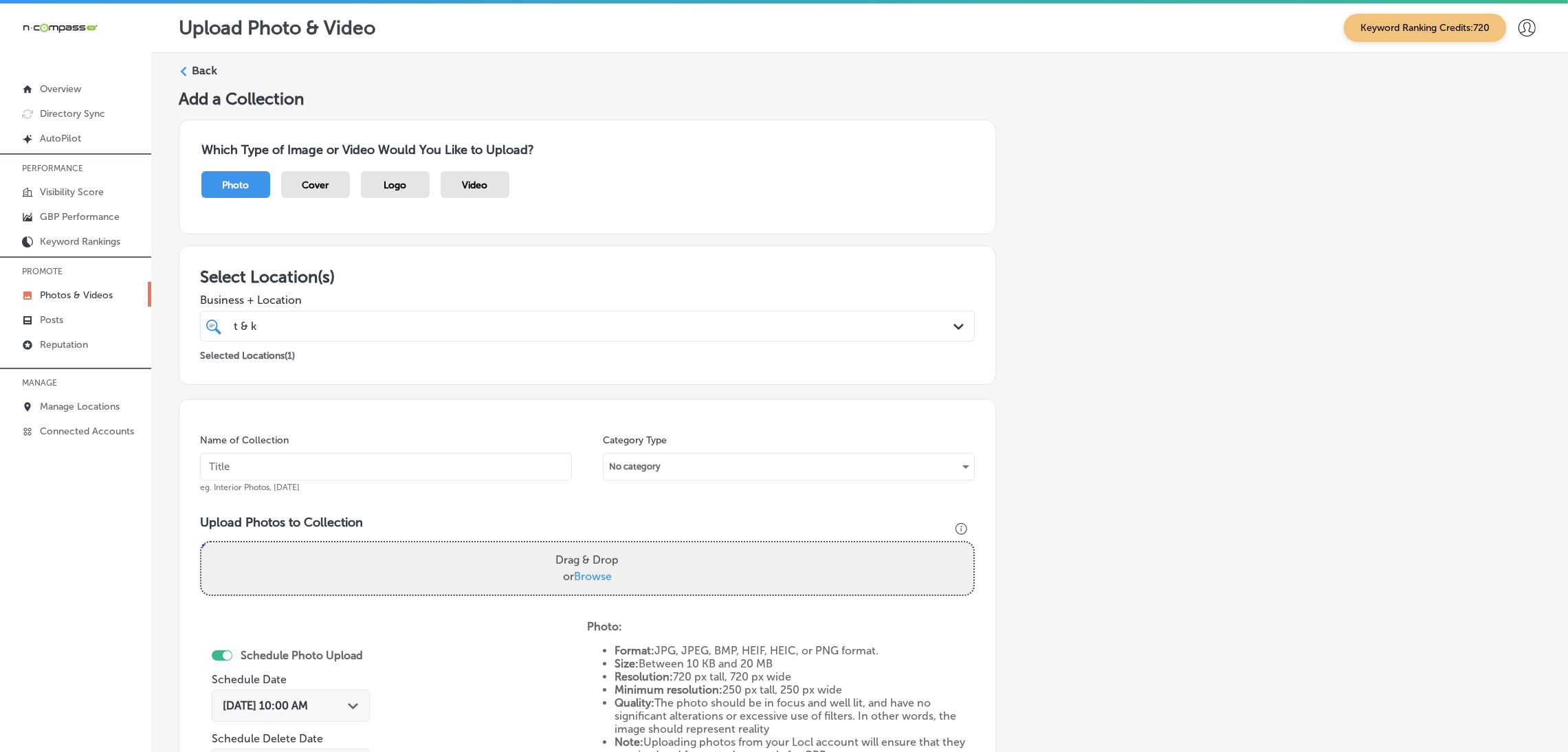
click at [202, 82] on div "Back" at bounding box center [859, 76] width 1362 height 25
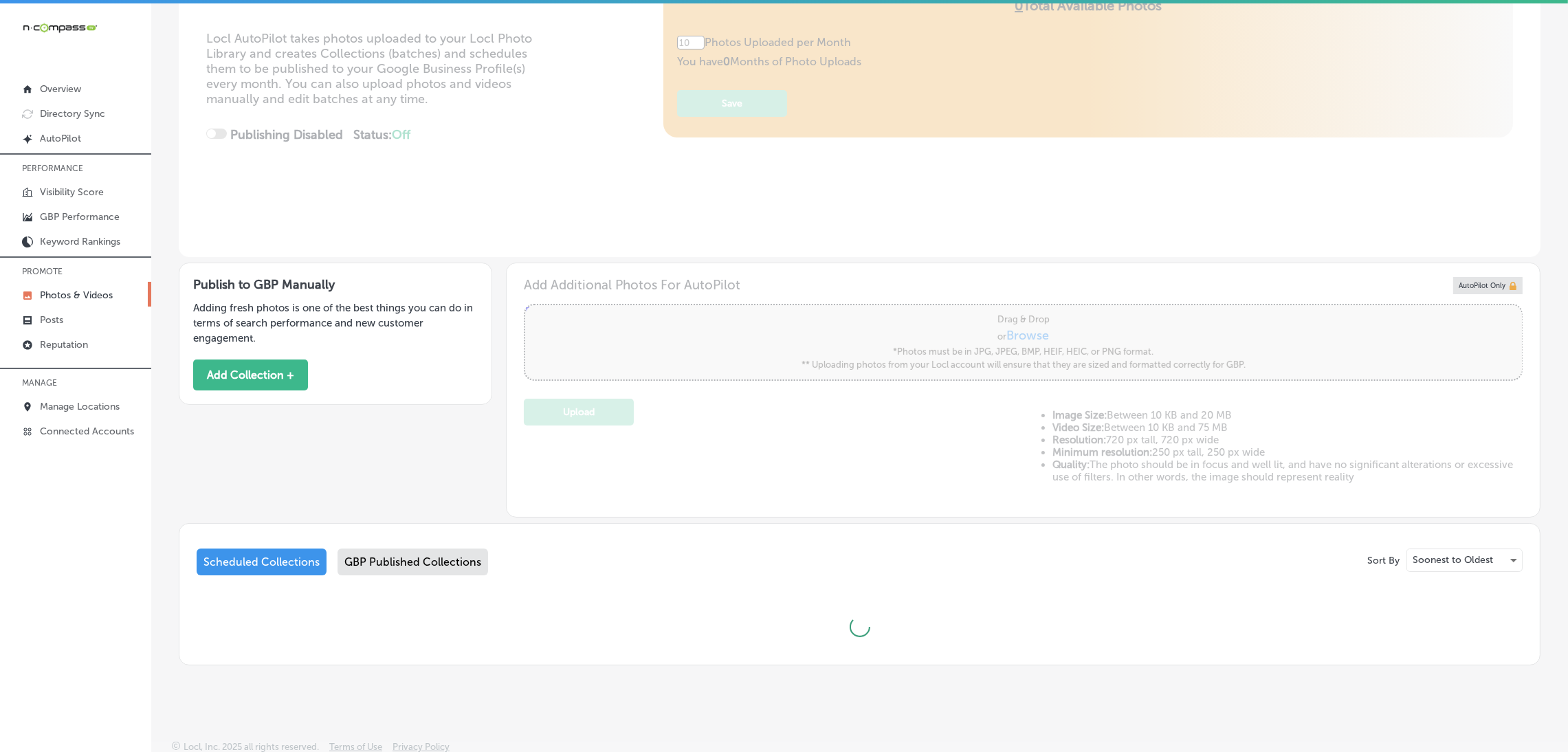
type input "5"
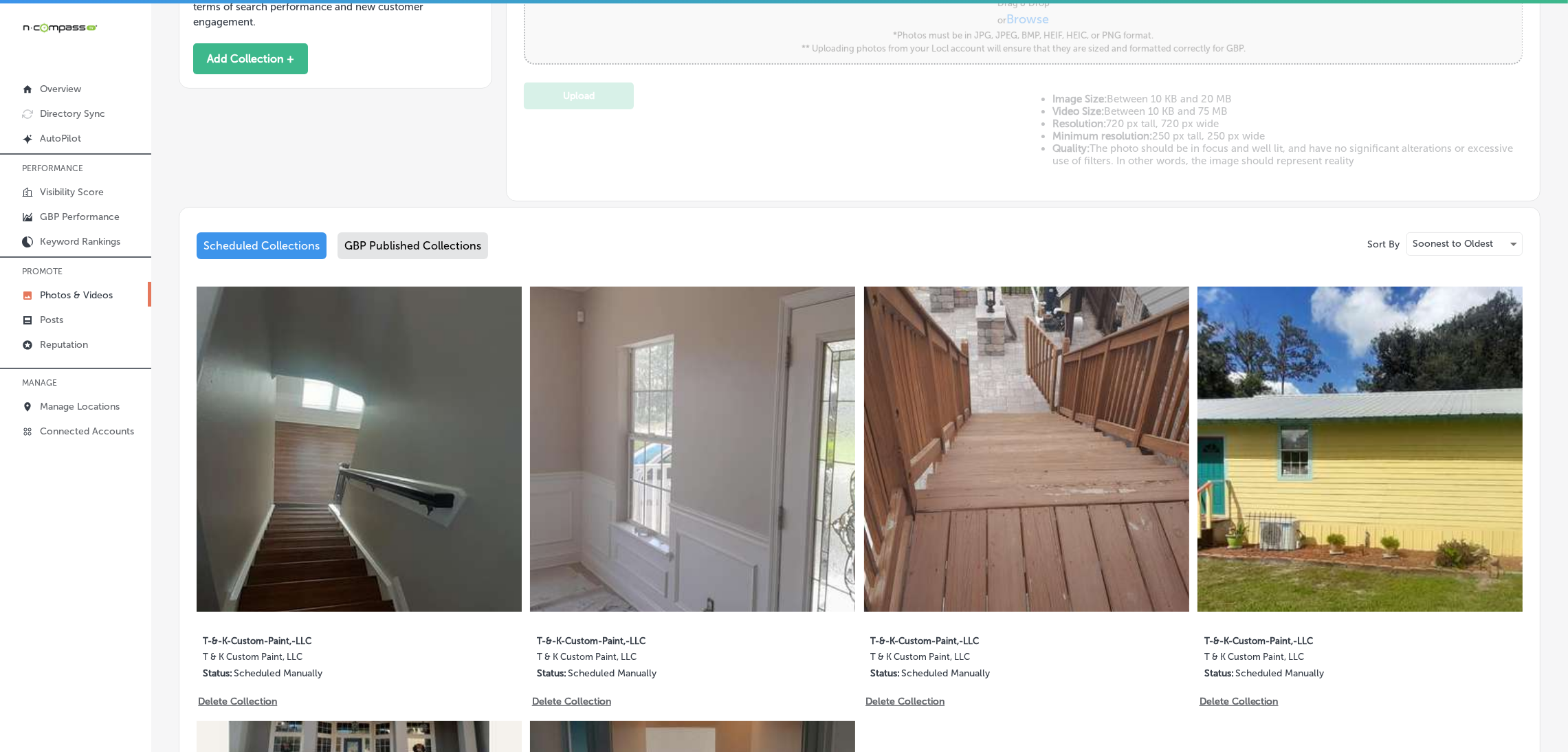
scroll to position [511, 0]
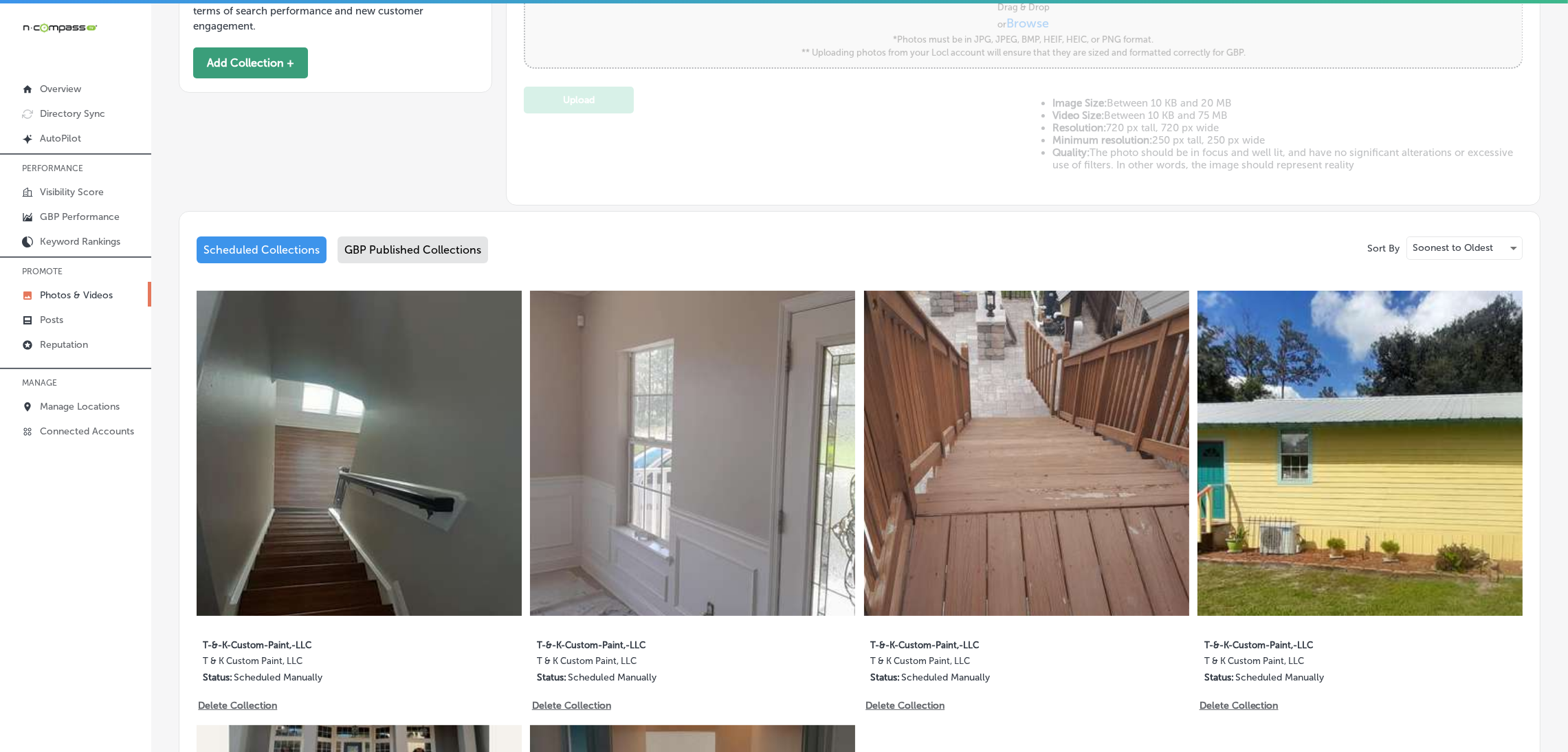
click at [253, 75] on button "Add Collection +" at bounding box center [250, 62] width 115 height 31
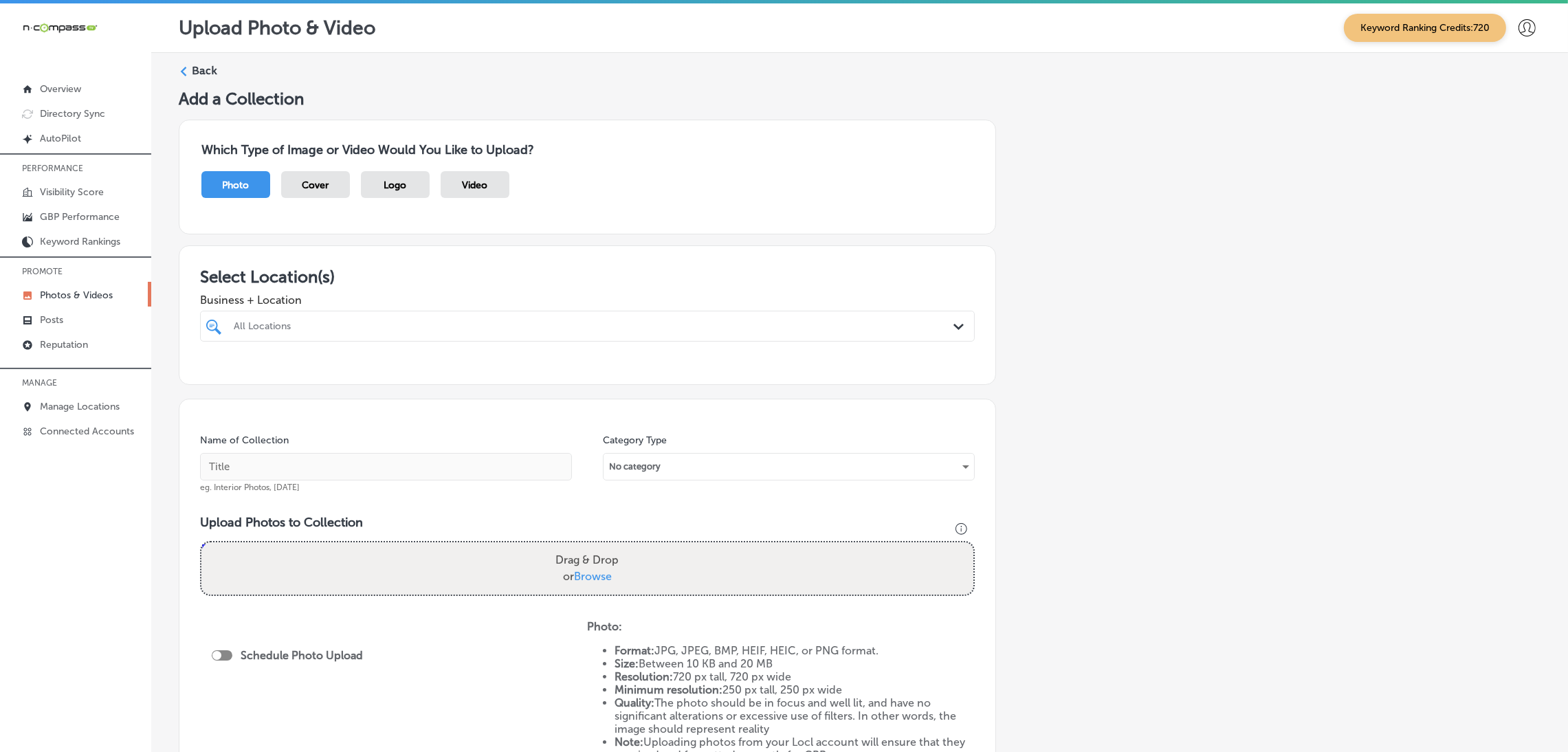
click at [403, 330] on div "All Locations" at bounding box center [594, 326] width 721 height 12
click at [286, 384] on div "Storming Crab - [GEOGRAPHIC_DATA], [GEOGRAPHIC_DATA] [STREET_ADDRESS] [STREET_A…" at bounding box center [587, 382] width 764 height 29
type input "stormin"
click at [391, 465] on input "text" at bounding box center [386, 466] width 372 height 27
type input "Storming-Crab-restaurants"
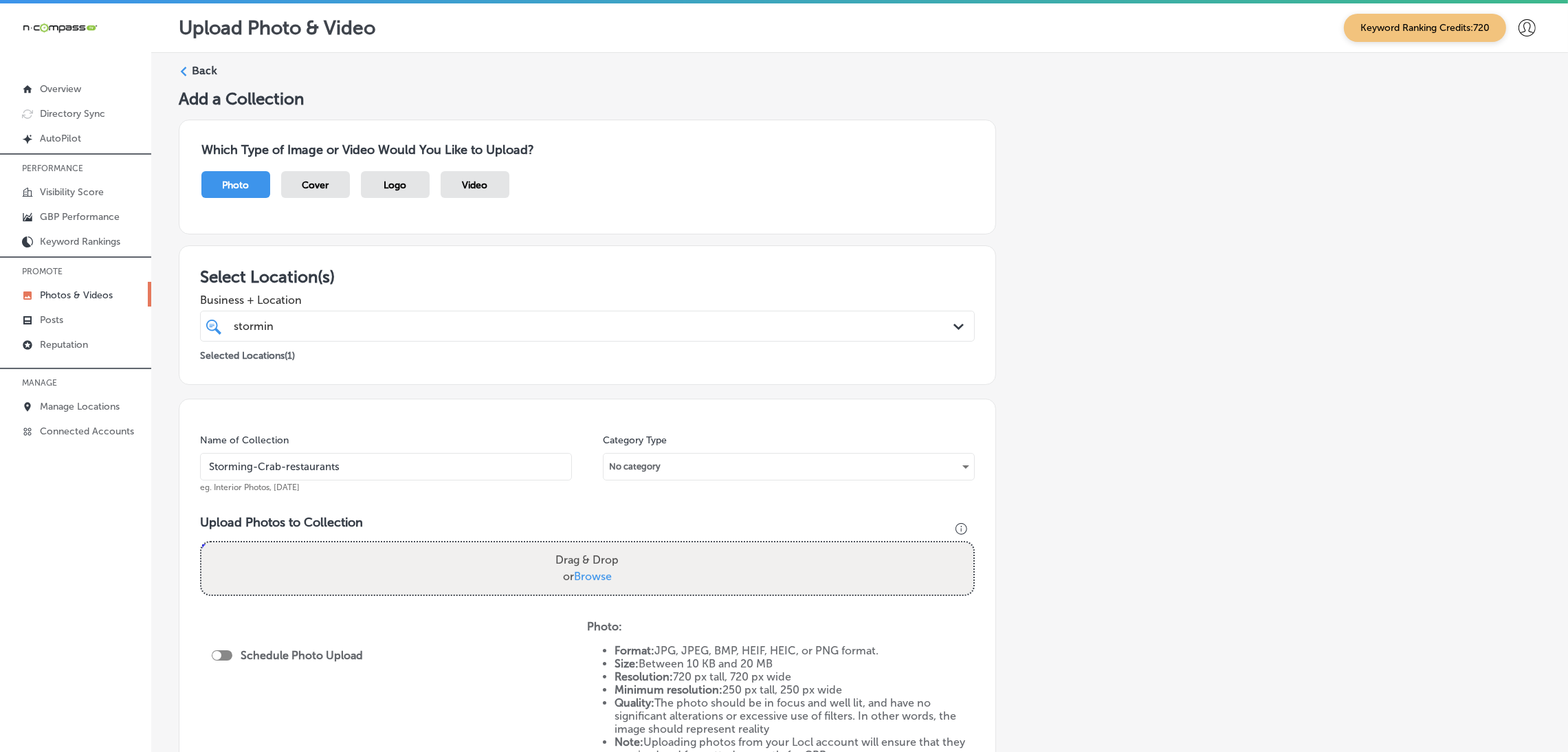
click at [348, 465] on input "Storming-Crab-restaurants" at bounding box center [386, 466] width 372 height 27
click at [410, 507] on div "Name of Collection Storming-Crab-restaurants eg. Interior Photos, [DATE] Catego…" at bounding box center [587, 597] width 817 height 396
click at [515, 560] on div "Drag & Drop or Browse" at bounding box center [587, 568] width 771 height 53
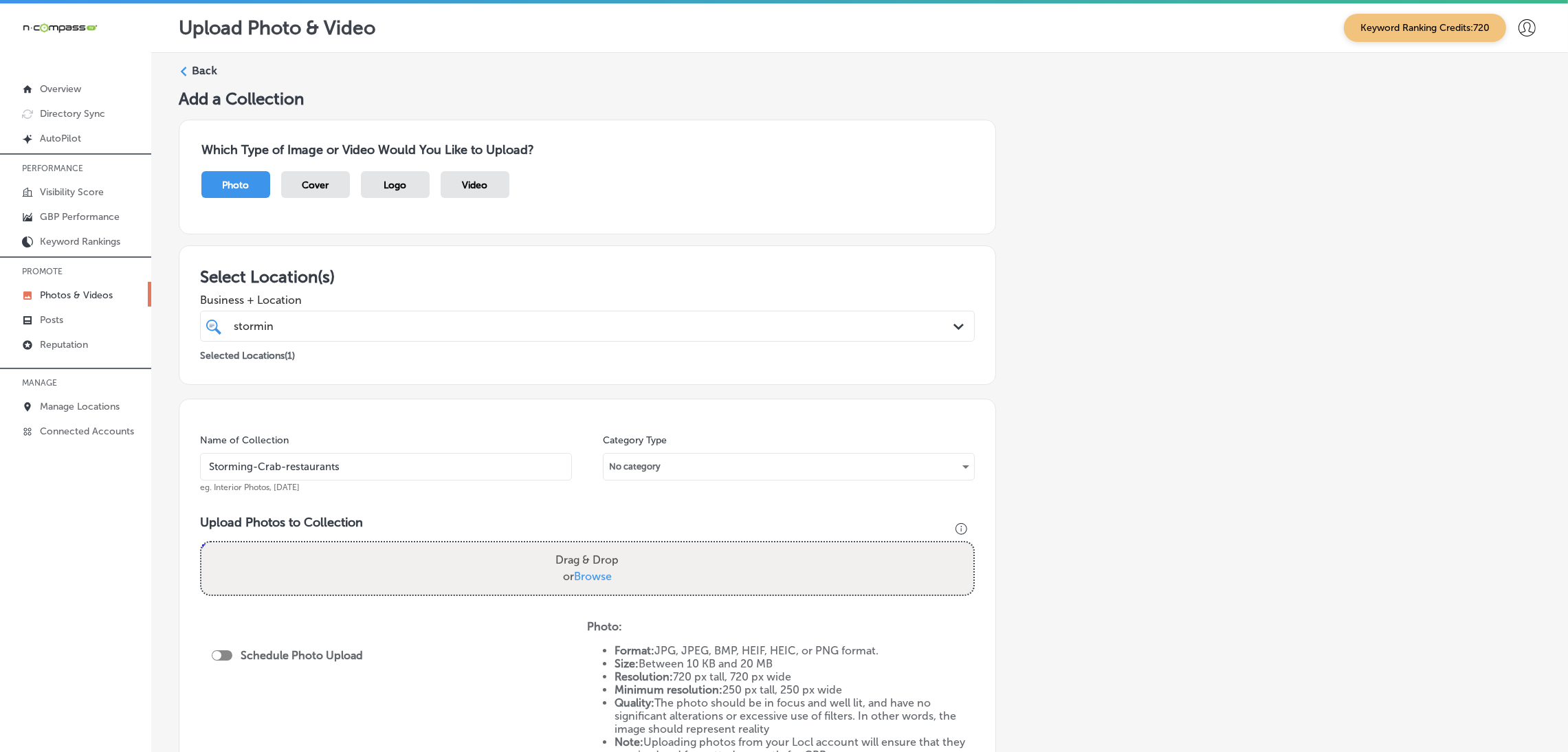
click at [202, 542] on input "Drag & Drop or Browse" at bounding box center [587, 544] width 771 height 4
type input "C:\fakepath\Storming Crab (1).jpg"
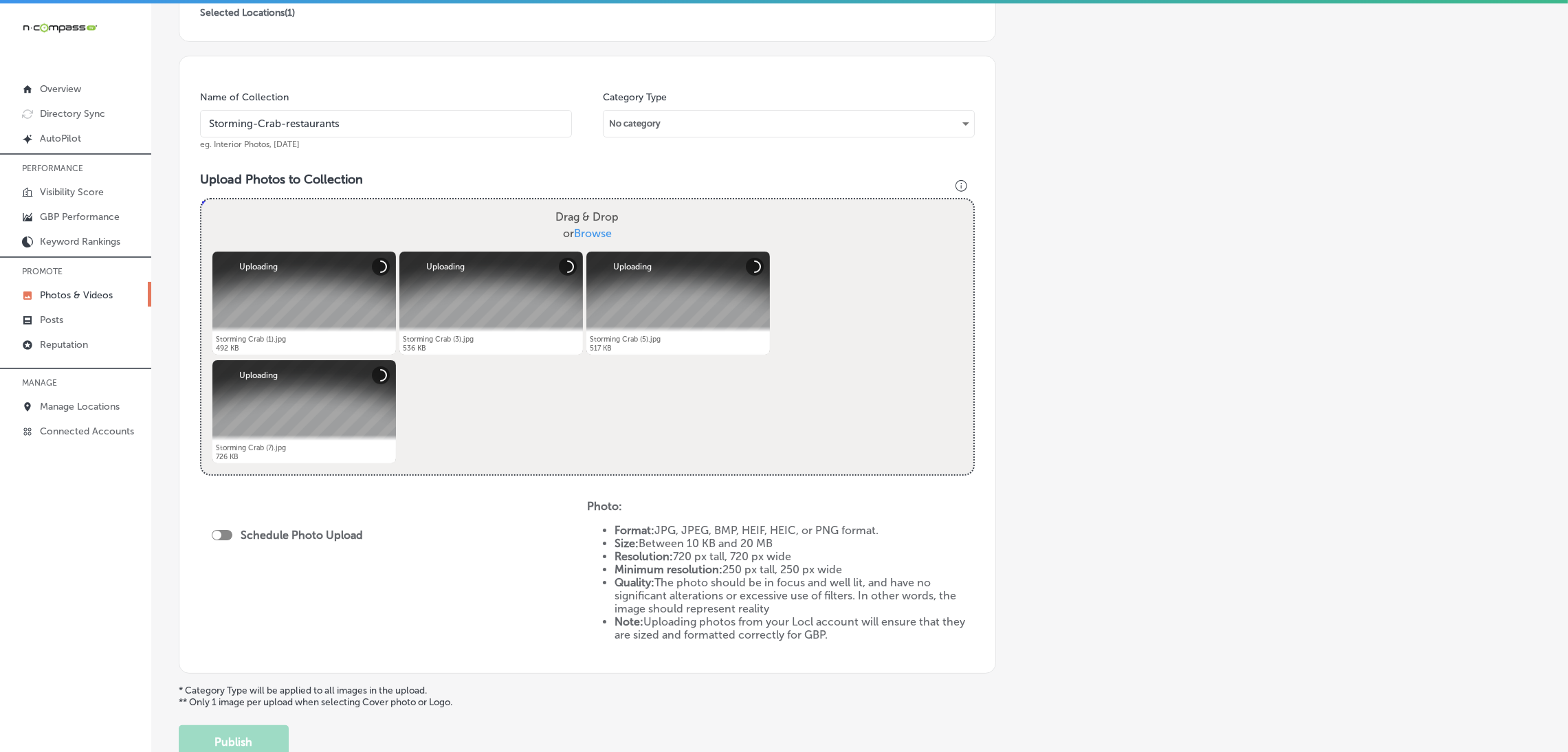
scroll to position [440, 0]
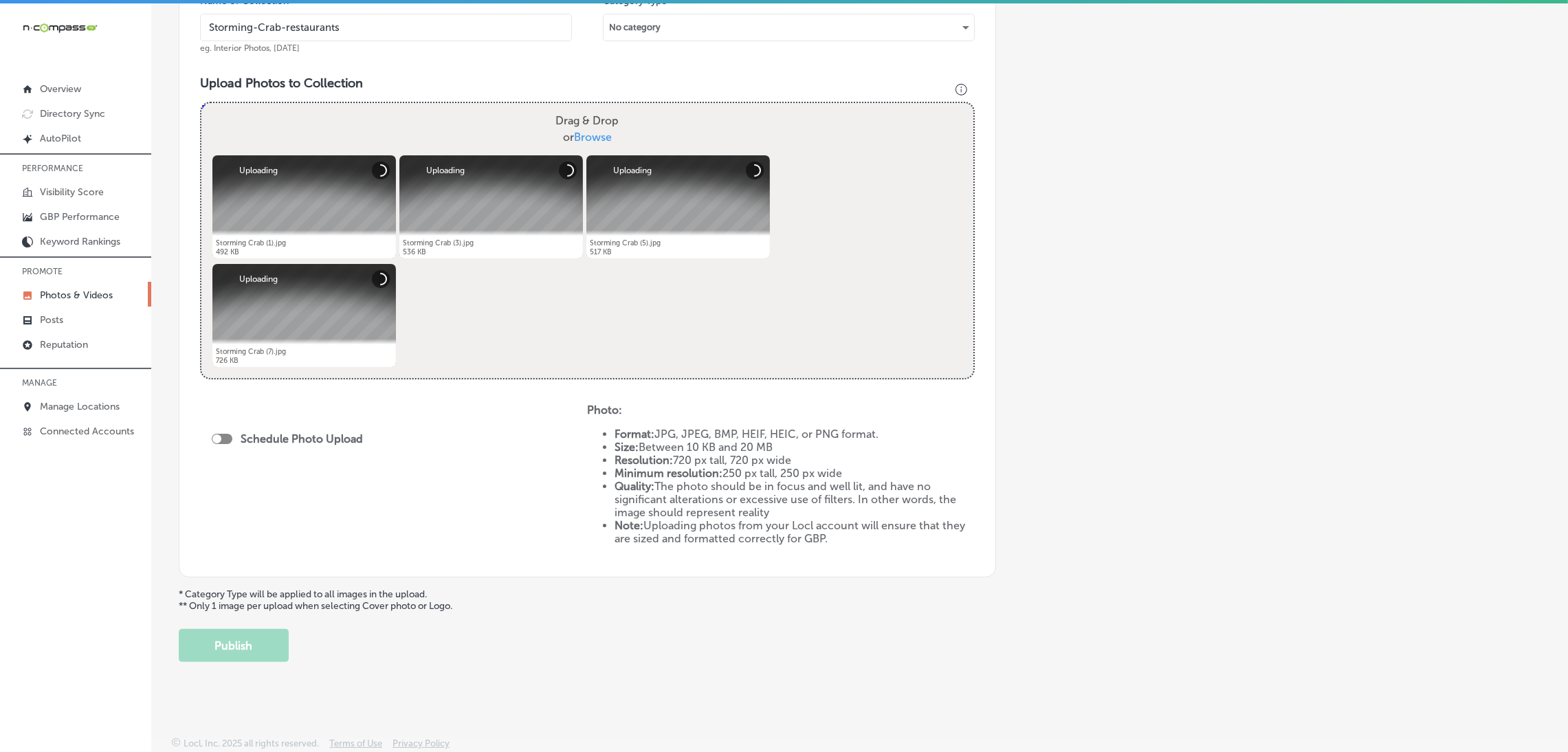
click at [221, 438] on div at bounding box center [222, 439] width 20 height 10
checkbox input "true"
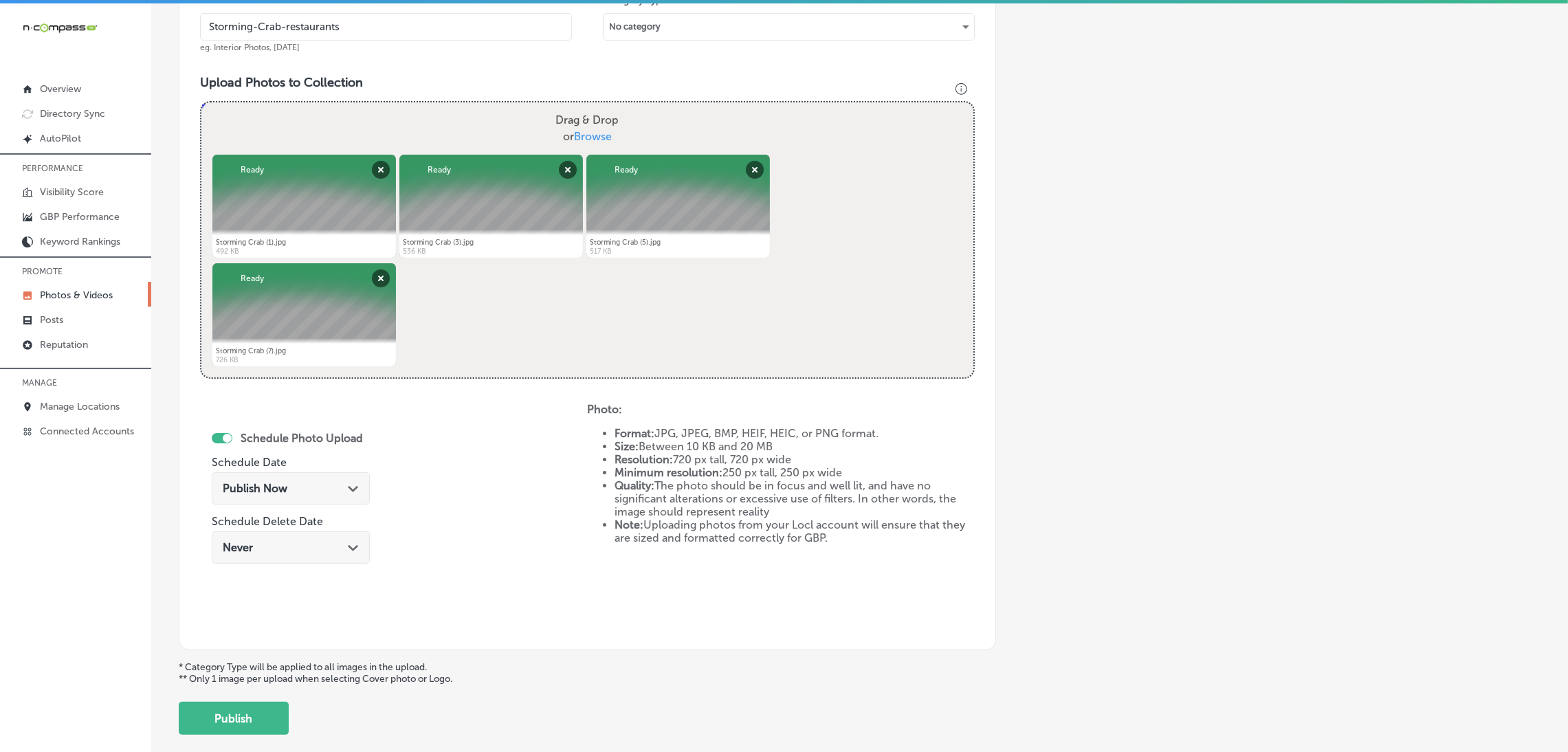
click at [307, 483] on div "Publish Now Path Created with Sketch." at bounding box center [290, 488] width 136 height 13
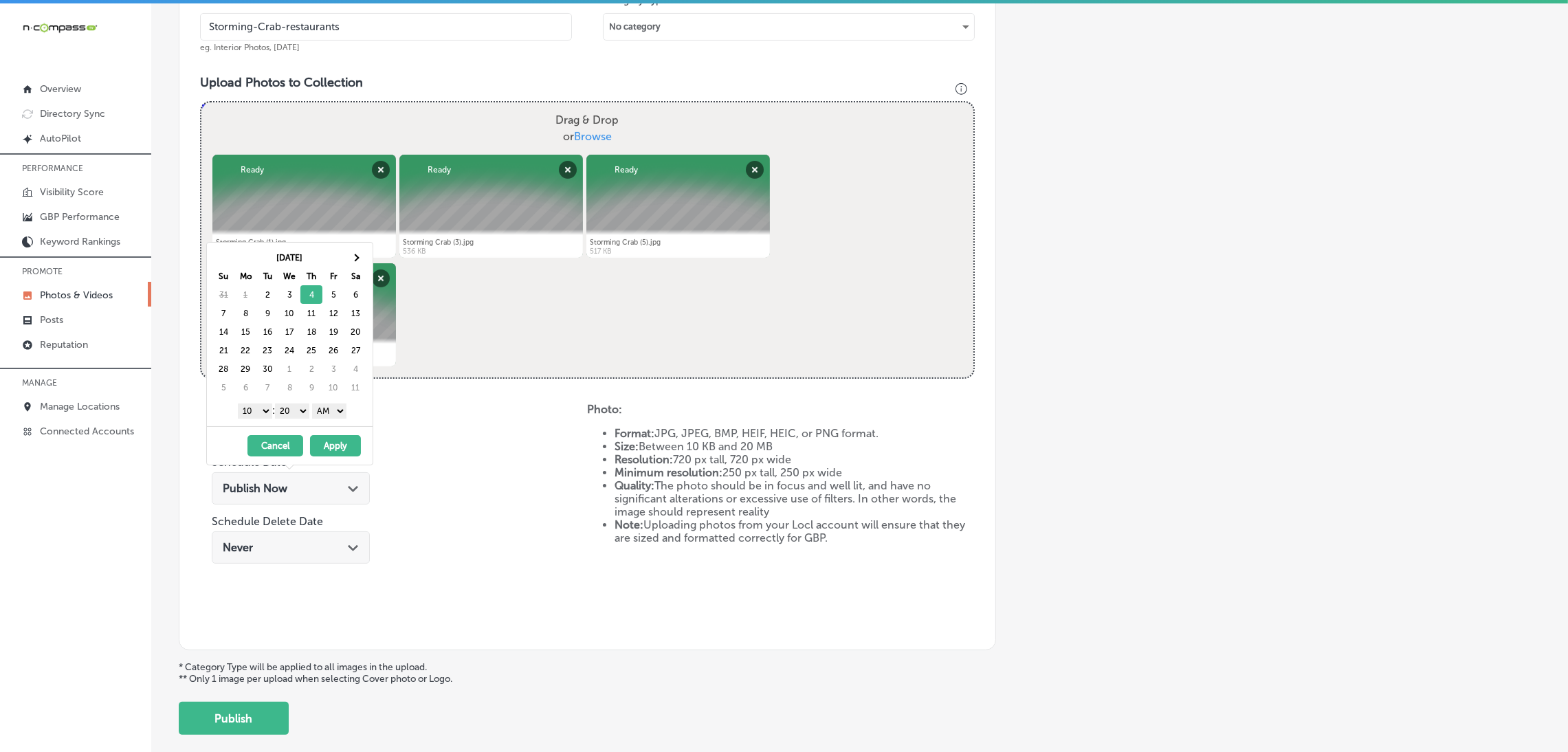
click at [334, 411] on select "AM PM" at bounding box center [330, 411] width 35 height 15
click at [287, 412] on select "00 10 20 30 40 50" at bounding box center [292, 411] width 35 height 15
click at [254, 414] on select "1 2 3 4 5 6 7 8 9 10 11 12" at bounding box center [255, 411] width 35 height 15
click at [337, 455] on button "Apply" at bounding box center [335, 445] width 51 height 21
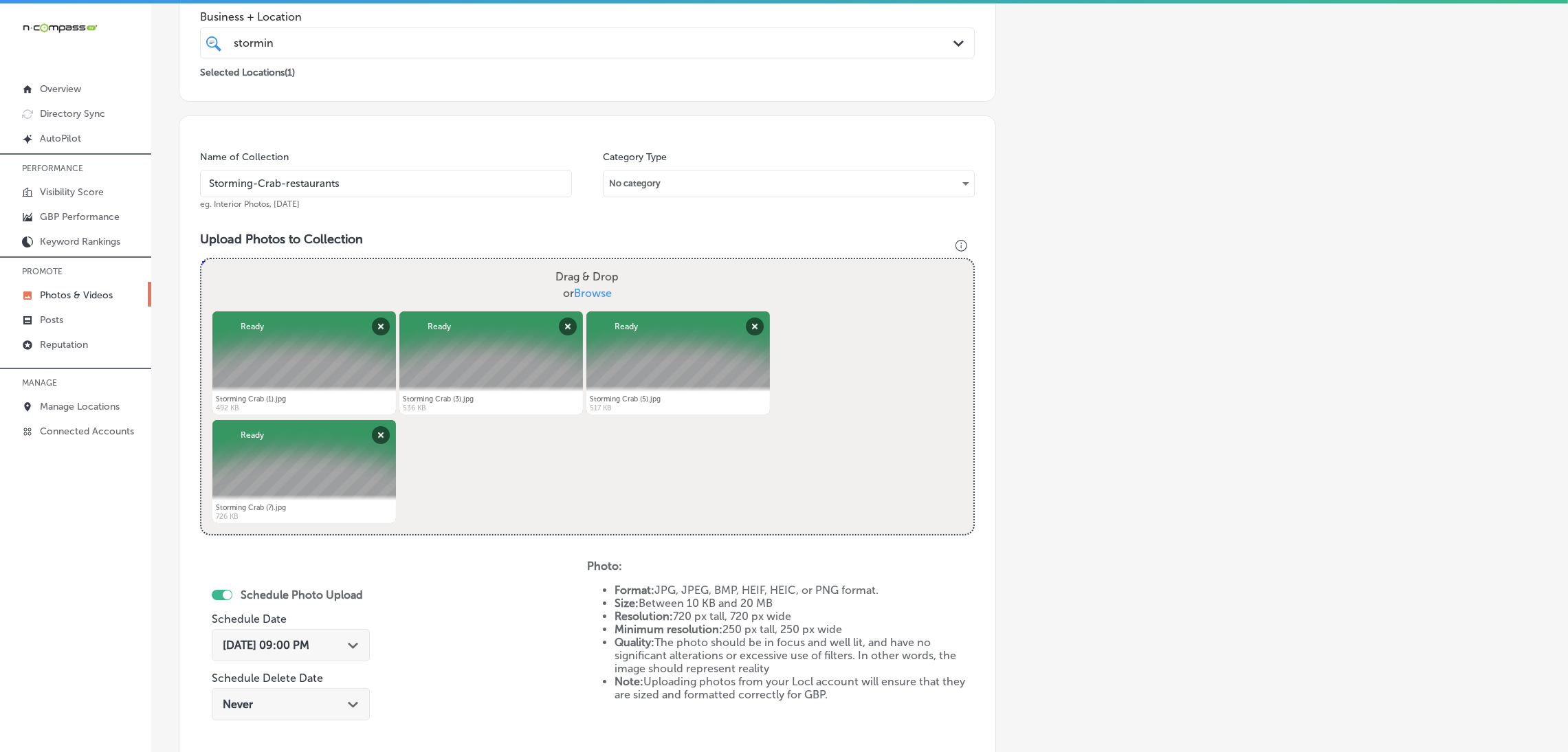
scroll to position [130, 0]
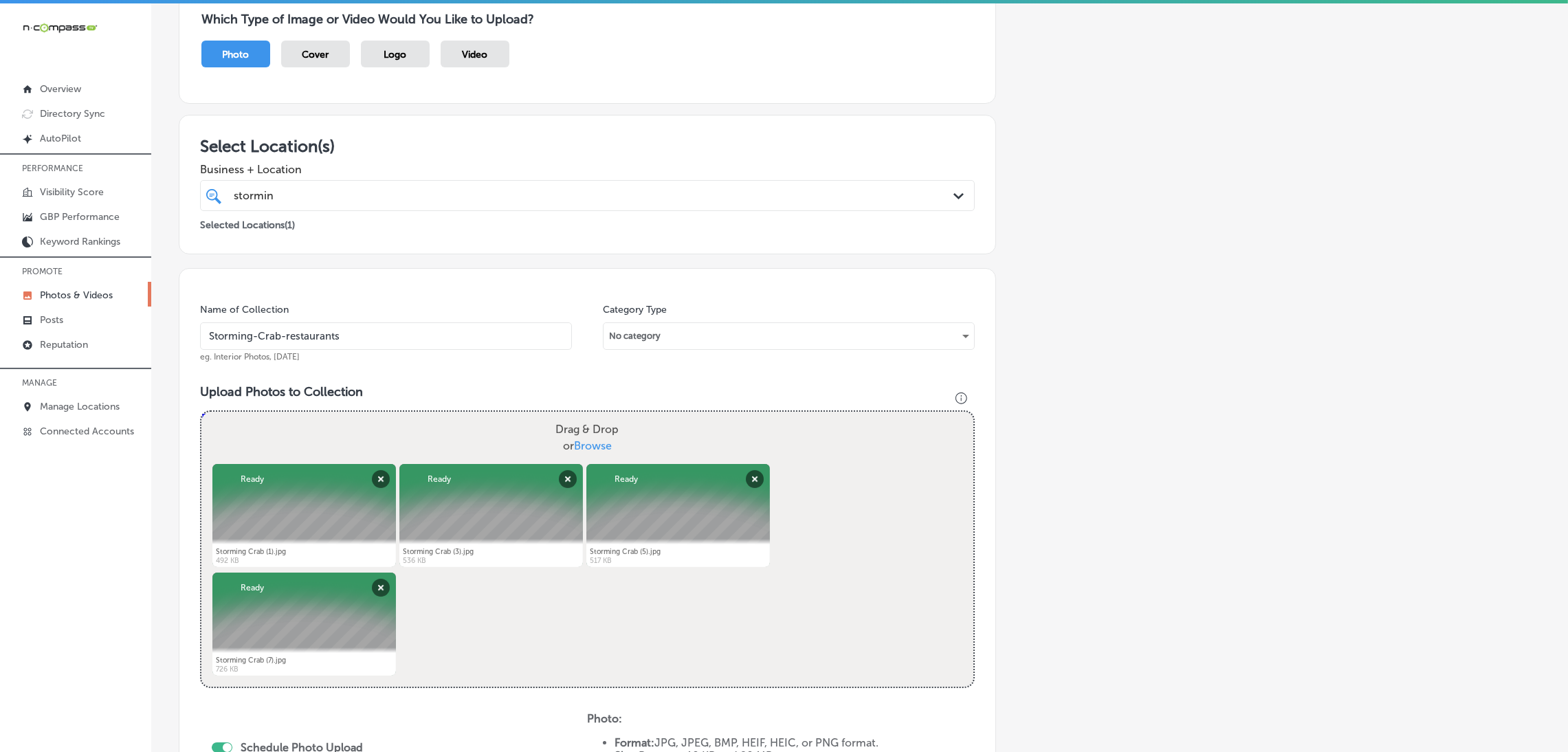
click at [453, 329] on input "Storming-Crab-restaurants" at bounding box center [386, 336] width 372 height 27
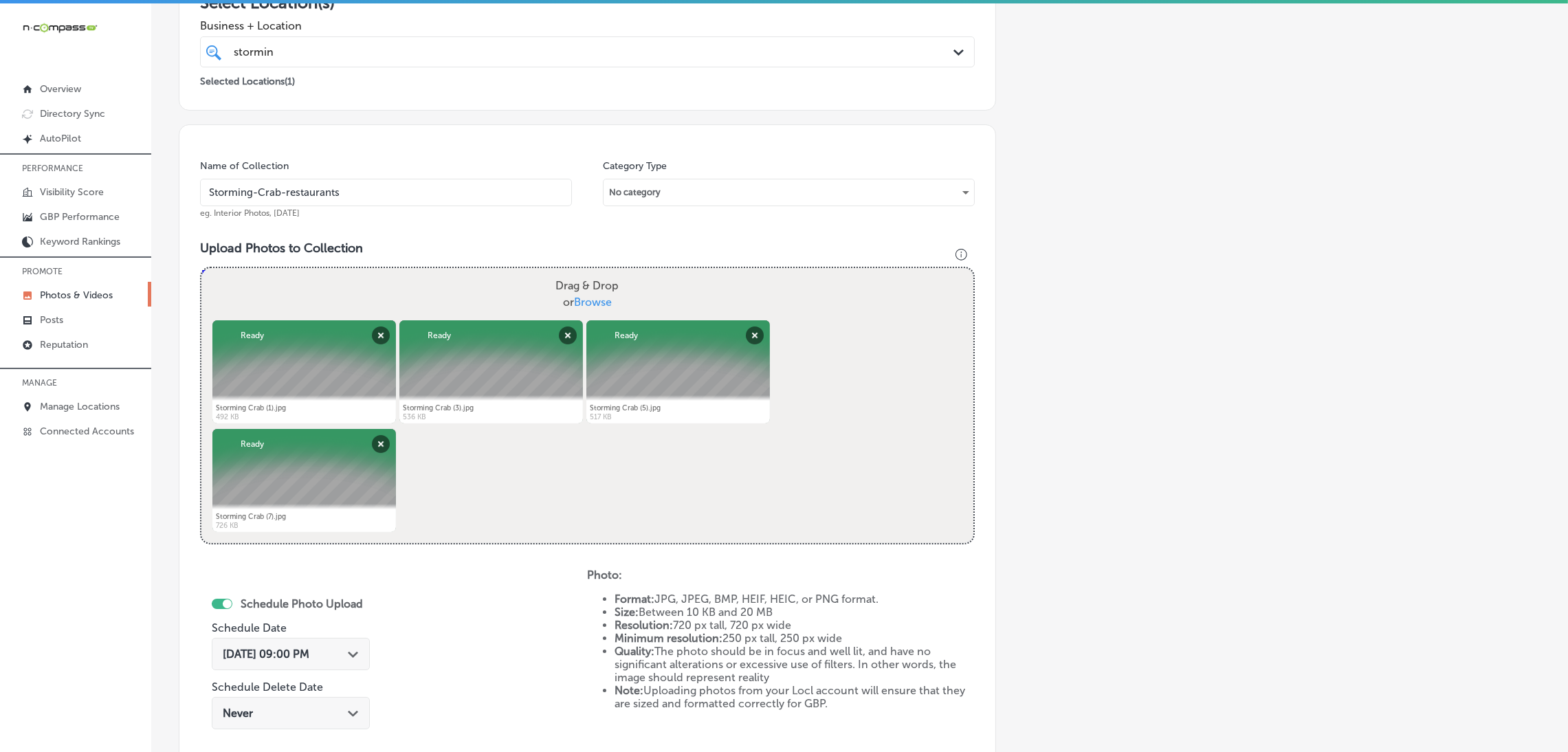
scroll to position [513, 0]
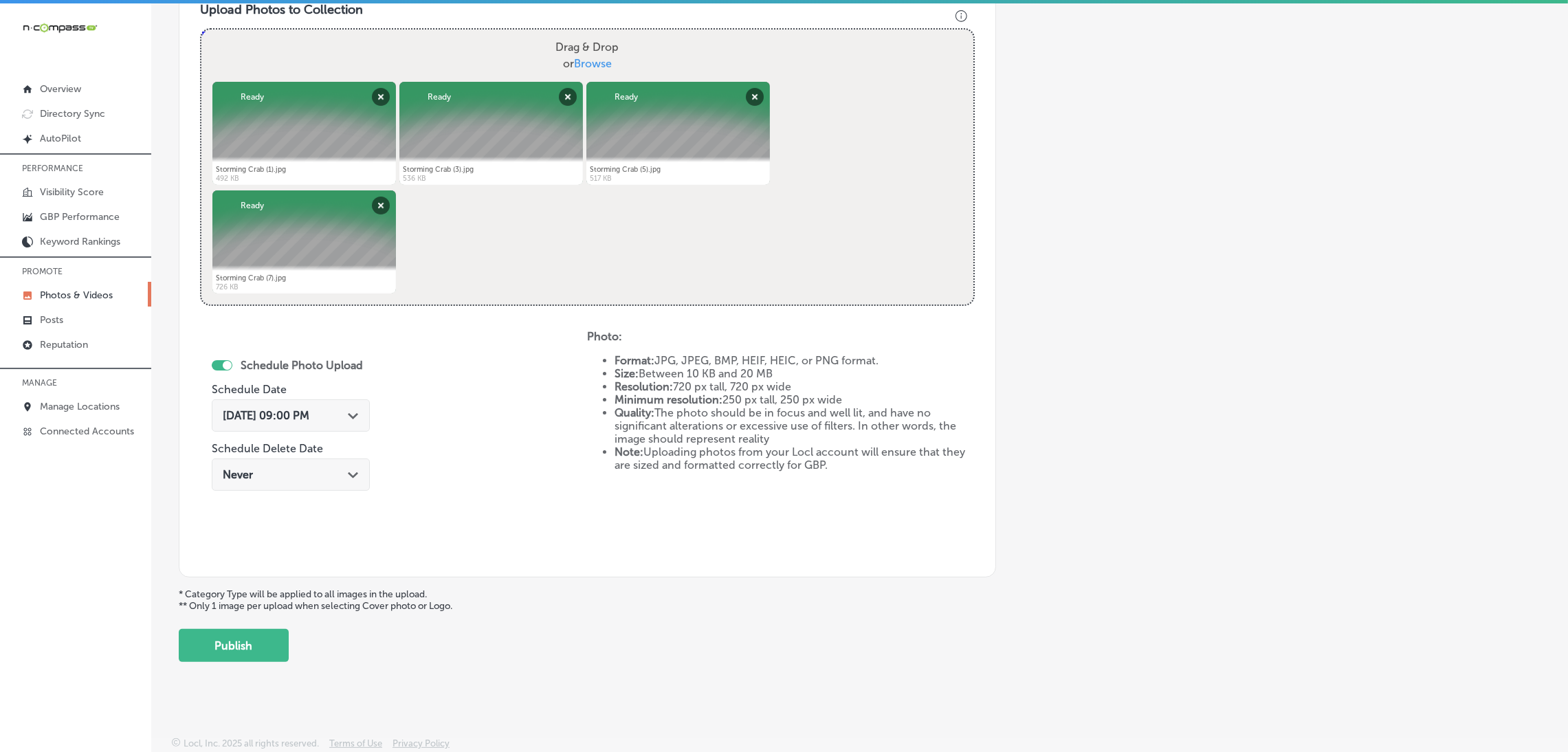
click at [226, 634] on button "Publish" at bounding box center [234, 645] width 110 height 33
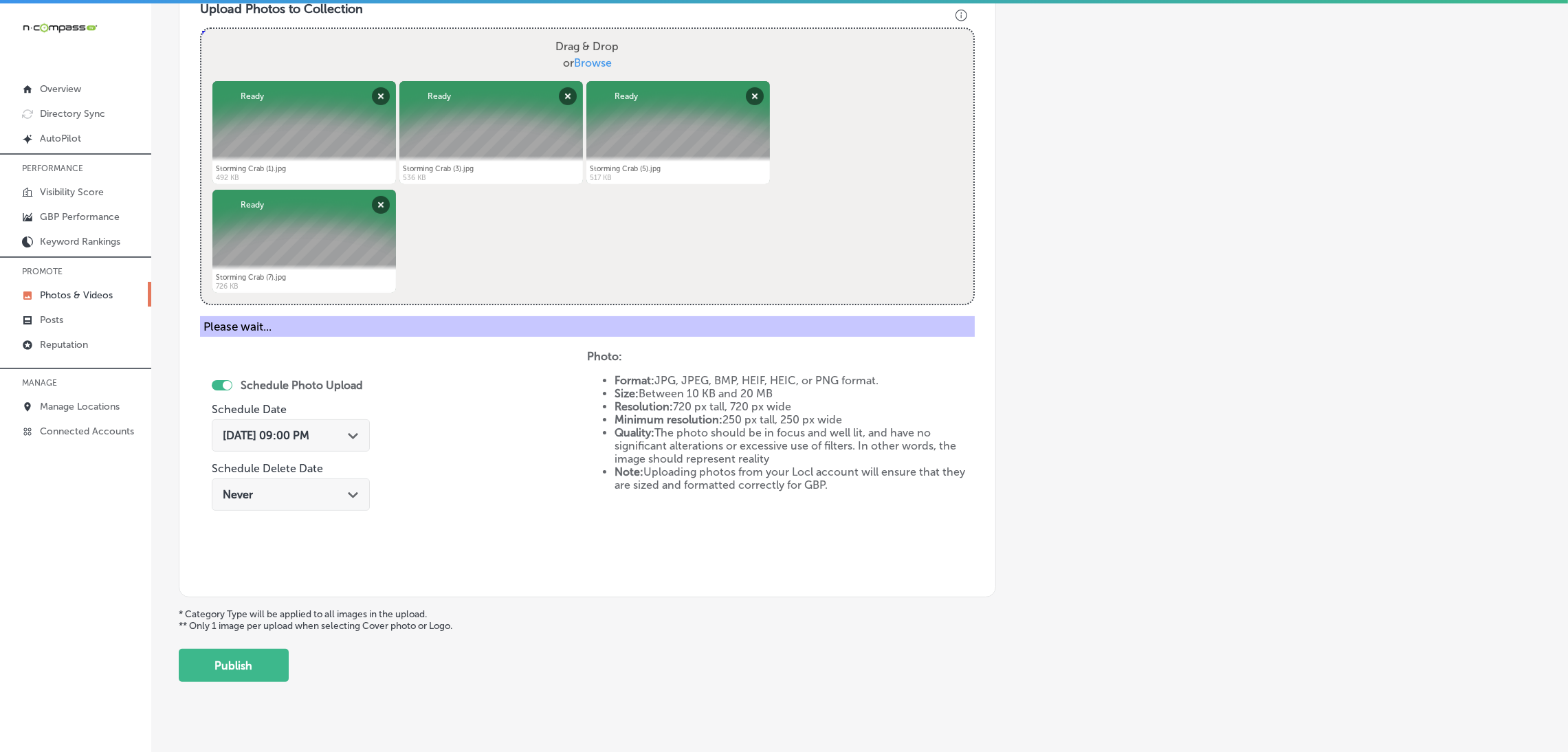
scroll to position [290, 0]
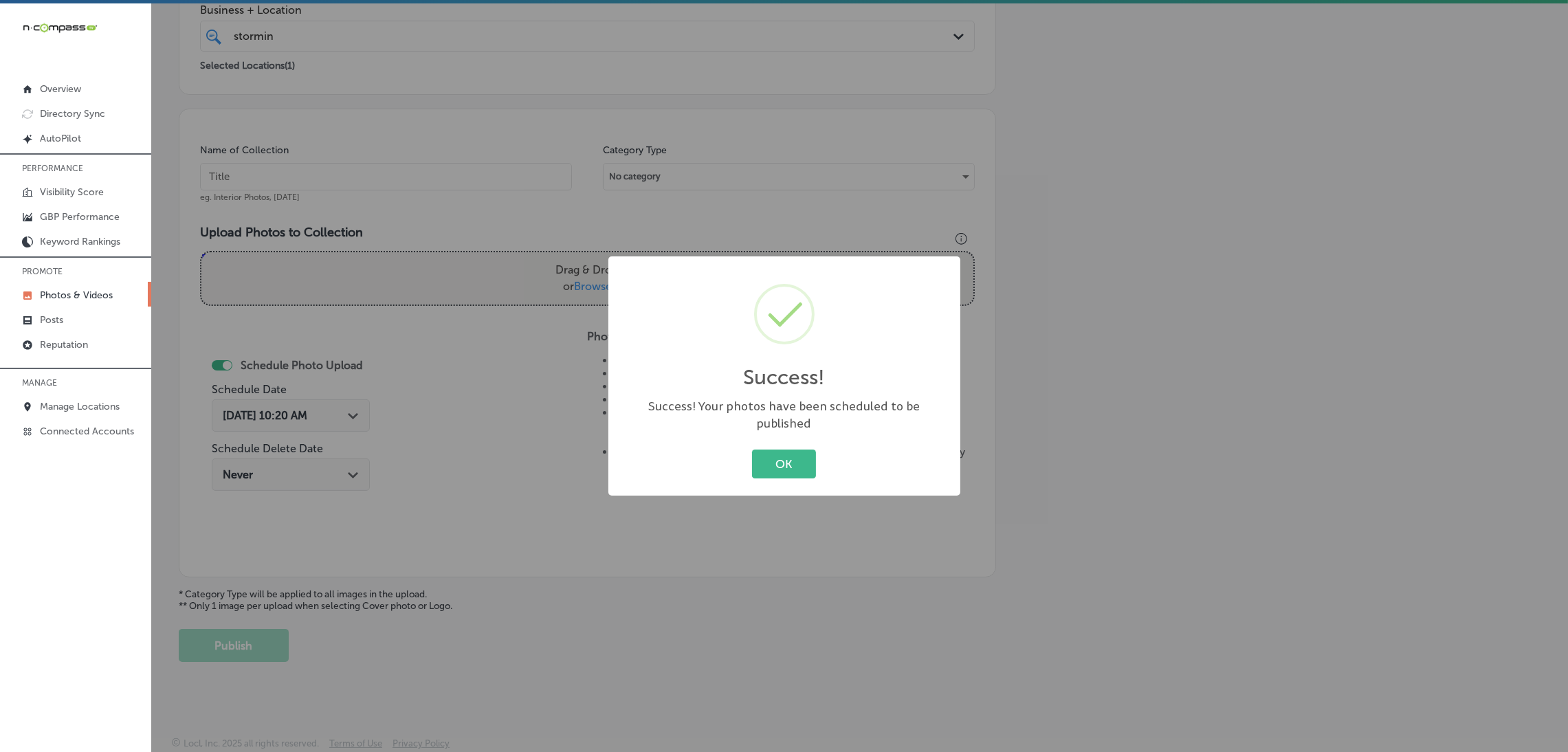
click at [744, 451] on div "OK Cancel" at bounding box center [784, 464] width 324 height 36
click at [752, 453] on button "OK" at bounding box center [783, 464] width 64 height 28
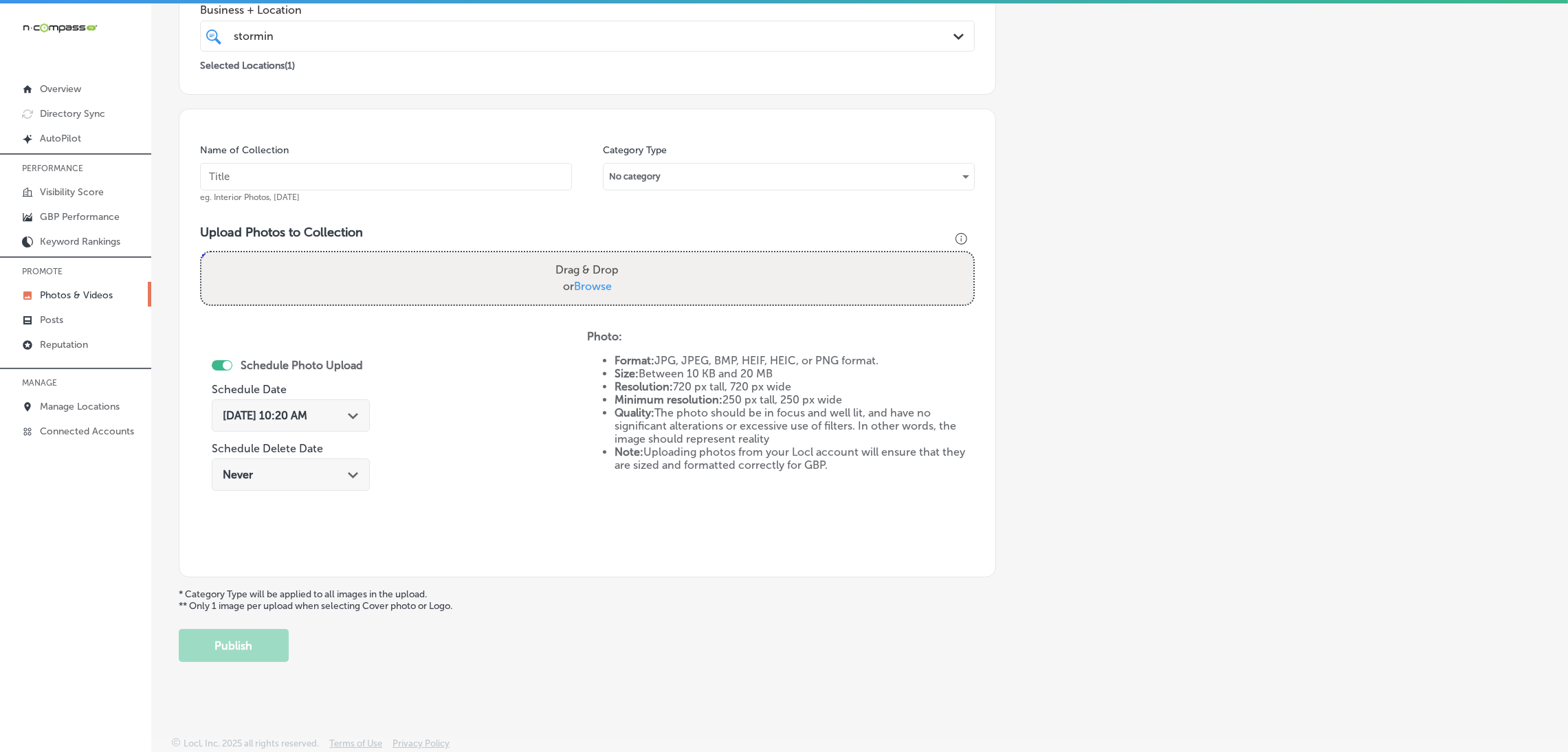
click at [341, 163] on input "text" at bounding box center [386, 177] width 372 height 27
paste input "Storming-Crab-restaurants"
type input "Storming-Crab-restaurants"
click at [447, 302] on div "Drag & Drop or Browse" at bounding box center [587, 278] width 771 height 53
click at [202, 252] on input "Drag & Drop or Browse" at bounding box center [587, 254] width 771 height 4
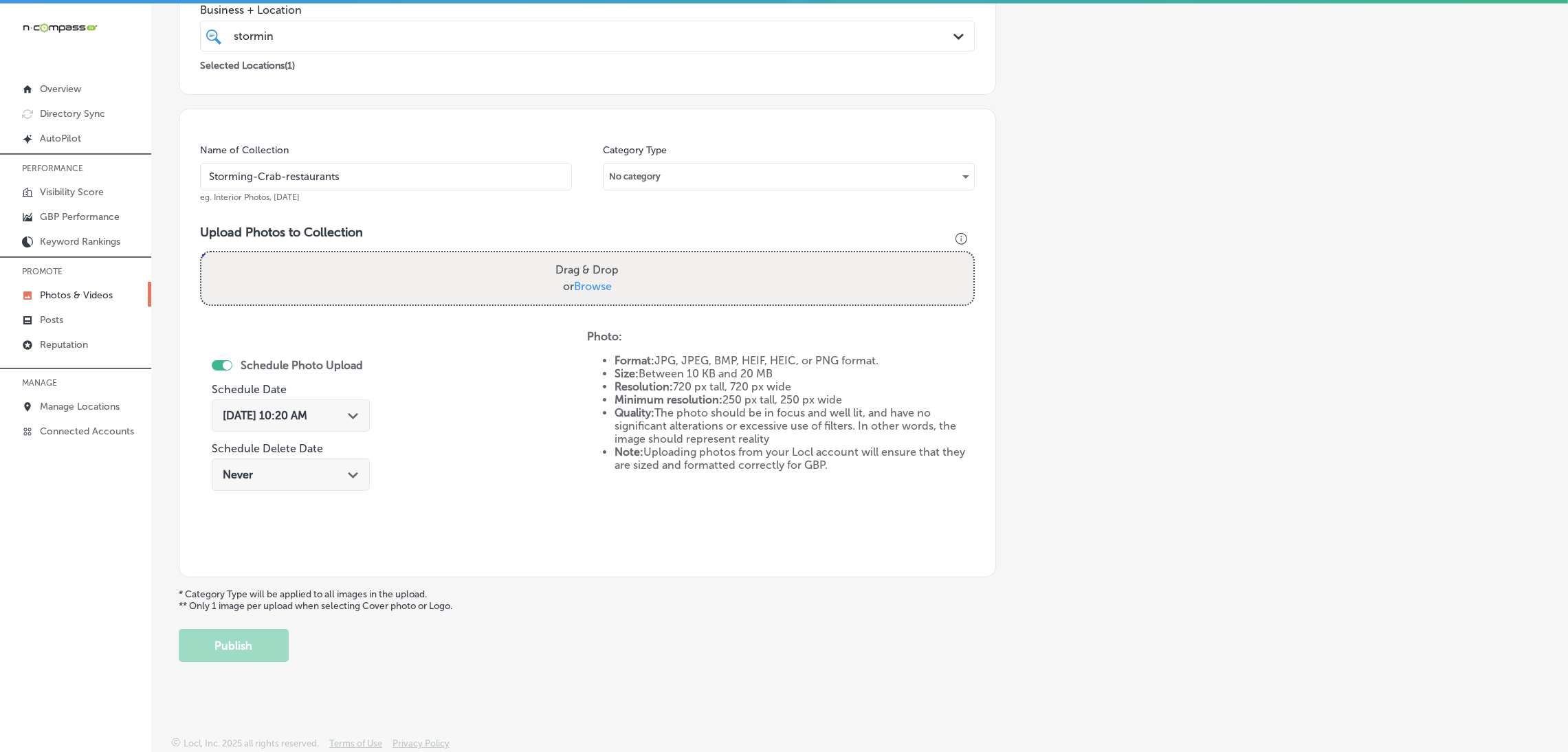
type input "C:\fakepath\Storming Crab (2).jpg"
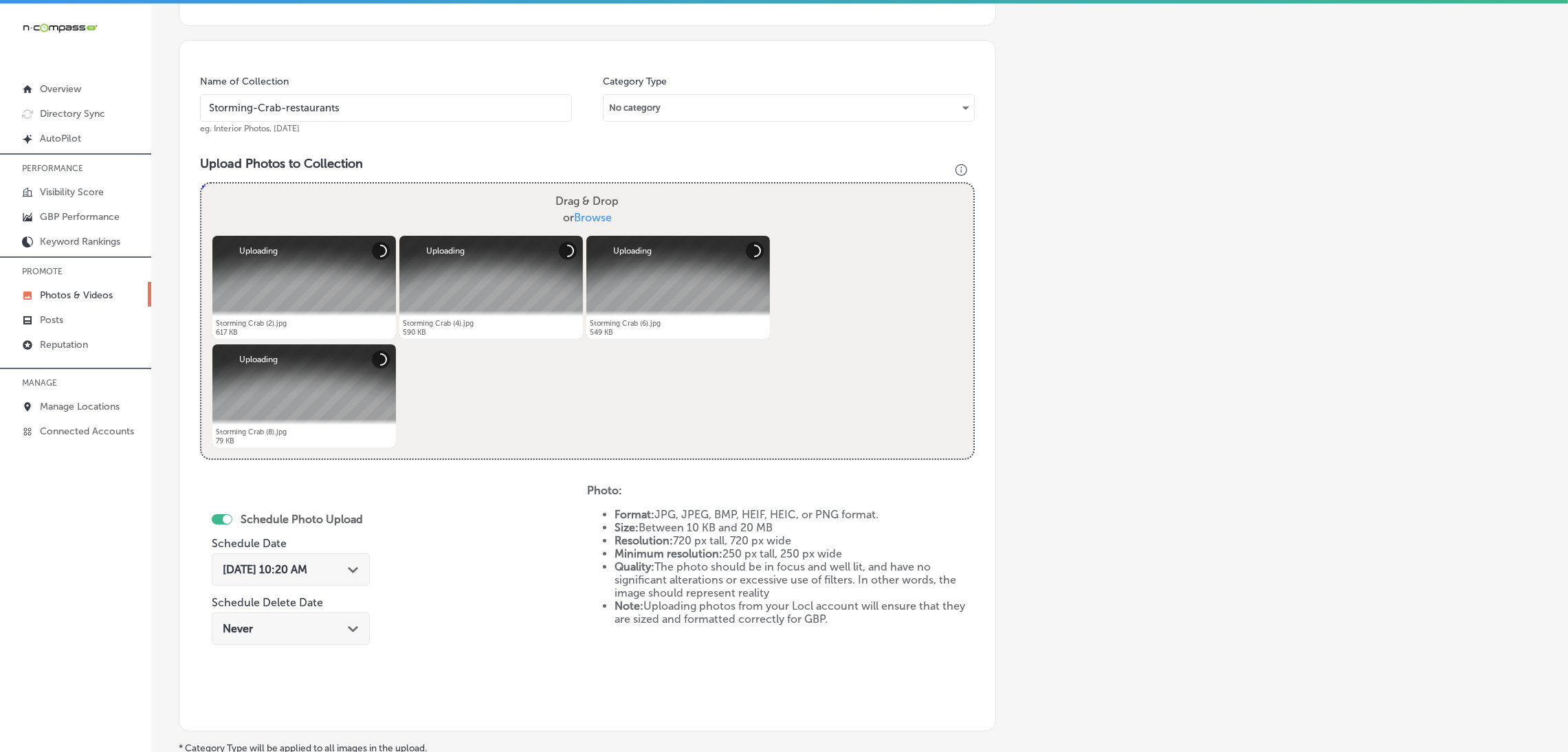
scroll to position [394, 0]
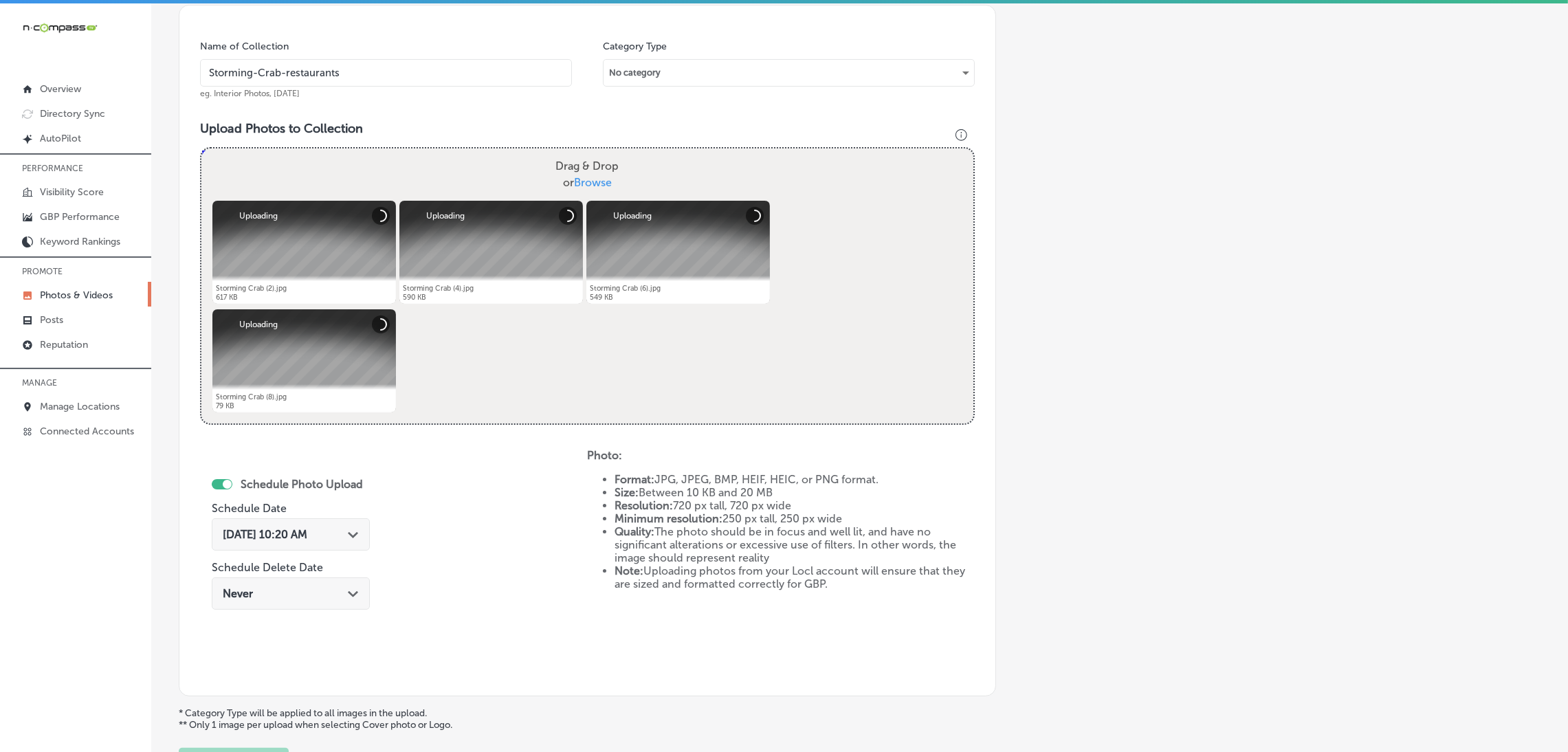
click at [339, 528] on div "[DATE] 10:20 AM Path Created with Sketch." at bounding box center [290, 535] width 136 height 13
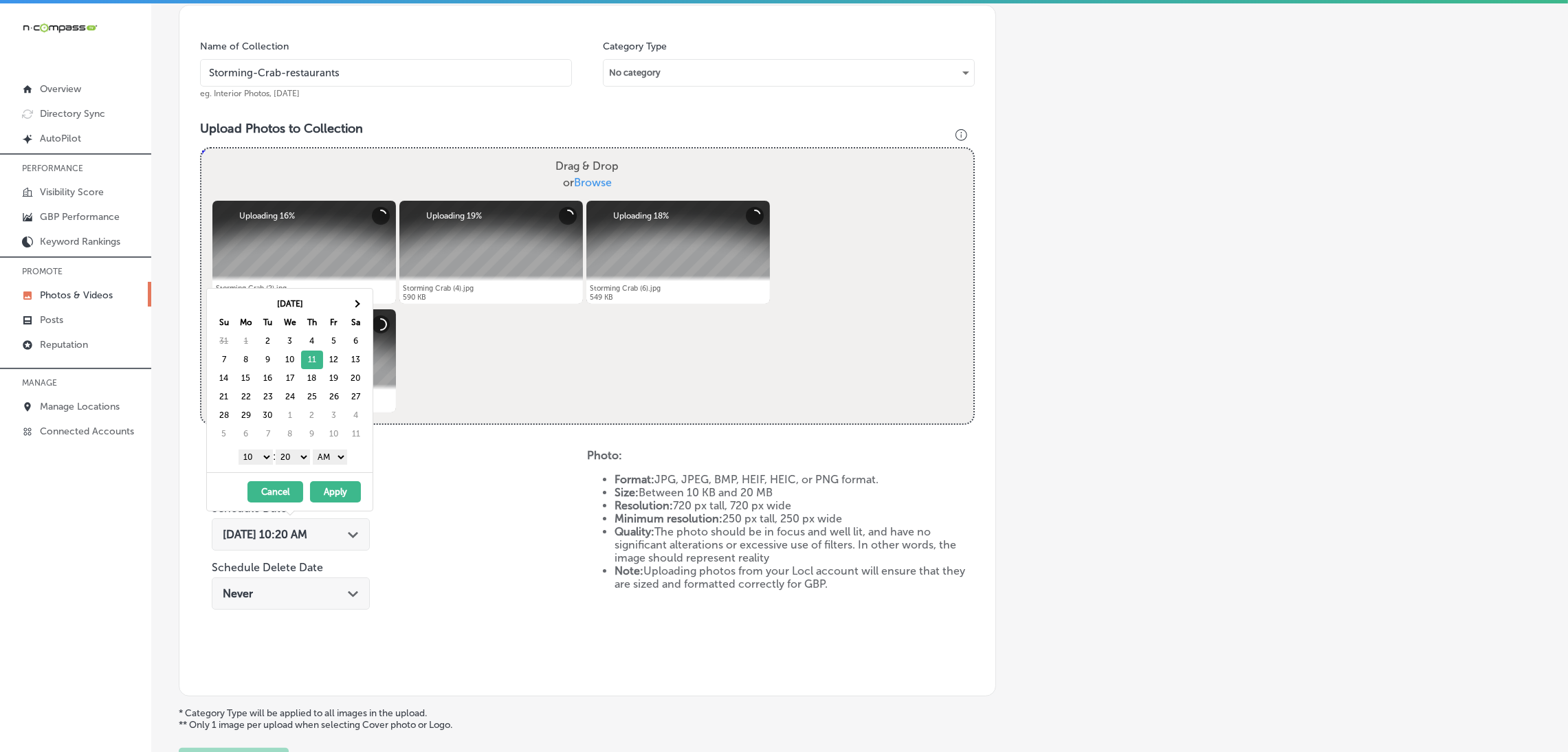
click at [307, 465] on select "00 10 20 30 40 50" at bounding box center [293, 457] width 35 height 15
click at [323, 457] on select "AM PM" at bounding box center [330, 457] width 35 height 15
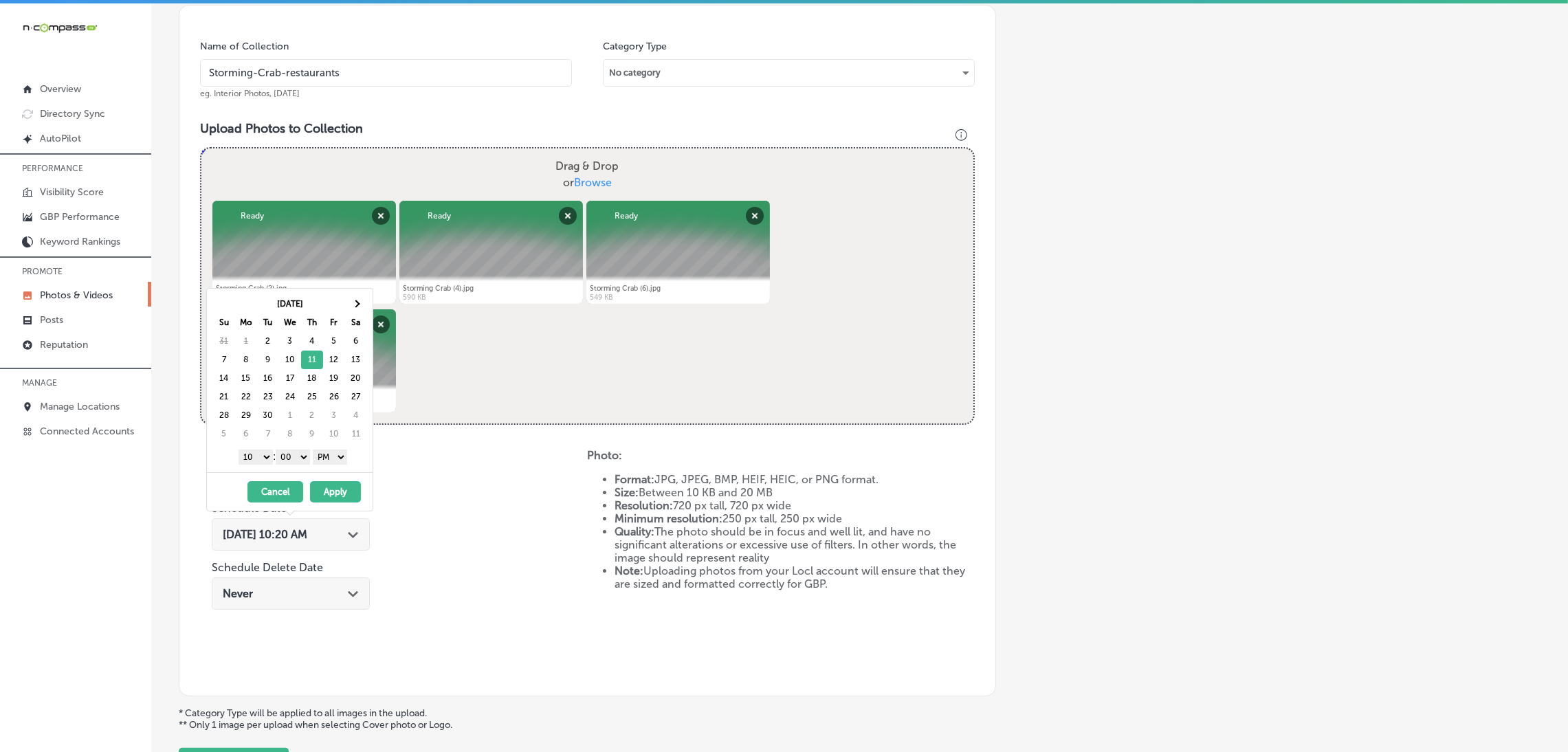
click at [257, 466] on div "1 2 3 4 5 6 7 8 9 10 11 12 : 00 10 20 30 40 50 AM PM" at bounding box center [293, 456] width 160 height 20
click at [252, 457] on select "1 2 3 4 5 6 7 8 9 10 11 12" at bounding box center [256, 457] width 35 height 15
click at [349, 495] on button "Apply" at bounding box center [335, 491] width 51 height 21
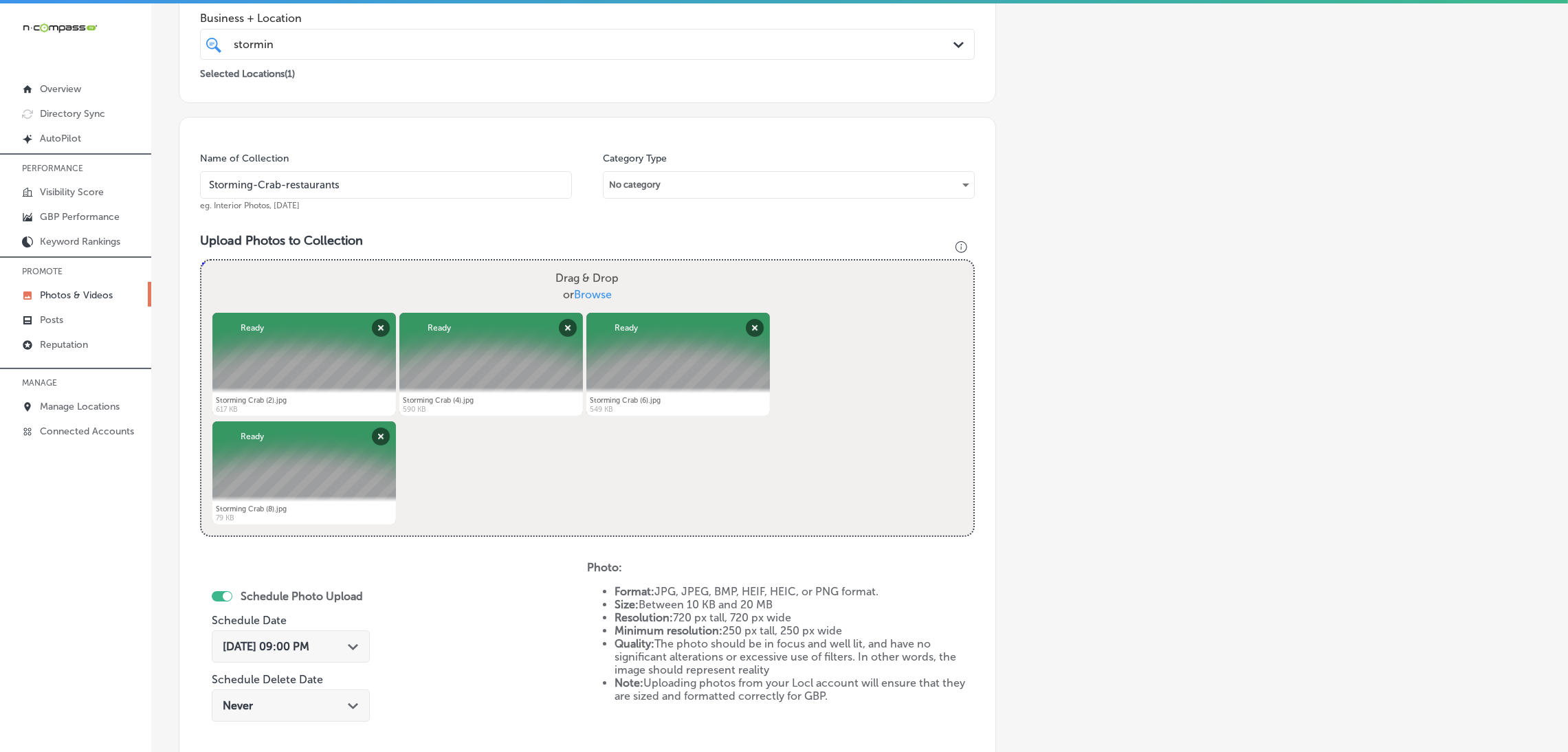
scroll to position [0, 0]
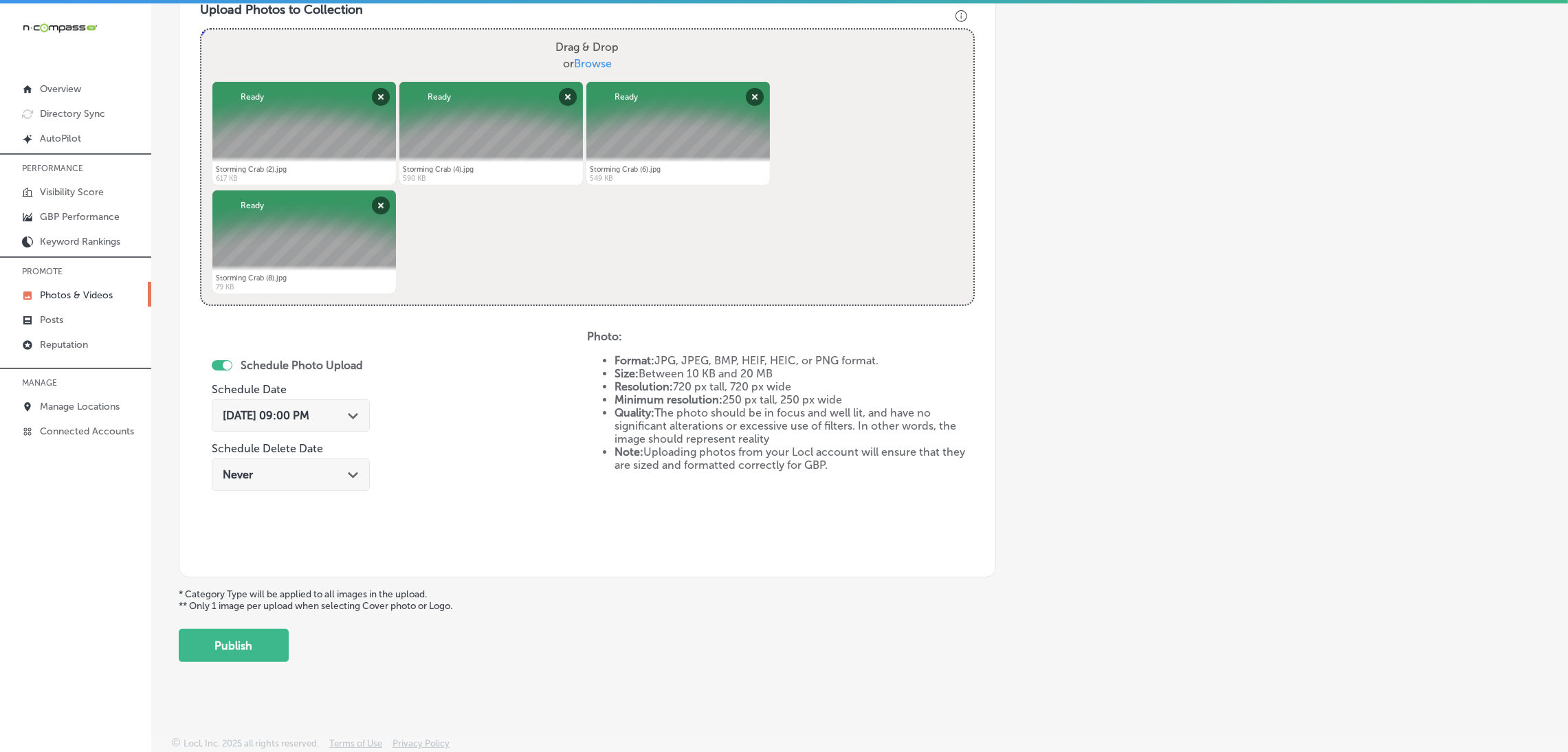
click at [259, 647] on button "Publish" at bounding box center [234, 645] width 110 height 33
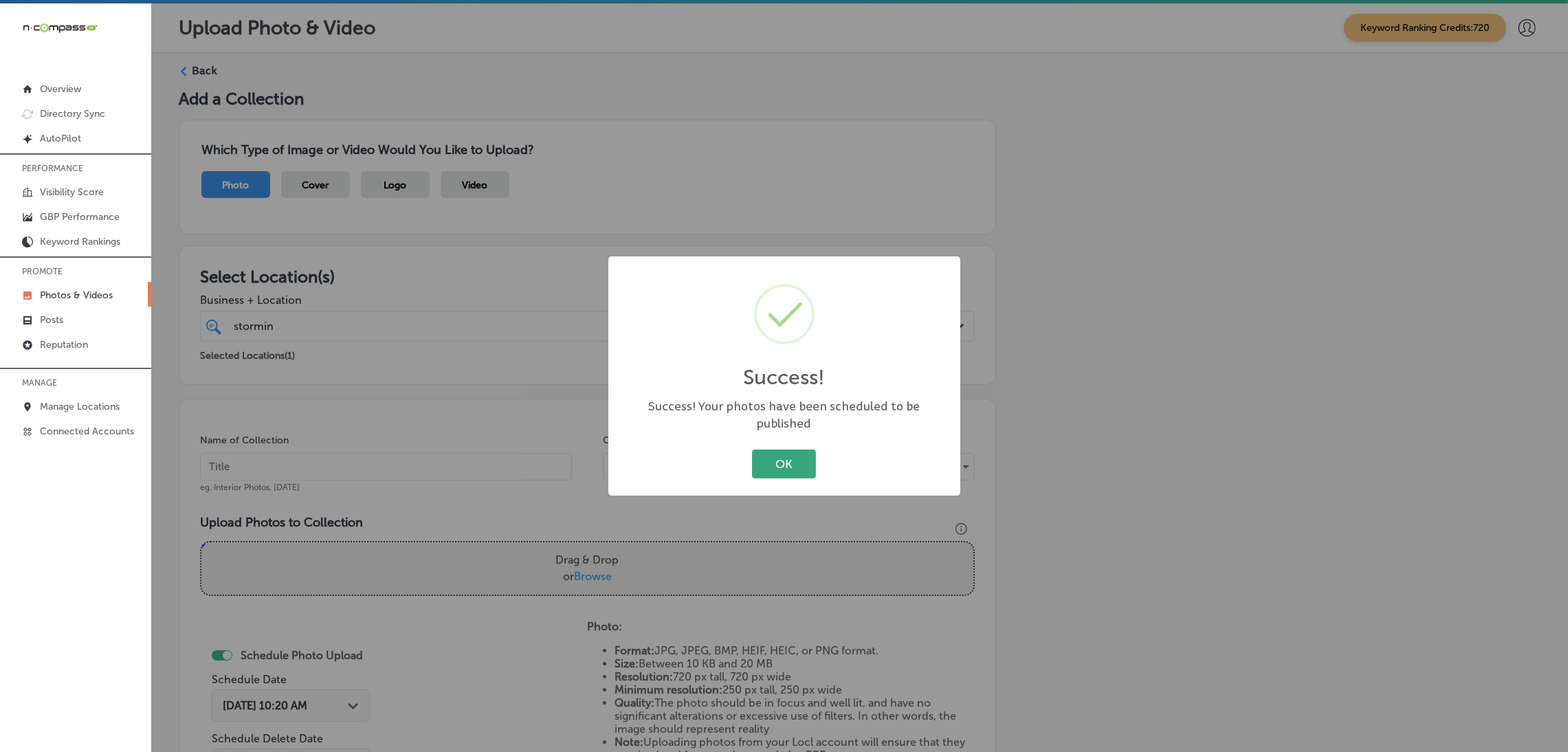
click at [806, 450] on button "OK" at bounding box center [783, 464] width 64 height 28
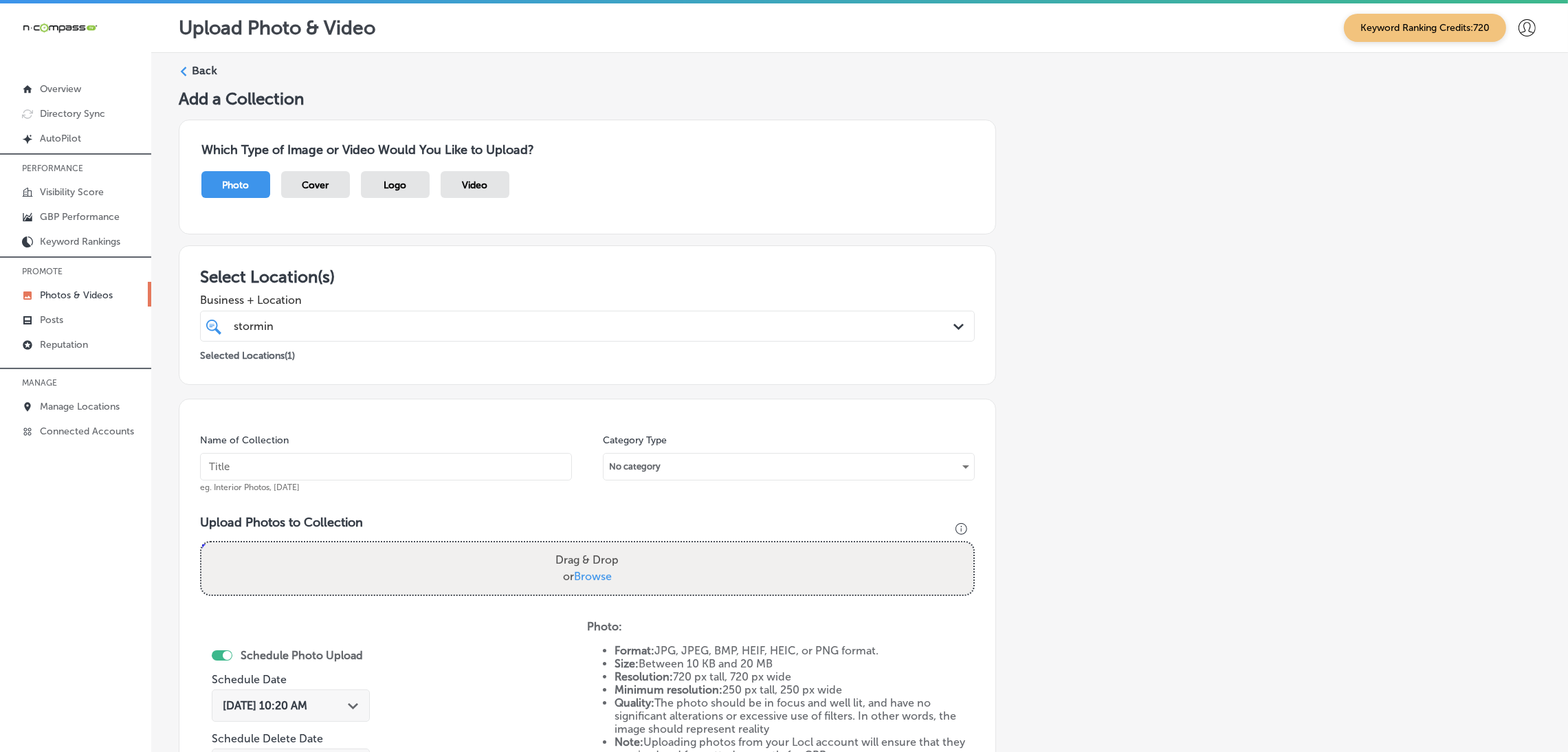
click at [191, 61] on div "Back Add a Collection Which Type of Image or Video Would You Like to Upload? Ph…" at bounding box center [859, 507] width 1417 height 910
click at [203, 75] on label "Back" at bounding box center [204, 71] width 25 height 15
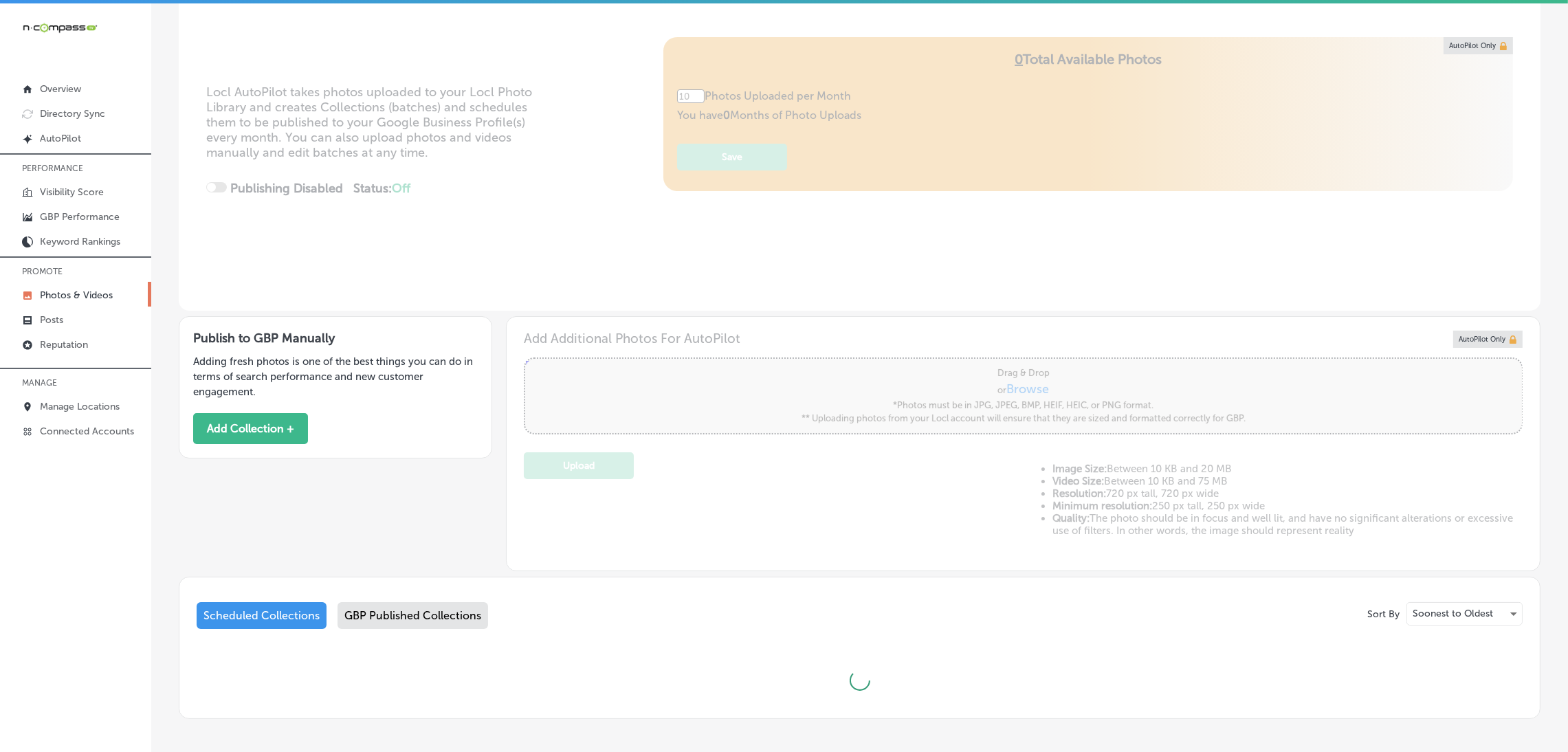
scroll to position [202, 0]
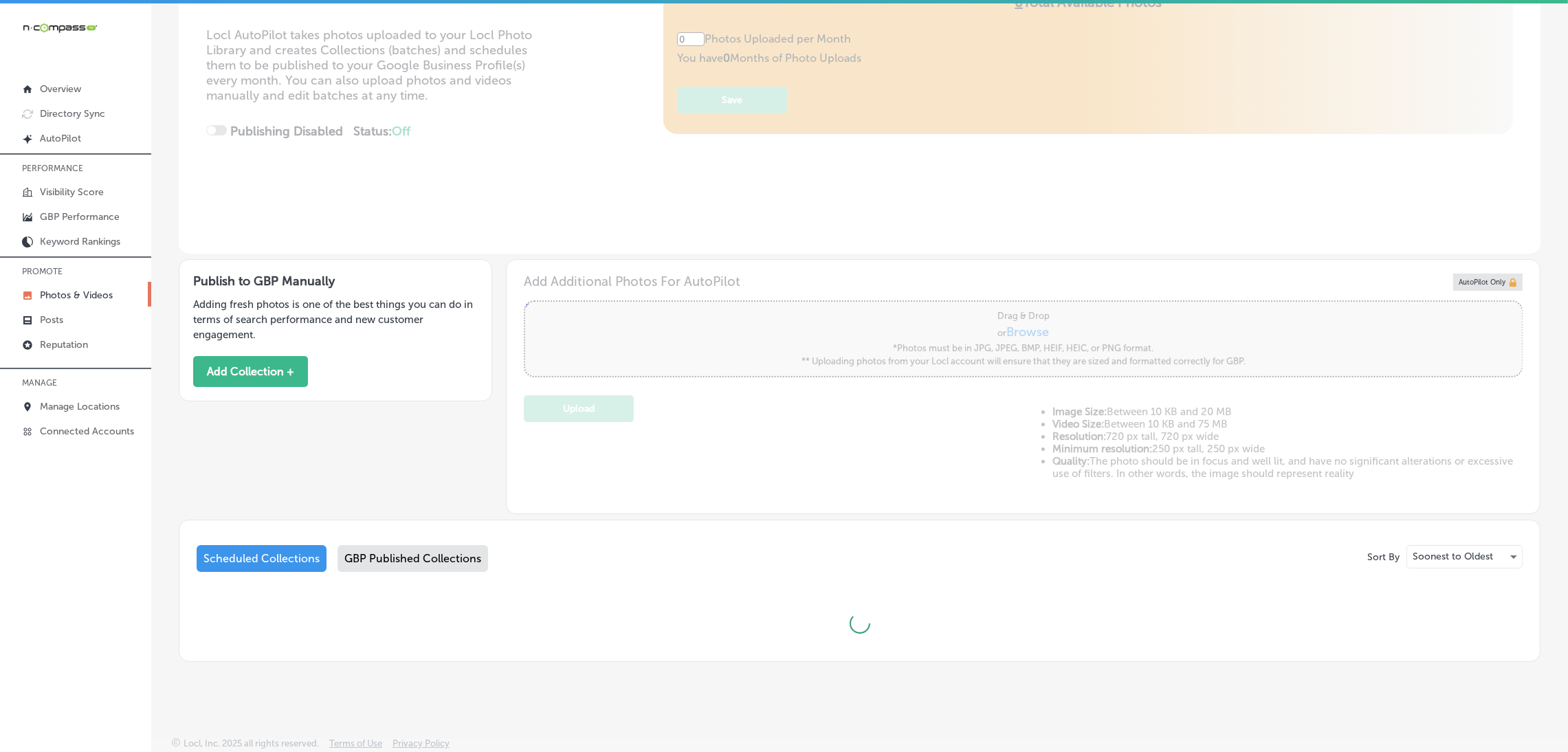
type input "5"
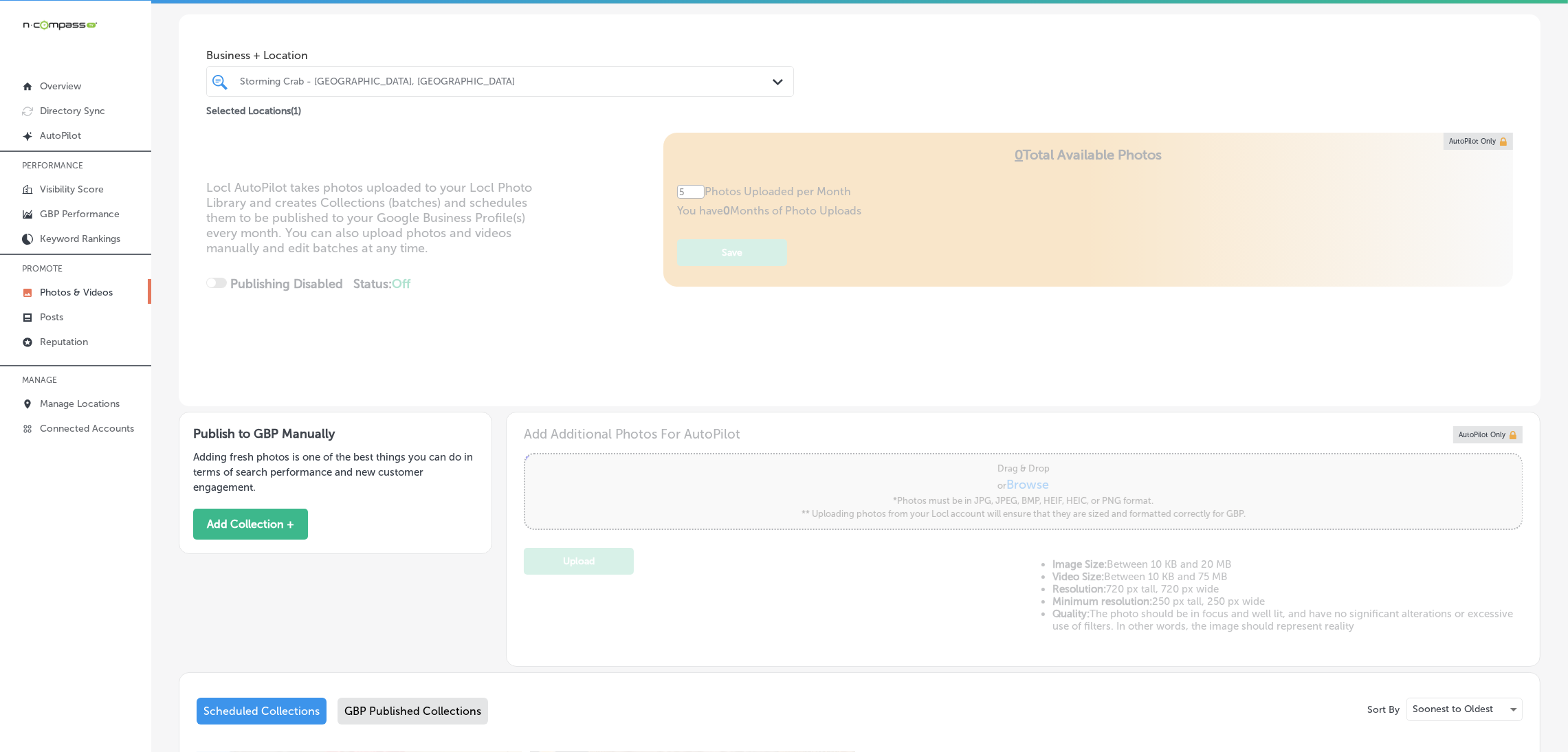
scroll to position [0, 0]
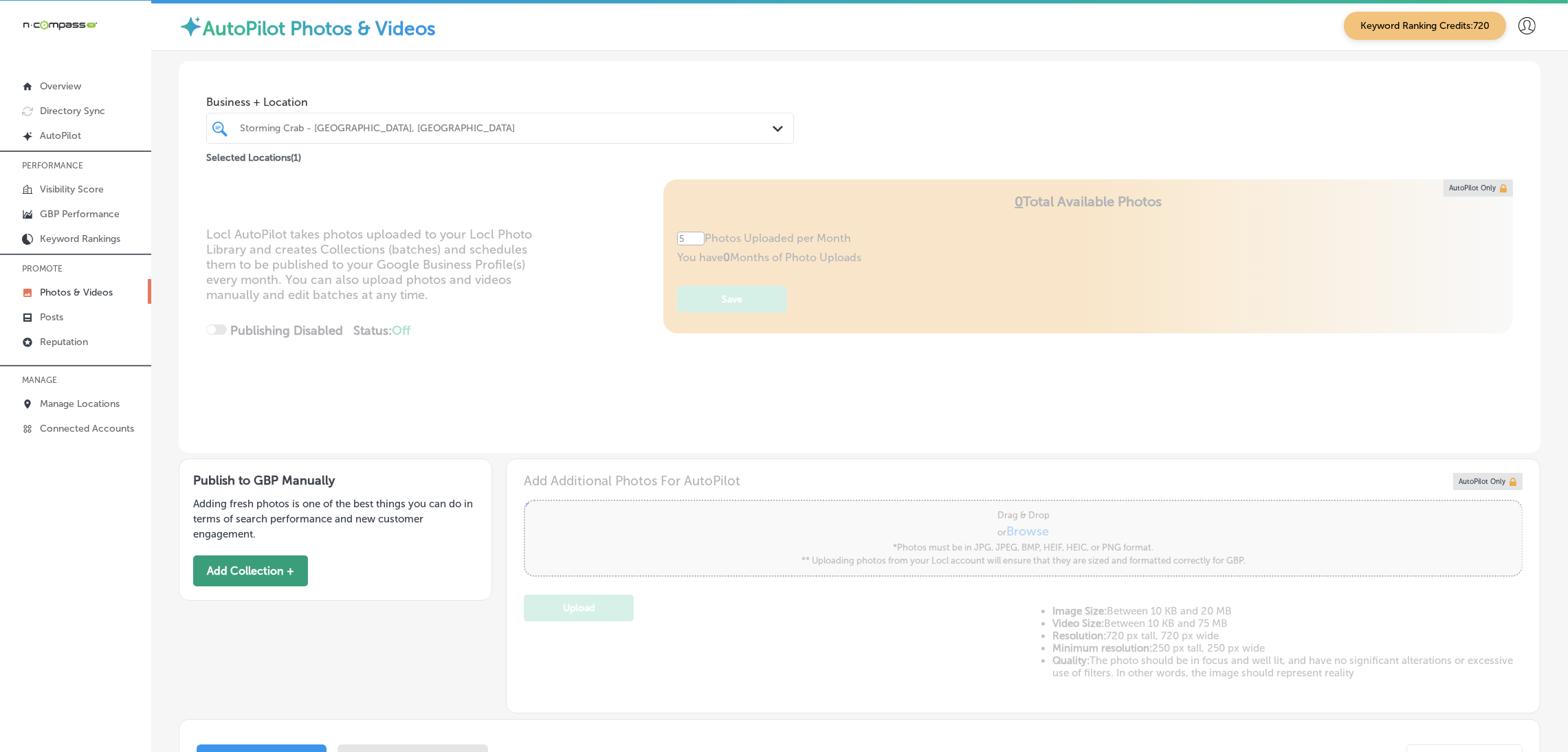
click at [273, 565] on button "Add Collection +" at bounding box center [250, 571] width 115 height 31
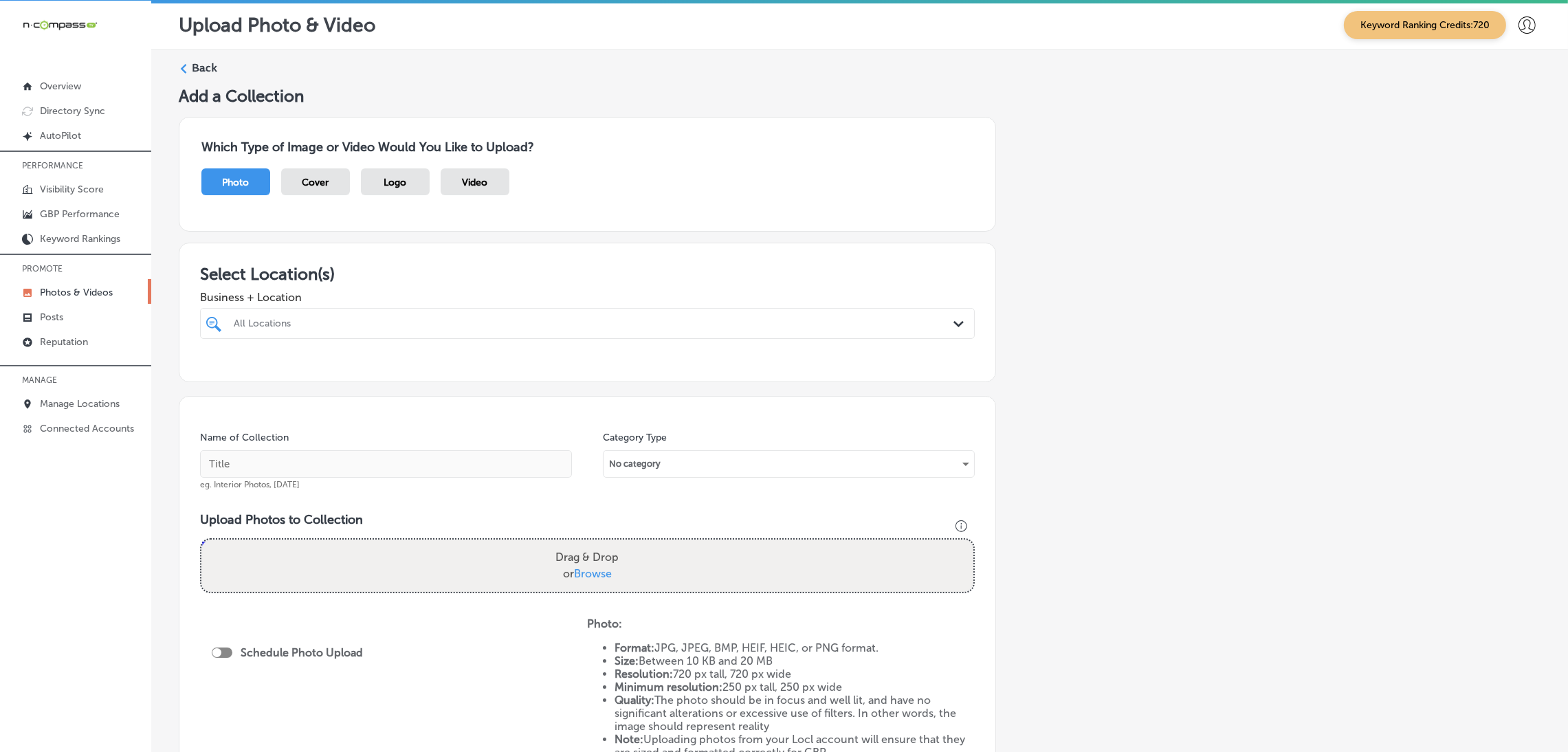
drag, startPoint x: 567, startPoint y: 323, endPoint x: 562, endPoint y: 336, distance: 13.9
click at [566, 327] on div "All Locations" at bounding box center [594, 323] width 721 height 12
click at [558, 336] on div "All Locations Path Created with Sketch." at bounding box center [587, 323] width 775 height 31
click at [604, 328] on div "All Locations" at bounding box center [594, 323] width 721 height 12
click at [365, 373] on label "Solar Scrubbers" at bounding box center [345, 374] width 228 height 12
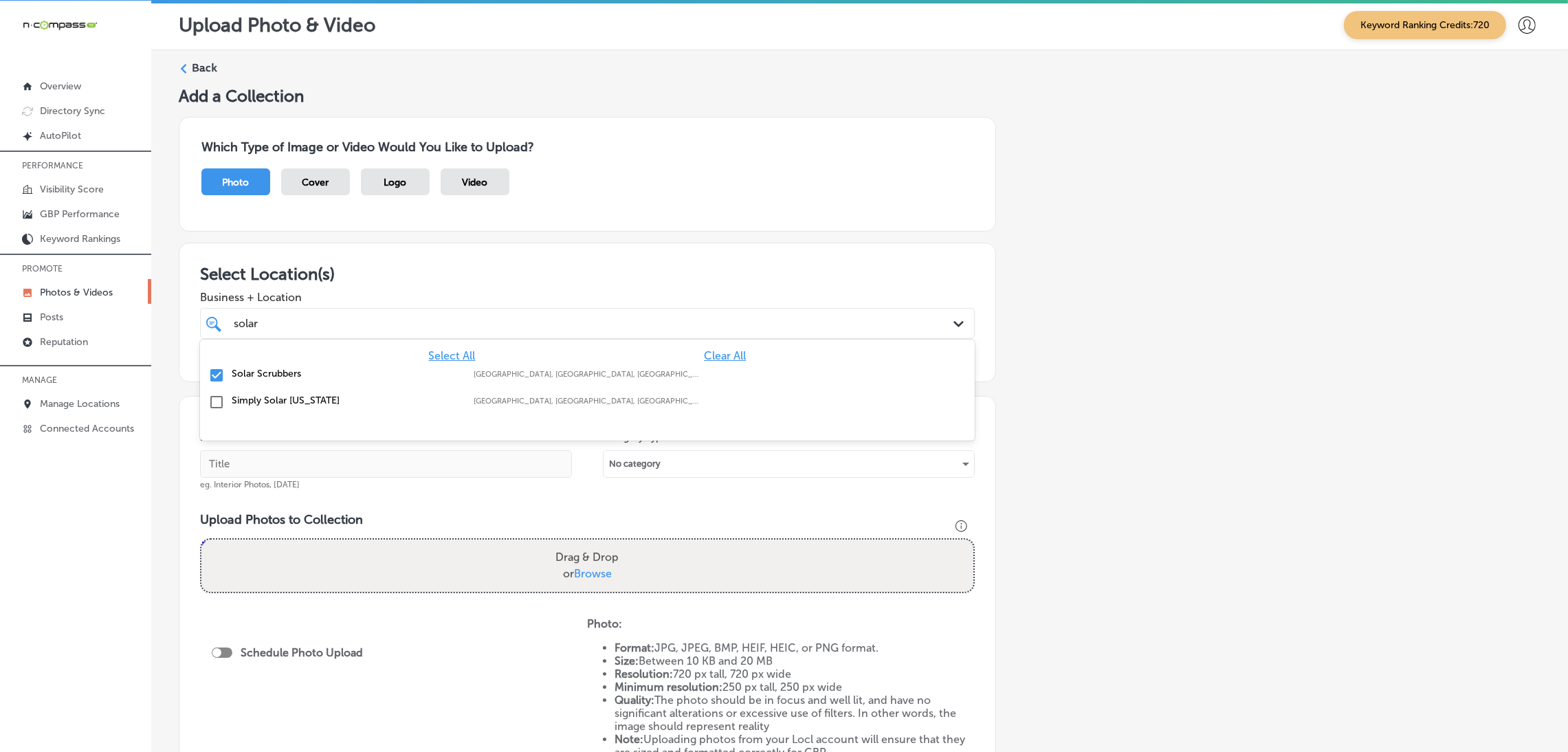
type input "solar"
click at [1172, 323] on div "Add a Collection Which Type of Image or Video Would You Like to Upload? Photo C…" at bounding box center [859, 480] width 1362 height 790
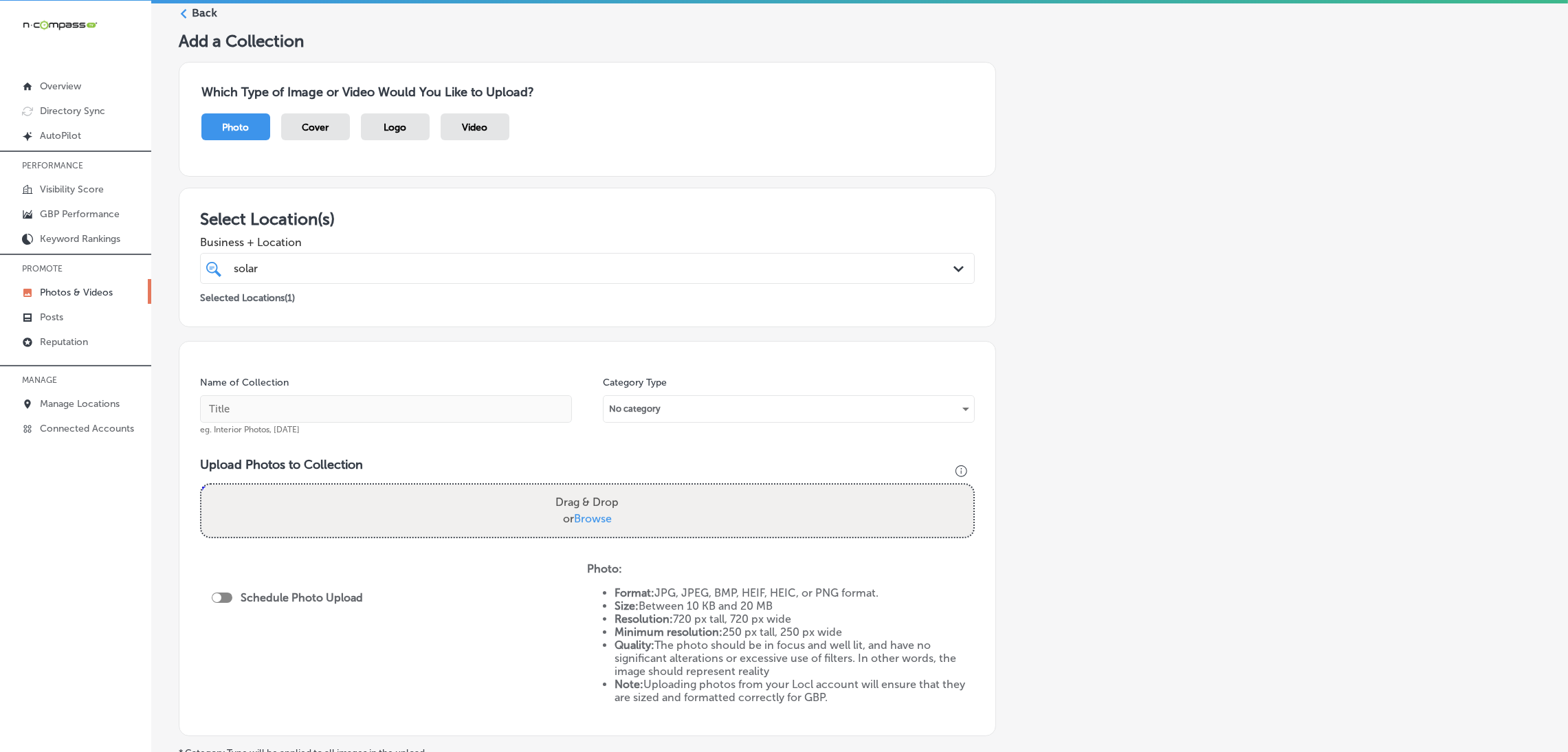
scroll to position [103, 0]
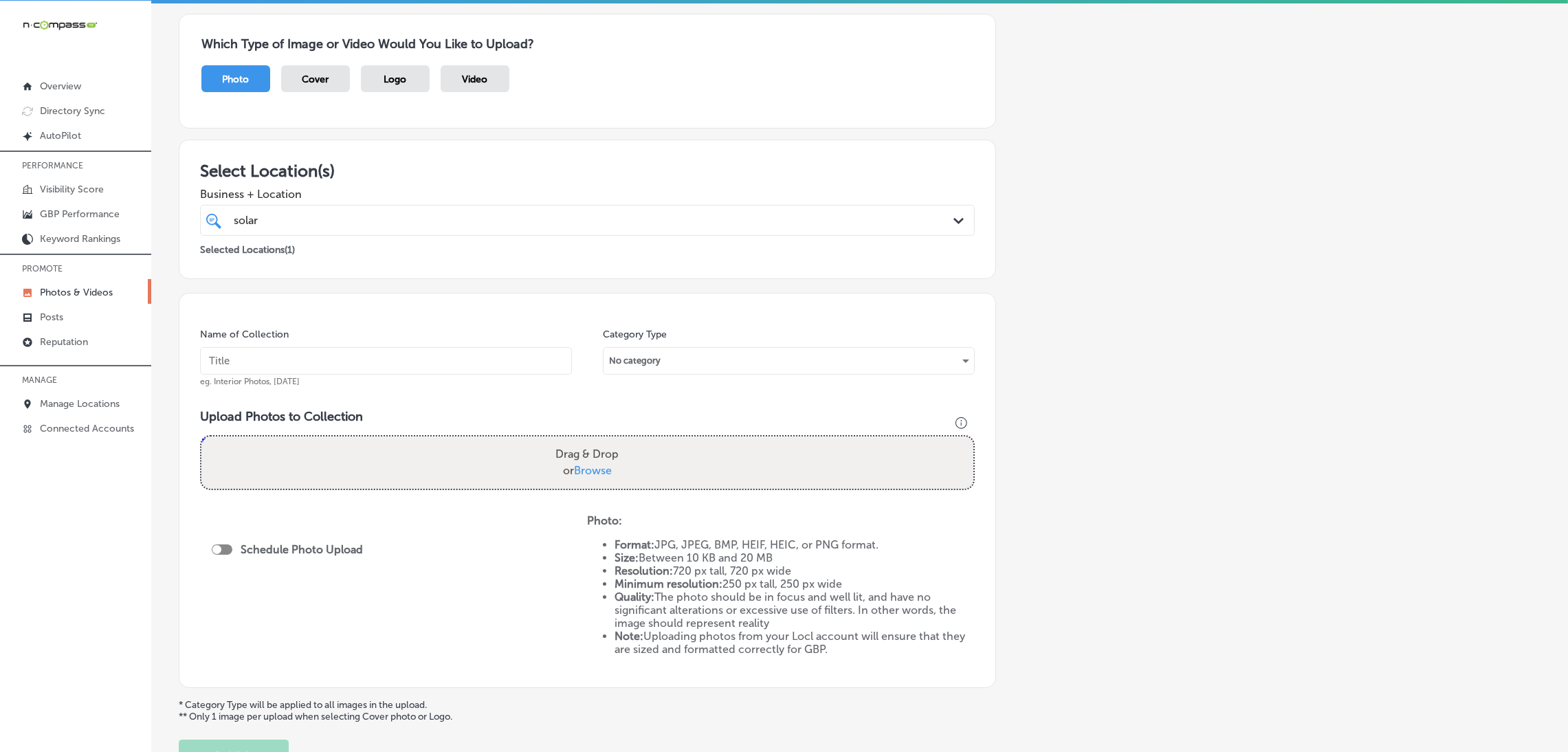
click at [458, 375] on div "Name of Collection eg. Interior Photos, [DATE]" at bounding box center [386, 357] width 372 height 59
click at [457, 364] on input "text" at bounding box center [386, 360] width 372 height 27
type input "Solar-Scrubbers"
click at [513, 218] on div "solar solar" at bounding box center [552, 221] width 639 height 19
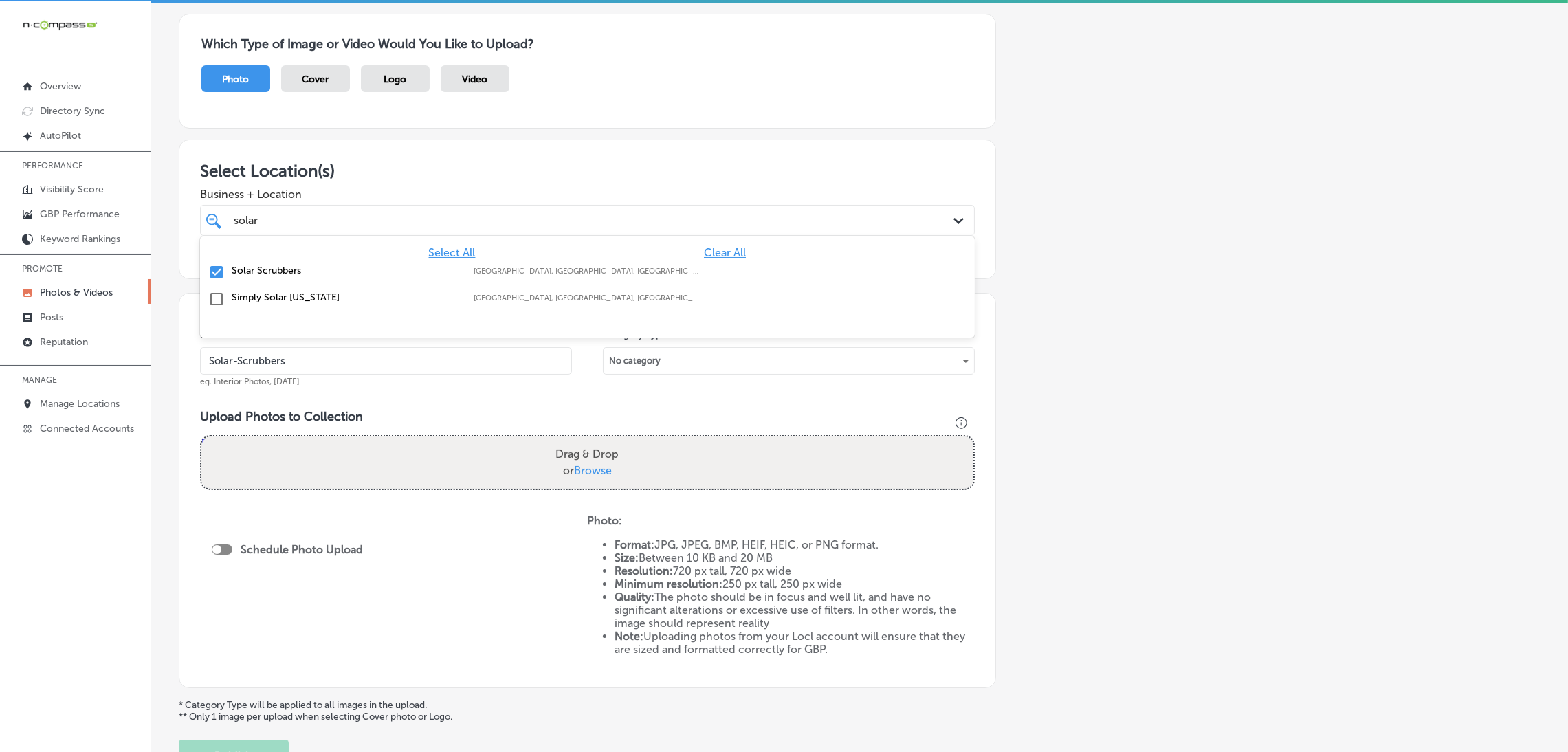
click at [535, 171] on h3 "Select Location(s)" at bounding box center [587, 170] width 775 height 20
click at [418, 369] on input "Solar-Scrubbers" at bounding box center [386, 360] width 372 height 27
click at [347, 363] on input "Solar-Scrubbers" at bounding box center [386, 360] width 372 height 27
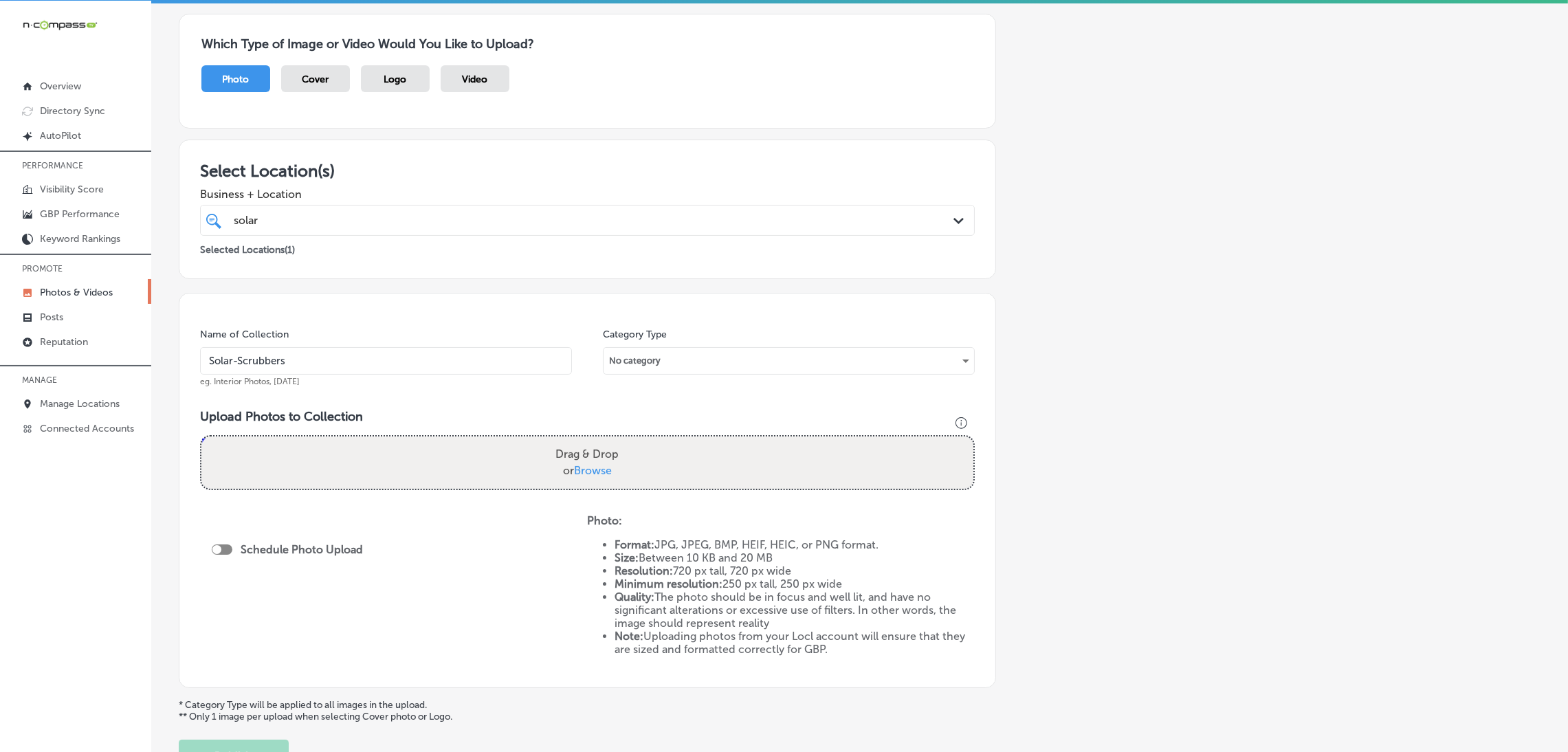
click at [347, 363] on input "Solar-Scrubbers" at bounding box center [386, 360] width 372 height 27
click at [383, 401] on div "Name of Collection Solar-Scrubbers eg. Interior Photos, [DATE] Category Type No…" at bounding box center [587, 491] width 817 height 396
click at [593, 462] on label "Drag & Drop or Browse" at bounding box center [587, 462] width 75 height 44
click at [593, 440] on input "Drag & Drop or Browse" at bounding box center [587, 438] width 771 height 4
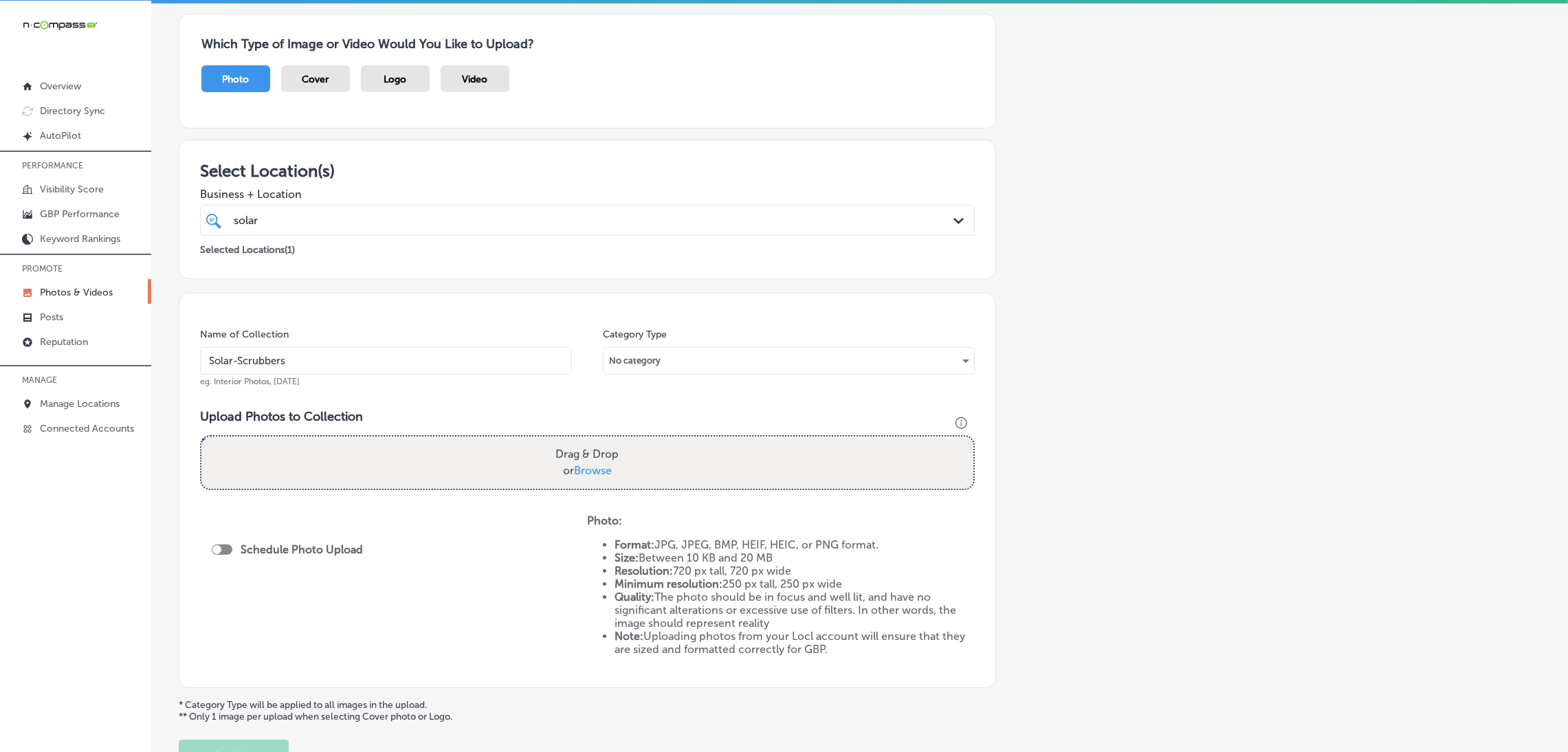
click at [410, 356] on input "Solar-Scrubbers" at bounding box center [386, 360] width 372 height 27
click at [528, 464] on div "Drag & Drop or Browse" at bounding box center [587, 462] width 771 height 53
click at [202, 436] on input "Drag & Drop or Browse" at bounding box center [587, 438] width 771 height 4
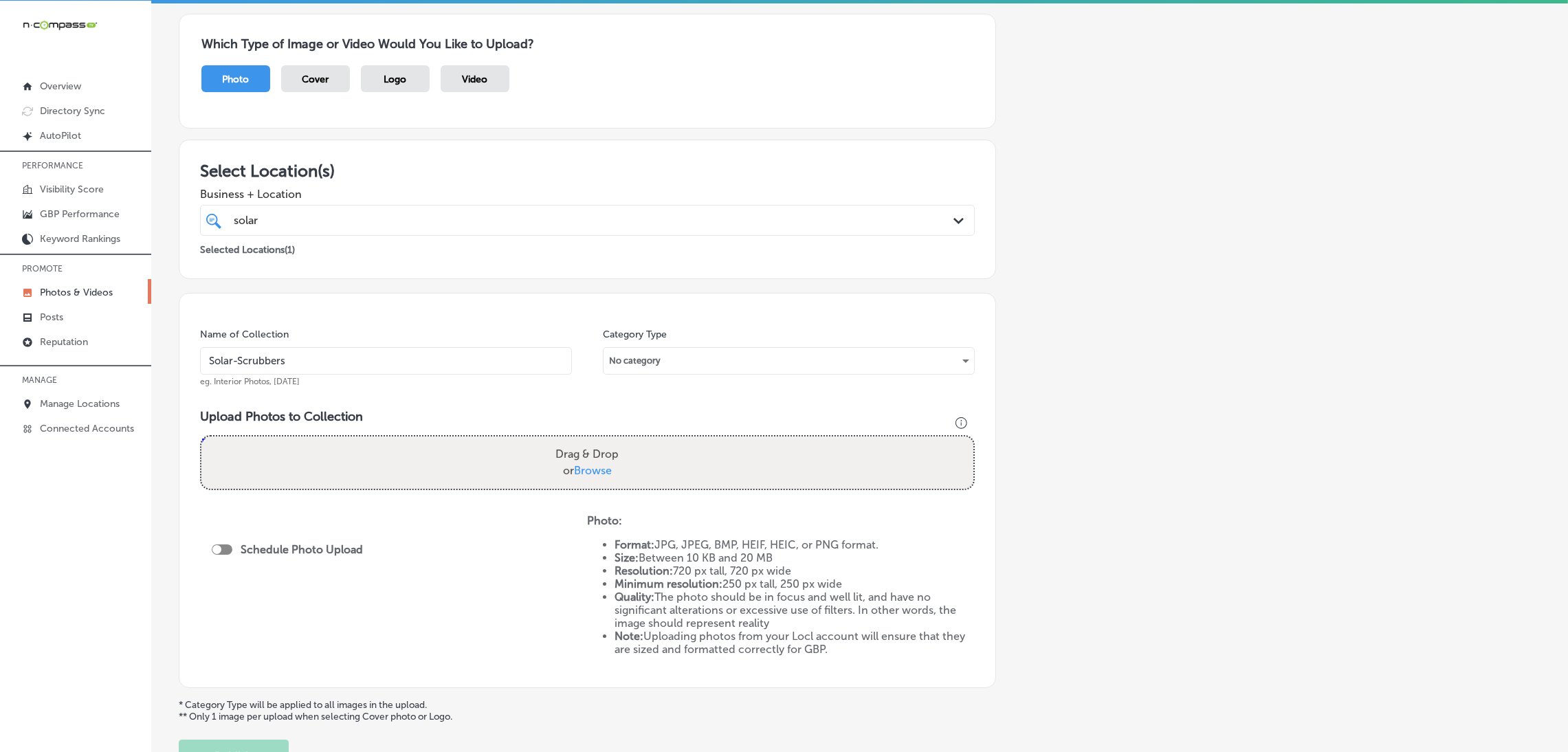
type input "C:\fakepath\Solar-Scrubbers (68).jpg"
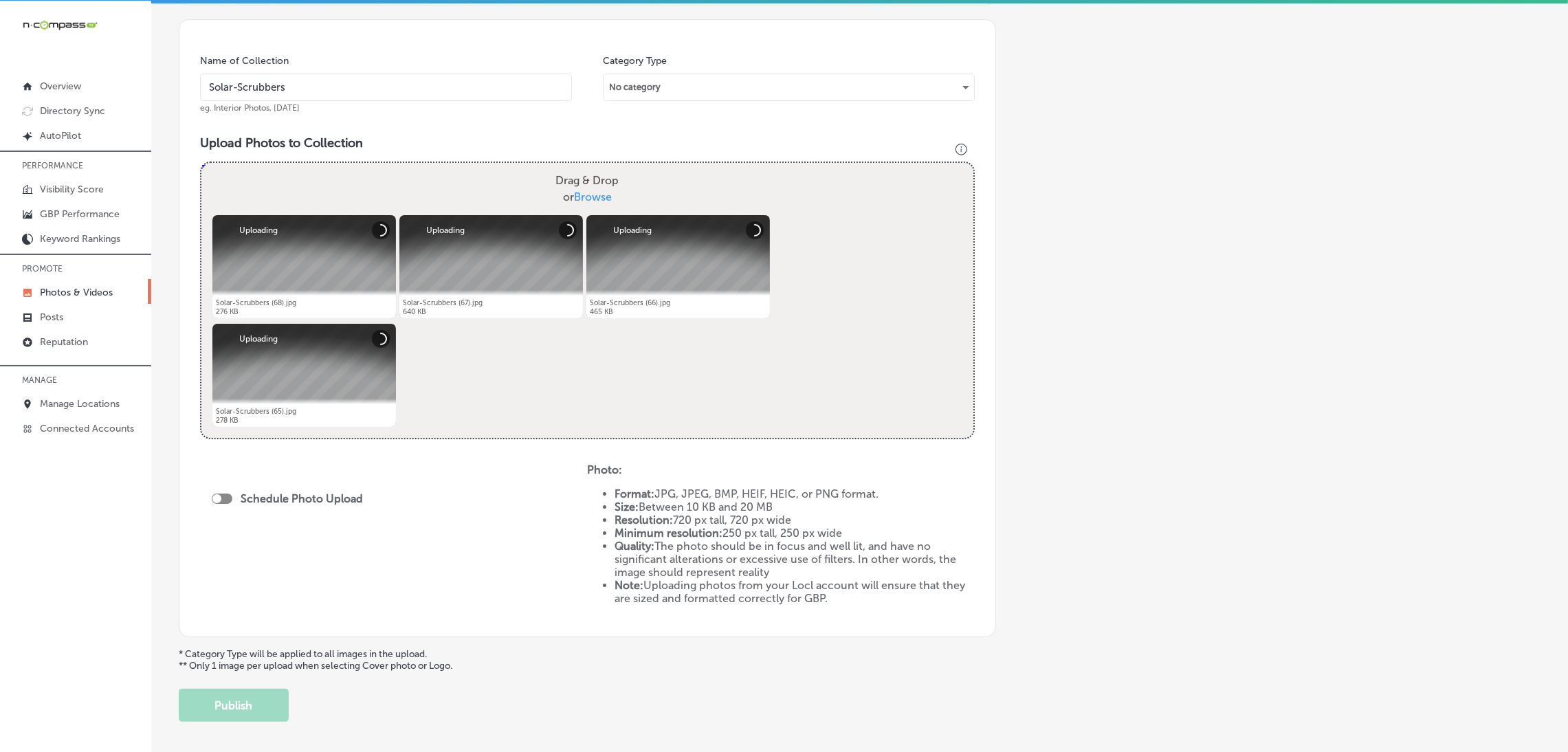
scroll to position [440, 0]
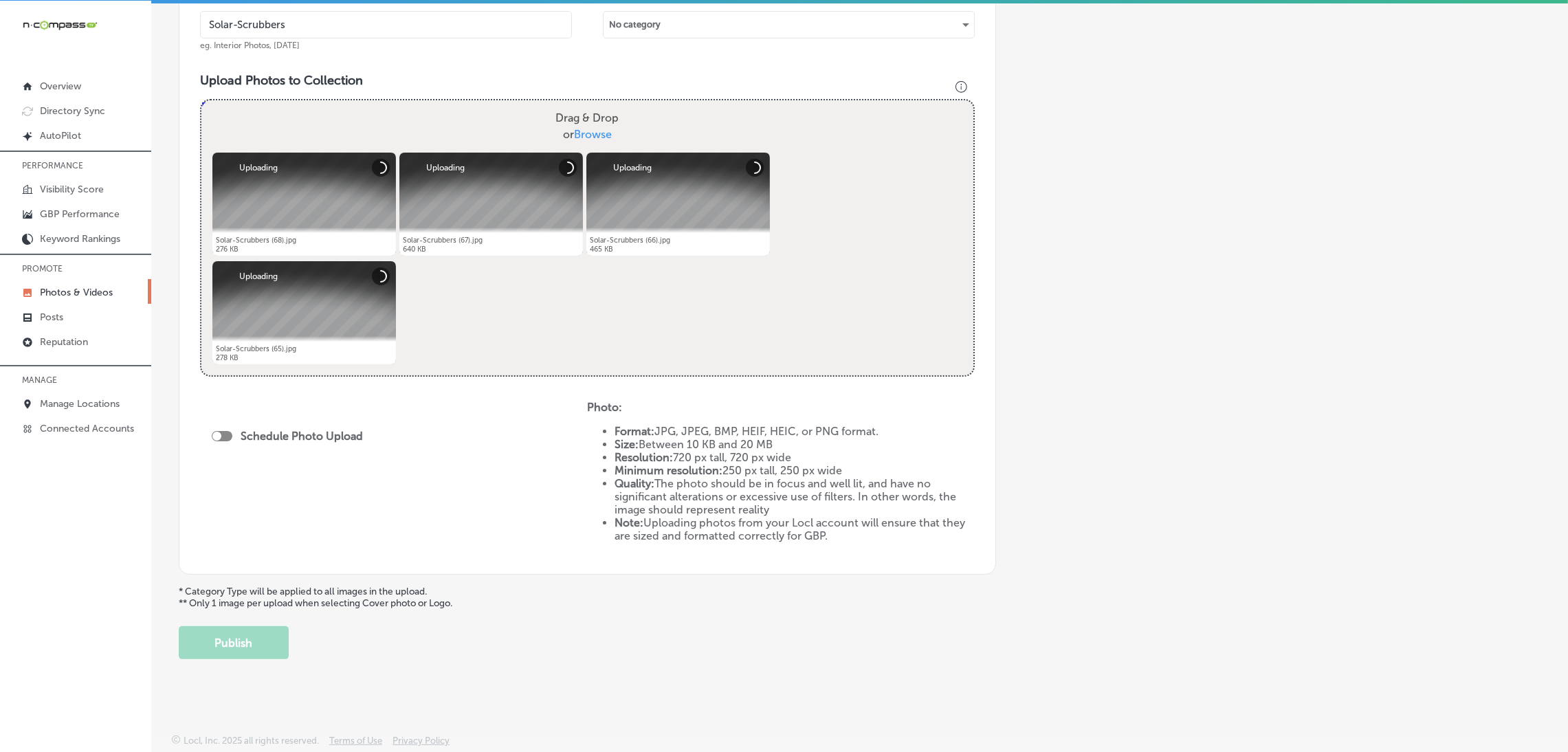
click at [224, 431] on div at bounding box center [222, 436] width 20 height 10
checkbox input "true"
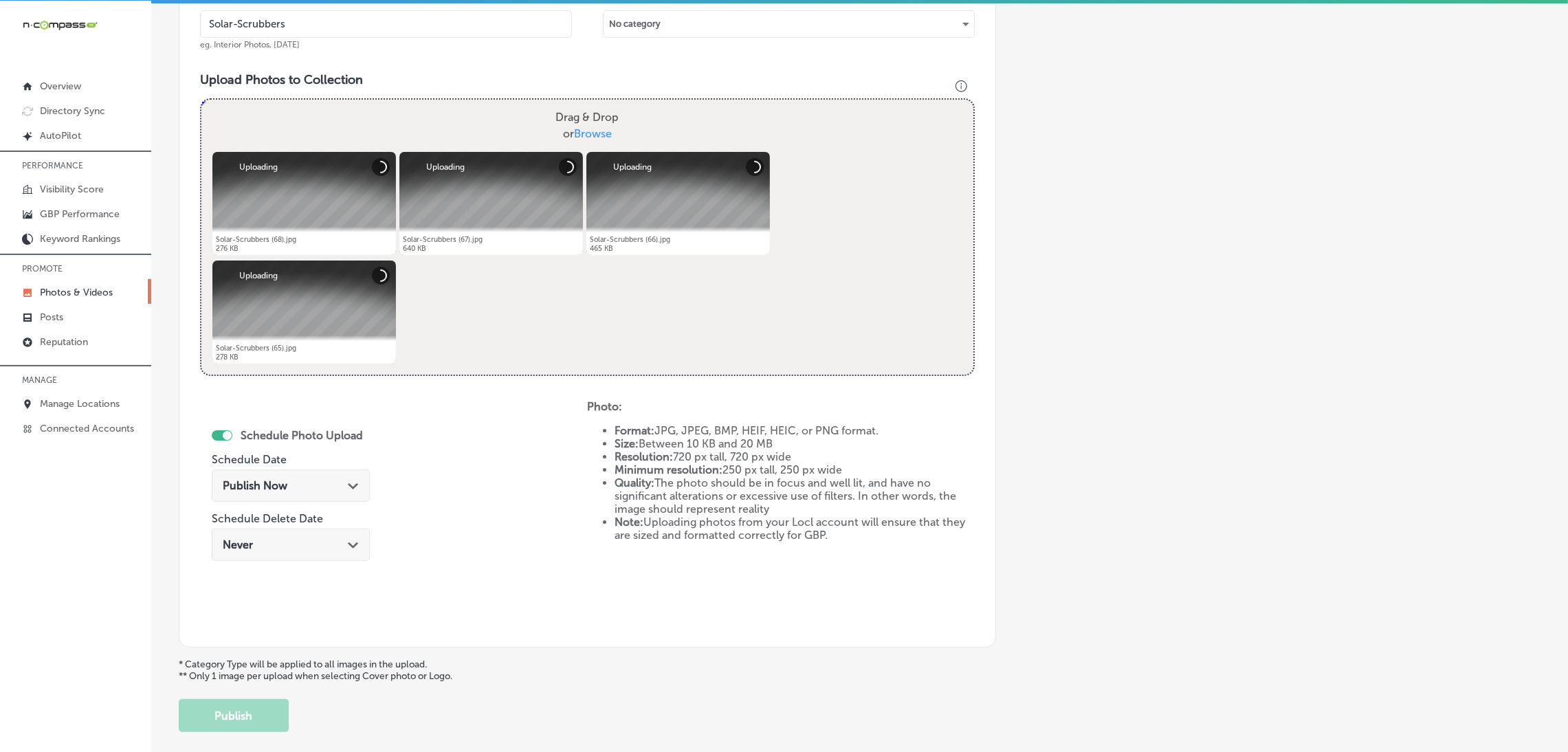
click at [286, 491] on div "Publish Now Path Created with Sketch." at bounding box center [290, 485] width 158 height 32
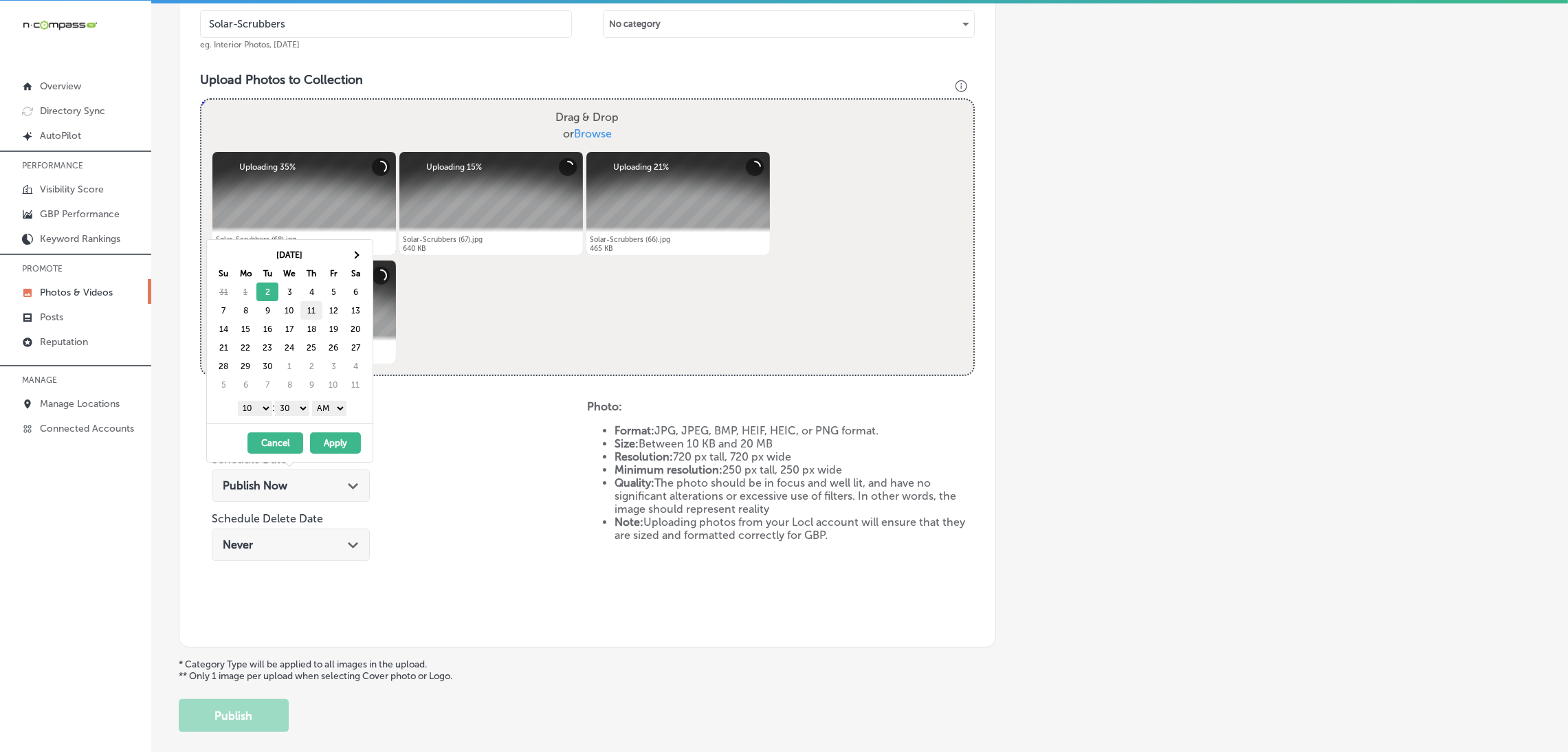
scroll to position [0, 0]
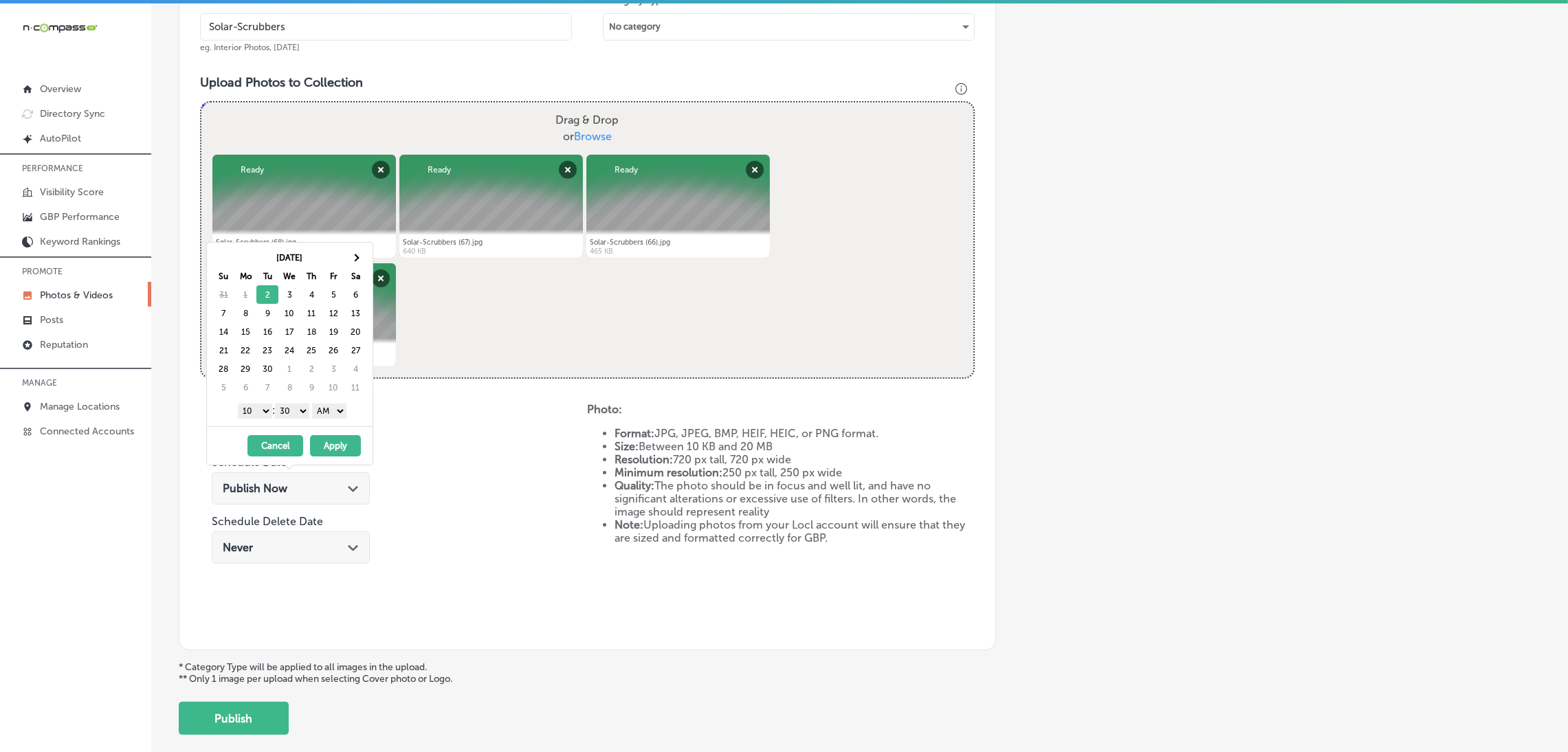
click at [330, 408] on select "AM PM" at bounding box center [330, 411] width 35 height 15
click at [290, 403] on div "1 2 3 4 5 6 7 8 9 10 11 12 : 00 10 20 30 40 50 AM PM" at bounding box center [293, 411] width 160 height 20
click at [296, 416] on select "00 10 20 30 40 50" at bounding box center [292, 411] width 35 height 15
drag, startPoint x: 279, startPoint y: 421, endPoint x: 250, endPoint y: 412, distance: 30.4
click at [248, 412] on select "1 2 3 4 5 6 7 8 9 10 11 12" at bounding box center [255, 411] width 35 height 15
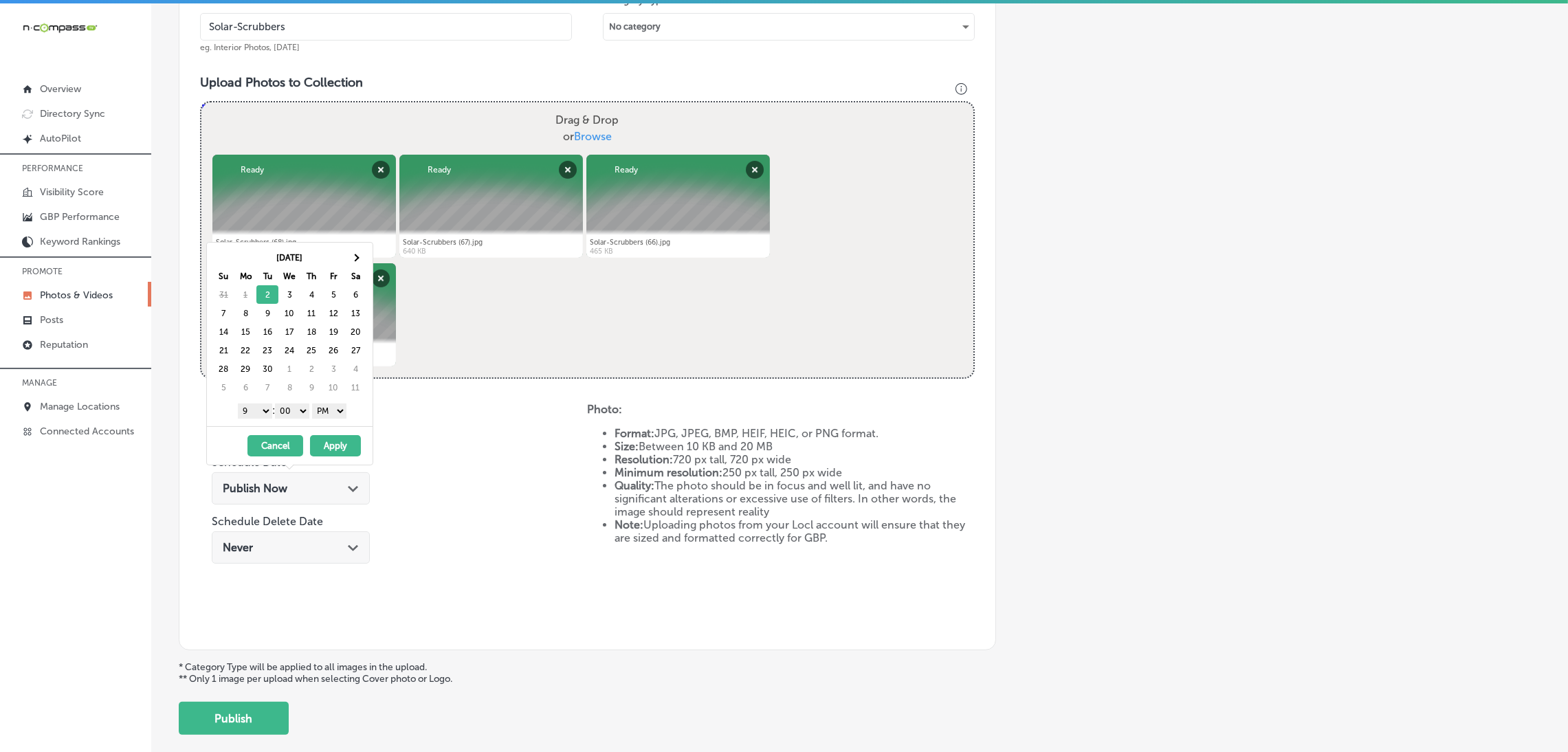
click at [341, 447] on button "Apply" at bounding box center [335, 445] width 51 height 21
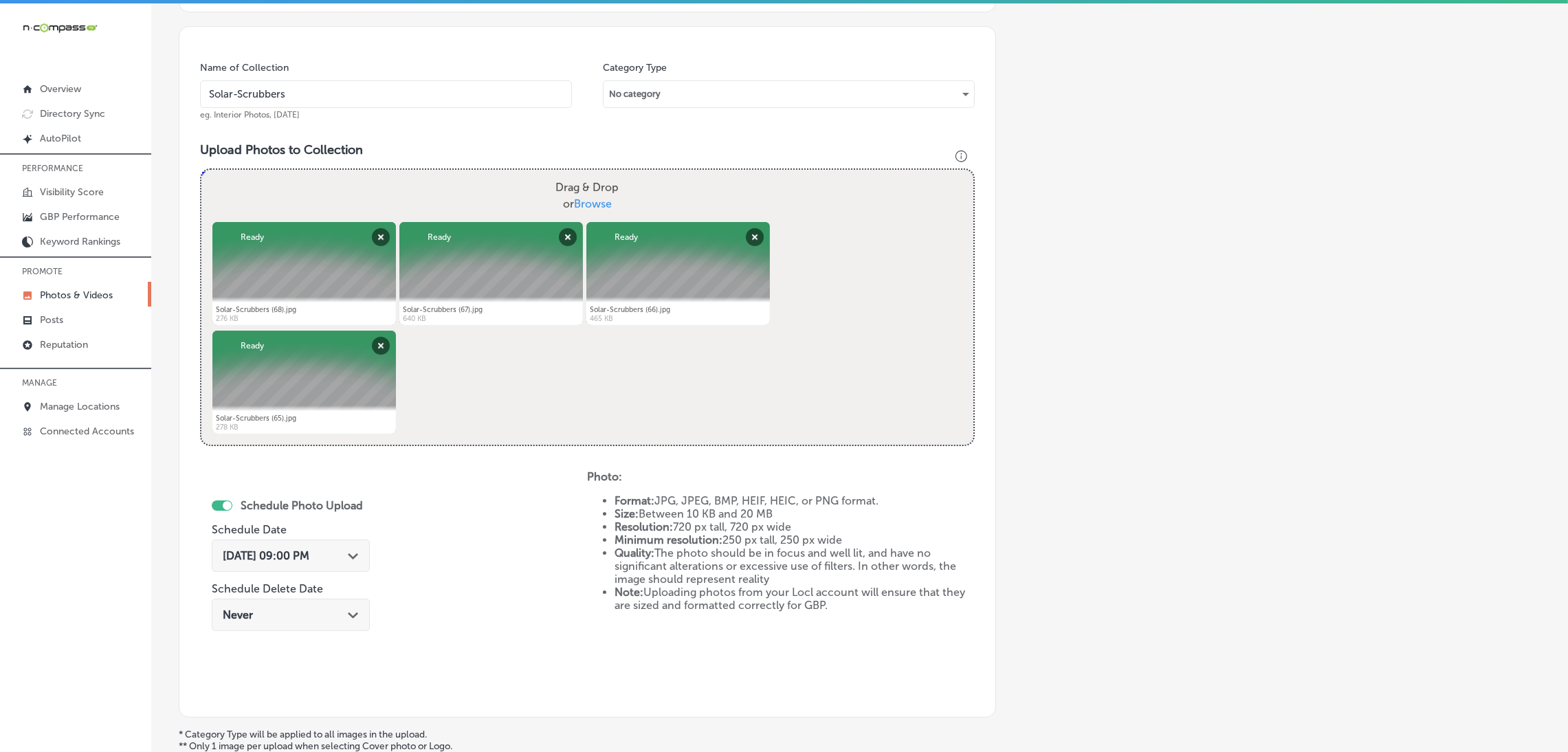
scroll to position [337, 0]
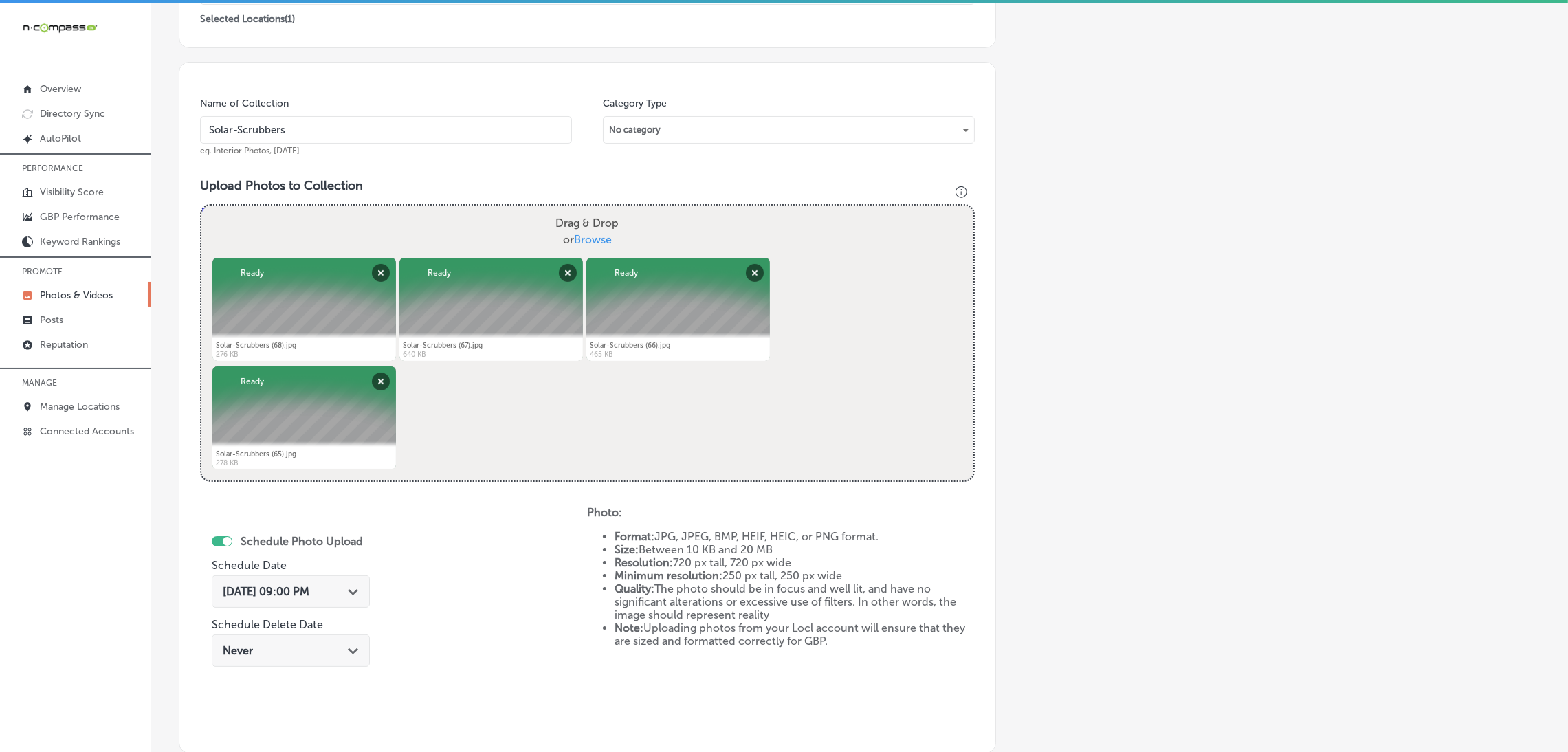
click at [361, 146] on div "Name of Collection Solar-Scrubbers eg. Interior Photos, [DATE]" at bounding box center [386, 126] width 372 height 59
click at [363, 141] on input "Solar-Scrubbers" at bounding box center [386, 130] width 372 height 27
click at [1132, 346] on div "Add a Collection Which Type of Image or Video Would You Like to Upload? Photo C…" at bounding box center [859, 295] width 1362 height 1086
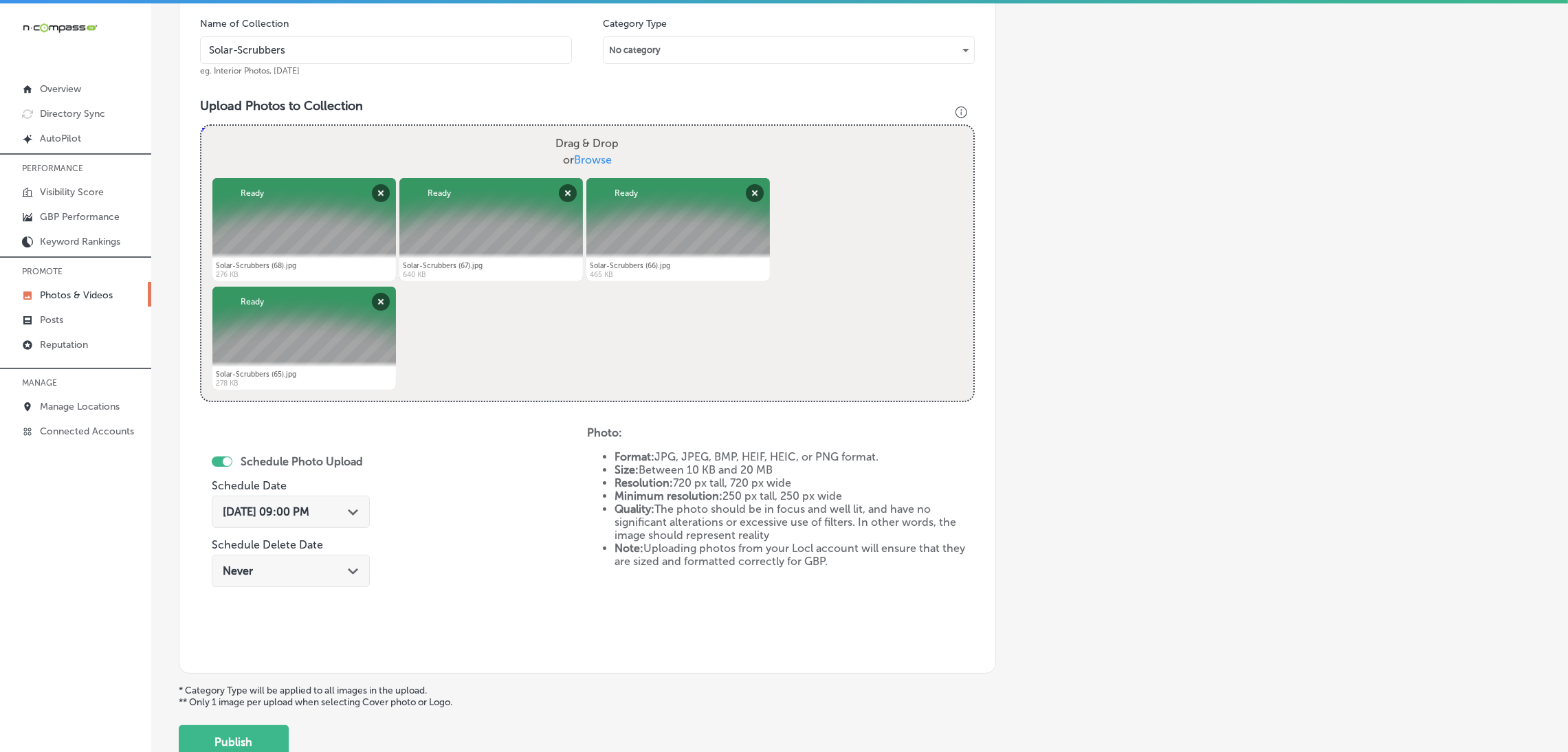
scroll to position [513, 0]
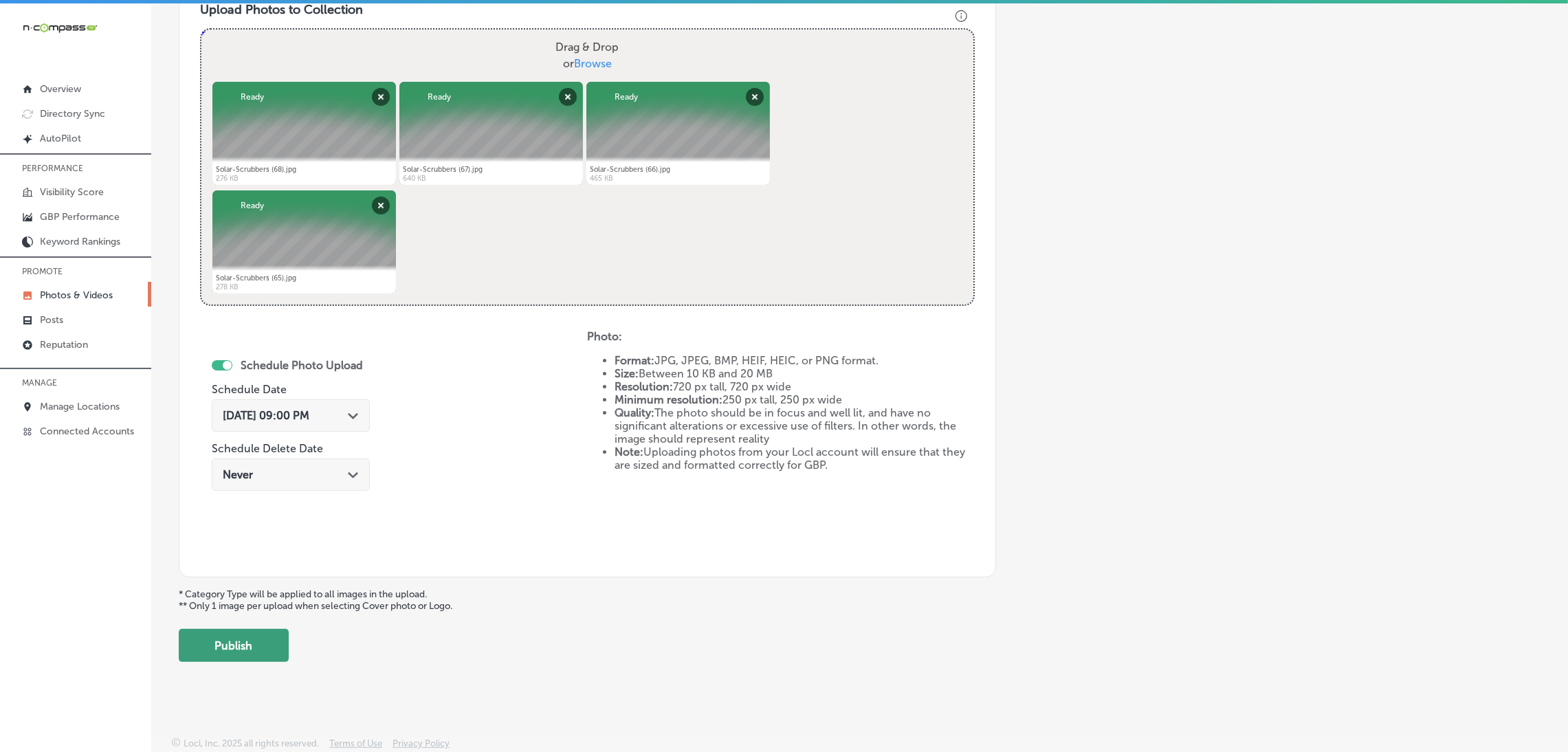
click at [255, 637] on button "Publish" at bounding box center [234, 645] width 110 height 33
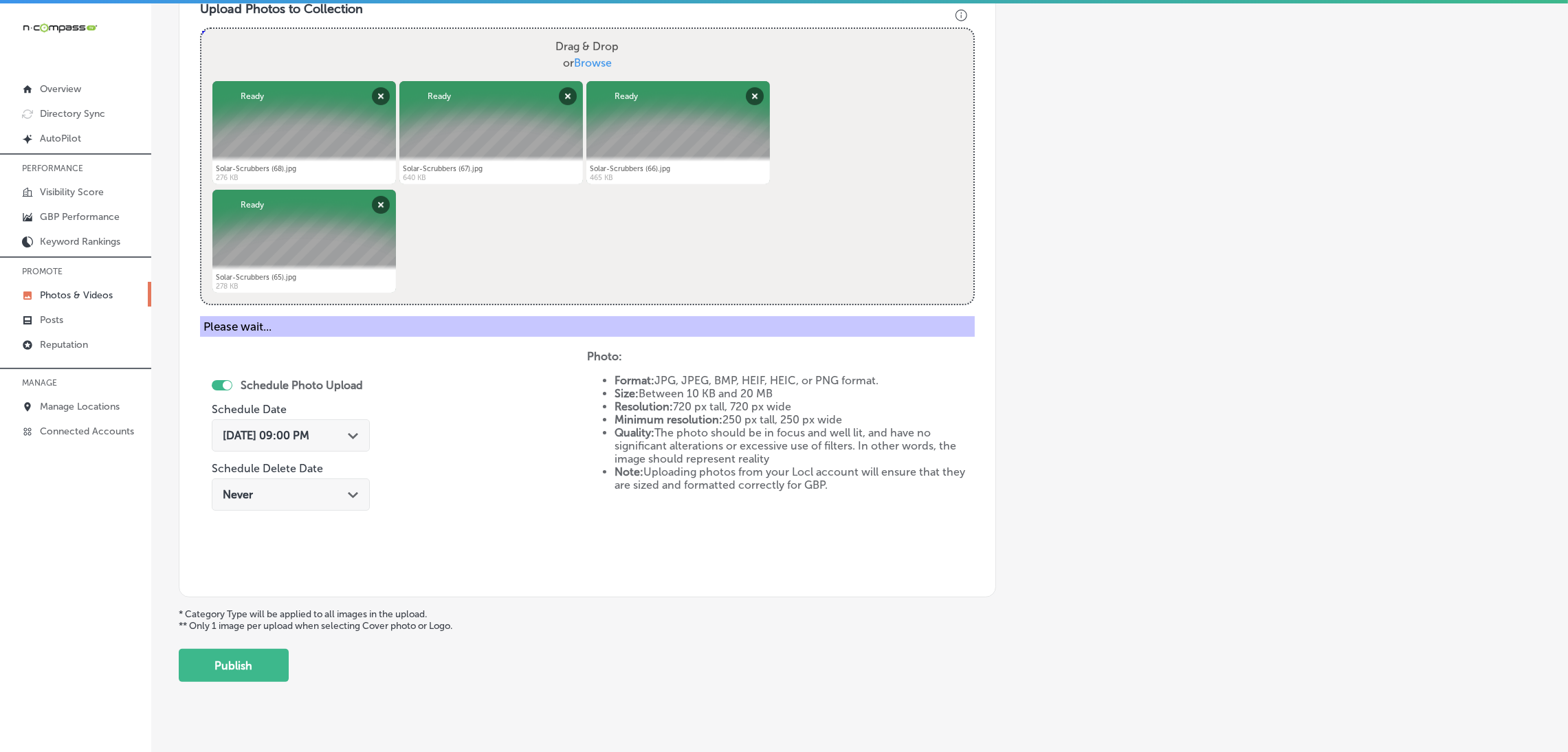
scroll to position [290, 0]
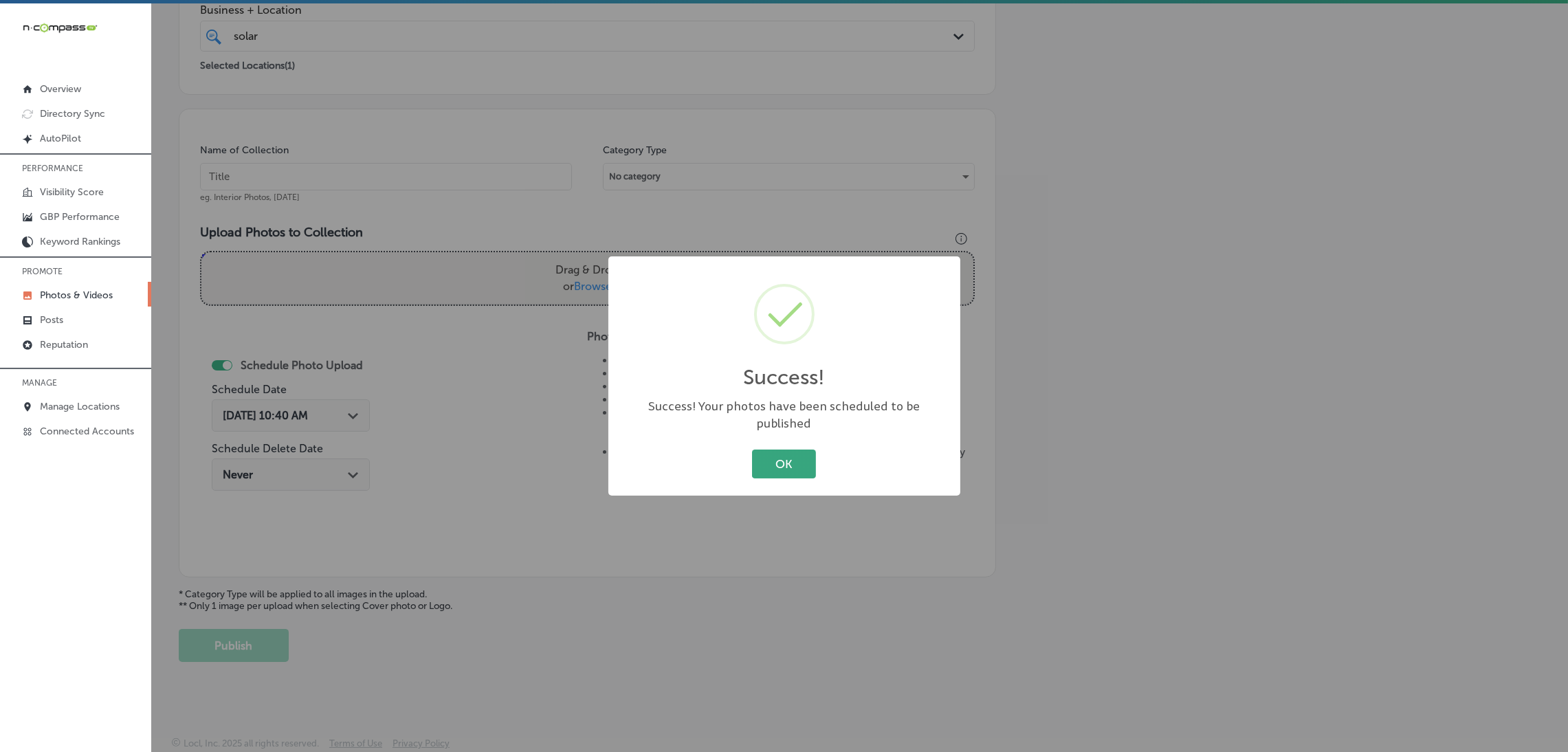
click at [772, 451] on button "OK" at bounding box center [783, 464] width 64 height 28
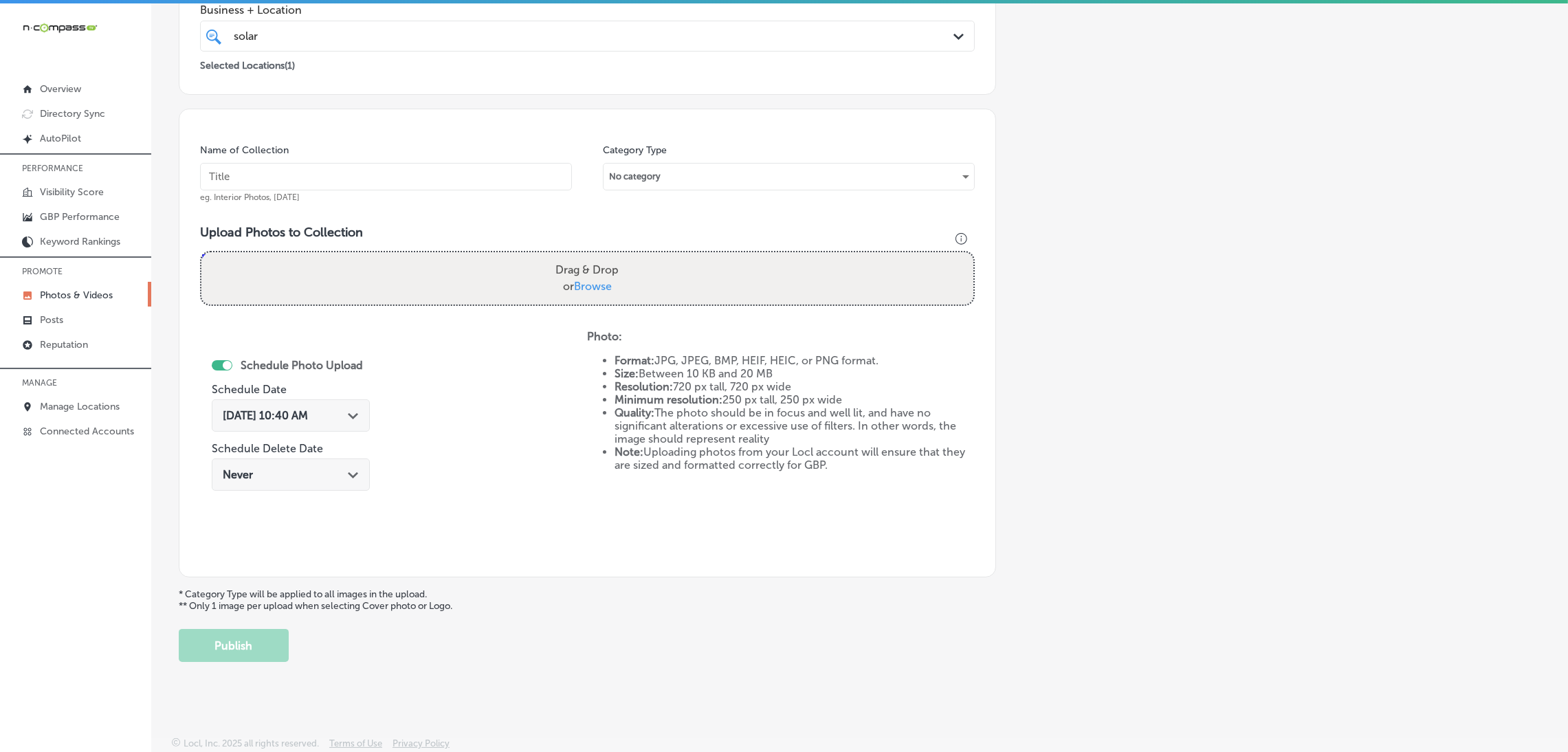
click at [435, 186] on input "text" at bounding box center [386, 177] width 372 height 27
paste input "Solar-Scrubbers"
type input "Solar-Scrubbers"
click at [533, 257] on div "Drag & Drop or Browse" at bounding box center [587, 278] width 771 height 53
click at [202, 252] on input "Drag & Drop or Browse" at bounding box center [587, 254] width 771 height 4
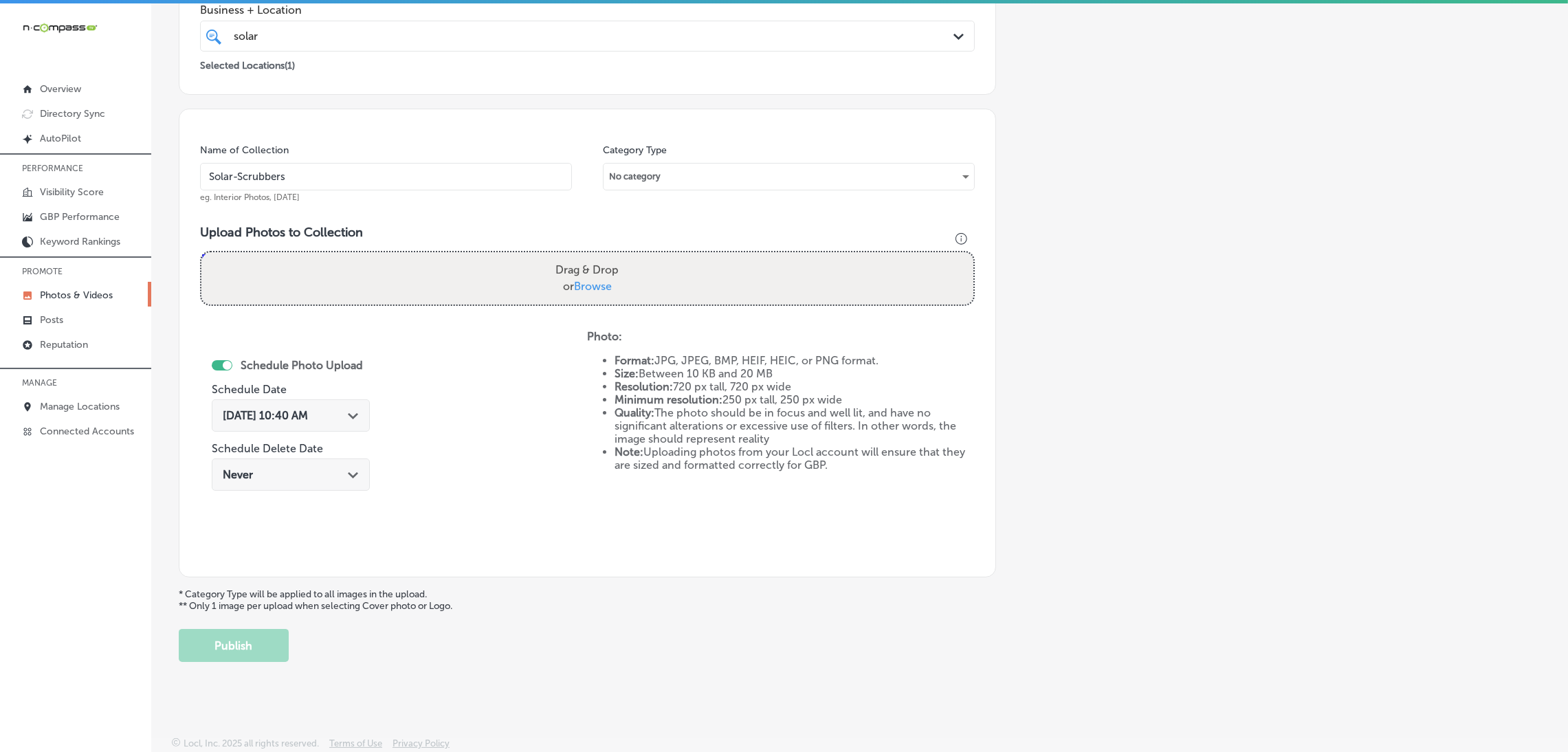
type input "C:\fakepath\Solar-Scrubbers (64).jpg"
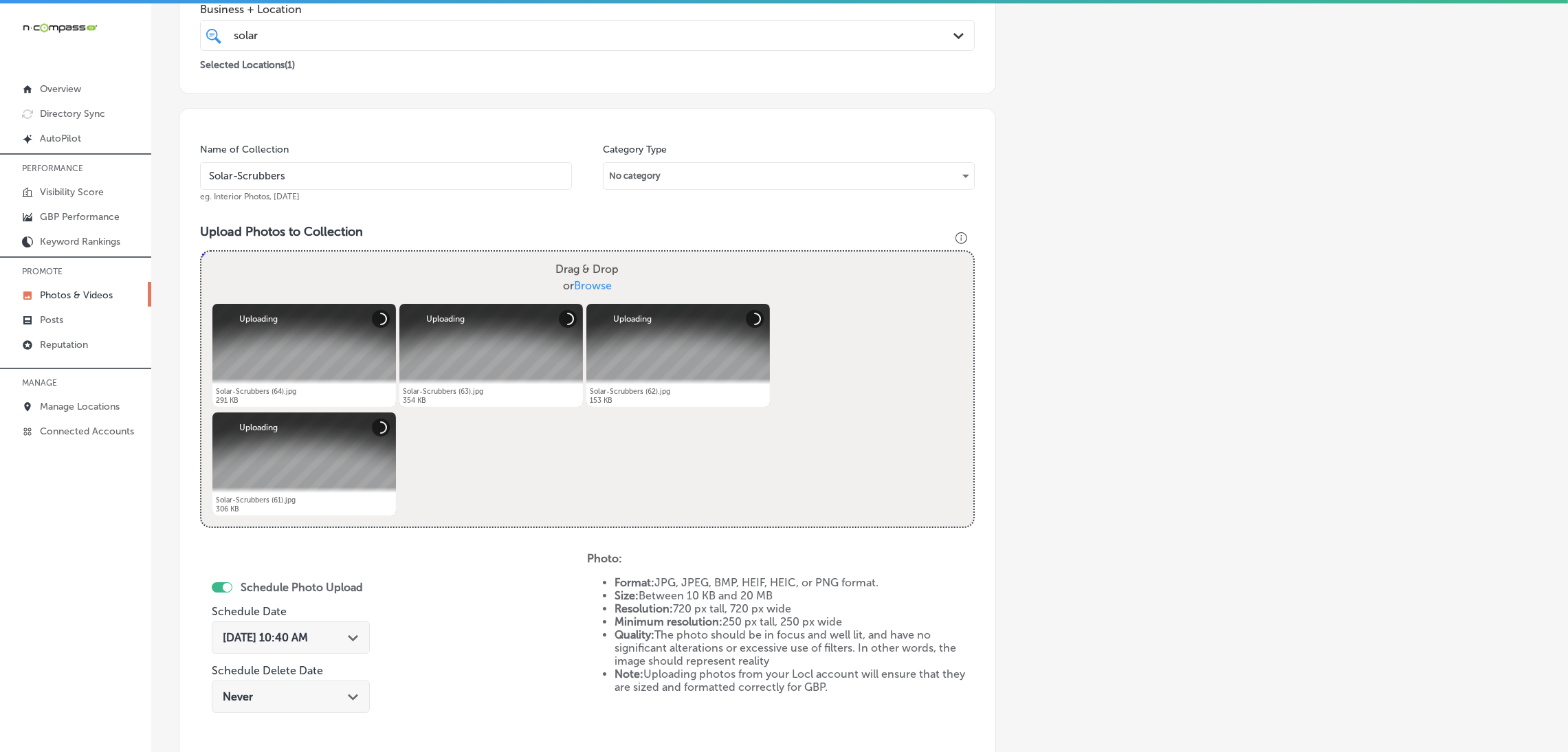
click at [369, 188] on input "Solar-Scrubbers" at bounding box center [386, 176] width 372 height 27
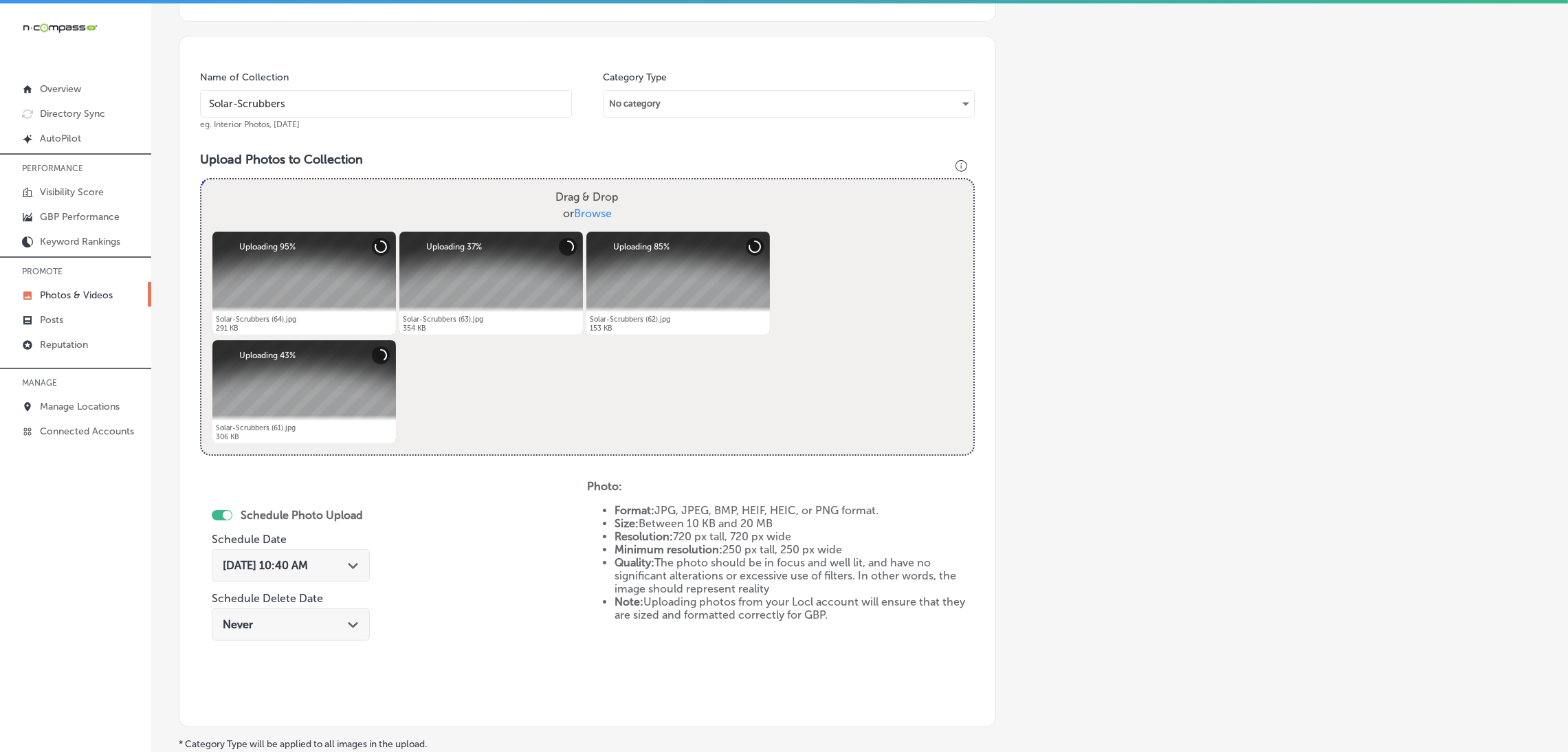
scroll to position [204, 0]
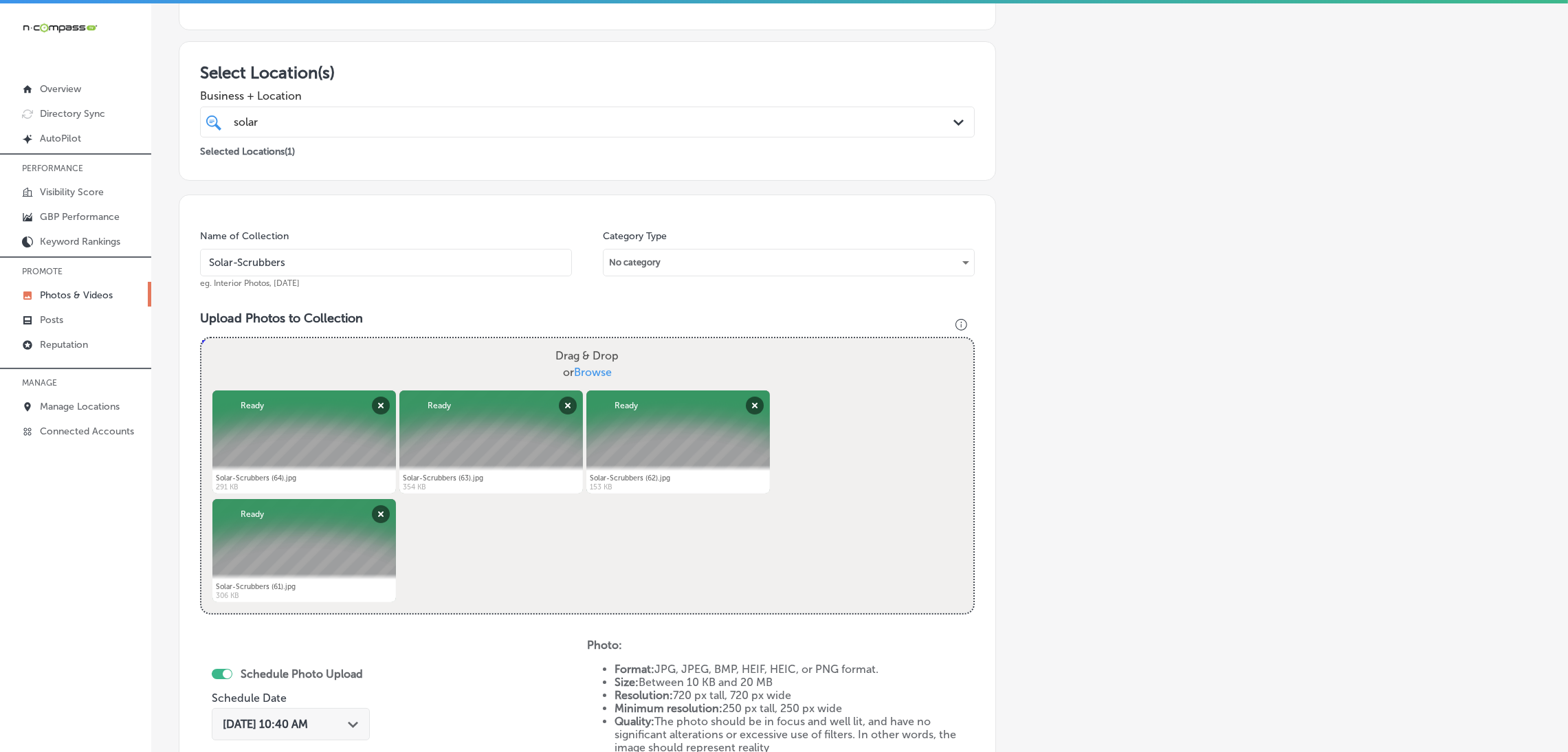
click at [1131, 278] on div "Add a Collection Which Type of Image or Video Would You Like to Upload? Photo C…" at bounding box center [859, 428] width 1362 height 1086
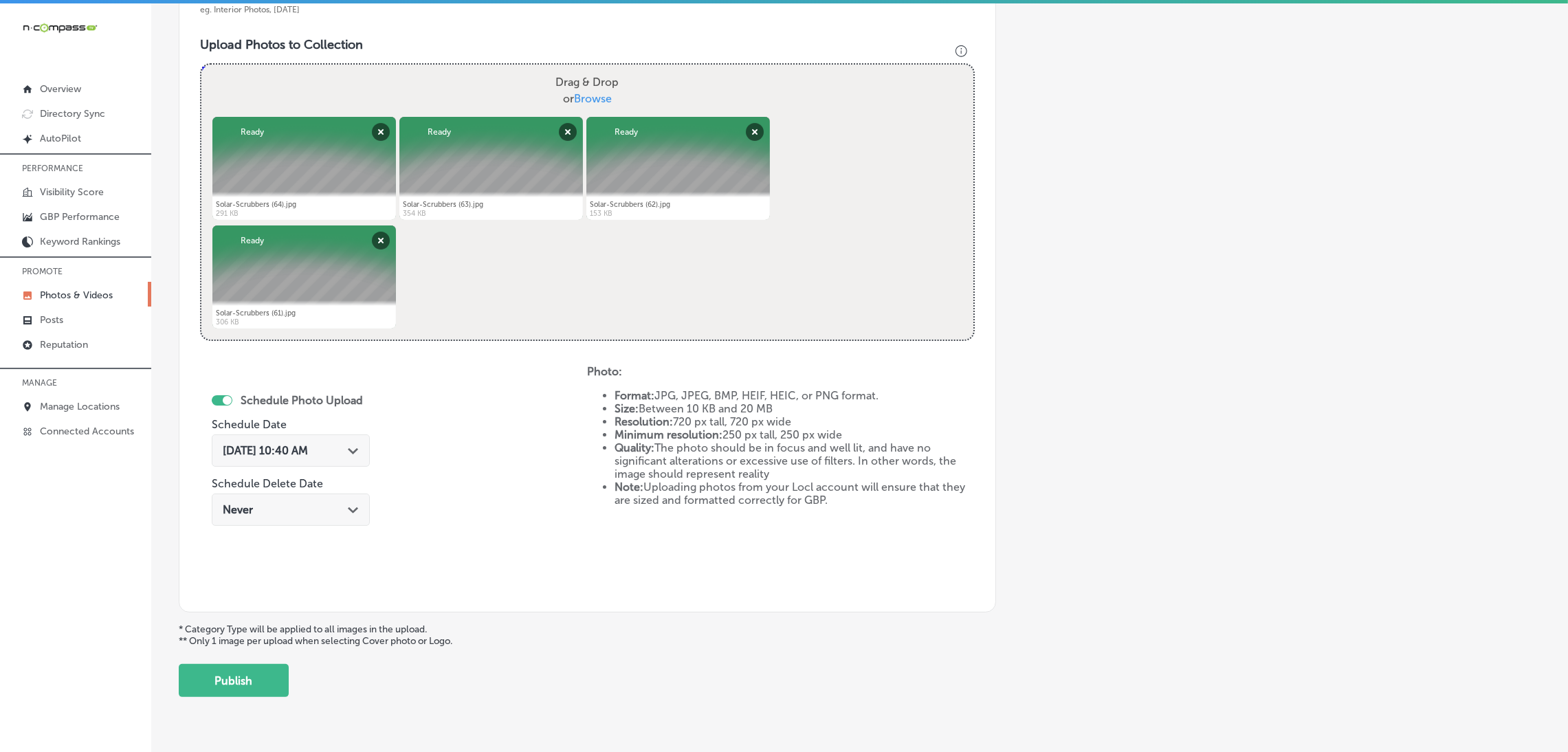
scroll to position [513, 0]
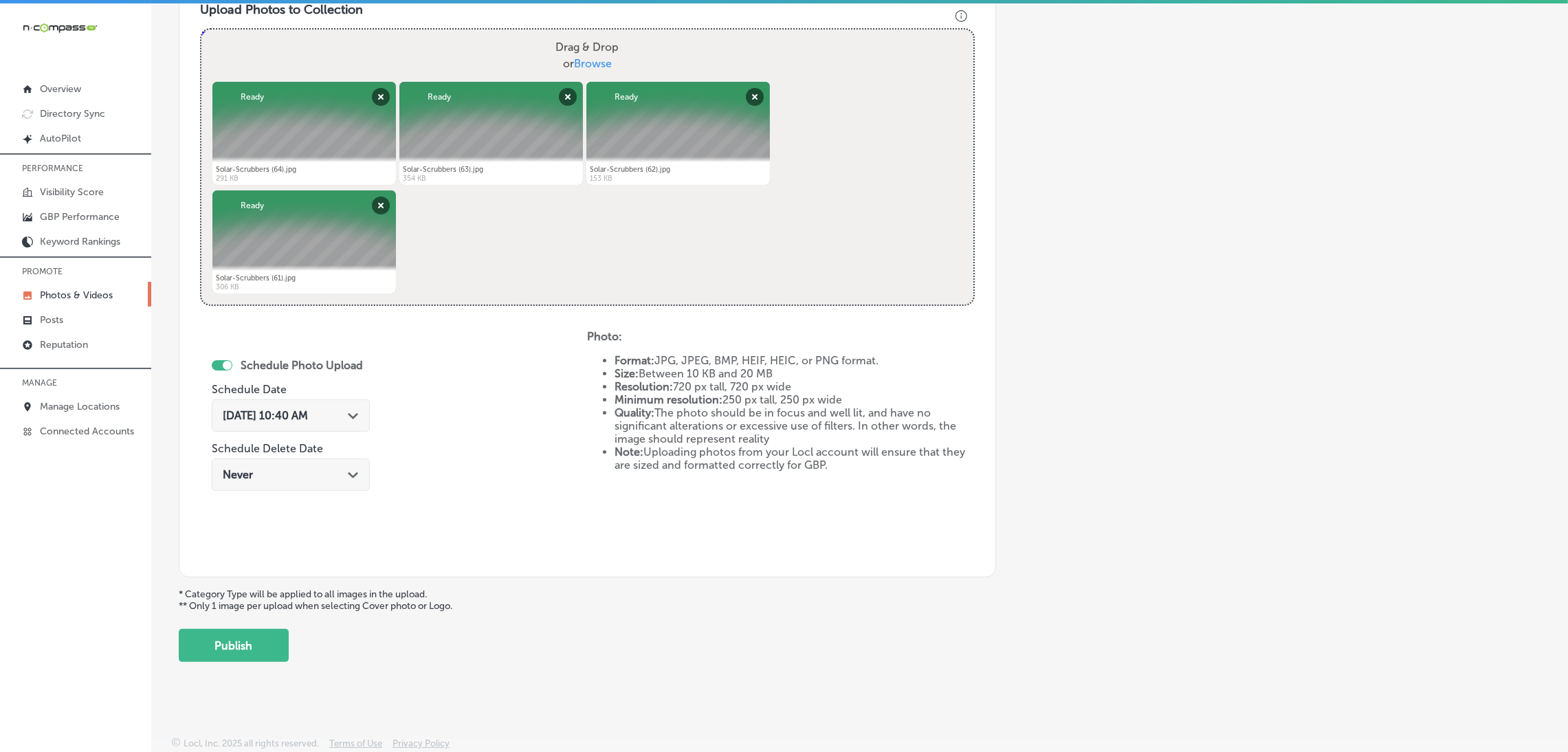
click at [332, 422] on div "[DATE] 10:40 AM Path Created with Sketch." at bounding box center [290, 415] width 158 height 32
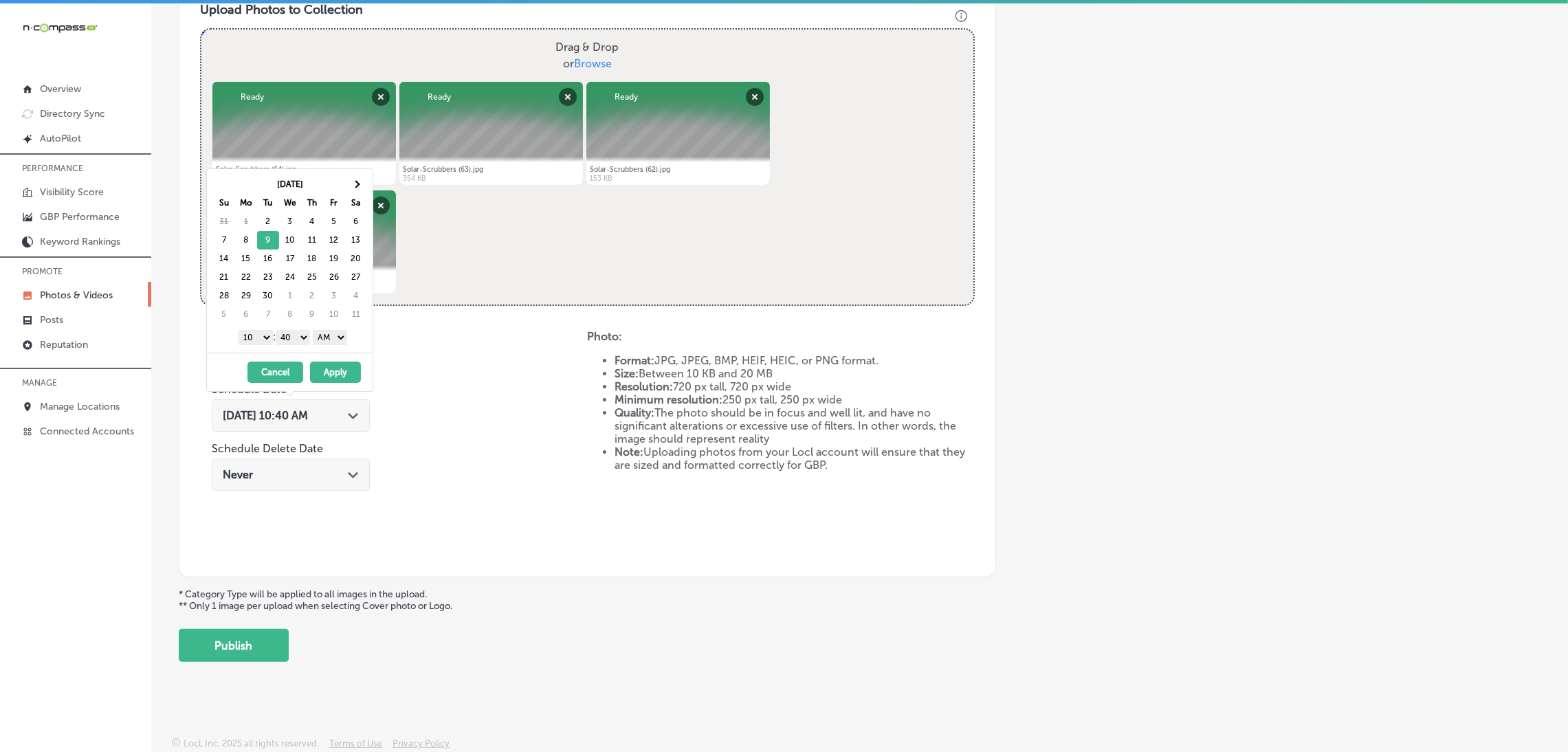
click at [331, 334] on select "AM PM" at bounding box center [330, 337] width 35 height 15
click at [296, 330] on div "1 2 3 4 5 6 7 8 9 10 11 12 : 00 10 20 30 40 50 AM PM" at bounding box center [293, 337] width 160 height 20
click at [296, 341] on select "00 10 20 30 40 50" at bounding box center [293, 337] width 35 height 15
click at [258, 339] on select "1 2 3 4 5 6 7 8 9 10 11 12" at bounding box center [256, 337] width 35 height 15
click at [339, 381] on button "Apply" at bounding box center [335, 372] width 51 height 21
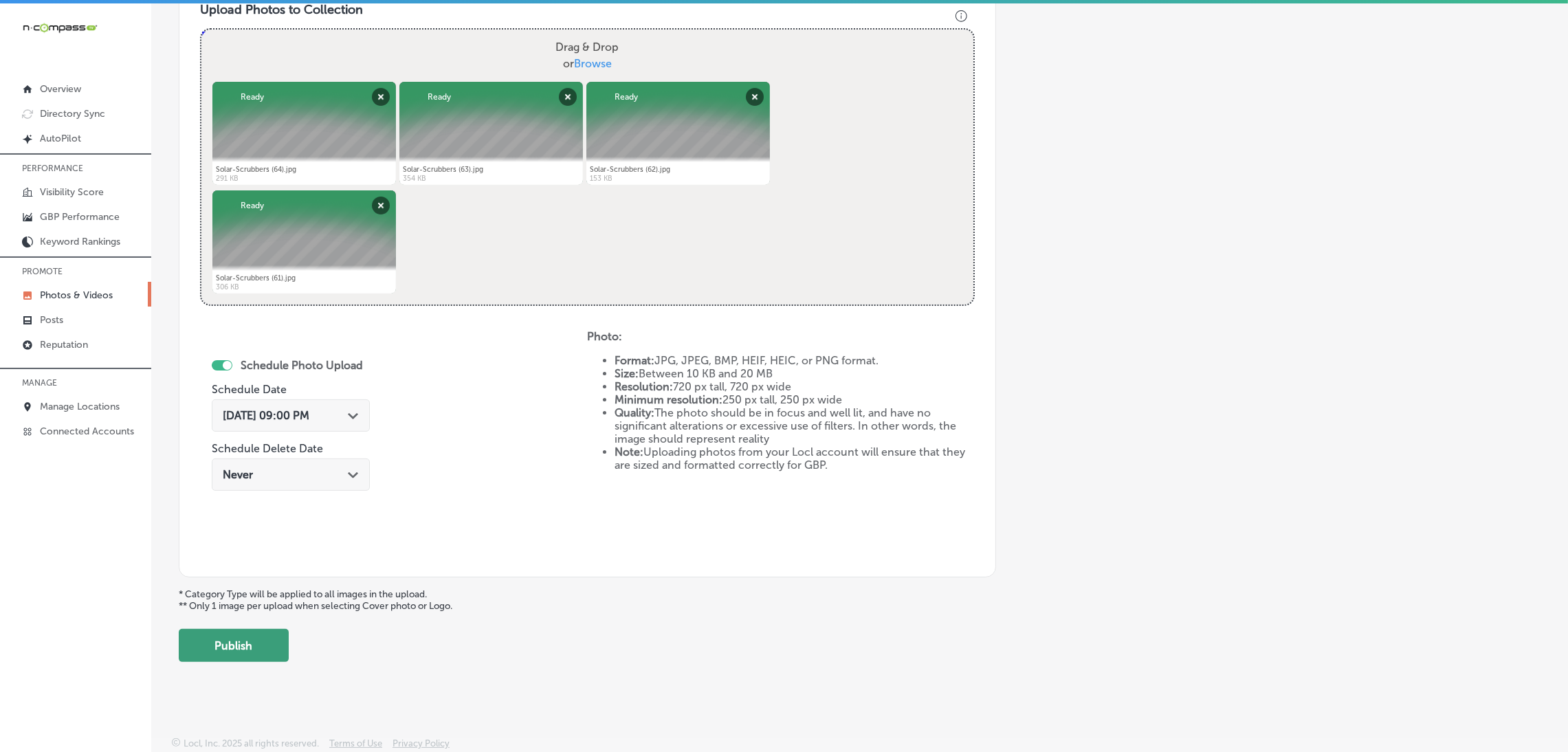
click at [262, 652] on button "Publish" at bounding box center [234, 645] width 110 height 33
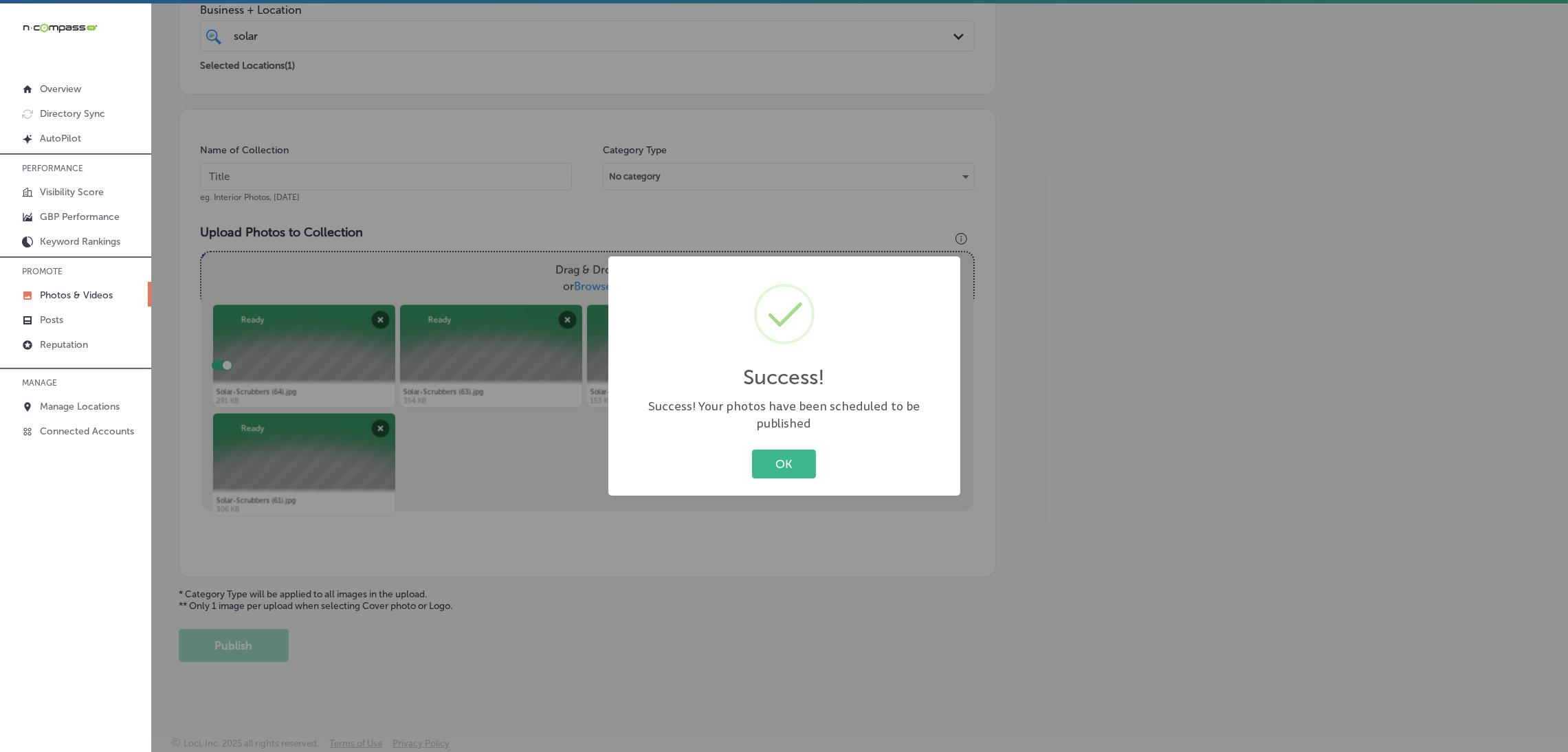
scroll to position [290, 0]
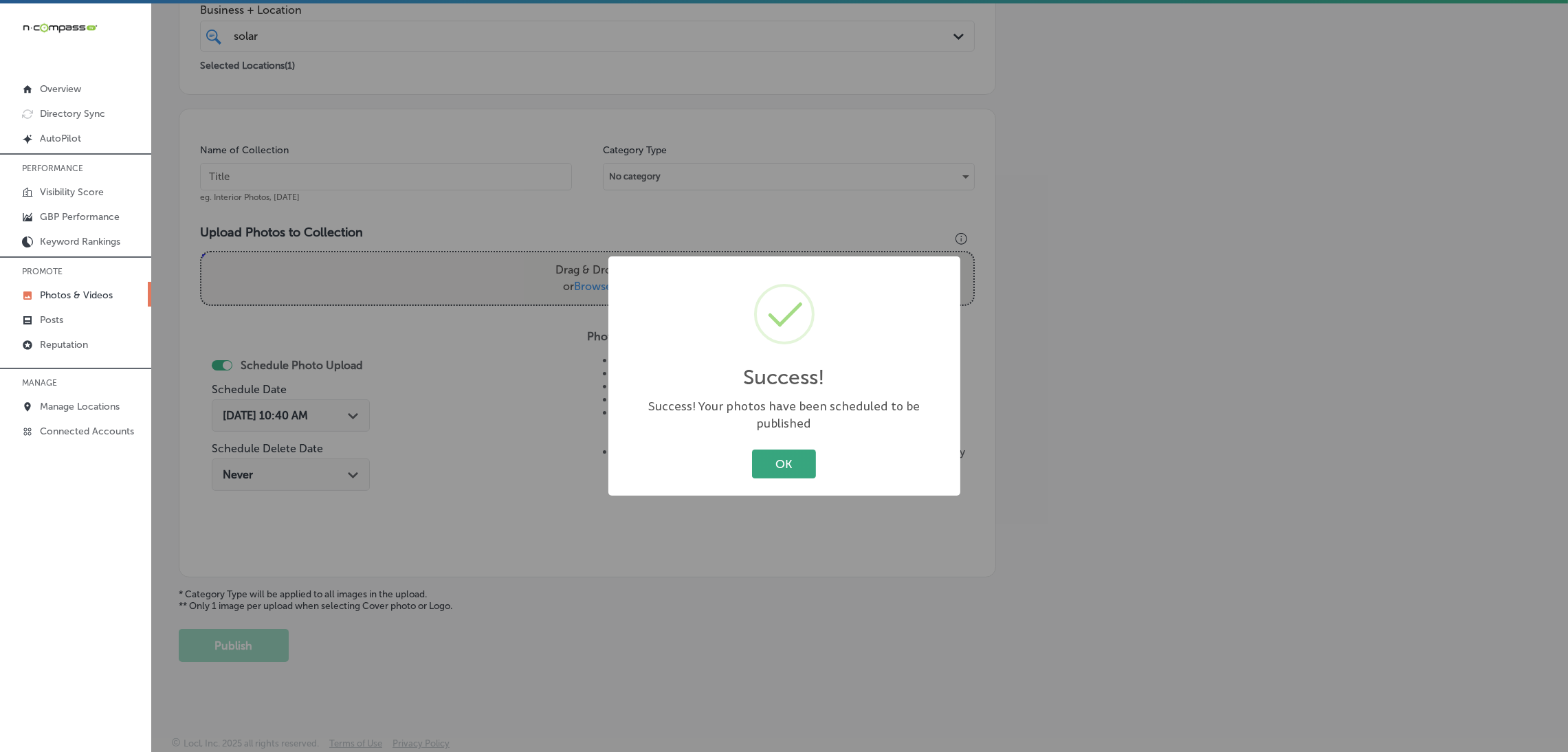
click at [811, 456] on button "OK" at bounding box center [783, 464] width 64 height 28
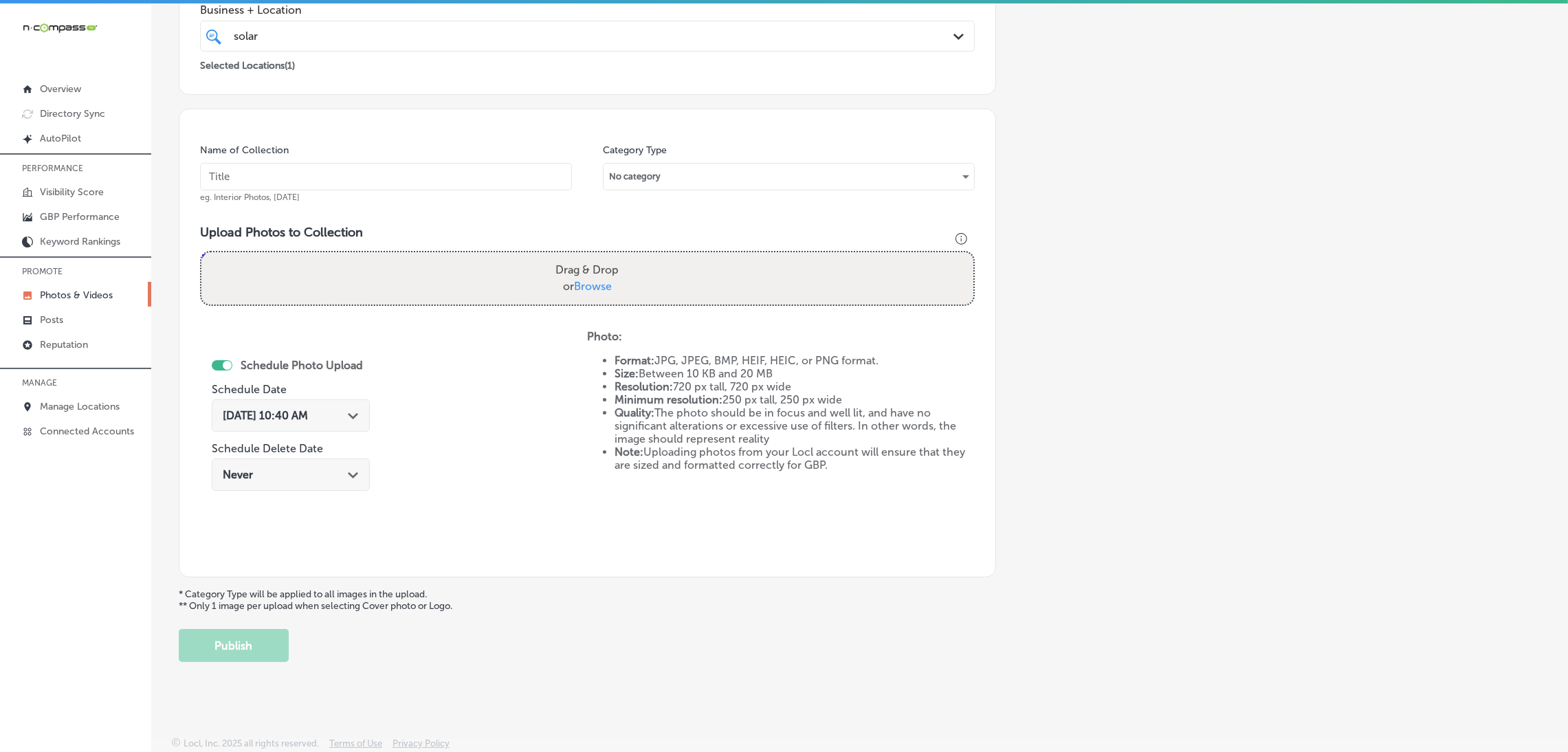
click at [436, 177] on input "text" at bounding box center [386, 177] width 372 height 27
paste input "Solar-Scrubbers"
type input "Solar-Scrubbers"
click at [498, 252] on div "Drag & Drop or Browse" at bounding box center [587, 278] width 771 height 53
click at [202, 252] on input "Drag & Drop or Browse" at bounding box center [587, 254] width 771 height 4
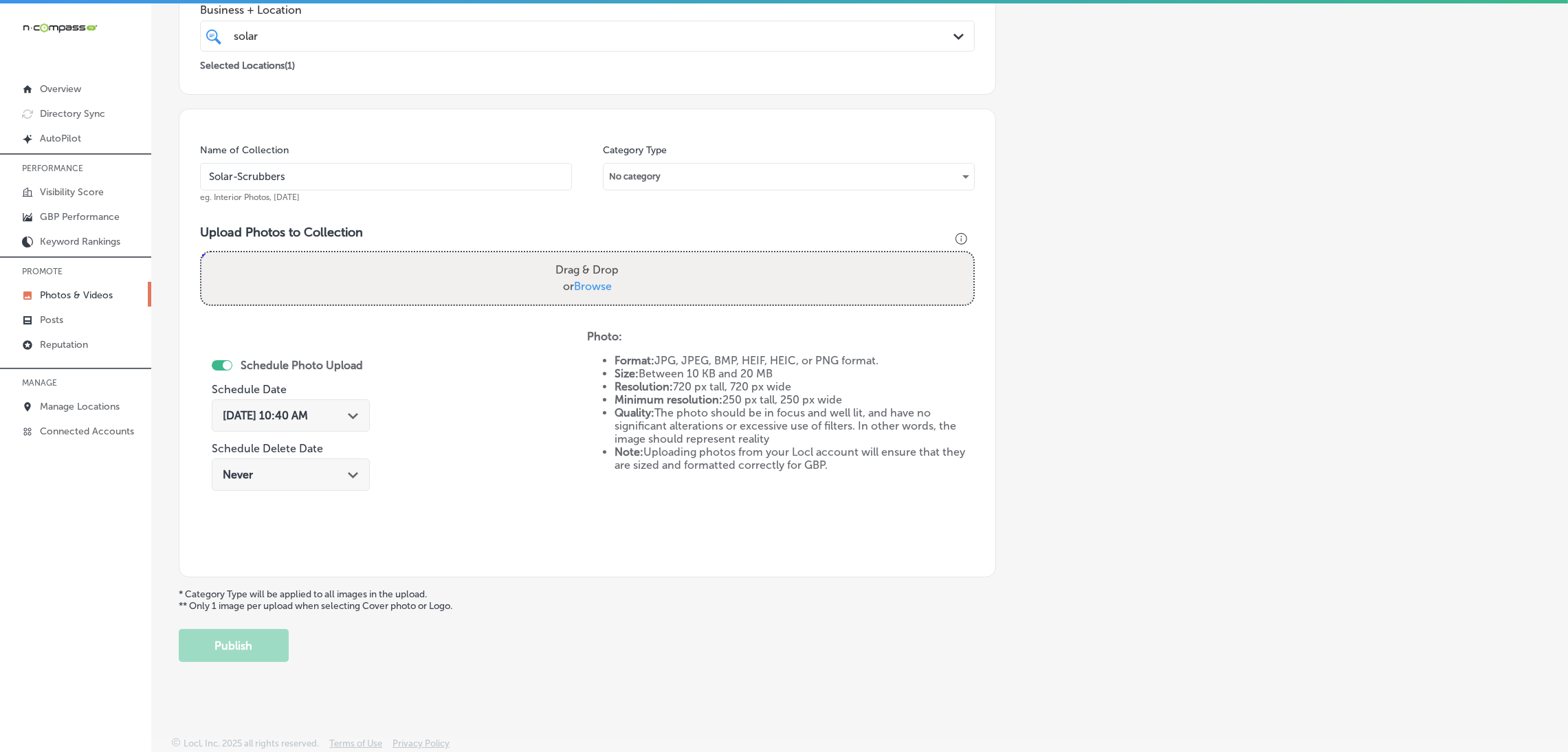
type input "C:\fakepath\Solar-Scrubbers (60).jpg"
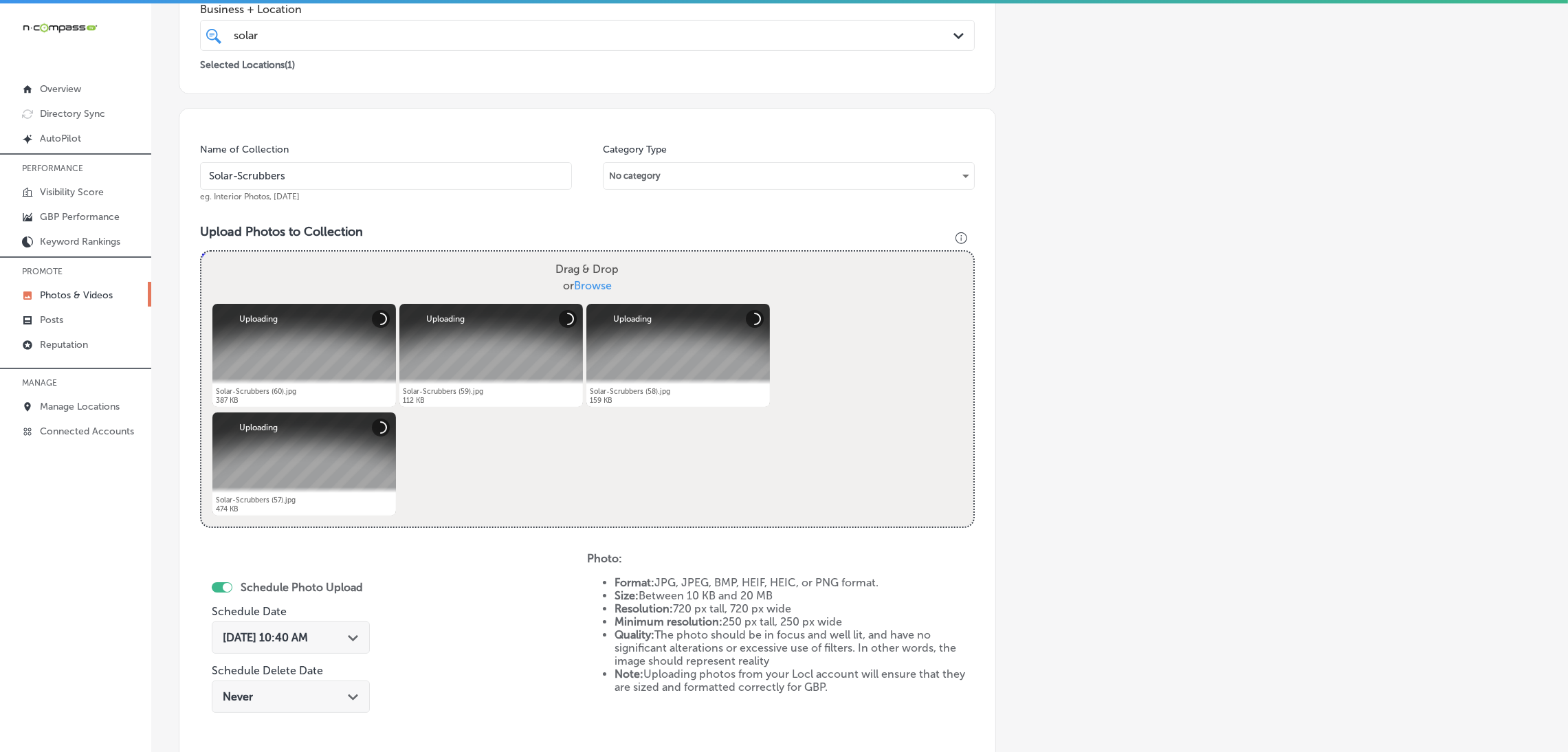
click at [264, 639] on span "[DATE] 10:40 AM" at bounding box center [265, 637] width 86 height 13
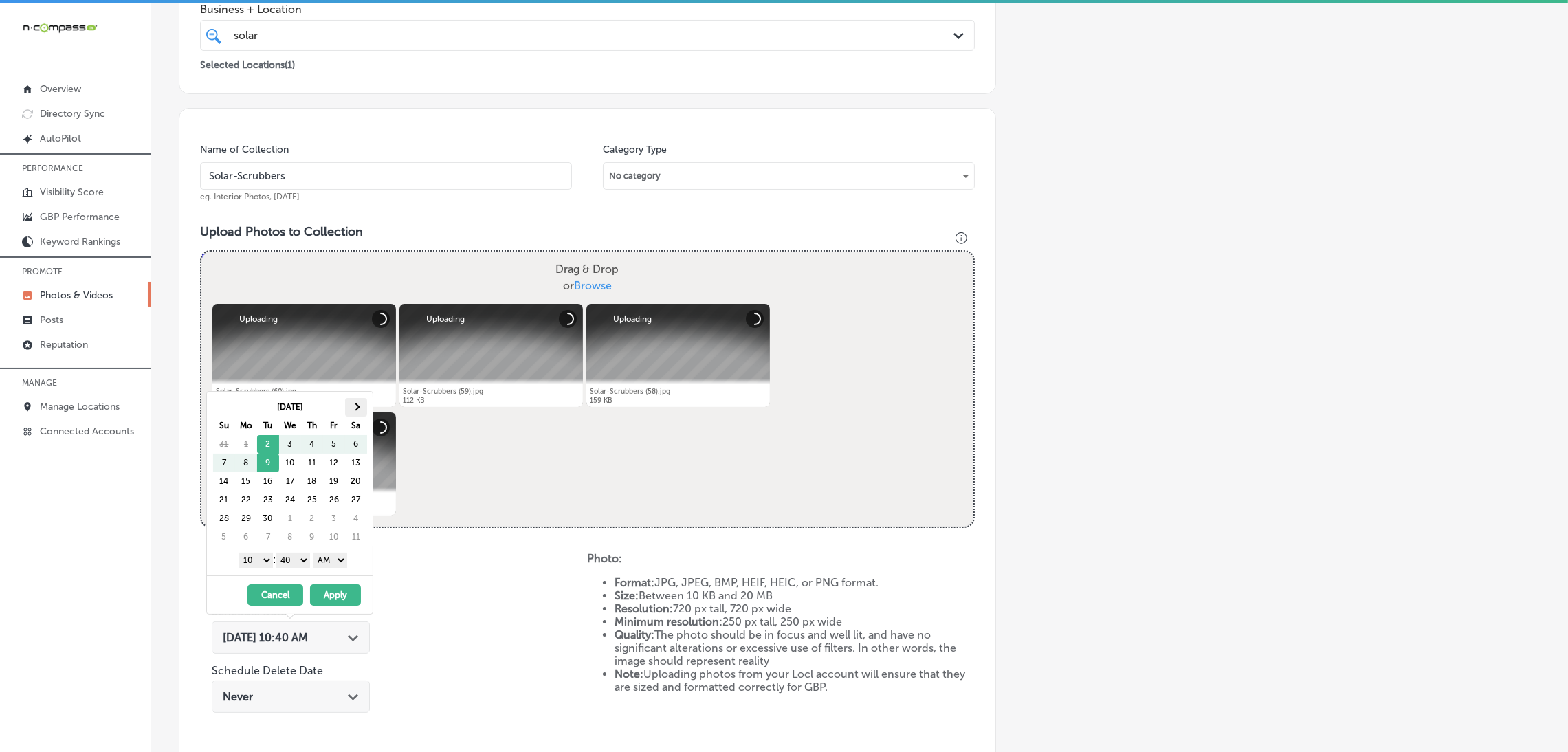
click at [356, 412] on th at bounding box center [356, 407] width 22 height 19
click at [228, 413] on th at bounding box center [224, 407] width 22 height 19
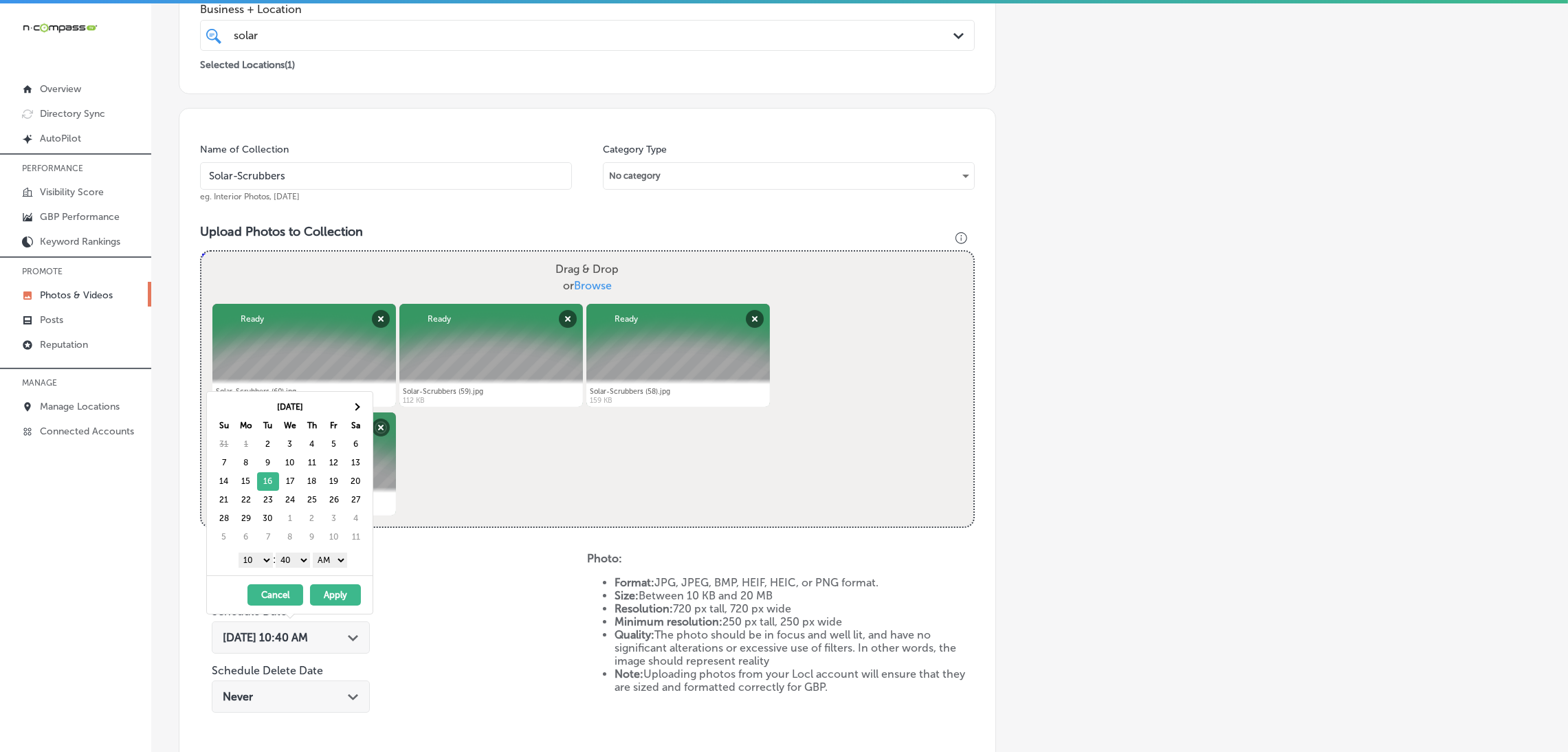
click at [337, 561] on select "AM PM" at bounding box center [330, 560] width 35 height 15
click at [295, 566] on select "00 10 20 30 40 50" at bounding box center [293, 560] width 35 height 15
click at [249, 567] on select "1 2 3 4 5 6 7 8 9 10 11 12" at bounding box center [256, 560] width 35 height 15
click at [363, 603] on div "[DATE] - [DATE] Cancel Apply" at bounding box center [290, 594] width 166 height 38
click at [354, 596] on button "Apply" at bounding box center [335, 594] width 51 height 21
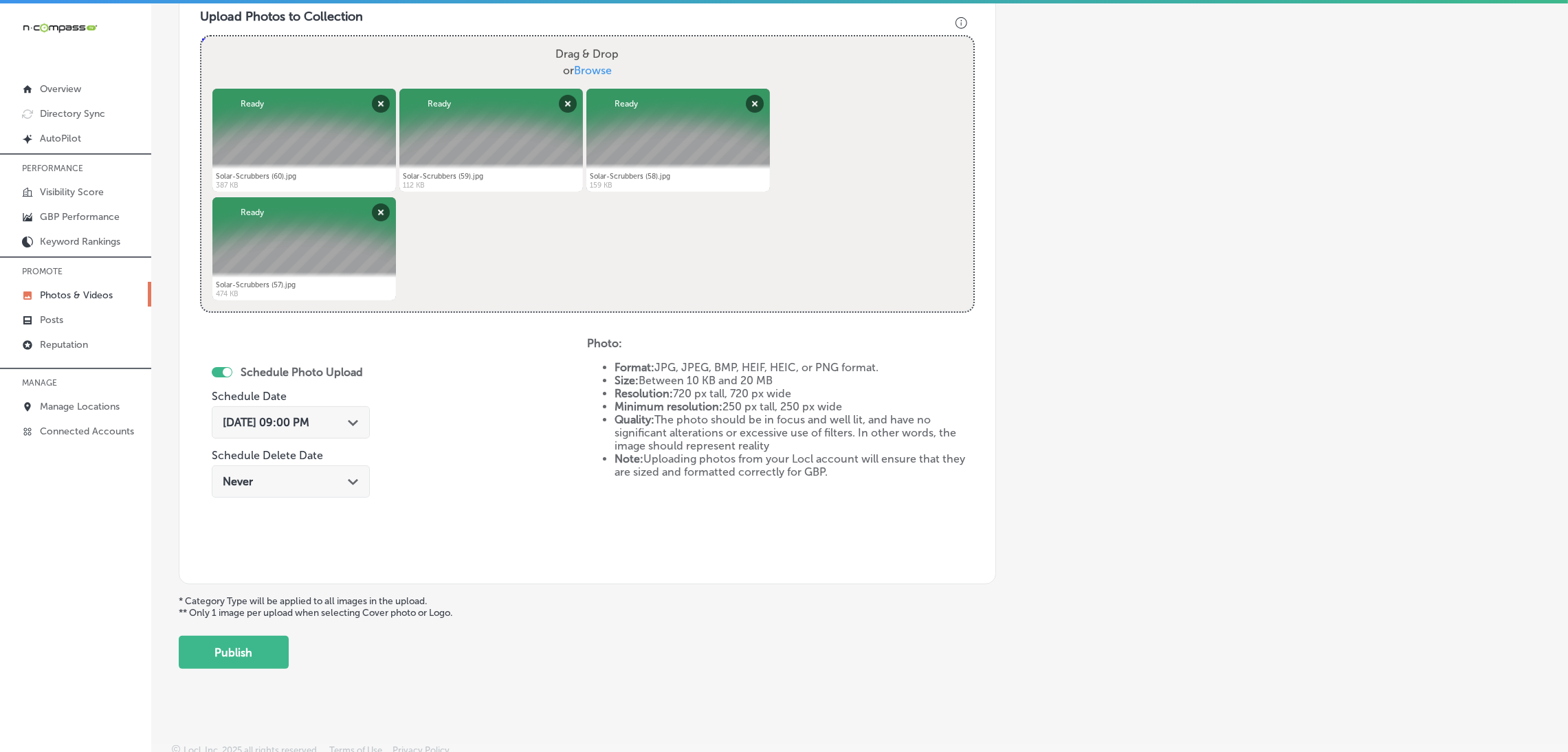
scroll to position [513, 0]
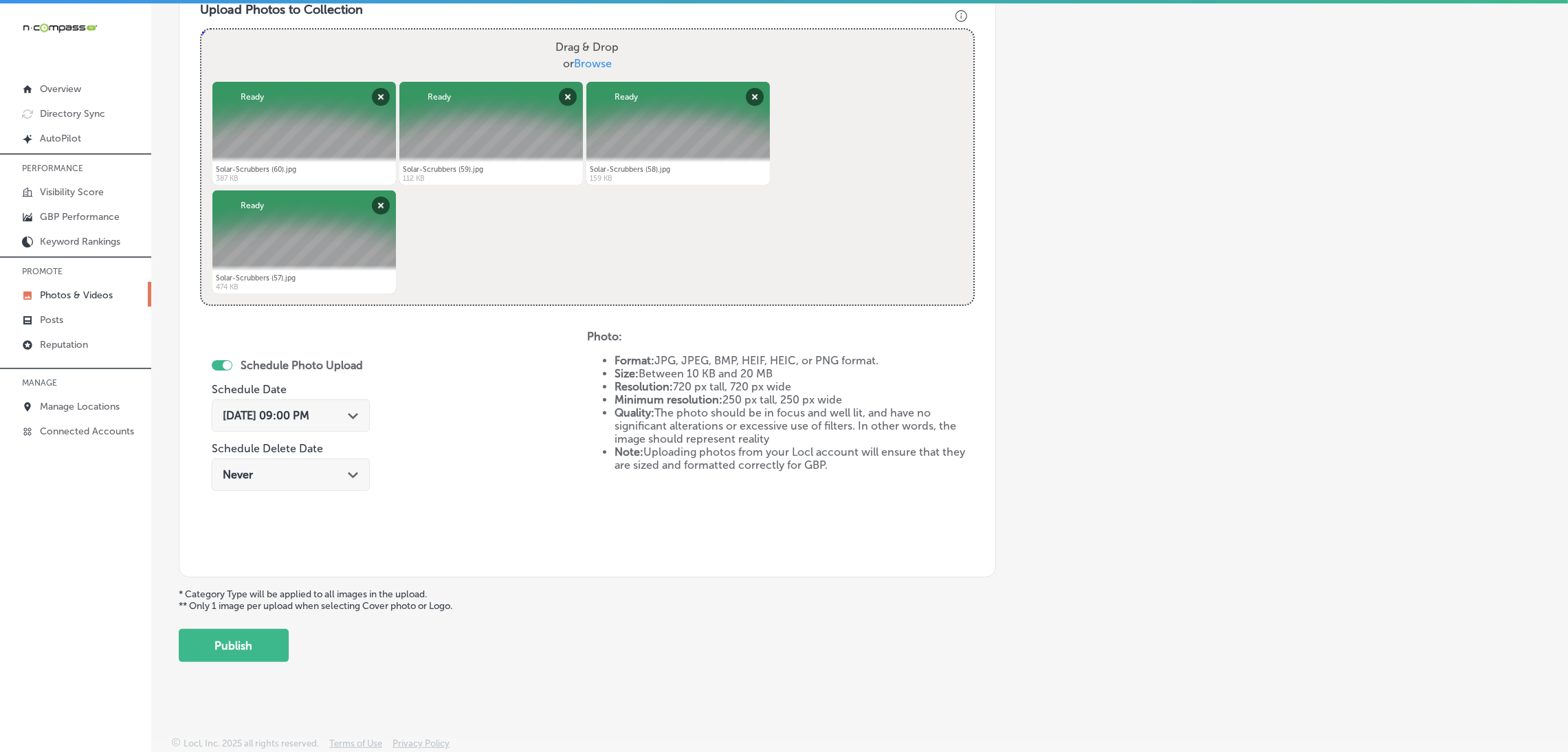
drag, startPoint x: 253, startPoint y: 637, endPoint x: 281, endPoint y: 619, distance: 33.3
click at [255, 637] on button "Publish" at bounding box center [234, 645] width 110 height 33
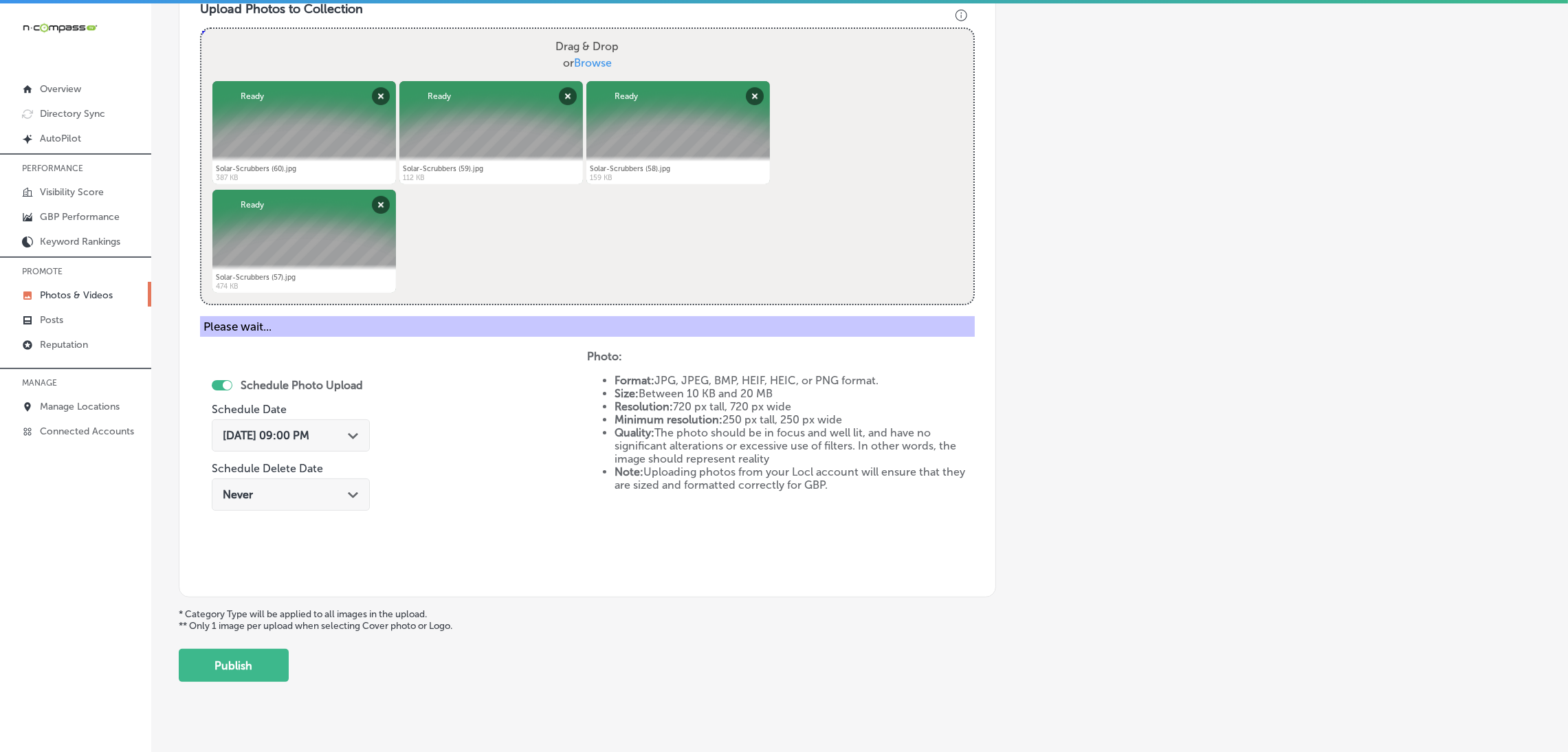
scroll to position [290, 0]
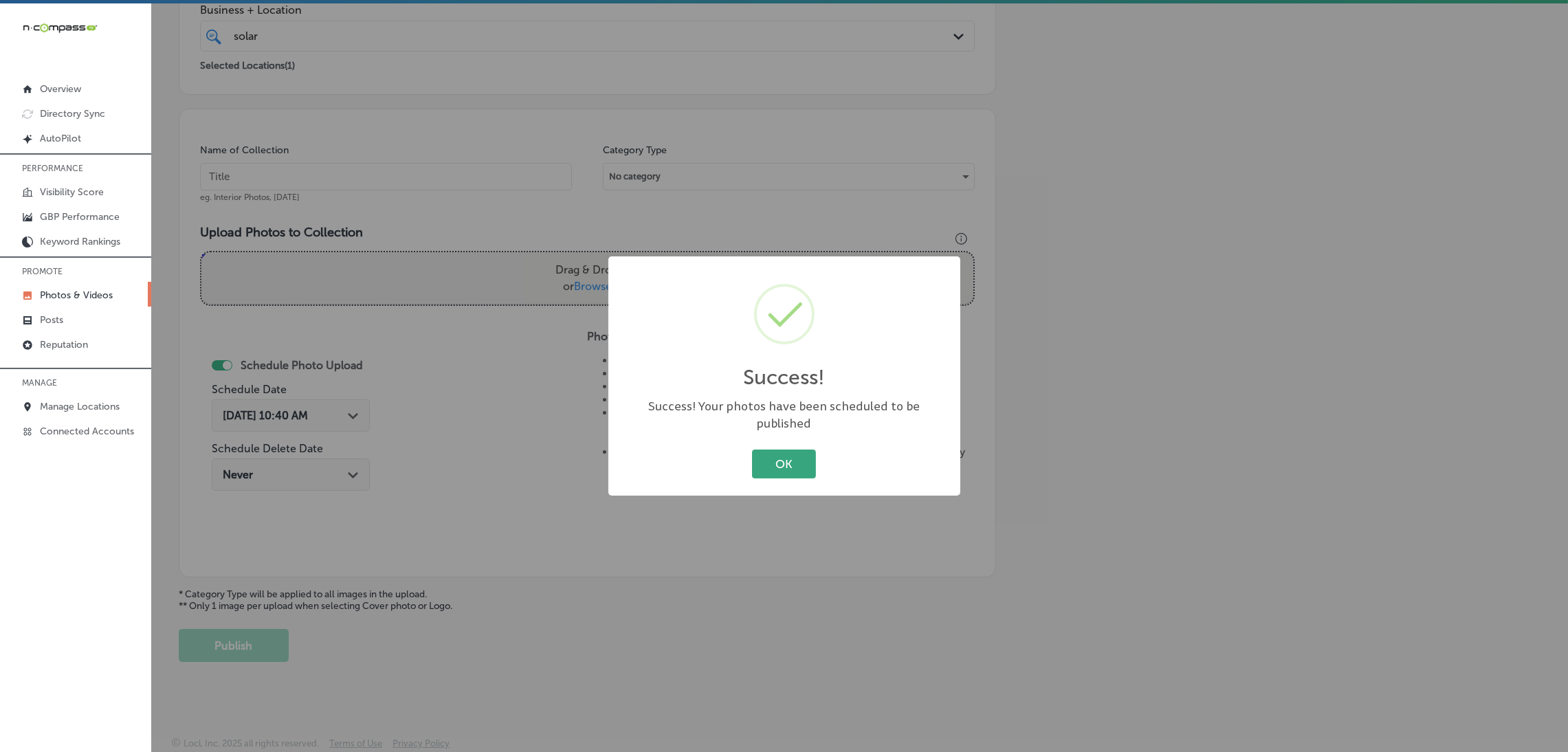
click at [766, 458] on button "OK" at bounding box center [783, 464] width 64 height 28
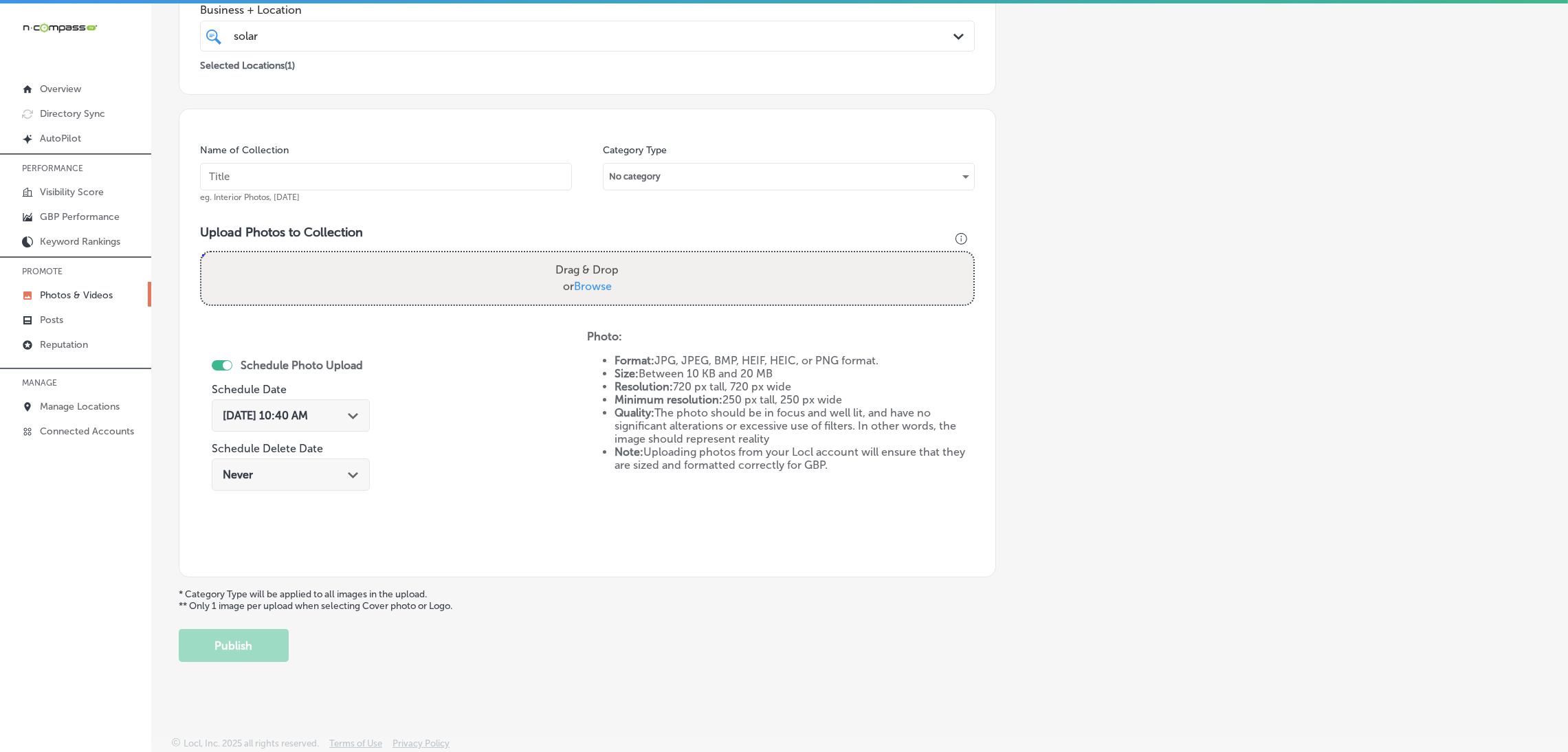
click at [477, 166] on input "text" at bounding box center [386, 177] width 372 height 27
paste input "Solar-Scrubbers"
type input "Solar-Scrubbers"
click at [550, 263] on label "Drag & Drop or Browse" at bounding box center [587, 279] width 75 height 44
click at [550, 257] on input "Drag & Drop or Browse" at bounding box center [587, 254] width 771 height 4
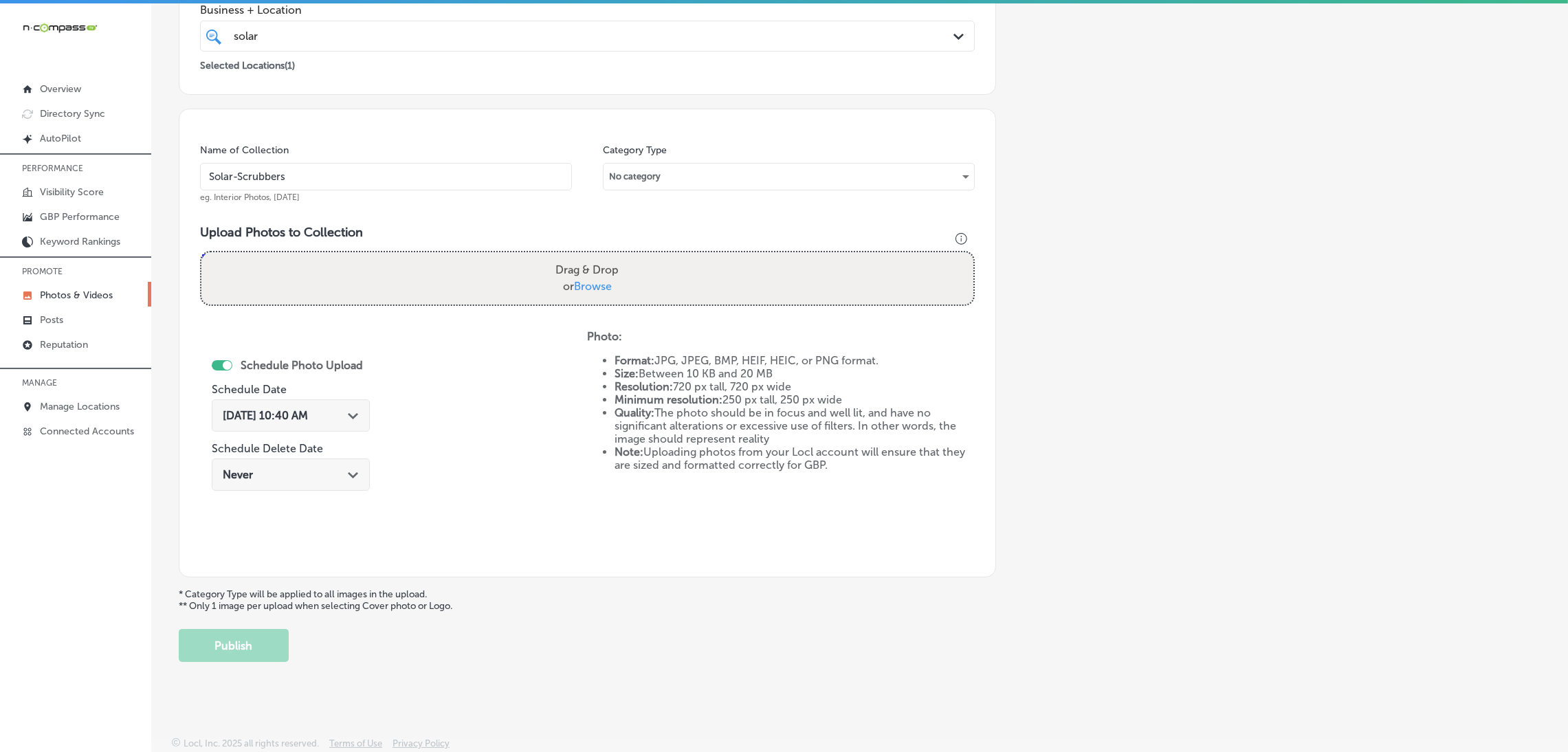
type input "C:\fakepath\Solar-Scrubbers (56).jpg"
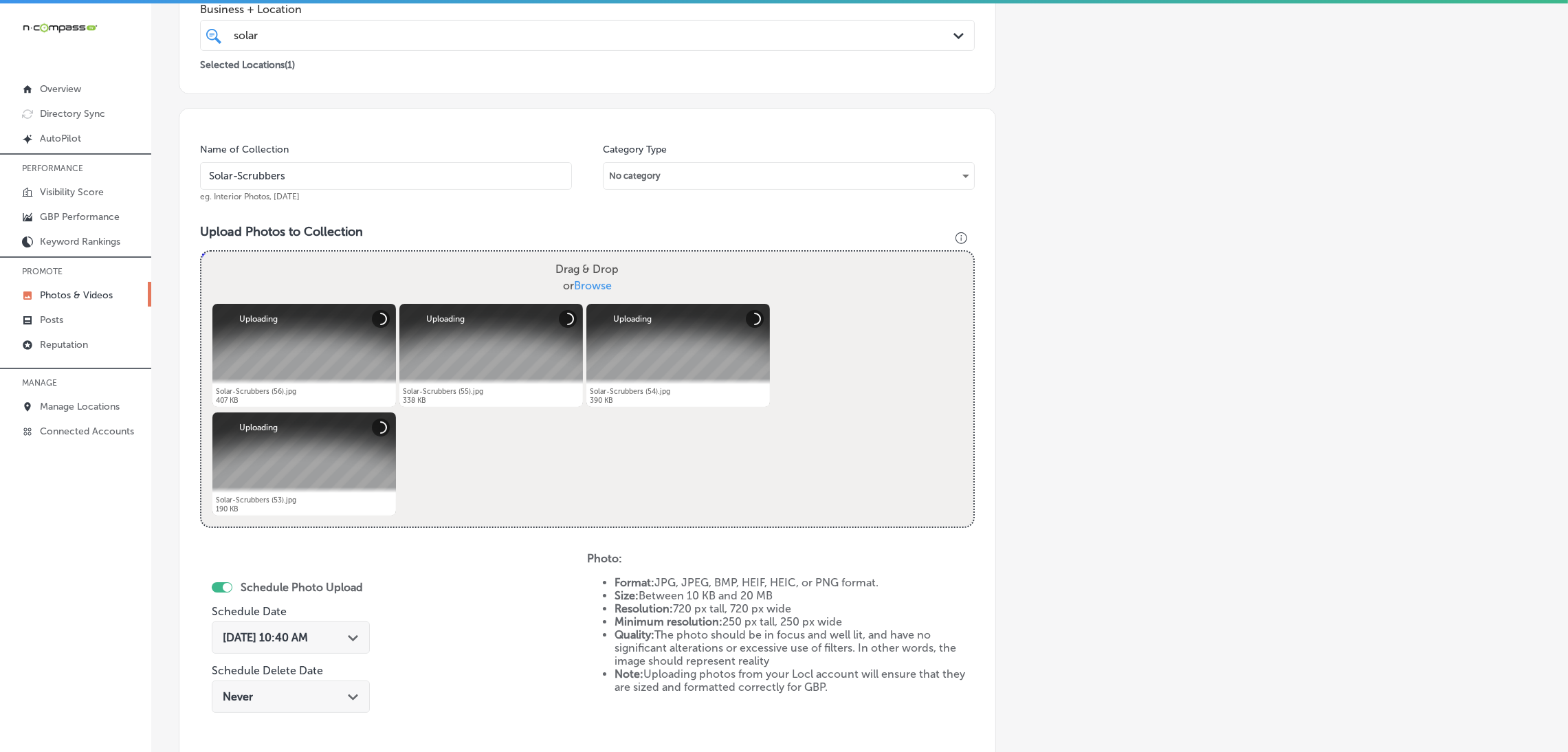
click at [402, 173] on input "Solar-Scrubbers" at bounding box center [386, 176] width 372 height 27
click at [295, 634] on span "[DATE] 10:40 AM" at bounding box center [265, 637] width 86 height 13
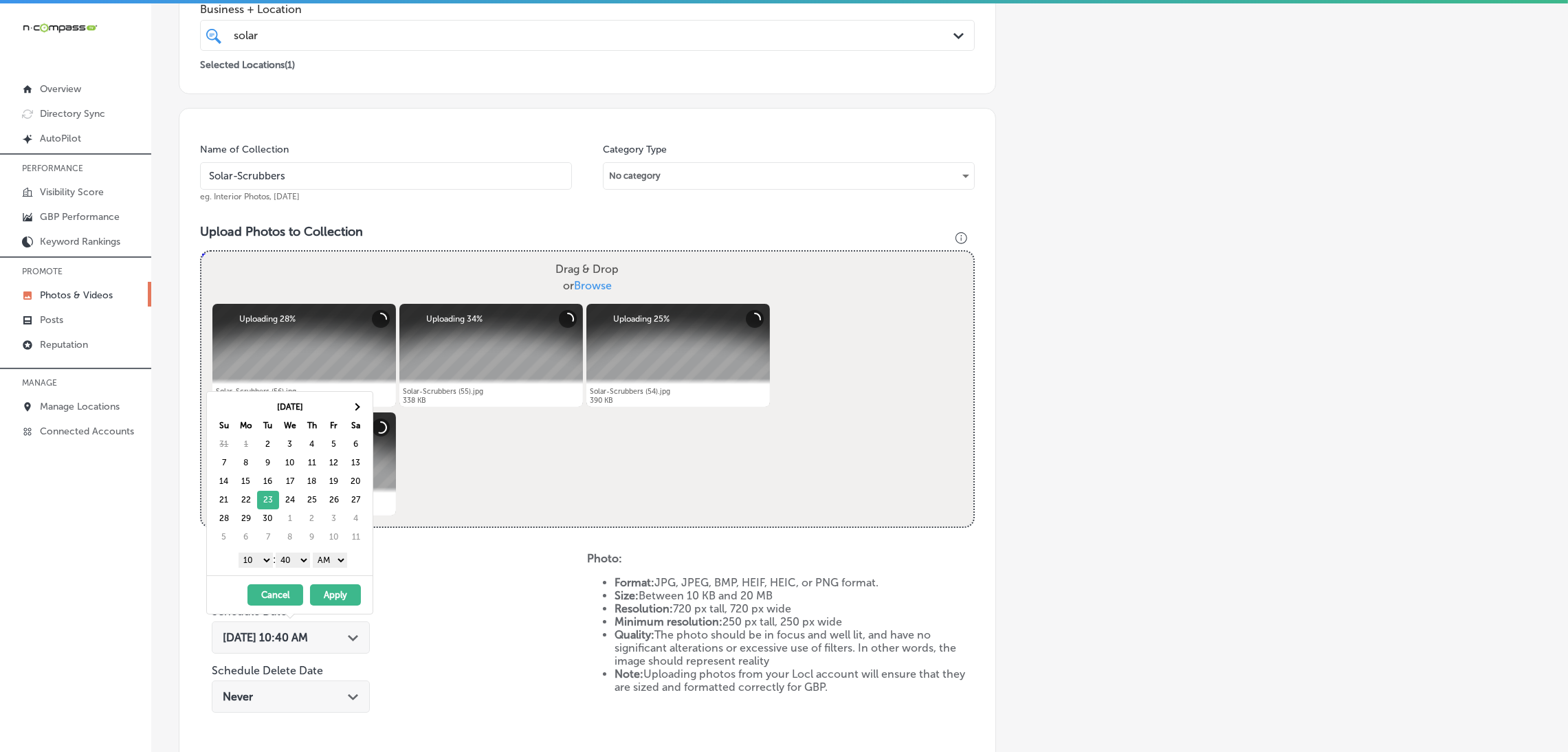
click at [323, 565] on select "AM PM" at bounding box center [330, 560] width 35 height 15
click at [295, 562] on select "00 10 20 30 40 50" at bounding box center [293, 560] width 35 height 15
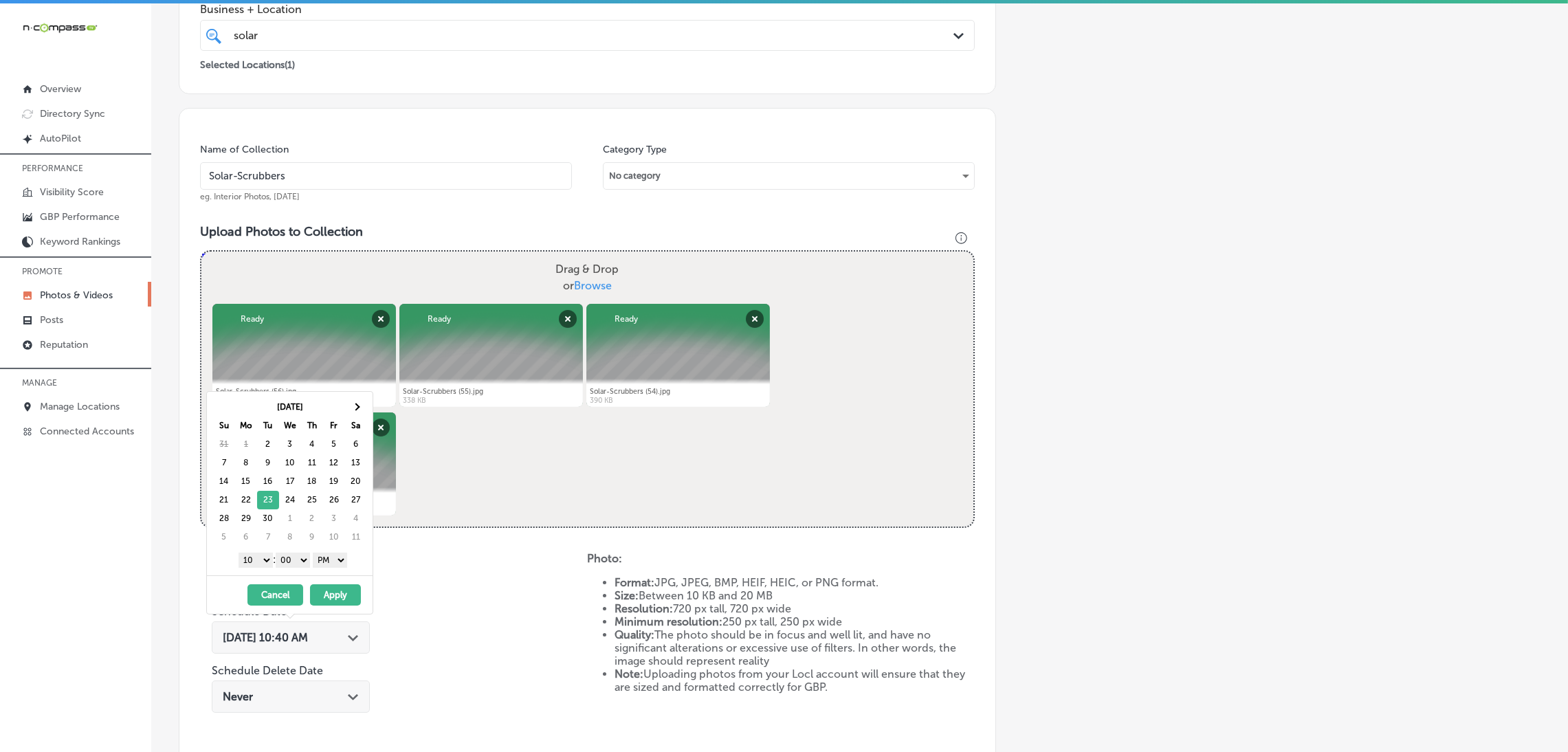
click at [253, 560] on select "1 2 3 4 5 6 7 8 9 10 11 12" at bounding box center [256, 560] width 35 height 15
click at [343, 595] on button "Apply" at bounding box center [335, 594] width 51 height 21
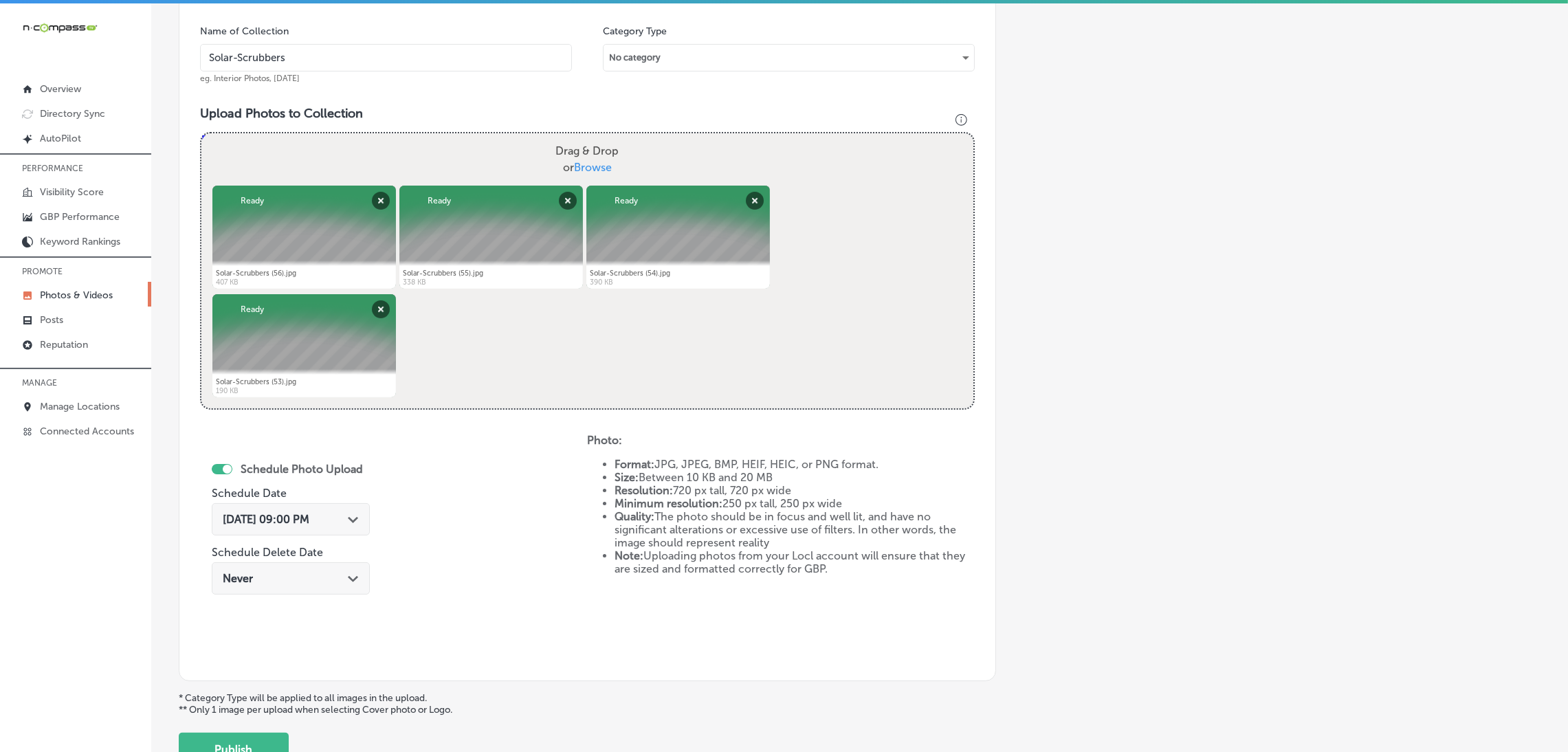
scroll to position [497, 0]
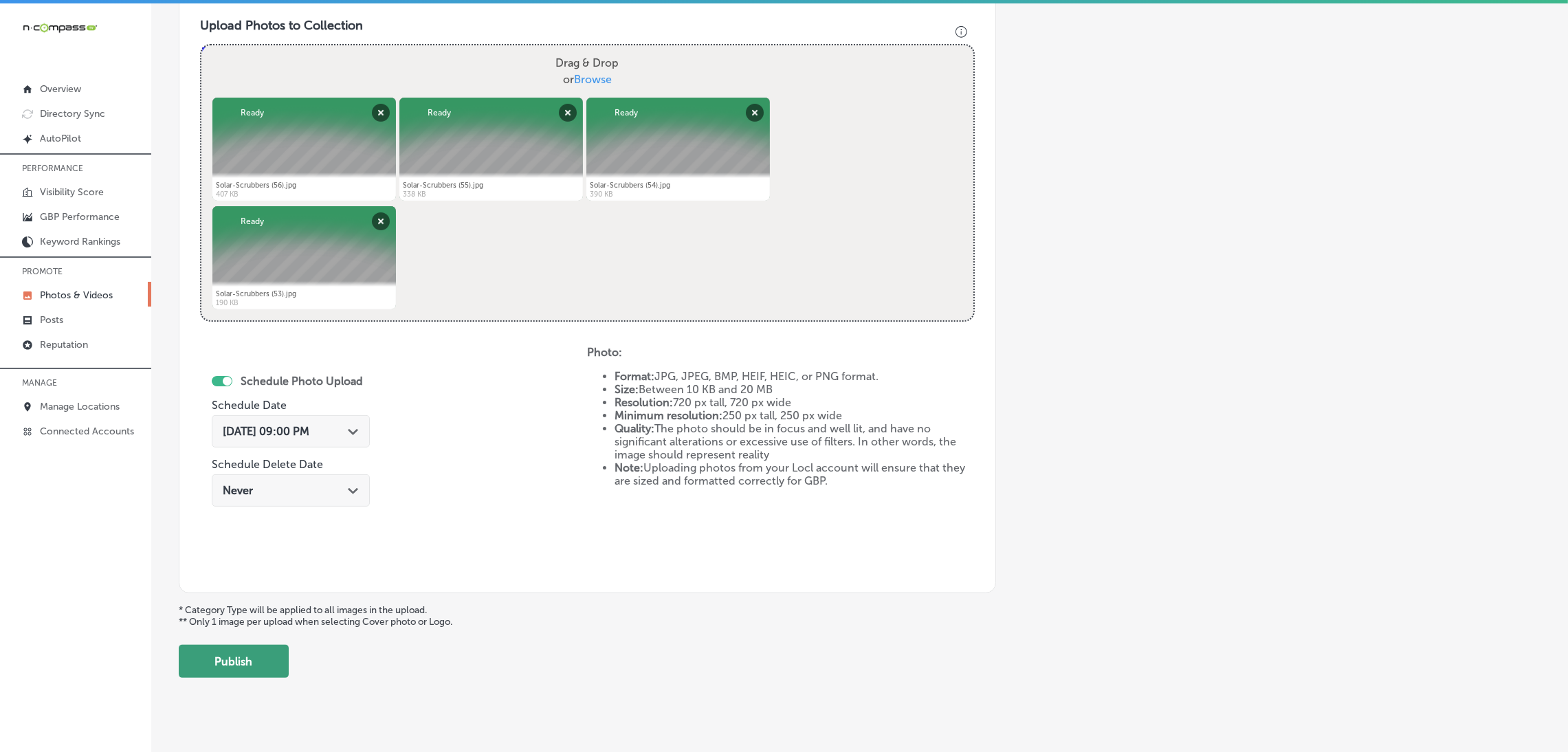
click at [275, 670] on button "Publish" at bounding box center [234, 661] width 110 height 33
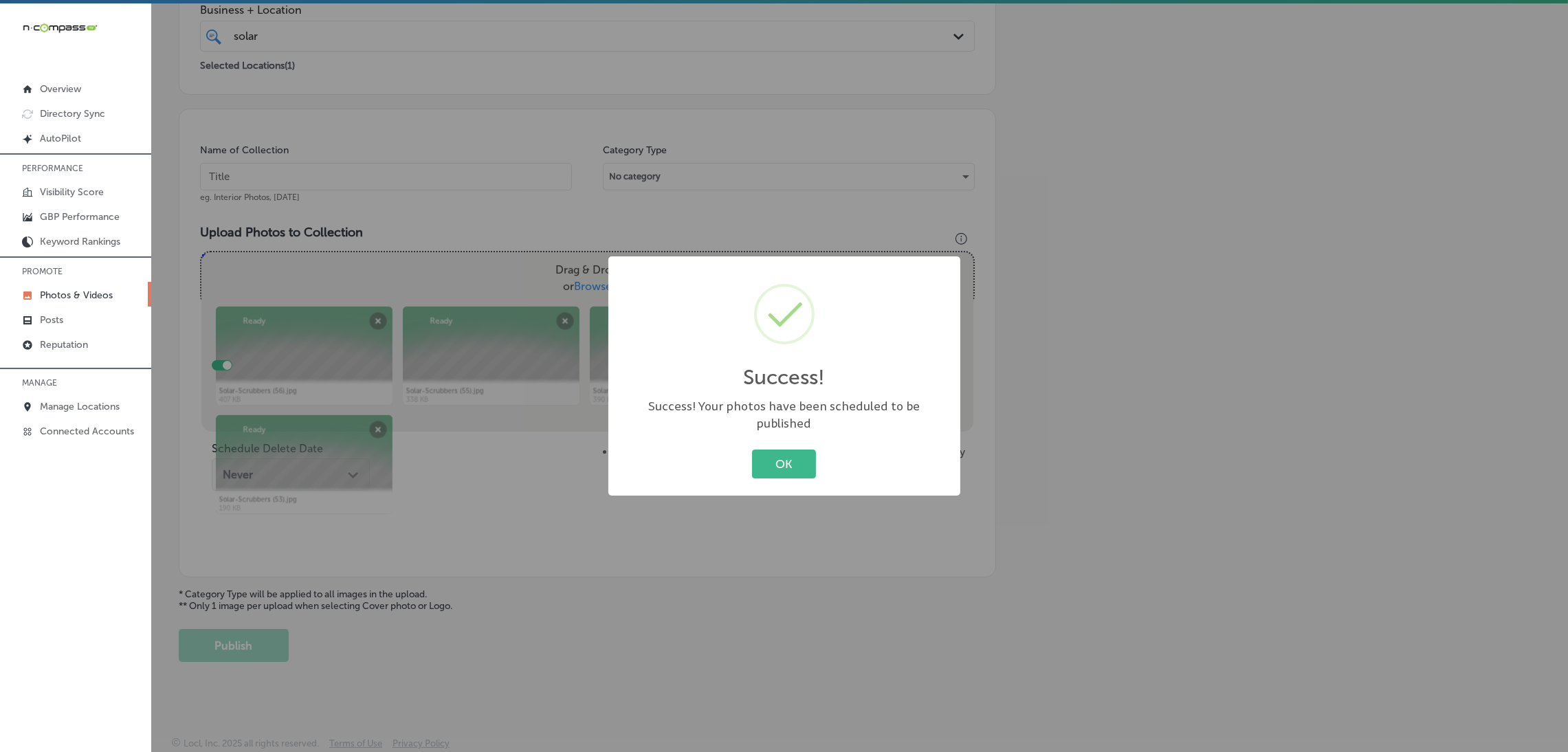
scroll to position [290, 0]
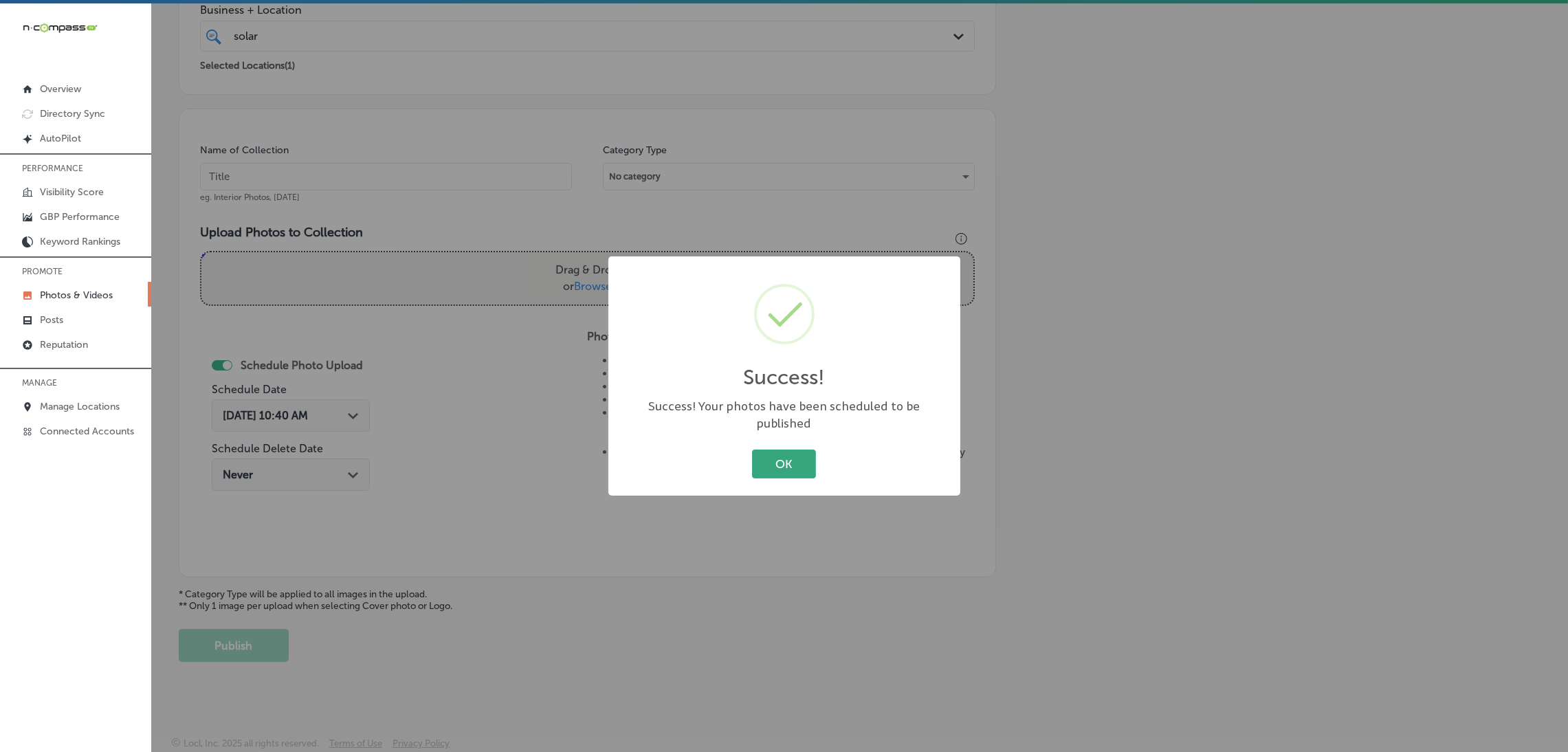
click at [797, 450] on button "OK" at bounding box center [783, 464] width 64 height 28
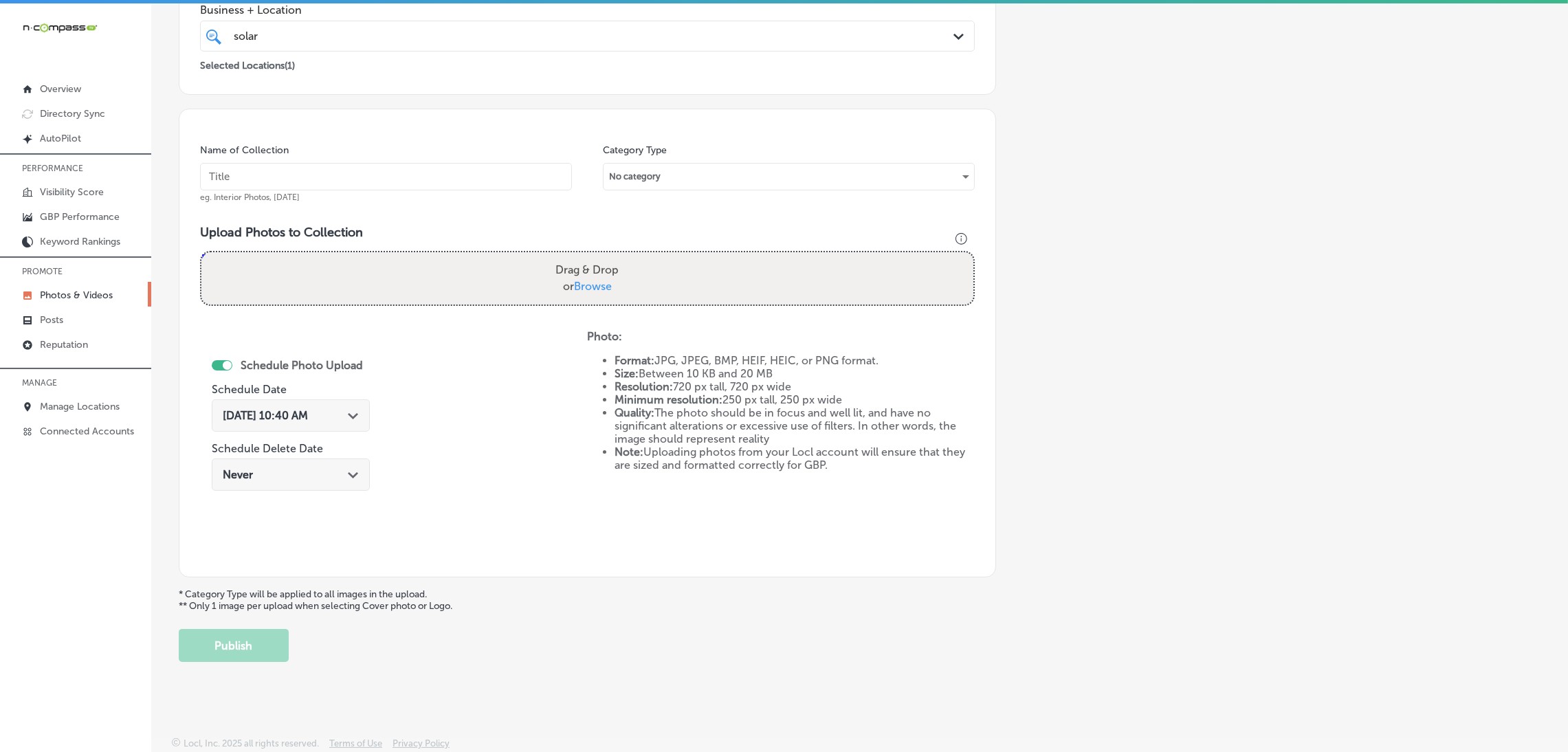
click at [458, 163] on input "text" at bounding box center [386, 177] width 372 height 27
paste input "Solar-Scrubbers"
type input "Solar-Scrubbers"
click at [552, 290] on label "Drag & Drop or Browse" at bounding box center [587, 279] width 75 height 44
click at [552, 257] on input "Drag & Drop or Browse" at bounding box center [587, 254] width 771 height 4
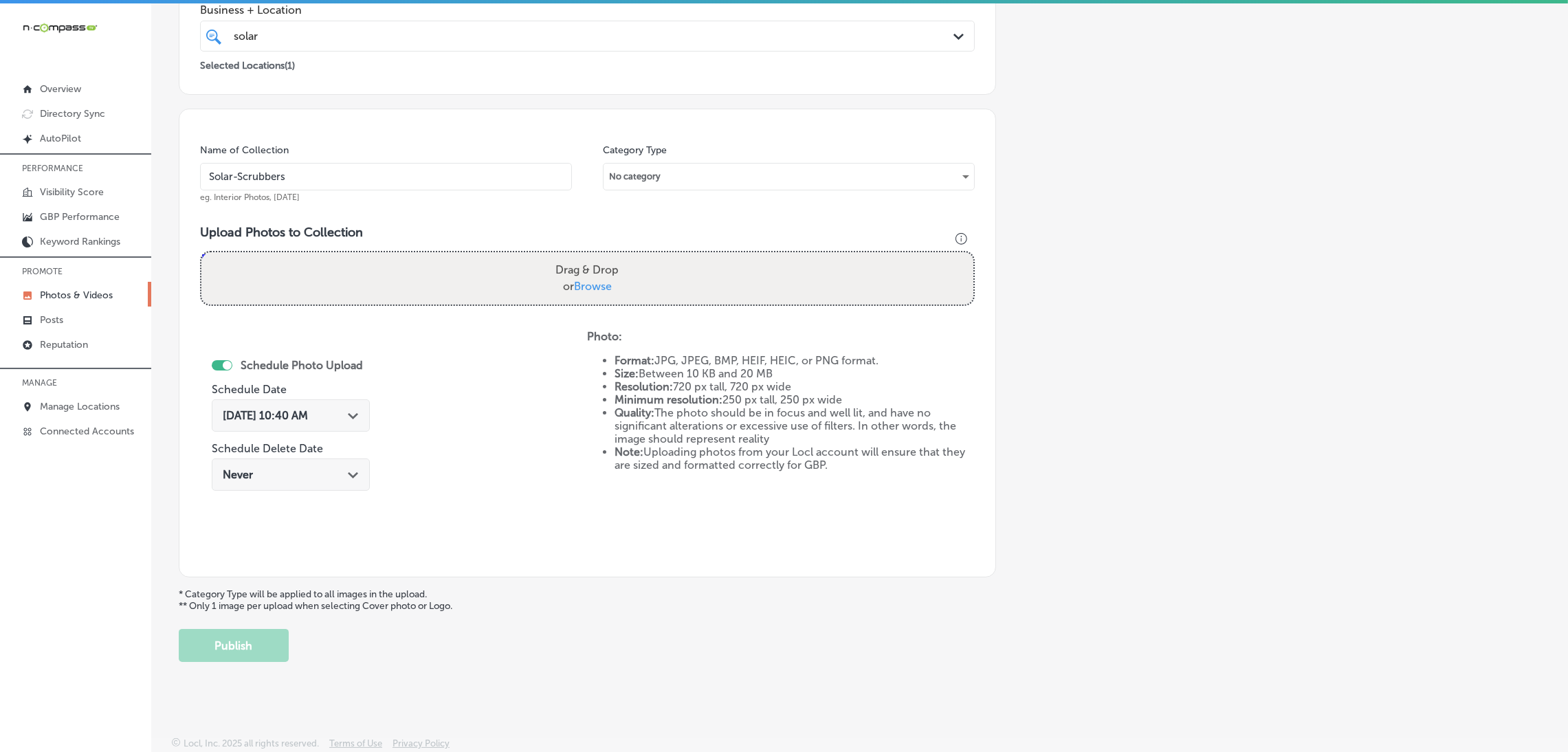
type input "C:\fakepath\Solar-Scrubbers (56).jpg"
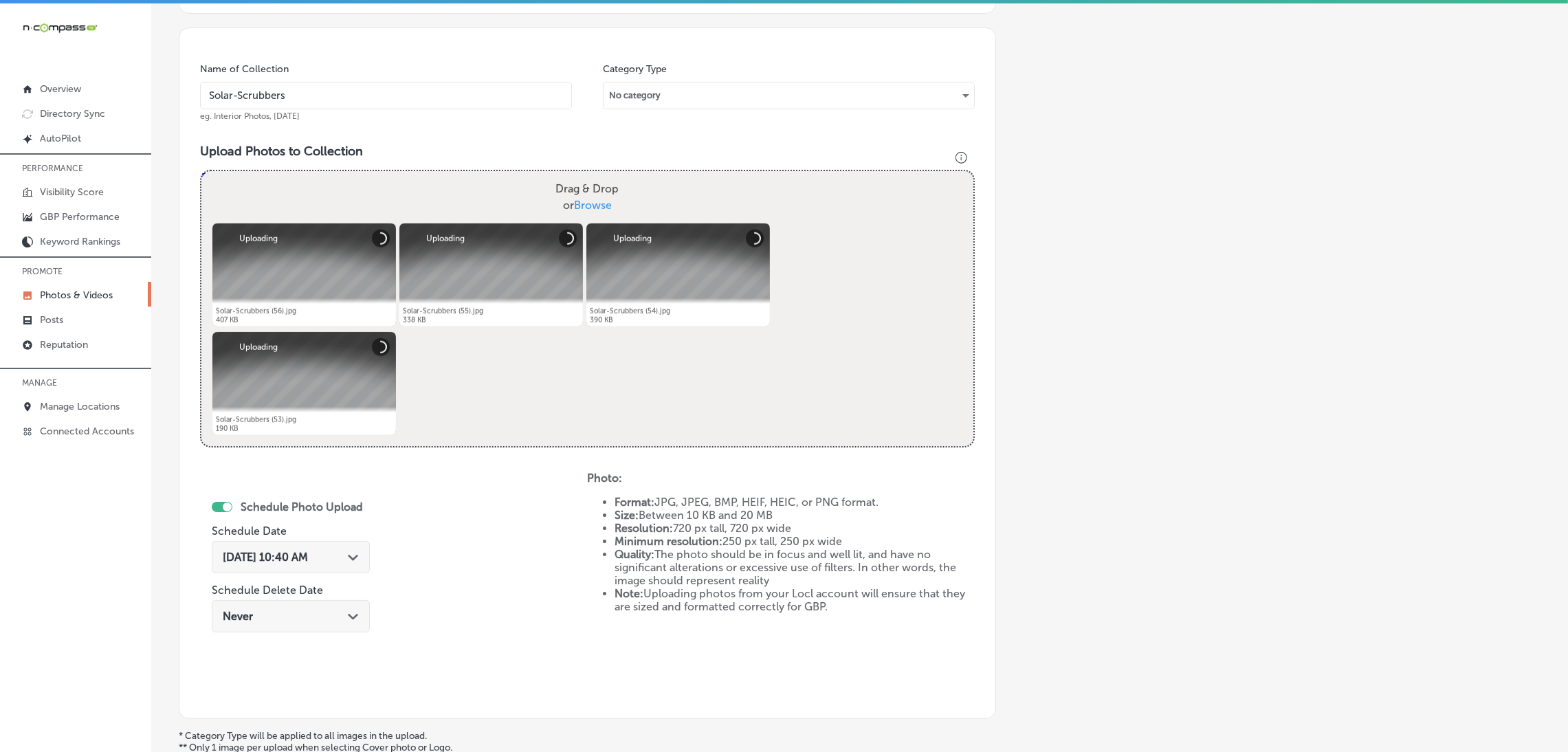
scroll to position [394, 0]
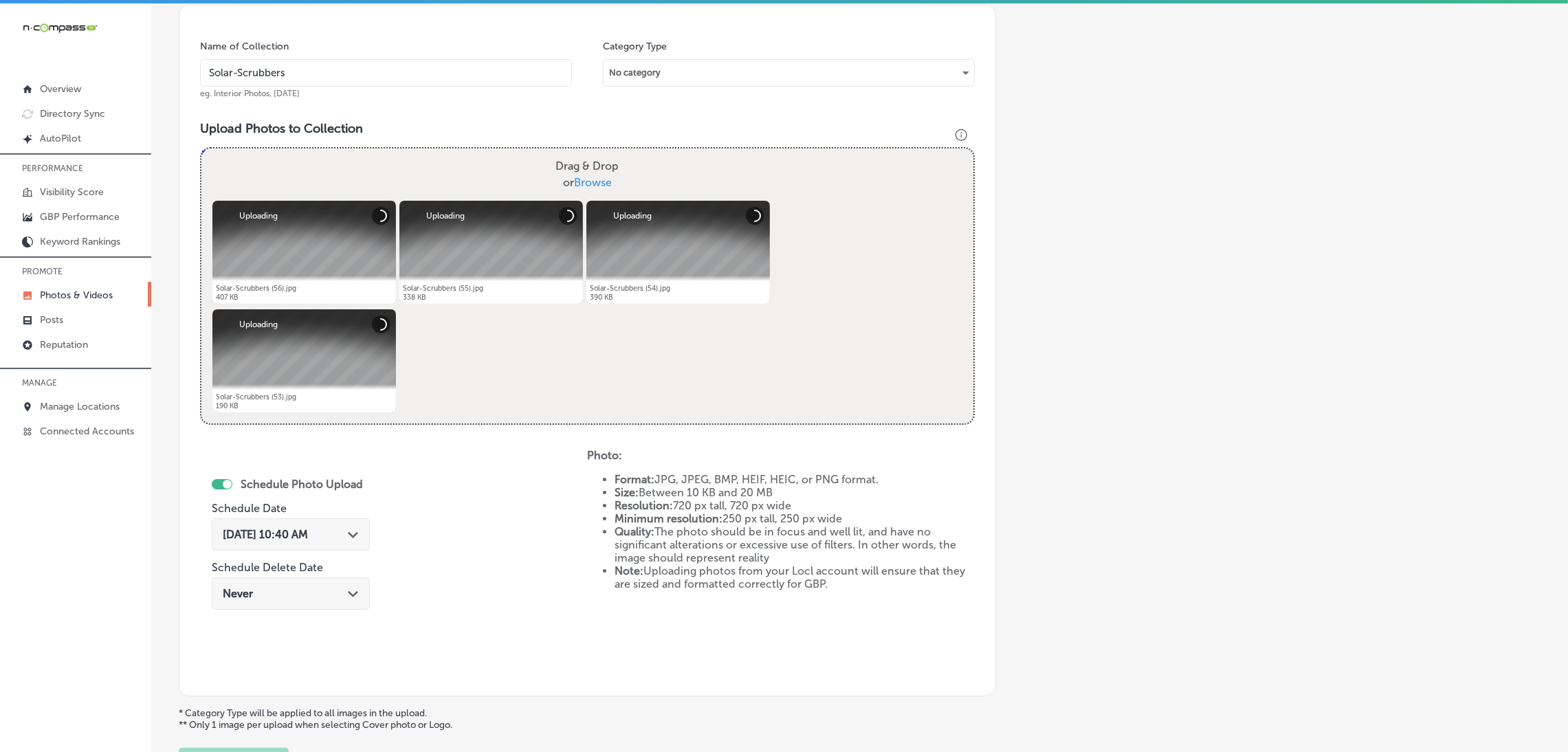
click at [285, 563] on label "Schedule Delete Date" at bounding box center [268, 568] width 111 height 13
click at [298, 535] on span "[DATE] 10:40 AM" at bounding box center [265, 535] width 86 height 13
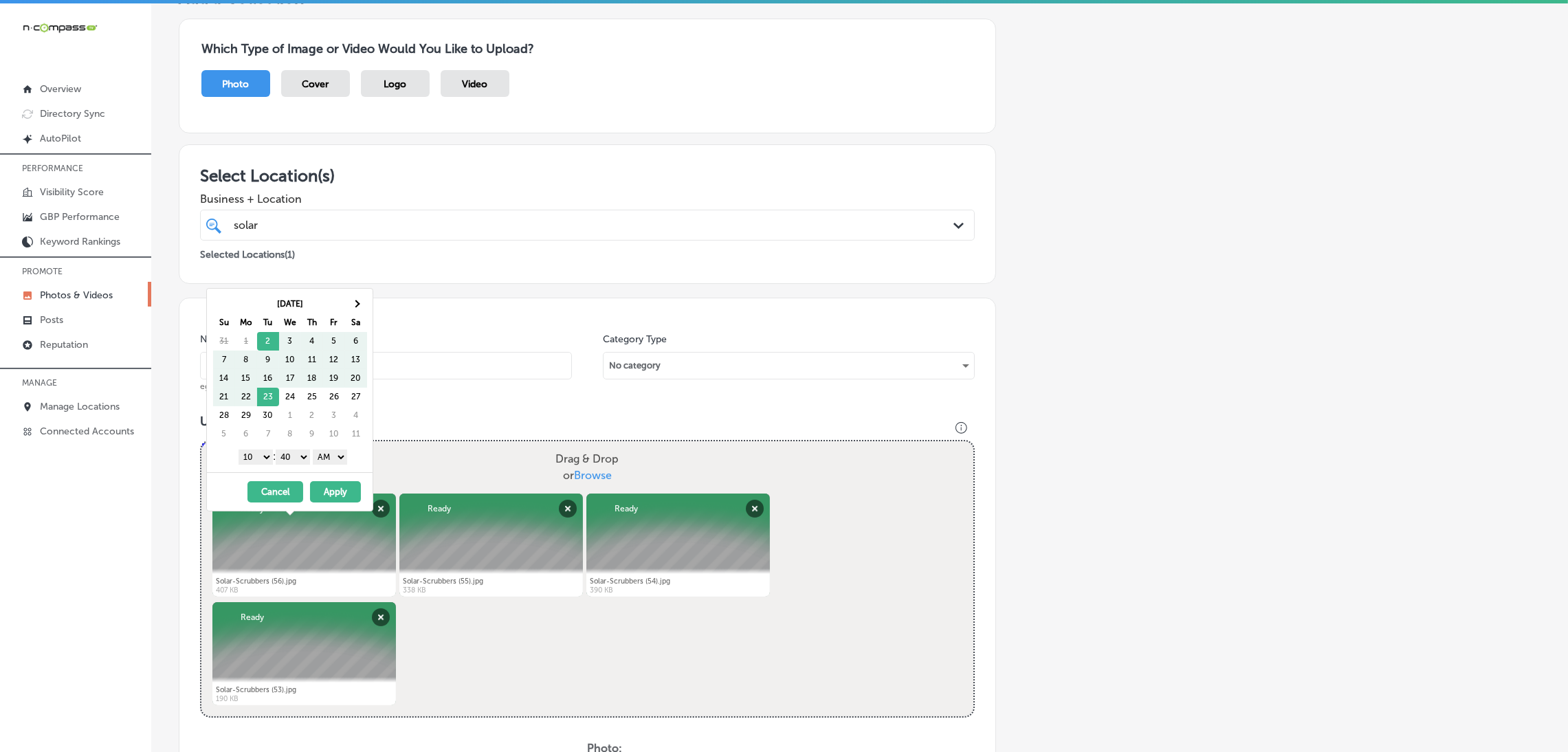
scroll to position [0, 0]
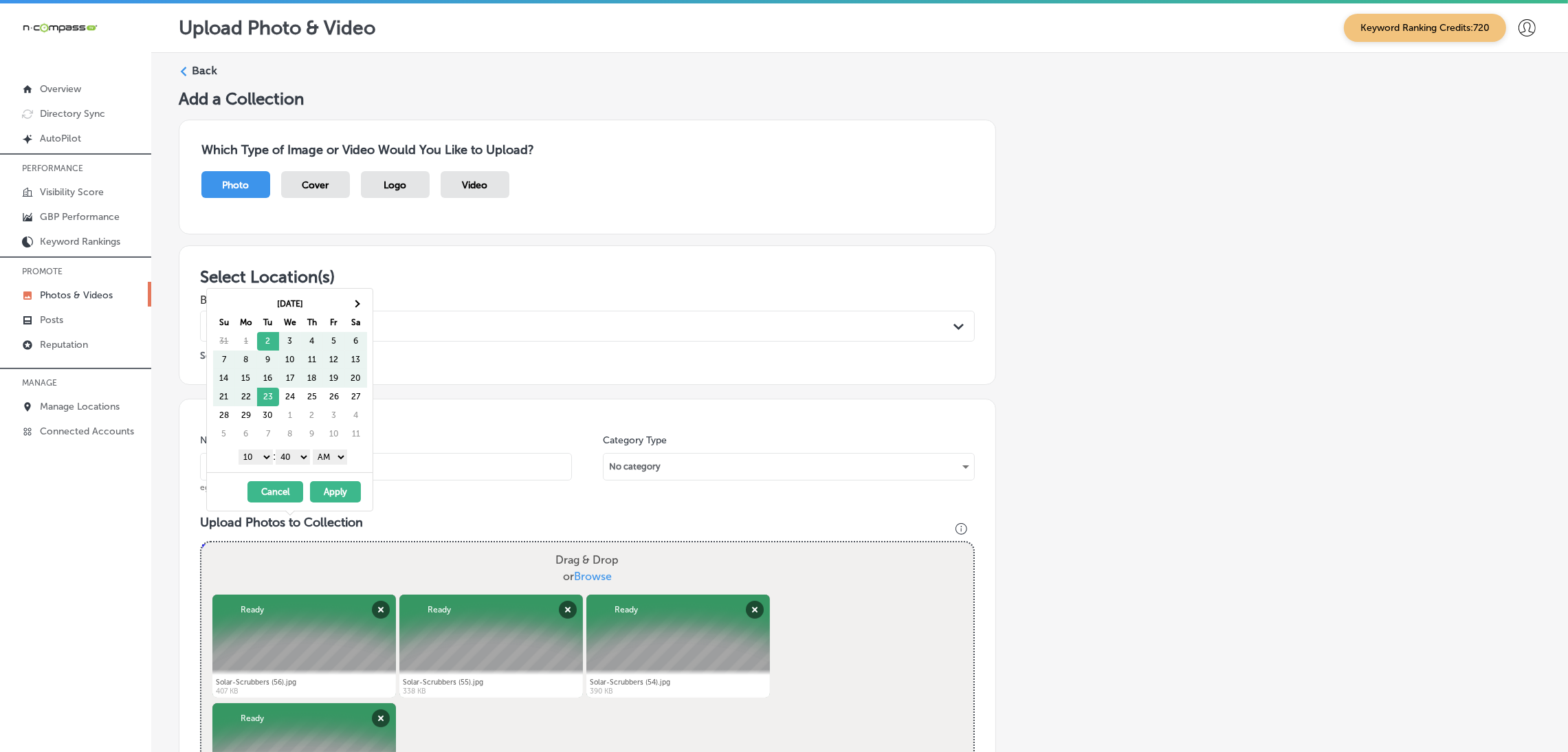
click at [193, 68] on label "Back" at bounding box center [204, 71] width 25 height 15
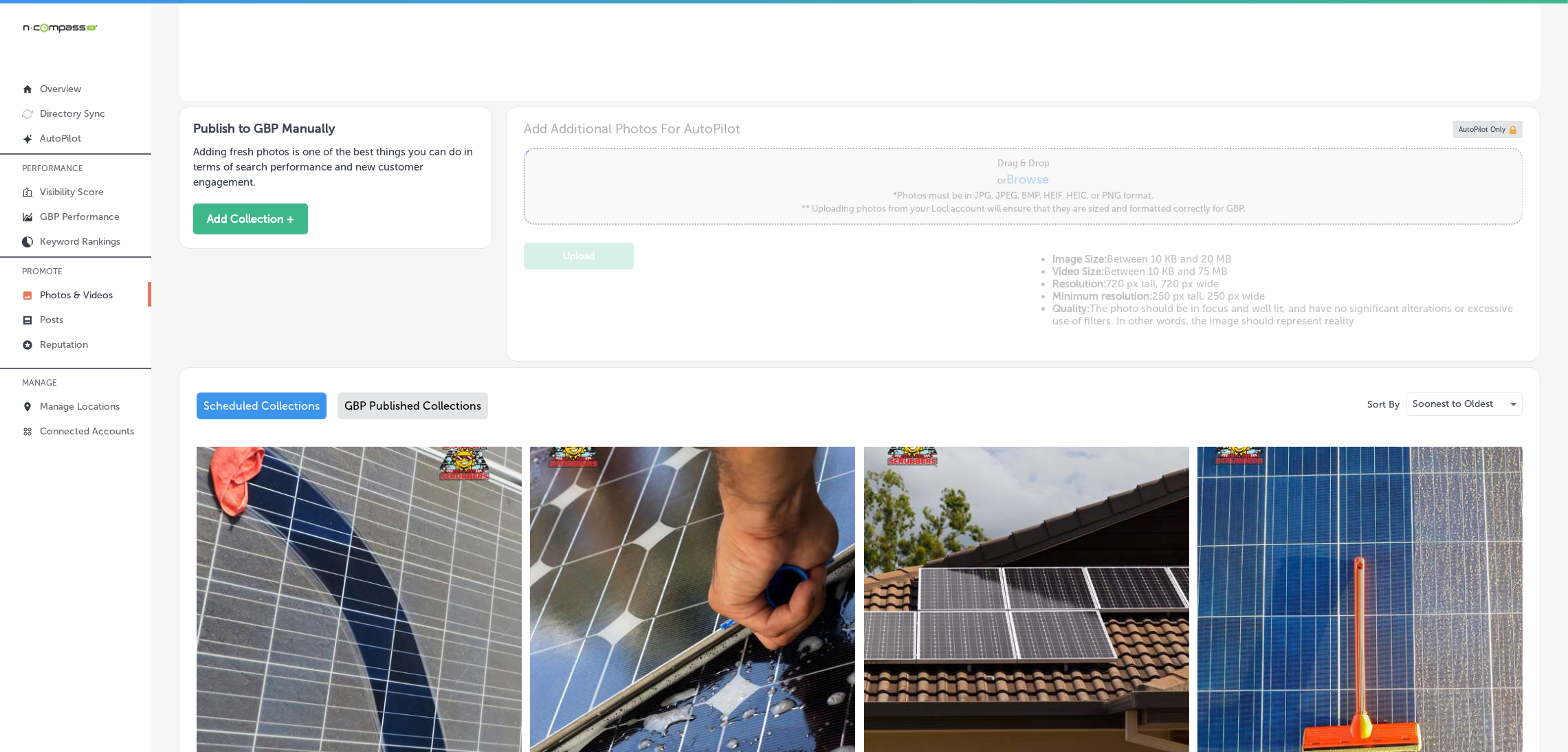
type input "5"
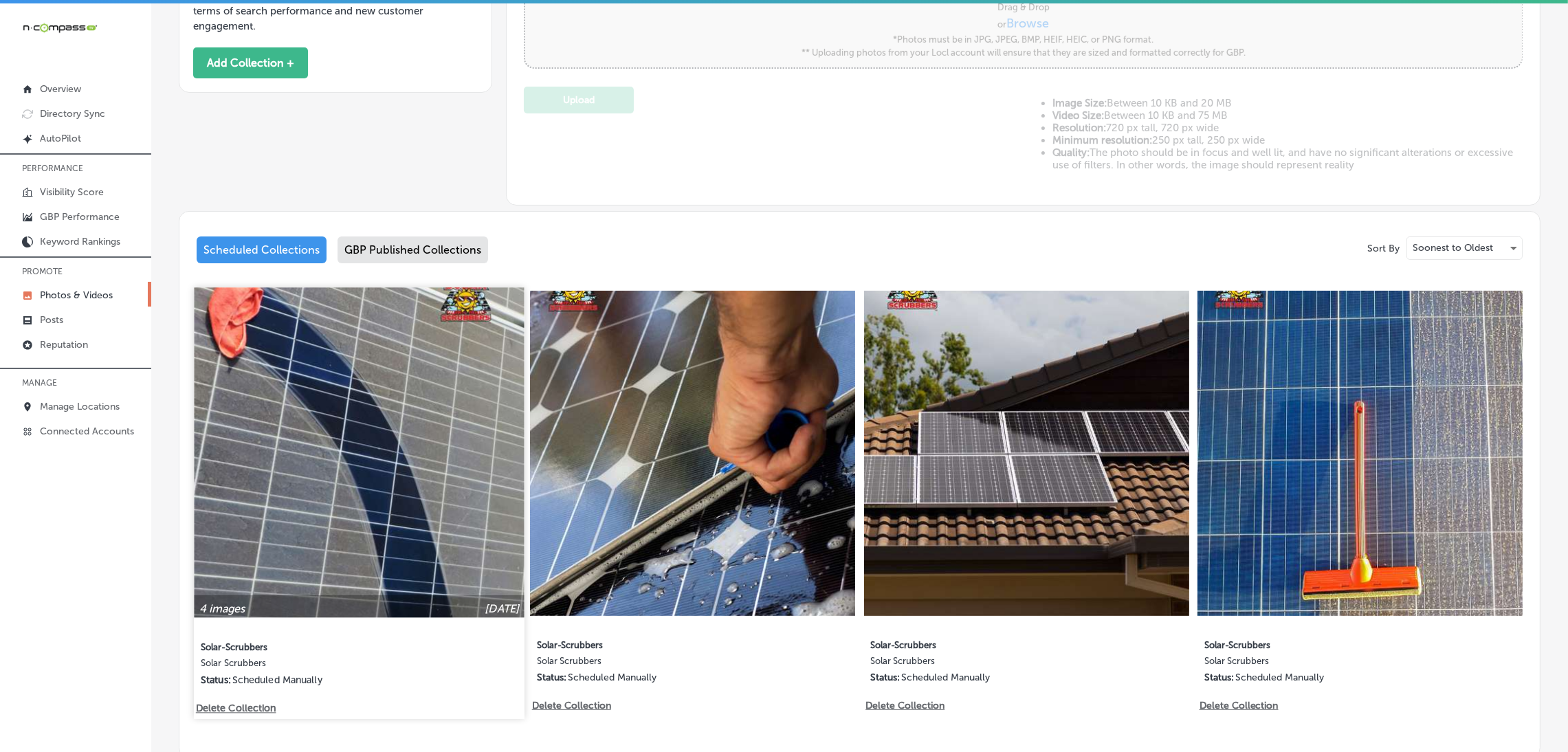
scroll to position [603, 0]
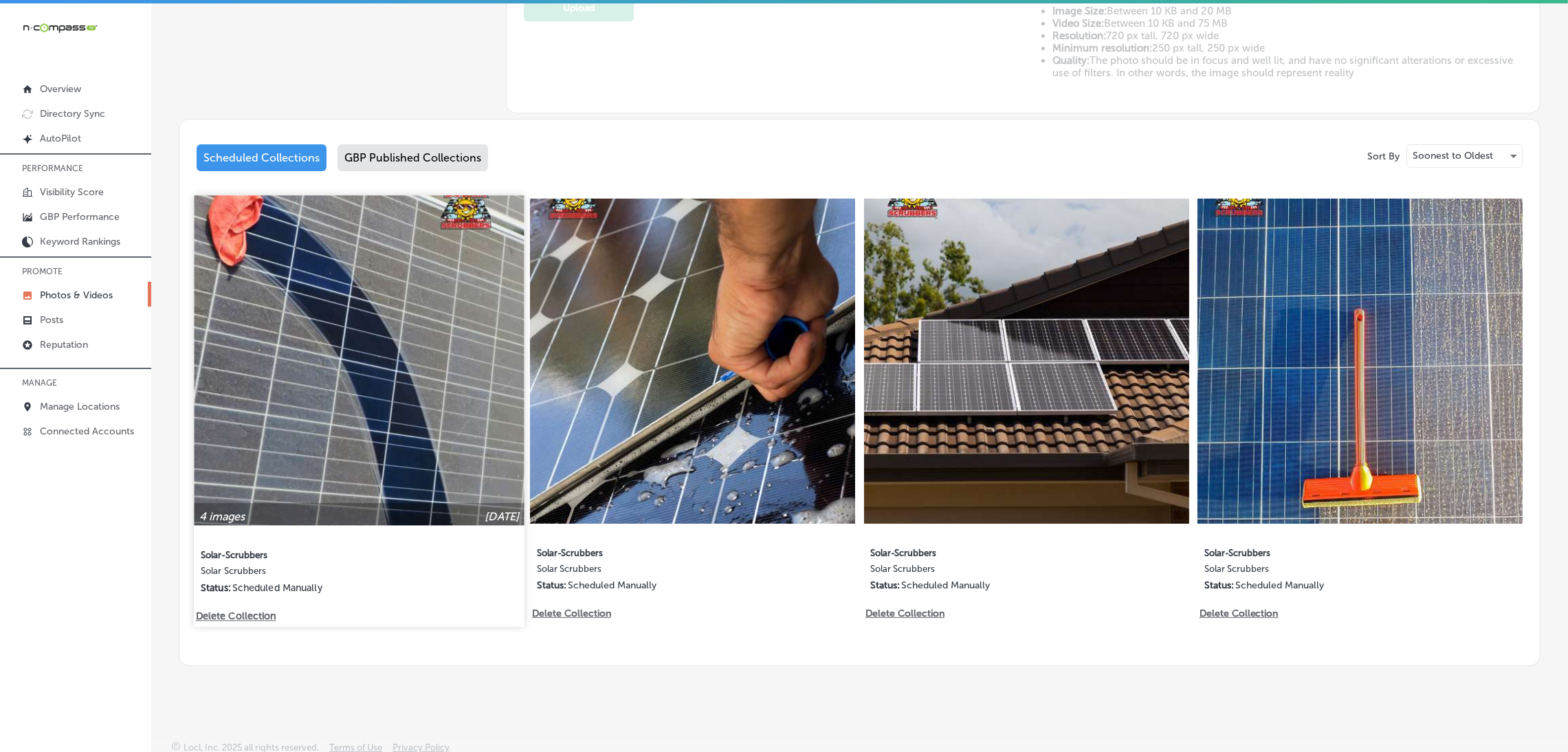
click at [366, 422] on img at bounding box center [359, 360] width 330 height 330
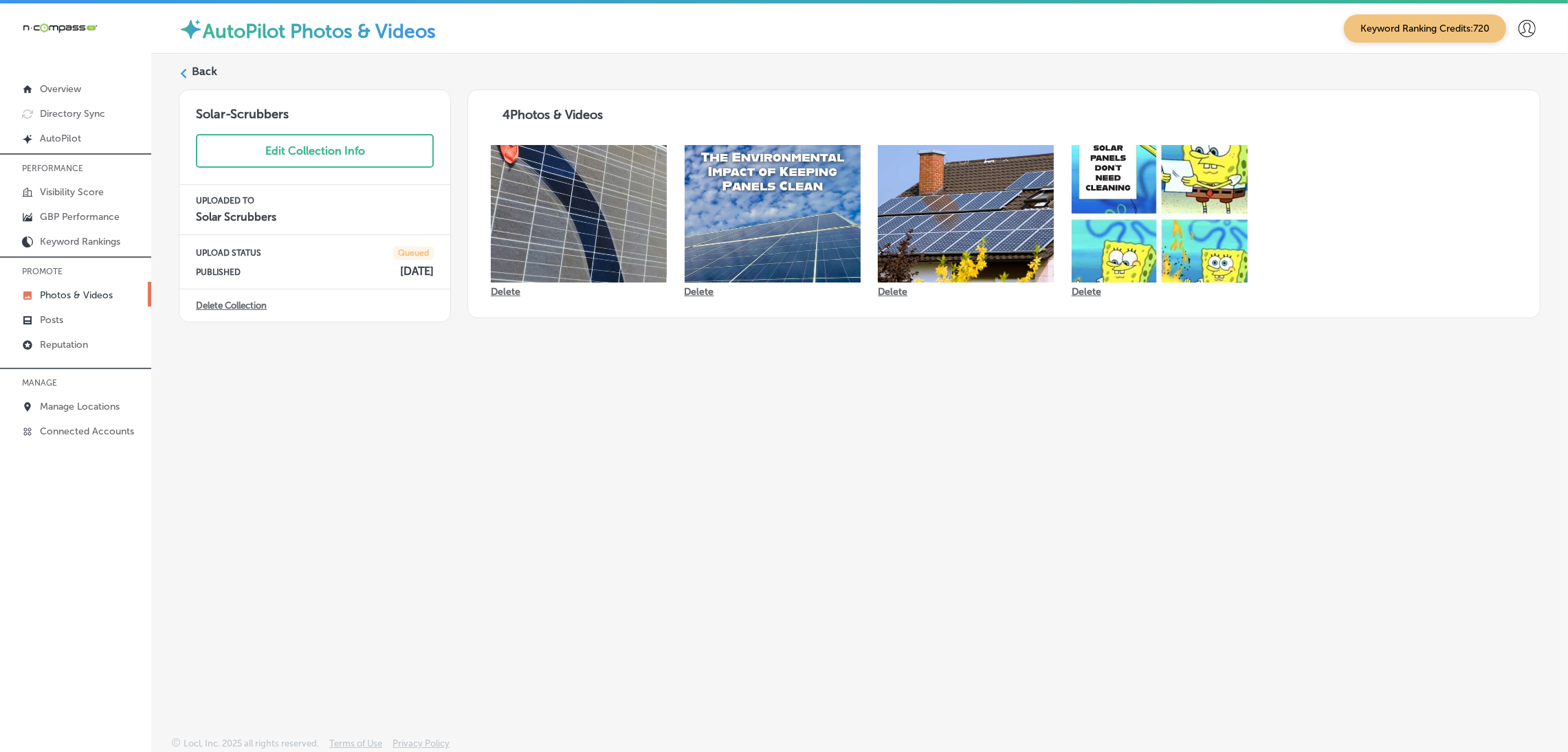
click at [191, 64] on label "Back" at bounding box center [204, 71] width 25 height 15
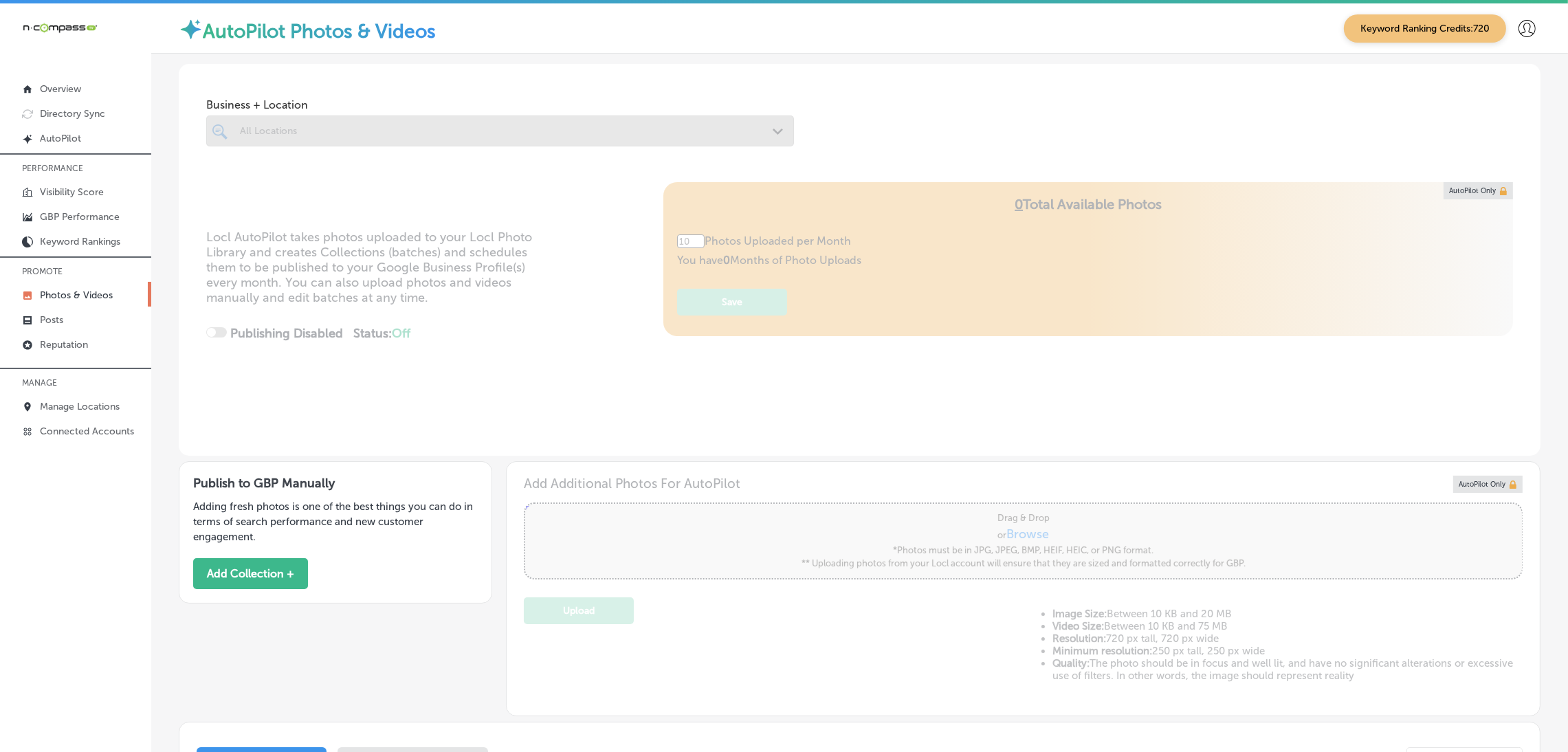
type input "5"
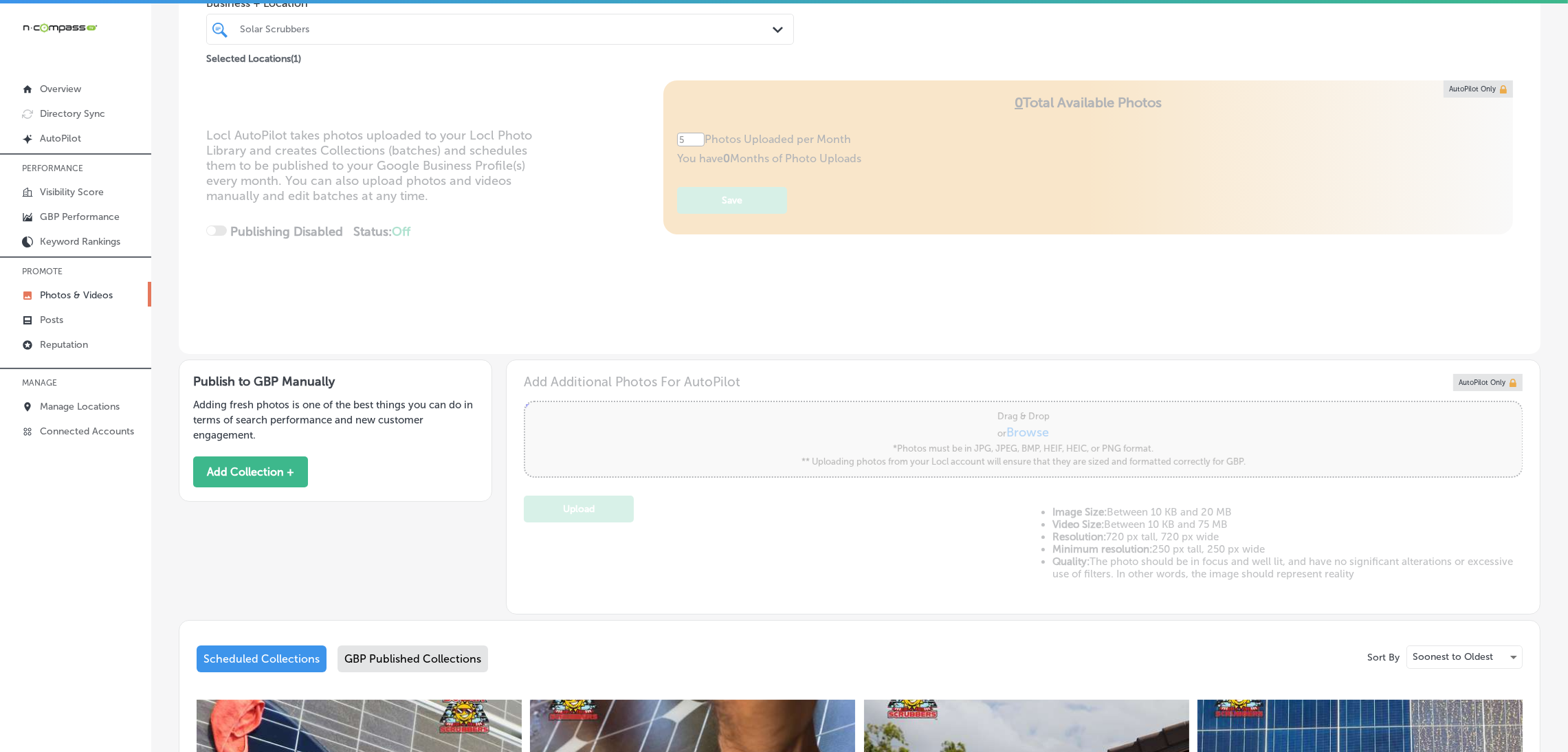
scroll to position [103, 0]
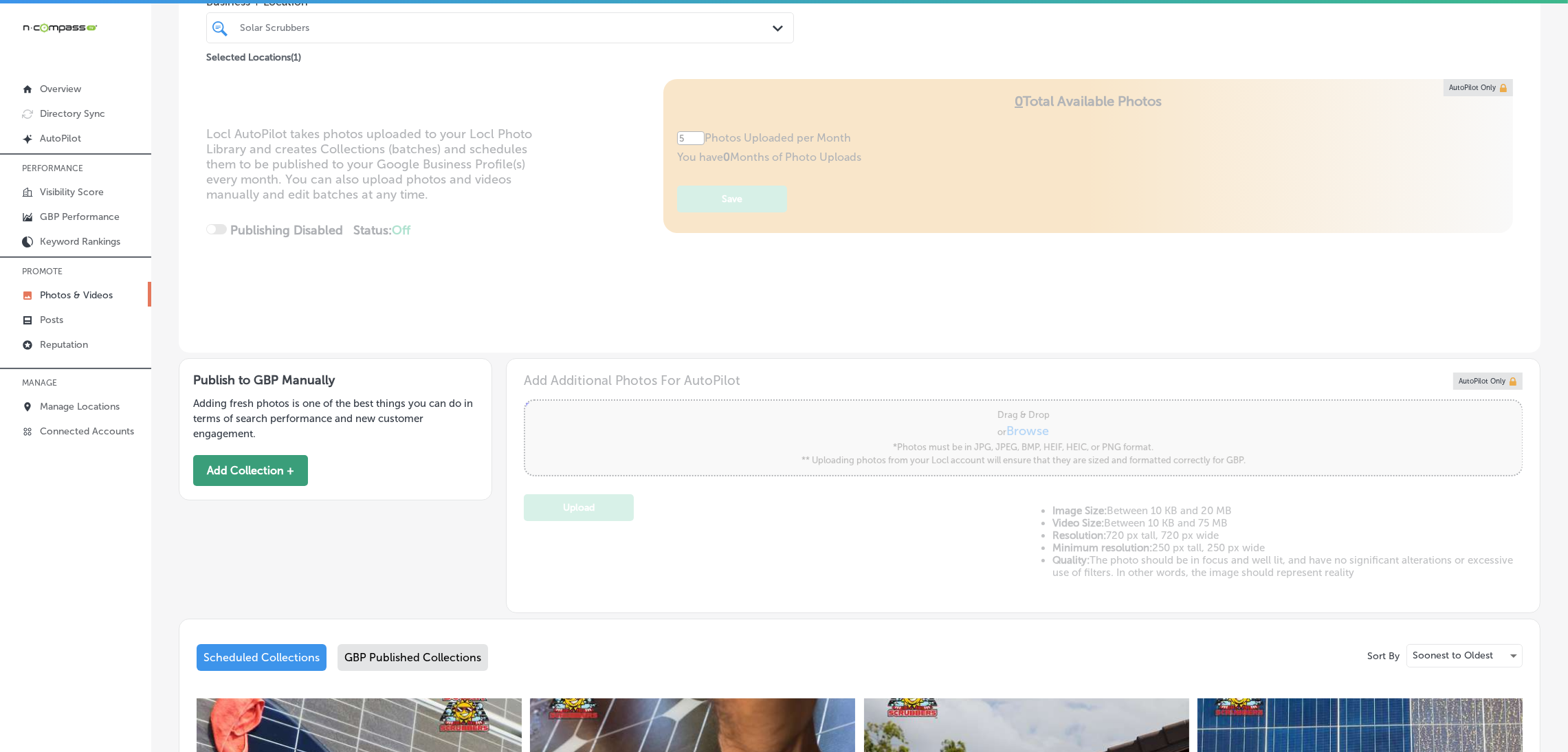
click at [286, 460] on button "Add Collection +" at bounding box center [250, 470] width 115 height 31
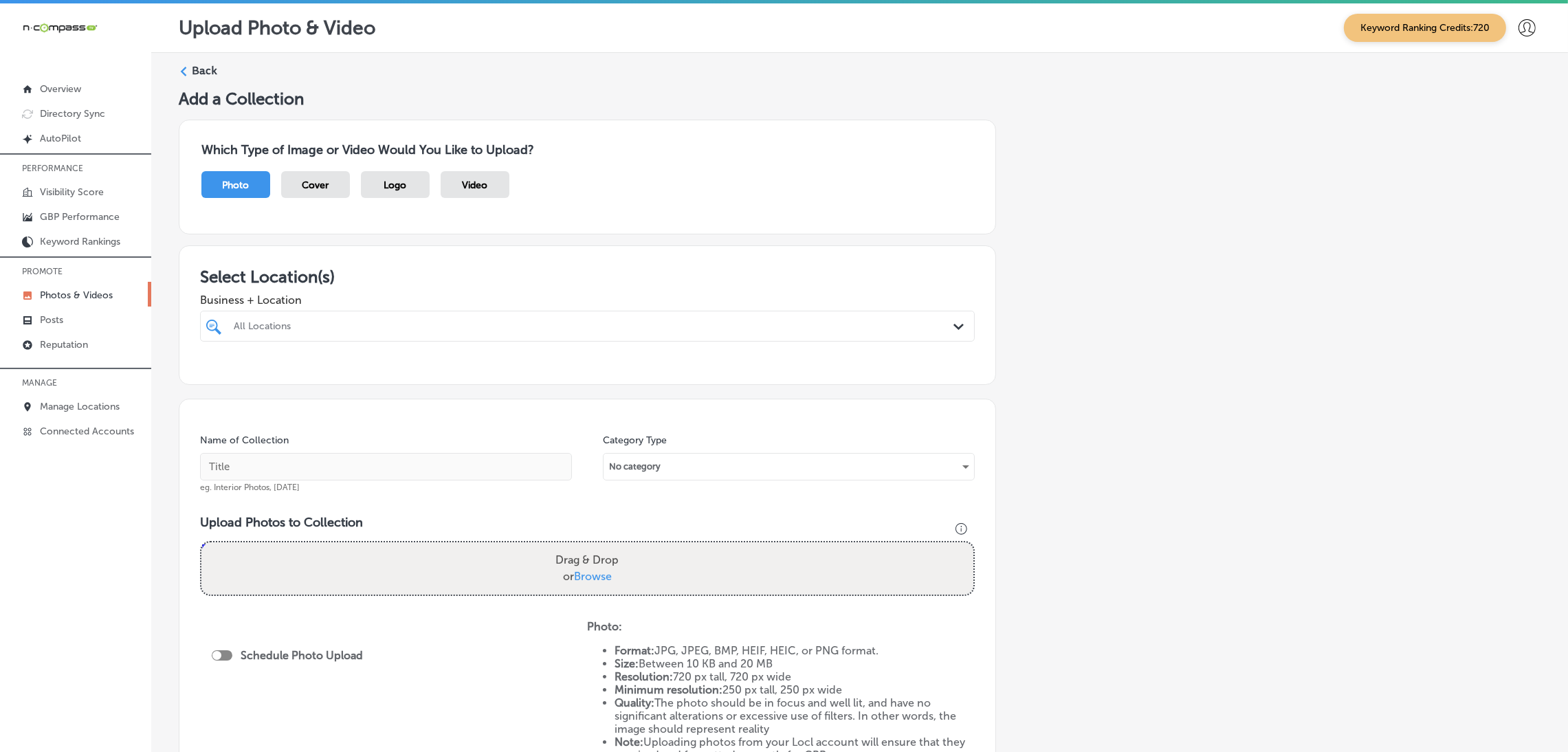
click at [385, 326] on div "All Locations" at bounding box center [594, 326] width 721 height 12
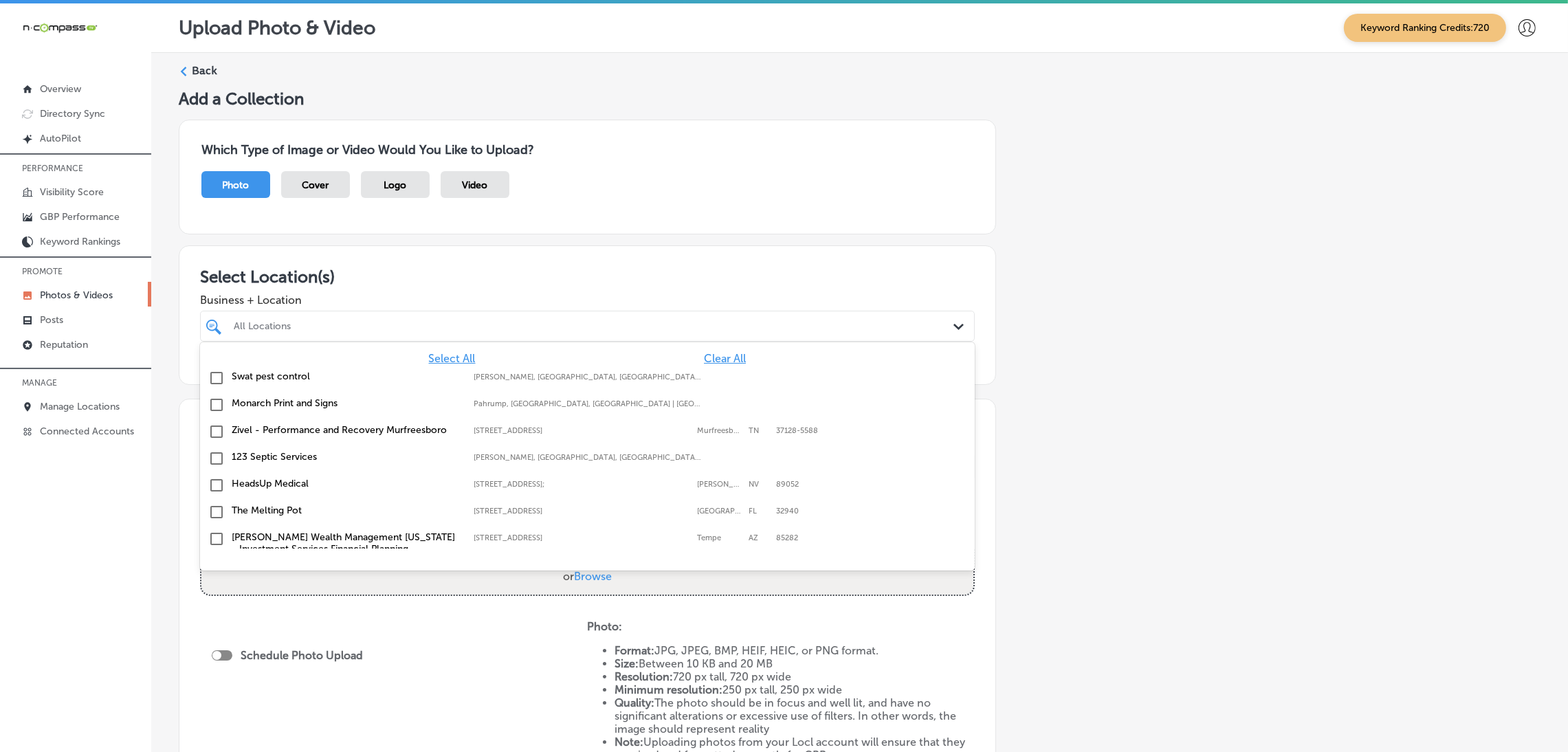
click at [696, 355] on div "Select All Clear All Swat pest control [PERSON_NAME], [GEOGRAPHIC_DATA], [GEOGR…" at bounding box center [587, 445] width 775 height 206
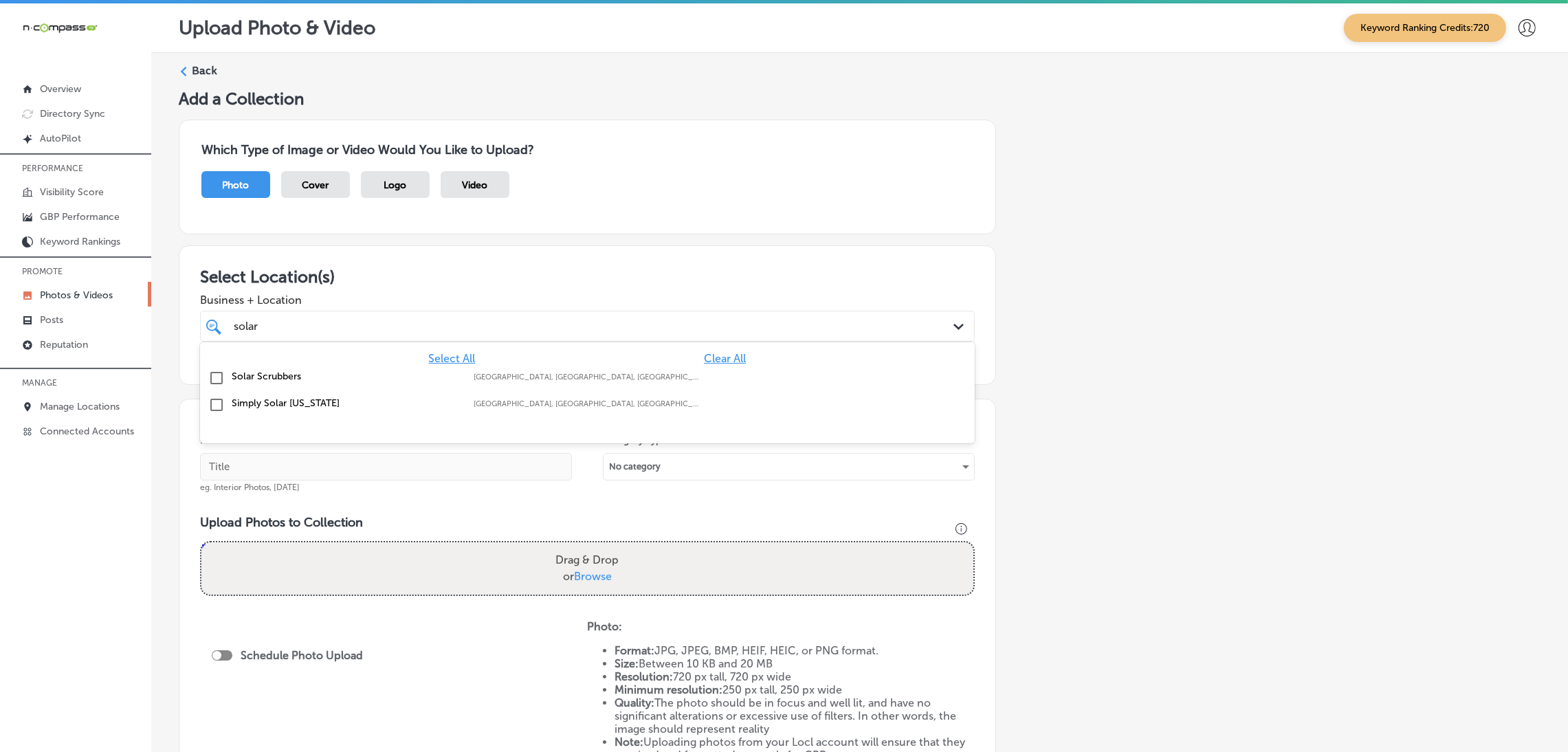
click at [704, 383] on div "Solar Scrubbers [PERSON_NAME], [GEOGRAPHIC_DATA], [GEOGRAPHIC_DATA] | [GEOGRAPH…" at bounding box center [587, 378] width 764 height 21
type input "solar"
click at [1176, 342] on div "Add a Collection Which Type of Image or Video Would You Like to Upload? Photo C…" at bounding box center [859, 484] width 1362 height 790
click at [465, 465] on input "text" at bounding box center [386, 466] width 372 height 27
paste input "Solar-Scrubbers"
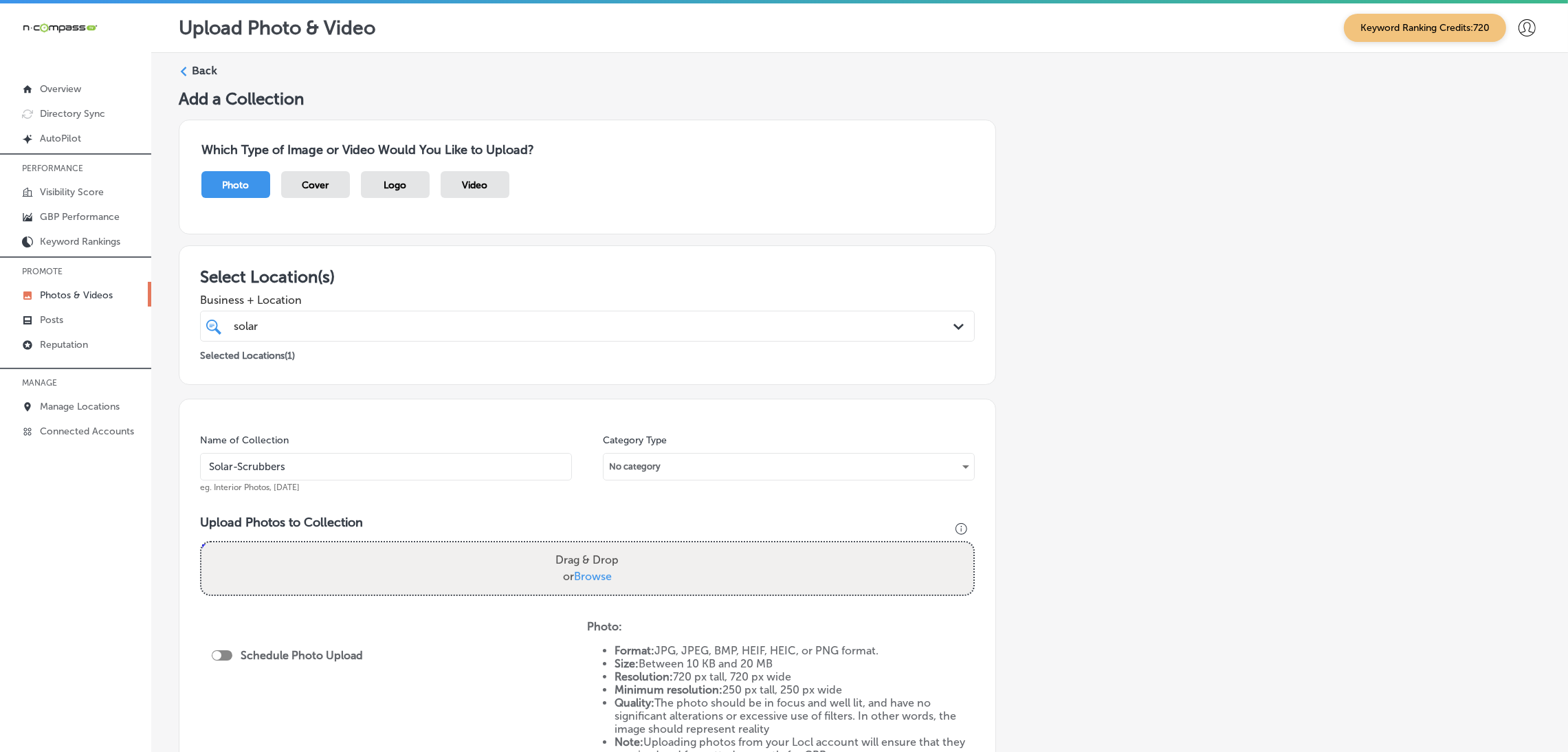
click at [465, 465] on input "Solar-Scrubbers" at bounding box center [386, 466] width 372 height 27
type input "Solar-Scrubbers"
click at [473, 509] on div "Name of Collection Solar-Scrubbers eg. Interior Photos, [DATE] Category Type No…" at bounding box center [587, 597] width 817 height 396
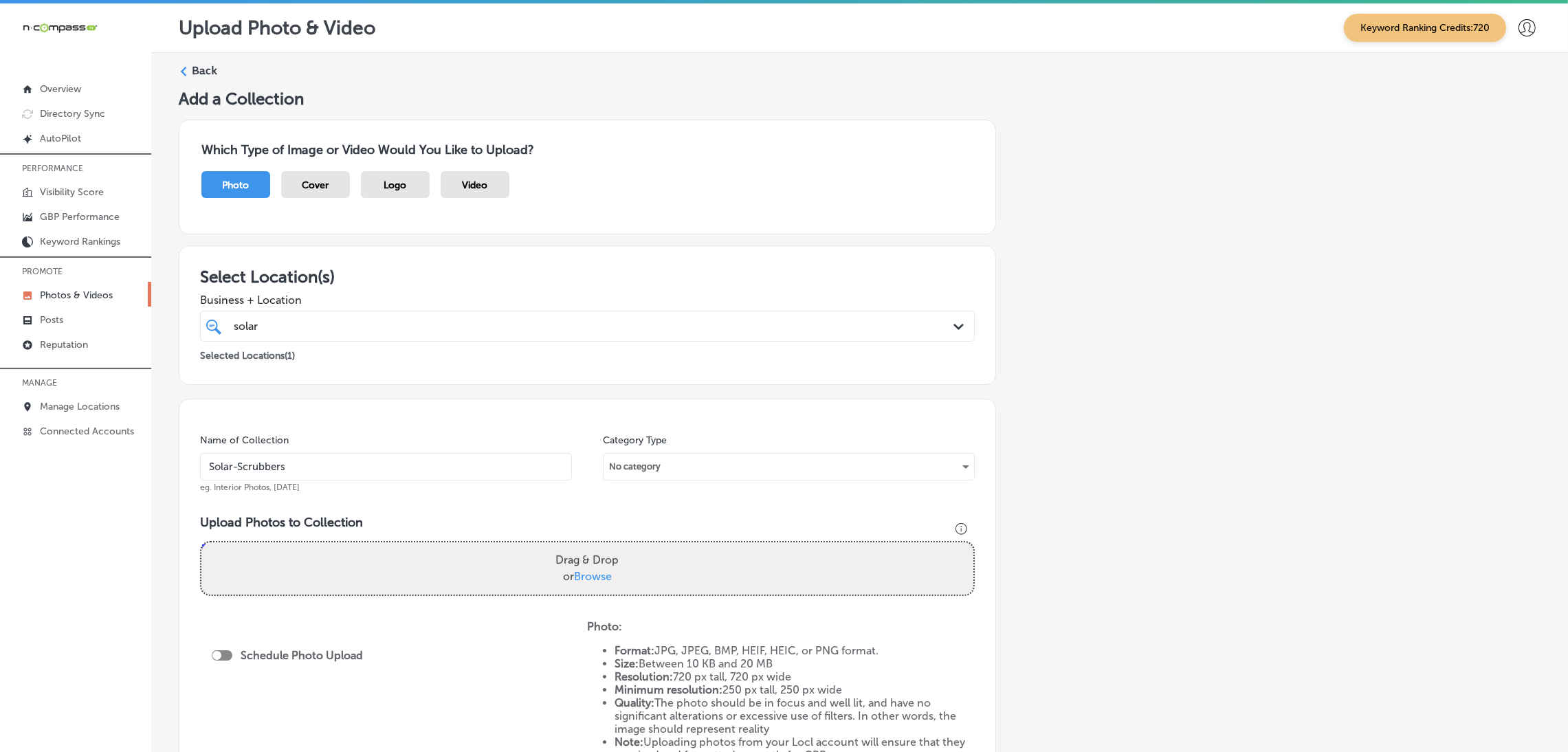
click at [436, 311] on div "solar solar Path Created with Sketch." at bounding box center [587, 326] width 775 height 31
click at [596, 268] on h3 "Select Location(s)" at bounding box center [587, 276] width 775 height 20
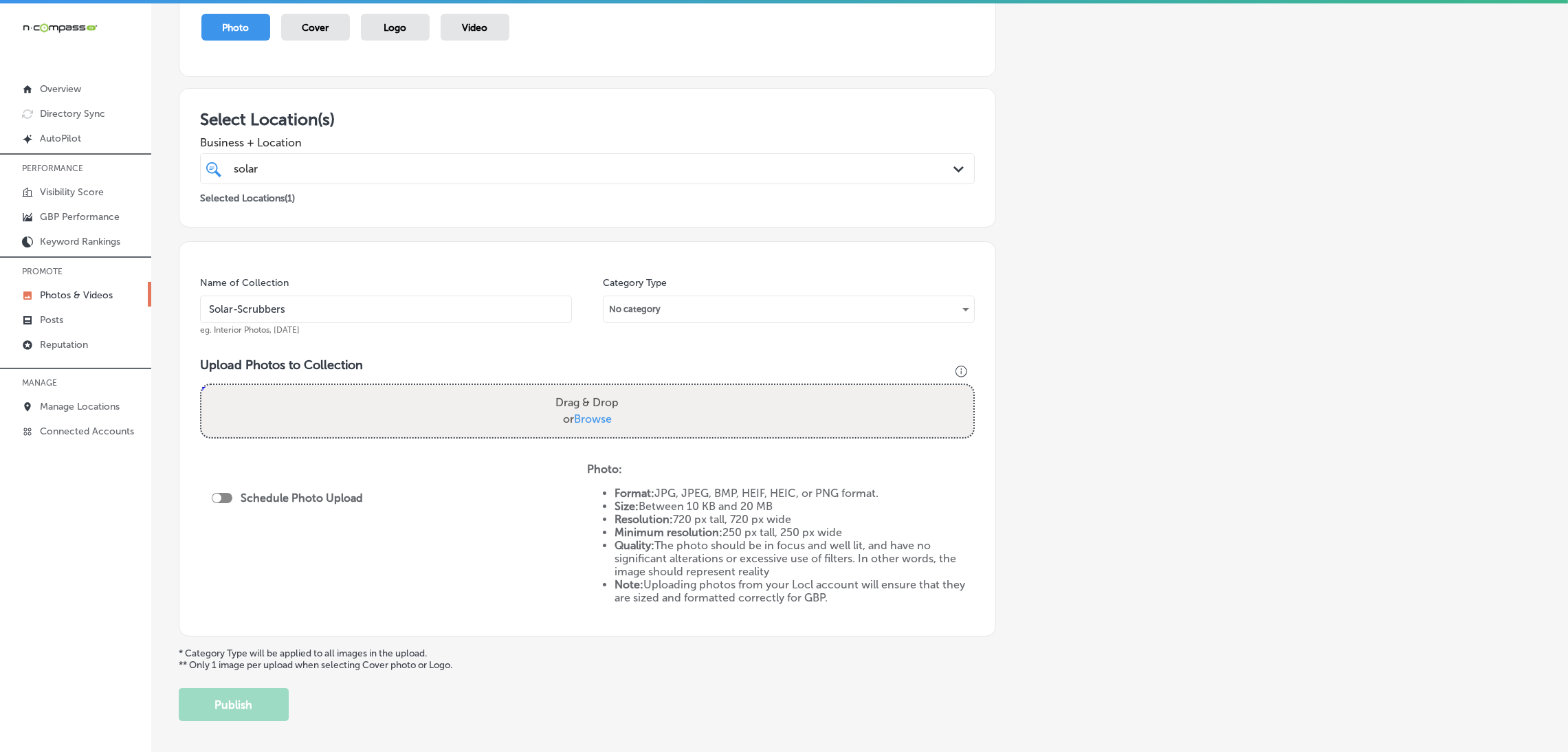
scroll to position [206, 0]
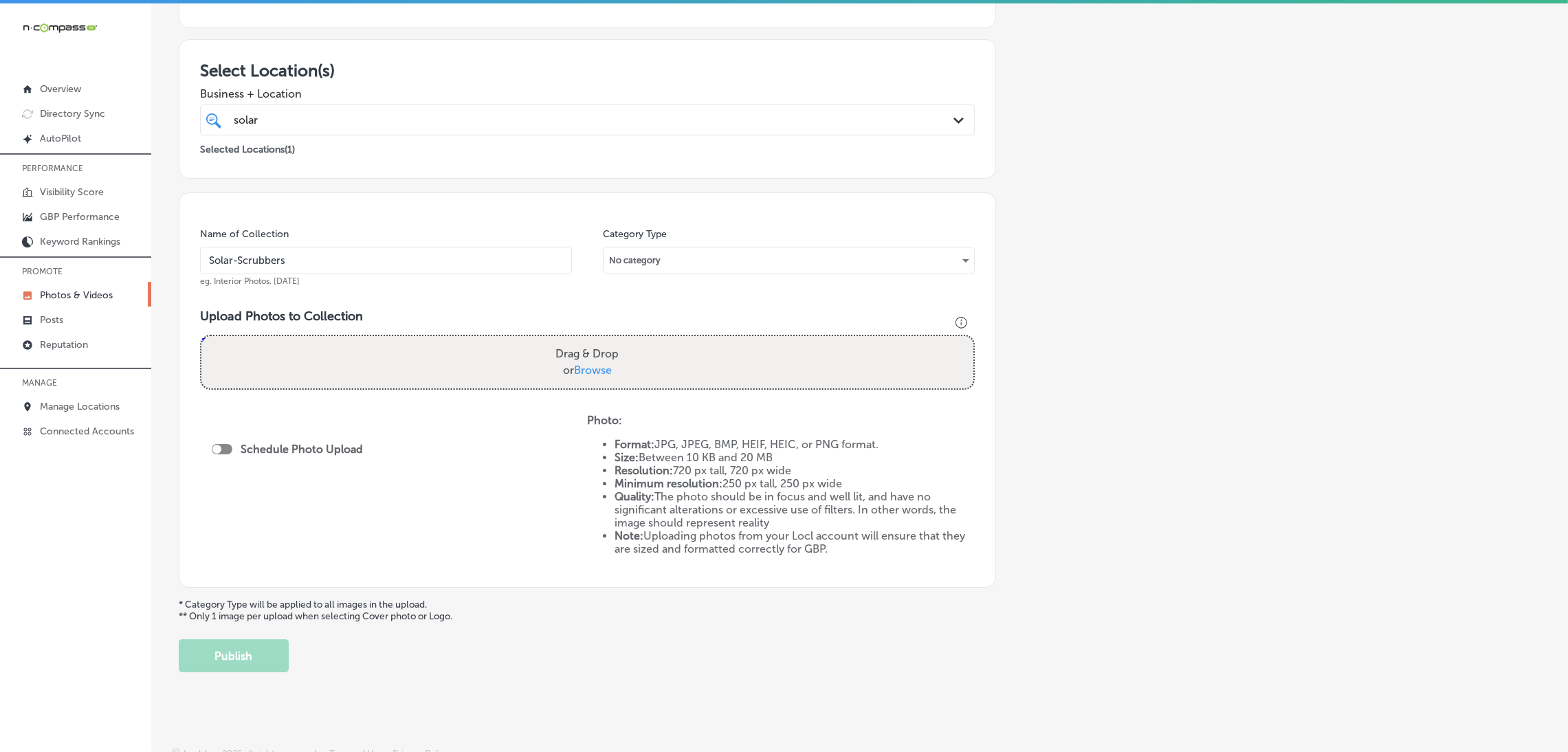
click at [517, 385] on div "Drag & Drop or Browse" at bounding box center [587, 362] width 771 height 53
click at [202, 336] on input "Drag & Drop or Browse" at bounding box center [587, 338] width 771 height 4
type input "C:\fakepath\Solar-Scrubbers (52).jpg"
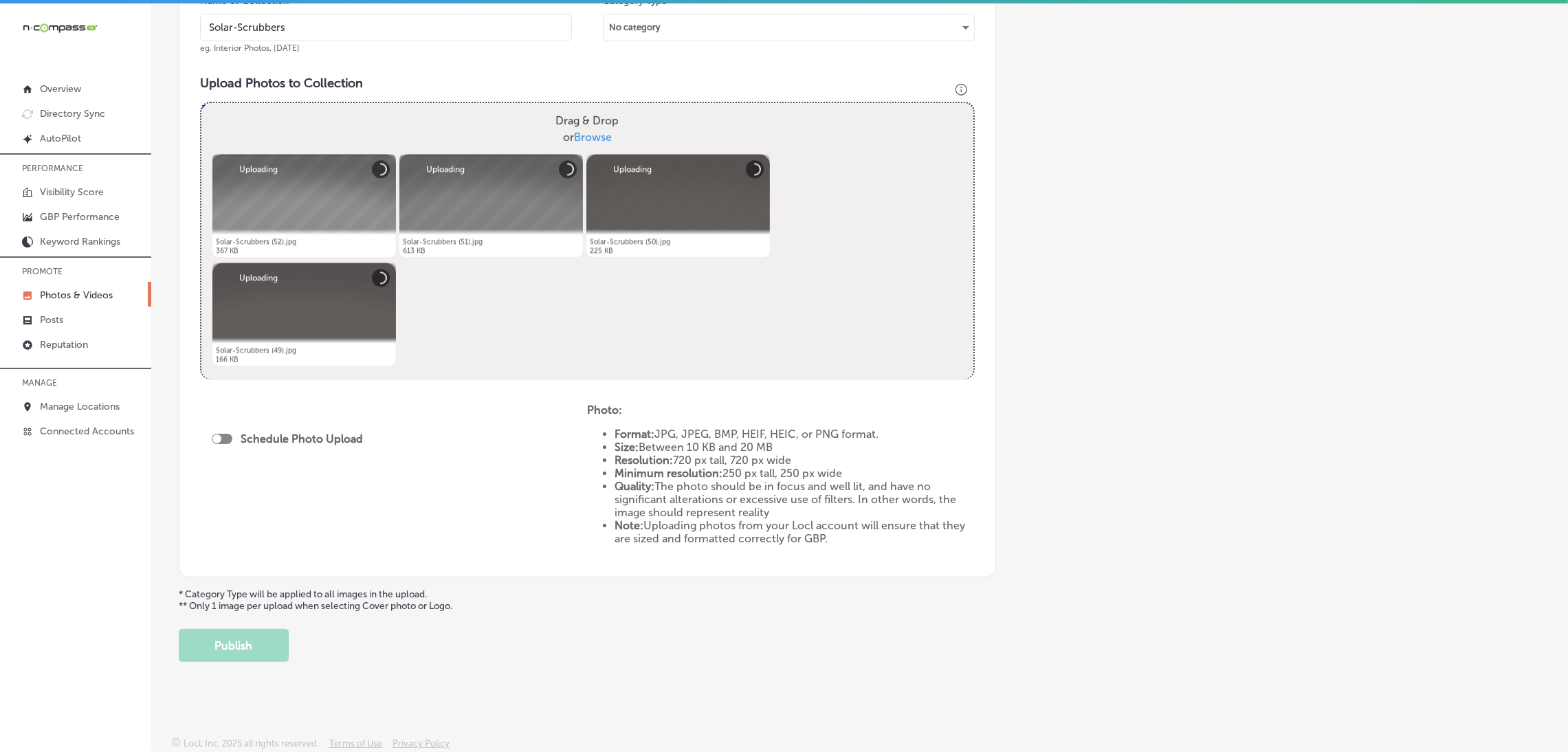
scroll to position [440, 0]
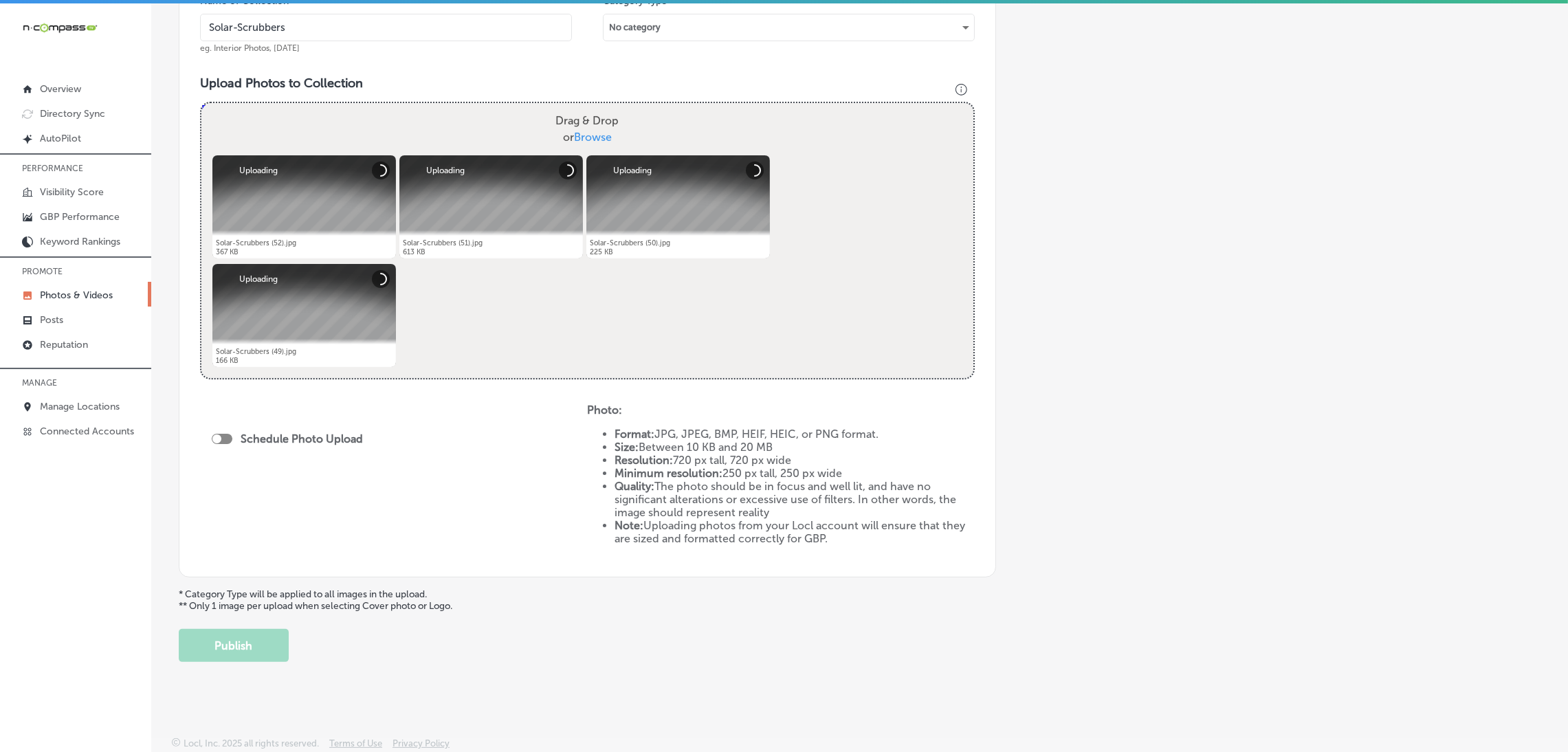
click at [221, 427] on div "Schedule Photo Upload" at bounding box center [290, 440] width 158 height 31
click at [225, 438] on div at bounding box center [222, 439] width 20 height 10
checkbox input "true"
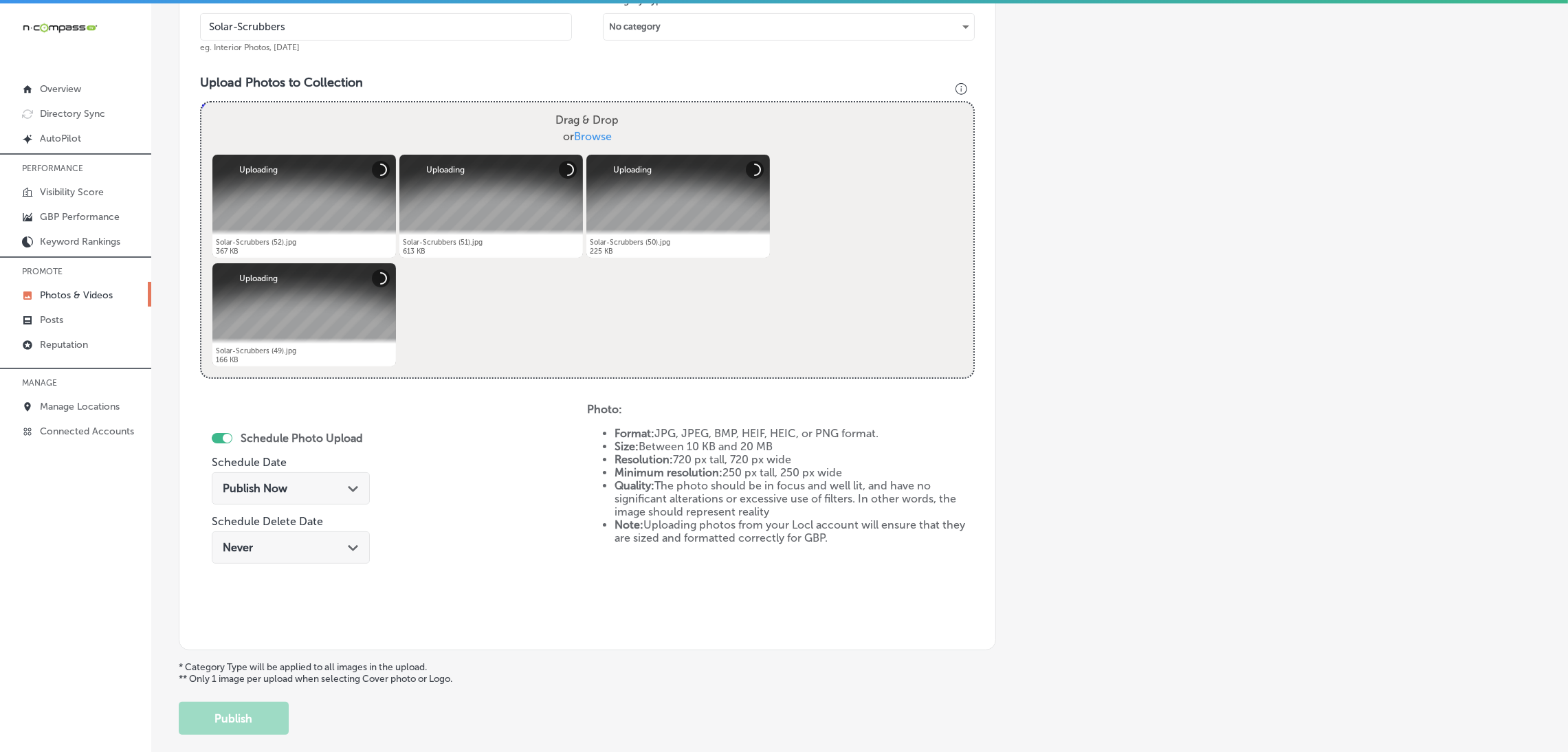
click at [274, 480] on div "Publish Now Path Created with Sketch." at bounding box center [290, 488] width 158 height 32
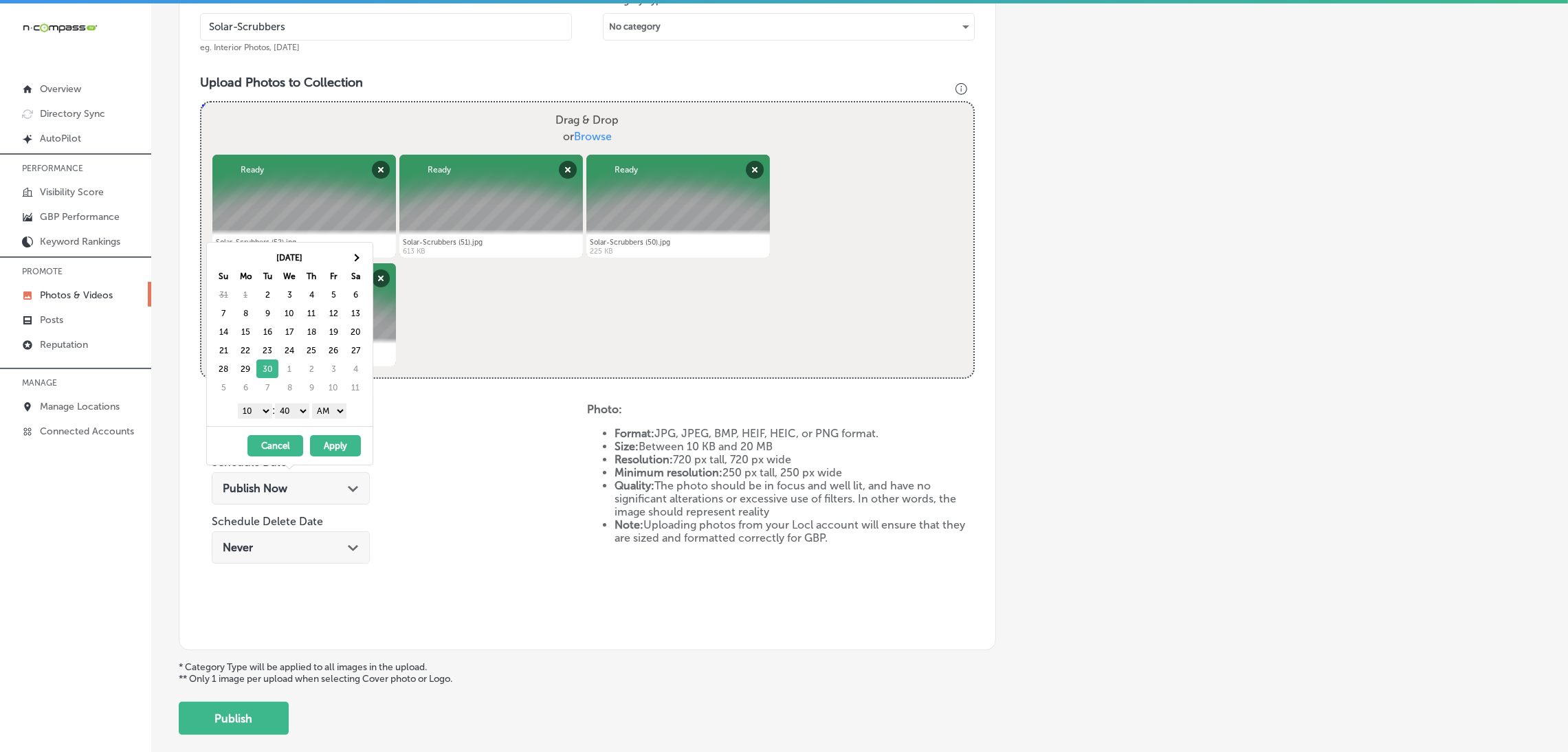
click at [329, 418] on select "AM PM" at bounding box center [330, 411] width 35 height 15
click at [297, 414] on select "00 10 20 30 40 50" at bounding box center [292, 411] width 35 height 15
click at [250, 407] on select "1 2 3 4 5 6 7 8 9 10 11 12" at bounding box center [255, 411] width 35 height 15
click at [341, 451] on button "Apply" at bounding box center [335, 445] width 51 height 21
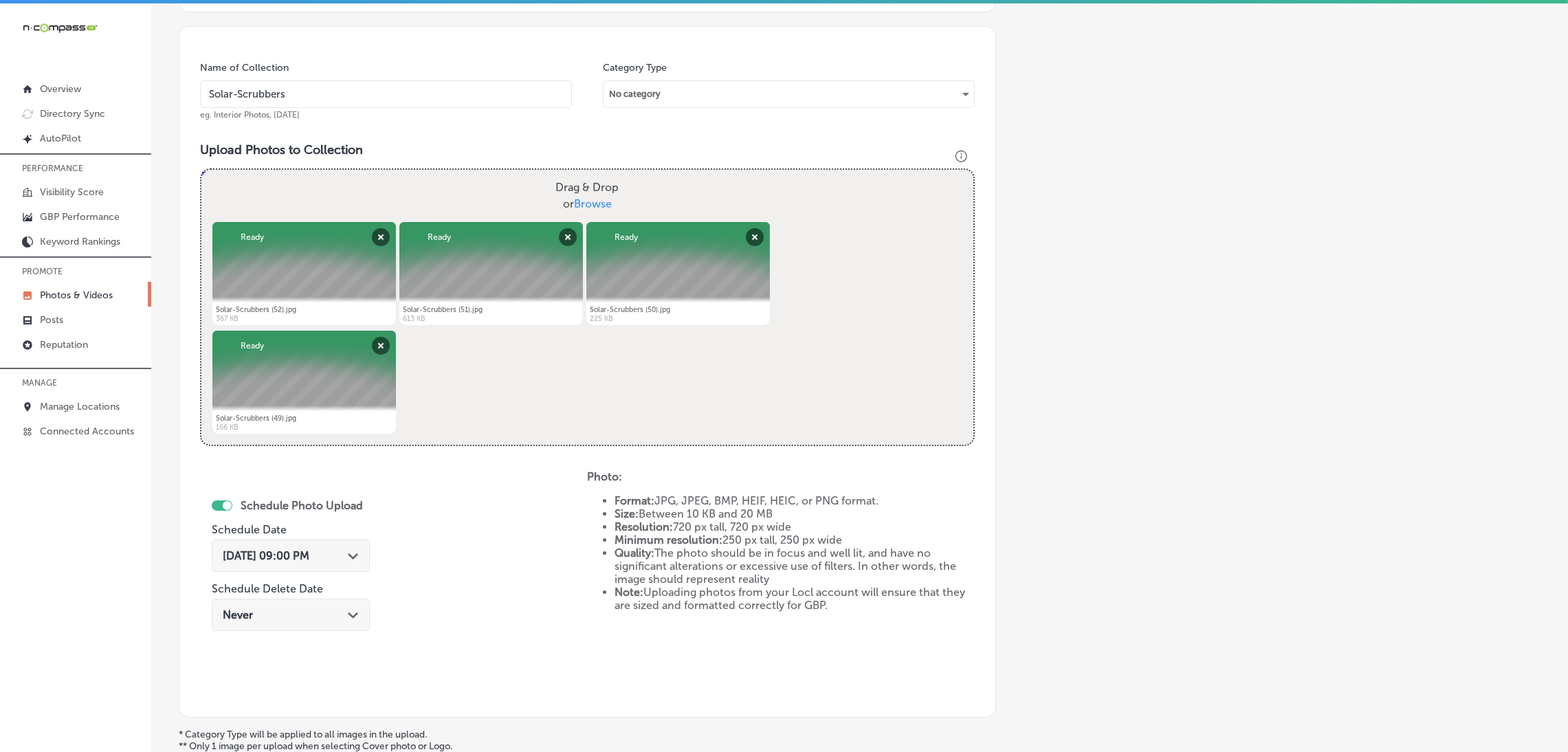
scroll to position [337, 0]
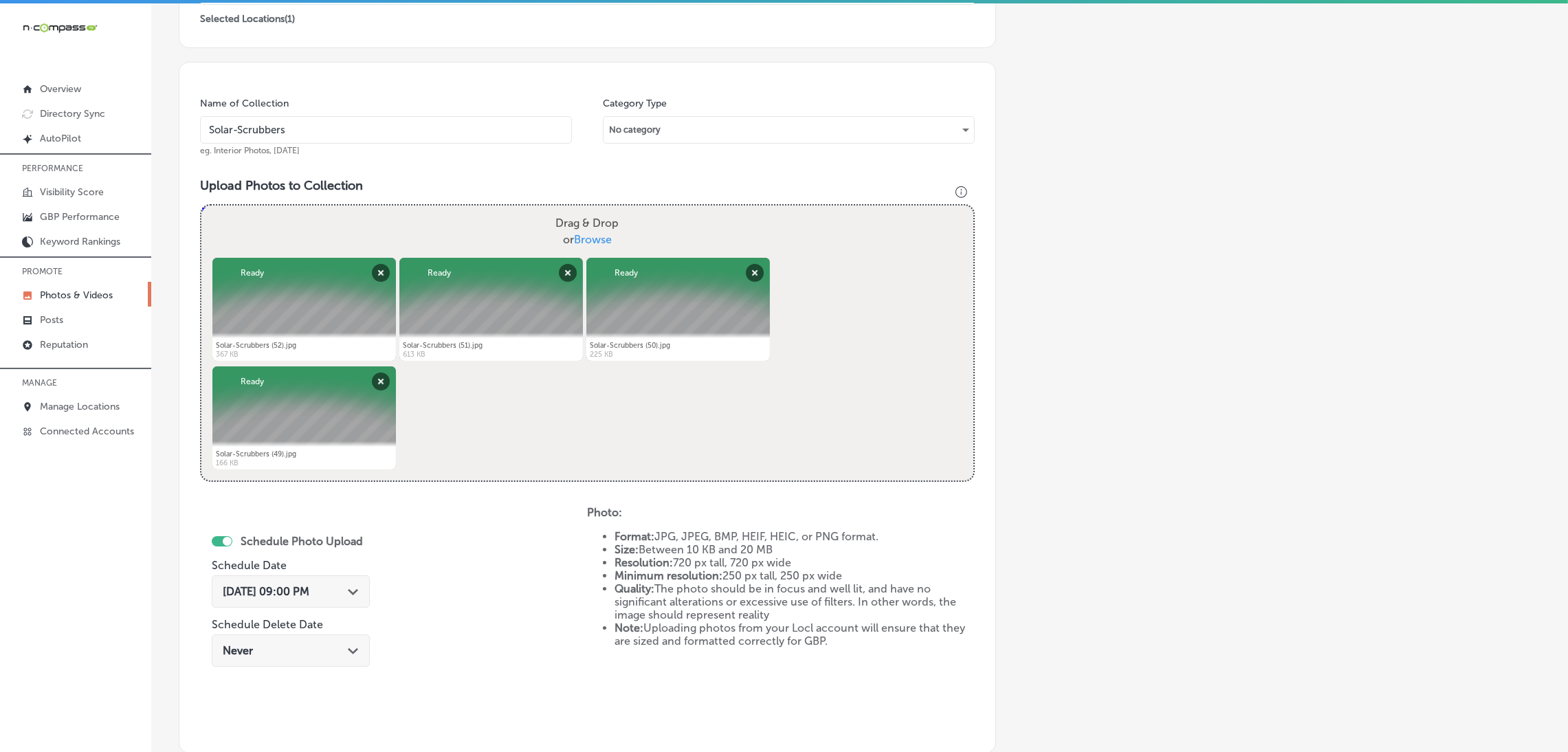
click at [362, 130] on input "Solar-Scrubbers" at bounding box center [386, 130] width 372 height 27
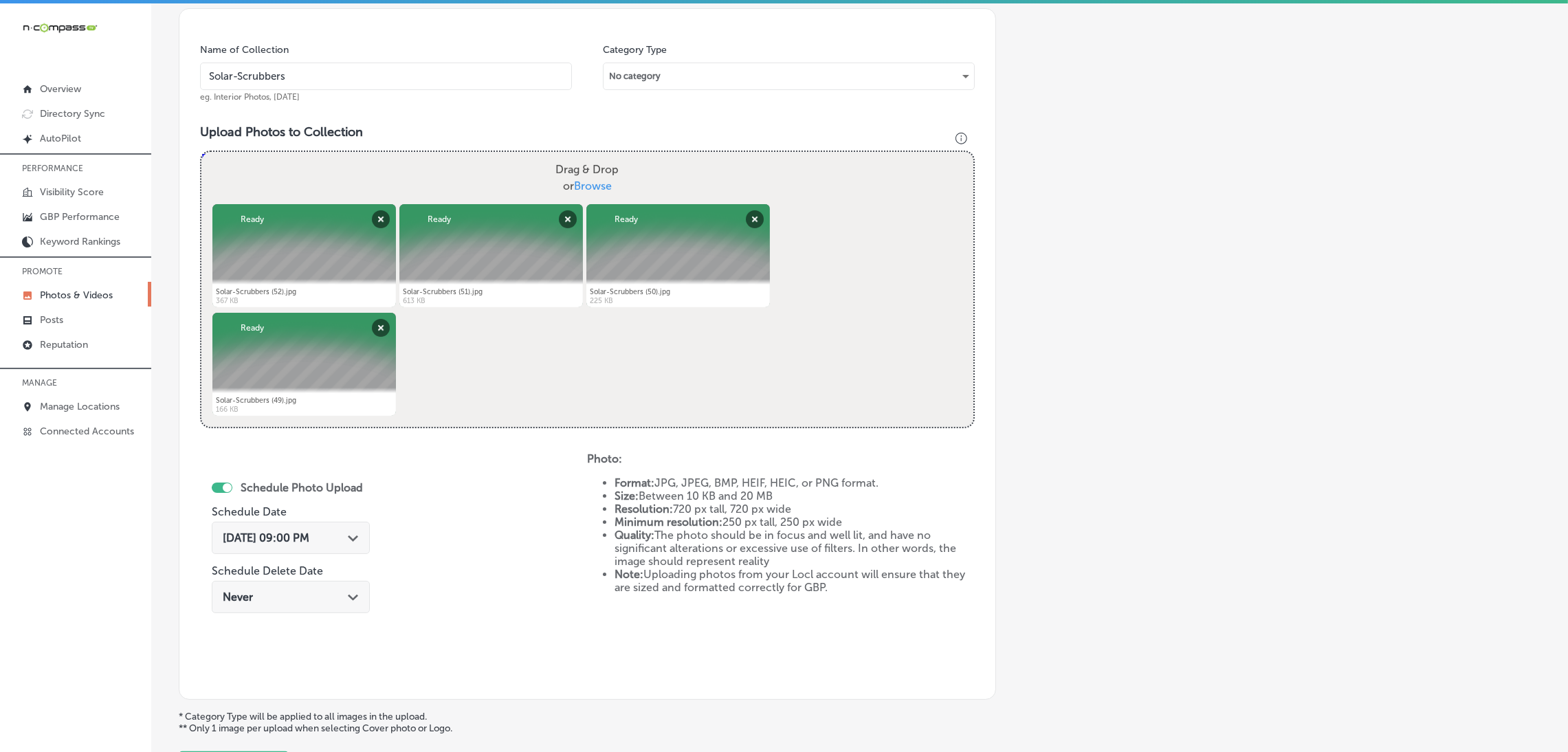
scroll to position [440, 0]
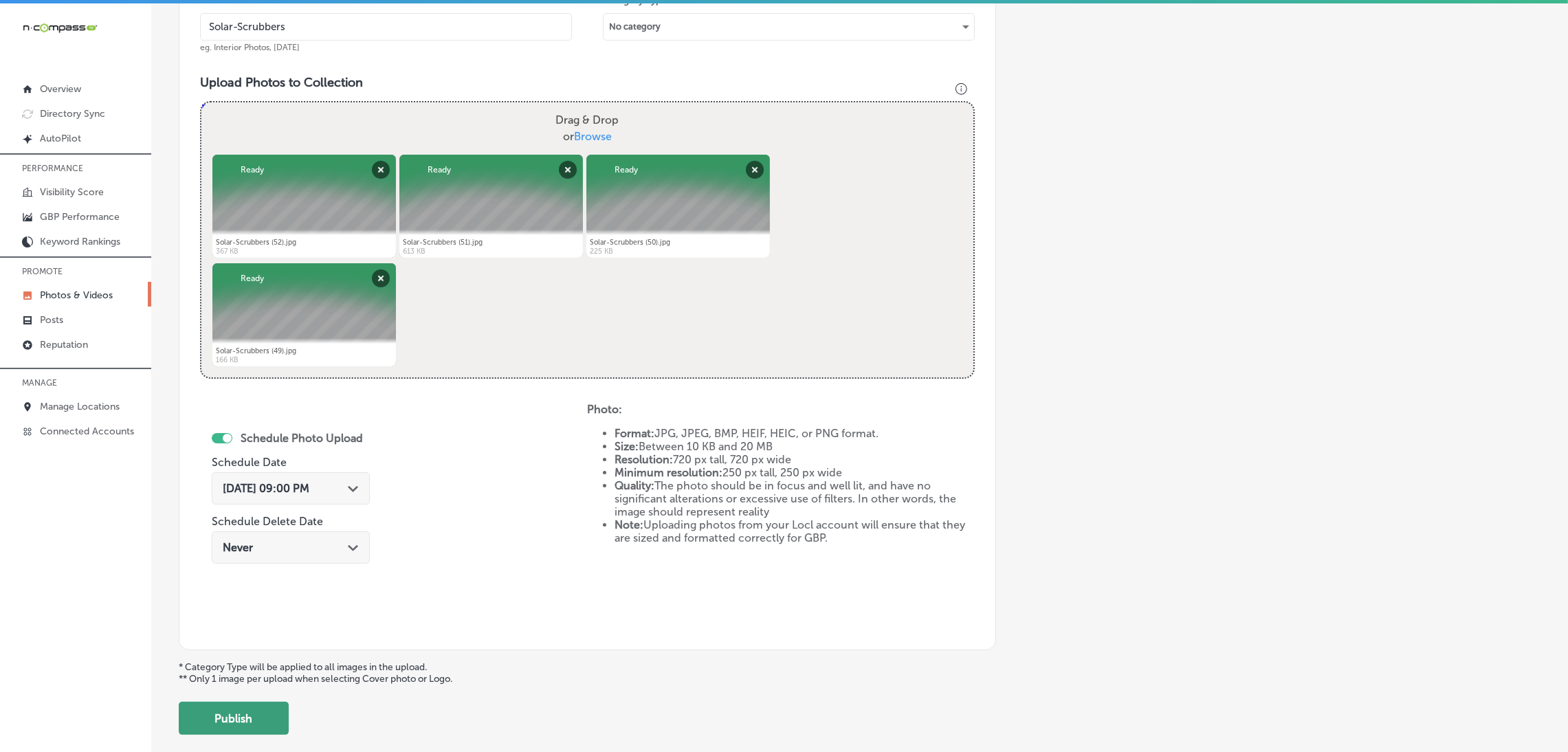
click at [272, 722] on button "Publish" at bounding box center [234, 718] width 110 height 33
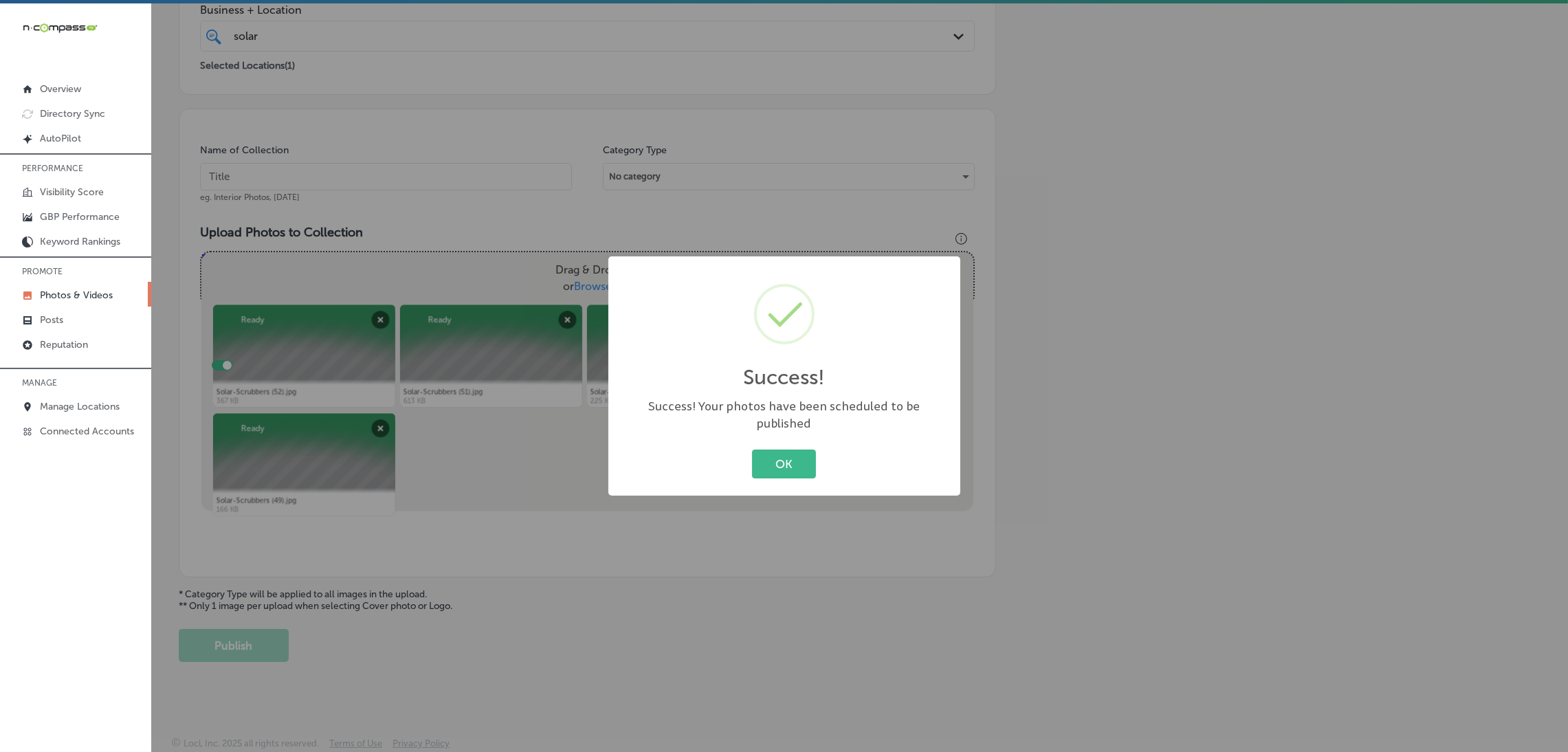
scroll to position [290, 0]
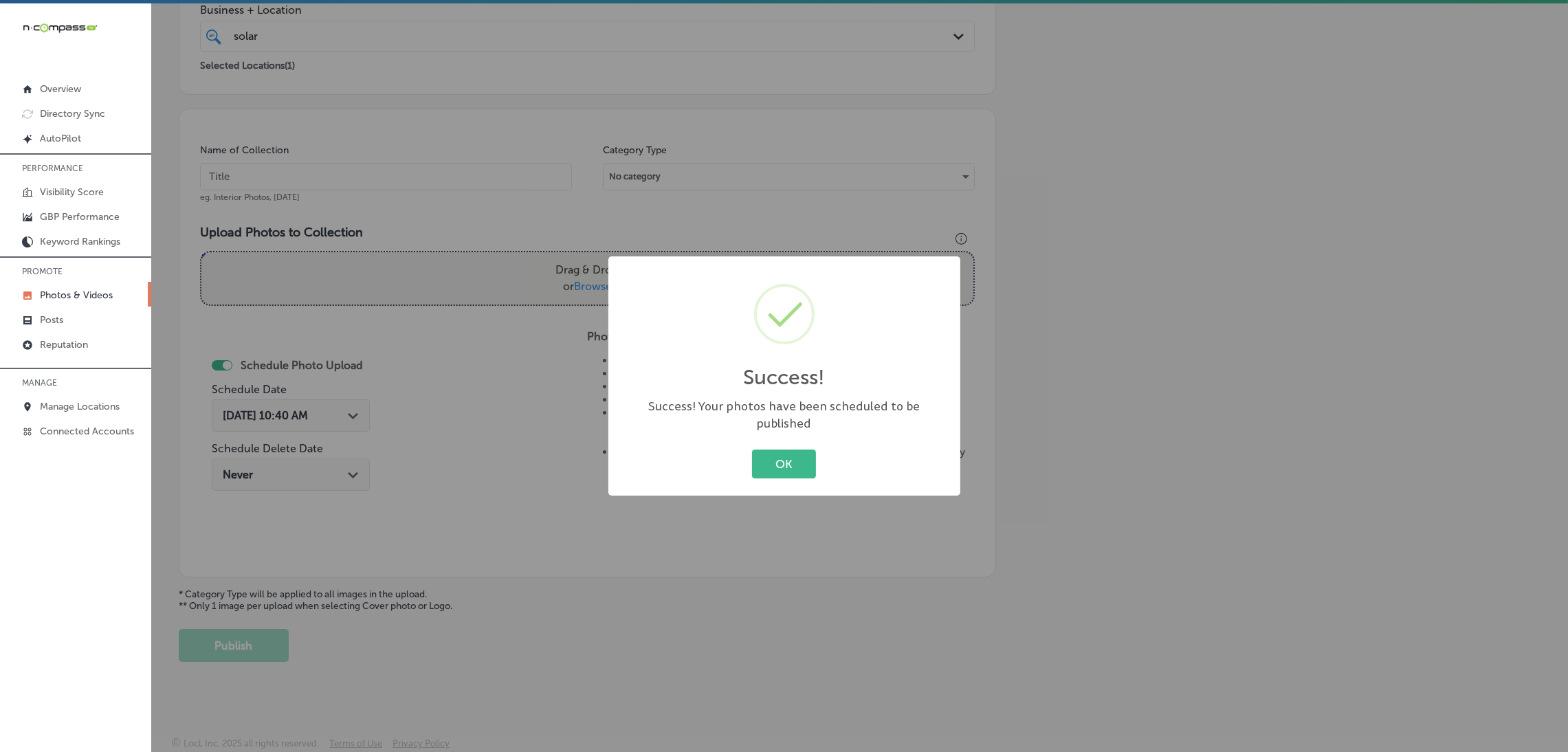
click at [760, 446] on div "OK Cancel" at bounding box center [784, 464] width 324 height 36
click at [741, 446] on div "OK Cancel" at bounding box center [784, 464] width 324 height 36
click at [778, 450] on button "OK" at bounding box center [783, 464] width 64 height 28
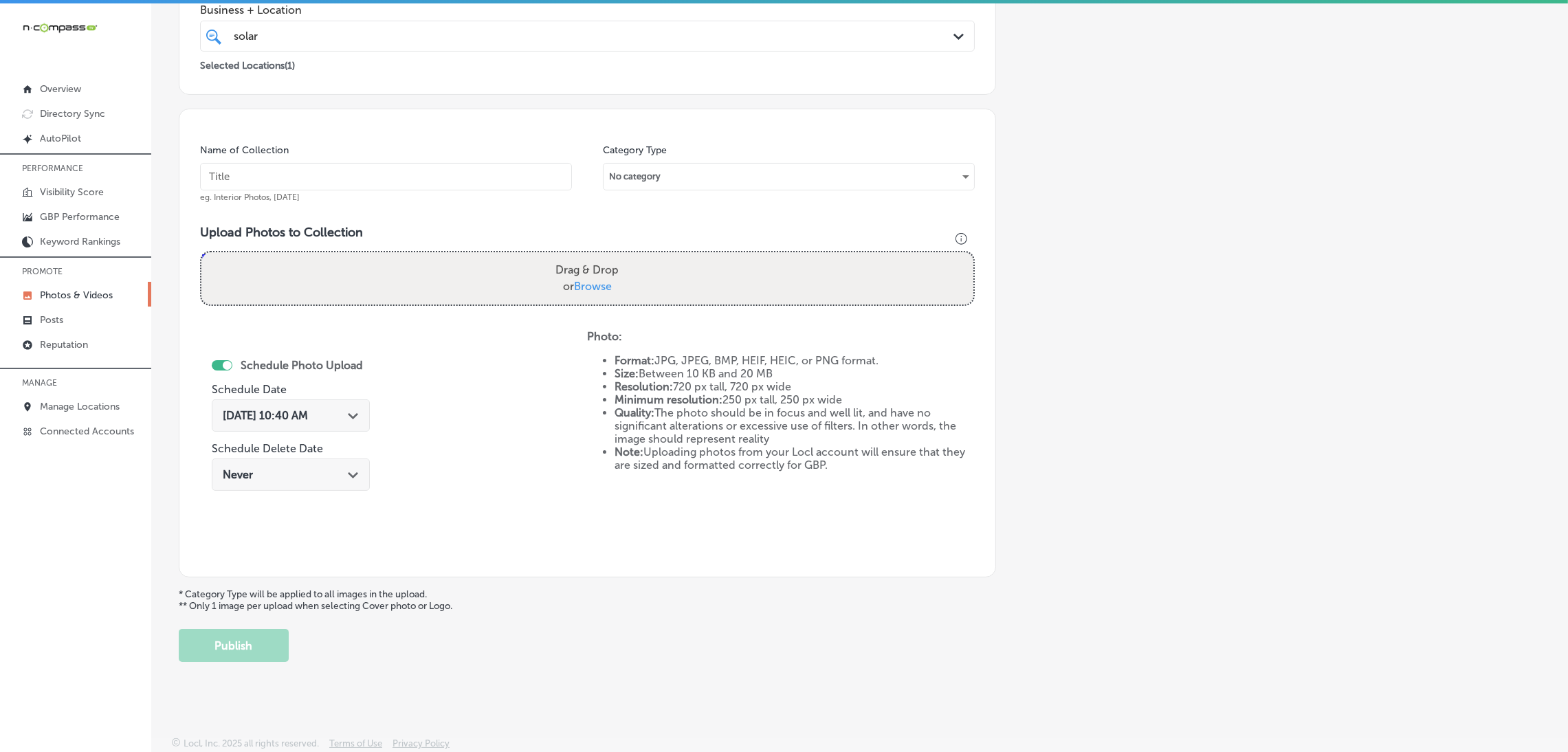
click at [492, 169] on input "text" at bounding box center [386, 177] width 372 height 27
paste input "Solar-Scrubbers"
type input "Solar-Scrubbers"
click at [583, 266] on label "Drag & Drop or Browse" at bounding box center [587, 279] width 75 height 44
click at [583, 257] on input "Drag & Drop or Browse" at bounding box center [587, 254] width 771 height 4
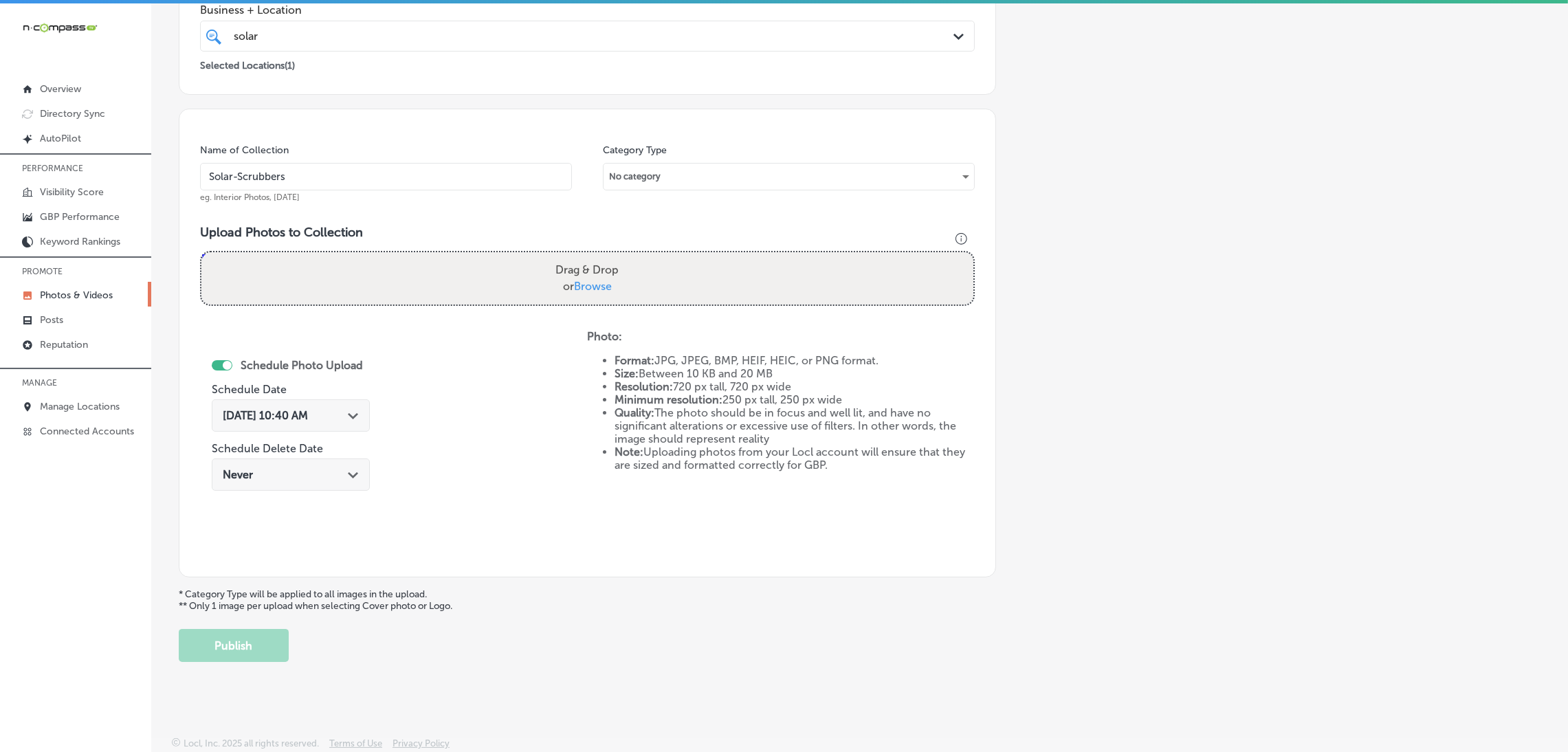
type input "C:\fakepath\Solar-Scrubbers (48).jpg"
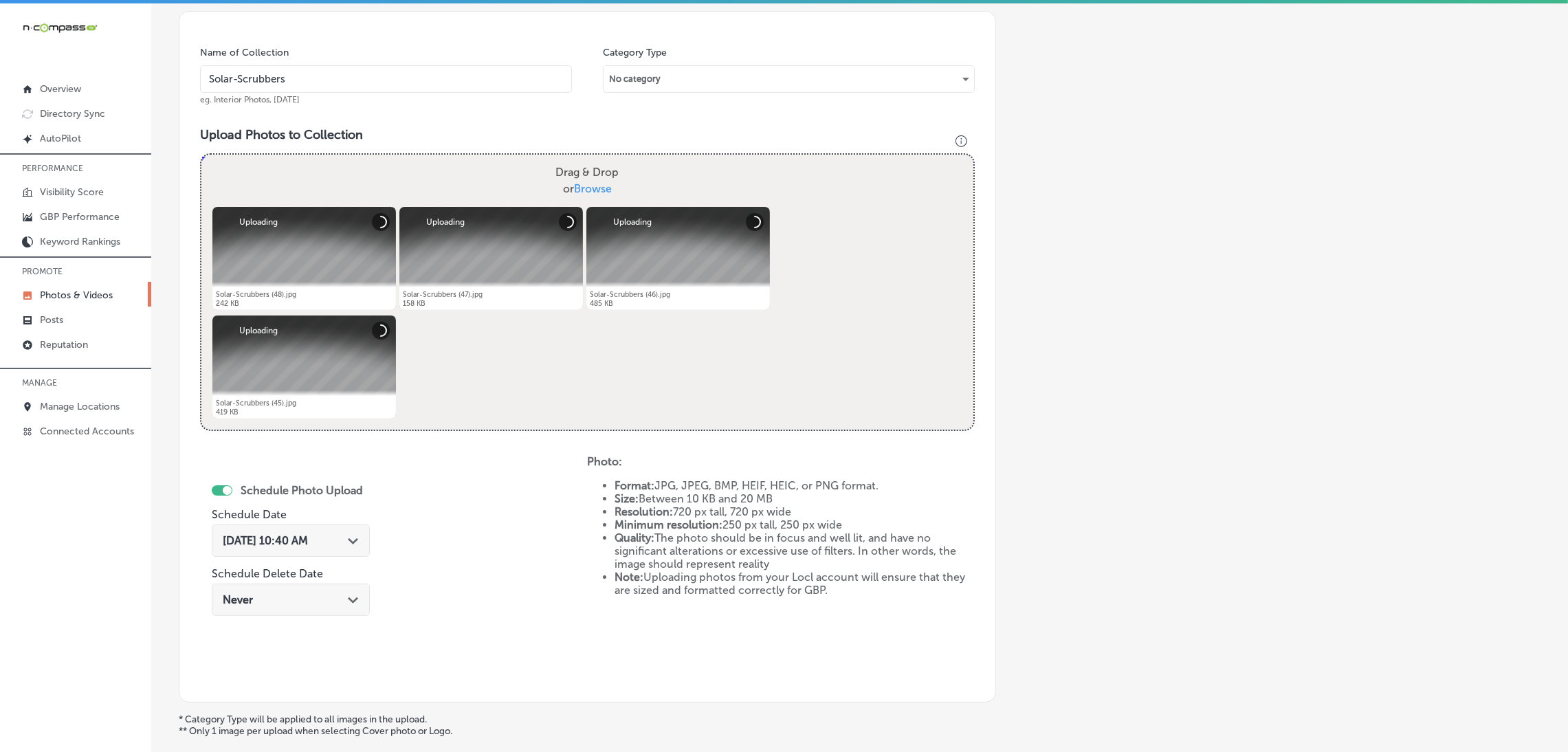
scroll to position [497, 0]
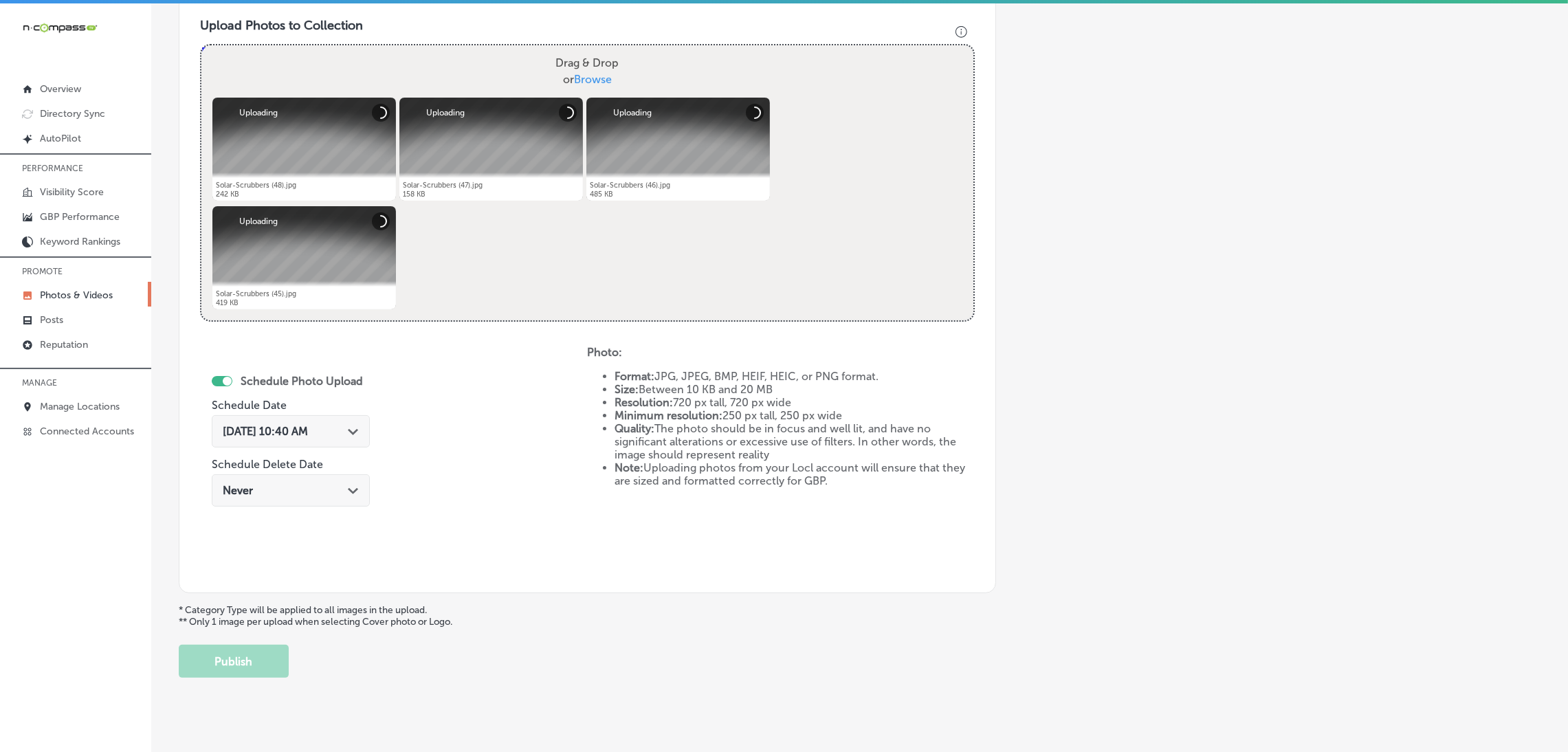
click at [333, 435] on div "[DATE] 10:40 AM Path Created with Sketch." at bounding box center [290, 431] width 136 height 13
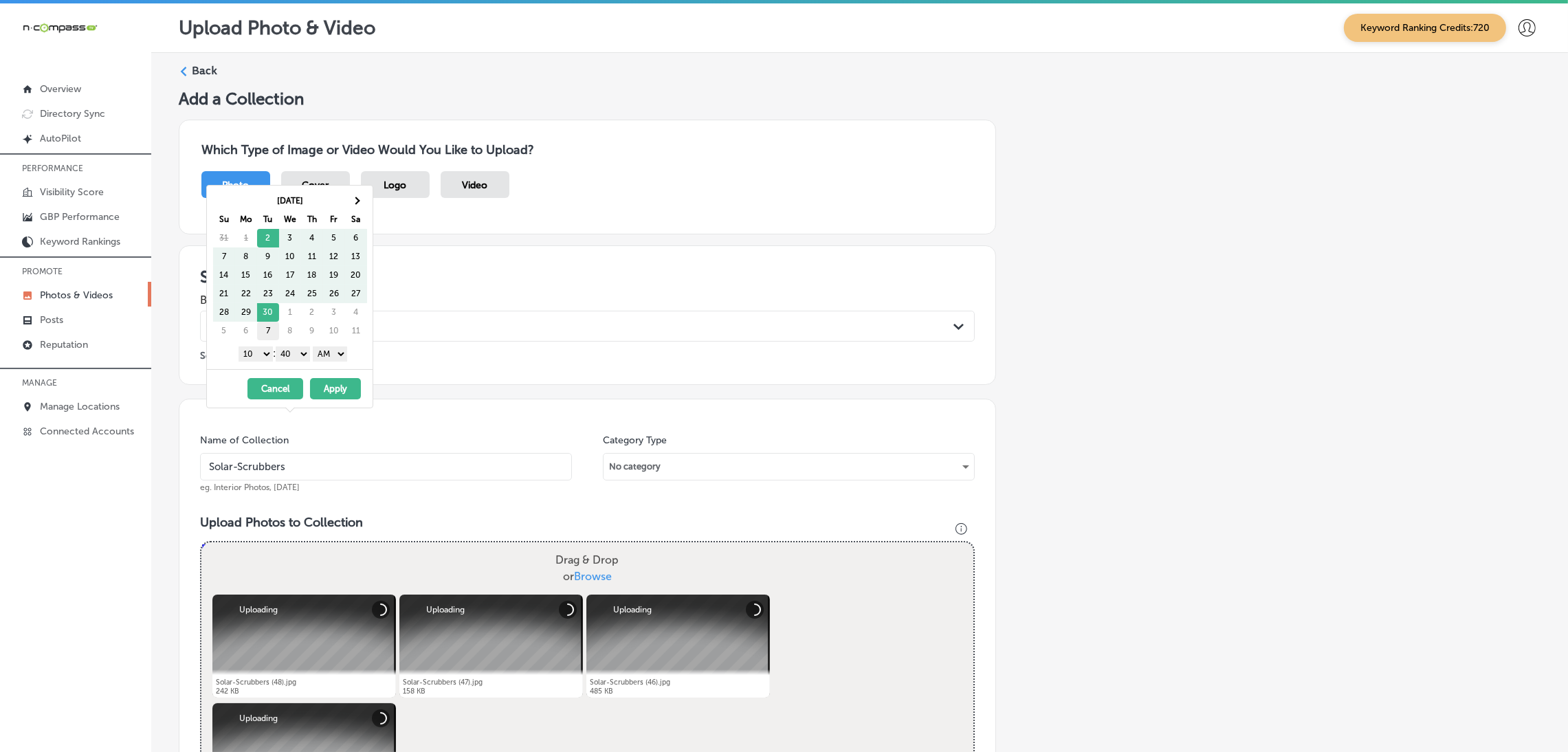
scroll to position [497, 0]
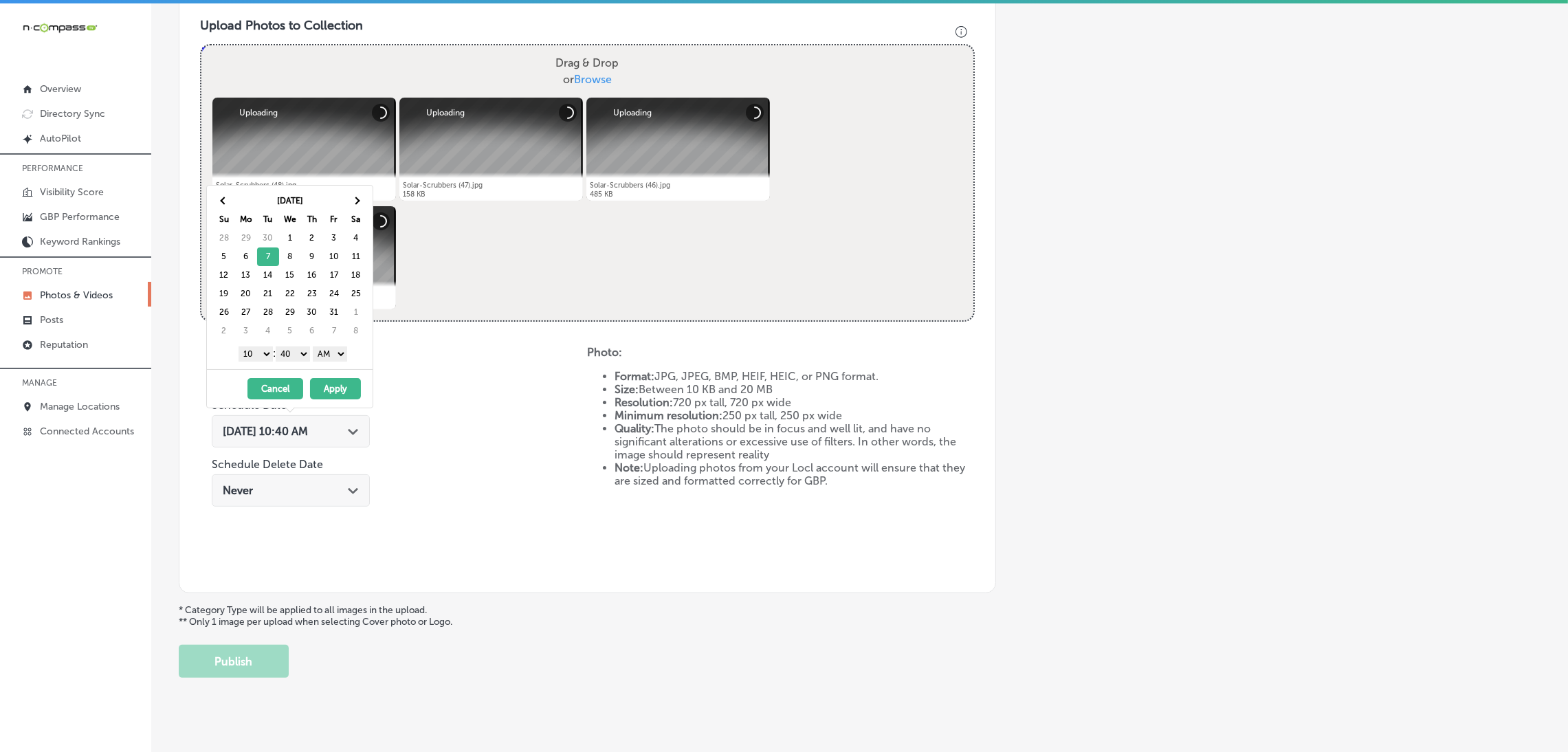
click at [340, 363] on div "1 2 3 4 5 6 7 8 9 10 11 12 : 00 10 20 30 40 50 AM PM" at bounding box center [293, 353] width 160 height 20
drag, startPoint x: 340, startPoint y: 352, endPoint x: 339, endPoint y: 361, distance: 9.1
click at [340, 352] on select "AM PM" at bounding box center [330, 353] width 35 height 15
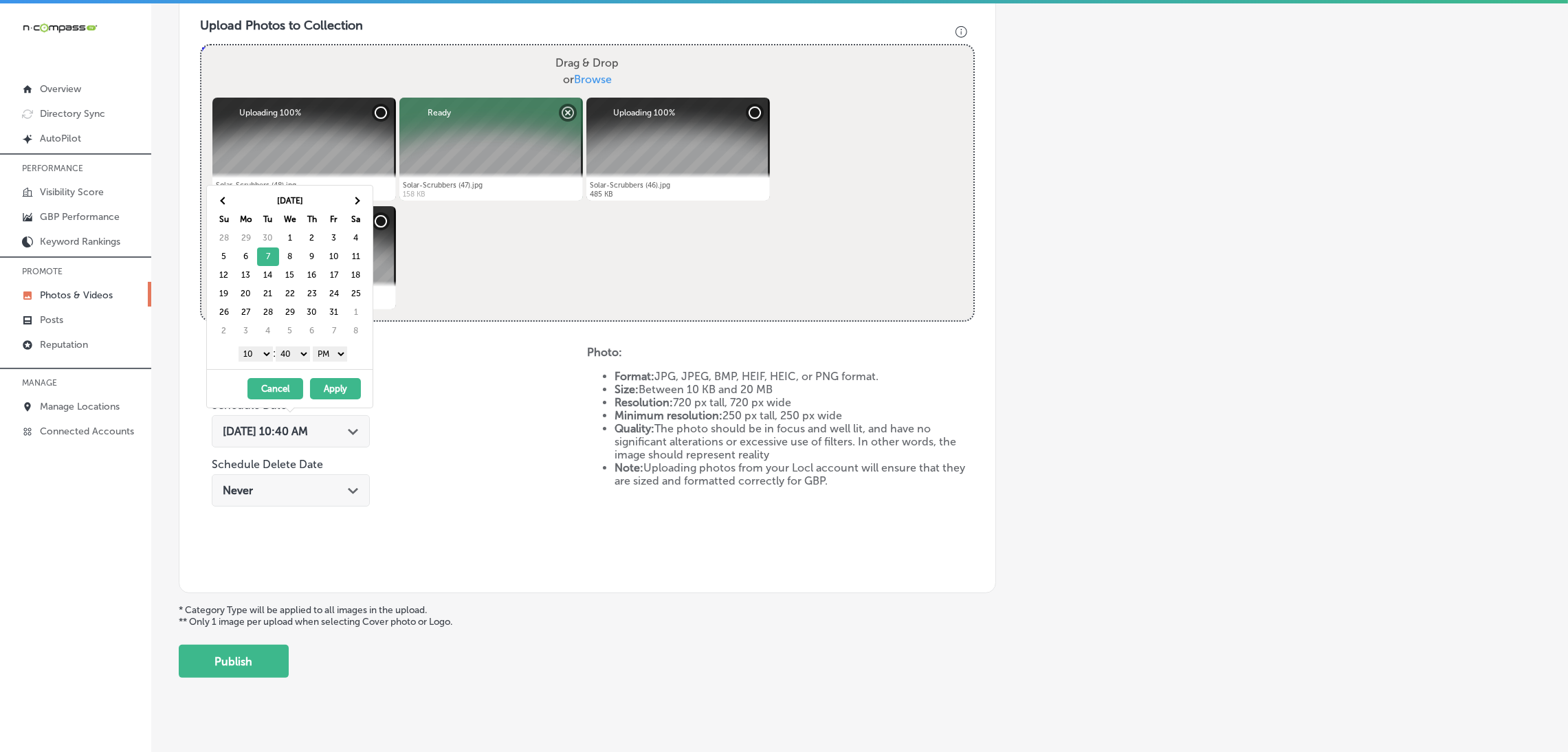
click at [302, 356] on select "00 10 20 30 40 50" at bounding box center [293, 353] width 35 height 15
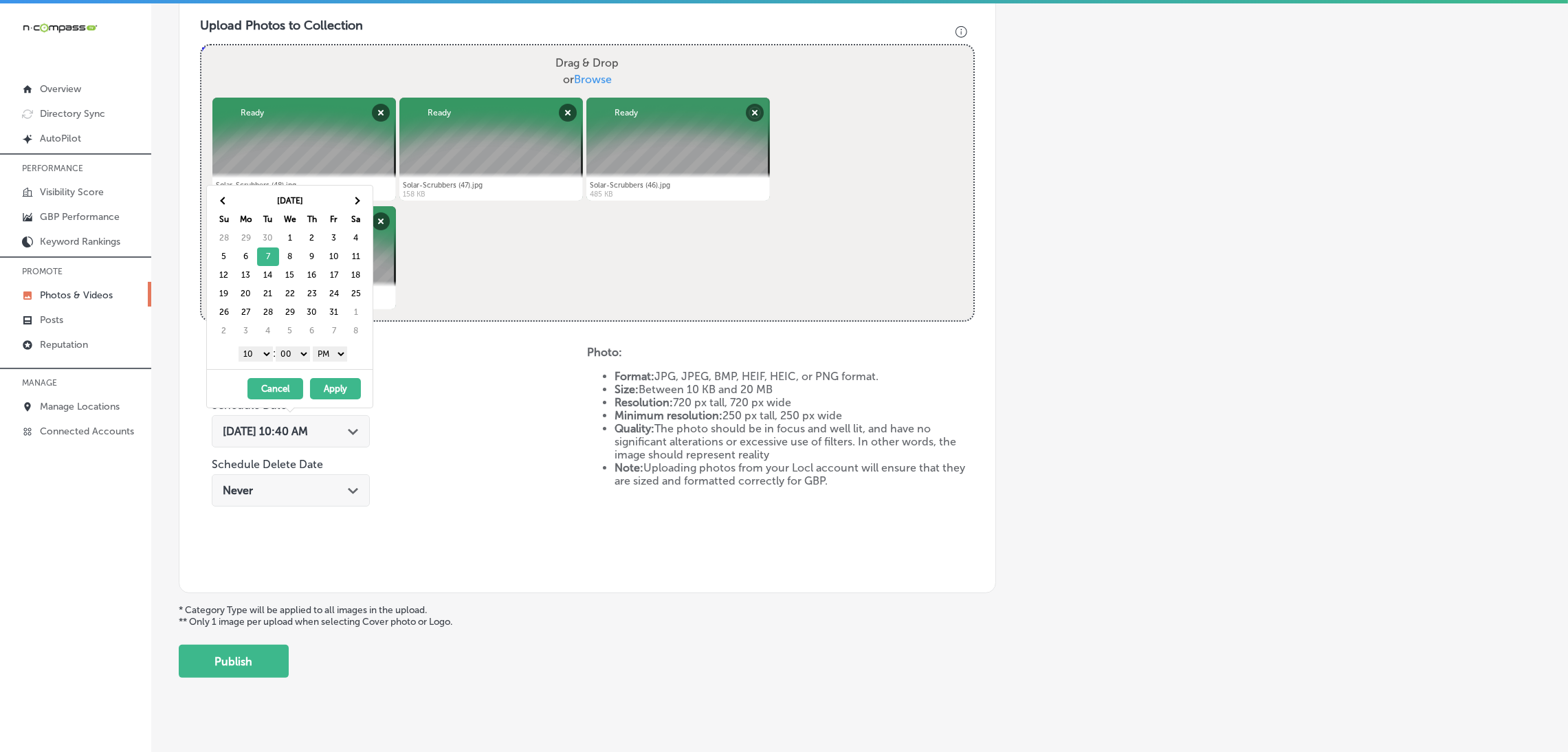
click at [257, 350] on select "1 2 3 4 5 6 7 8 9 10 11 12" at bounding box center [256, 353] width 35 height 15
click at [352, 388] on button "Apply" at bounding box center [335, 389] width 51 height 21
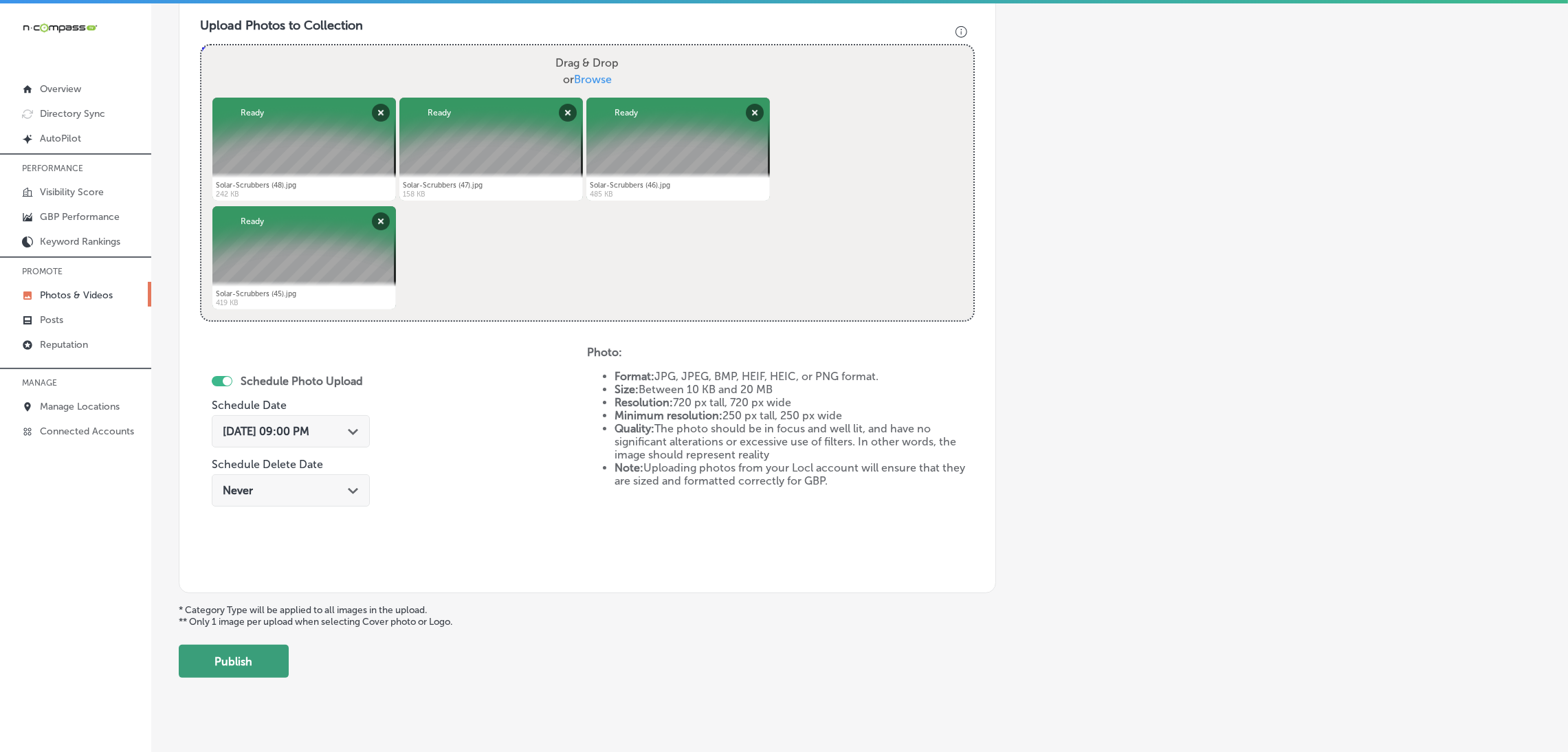
click at [232, 664] on button "Publish" at bounding box center [234, 661] width 110 height 33
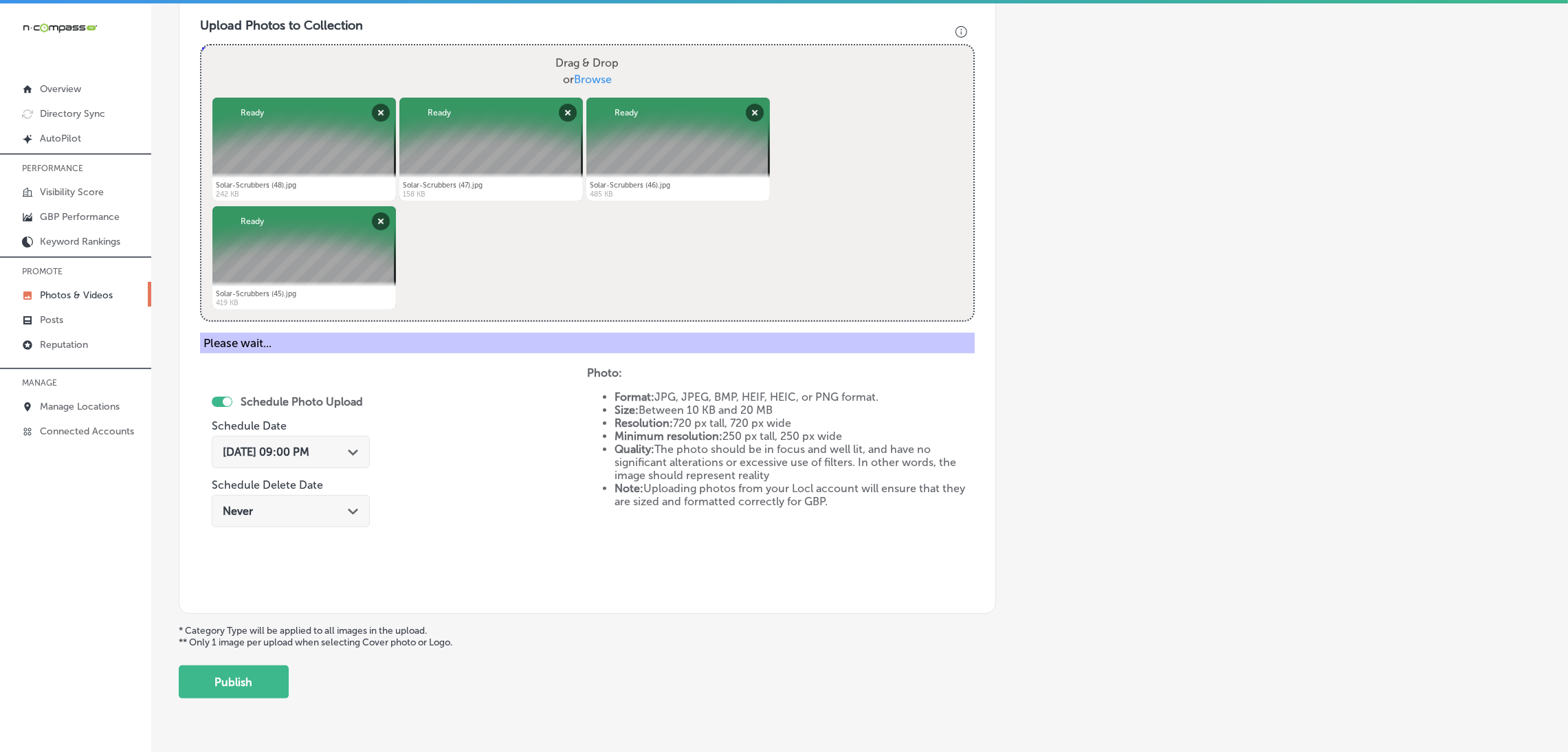
scroll to position [290, 0]
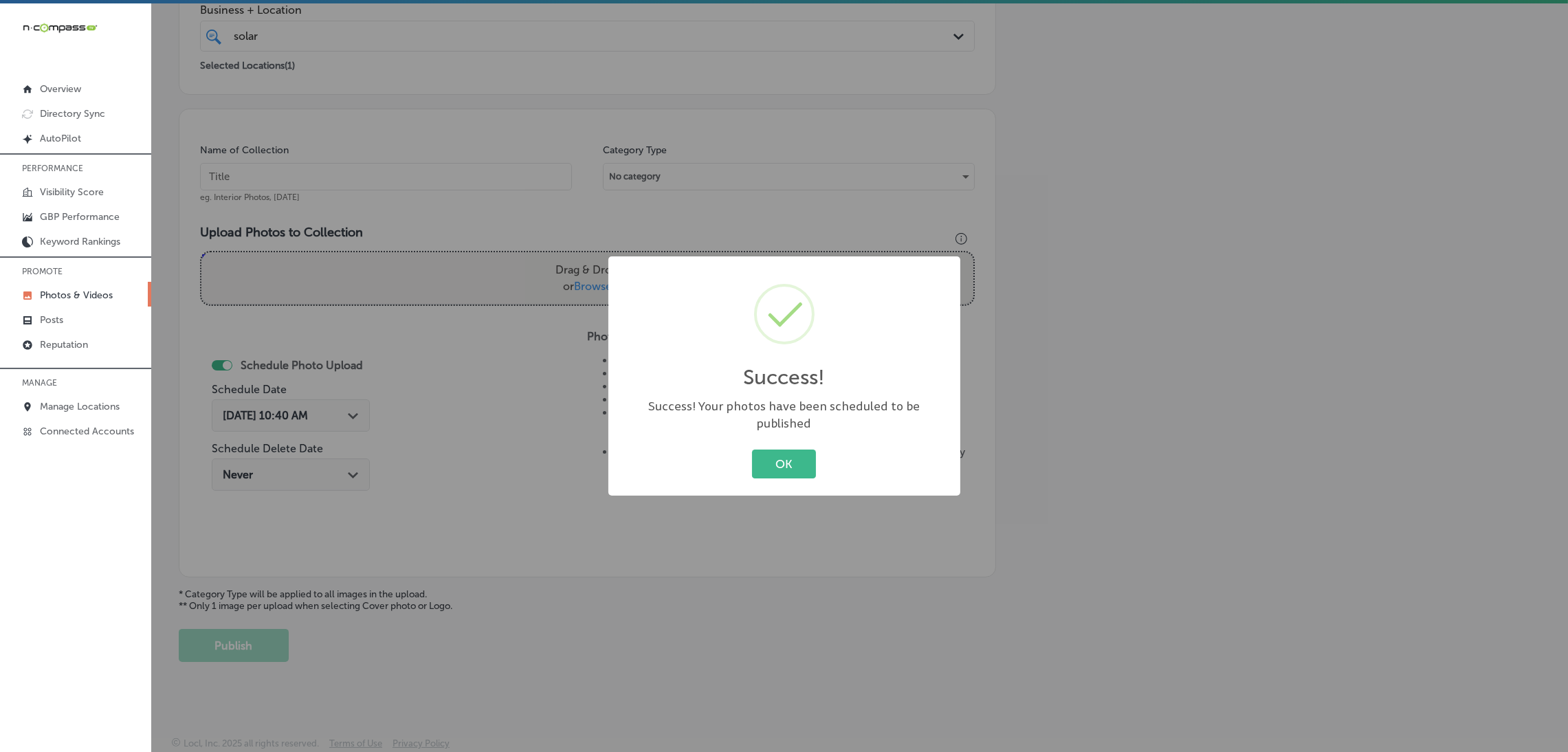
click at [757, 470] on div "OK Cancel" at bounding box center [784, 464] width 324 height 36
click at [298, 160] on div "Success! × Success! Your photos have been scheduled to be published OK Cancel" at bounding box center [784, 376] width 1568 height 752
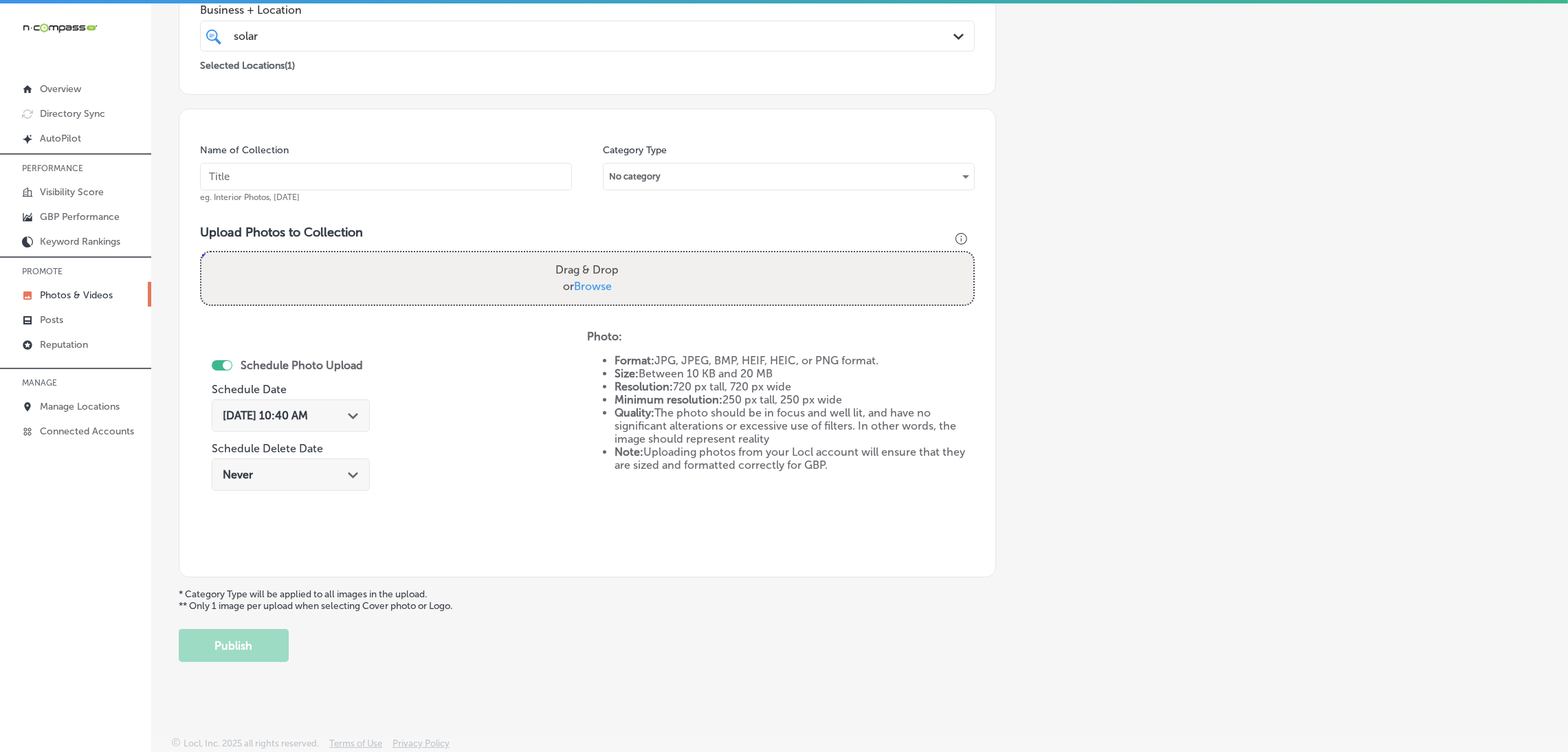
click at [288, 158] on div "Name of Collection eg. Interior Photos, [DATE]" at bounding box center [386, 173] width 372 height 59
click at [303, 171] on input "text" at bounding box center [386, 177] width 372 height 27
paste input "Solar-Scrubbers"
type input "Solar-Scrubbers"
click at [449, 261] on div "Drag & Drop or Browse" at bounding box center [587, 278] width 771 height 53
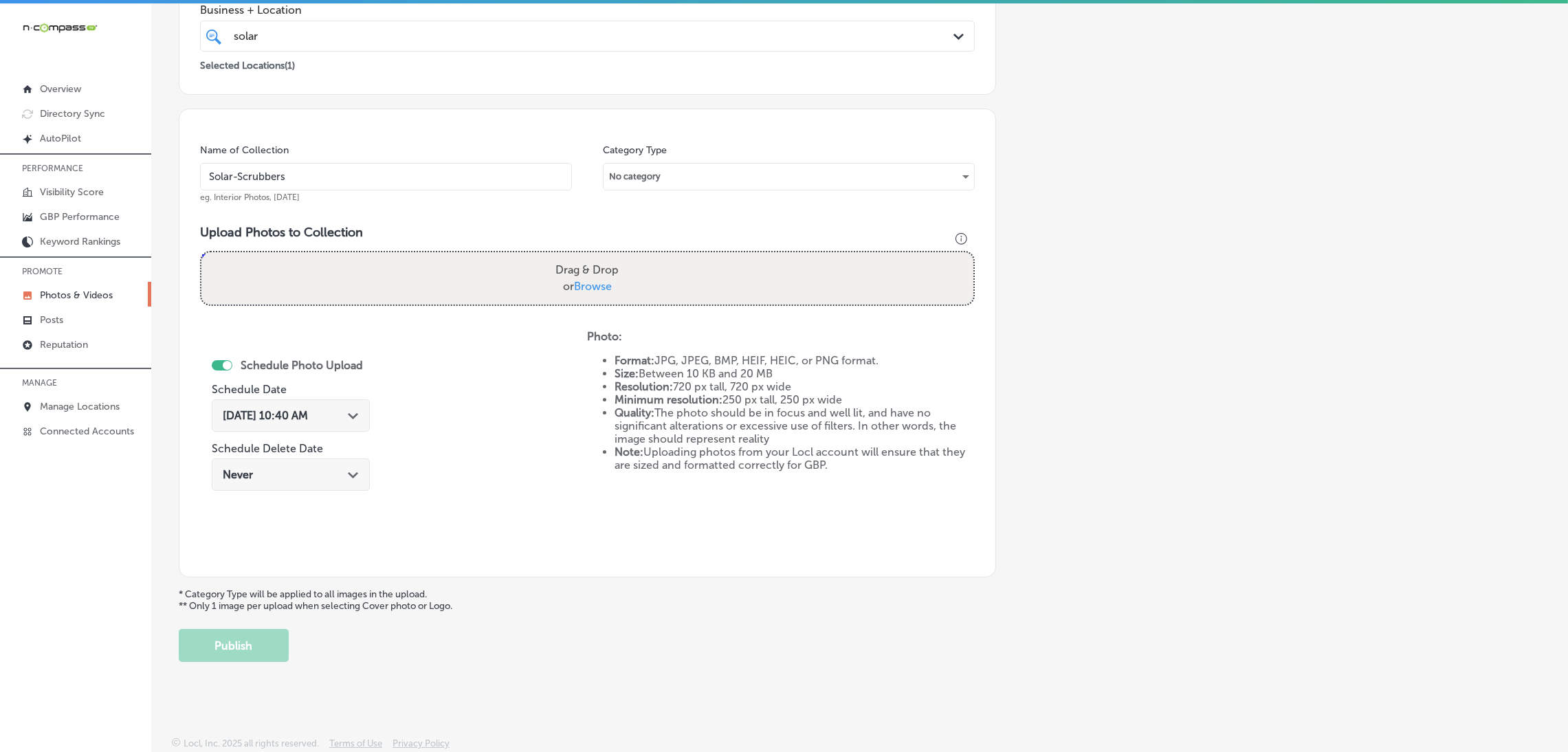
click at [202, 252] on input "Drag & Drop or Browse" at bounding box center [587, 254] width 771 height 4
type input "C:\fakepath\Solar-Scrubbers (44).jpg"
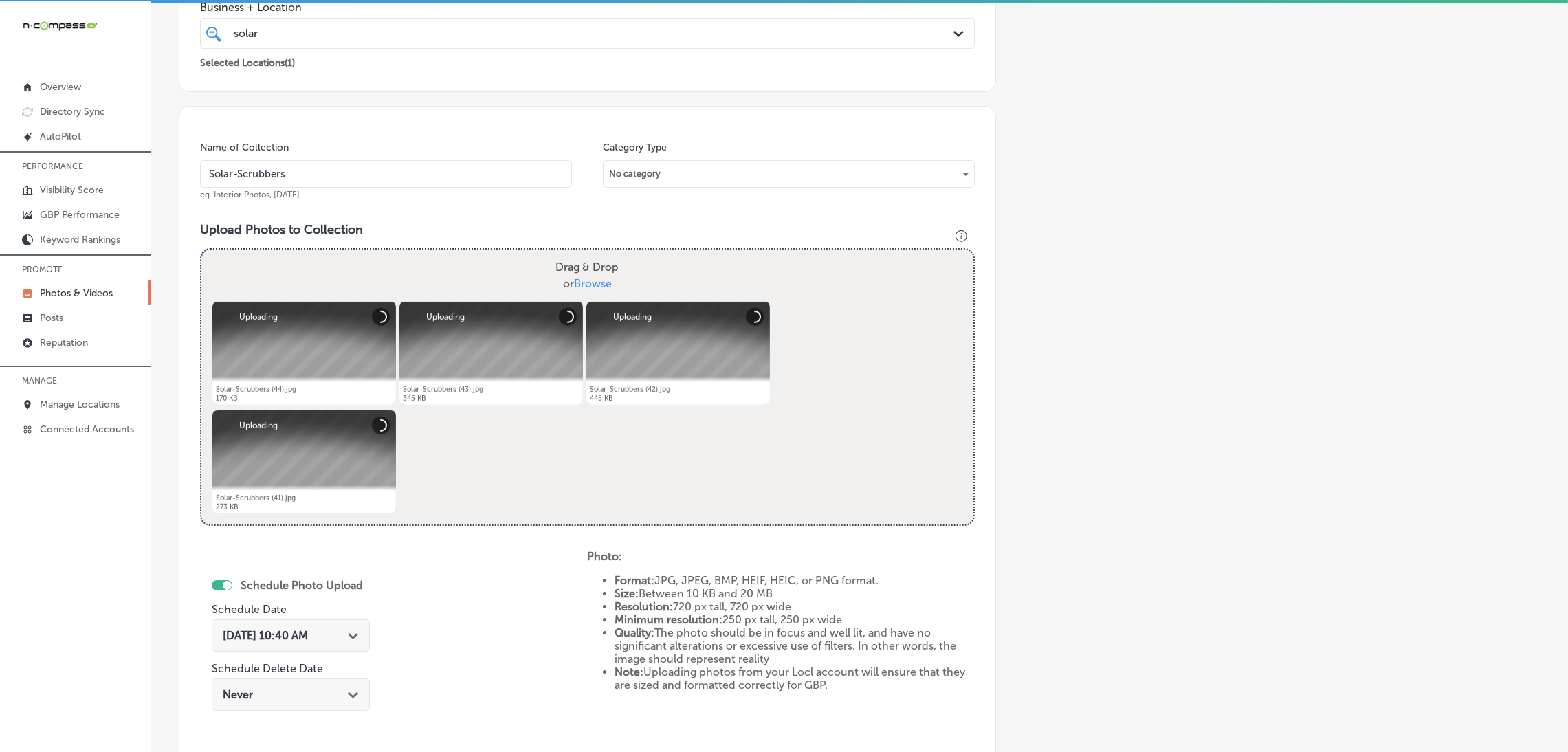
scroll to position [3, 0]
click at [282, 634] on span "[DATE] 10:40 AM" at bounding box center [265, 634] width 86 height 13
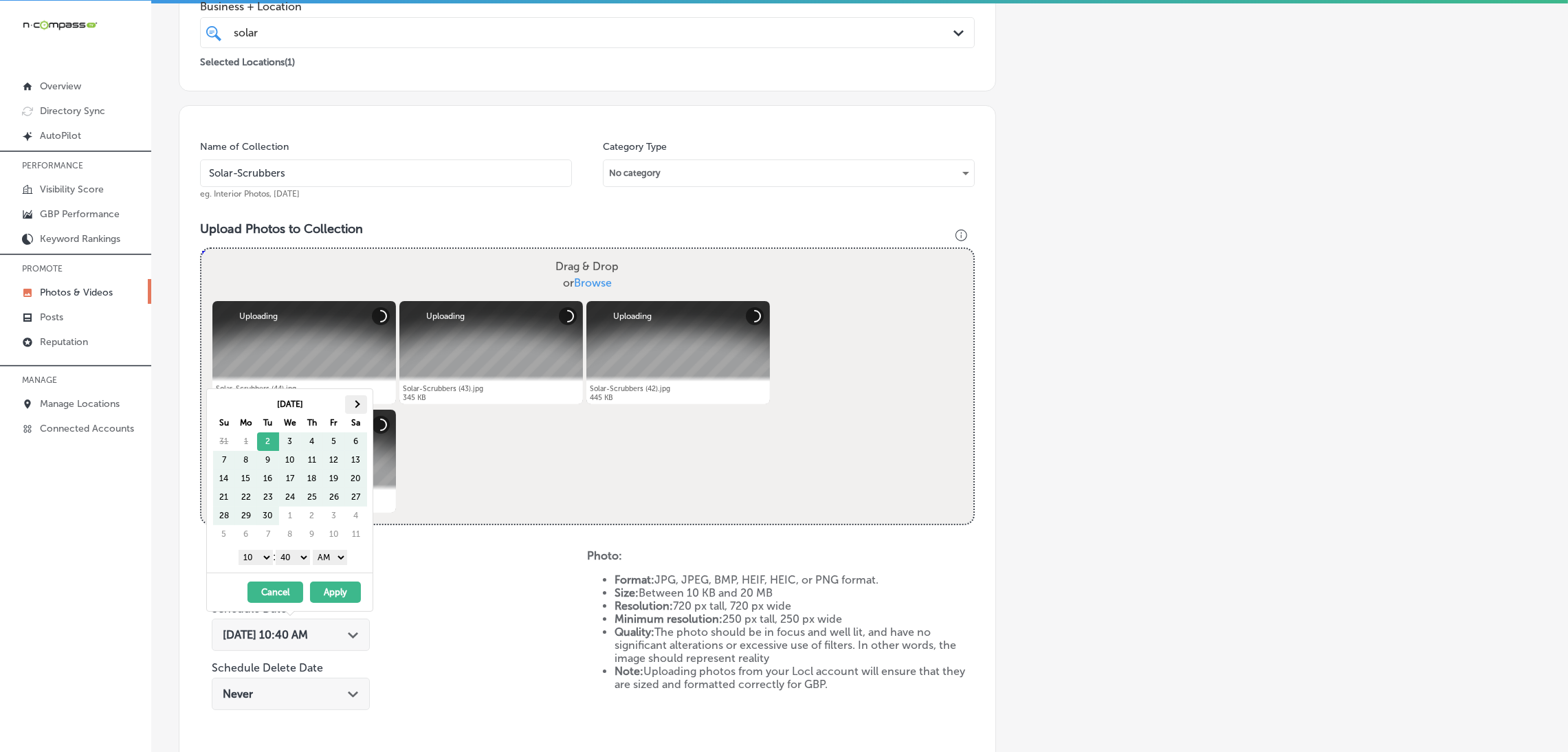
click at [356, 402] on span at bounding box center [356, 404] width 8 height 8
click at [348, 566] on div "1 2 3 4 5 6 7 8 9 10 11 12 : 00 10 20 30 40 50 AM PM" at bounding box center [293, 557] width 160 height 20
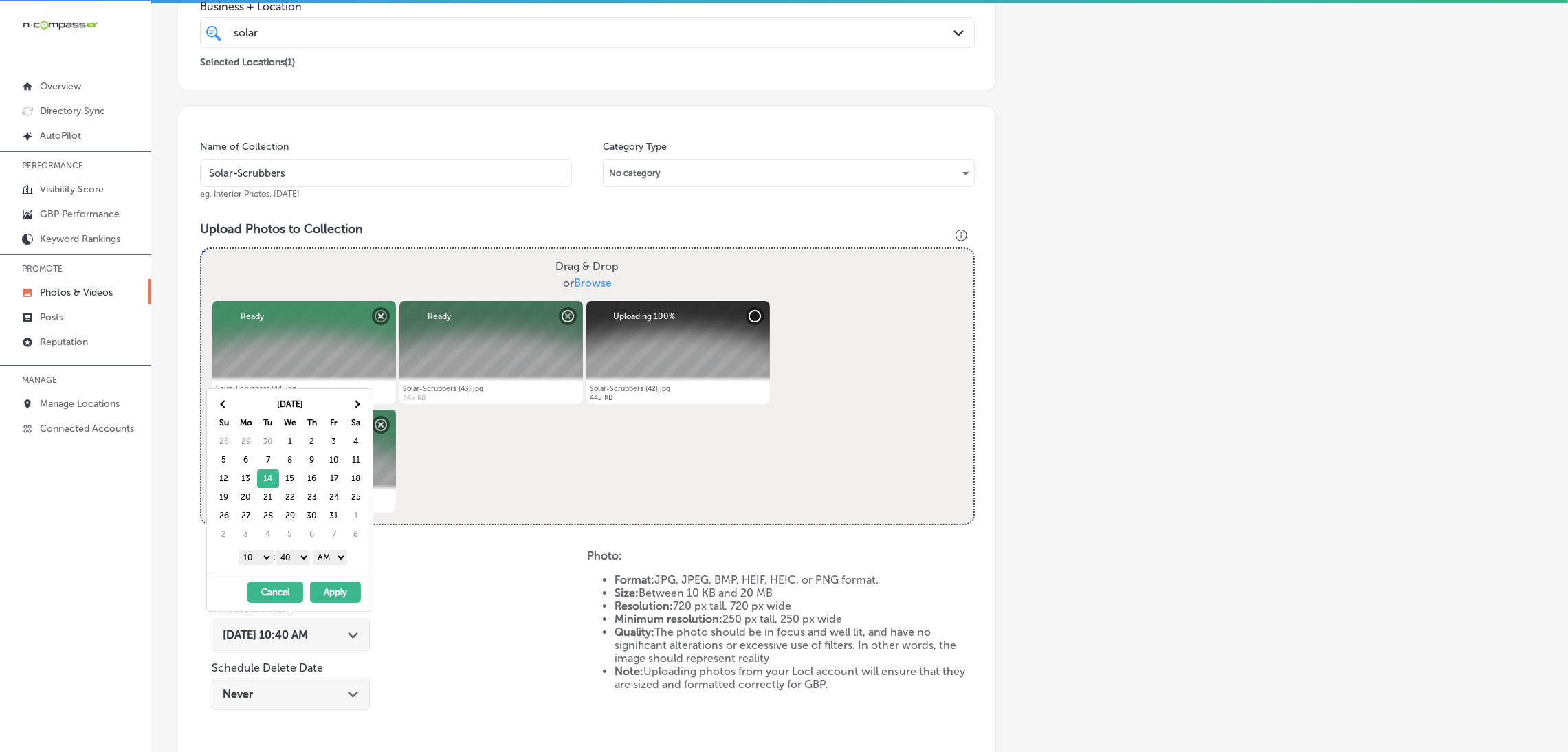
click at [341, 560] on select "AM PM" at bounding box center [330, 557] width 35 height 15
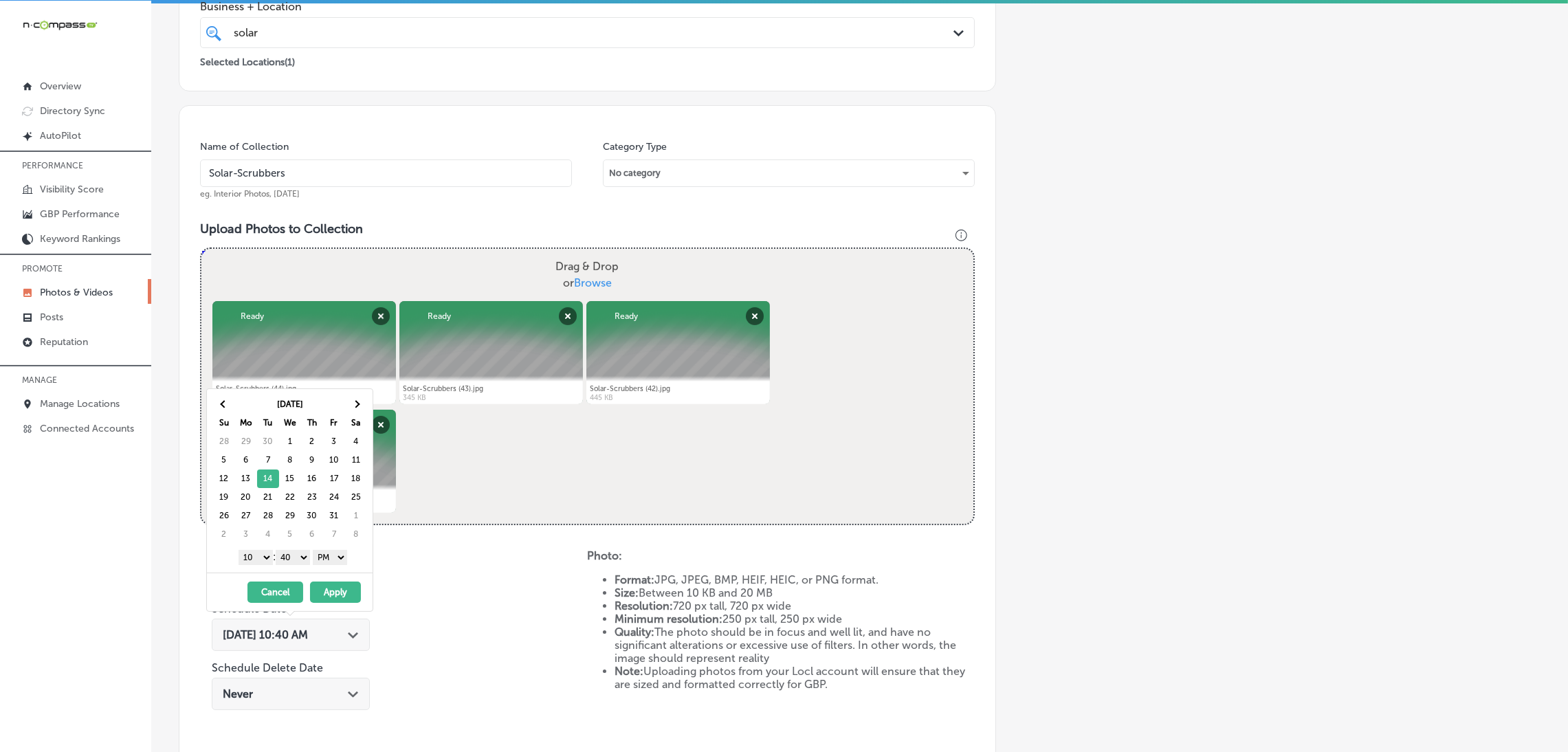
click at [300, 562] on select "00 10 20 30 40 50" at bounding box center [293, 557] width 35 height 15
click at [235, 550] on div "1 2 3 4 5 6 7 8 9 10 11 12 : 00 10 20 30 40 50 AM PM" at bounding box center [293, 557] width 160 height 20
click at [249, 560] on select "1 2 3 4 5 6 7 8 9 10 11 12" at bounding box center [256, 557] width 35 height 15
click at [340, 595] on button "Apply" at bounding box center [335, 592] width 51 height 21
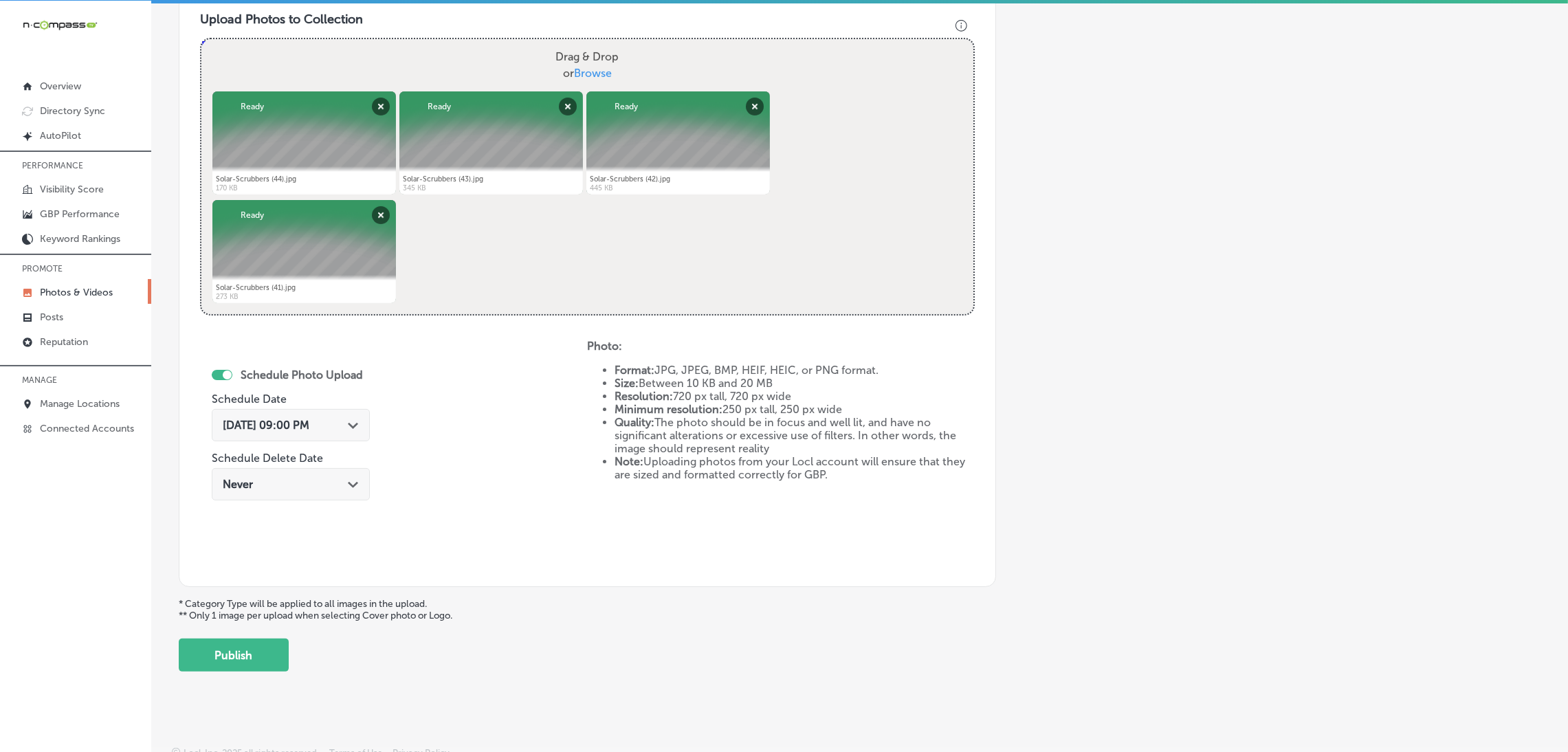
scroll to position [513, 0]
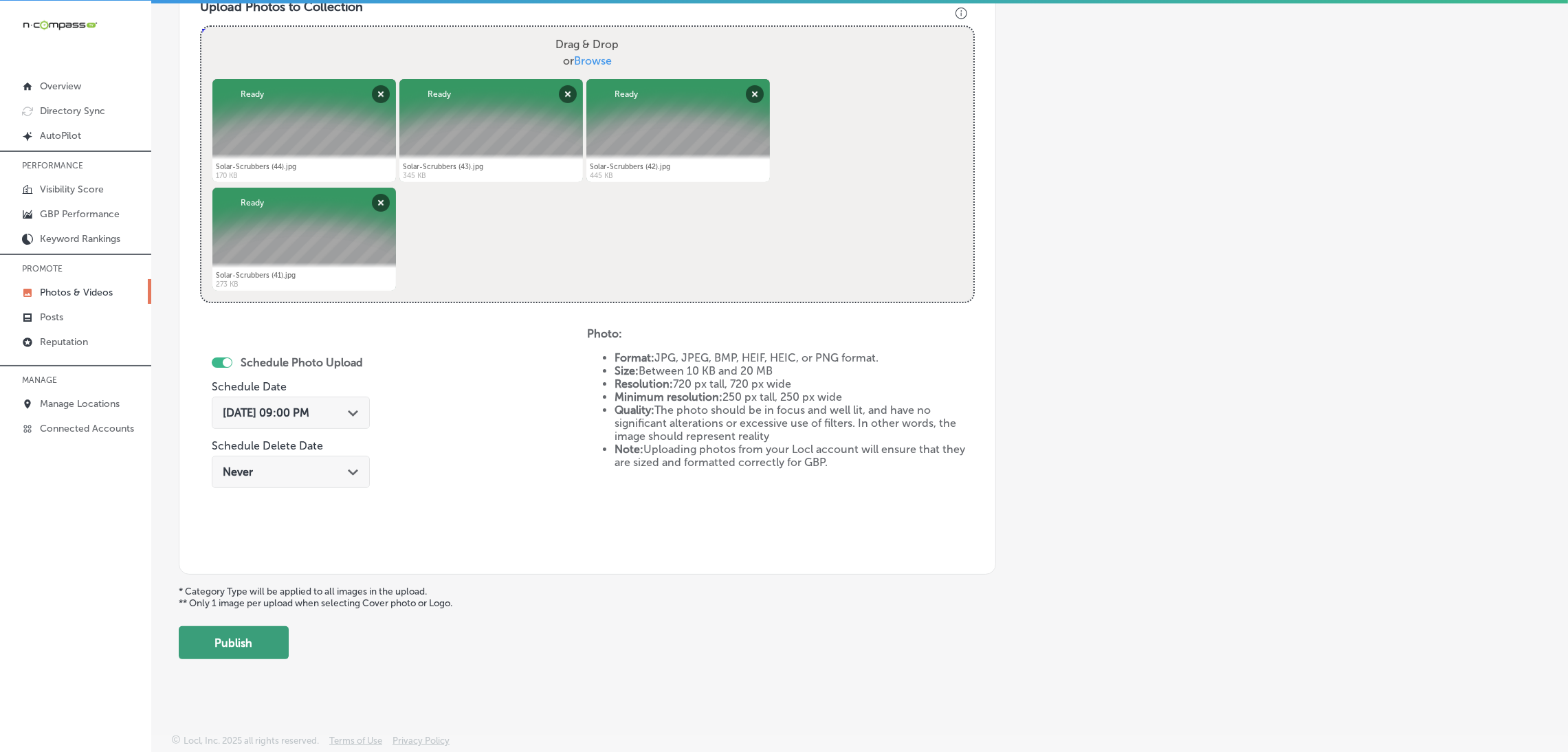
click at [258, 653] on button "Publish" at bounding box center [234, 643] width 110 height 33
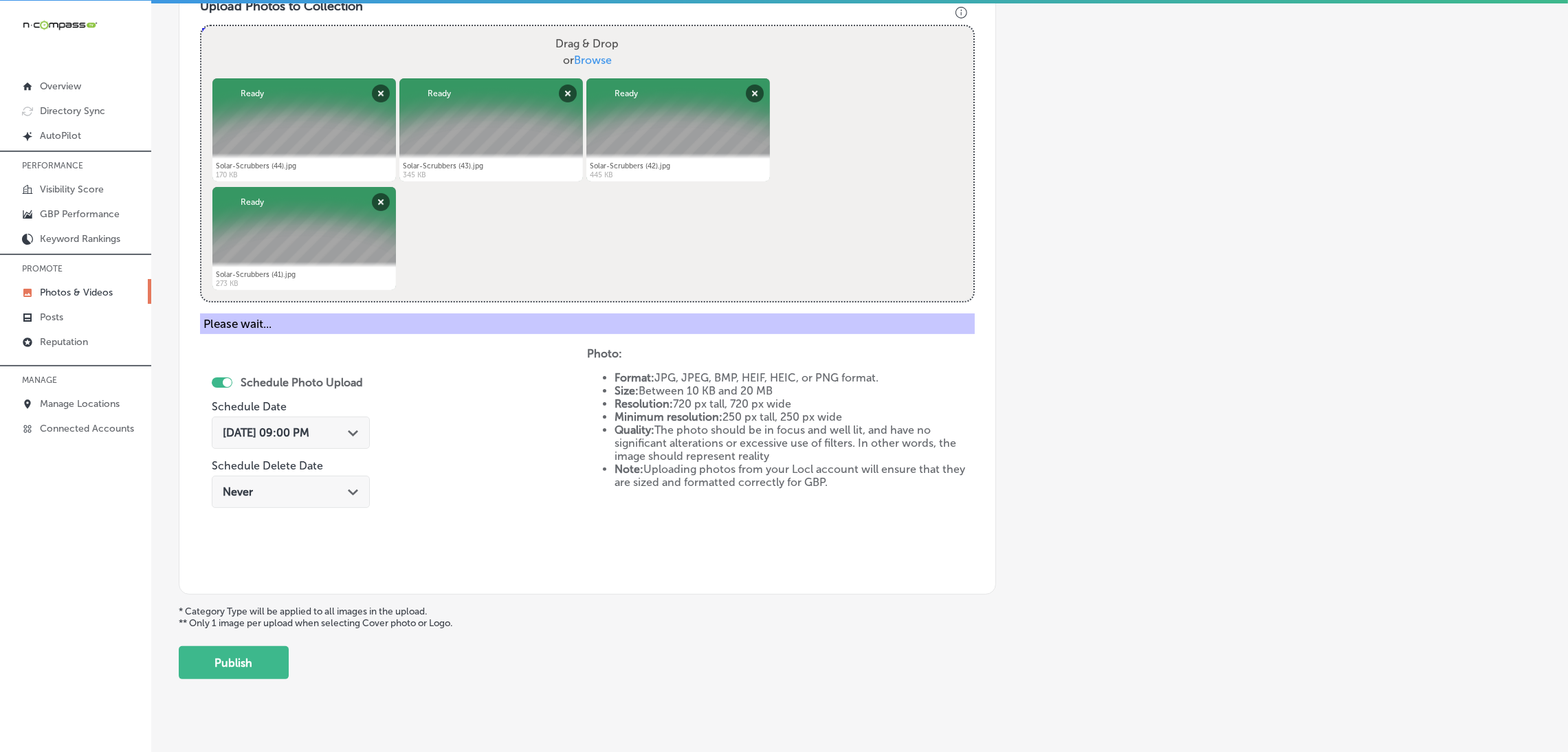
scroll to position [290, 0]
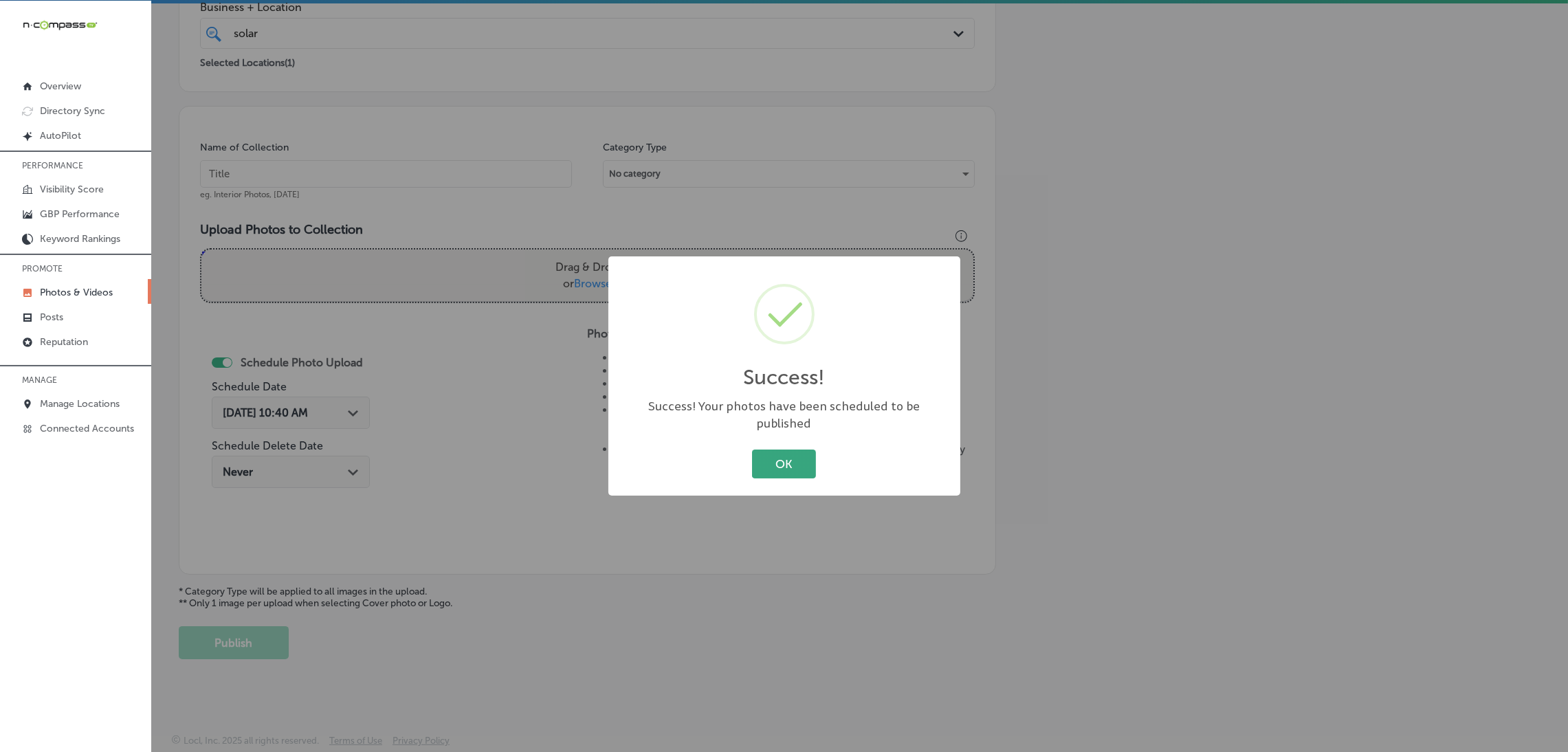
click at [789, 466] on button "OK" at bounding box center [783, 464] width 64 height 28
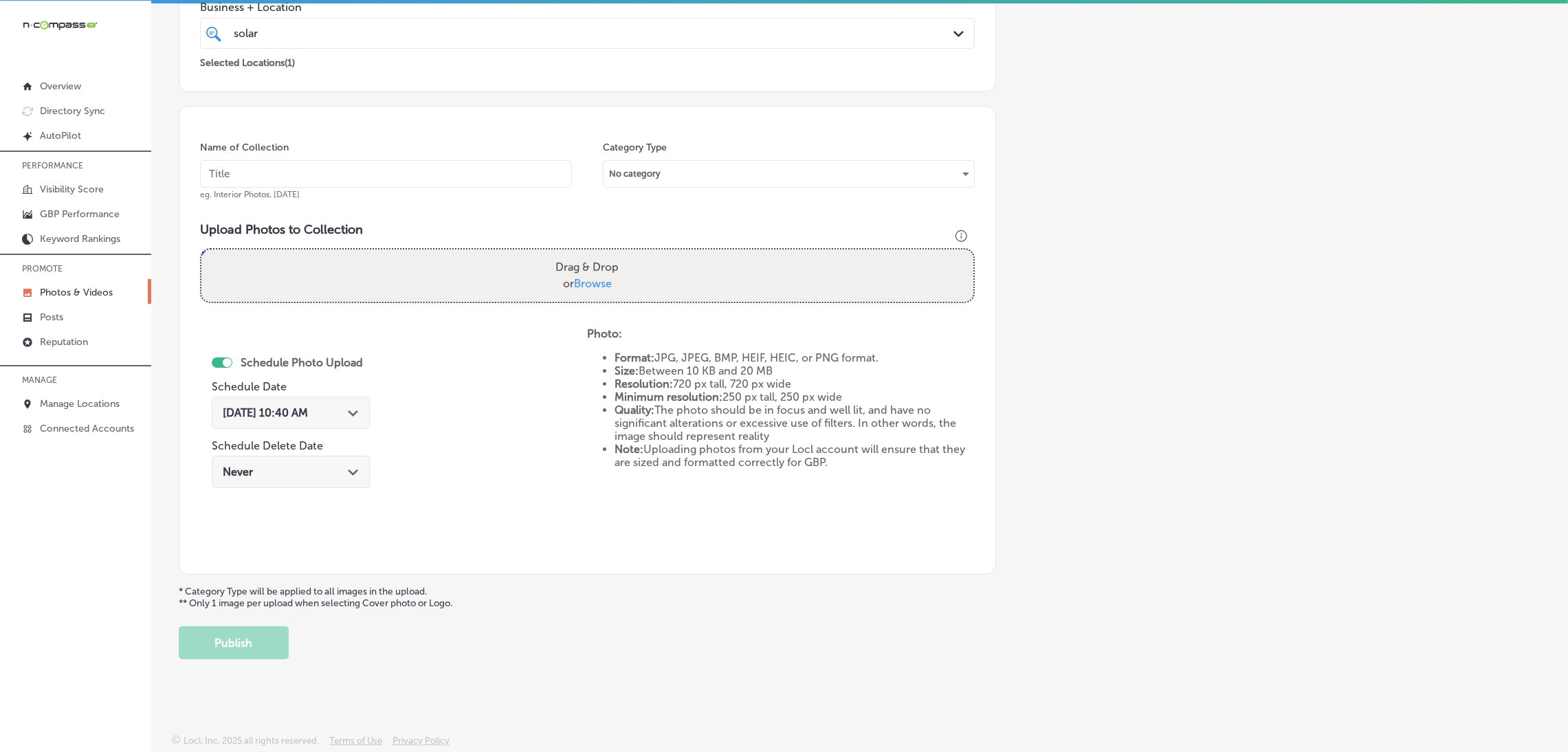
click at [431, 180] on input "text" at bounding box center [386, 173] width 372 height 27
paste input "Solar-Scrubbers"
type input "Solar-Scrubbers"
click at [624, 297] on div "Drag & Drop or Browse" at bounding box center [587, 276] width 771 height 53
click at [202, 250] on input "Drag & Drop or Browse" at bounding box center [587, 251] width 771 height 4
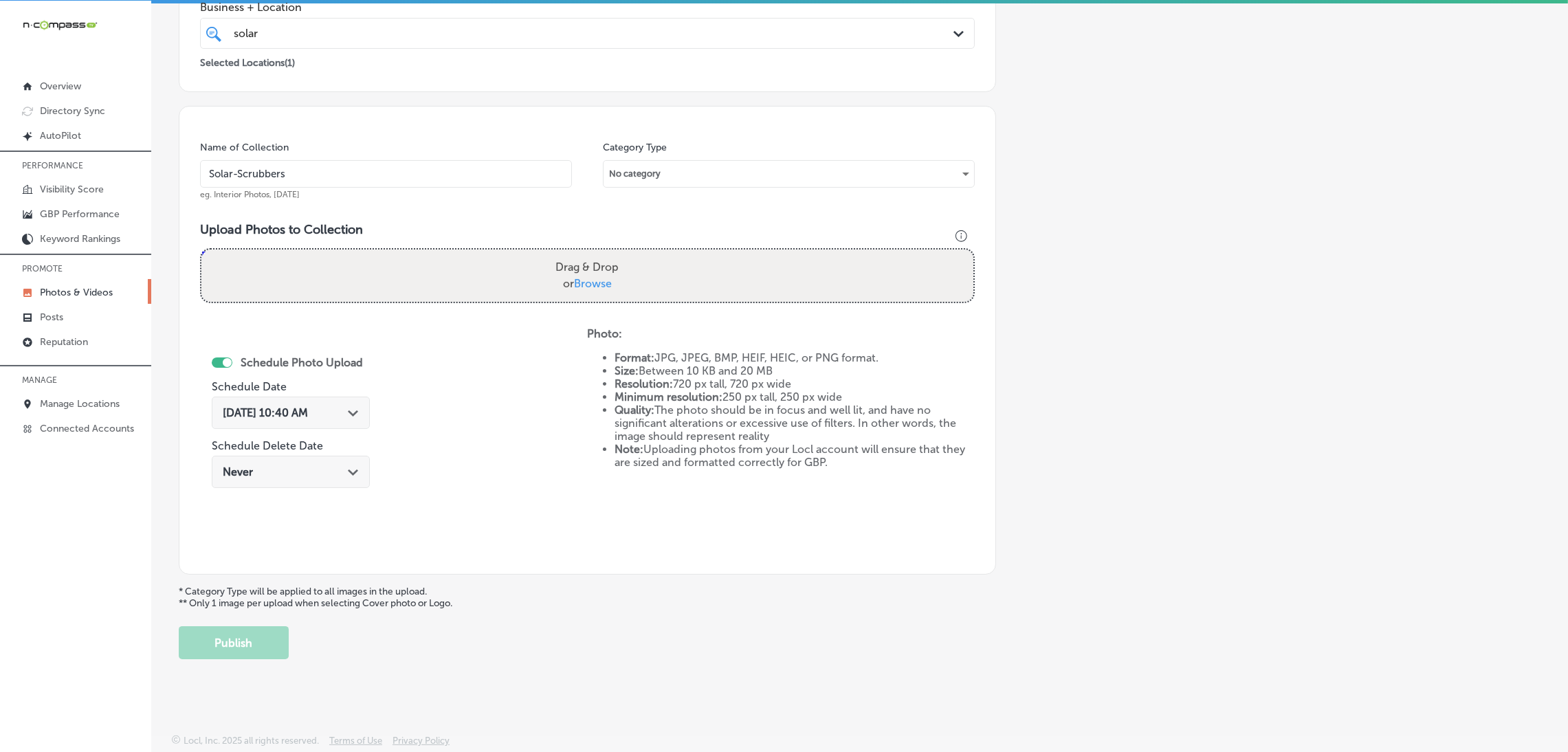
type input "C:\fakepath\Solar-Scrubbers (40).jpg"
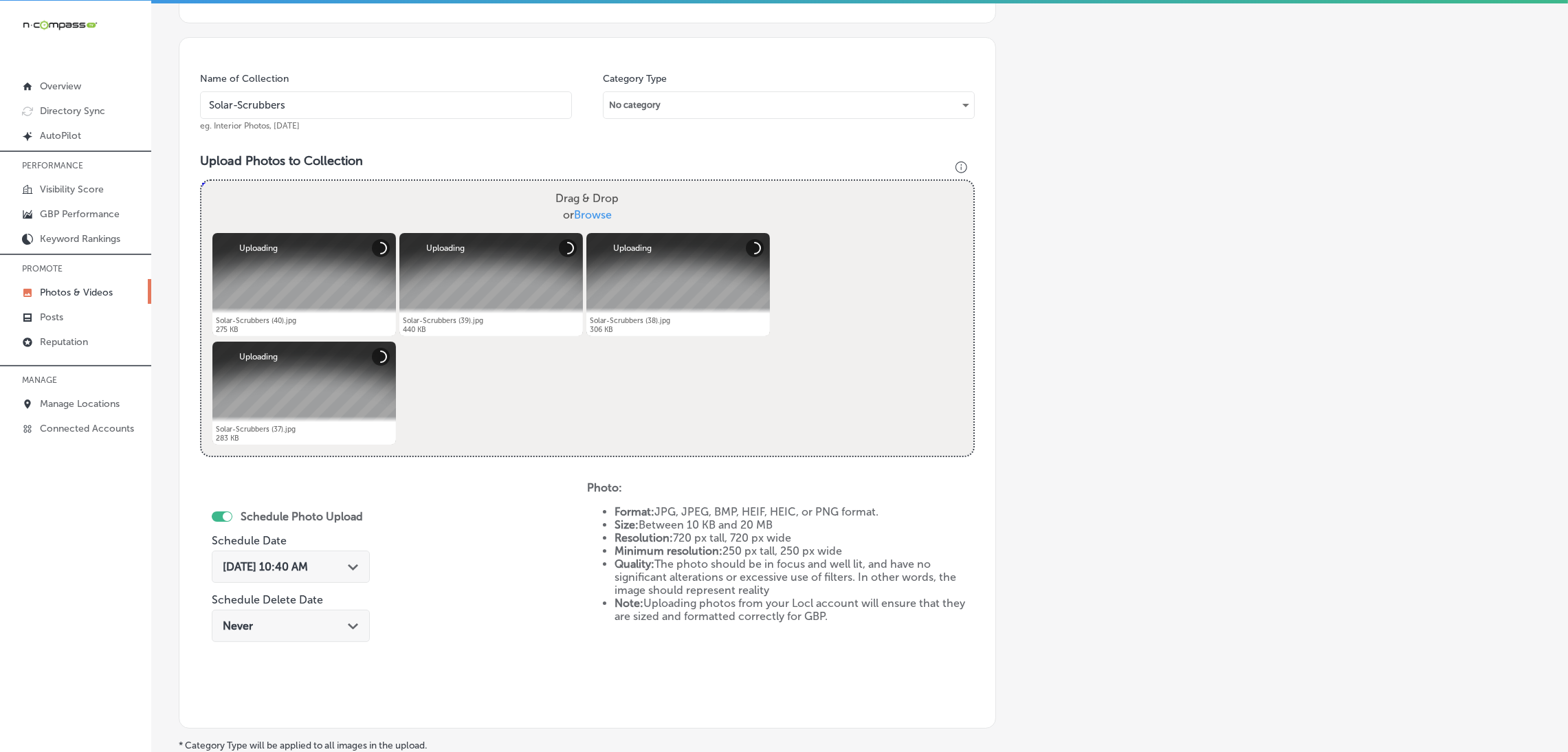
scroll to position [394, 0]
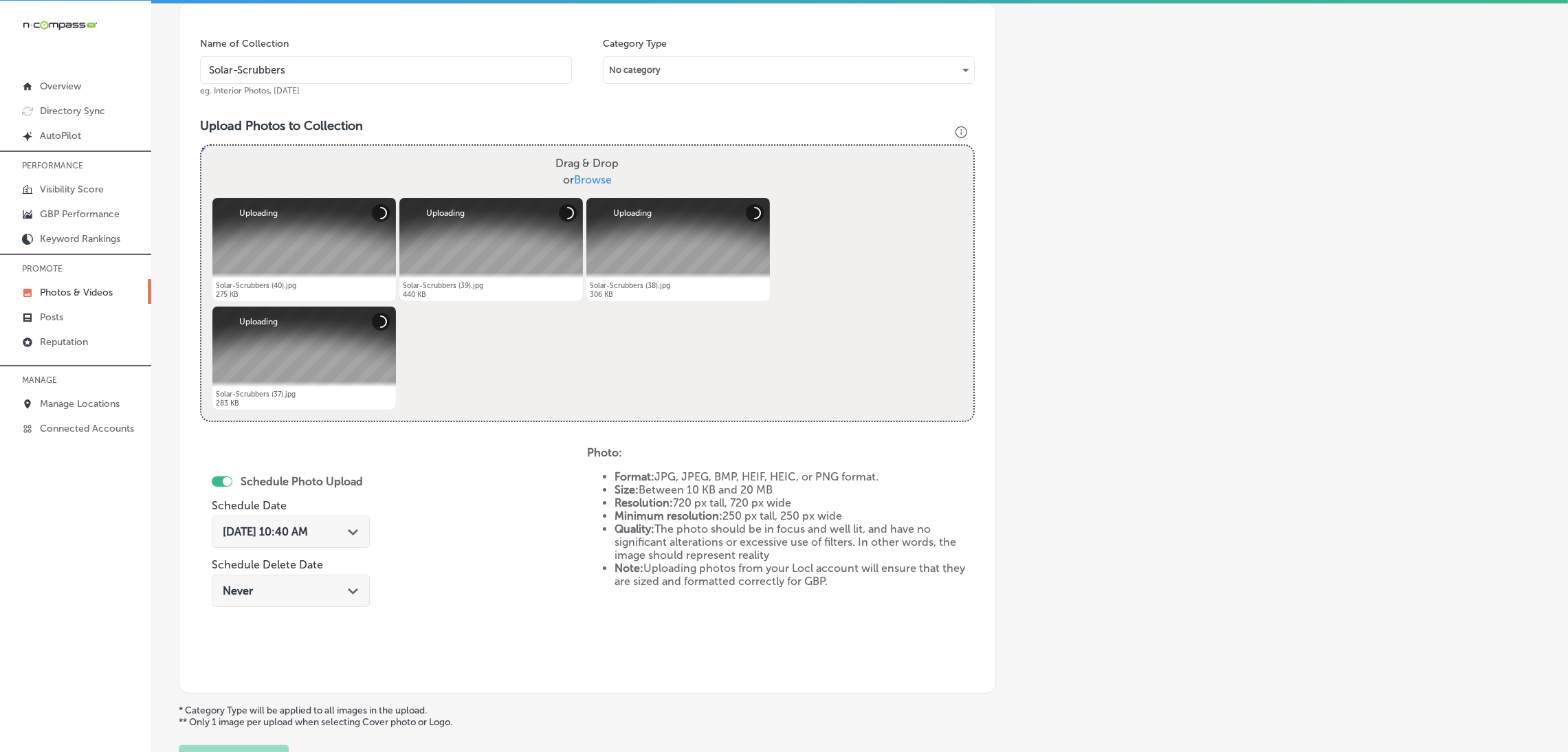
click at [299, 525] on span "[DATE] 10:40 AM" at bounding box center [265, 531] width 86 height 13
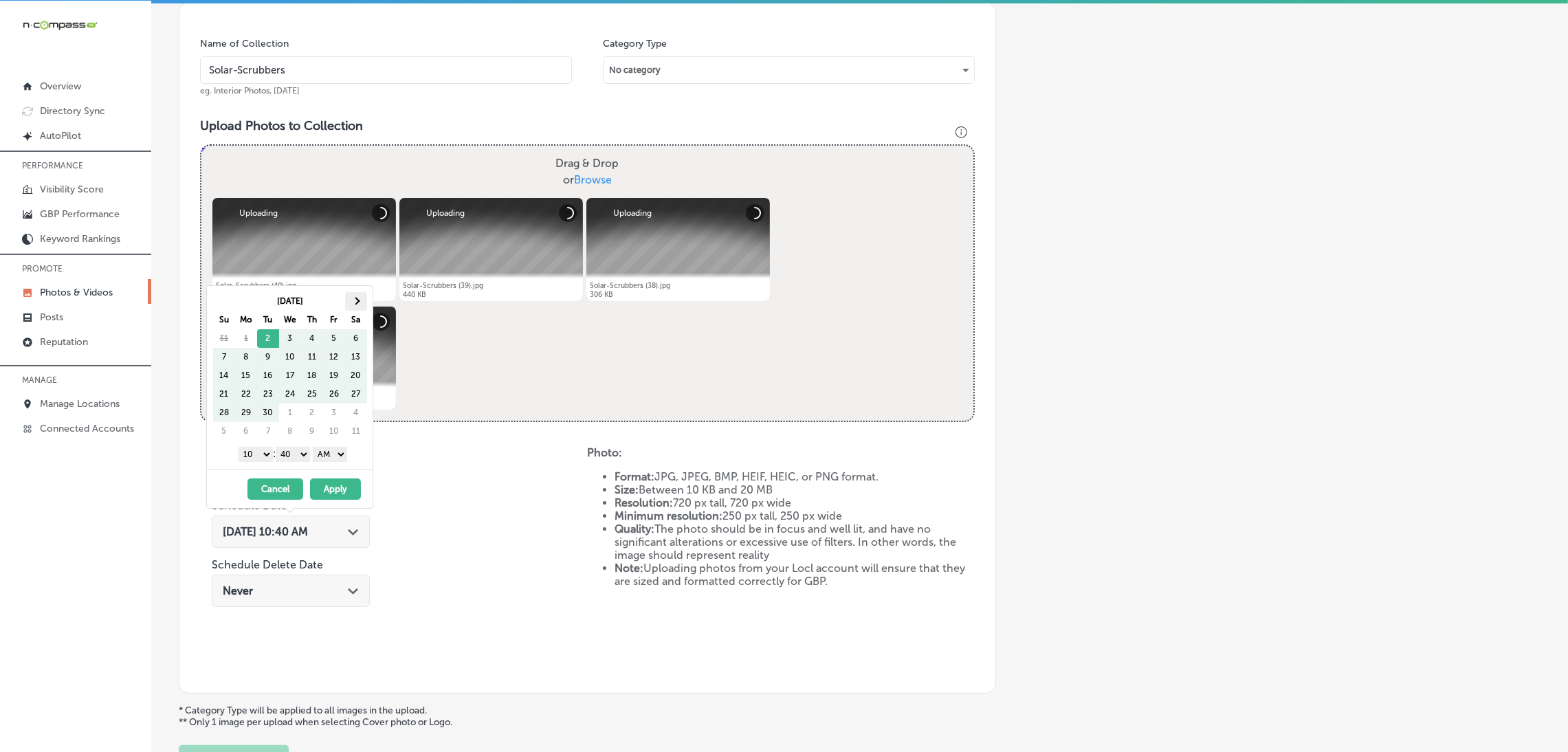
click at [356, 305] on th at bounding box center [356, 301] width 22 height 19
click at [340, 458] on select "AM PM" at bounding box center [330, 454] width 35 height 15
click at [303, 451] on select "00 10 20 30 40 50" at bounding box center [293, 454] width 35 height 15
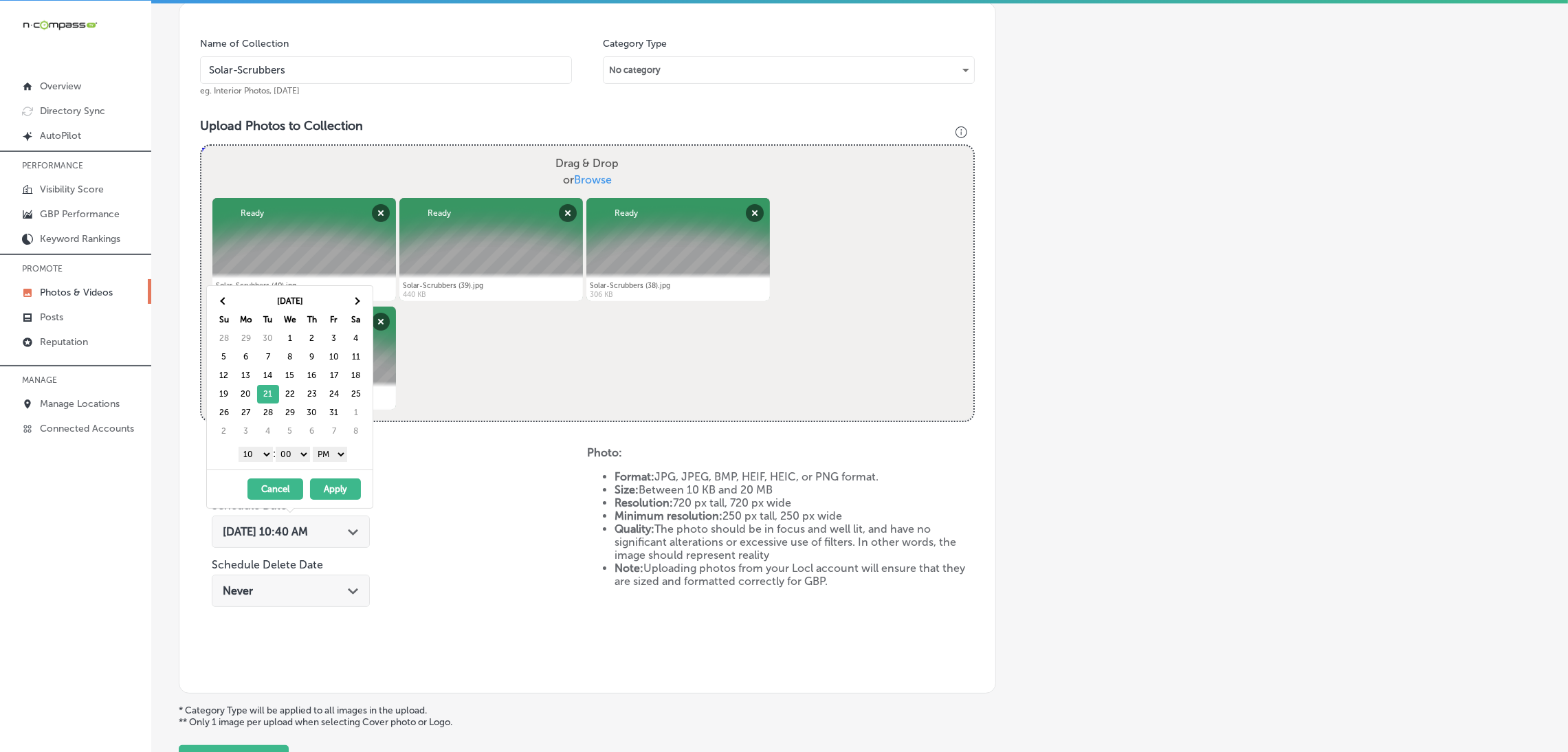
click at [265, 449] on select "1 2 3 4 5 6 7 8 9 10 11 12" at bounding box center [256, 454] width 35 height 15
click at [330, 484] on button "Apply" at bounding box center [335, 489] width 51 height 21
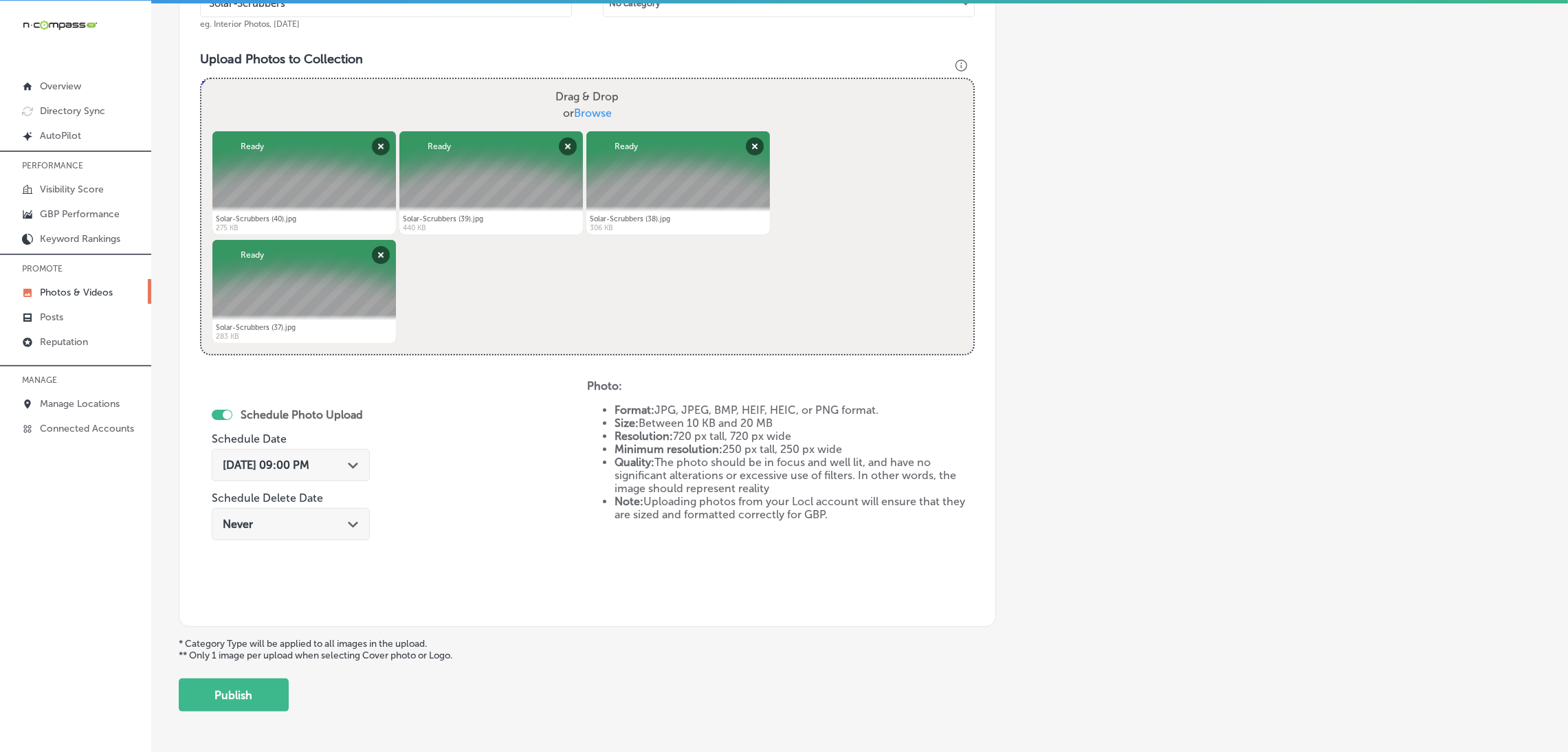
scroll to position [497, 0]
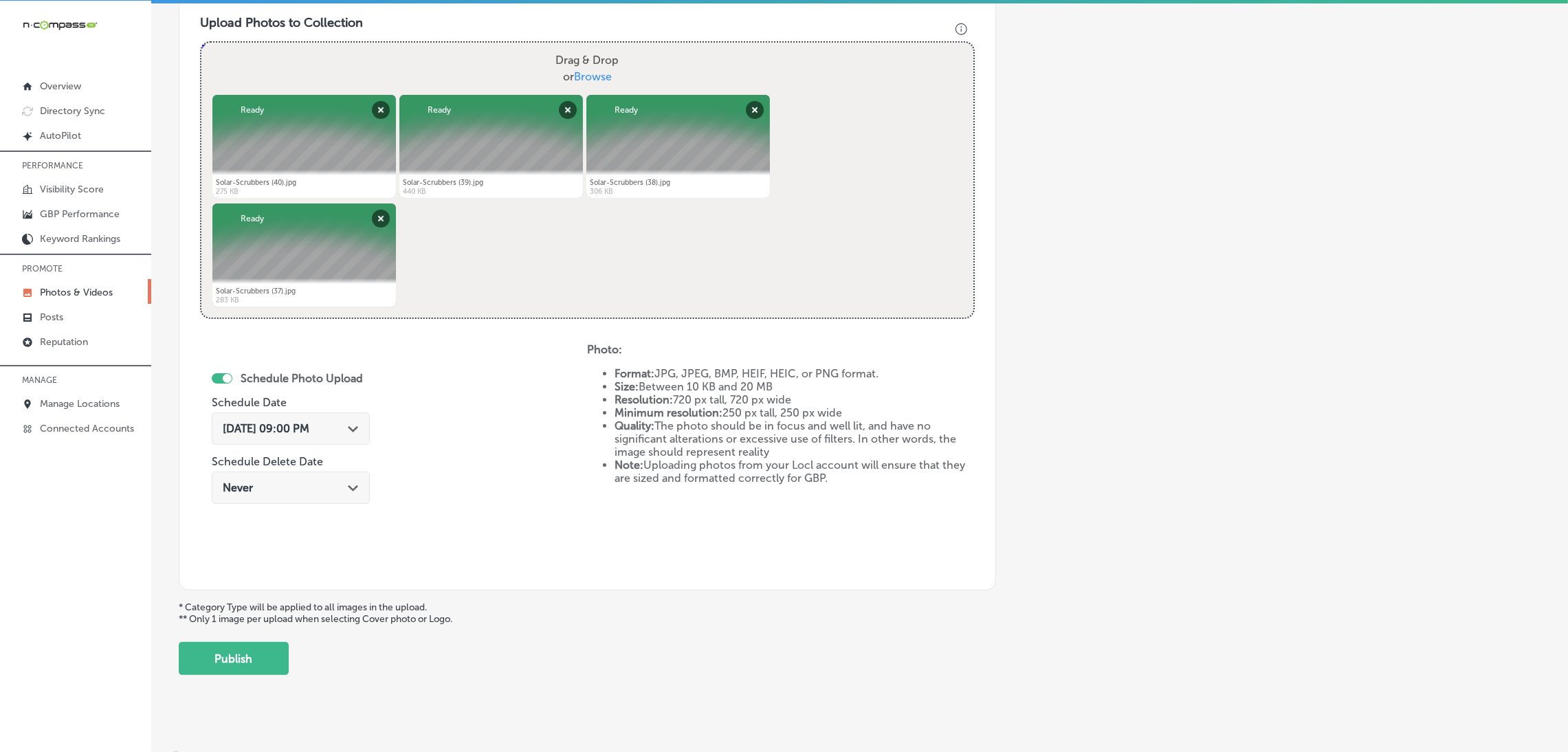
click at [224, 608] on p "* Category Type will be applied to all images in the upload. ** Only 1 image pe…" at bounding box center [859, 613] width 1362 height 24
click at [246, 654] on button "Publish" at bounding box center [234, 659] width 110 height 33
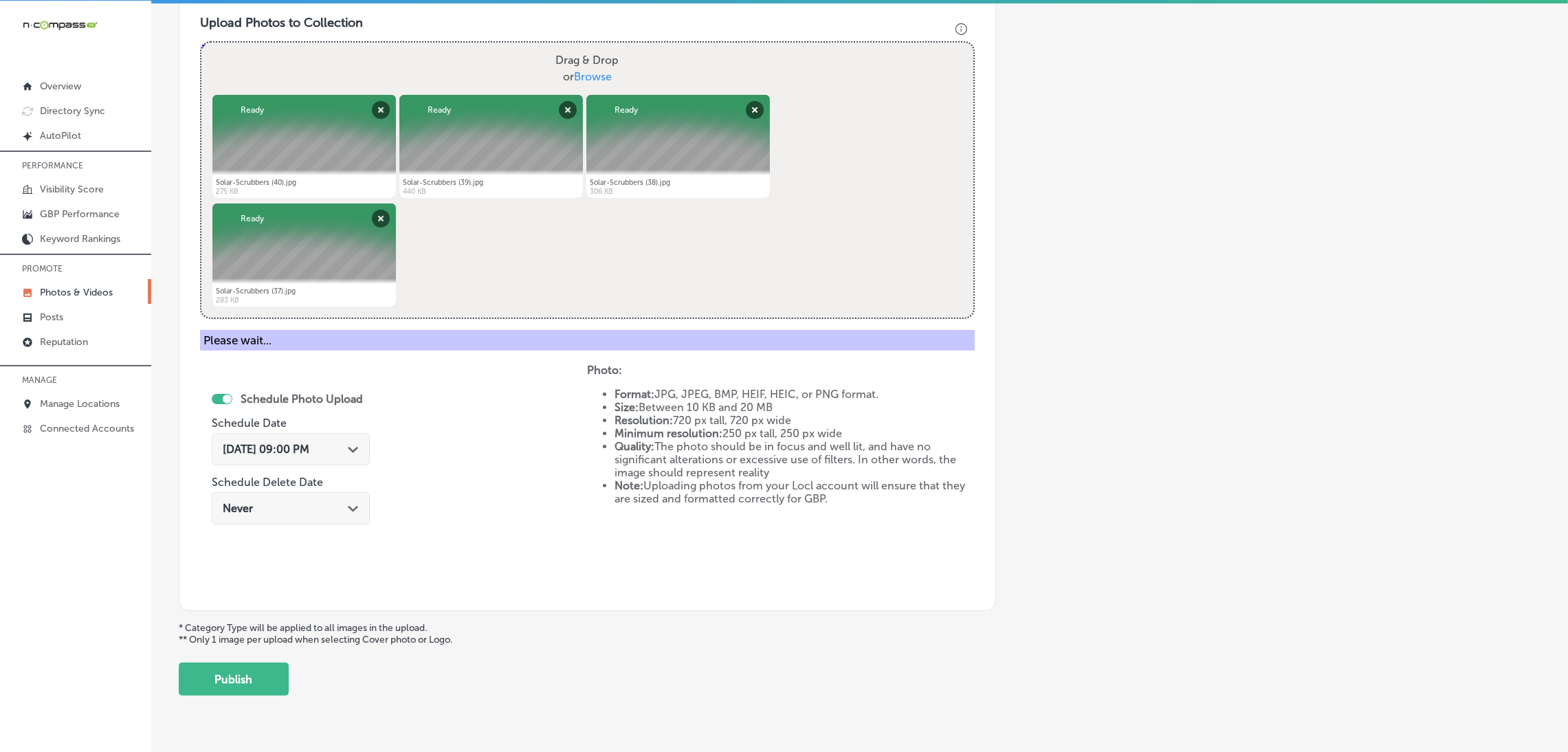
scroll to position [290, 0]
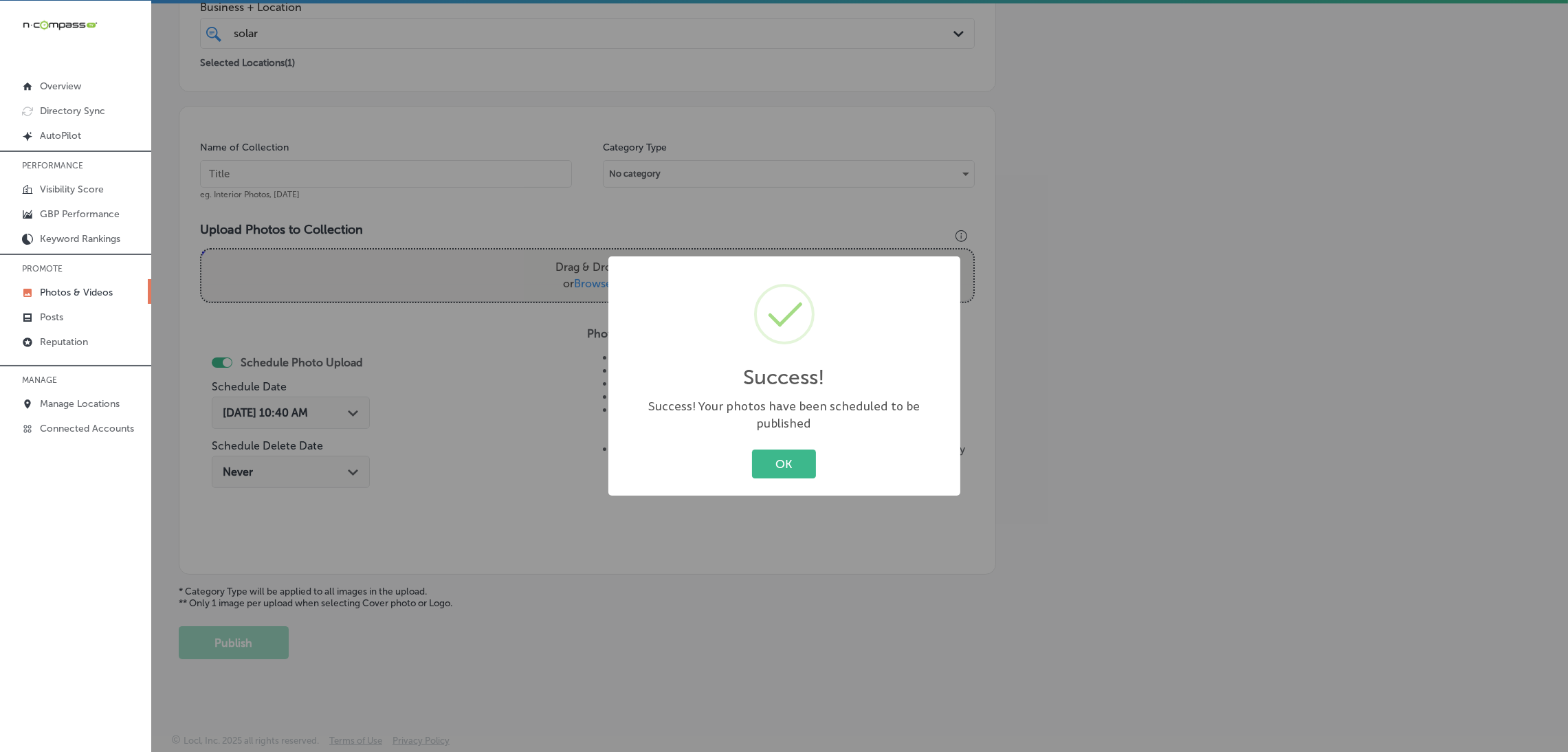
click at [771, 471] on div "OK Cancel" at bounding box center [784, 464] width 324 height 36
click at [786, 420] on div "Success! Your photos have been scheduled to be published" at bounding box center [784, 415] width 324 height 35
drag, startPoint x: 780, startPoint y: 458, endPoint x: 739, endPoint y: 425, distance: 52.6
click at [779, 460] on button "OK" at bounding box center [783, 464] width 64 height 28
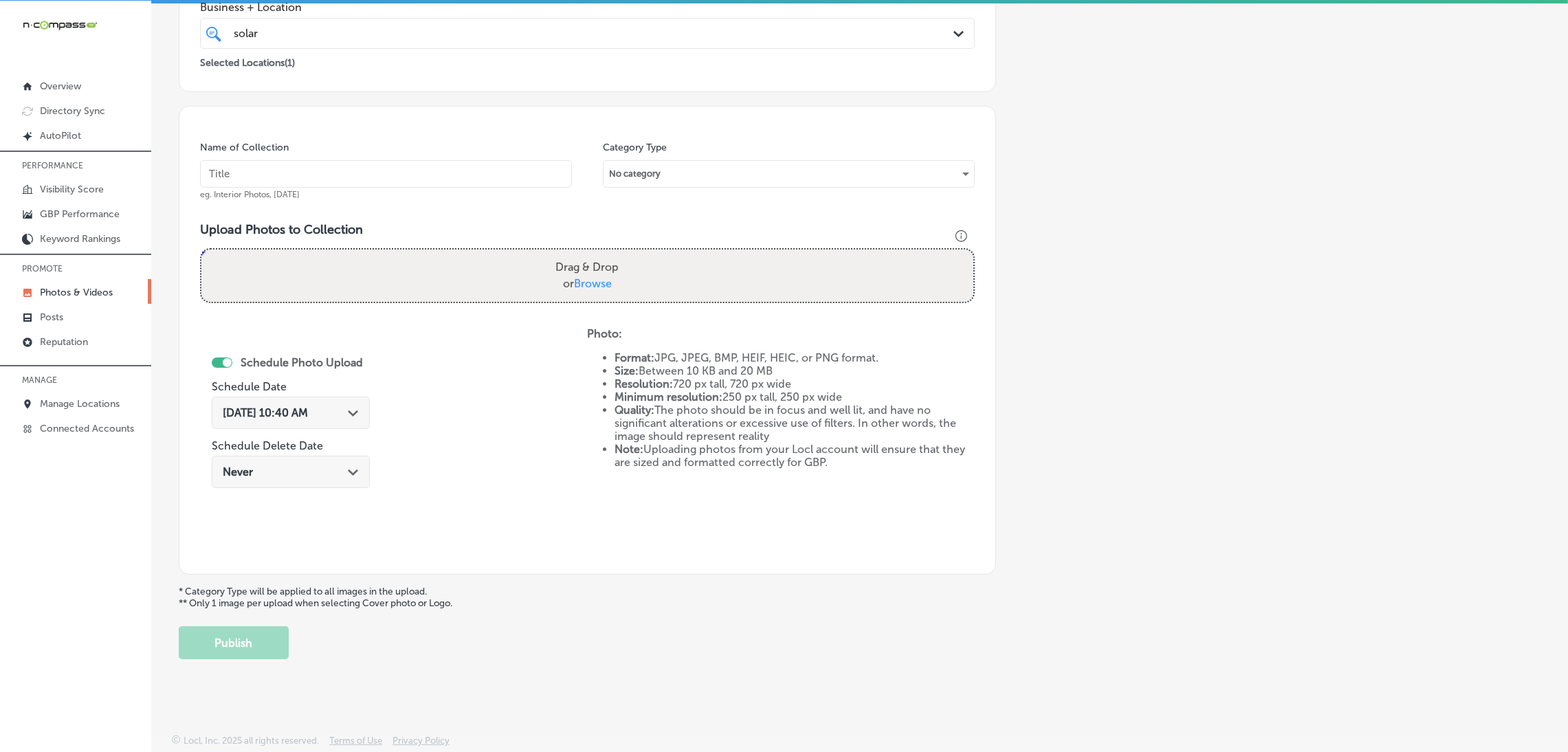
click at [452, 165] on input "text" at bounding box center [386, 173] width 372 height 27
paste input "Solar-Scrubbers"
type input "Solar-Scrubbers"
click at [591, 280] on span "Browse" at bounding box center [593, 283] width 38 height 13
click at [591, 254] on input "Drag & Drop or Browse" at bounding box center [587, 251] width 771 height 4
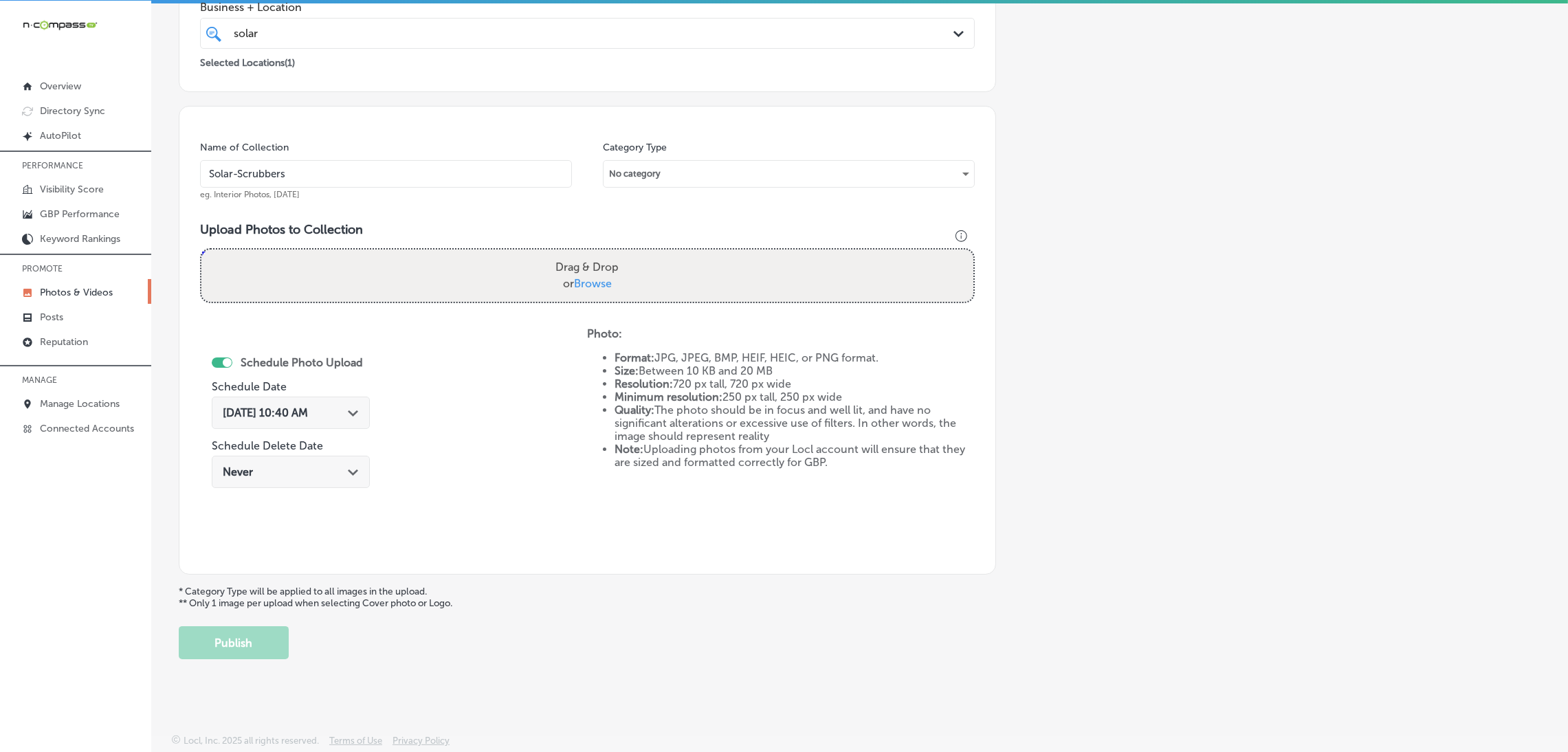
type input "C:\fakepath\Solar-Scrubbers (36).jpg"
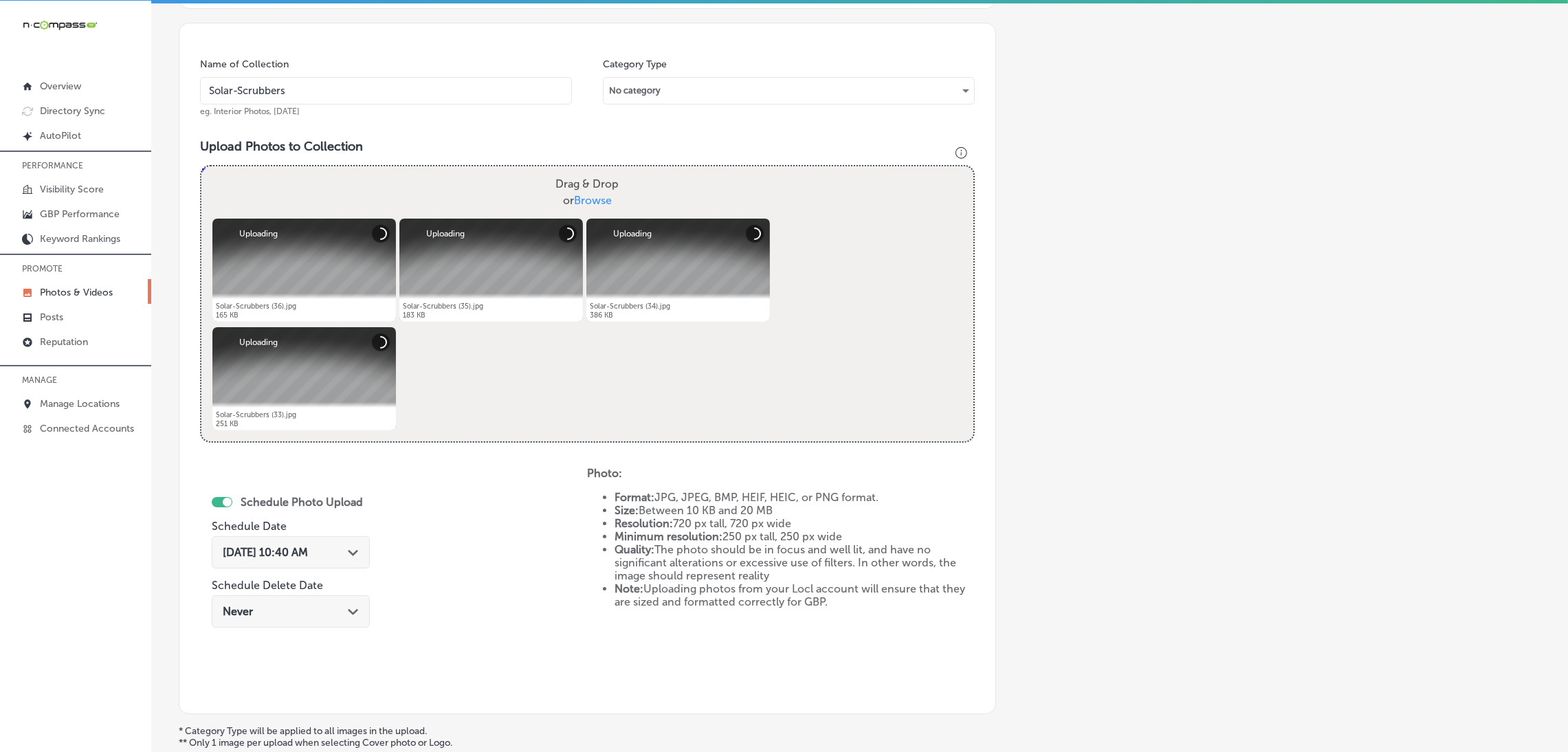
scroll to position [497, 0]
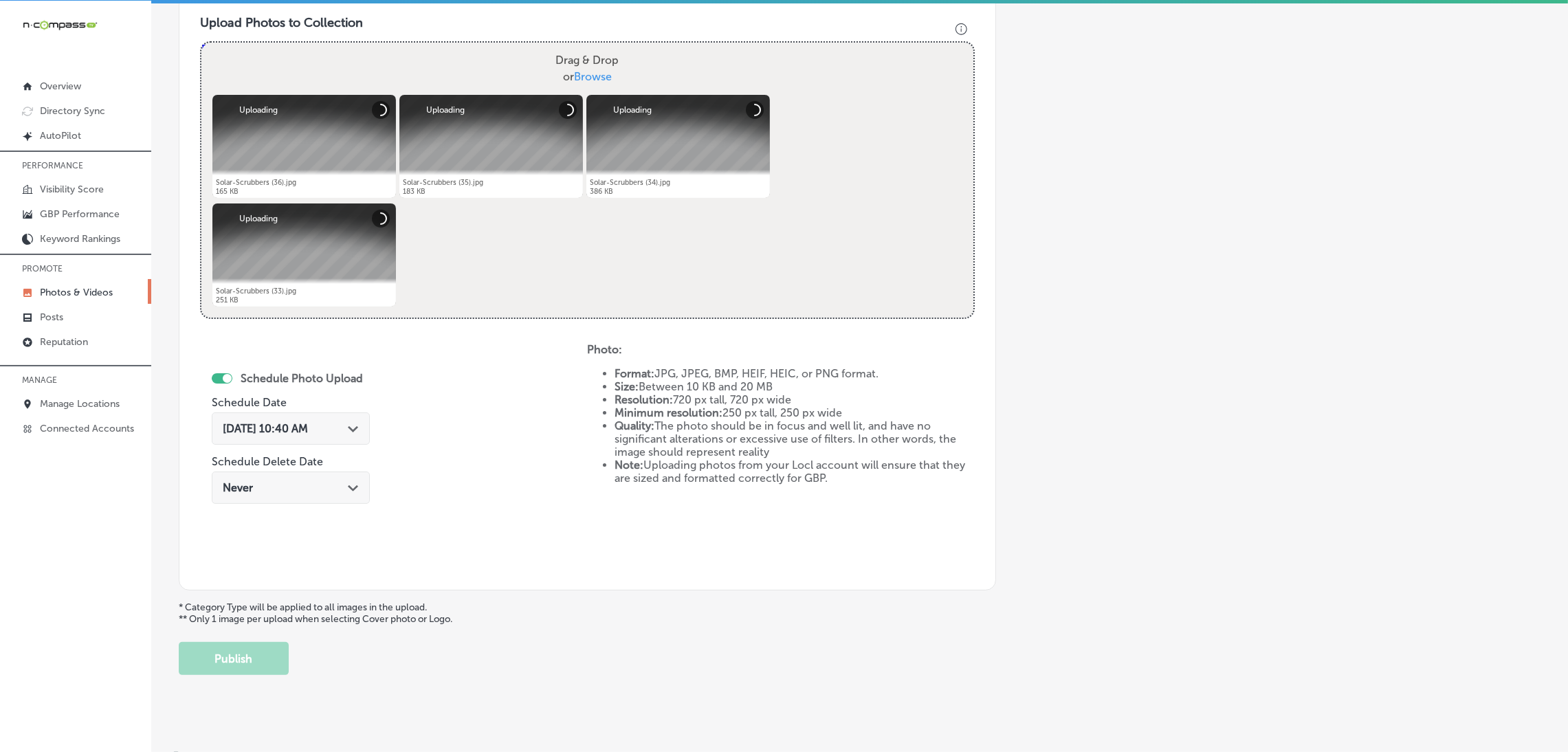
click at [296, 416] on div "[DATE] 10:40 AM Path Created with Sketch." at bounding box center [290, 428] width 158 height 32
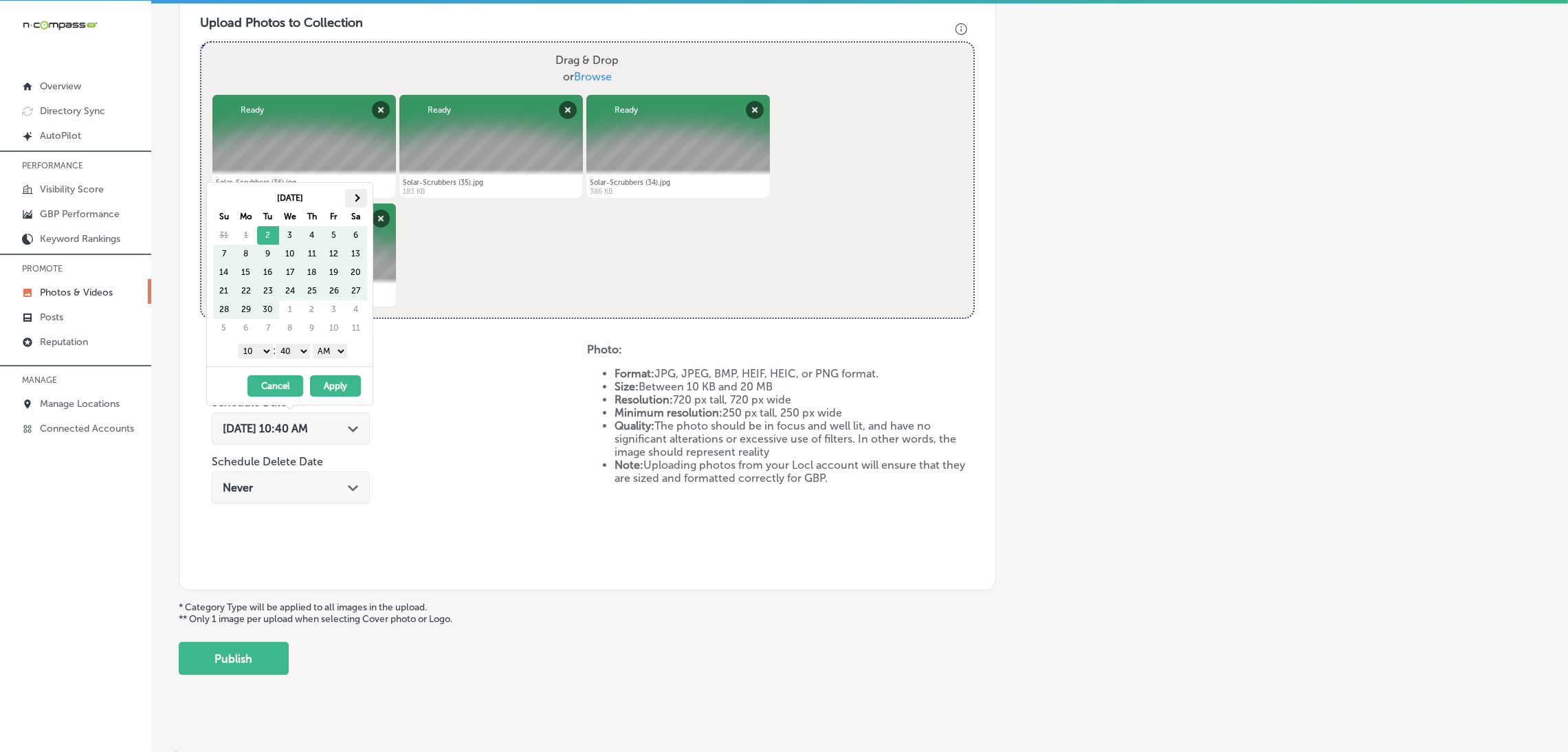
click at [359, 196] on th at bounding box center [356, 199] width 22 height 19
click at [336, 361] on div "1 2 3 4 5 6 7 8 9 10 11 12 : 00 10 20 30 40 50 AM PM" at bounding box center [293, 351] width 160 height 20
click at [341, 352] on select "AM PM" at bounding box center [330, 351] width 35 height 15
click at [306, 346] on select "00 10 20 30 40 50" at bounding box center [293, 351] width 35 height 15
click at [275, 361] on div "1 2 3 4 5 6 7 8 9 10 11 12 : 00 10 20 30 40 50 AM PM" at bounding box center [293, 351] width 160 height 20
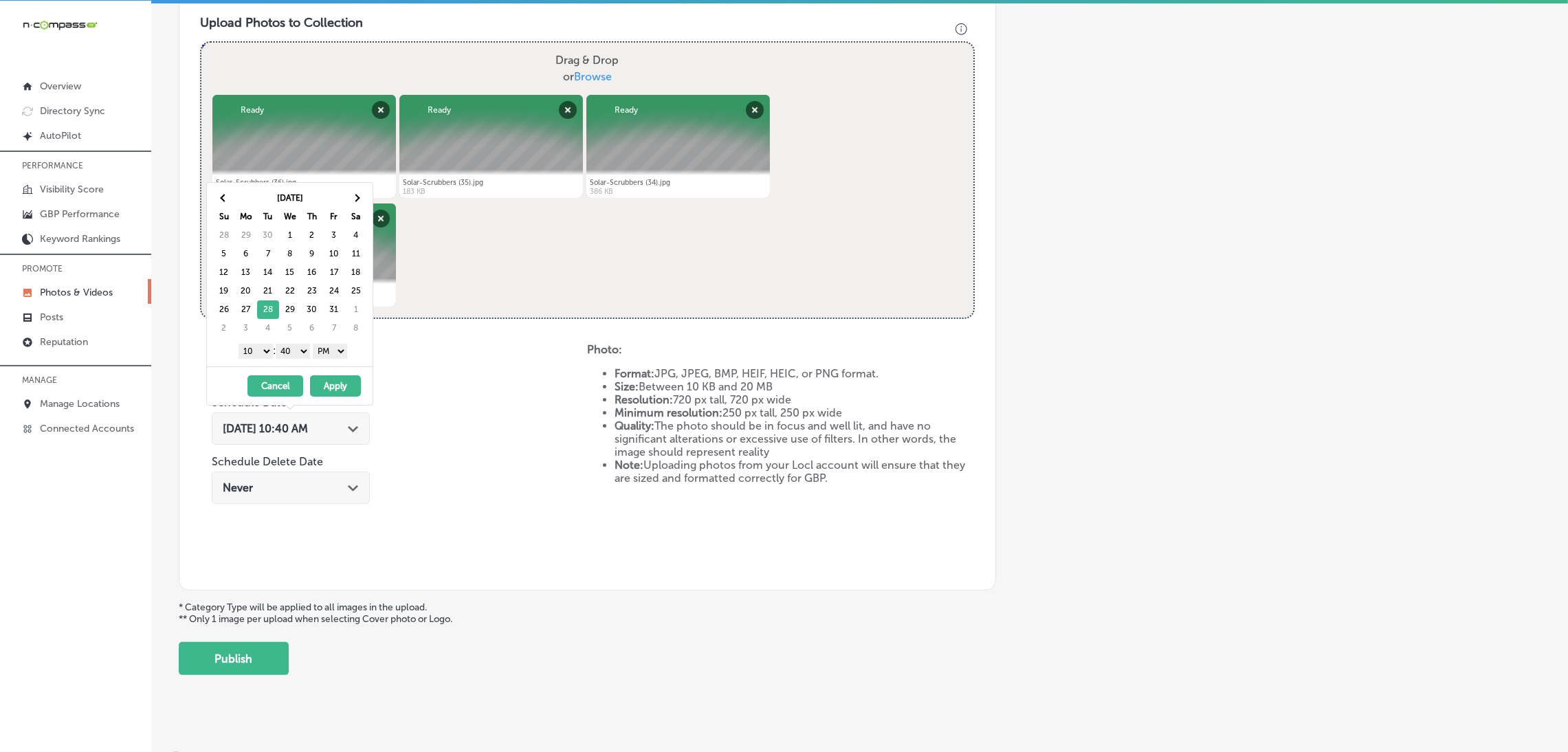
click at [294, 356] on select "00 10 20 30 40 50" at bounding box center [293, 351] width 35 height 15
click at [266, 357] on select "1 2 3 4 5 6 7 8 9 10 11 12" at bounding box center [256, 351] width 35 height 15
click at [337, 368] on div "10/28/2025 - 10/28/2025 Cancel Apply" at bounding box center [290, 385] width 166 height 38
click at [337, 387] on button "Apply" at bounding box center [335, 385] width 51 height 21
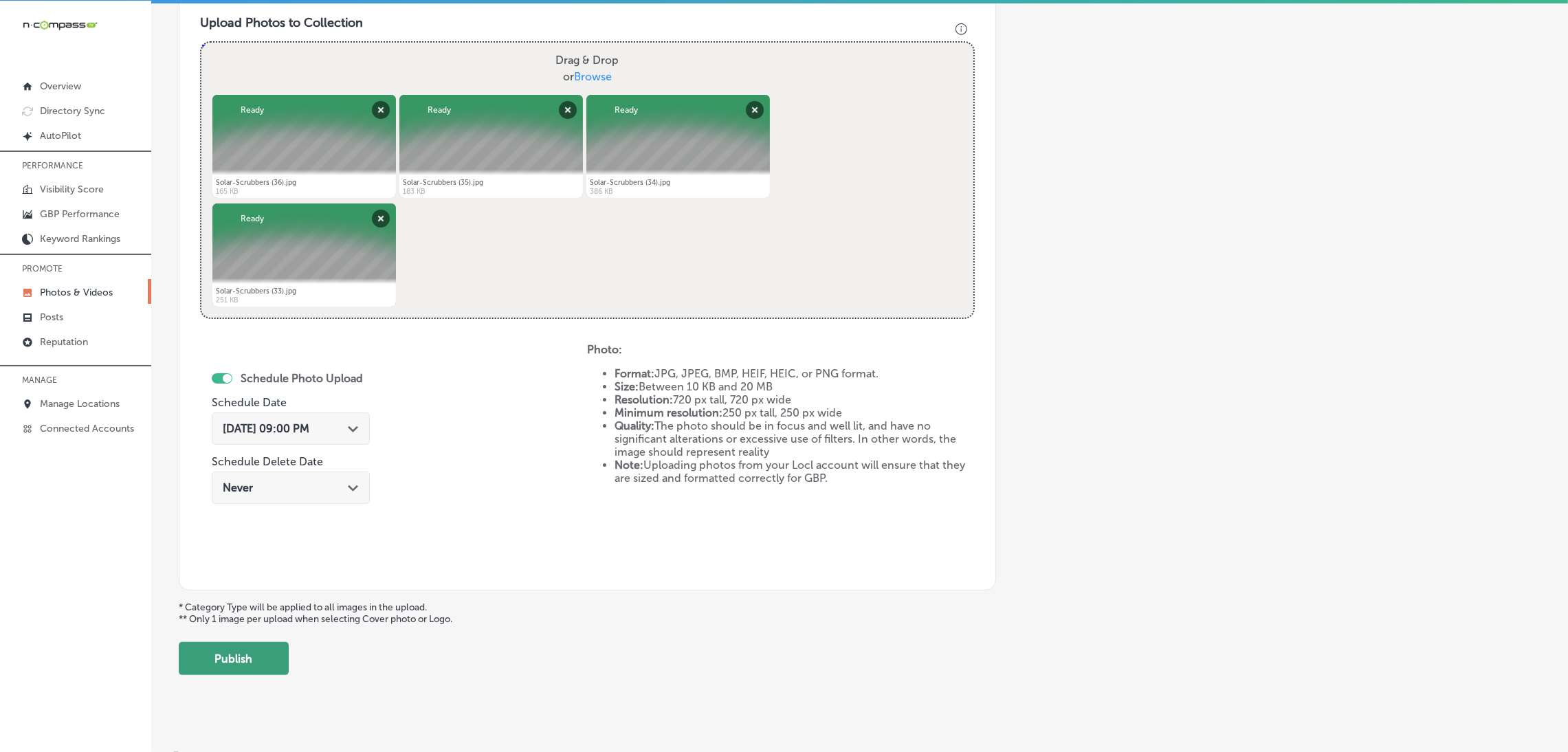
click at [270, 660] on button "Publish" at bounding box center [234, 659] width 110 height 33
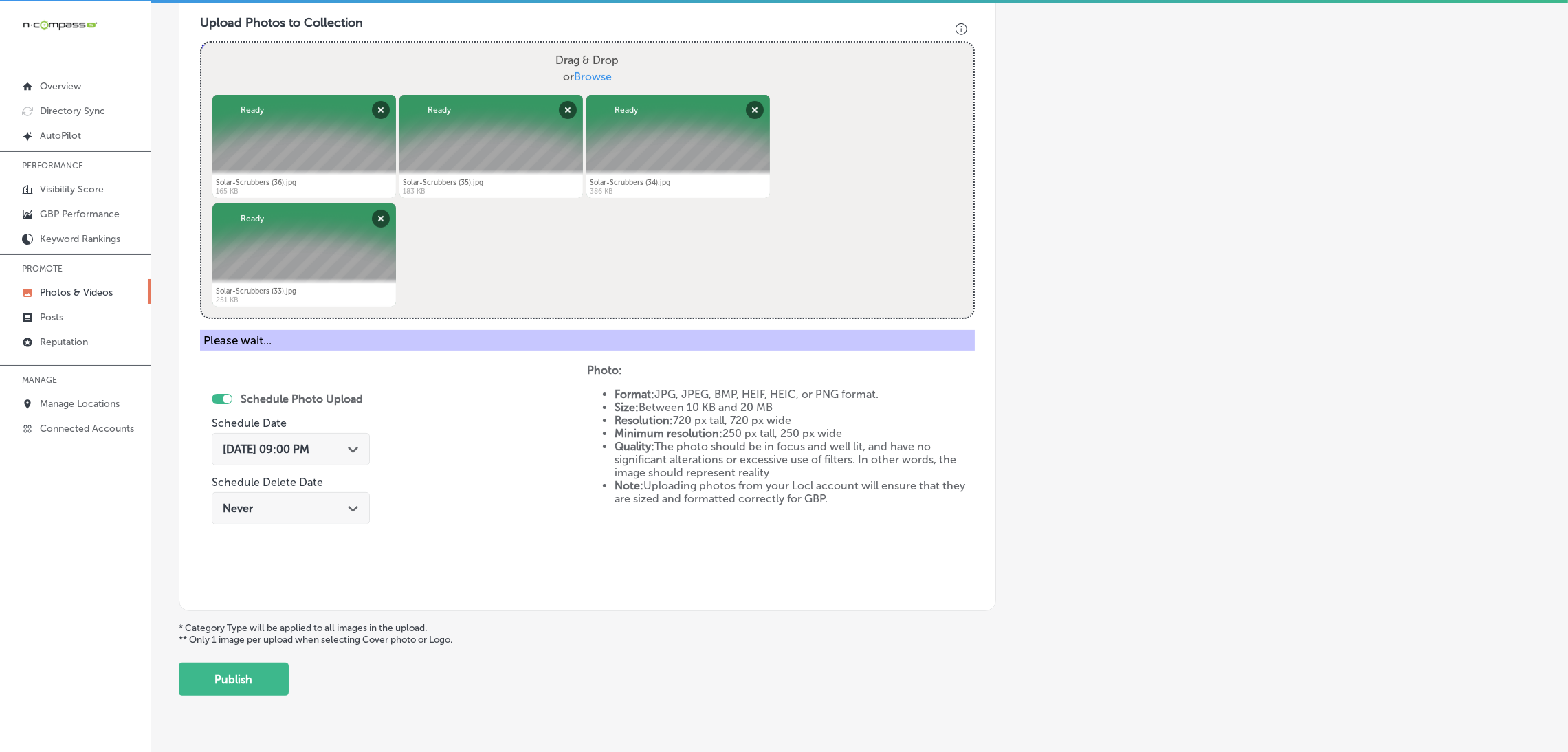
scroll to position [290, 0]
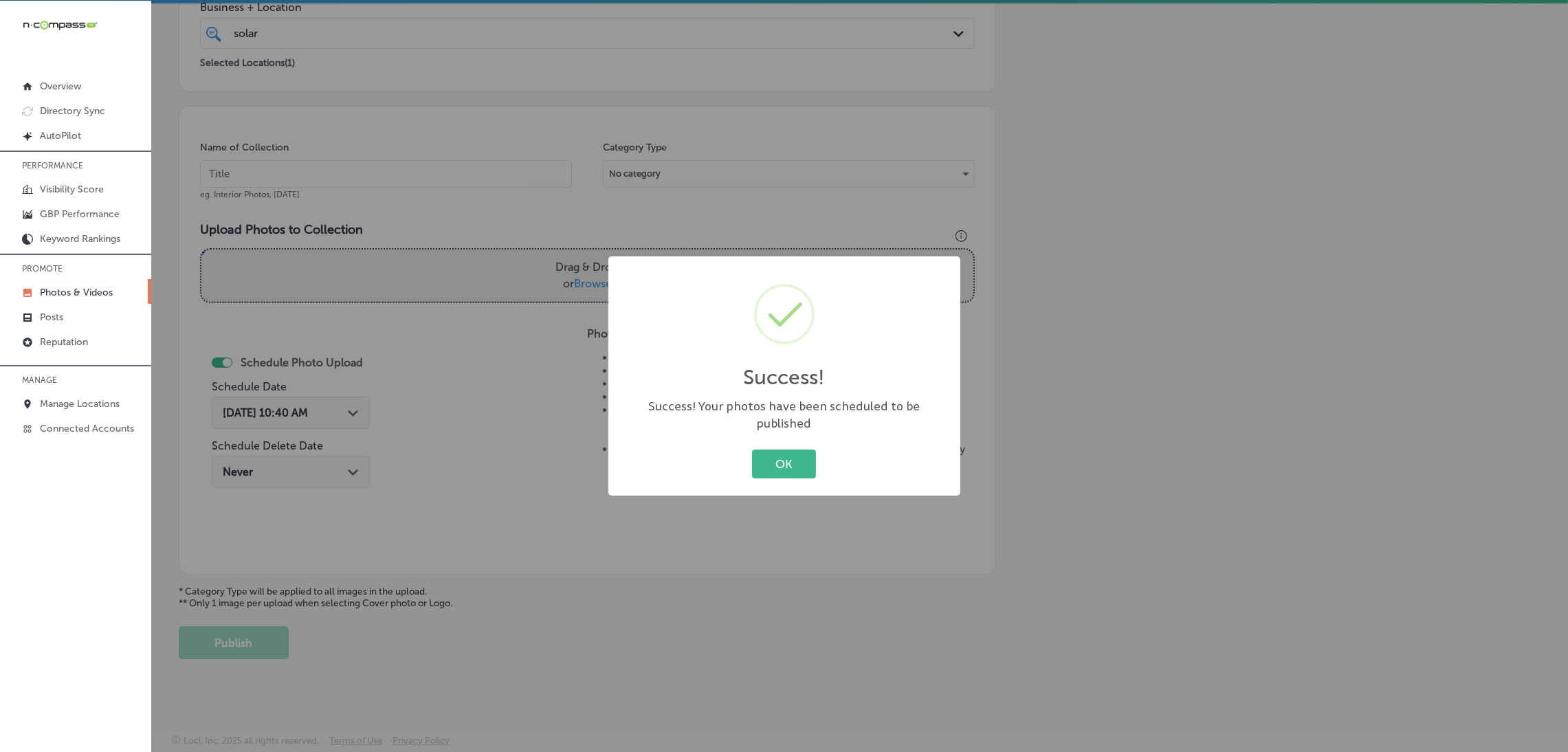
click at [801, 462] on button "OK" at bounding box center [783, 464] width 64 height 28
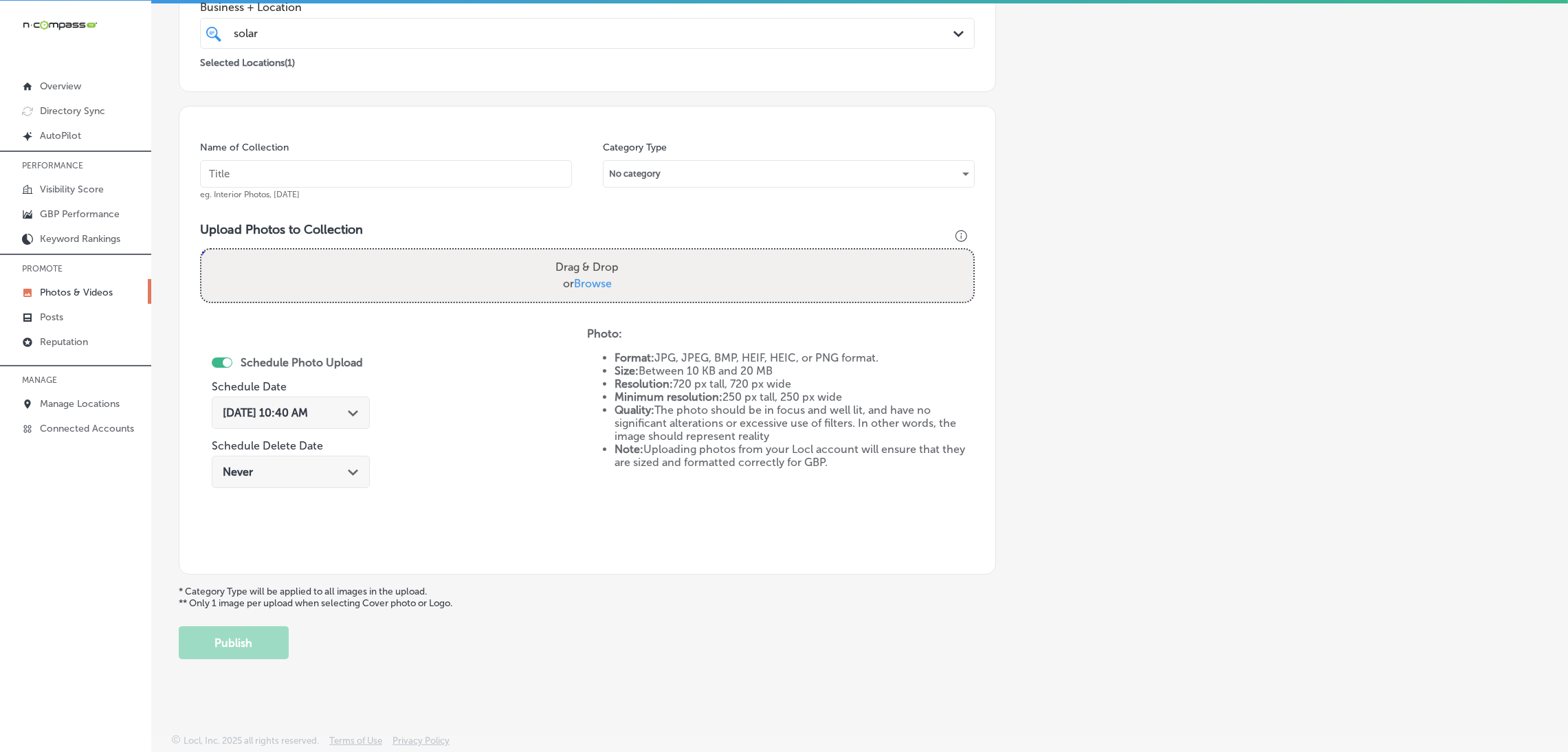
click at [376, 181] on input "text" at bounding box center [386, 173] width 372 height 27
paste input "Solar-Scrubbers"
type input "Solar-Scrubbers"
click at [491, 279] on div "Drag & Drop or Browse" at bounding box center [587, 276] width 771 height 53
click at [202, 250] on input "Drag & Drop or Browse" at bounding box center [587, 251] width 771 height 4
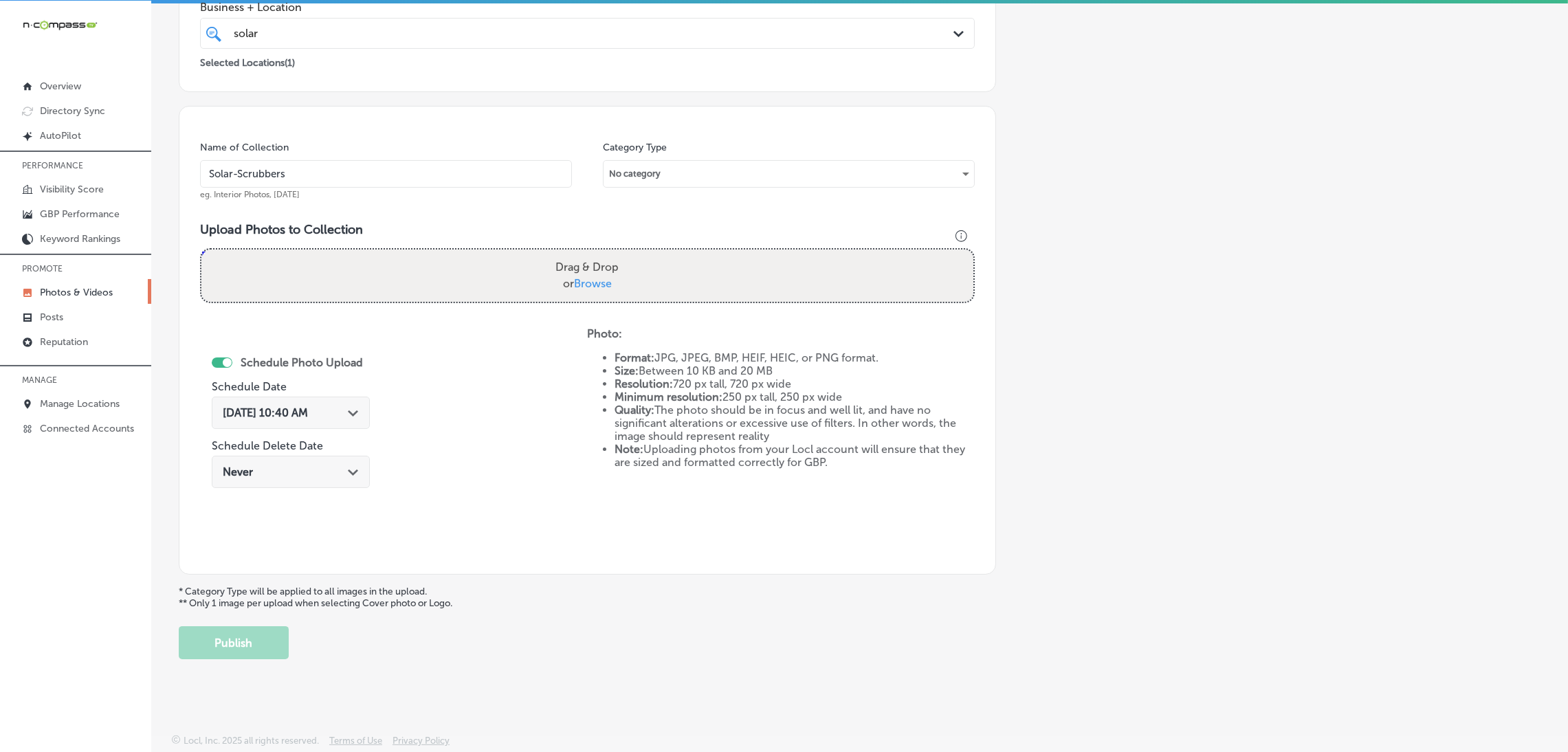
type input "C:\fakepath\Solar-Scrubbers (32).jpg"
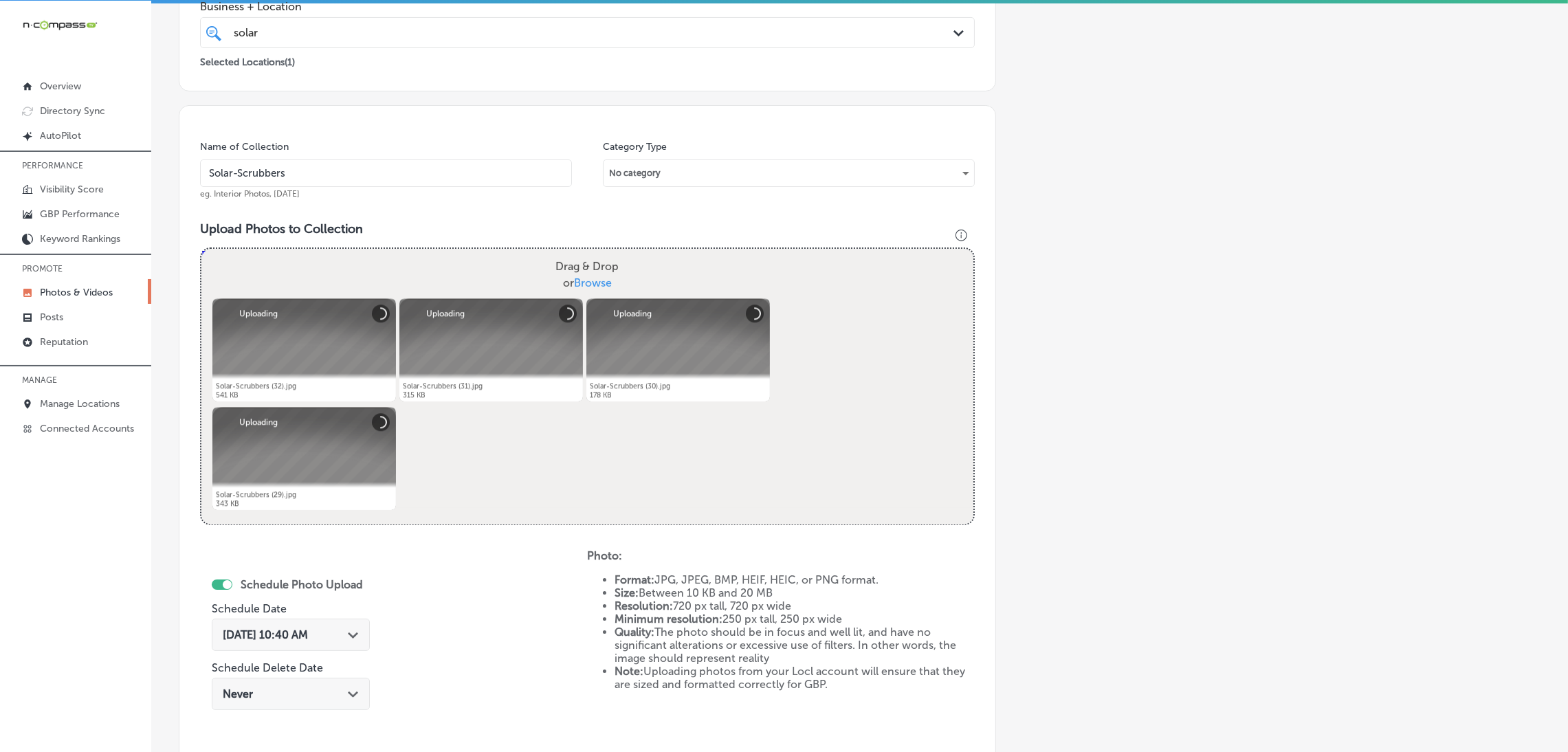
scroll to position [497, 0]
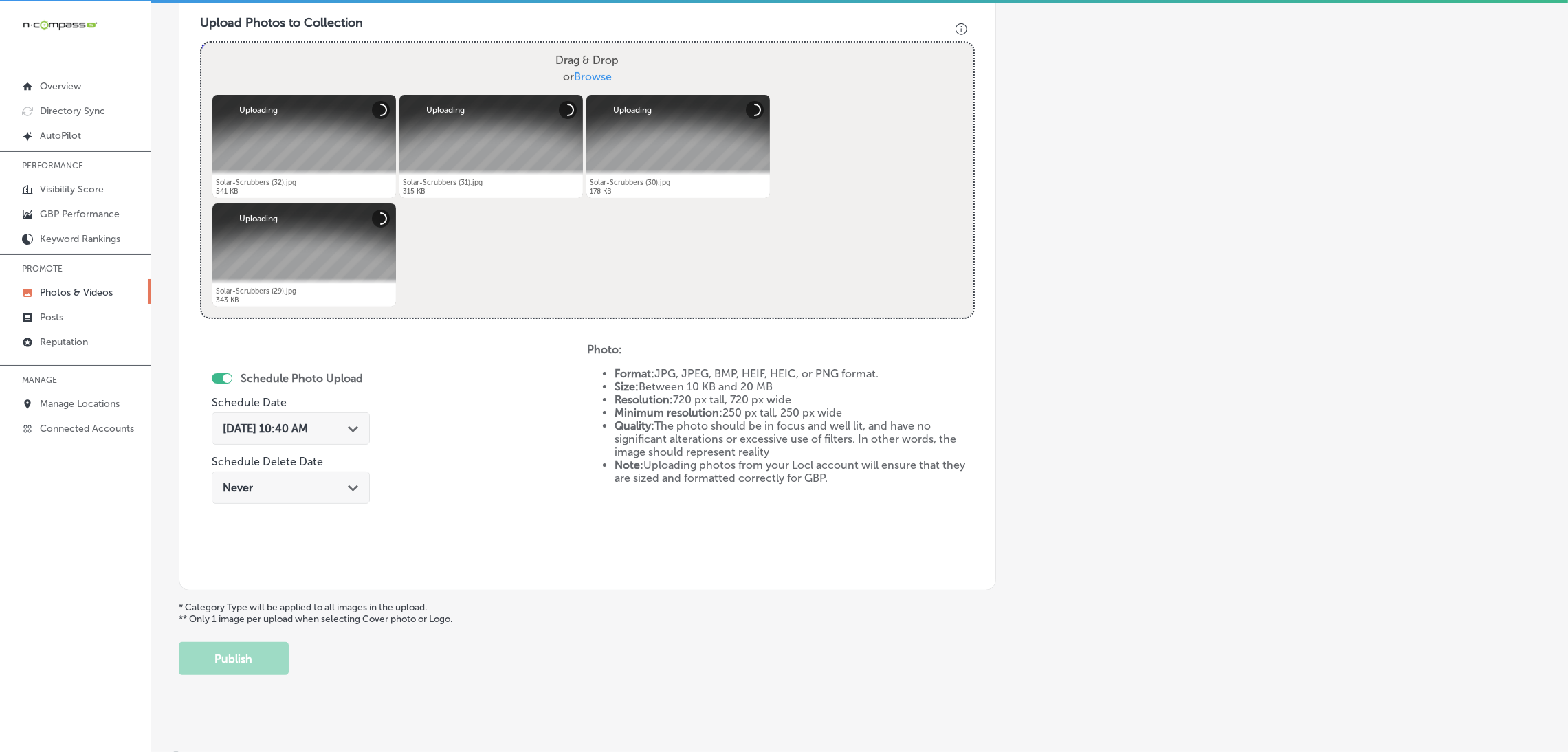
click at [279, 433] on span "[DATE] 10:40 AM" at bounding box center [265, 429] width 86 height 13
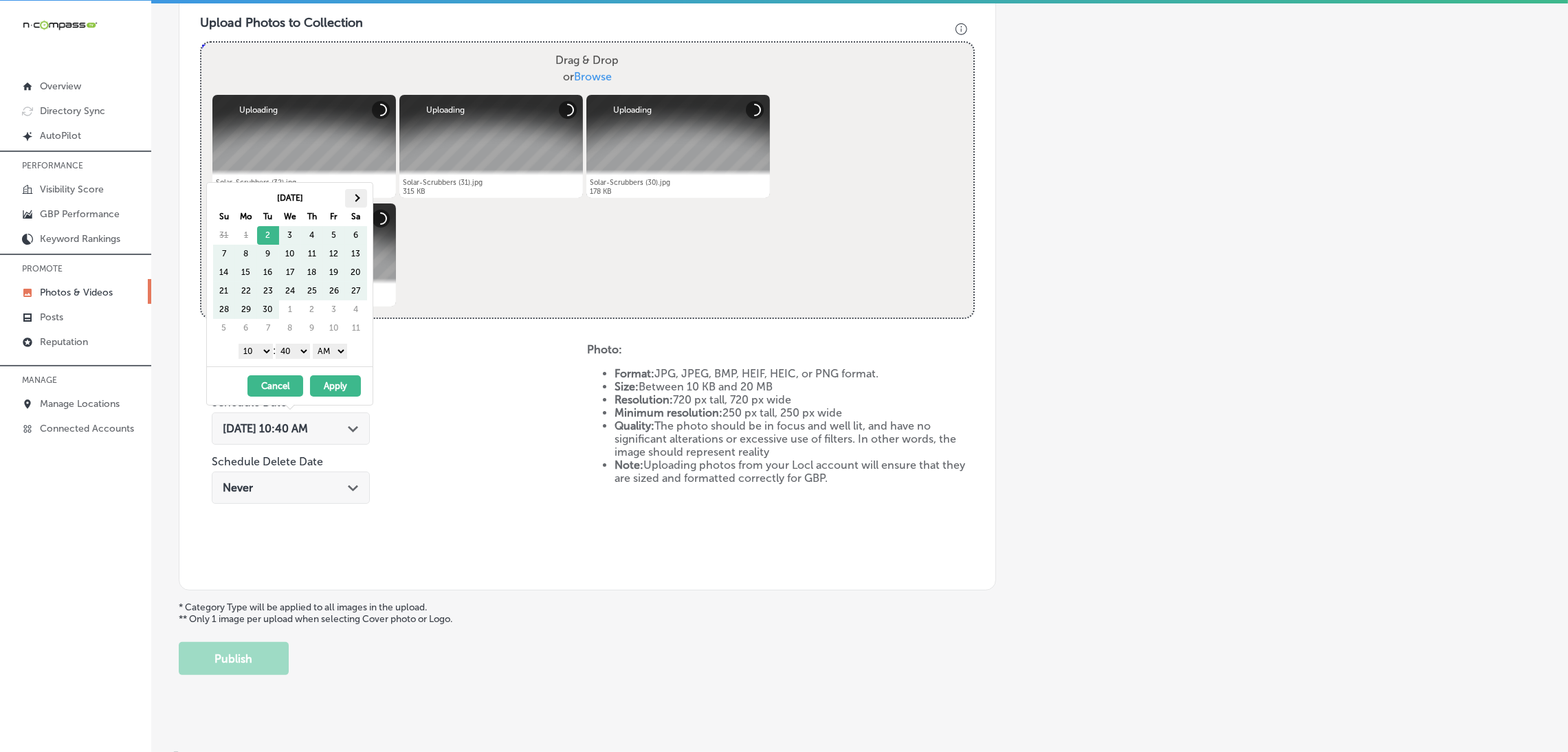
click at [359, 200] on th at bounding box center [356, 199] width 22 height 19
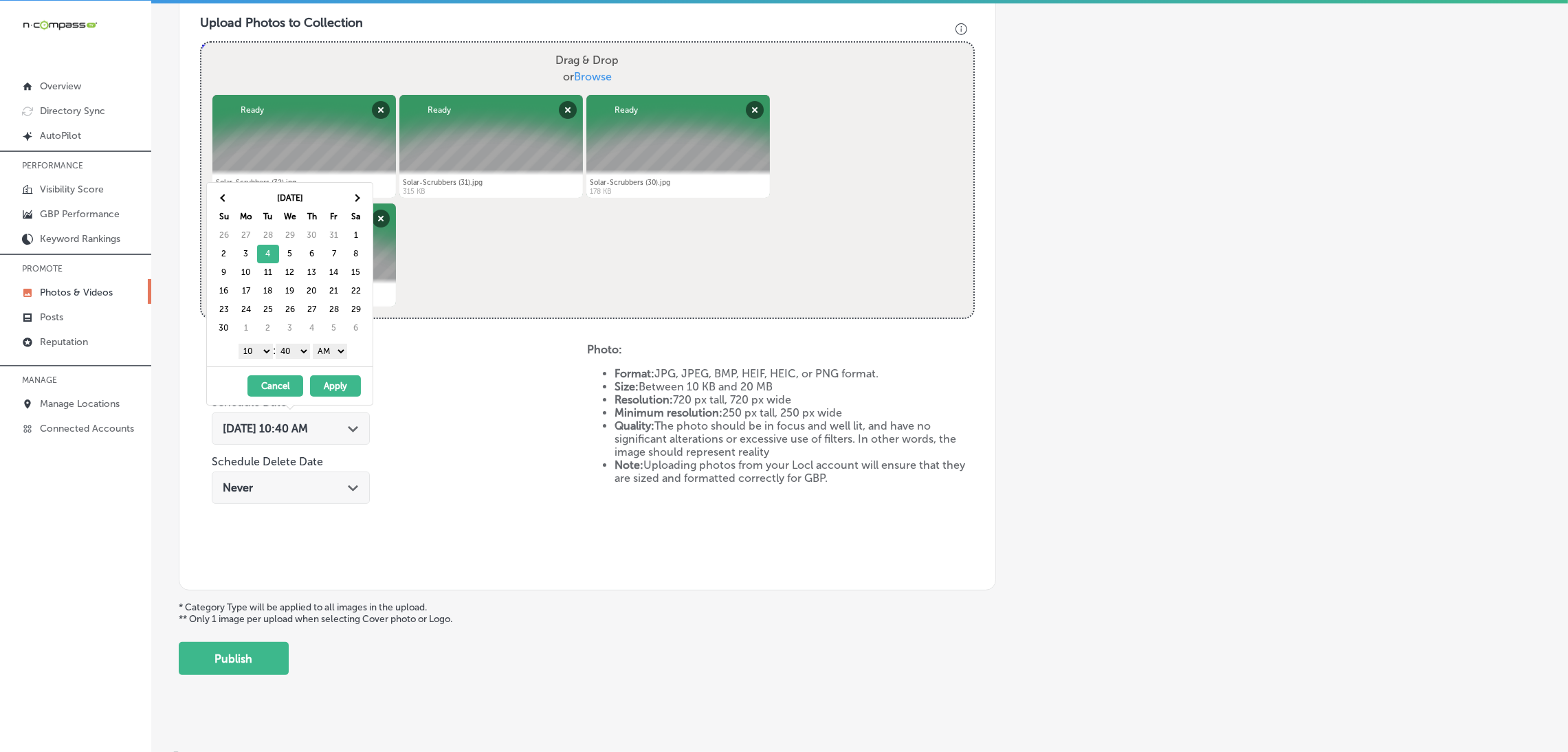
drag, startPoint x: 345, startPoint y: 346, endPoint x: 341, endPoint y: 352, distance: 7.2
click at [345, 344] on div "1 2 3 4 5 6 7 8 9 10 11 12 : 00 10 20 30 40 50 AM PM" at bounding box center [293, 351] width 160 height 20
click at [296, 351] on select "00 10 20 30 40 50" at bounding box center [293, 351] width 35 height 15
click at [258, 347] on select "1 2 3 4 5 6 7 8 9 10 11 12" at bounding box center [256, 351] width 35 height 15
click at [335, 393] on button "Apply" at bounding box center [335, 385] width 51 height 21
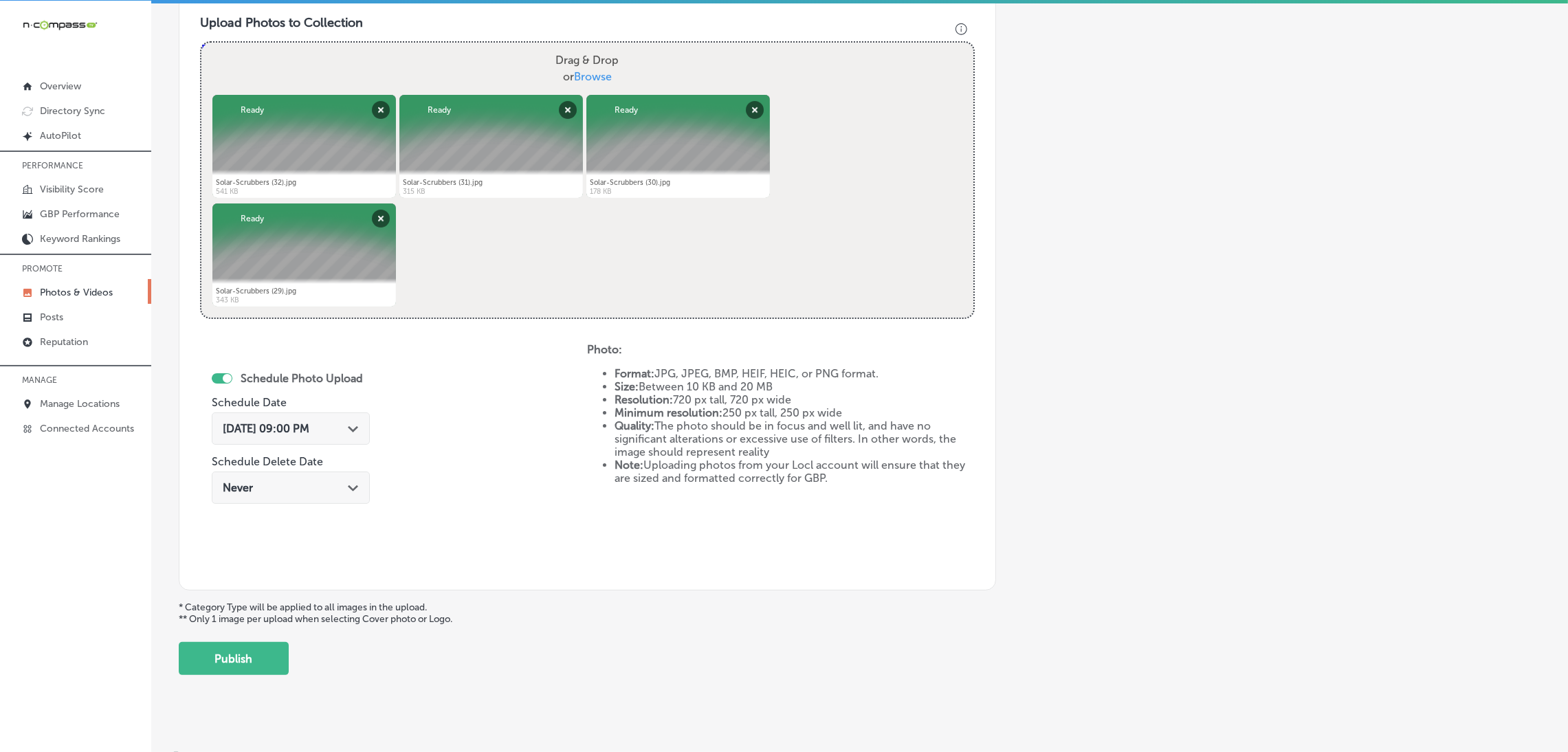
click at [245, 656] on button "Publish" at bounding box center [234, 659] width 110 height 33
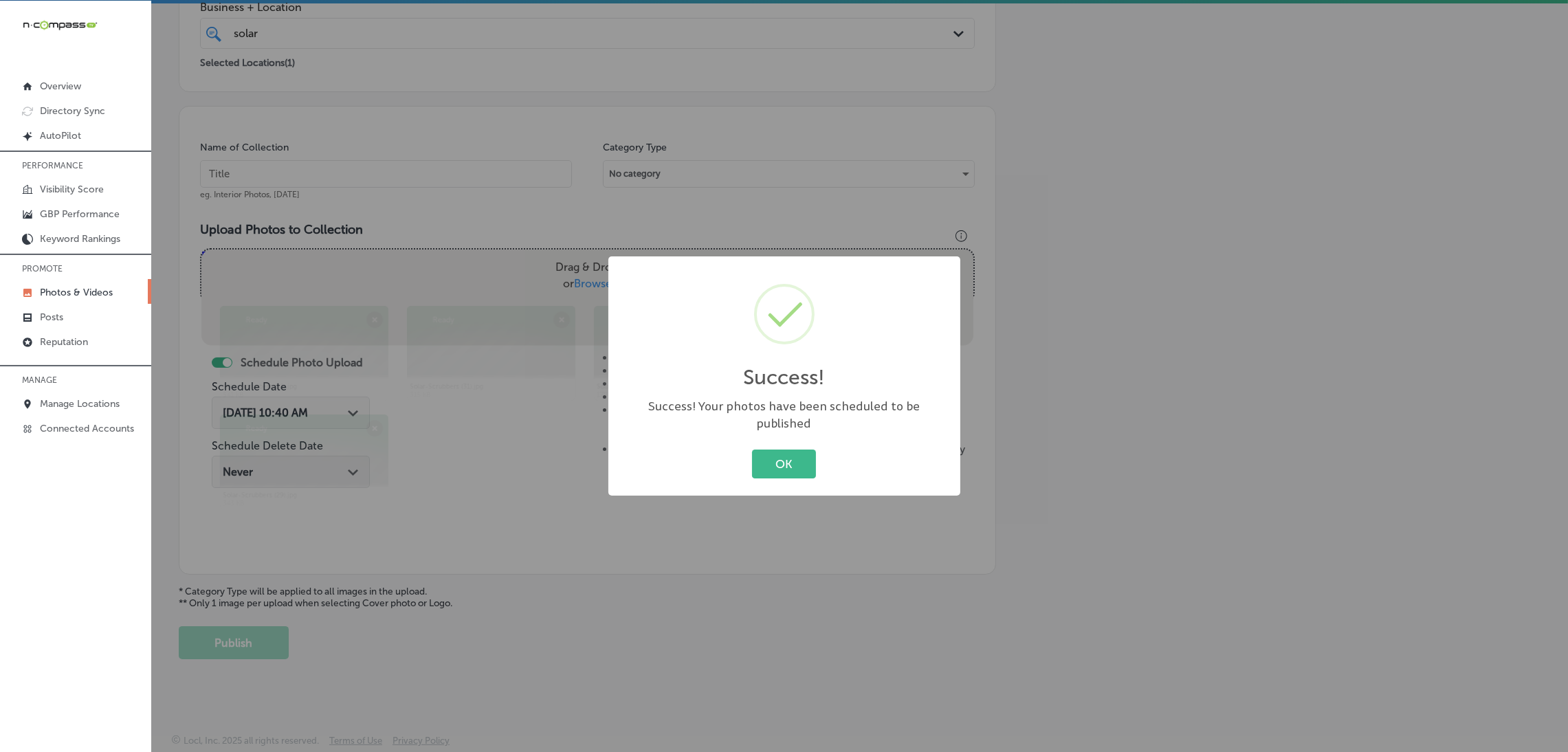
scroll to position [290, 0]
click at [809, 450] on button "OK" at bounding box center [783, 464] width 64 height 28
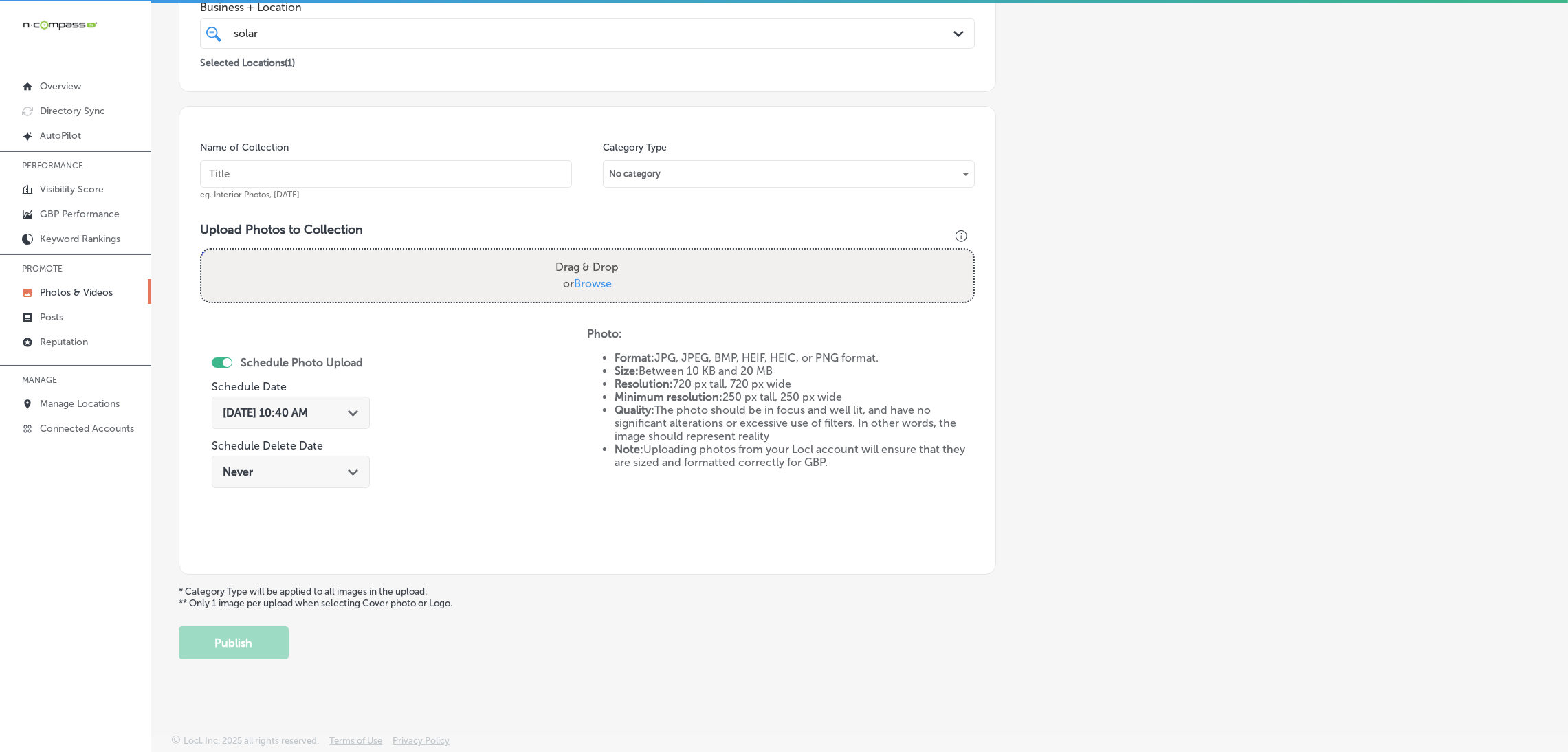
click at [461, 173] on input "text" at bounding box center [386, 173] width 372 height 27
paste input "Solar-Scrubbers"
type input "Solar-Scrubbers"
click at [588, 273] on label "Drag & Drop or Browse" at bounding box center [587, 276] width 75 height 44
click at [588, 254] on input "Drag & Drop or Browse" at bounding box center [587, 251] width 771 height 4
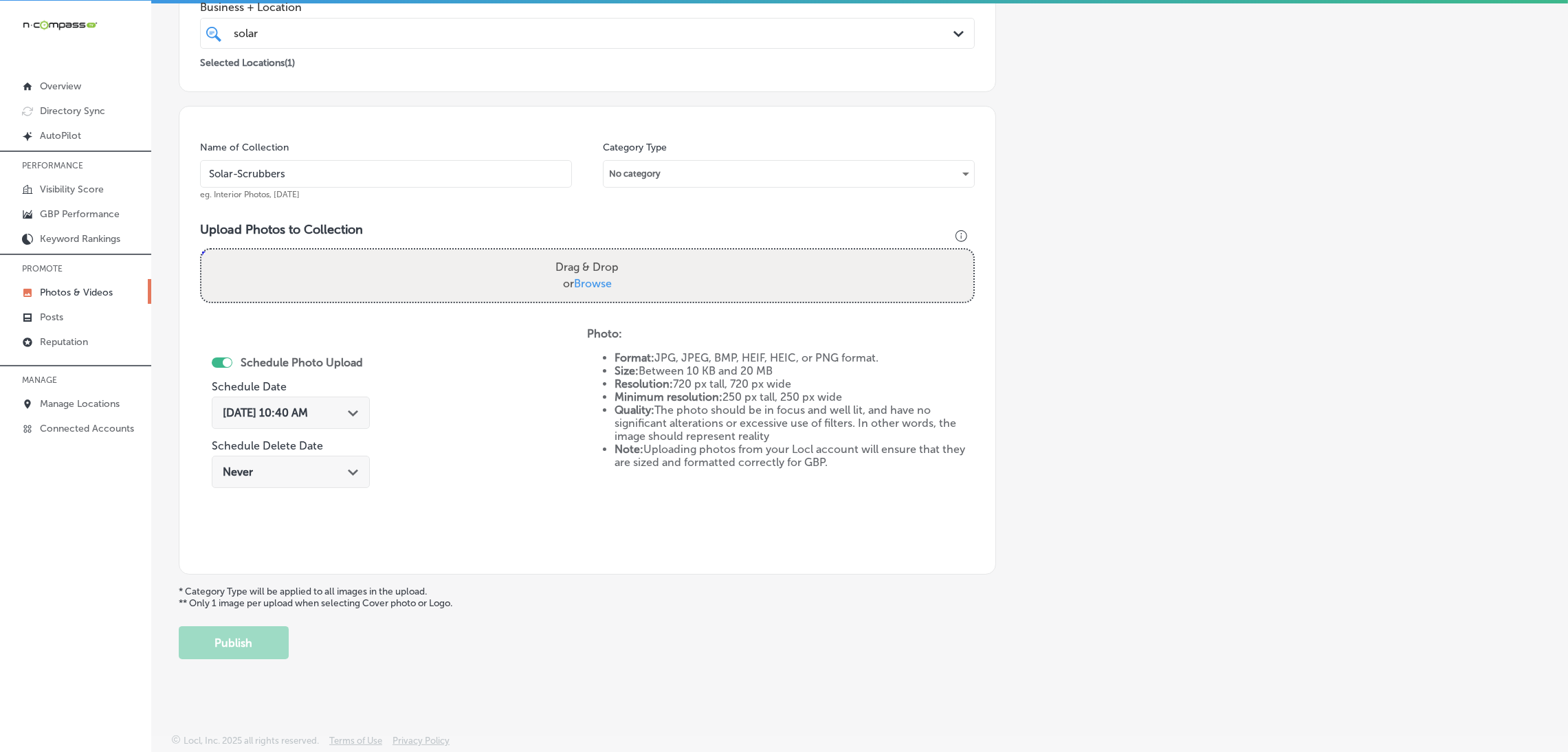
type input "C:\fakepath\Solar-Scrubbers (24).jpg"
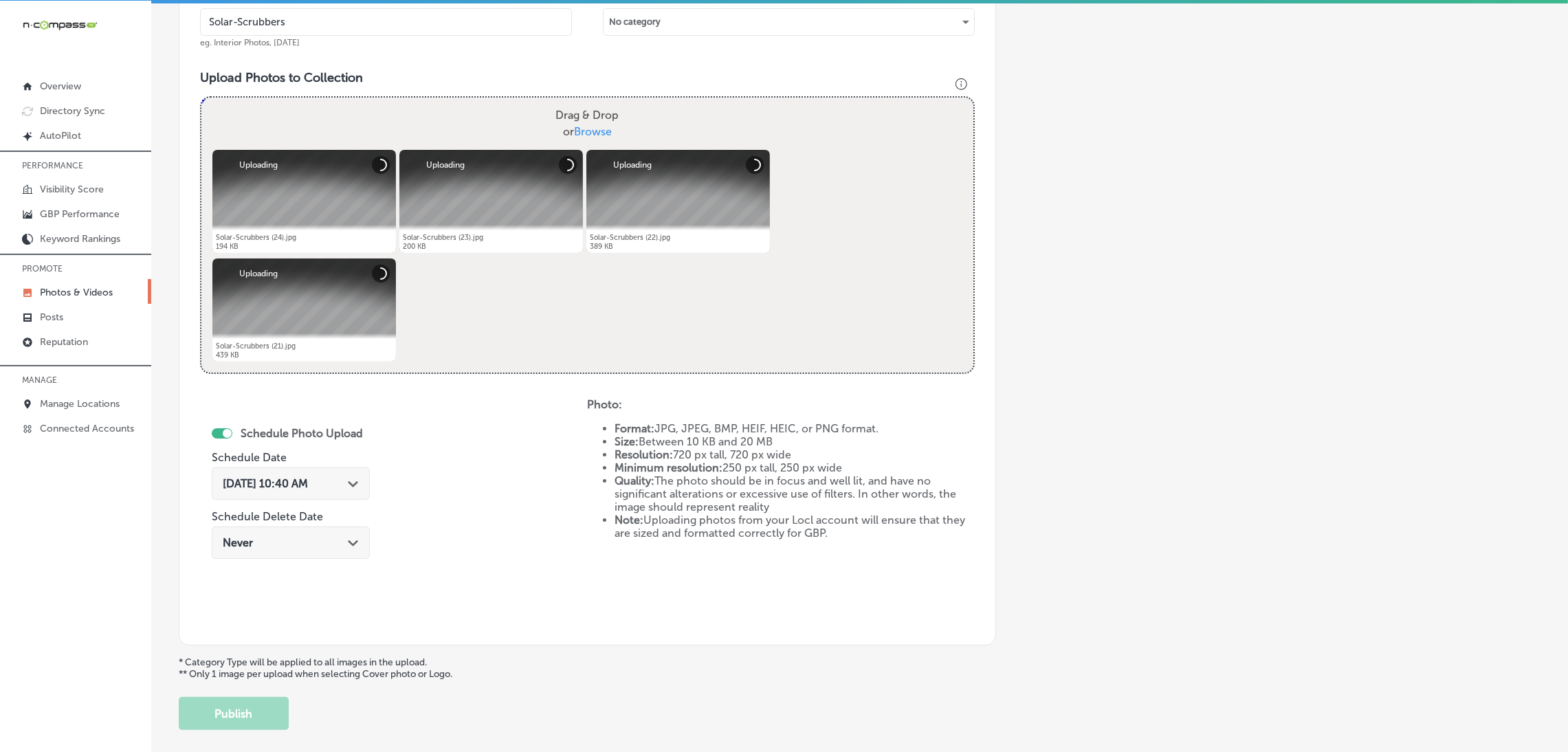
scroll to position [513, 0]
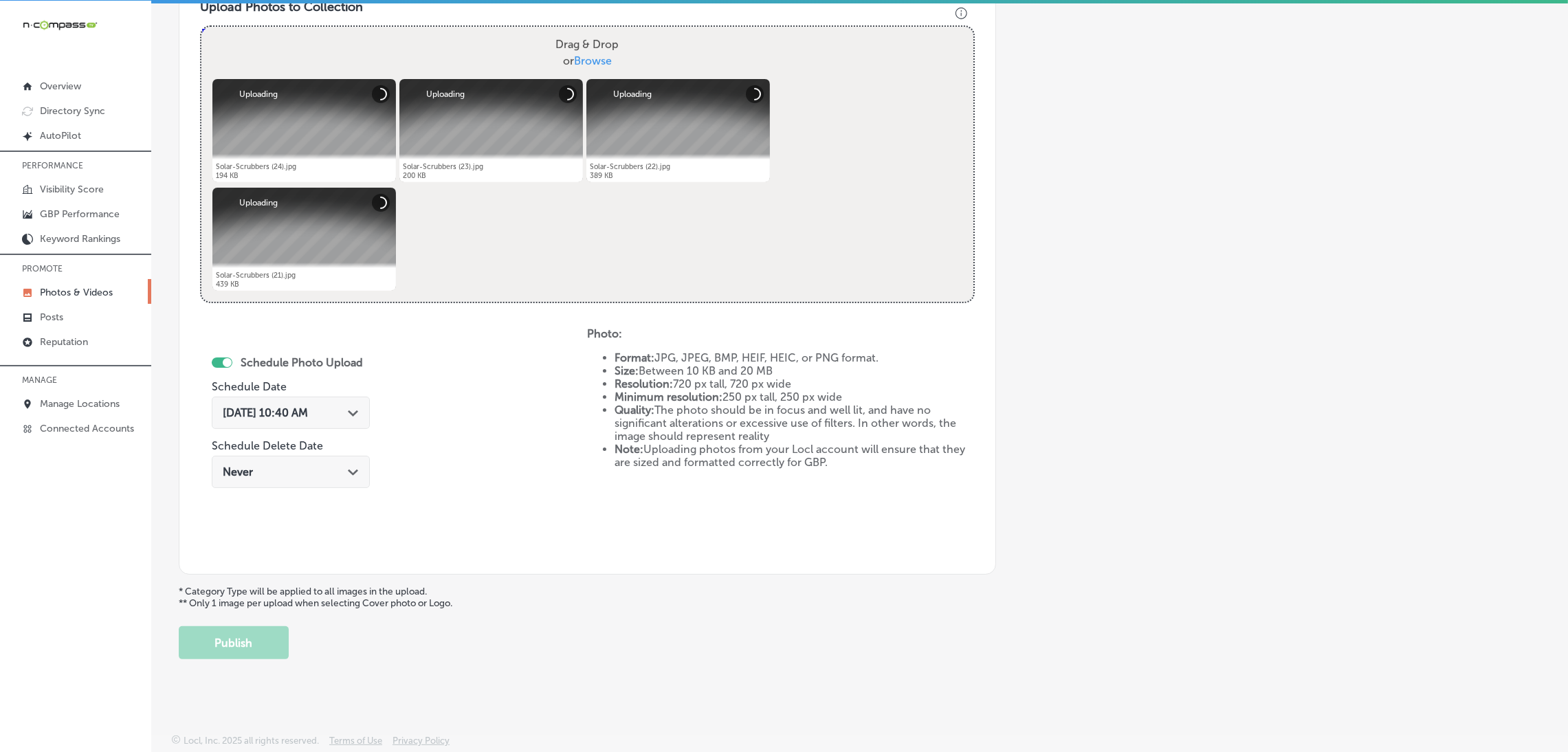
click at [291, 407] on span "[DATE] 10:40 AM" at bounding box center [265, 413] width 86 height 13
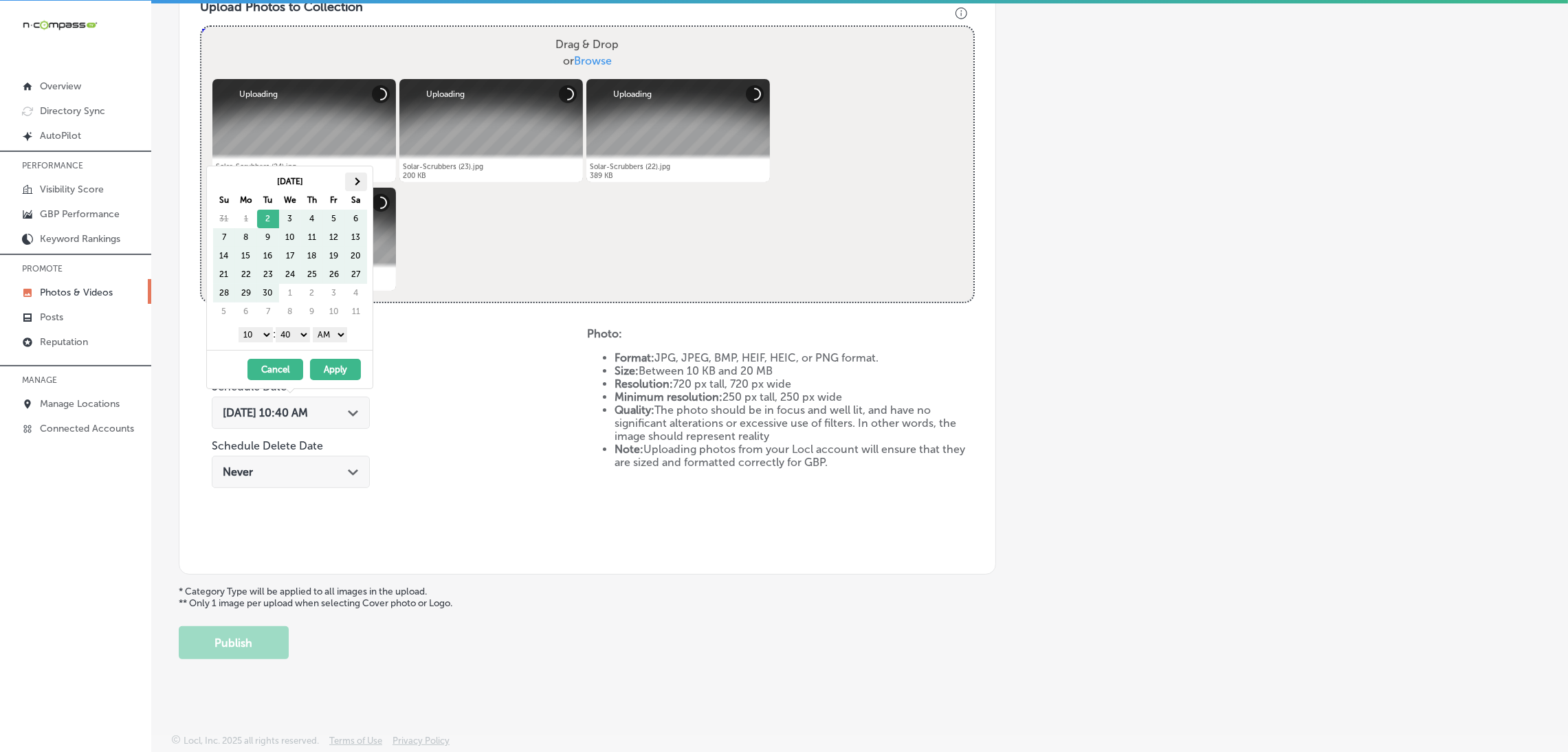
click at [352, 188] on th at bounding box center [356, 182] width 22 height 19
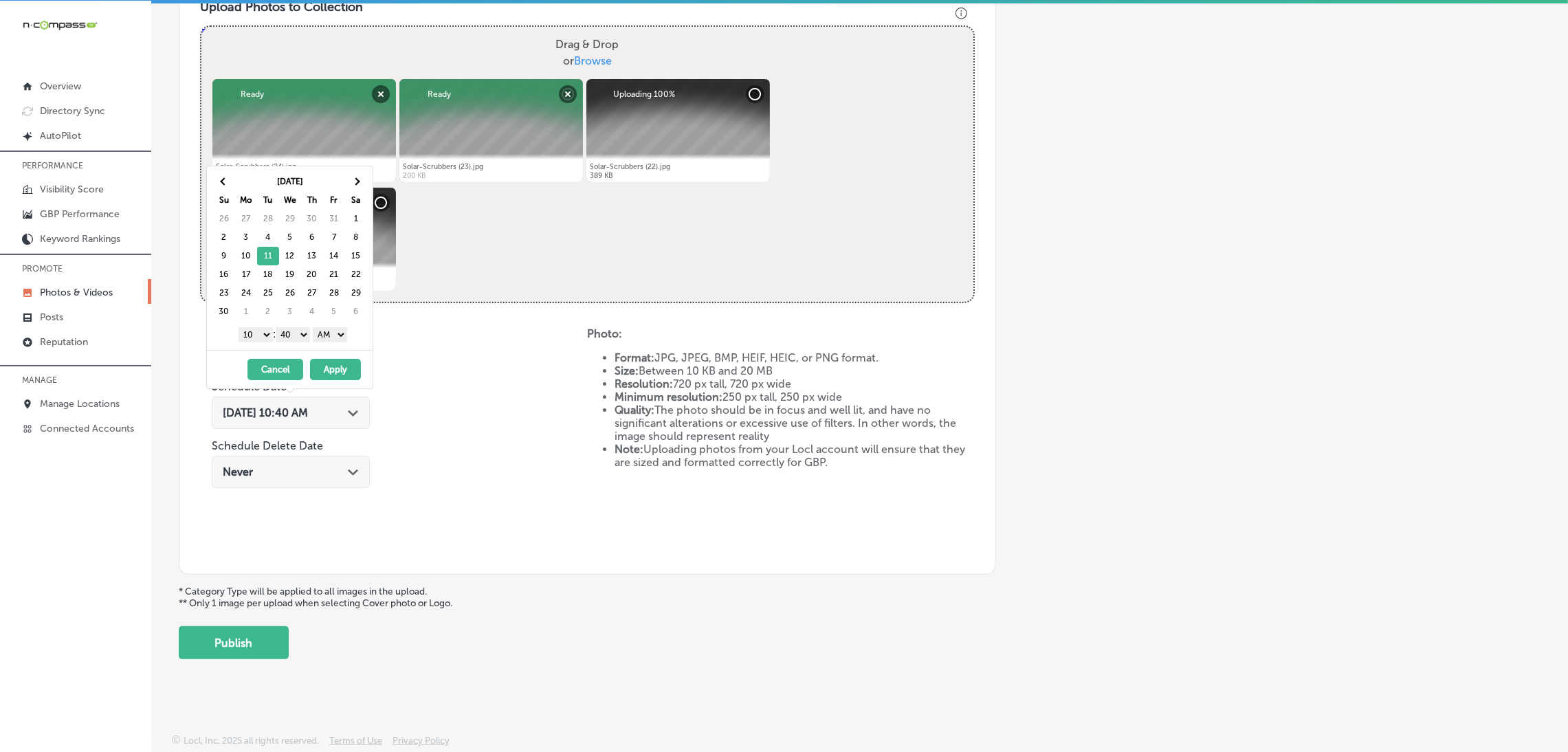
click at [339, 323] on div "Nov 2025 Su Mo Tu We Th Fr Sa 26 27 28 29 30 31 1 2 3 4 5 6 7 8 9 10 11 12 13 1…" at bounding box center [290, 258] width 166 height 184
click at [337, 332] on select "AM PM" at bounding box center [330, 334] width 35 height 15
click at [294, 332] on select "00 10 20 30 40 50" at bounding box center [293, 334] width 35 height 15
click at [257, 345] on div "1 2 3 4 5 6 7 8 9 10 11 12 : 00 10 20 30 40 50 AM PM" at bounding box center [293, 334] width 160 height 20
click at [257, 335] on select "1 2 3 4 5 6 7 8 9 10 11 12" at bounding box center [256, 334] width 35 height 15
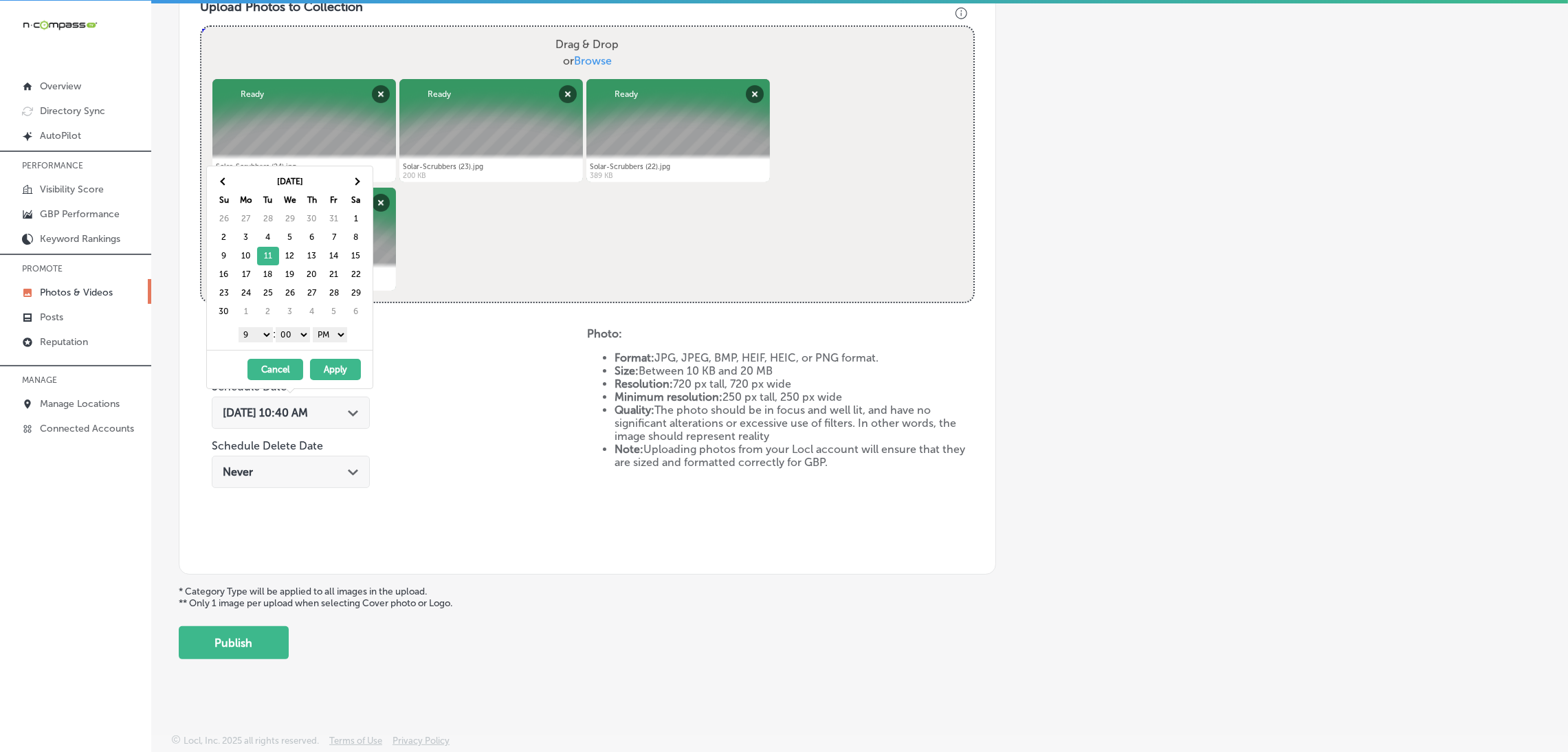
click at [344, 373] on button "Apply" at bounding box center [335, 369] width 51 height 21
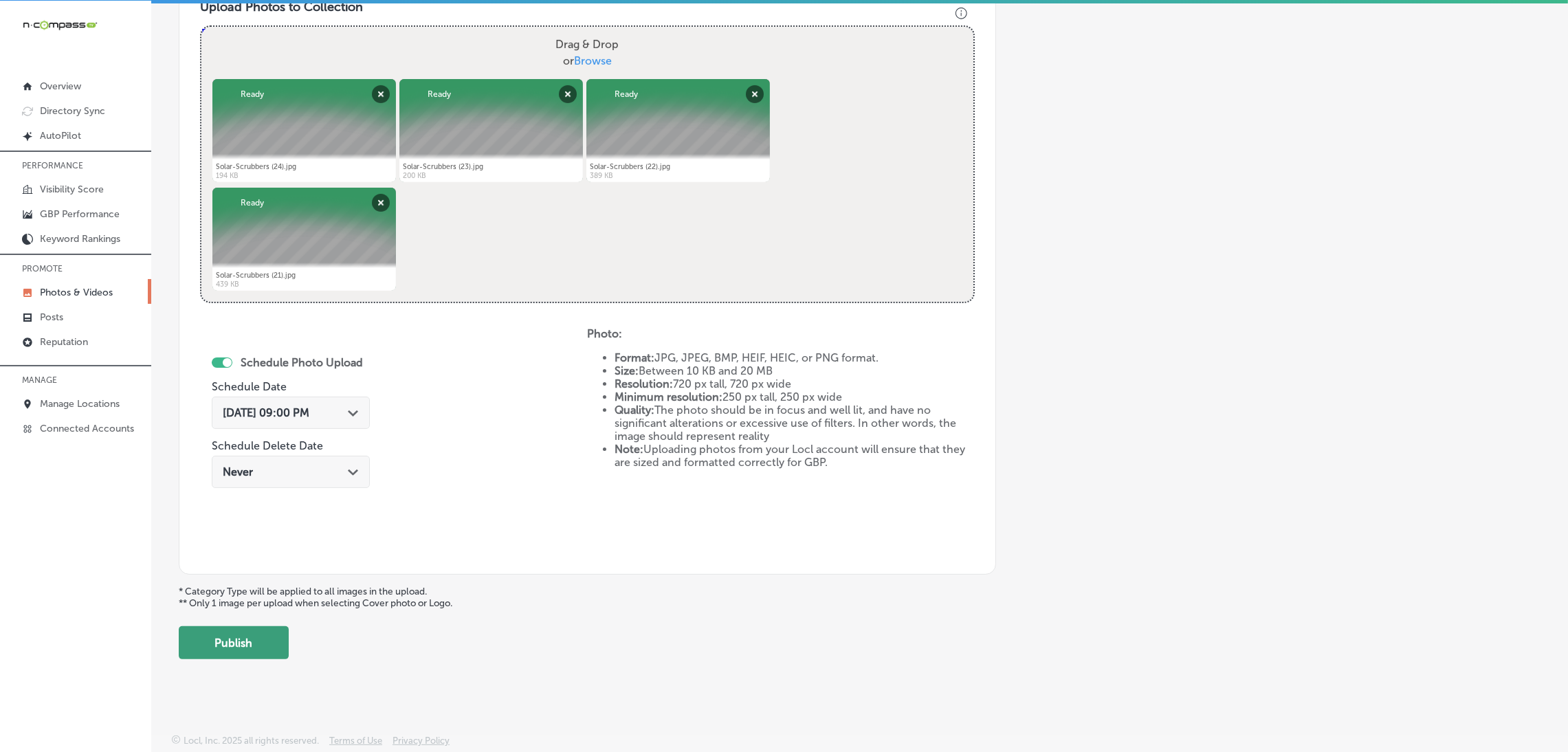
click at [236, 629] on button "Publish" at bounding box center [234, 643] width 110 height 33
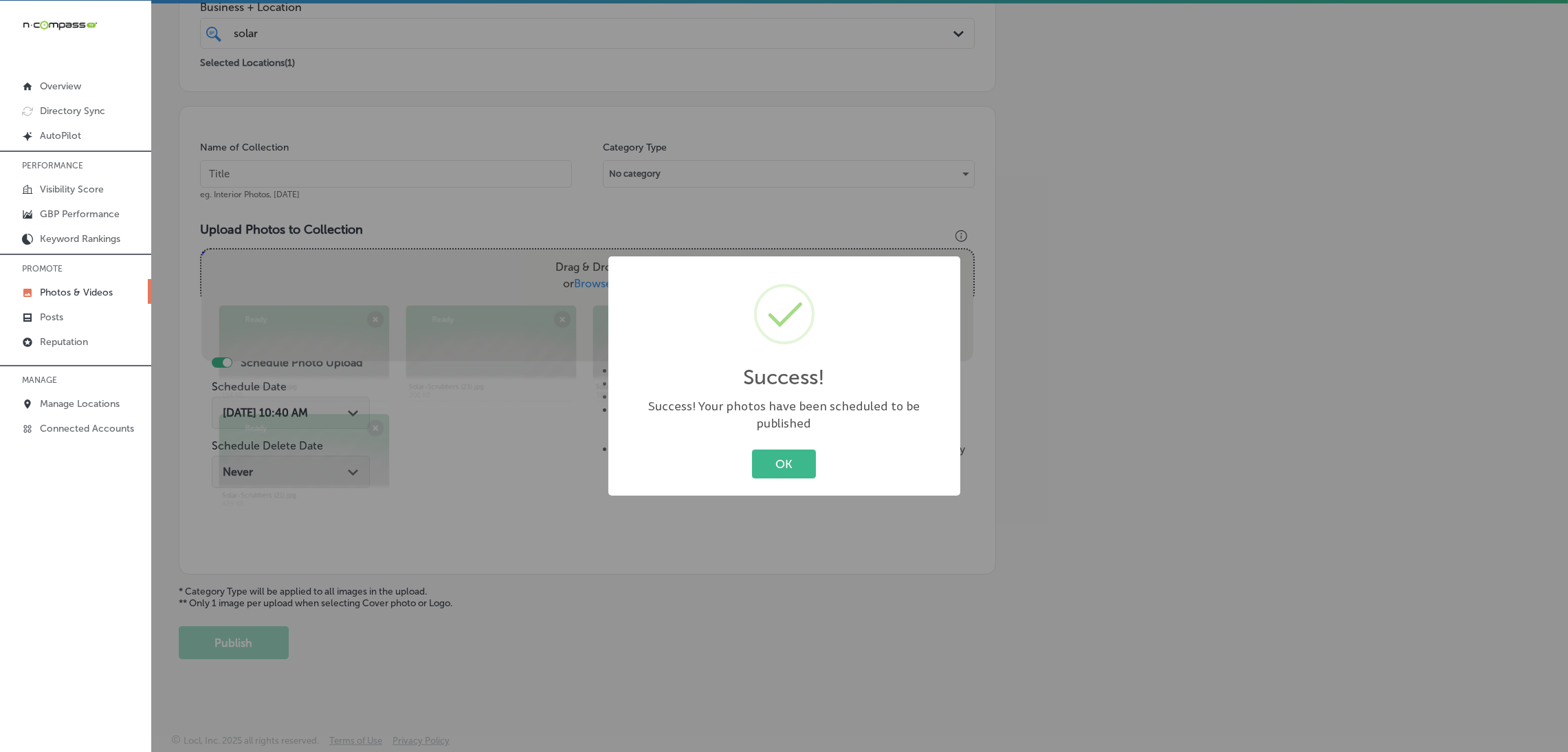
scroll to position [290, 0]
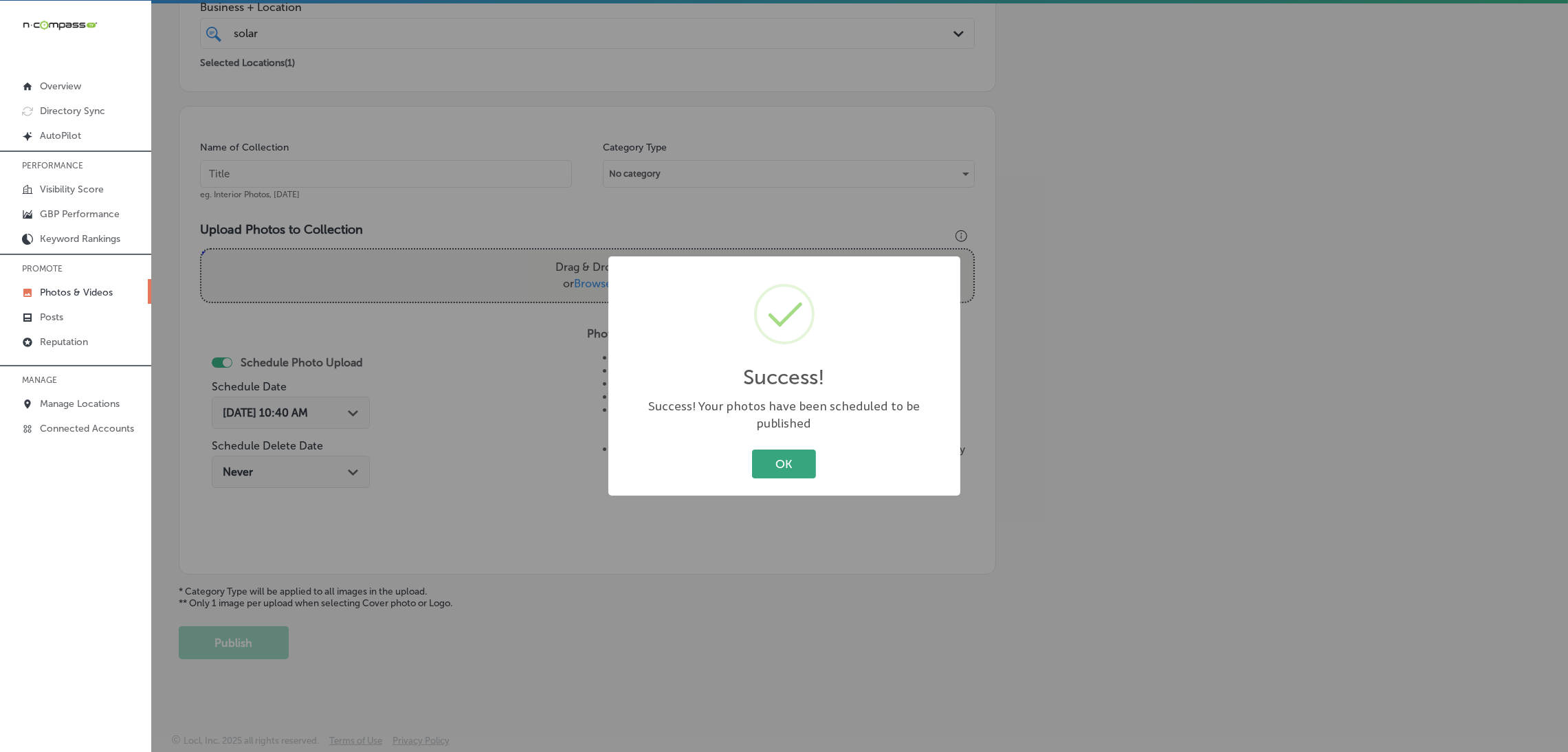
click at [785, 454] on button "OK" at bounding box center [783, 464] width 64 height 28
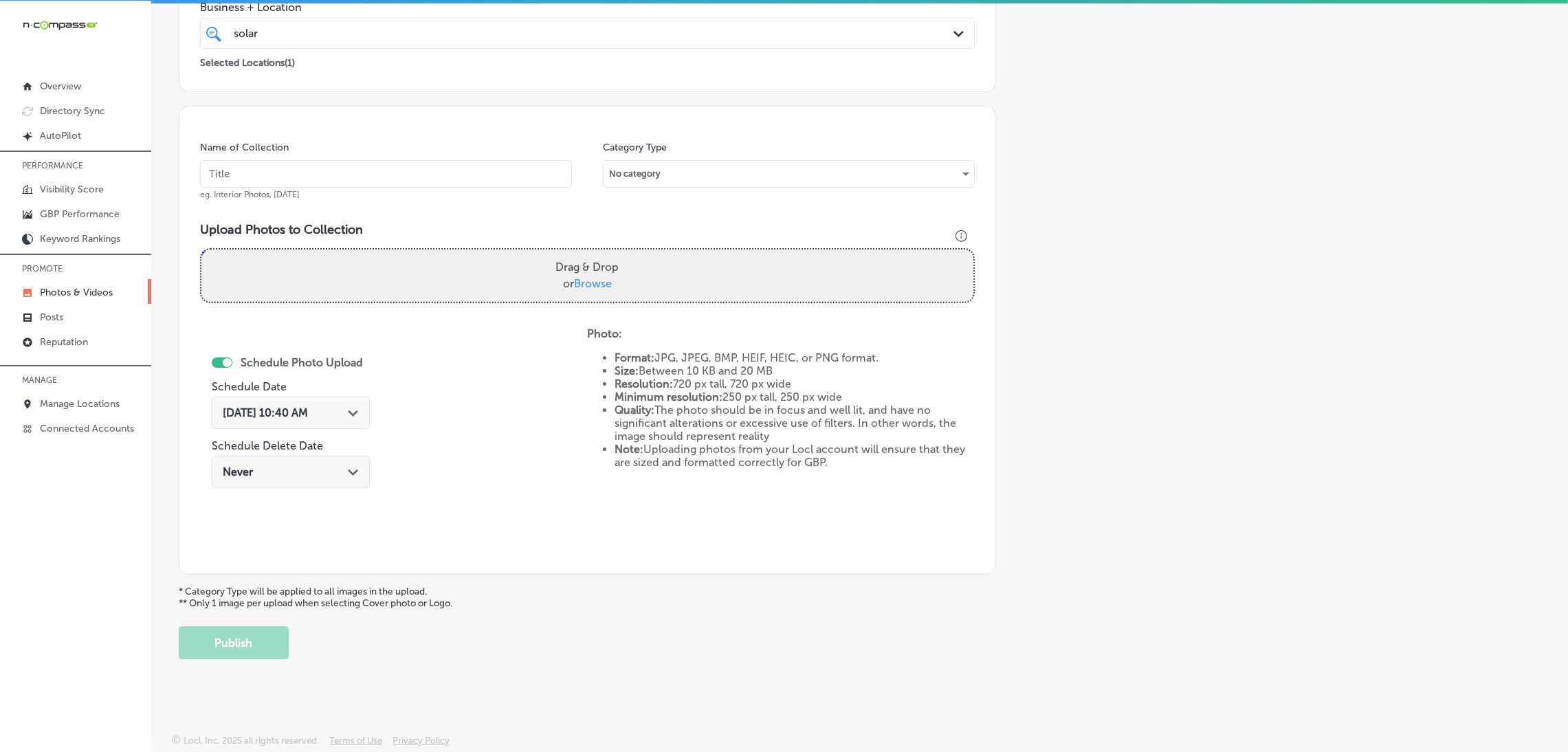
click at [409, 167] on input "text" at bounding box center [386, 173] width 372 height 27
paste input "Solar-Scrubbers"
type input "Solar-Scrubbers"
click at [572, 314] on div "Name of Collection Solar-Scrubbers eg. Interior Photos, March 2020 Category Typ…" at bounding box center [587, 340] width 817 height 469
click at [574, 290] on label "Drag & Drop or Browse" at bounding box center [587, 276] width 75 height 44
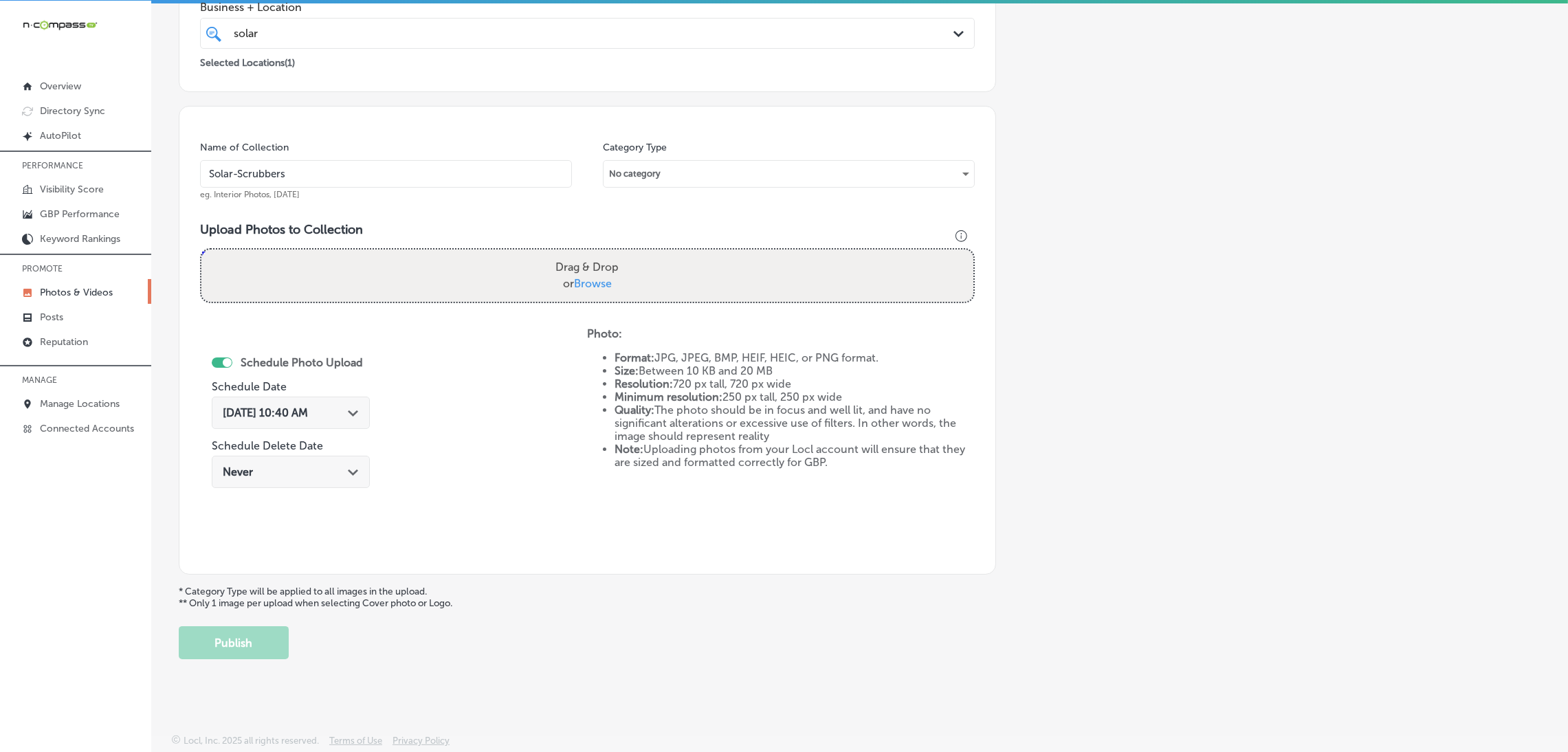
click at [574, 254] on input "Drag & Drop or Browse" at bounding box center [587, 251] width 771 height 4
type input "C:\fakepath\Solar-Scrubbers (20).jpg"
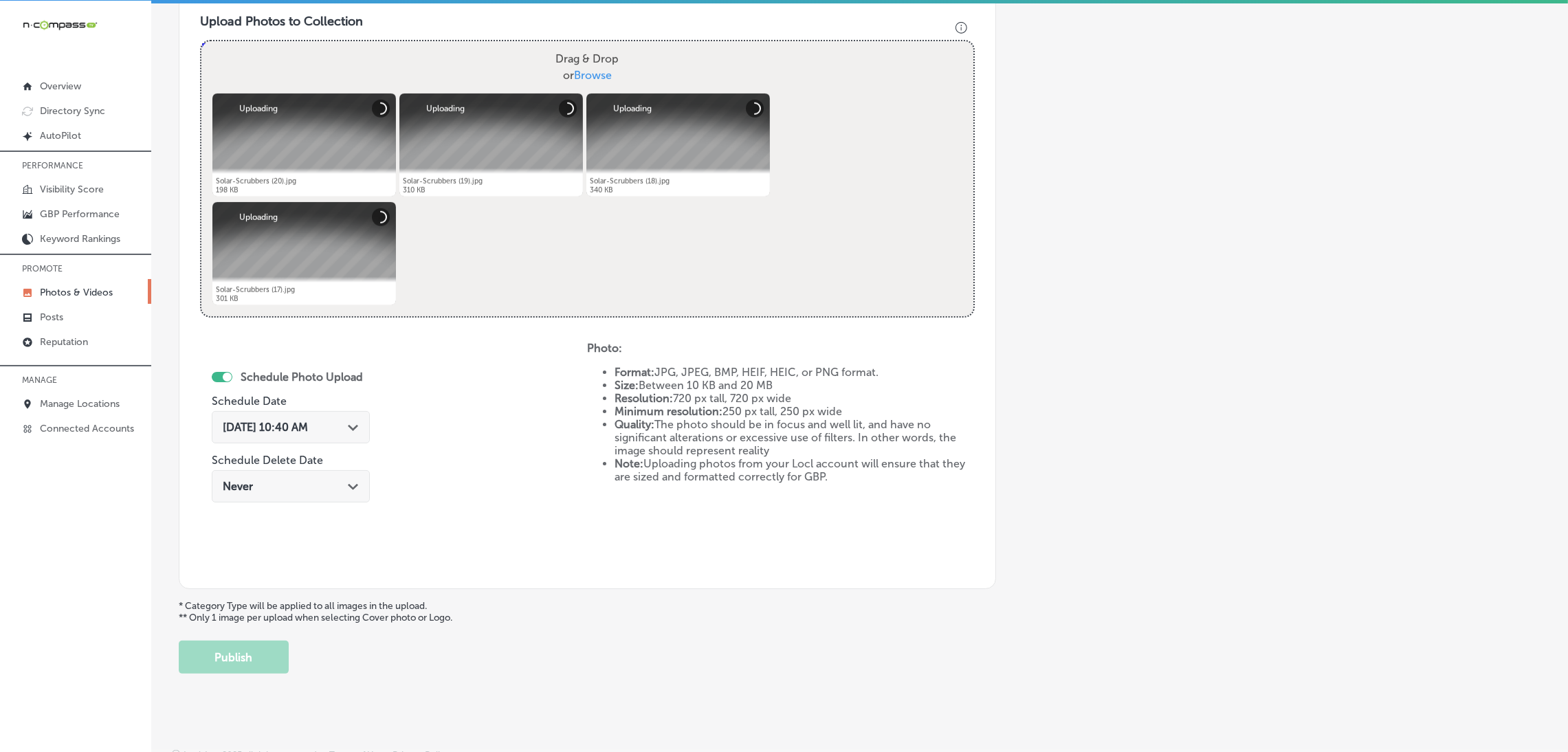
scroll to position [513, 0]
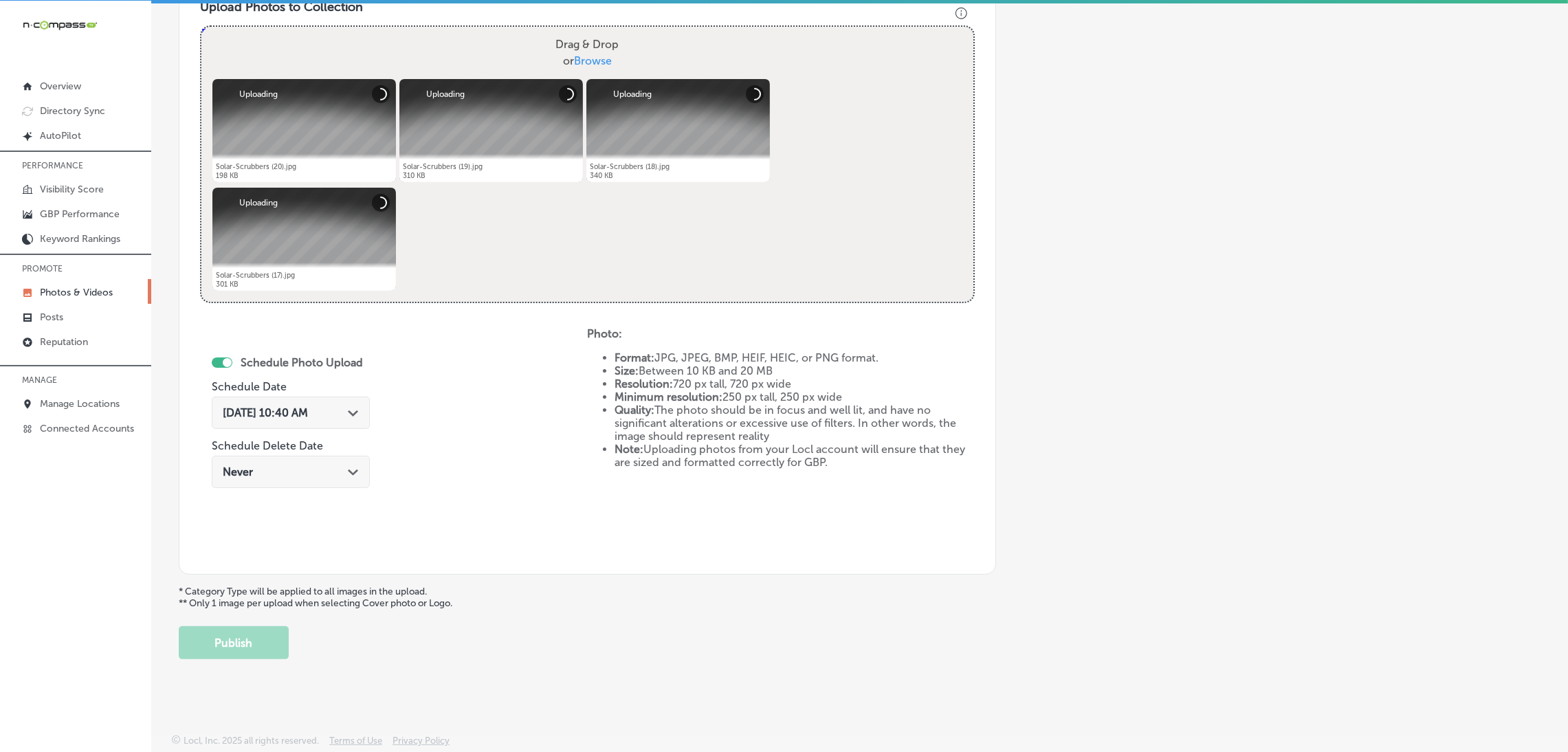
click at [308, 412] on span "[DATE] 10:40 AM" at bounding box center [265, 413] width 86 height 13
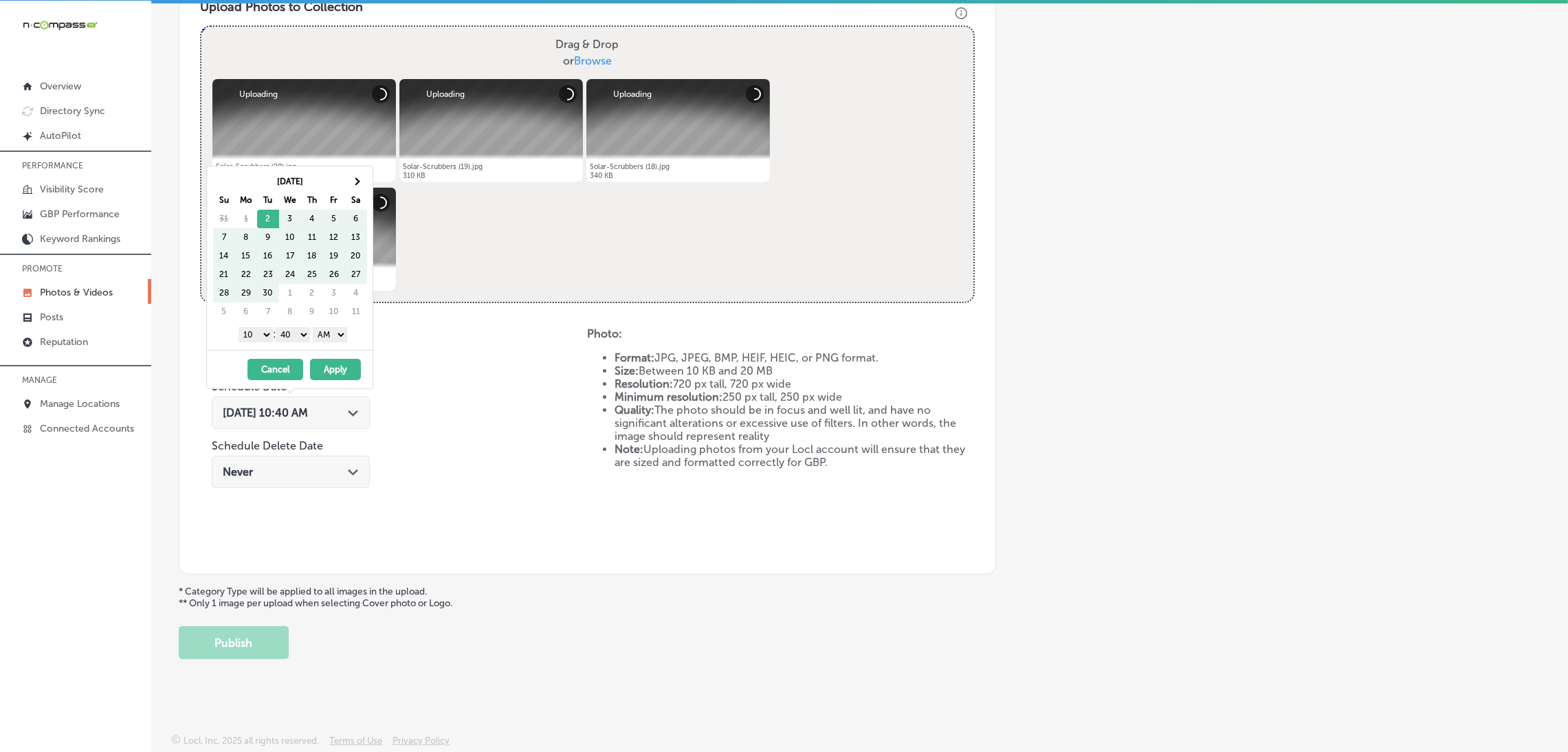
click at [348, 166] on div "Sep 2025 Su Mo Tu We Th Fr Sa 31 1 2 3 4 5 6 7 8 9 10 11 12 13 14 15 16 17 18 1…" at bounding box center [290, 258] width 166 height 184
click at [356, 180] on span at bounding box center [356, 181] width 8 height 8
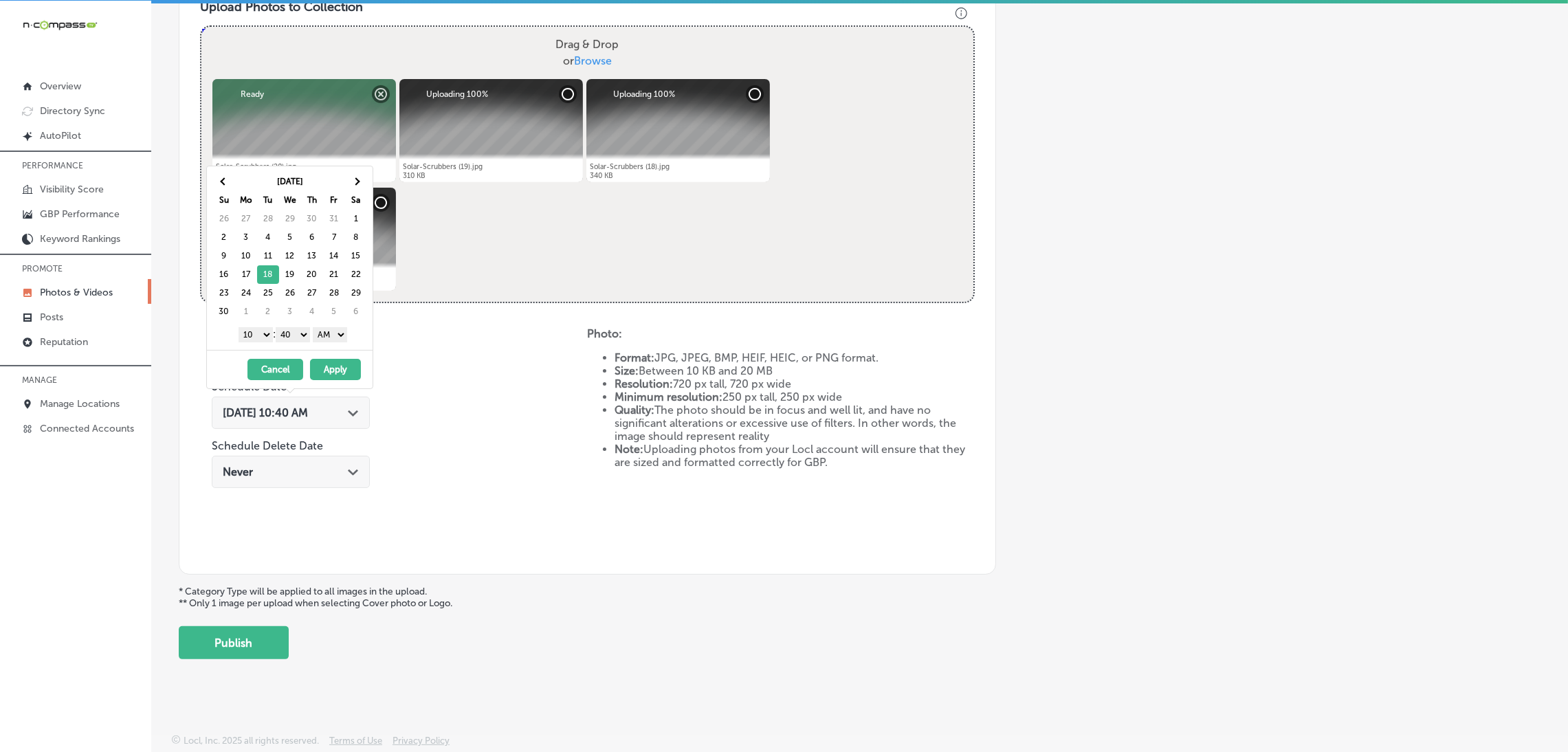
click at [337, 326] on div "1 2 3 4 5 6 7 8 9 10 11 12 : 00 10 20 30 40 50 AM PM" at bounding box center [293, 334] width 160 height 20
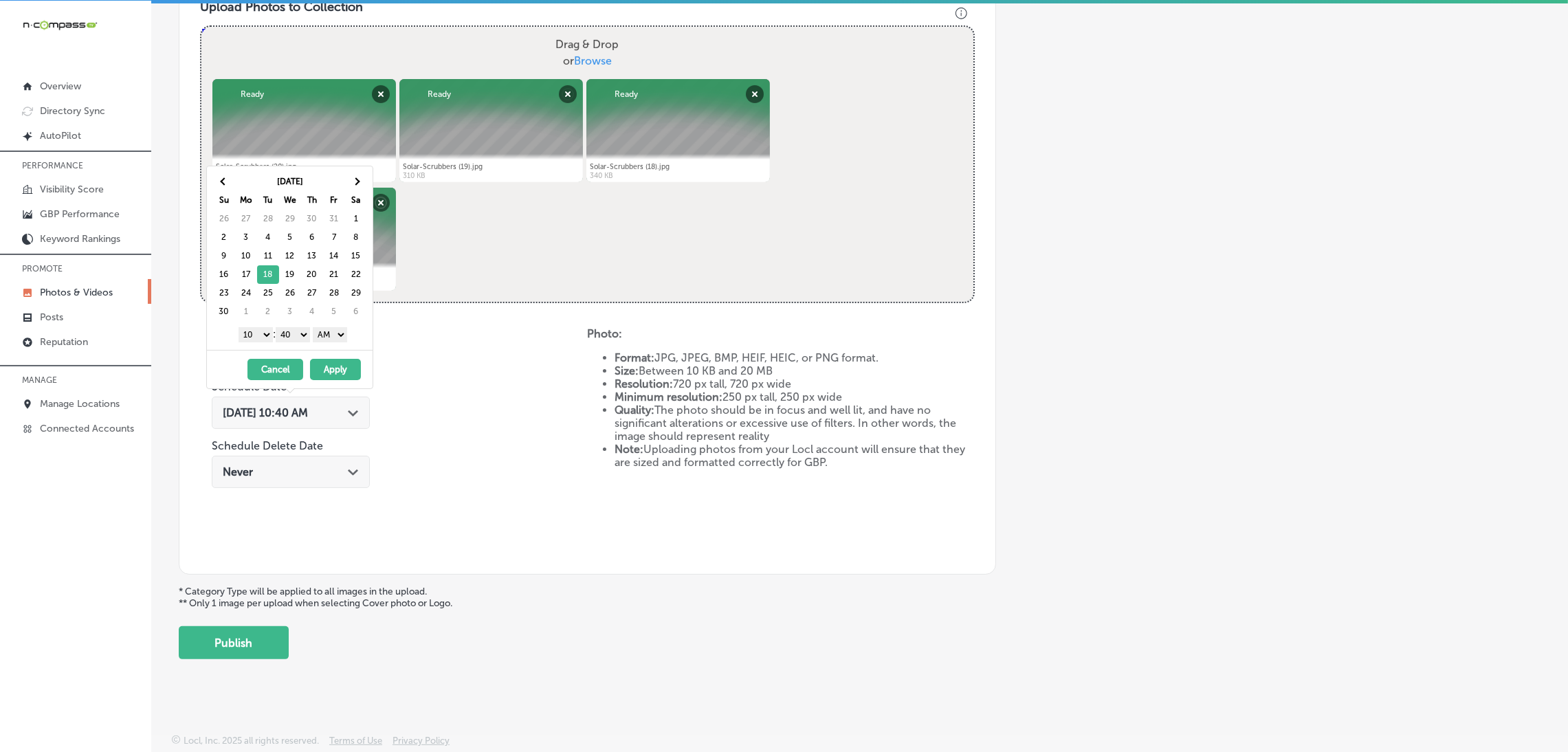
click at [339, 334] on select "AM PM" at bounding box center [330, 334] width 35 height 15
click at [300, 338] on select "00 10 20 30 40 50" at bounding box center [293, 334] width 35 height 15
click at [261, 328] on select "1 2 3 4 5 6 7 8 9 10 11 12" at bounding box center [256, 334] width 35 height 15
click at [352, 376] on button "Apply" at bounding box center [335, 369] width 51 height 21
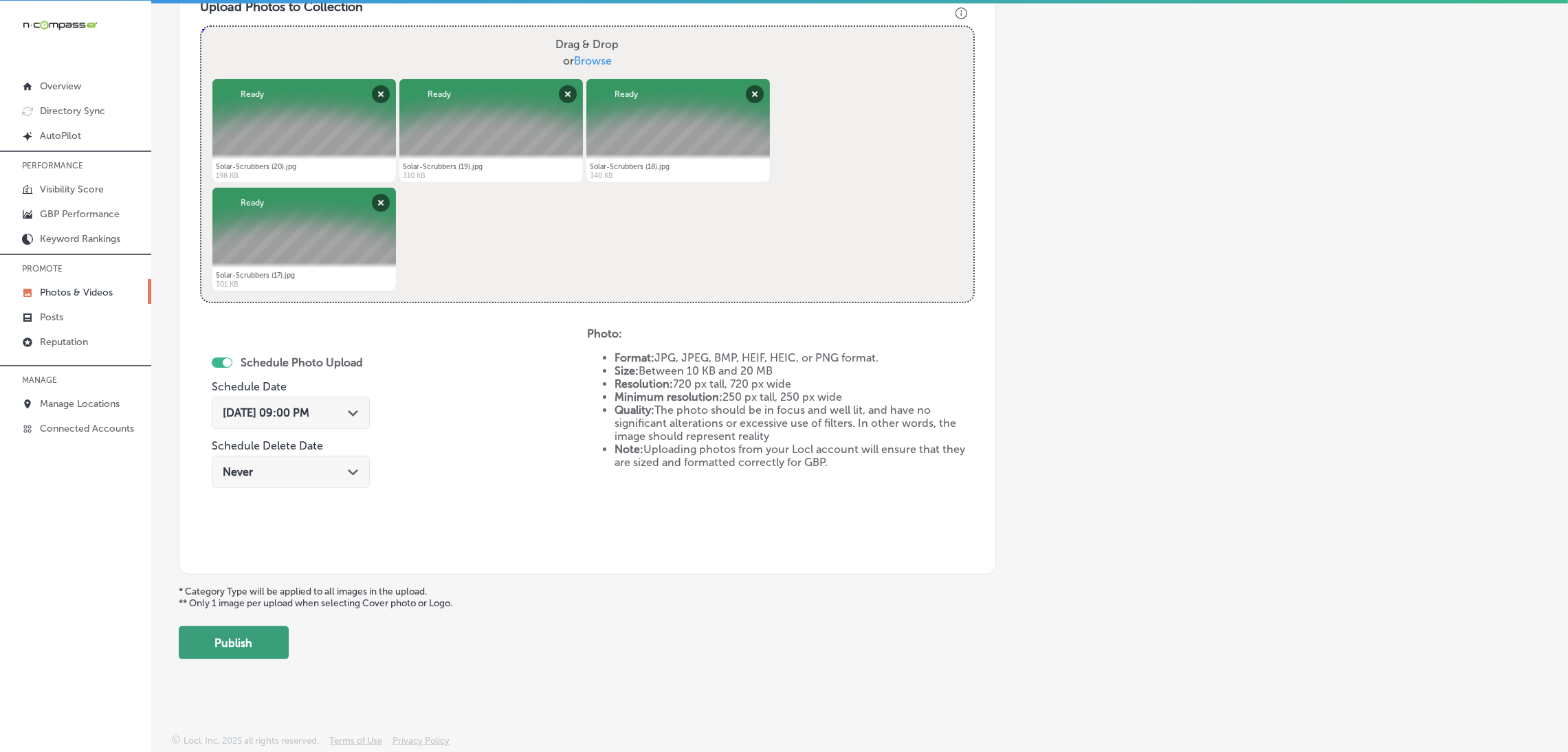
click at [270, 626] on button "Publish" at bounding box center [234, 643] width 110 height 33
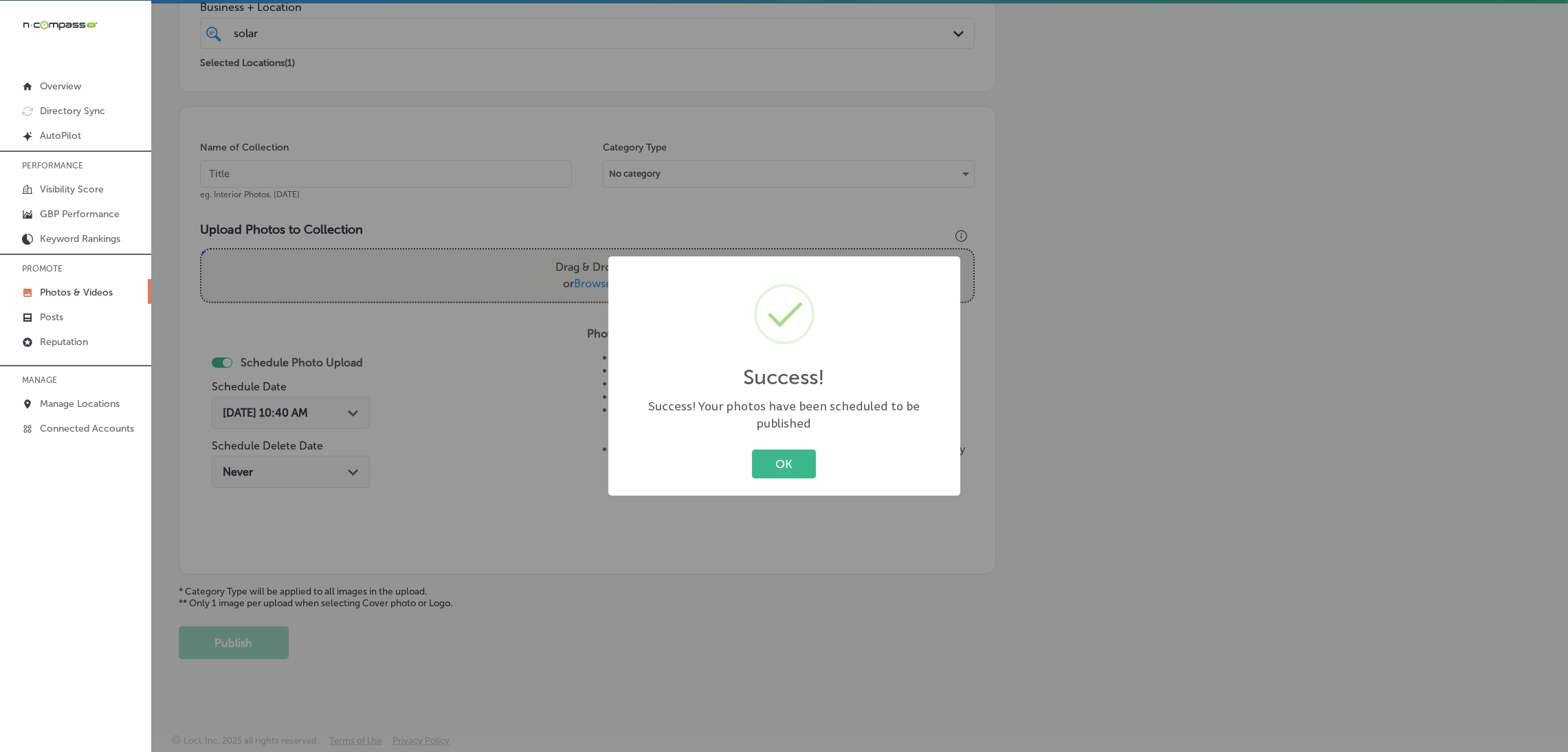
drag, startPoint x: 770, startPoint y: 465, endPoint x: 755, endPoint y: 463, distance: 15.1
click at [769, 465] on button "OK" at bounding box center [783, 464] width 64 height 28
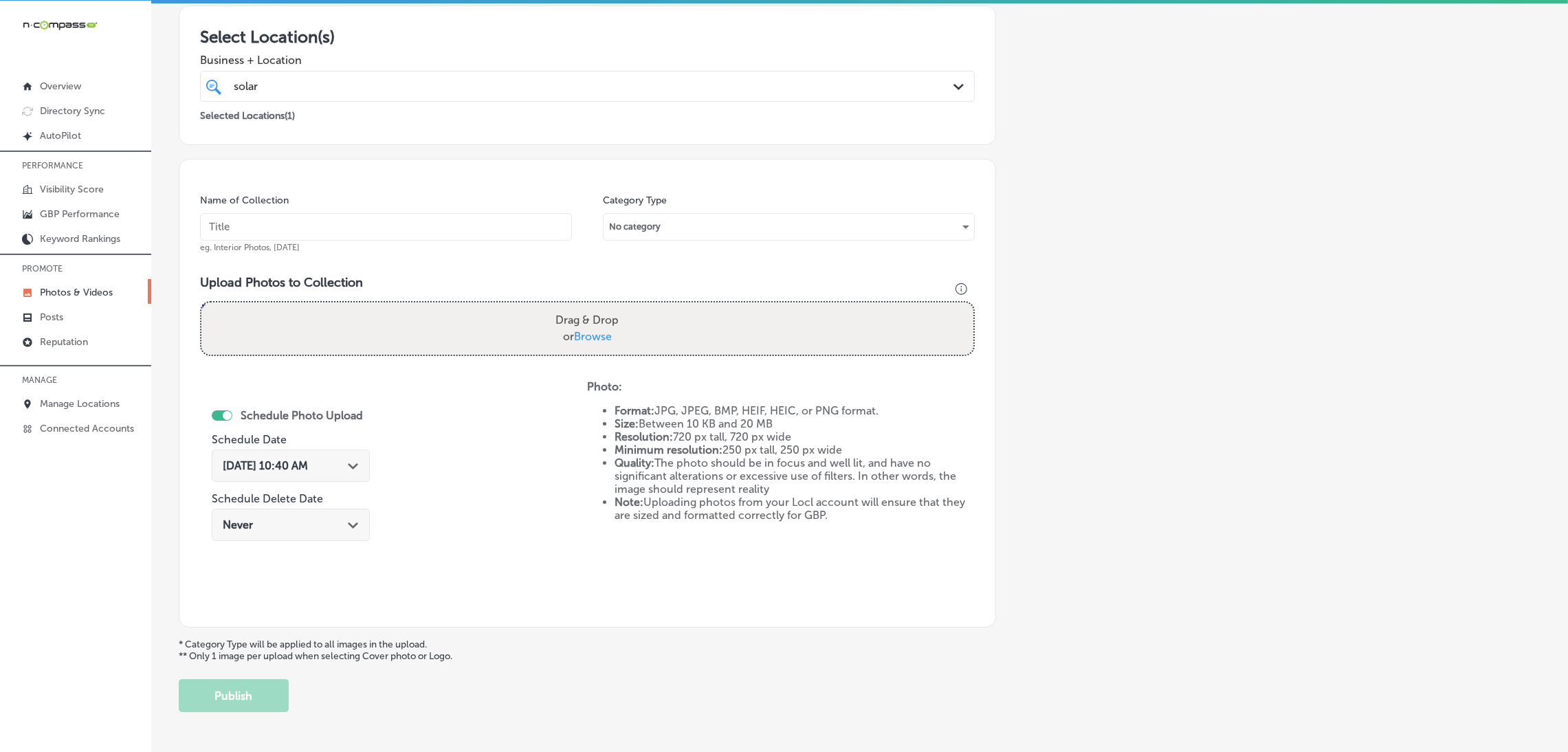
scroll to position [188, 0]
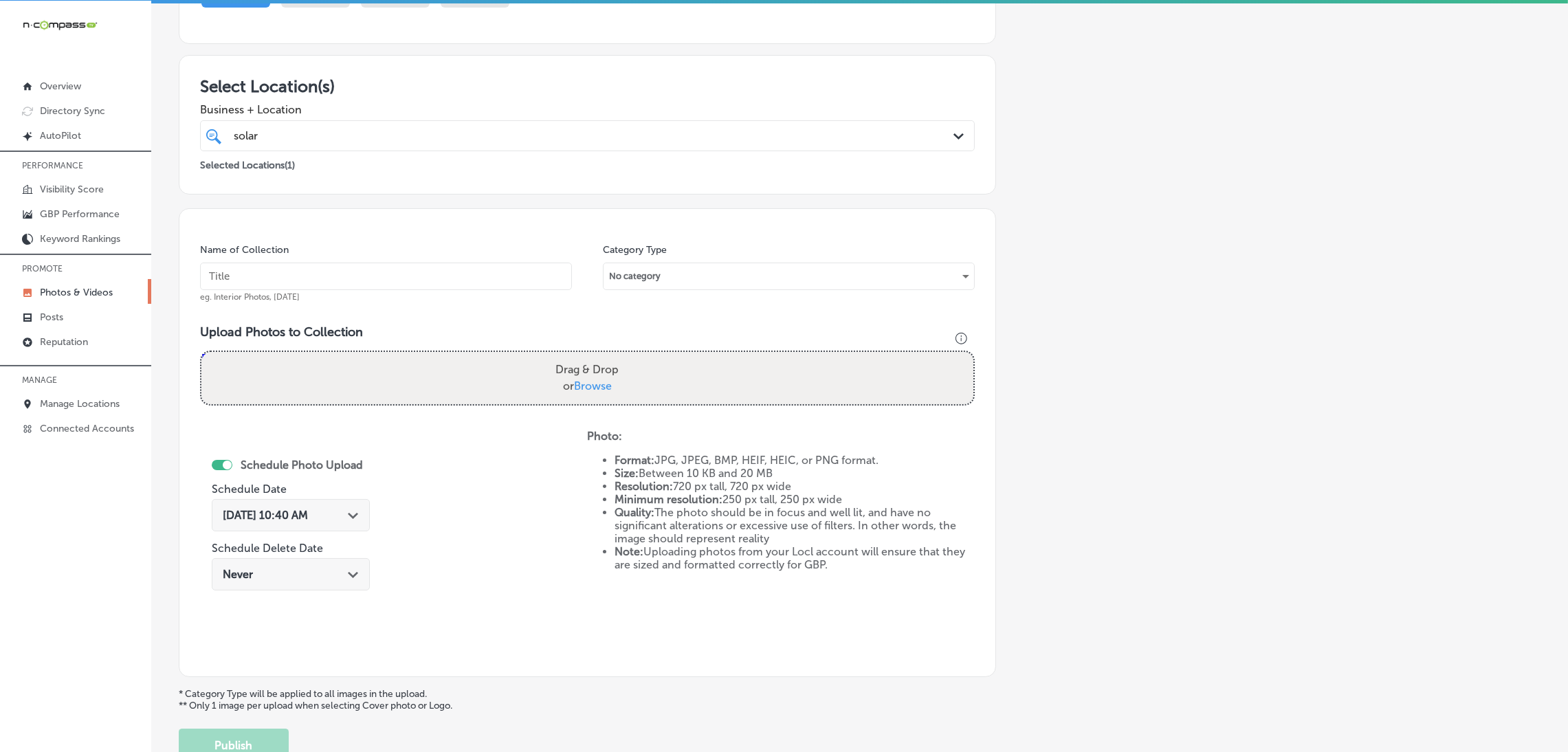
click at [396, 270] on input "text" at bounding box center [386, 276] width 372 height 27
paste input "Solar-Scrubbers"
type input "Solar-Scrubbers"
click at [509, 369] on div "Drag & Drop or Browse" at bounding box center [587, 378] width 771 height 53
click at [202, 352] on input "Drag & Drop or Browse" at bounding box center [587, 353] width 771 height 4
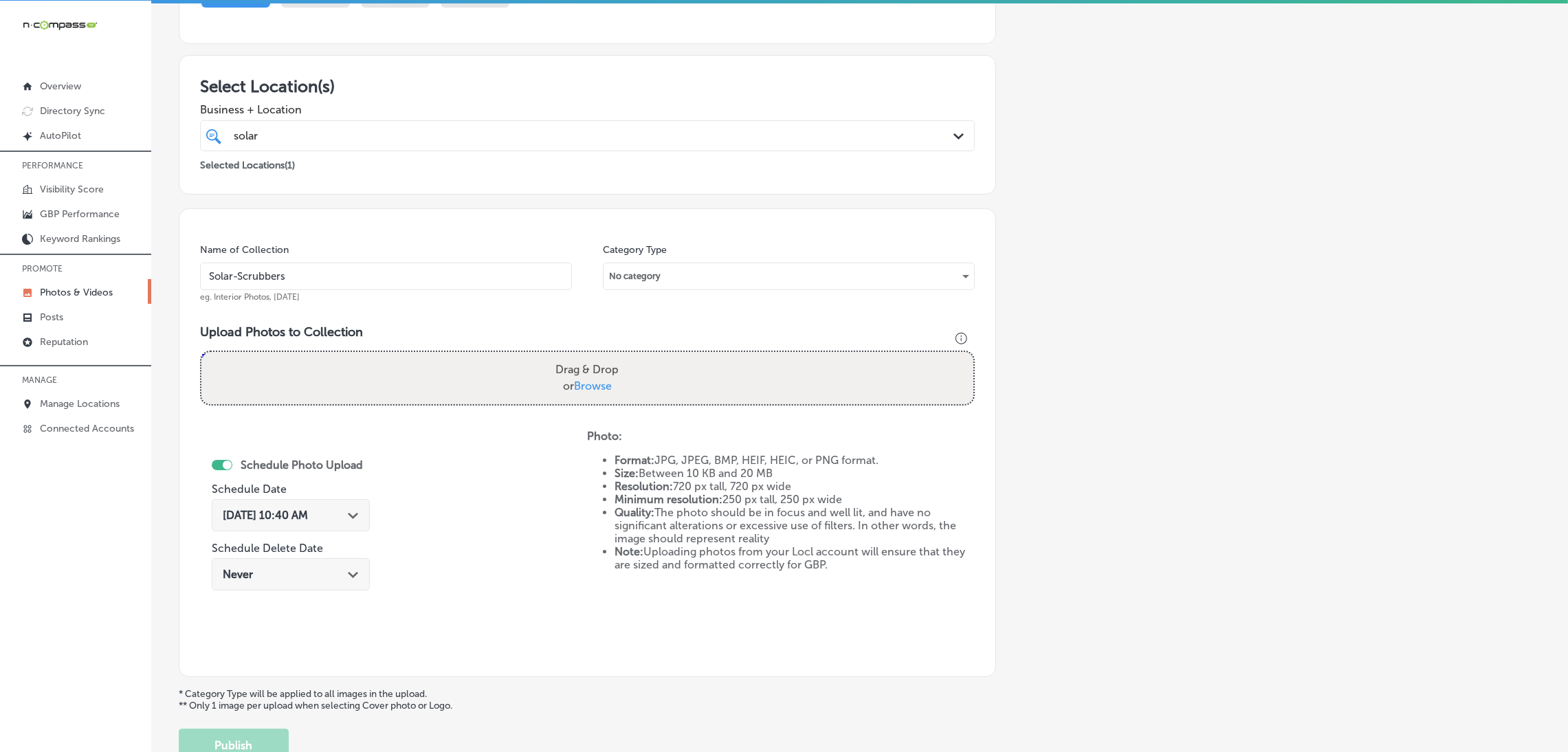
type input "C:\fakepath\Solar-Scrubbers (16).jpg"
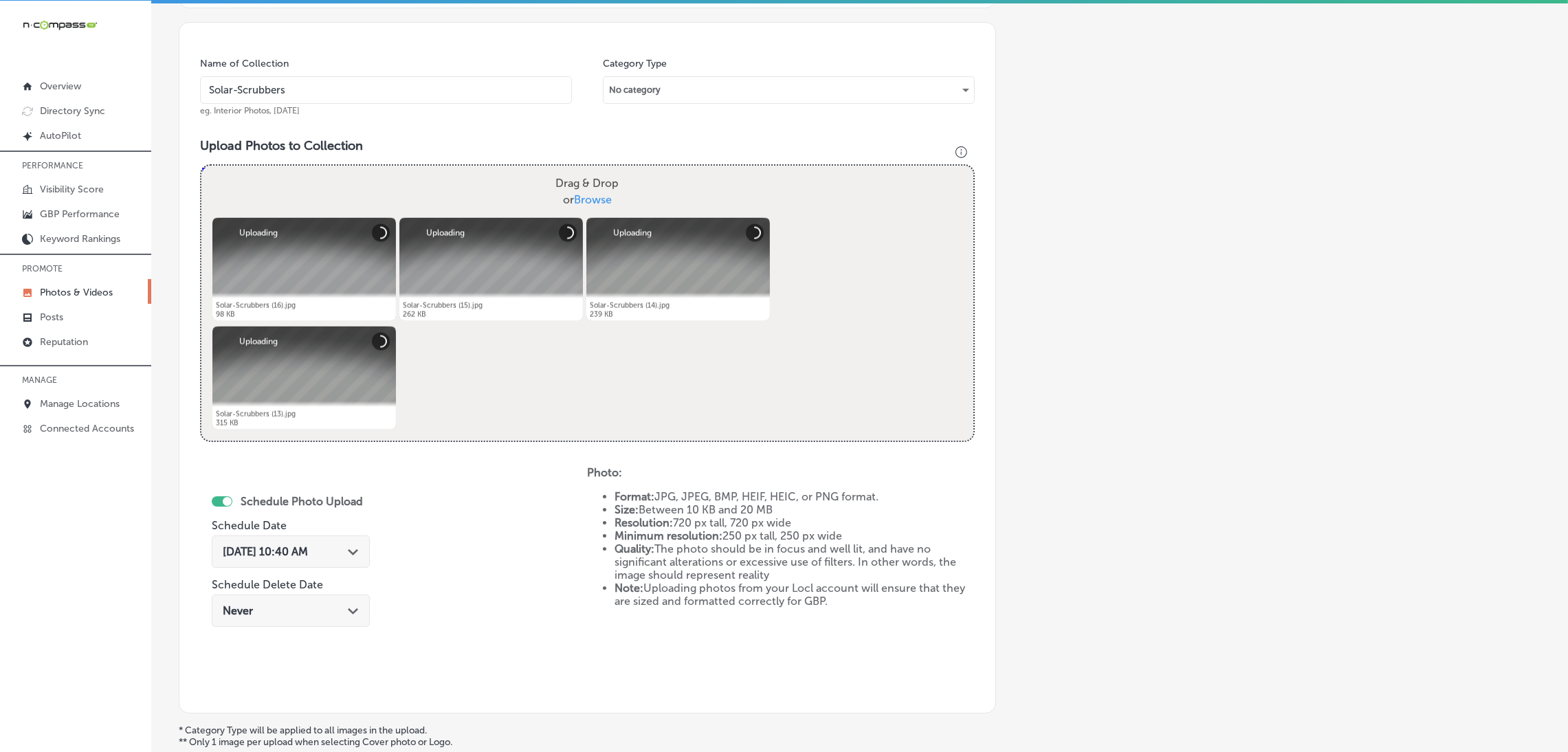
scroll to position [394, 0]
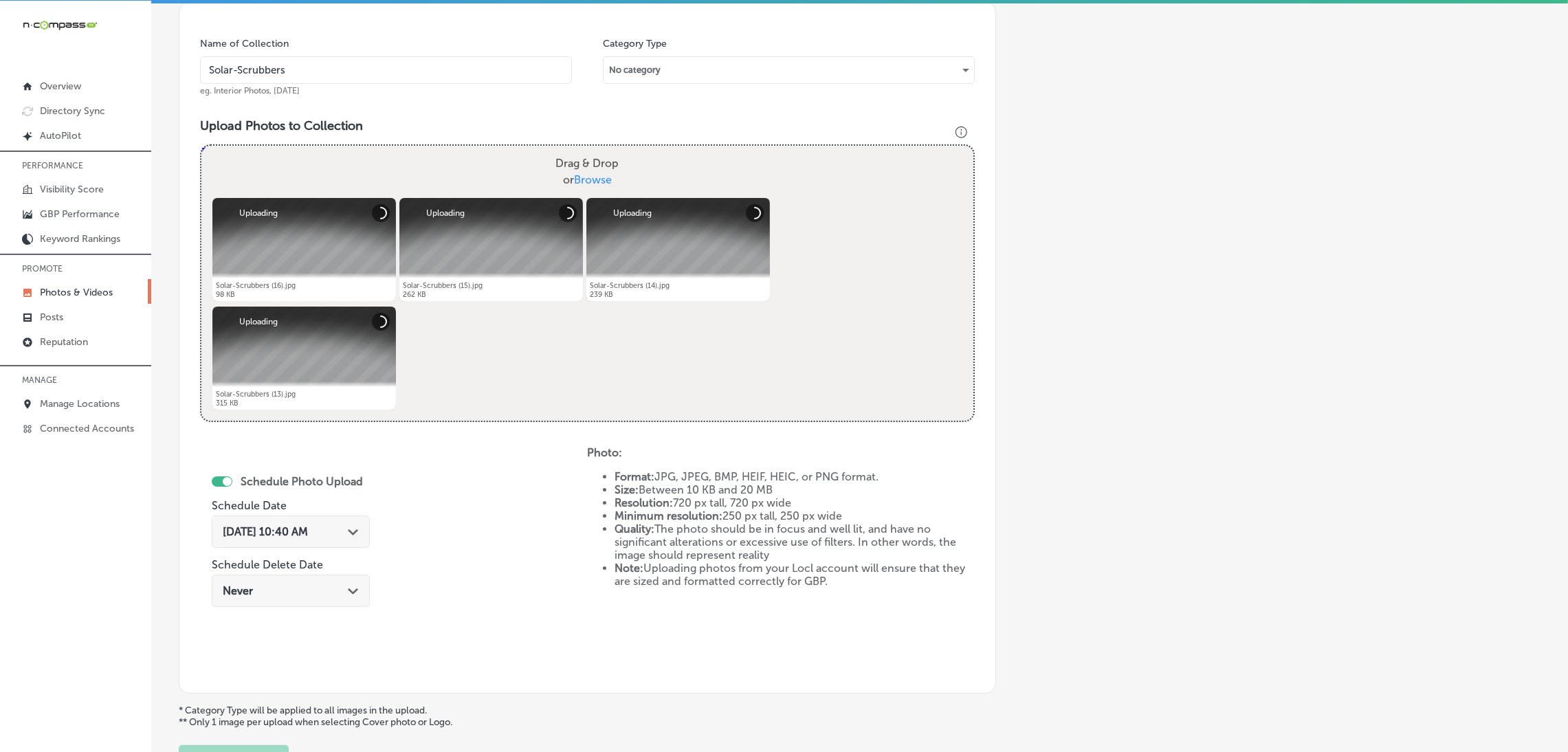
click at [308, 533] on span "[DATE] 10:40 AM" at bounding box center [265, 531] width 86 height 13
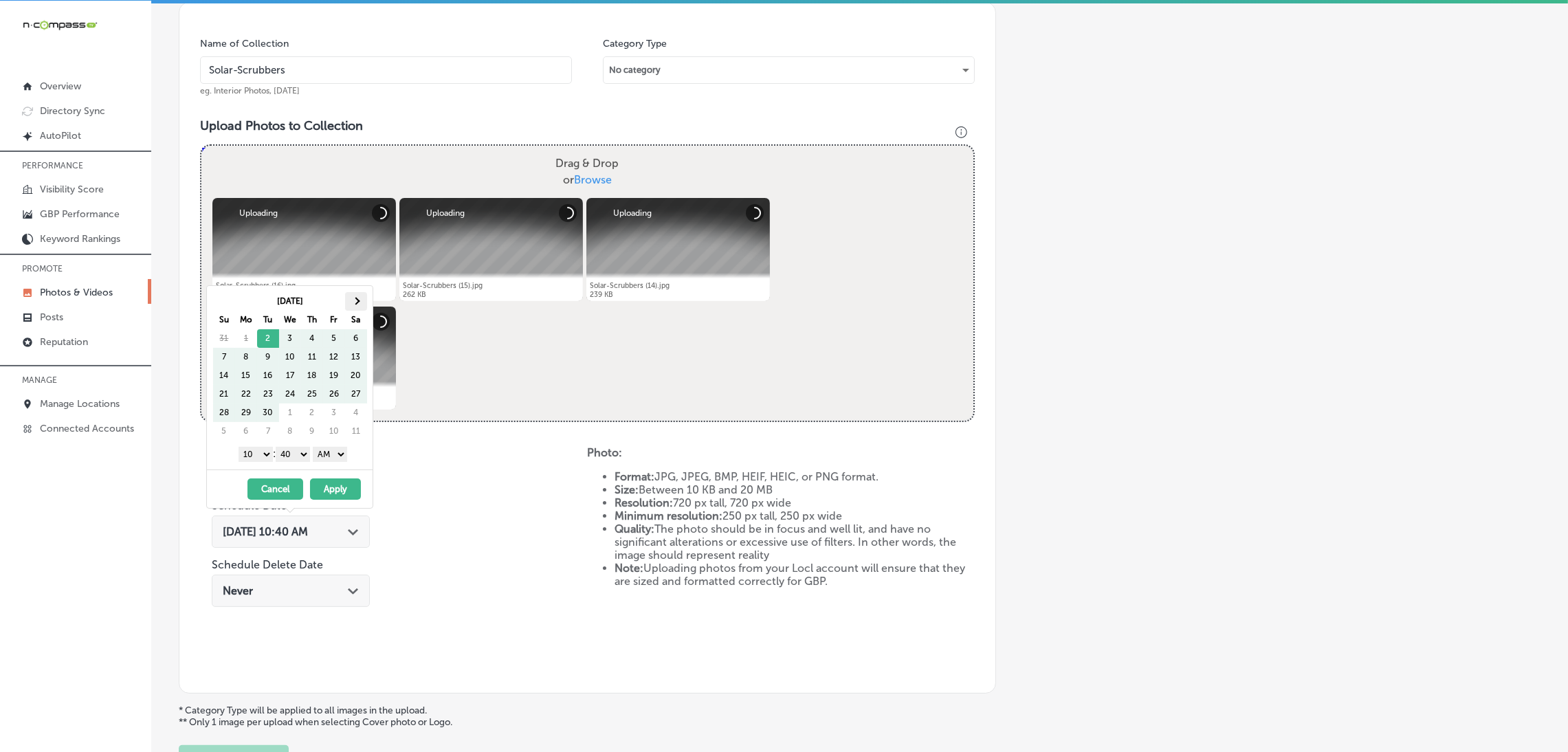
click at [358, 305] on th at bounding box center [356, 301] width 22 height 19
click at [224, 303] on th at bounding box center [224, 301] width 22 height 19
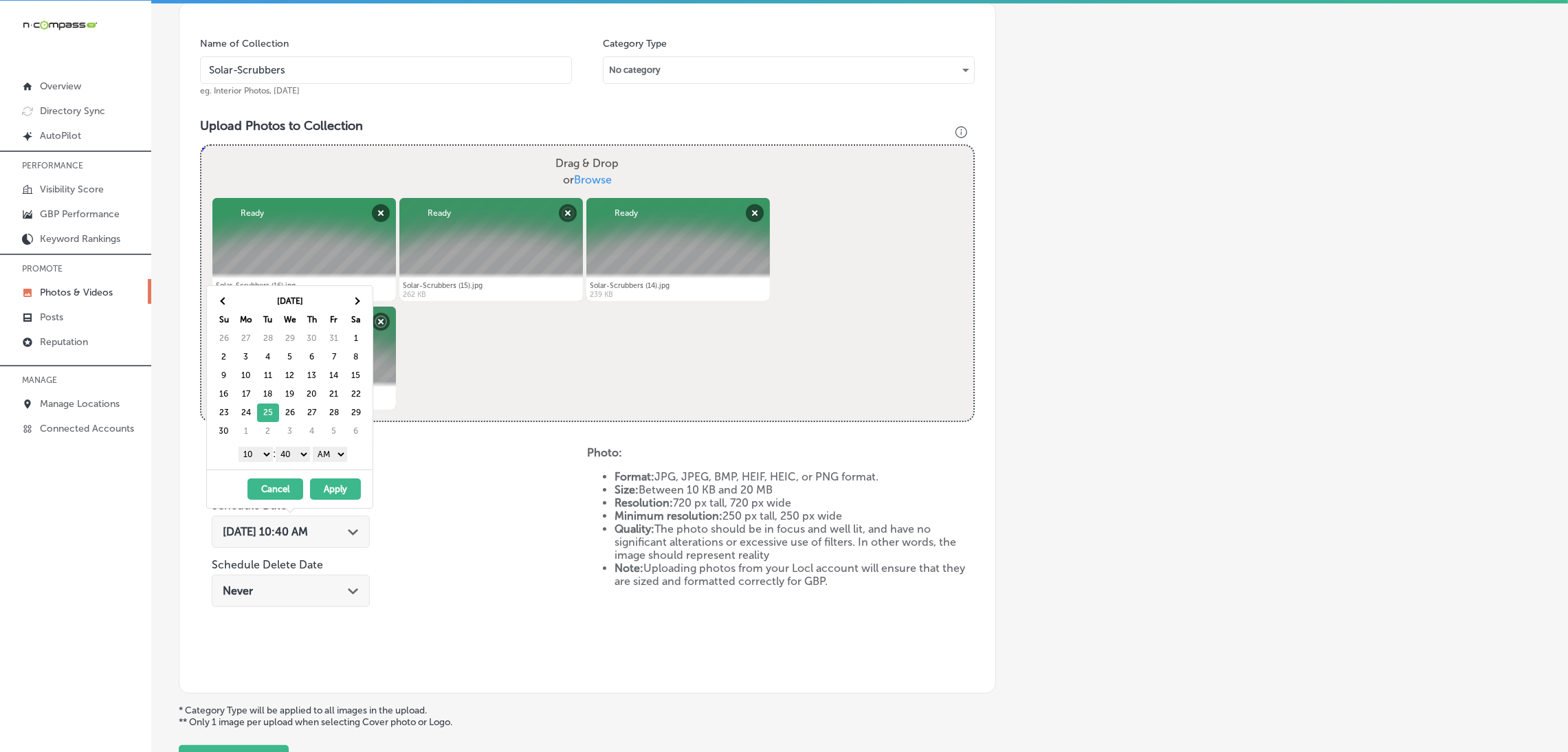
drag, startPoint x: 334, startPoint y: 450, endPoint x: 333, endPoint y: 457, distance: 7.1
click at [334, 450] on select "AM PM" at bounding box center [330, 454] width 35 height 15
click at [330, 456] on select "AM PM" at bounding box center [330, 454] width 35 height 15
click at [315, 448] on select "AM PM" at bounding box center [330, 454] width 35 height 15
click at [286, 453] on select "00 10 20 30 40 50" at bounding box center [293, 454] width 35 height 15
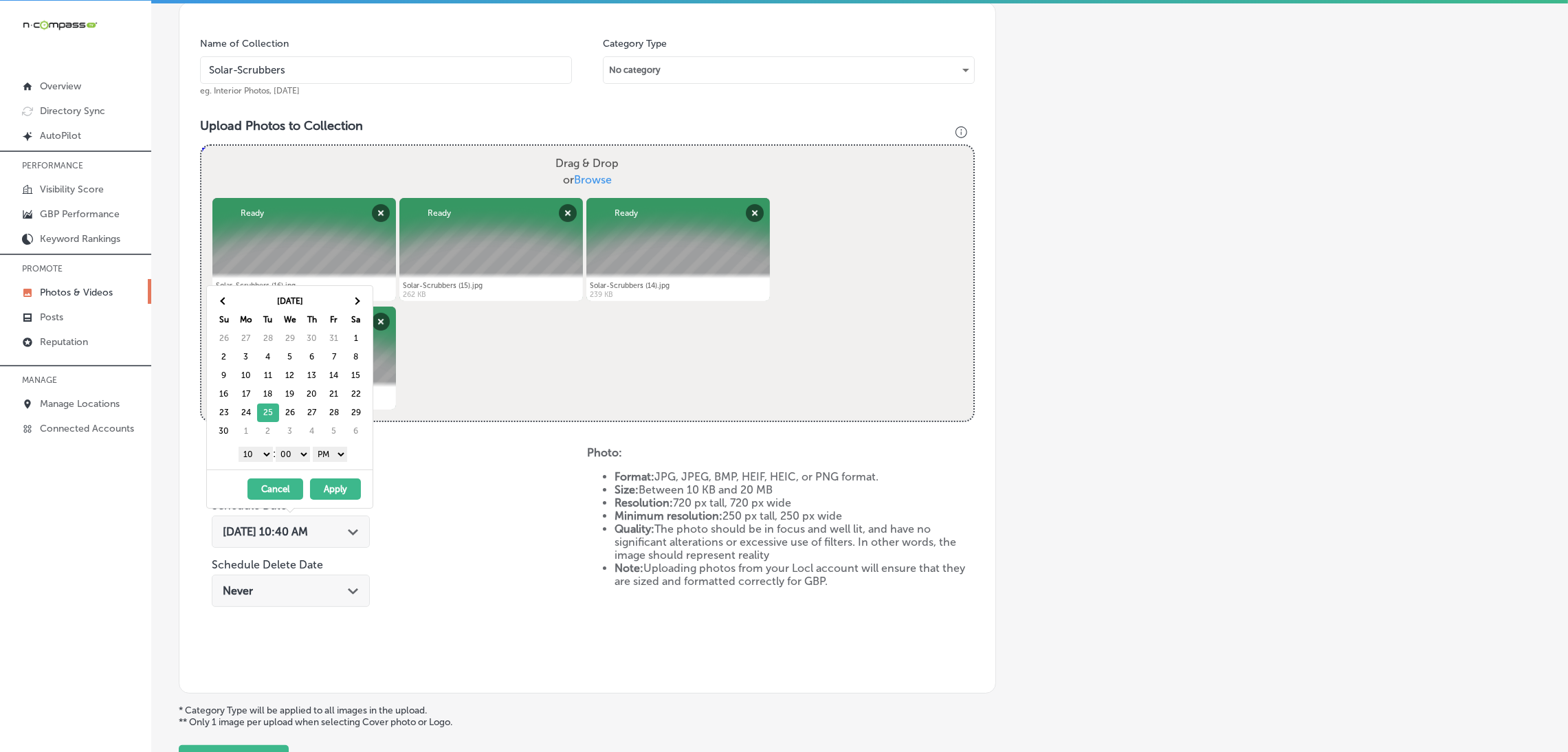
click at [255, 454] on select "1 2 3 4 5 6 7 8 9 10 11 12" at bounding box center [256, 454] width 35 height 15
click at [323, 484] on button "Apply" at bounding box center [335, 489] width 51 height 21
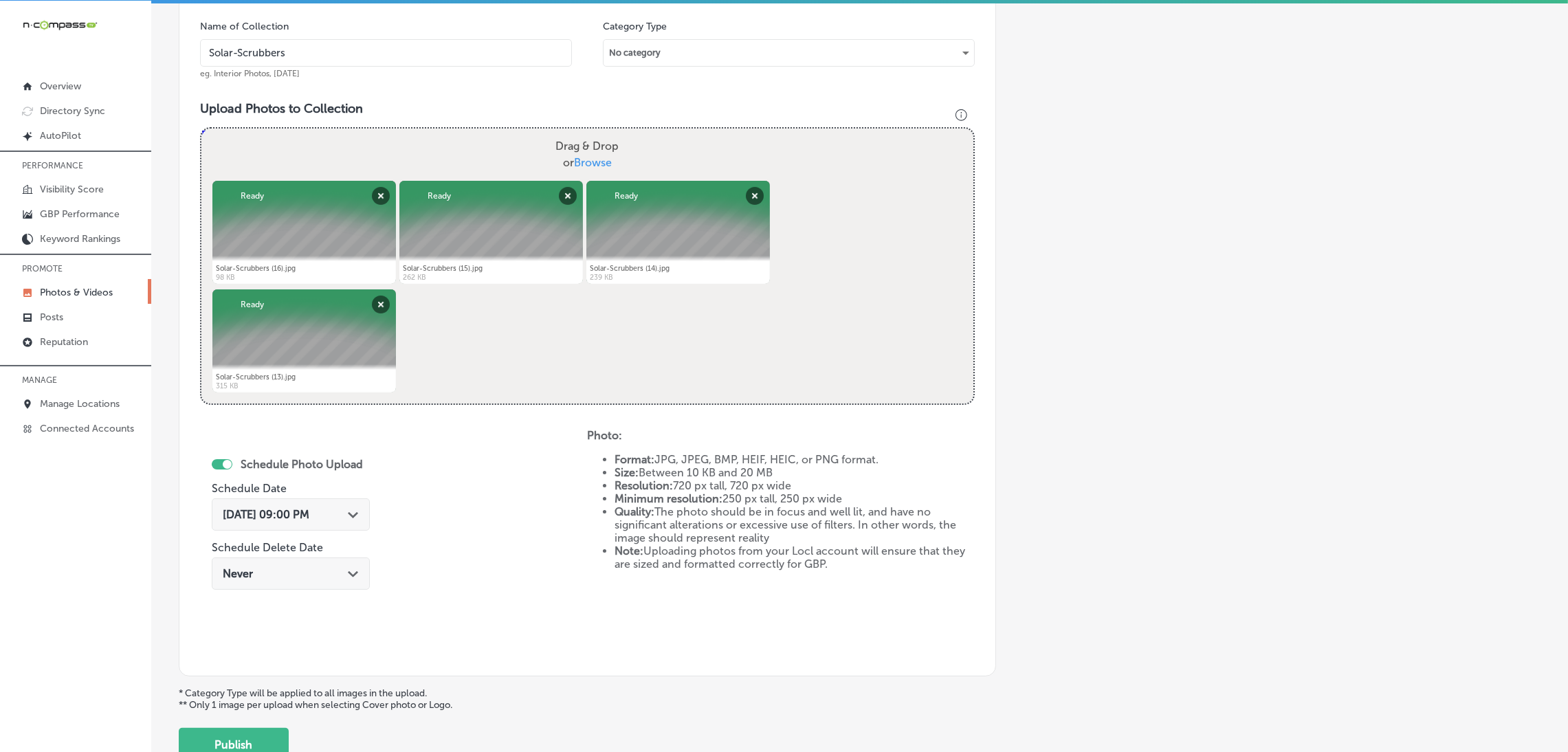
scroll to position [513, 0]
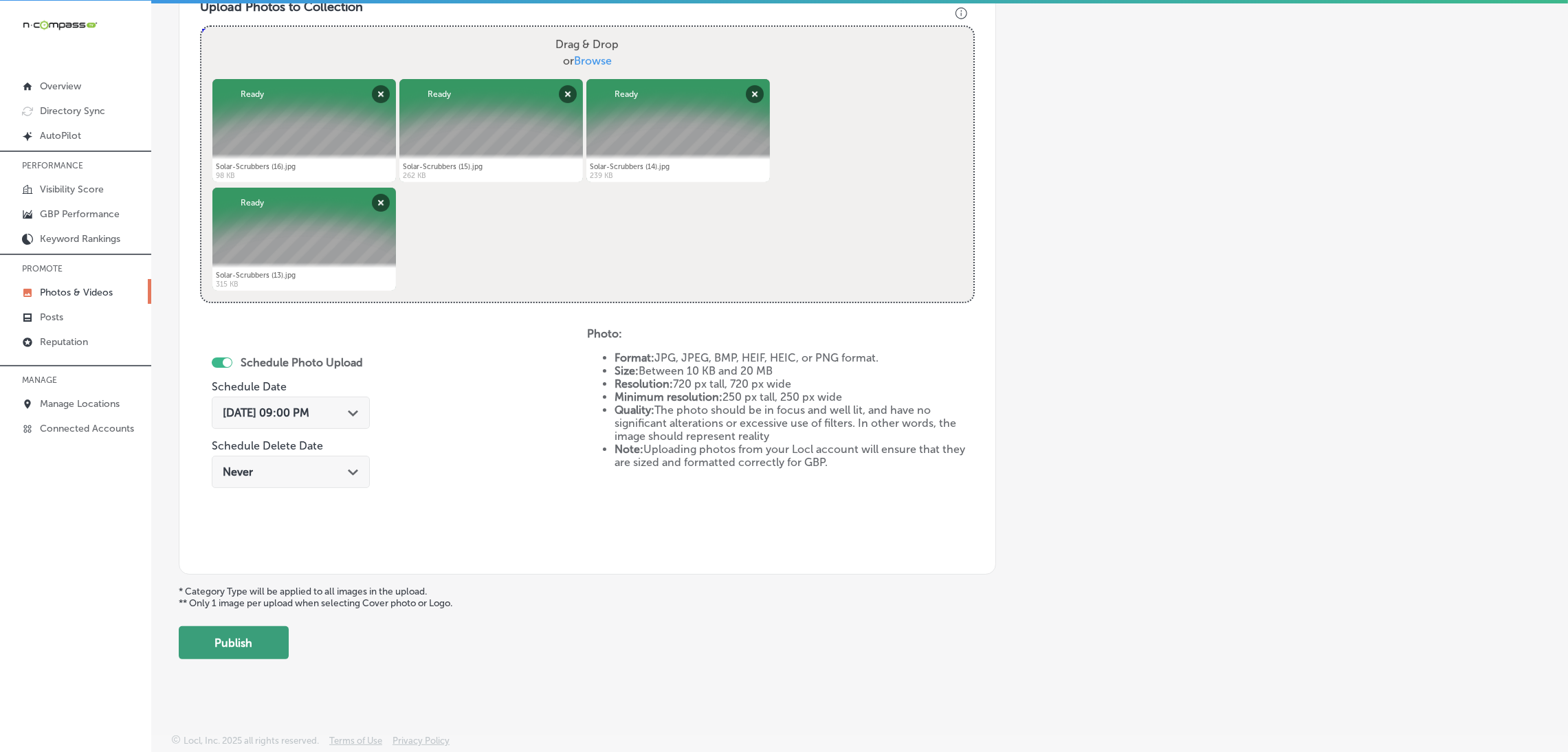
click at [232, 655] on button "Publish" at bounding box center [234, 643] width 110 height 33
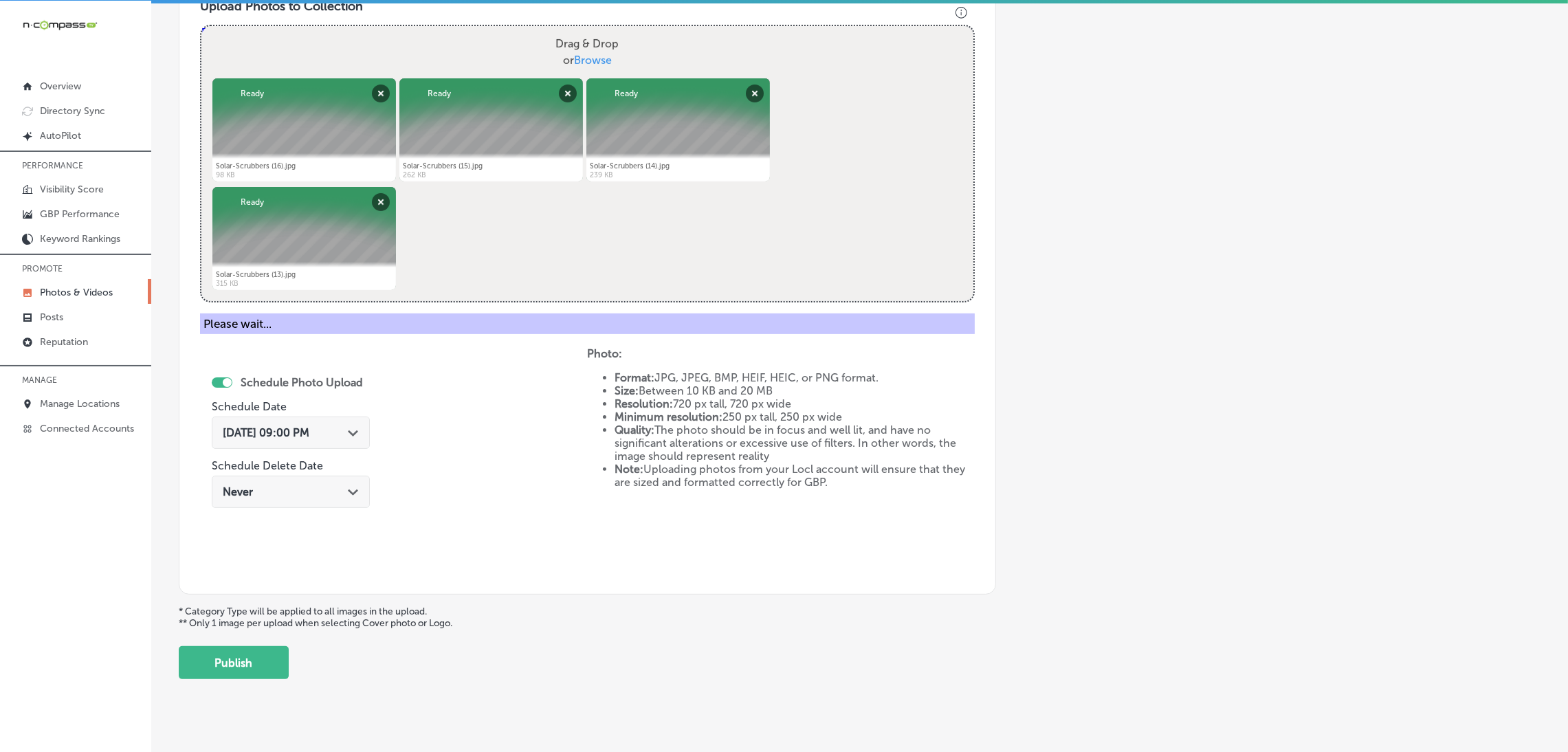
scroll to position [290, 0]
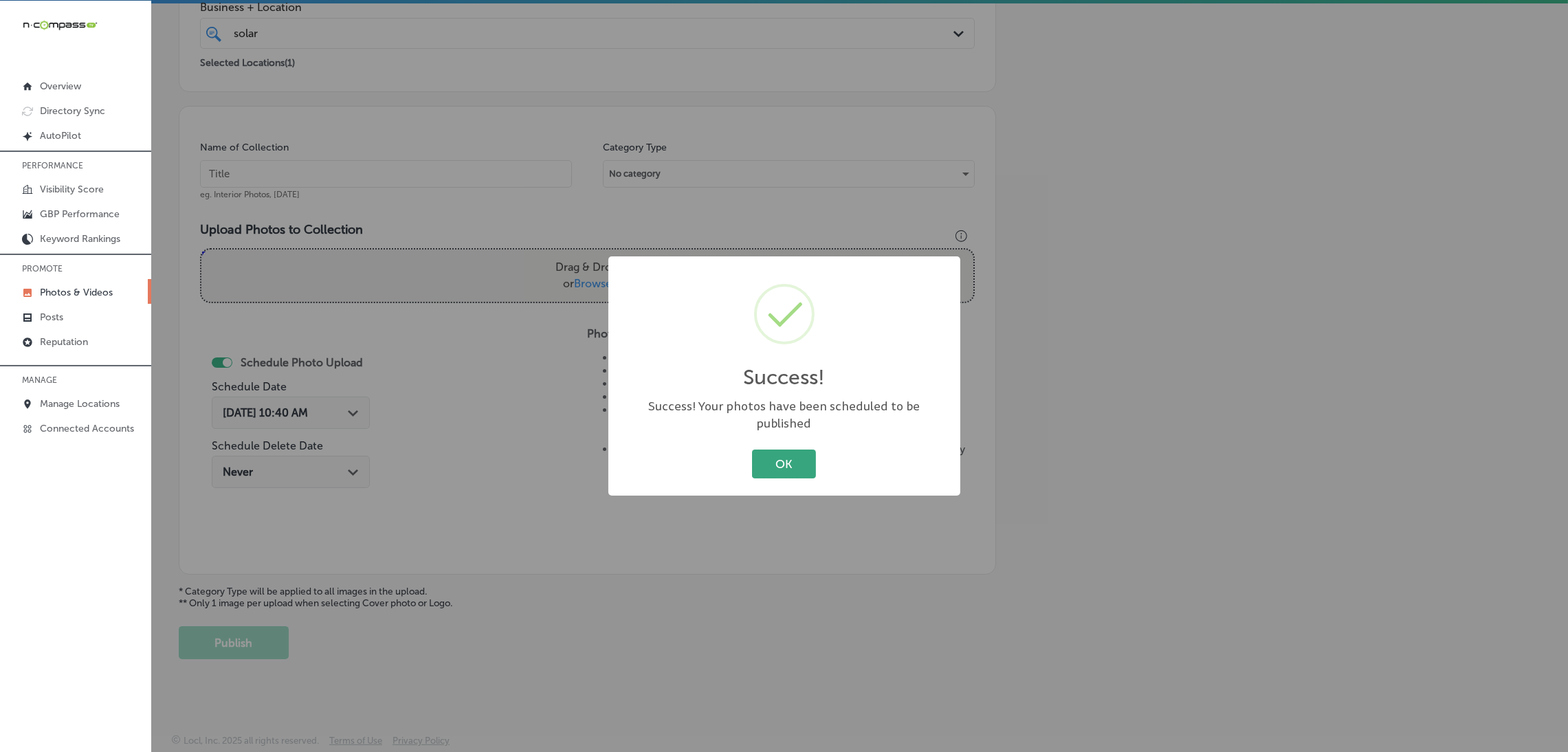
drag, startPoint x: 746, startPoint y: 482, endPoint x: 771, endPoint y: 462, distance: 32.0
click at [747, 480] on div "Success! × Success! Your photos have been scheduled to be published OK Cancel" at bounding box center [784, 376] width 352 height 239
click at [771, 462] on button "OK" at bounding box center [783, 464] width 64 height 28
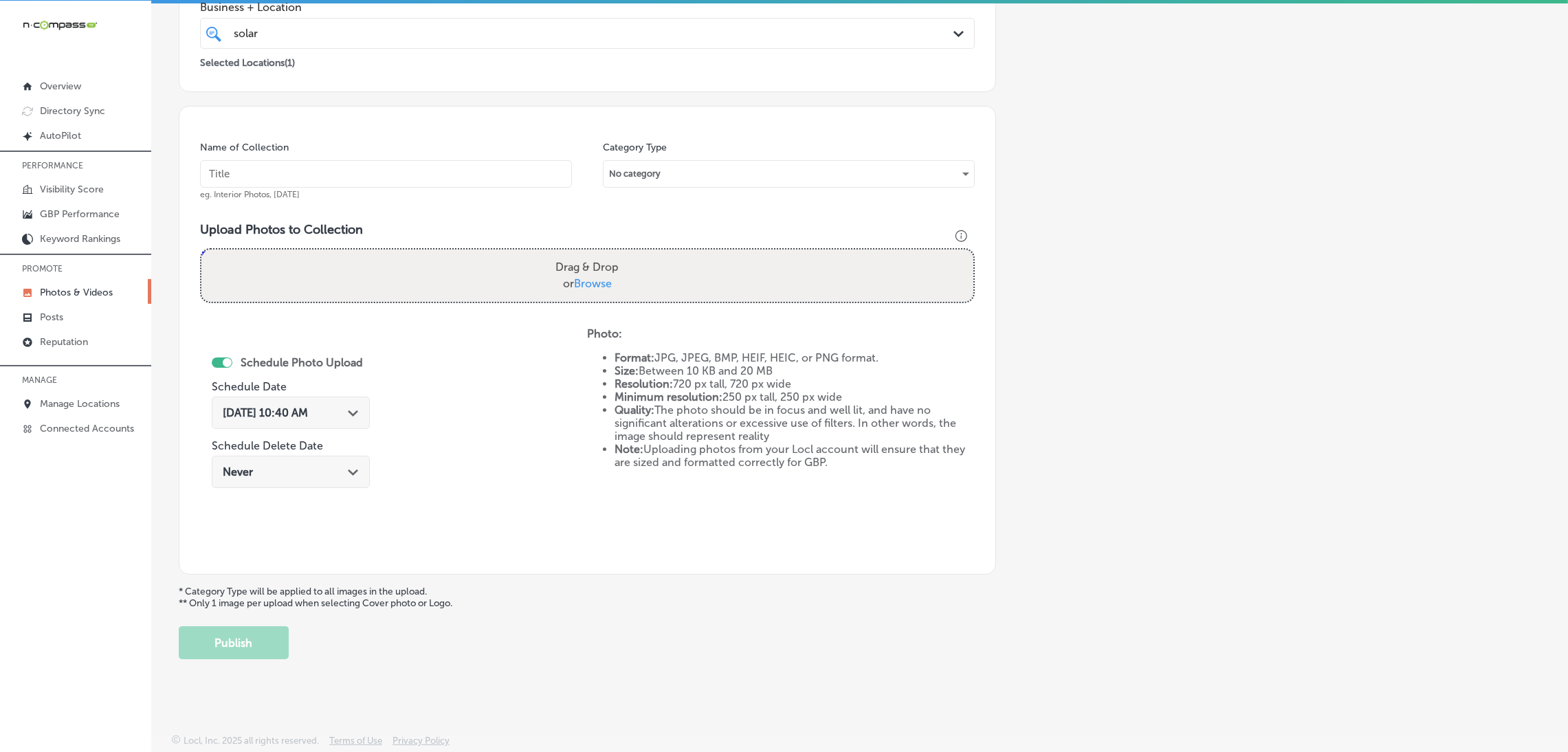
scroll to position [0, 0]
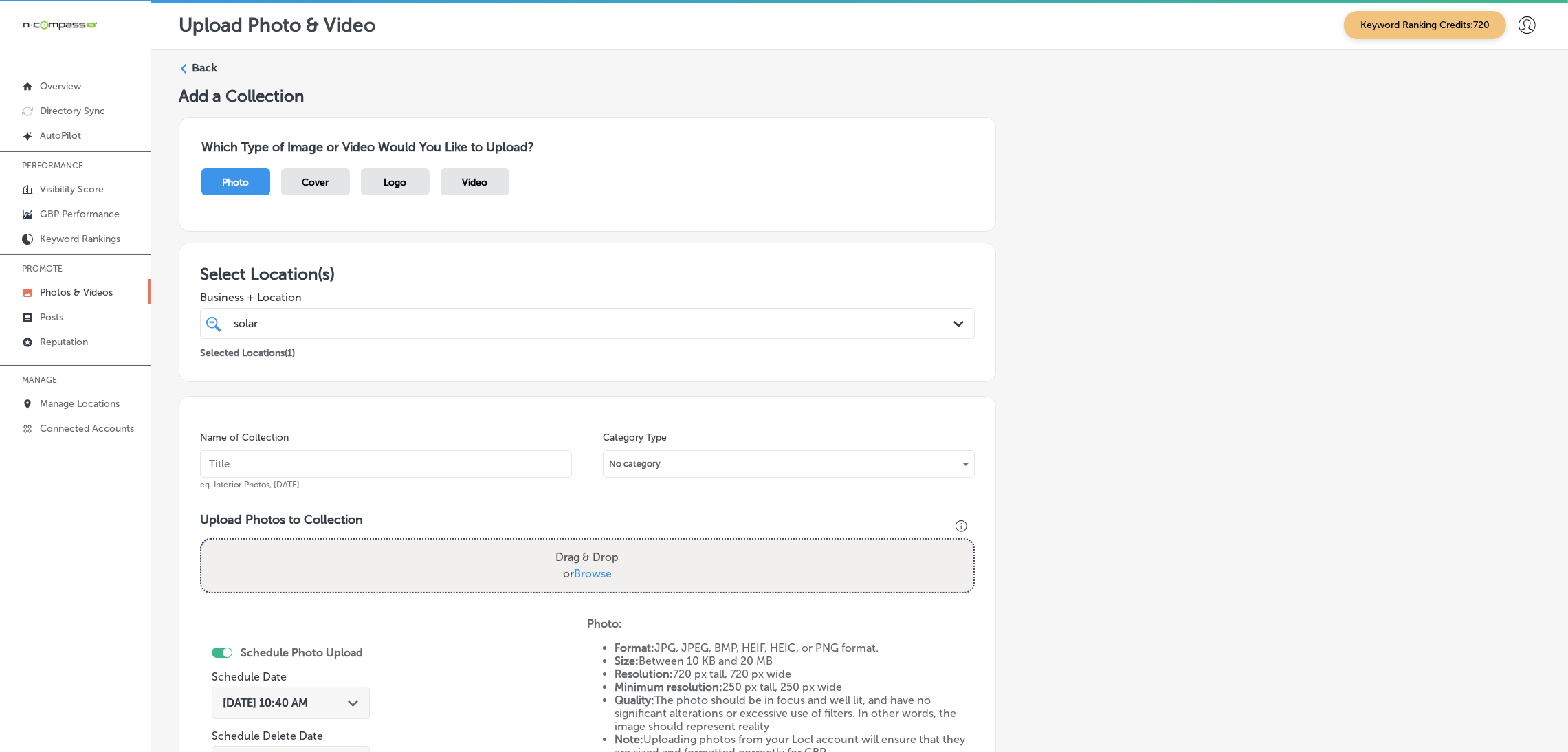
click at [197, 60] on label "Back" at bounding box center [204, 68] width 25 height 15
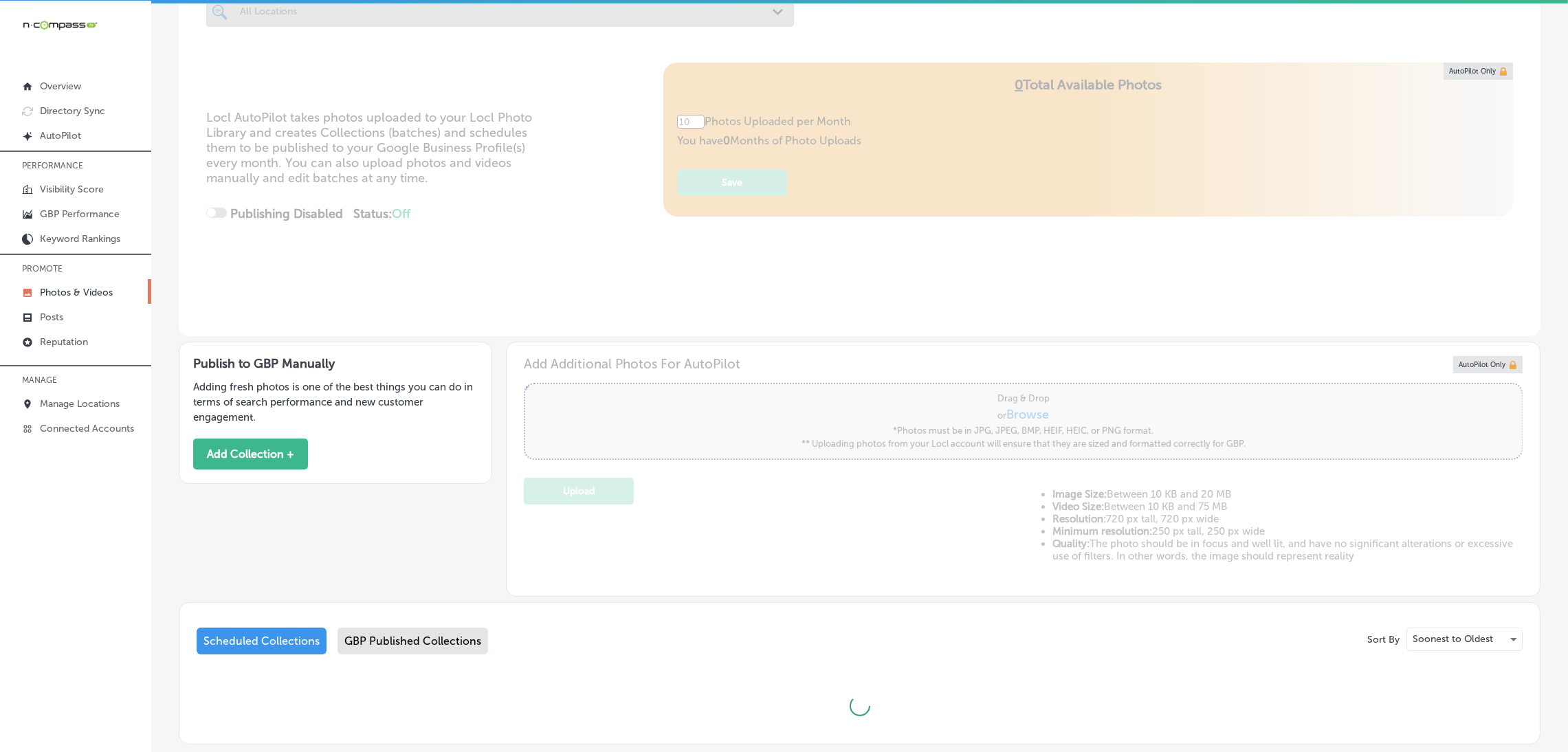
scroll to position [202, 0]
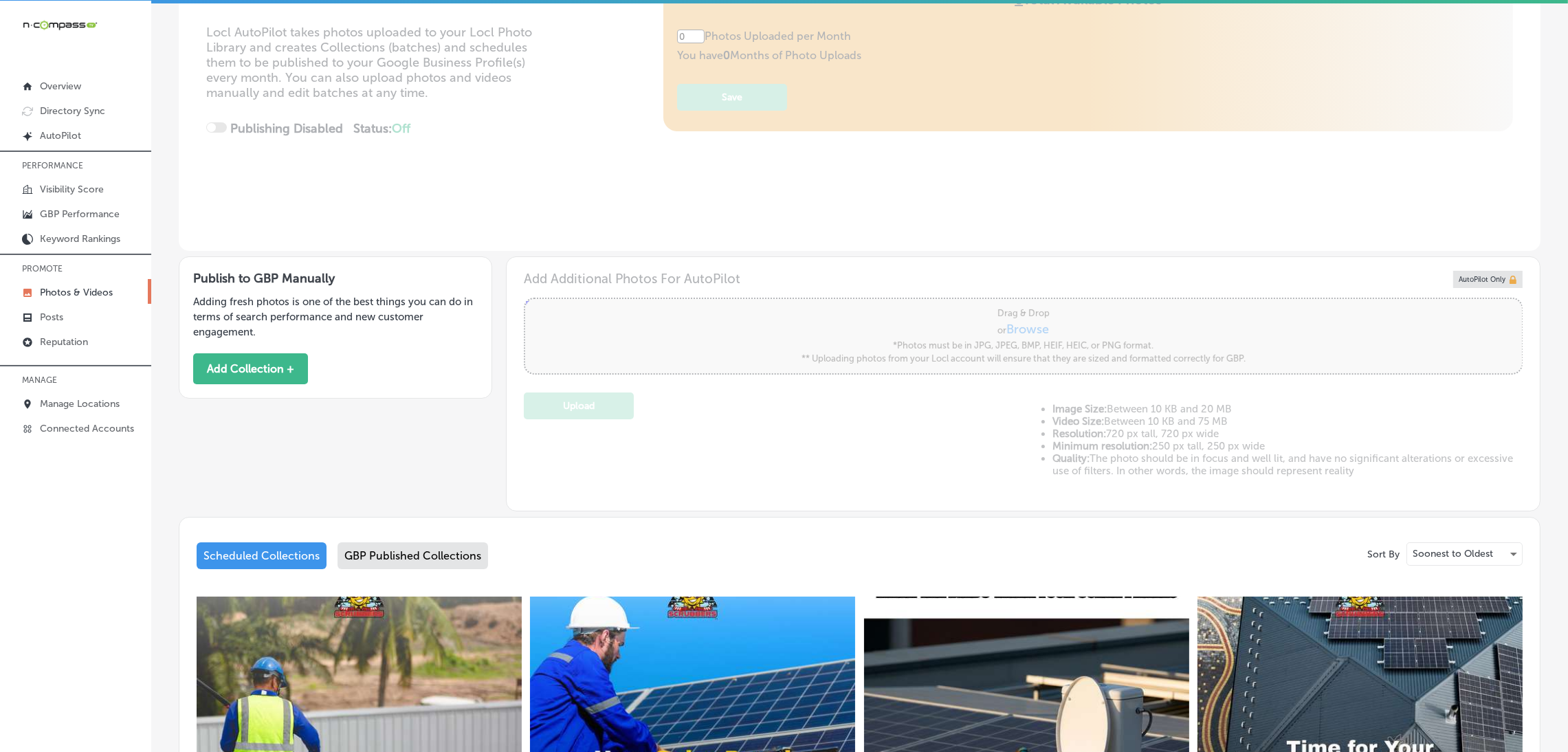
type input "5"
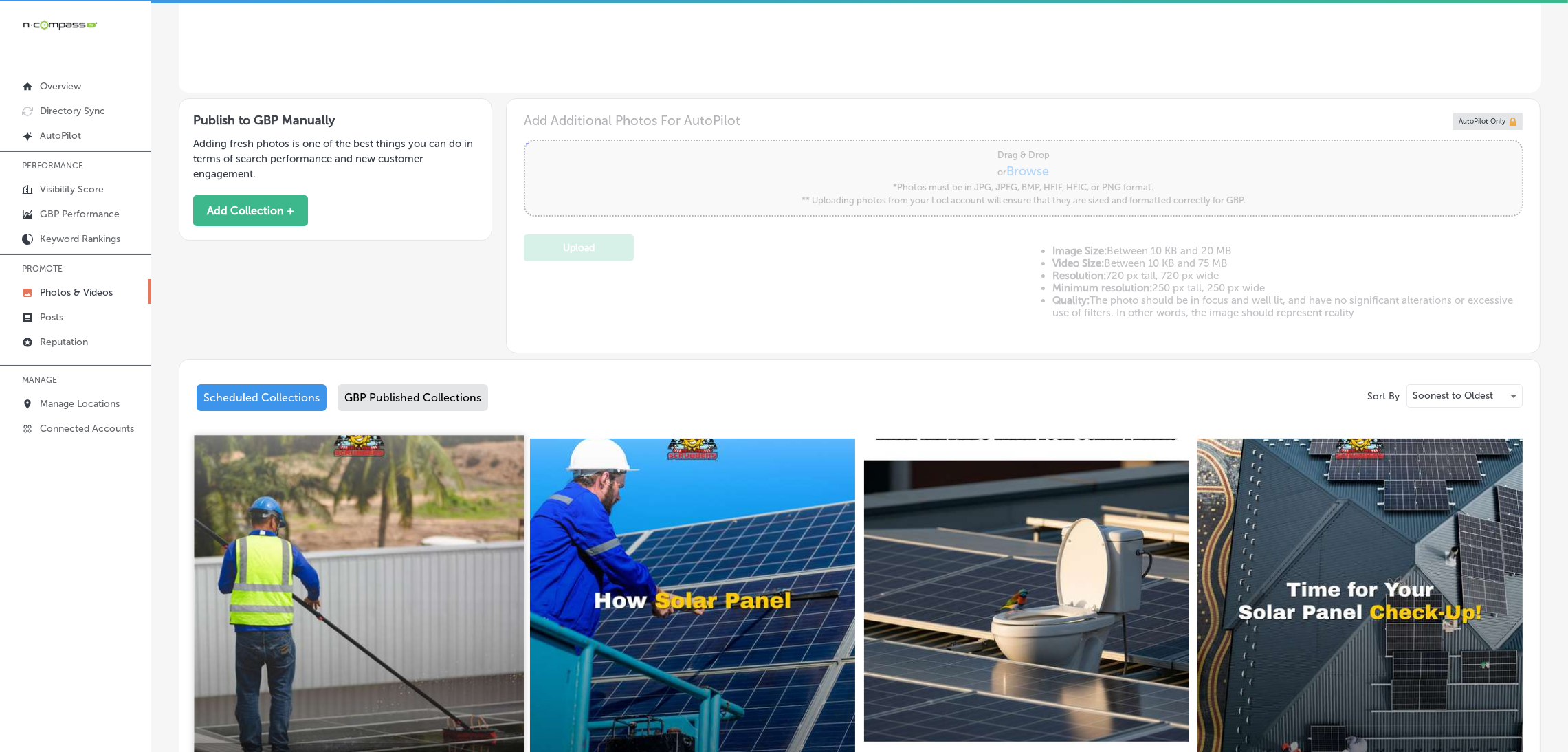
scroll to position [511, 0]
